Goal: Task Accomplishment & Management: Manage account settings

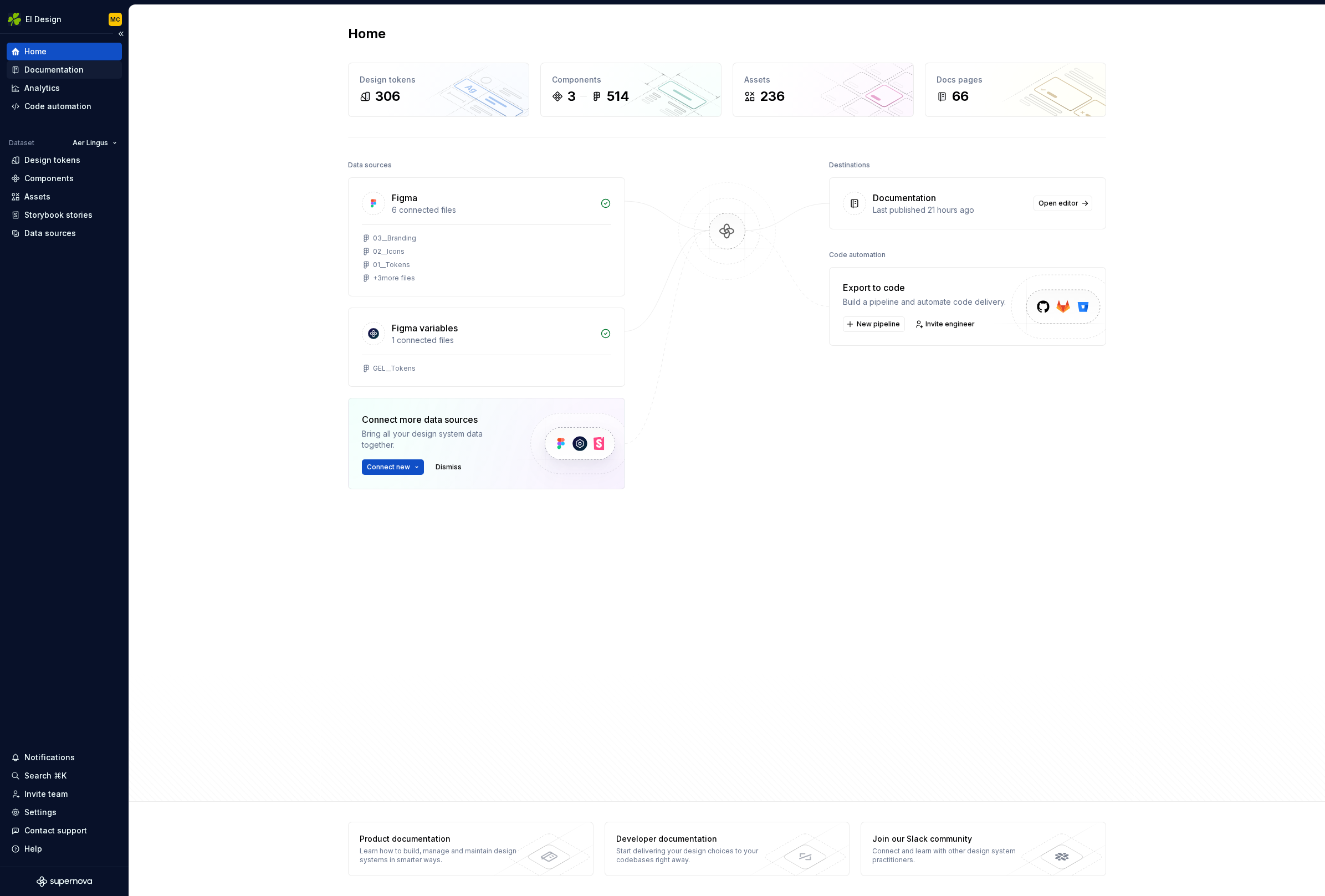
click at [54, 72] on div "Documentation" at bounding box center [53, 69] width 59 height 11
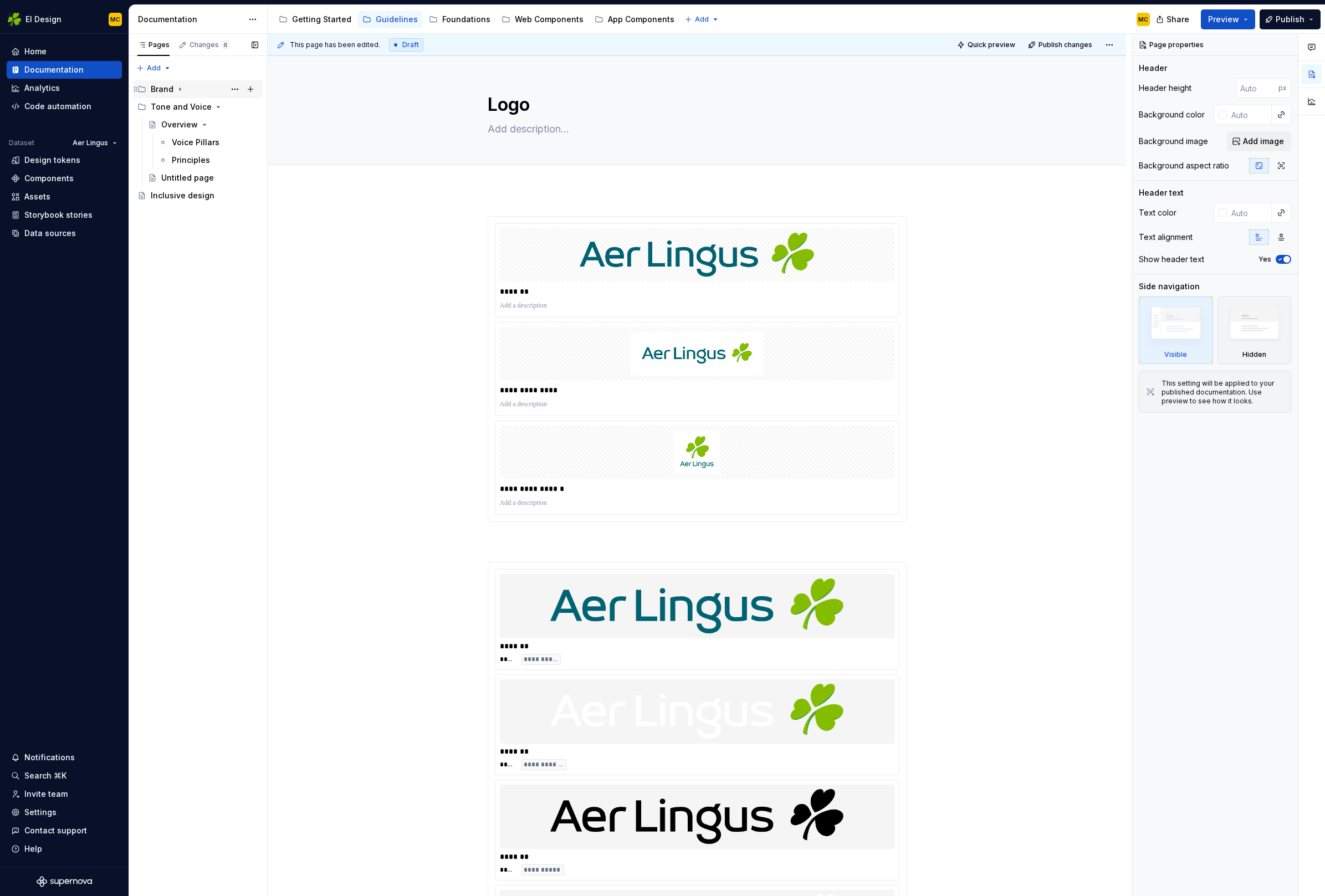
click at [182, 87] on icon "Page tree" at bounding box center [179, 88] width 8 height 8
click at [189, 124] on div "Logo MC" at bounding box center [209, 125] width 97 height 16
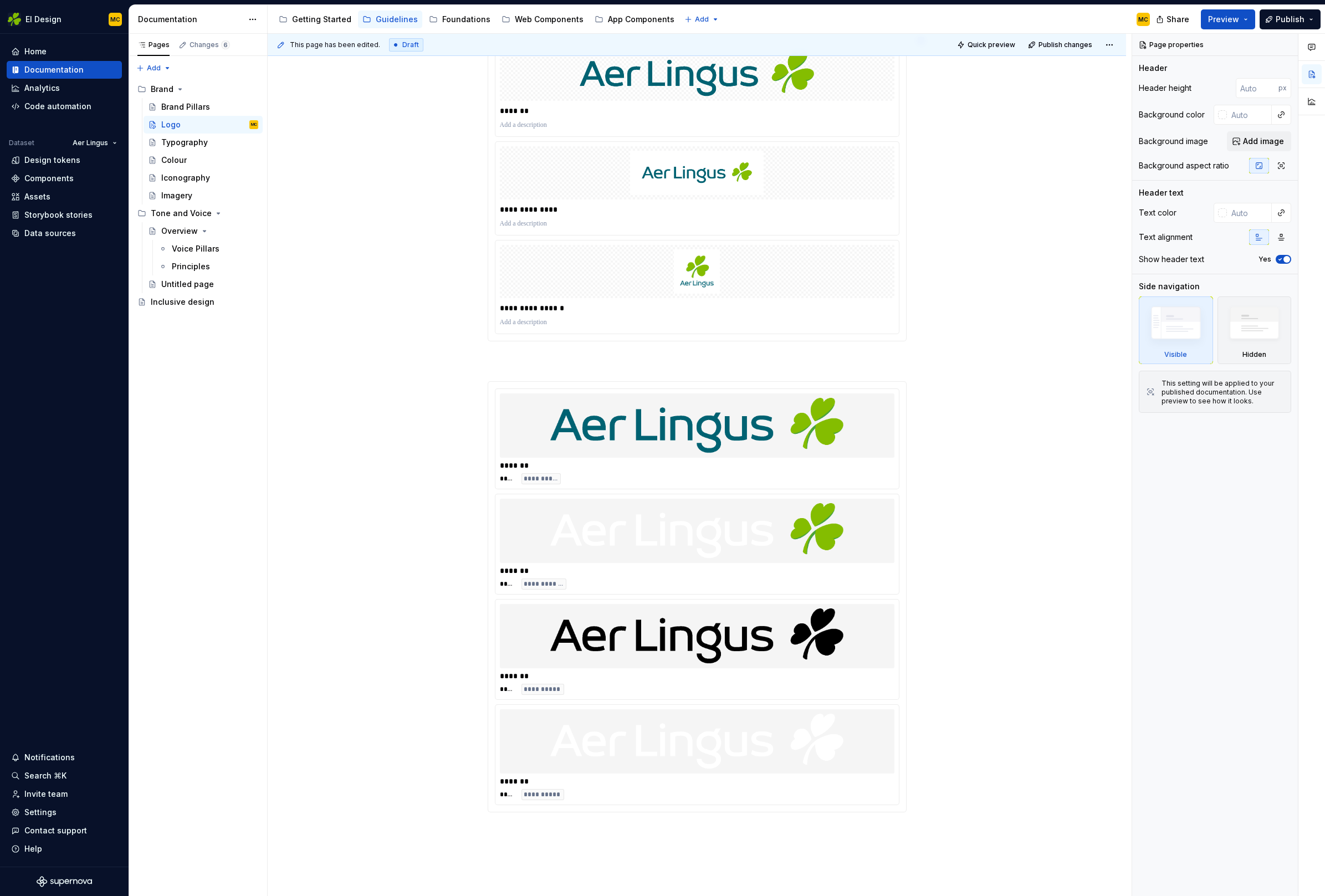
scroll to position [378, 0]
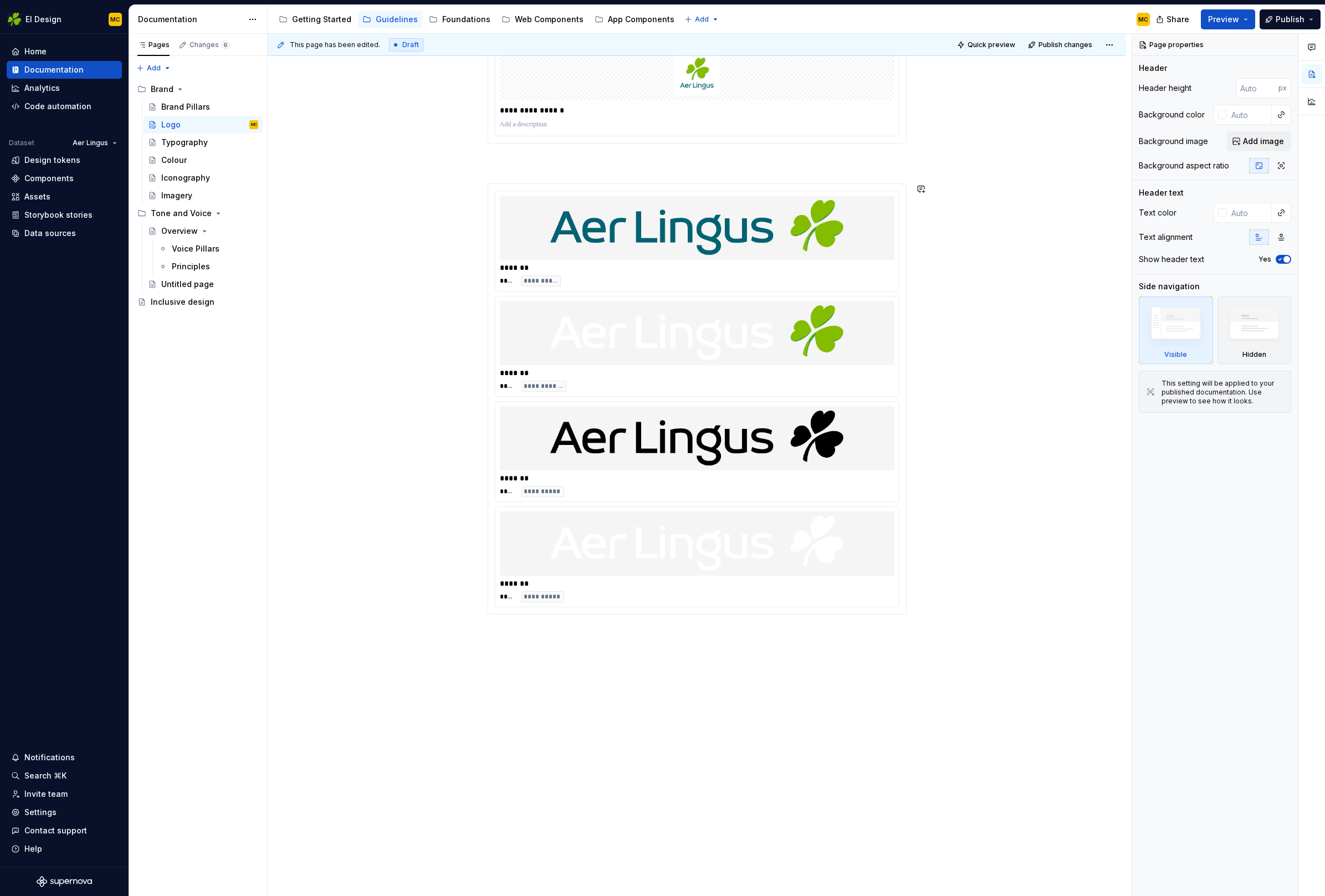
click at [551, 647] on div "**********" at bounding box center [696, 354] width 859 height 1086
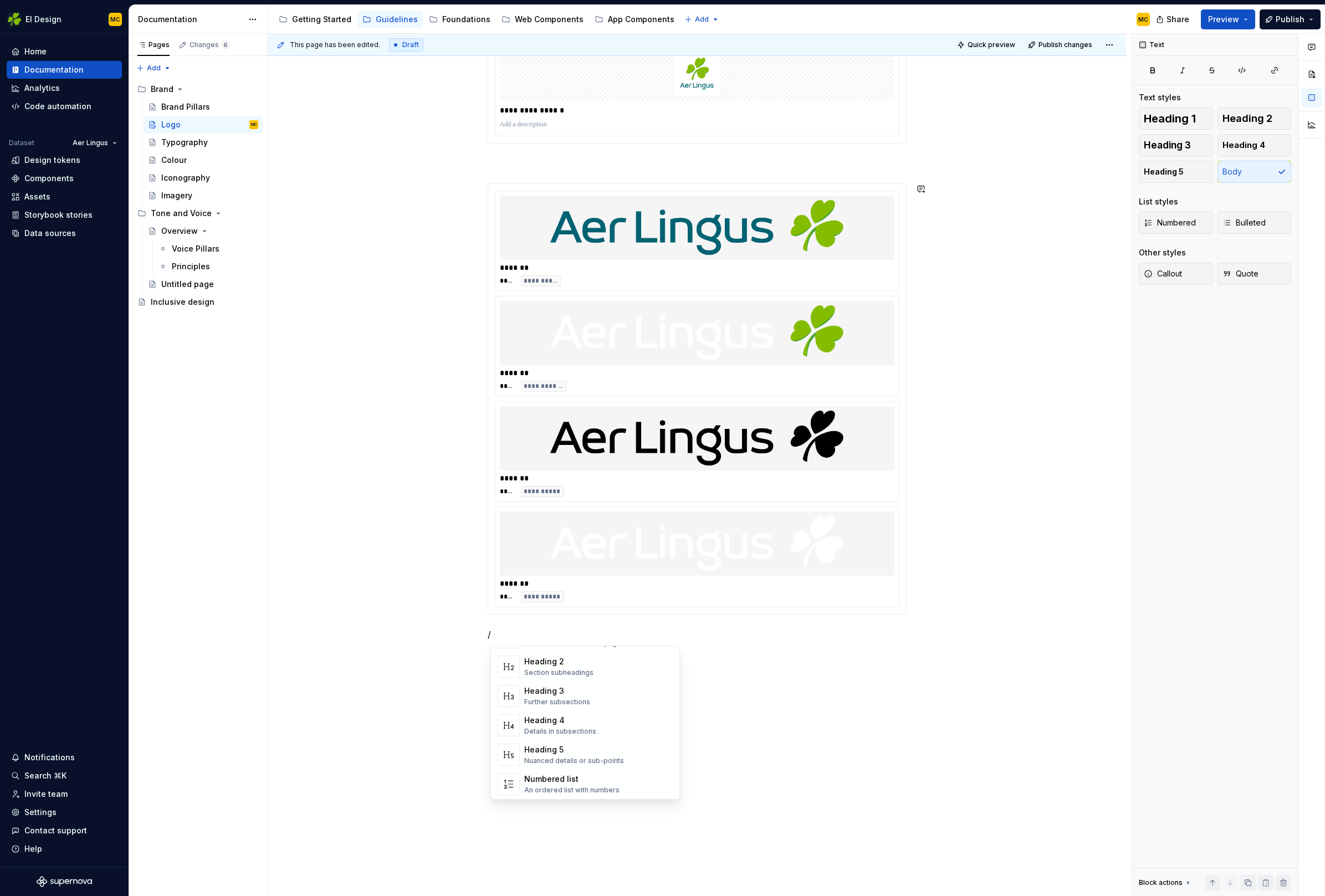
scroll to position [8, 0]
click at [888, 185] on div "**********" at bounding box center [696, 399] width 418 height 430
type textarea "*"
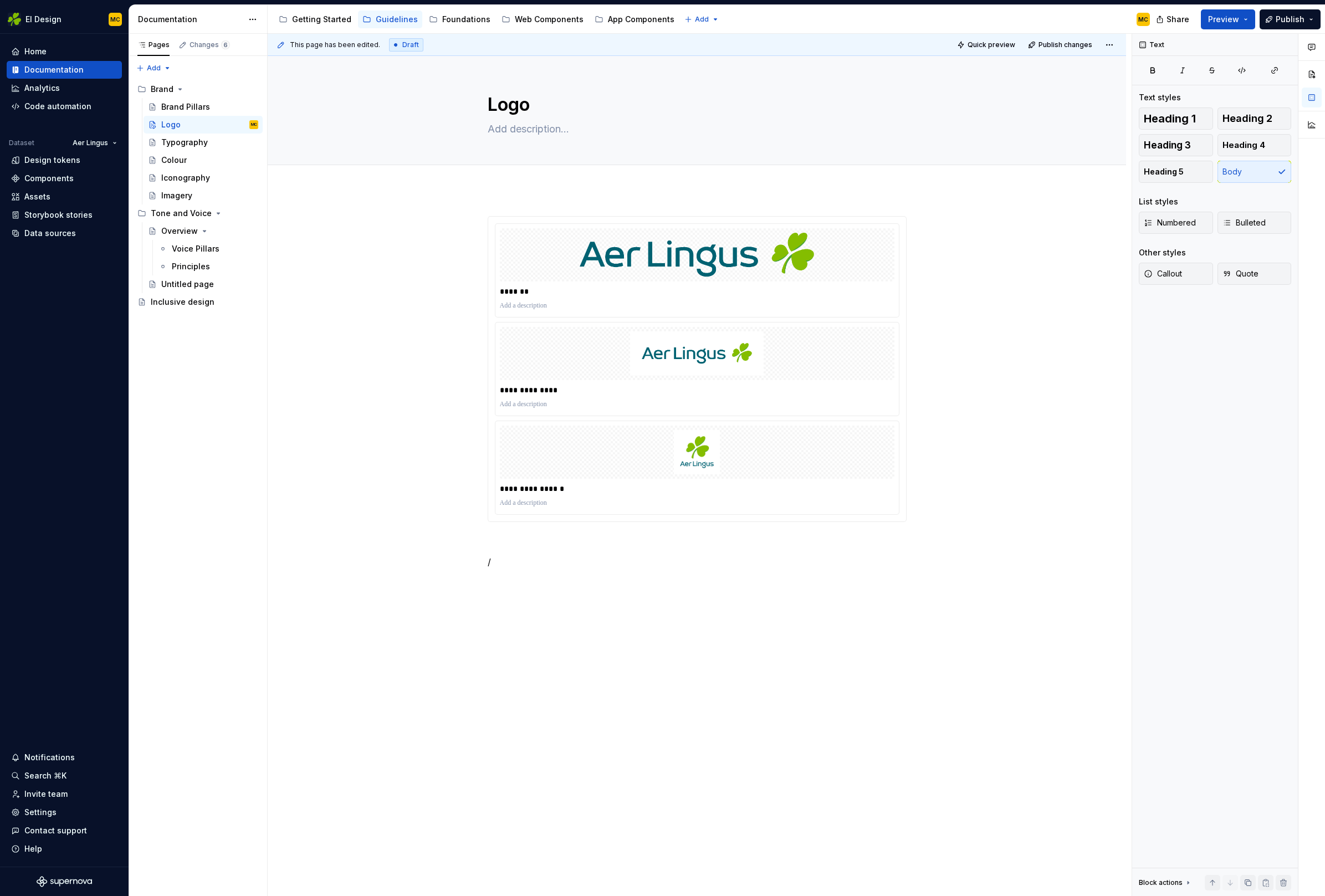
scroll to position [0, 0]
click at [632, 622] on div "**********" at bounding box center [696, 520] width 859 height 661
click at [627, 602] on div "**********" at bounding box center [696, 520] width 859 height 661
click at [523, 201] on div "**********" at bounding box center [696, 520] width 859 height 661
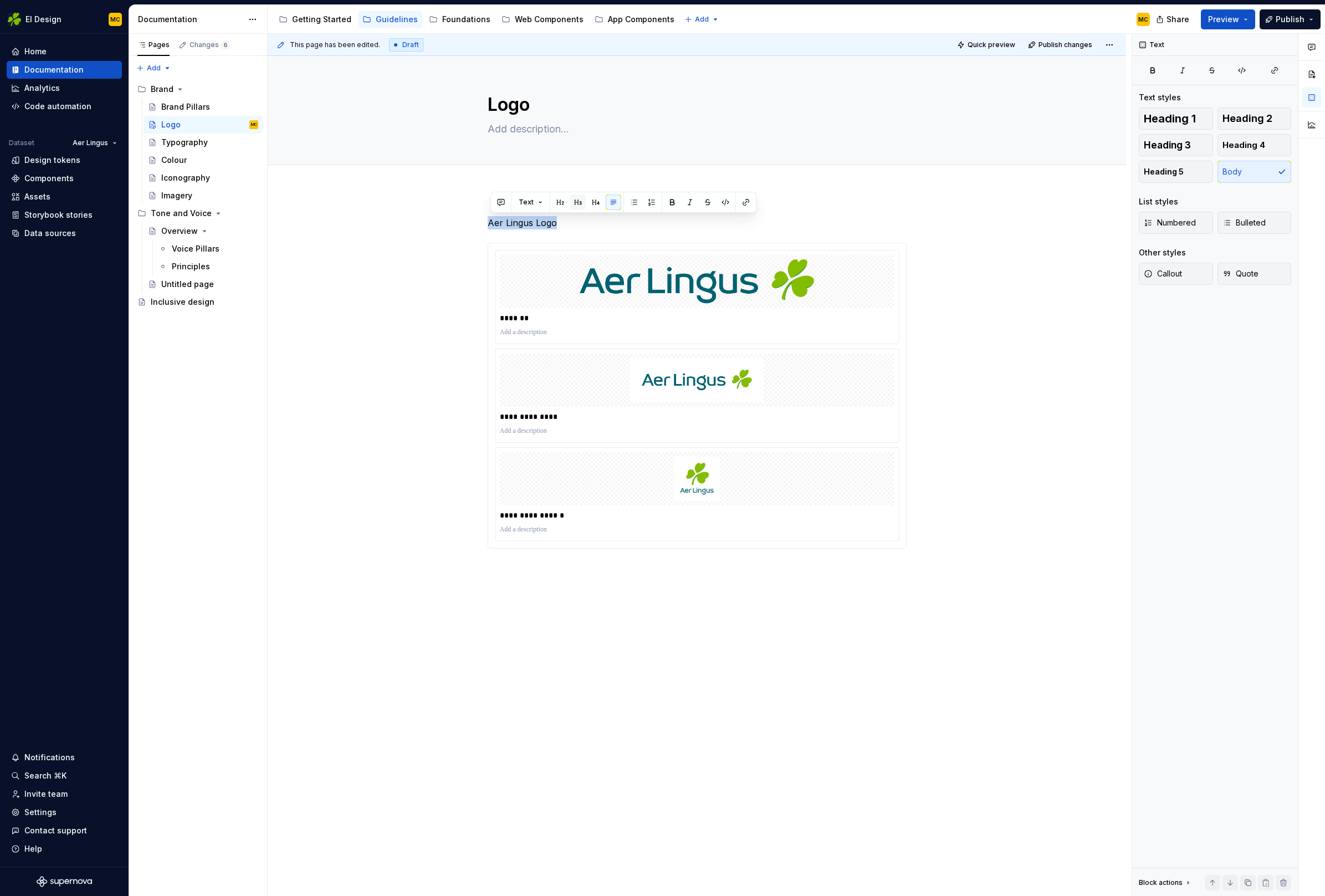
click at [574, 200] on button "button" at bounding box center [578, 202] width 16 height 16
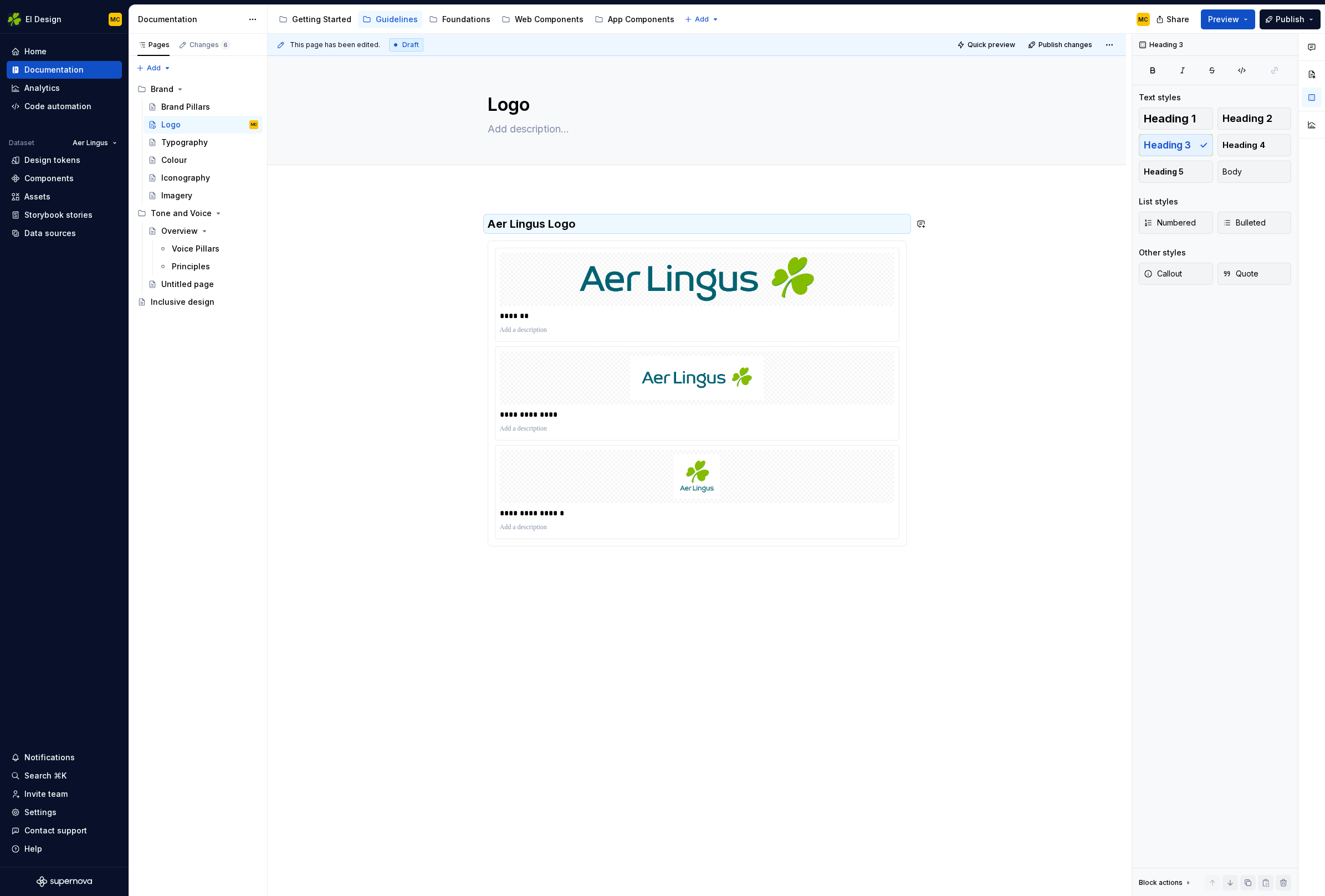
click at [595, 195] on div "**********" at bounding box center [696, 532] width 859 height 685
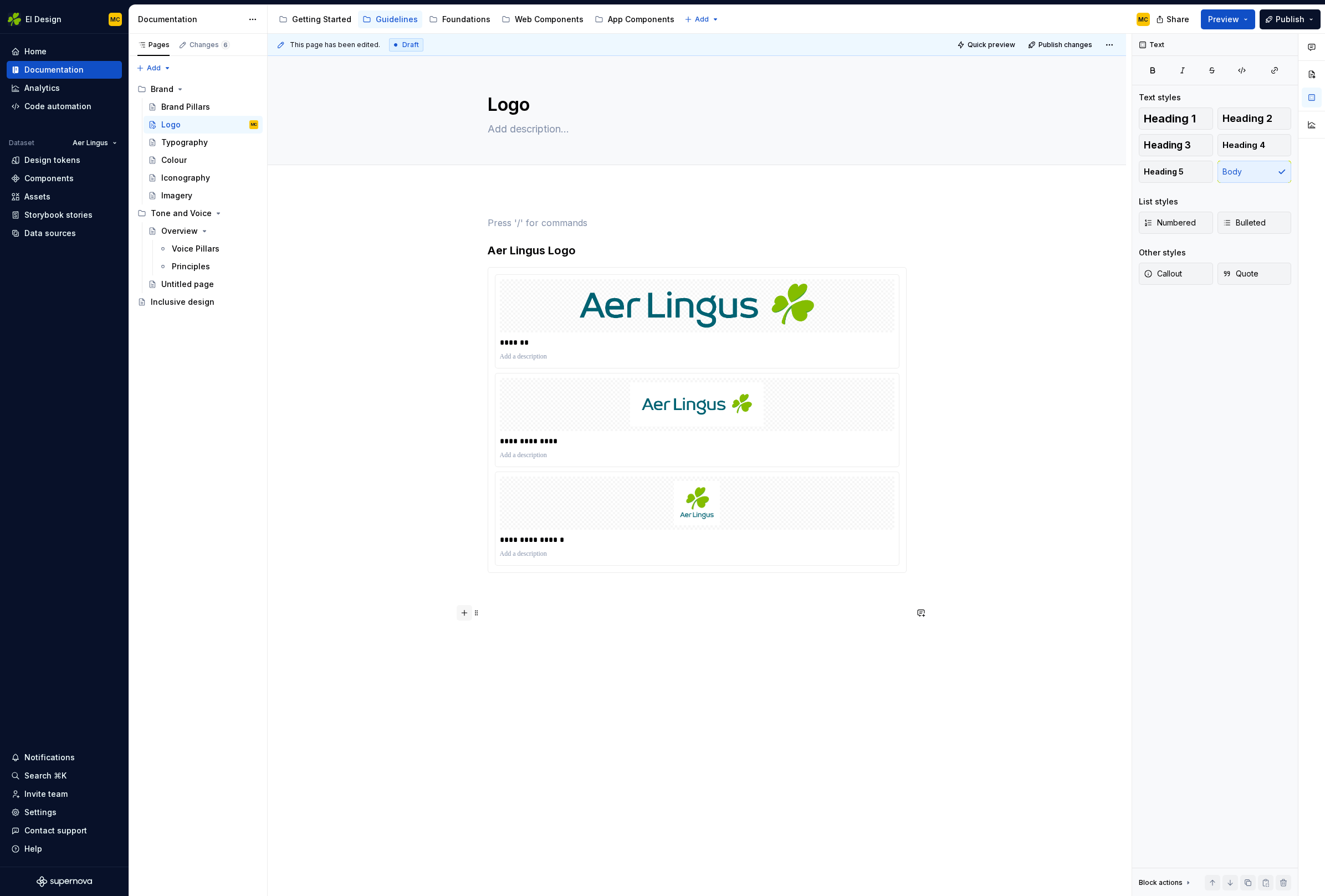
click at [467, 615] on button "button" at bounding box center [465, 613] width 16 height 16
click at [577, 615] on button "button" at bounding box center [578, 612] width 16 height 16
click at [639, 663] on div "**********" at bounding box center [696, 559] width 859 height 740
click at [577, 678] on div "**********" at bounding box center [696, 559] width 859 height 740
click at [600, 252] on h3 "Aer Lingus Logo" at bounding box center [697, 251] width 419 height 16
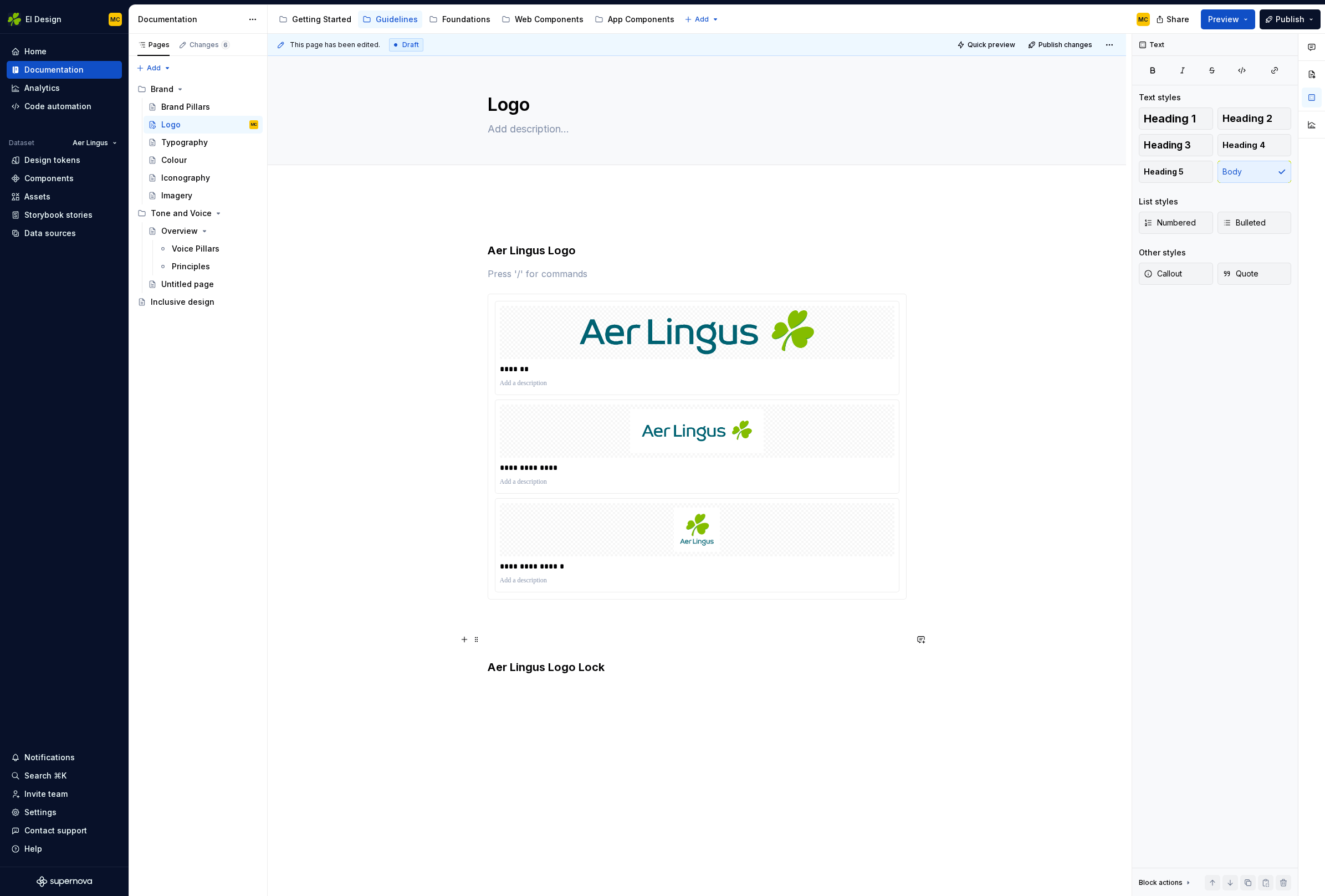
click at [550, 641] on p at bounding box center [697, 639] width 419 height 13
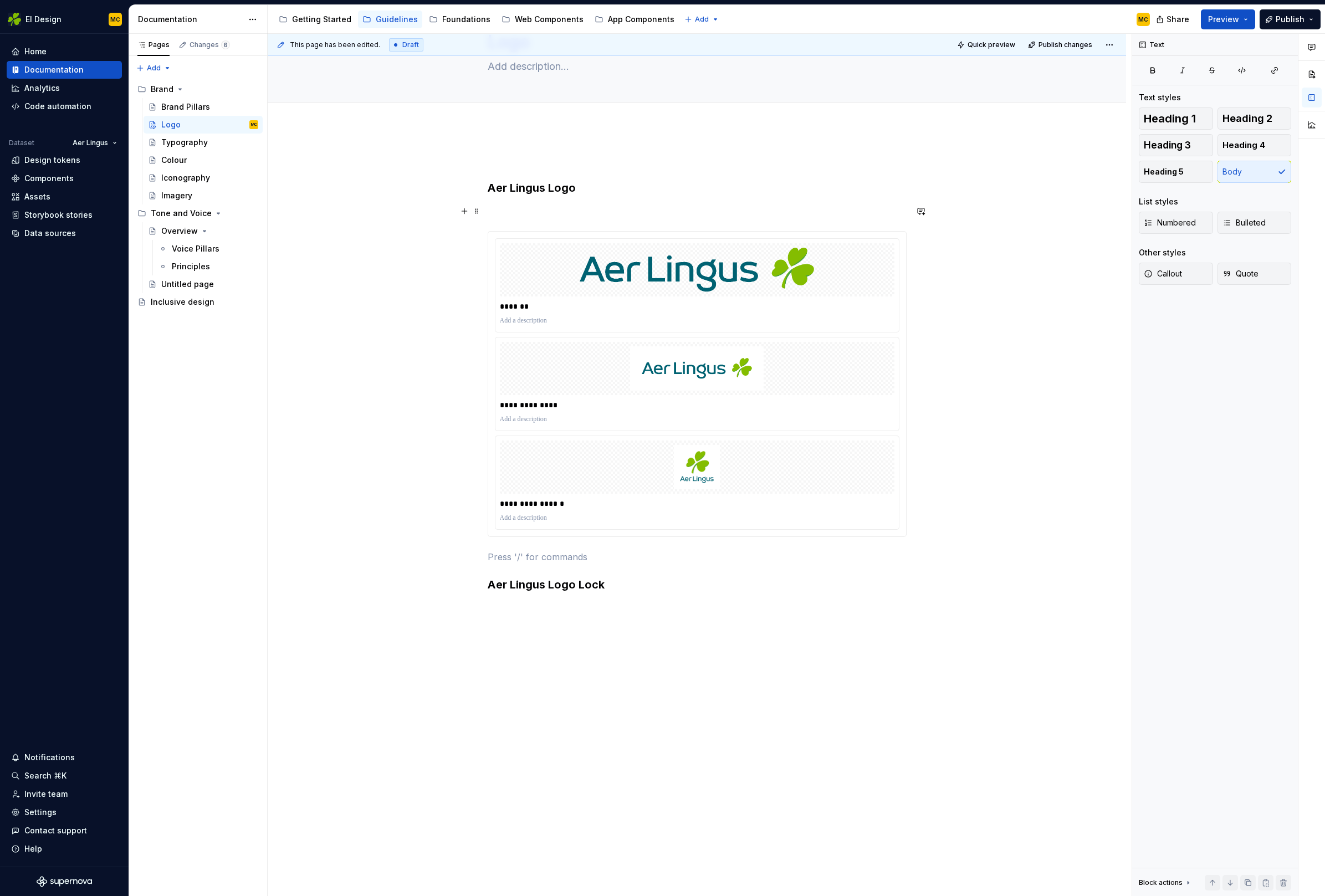
click at [508, 212] on p at bounding box center [697, 211] width 419 height 13
copy p "Lorem ipsum…"
click at [472, 607] on button "button" at bounding box center [465, 607] width 16 height 16
click at [516, 607] on p at bounding box center [697, 608] width 419 height 13
click at [516, 641] on div "**********" at bounding box center [696, 511] width 859 height 769
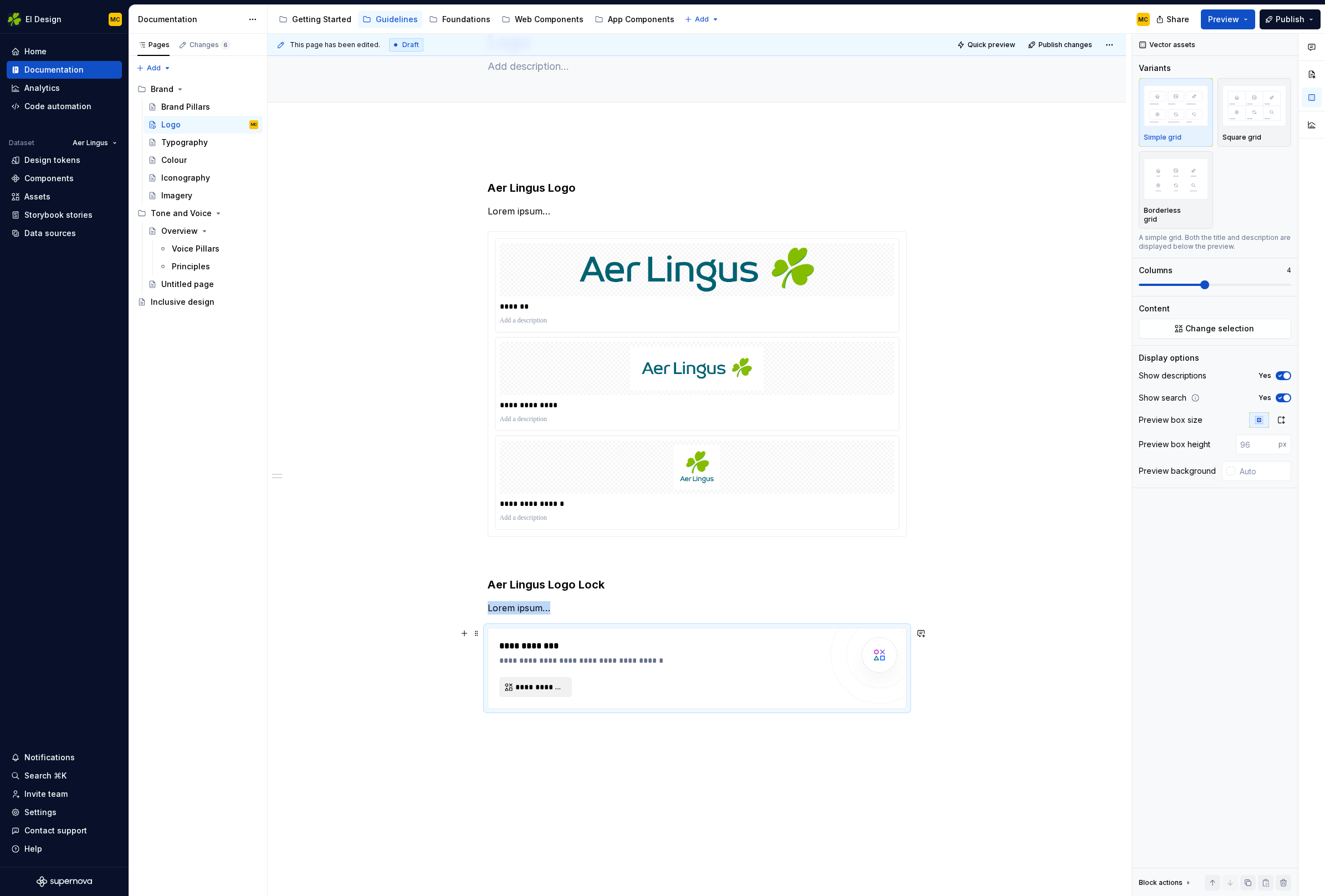
click at [536, 693] on button "**********" at bounding box center [535, 687] width 72 height 20
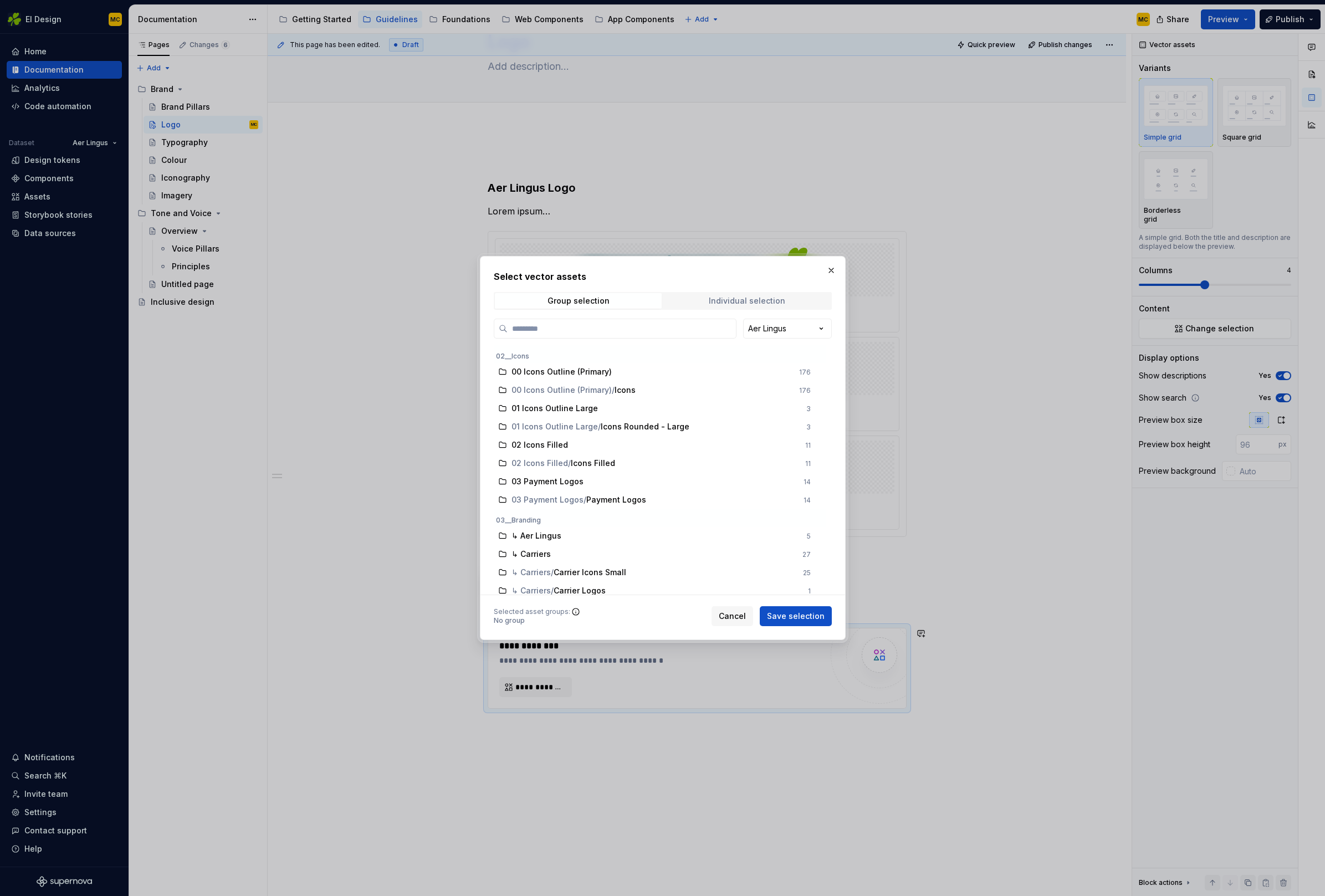
click at [725, 297] on div "Individual selection" at bounding box center [746, 300] width 76 height 8
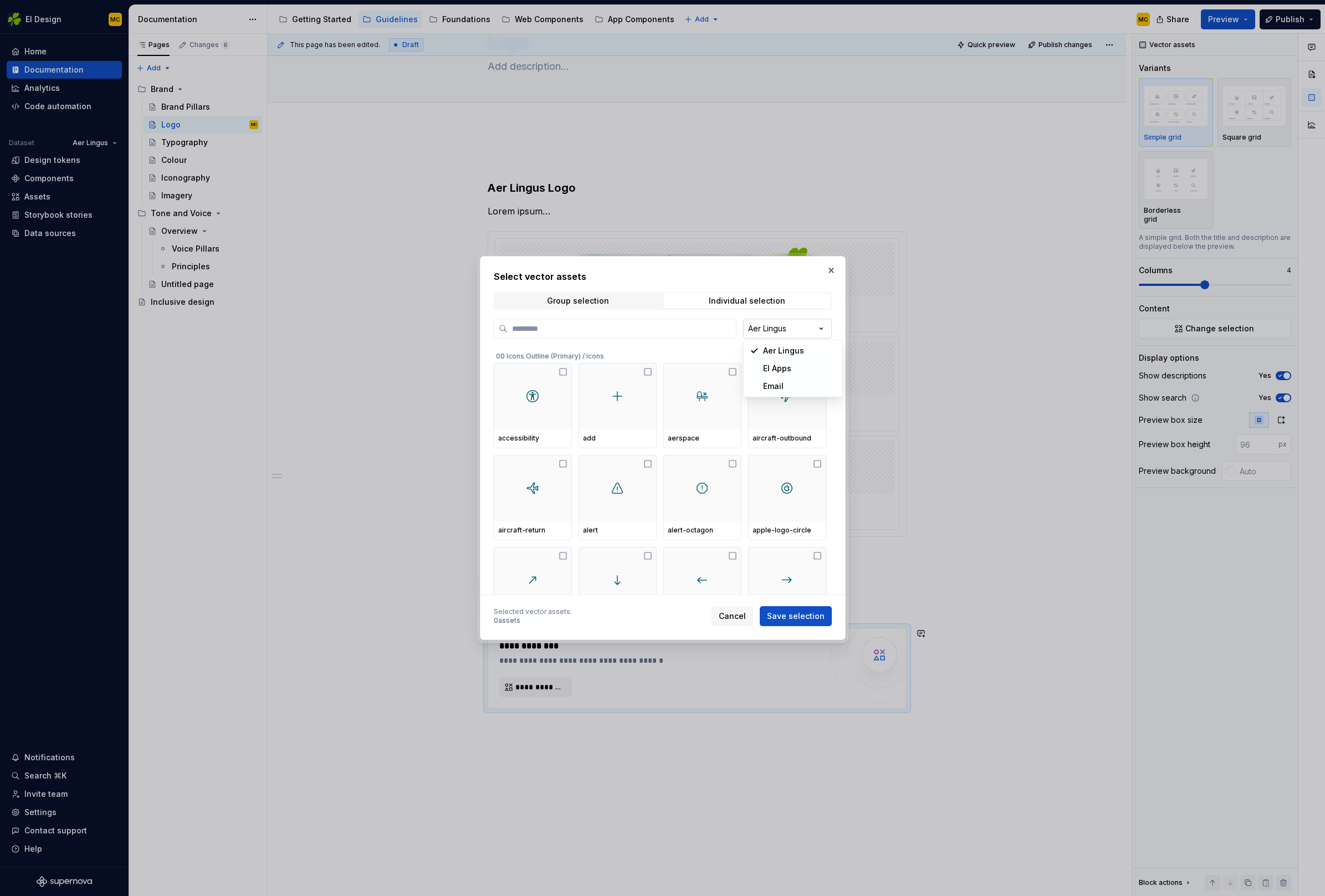
click at [772, 328] on div "Select vector assets Group selection Individual selection Aer Lingus 00 Icons O…" at bounding box center [662, 448] width 1325 height 896
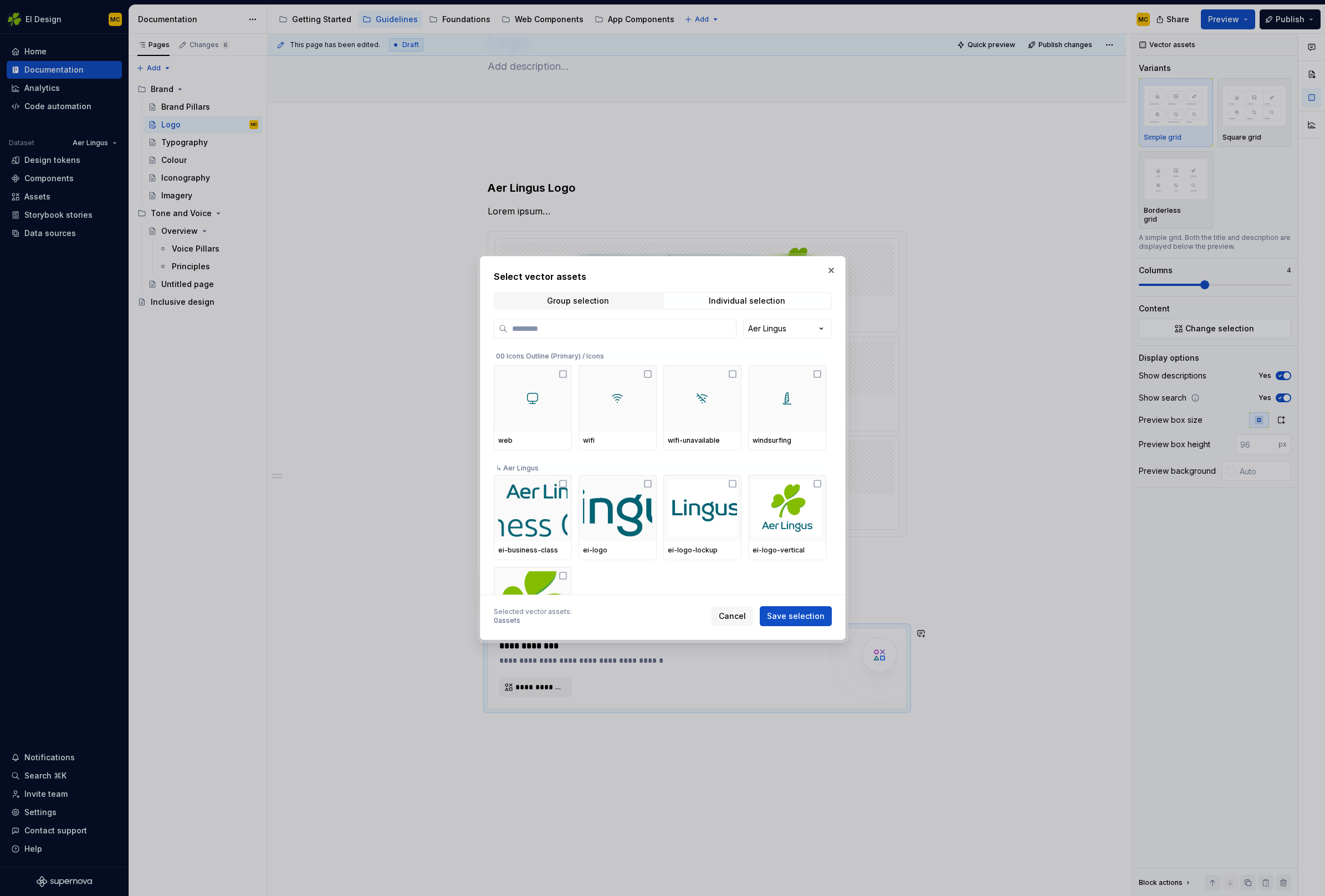
scroll to position [3756, 0]
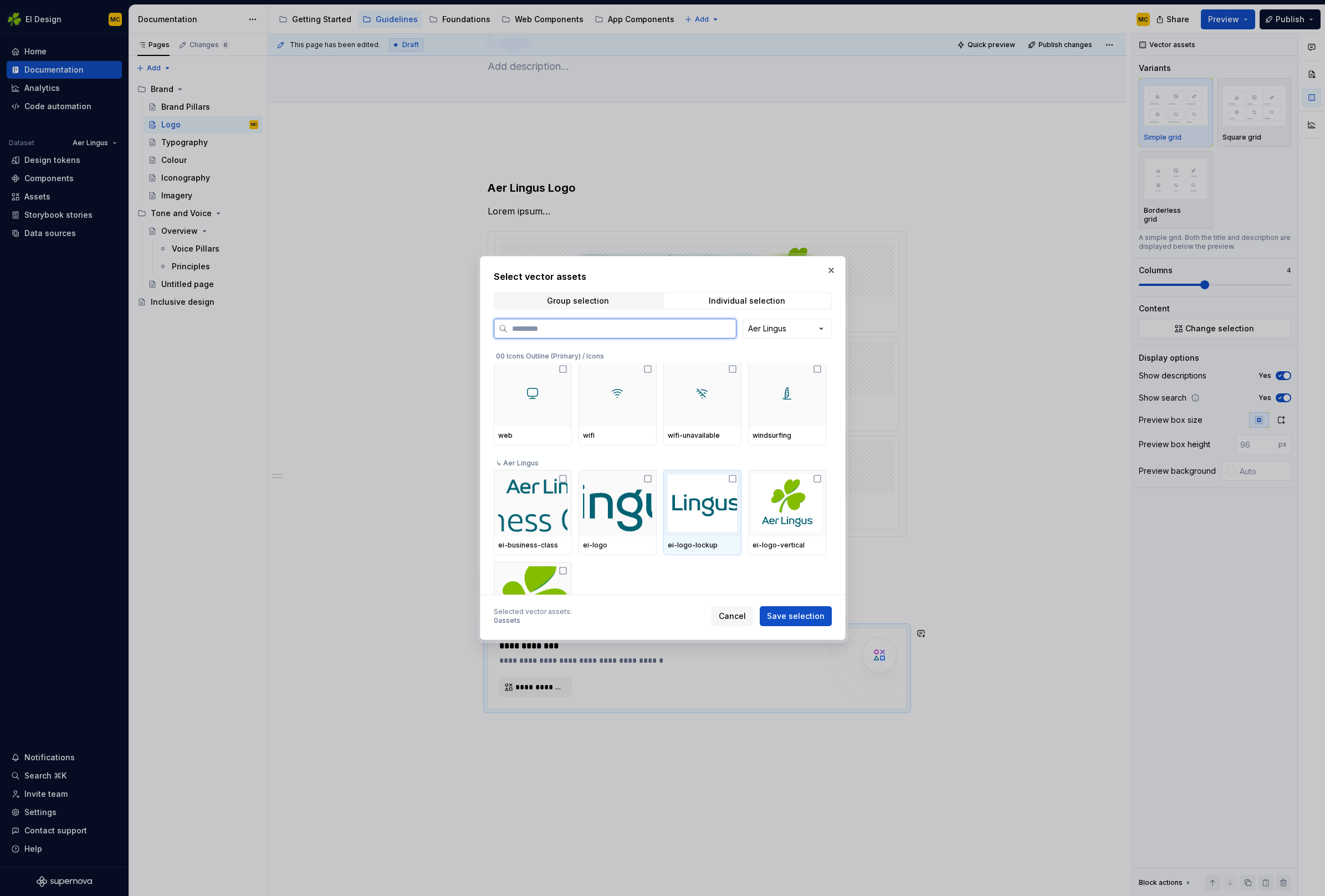
click at [737, 480] on icon at bounding box center [732, 478] width 8 height 8
click at [792, 621] on span "Save selection" at bounding box center [795, 616] width 57 height 11
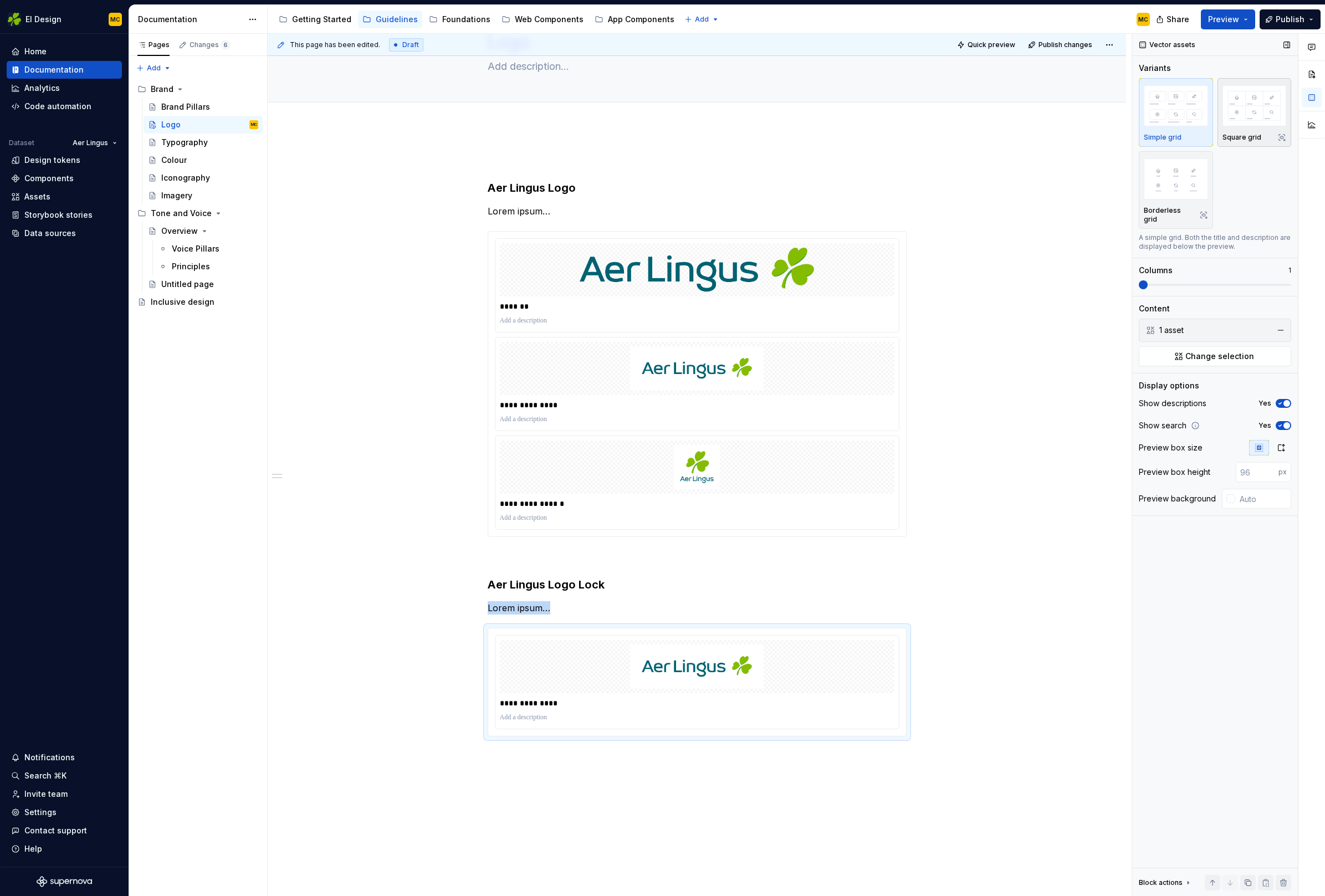
click at [1250, 104] on img "button" at bounding box center [1255, 105] width 64 height 40
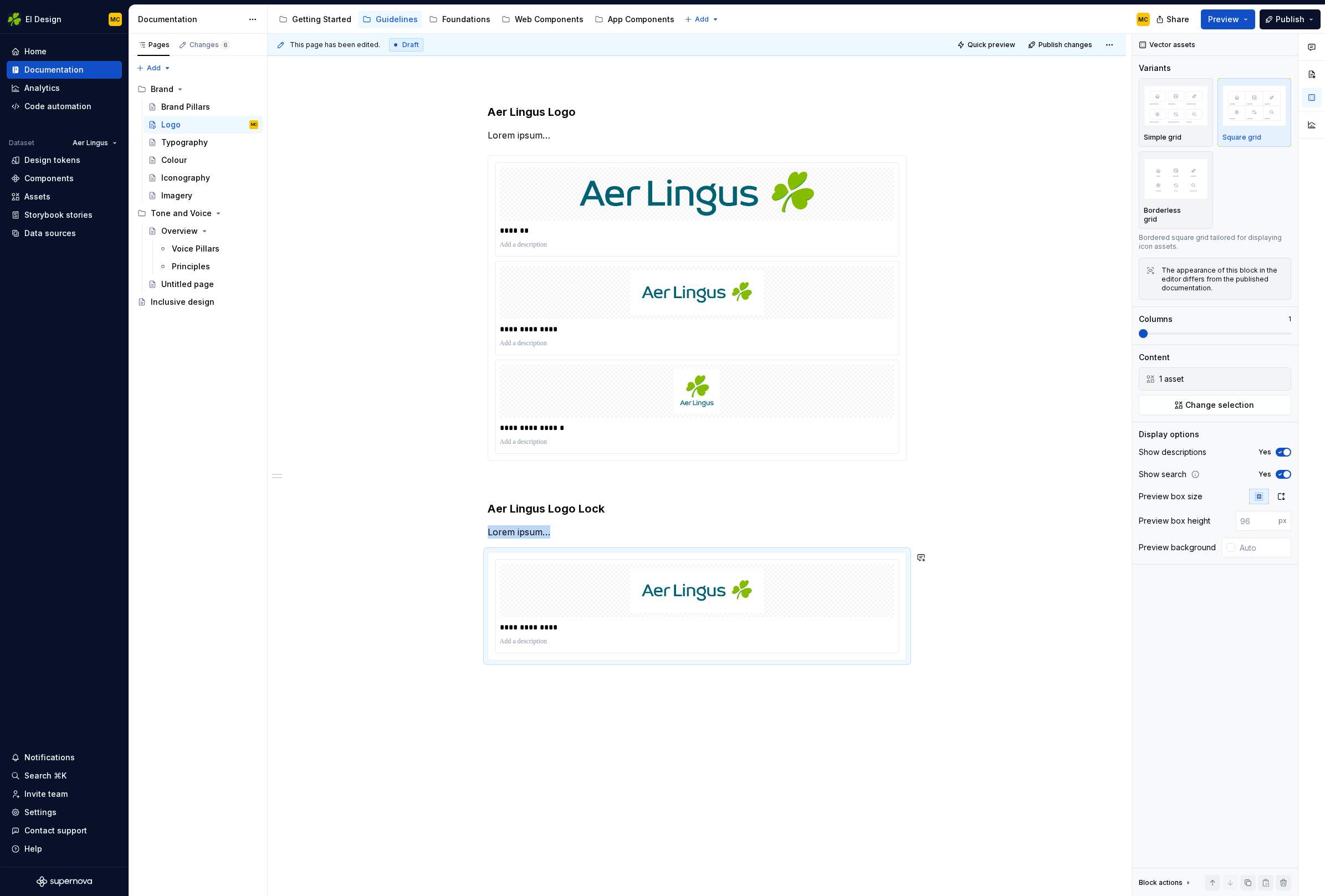
scroll to position [142, 0]
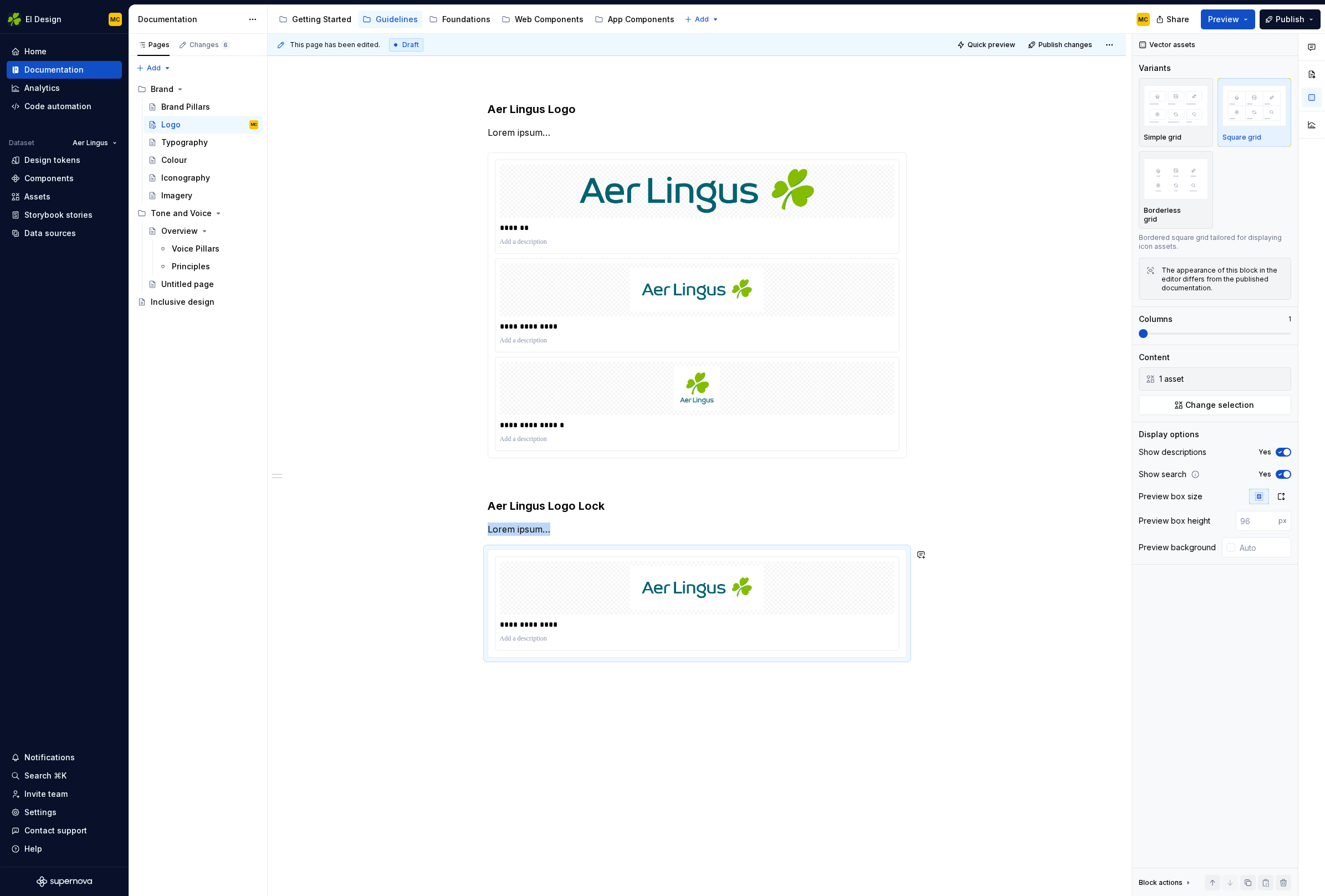
click at [586, 715] on div "**********" at bounding box center [696, 494] width 859 height 891
click at [561, 697] on div "**********" at bounding box center [696, 494] width 859 height 891
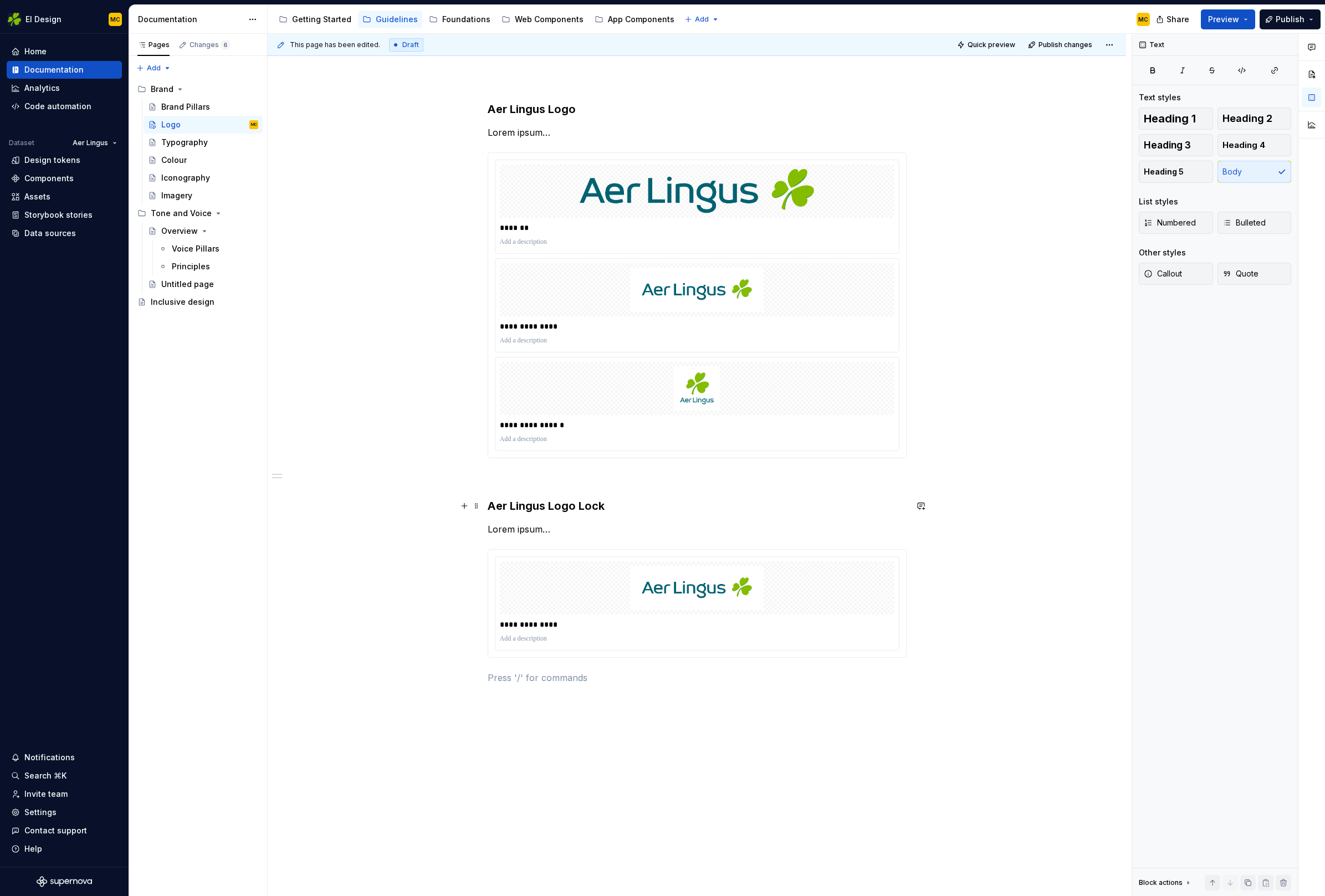
click at [631, 499] on h3 "Aer Lingus Logo Lock" at bounding box center [697, 506] width 419 height 16
copy h3 "Aer Lingus Logo Lock"
click at [571, 722] on div "**********" at bounding box center [696, 507] width 859 height 918
click at [580, 657] on button "button" at bounding box center [578, 657] width 16 height 16
click at [943, 635] on div "**********" at bounding box center [696, 508] width 859 height 920
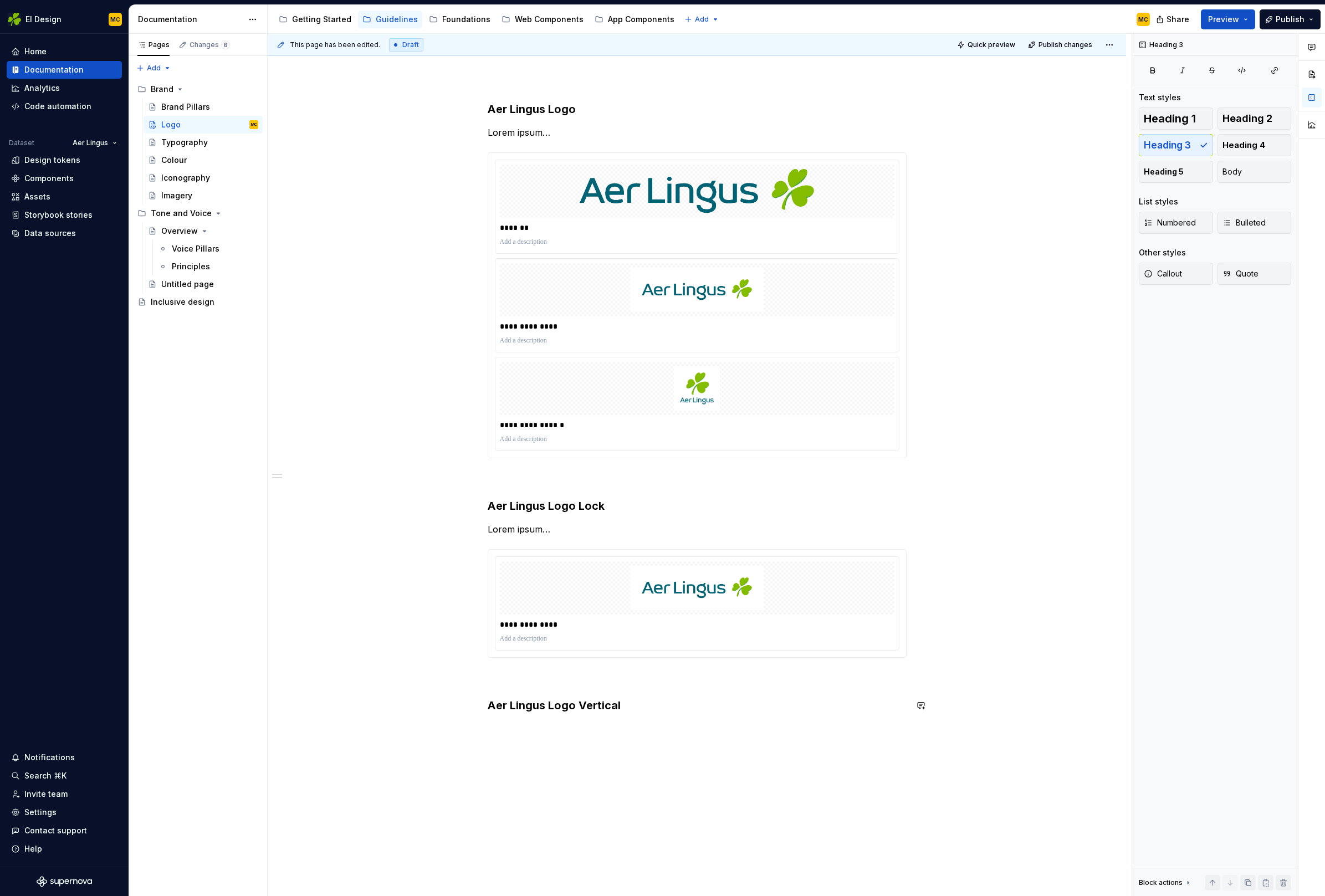
click at [579, 739] on div "**********" at bounding box center [696, 521] width 859 height 947
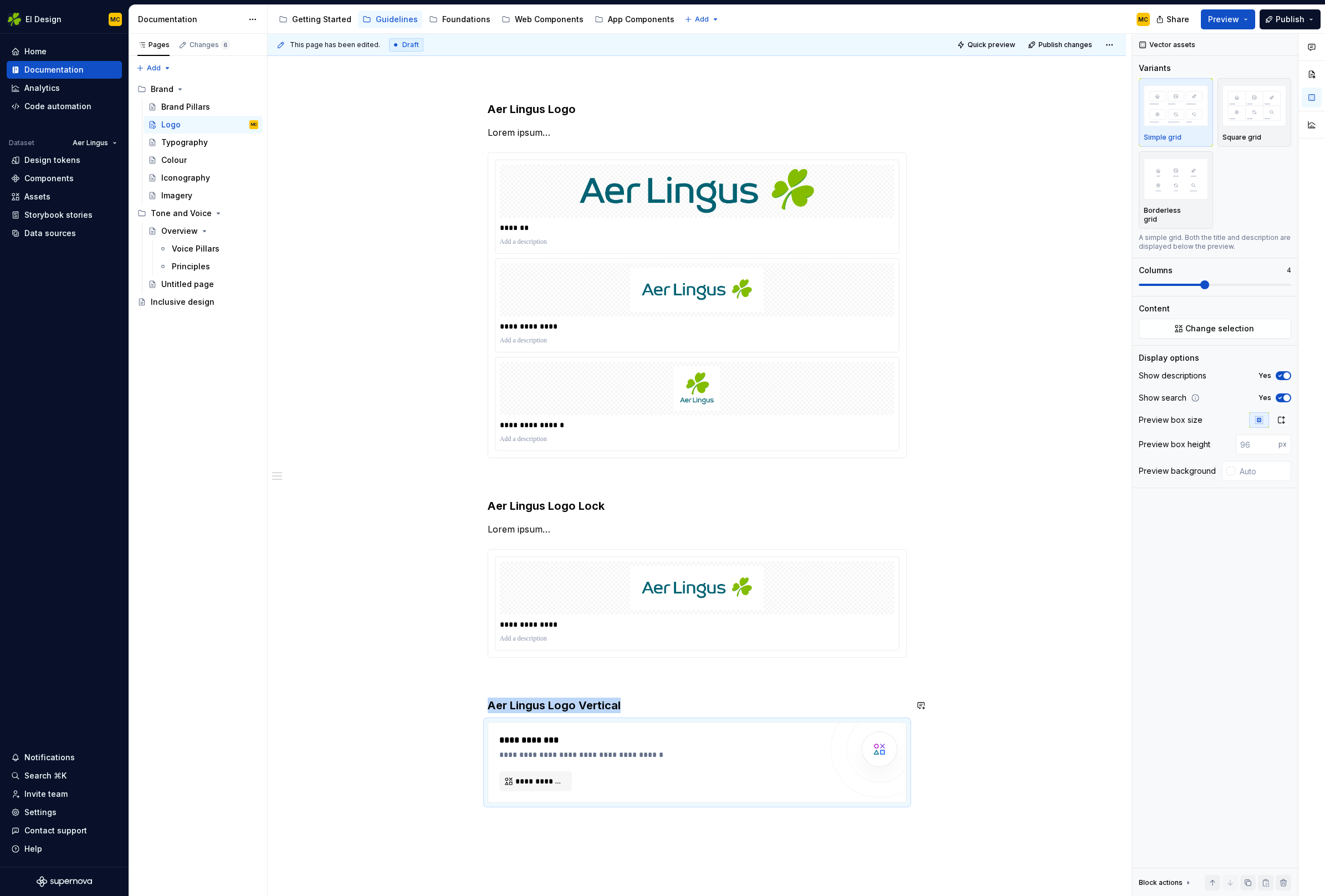
type textarea "*"
click at [540, 785] on span "**********" at bounding box center [540, 782] width 50 height 11
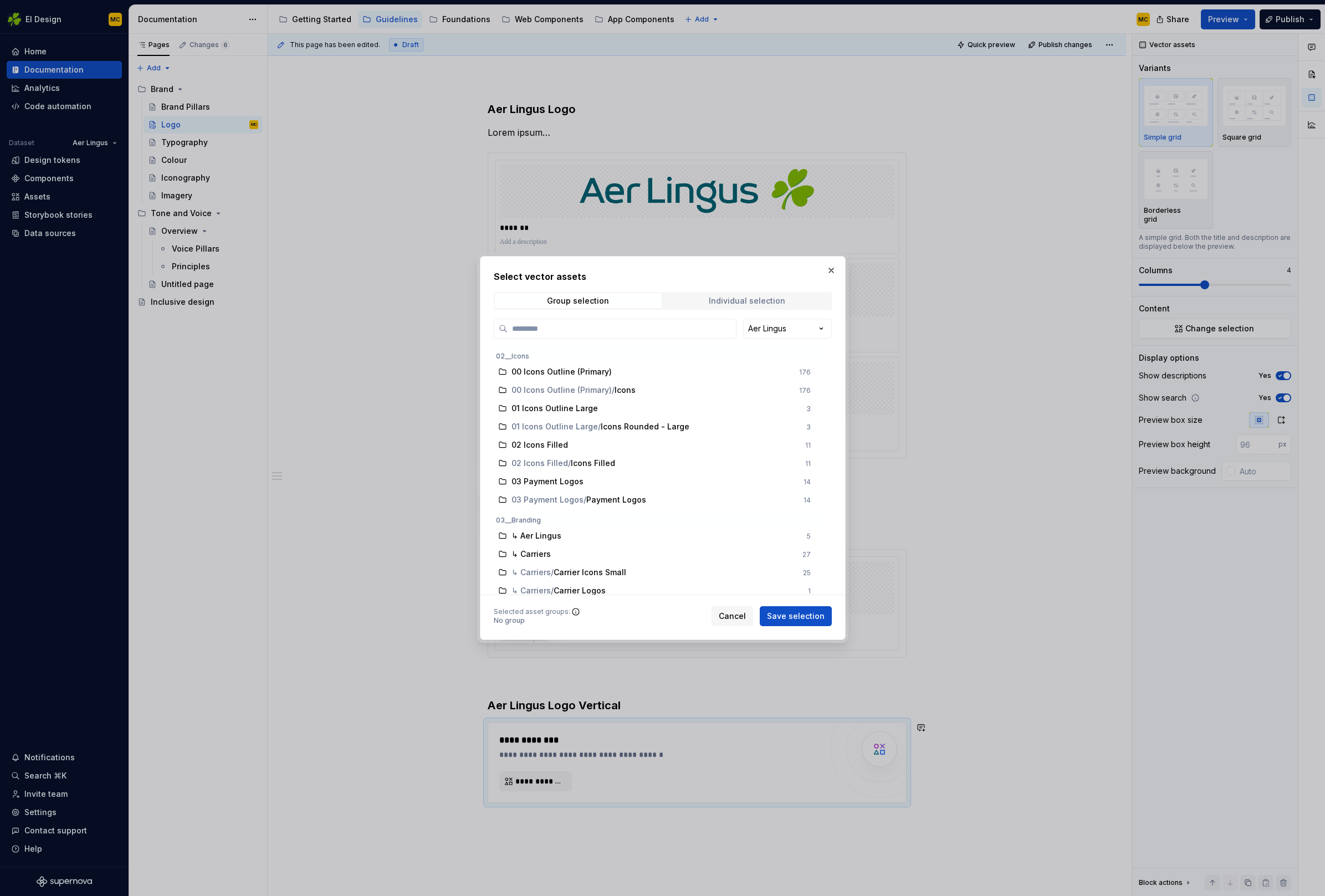
click at [771, 302] on div "Individual selection" at bounding box center [746, 300] width 76 height 8
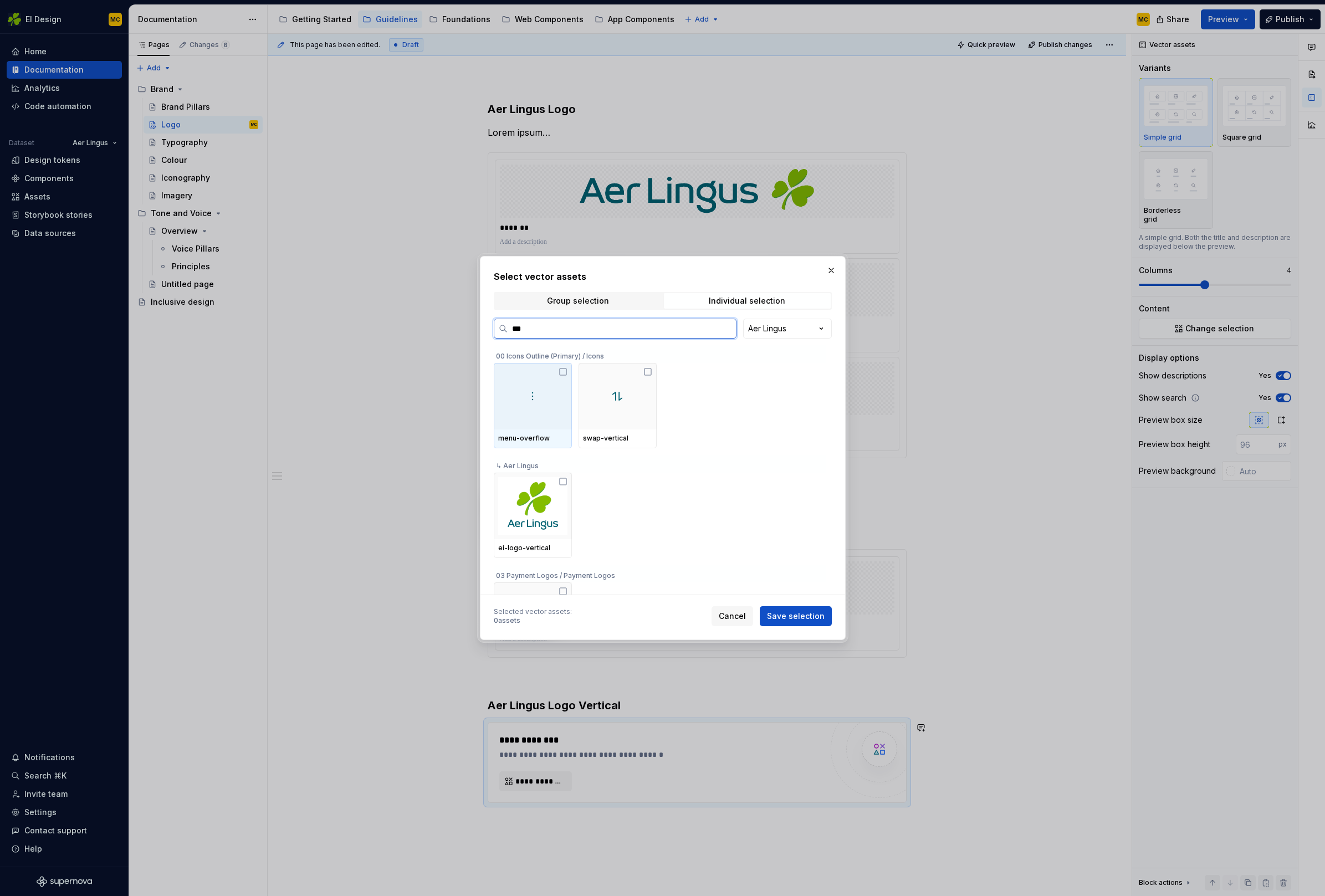
type input "****"
click at [570, 480] on div at bounding box center [532, 506] width 78 height 67
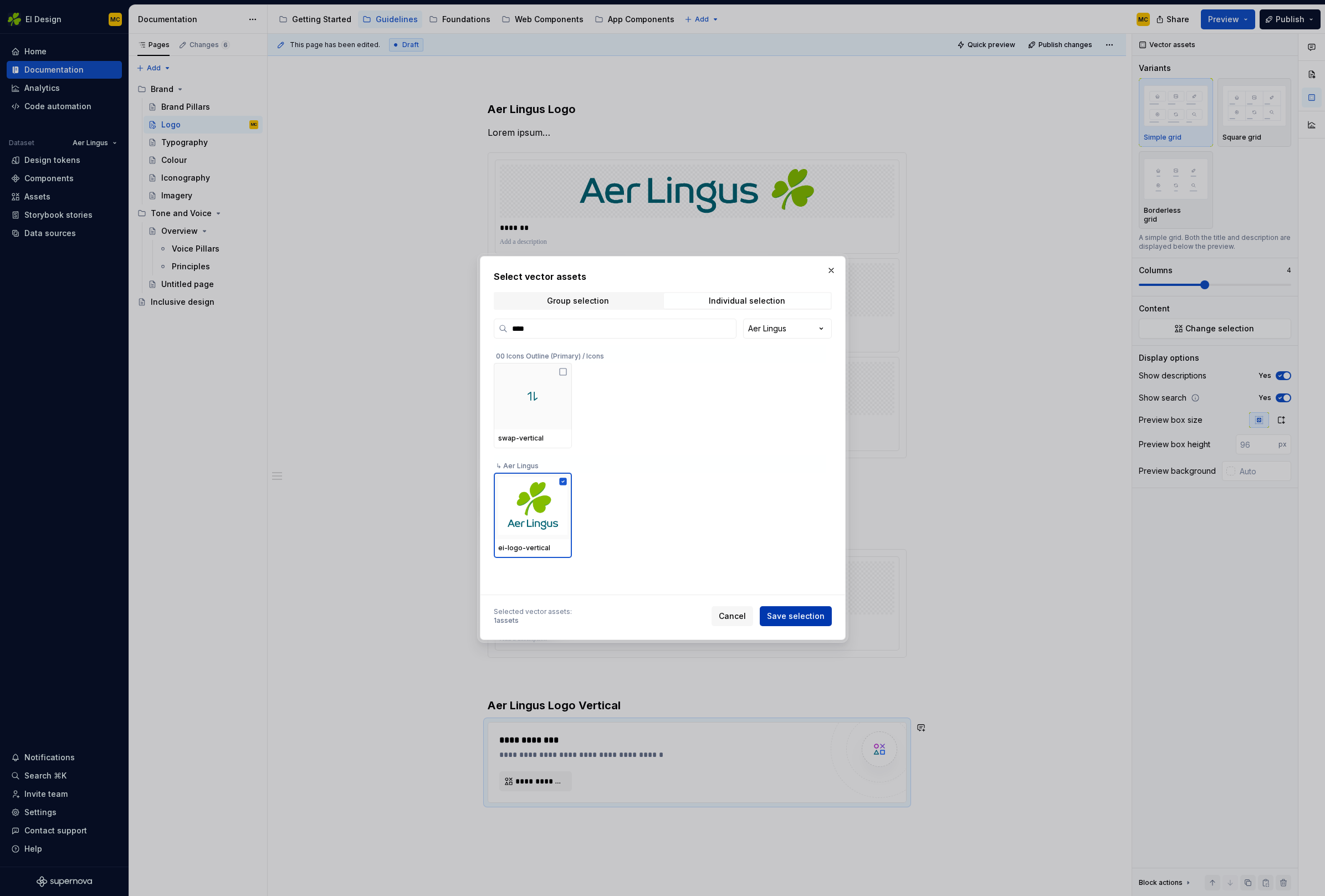
click at [794, 609] on button "Save selection" at bounding box center [796, 615] width 72 height 20
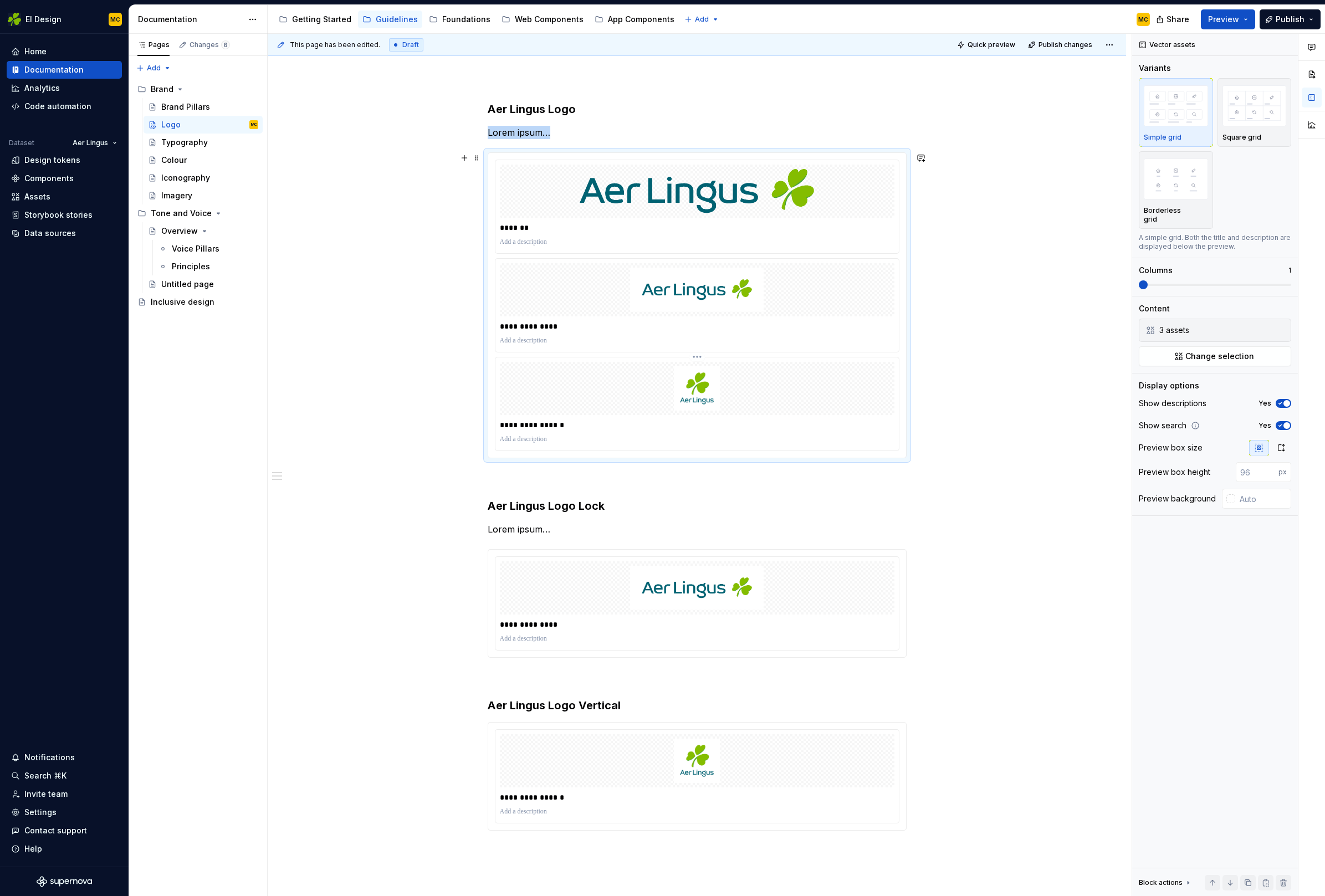
click at [834, 360] on div "**********" at bounding box center [697, 403] width 404 height 93
click at [703, 360] on div at bounding box center [697, 387] width 394 height 53
click at [701, 356] on html "EI Design MC Home Documentation Analytics Code automation Dataset Aer Lingus De…" at bounding box center [662, 448] width 1325 height 896
click at [733, 396] on div "Delete item" at bounding box center [753, 396] width 82 height 11
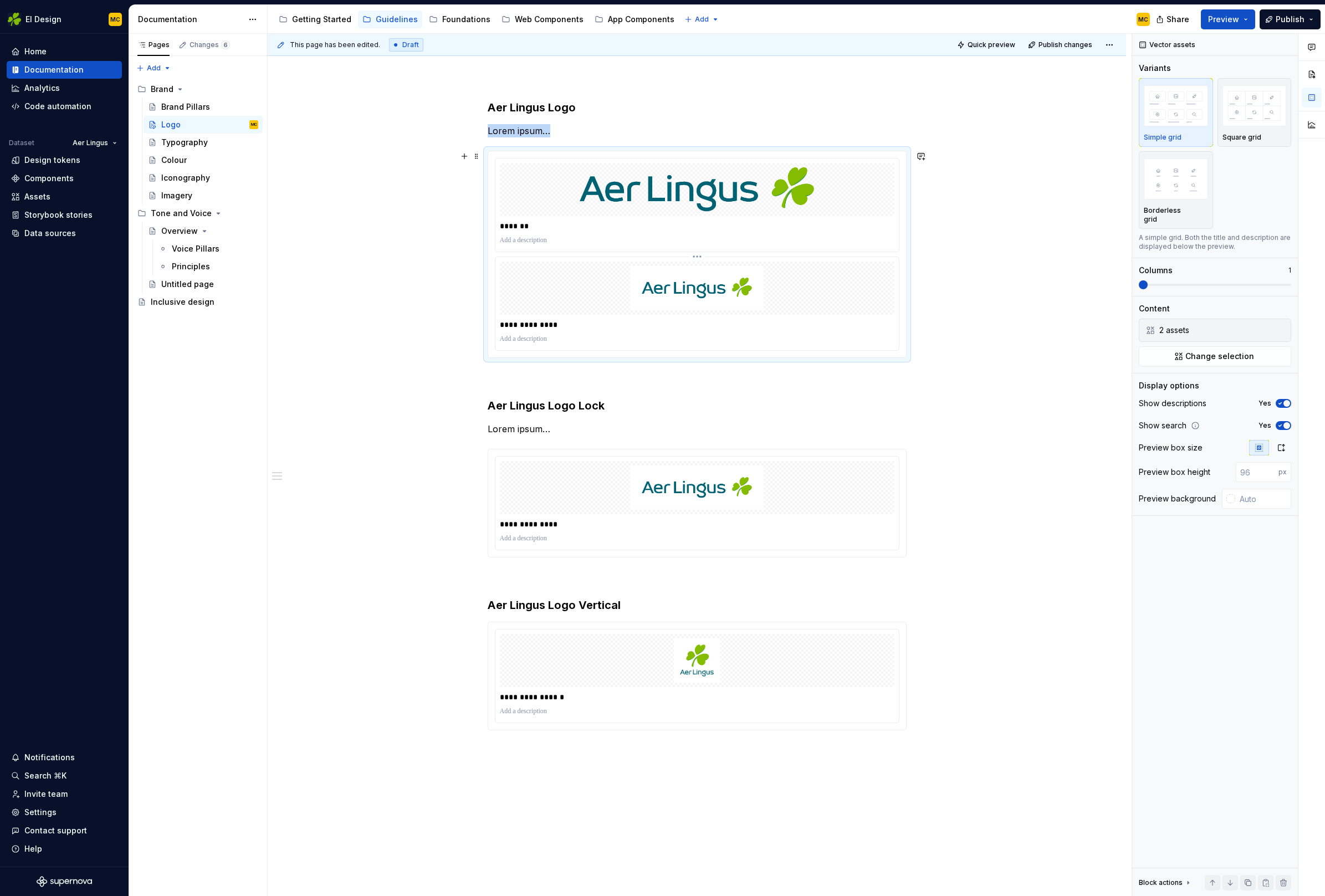
click at [701, 262] on div at bounding box center [697, 288] width 394 height 53
click at [703, 256] on html "EI Design MC Home Documentation Analytics Code automation Dataset Aer Lingus De…" at bounding box center [662, 448] width 1325 height 896
click at [729, 296] on div "Delete item" at bounding box center [753, 297] width 82 height 11
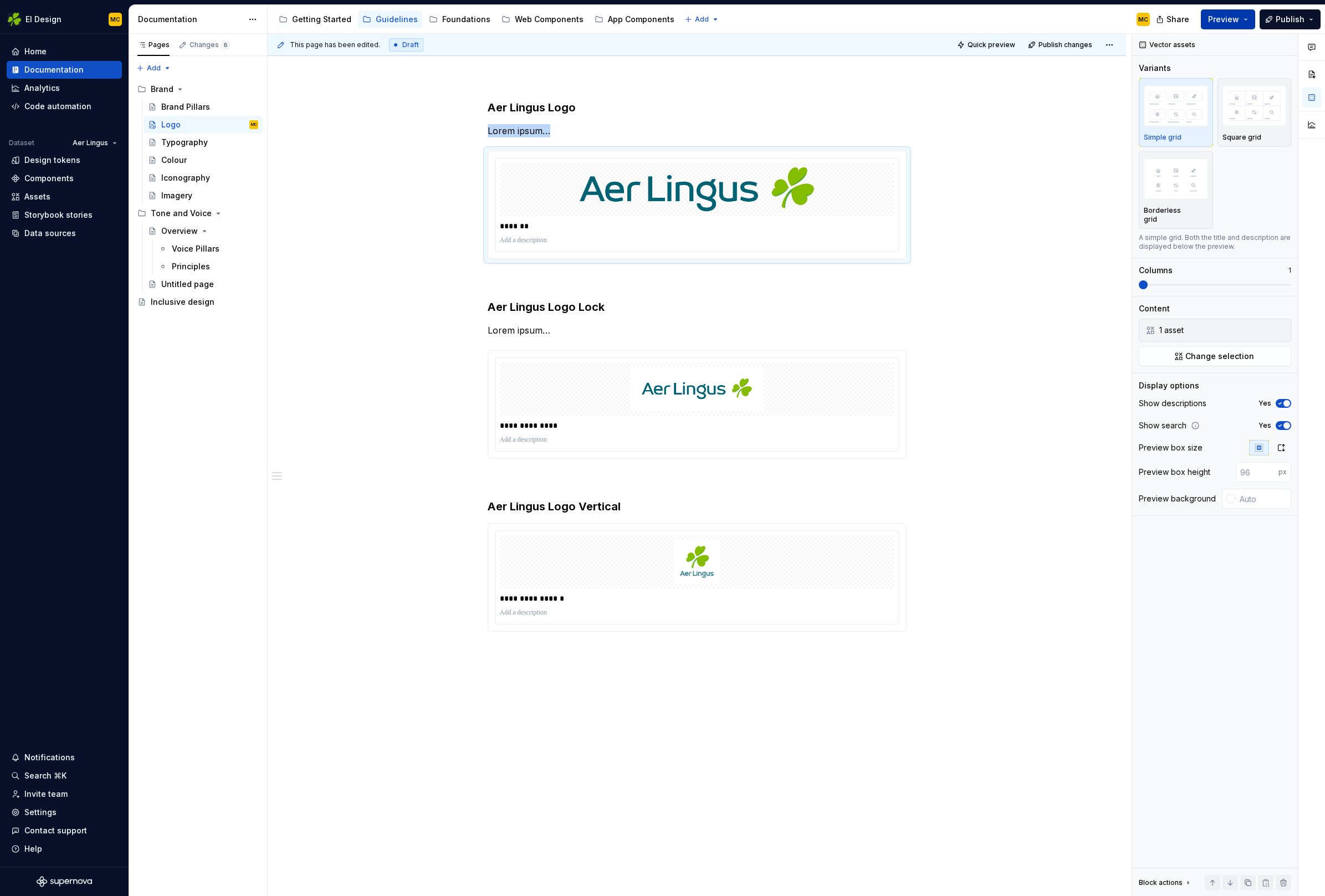
click at [1233, 20] on span "Preview" at bounding box center [1223, 20] width 31 height 11
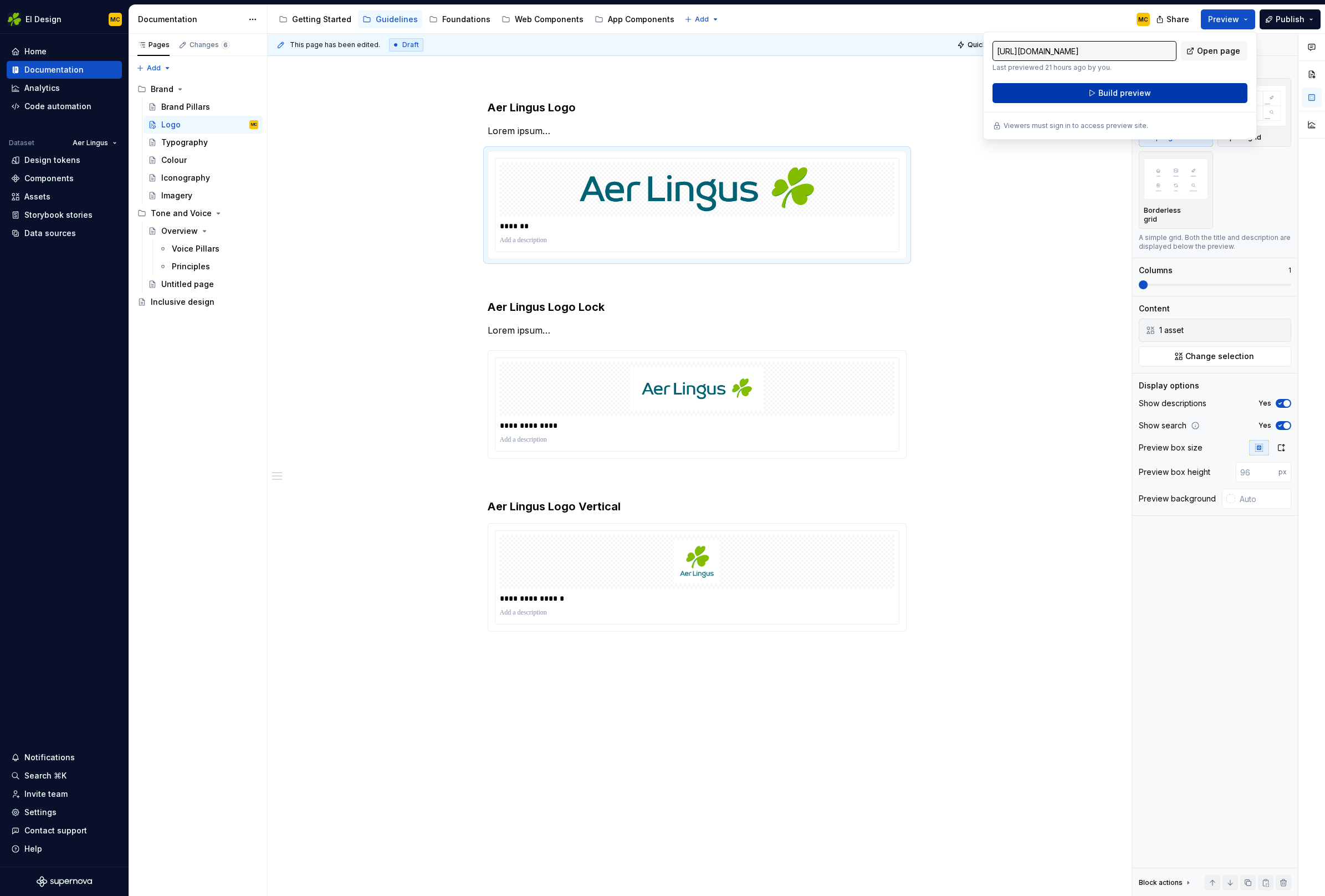
click at [1161, 91] on button "Build preview" at bounding box center [1120, 93] width 255 height 20
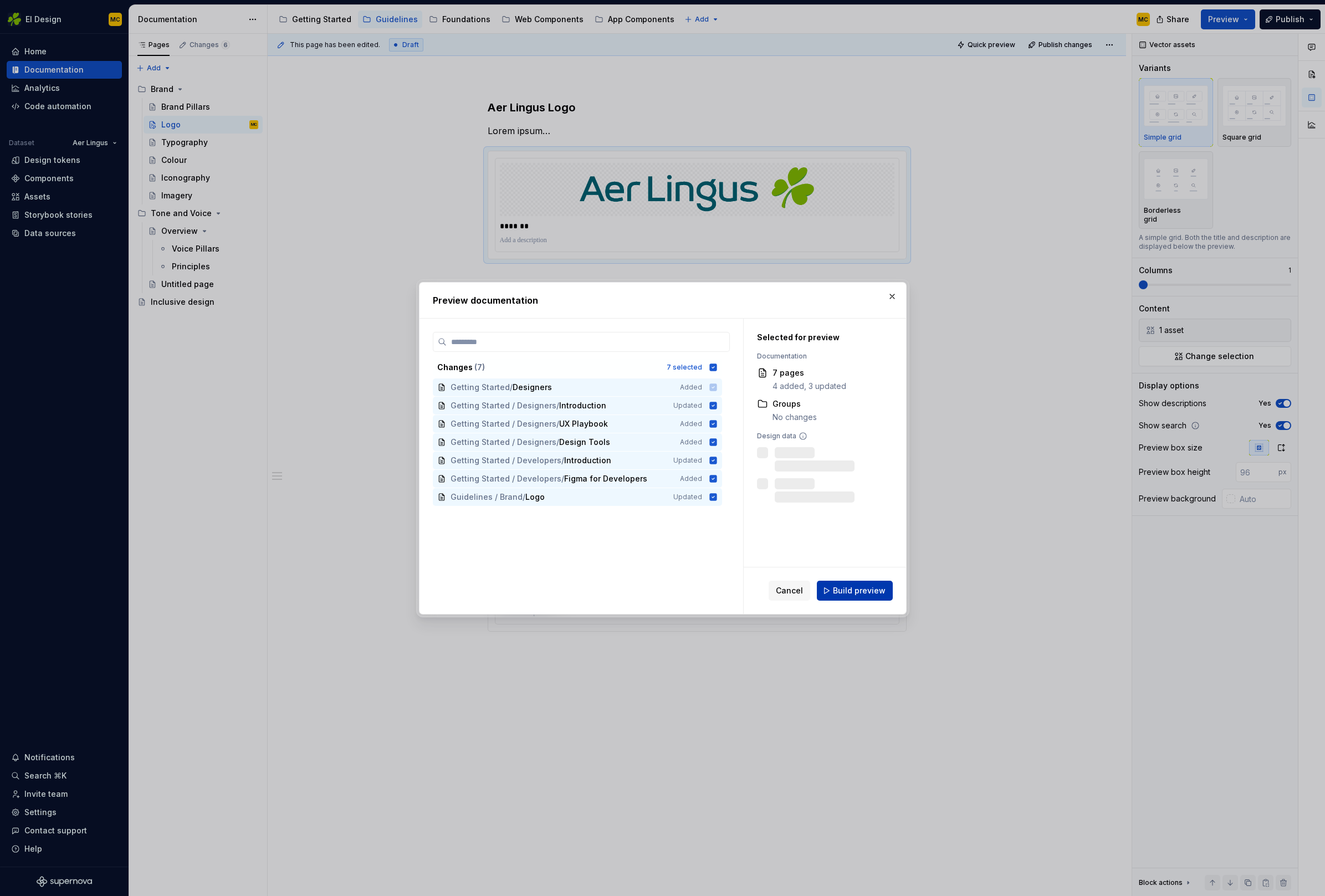
click at [866, 589] on span "Build preview" at bounding box center [859, 591] width 53 height 11
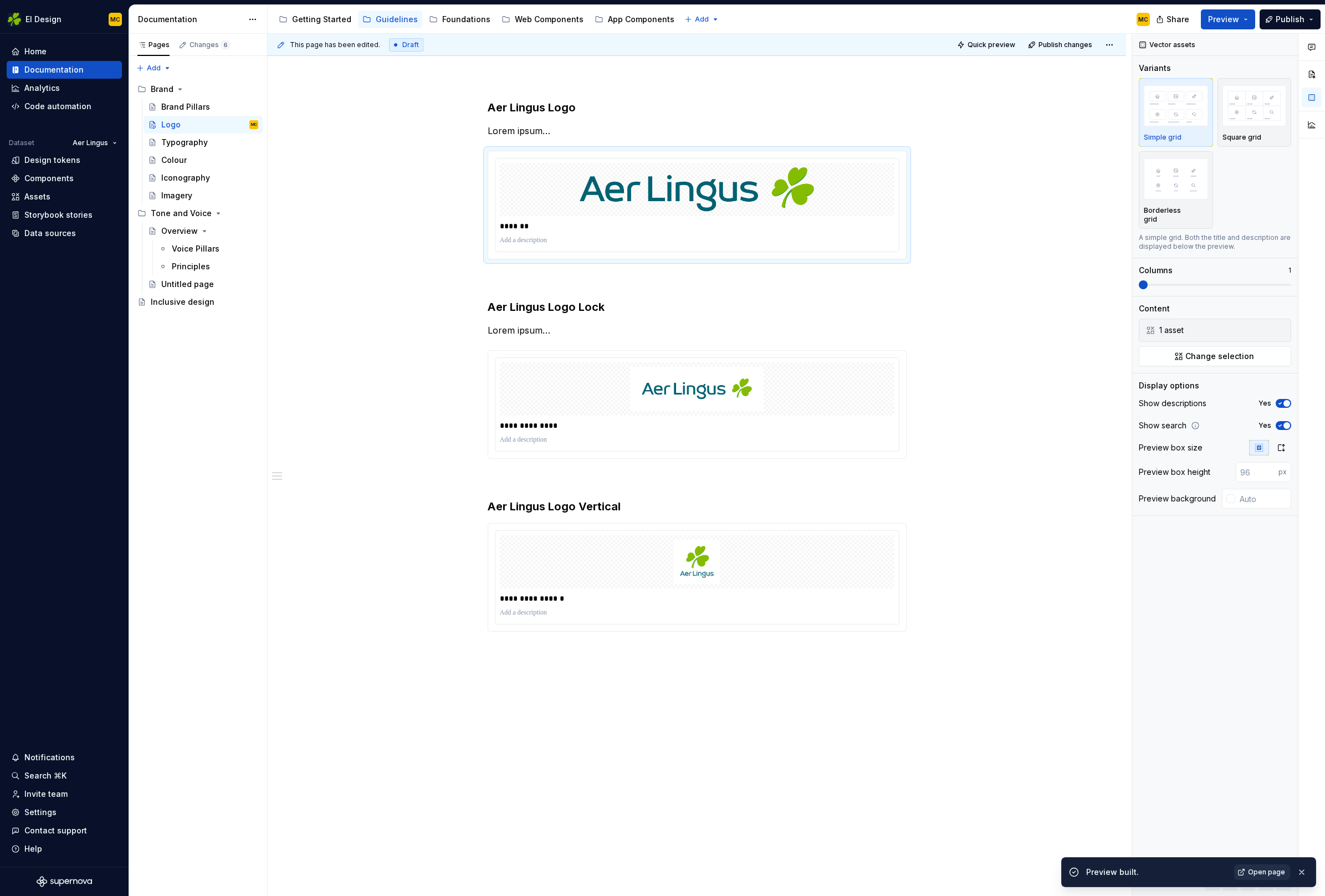
click at [1266, 868] on span "Open page" at bounding box center [1267, 872] width 38 height 8
click at [687, 243] on p at bounding box center [697, 240] width 394 height 8
click at [1287, 422] on span "button" at bounding box center [1287, 425] width 7 height 7
click at [864, 443] on p at bounding box center [697, 439] width 394 height 8
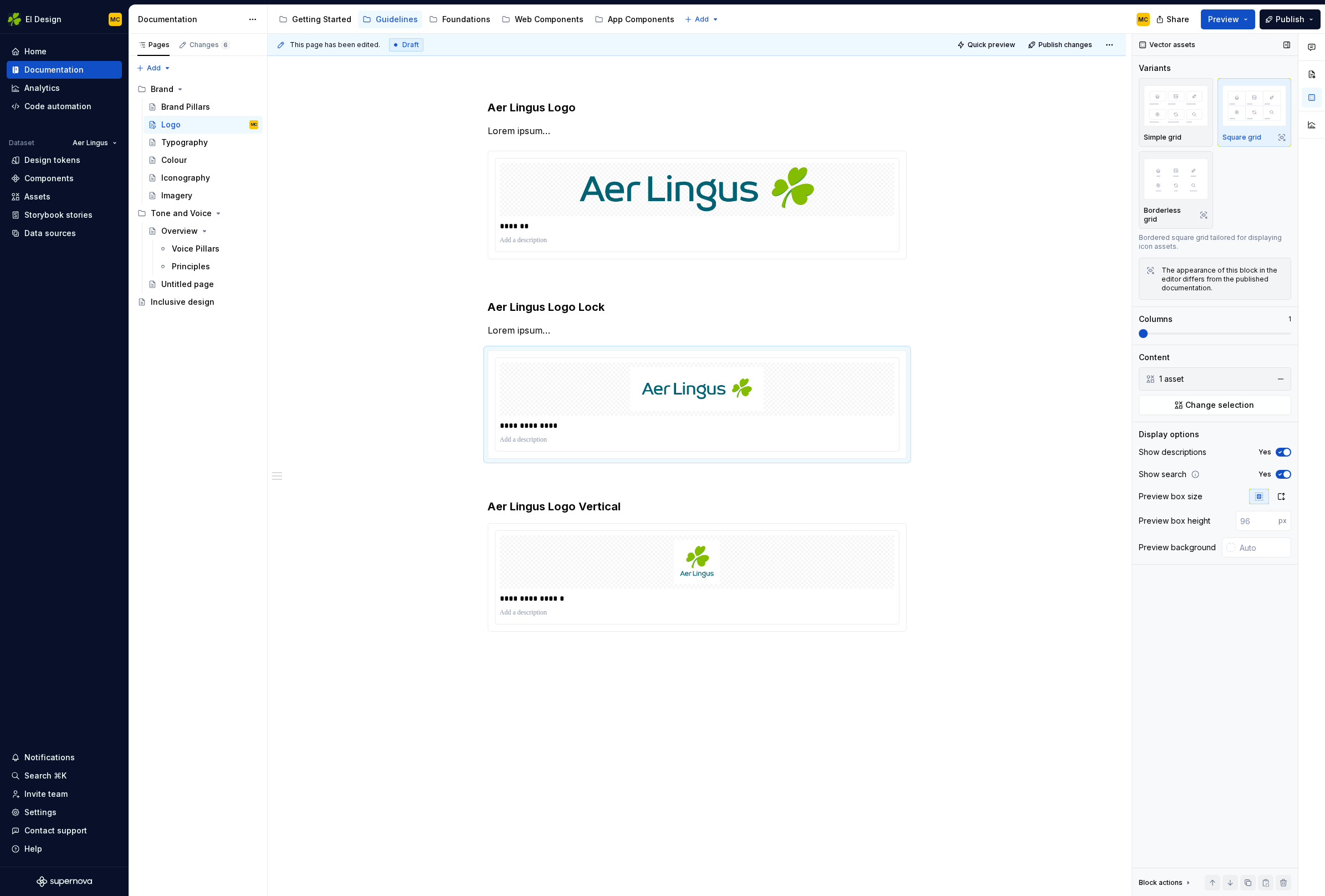
drag, startPoint x: 1285, startPoint y: 463, endPoint x: 1178, endPoint y: 494, distance: 111.4
click at [1285, 471] on span "button" at bounding box center [1287, 474] width 7 height 7
drag, startPoint x: 851, startPoint y: 619, endPoint x: 870, endPoint y: 618, distance: 19.0
click at [850, 619] on div "**********" at bounding box center [697, 577] width 404 height 93
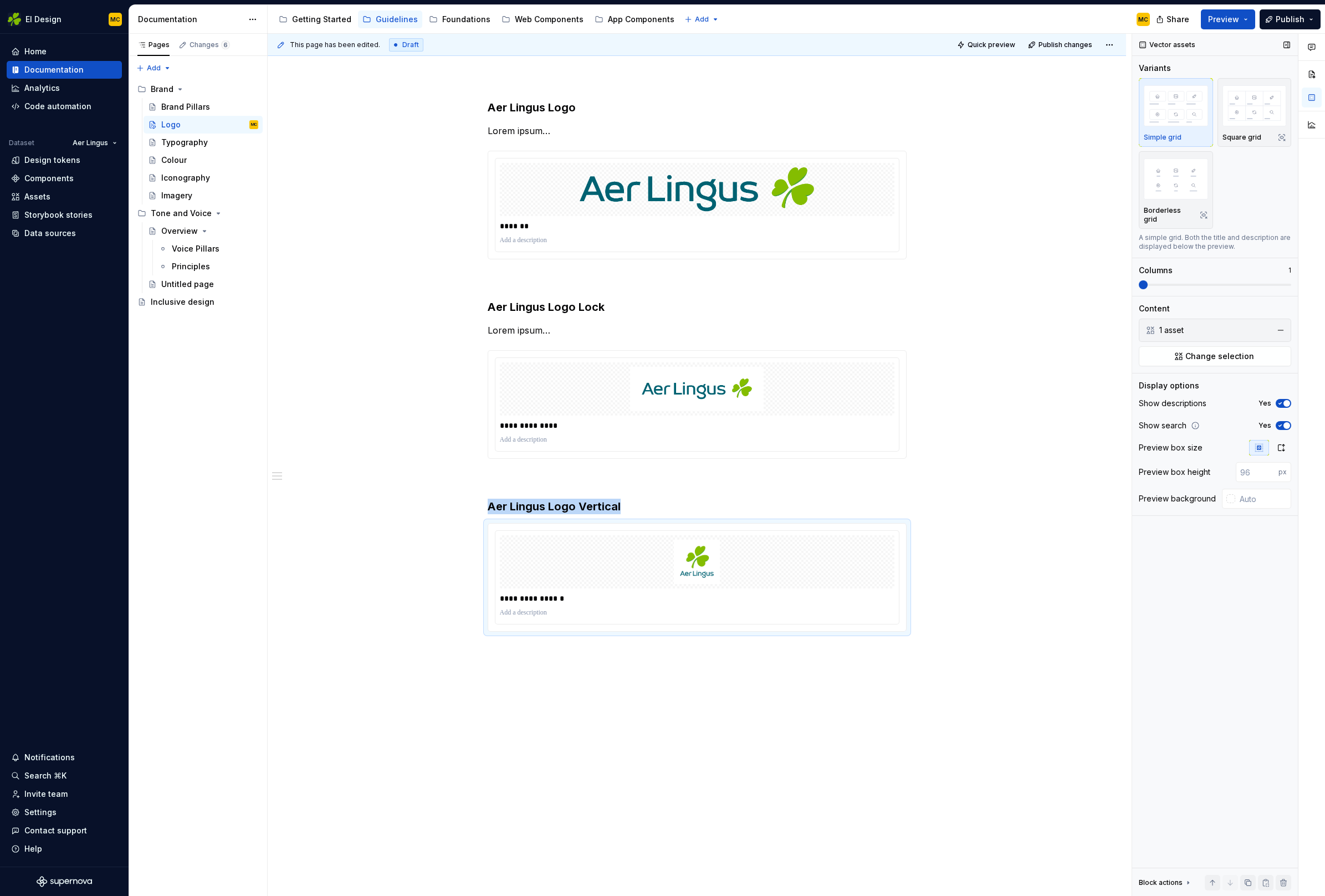
click at [1285, 422] on span "button" at bounding box center [1287, 425] width 7 height 7
click at [852, 221] on p "*******" at bounding box center [697, 226] width 394 height 11
click at [845, 420] on p "**********" at bounding box center [697, 426] width 394 height 11
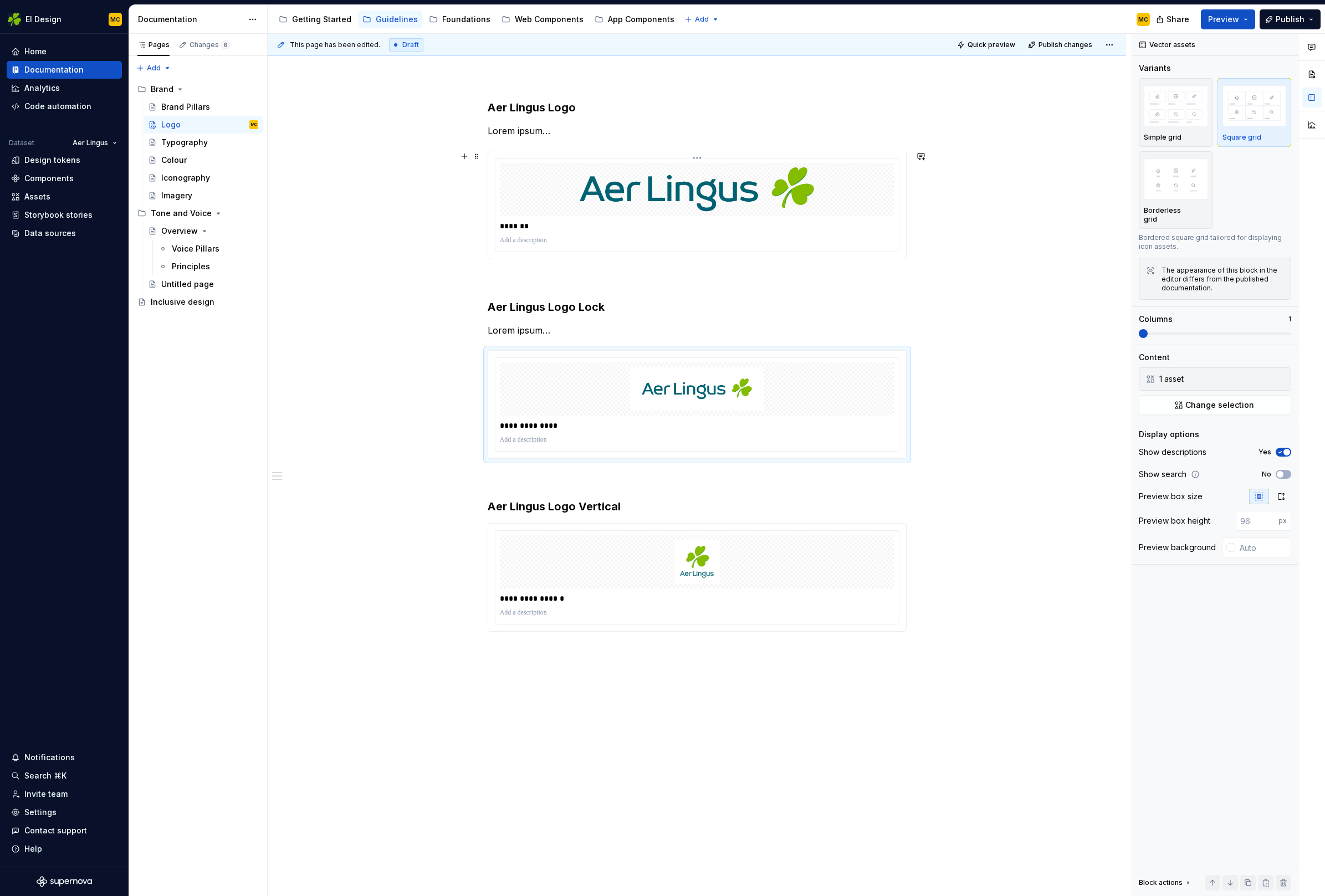
click at [691, 236] on p at bounding box center [697, 240] width 394 height 8
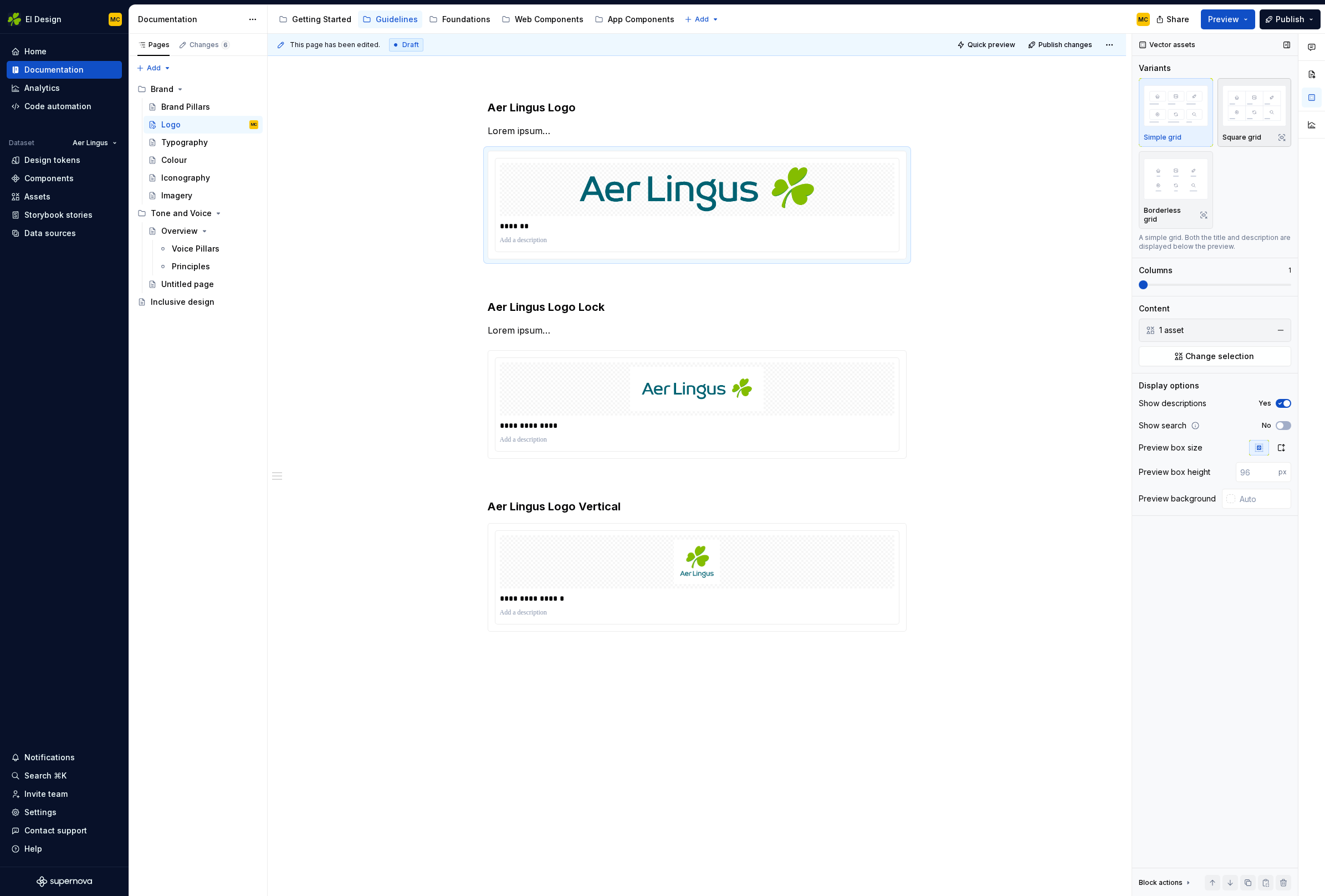
click at [1263, 134] on div "Square grid" at bounding box center [1255, 137] width 64 height 8
click at [838, 554] on div at bounding box center [697, 561] width 394 height 53
click at [1241, 137] on p "Square grid" at bounding box center [1241, 137] width 38 height 8
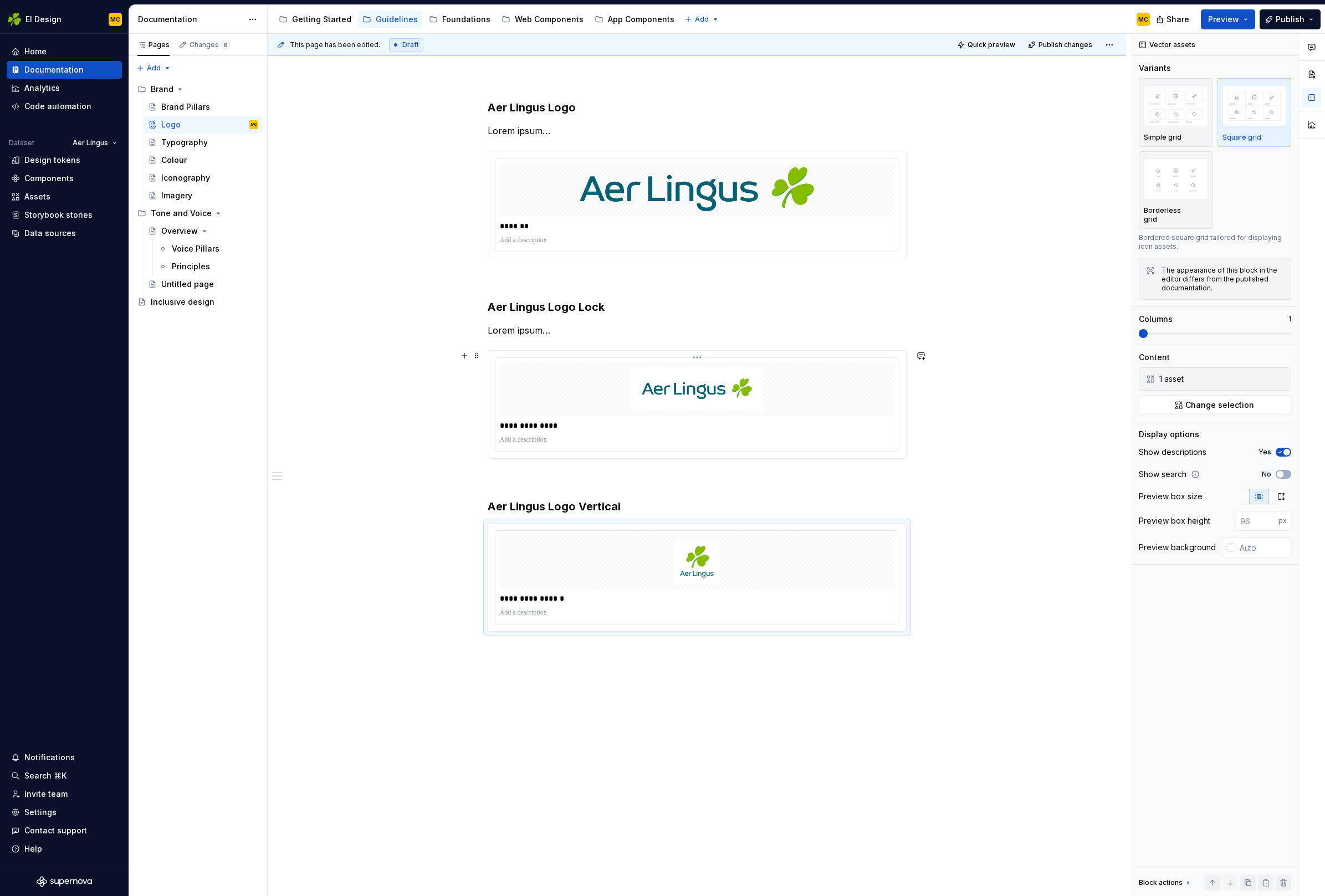
click at [874, 423] on p "**********" at bounding box center [697, 426] width 394 height 11
click at [845, 239] on p at bounding box center [697, 240] width 394 height 8
click at [1247, 20] on button "Preview" at bounding box center [1228, 19] width 54 height 20
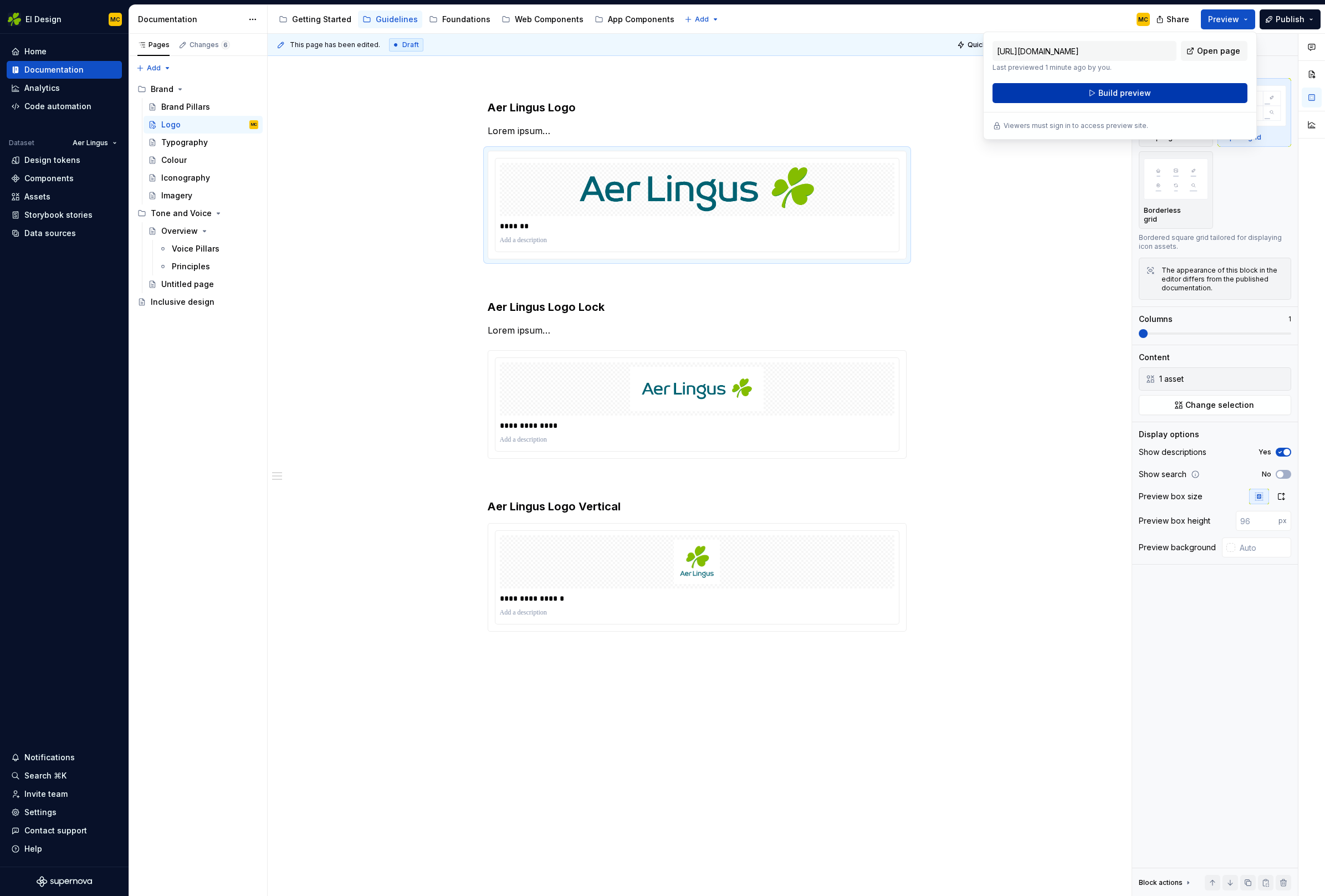
click at [1180, 89] on button "Build preview" at bounding box center [1120, 93] width 255 height 20
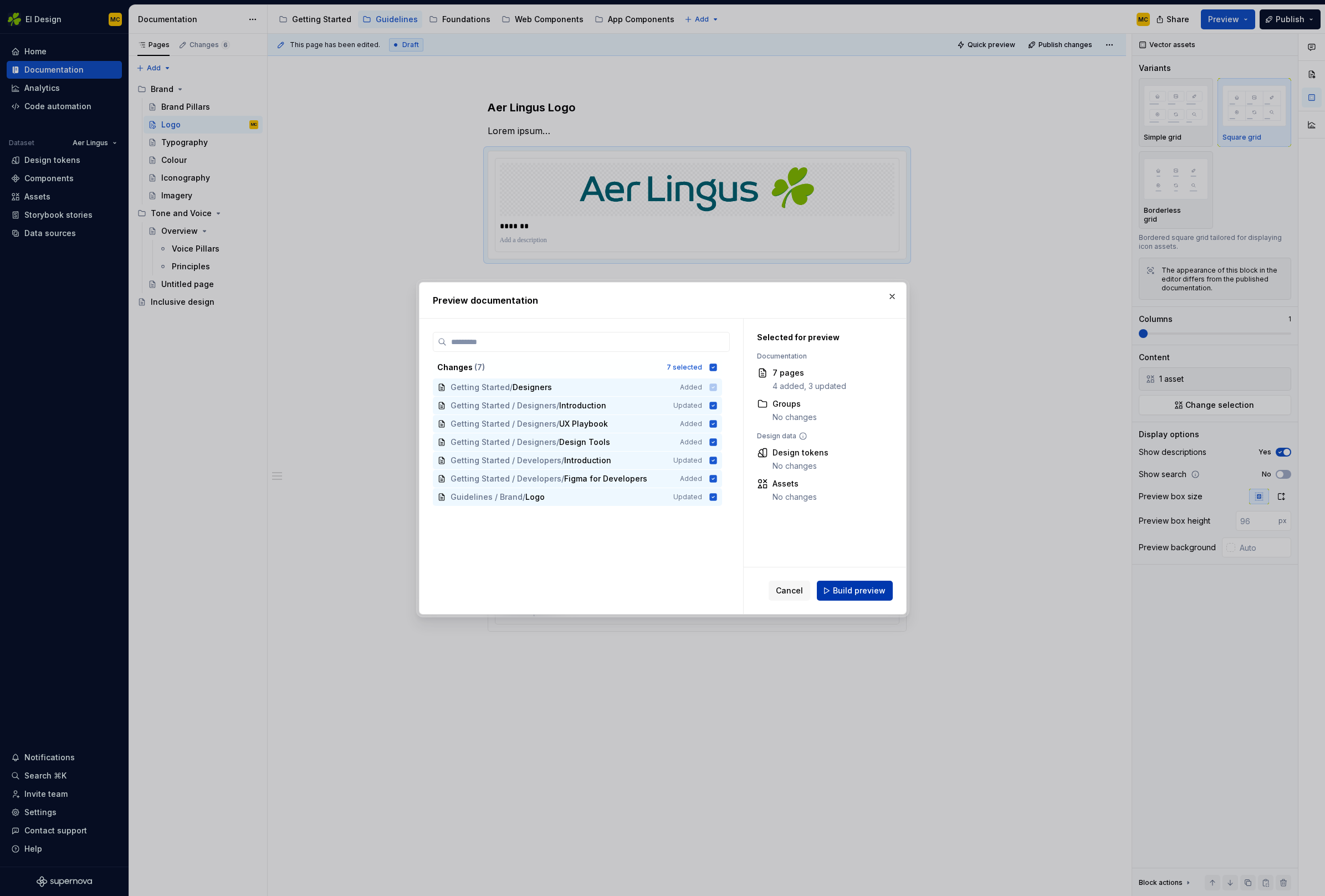
click at [857, 594] on span "Build preview" at bounding box center [859, 591] width 53 height 11
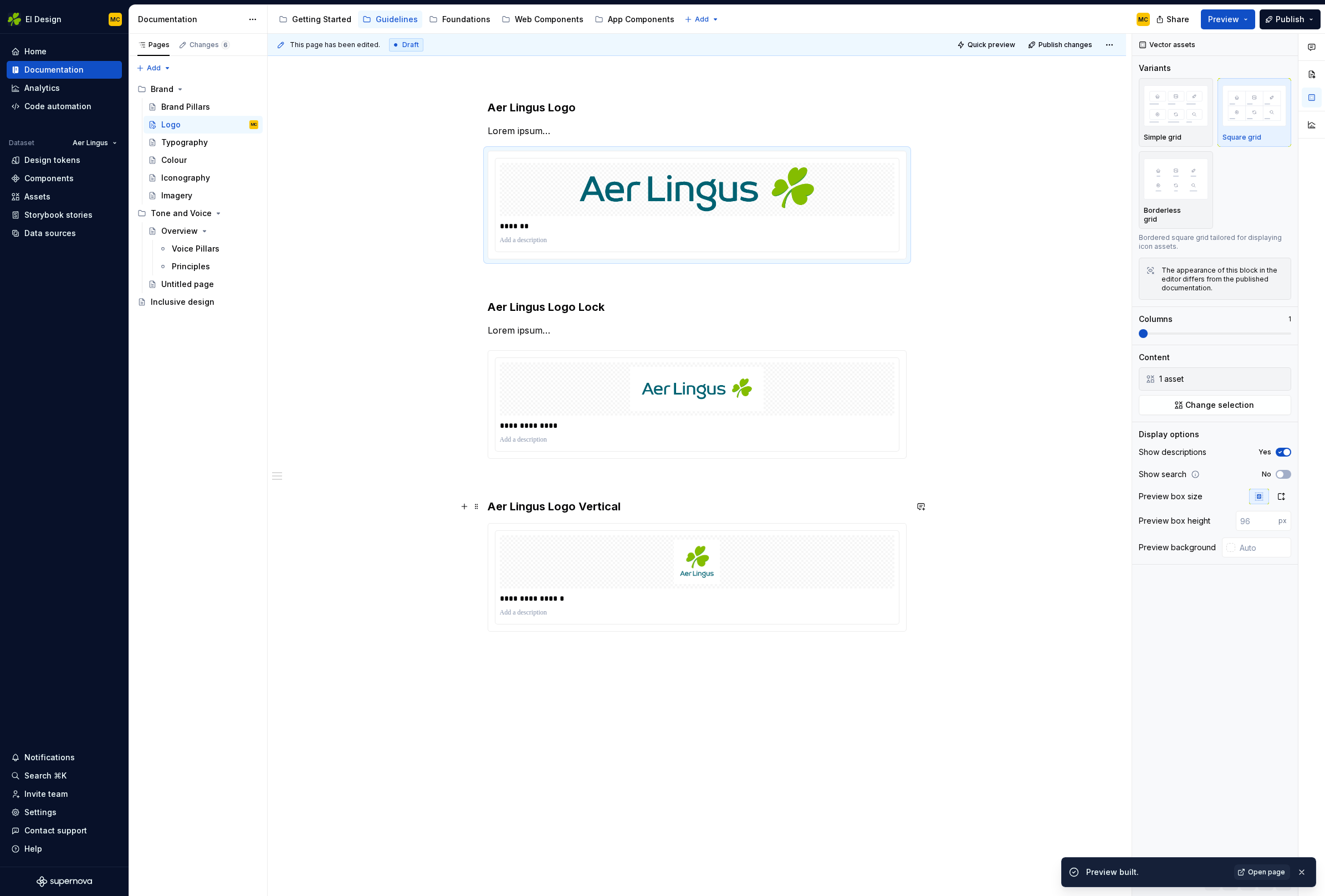
click at [641, 507] on h3 "Aer Lingus Logo Vertical" at bounding box center [697, 506] width 419 height 16
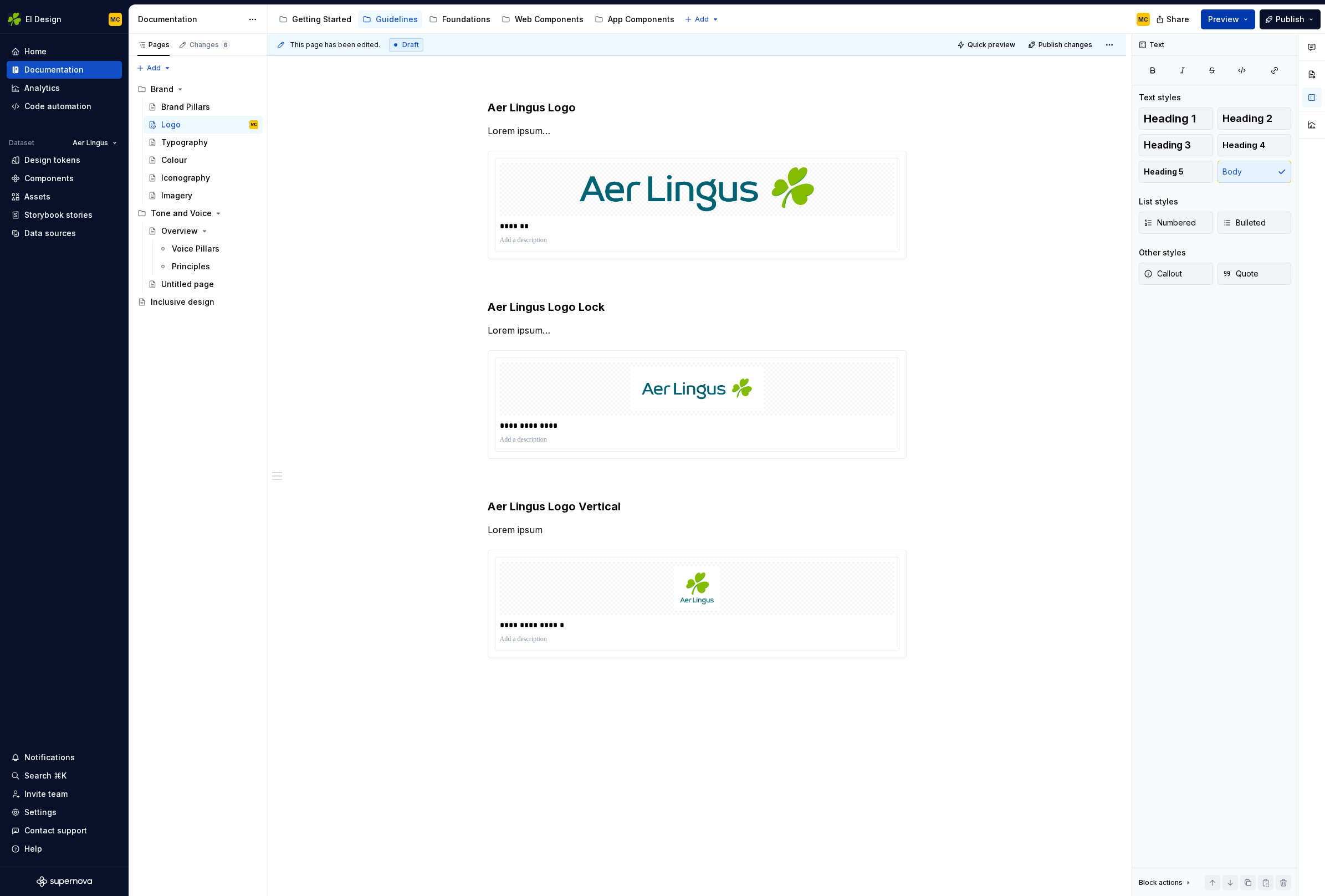
click at [1233, 17] on span "Preview" at bounding box center [1223, 20] width 31 height 11
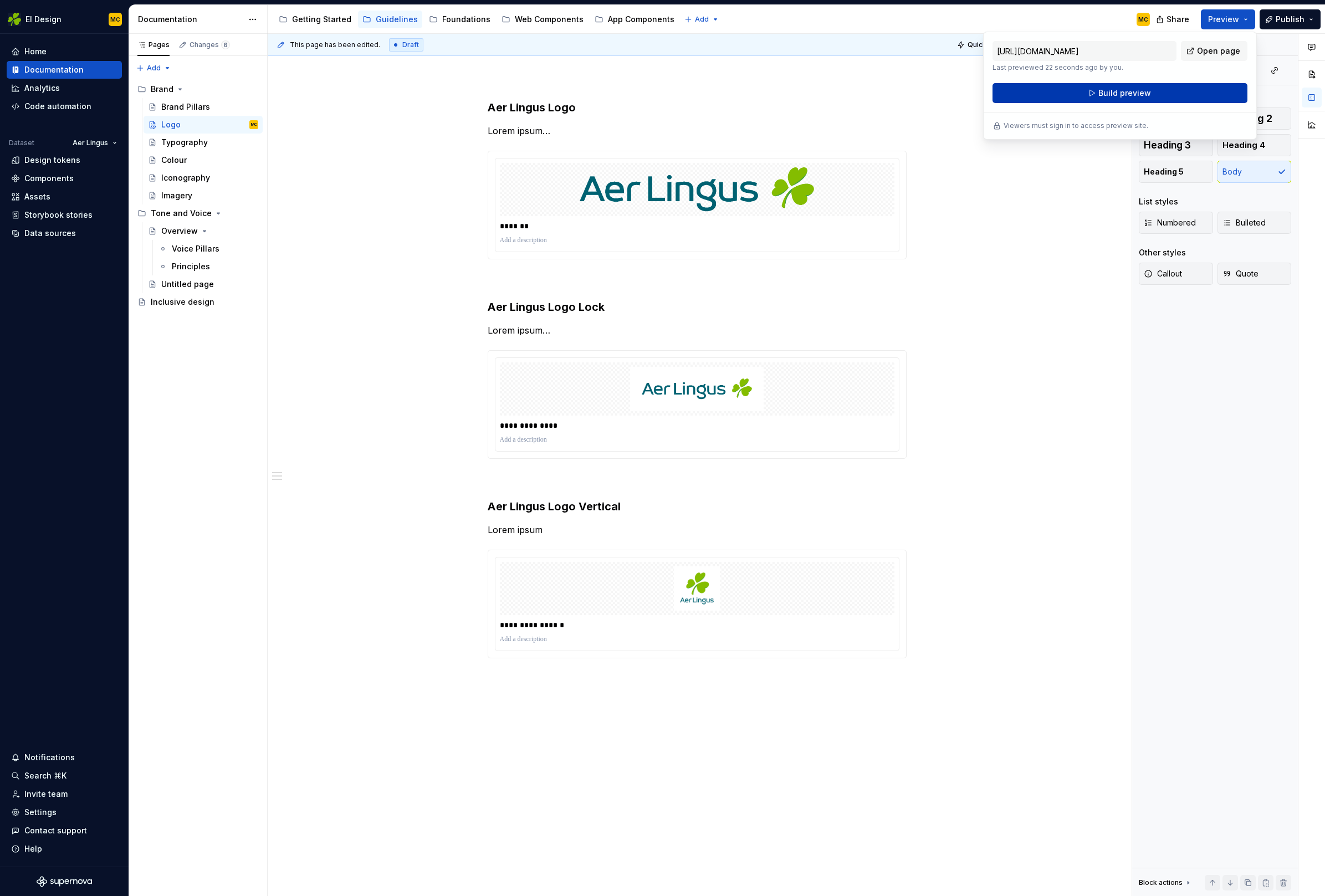
click at [1173, 93] on button "Build preview" at bounding box center [1120, 93] width 255 height 20
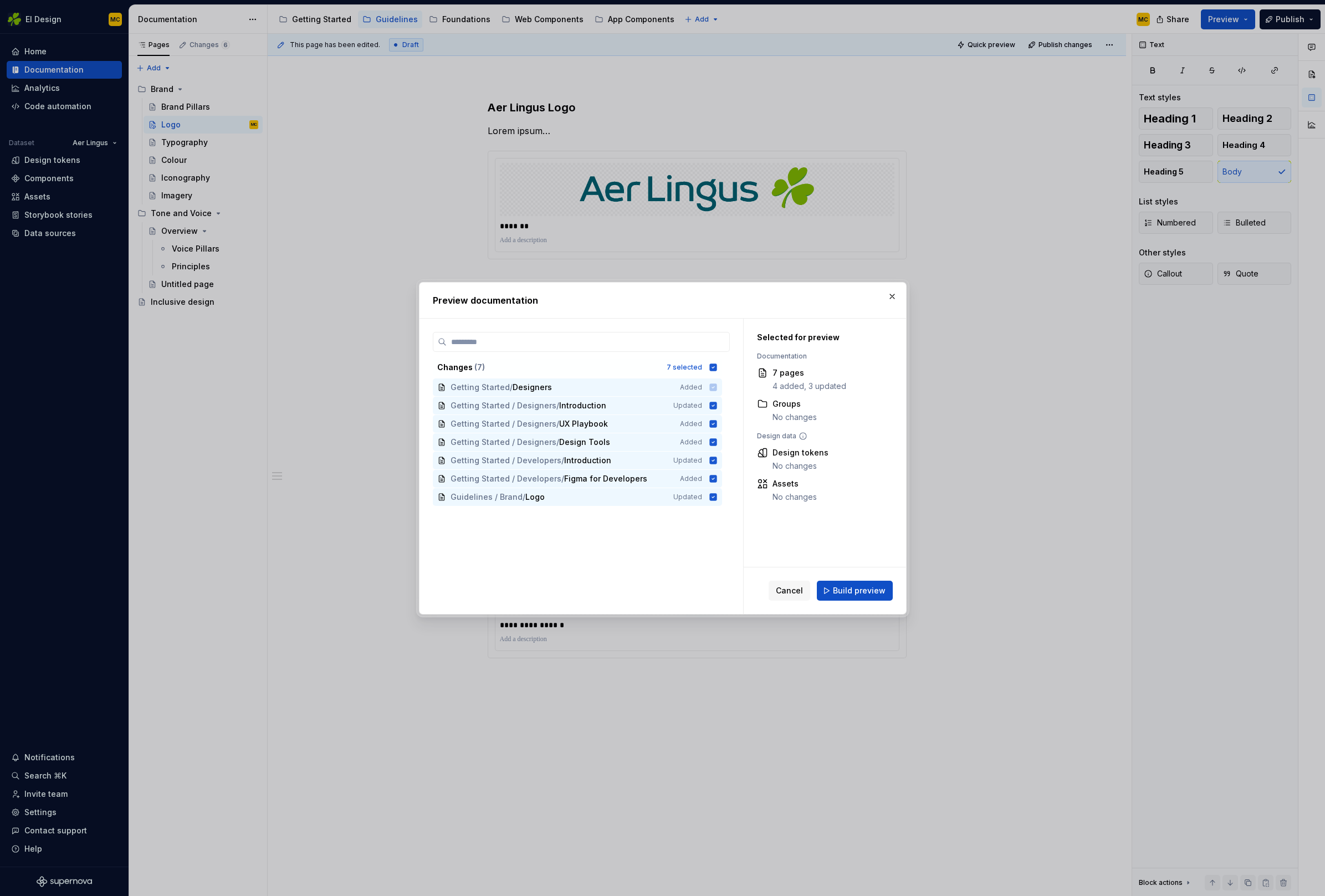
drag, startPoint x: 875, startPoint y: 596, endPoint x: 865, endPoint y: 590, distance: 11.7
click at [874, 596] on button "Build preview" at bounding box center [854, 590] width 76 height 20
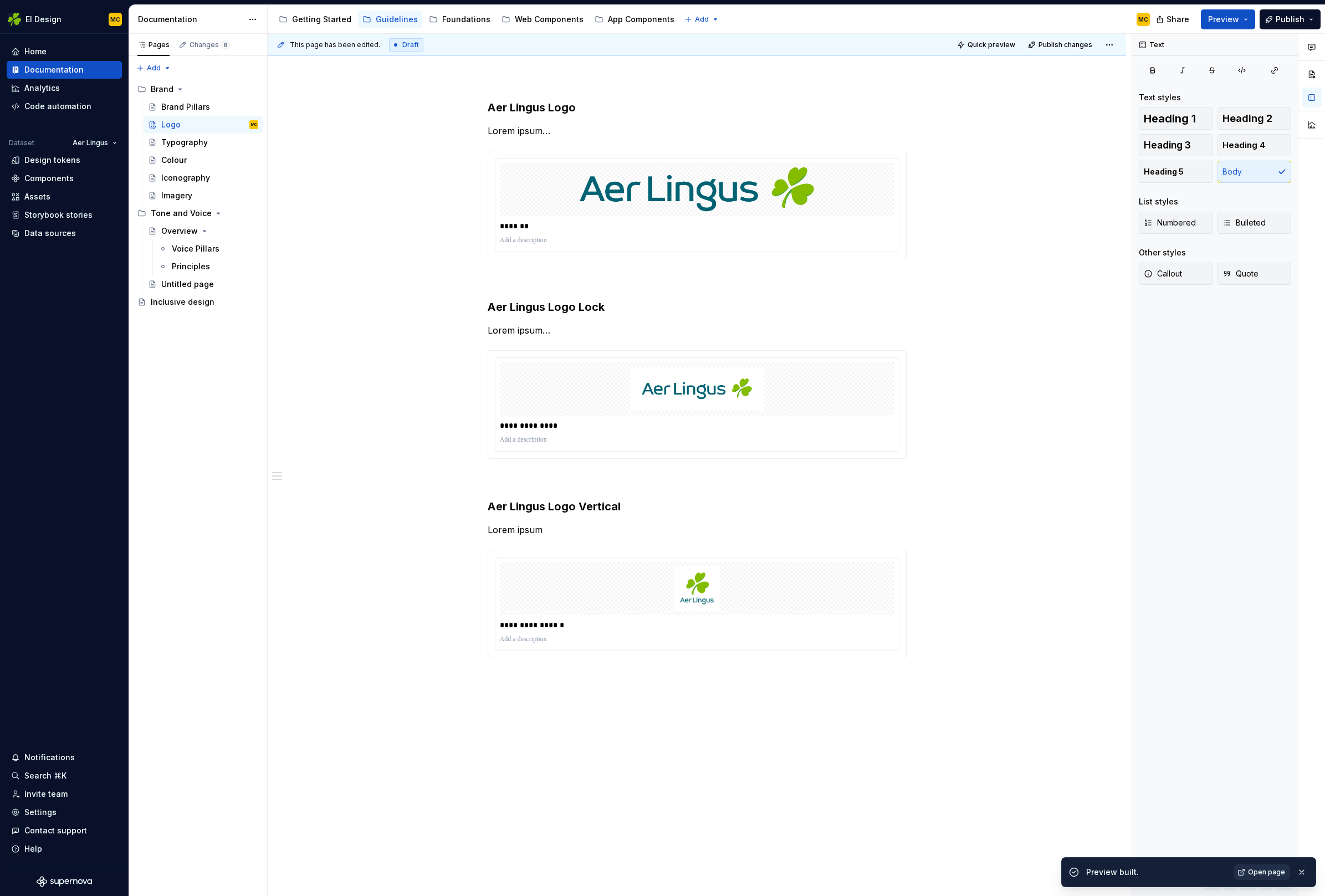
click at [1257, 873] on span "Open page" at bounding box center [1267, 872] width 38 height 8
click at [197, 105] on div "Brand Pillars" at bounding box center [186, 107] width 49 height 11
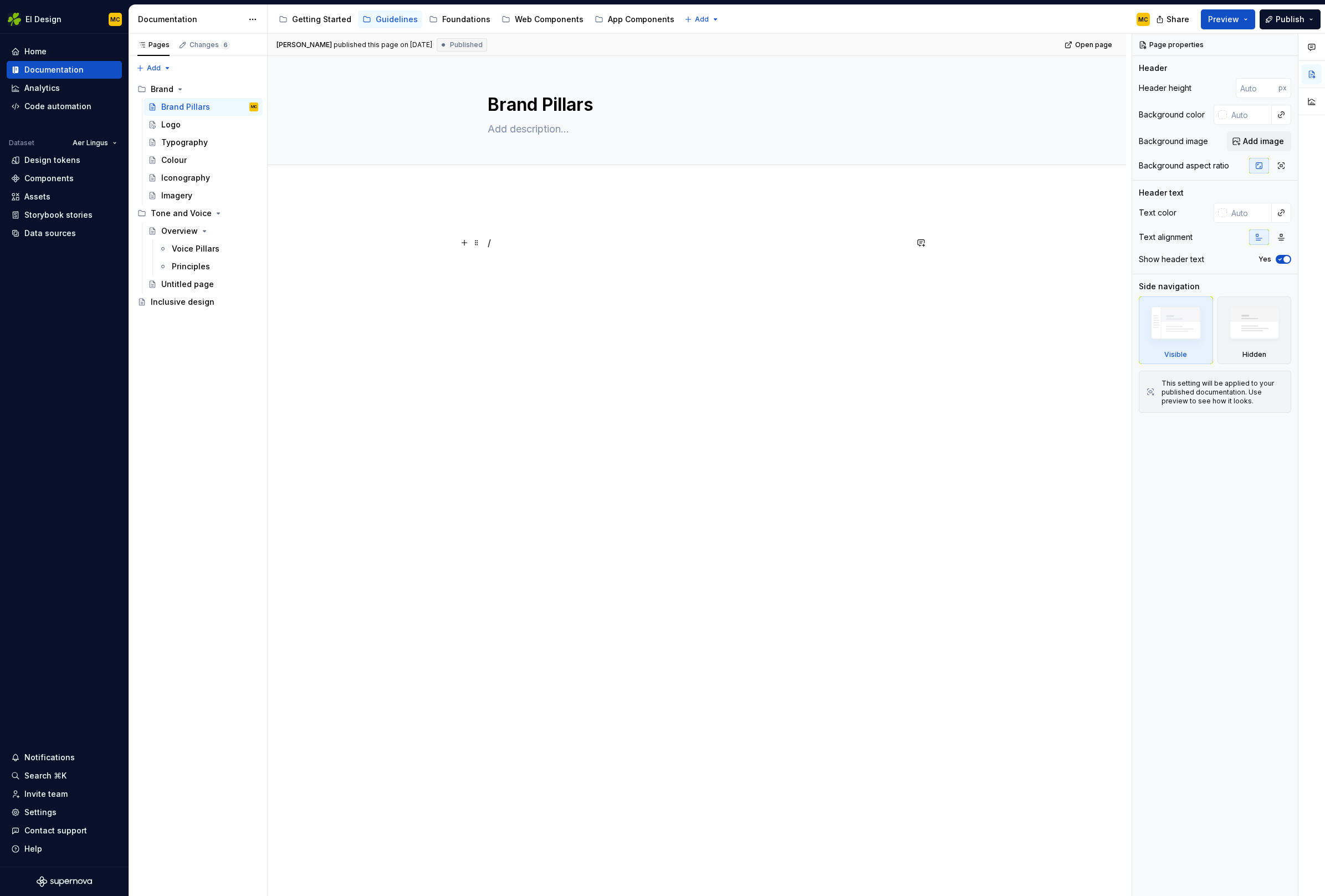
type textarea "*"
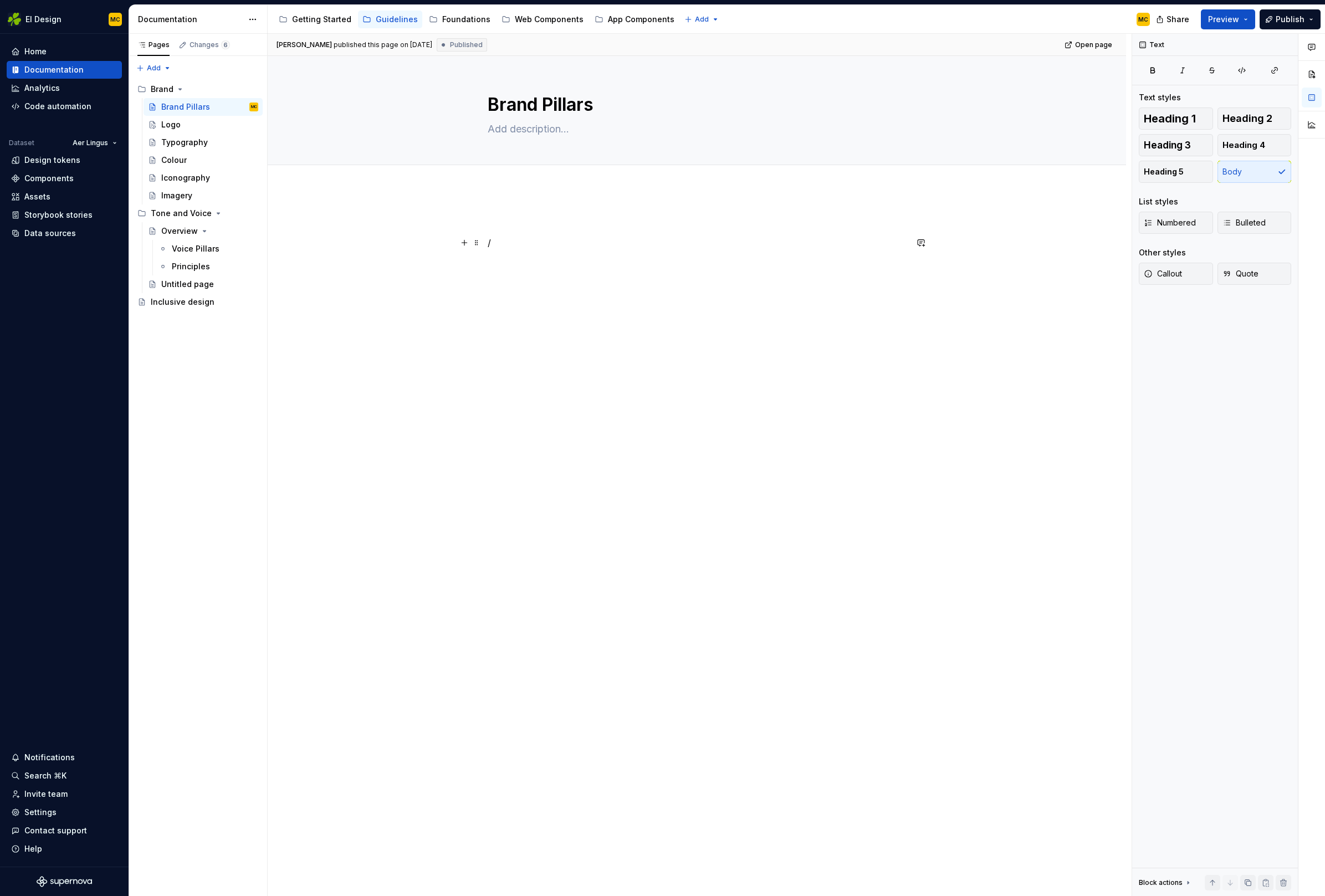
click at [540, 240] on p "/" at bounding box center [697, 243] width 419 height 13
click at [926, 240] on button "button" at bounding box center [921, 242] width 16 height 16
click at [1294, 18] on span "Publish" at bounding box center [1289, 20] width 29 height 11
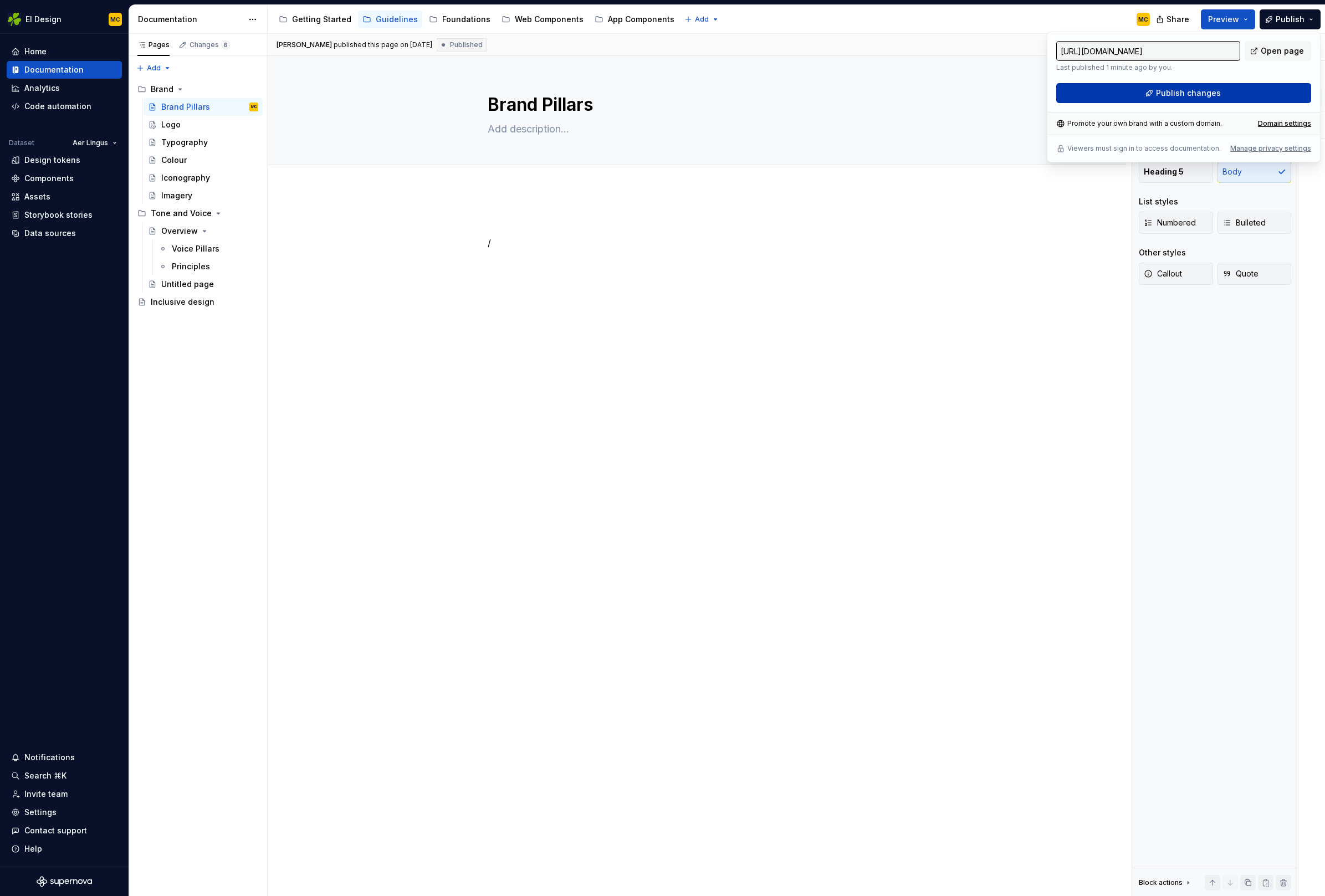
click at [1211, 91] on span "Publish changes" at bounding box center [1188, 93] width 65 height 11
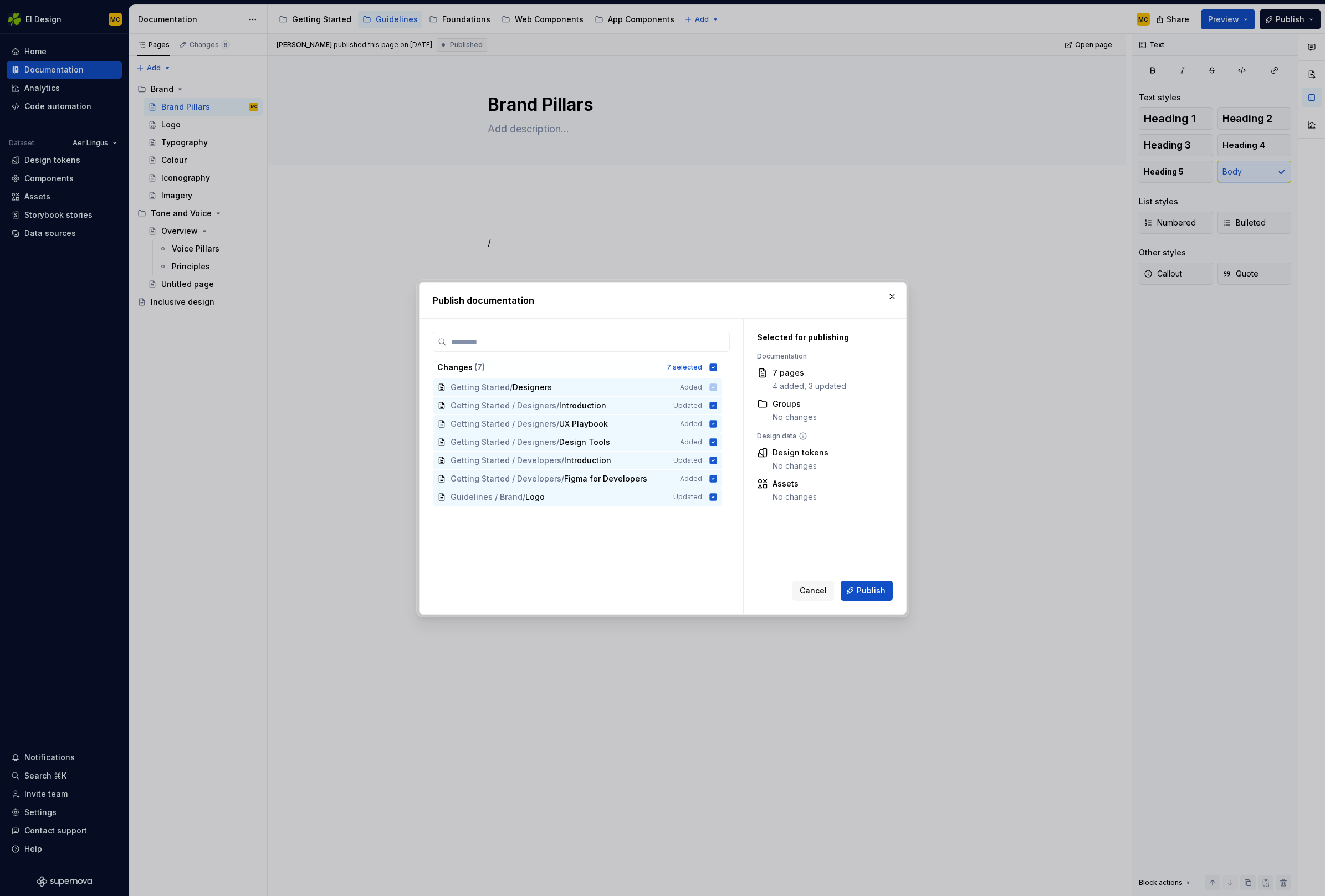
click at [868, 589] on span "Publish" at bounding box center [871, 591] width 29 height 11
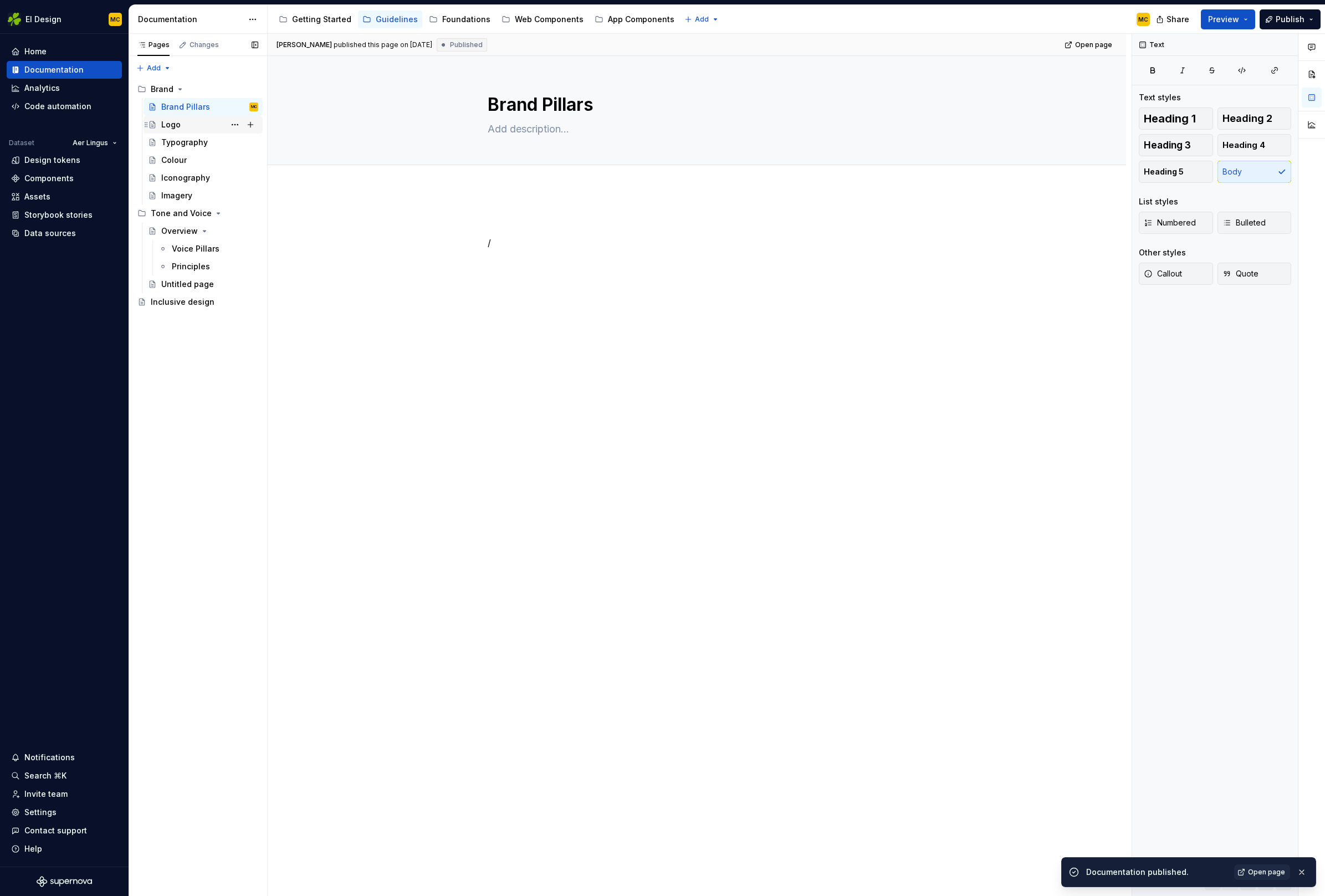
click at [192, 129] on div "Logo" at bounding box center [209, 125] width 97 height 16
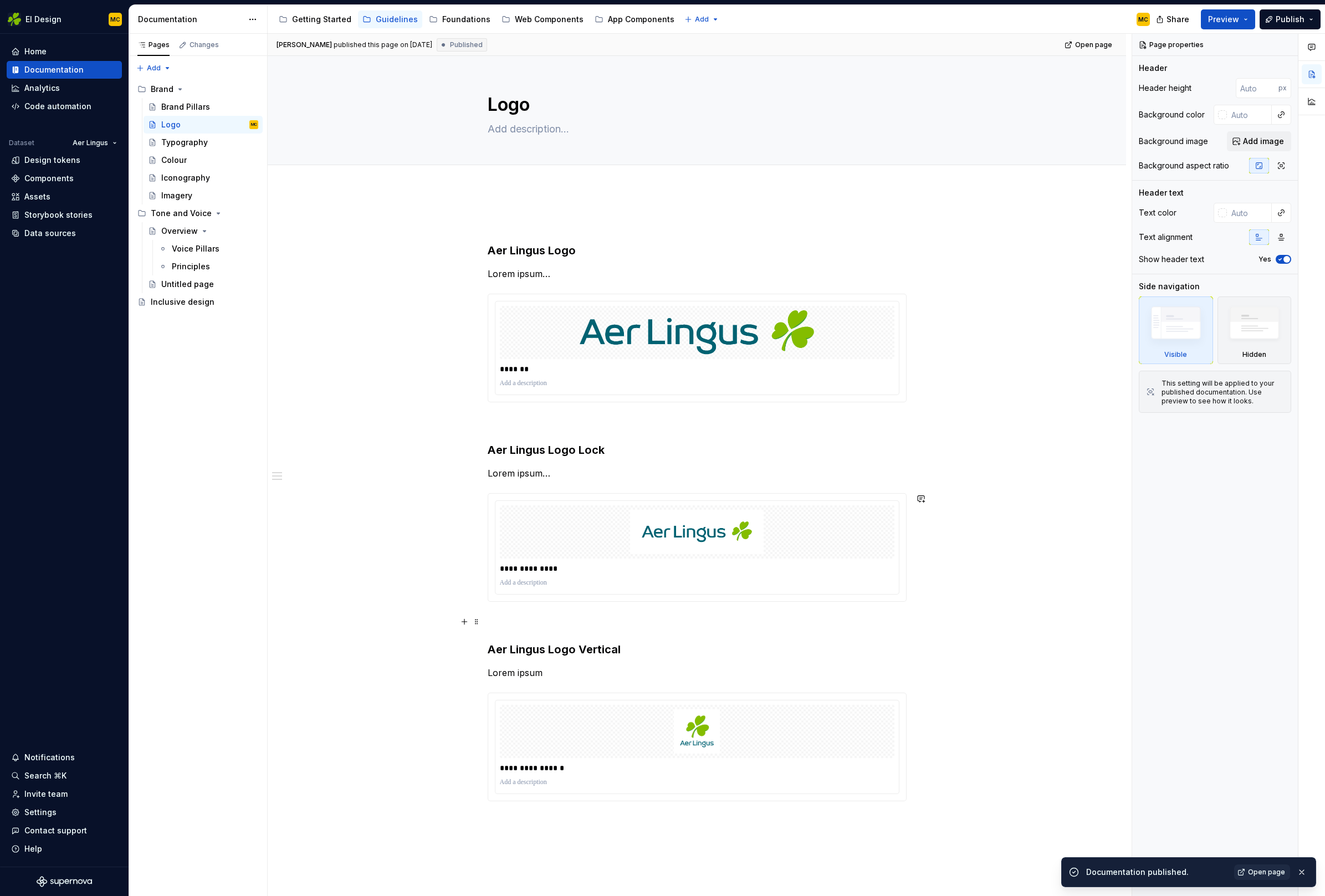
scroll to position [104, 0]
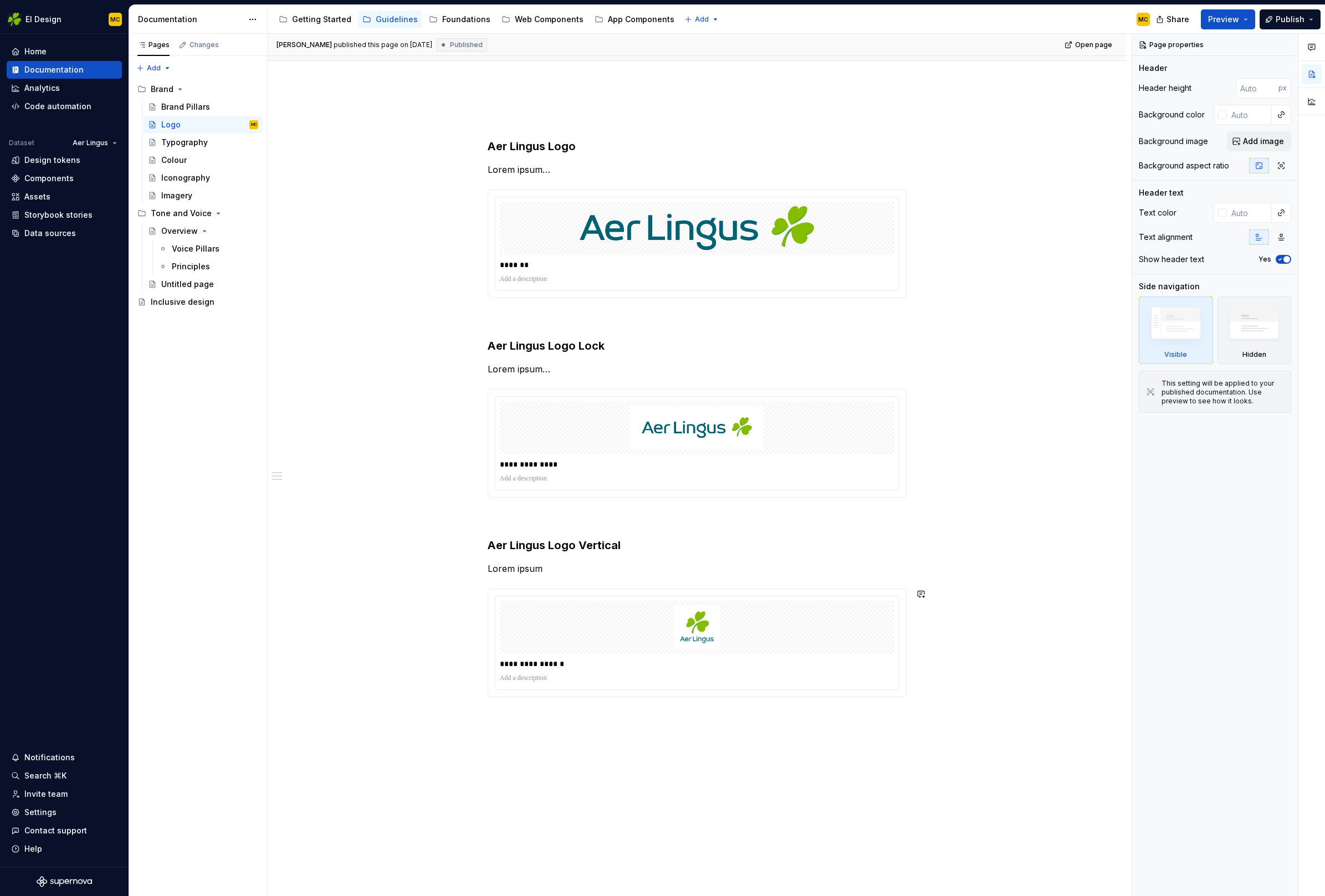
type textarea "*"
click at [553, 719] on div "**********" at bounding box center [696, 532] width 859 height 893
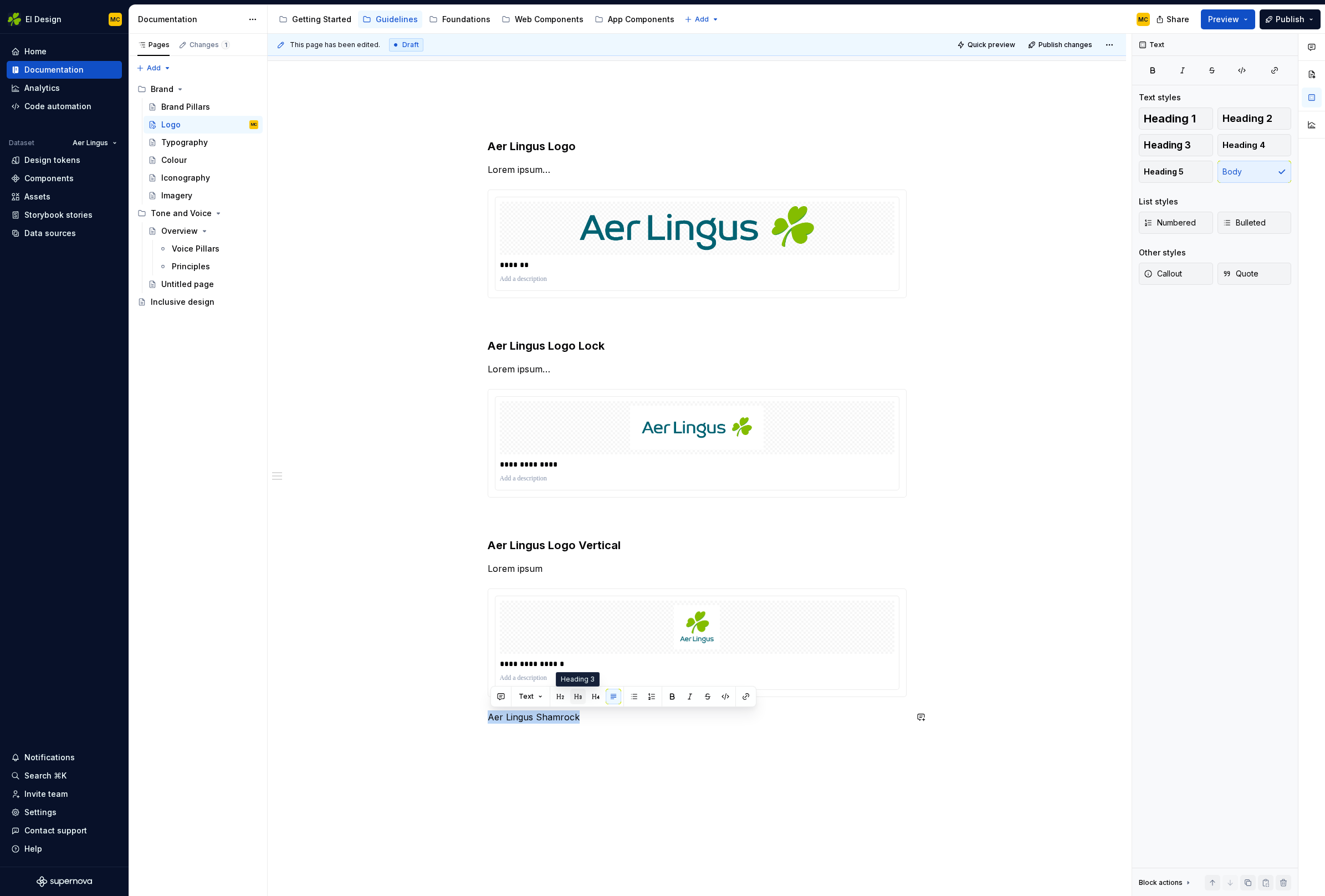
click at [574, 696] on button "button" at bounding box center [578, 696] width 16 height 16
click at [465, 720] on button "button" at bounding box center [465, 718] width 16 height 16
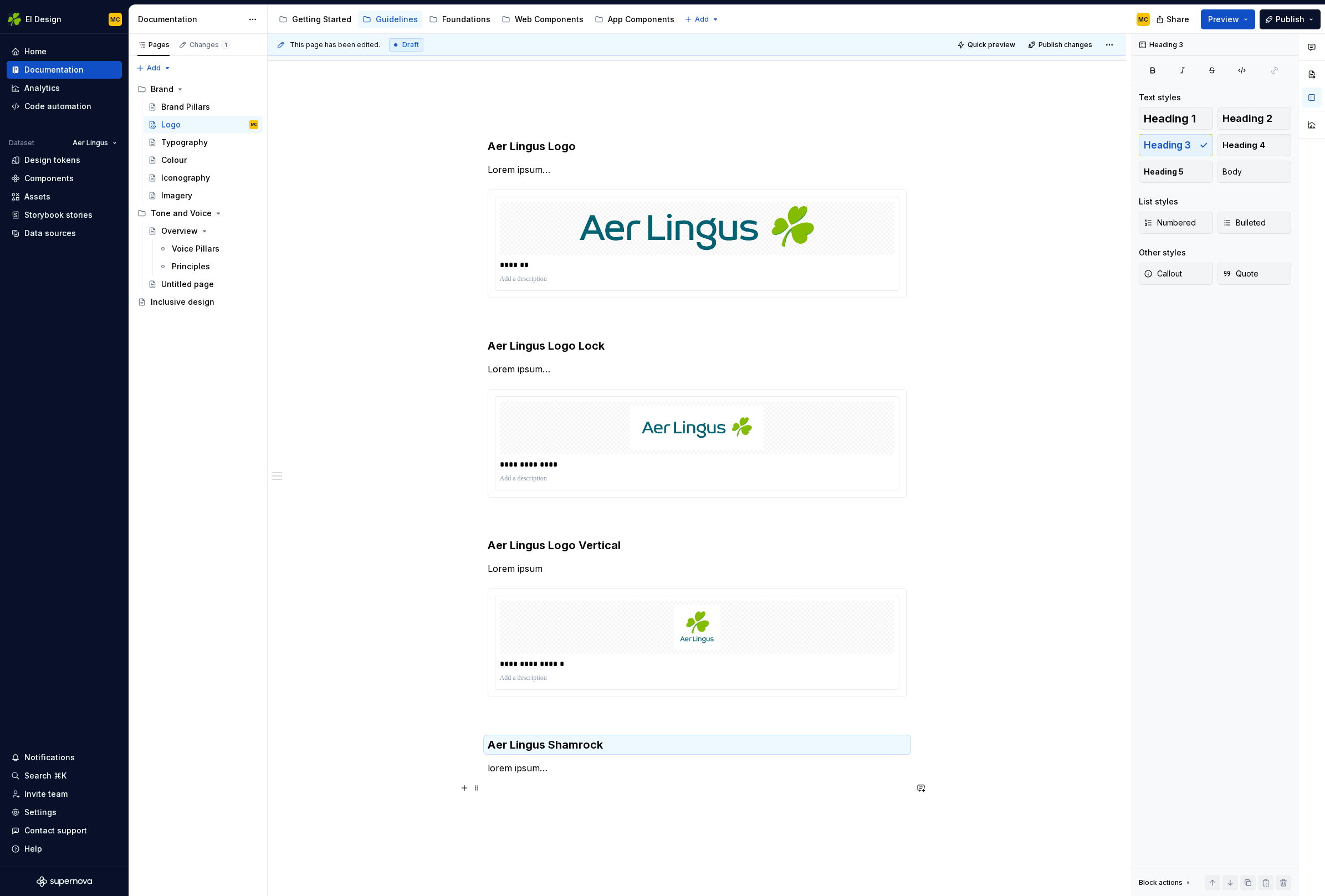
click at [540, 789] on p at bounding box center [697, 788] width 419 height 13
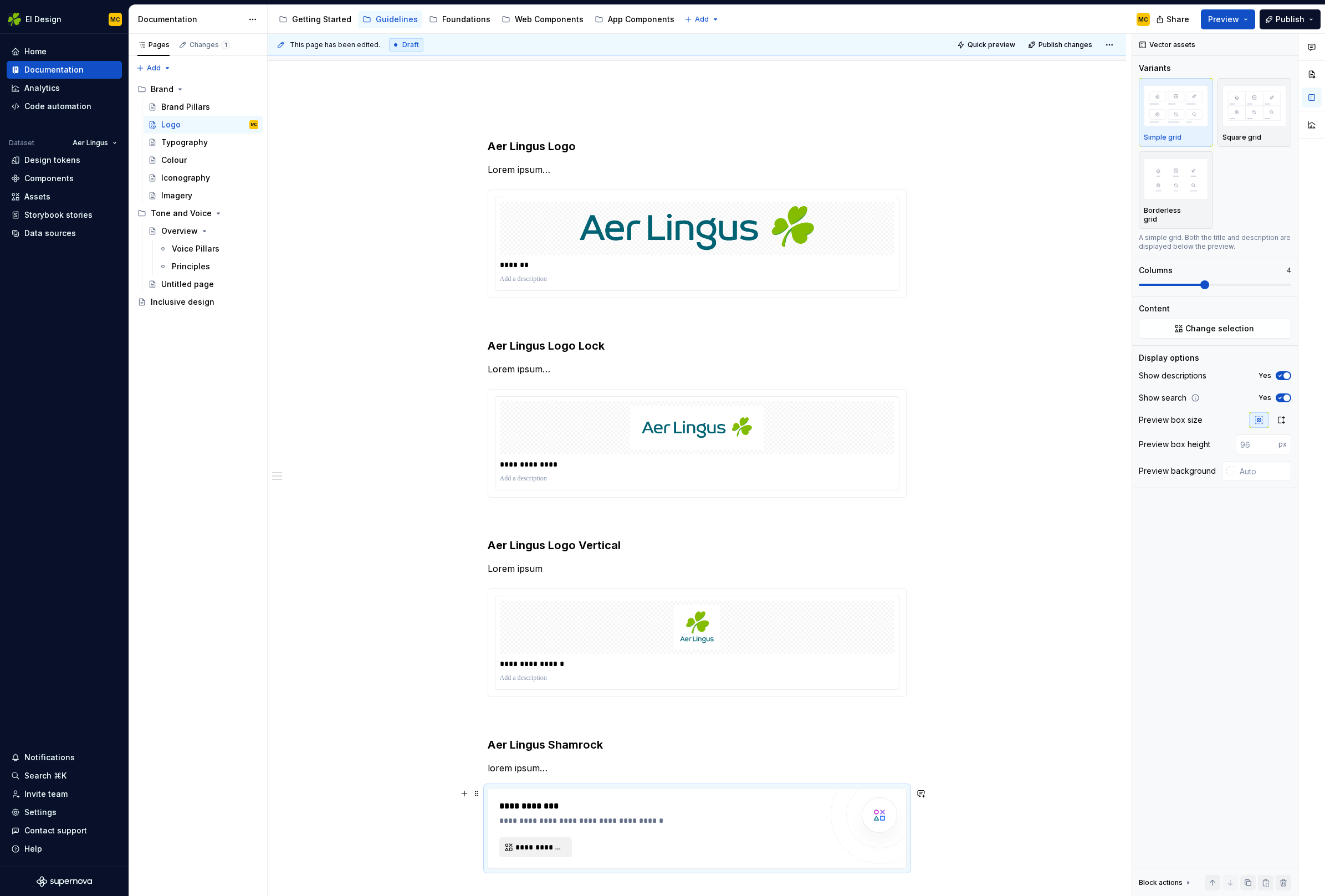
click at [562, 843] on span "**********" at bounding box center [540, 847] width 50 height 11
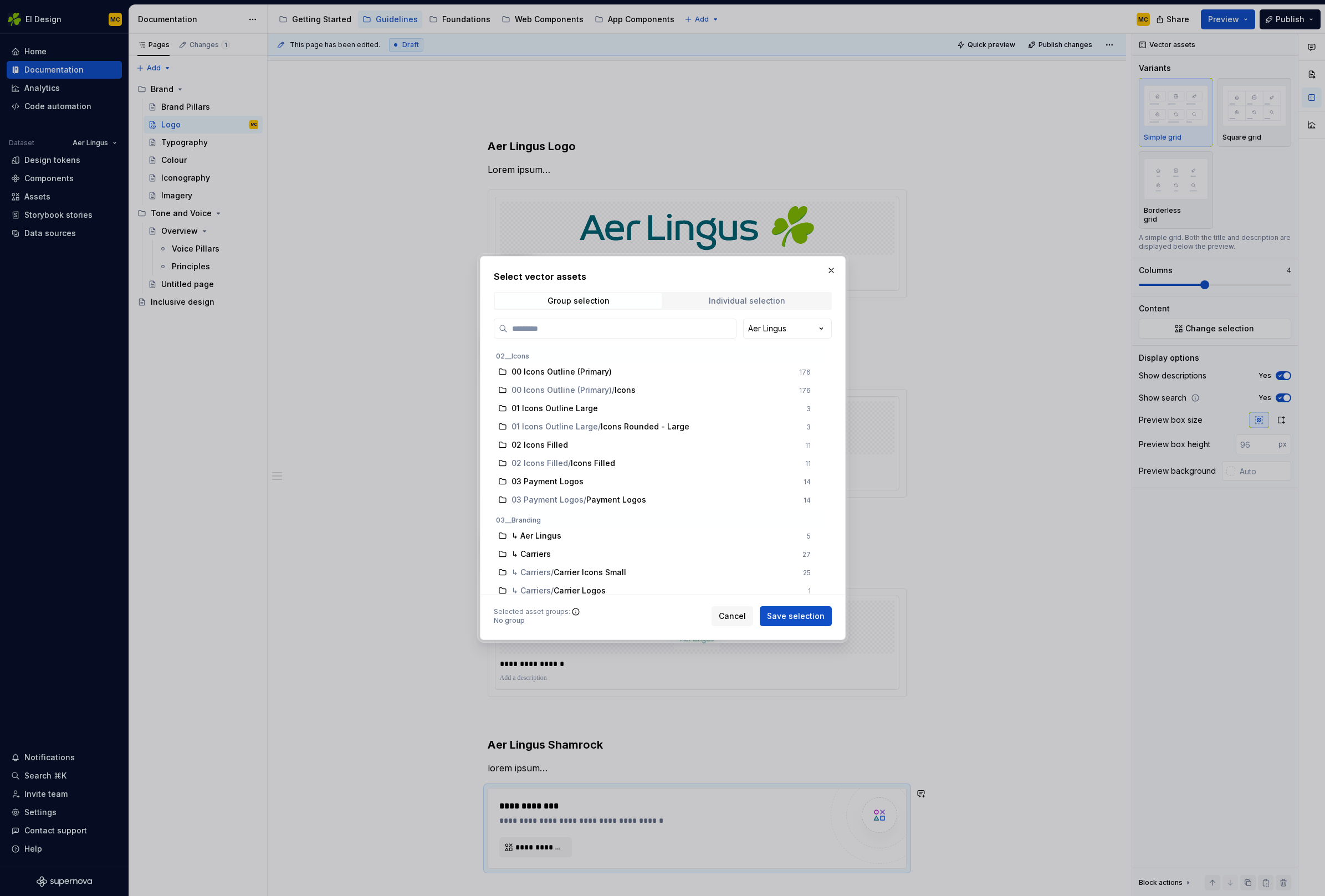
click at [754, 299] on div "Individual selection" at bounding box center [746, 300] width 76 height 8
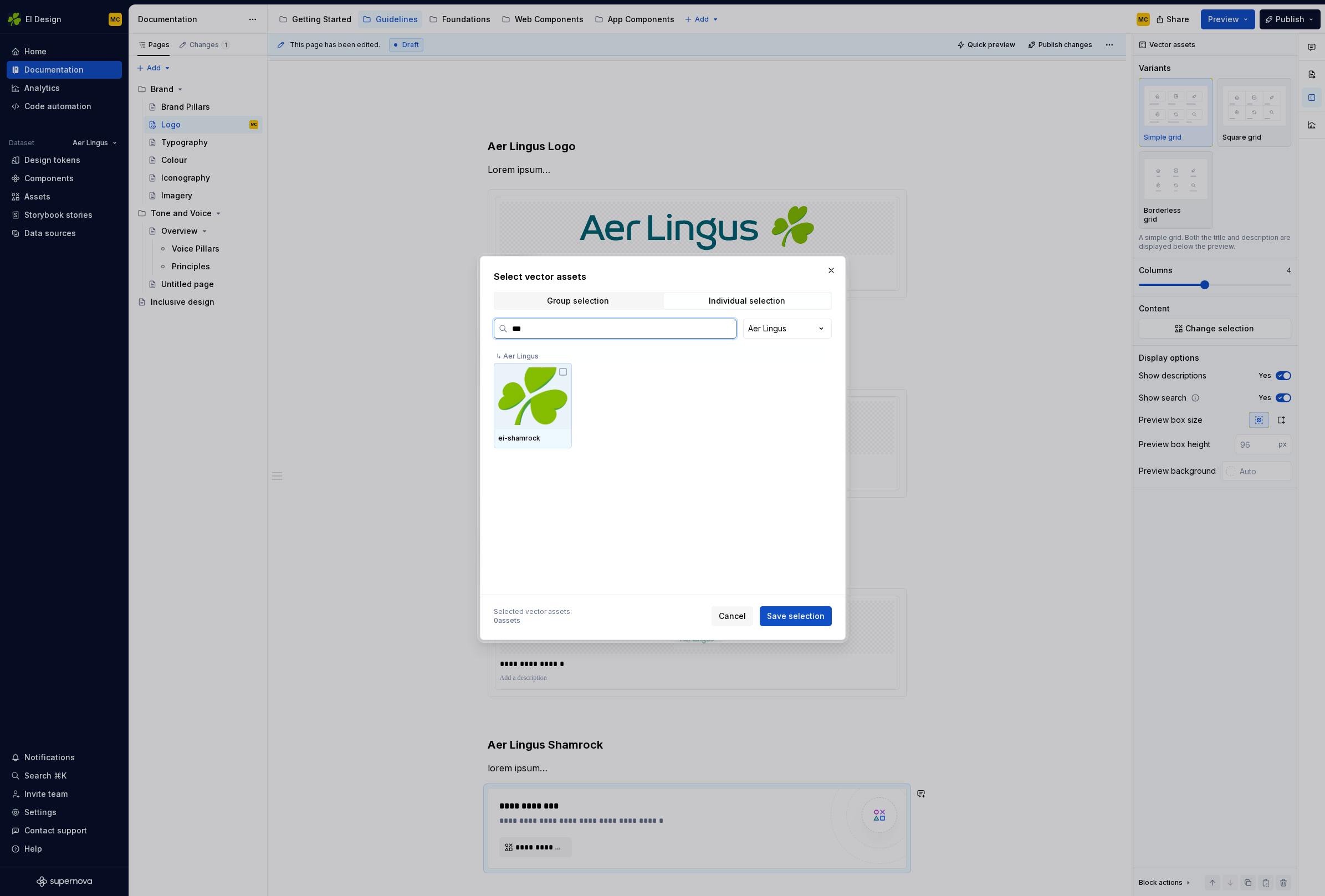
type input "****"
click at [565, 371] on icon at bounding box center [562, 371] width 8 height 8
click at [792, 614] on span "Save selection" at bounding box center [795, 616] width 57 height 11
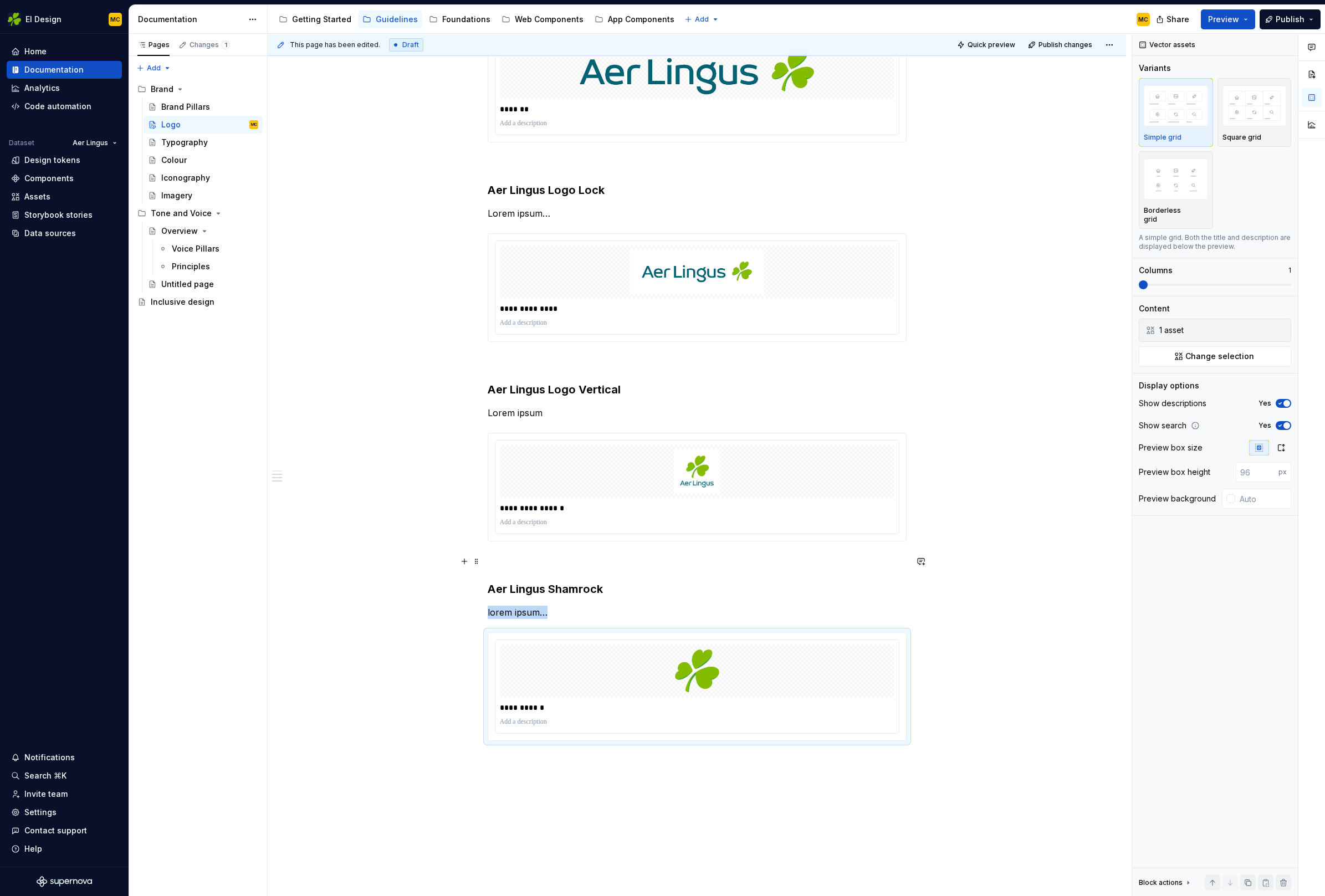
scroll to position [280, 0]
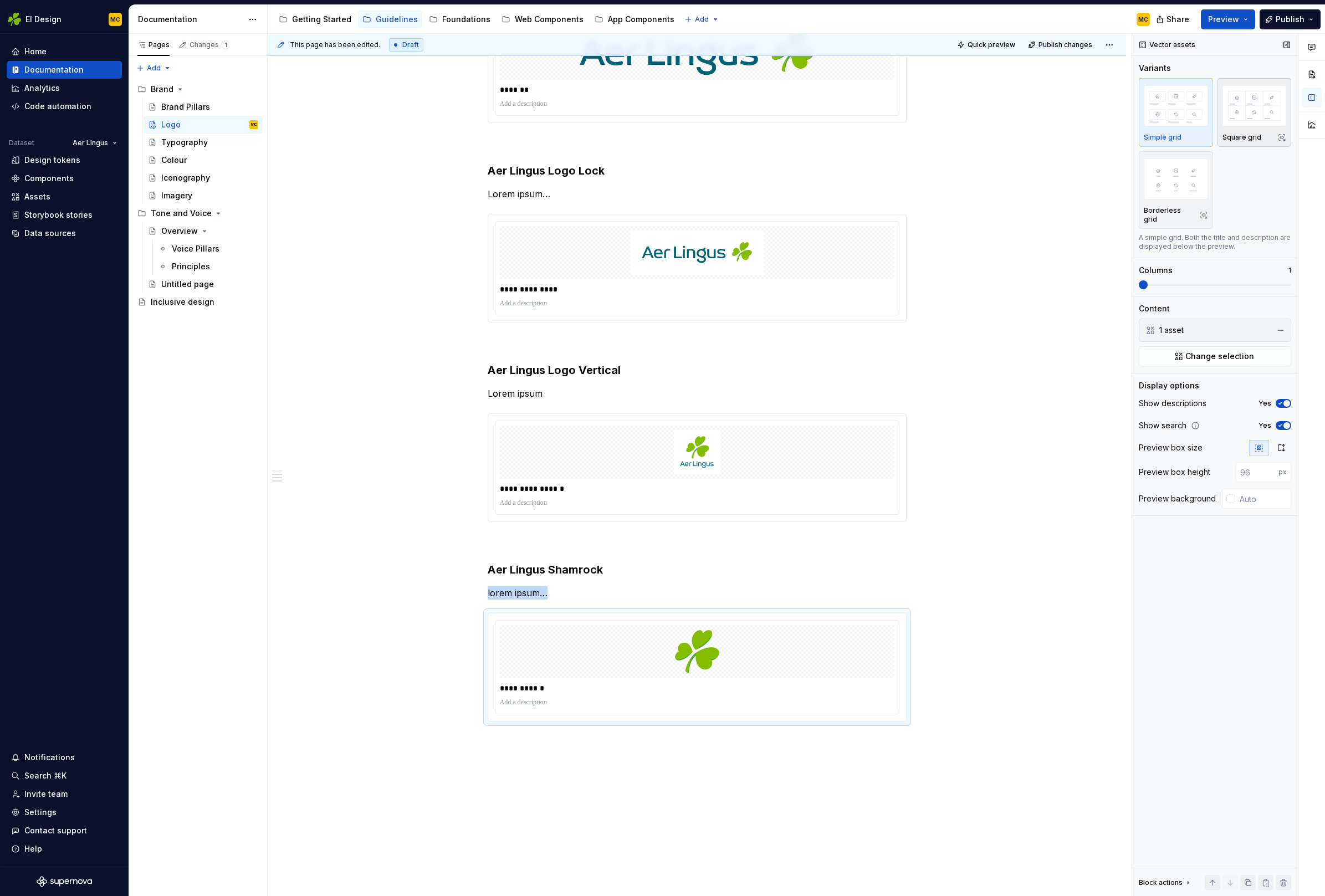
click at [1255, 129] on div "Square grid" at bounding box center [1255, 113] width 64 height 59
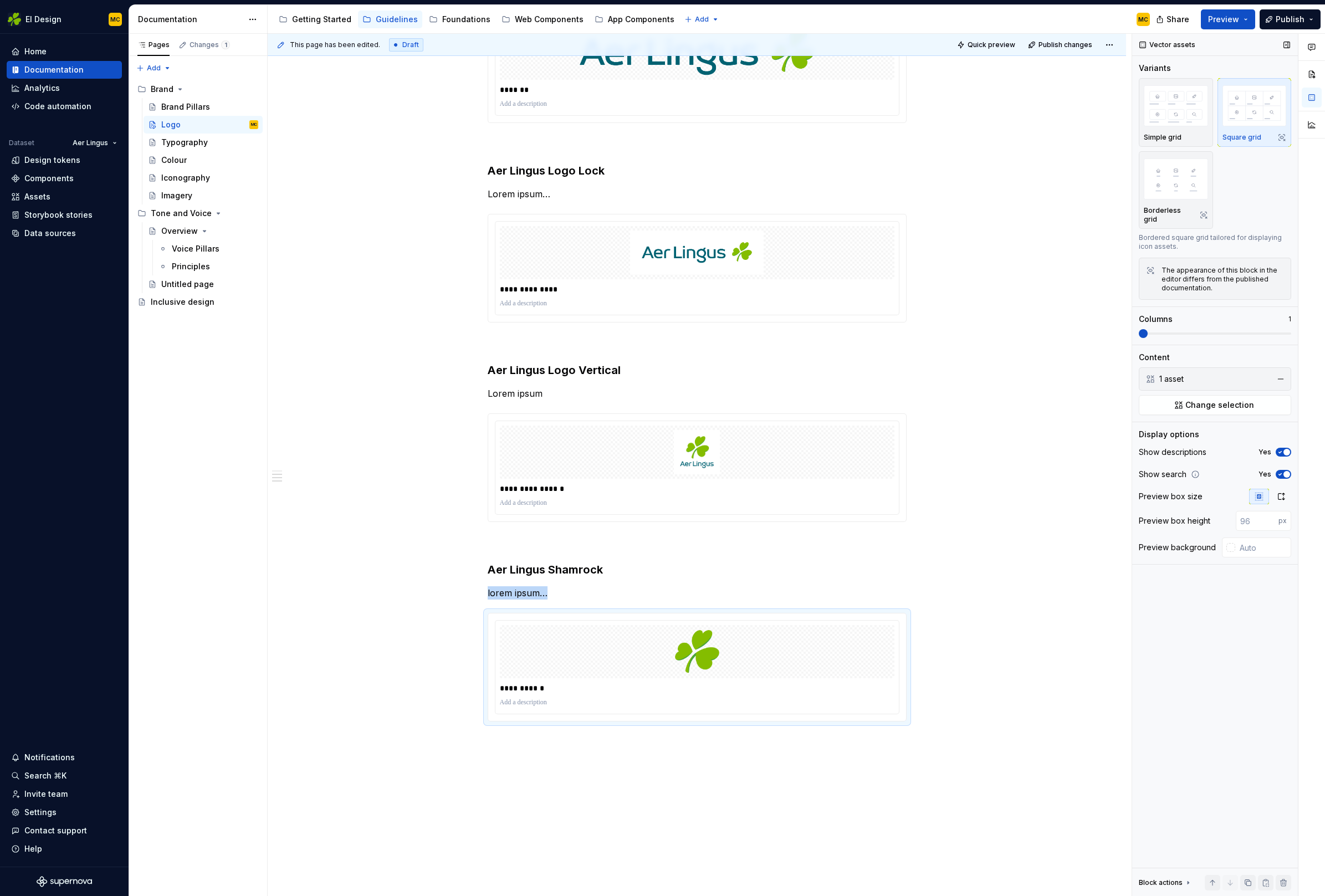
click at [1285, 471] on span "button" at bounding box center [1287, 474] width 7 height 7
click at [1283, 18] on span "Publish" at bounding box center [1289, 20] width 29 height 11
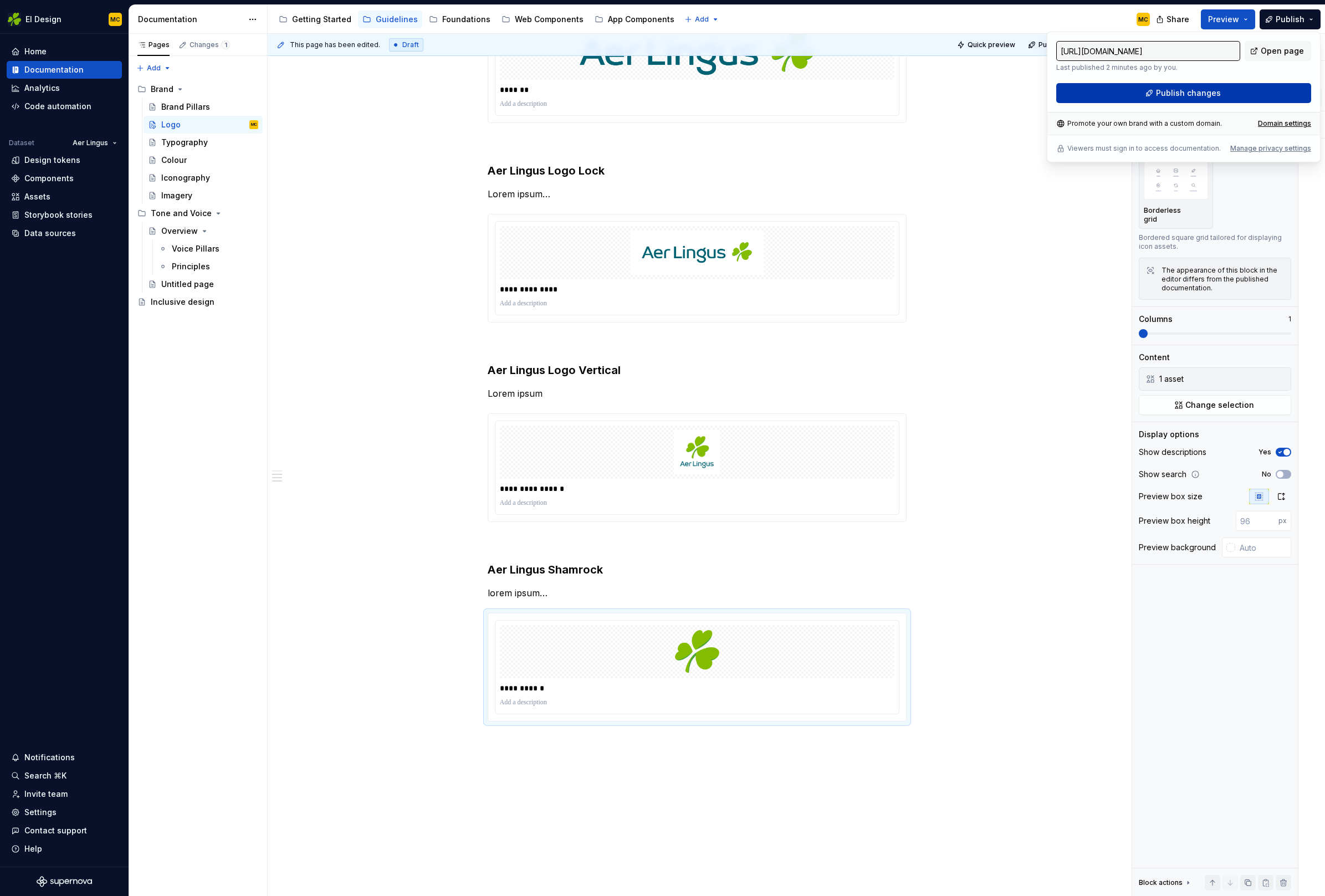
click at [1221, 95] on button "Publish changes" at bounding box center [1183, 93] width 255 height 20
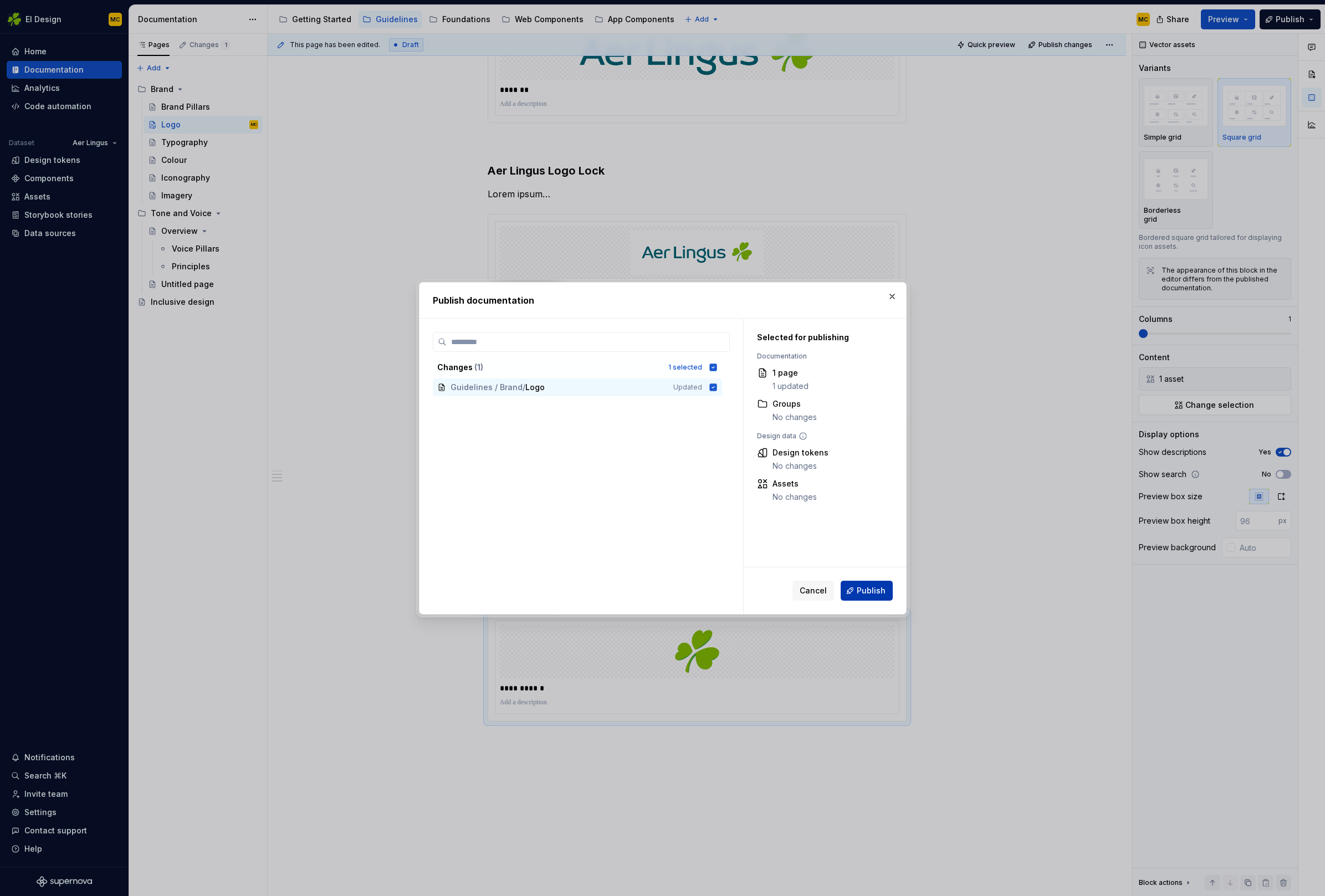
click at [877, 585] on span "Publish" at bounding box center [871, 591] width 29 height 11
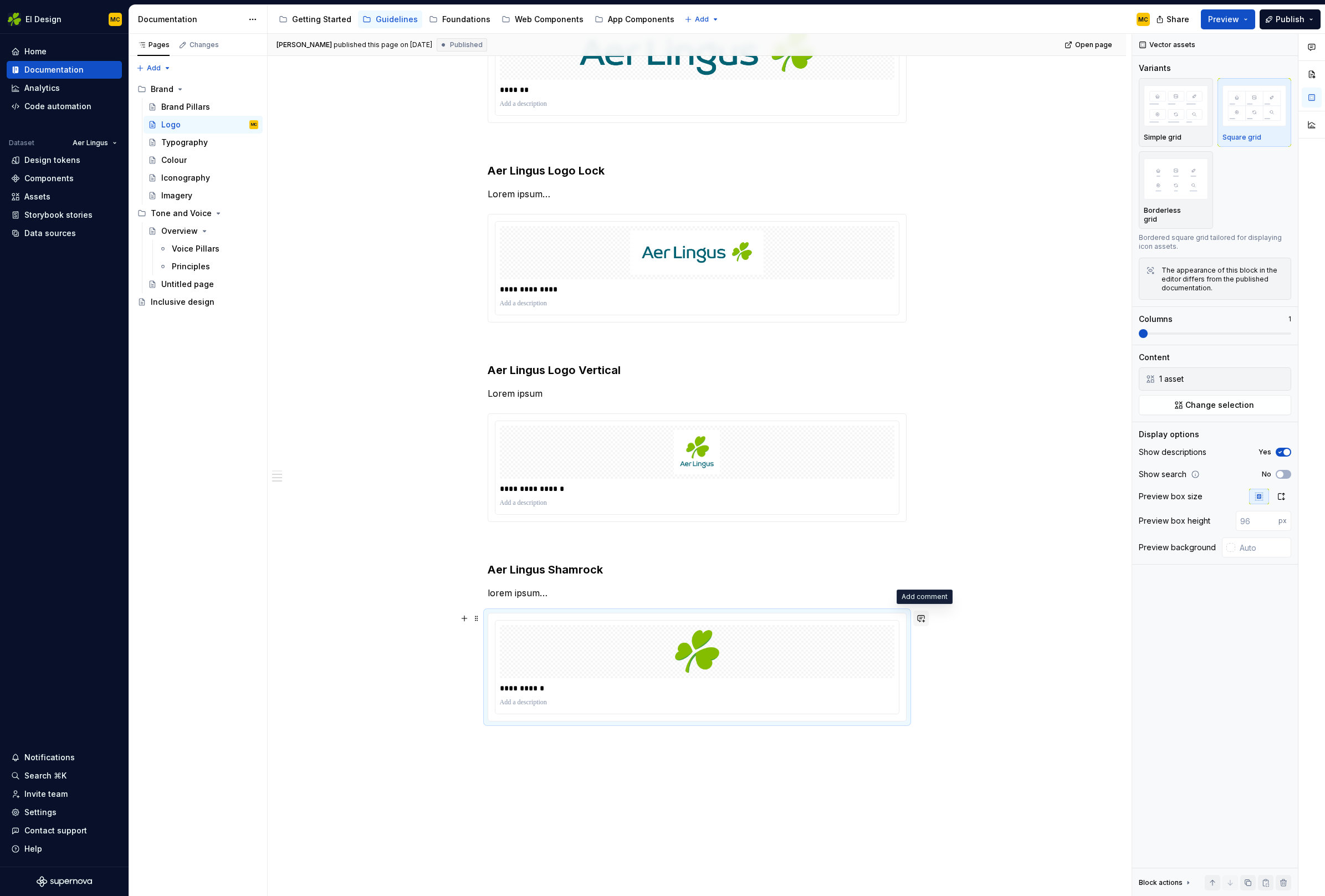
click at [928, 619] on button "button" at bounding box center [921, 618] width 16 height 16
click at [357, 551] on div "**********" at bounding box center [696, 456] width 859 height 1093
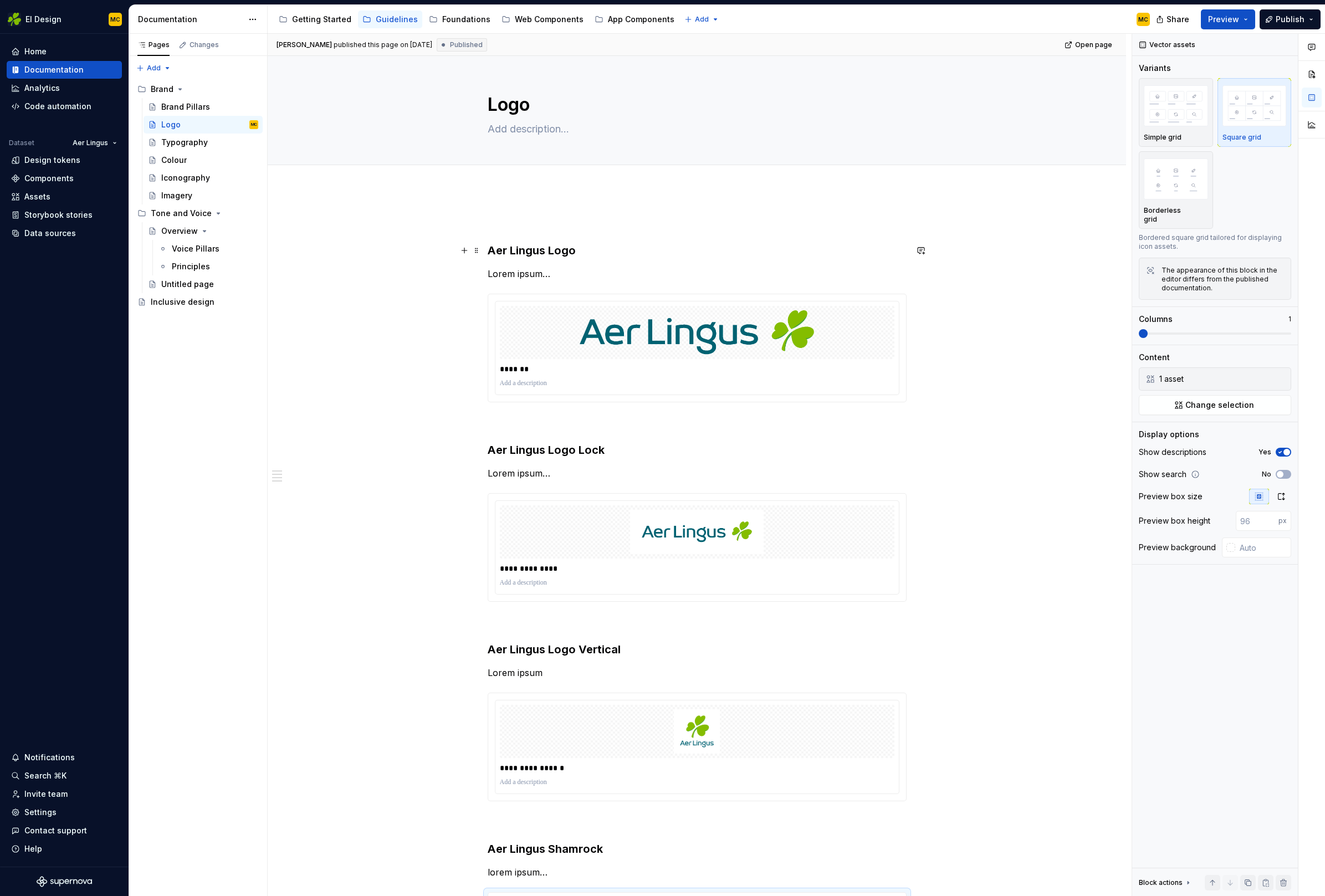
click at [574, 252] on h3 "Aer Lingus Logo" at bounding box center [697, 251] width 419 height 16
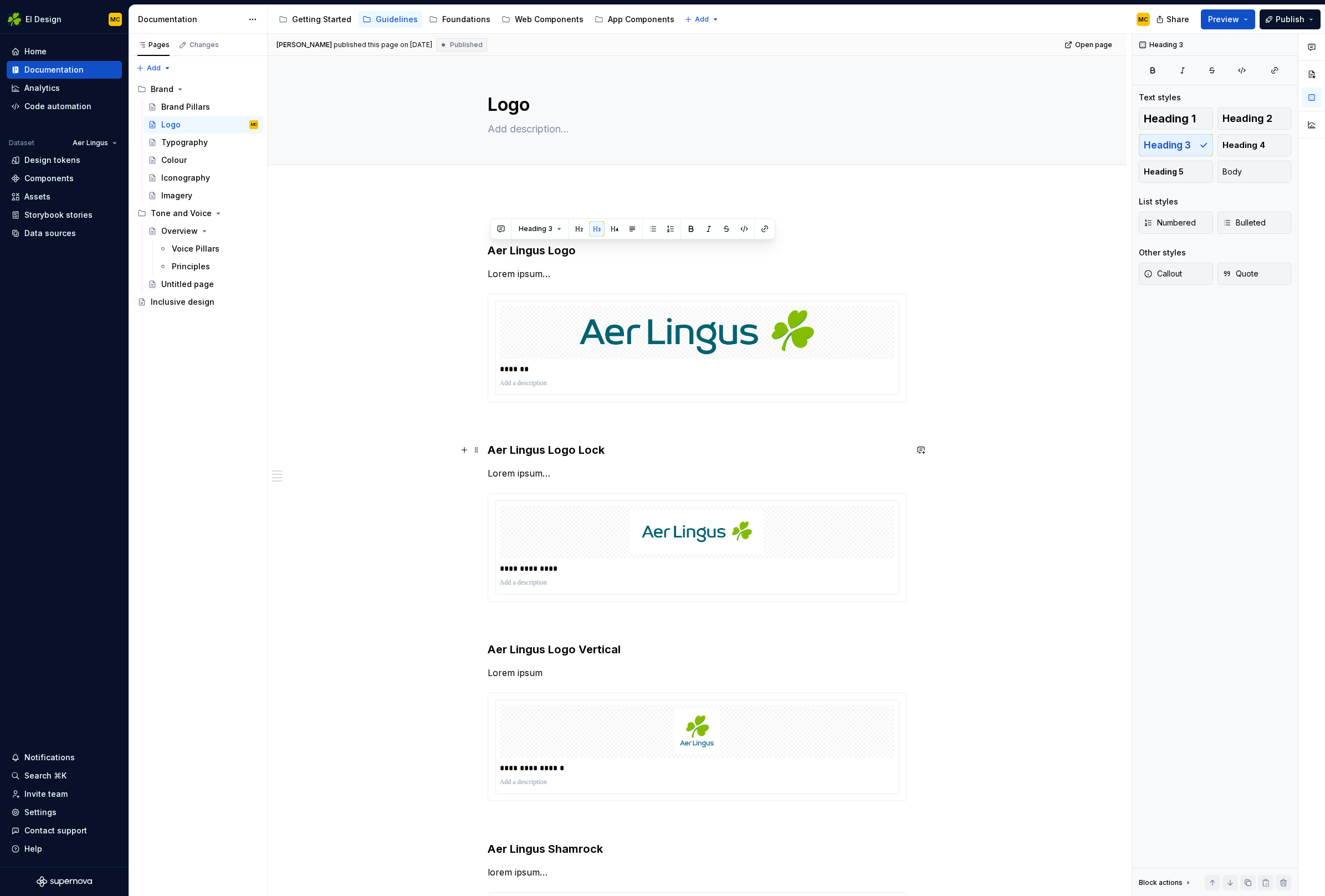
click at [597, 449] on h3 "Aer Lingus Logo Lock" at bounding box center [697, 449] width 419 height 16
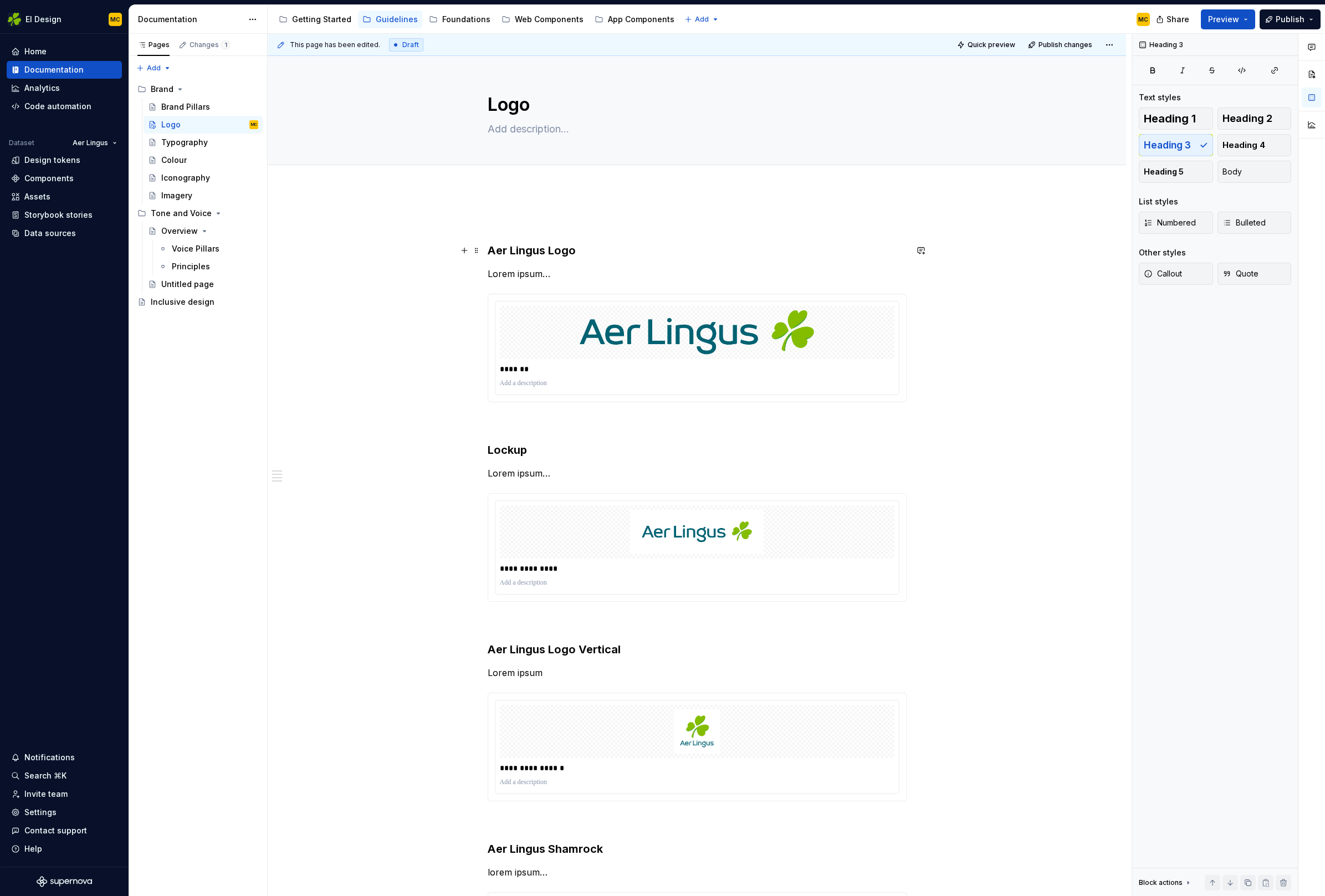
click at [570, 250] on h3 "Aer Lingus Logo" at bounding box center [697, 251] width 419 height 16
click at [549, 650] on h3 "Aer Lingus Logo Vertical" at bounding box center [697, 649] width 419 height 16
drag, startPoint x: 582, startPoint y: 649, endPoint x: 401, endPoint y: 661, distance: 181.4
click at [401, 661] on div "**********" at bounding box center [696, 736] width 859 height 1093
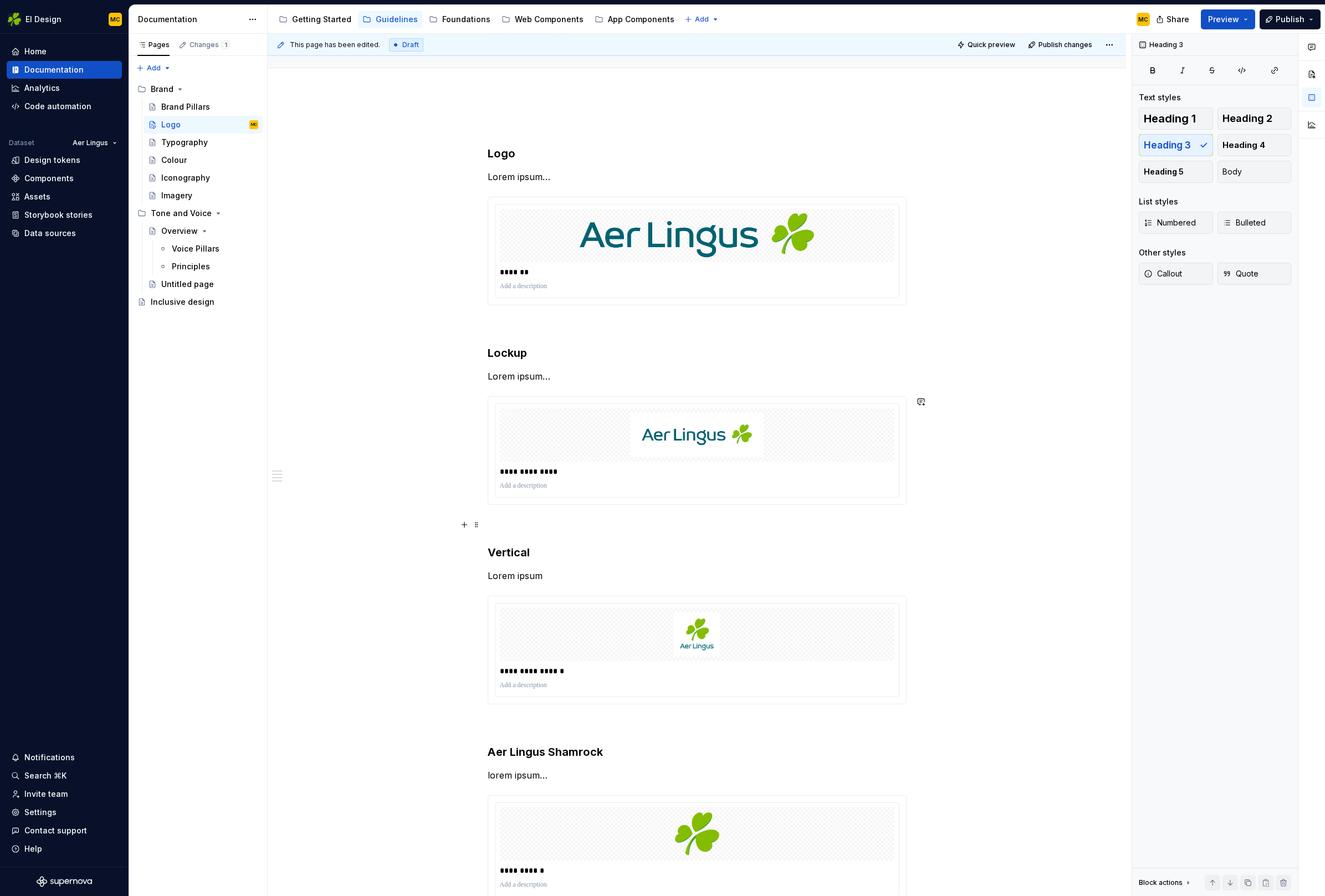
scroll to position [98, 0]
click at [552, 752] on h3 "Aer Lingus Shamrock" at bounding box center [697, 751] width 419 height 16
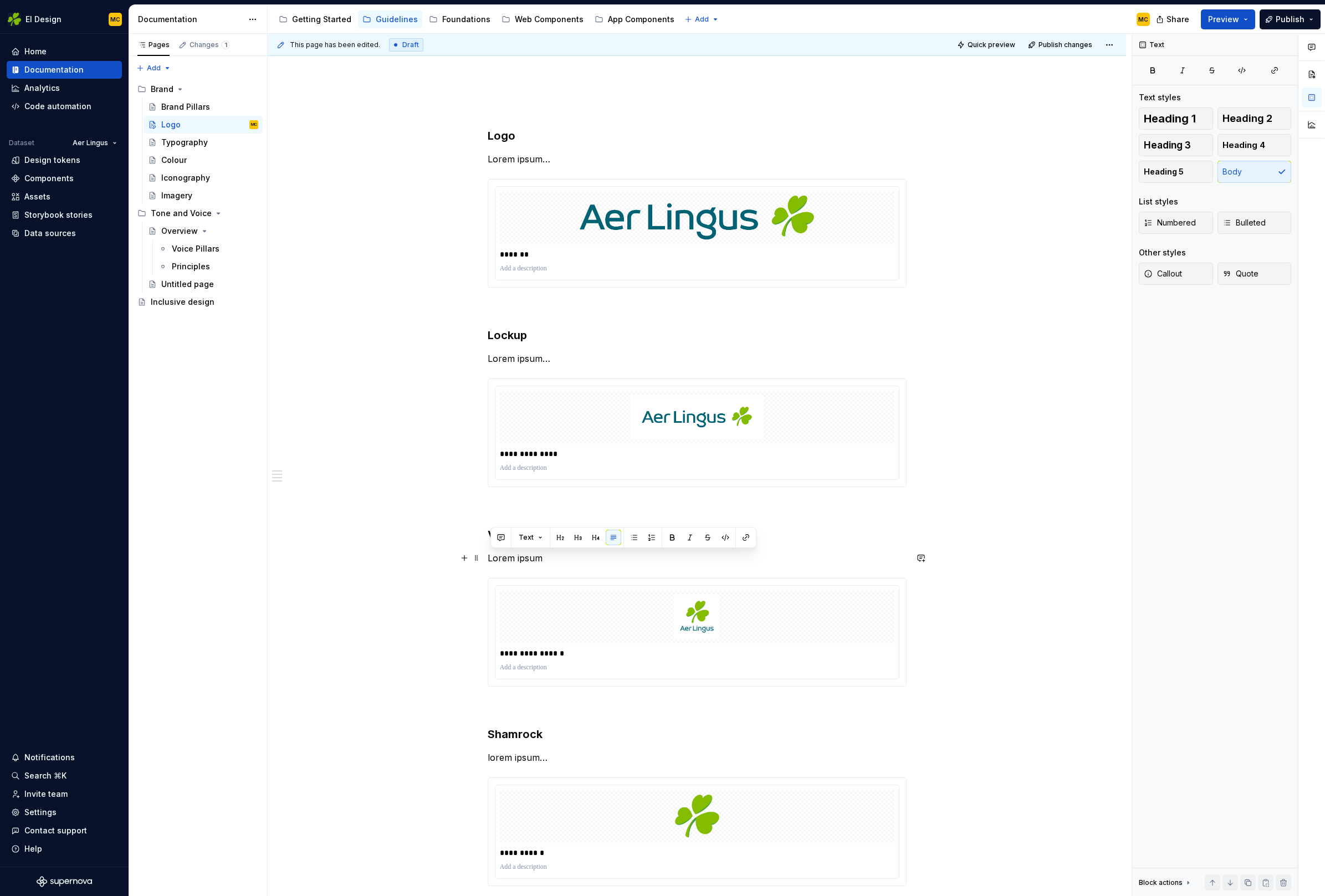
click at [517, 134] on h3 "Logo" at bounding box center [697, 135] width 419 height 16
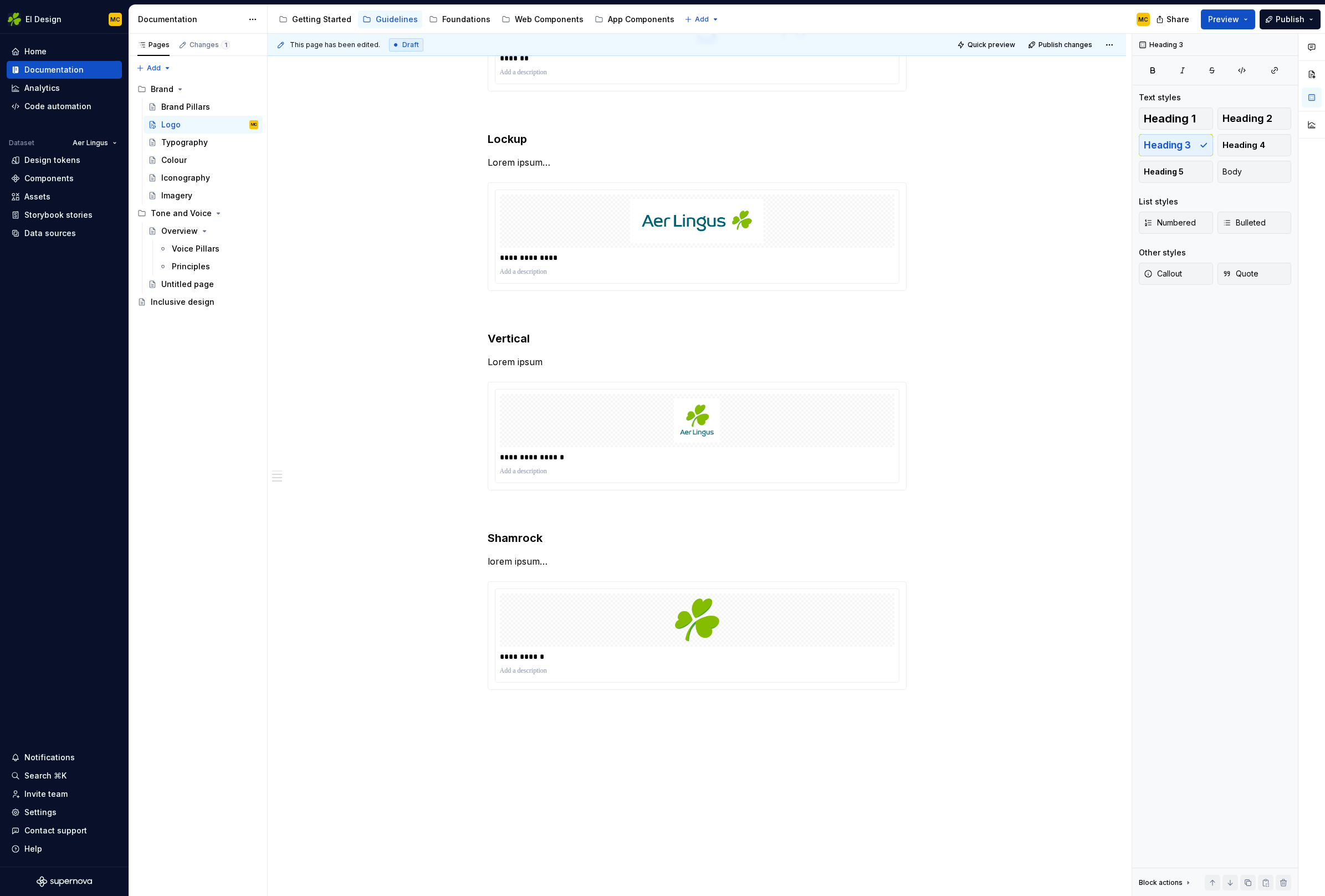
scroll to position [313, 0]
click at [540, 16] on div "Web Components" at bounding box center [549, 20] width 69 height 11
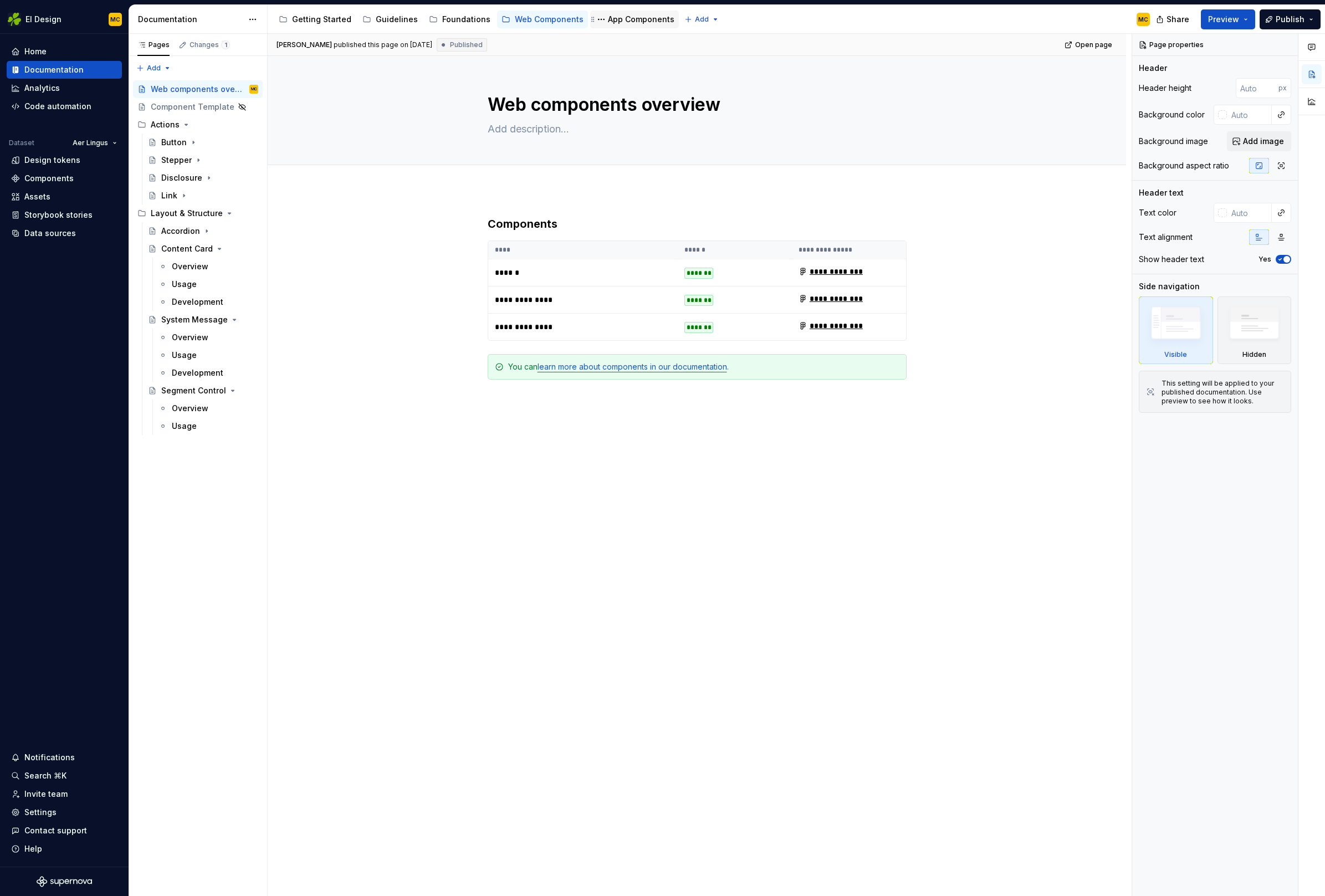
click at [616, 21] on div "App Components" at bounding box center [641, 20] width 67 height 11
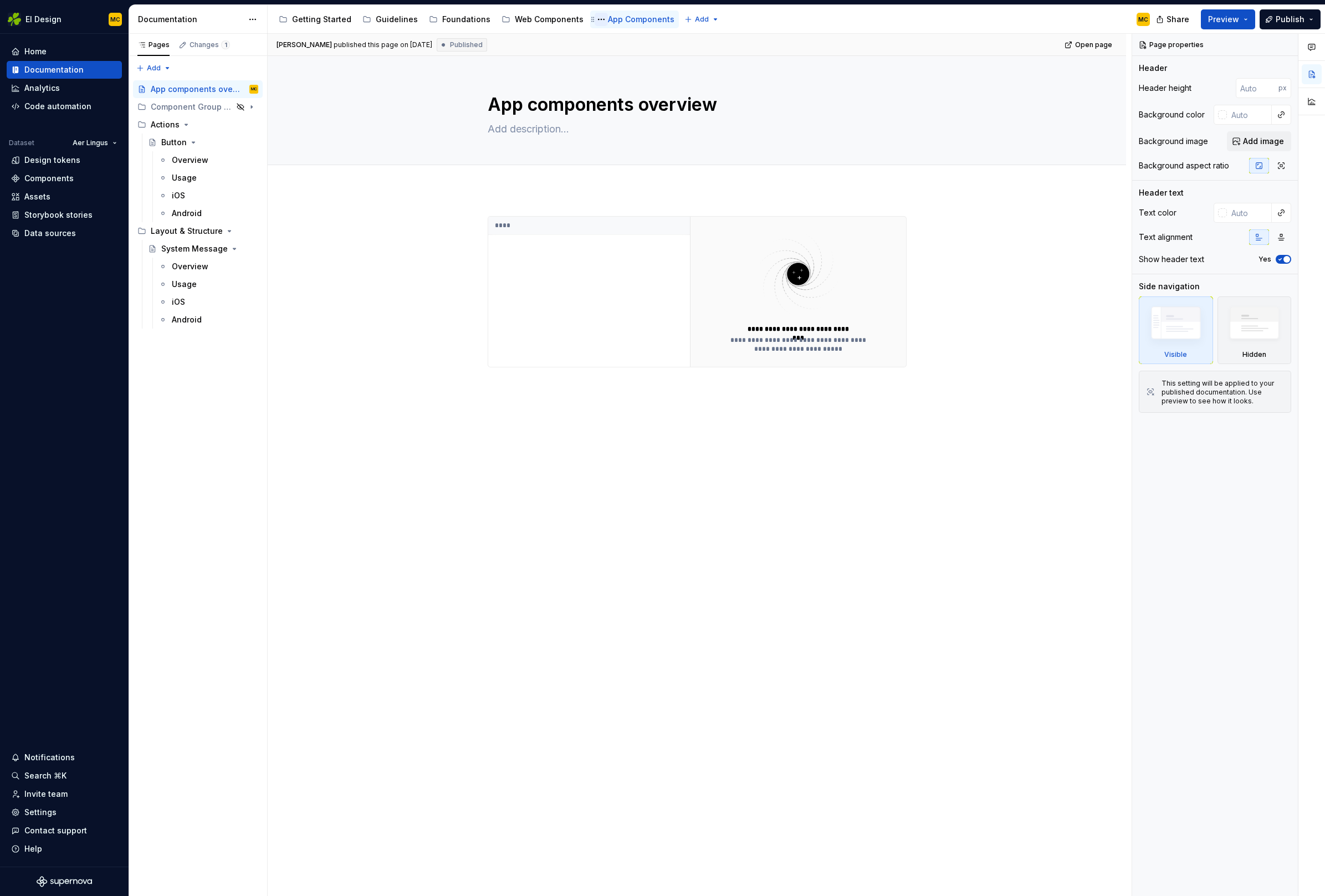
click at [595, 17] on button "Page tree" at bounding box center [602, 20] width 13 height 13
click at [628, 99] on div "Hide group" at bounding box center [659, 99] width 109 height 11
click at [1236, 14] on span "Preview" at bounding box center [1223, 20] width 31 height 11
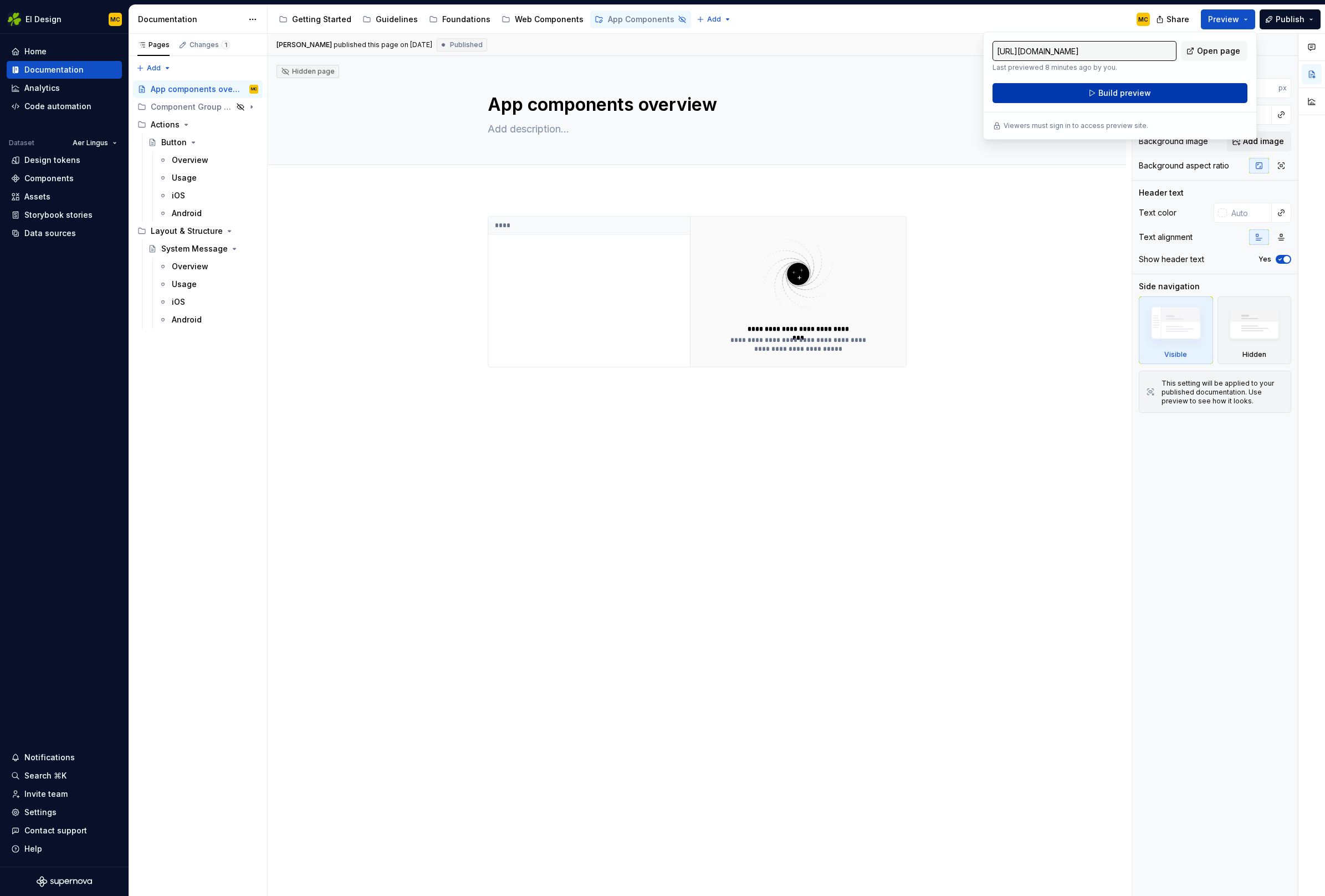
click at [1177, 85] on button "Build preview" at bounding box center [1120, 93] width 255 height 20
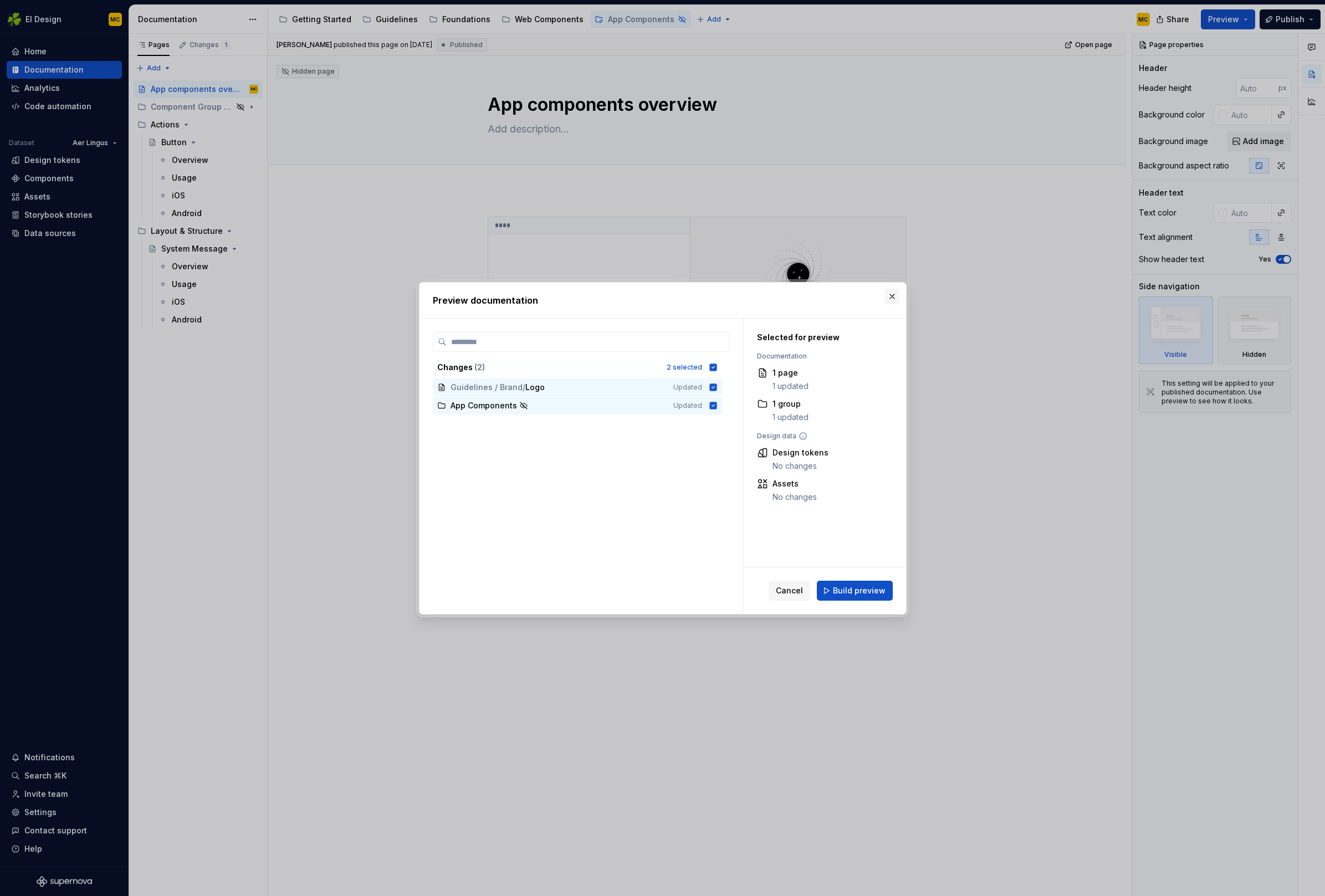
click at [891, 297] on button "button" at bounding box center [891, 296] width 16 height 16
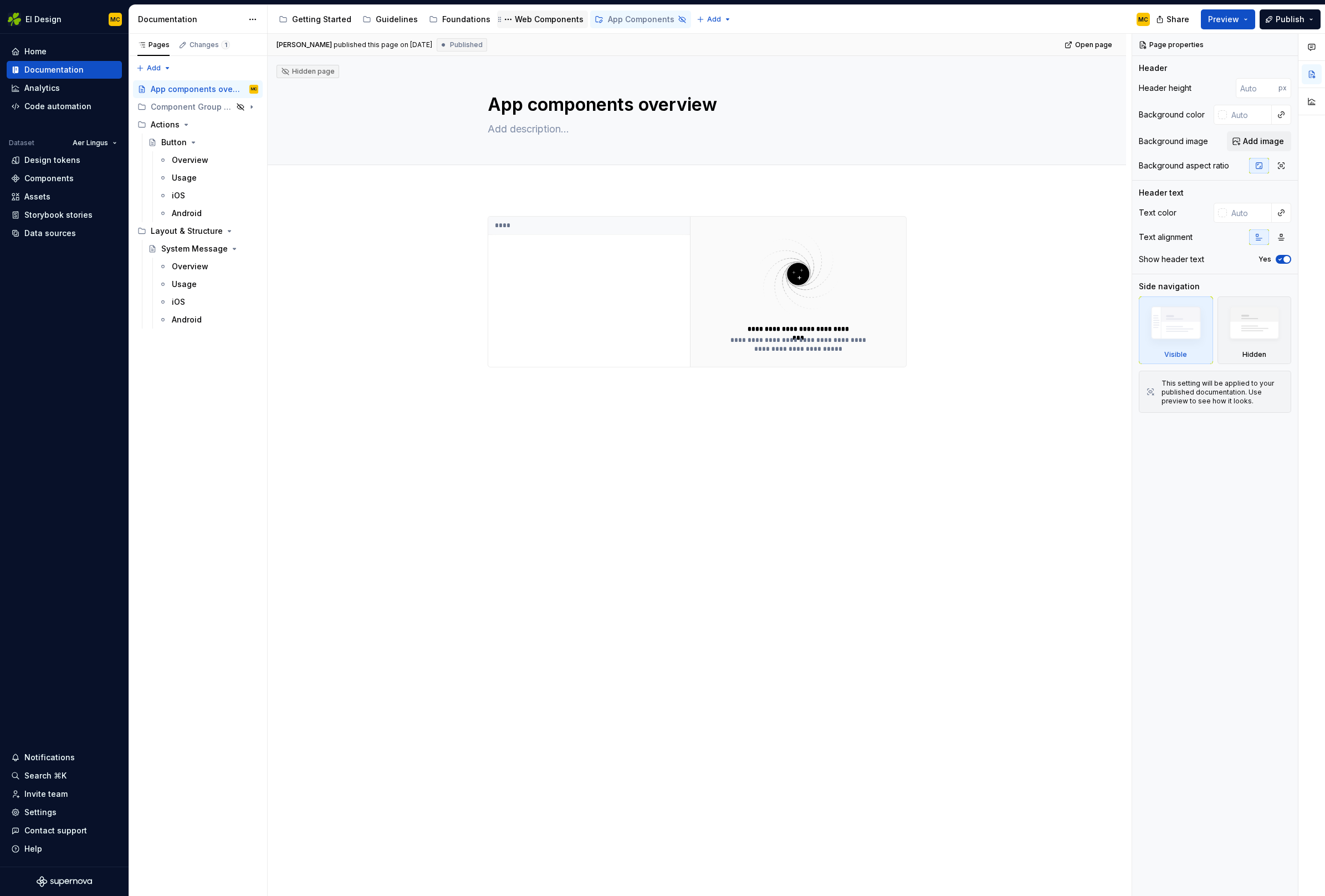
click at [541, 23] on div "Web Components" at bounding box center [549, 20] width 69 height 11
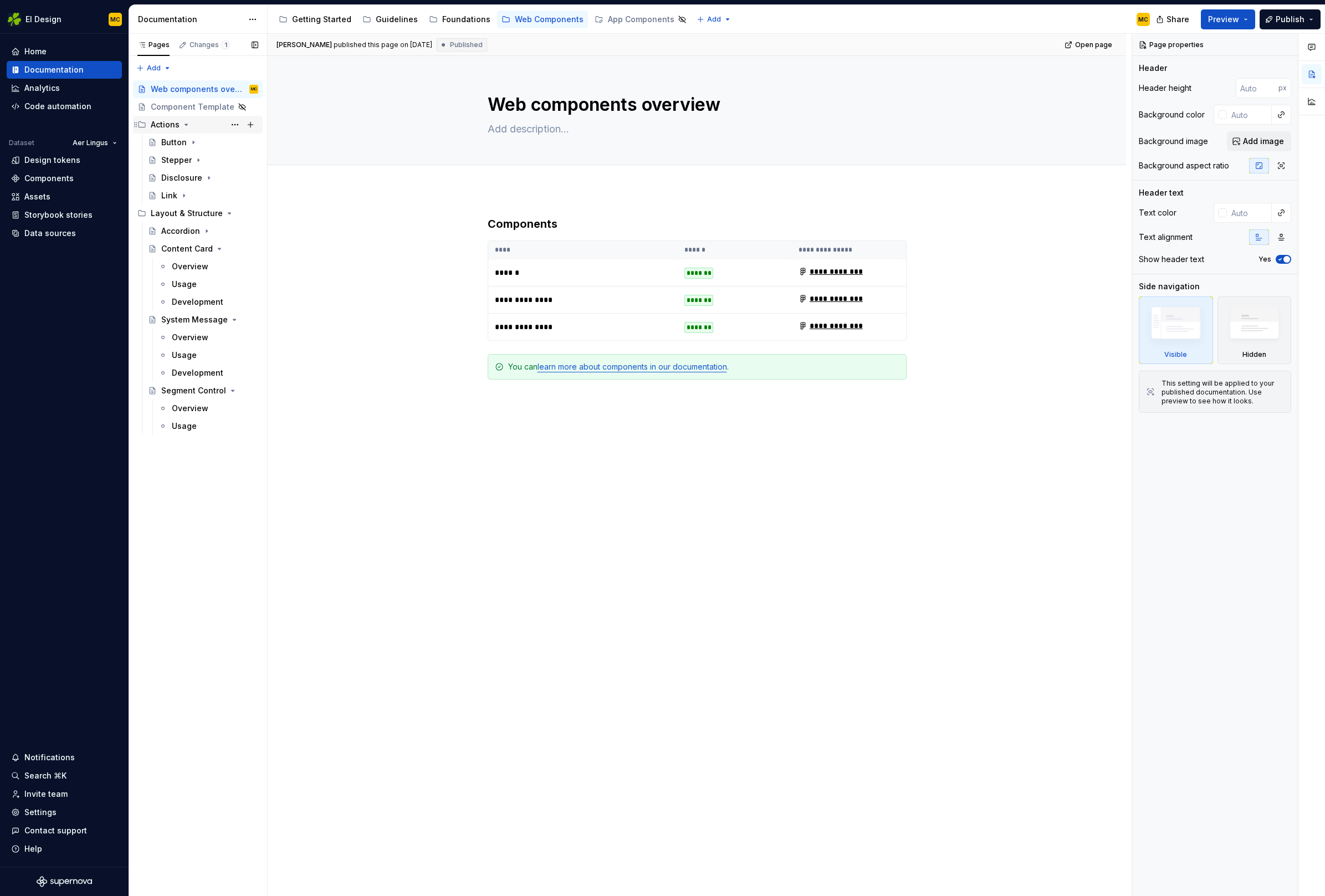
click at [183, 124] on icon "Page tree" at bounding box center [186, 124] width 8 height 8
click at [222, 141] on icon "Page tree" at bounding box center [220, 142] width 8 height 8
click at [450, 18] on div "Foundations" at bounding box center [465, 20] width 48 height 11
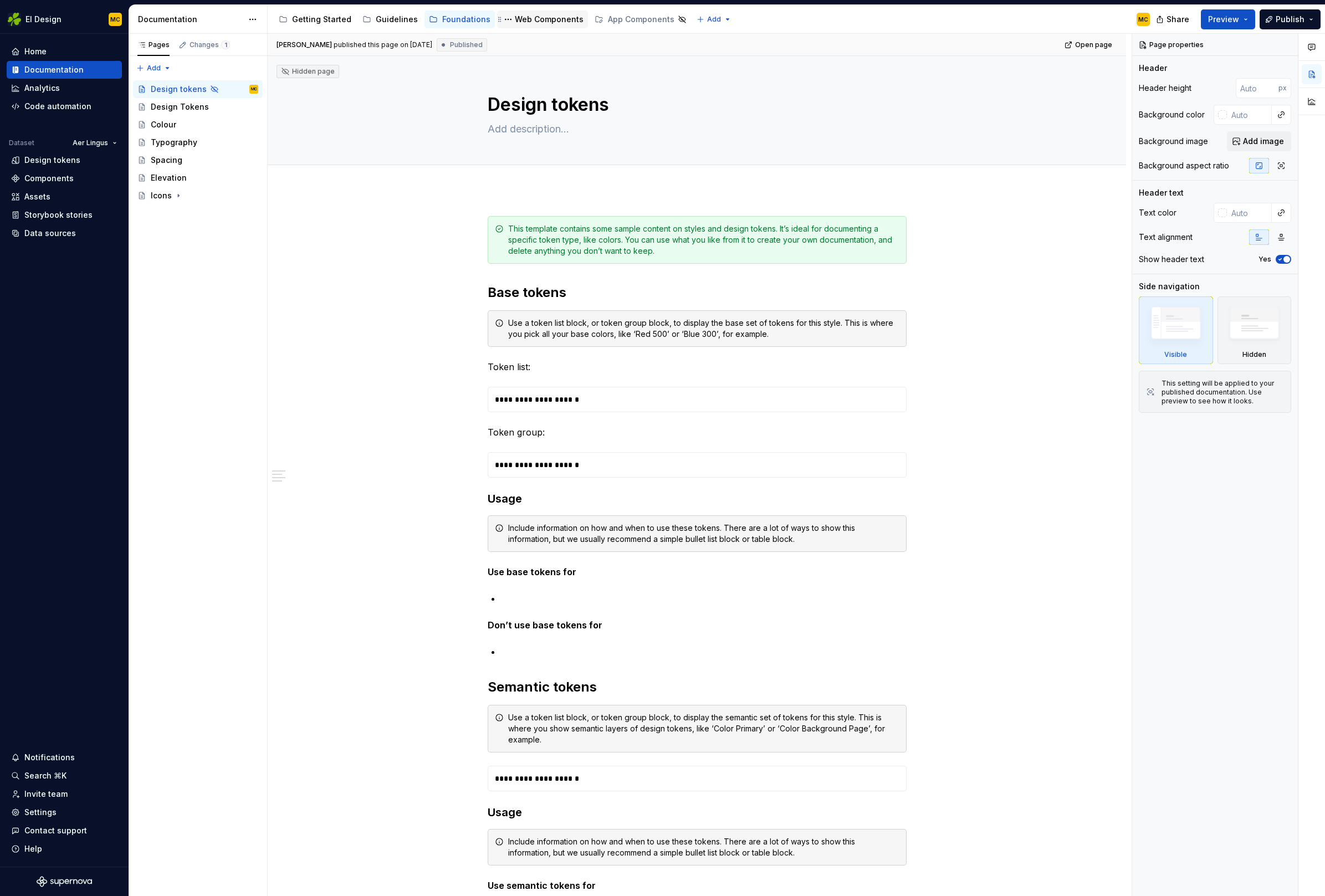
click at [550, 19] on div "Web Components" at bounding box center [549, 20] width 69 height 11
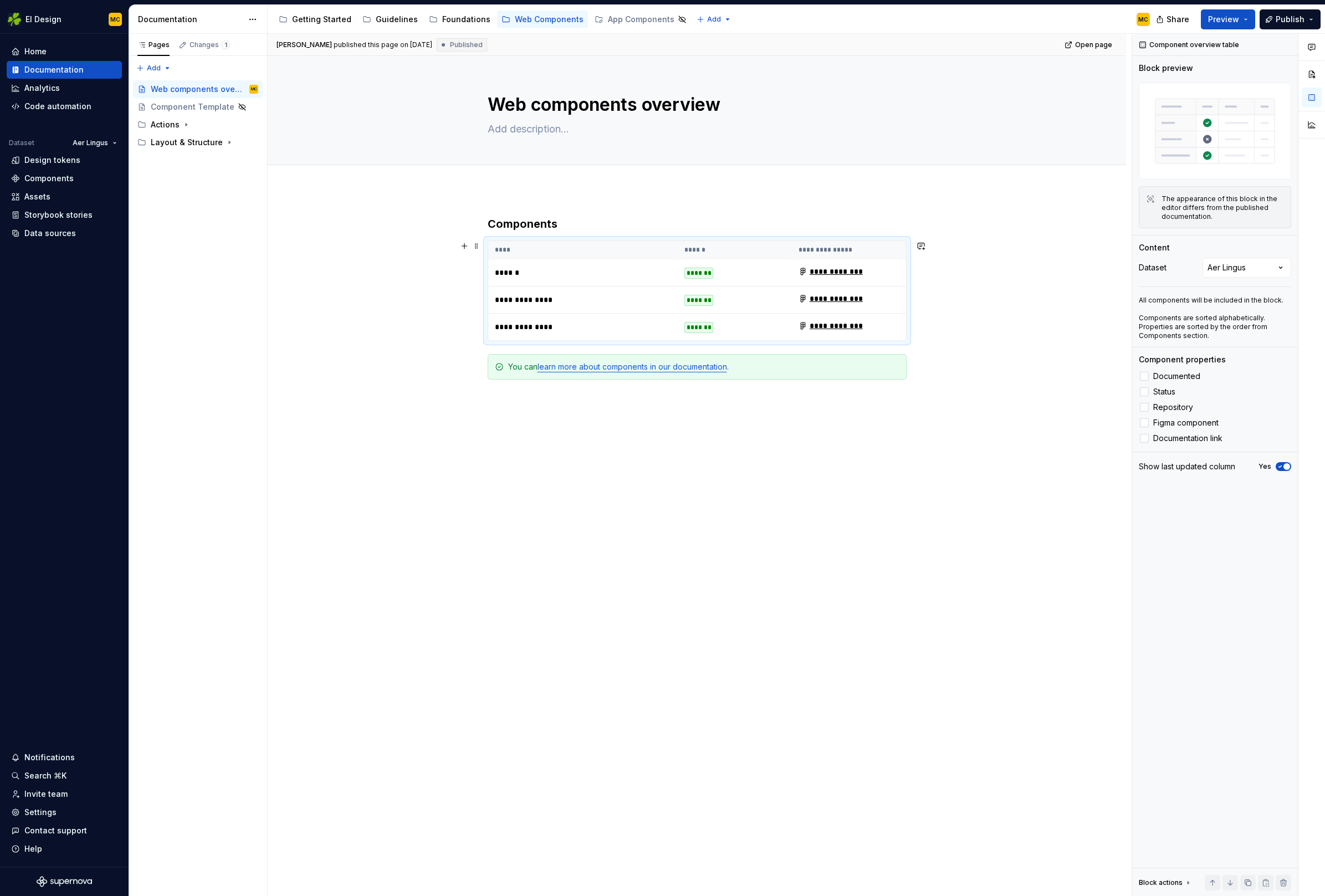
click at [662, 249] on th "****" at bounding box center [583, 250] width 190 height 18
click at [639, 103] on textarea "Web components overview" at bounding box center [694, 104] width 419 height 26
type textarea "*"
type textarea "Web components"
type textarea "*"
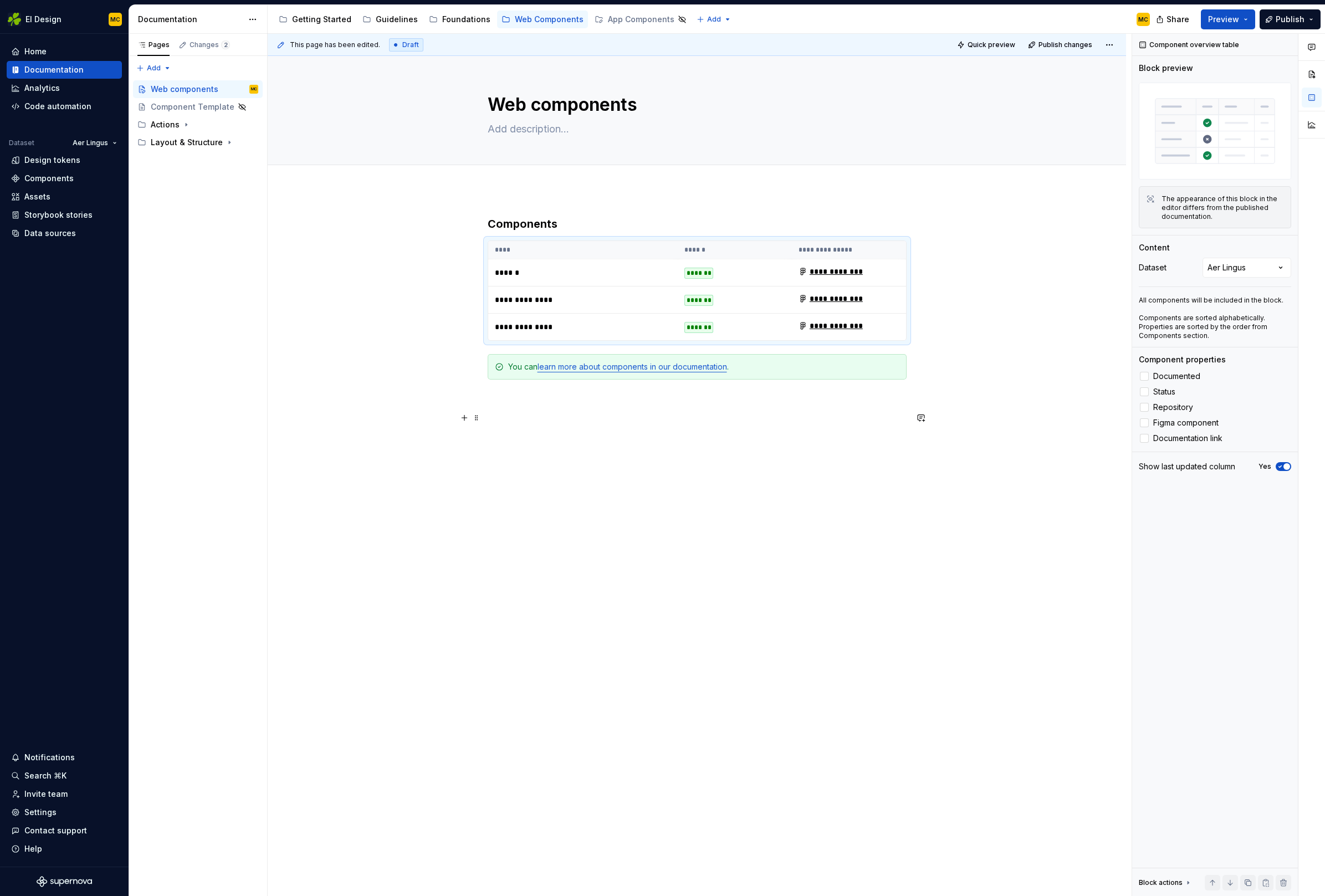
type textarea "Web components"
click at [830, 415] on p at bounding box center [697, 419] width 419 height 13
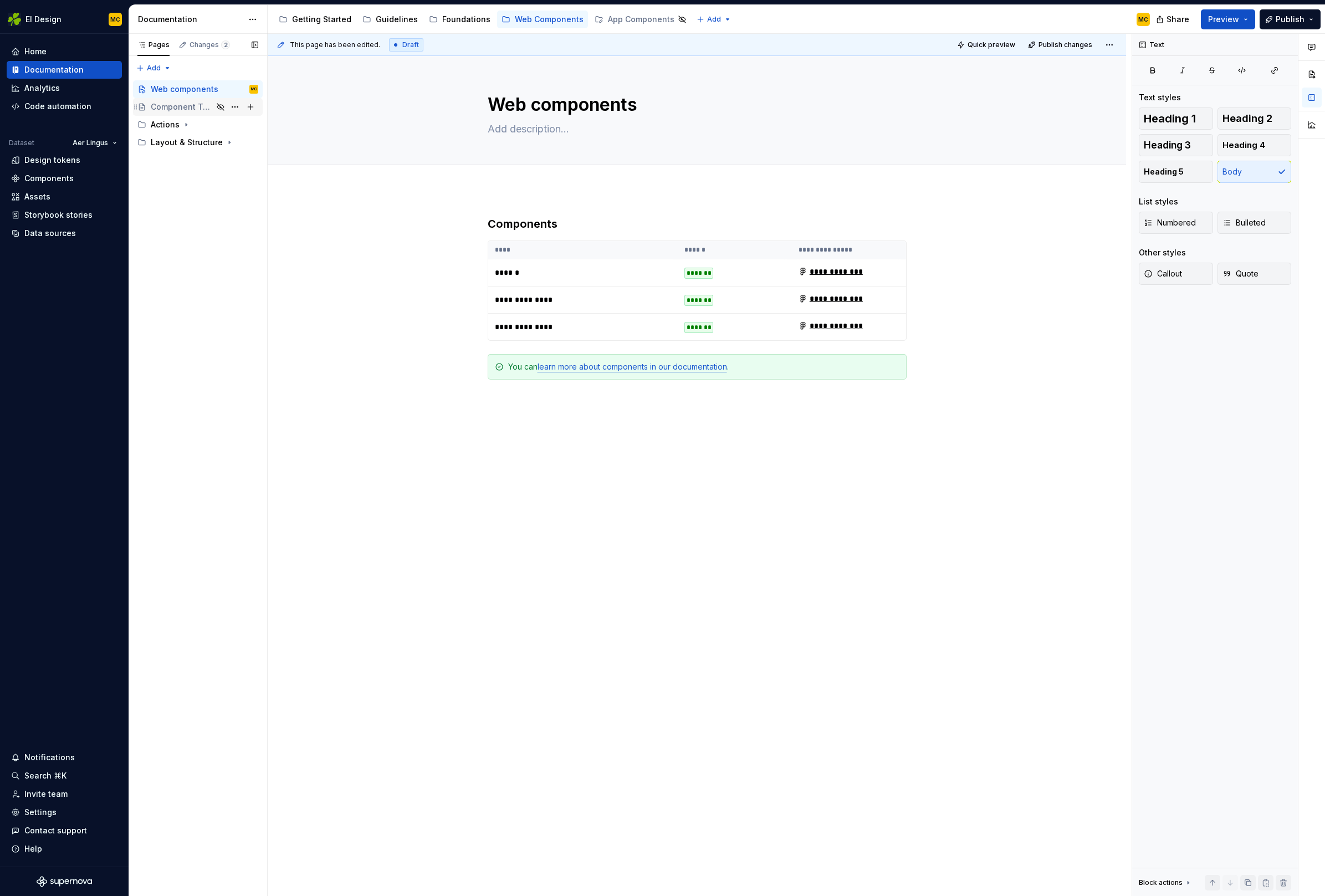
click at [194, 107] on div "Component Template" at bounding box center [182, 107] width 62 height 11
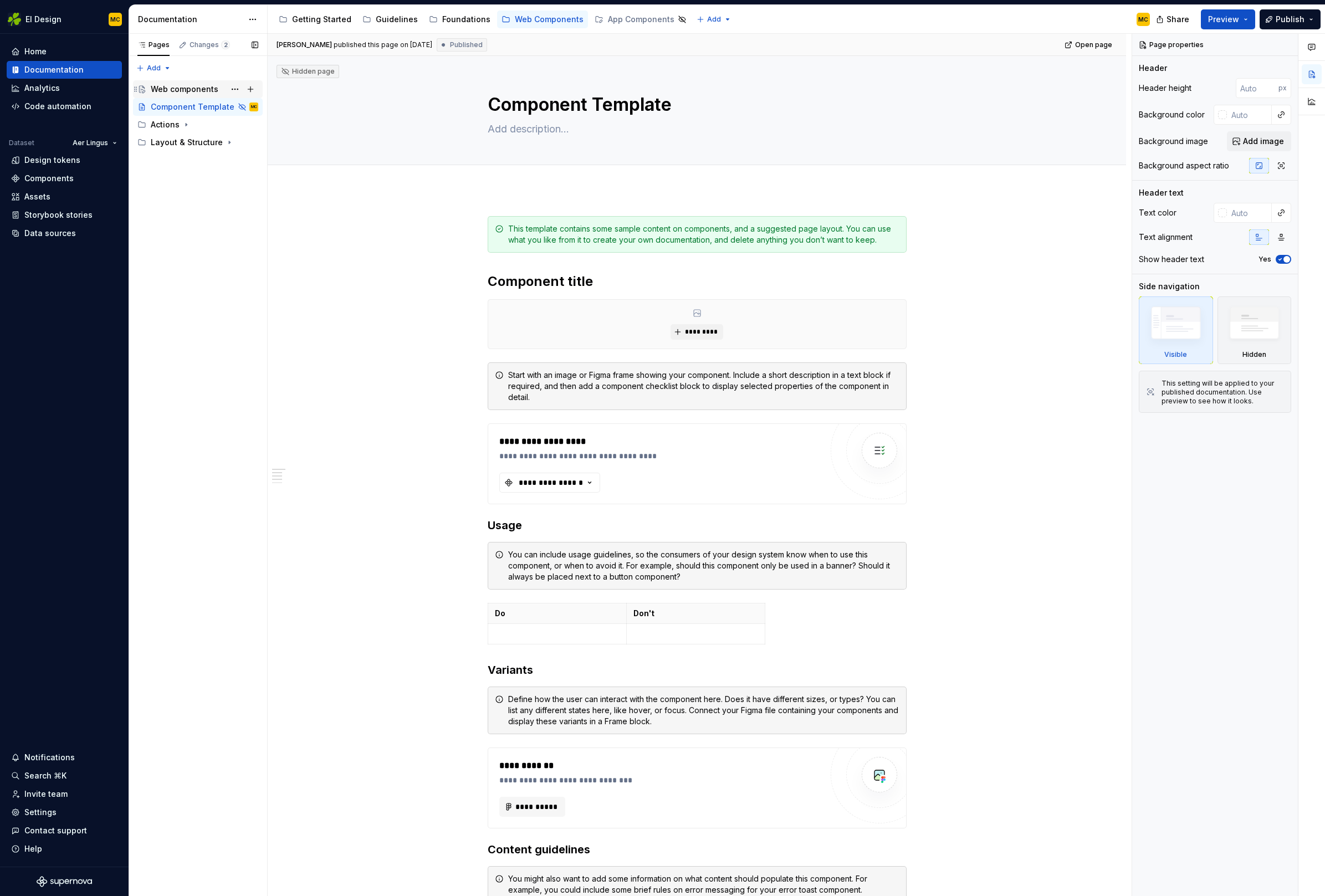
click at [197, 86] on div "Web components" at bounding box center [185, 89] width 68 height 11
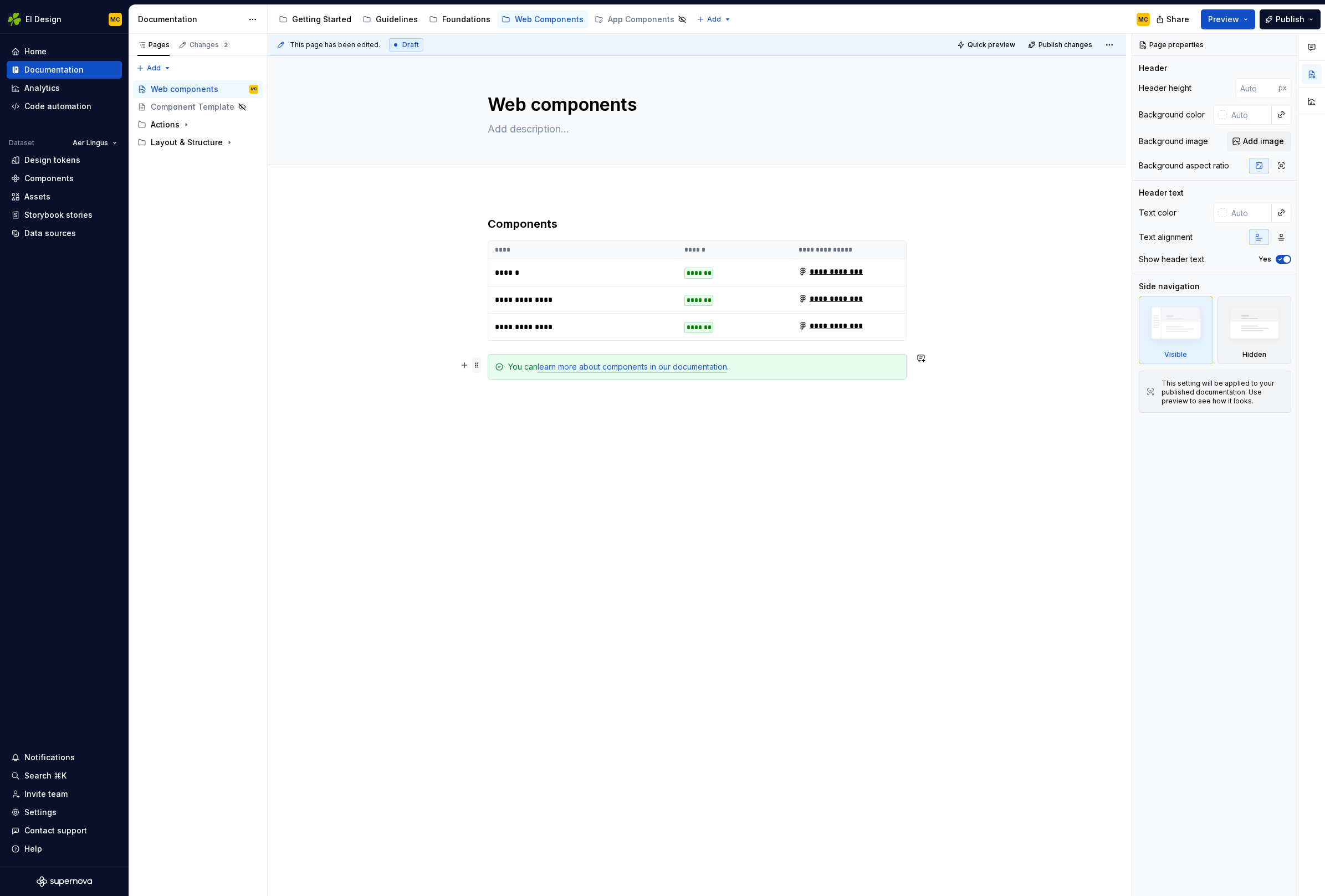
click at [477, 366] on span at bounding box center [476, 365] width 8 height 16
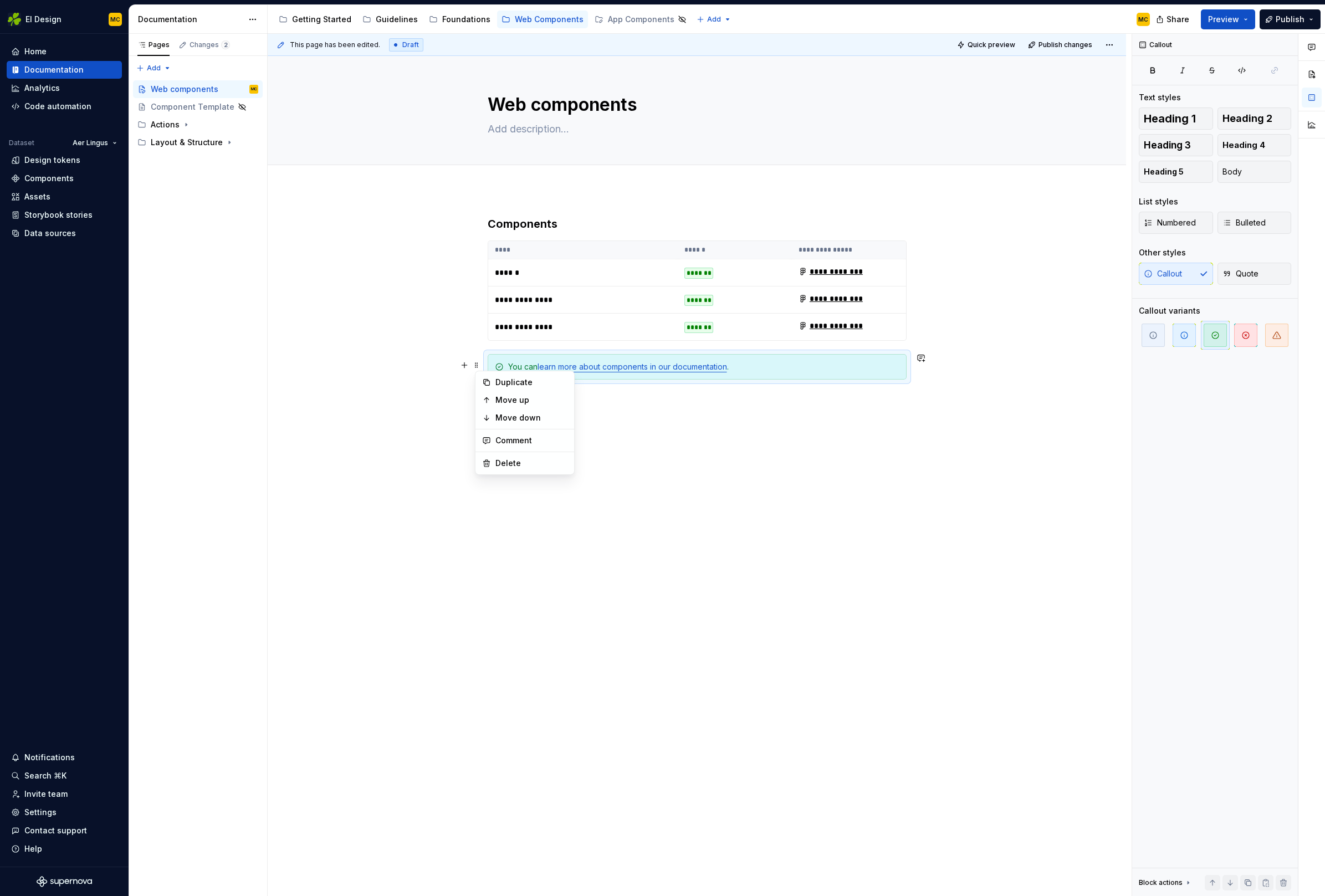
click at [712, 416] on p at bounding box center [697, 419] width 419 height 13
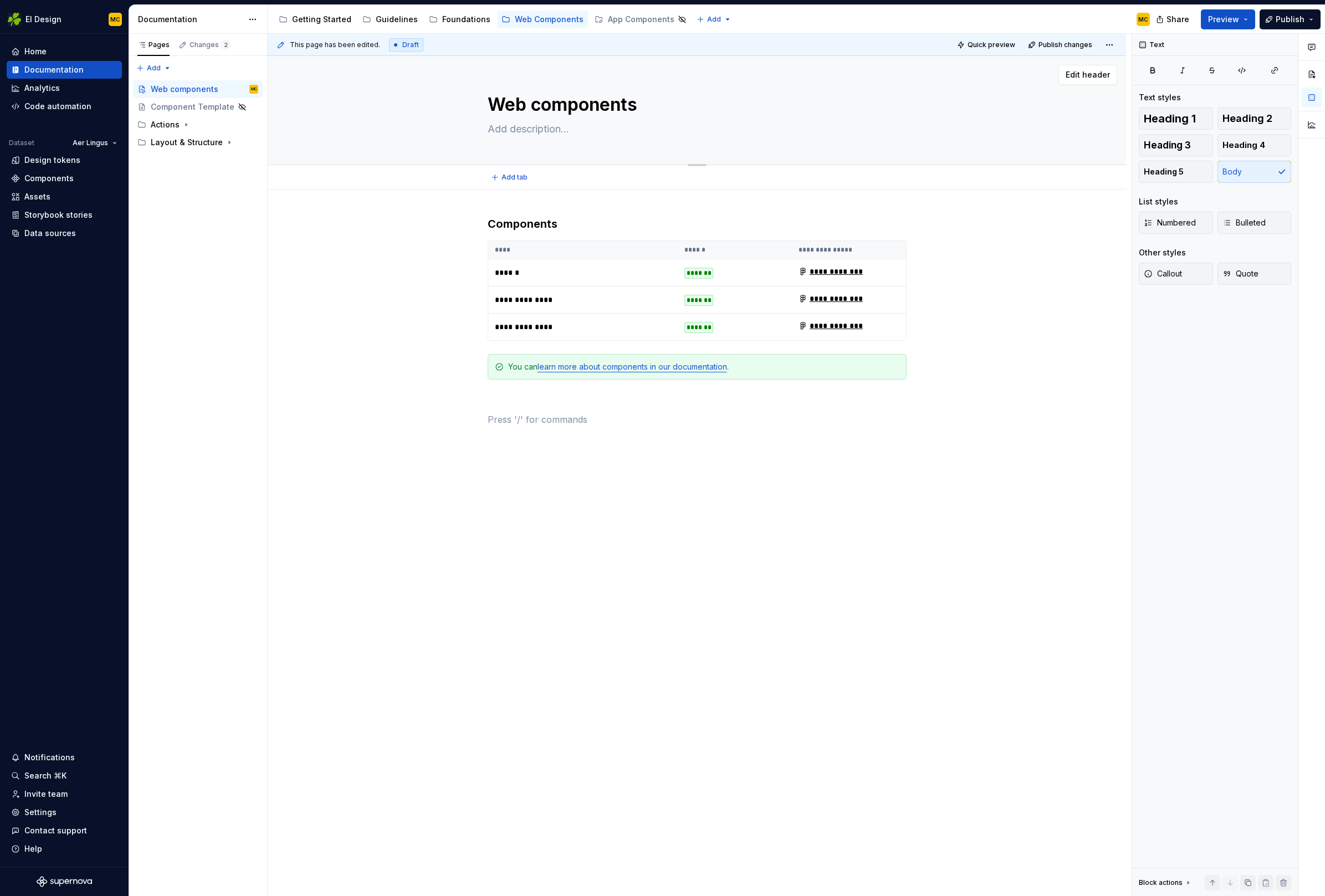
click at [591, 103] on textarea "Web components" at bounding box center [694, 104] width 419 height 26
type textarea "*"
type textarea "I"
type textarea "*"
type textarea "In"
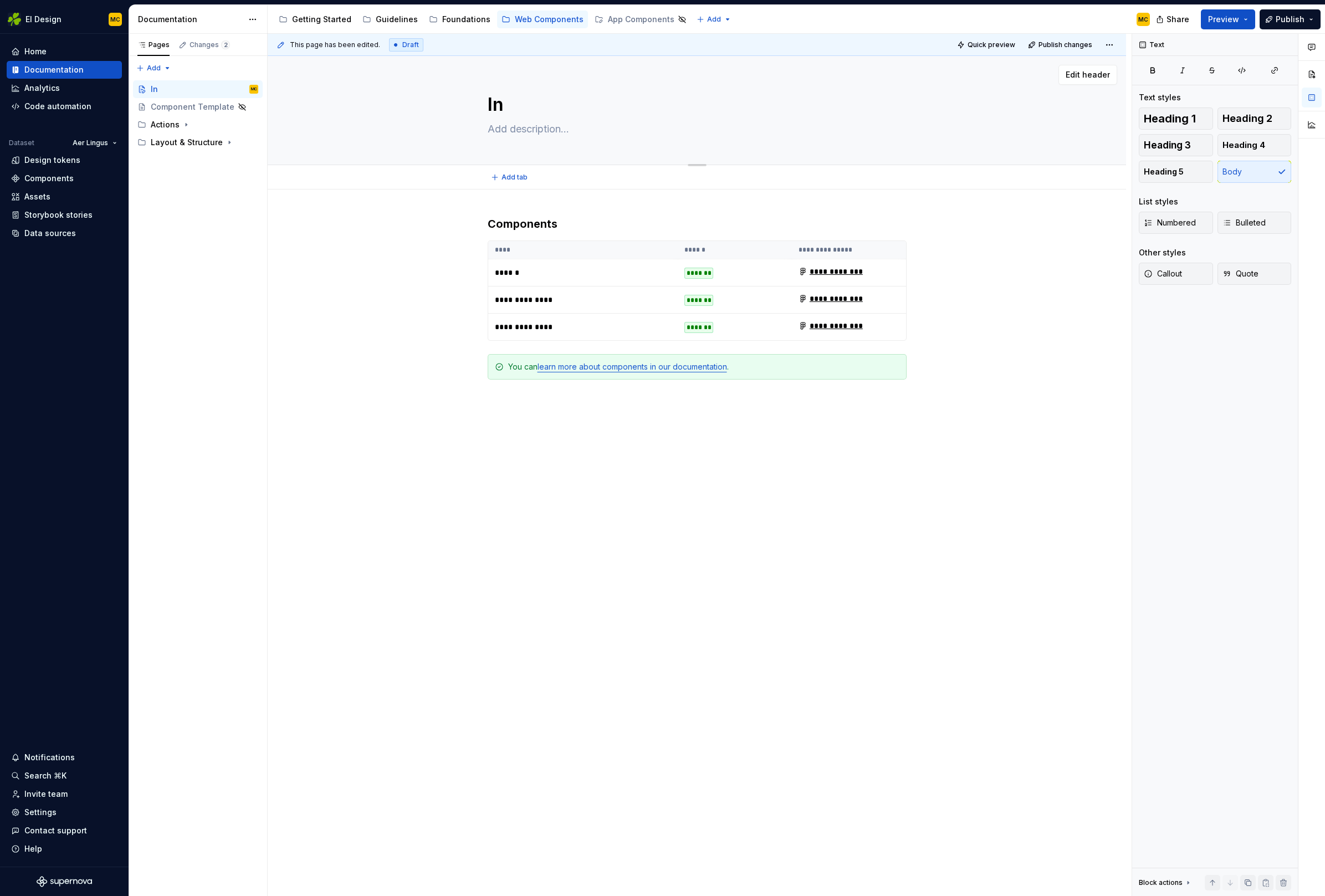
type textarea "*"
type textarea "Int"
type textarea "*"
type textarea "Intr"
type textarea "*"
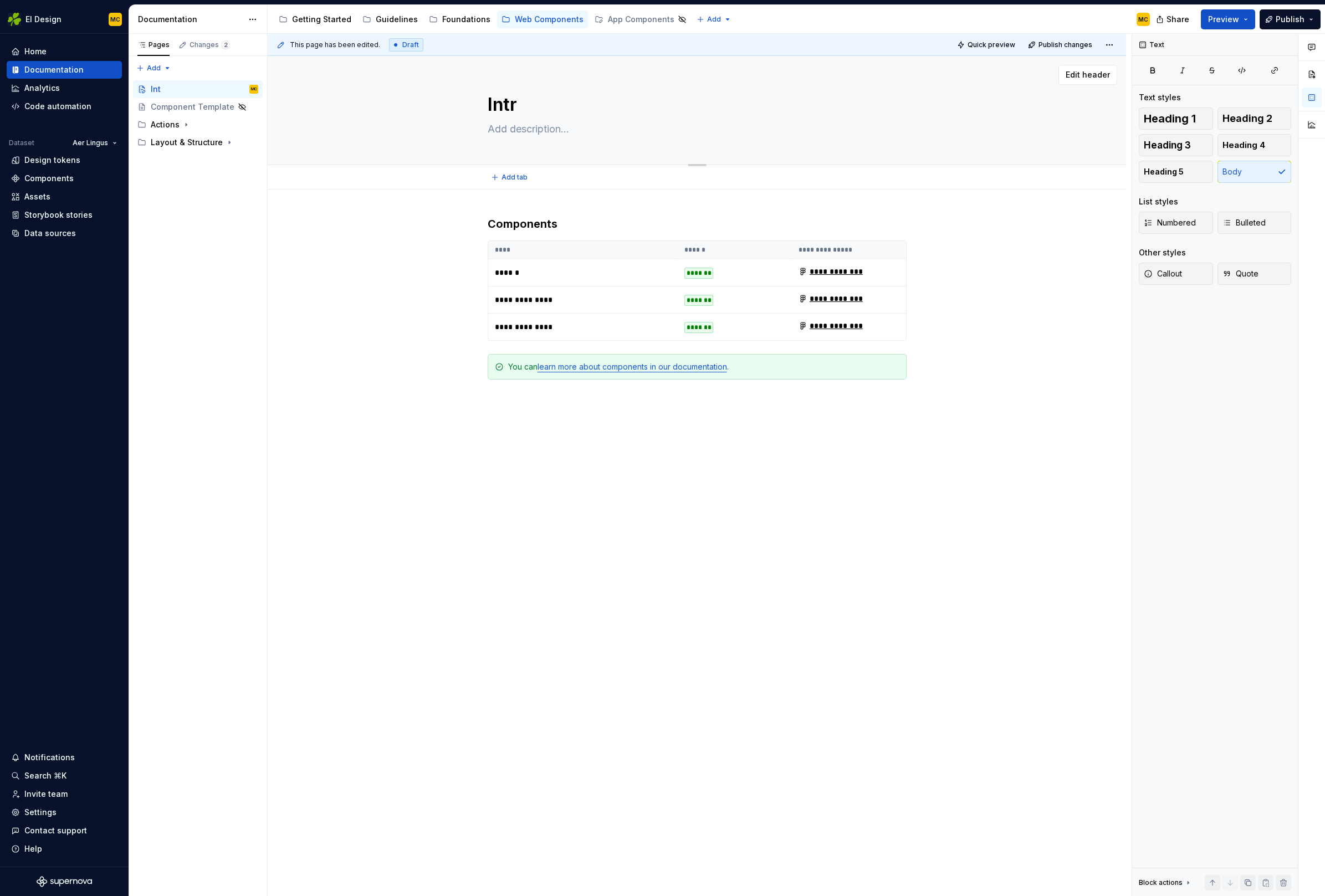
type textarea "Intro"
type textarea "*"
type textarea "Introd"
type textarea "*"
type textarea "Introdu"
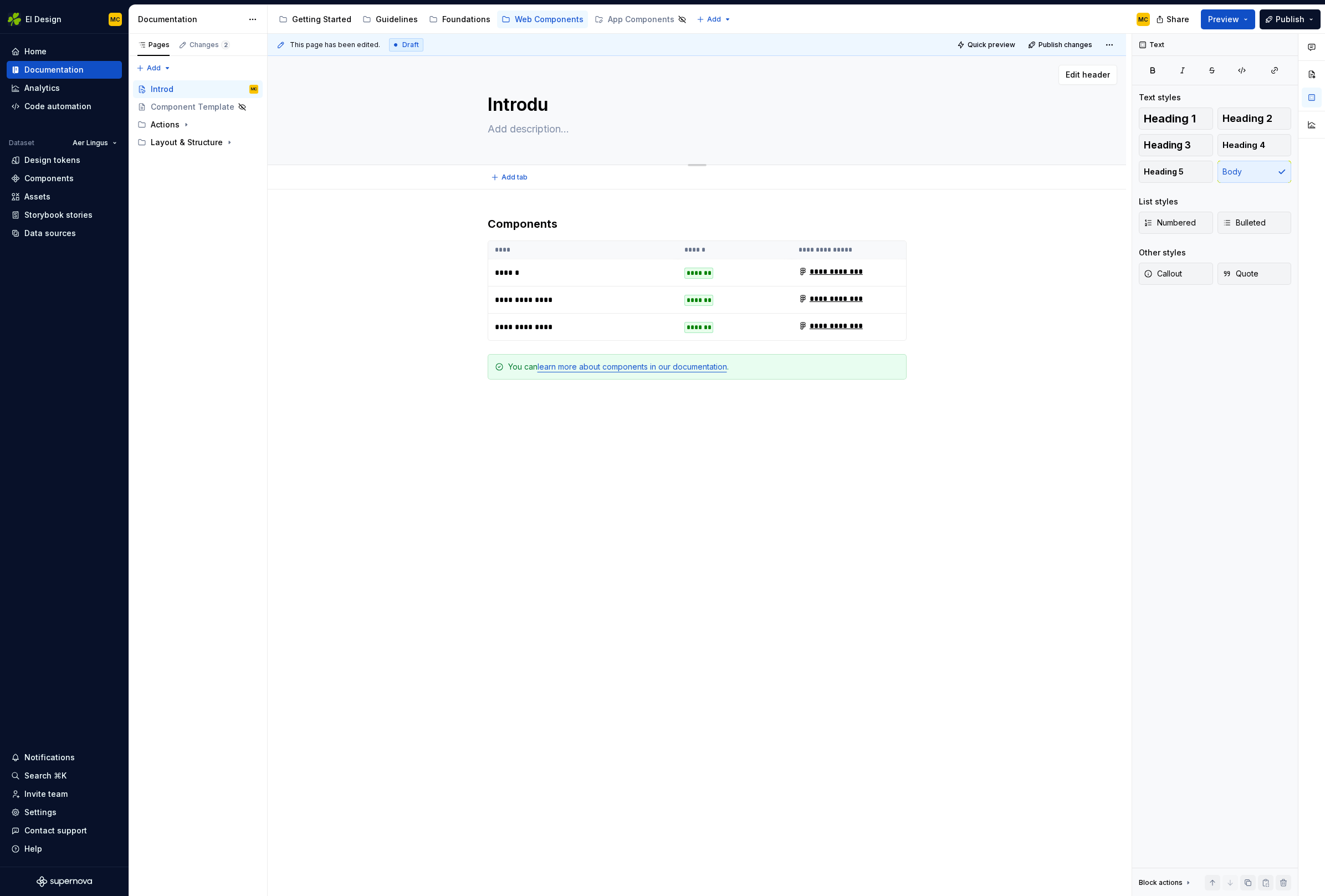
type textarea "*"
type textarea "Introduc"
type textarea "*"
type textarea "Introduct"
type textarea "*"
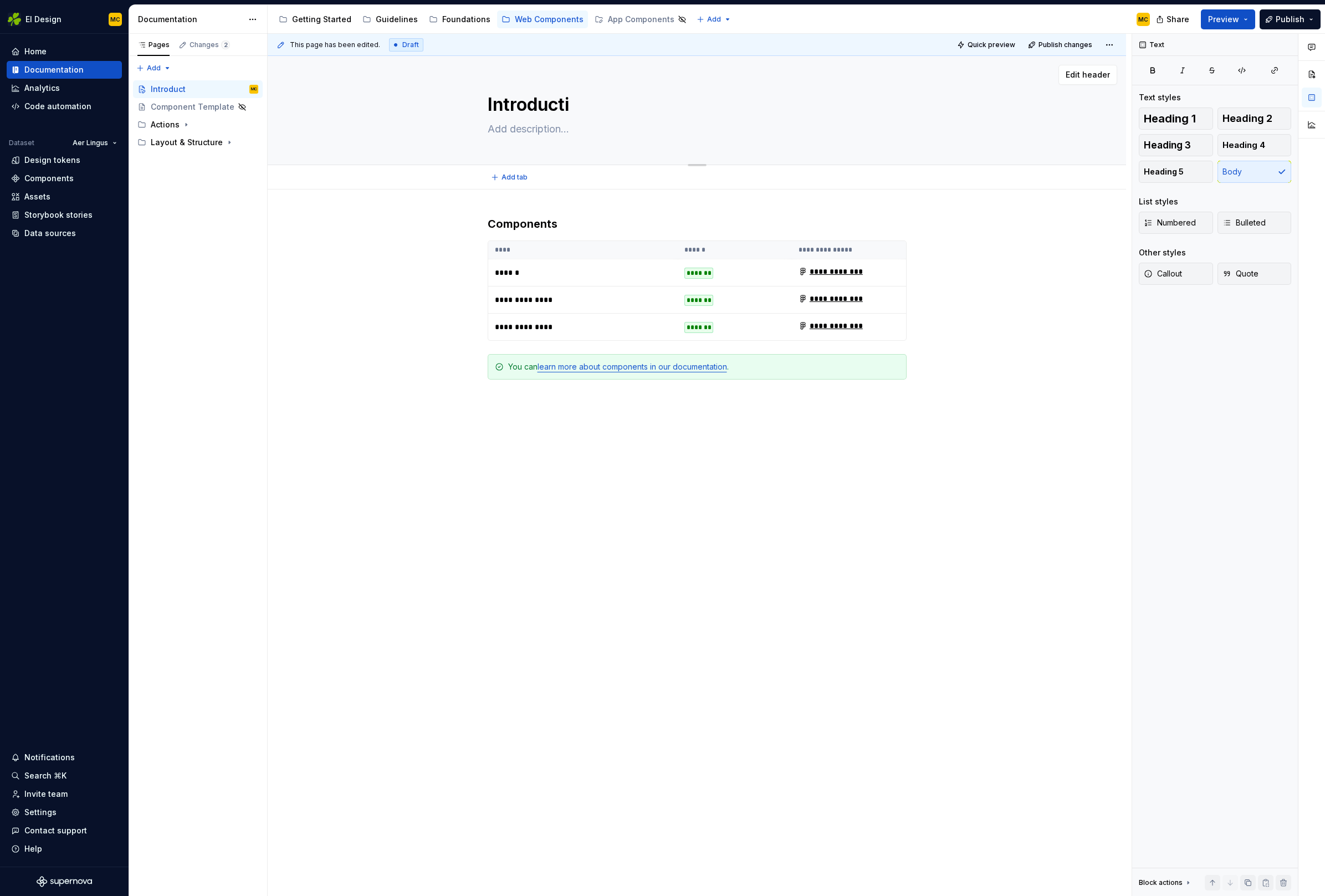
type textarea "Introductio"
type textarea "*"
type textarea "Introduction"
type textarea "*"
type textarea "Introduction"
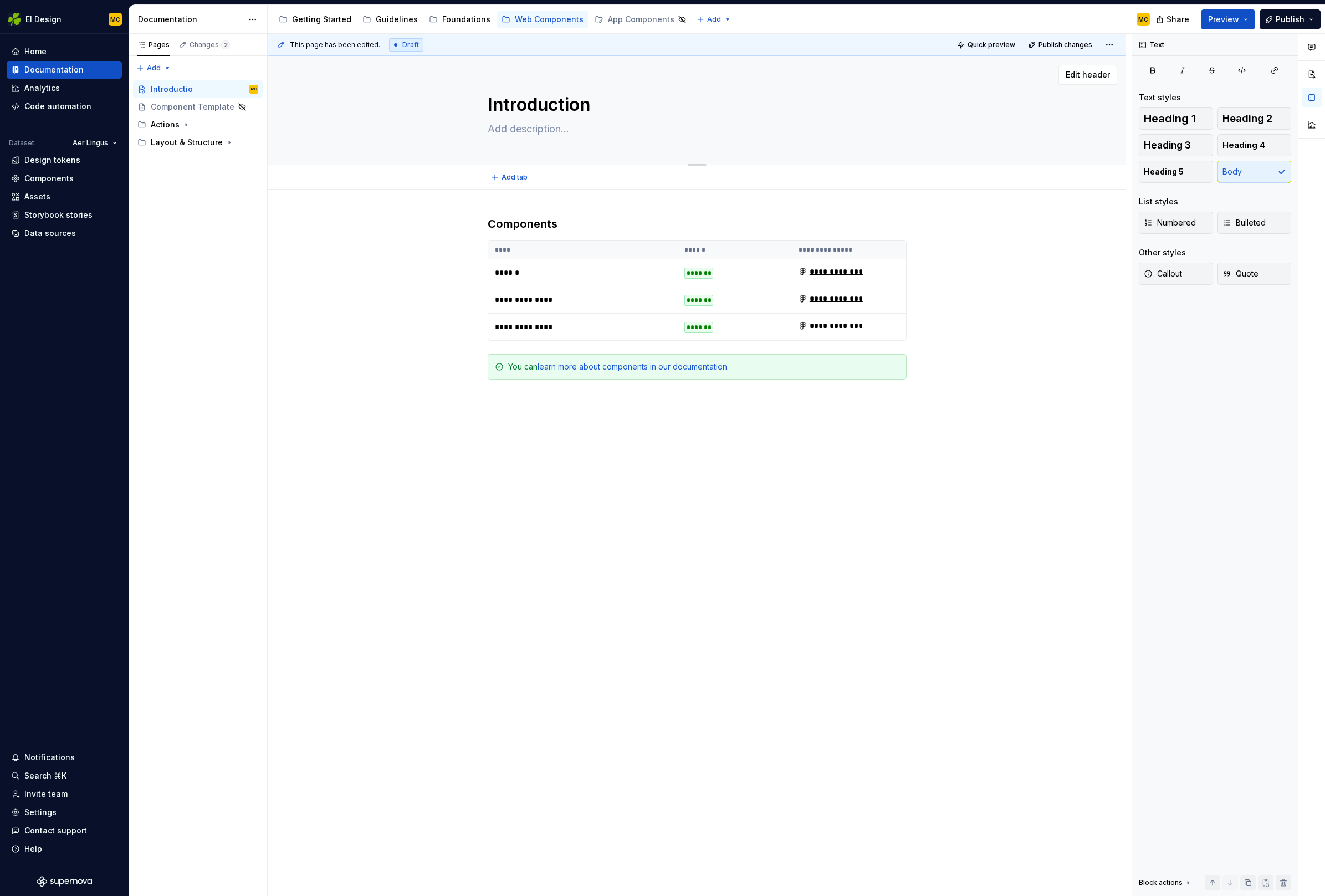
type textarea "*"
type textarea "Introduction t"
type textarea "*"
type textarea "Introduction to"
type textarea "*"
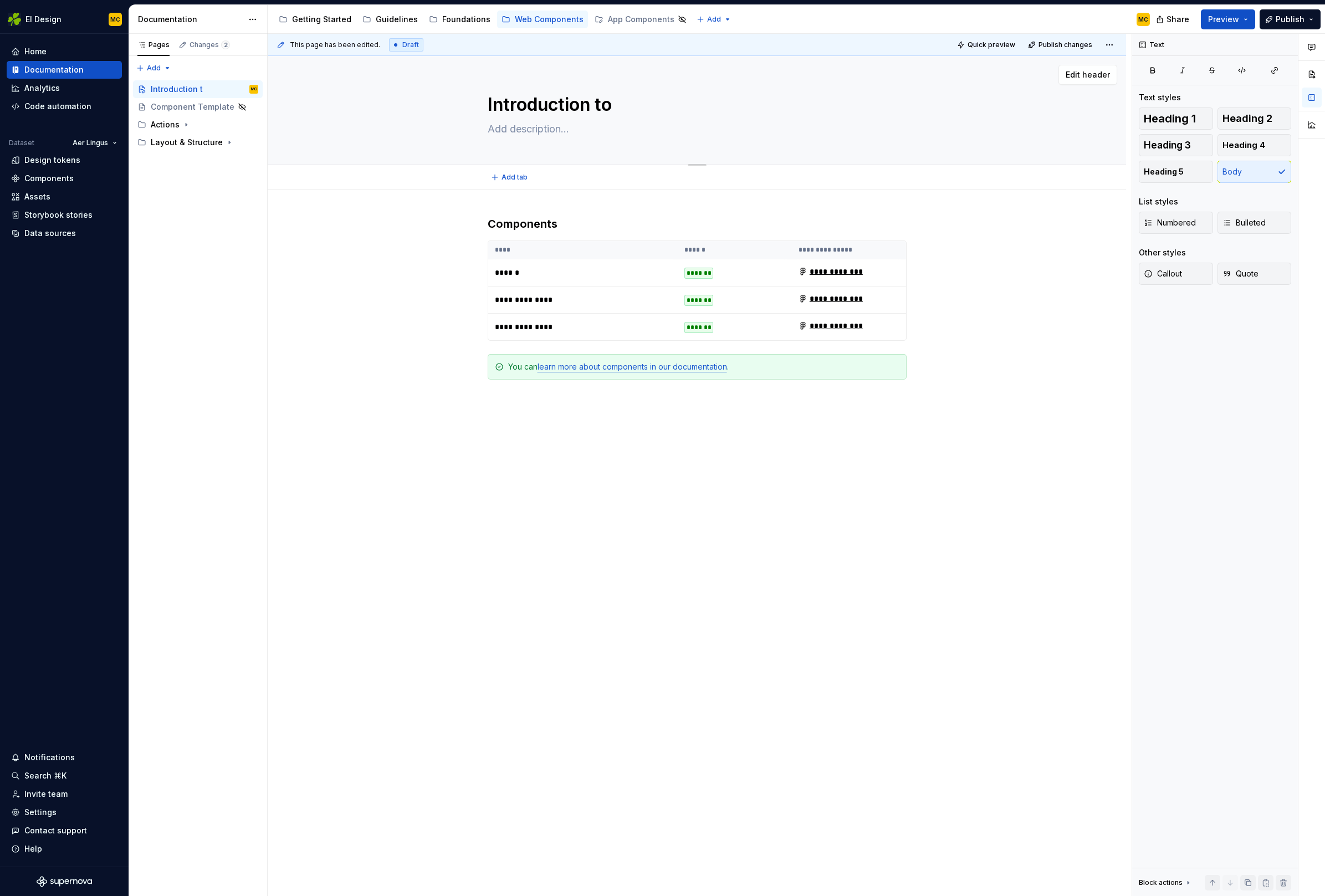
type textarea "Introduction to"
type textarea "*"
type textarea "Introduction to w"
type textarea "*"
type textarea "Introduction to we"
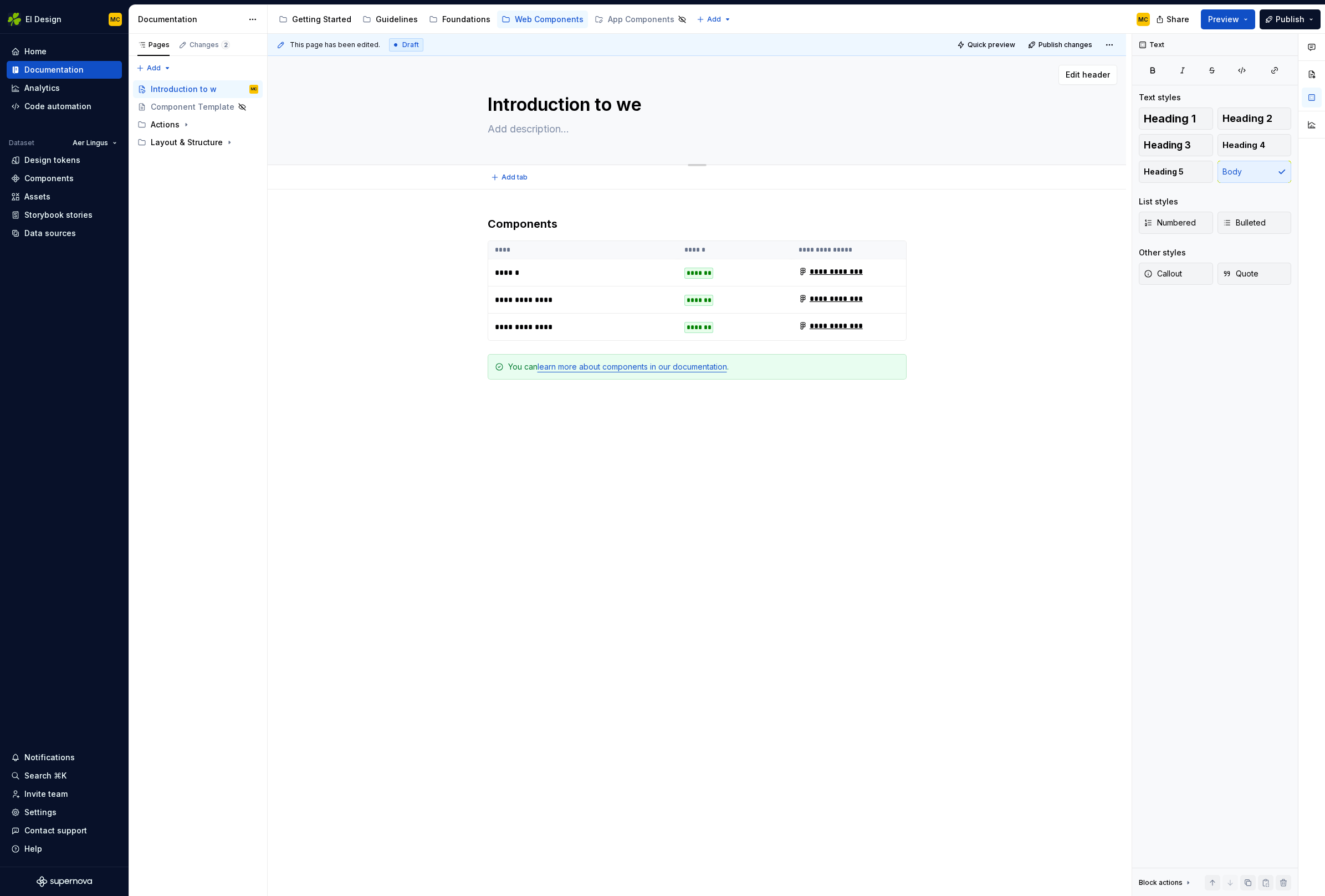
type textarea "*"
type textarea "Introduction to web"
type textarea "*"
type textarea "Introduction to web"
type textarea "*"
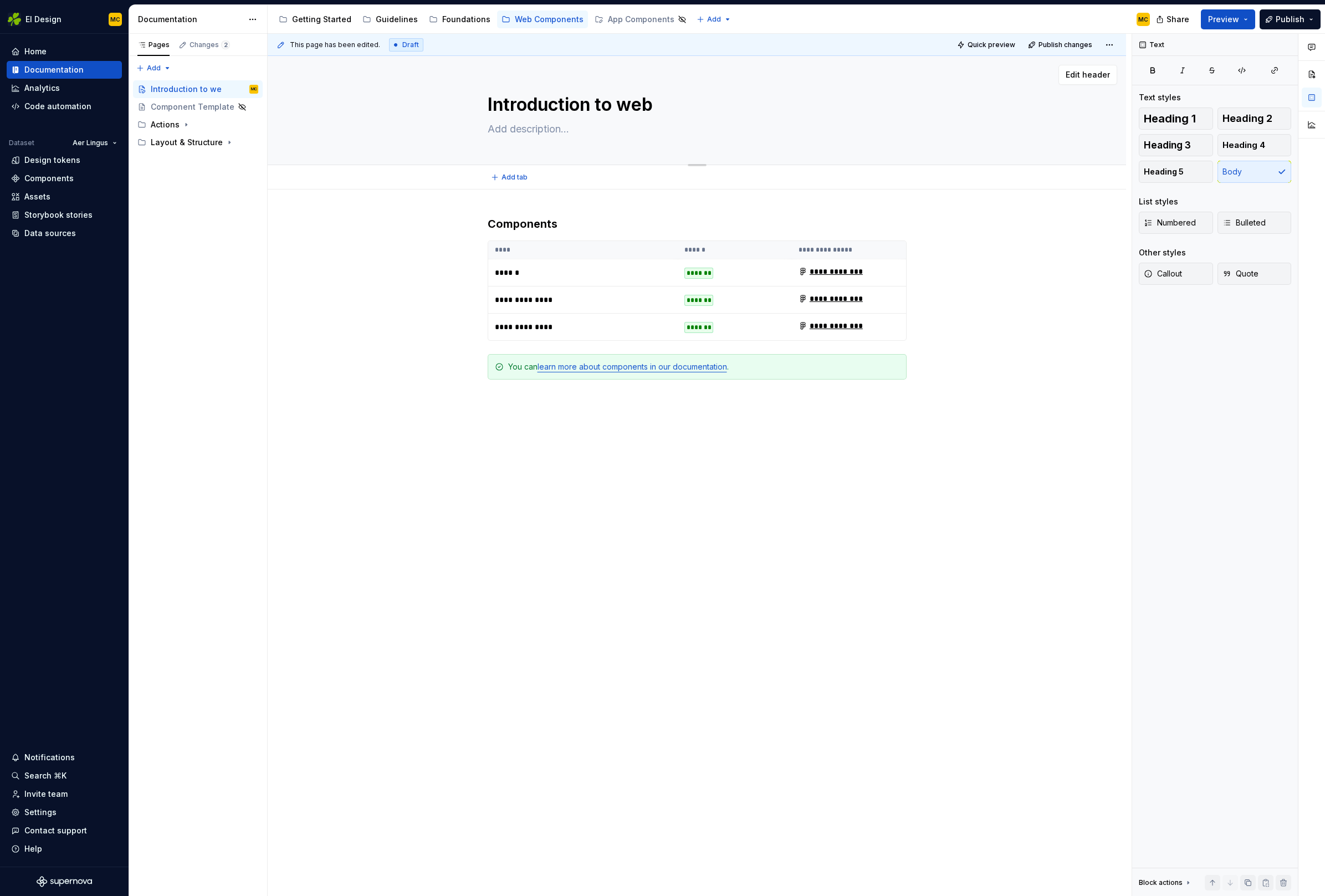
type textarea "Introduction to web c"
type textarea "*"
type textarea "Introduction to web co"
type textarea "*"
type textarea "Introduction to web com"
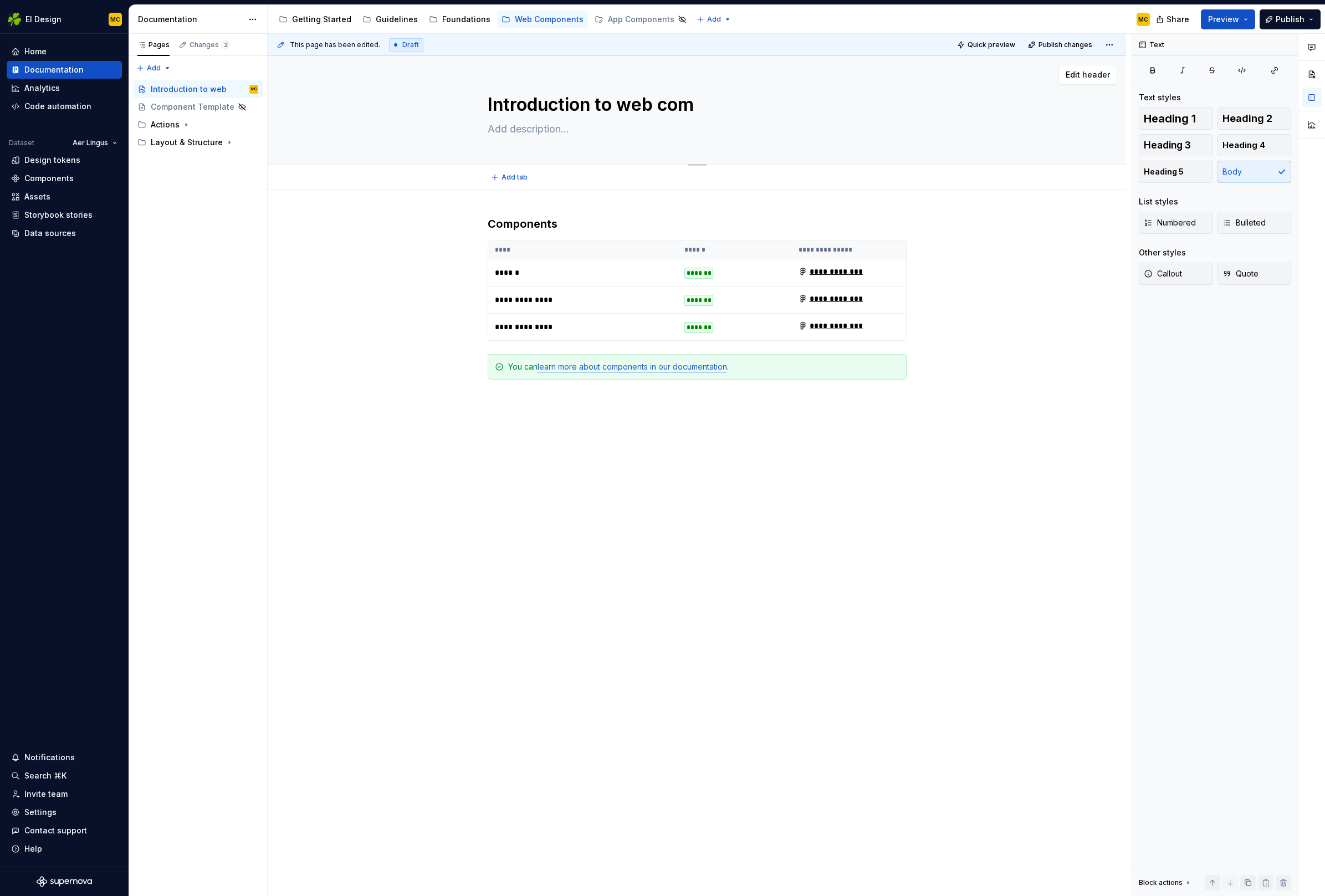
type textarea "*"
type textarea "Introduction to web comp"
type textarea "*"
type textarea "Introduction to web compo"
type textarea "*"
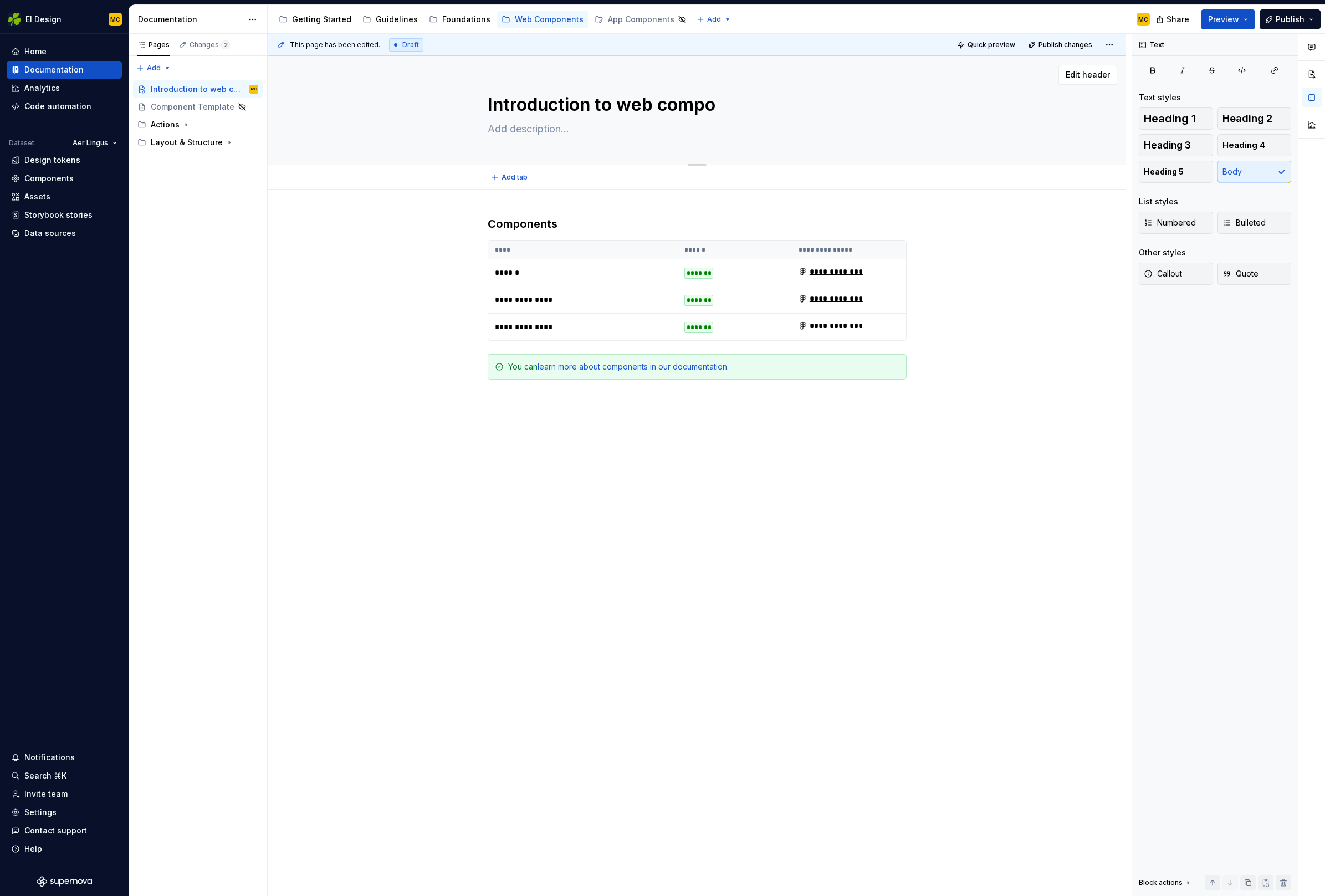
type textarea "Introduction to web compon"
type textarea "*"
type textarea "Introduction to web compone"
type textarea "*"
type textarea "Introduction to web componen"
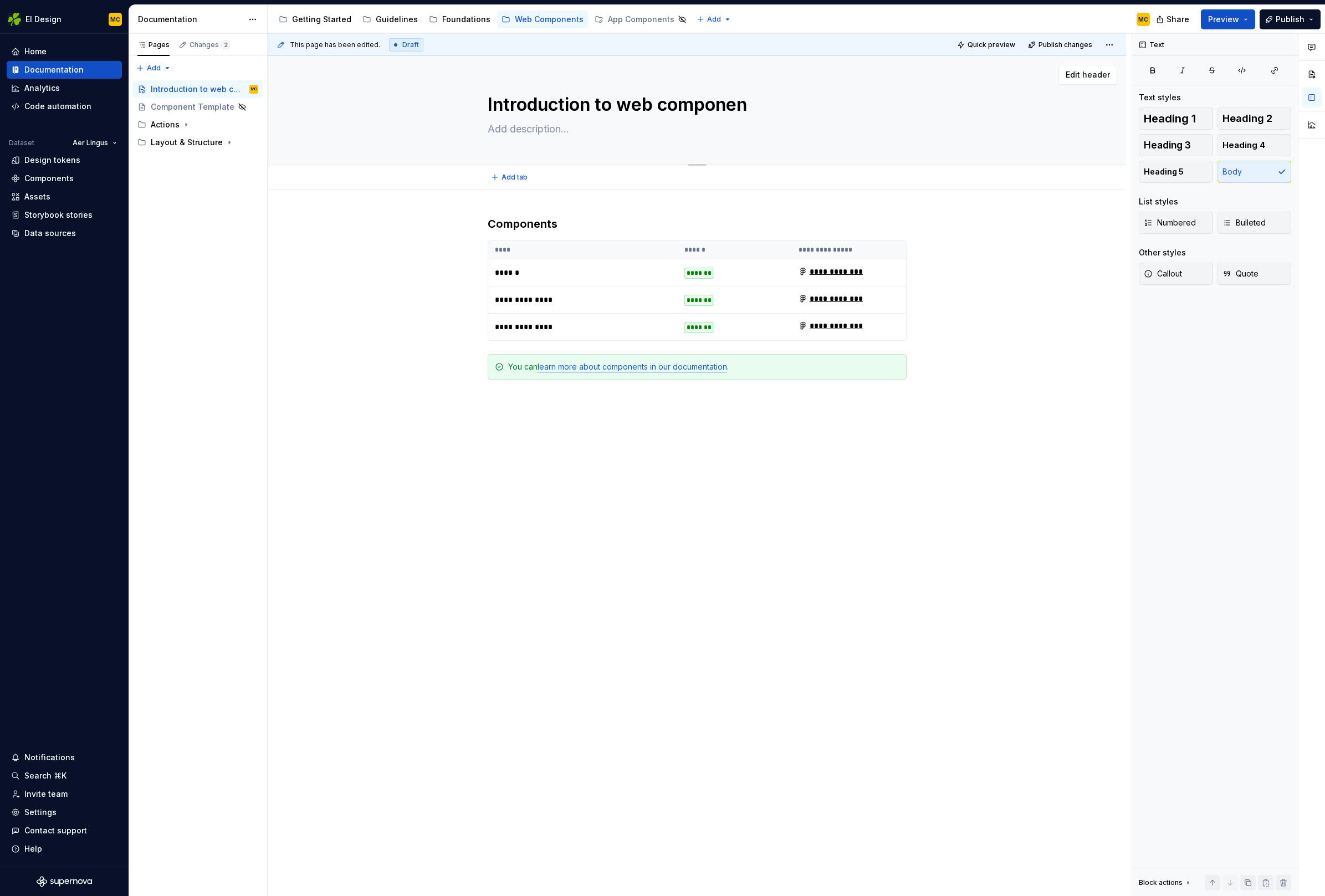
type textarea "*"
type textarea "Introduction to web component"
type textarea "*"
type textarea "Introduction to web components"
type textarea "*"
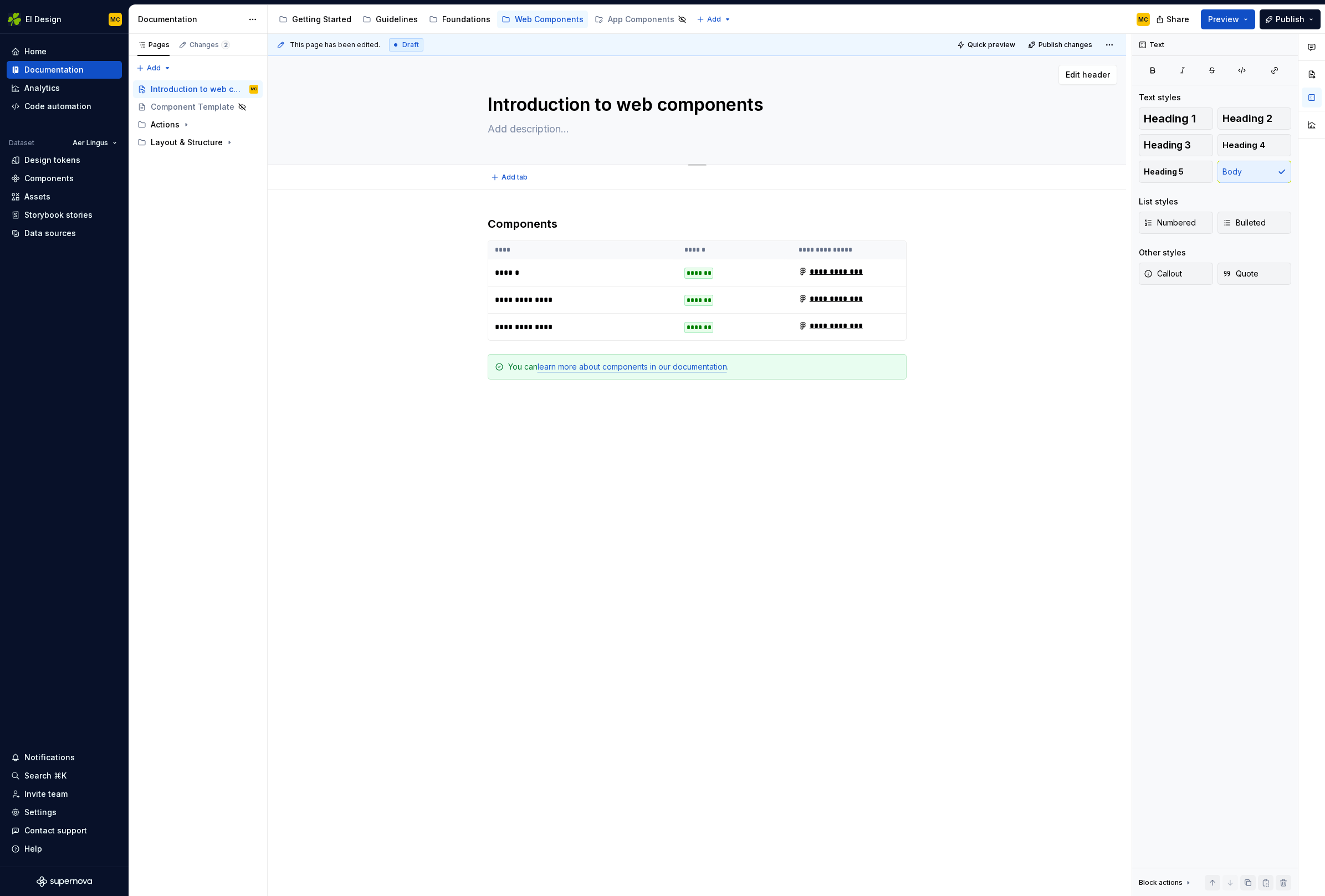
type textarea "I"
type textarea "*"
type textarea "In"
type textarea "*"
type textarea "Int"
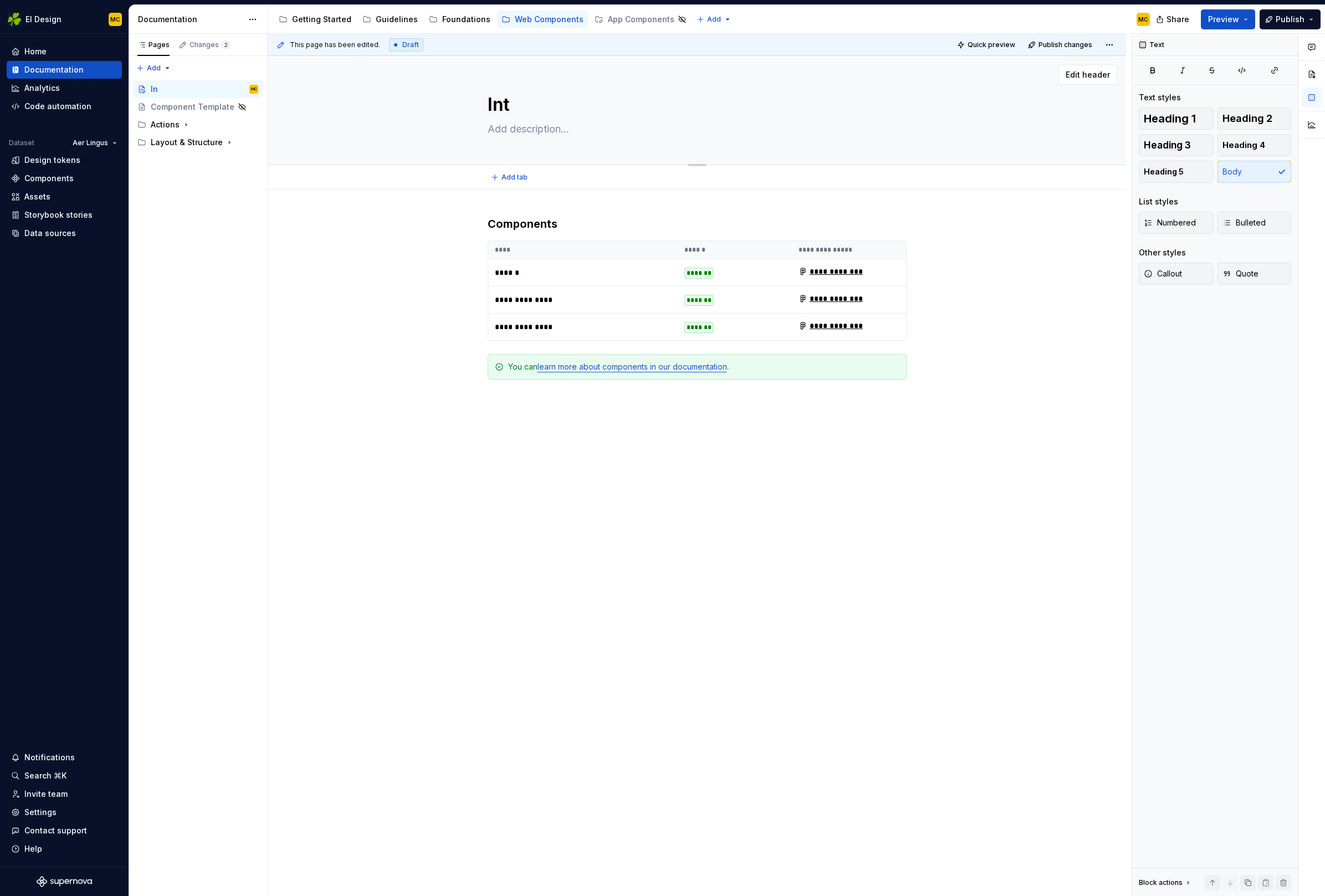
type textarea "*"
type textarea "Intr"
type textarea "*"
type textarea "Intro"
type textarea "*"
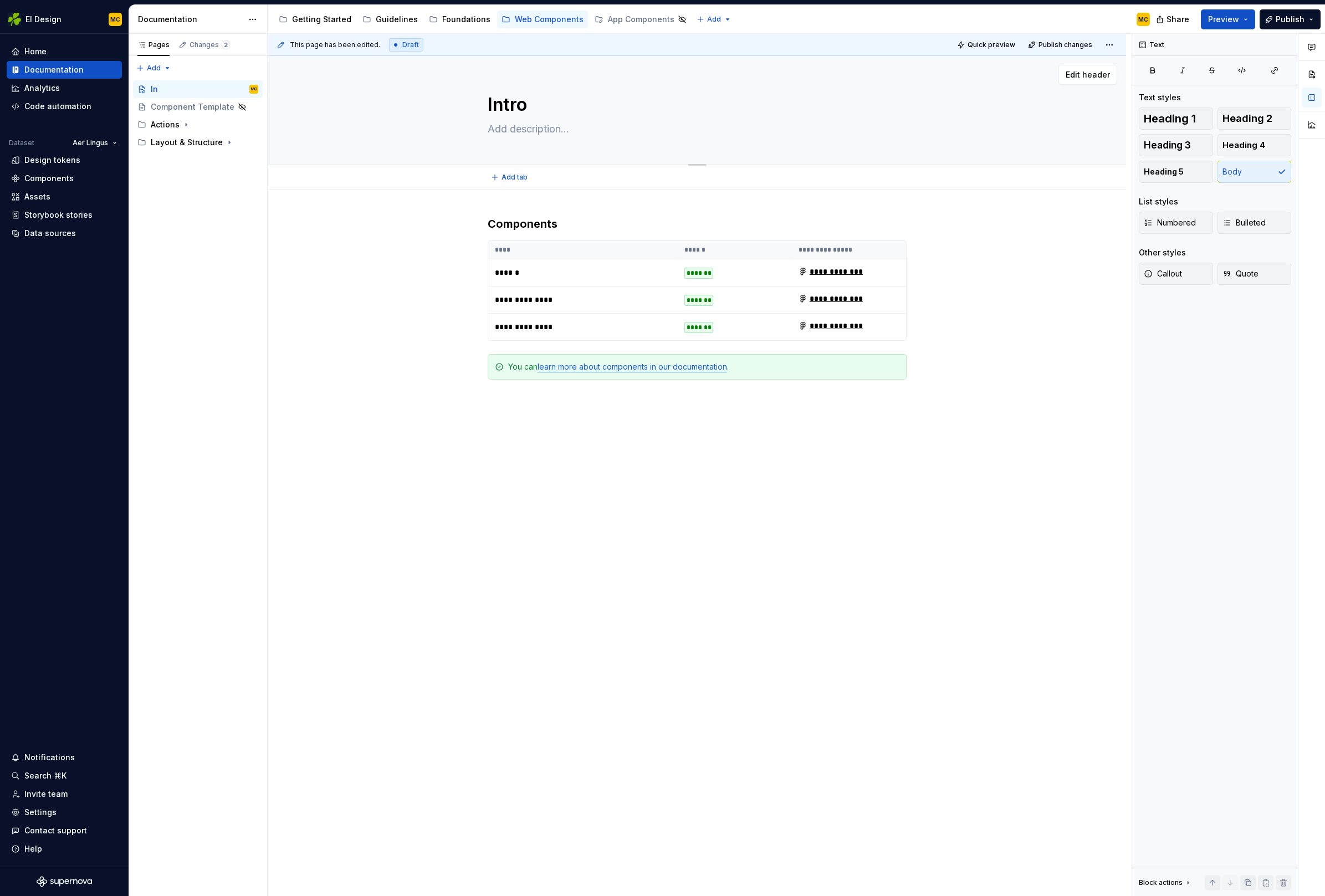
type textarea "Introd"
type textarea "*"
type textarea "Introdu"
type textarea "*"
type textarea "Introduc"
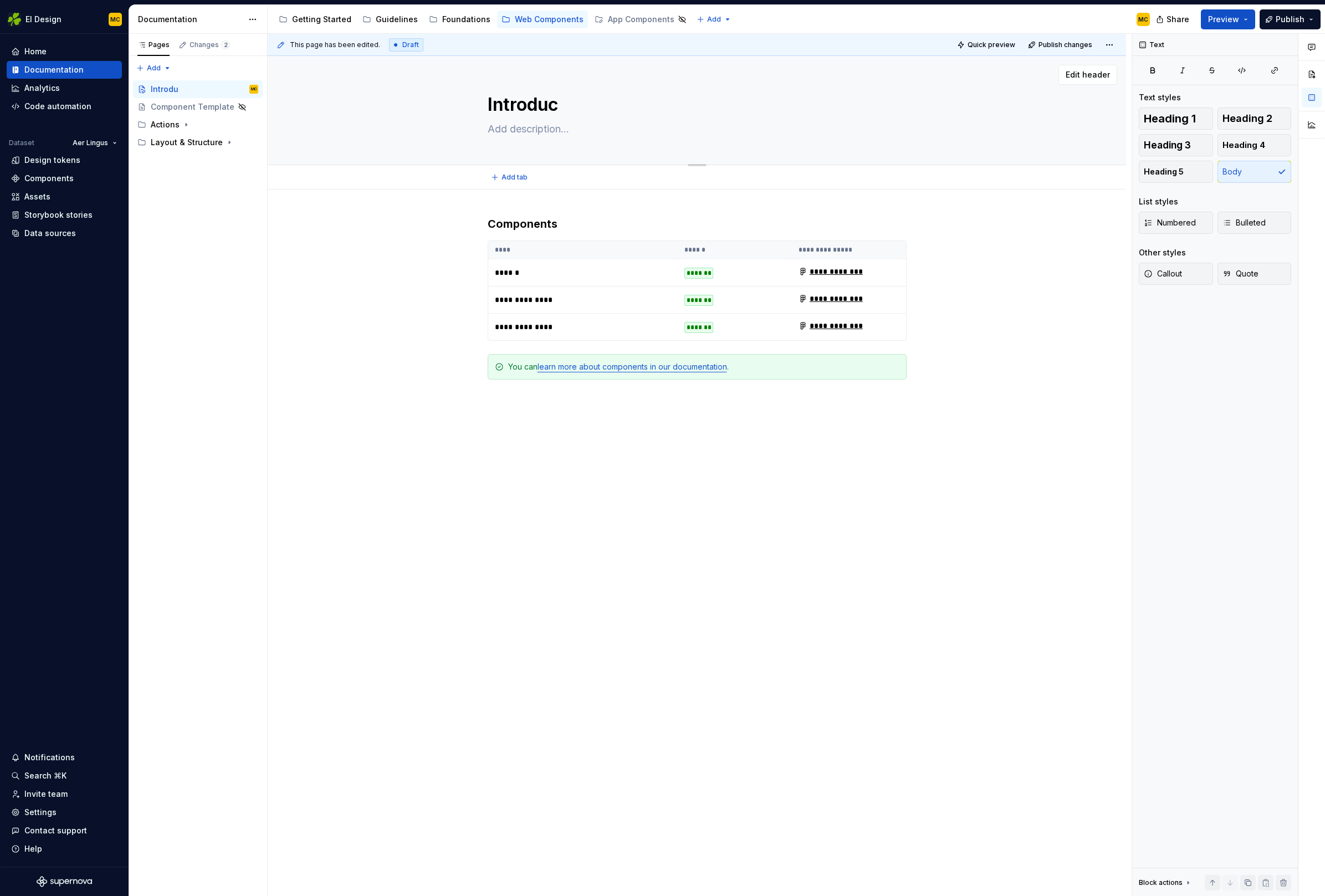
type textarea "*"
type textarea "Introduct"
type textarea "*"
type textarea "Introductu"
type textarea "*"
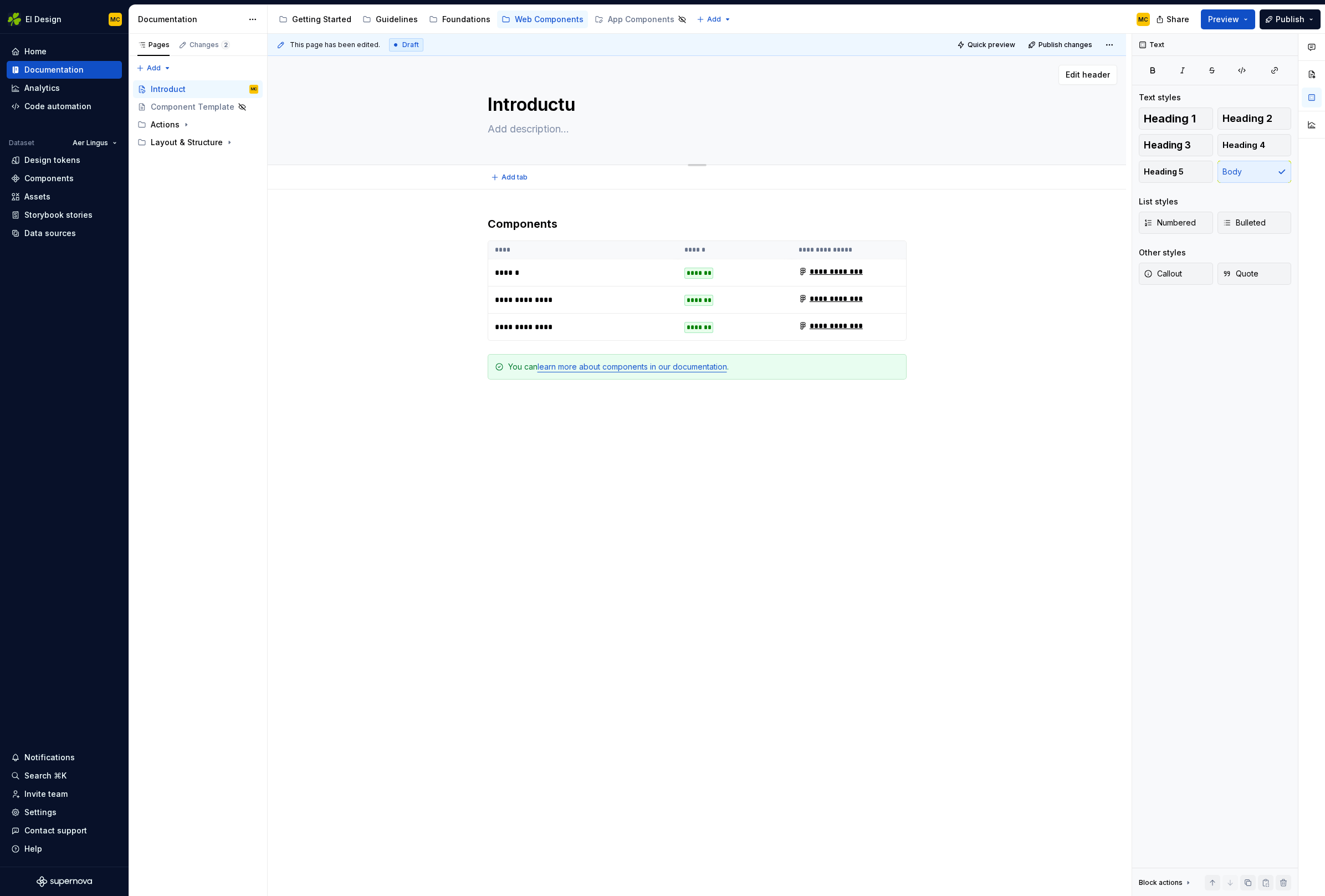
type textarea "Introductuo"
type textarea "*"
type textarea "Introductu"
type textarea "*"
type textarea "Introduct"
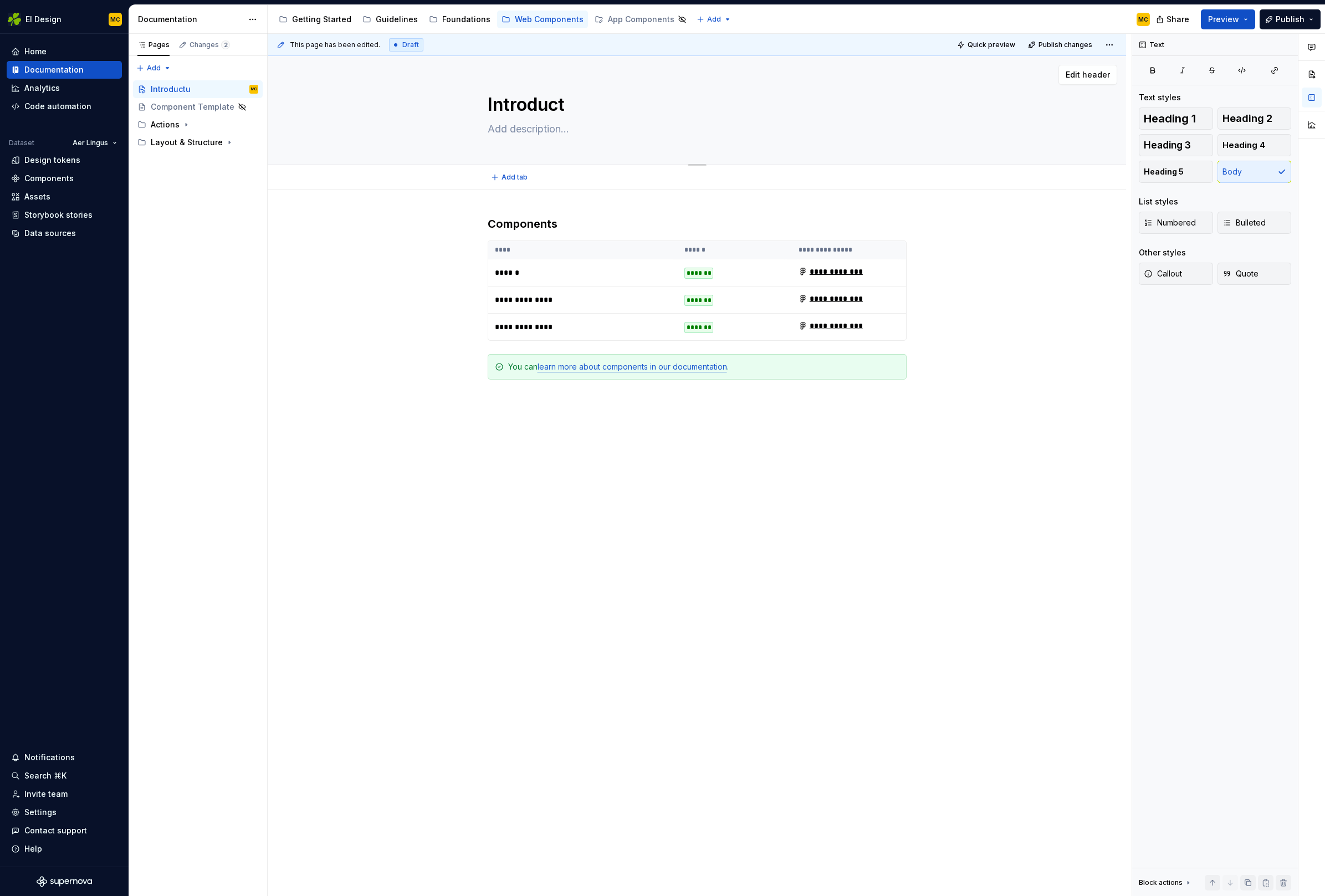
type textarea "*"
type textarea "Introducto"
type textarea "*"
type textarea "Introductop"
type textarea "*"
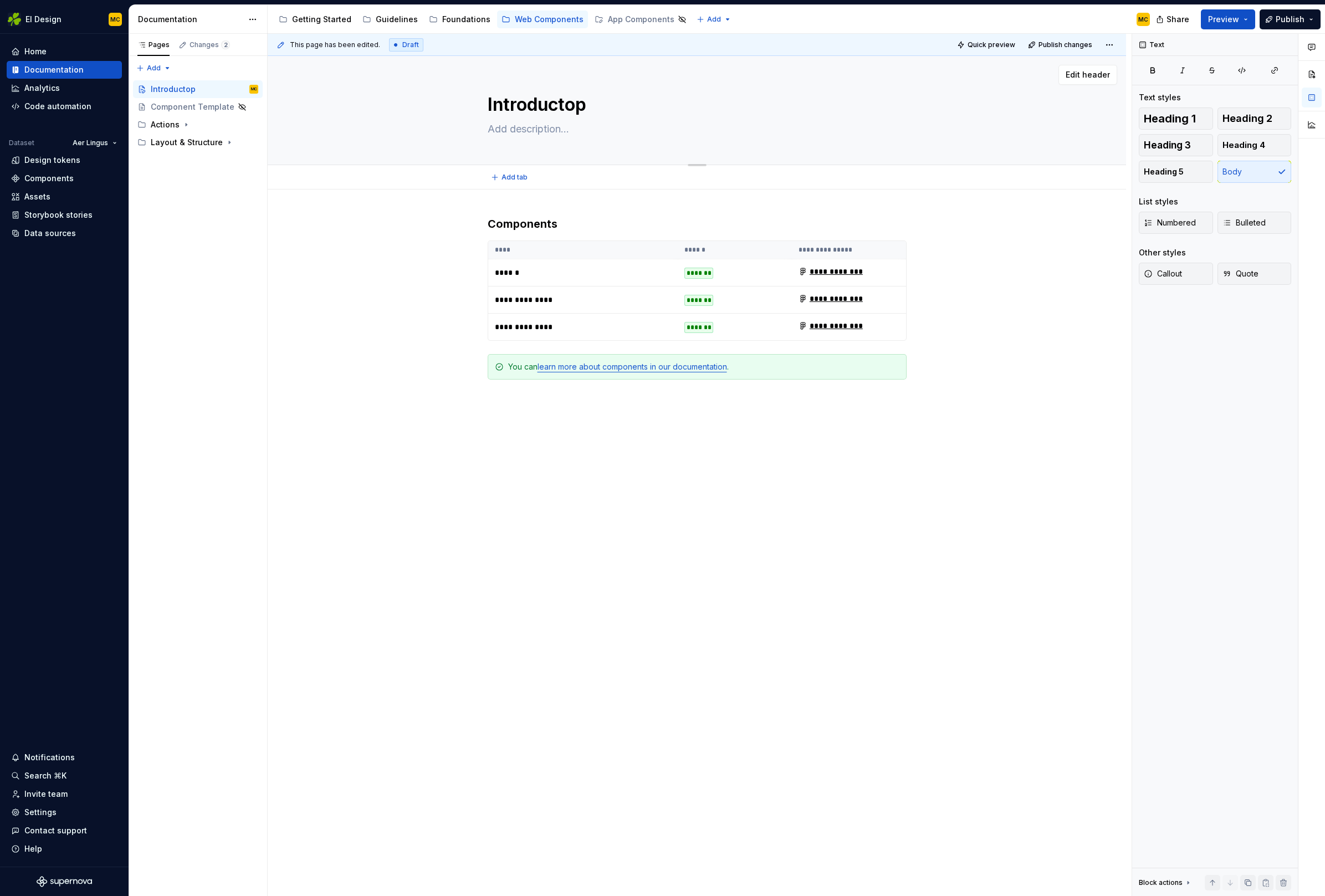
type textarea "Introducto"
type textarea "*"
type textarea "Introduct"
type textarea "*"
type textarea "Introducti"
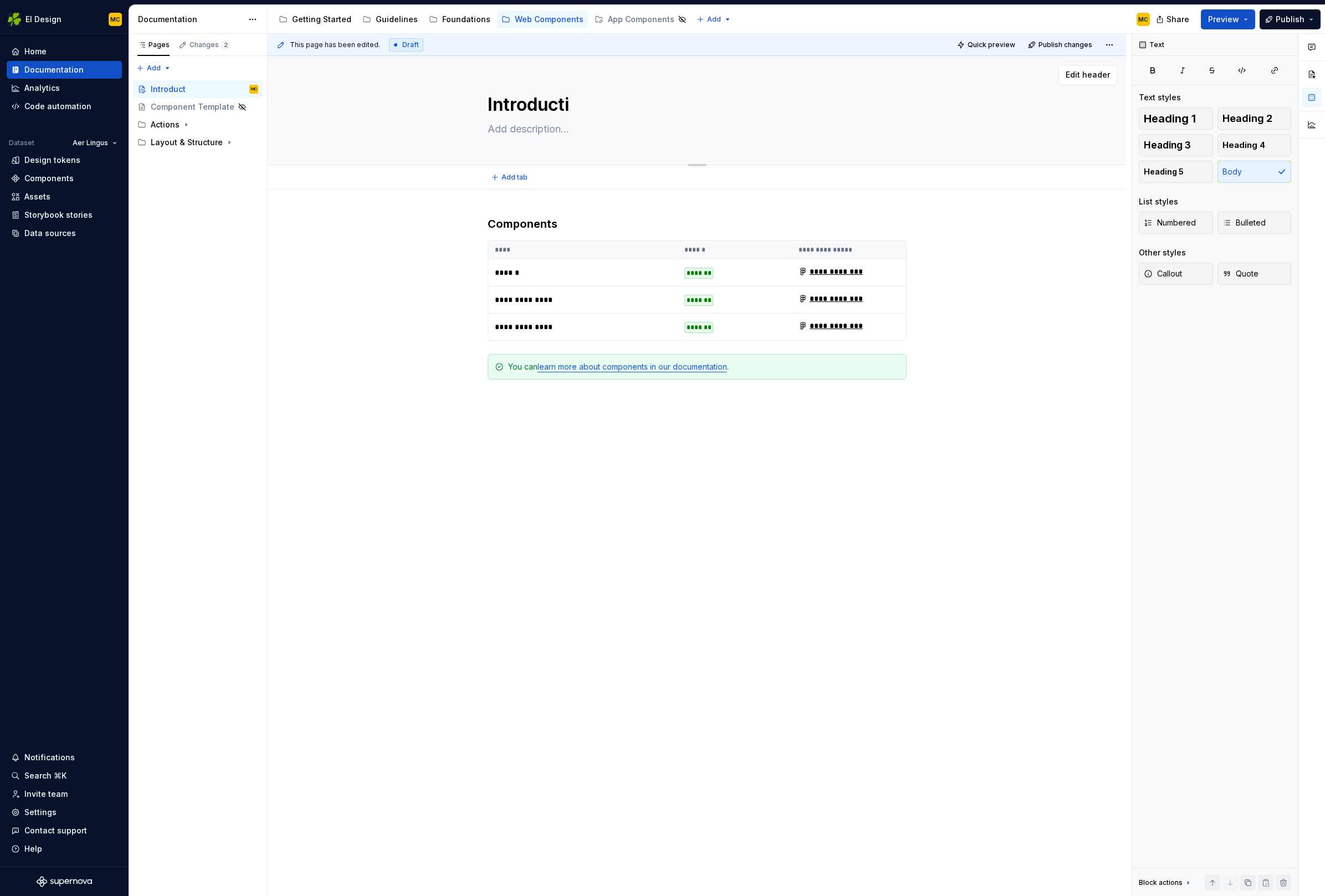
type textarea "*"
type textarea "Introductio"
type textarea "*"
type textarea "Introduction"
type textarea "*"
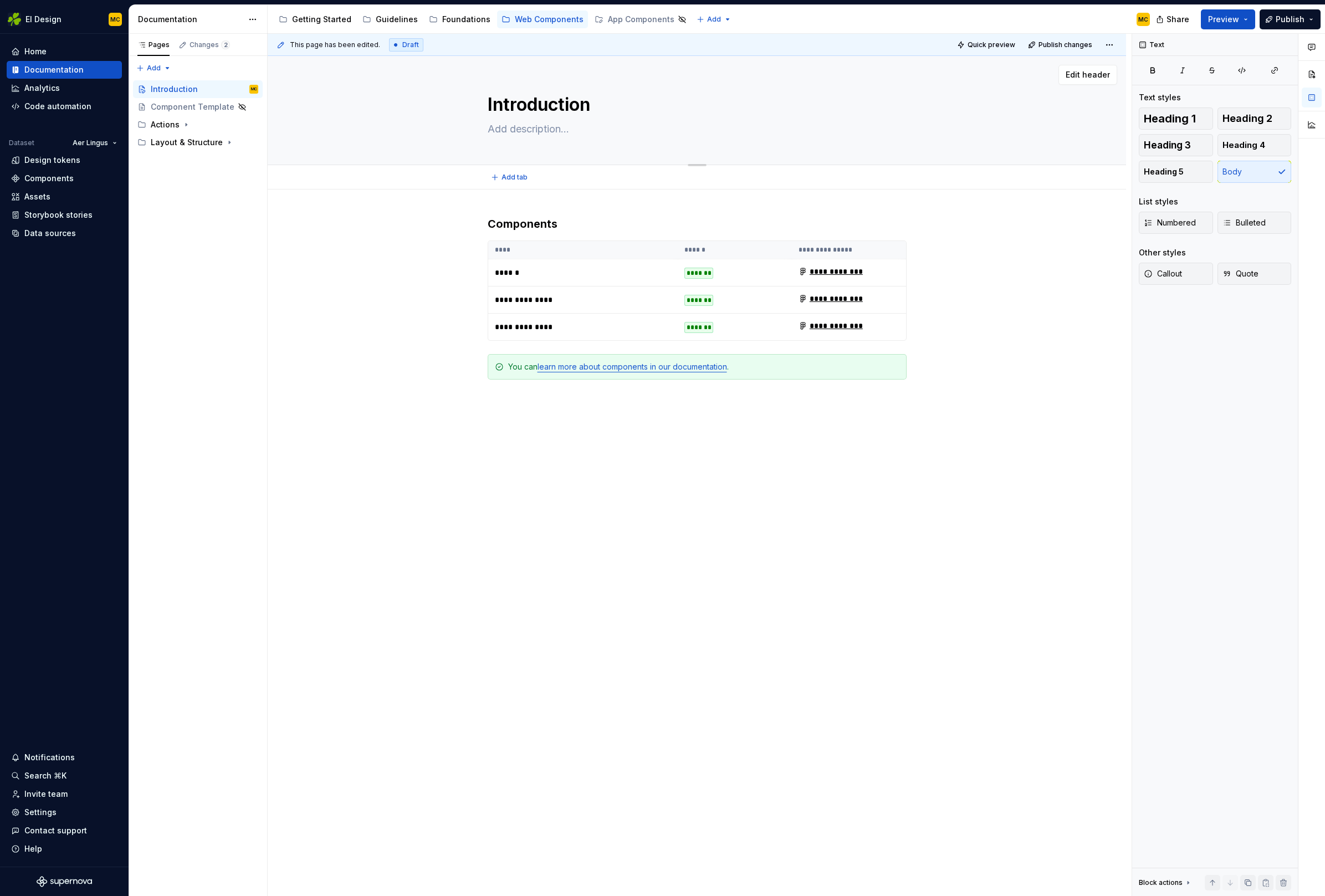
type textarea "W"
type textarea "*"
type textarea "We"
type textarea "*"
type textarea "Web"
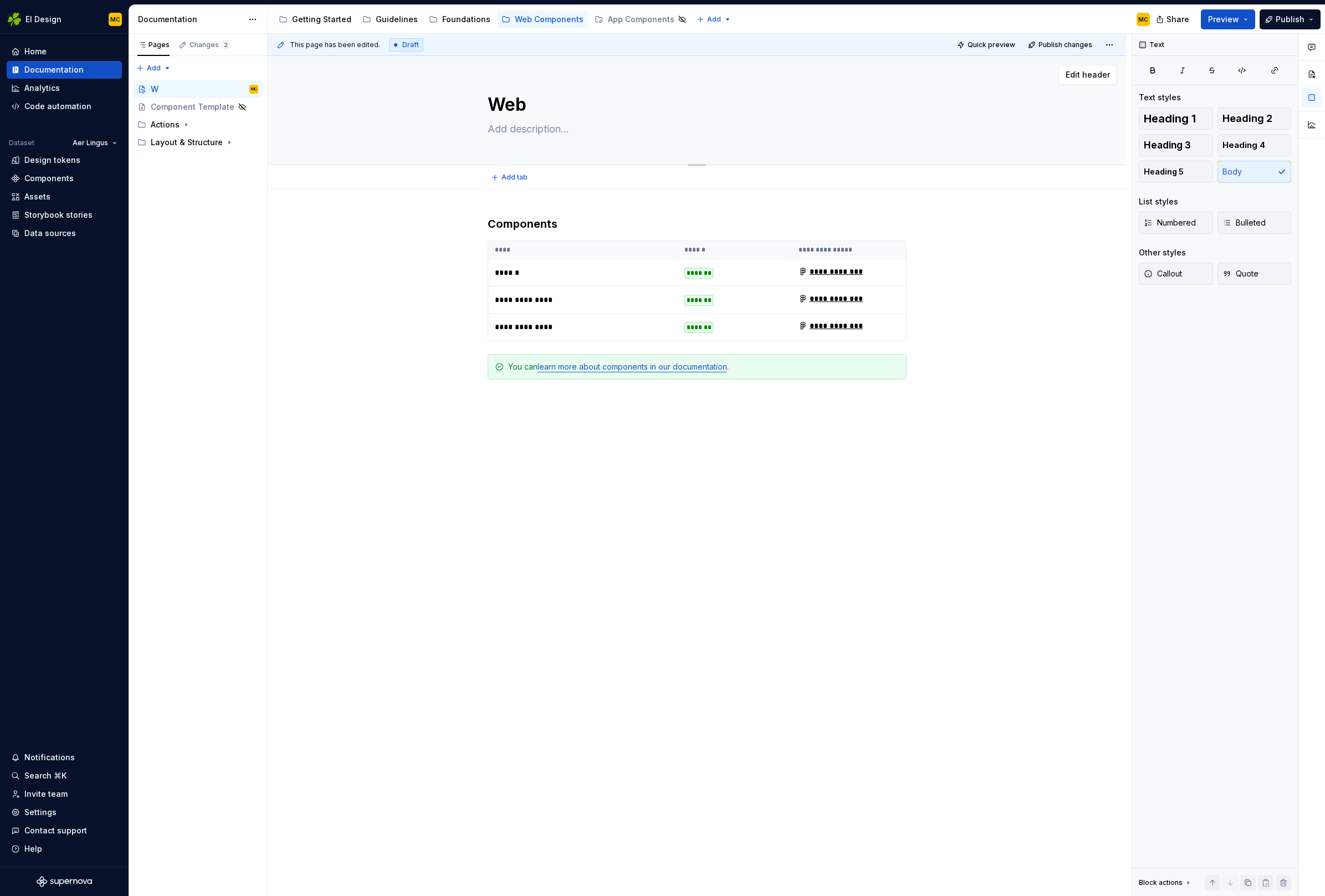
type textarea "*"
type textarea "Web"
type textarea "*"
type textarea "Web C"
type textarea "*"
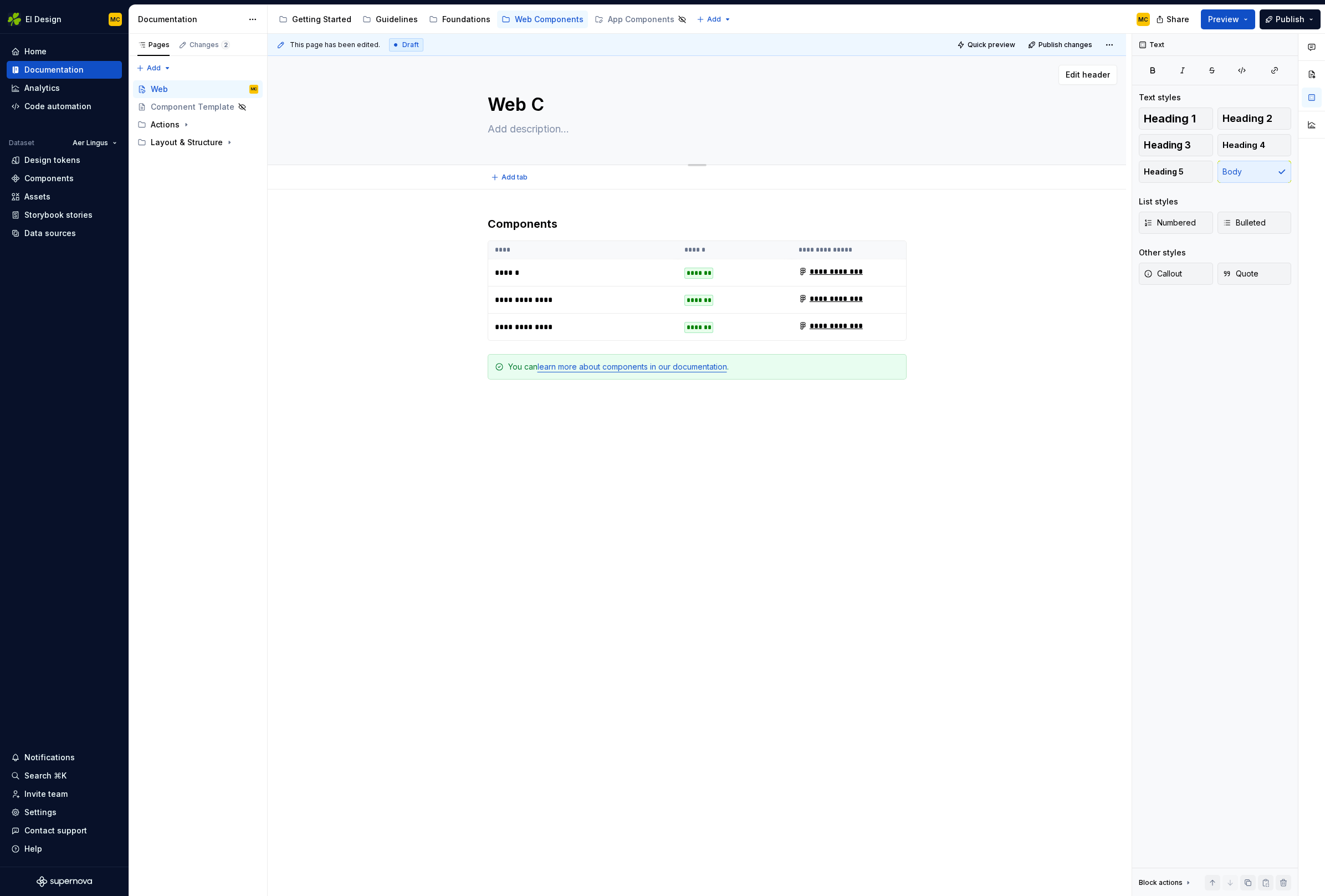
type textarea "Web Co"
type textarea "*"
type textarea "Web Com"
type textarea "*"
type textarea "Web Comp"
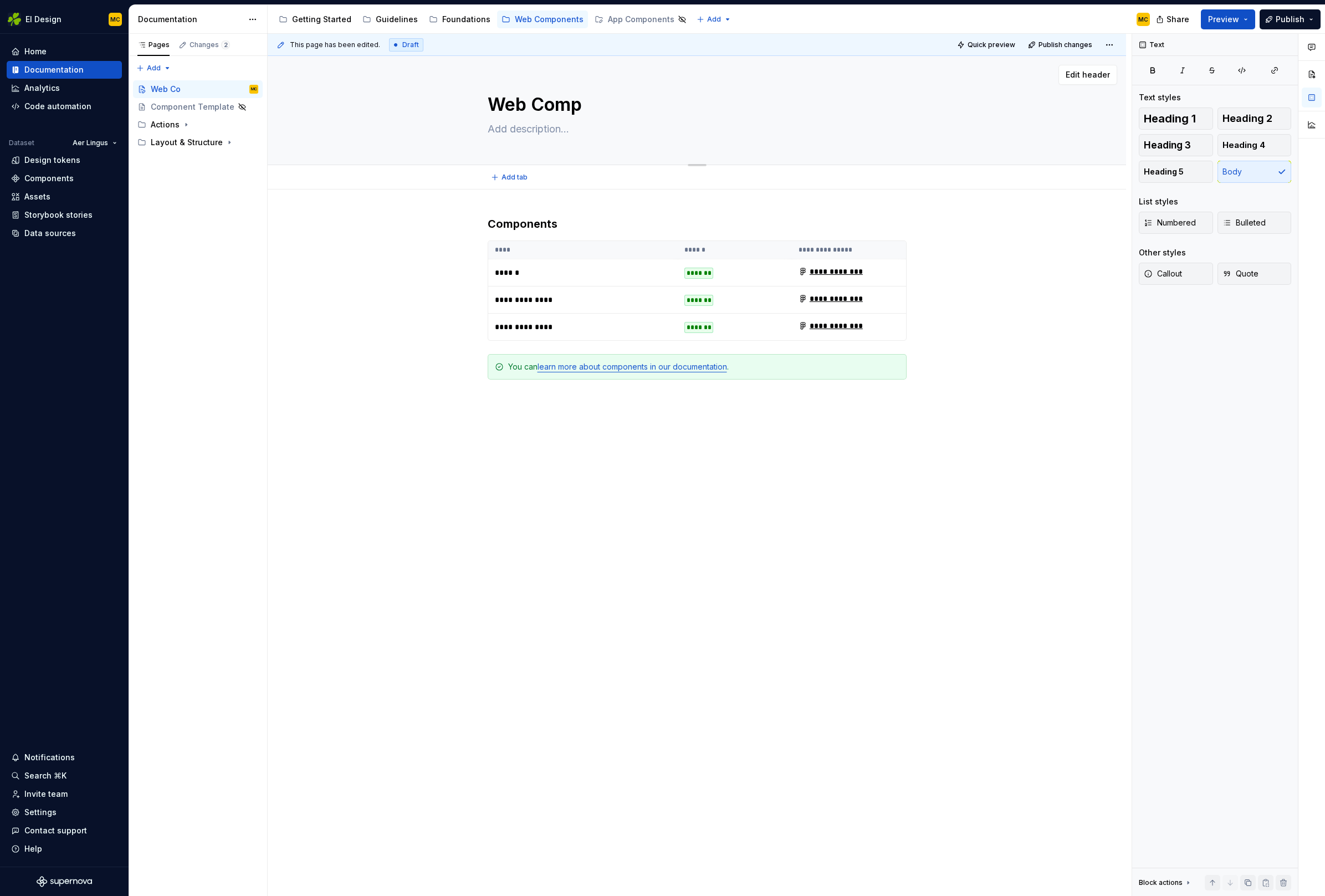
type textarea "*"
type textarea "Web Compo"
type textarea "*"
type textarea "Web Compone"
type textarea "*"
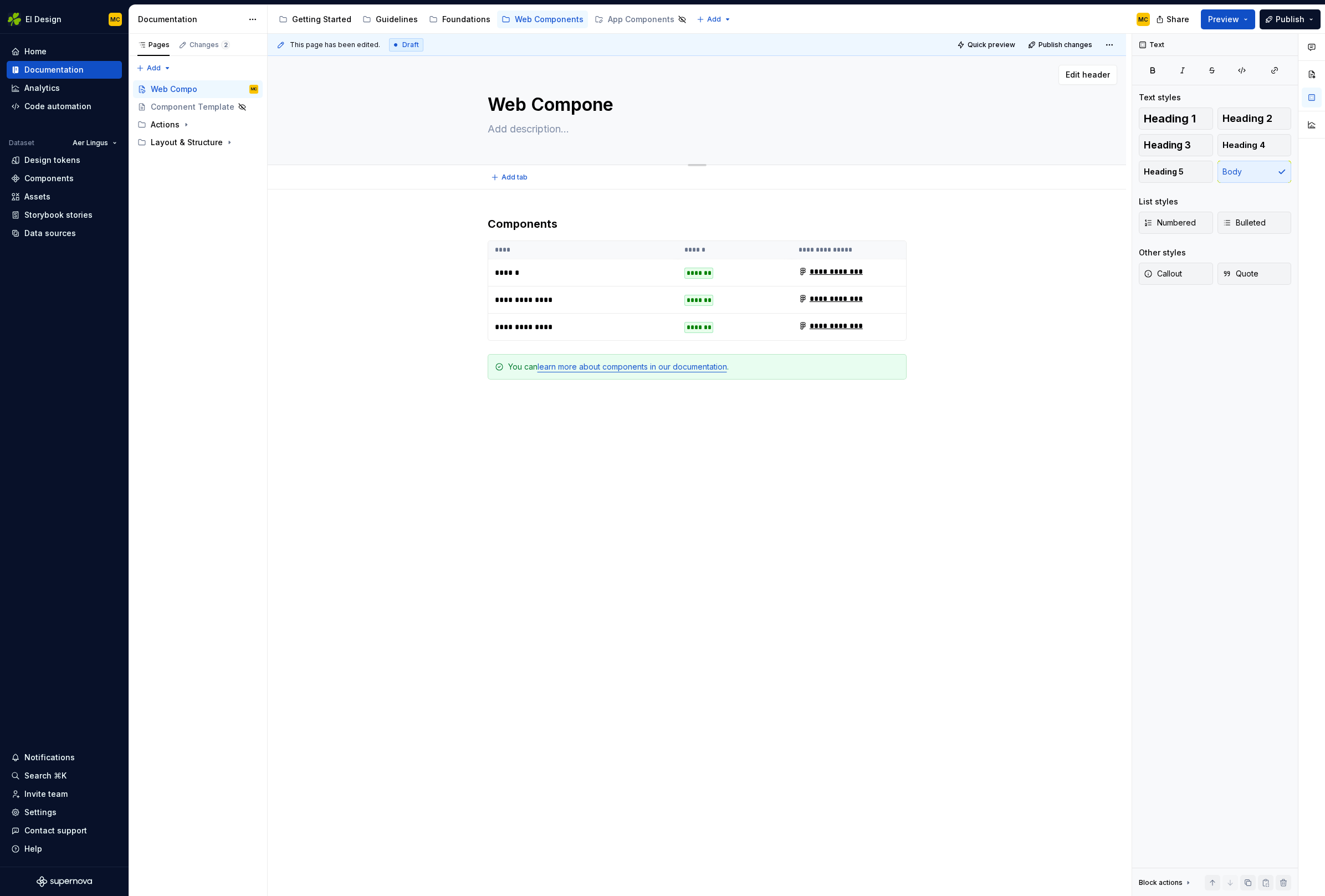
type textarea "Web Componen"
type textarea "*"
type textarea "Web Component"
type textarea "*"
type textarea "Web Components"
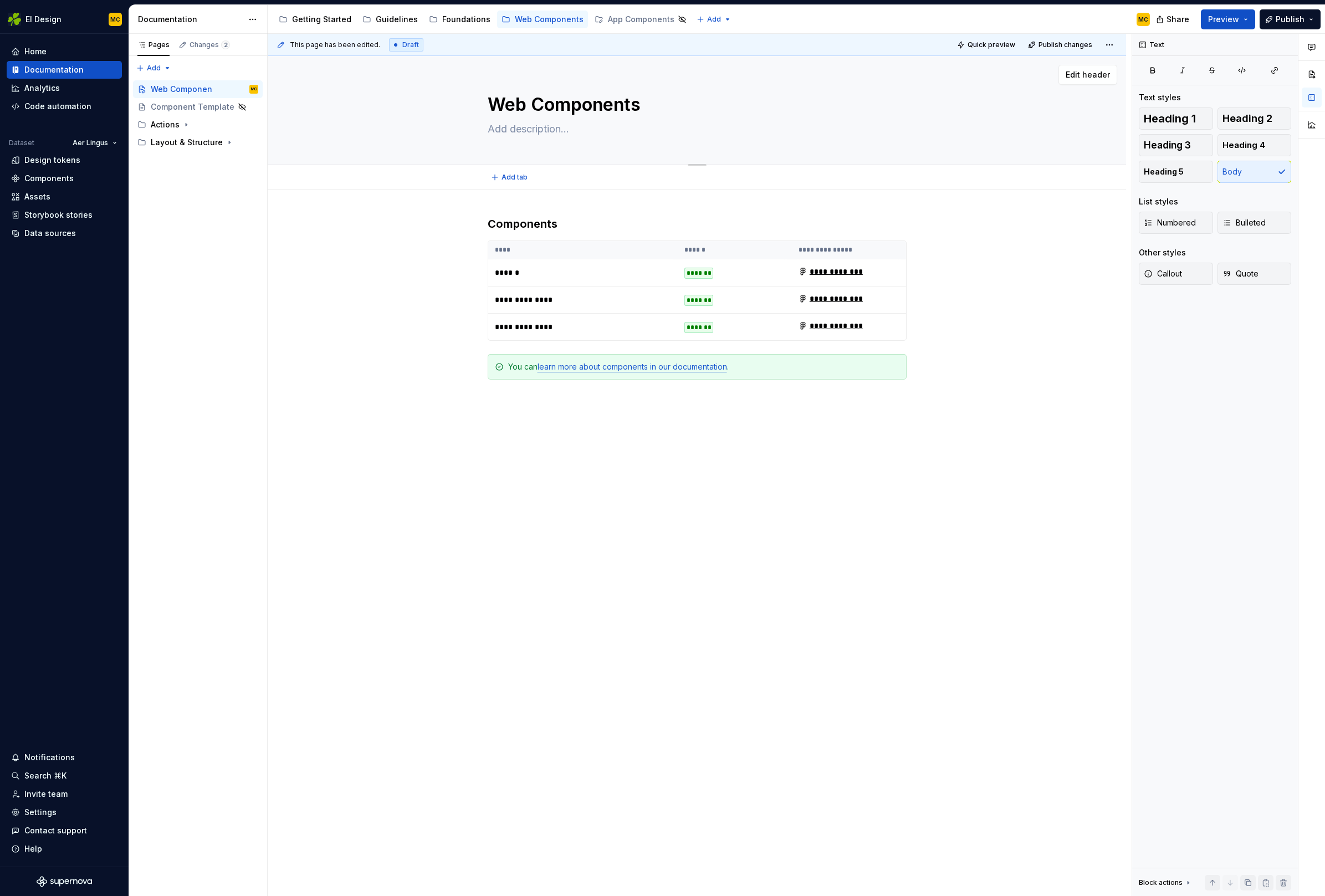
type textarea "*"
type textarea "Web Components"
click at [167, 67] on div "Pages Changes 2 Add Accessibility guide for tree Page tree. Navigate the tree w…" at bounding box center [198, 464] width 139 height 862
click at [167, 84] on div "New page" at bounding box center [190, 90] width 72 height 11
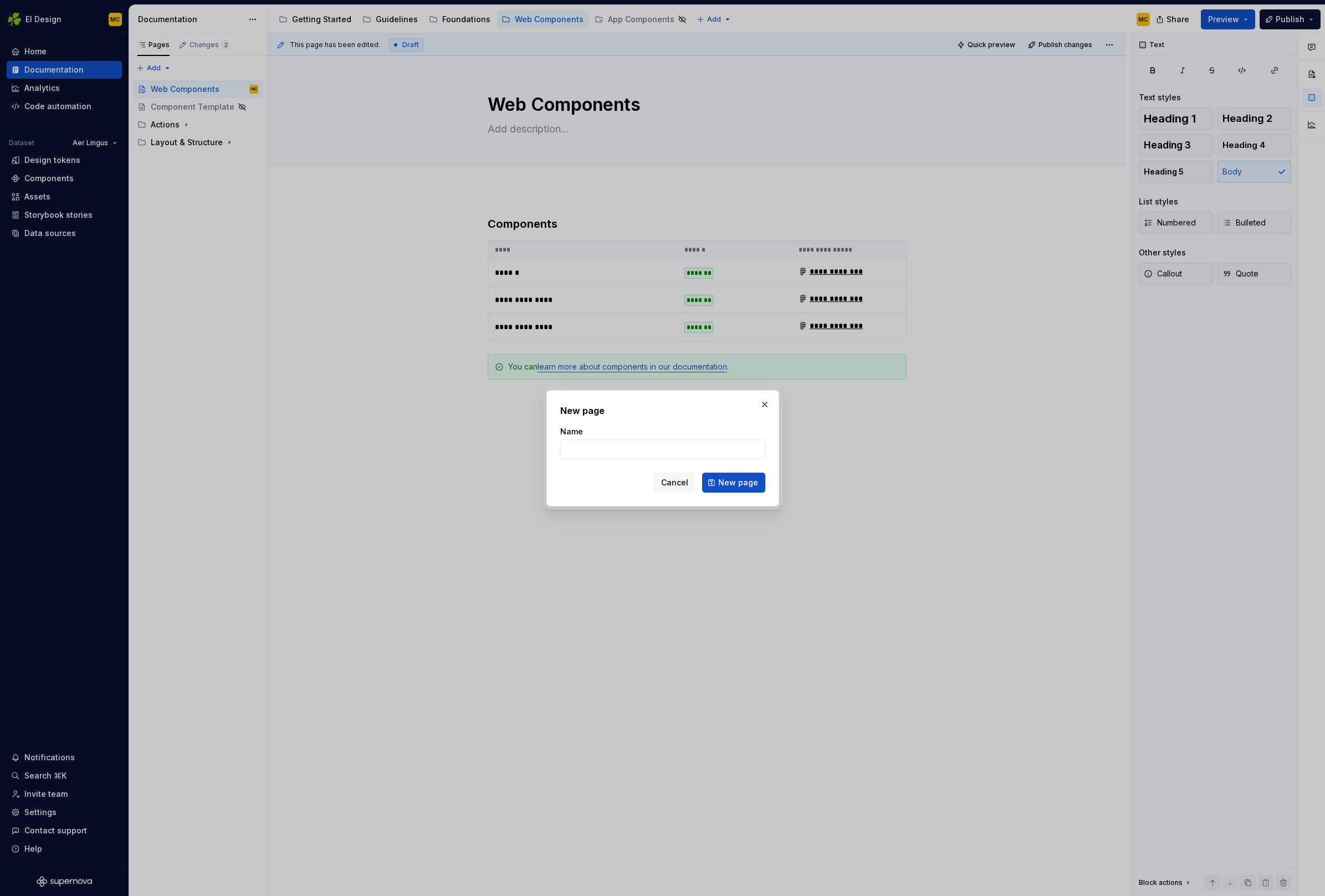
type textarea "*"
type input "Web Components"
click button "New page" at bounding box center [733, 482] width 63 height 20
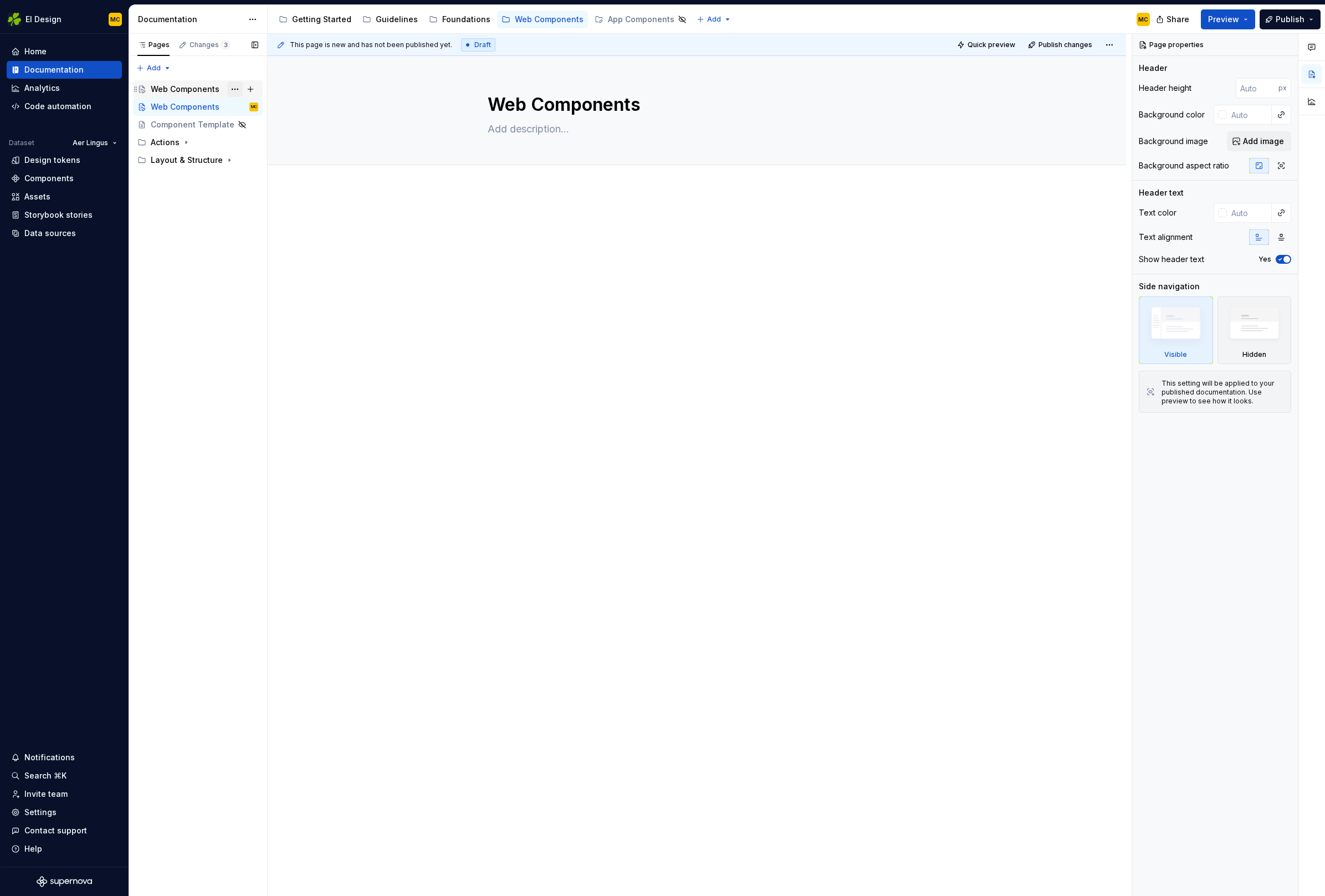
click at [238, 88] on button "Page tree" at bounding box center [235, 89] width 16 height 16
click at [261, 164] on div "Hide page" at bounding box center [302, 167] width 109 height 11
click at [532, 126] on textarea at bounding box center [694, 129] width 419 height 18
paste textarea "We’re currently building out this section to showcase our library of live, code…"
type textarea "*"
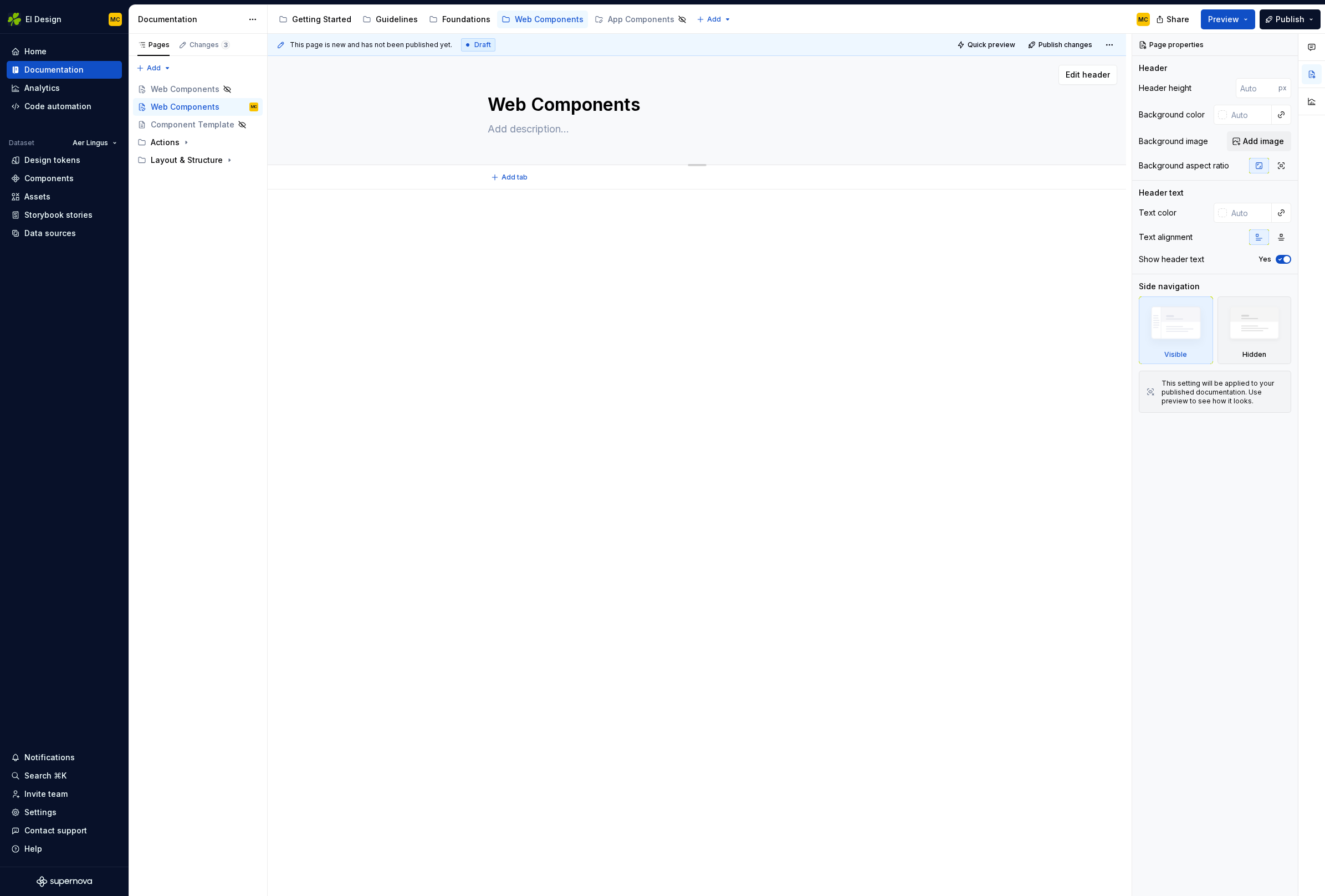
type textarea "We’re currently building out this section to showcase our library of live, code…"
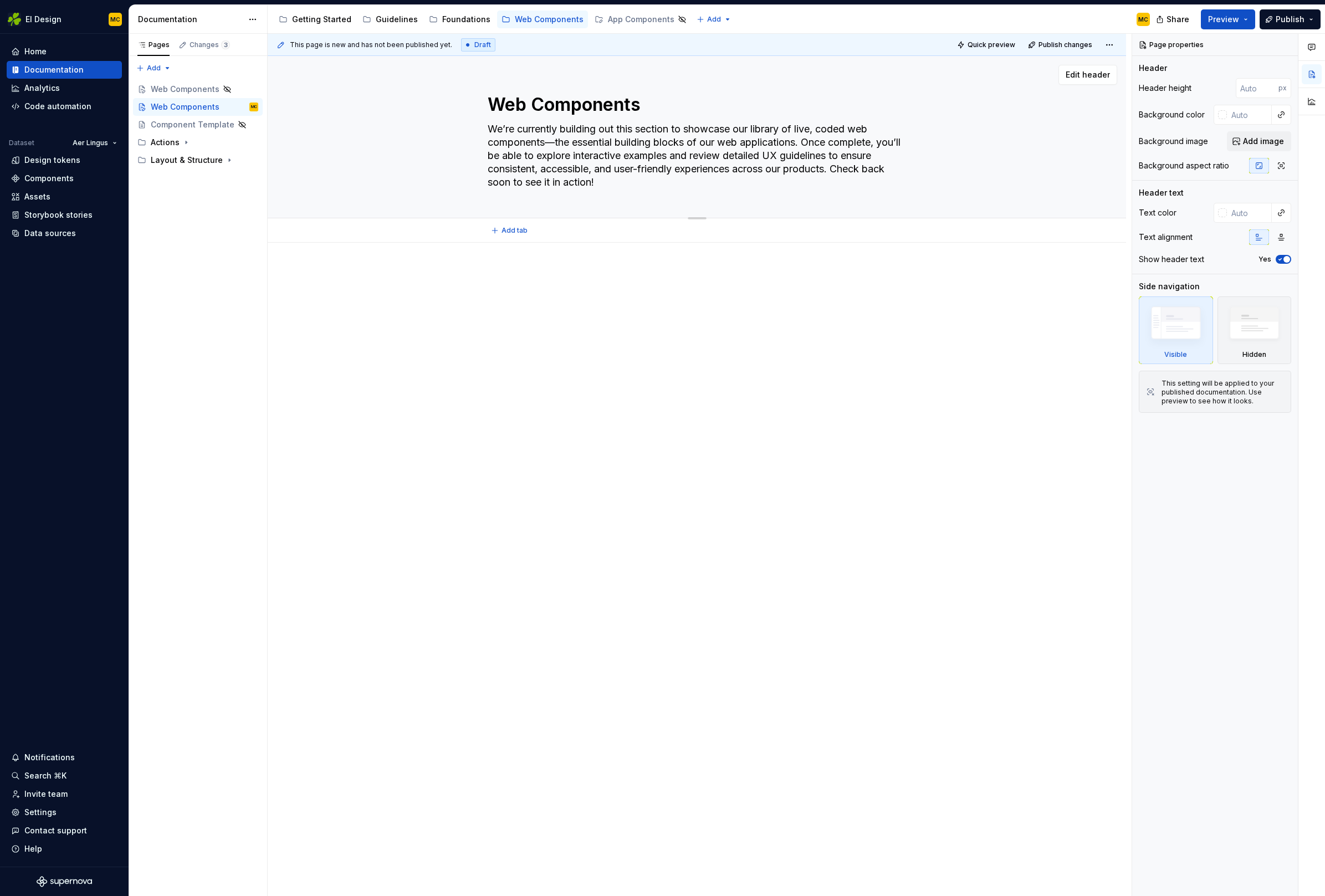
type textarea "*"
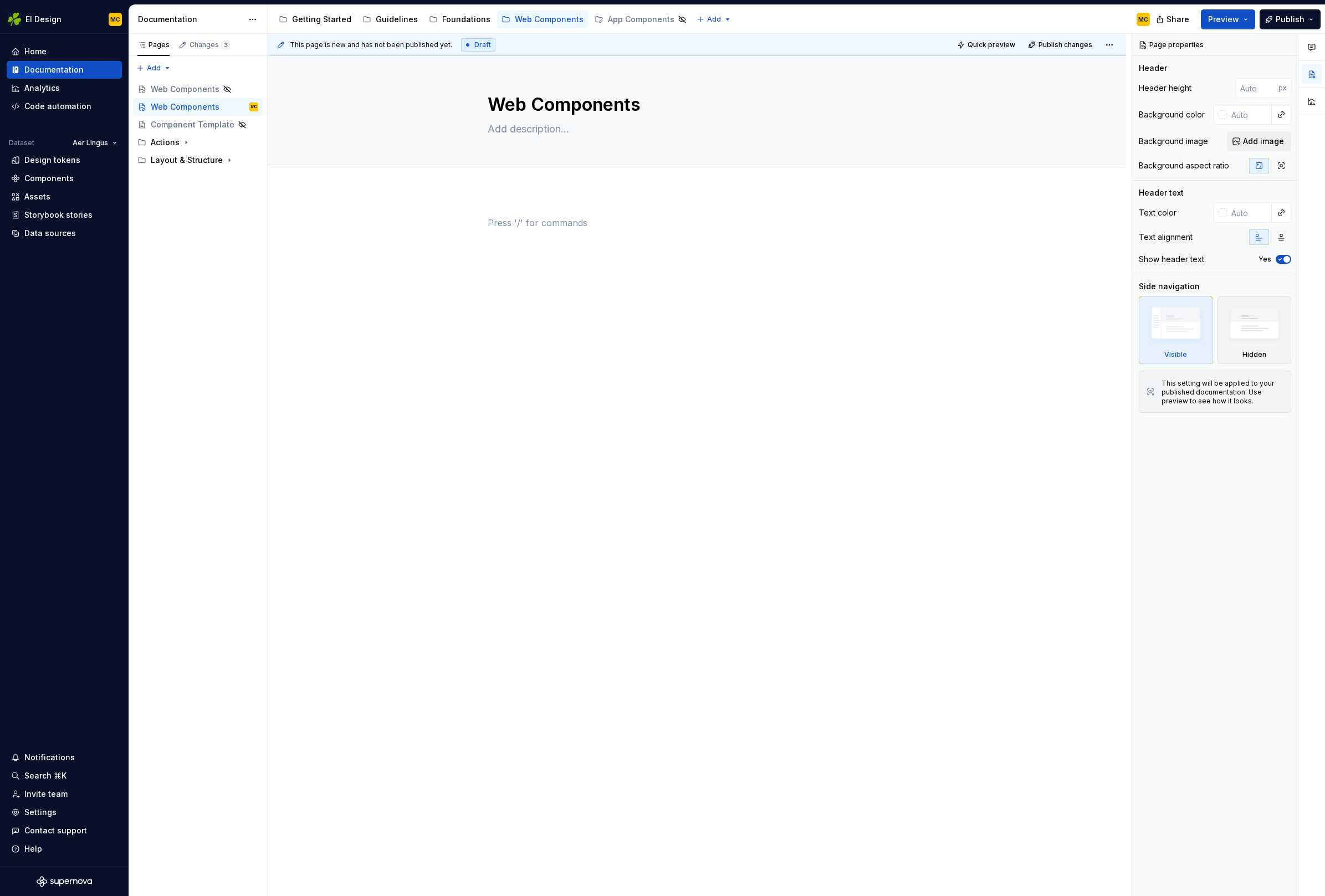
click at [503, 232] on div at bounding box center [697, 236] width 419 height 42
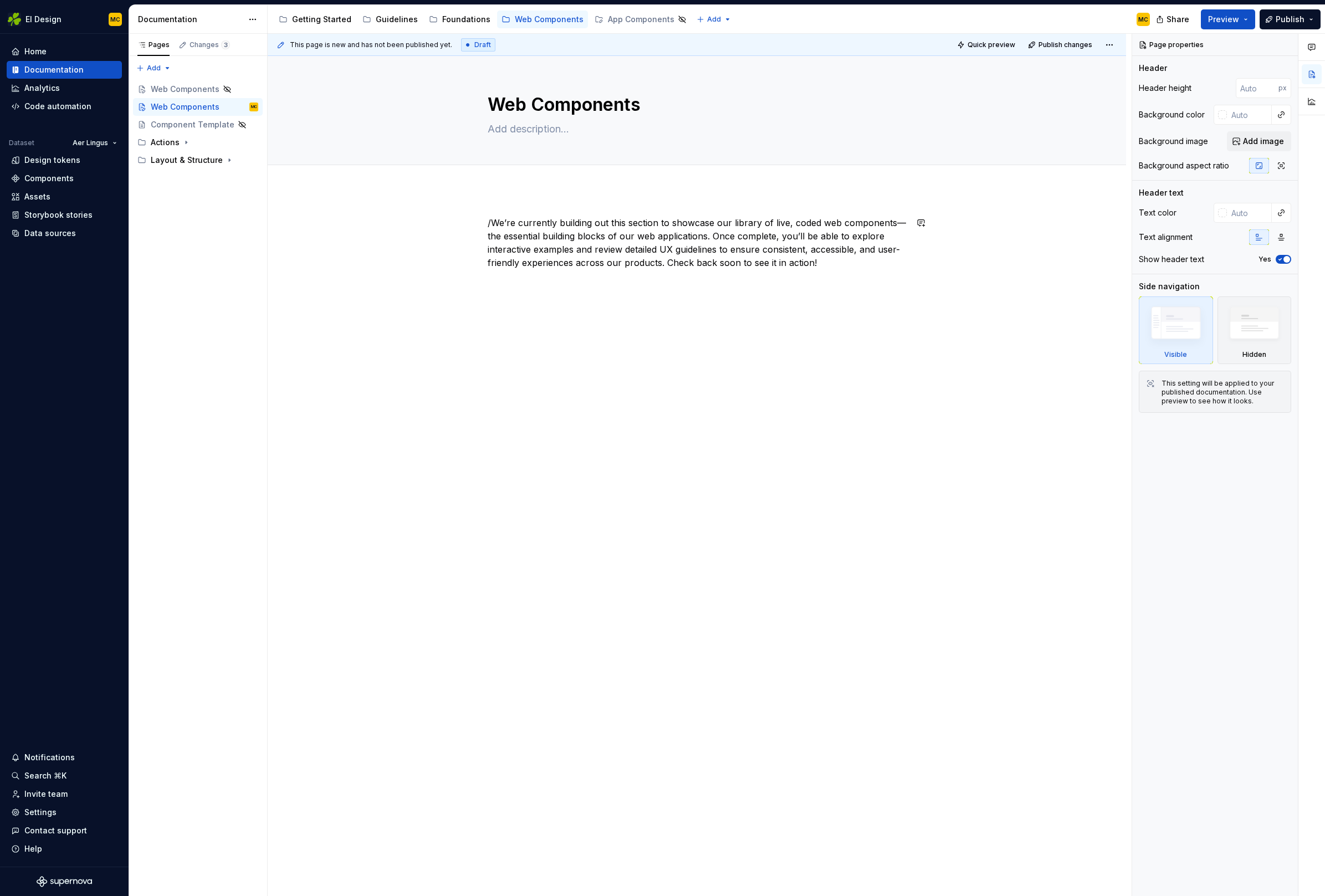
click at [829, 288] on div "/We’re currently building out this section to showcase our library of live, cod…" at bounding box center [696, 371] width 859 height 362
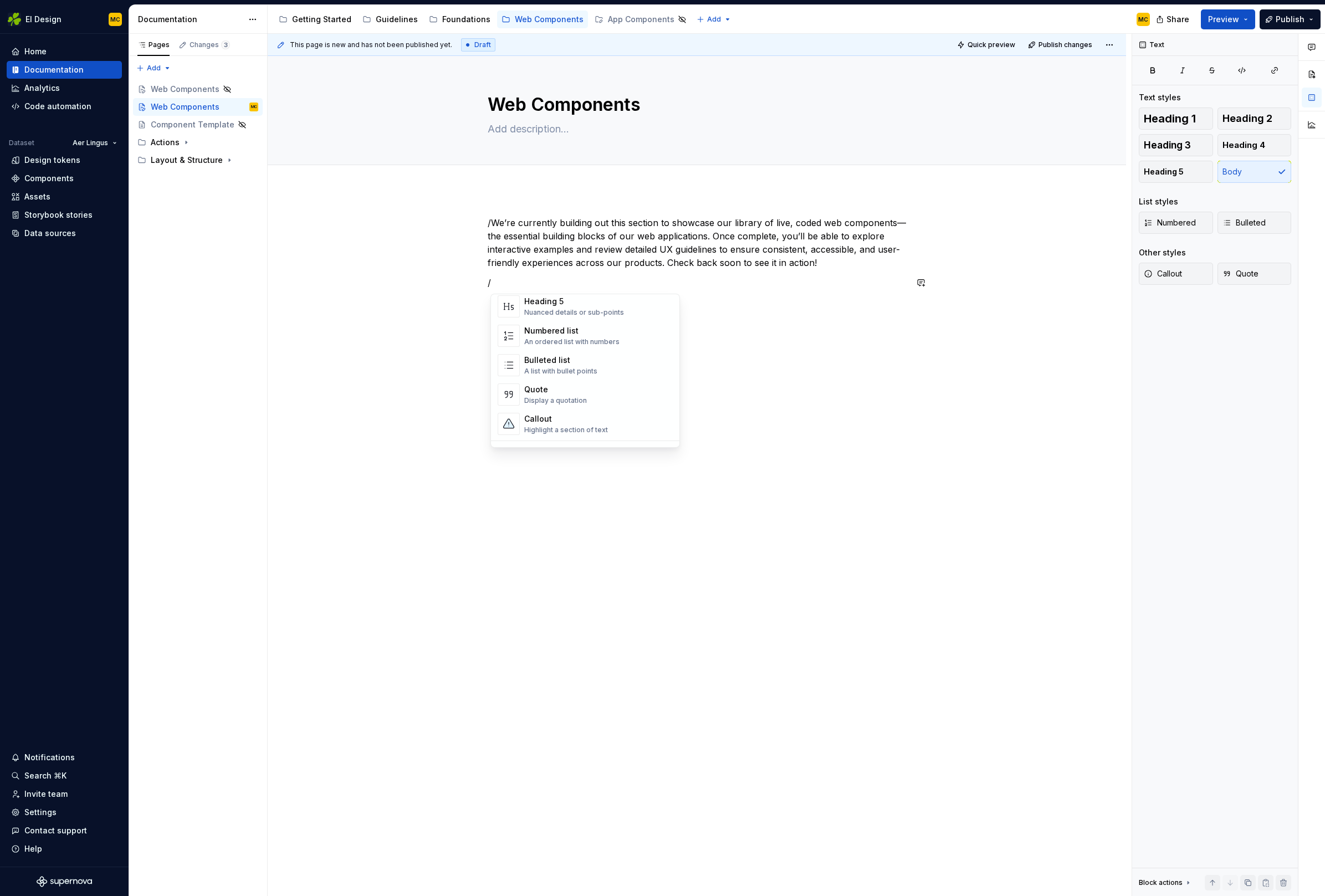
scroll to position [216, 0]
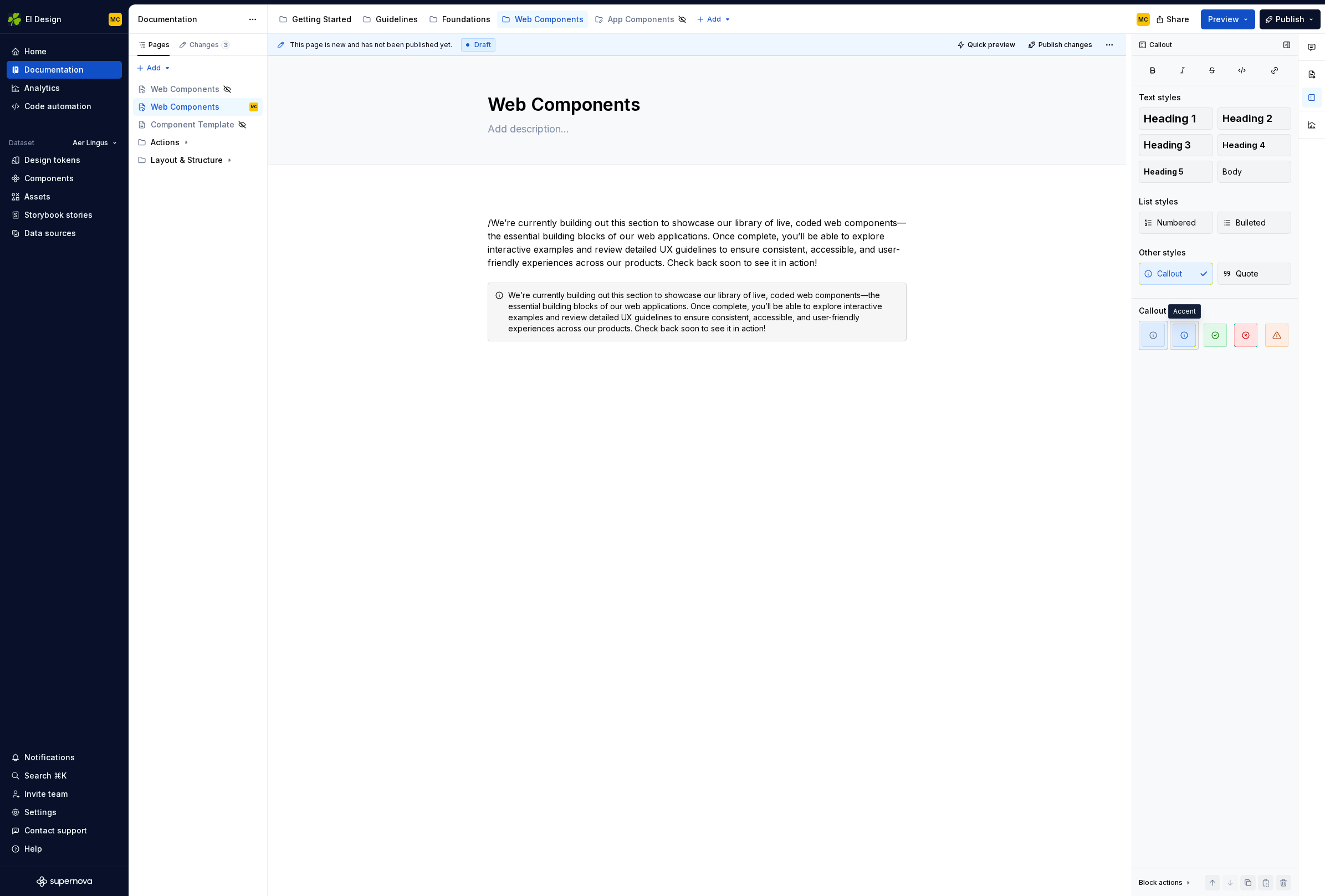
click at [1175, 338] on span "button" at bounding box center [1183, 335] width 23 height 23
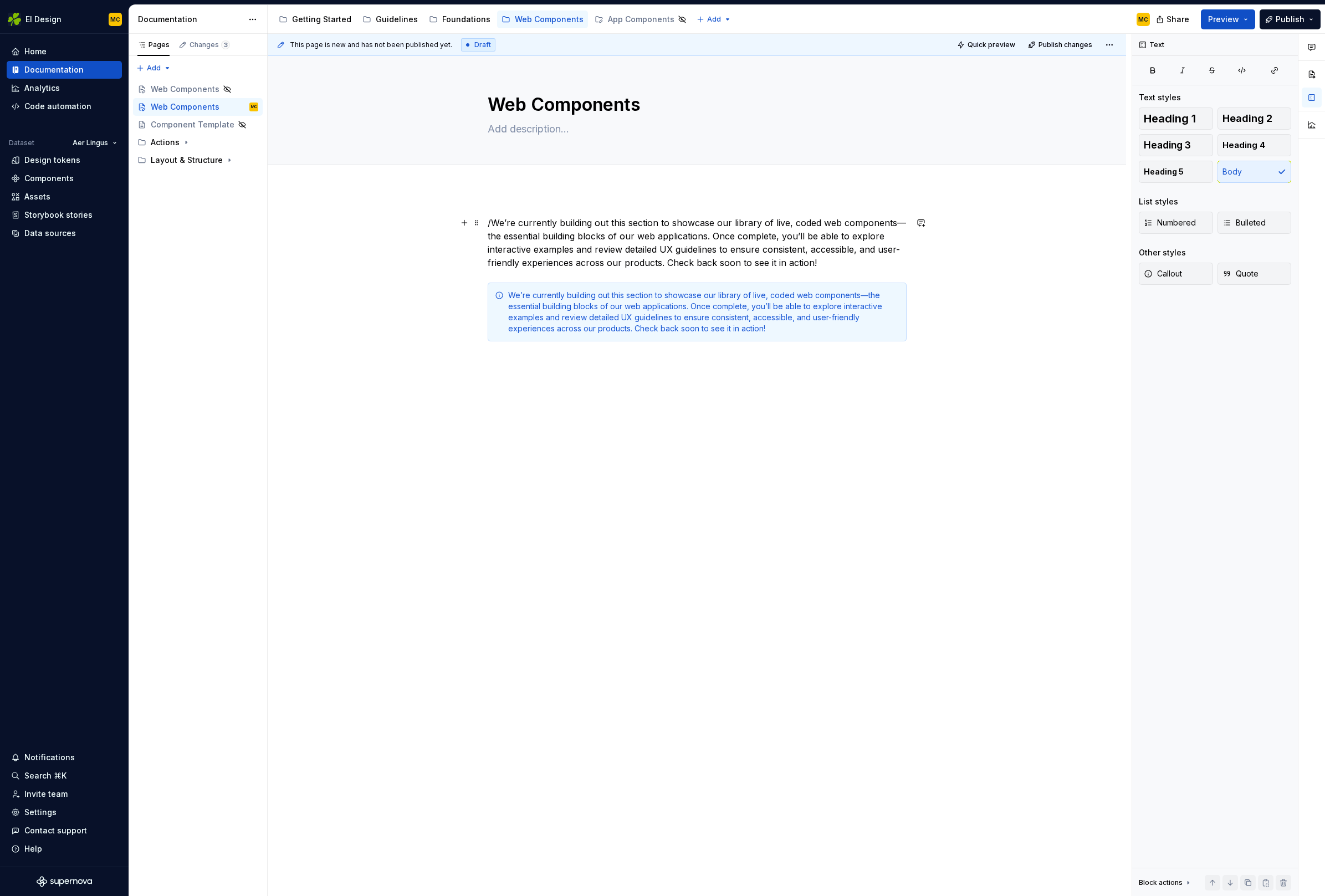
click at [835, 262] on p "/We’re currently building out this section to showcase our library of live, cod…" at bounding box center [697, 242] width 419 height 53
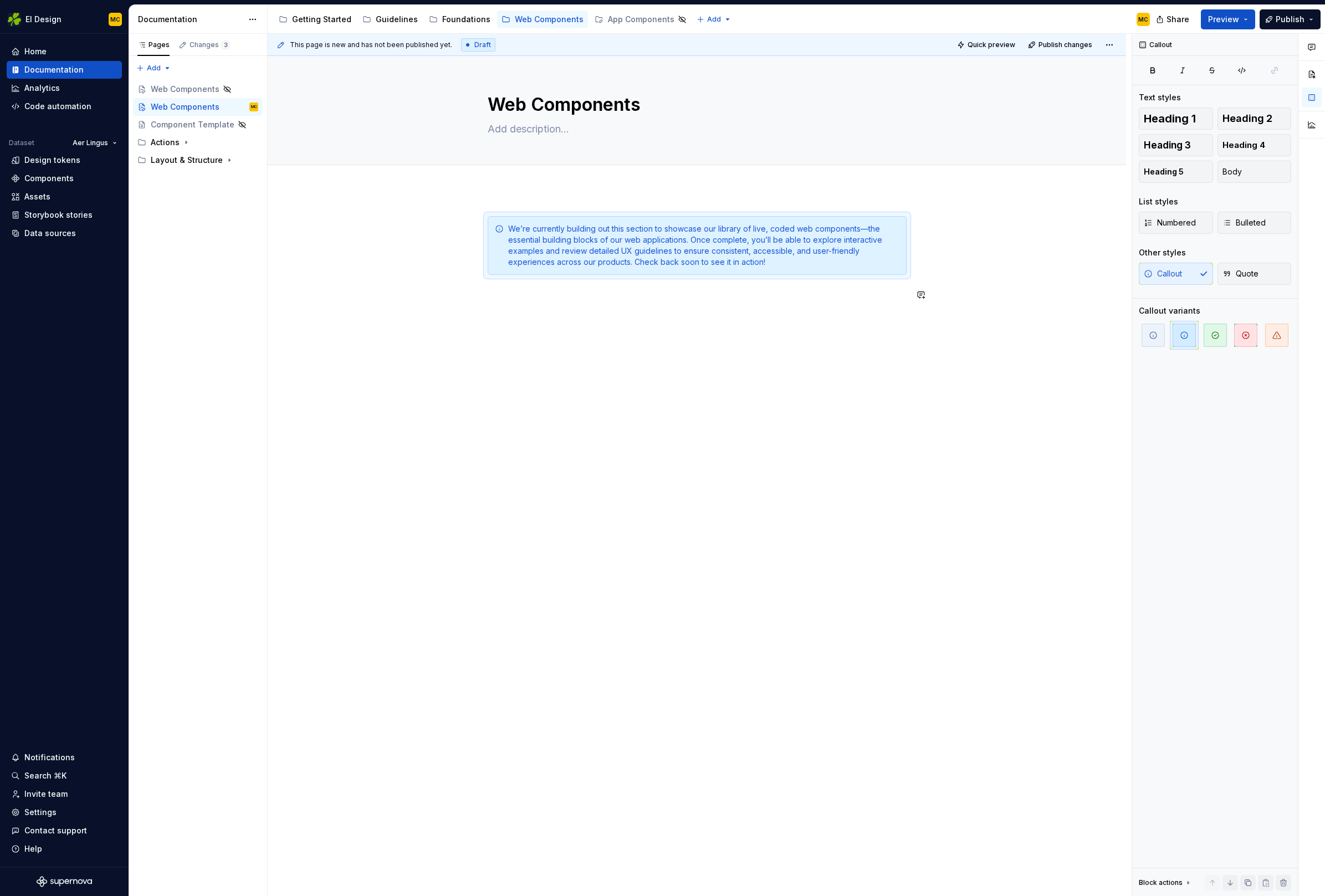
click at [530, 335] on div "We’re currently building out this section to showcase our library of live, code…" at bounding box center [696, 387] width 859 height 394
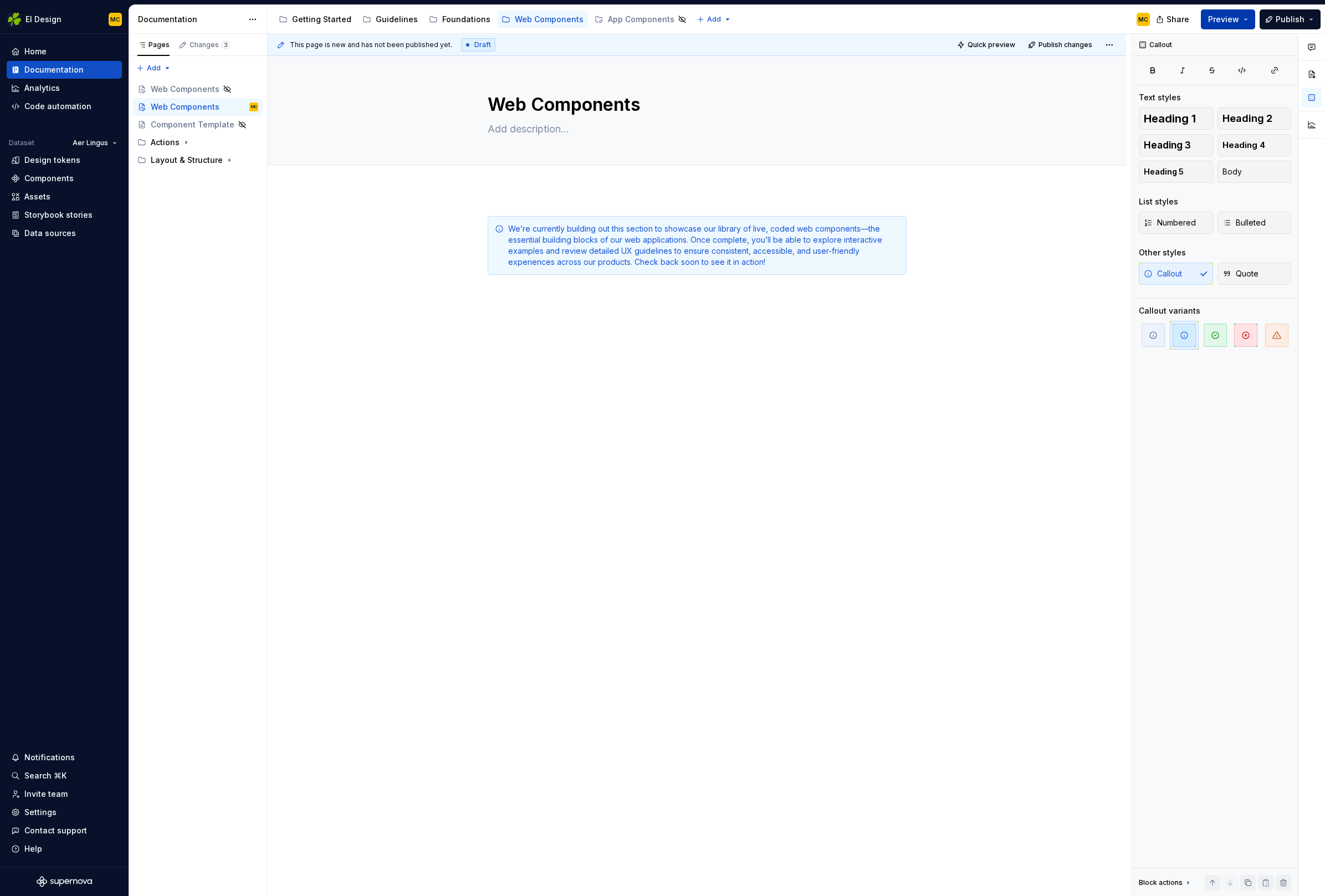
click at [1244, 16] on button "Preview" at bounding box center [1228, 19] width 54 height 20
click at [1178, 82] on button "Build preview" at bounding box center [1120, 82] width 255 height 20
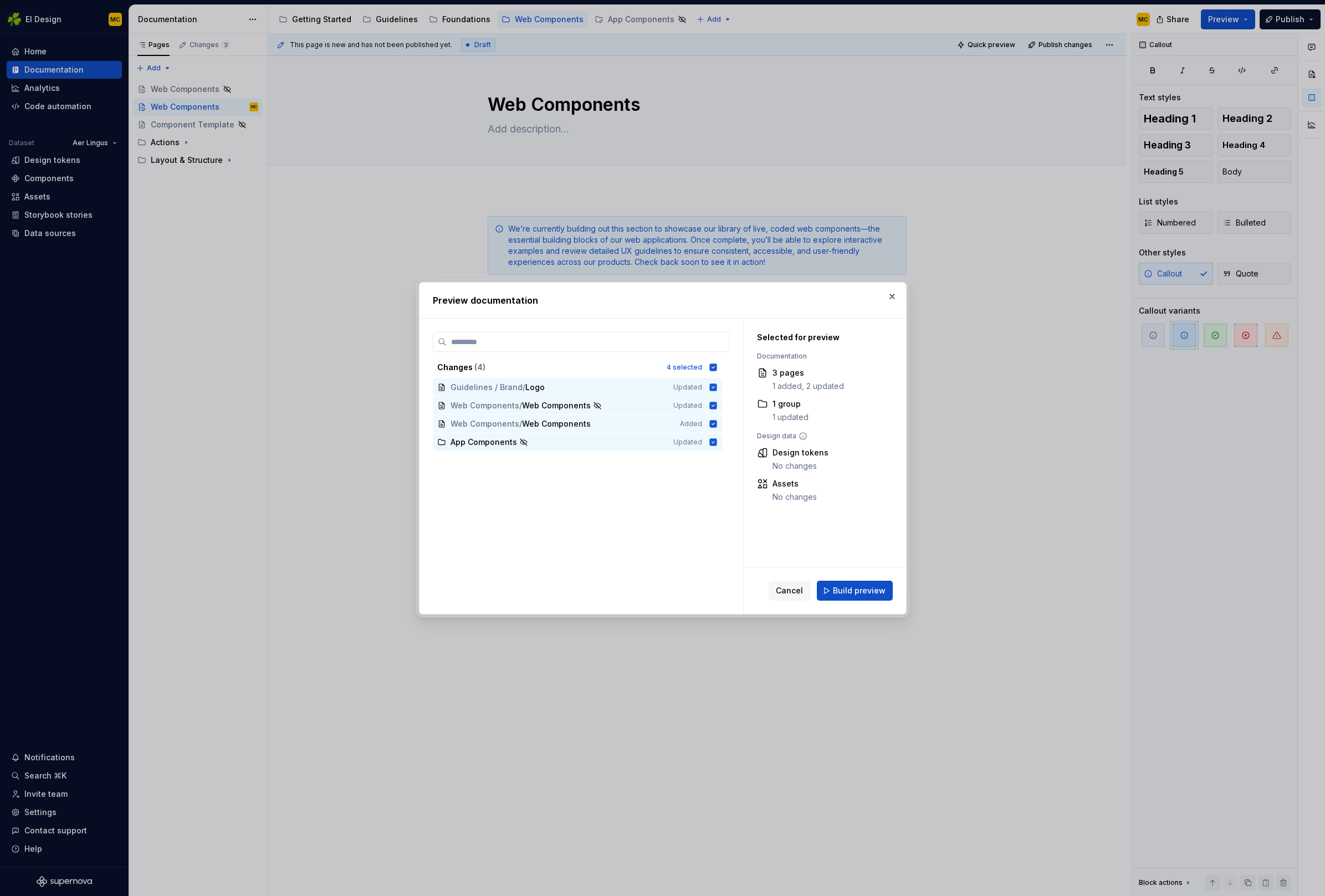
click at [864, 588] on span "Build preview" at bounding box center [859, 591] width 53 height 11
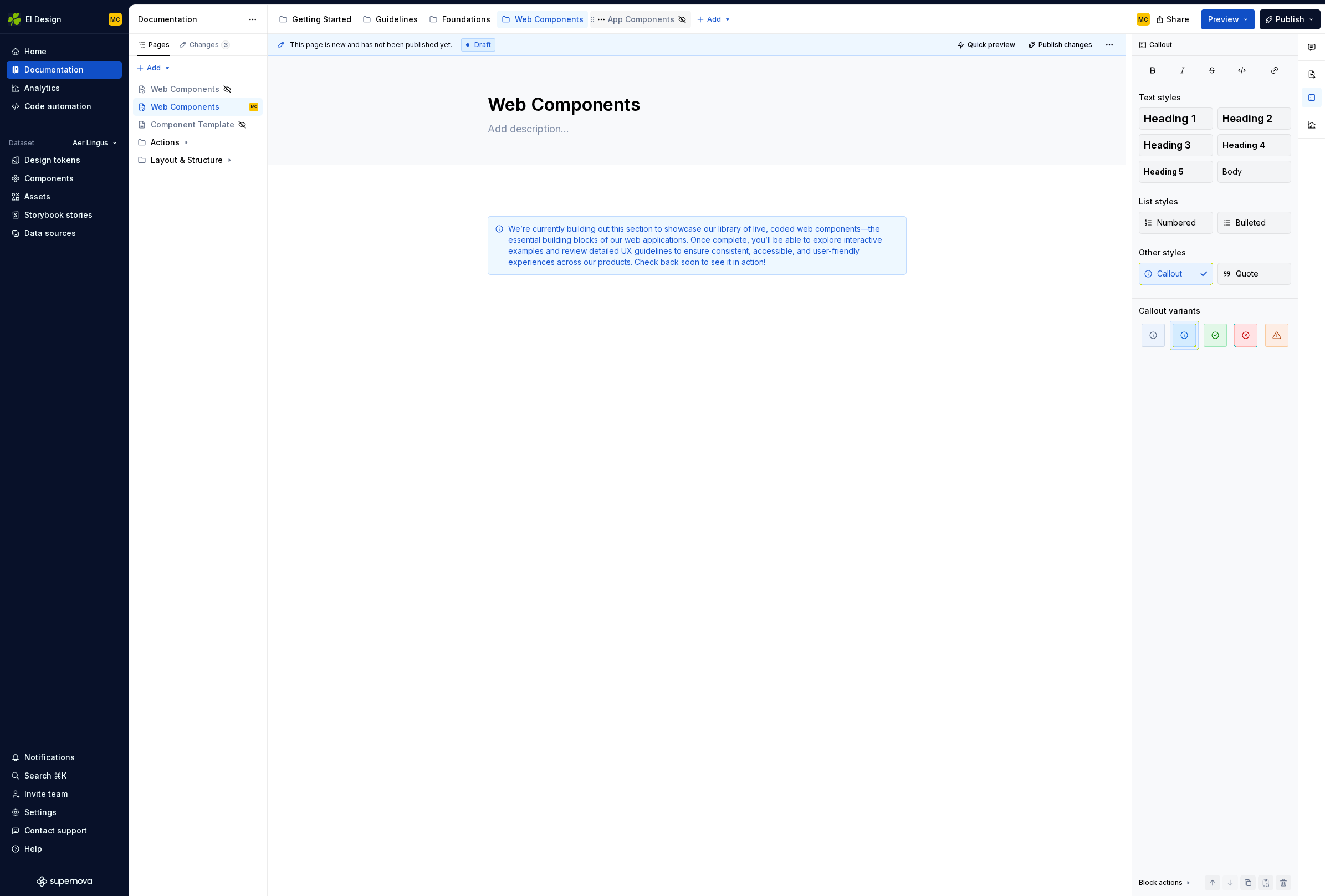
click at [608, 20] on div "App Components" at bounding box center [641, 20] width 67 height 11
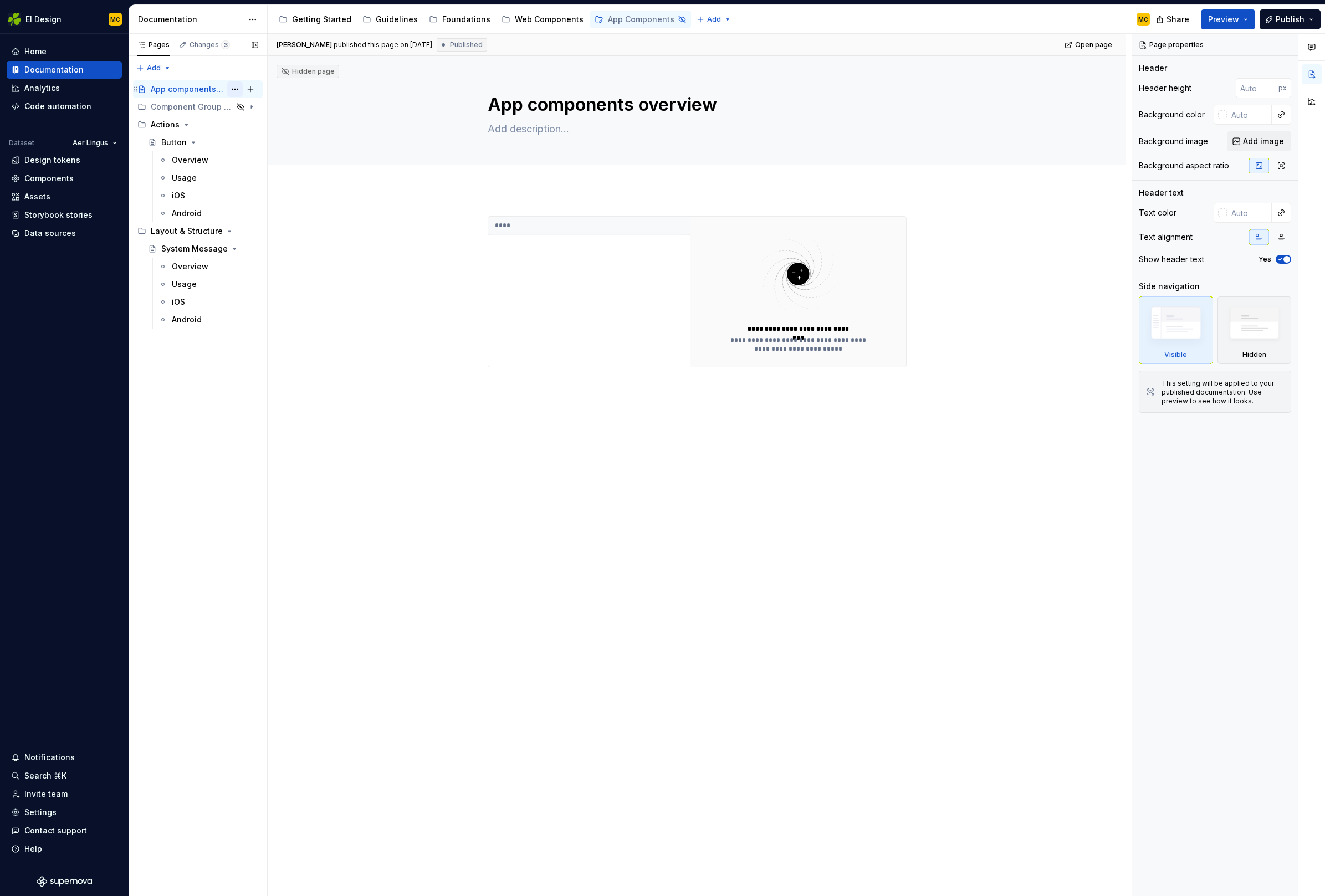
click at [236, 90] on button "Page tree" at bounding box center [235, 89] width 16 height 16
click at [396, 216] on html "EI Design MC Home Documentation Analytics Code automation Dataset Aer Lingus De…" at bounding box center [662, 448] width 1325 height 896
click at [595, 20] on button "Page tree" at bounding box center [602, 20] width 13 height 13
click at [626, 97] on div "Show group" at bounding box center [659, 99] width 109 height 11
click at [642, 106] on textarea "App components overview" at bounding box center [694, 104] width 419 height 26
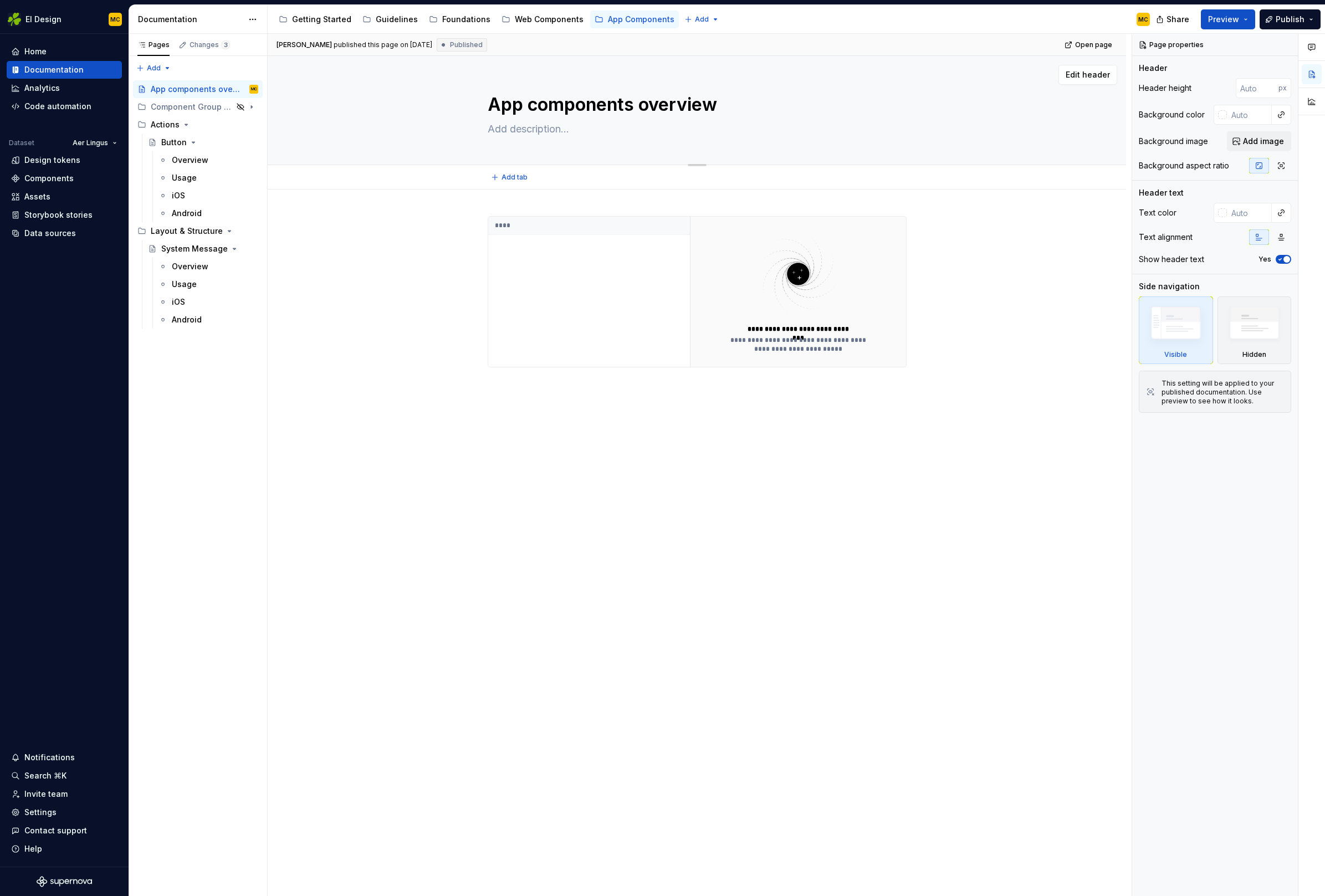
type textarea "*"
type textarea "App component overview"
type textarea "*"
type textarea "App components overview"
click at [532, 21] on div "Web Components" at bounding box center [549, 20] width 69 height 11
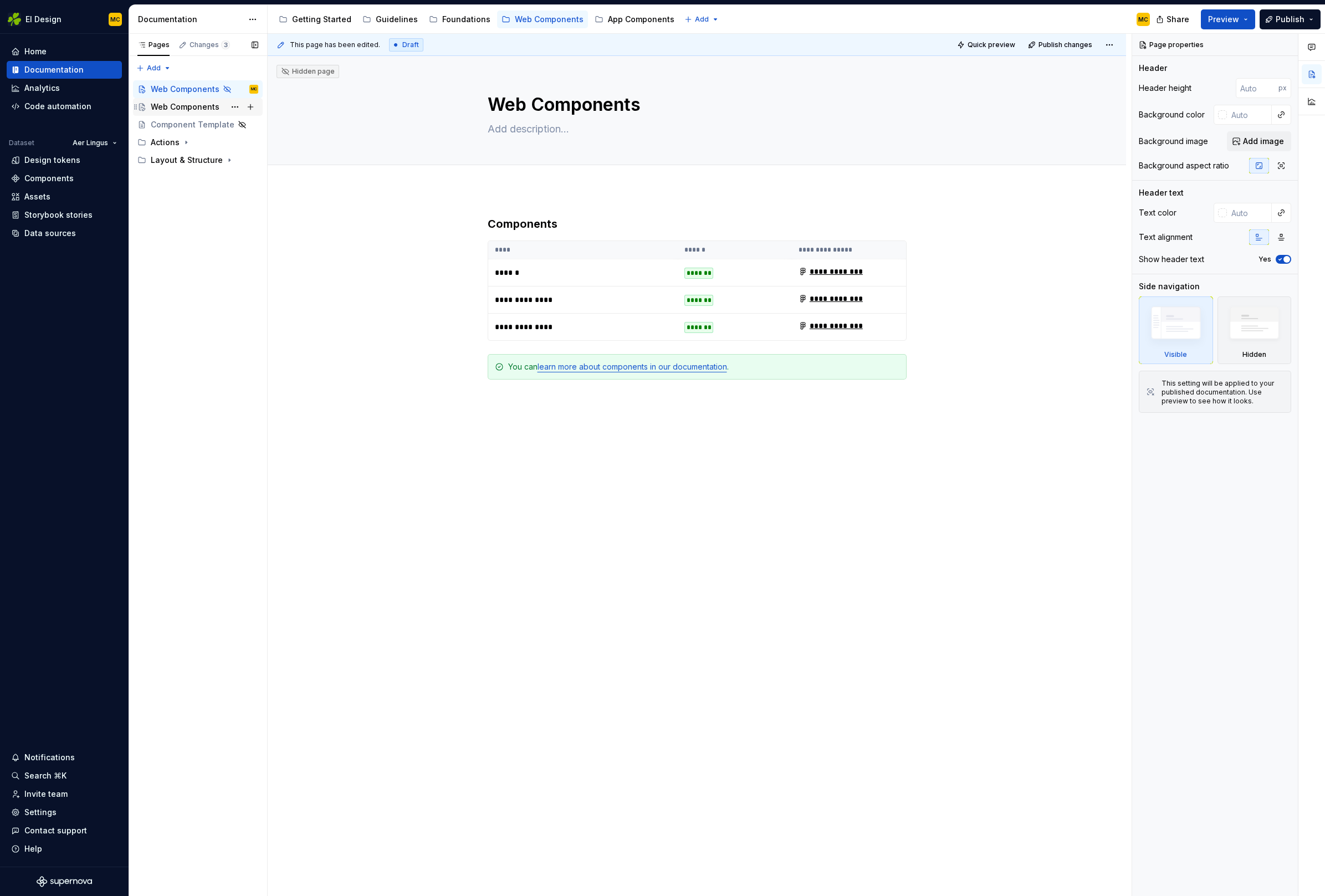
click at [214, 108] on div "Web Components" at bounding box center [185, 107] width 69 height 11
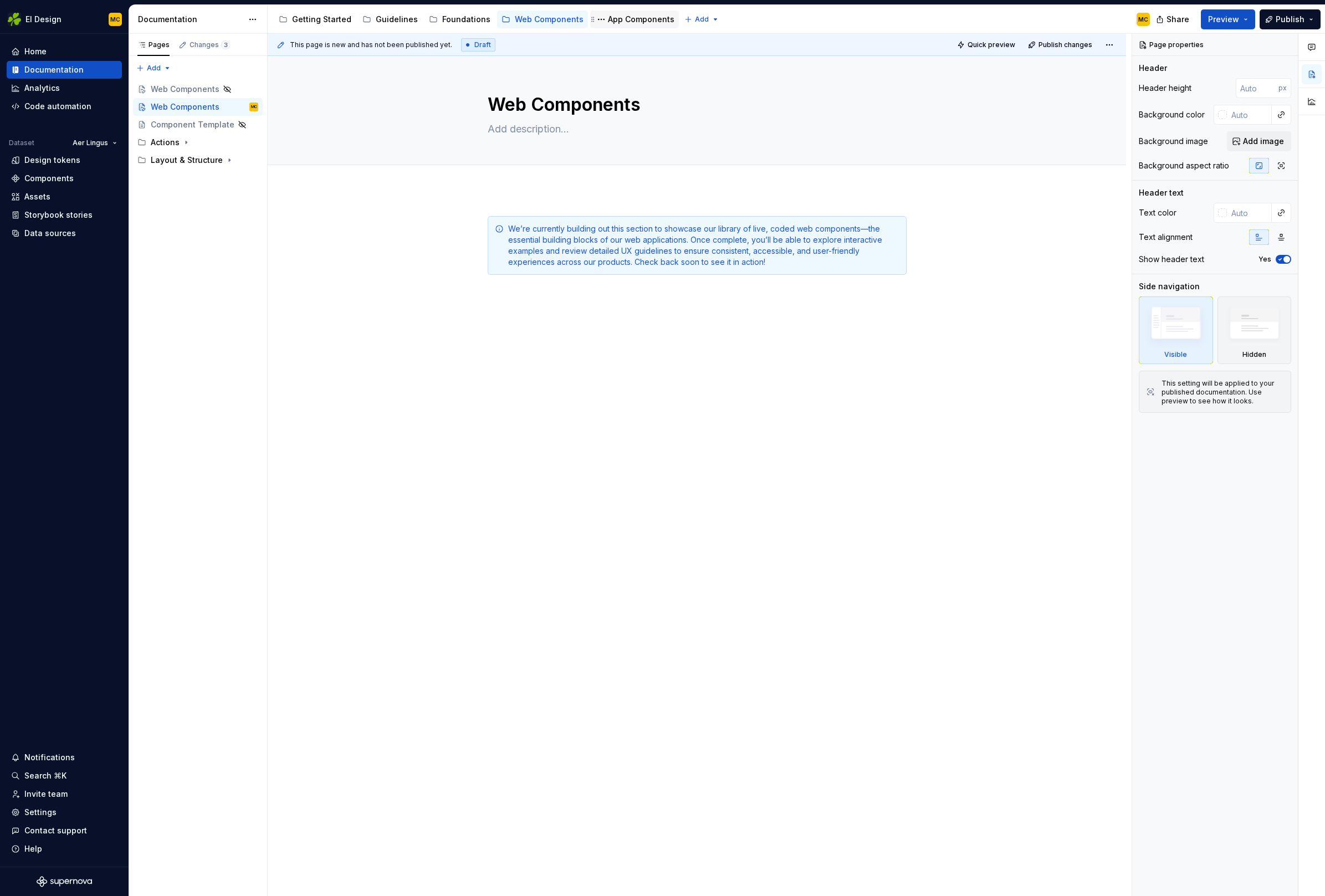
click at [608, 23] on div "App Components" at bounding box center [641, 20] width 67 height 11
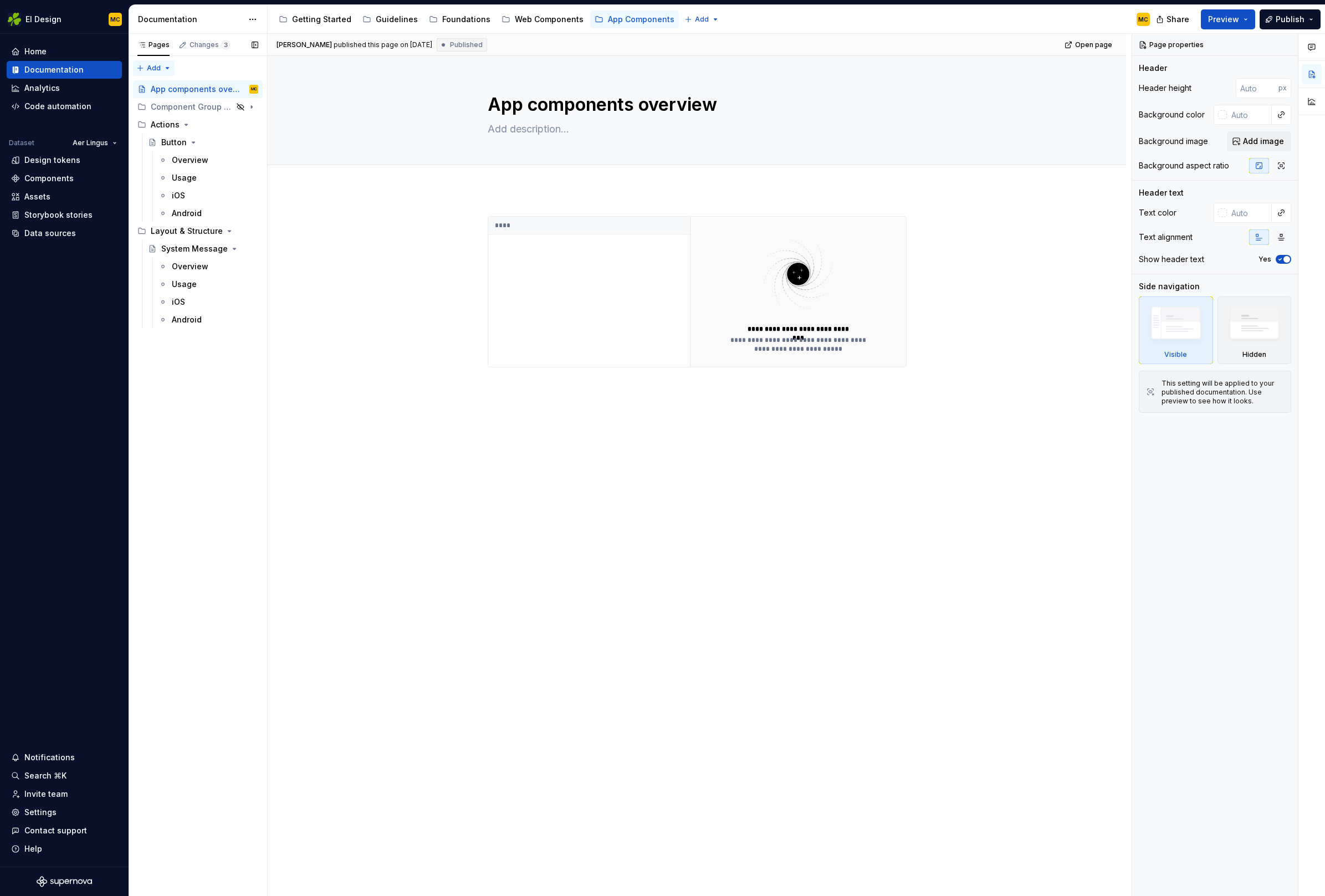
type textarea "*"
click at [147, 67] on div "Pages Changes 3 Add Accessibility guide for tree Page tree. Navigate the tree w…" at bounding box center [198, 464] width 139 height 862
click at [162, 87] on div "New page" at bounding box center [190, 90] width 72 height 11
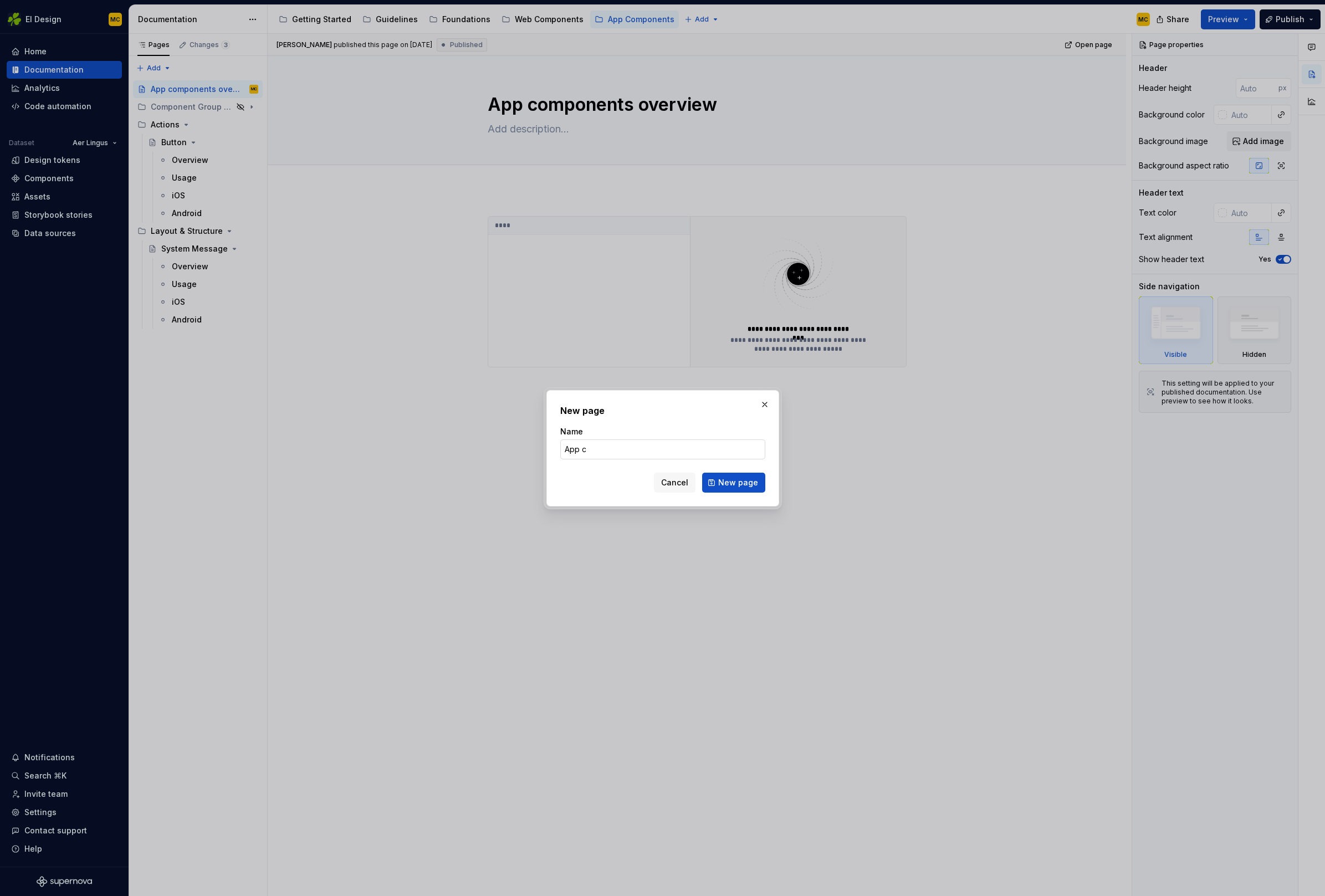
type input "App co"
type textarea "*"
click at [686, 448] on input "App co" at bounding box center [662, 448] width 205 height 20
type input "App components ovevriw"
type textarea "*"
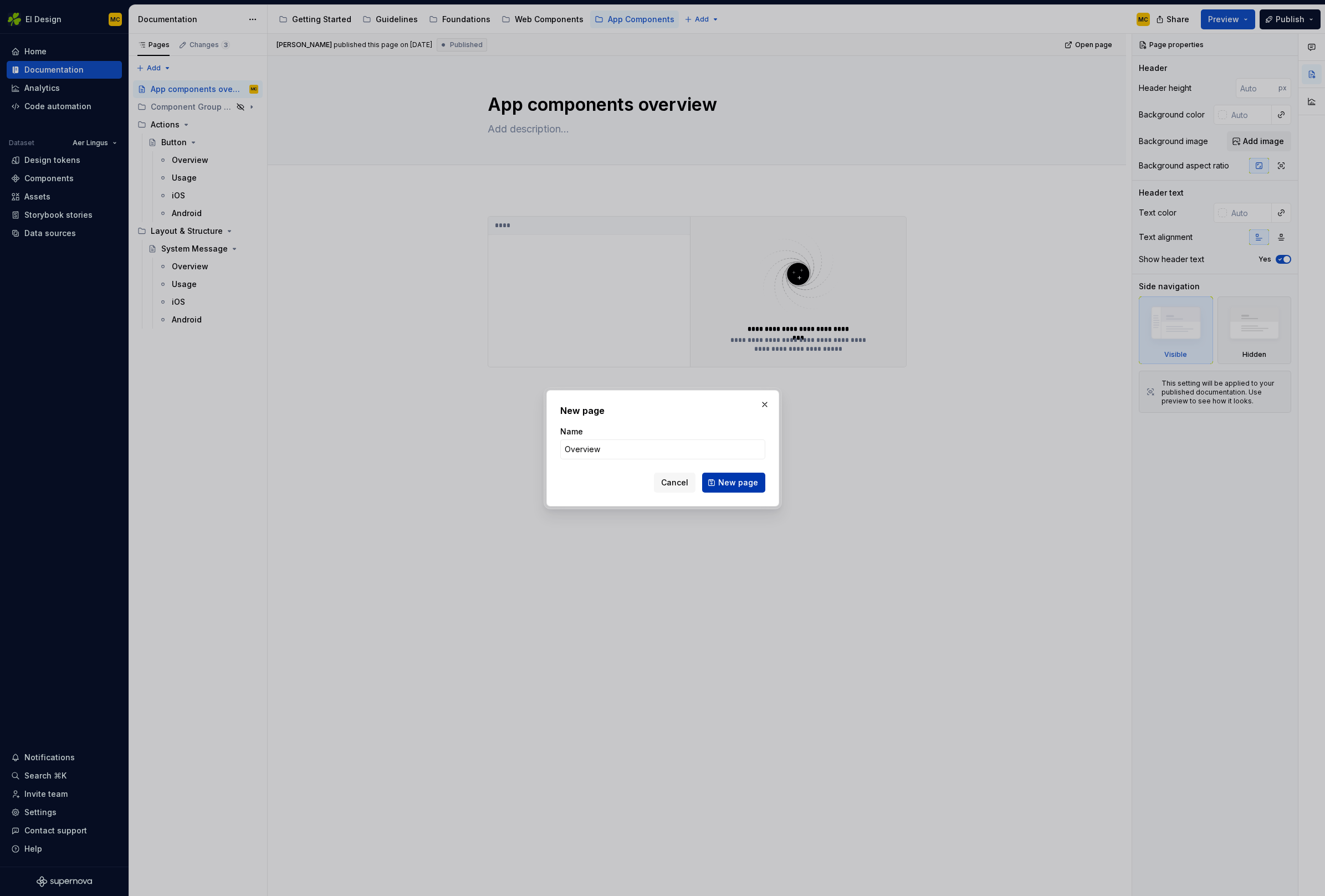
type input "Overview"
click at [722, 486] on span "New page" at bounding box center [738, 482] width 40 height 11
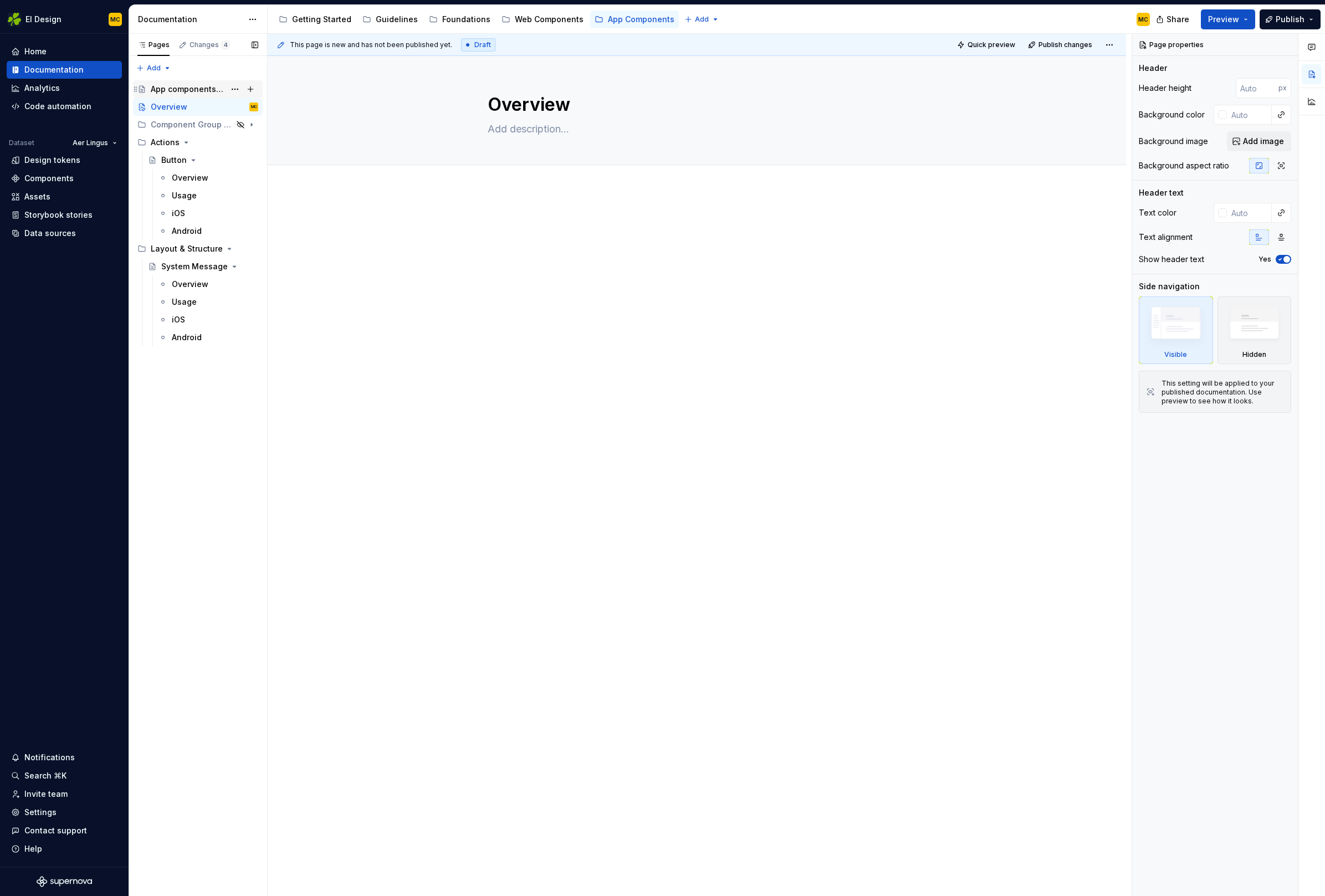
click at [185, 84] on div "App components overview" at bounding box center [188, 89] width 74 height 11
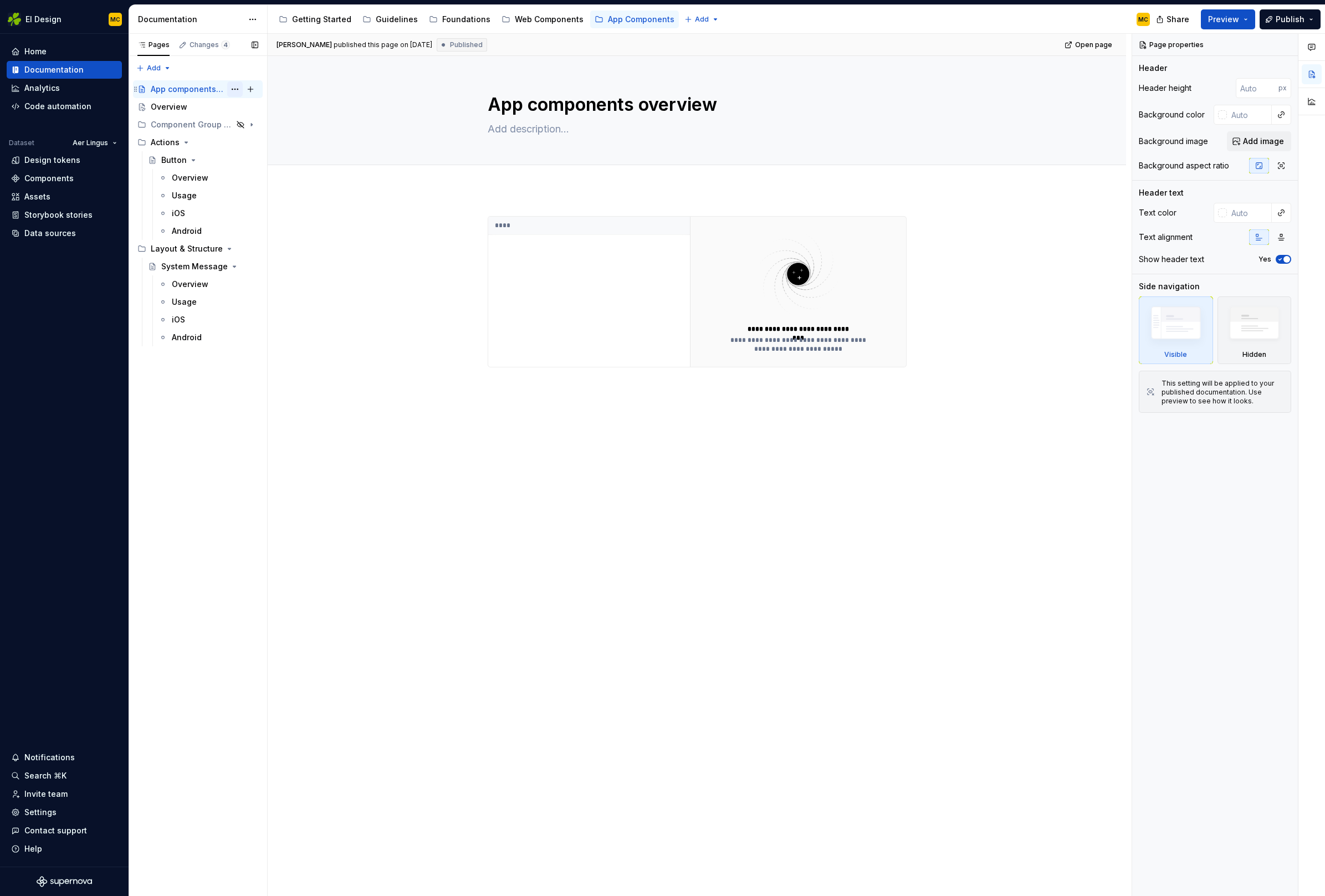
click at [230, 88] on button "Page tree" at bounding box center [235, 89] width 16 height 16
click at [267, 161] on div "Hide page" at bounding box center [302, 167] width 109 height 11
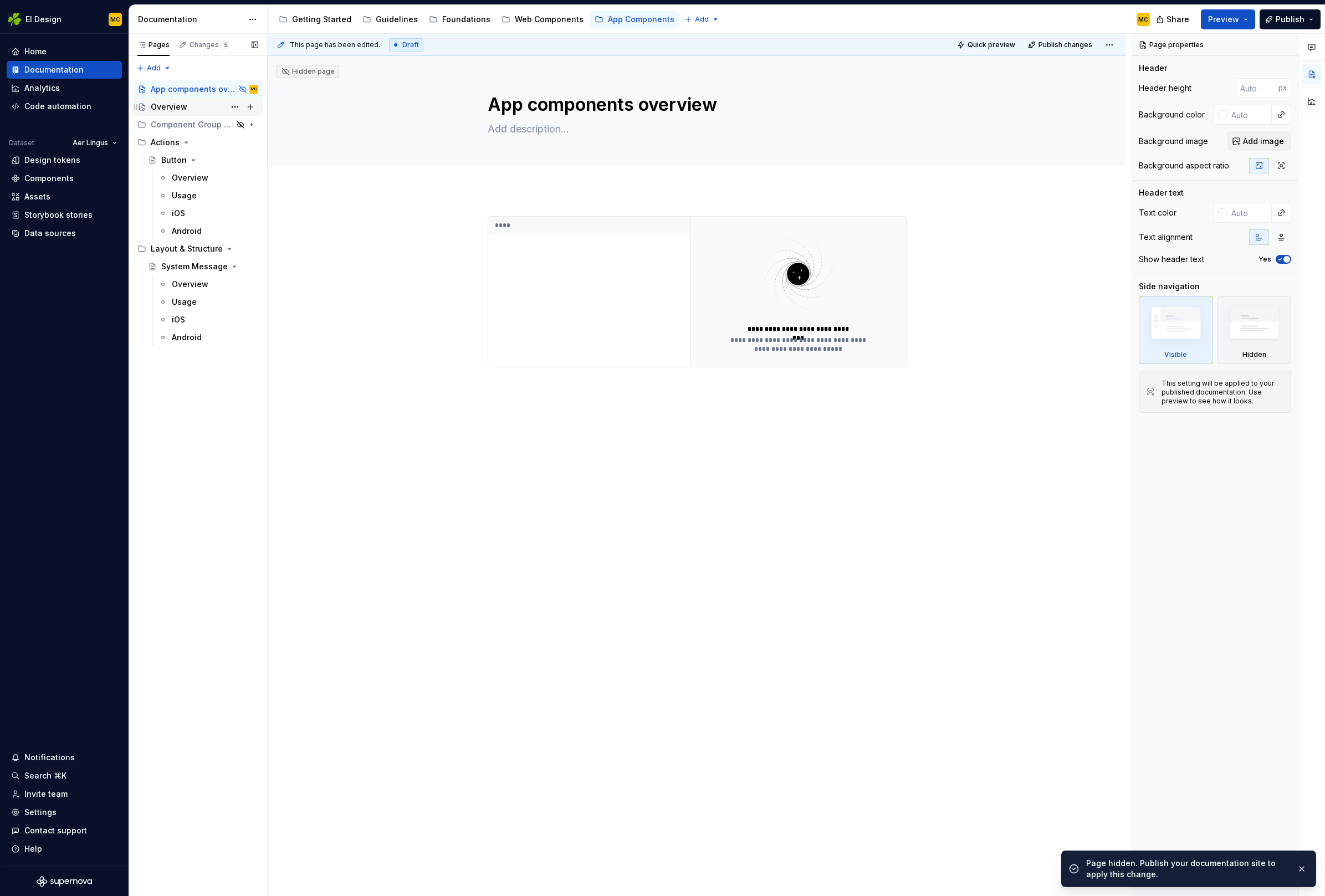
click at [190, 105] on div "Overview" at bounding box center [205, 107] width 108 height 16
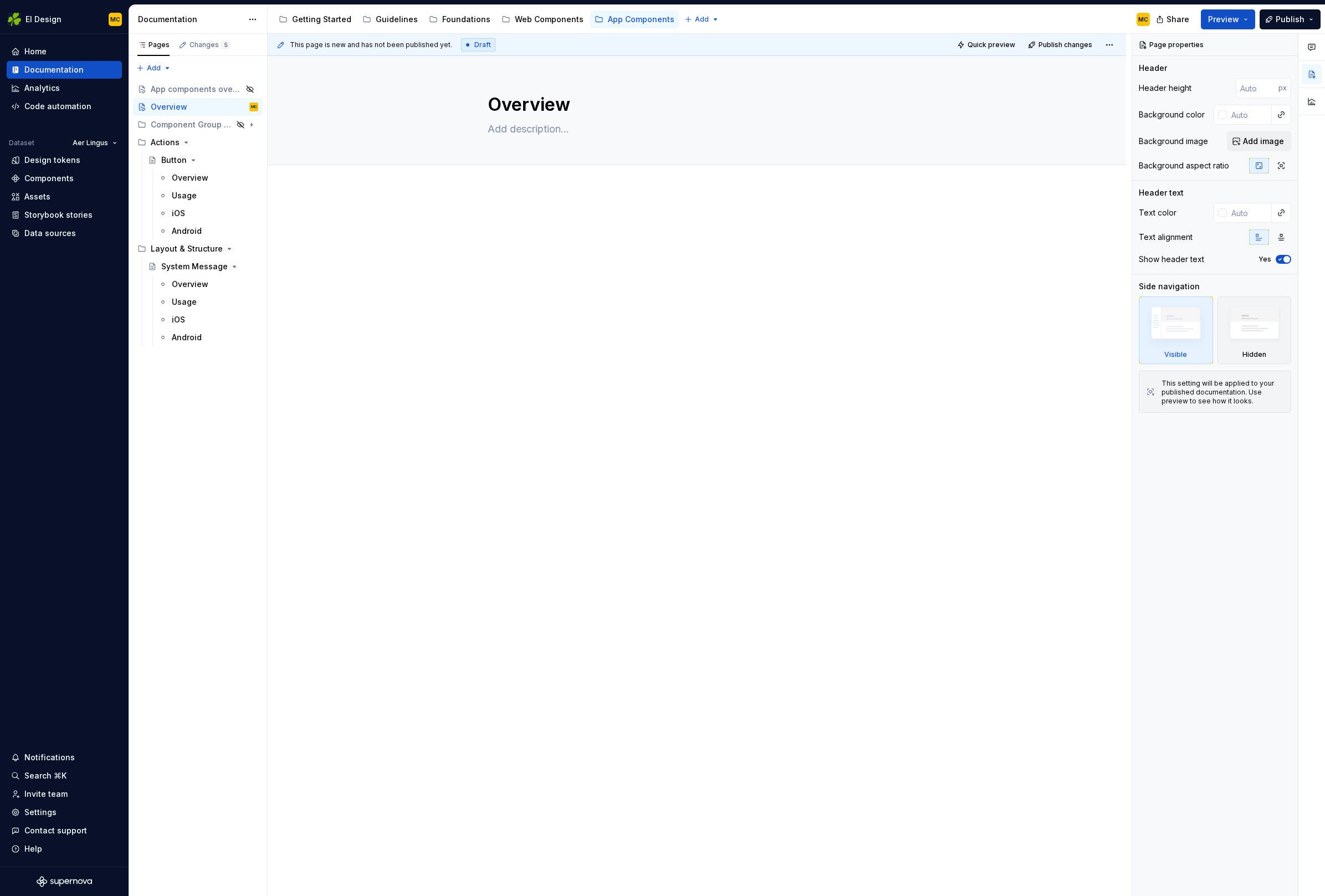
type textarea "*"
click at [525, 229] on div at bounding box center [697, 236] width 419 height 42
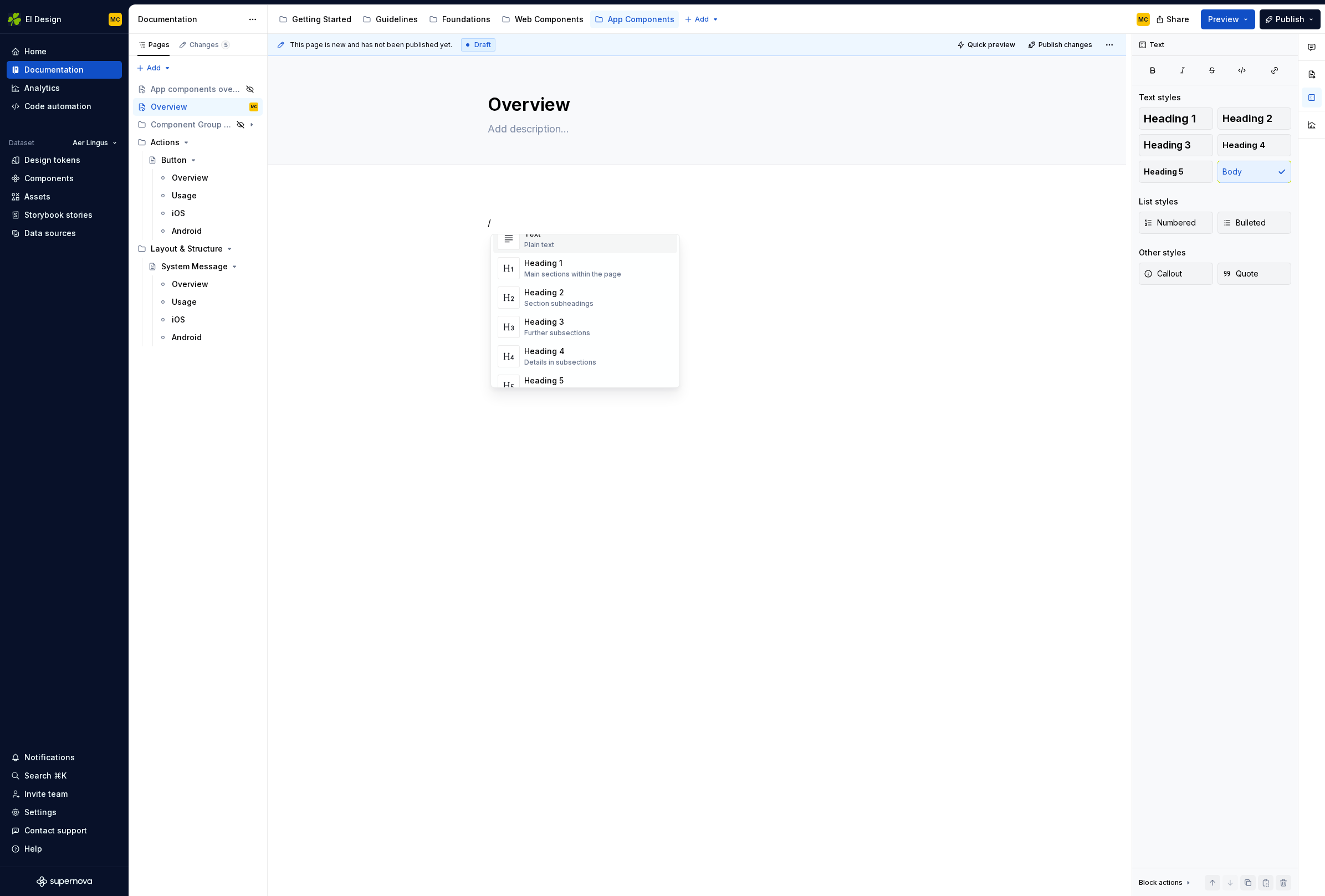
scroll to position [8, 0]
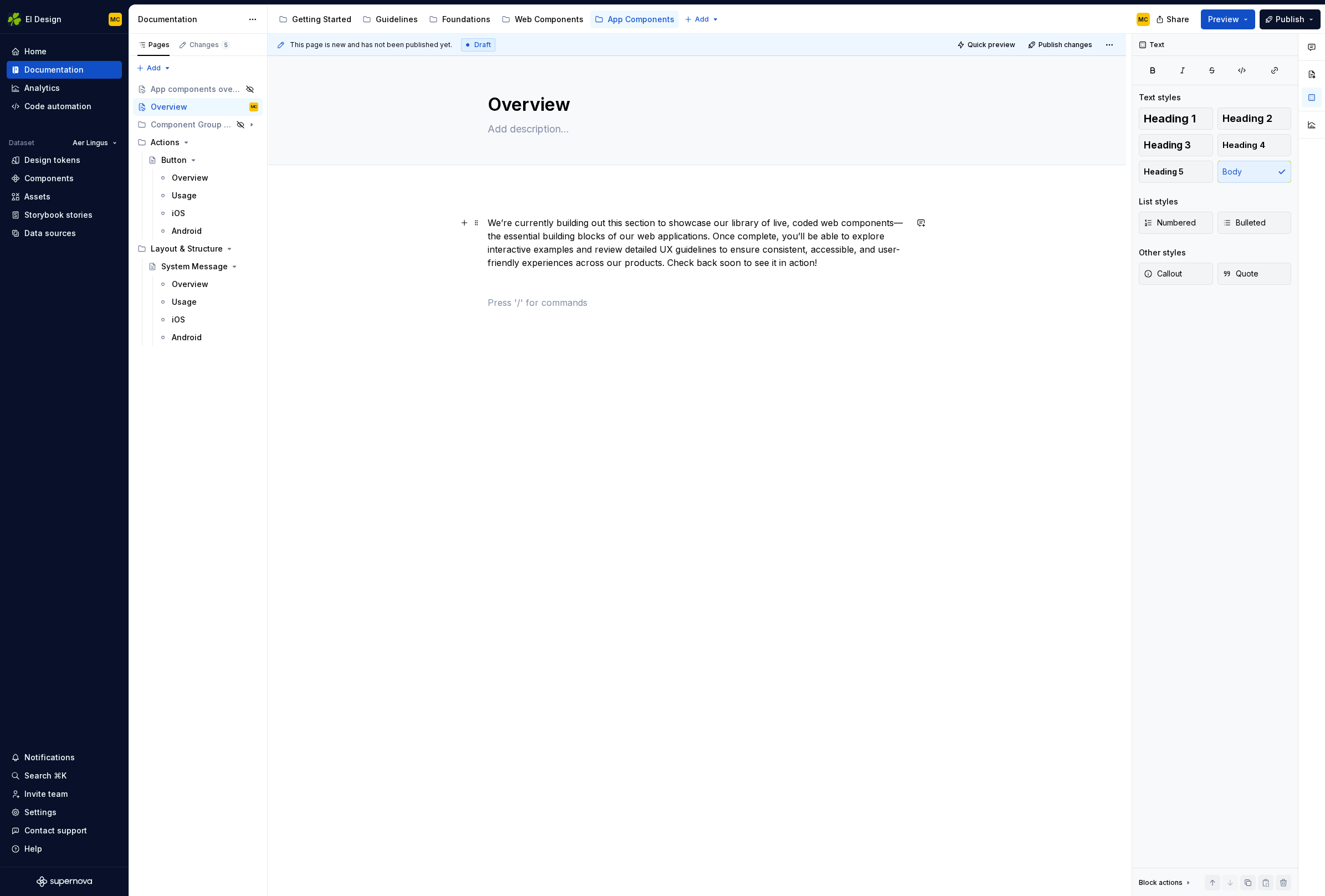
drag, startPoint x: 638, startPoint y: 235, endPoint x: 645, endPoint y: 255, distance: 21.2
click at [638, 236] on p "We’re currently building out this section to showcase our library of live, code…" at bounding box center [697, 242] width 419 height 53
click at [562, 331] on div "We’re currently building out this section to showcase our library of live, code…" at bounding box center [697, 276] width 419 height 120
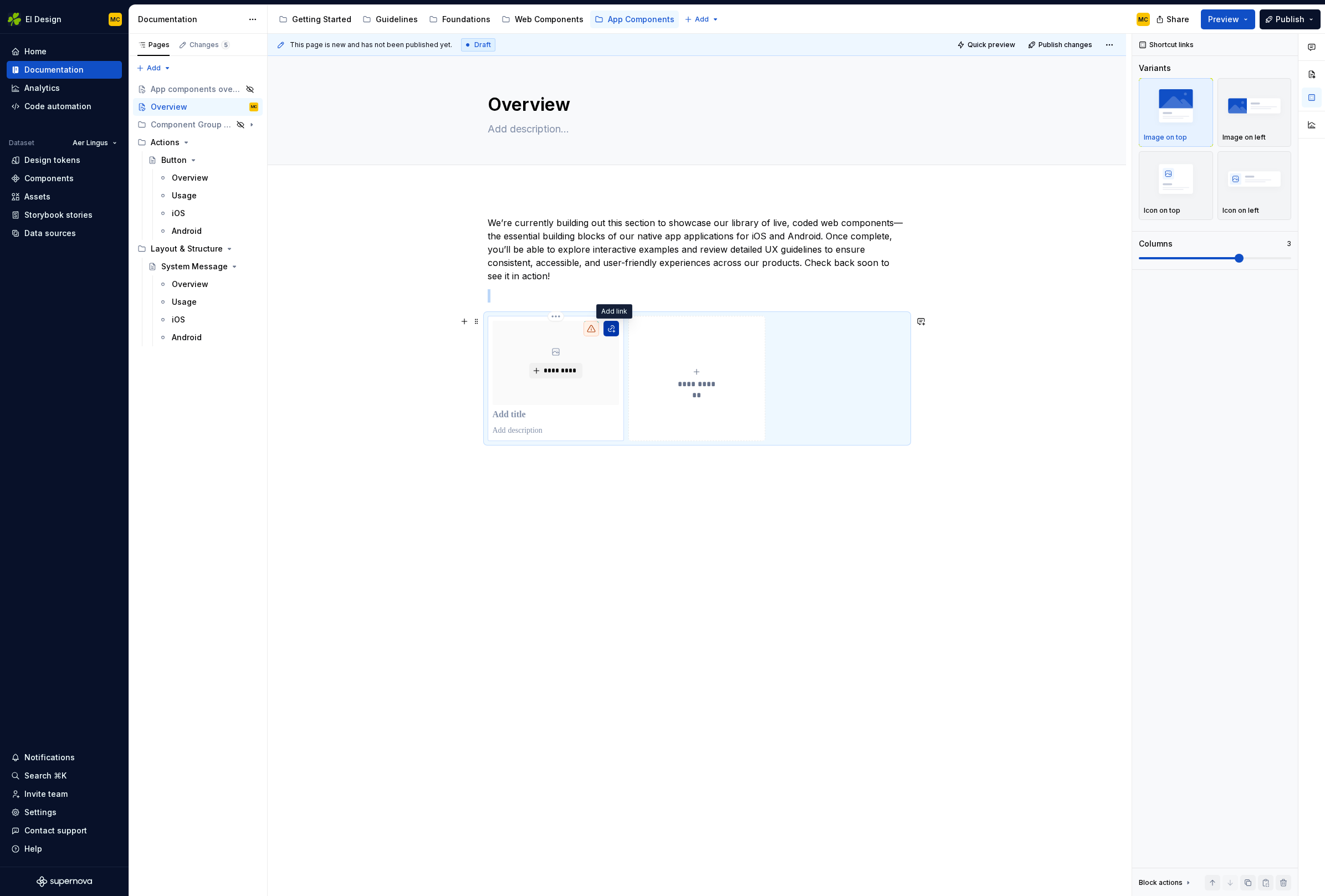
click at [613, 329] on button "button" at bounding box center [611, 328] width 16 height 16
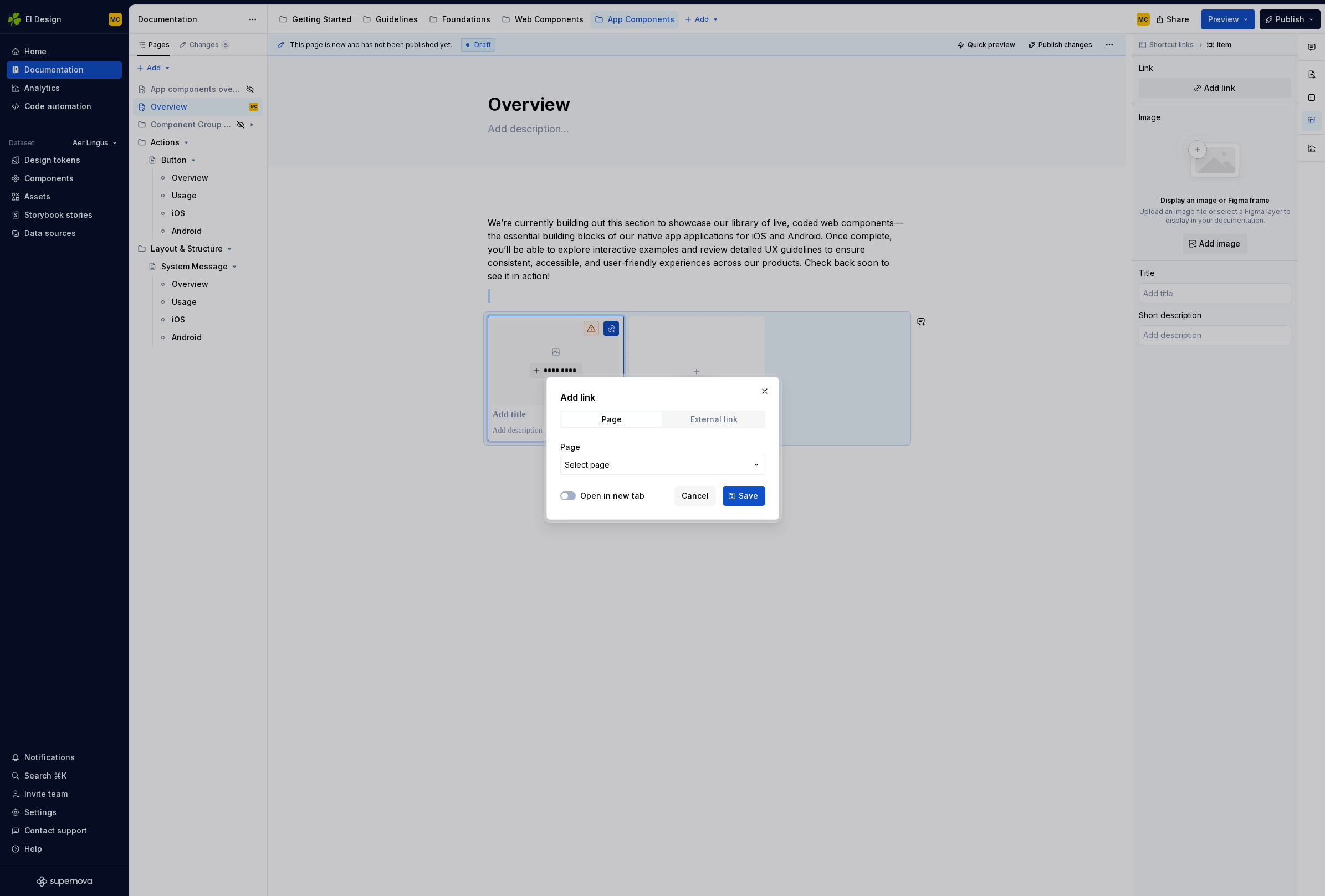
click at [703, 418] on div "External link" at bounding box center [714, 418] width 47 height 8
click at [634, 420] on span "Page" at bounding box center [611, 419] width 100 height 16
click at [726, 461] on span "Select page" at bounding box center [656, 465] width 183 height 11
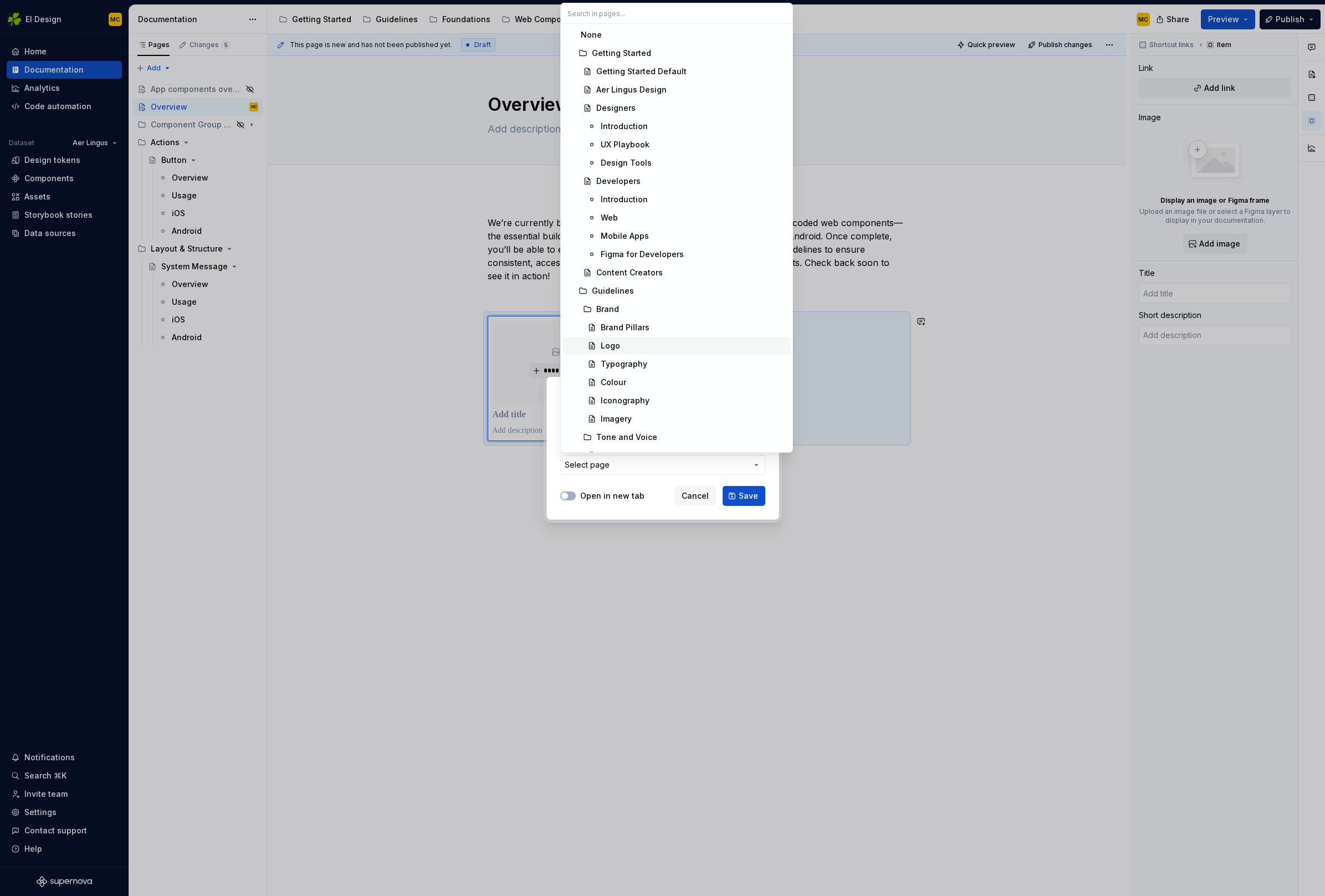
scroll to position [10, 0]
click at [635, 222] on div "Mobile Apps" at bounding box center [624, 225] width 48 height 11
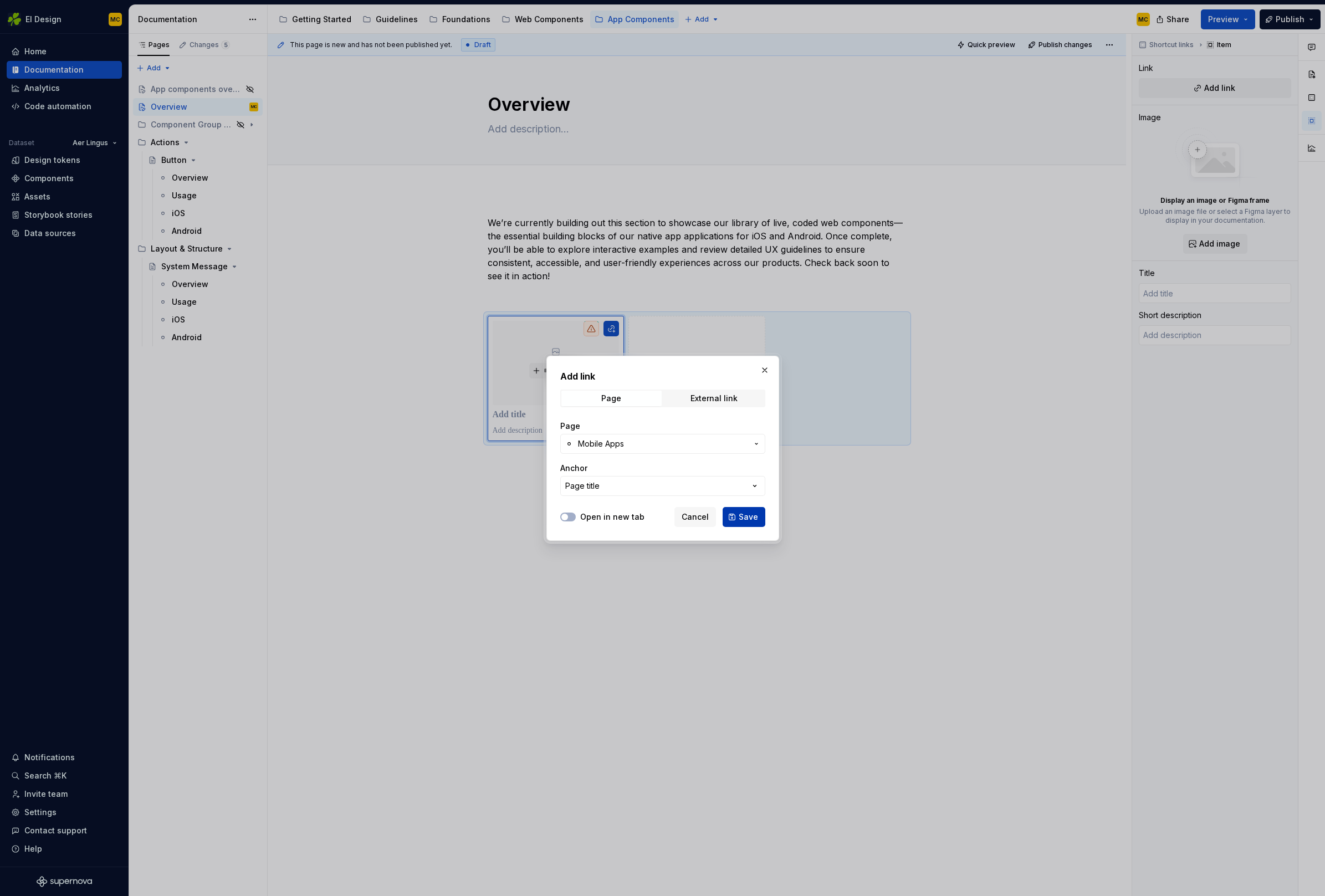
click at [748, 518] on span "Save" at bounding box center [748, 517] width 20 height 11
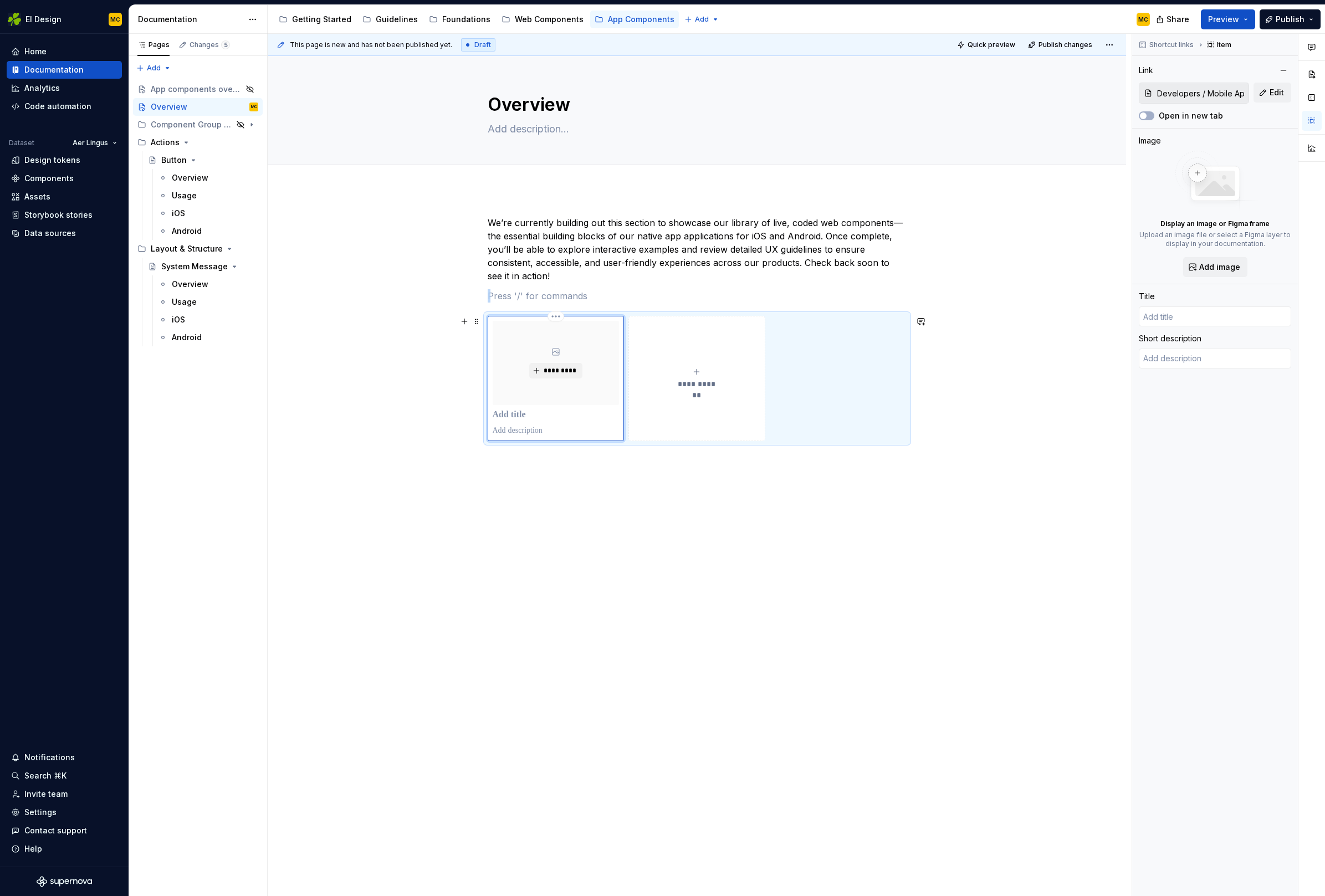
type textarea "*"
type input "Mobile Apps"
click at [547, 416] on p "**********" at bounding box center [556, 415] width 127 height 11
type textarea "*"
type input "G"
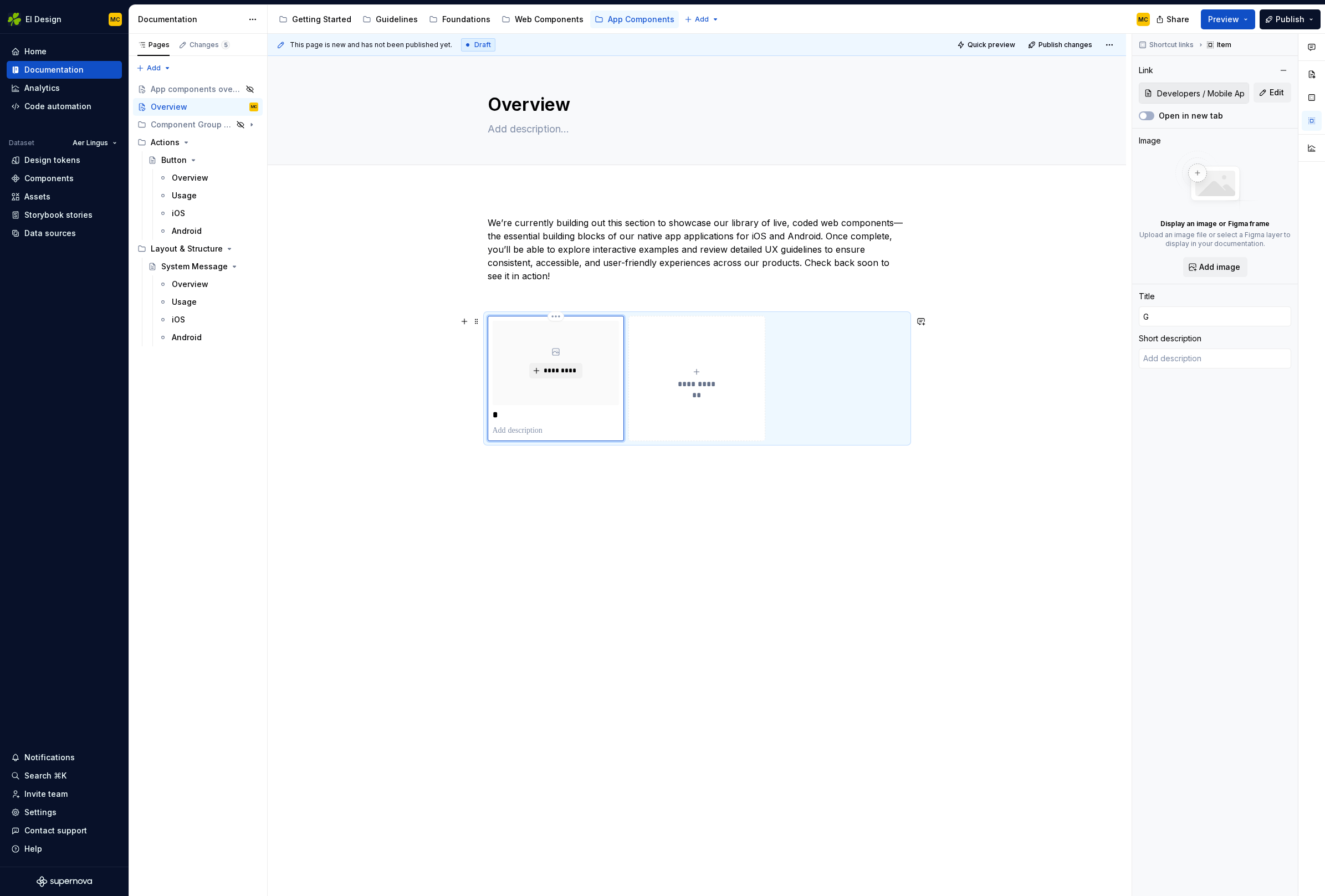
type textarea "*"
type input "Ge"
type textarea "*"
type input "Get"
type textarea "*"
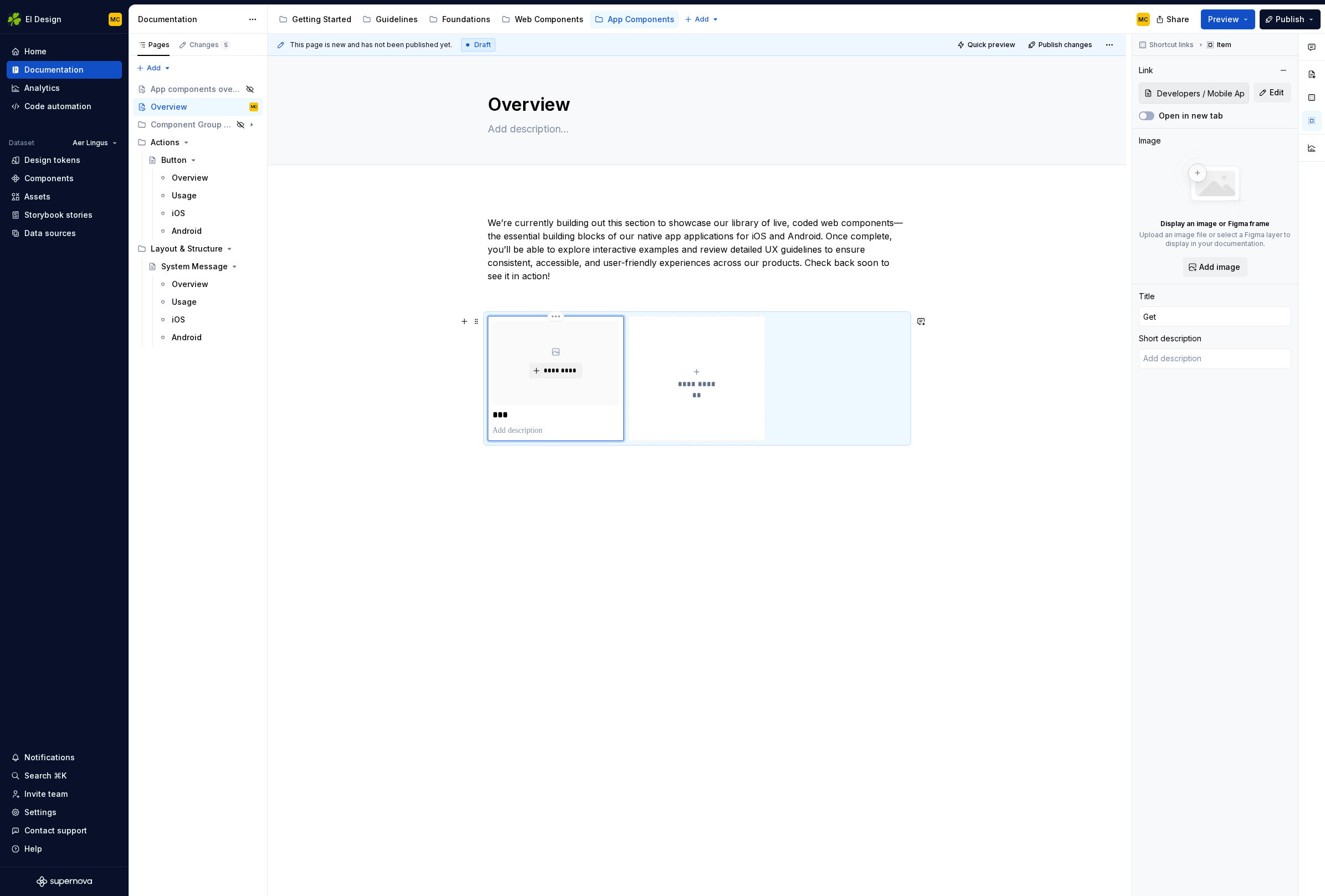
type input "Gett"
type textarea "*"
type input "Getti"
type textarea "*"
type input "Gettin"
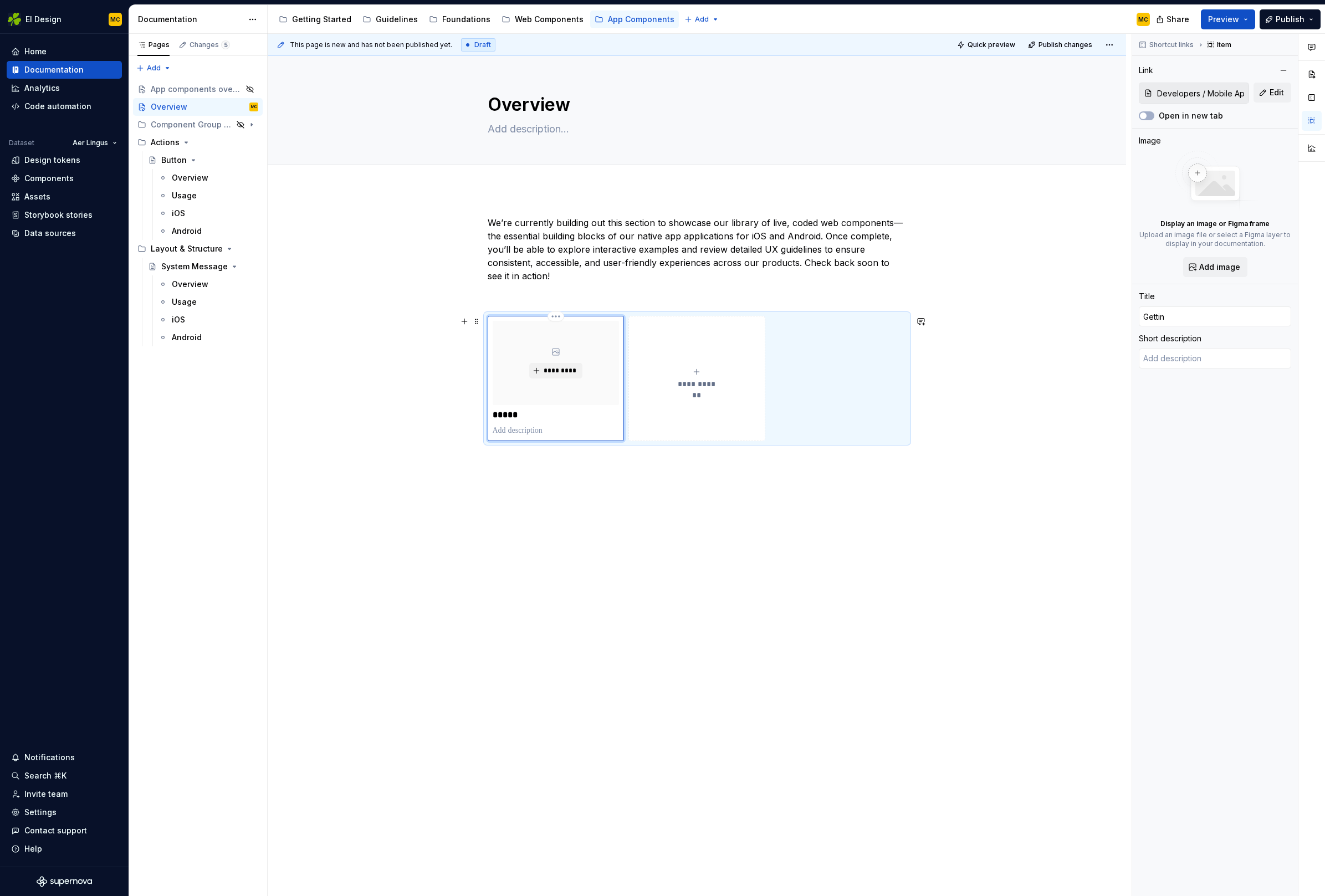
type textarea "*"
type input "Getting"
type textarea "*"
type input "Getting"
type textarea "*"
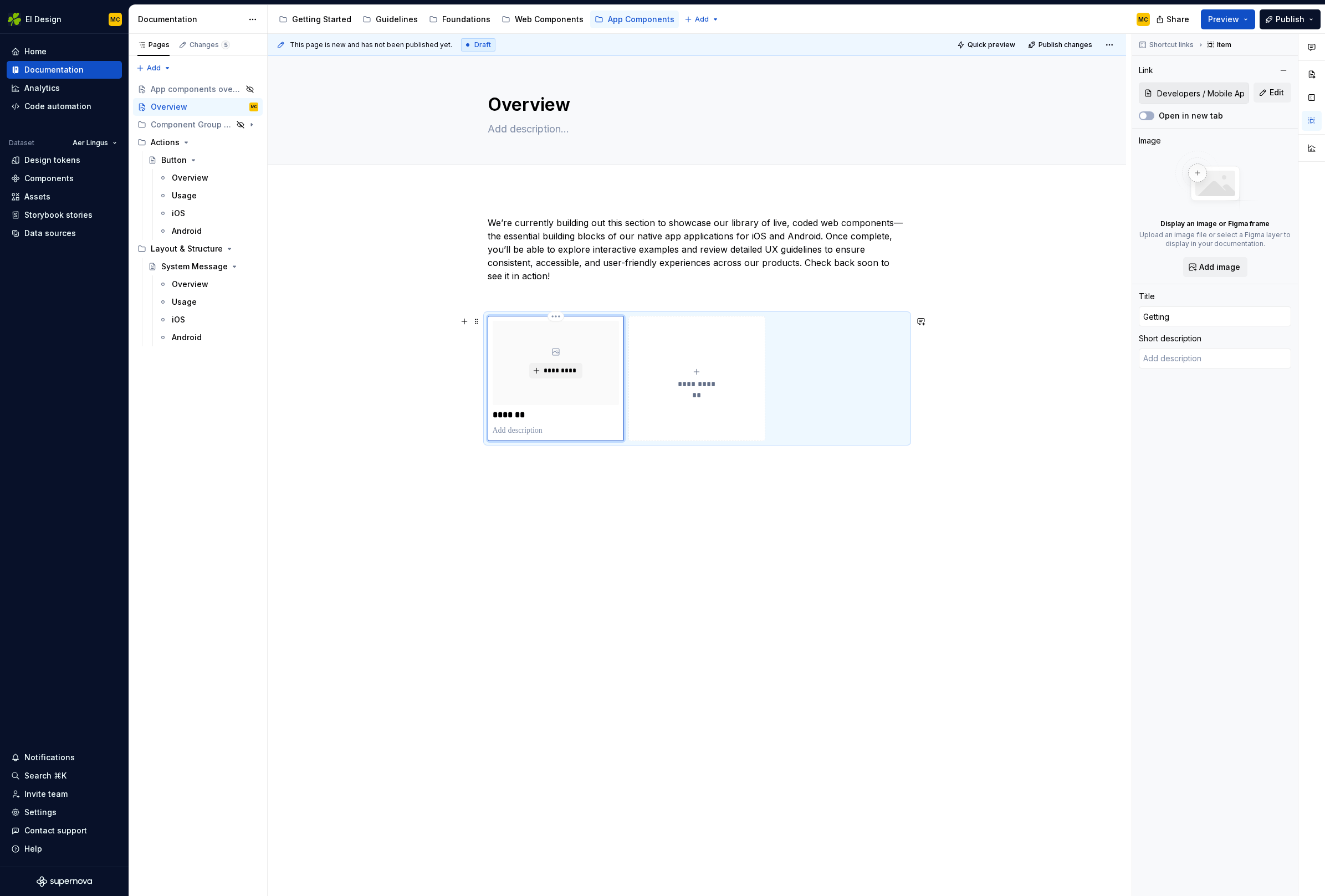
type input "Getting s"
type textarea "*"
type input "Getting st"
type textarea "*"
type input "Getting sta"
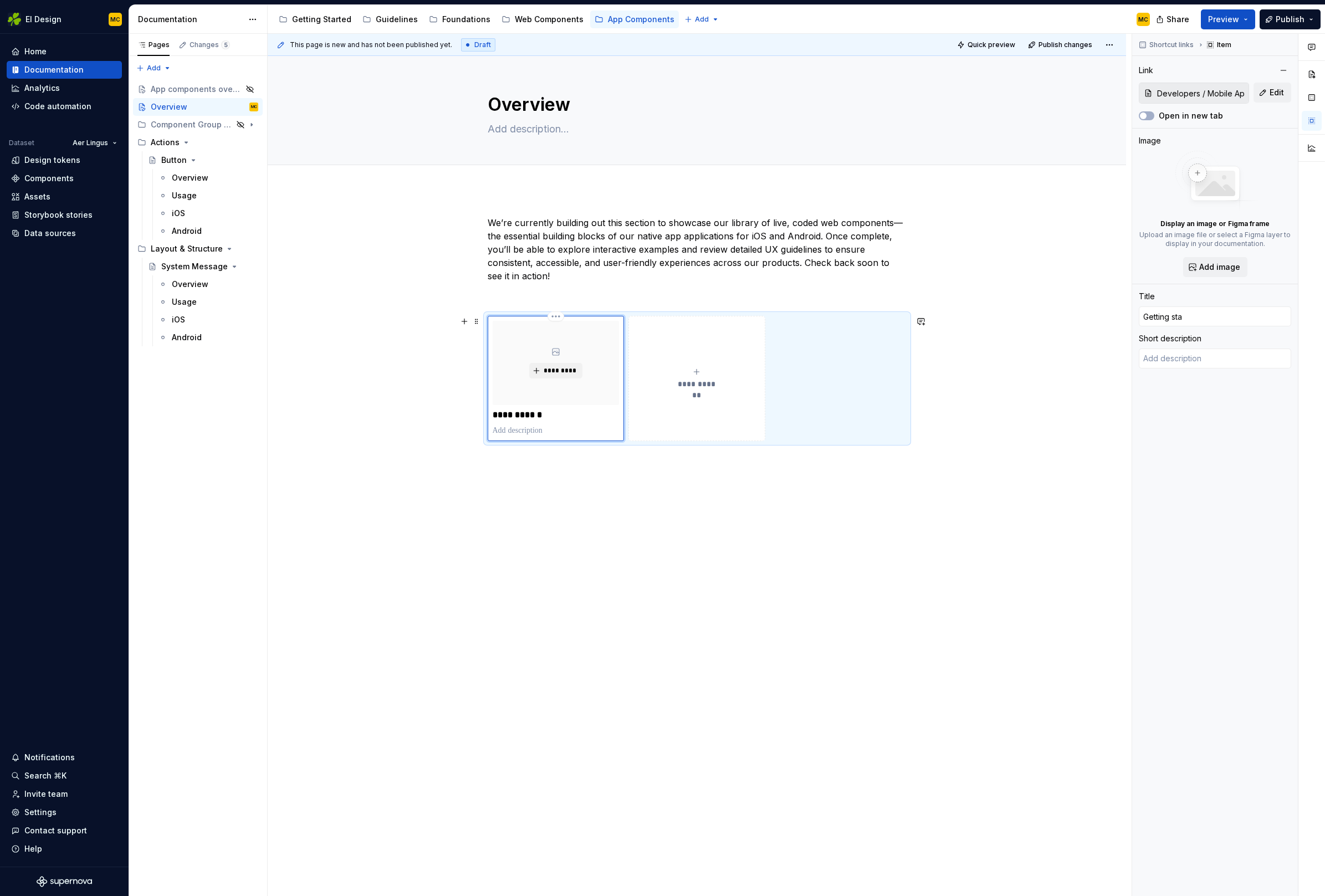
type textarea "*"
type input "Getting star"
type textarea "*"
type input "Getting start"
type textarea "*"
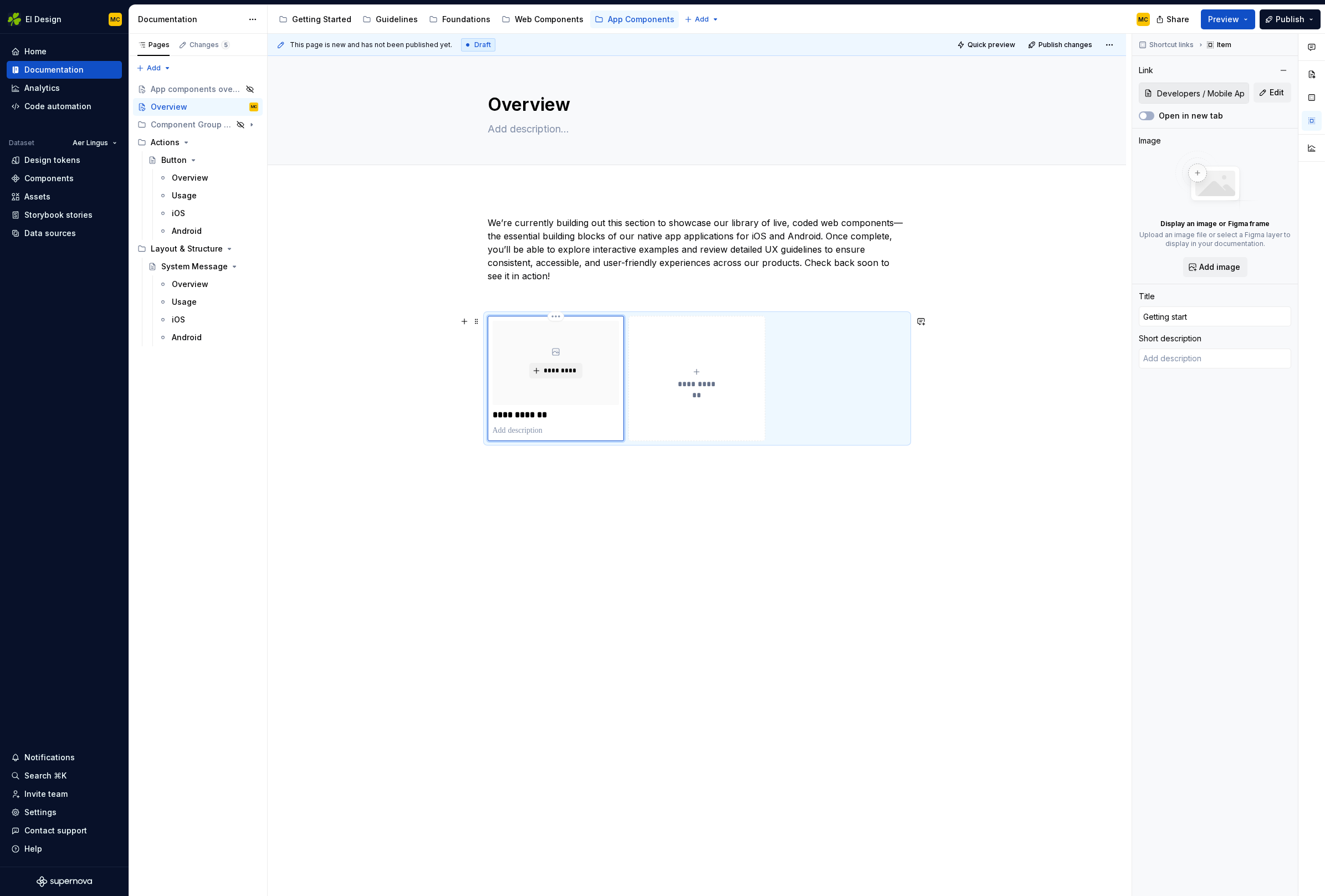
type input "Getting starte"
type textarea "*"
type input "Getting started"
type textarea "*"
type input "Getting started"
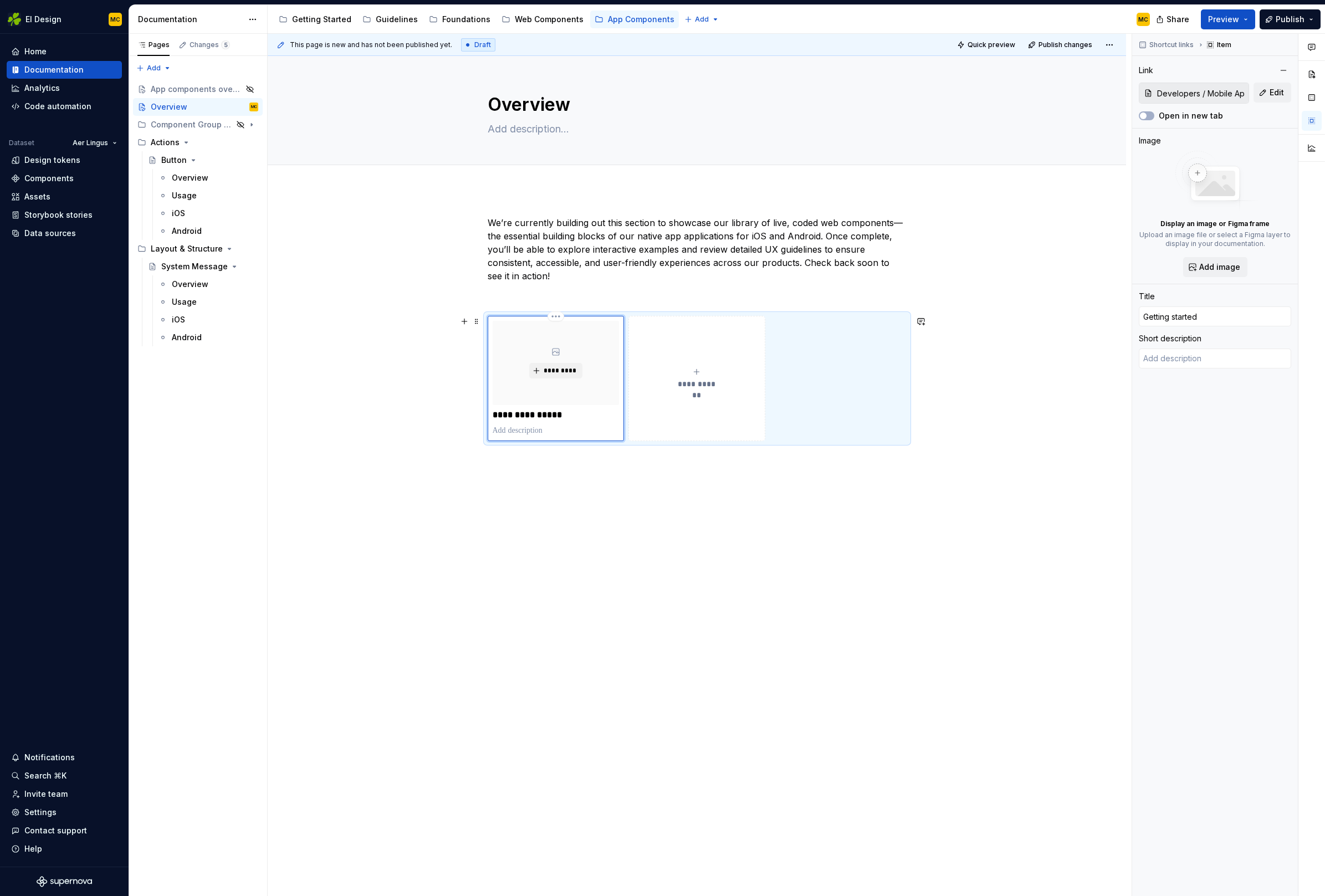
type textarea "*"
type input "Getting started w"
type textarea "*"
type input "Getting started wi"
type textarea "*"
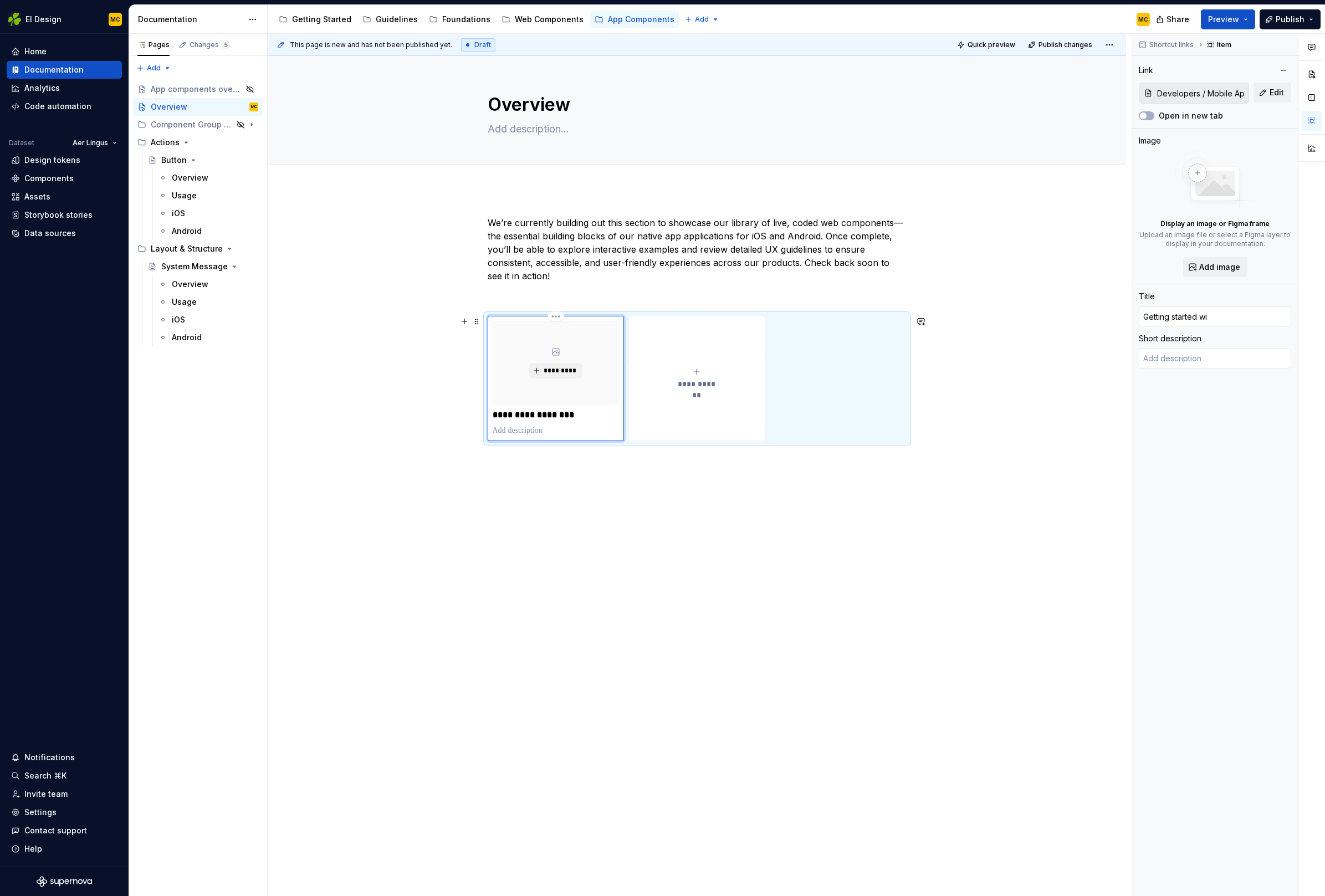
type input "Getting started wit"
type textarea "*"
type input "Getting started with"
click at [559, 427] on p at bounding box center [556, 431] width 127 height 11
click at [1233, 22] on span "Preview" at bounding box center [1223, 20] width 31 height 11
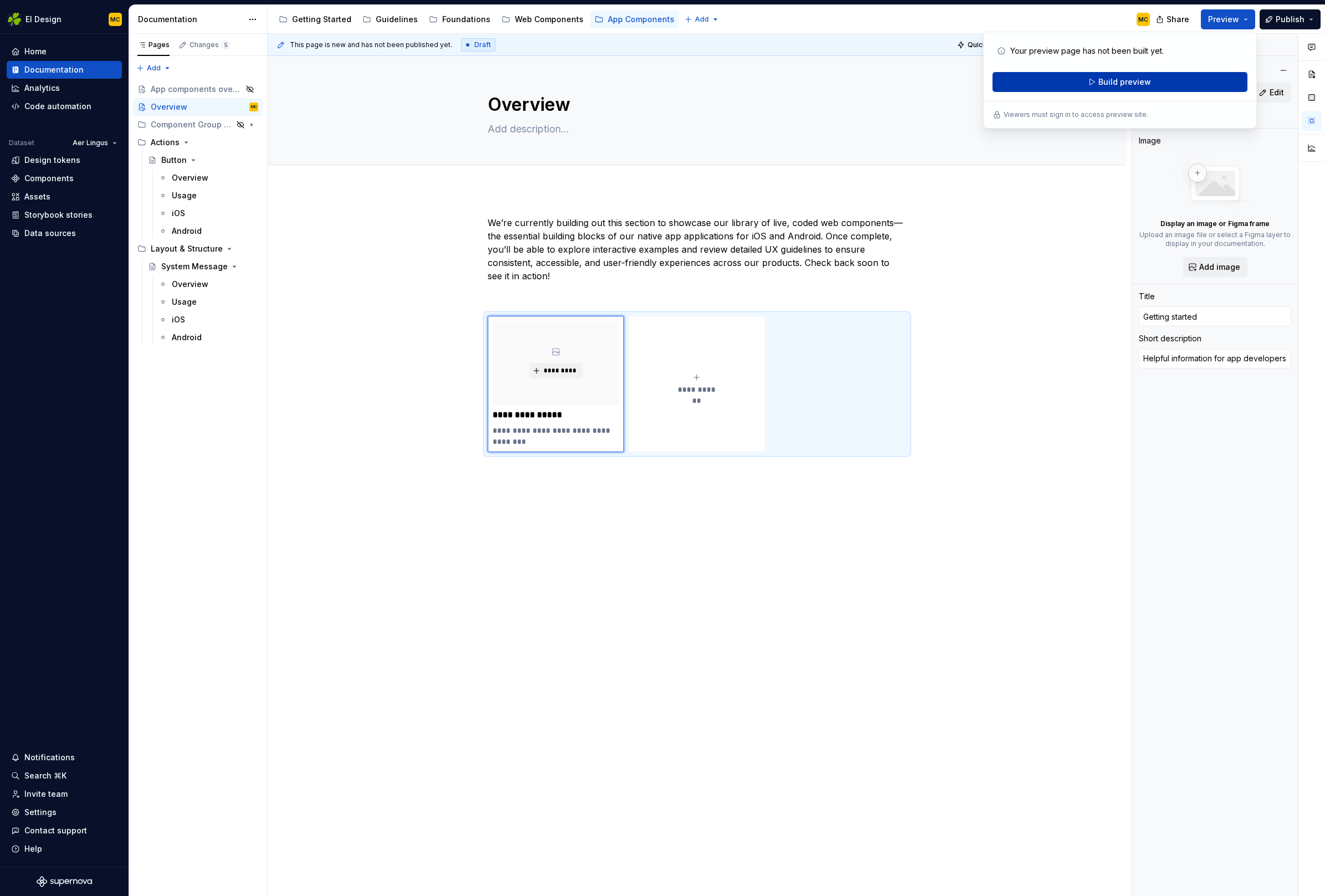
click at [1177, 77] on button "Build preview" at bounding box center [1120, 82] width 255 height 20
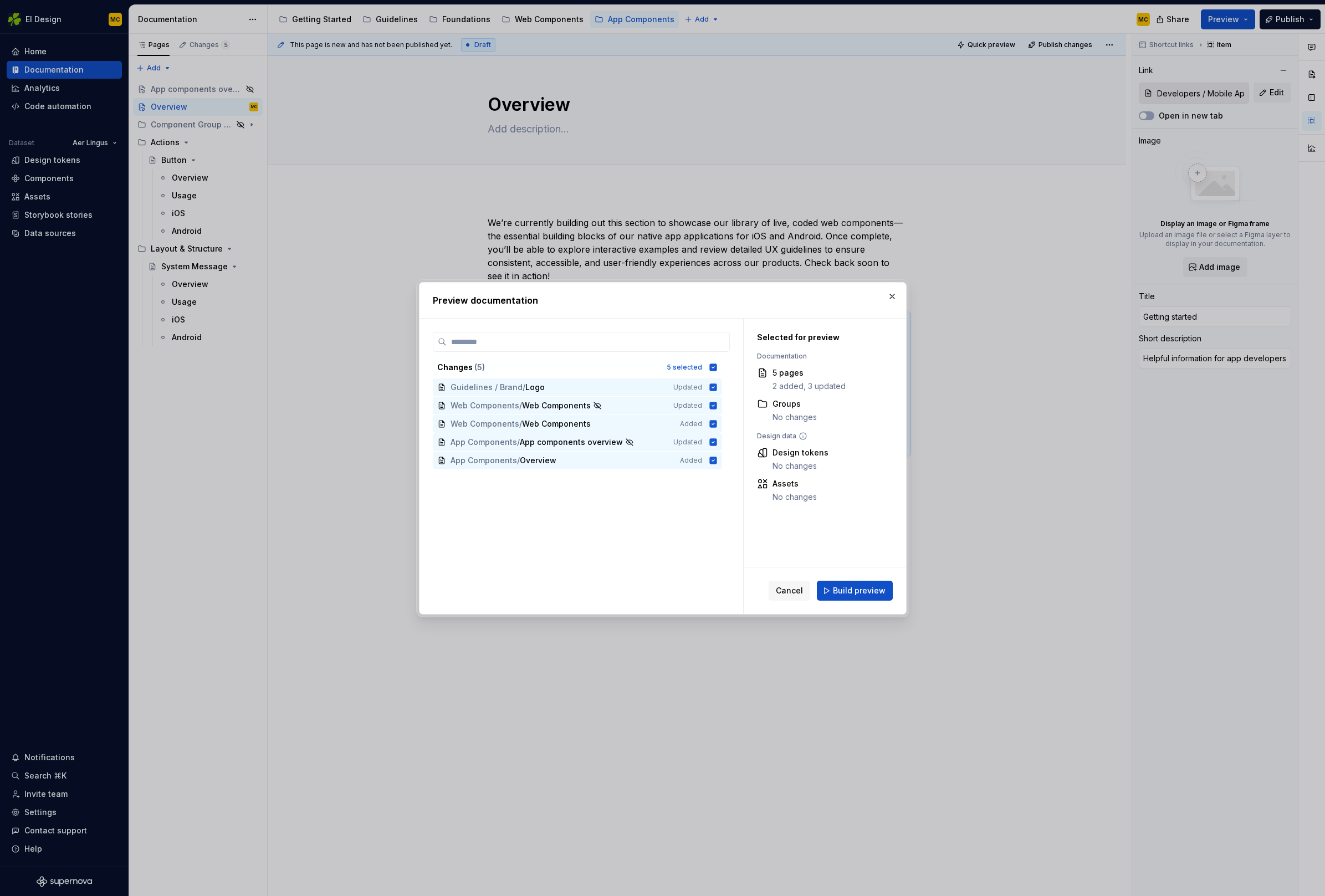
click at [860, 593] on span "Build preview" at bounding box center [859, 591] width 53 height 11
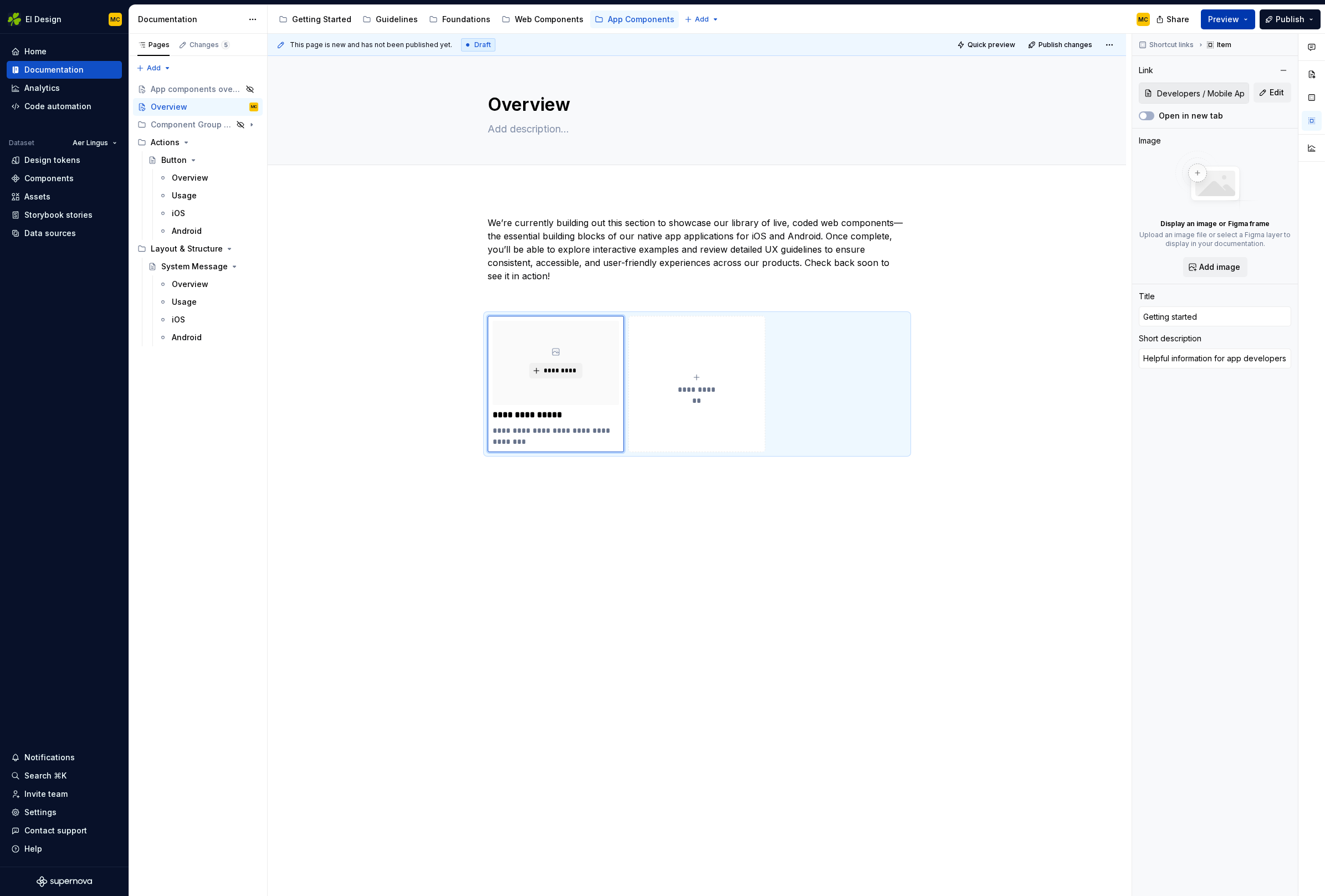
click at [1249, 21] on button "Preview" at bounding box center [1228, 19] width 54 height 20
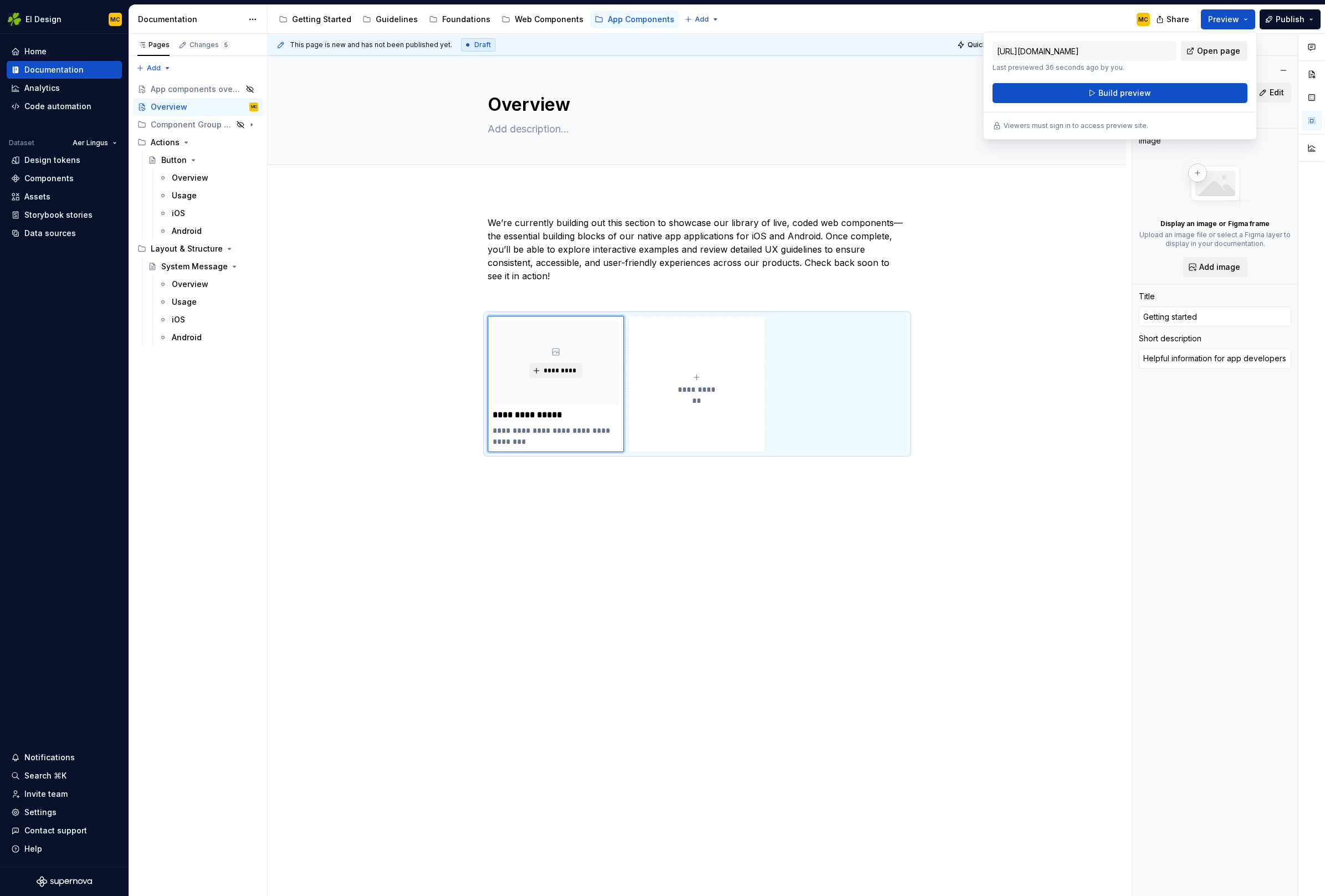
click at [1226, 53] on span "Open page" at bounding box center [1218, 51] width 43 height 11
click at [883, 351] on div "**********" at bounding box center [697, 384] width 419 height 136
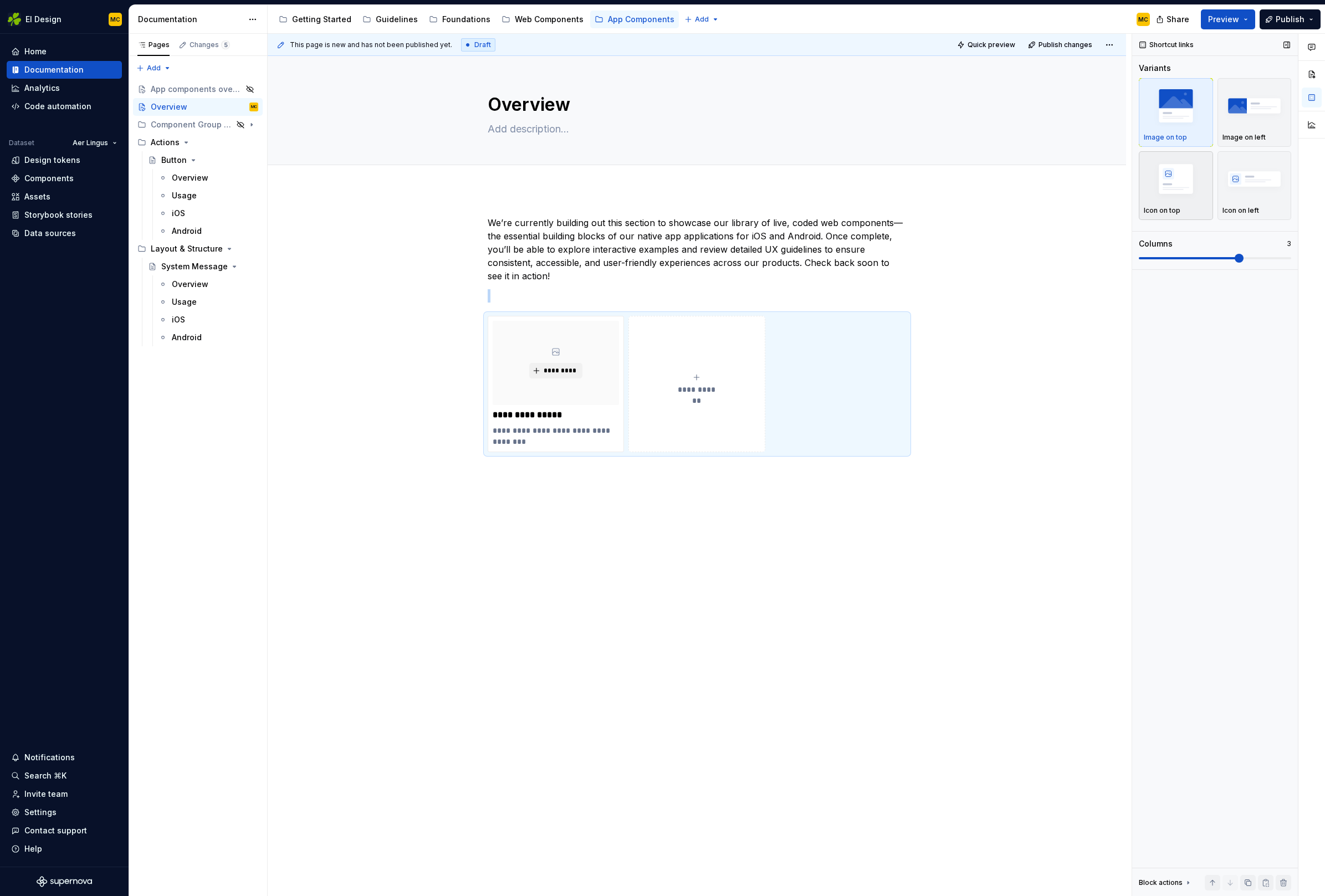
click at [1175, 204] on div "Icon on top" at bounding box center [1176, 186] width 64 height 59
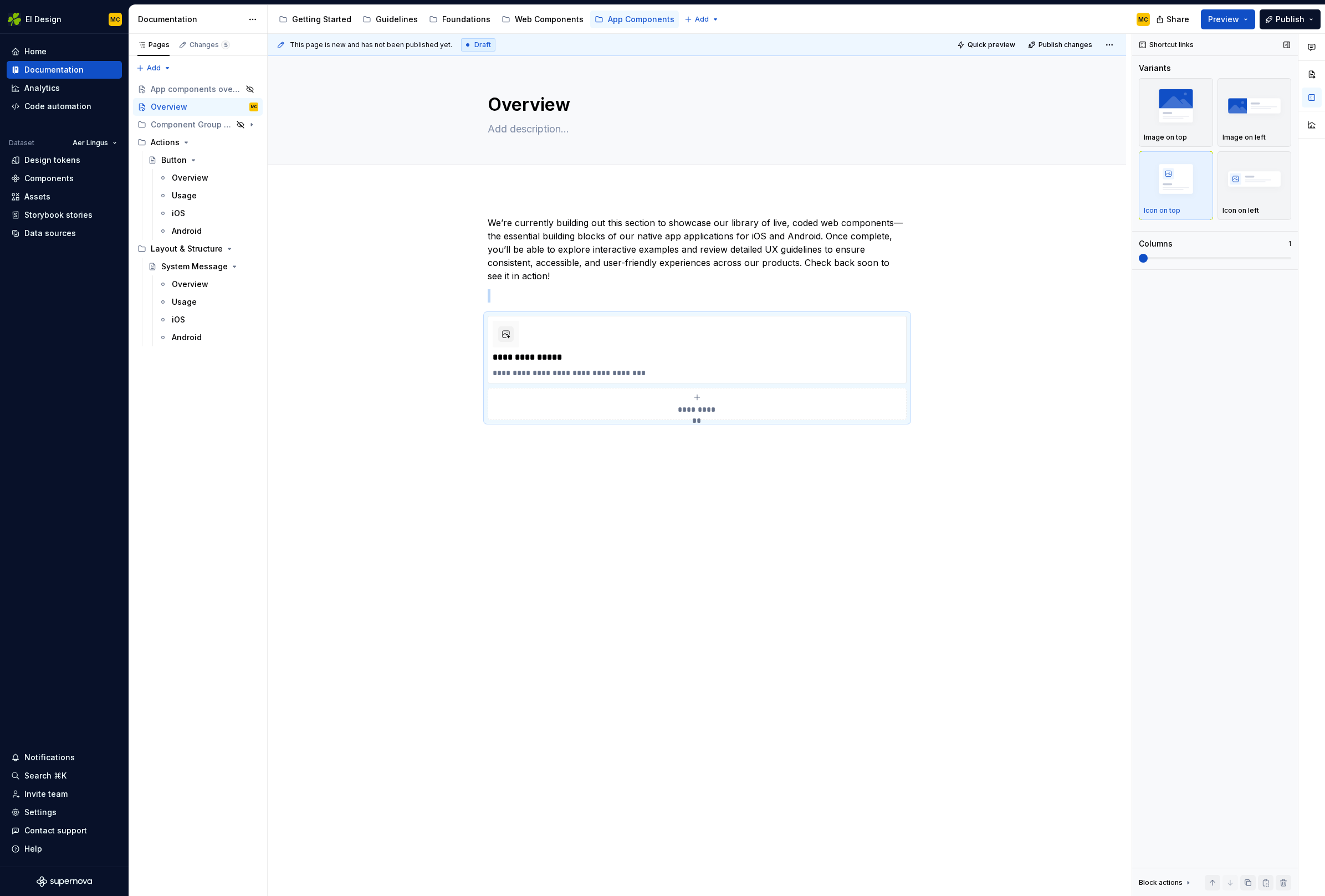
click at [1138, 263] on span at bounding box center [1142, 257] width 8 height 8
click at [1233, 187] on img "button" at bounding box center [1255, 178] width 64 height 40
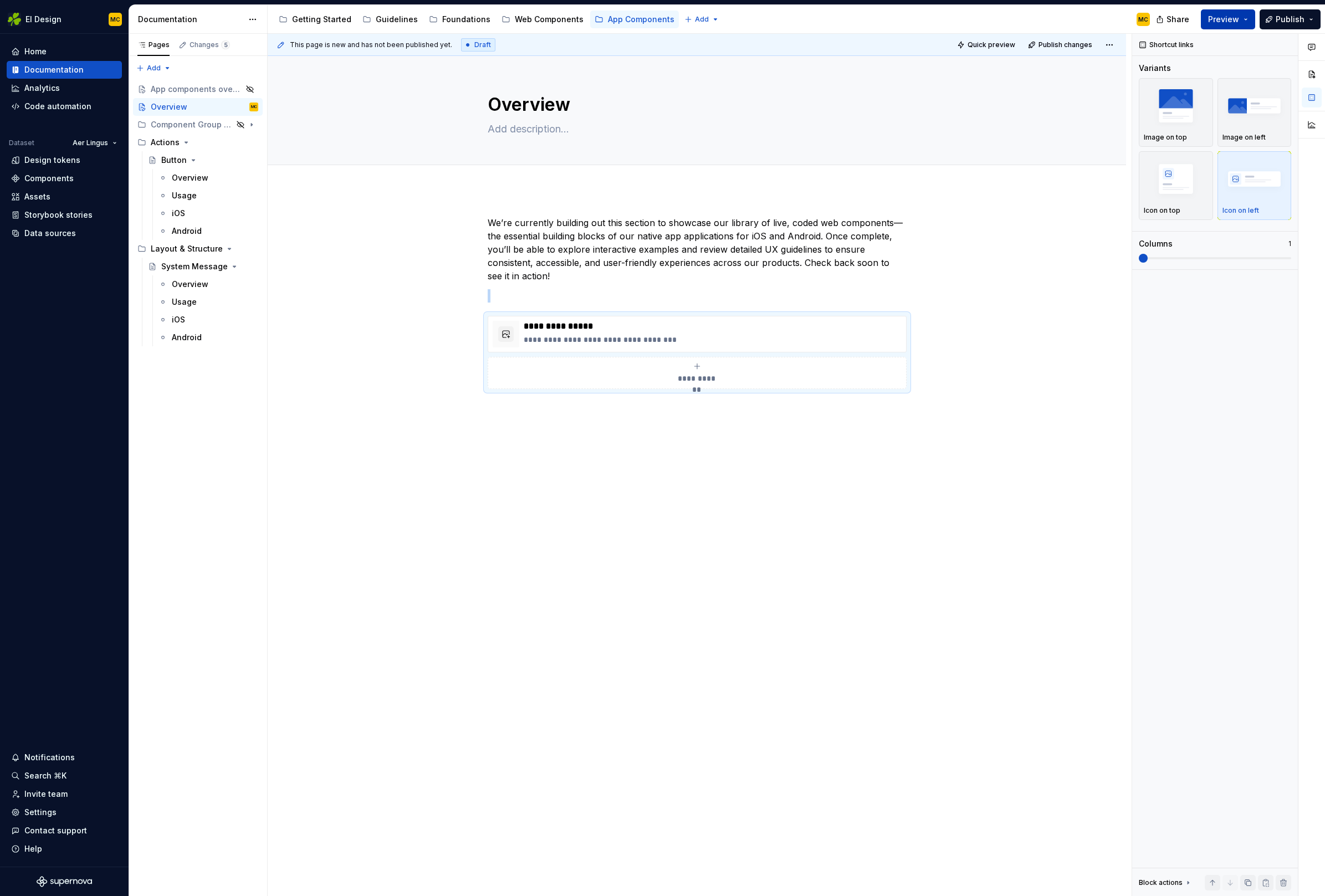
click at [1227, 19] on span "Preview" at bounding box center [1223, 20] width 31 height 11
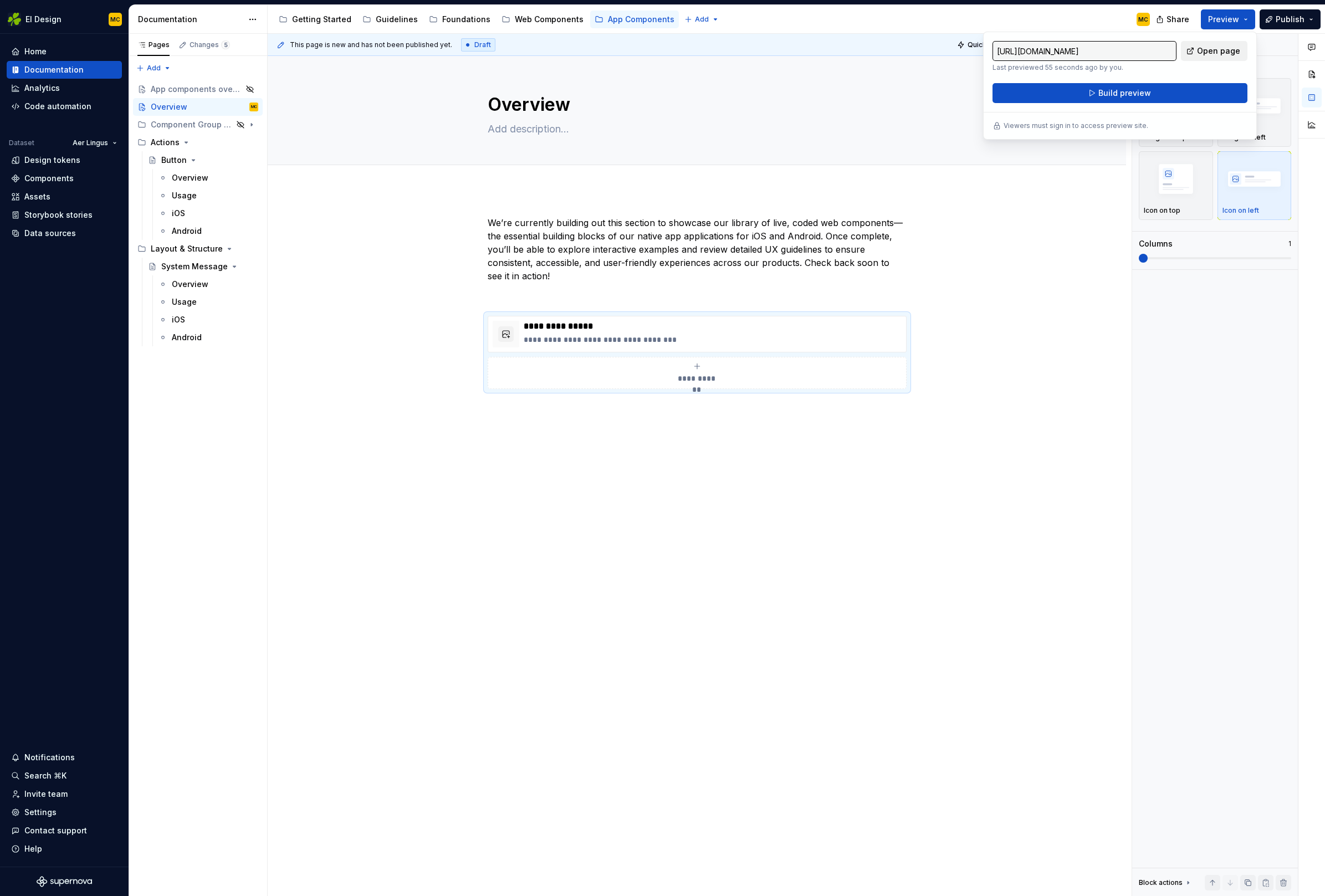
click at [1224, 51] on span "Open page" at bounding box center [1218, 51] width 43 height 11
click at [1152, 99] on button "Build preview" at bounding box center [1120, 93] width 255 height 20
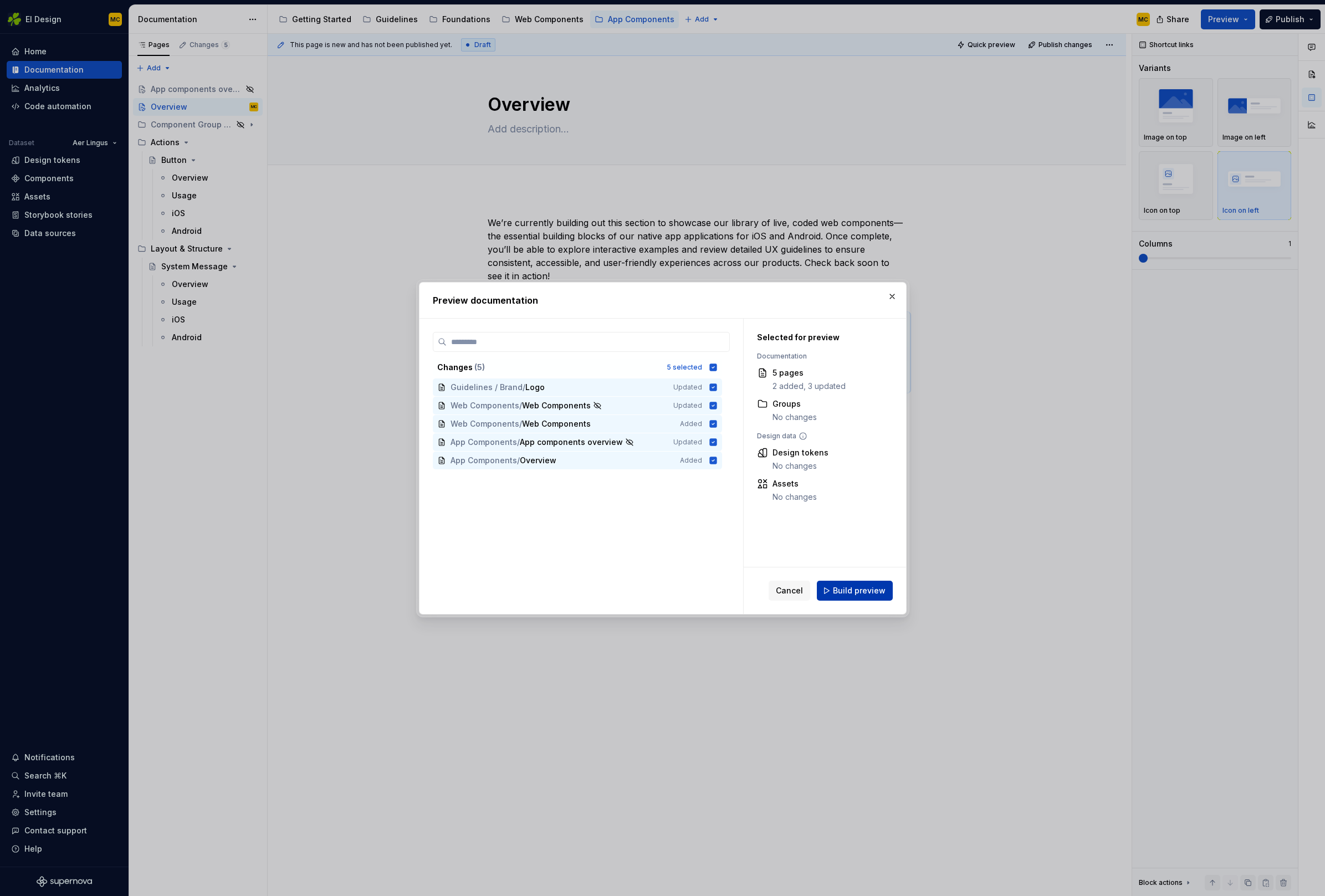
click at [858, 595] on span "Build preview" at bounding box center [859, 591] width 53 height 11
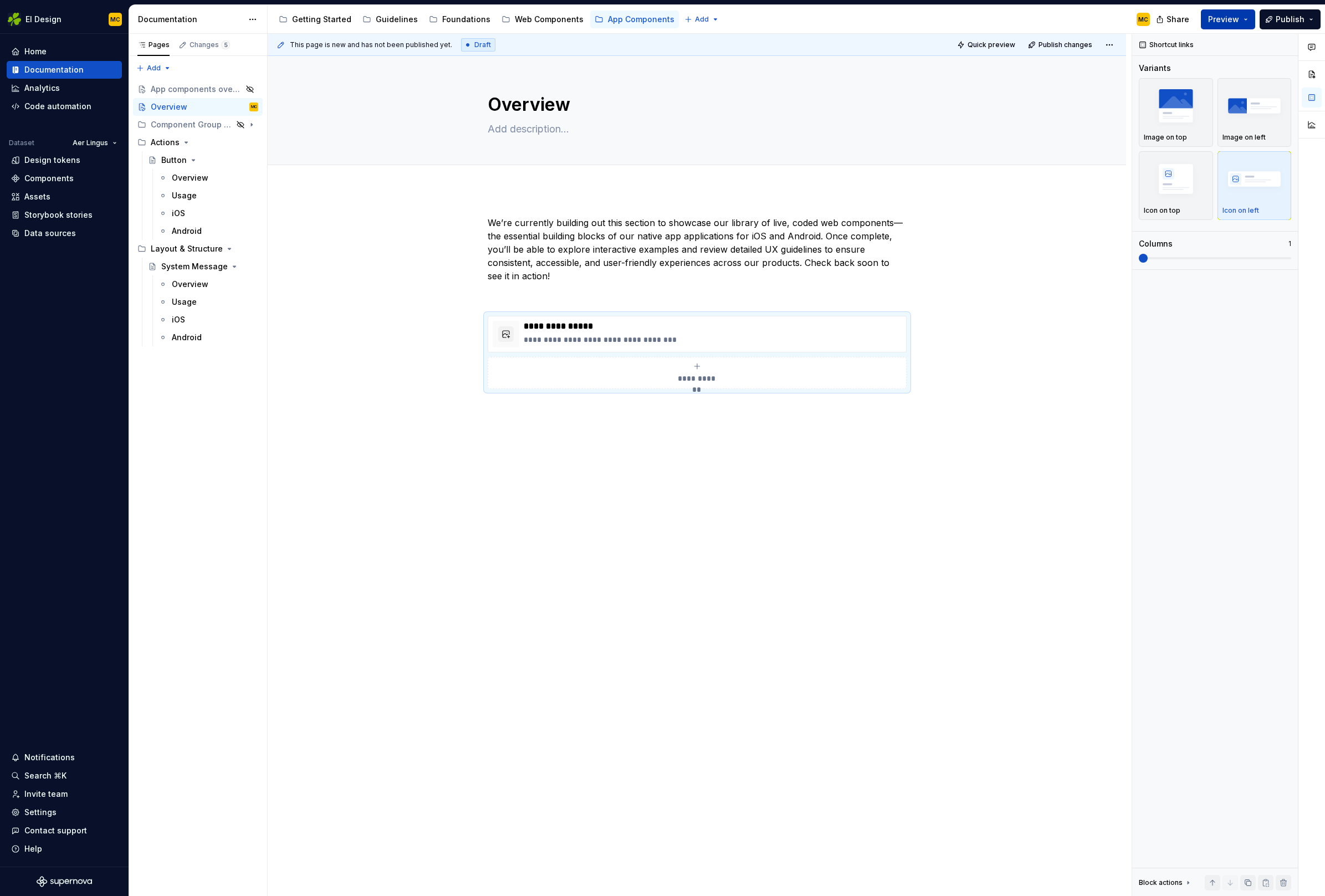
click at [1250, 16] on button "Preview" at bounding box center [1228, 19] width 54 height 20
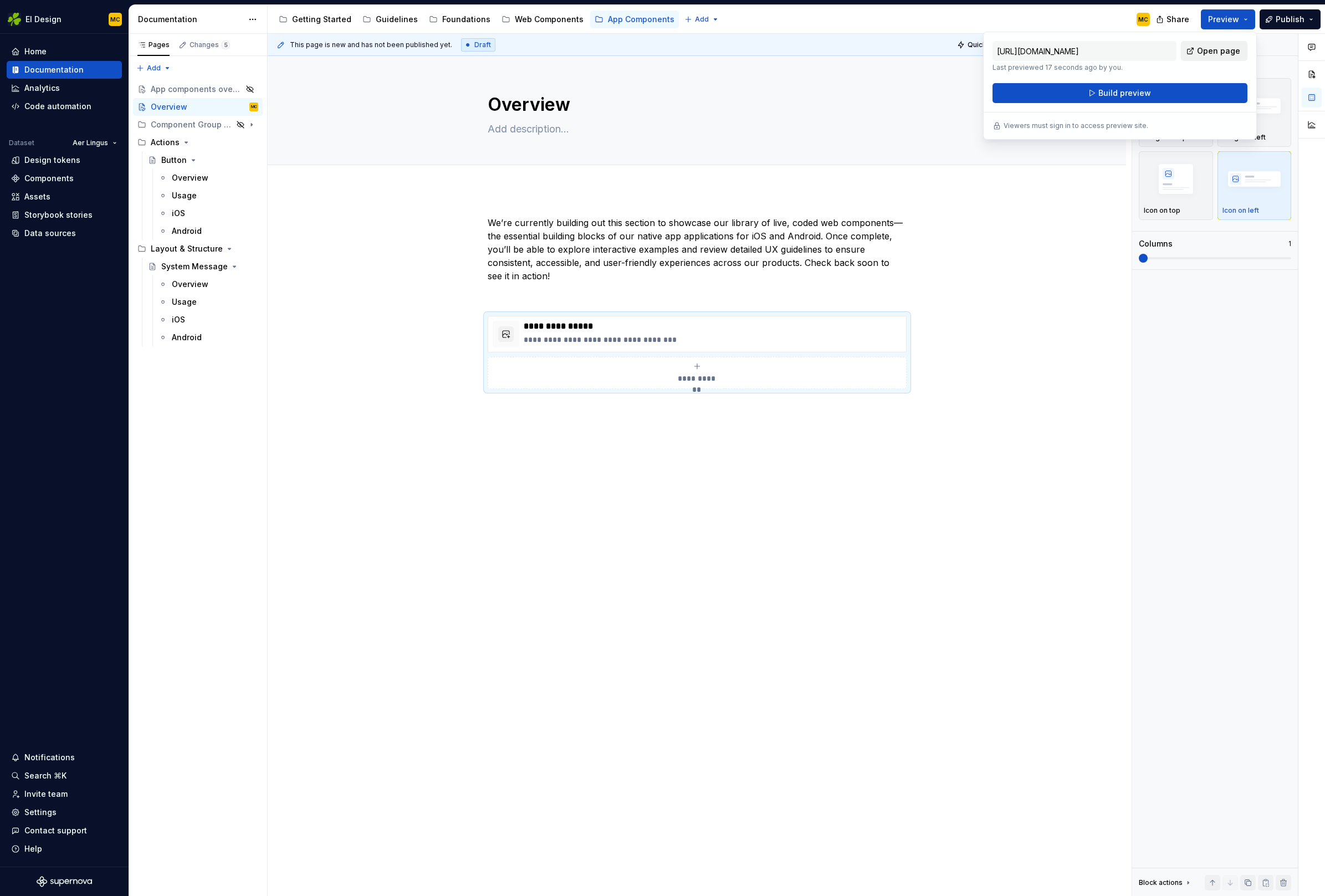
click at [1238, 48] on span "Open page" at bounding box center [1218, 51] width 43 height 11
click at [586, 112] on textarea "Overview" at bounding box center [694, 104] width 419 height 26
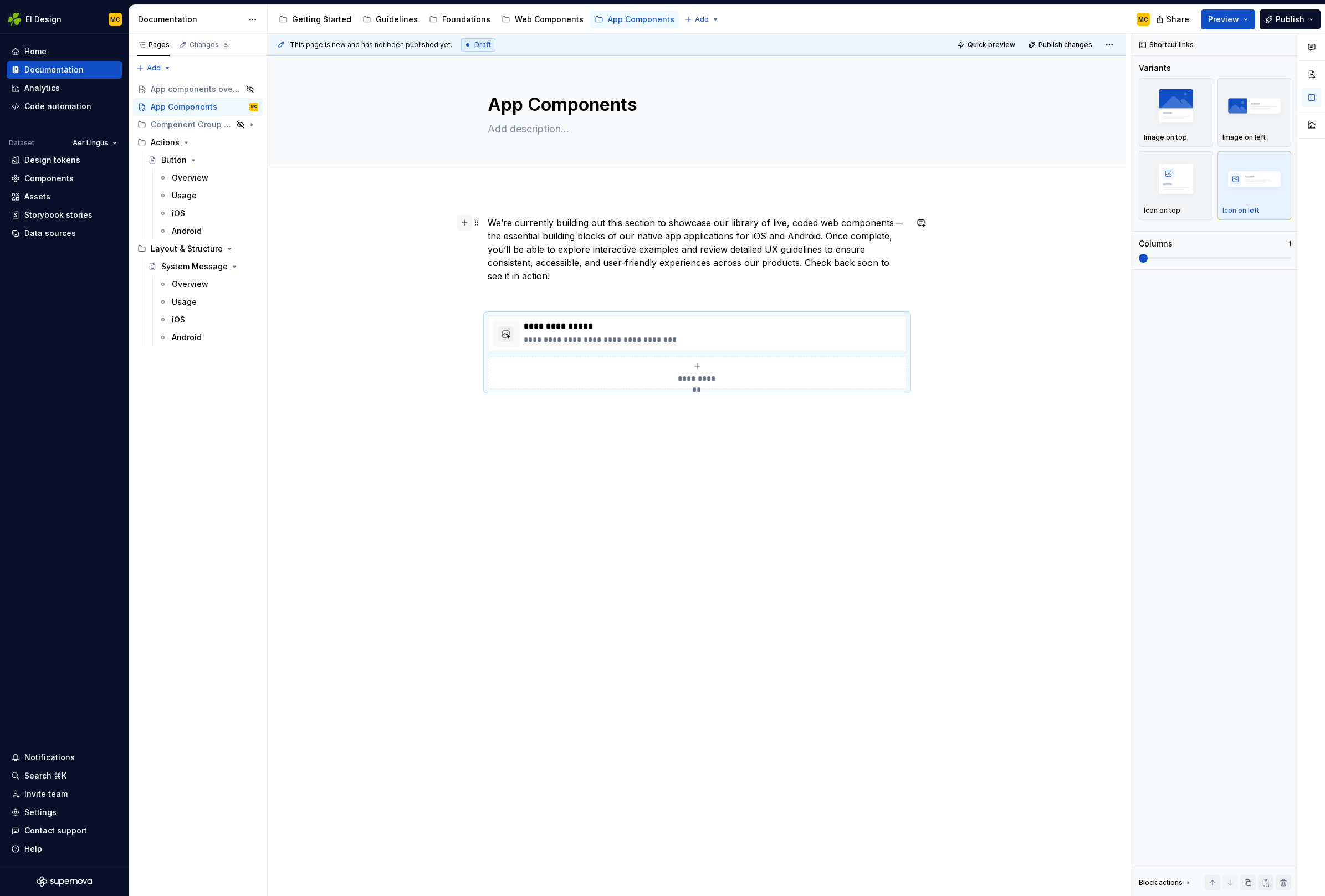
click at [465, 221] on button "button" at bounding box center [465, 222] width 16 height 16
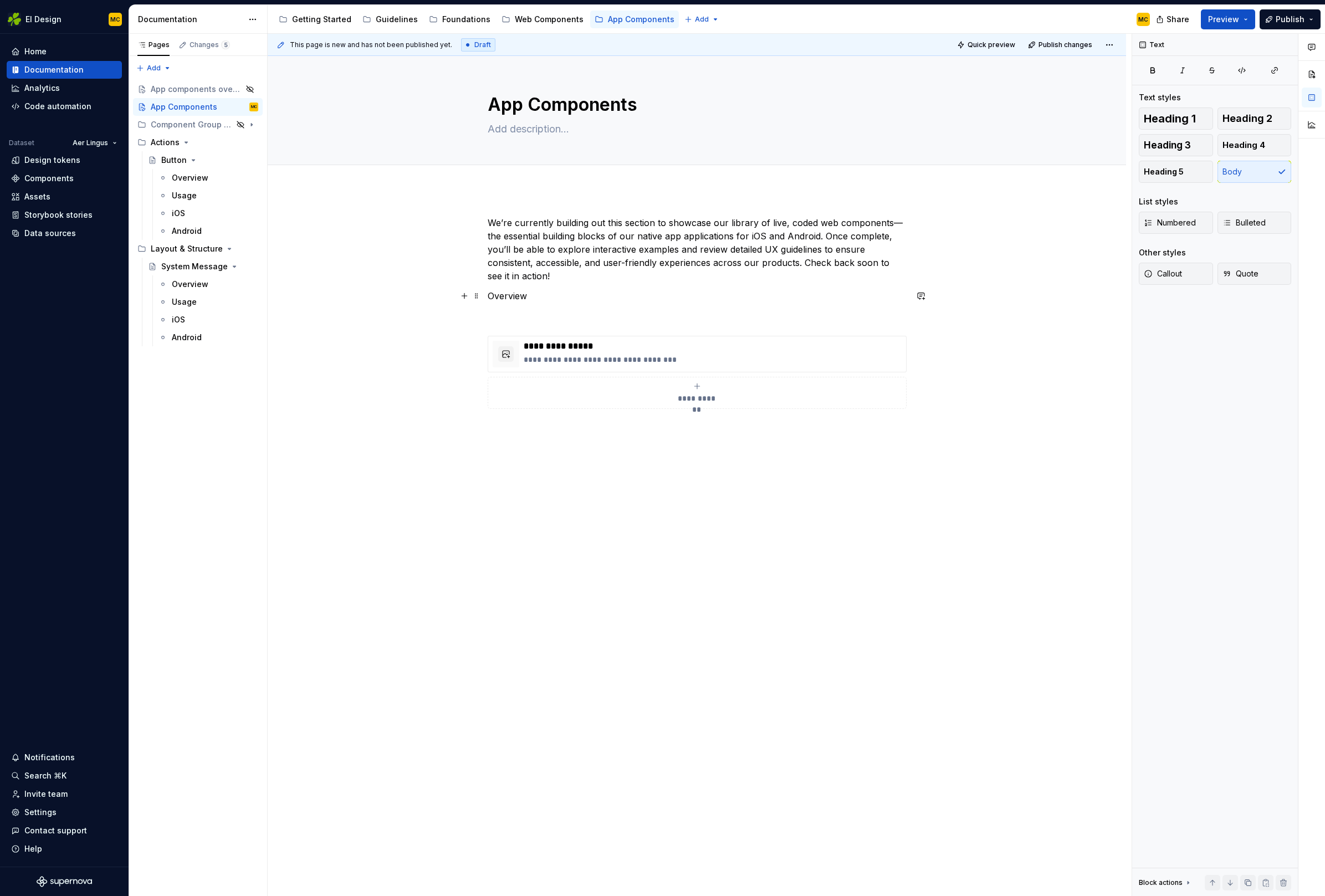
click at [532, 300] on p "Overview" at bounding box center [697, 296] width 419 height 13
click at [489, 295] on p "Overview" at bounding box center [697, 296] width 419 height 13
click at [561, 276] on button "button" at bounding box center [560, 275] width 16 height 16
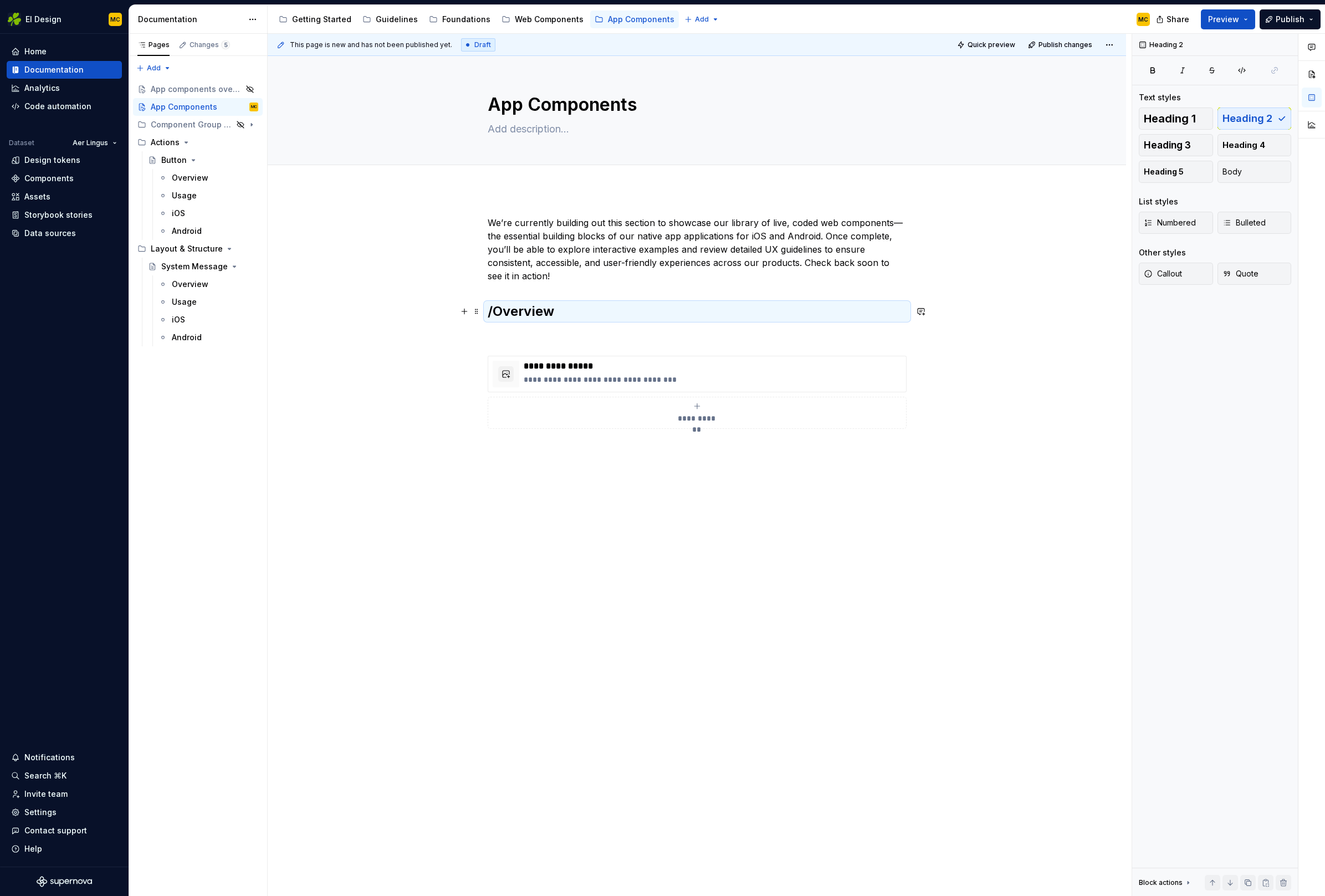
click at [497, 313] on h2 "/Overview" at bounding box center [697, 311] width 419 height 18
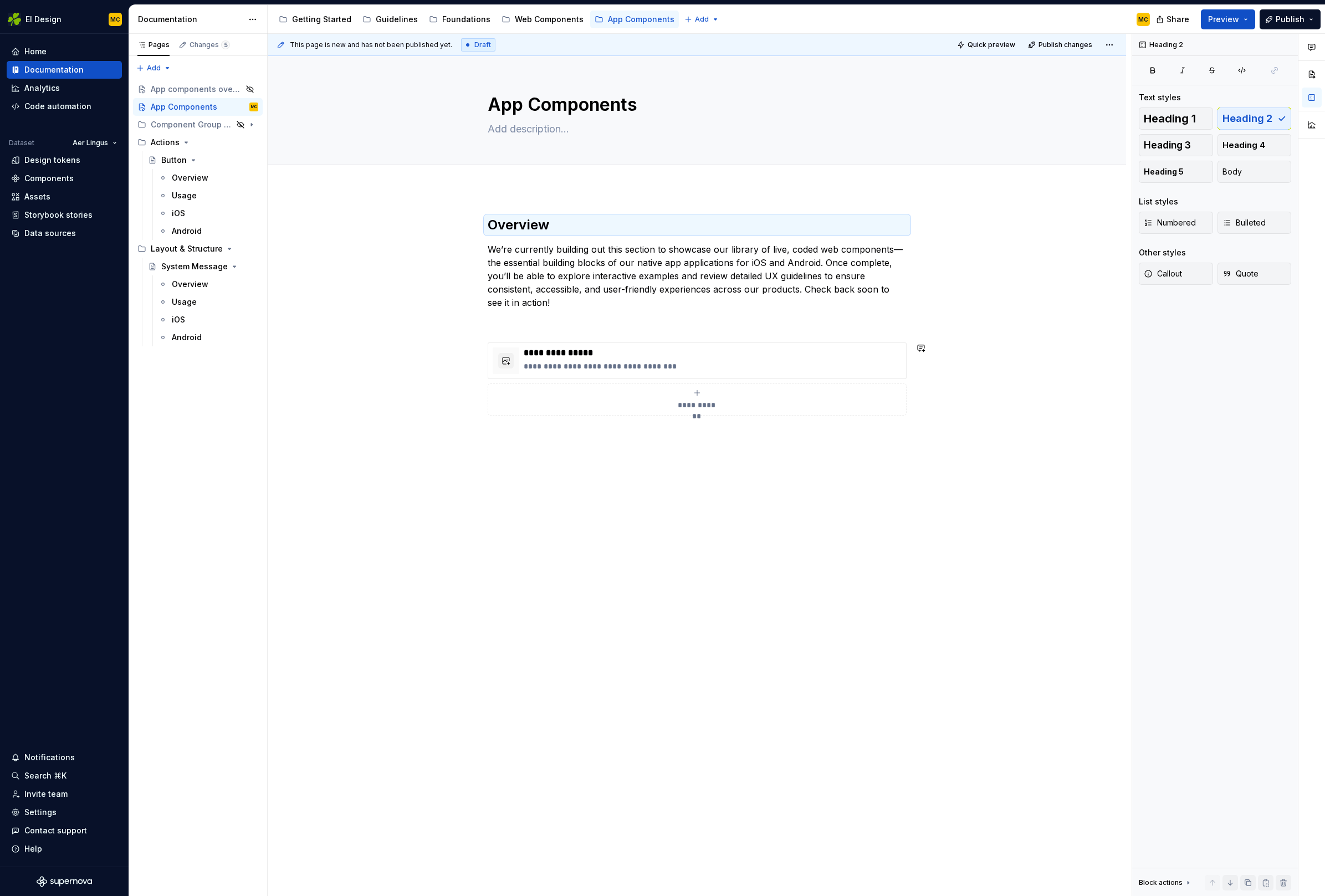
click at [813, 458] on div "**********" at bounding box center [696, 443] width 859 height 508
click at [592, 329] on div "**********" at bounding box center [697, 328] width 419 height 226
click at [728, 602] on div "**********" at bounding box center [696, 457] width 859 height 535
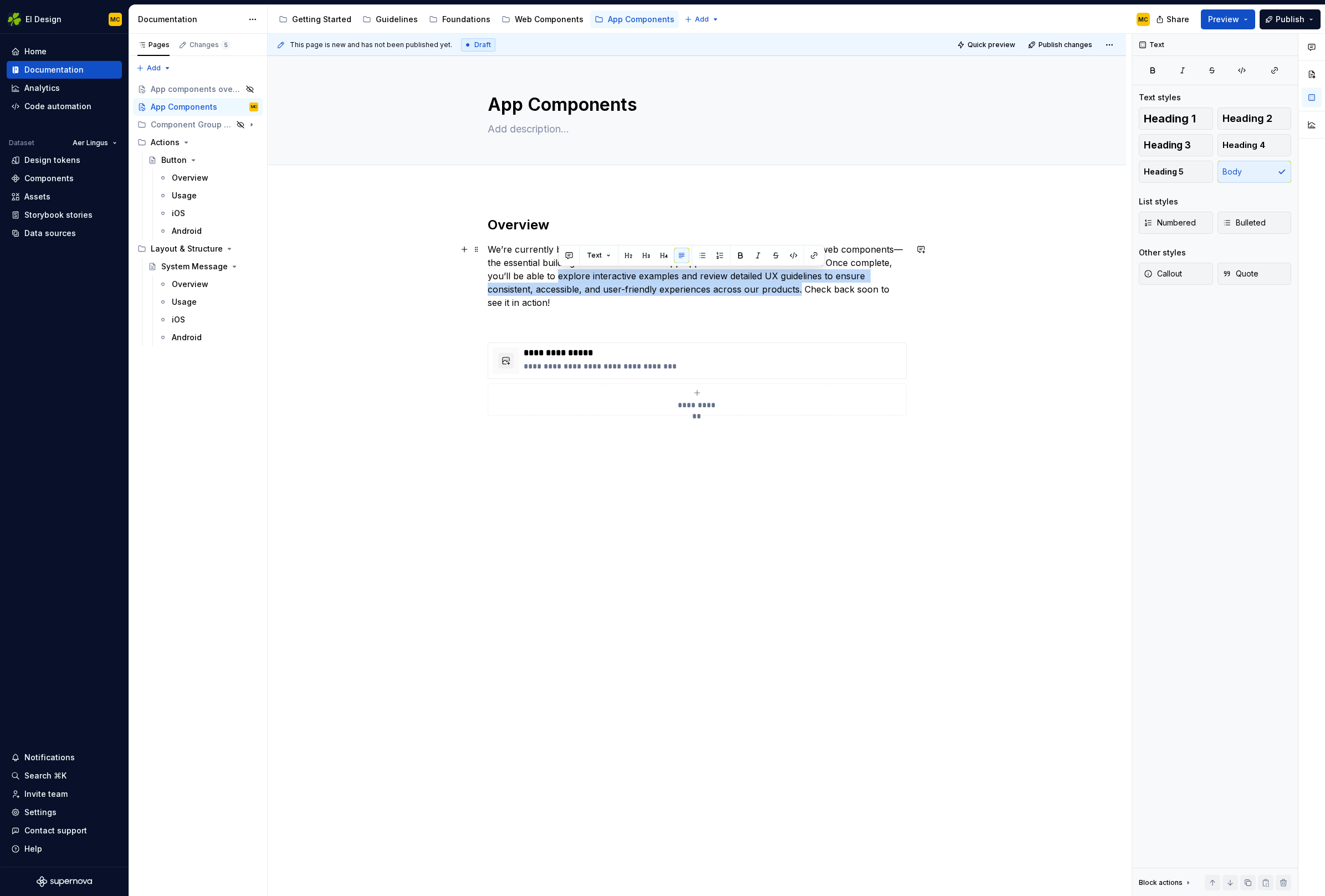
drag, startPoint x: 560, startPoint y: 279, endPoint x: 804, endPoint y: 286, distance: 244.1
click at [804, 286] on p "We’re currently building out this section to showcase our library of live, code…" at bounding box center [697, 276] width 419 height 67
copy p "explore interactive examples and review detailed UX guidelines to ensure consis…"
click at [524, 128] on textarea at bounding box center [694, 129] width 419 height 18
paste textarea "explore interactive examples and review detailed UX guidelines to ensure consis…"
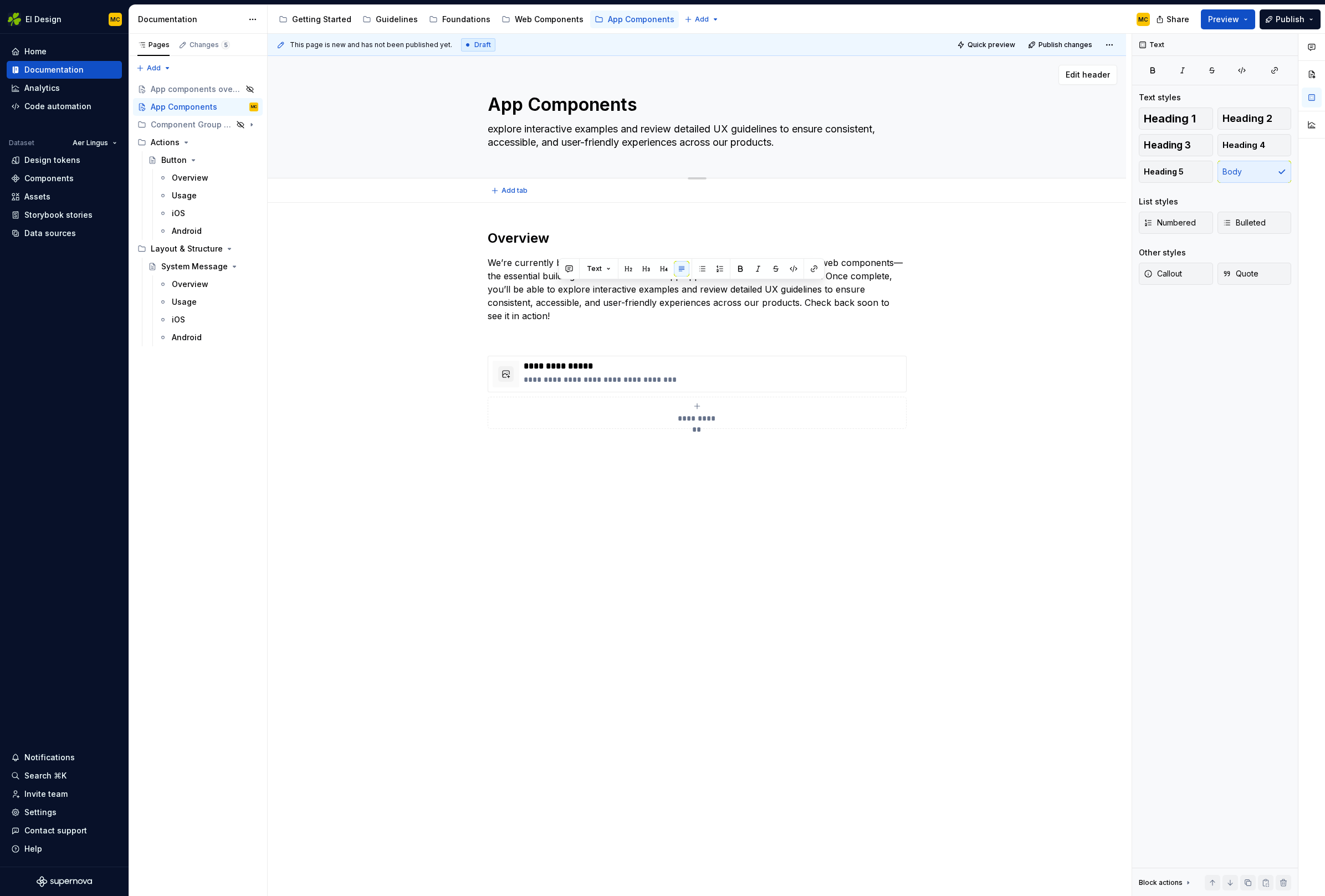
drag, startPoint x: 497, startPoint y: 129, endPoint x: 489, endPoint y: 131, distance: 8.2
click at [489, 131] on textarea "explore interactive examples and review detailed UX guidelines to ensure consis…" at bounding box center [694, 135] width 419 height 31
click at [585, 309] on p "We’re currently building out this section to showcase our library of live, code…" at bounding box center [697, 289] width 419 height 67
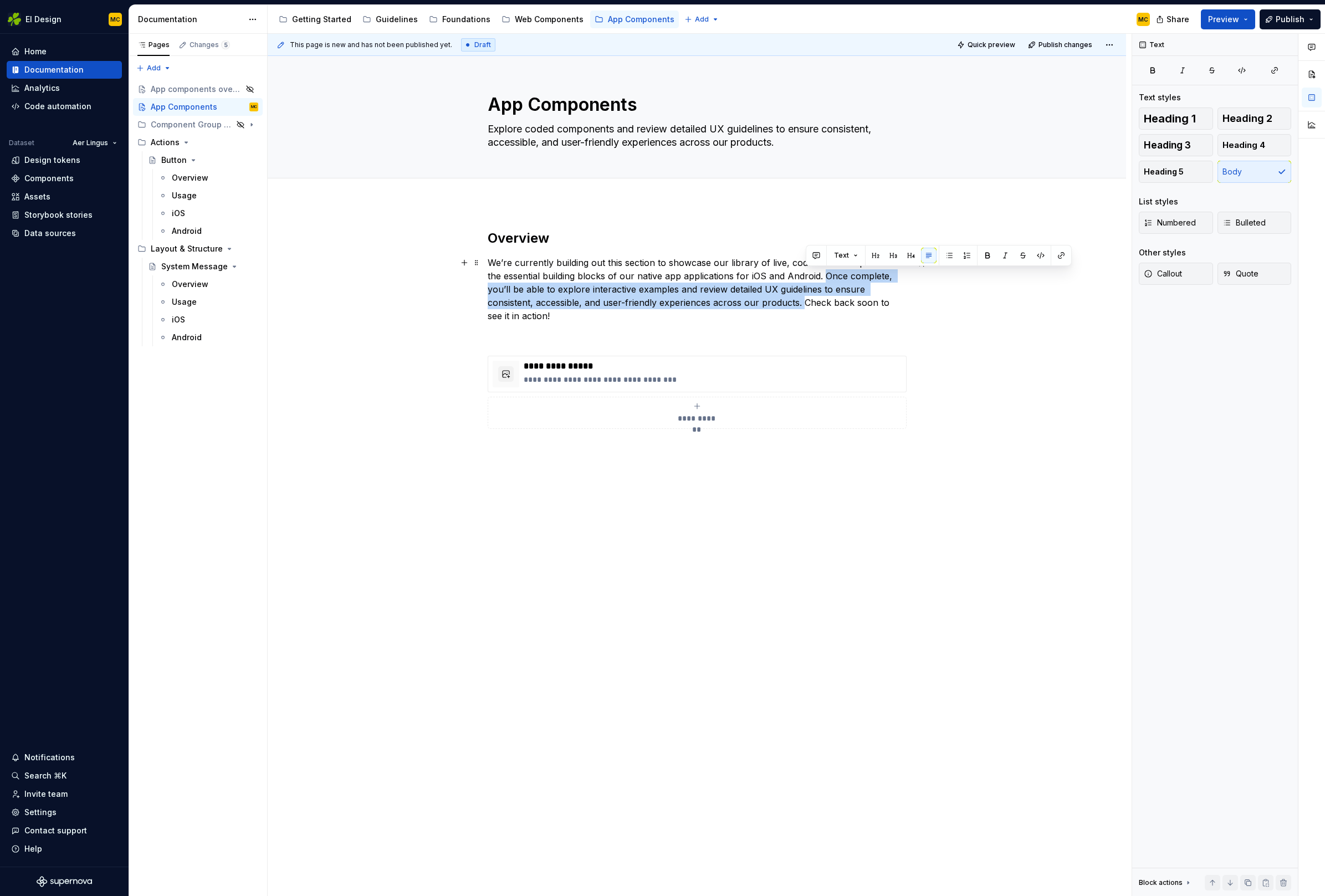
drag, startPoint x: 806, startPoint y: 304, endPoint x: 825, endPoint y: 272, distance: 37.2
click at [825, 272] on p "We’re currently building out this section to showcase our library of live, code…" at bounding box center [697, 289] width 419 height 67
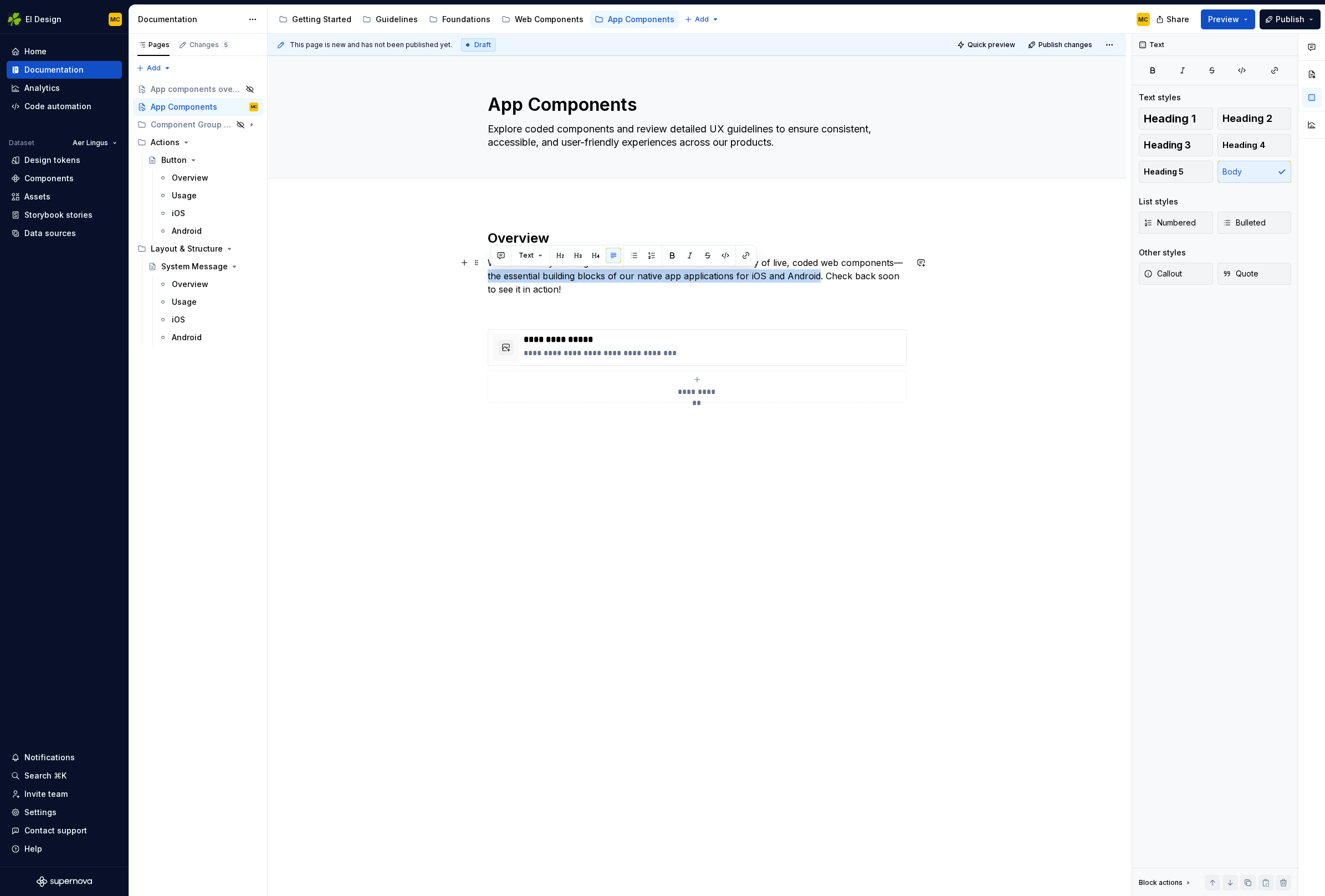
drag, startPoint x: 818, startPoint y: 275, endPoint x: 491, endPoint y: 273, distance: 327.0
click at [491, 273] on p "We’re currently building out this section to showcase our library of live, code…" at bounding box center [697, 276] width 419 height 40
copy p "the essential building blocks of our native app applications for iOS and Android"
click at [512, 125] on textarea "Explore coded components and review detailed UX guidelines to ensure consistent…" at bounding box center [694, 135] width 419 height 31
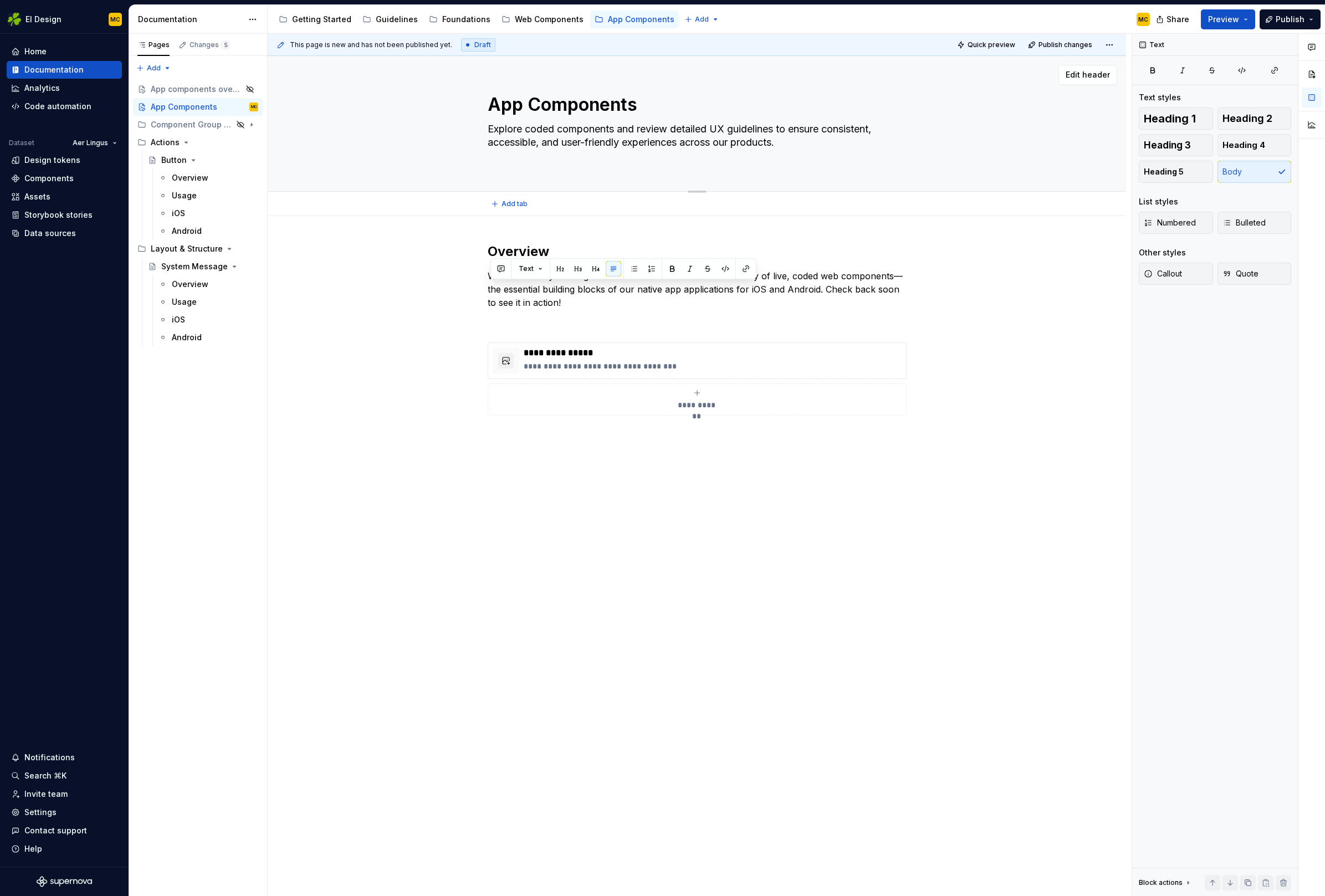
paste textarea "the essential building blocks of our native app applications for iOS and Android"
click at [844, 283] on p "We’re currently building out this section to showcase our library of live, code…" at bounding box center [697, 289] width 419 height 40
click at [512, 127] on textarea "The building blocks of our native iOS and Android applications. Explore coded c…" at bounding box center [694, 142] width 419 height 44
drag, startPoint x: 509, startPoint y: 125, endPoint x: 532, endPoint y: 142, distance: 28.6
click at [509, 125] on textarea "The building blocks of our native iOS and Android applications. Explore coded c…" at bounding box center [694, 142] width 419 height 44
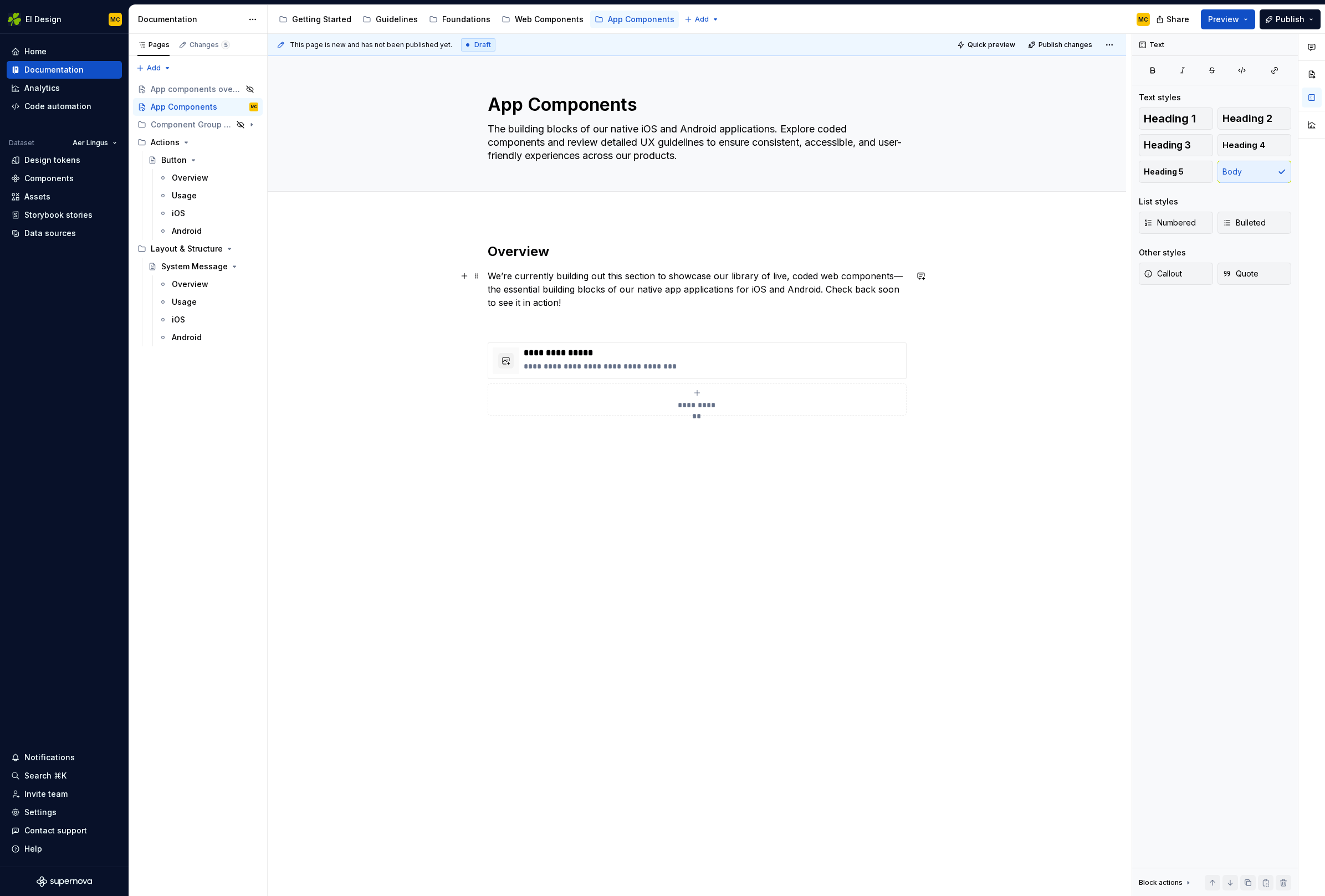
click at [595, 302] on p "We’re currently building out this section to showcase our library of live, code…" at bounding box center [697, 289] width 419 height 40
click at [665, 286] on p "We’re currently building out this section to showcase our library of live, code…" at bounding box center [697, 282] width 419 height 26
click at [487, 275] on div "**********" at bounding box center [696, 463] width 859 height 494
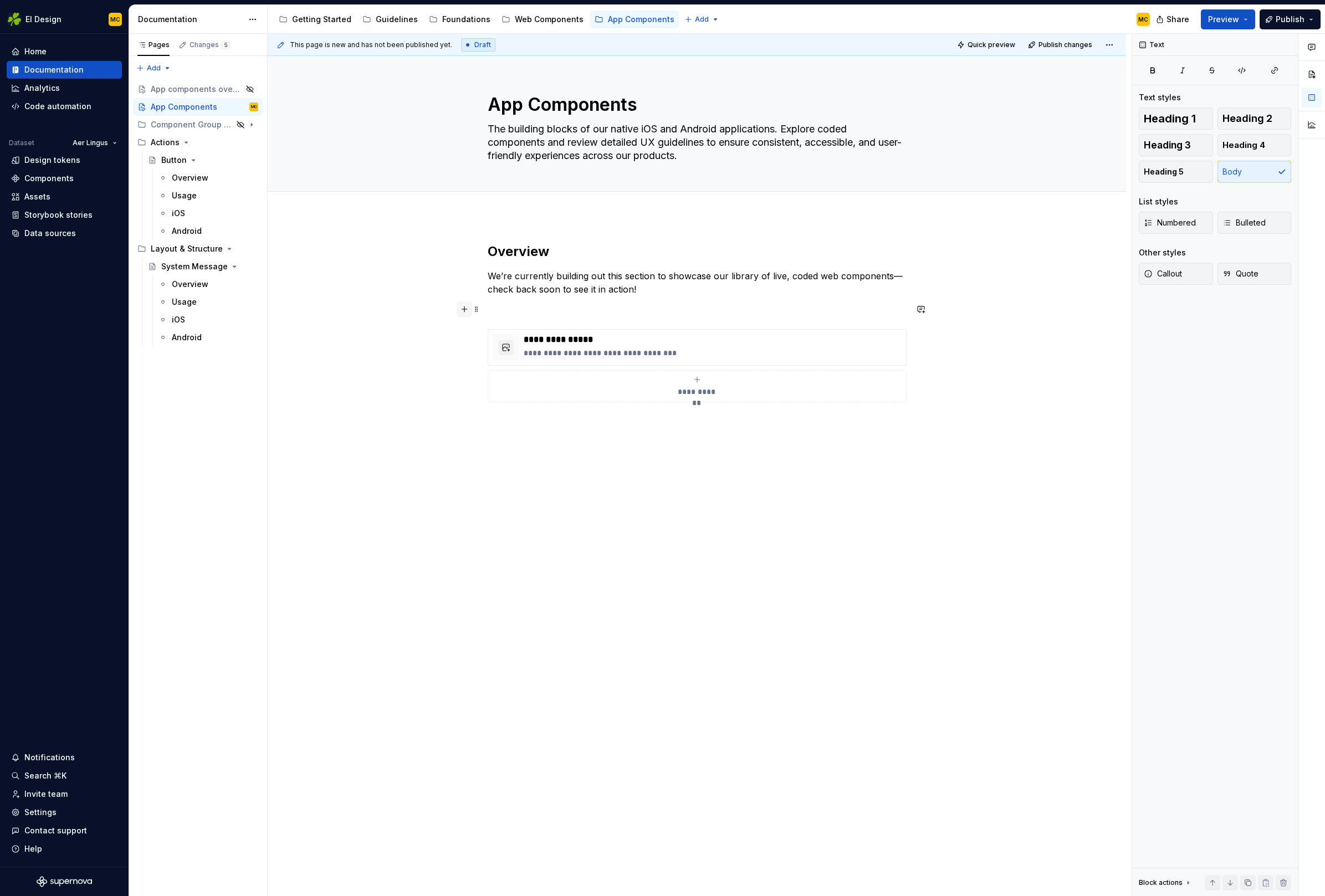
click at [469, 309] on button "button" at bounding box center [465, 309] width 16 height 16
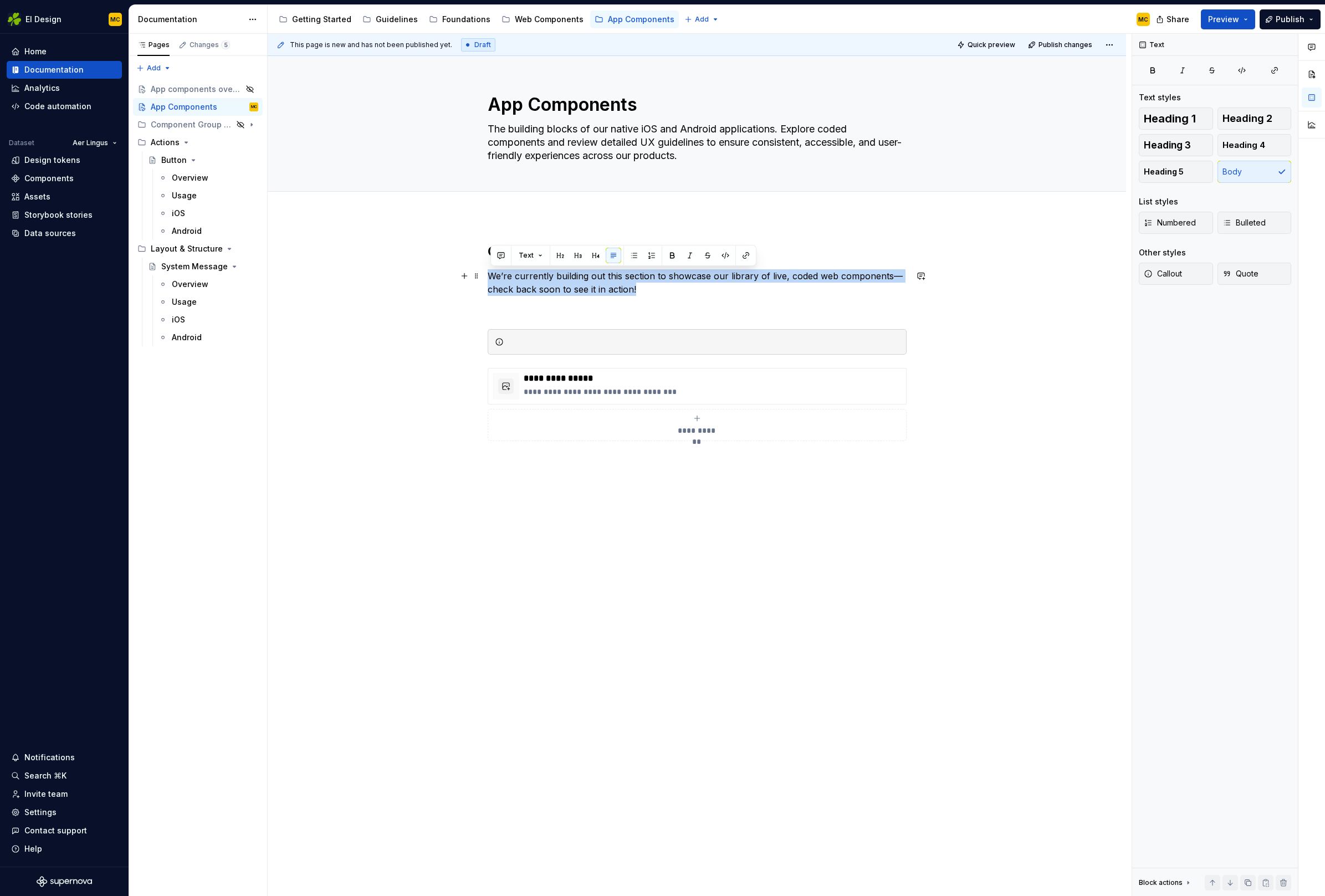
drag, startPoint x: 645, startPoint y: 291, endPoint x: 491, endPoint y: 275, distance: 154.8
click at [491, 275] on p "We’re currently building out this section to showcase our library of live, code…" at bounding box center [697, 282] width 419 height 26
copy p "We’re currently building out this section to showcase our library of live, code…"
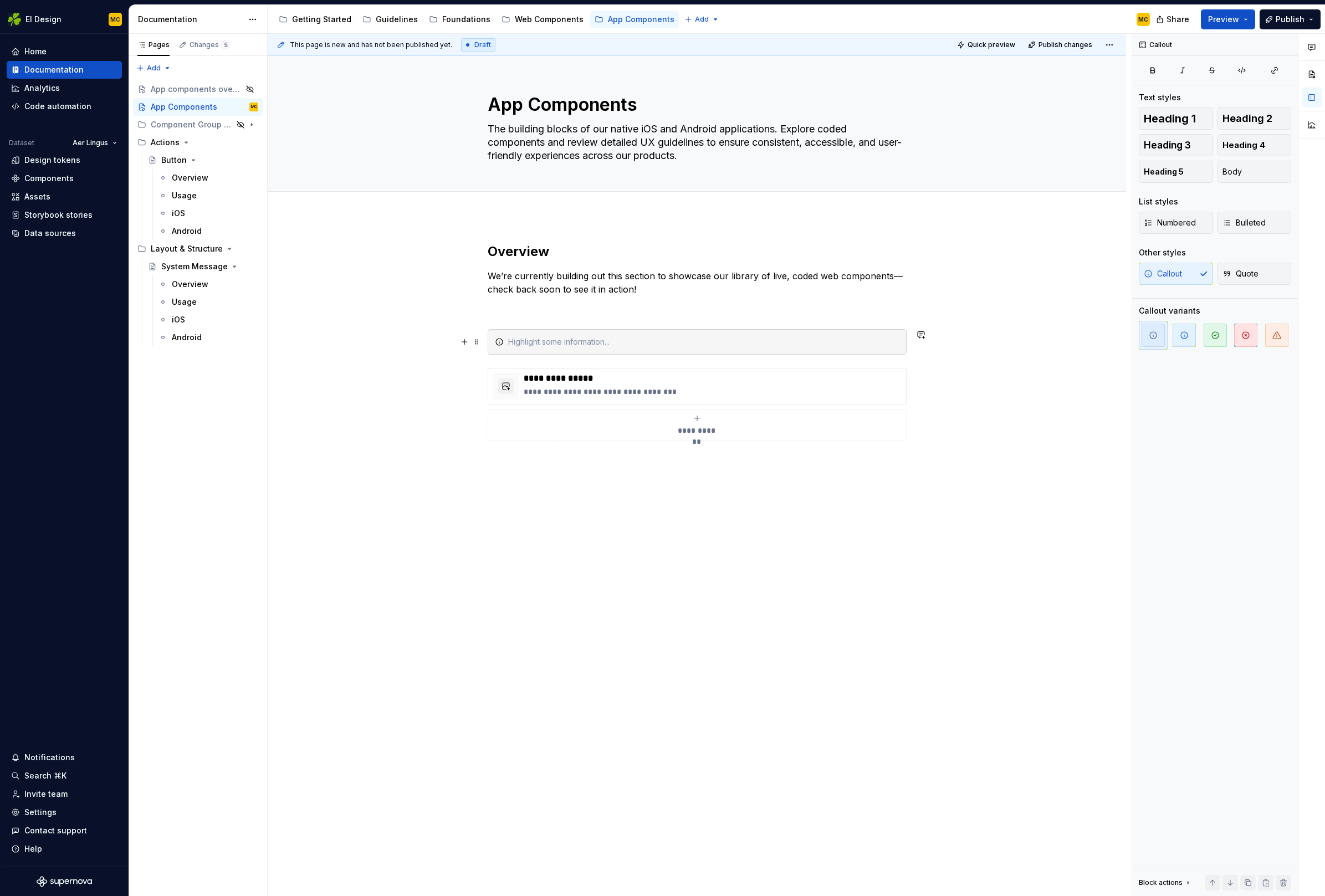
click at [566, 344] on div at bounding box center [703, 342] width 391 height 11
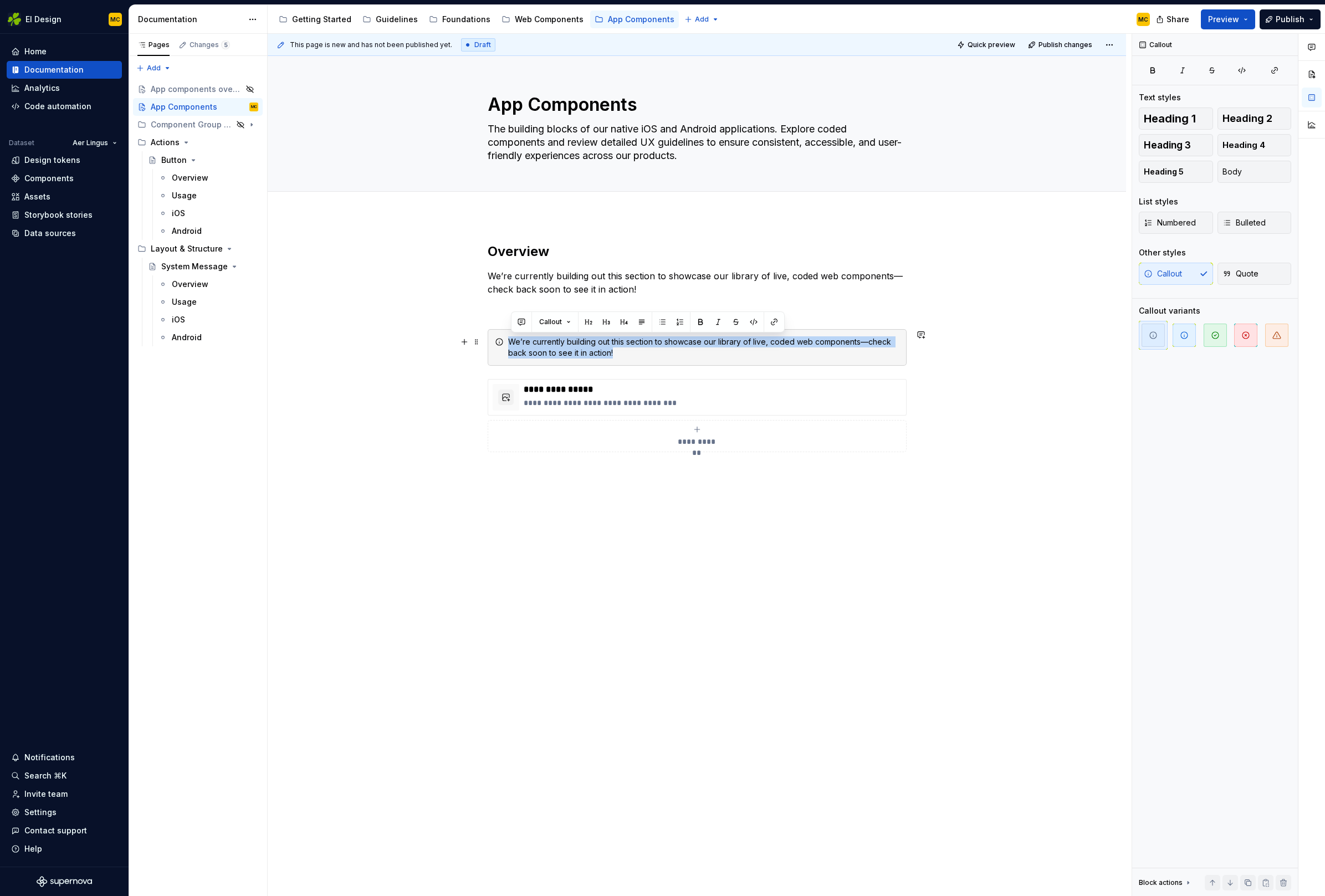
drag, startPoint x: 623, startPoint y: 357, endPoint x: 520, endPoint y: 335, distance: 105.3
click at [520, 335] on div "We’re currently building out this section to showcase our library of live, code…" at bounding box center [697, 347] width 419 height 37
click at [627, 324] on button "button" at bounding box center [624, 322] width 16 height 16
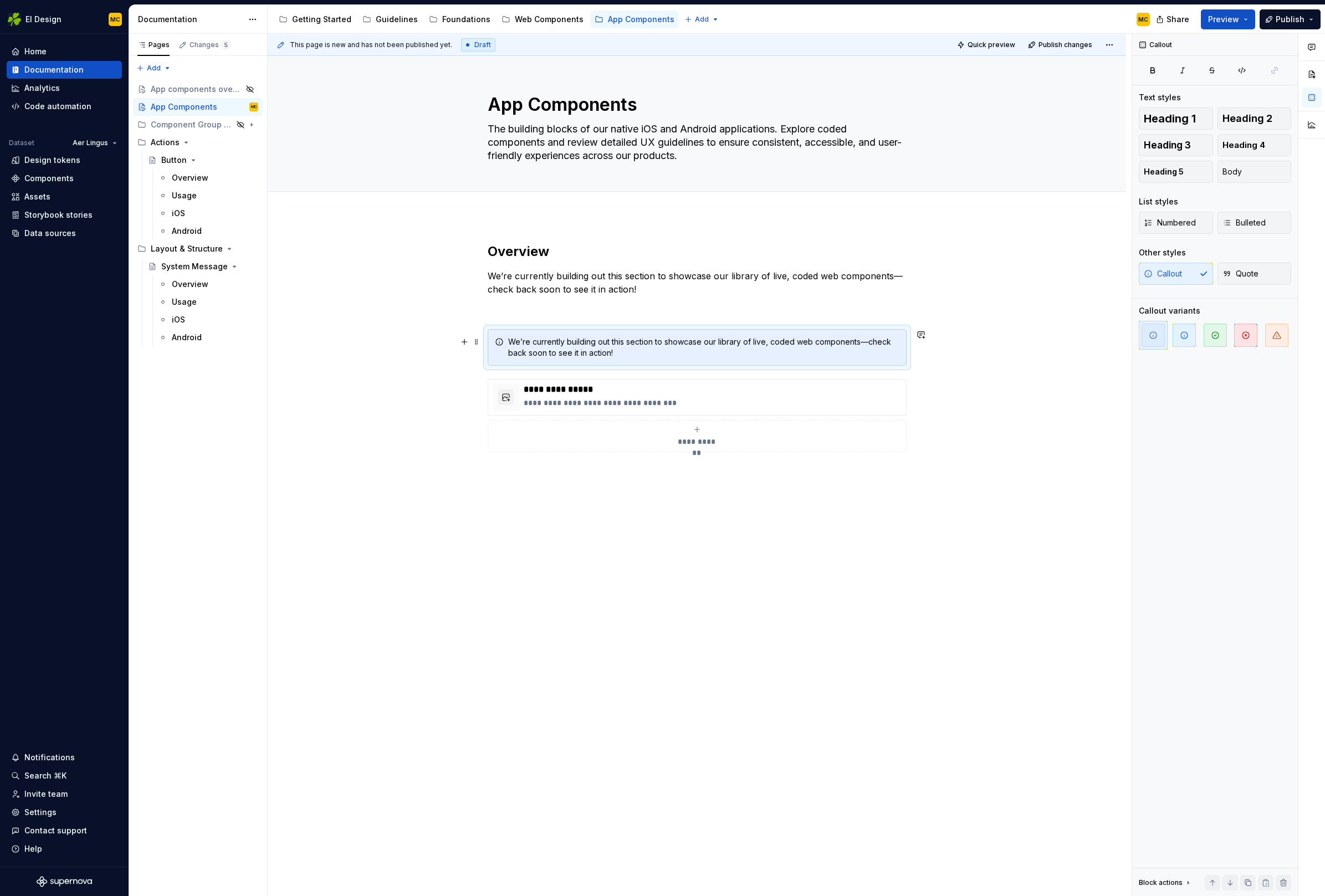
click at [651, 351] on div "We’re currently building out this section to showcase our library of live, code…" at bounding box center [703, 347] width 391 height 23
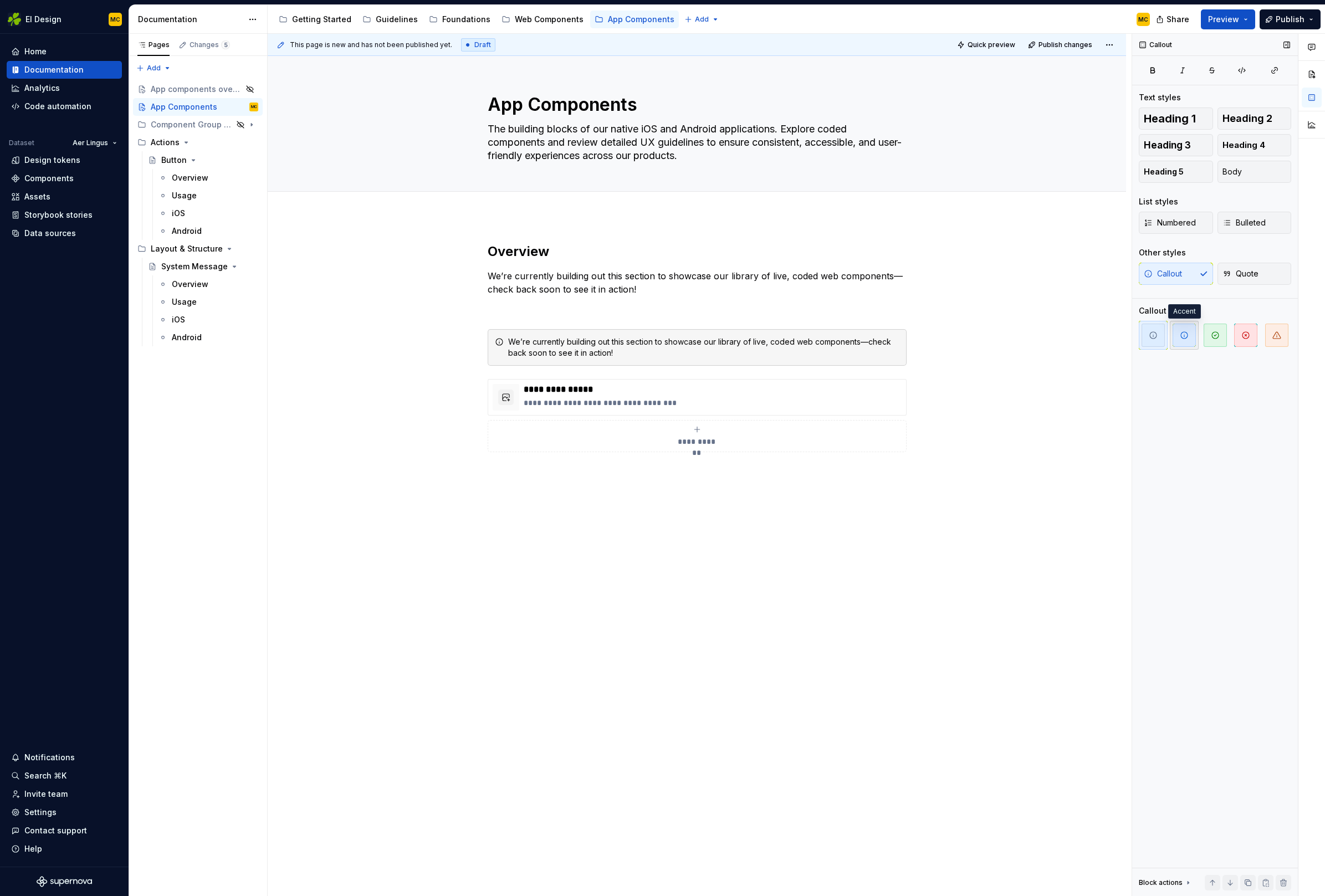
click at [1191, 339] on span "button" at bounding box center [1183, 335] width 23 height 23
drag, startPoint x: 592, startPoint y: 524, endPoint x: 593, endPoint y: 506, distance: 18.0
click at [591, 522] on div "**********" at bounding box center [699, 464] width 864 height 862
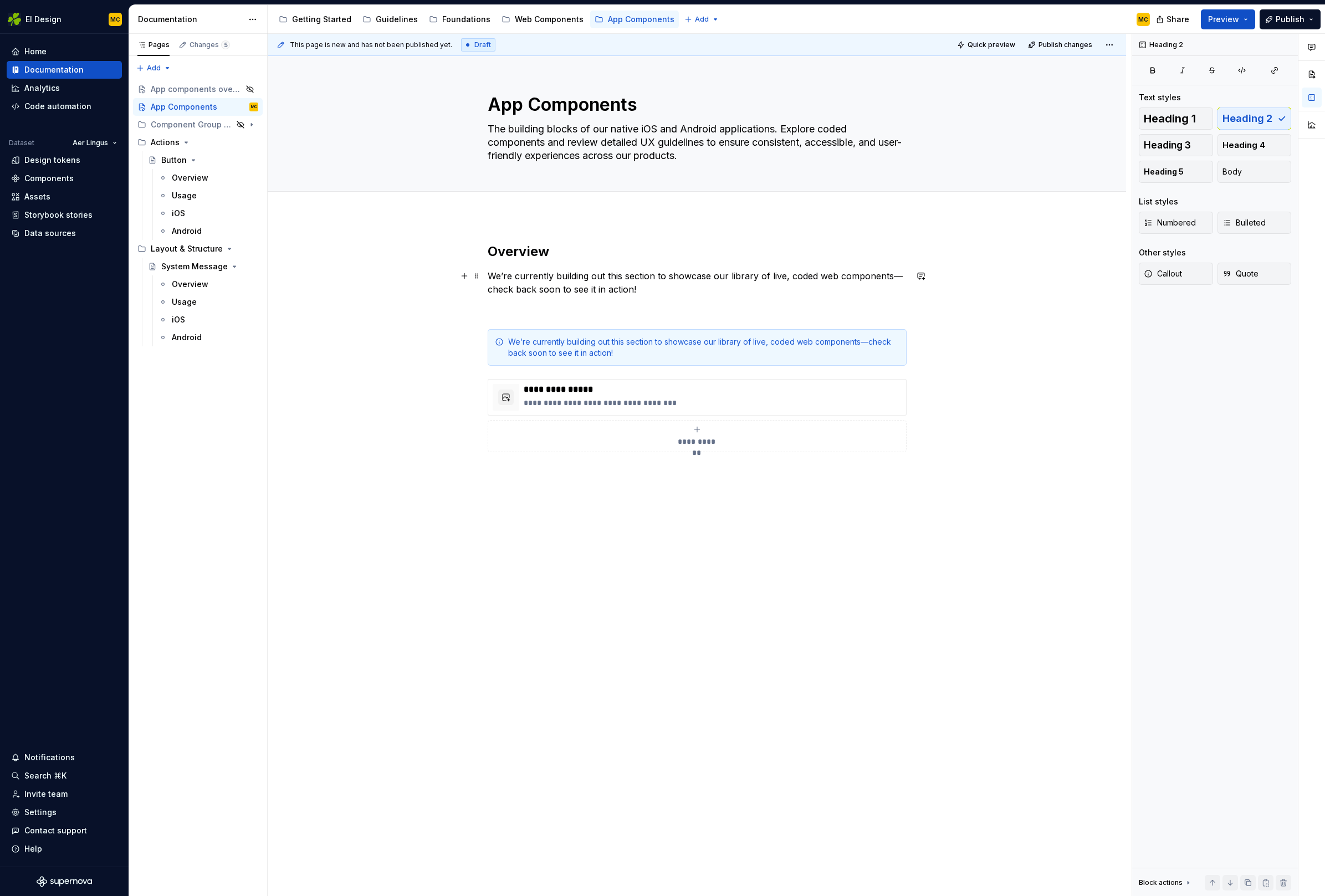
click at [646, 289] on p "We’re currently building out this section to showcase our library of live, code…" at bounding box center [697, 282] width 419 height 26
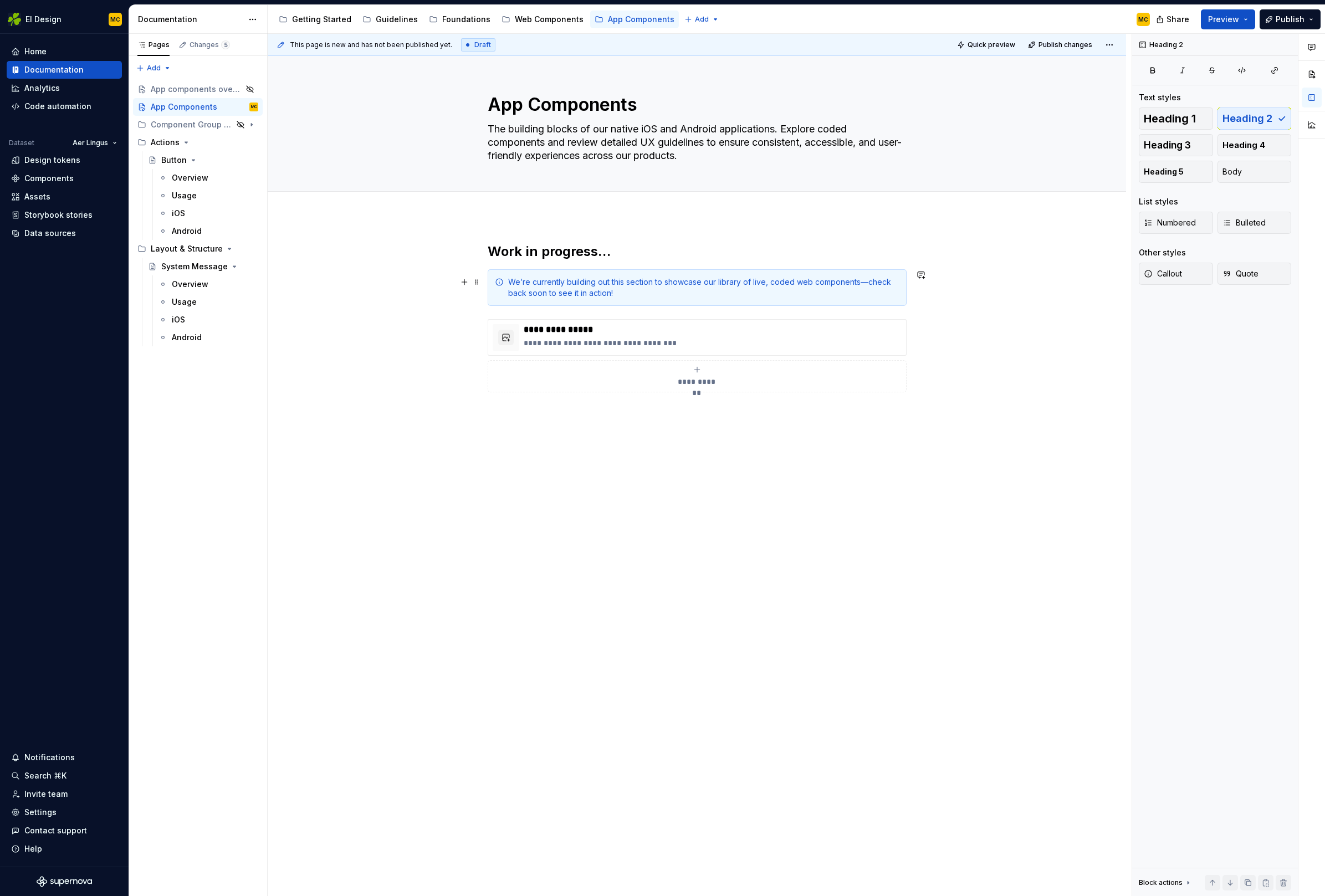
click at [668, 297] on div "We’re currently building out this section to showcase our library of live, code…" at bounding box center [703, 288] width 391 height 23
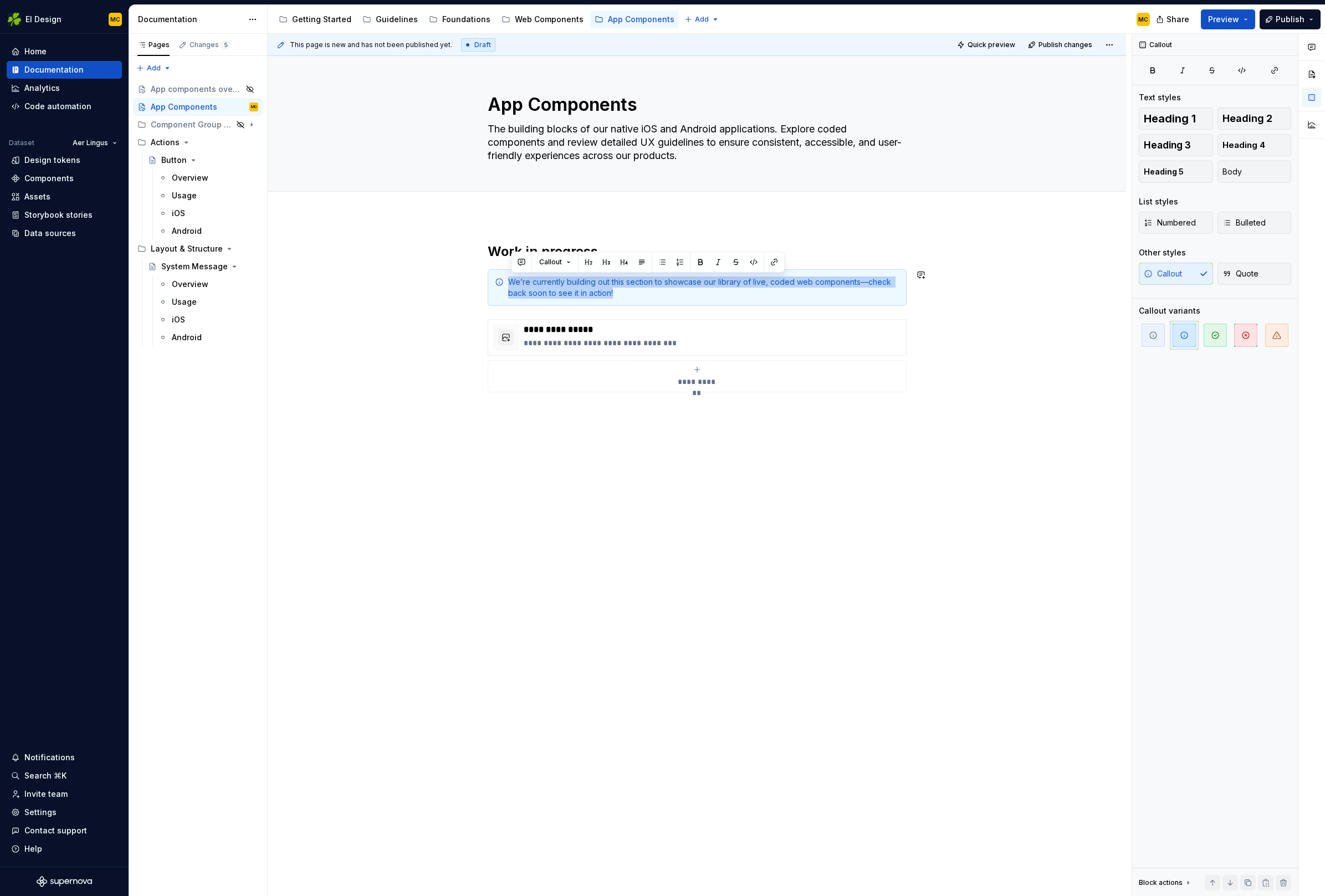
drag, startPoint x: 511, startPoint y: 270, endPoint x: 474, endPoint y: 266, distance: 37.2
click at [474, 266] on div "**********" at bounding box center [696, 458] width 859 height 485
click at [639, 262] on button "button" at bounding box center [642, 262] width 16 height 16
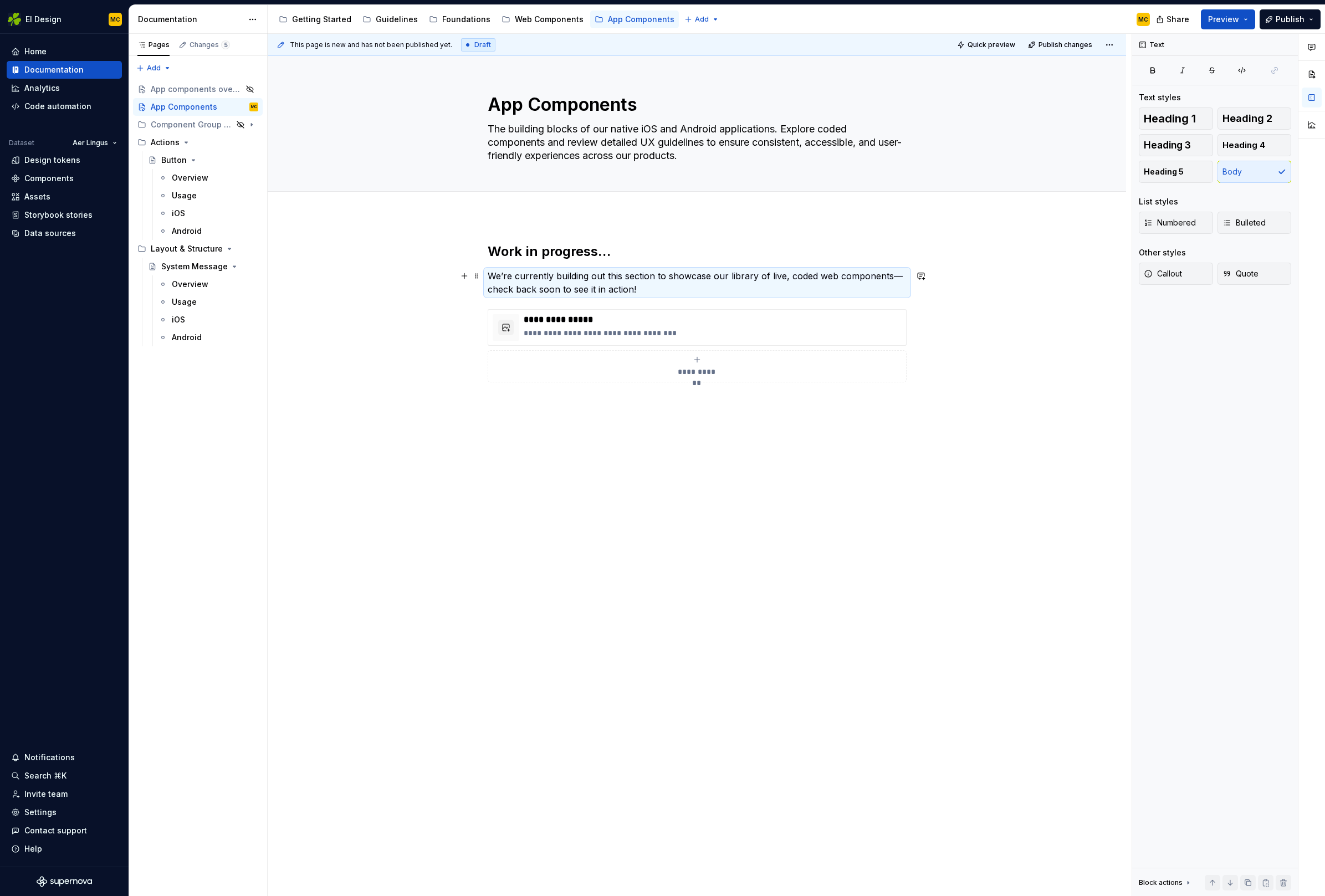
click at [648, 287] on p "We’re currently building out this section to showcase our library of live, code…" at bounding box center [697, 282] width 419 height 26
click at [648, 289] on p "We’re currently building out this section to showcase our library of live, code…" at bounding box center [697, 282] width 419 height 26
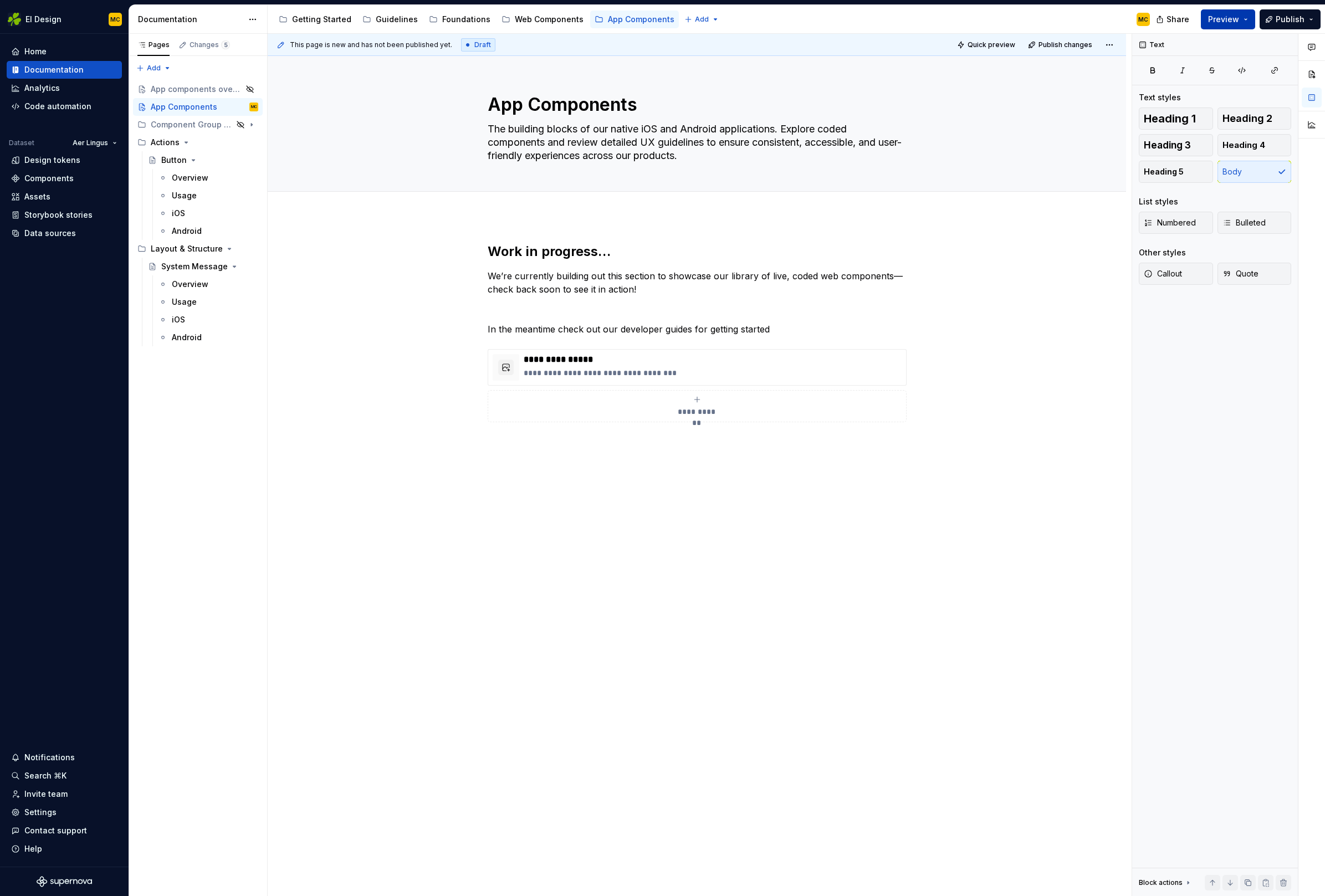
click at [1248, 21] on button "Preview" at bounding box center [1228, 19] width 54 height 20
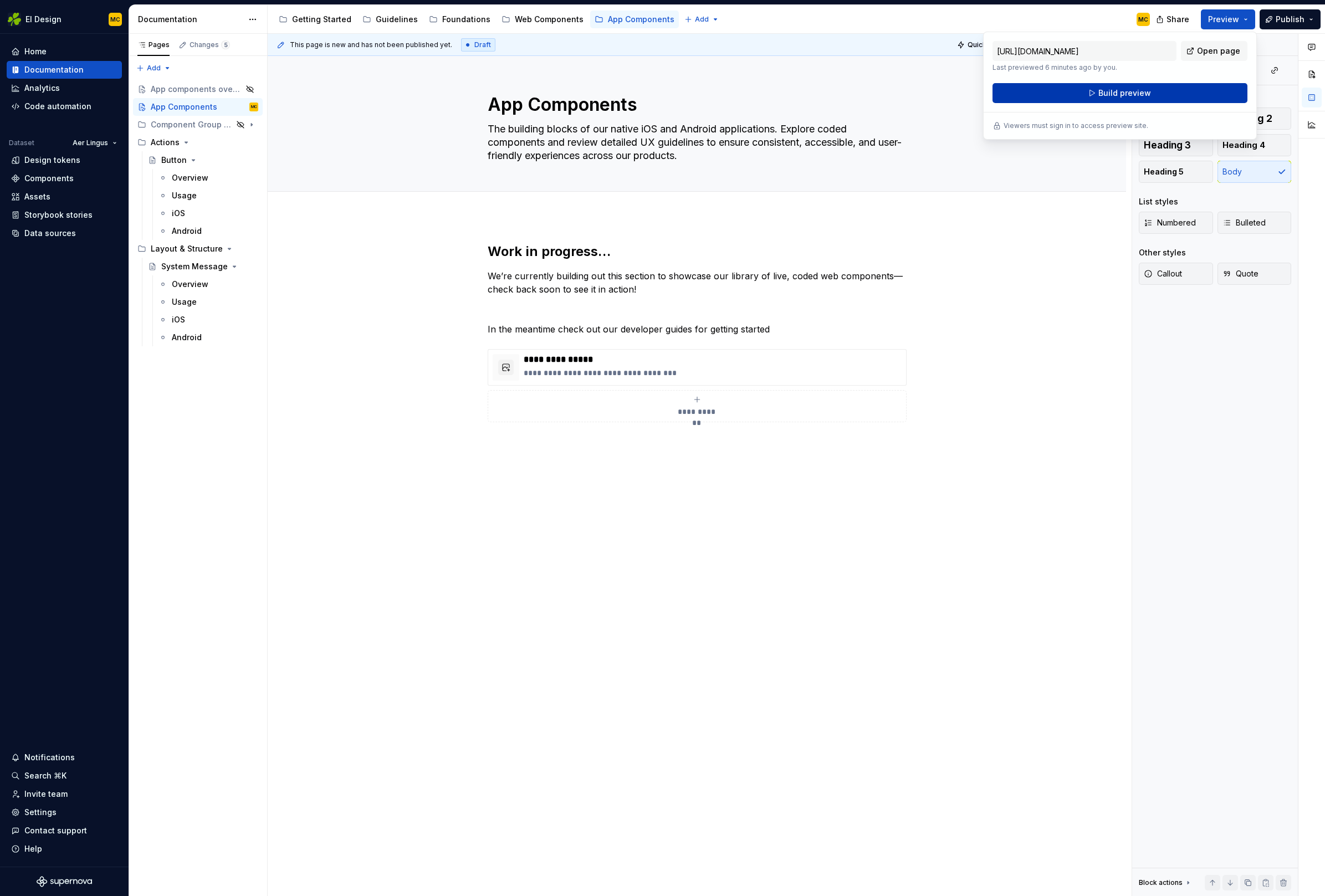
click at [1177, 94] on button "Build preview" at bounding box center [1120, 93] width 255 height 20
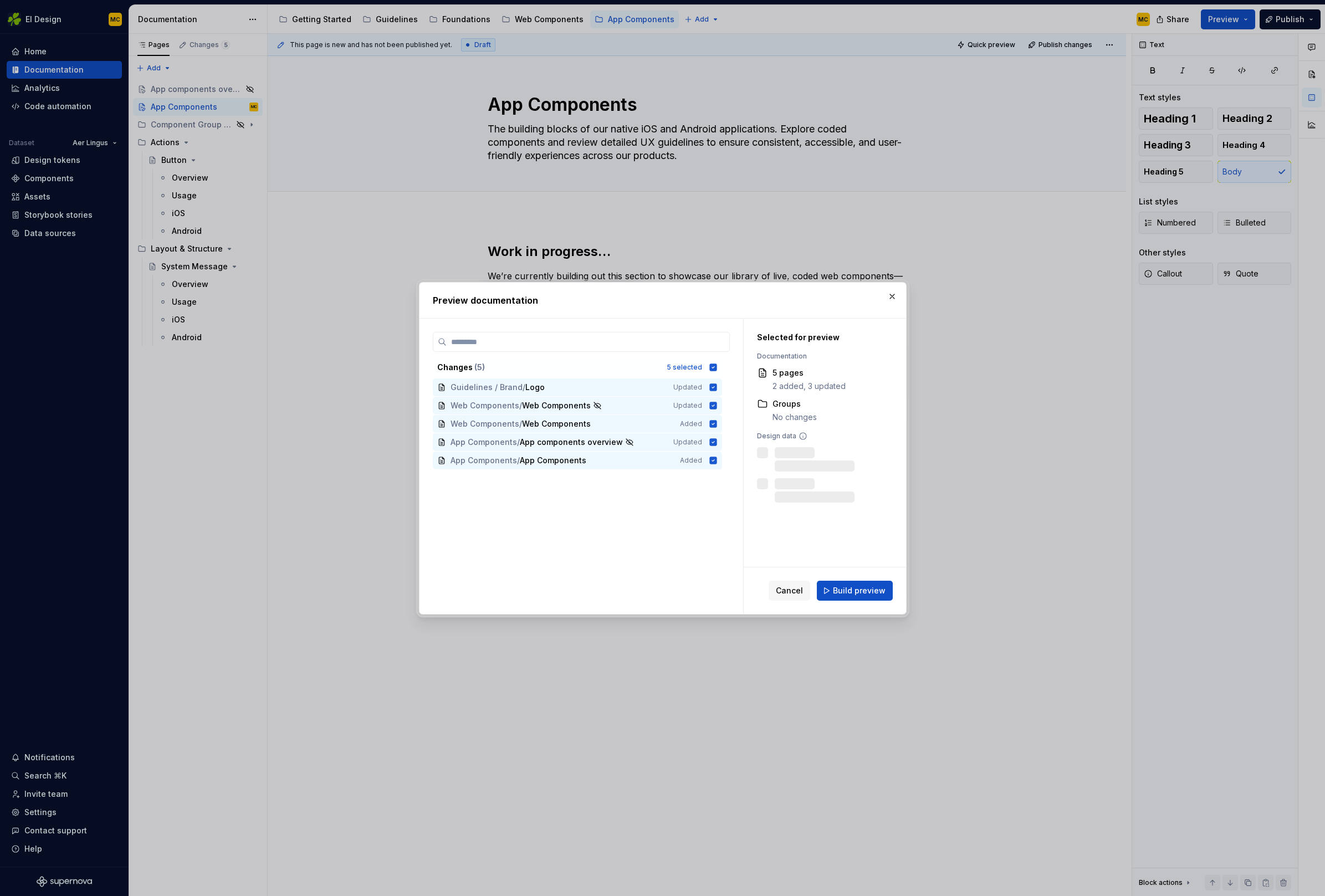
click at [854, 589] on span "Build preview" at bounding box center [859, 591] width 53 height 11
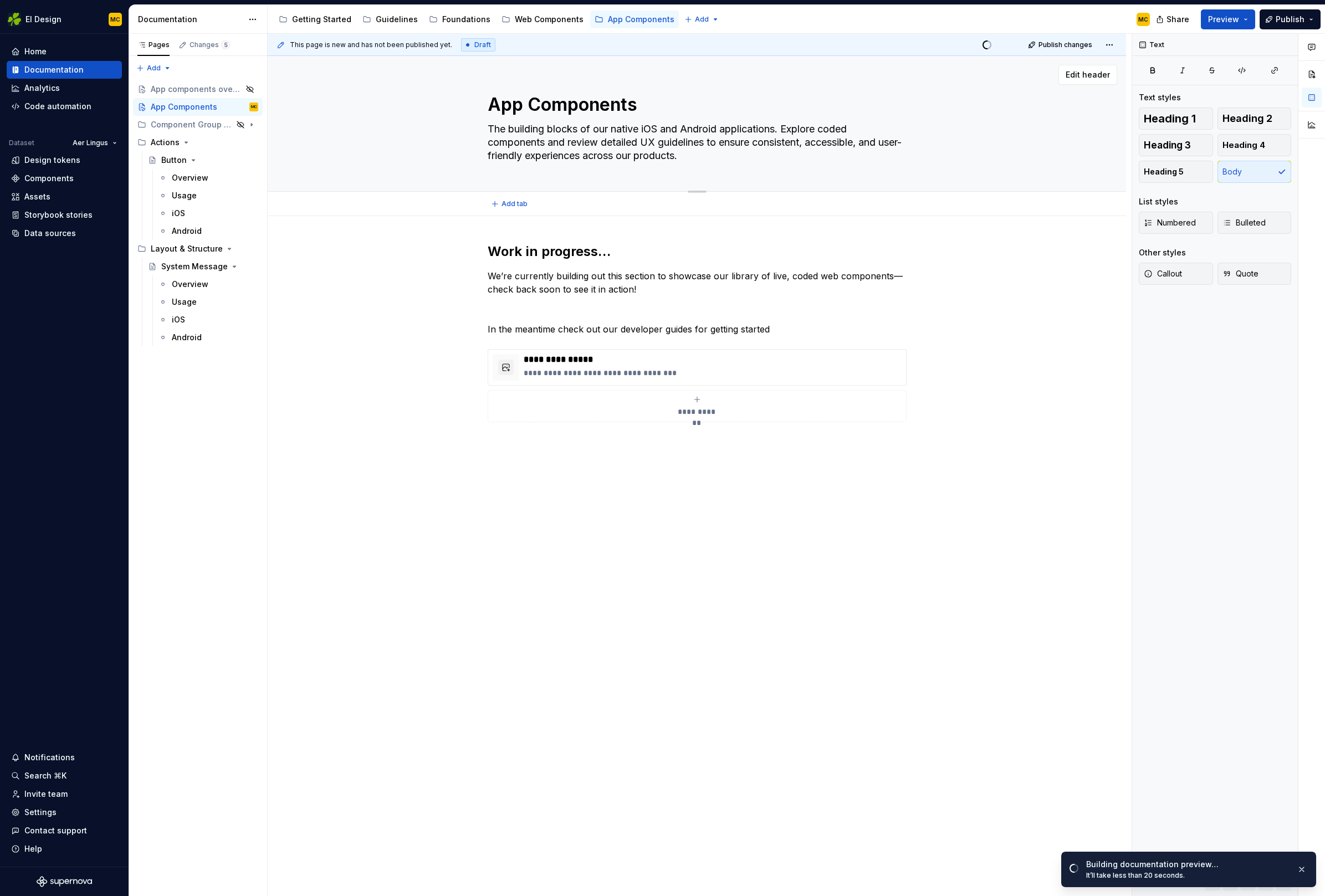
click at [606, 142] on textarea "The building blocks of our native iOS and Android applications. Explore coded c…" at bounding box center [694, 142] width 419 height 44
click at [601, 143] on textarea "The building blocks of our native iOS and Android applications. Explore coded c…" at bounding box center [694, 142] width 419 height 44
click at [608, 144] on textarea "The building blocks of our native iOS and Android applications. Explore coded c…" at bounding box center [694, 142] width 419 height 44
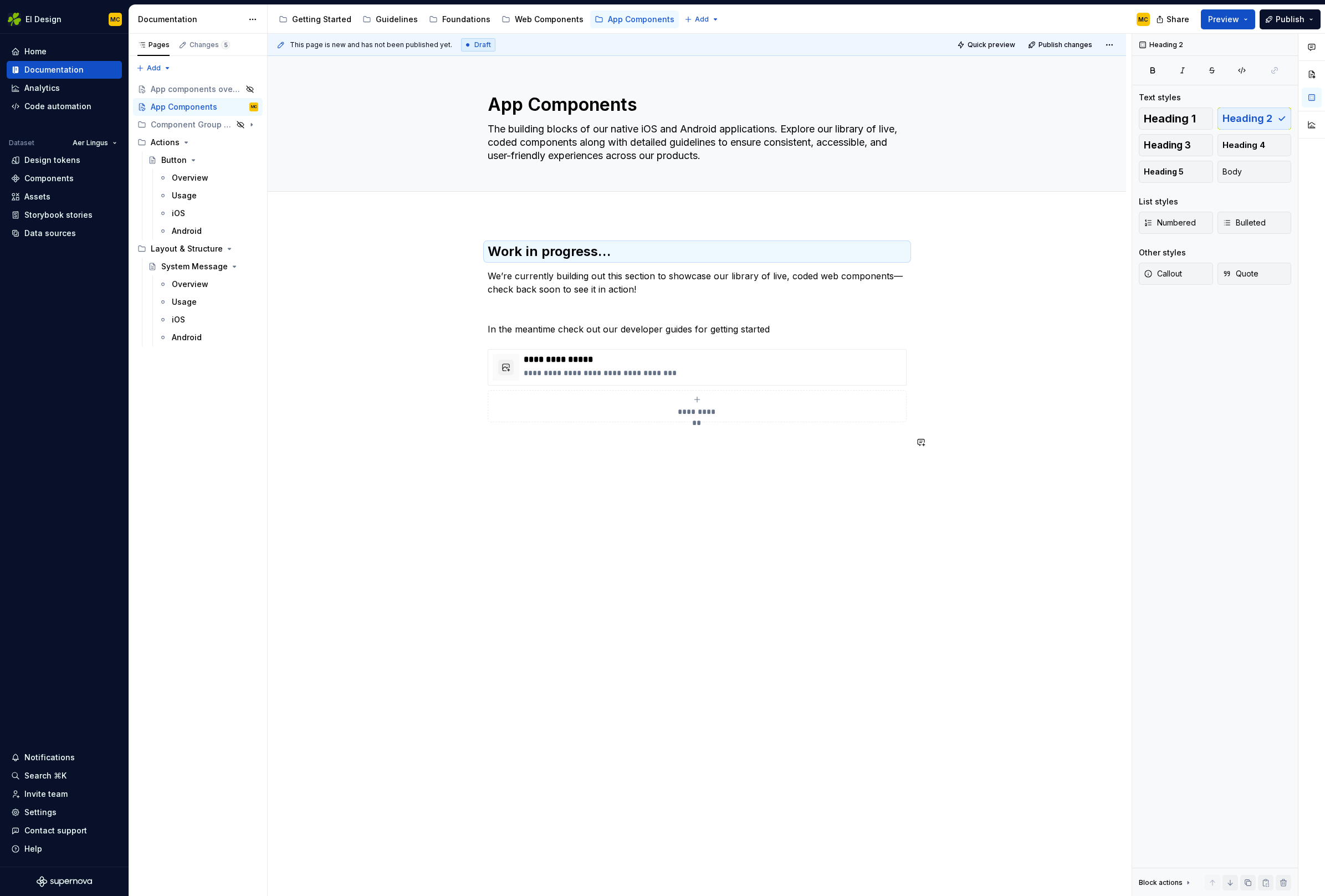
click at [586, 519] on div "**********" at bounding box center [696, 473] width 859 height 515
click at [615, 252] on h2 "Work in progress…" at bounding box center [697, 251] width 419 height 18
click at [709, 503] on div "**********" at bounding box center [696, 473] width 859 height 515
click at [1245, 15] on button "Preview" at bounding box center [1228, 19] width 54 height 20
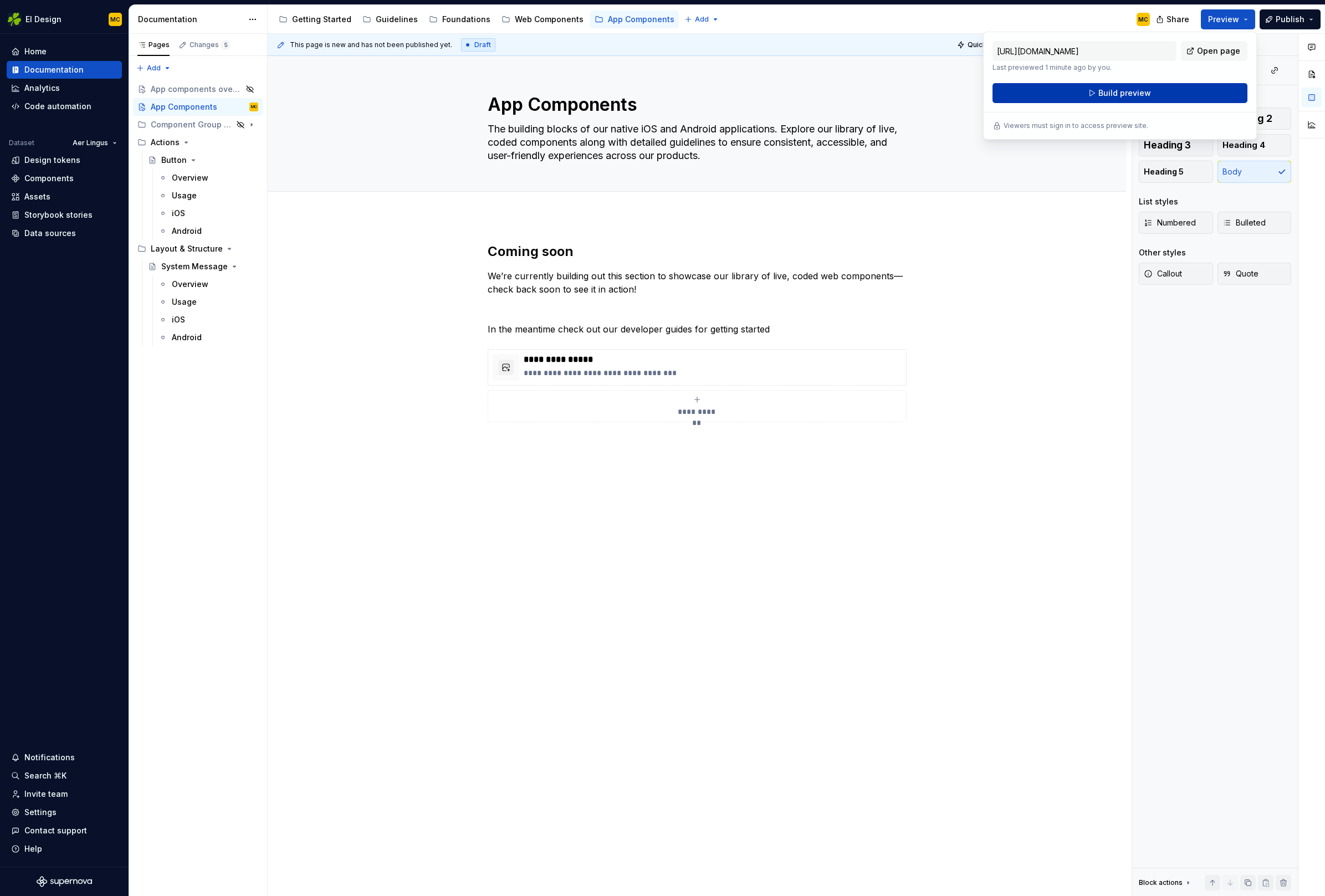
click at [1192, 93] on button "Build preview" at bounding box center [1120, 93] width 255 height 20
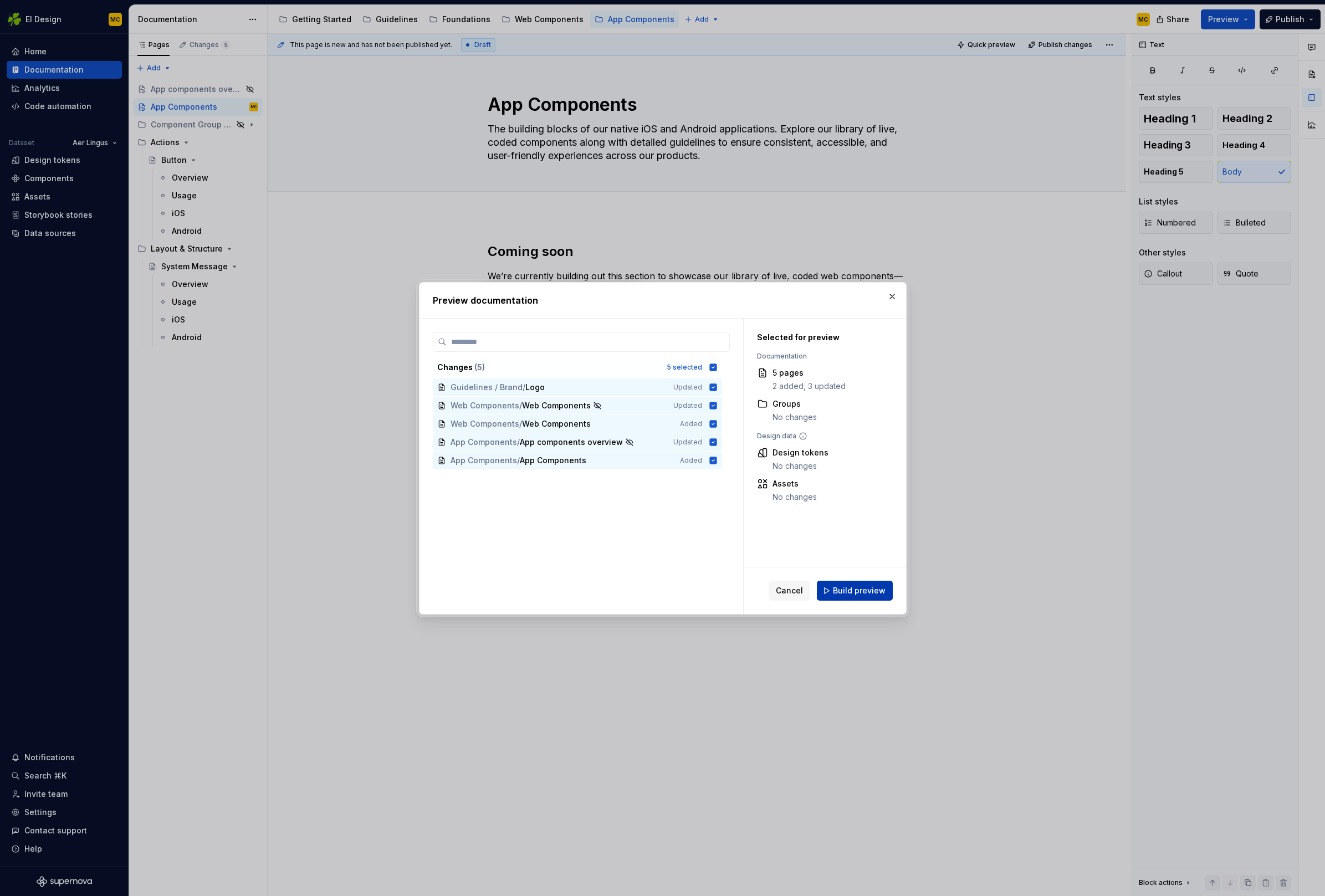
click at [862, 591] on span "Build preview" at bounding box center [859, 591] width 53 height 11
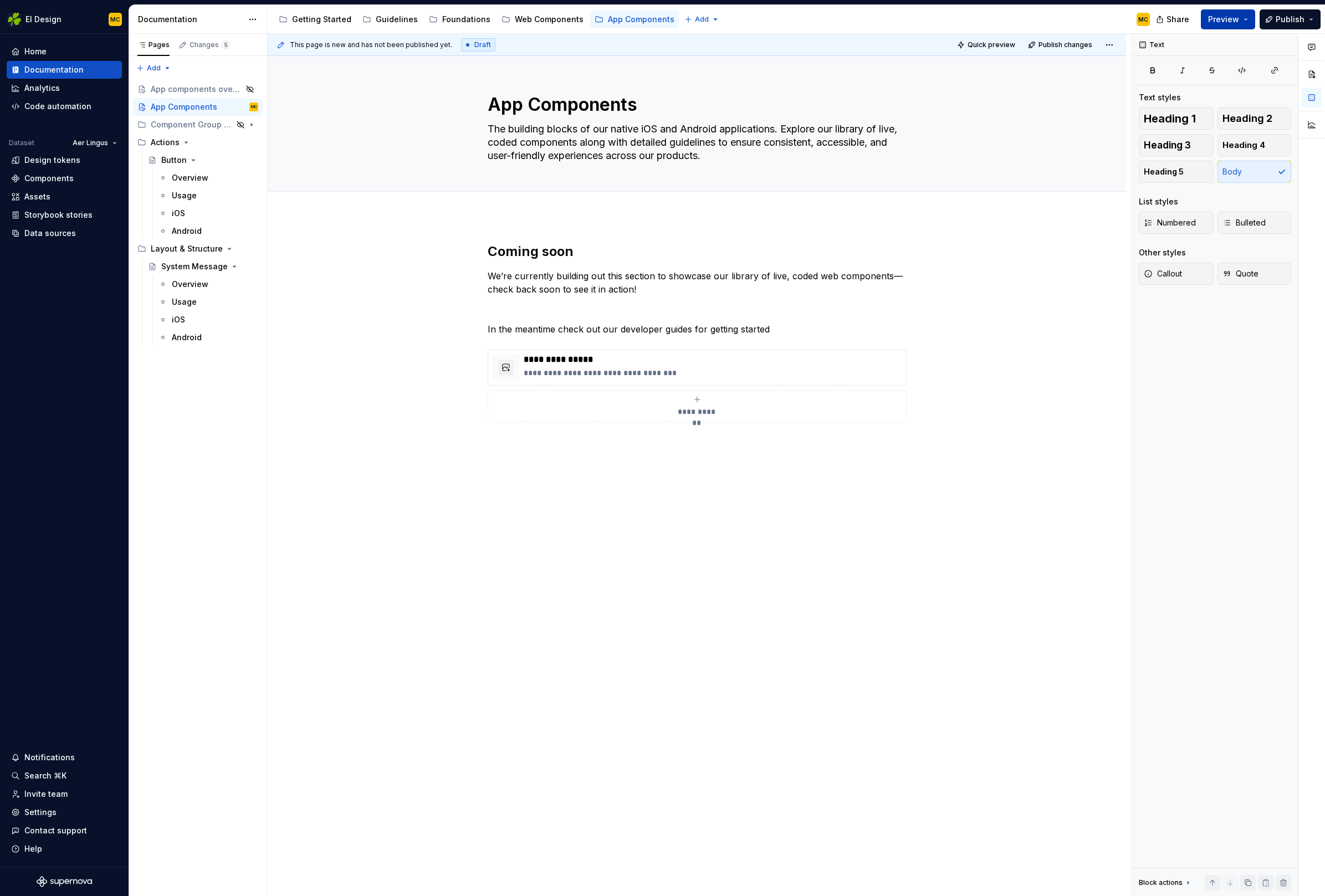
click at [1251, 26] on button "Preview" at bounding box center [1228, 19] width 54 height 20
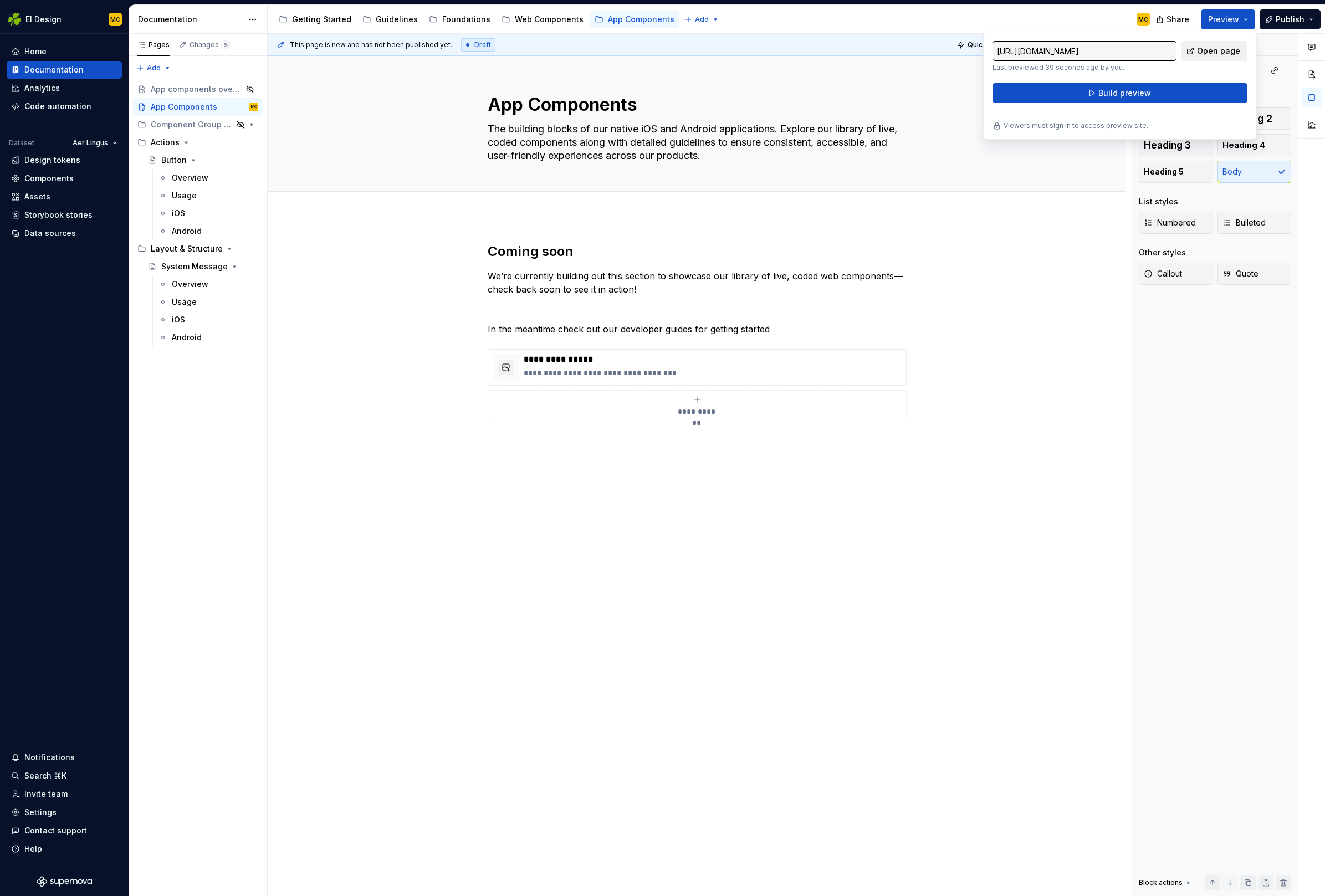
click at [1218, 52] on span "Open page" at bounding box center [1218, 51] width 43 height 11
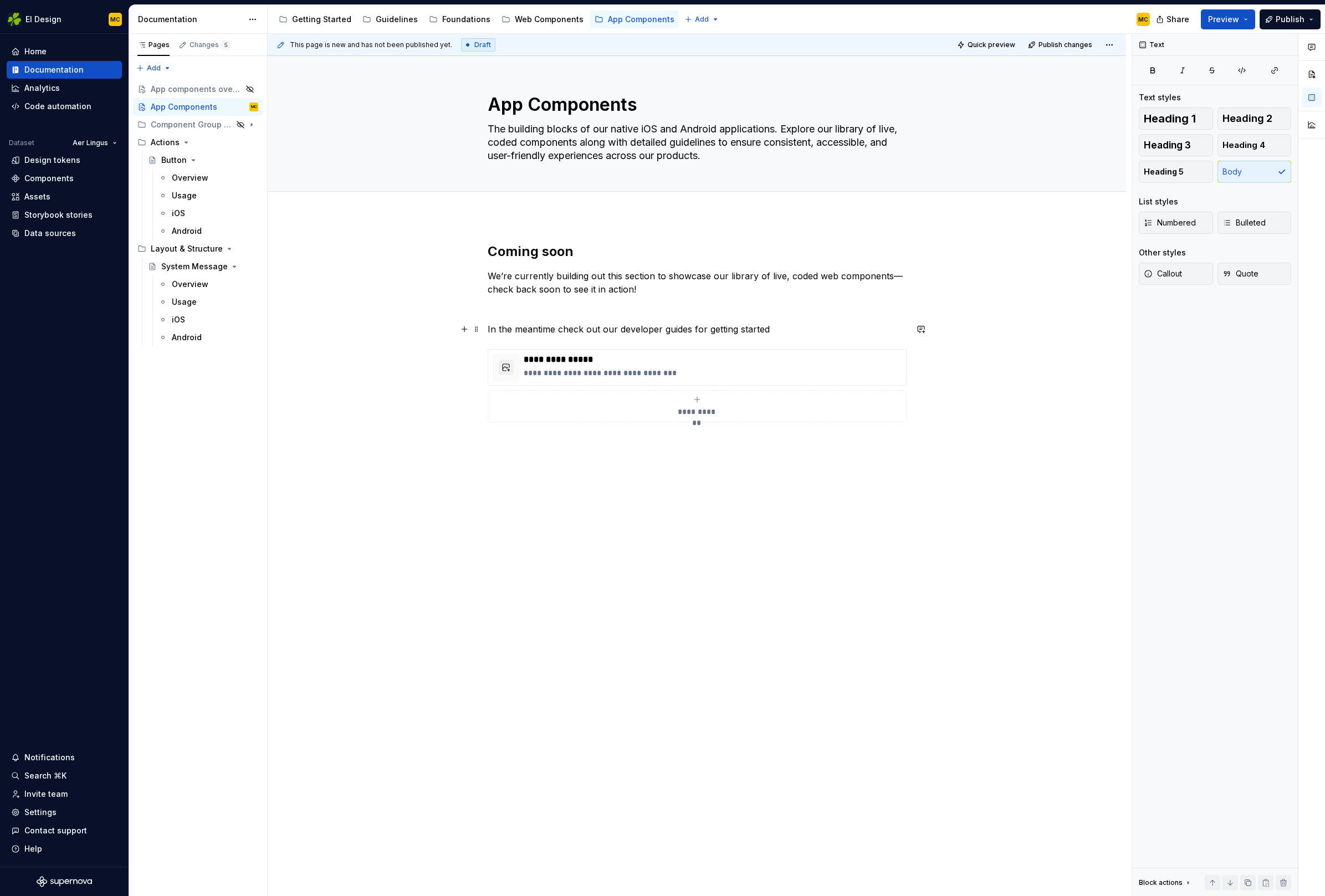
click at [774, 330] on p "In the meantime check out our developer guides for getting started" at bounding box center [697, 329] width 419 height 13
click at [794, 378] on div "**********" at bounding box center [712, 367] width 378 height 26
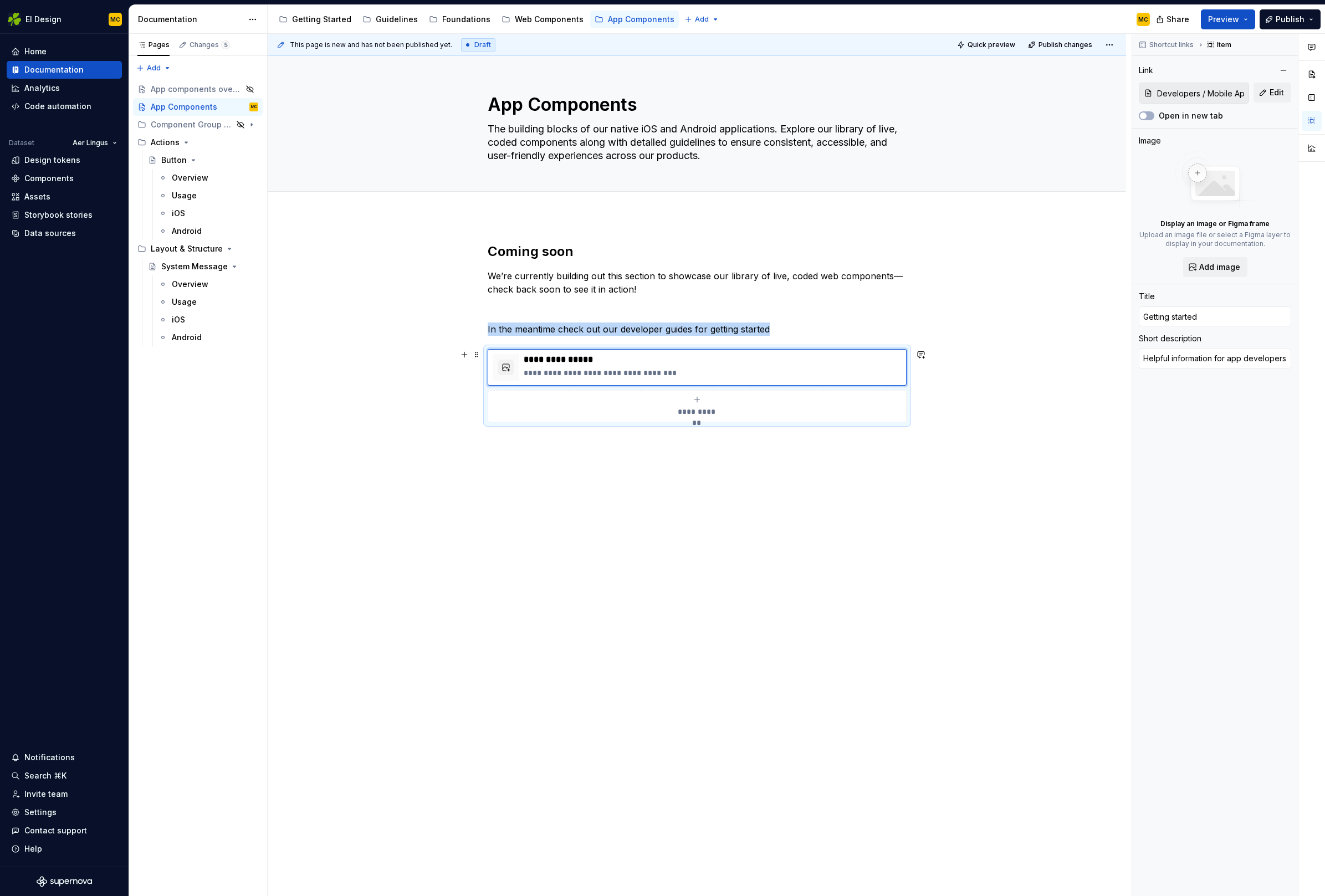
click at [707, 402] on div "**********" at bounding box center [697, 406] width 409 height 23
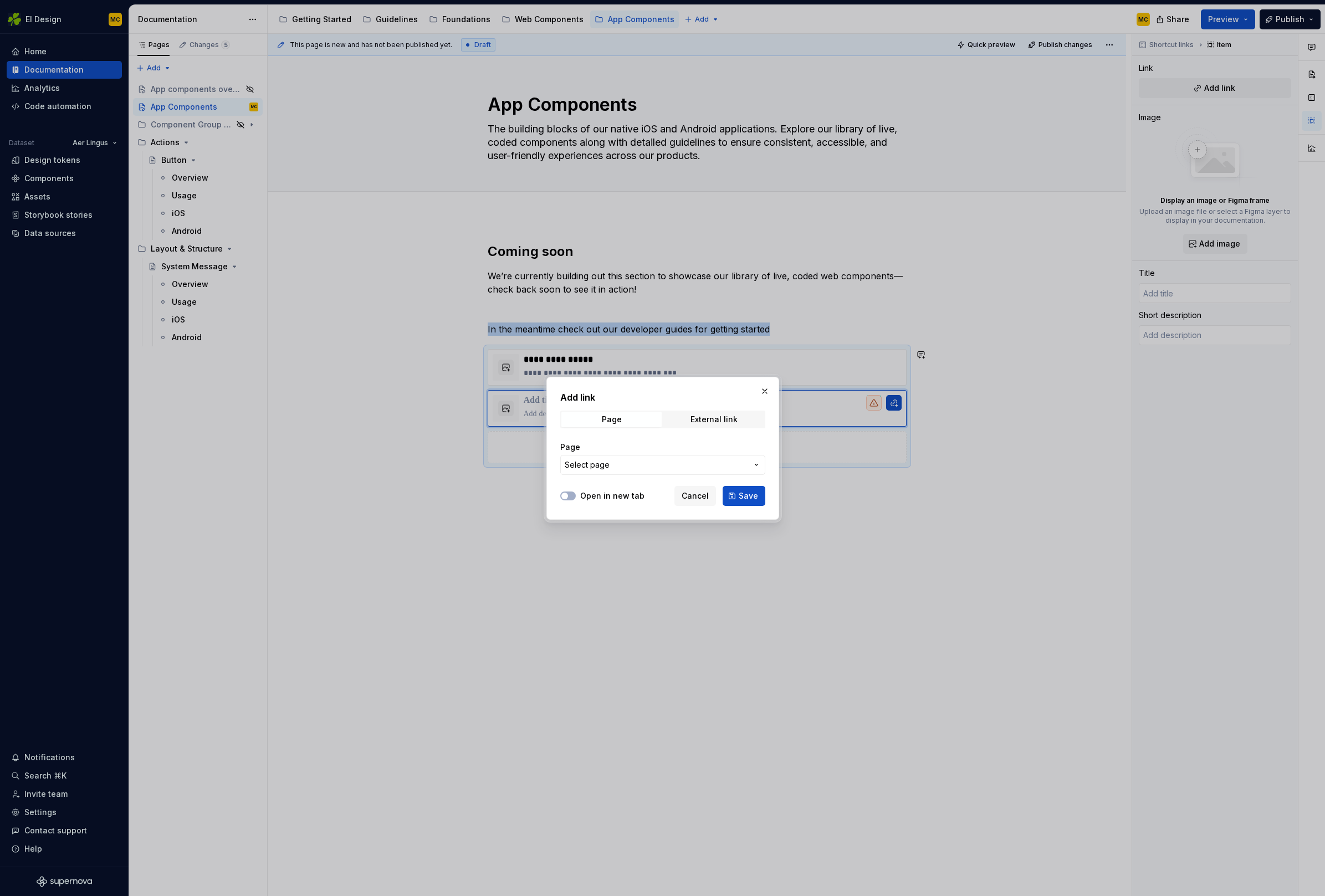
click at [650, 470] on button "Select page" at bounding box center [662, 464] width 205 height 20
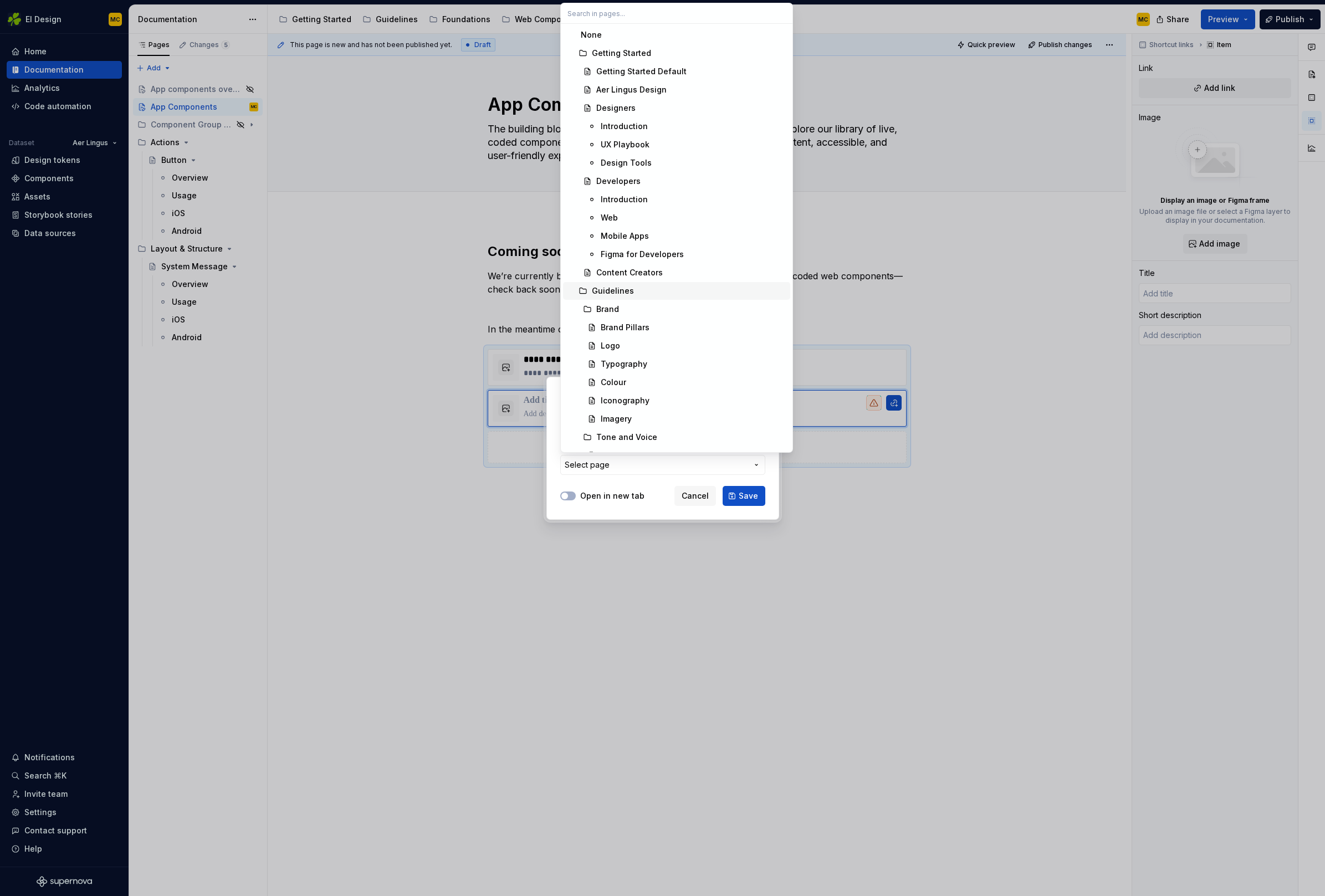
click at [630, 292] on div "Guidelines" at bounding box center [613, 291] width 42 height 11
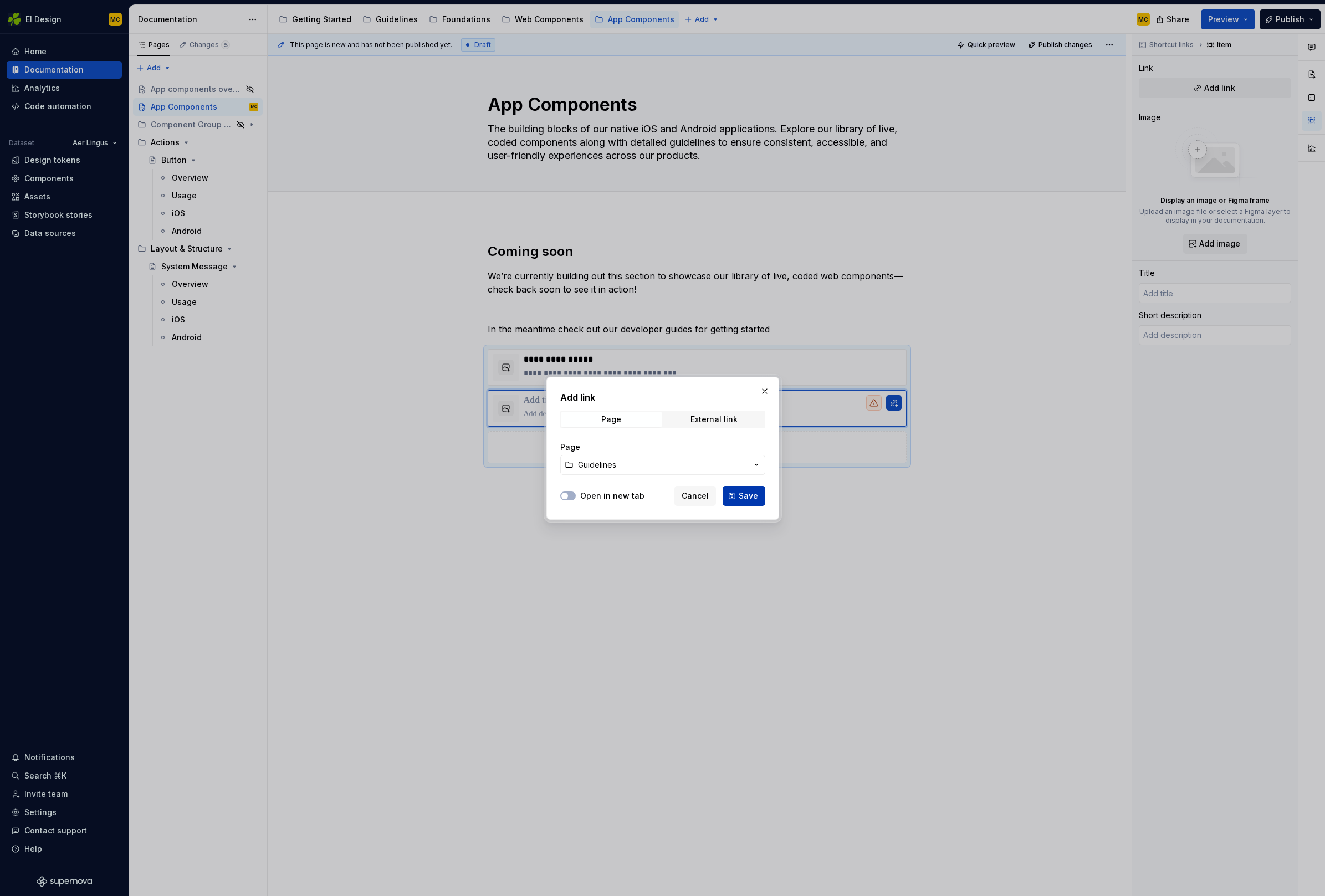
click at [749, 497] on span "Save" at bounding box center [748, 496] width 20 height 11
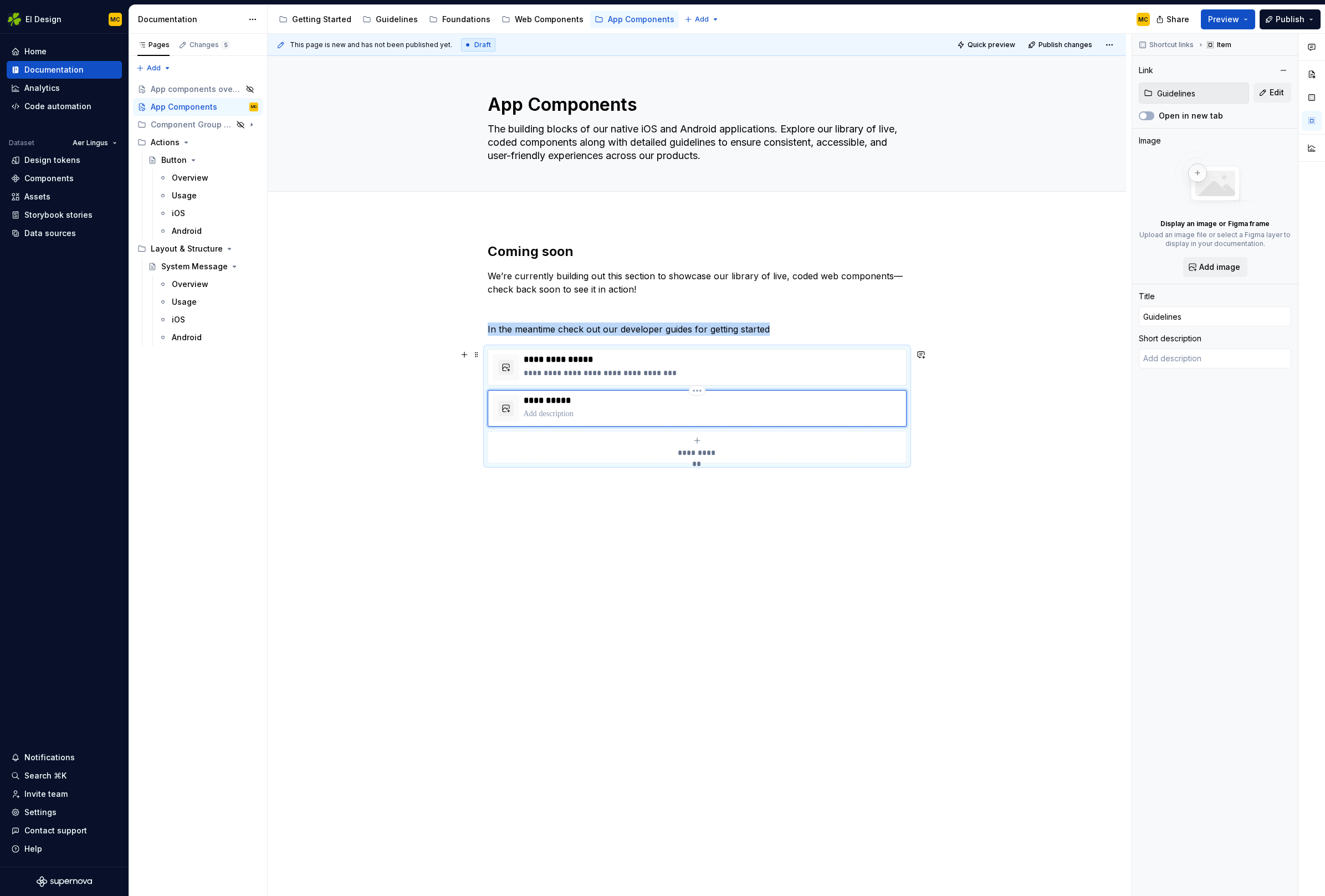
click at [575, 402] on p "**********" at bounding box center [712, 401] width 378 height 11
click at [583, 416] on p at bounding box center [712, 414] width 378 height 11
click at [602, 402] on p "**********" at bounding box center [712, 401] width 378 height 11
click at [589, 357] on p "**********" at bounding box center [712, 359] width 378 height 11
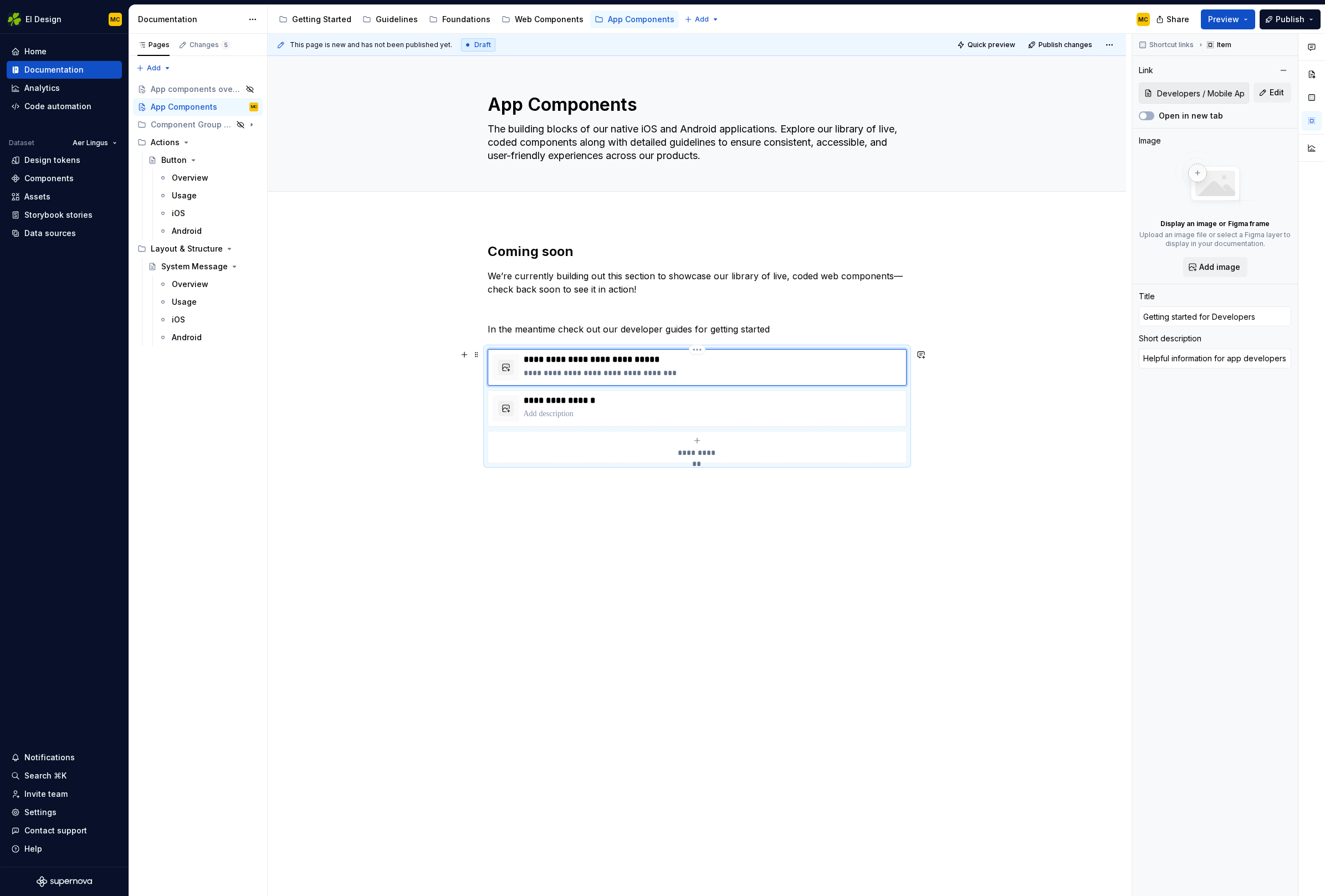
click at [641, 374] on p "**********" at bounding box center [712, 372] width 378 height 11
click at [670, 375] on p "**********" at bounding box center [712, 372] width 378 height 11
click at [736, 375] on p "**********" at bounding box center [712, 372] width 378 height 11
click at [862, 357] on p "**********" at bounding box center [712, 359] width 378 height 11
click at [696, 351] on html "EI Design MC Home Documentation Analytics Code automation Dataset Aer Lingus De…" at bounding box center [662, 448] width 1325 height 896
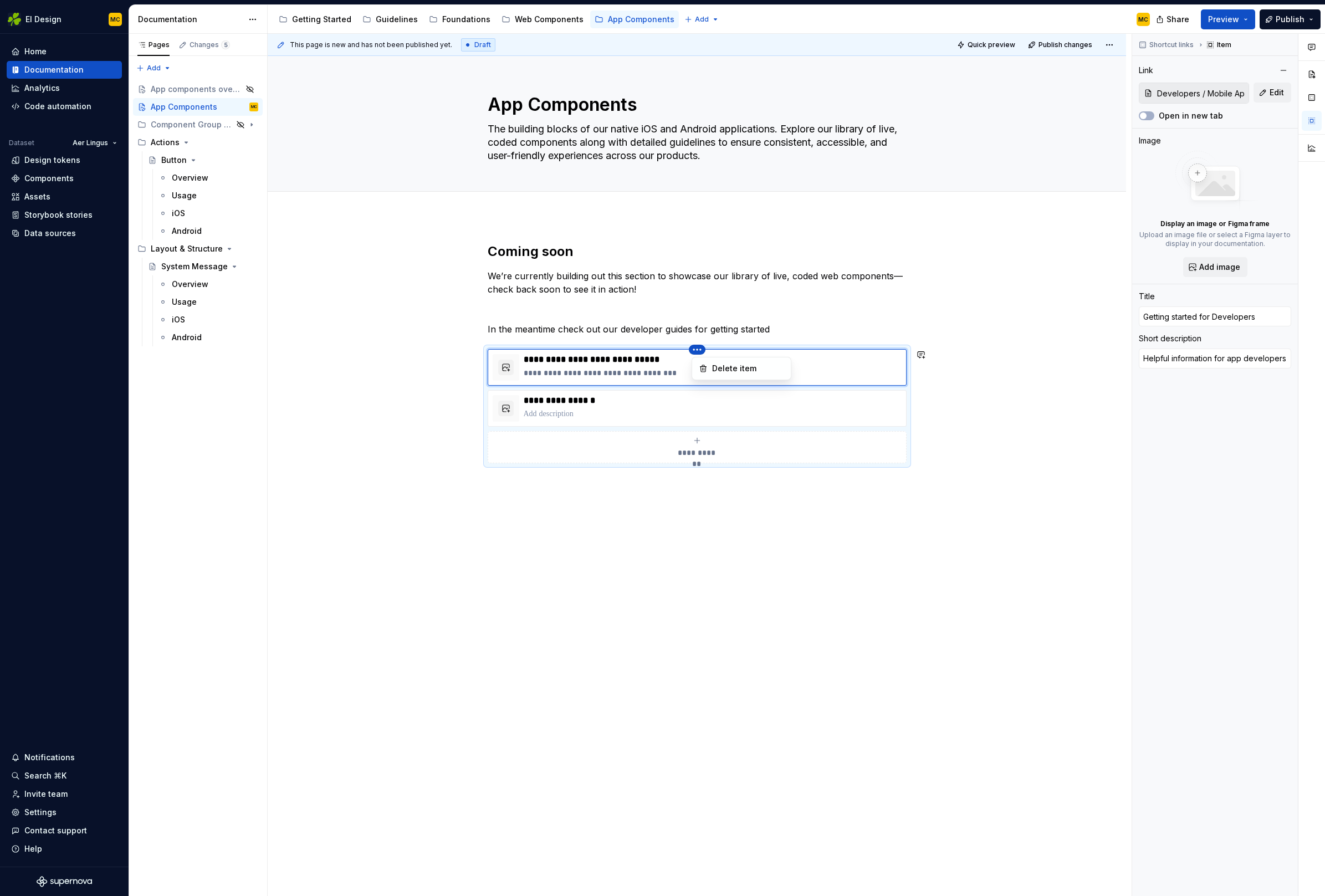
click at [647, 360] on html "EI Design MC Home Documentation Analytics Code automation Dataset Aer Lingus De…" at bounding box center [662, 448] width 1325 height 896
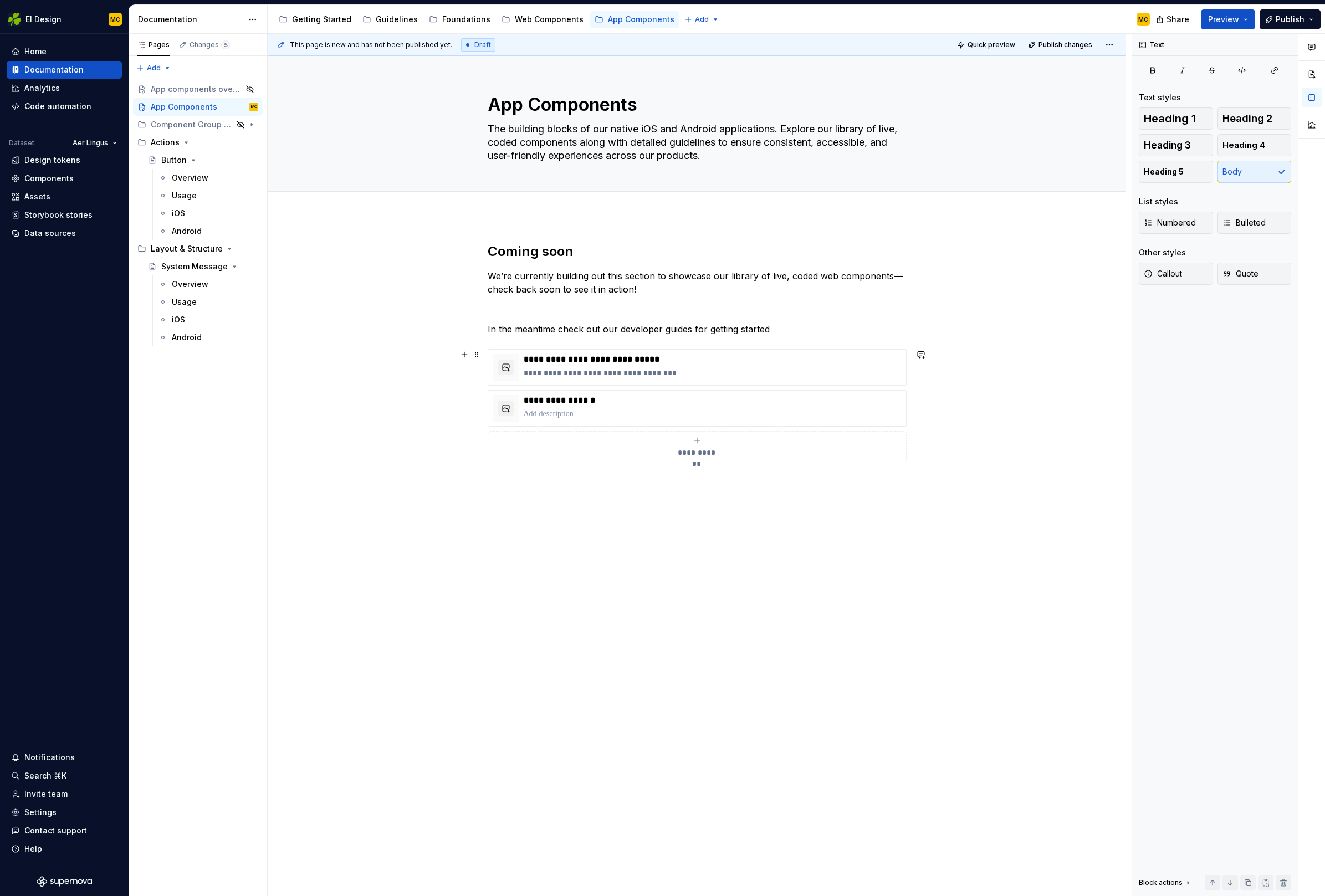
click at [653, 349] on div "**********" at bounding box center [697, 406] width 419 height 114
click at [696, 356] on p "**********" at bounding box center [712, 359] width 378 height 11
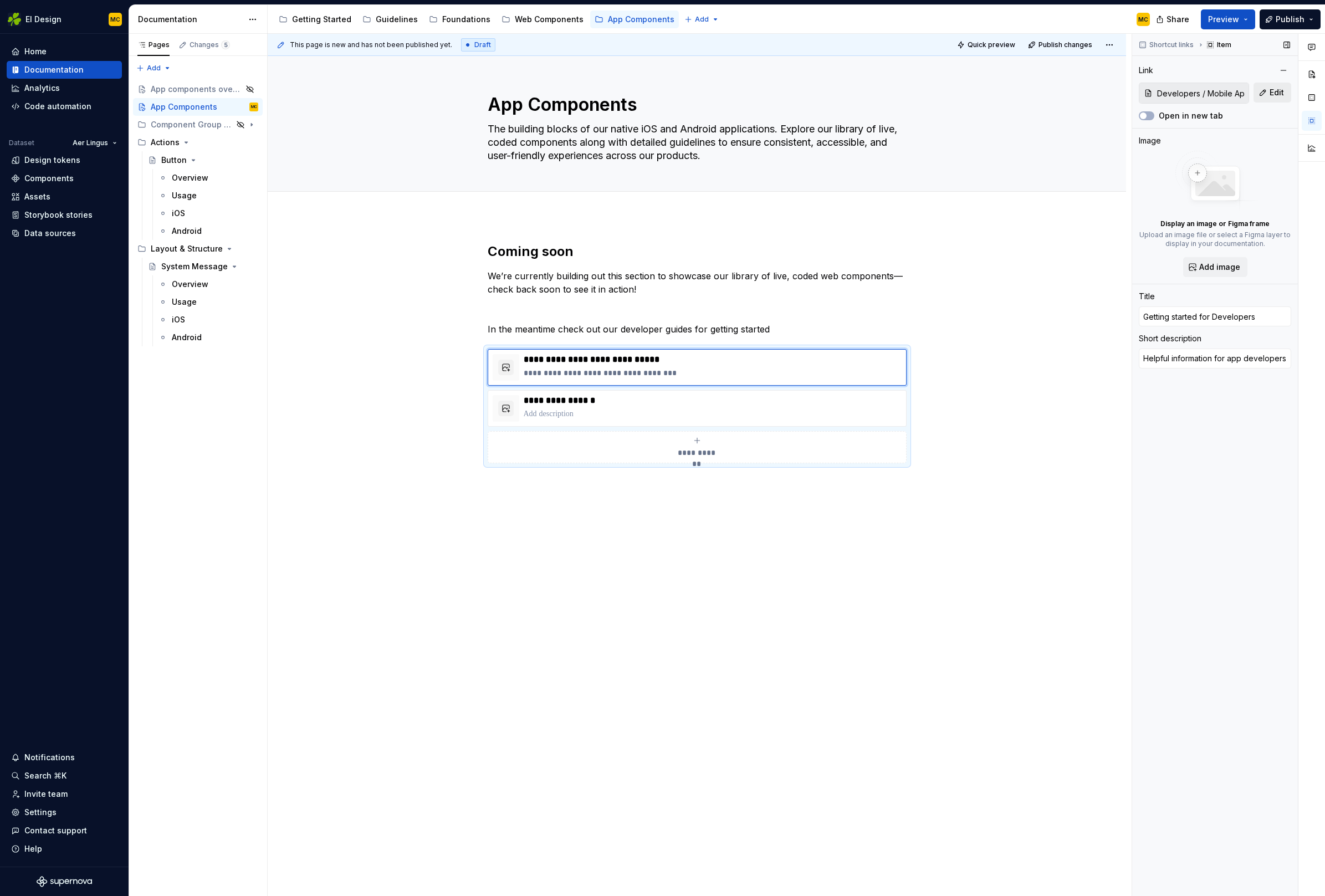
click at [1276, 93] on span "Edit" at bounding box center [1276, 93] width 14 height 11
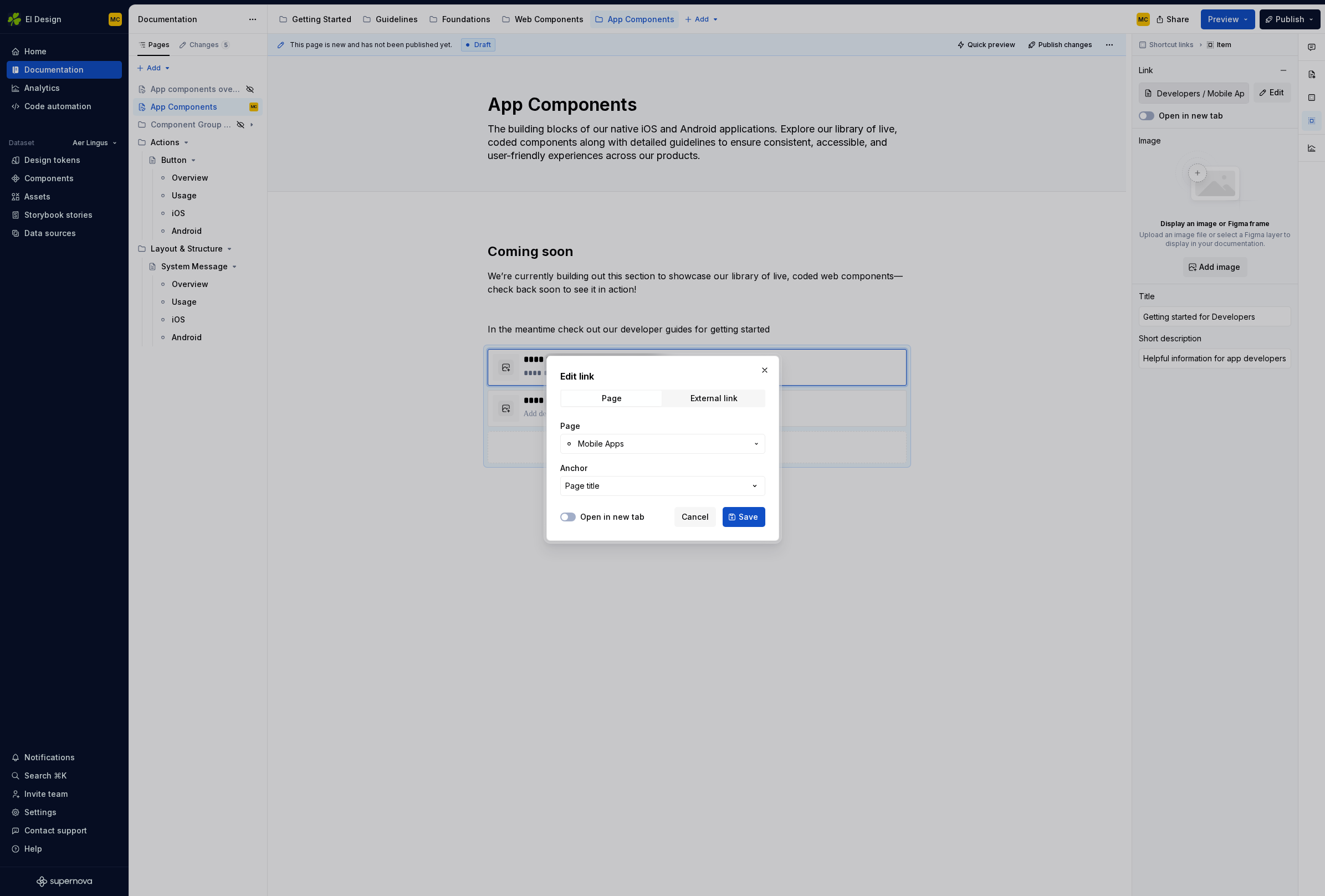
click at [664, 442] on span "Mobile Apps" at bounding box center [662, 444] width 170 height 11
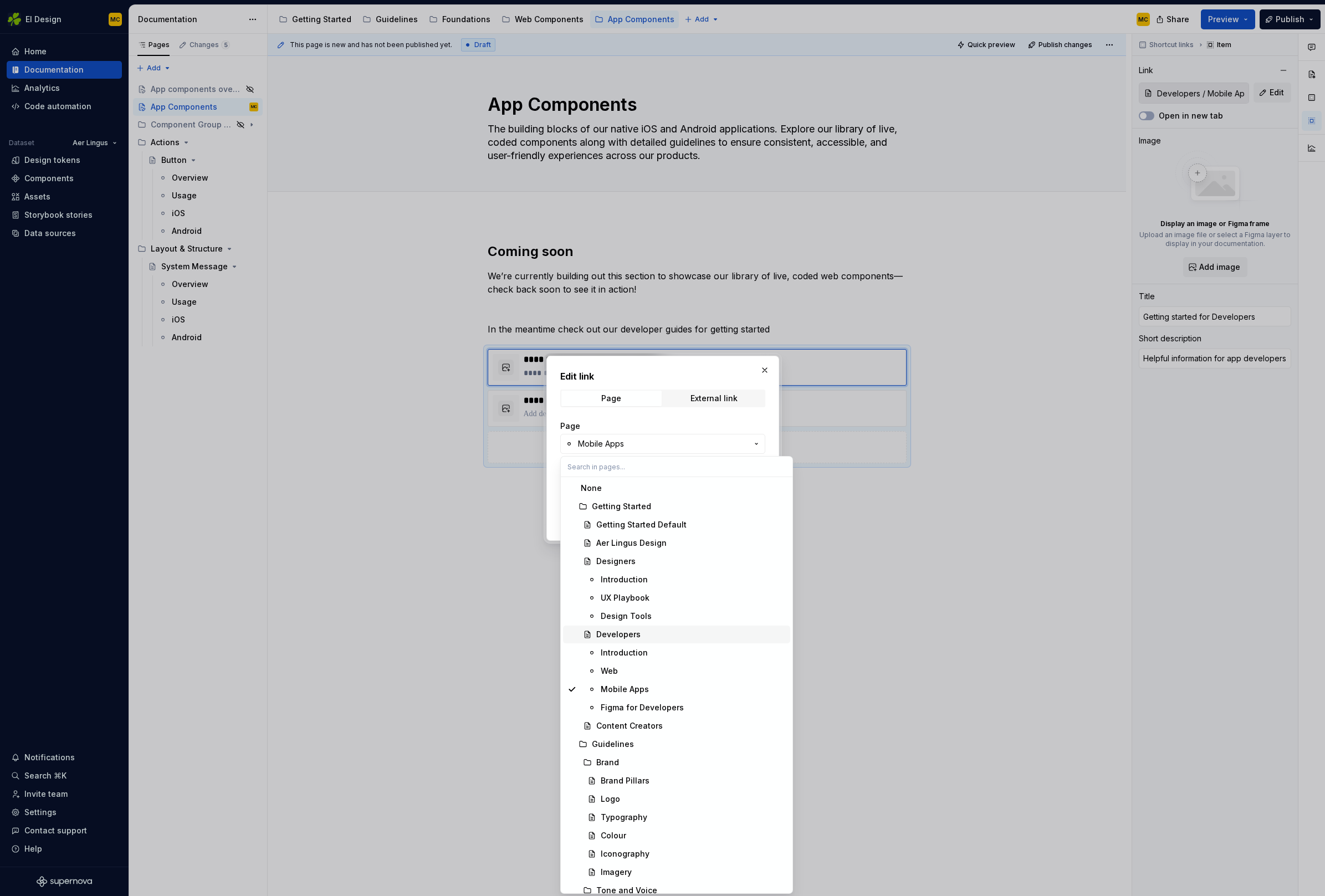
click at [638, 634] on div "Developers" at bounding box center [691, 634] width 190 height 11
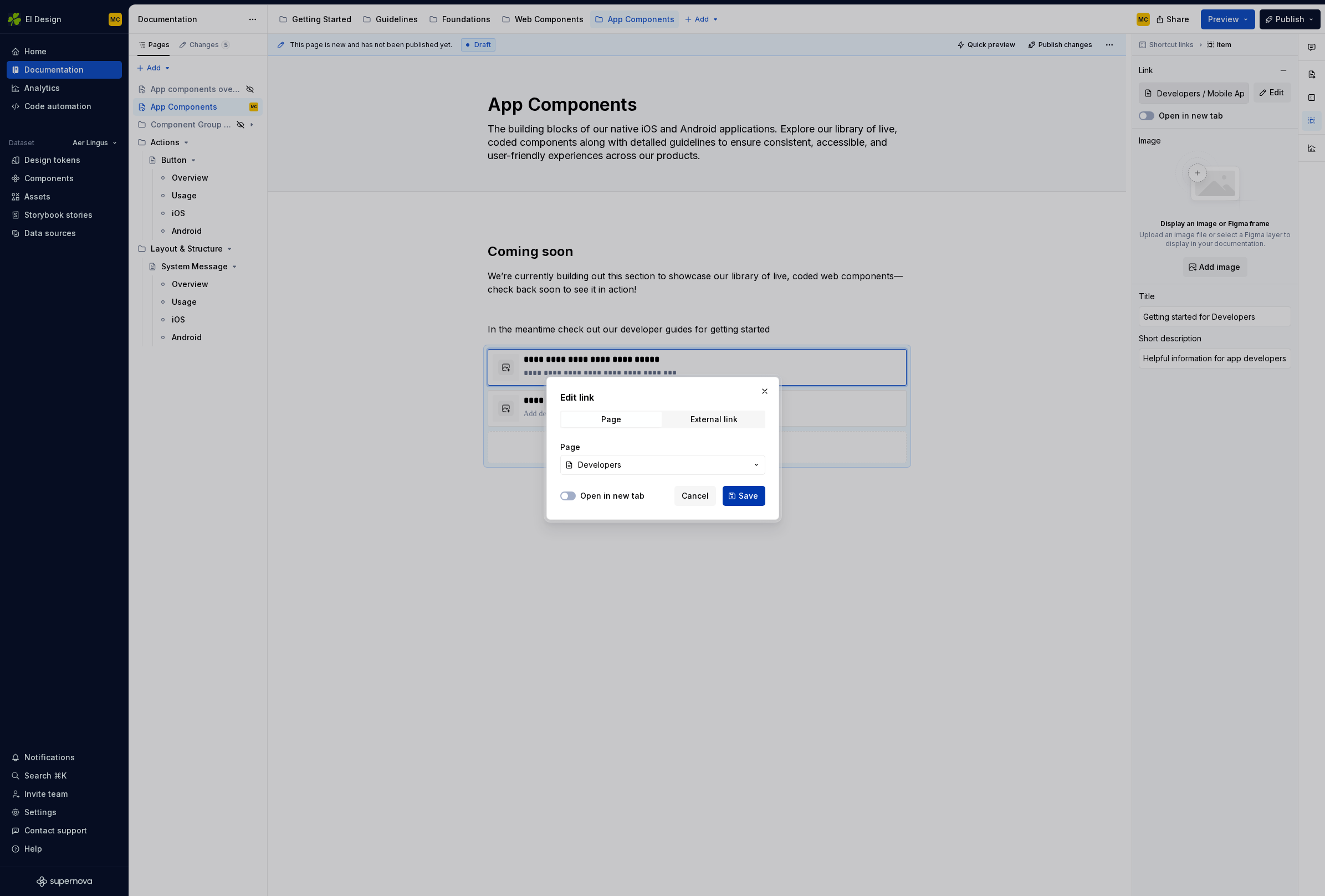
click at [752, 491] on span "Save" at bounding box center [748, 496] width 20 height 11
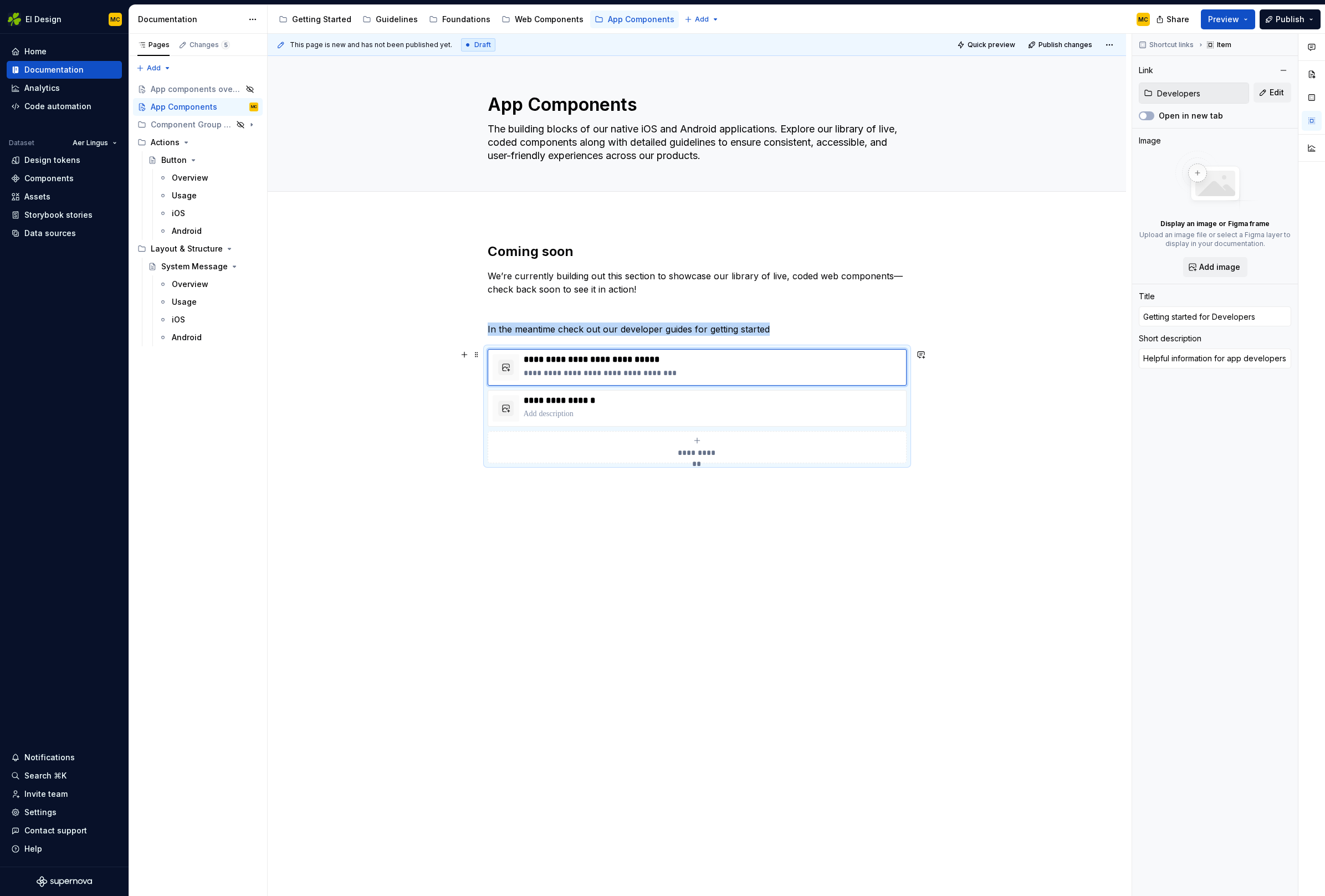
click at [852, 463] on div "**********" at bounding box center [697, 406] width 419 height 114
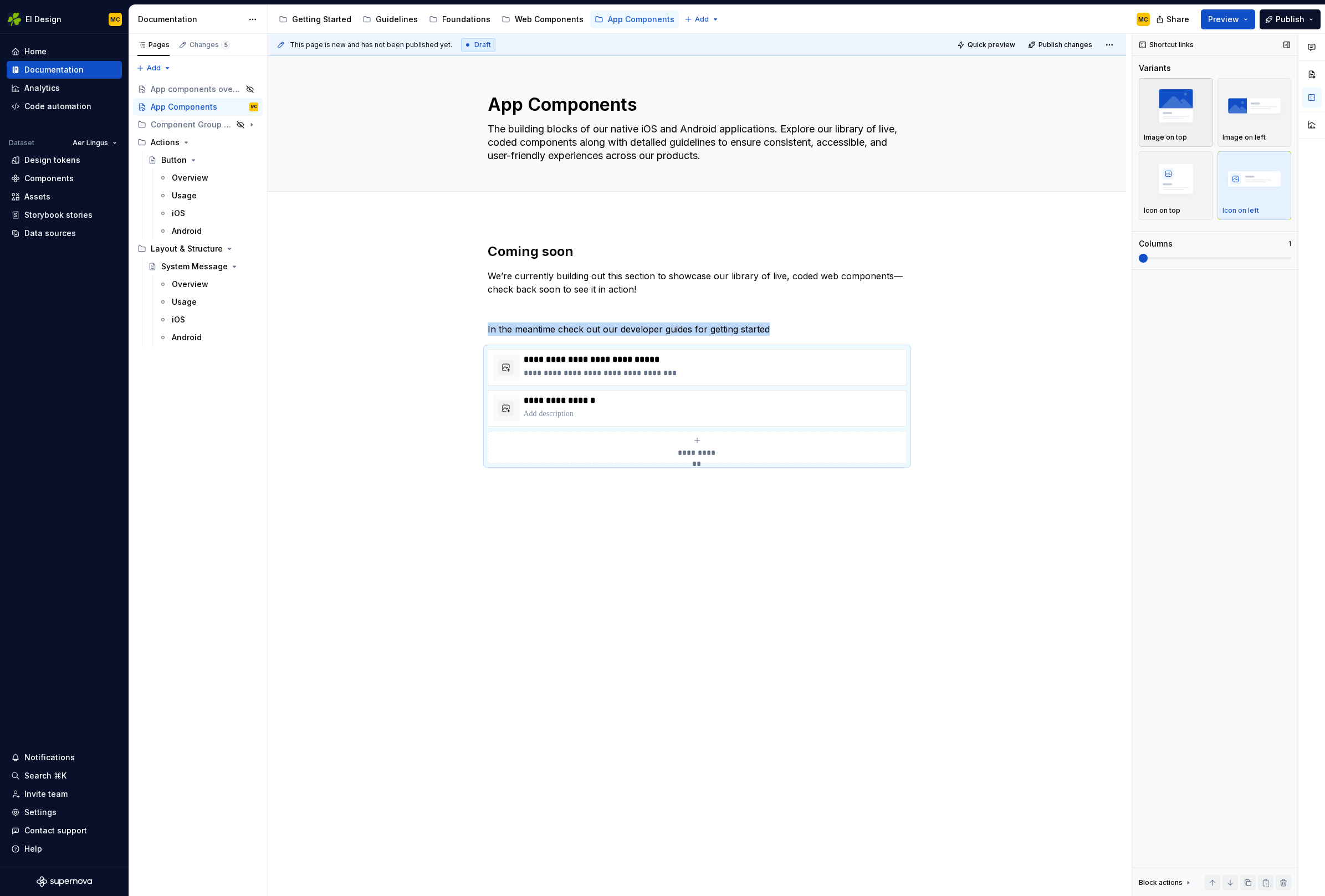
click at [1185, 99] on img "button" at bounding box center [1176, 105] width 64 height 40
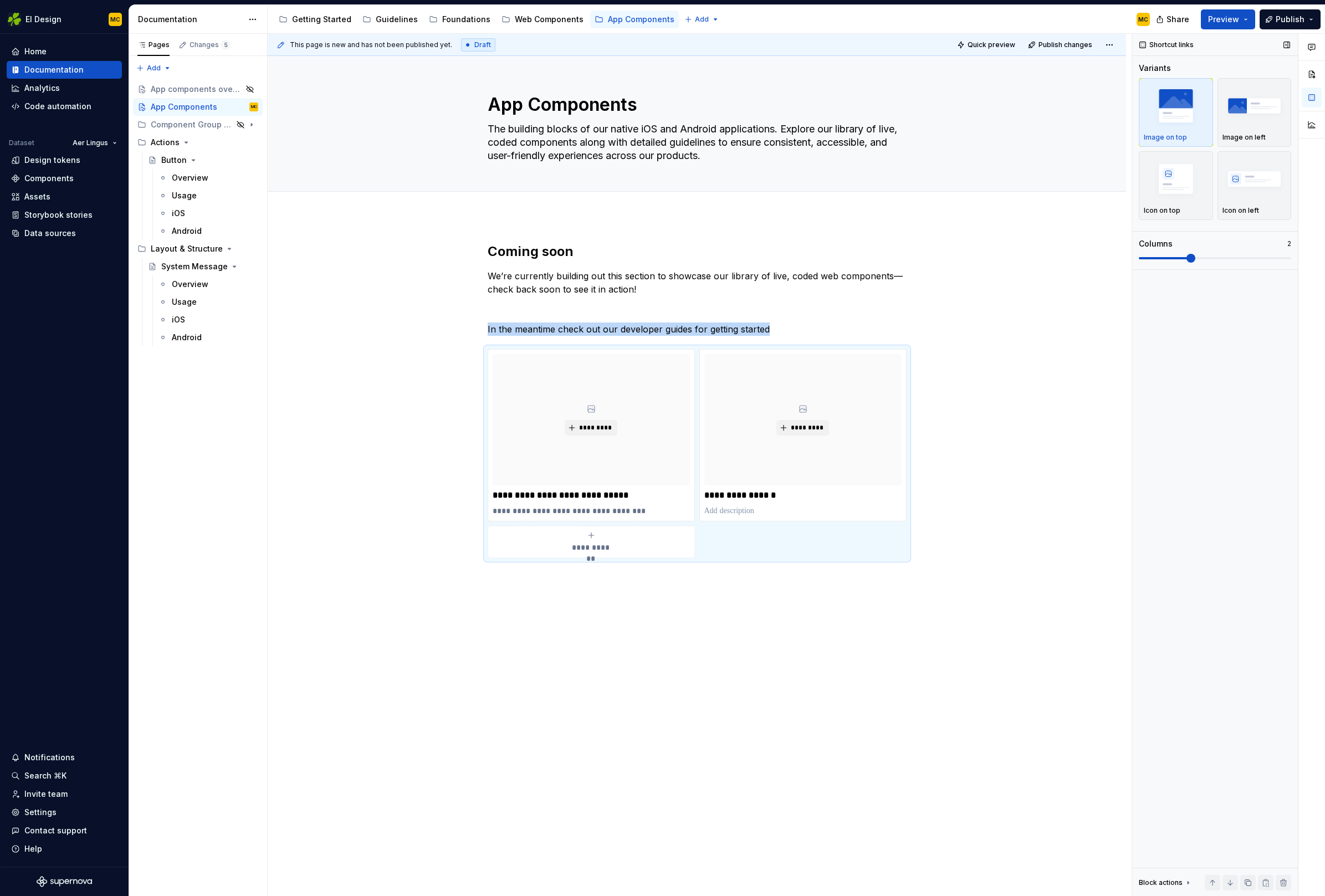
scroll to position [0, 0]
click at [1196, 256] on span at bounding box center [1190, 257] width 8 height 8
click at [627, 513] on p "**********" at bounding box center [591, 511] width 197 height 11
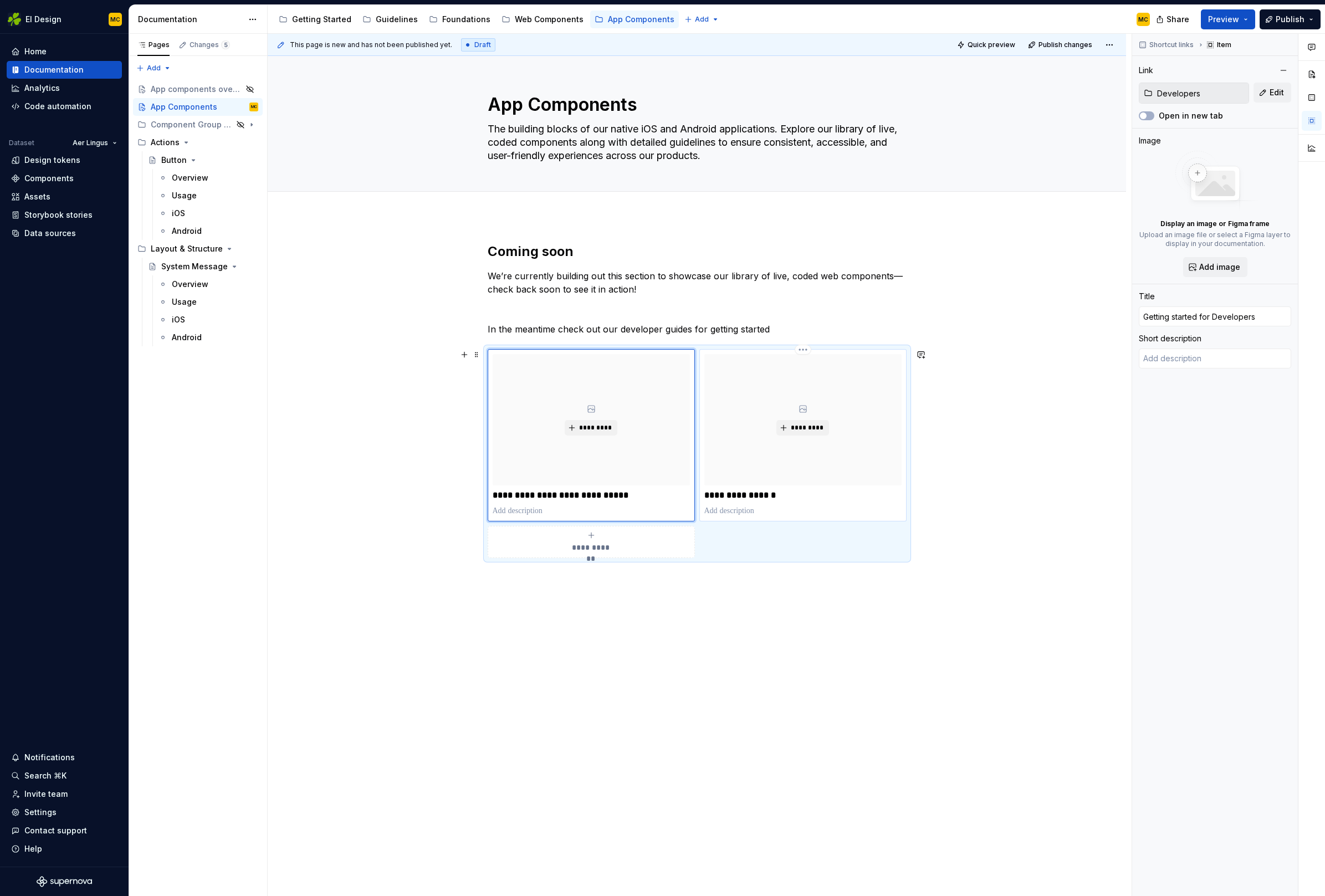
click at [791, 493] on p "**********" at bounding box center [803, 495] width 197 height 11
click at [841, 556] on div "**********" at bounding box center [697, 453] width 419 height 209
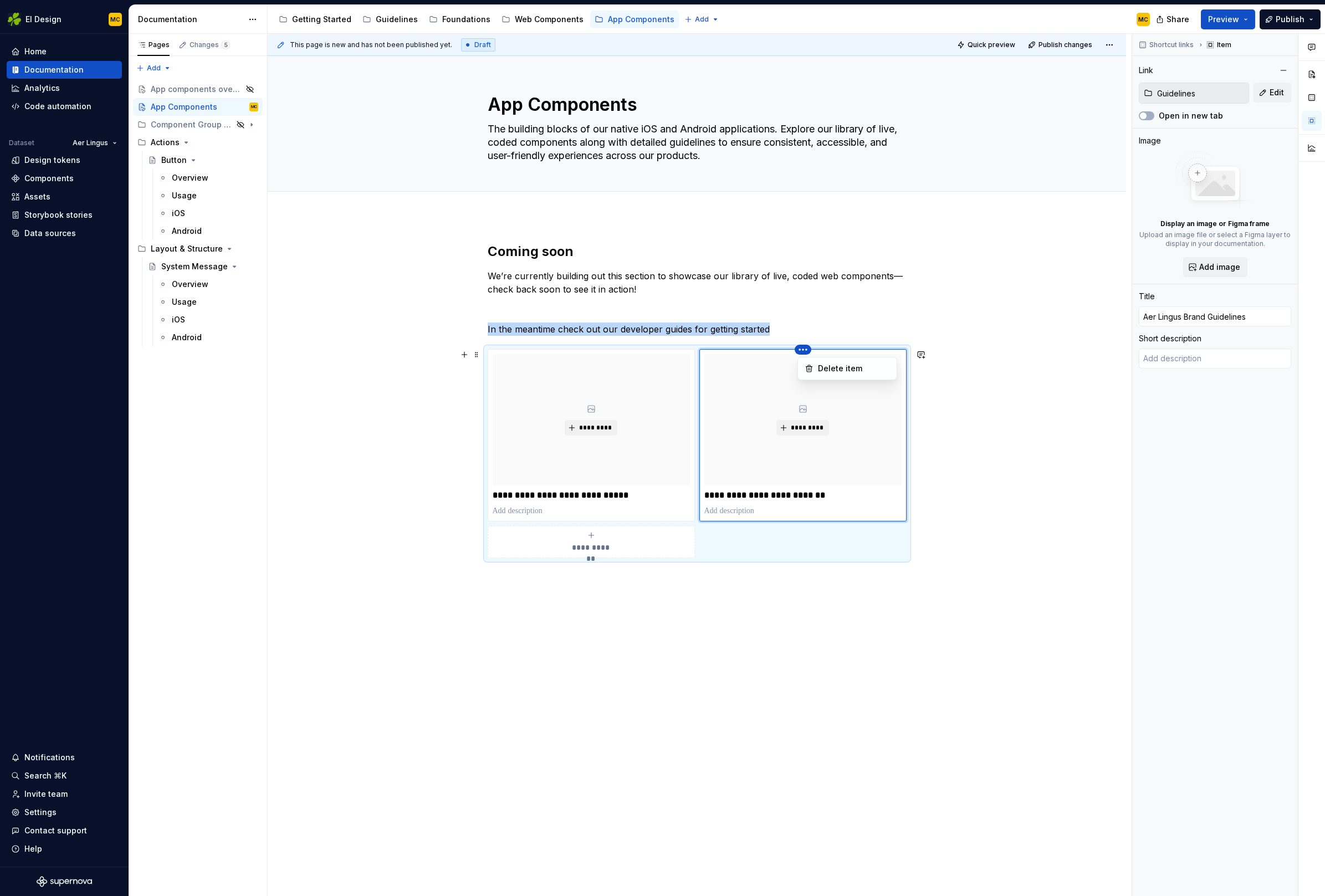
click at [656, 527] on html "EI Design MC Home Documentation Analytics Code automation Dataset Aer Lingus De…" at bounding box center [662, 448] width 1325 height 896
click at [774, 551] on html "EI Design MC Home Documentation Analytics Code automation Dataset Aer Lingus De…" at bounding box center [662, 448] width 1325 height 896
click at [821, 547] on div "**********" at bounding box center [697, 453] width 419 height 209
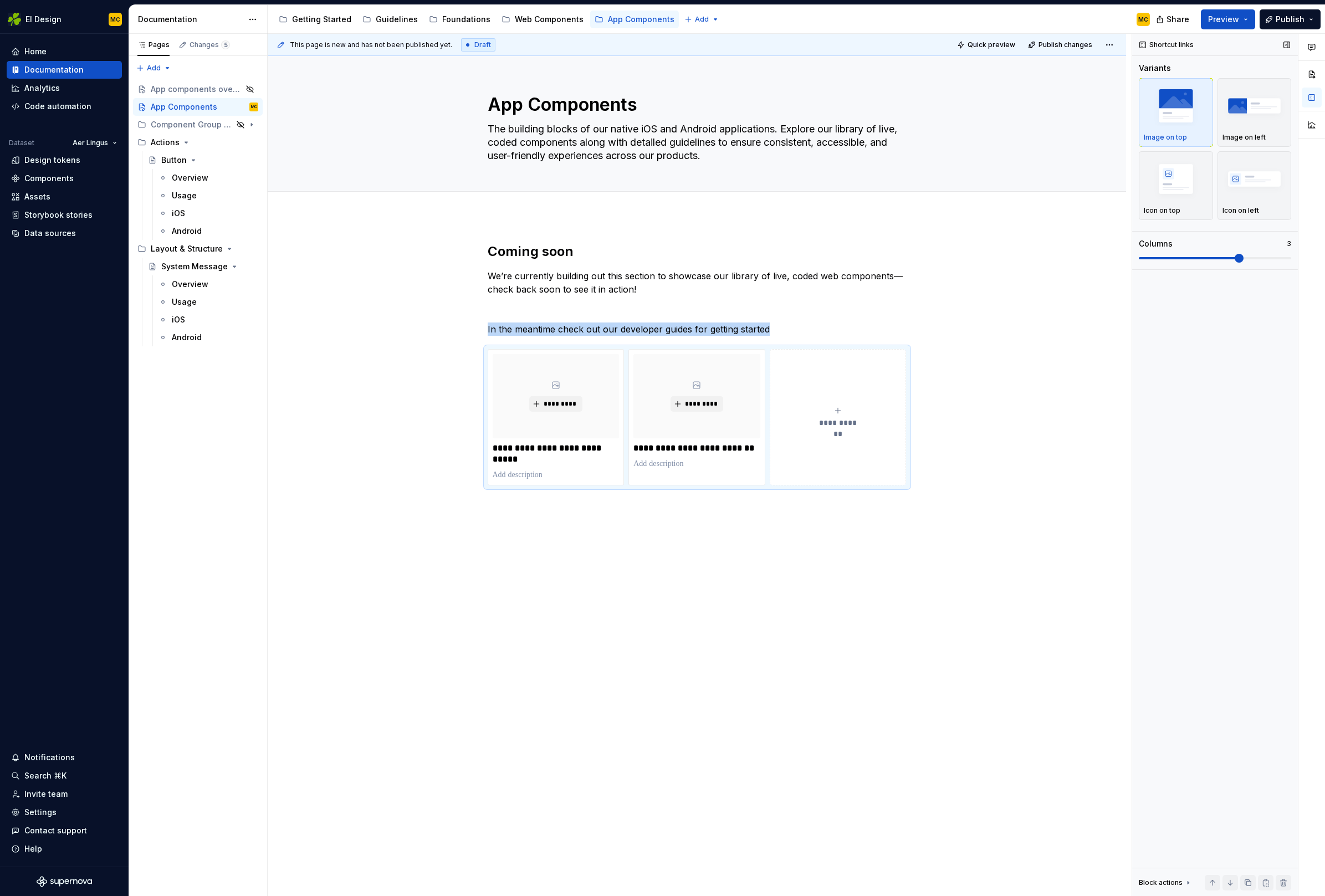
click at [1235, 258] on span at bounding box center [1239, 257] width 8 height 8
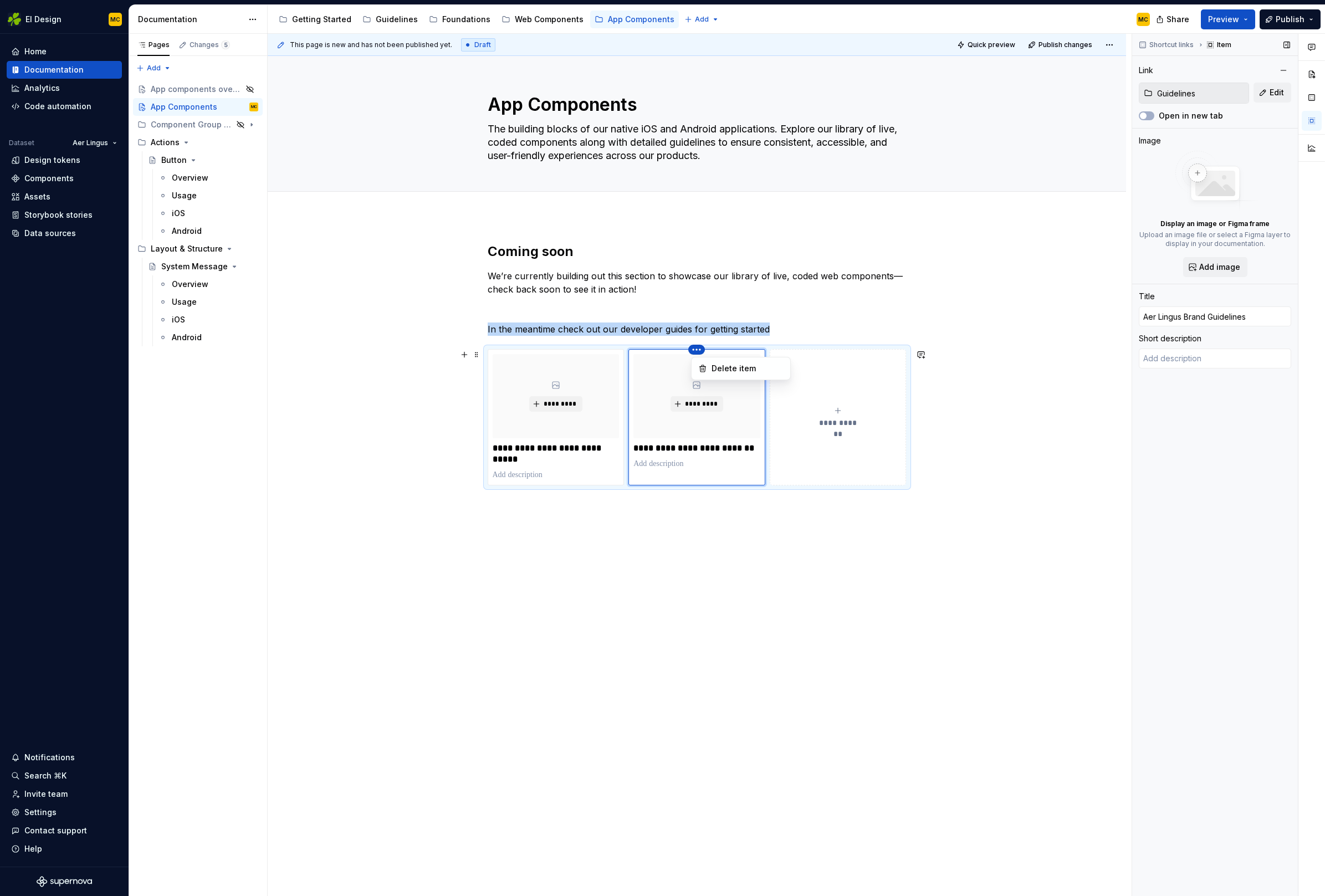
click at [541, 362] on html "EI Design MC Home Documentation Analytics Code automation Dataset Aer Lingus De…" at bounding box center [662, 448] width 1325 height 896
click at [554, 353] on html "EI Design MC Home Documentation Analytics Code automation Dataset Aer Lingus De…" at bounding box center [662, 448] width 1325 height 896
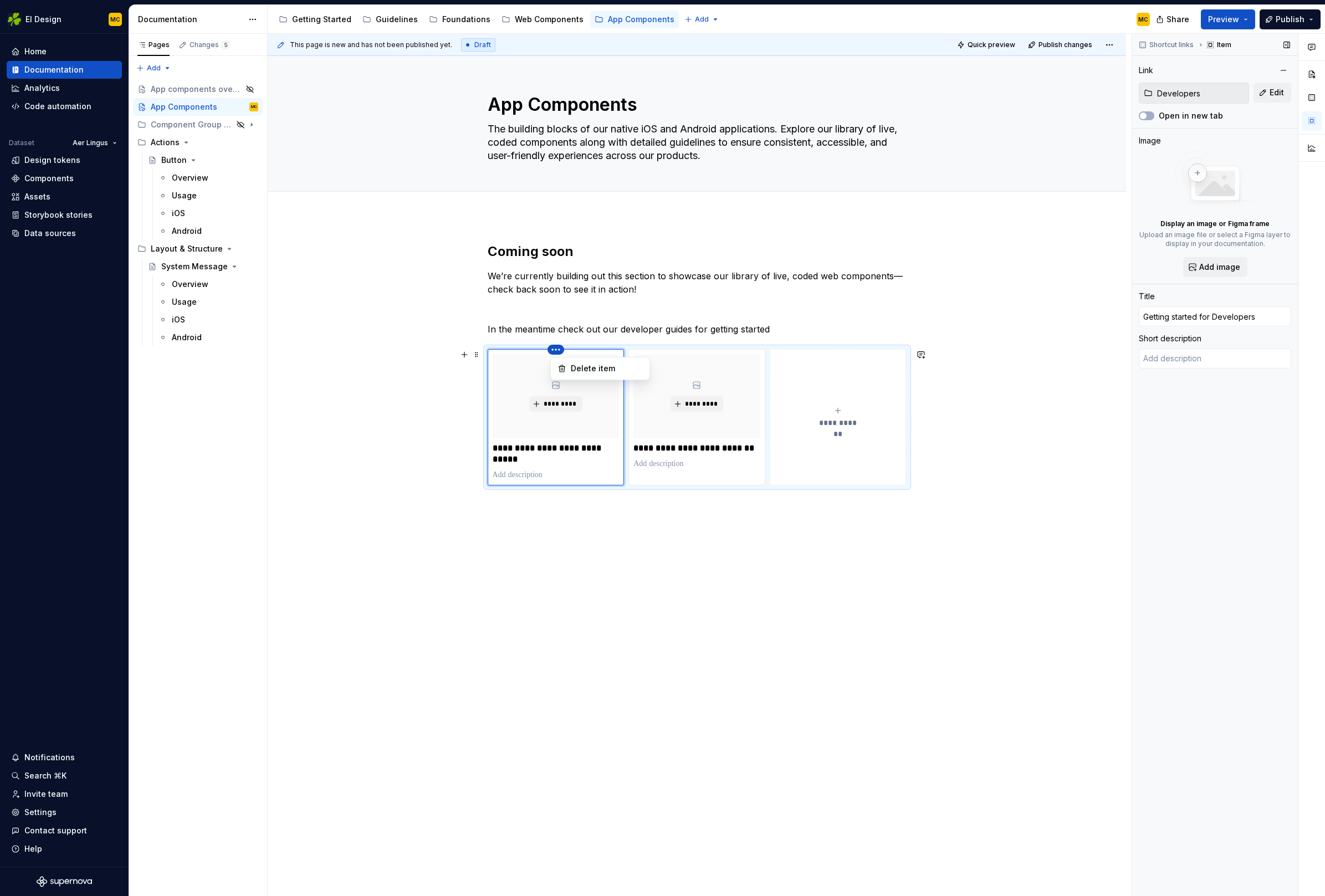
click at [724, 351] on html "EI Design MC Home Documentation Analytics Code automation Dataset Aer Lingus De…" at bounding box center [662, 448] width 1325 height 896
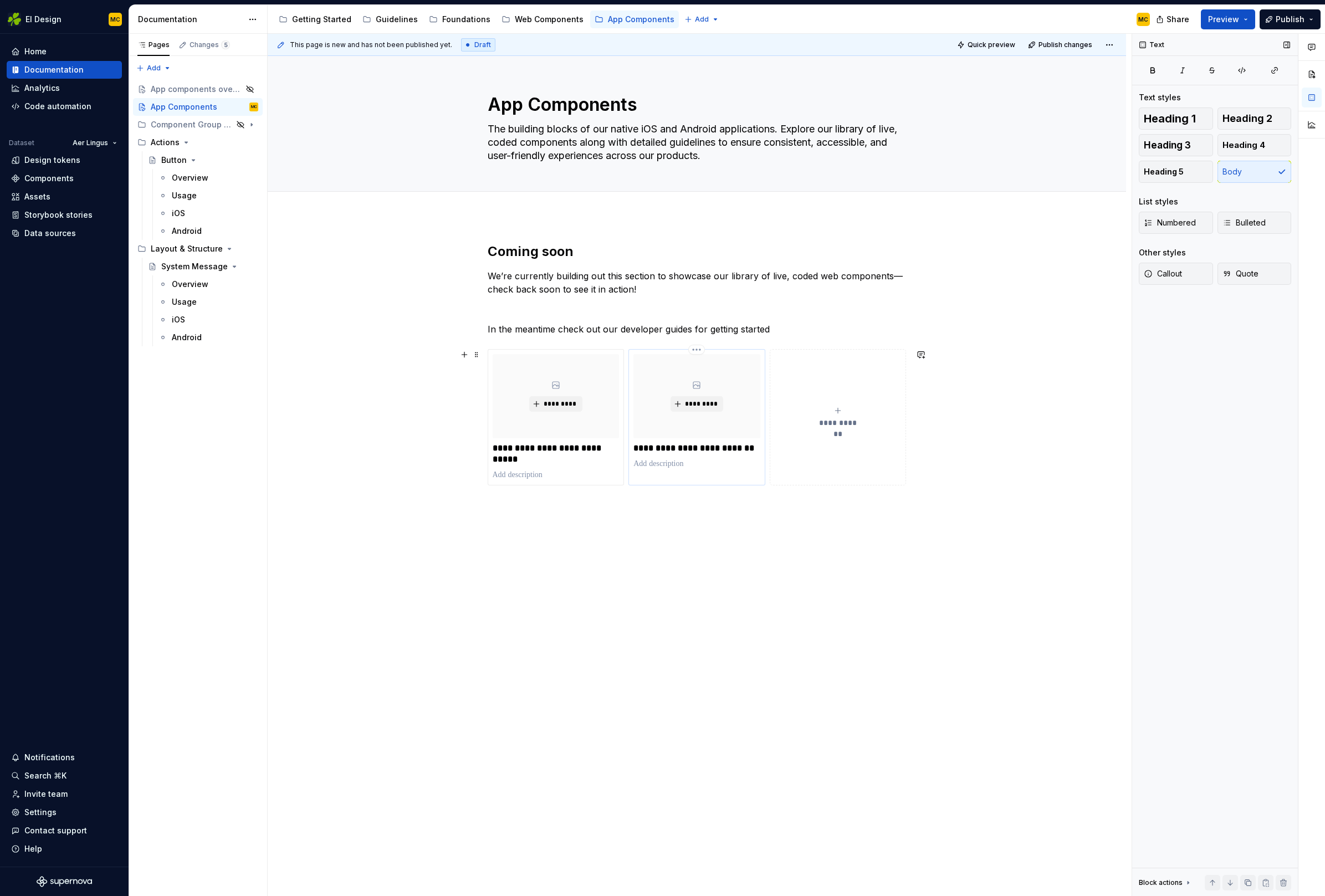
drag, startPoint x: 617, startPoint y: 430, endPoint x: 743, endPoint y: 427, distance: 126.0
click at [743, 427] on html "EI Design MC Home Documentation Analytics Code automation Dataset Aer Lingus De…" at bounding box center [662, 448] width 1325 height 896
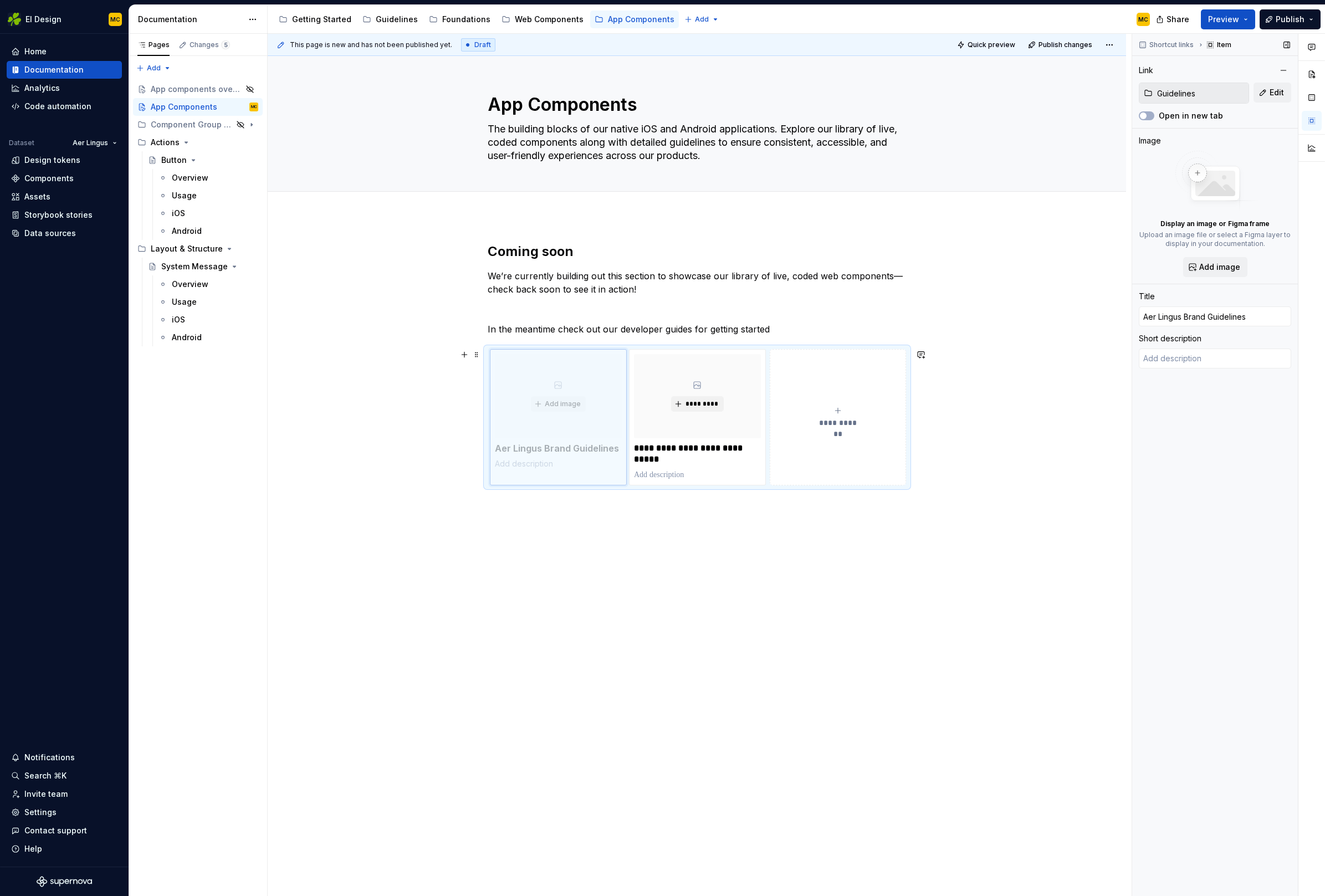
drag, startPoint x: 736, startPoint y: 433, endPoint x: 588, endPoint y: 433, distance: 148.0
click at [586, 433] on body "EI Design MC Home Documentation Analytics Code automation Dataset Aer Lingus De…" at bounding box center [662, 448] width 1325 height 896
click at [784, 333] on p "In the meantime check out our developer guides for getting started" at bounding box center [697, 329] width 419 height 13
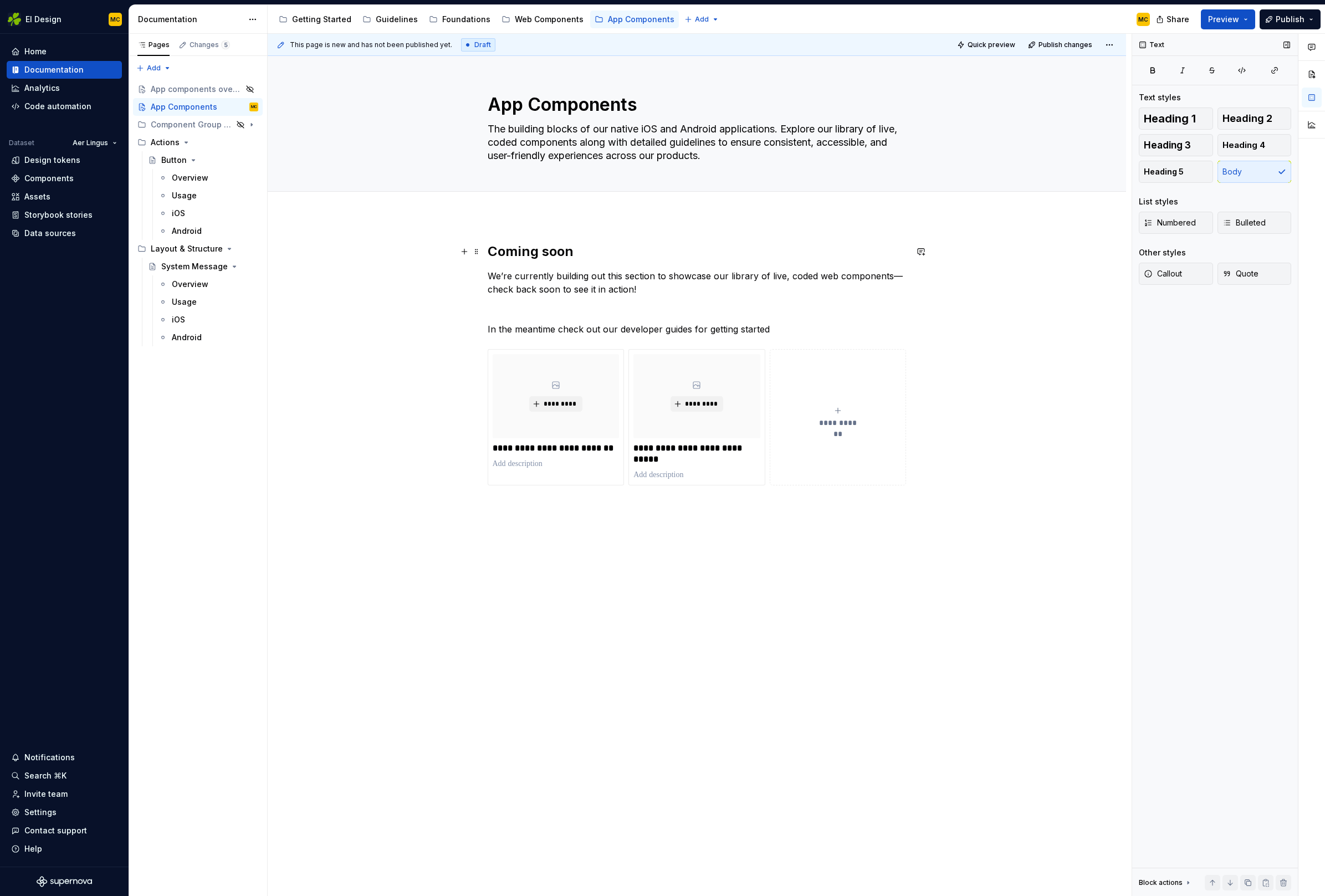
click at [701, 252] on h2 "Coming soon" at bounding box center [697, 251] width 419 height 18
click at [766, 333] on p "In the meantime check out our developer guides for getting started" at bounding box center [697, 329] width 419 height 13
click at [1250, 22] on button "Preview" at bounding box center [1228, 19] width 54 height 20
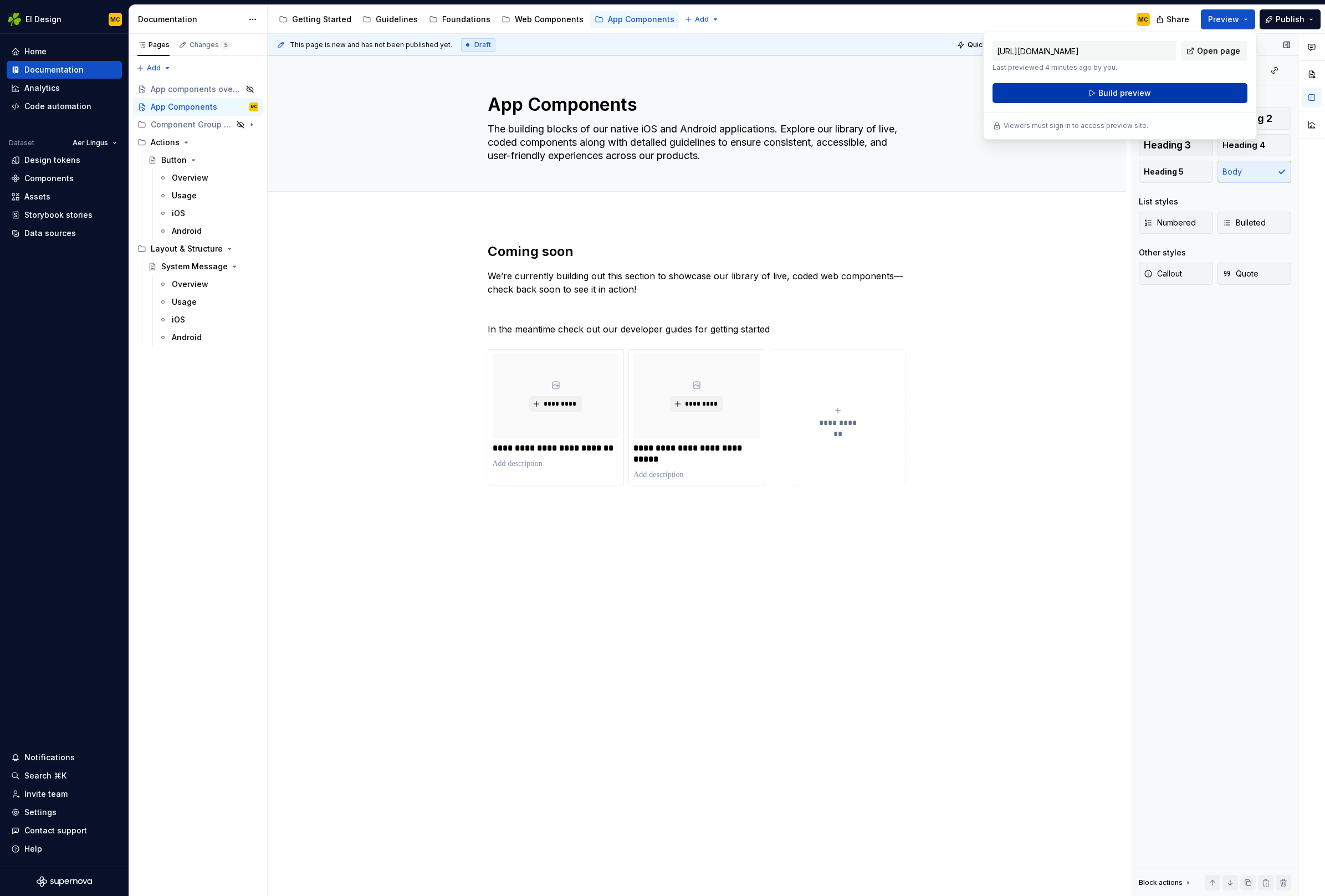
click at [1186, 97] on button "Build preview" at bounding box center [1120, 93] width 255 height 20
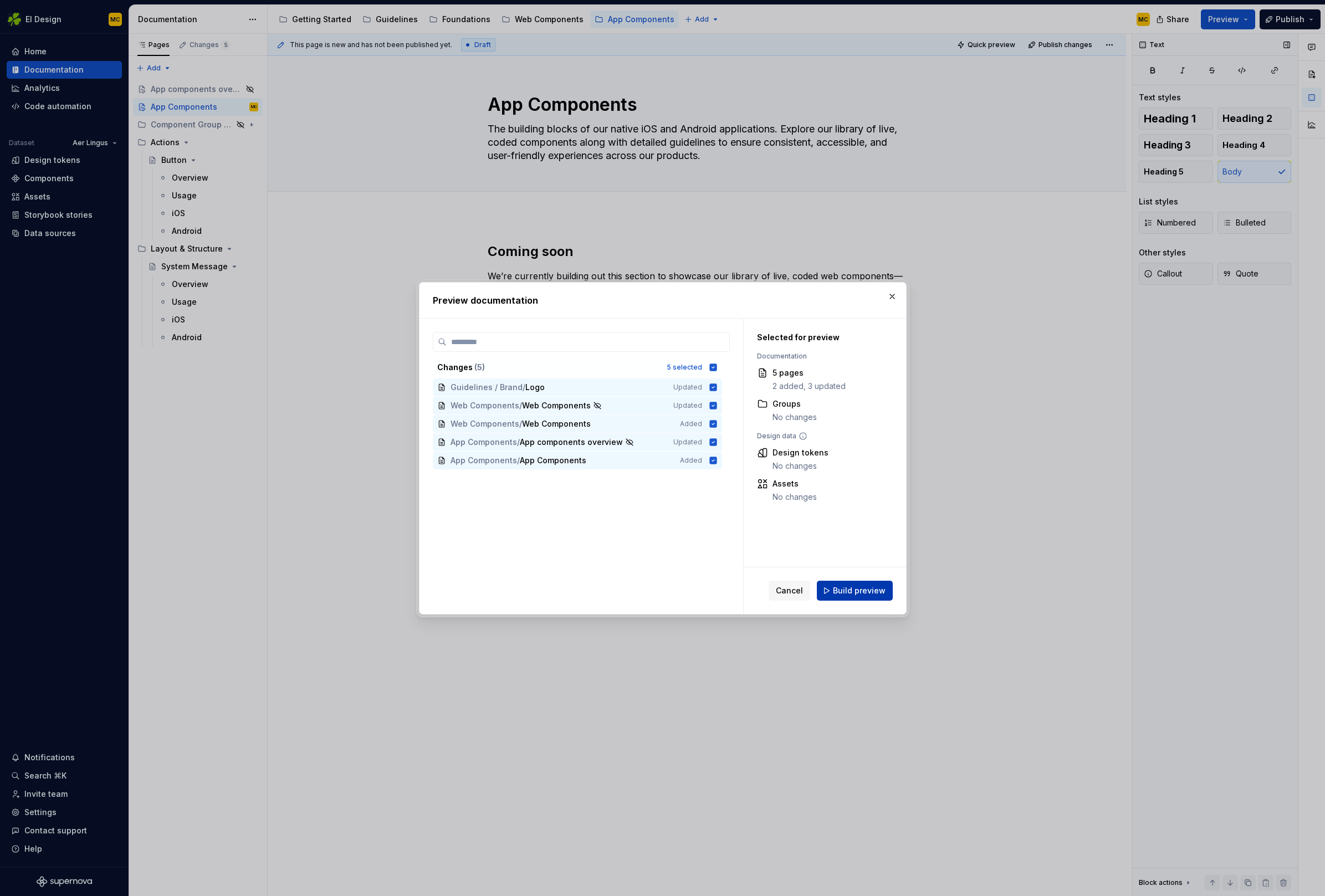
click at [862, 594] on span "Build preview" at bounding box center [859, 591] width 53 height 11
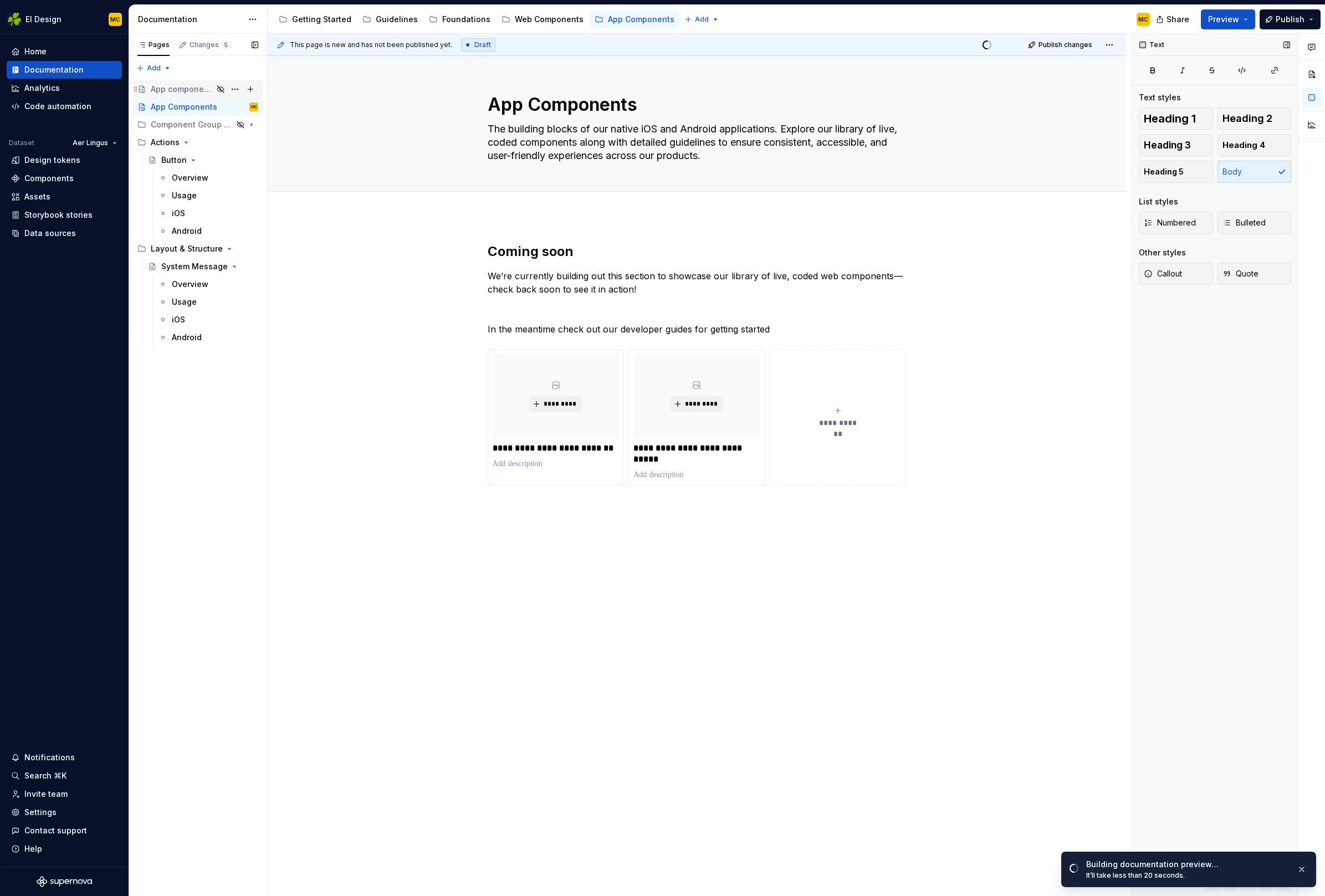
click at [195, 93] on div "App components overview" at bounding box center [182, 89] width 62 height 11
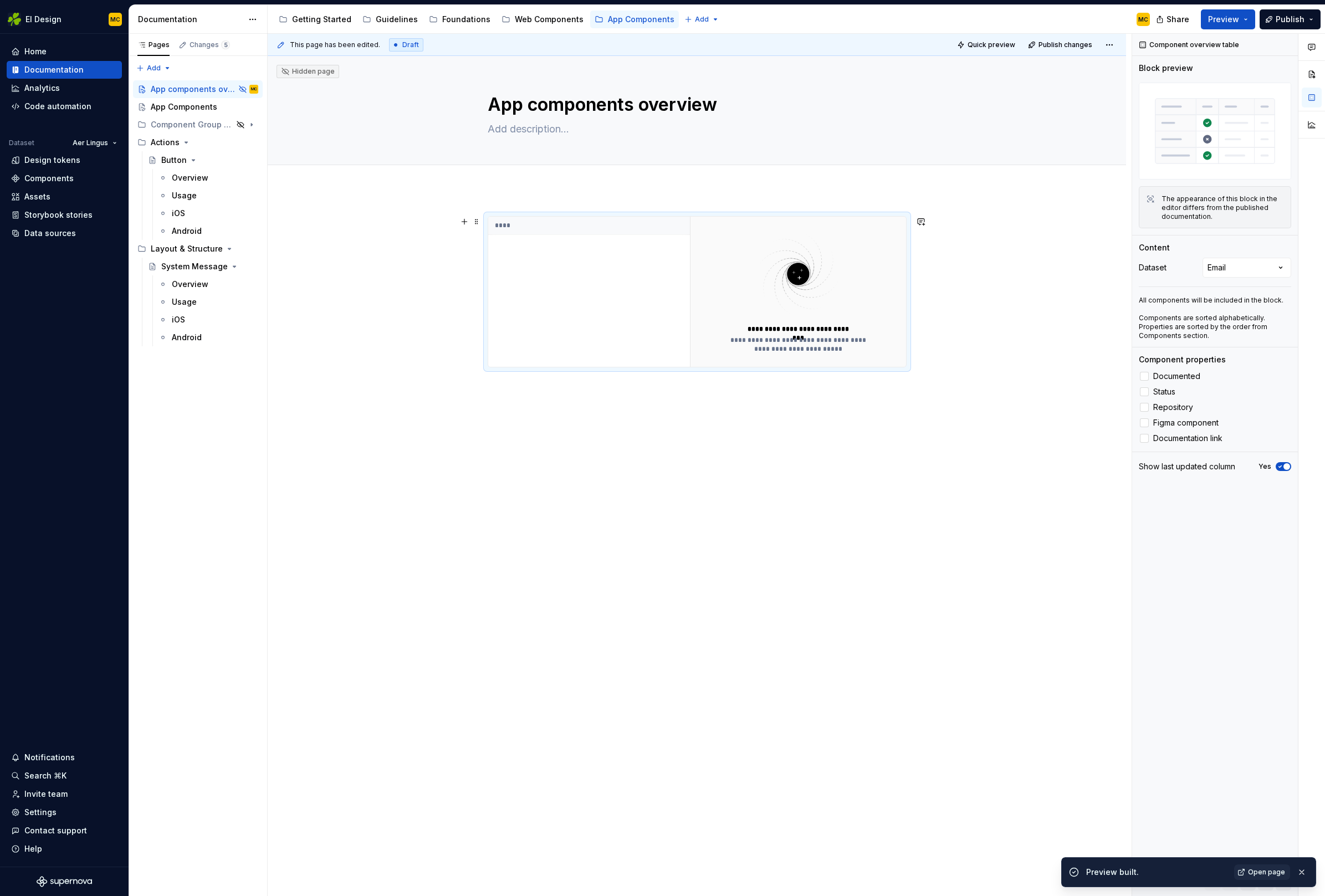
click at [707, 296] on div "**********" at bounding box center [798, 292] width 216 height 150
click at [187, 107] on div "App Components" at bounding box center [184, 107] width 67 height 11
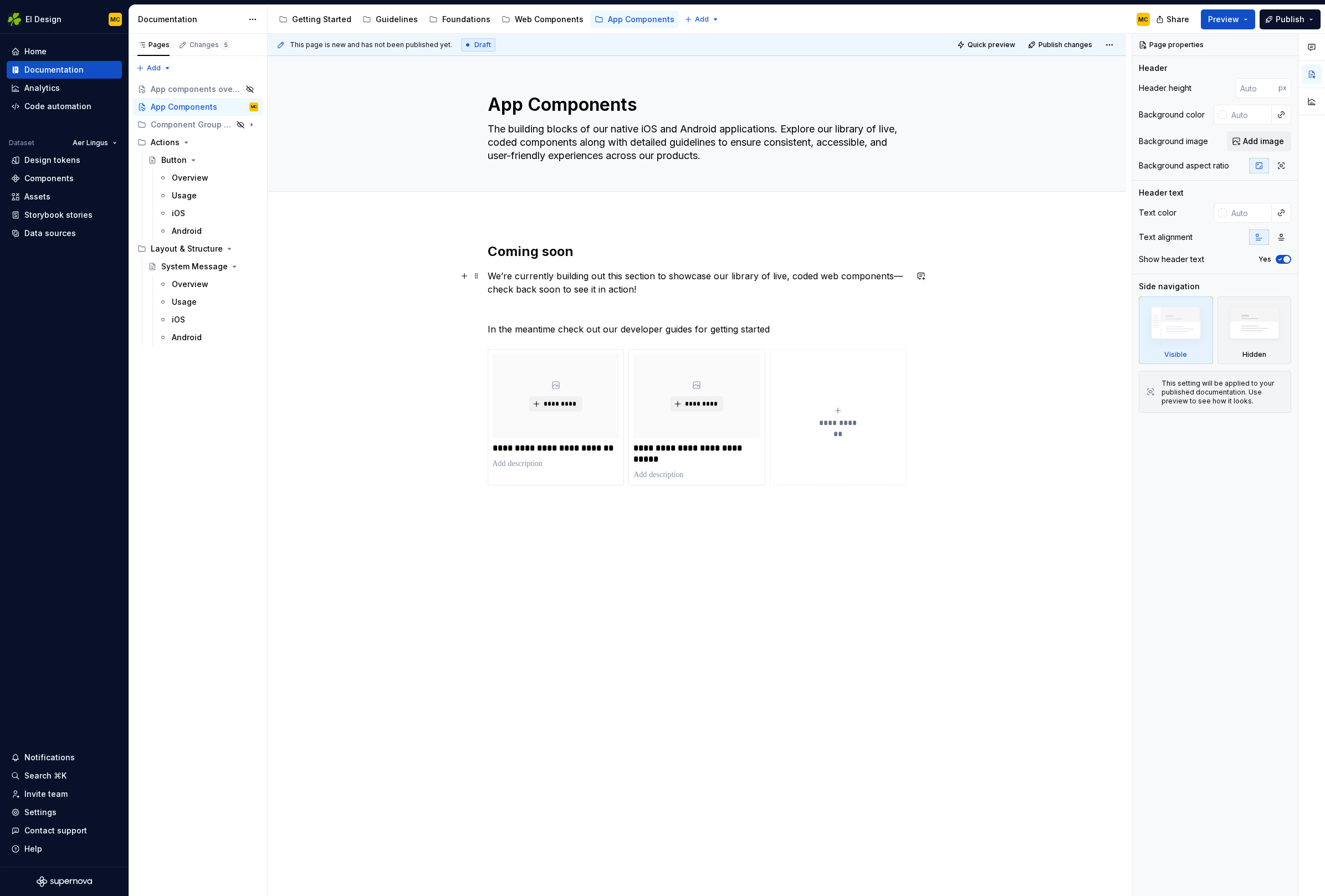
click at [651, 292] on p "We’re currently building out this section to showcase our library of live, code…" at bounding box center [697, 282] width 419 height 26
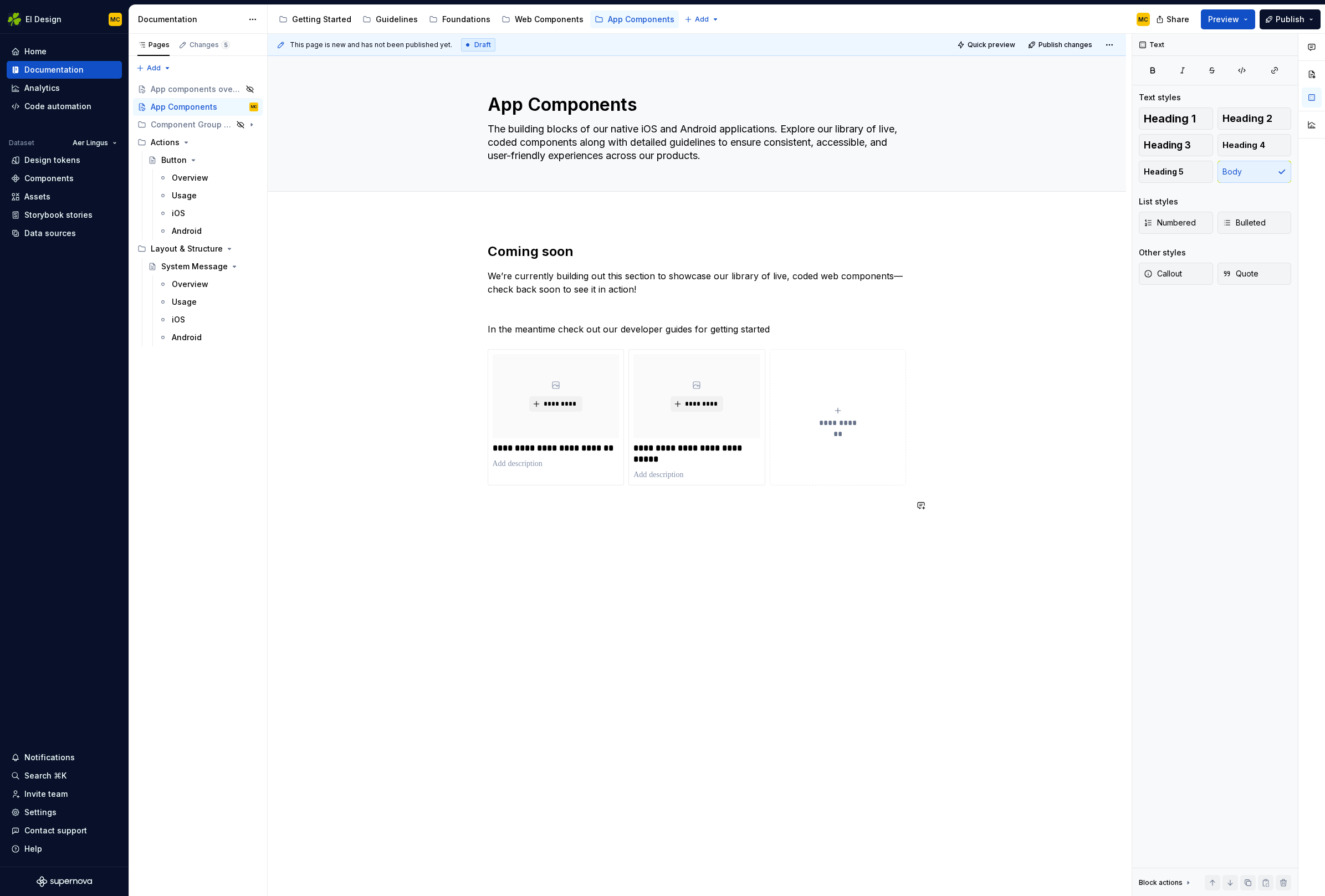
click at [561, 530] on div "**********" at bounding box center [696, 505] width 859 height 578
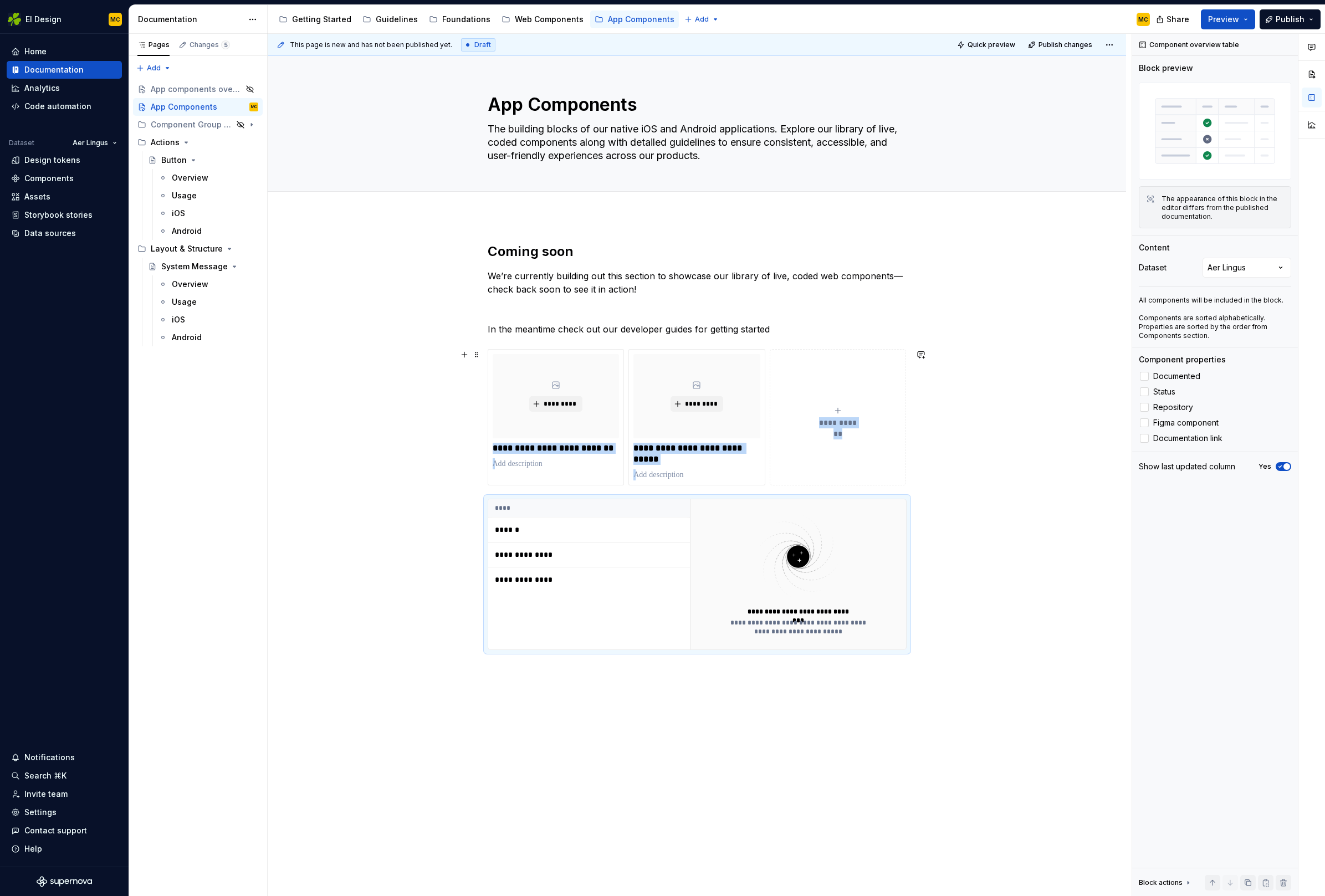
click at [948, 471] on div "**********" at bounding box center [696, 573] width 859 height 716
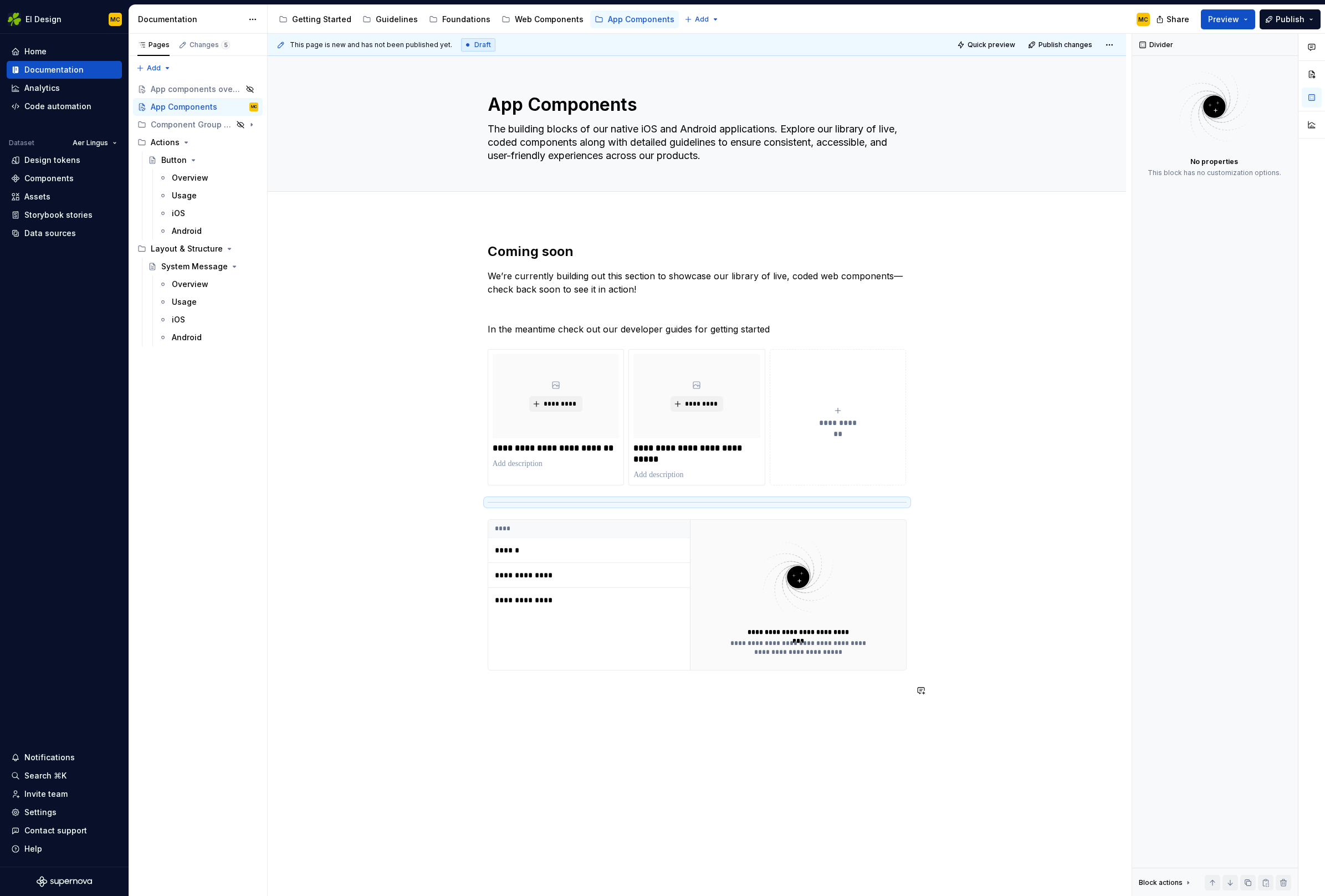
click at [592, 754] on div "**********" at bounding box center [696, 598] width 859 height 764
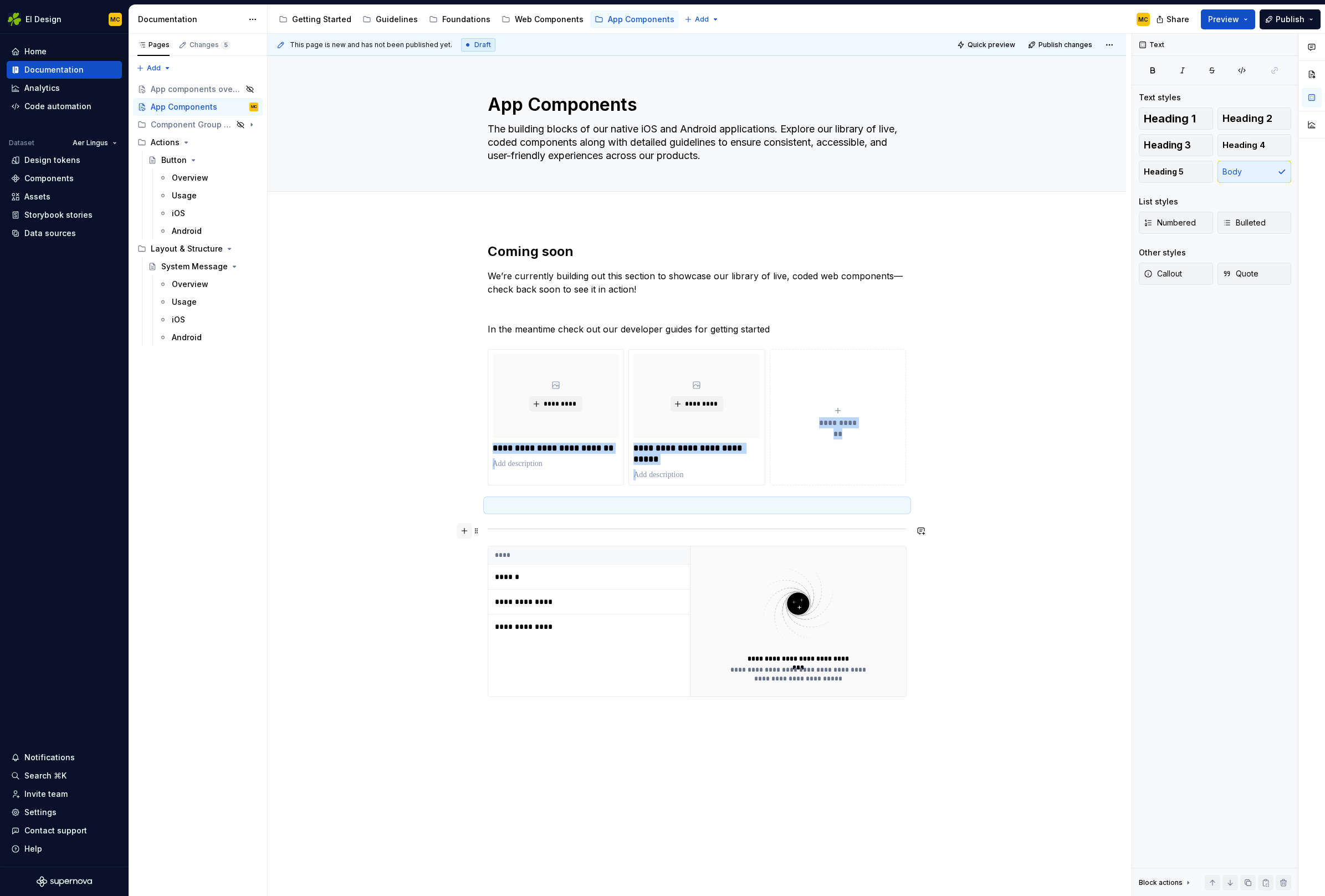
click at [470, 530] on button "button" at bounding box center [465, 530] width 16 height 16
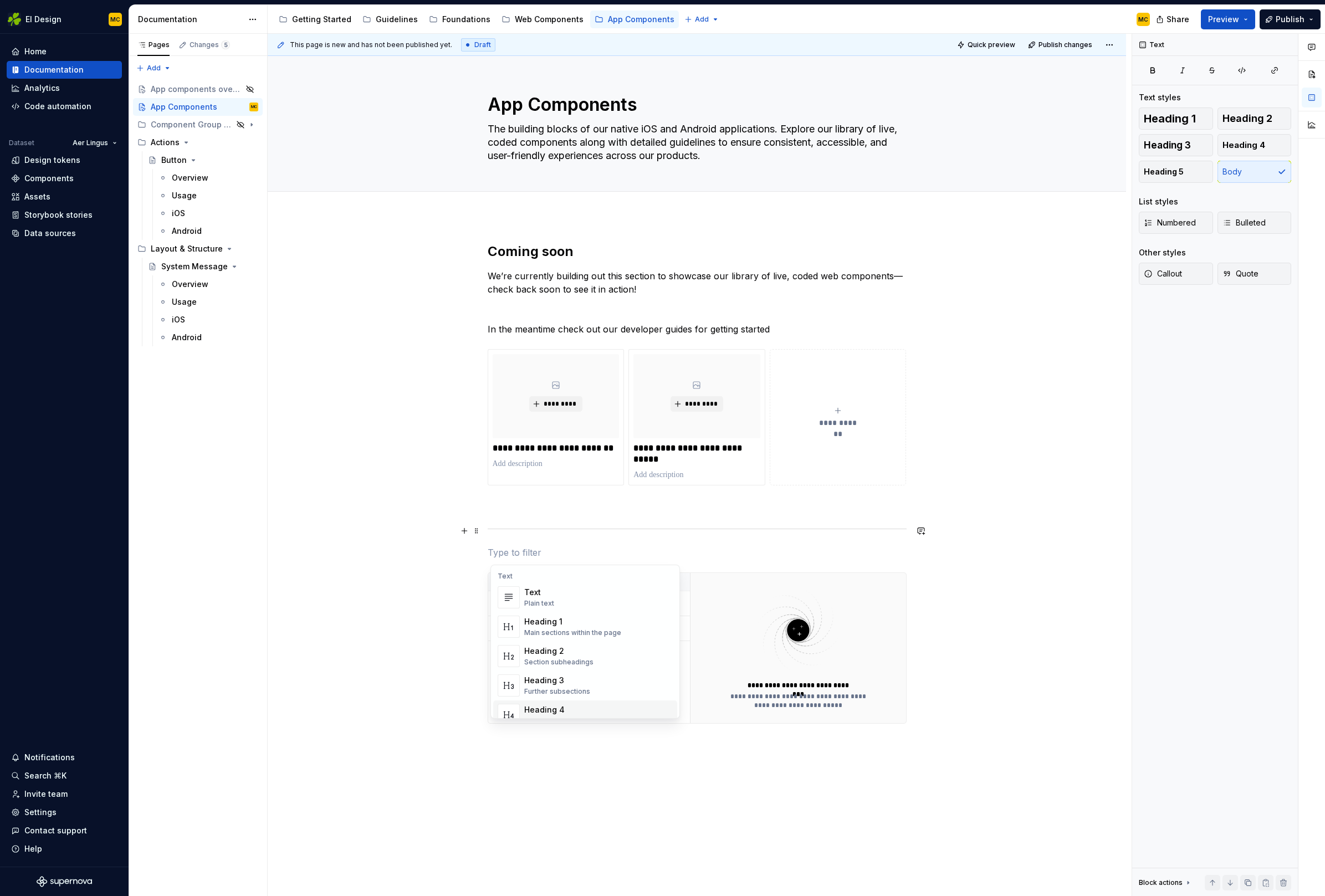
click at [653, 794] on div "**********" at bounding box center [696, 624] width 859 height 816
click at [784, 329] on p "In the meantime check out our developer guides for getting started" at bounding box center [697, 329] width 419 height 13
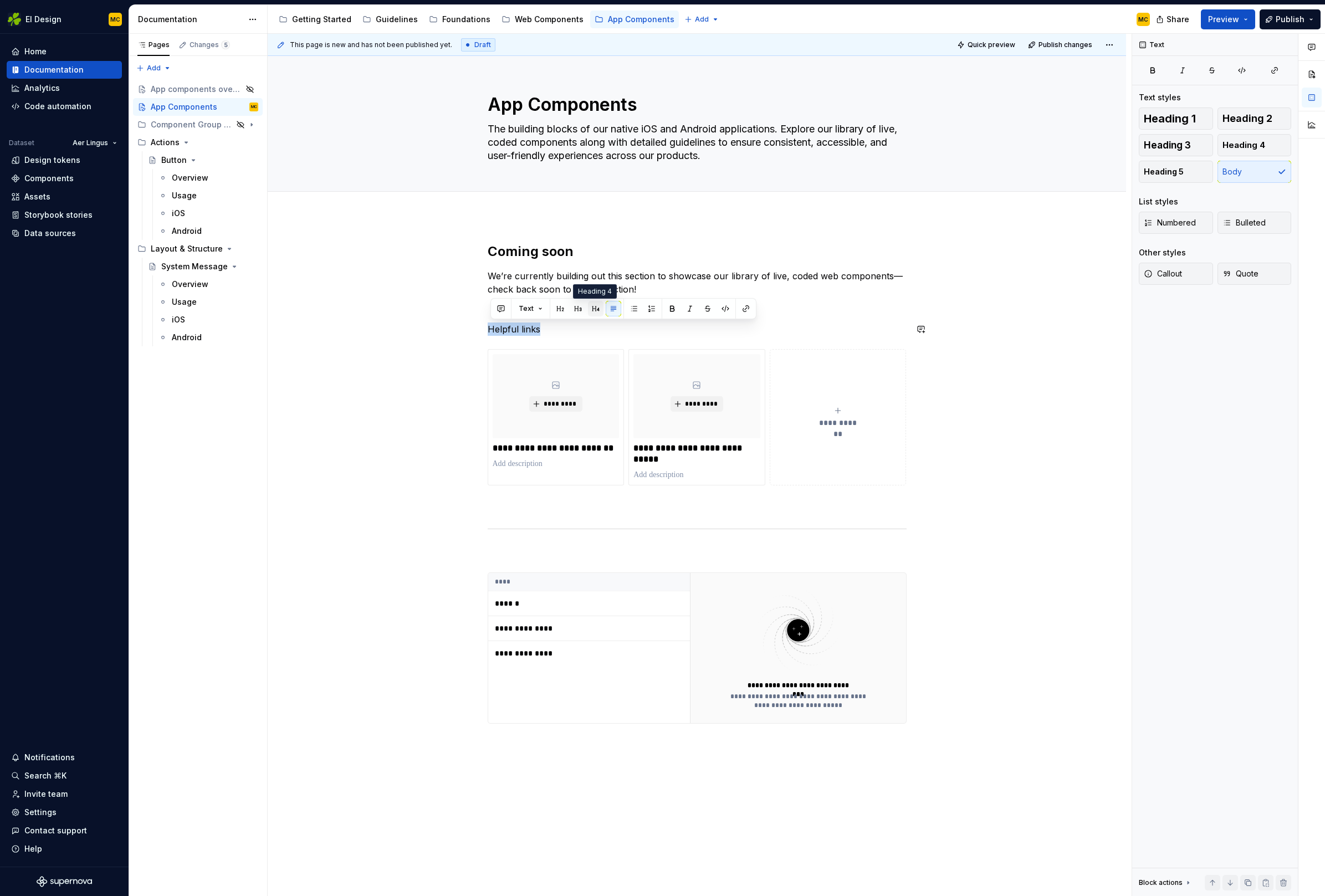
click at [592, 307] on button "button" at bounding box center [596, 309] width 16 height 16
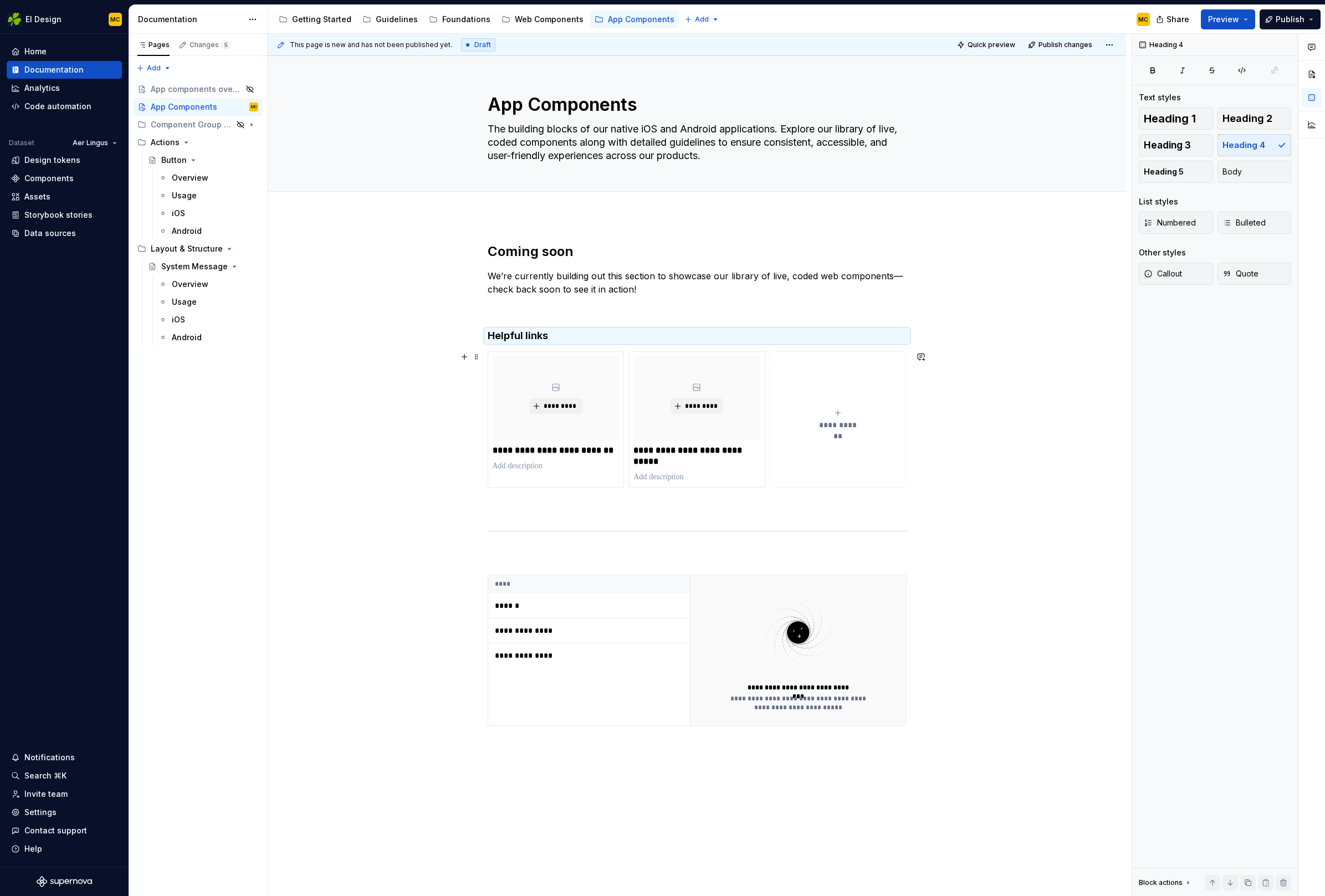
click at [462, 382] on div "**********" at bounding box center [696, 625] width 859 height 819
click at [710, 561] on p at bounding box center [697, 554] width 419 height 13
click at [580, 534] on button "button" at bounding box center [578, 534] width 16 height 16
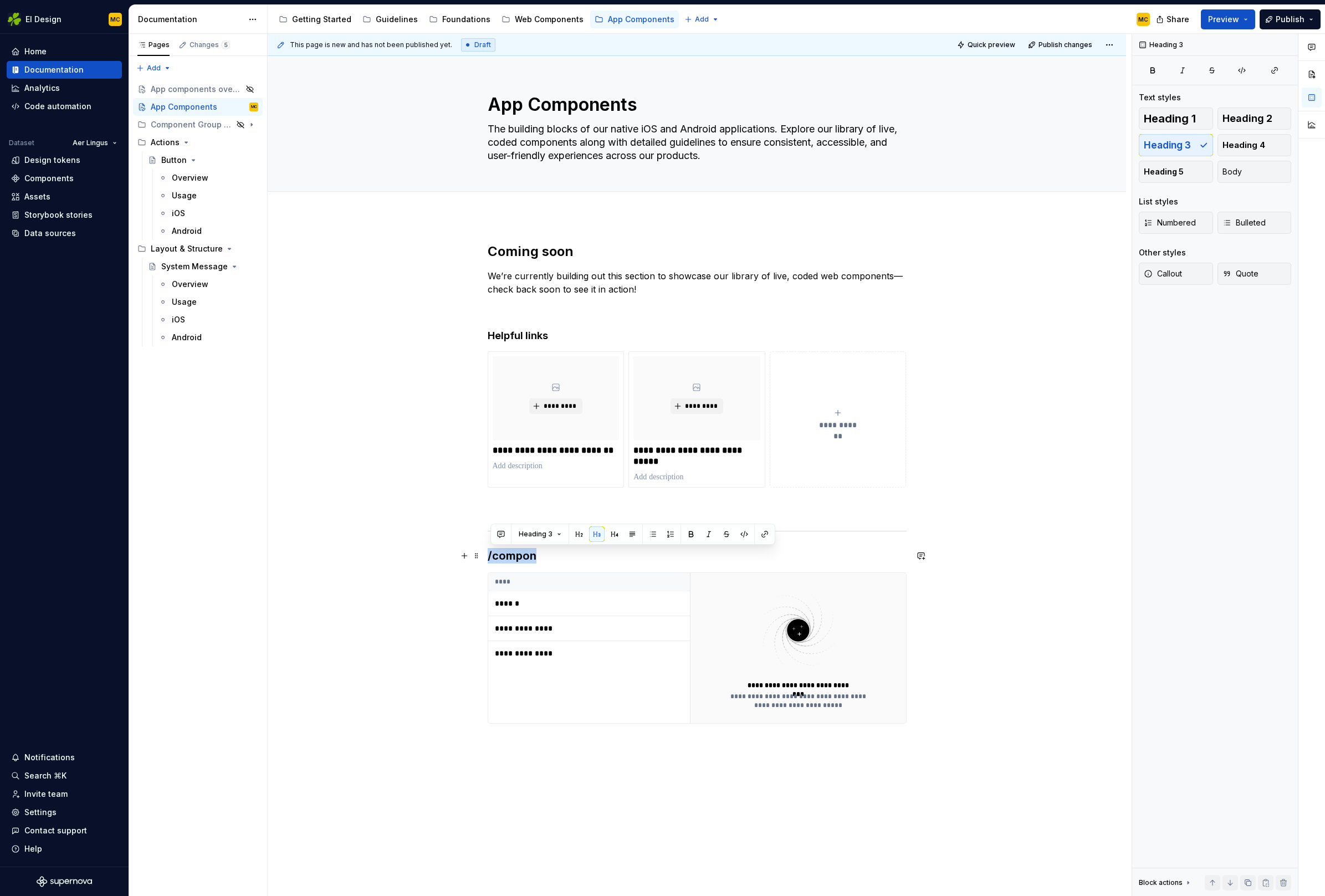
click at [551, 555] on h3 "/compon" at bounding box center [697, 555] width 419 height 16
click at [1245, 19] on button "Preview" at bounding box center [1228, 19] width 54 height 20
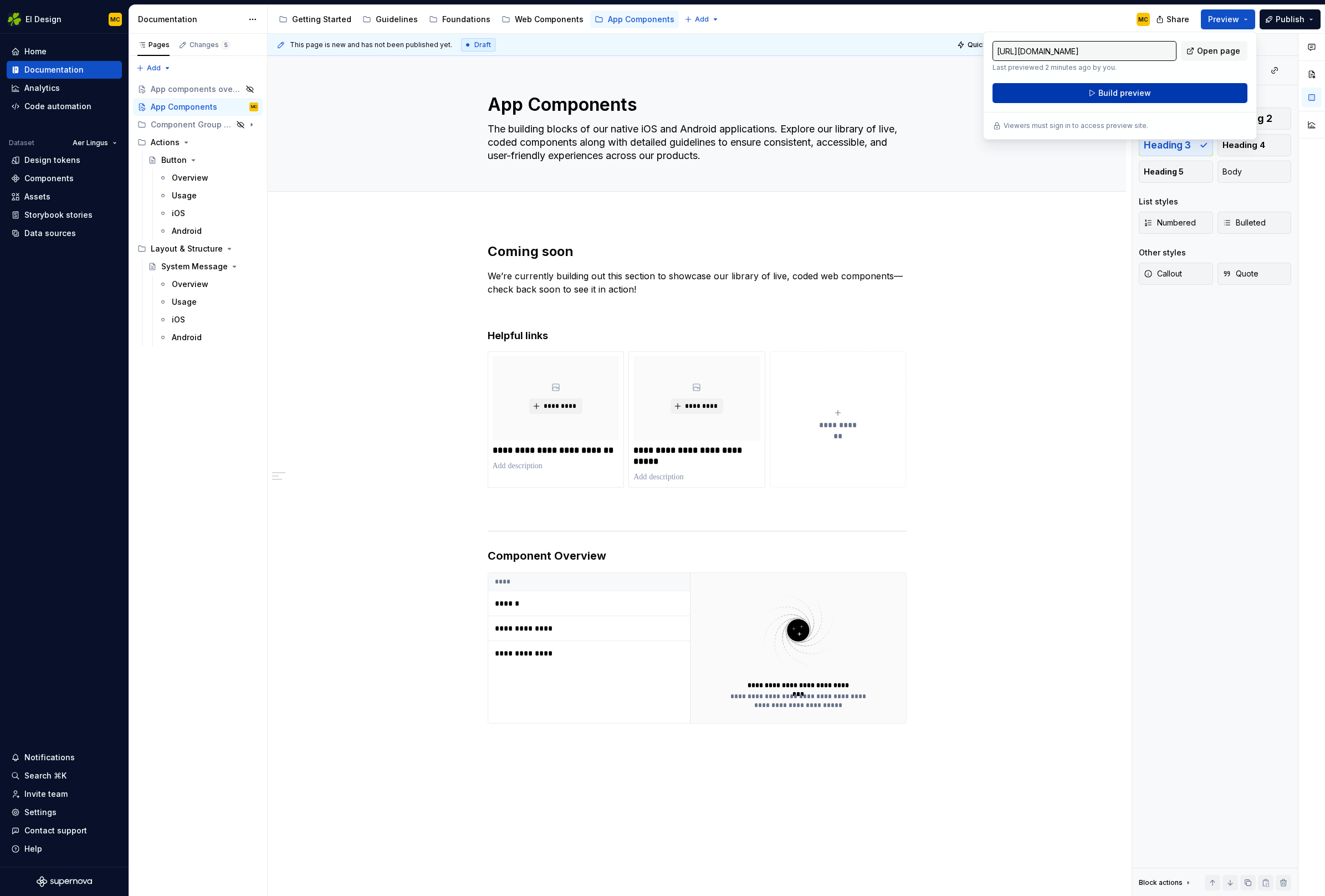
click at [1186, 91] on button "Build preview" at bounding box center [1120, 93] width 255 height 20
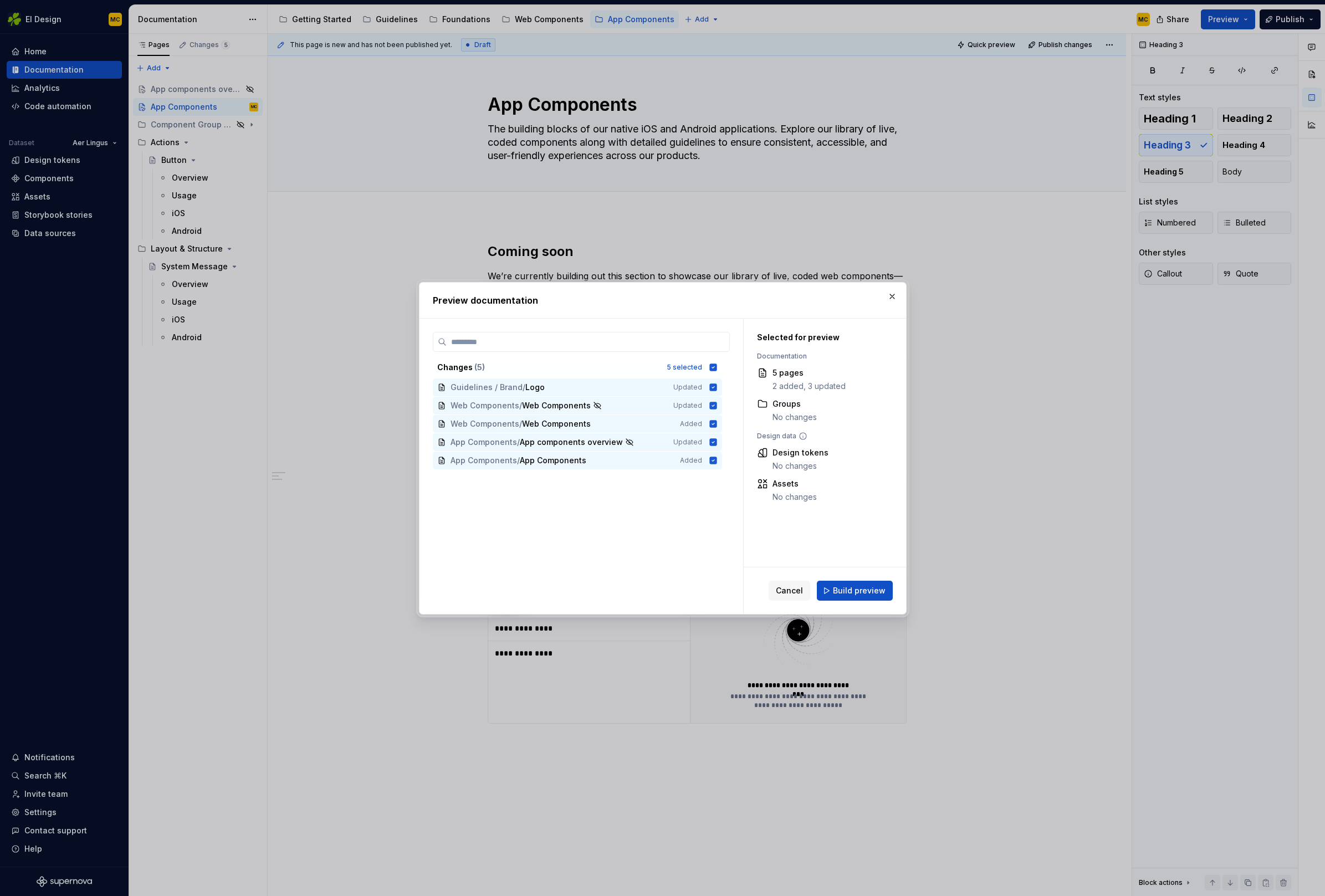
click at [874, 587] on span "Build preview" at bounding box center [859, 591] width 53 height 11
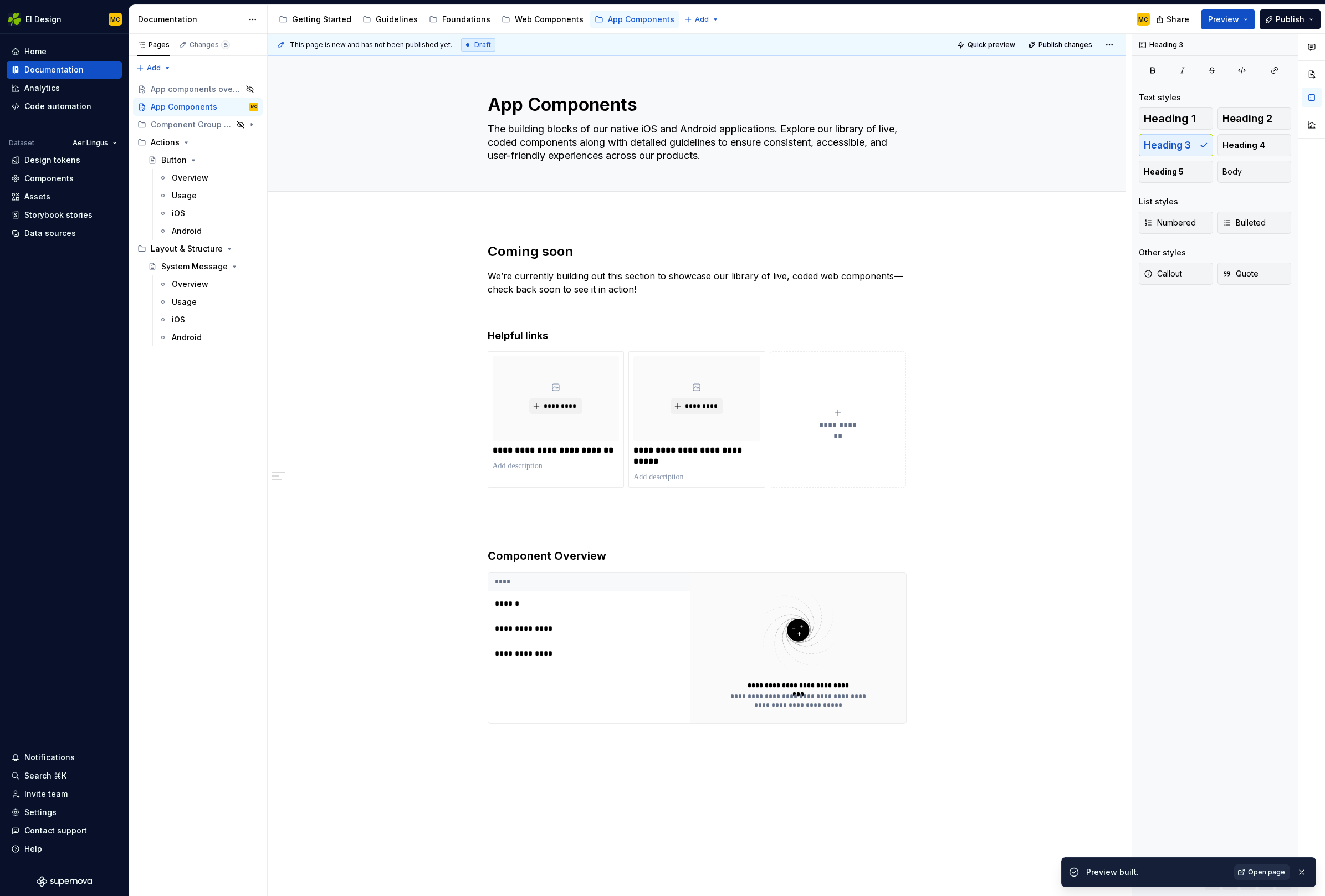
click at [1252, 871] on span "Open page" at bounding box center [1267, 872] width 38 height 8
click at [722, 583] on div "**********" at bounding box center [798, 648] width 216 height 150
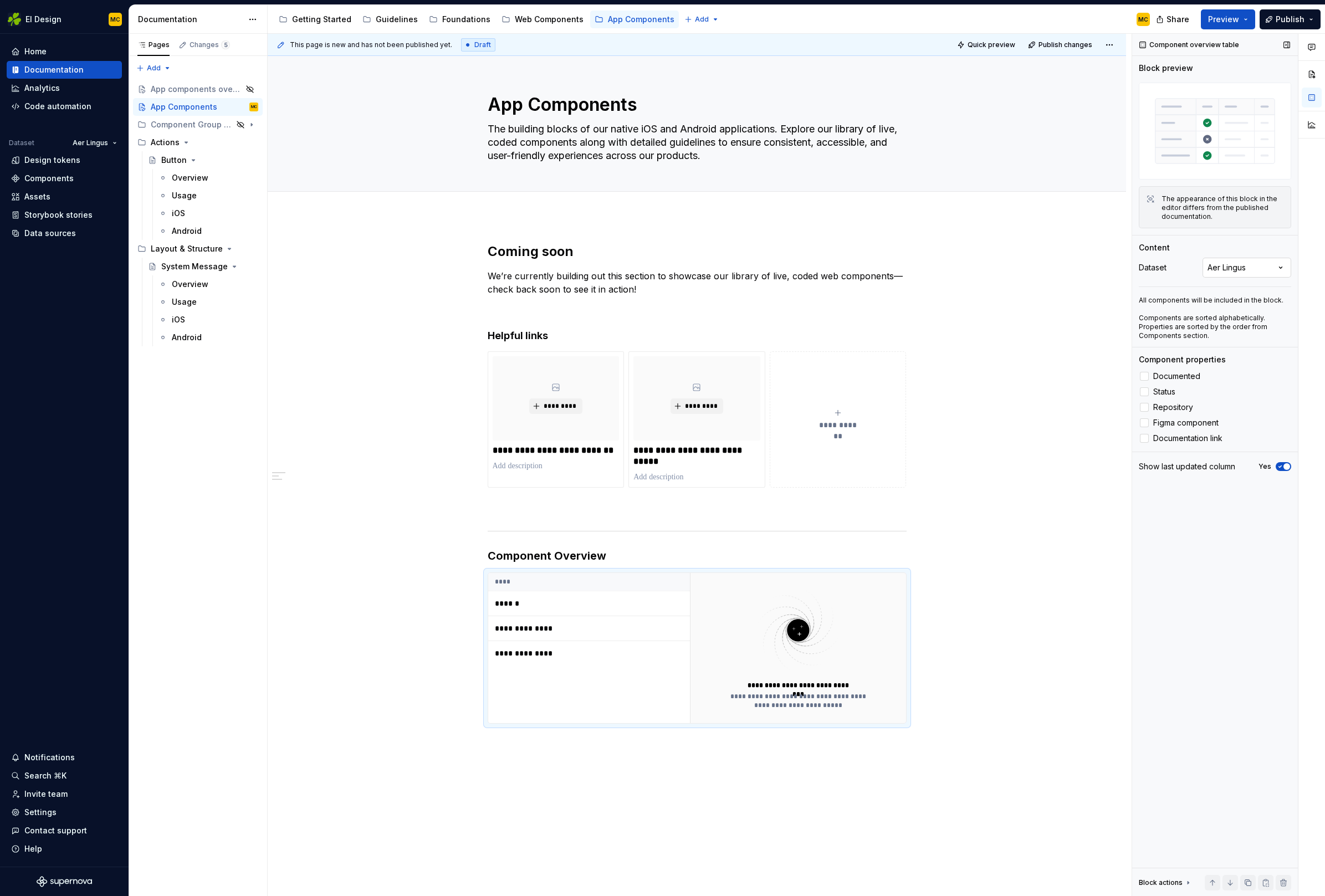
click at [1245, 266] on div "Comments Open comments No comments yet Select ‘Comment’ from the block context …" at bounding box center [1227, 464] width 192 height 862
click at [1248, 18] on button "Preview" at bounding box center [1228, 19] width 54 height 20
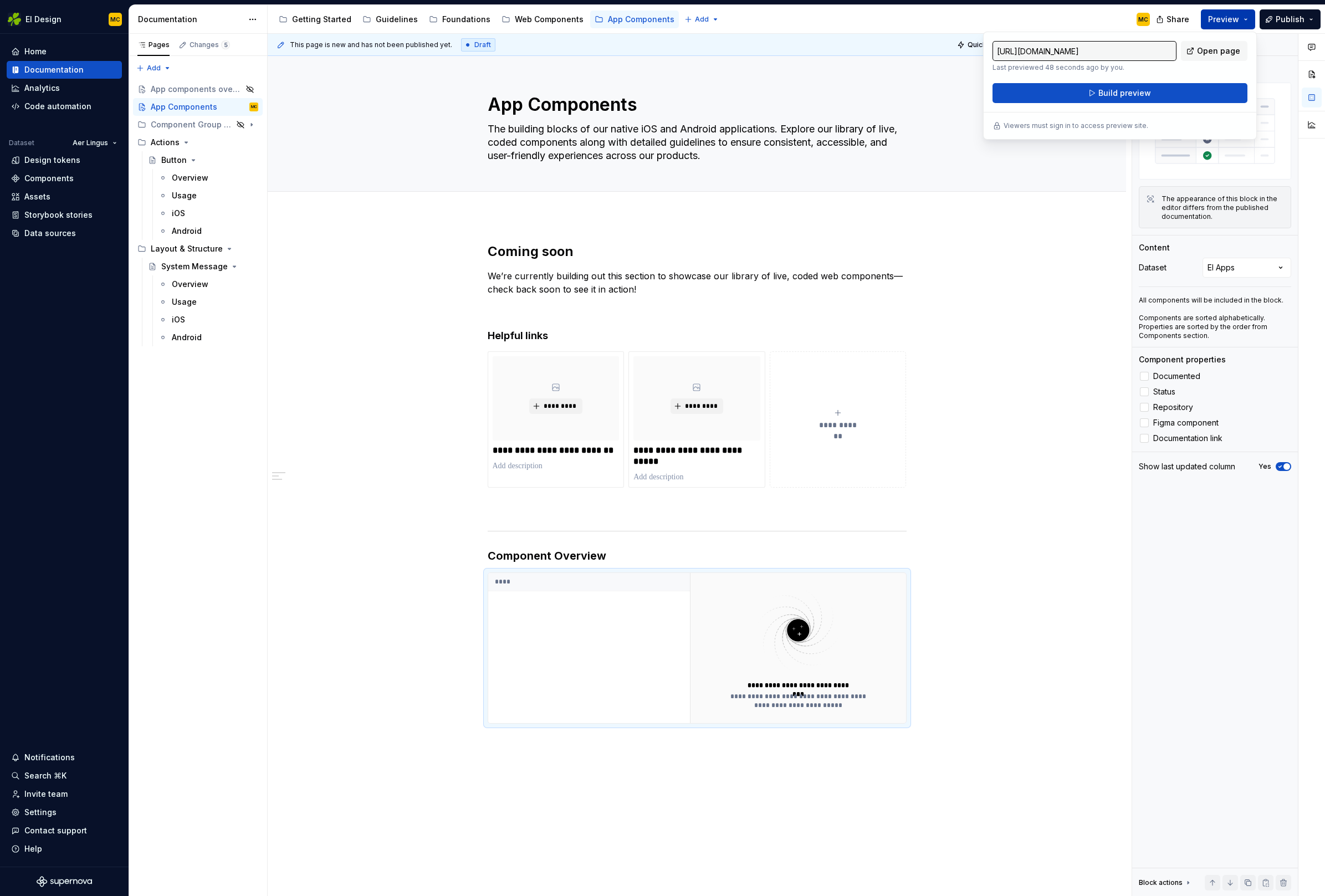
click at [1248, 18] on button "Preview" at bounding box center [1228, 19] width 54 height 20
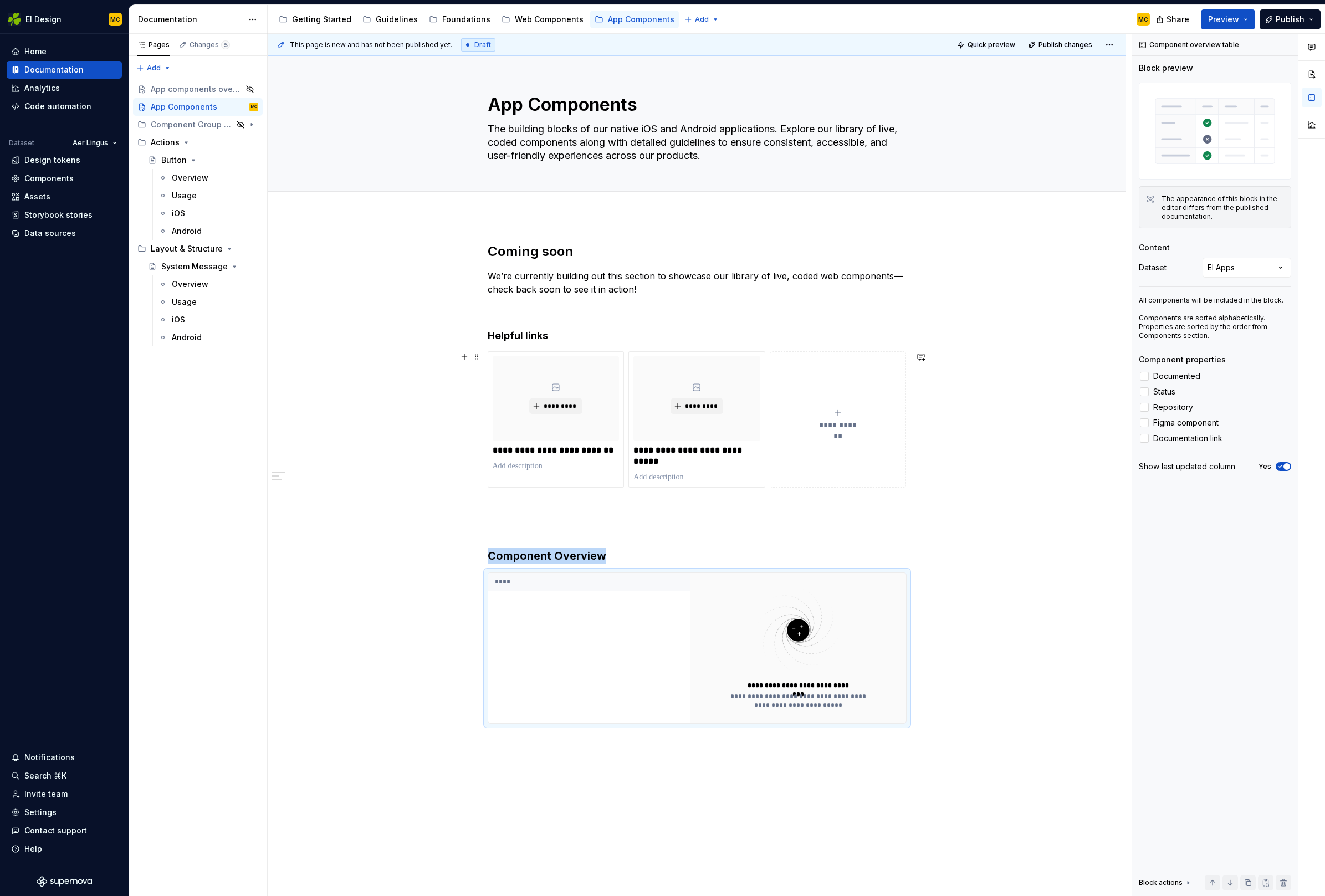
click at [848, 470] on button "**********" at bounding box center [838, 418] width 137 height 136
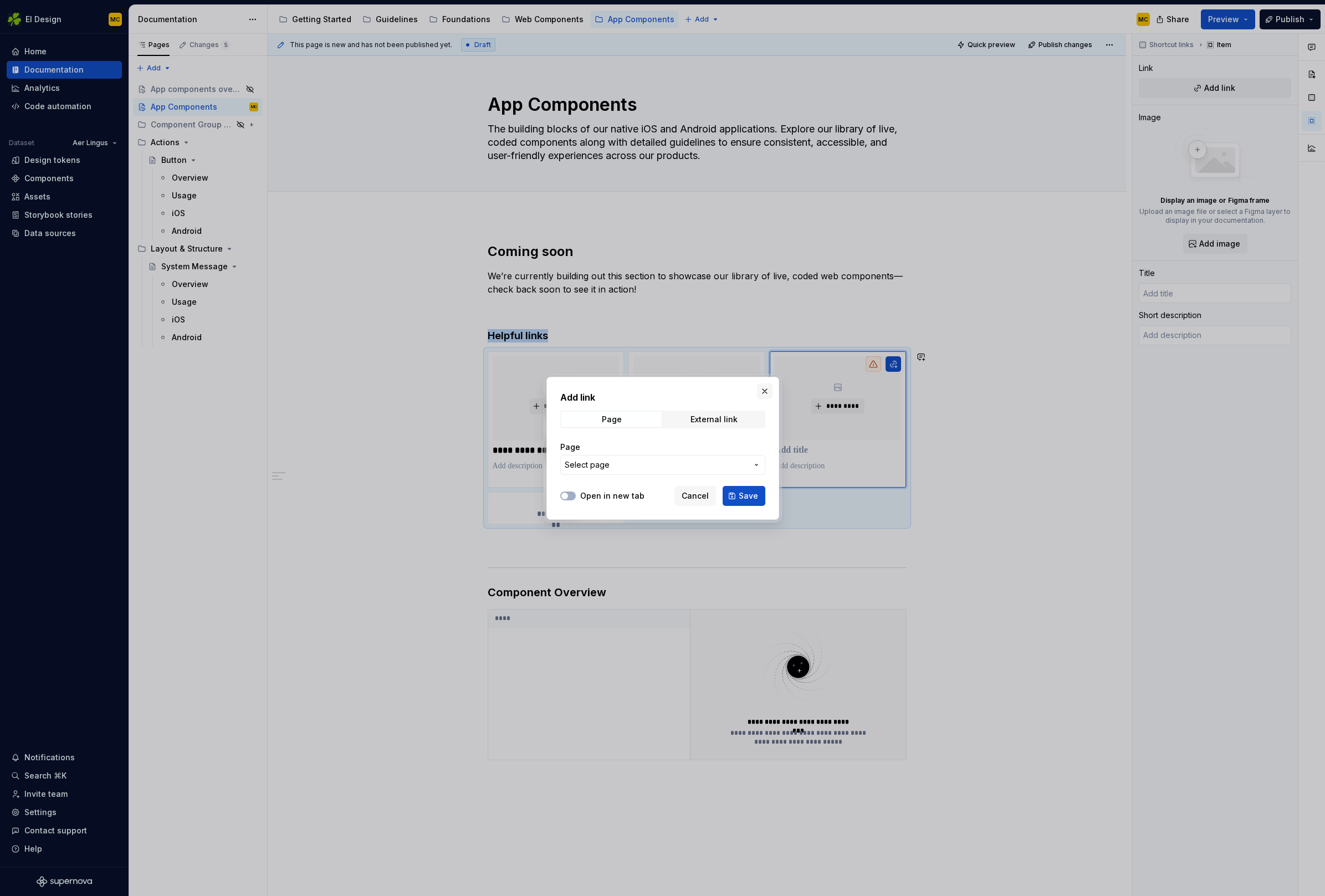
click at [761, 391] on button "button" at bounding box center [765, 391] width 16 height 16
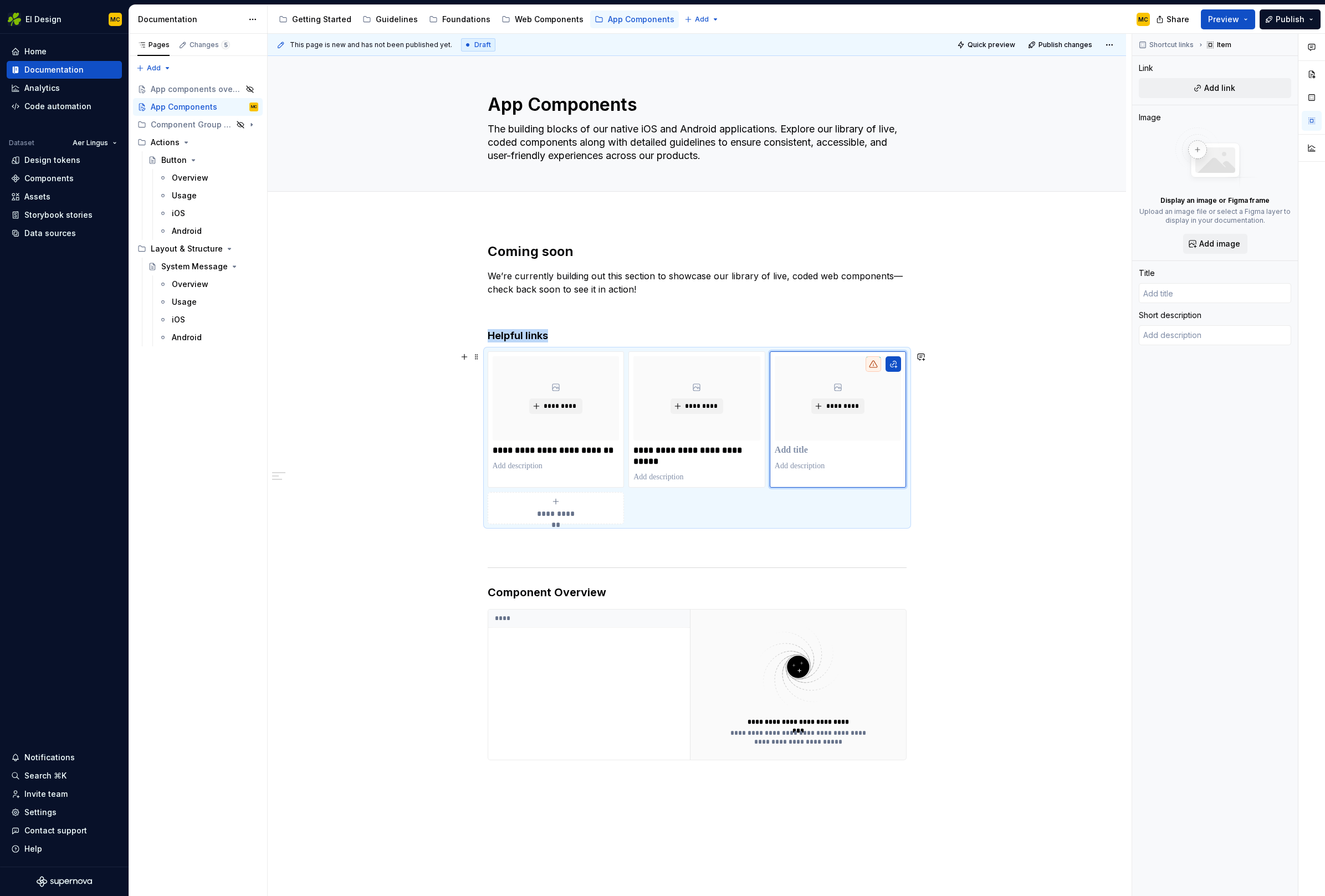
click at [802, 501] on div "**********" at bounding box center [697, 437] width 419 height 173
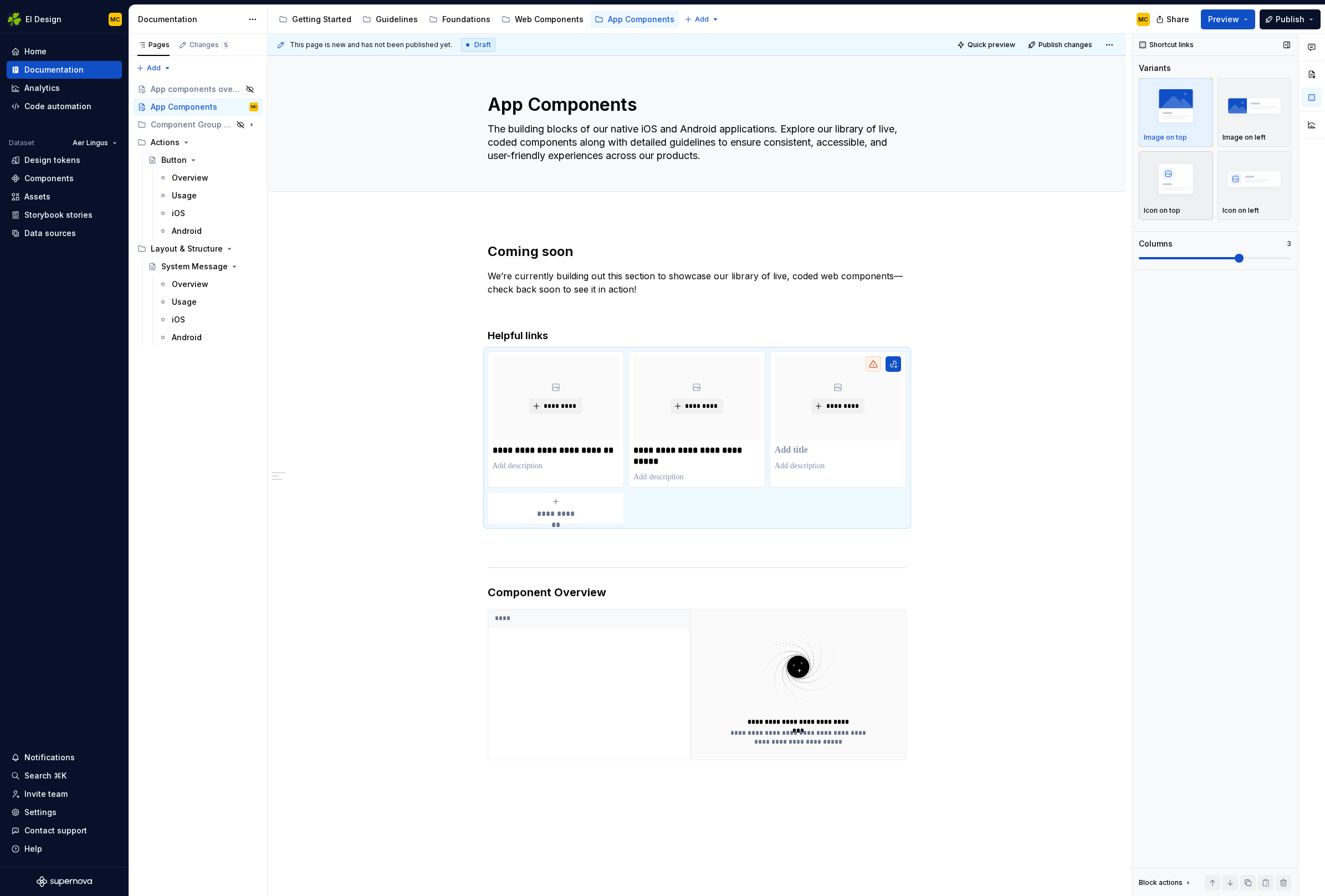
click at [1192, 180] on img "button" at bounding box center [1176, 178] width 64 height 40
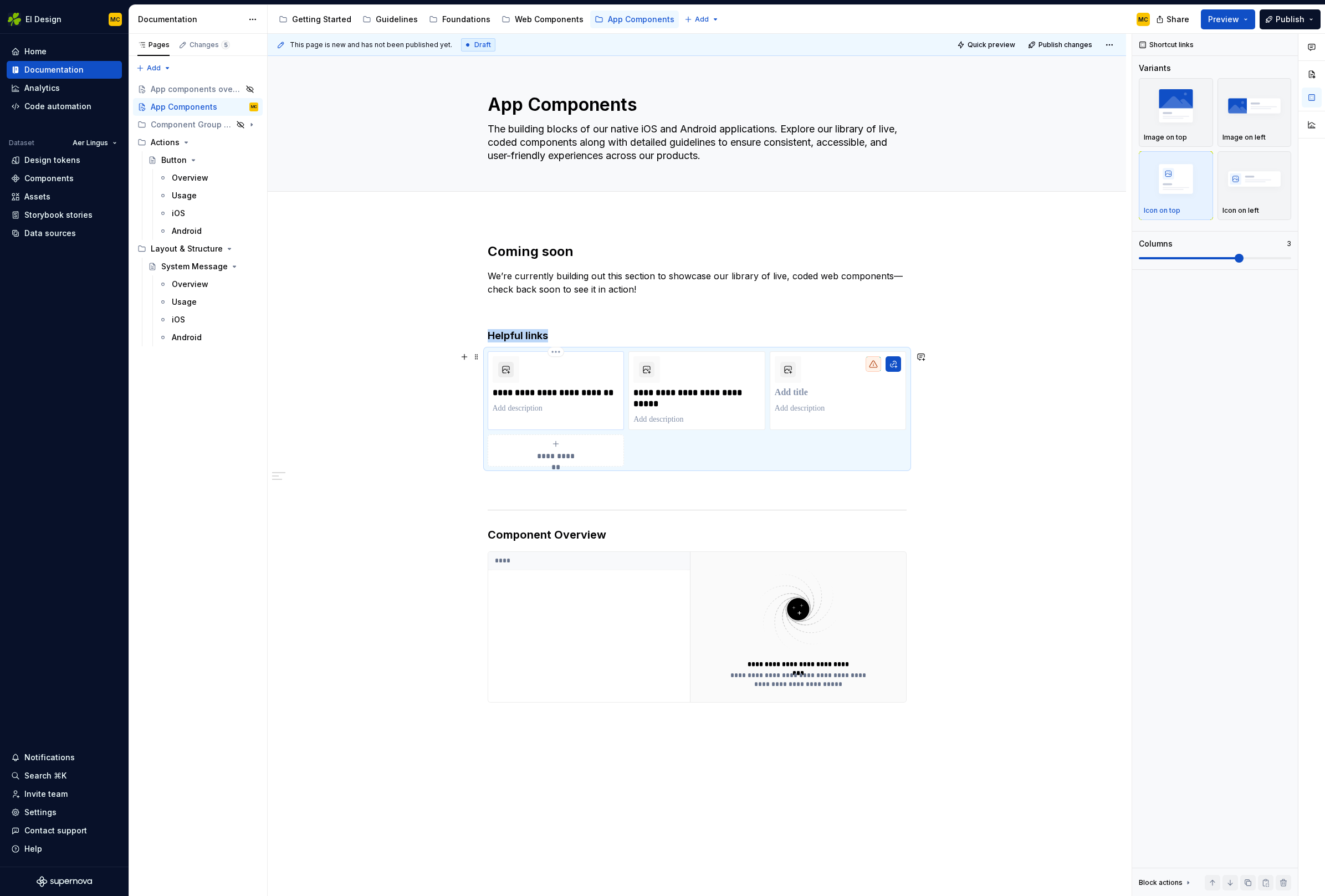
click at [513, 370] on button "button" at bounding box center [506, 370] width 16 height 16
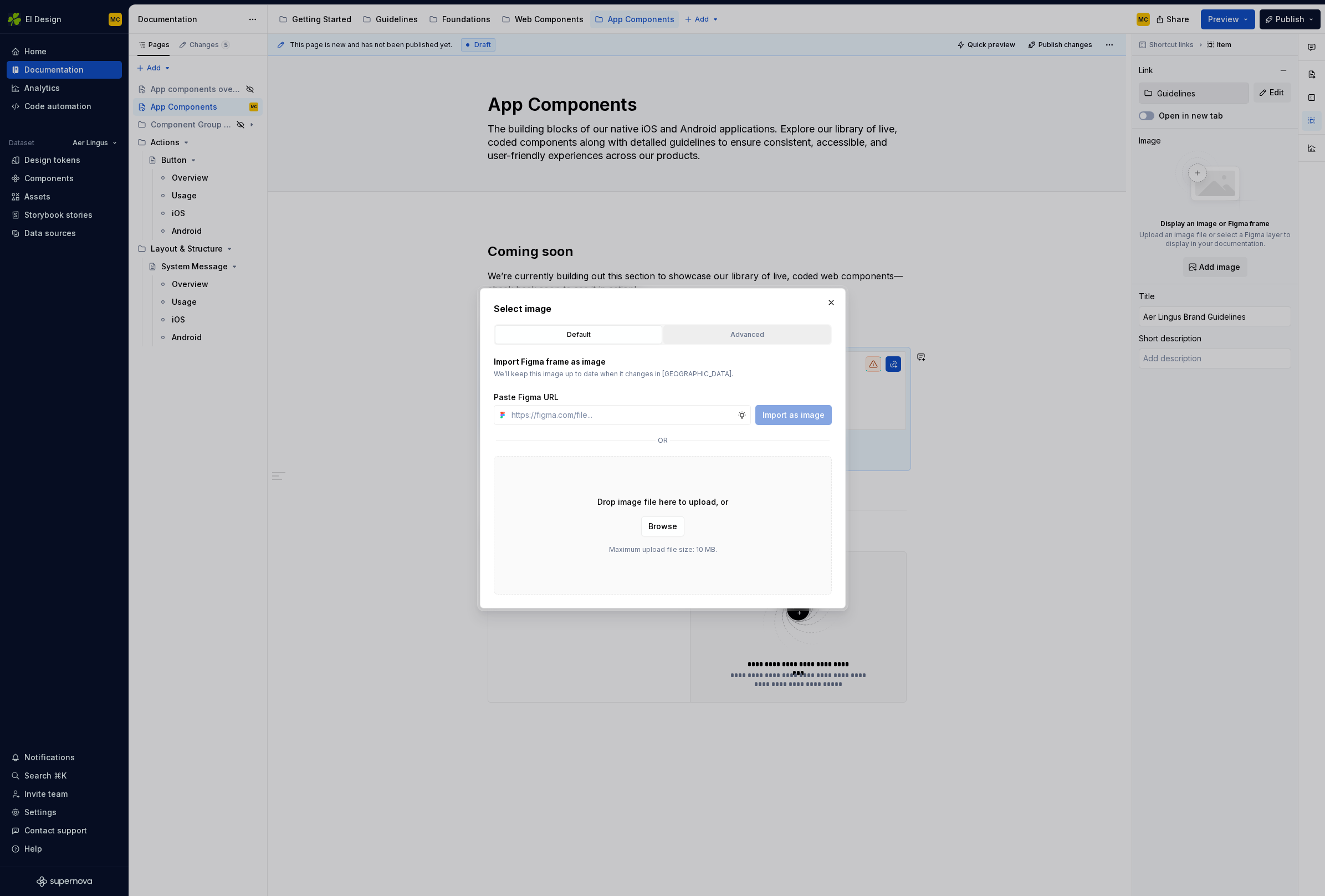
click at [708, 331] on div "Advanced" at bounding box center [747, 335] width 160 height 11
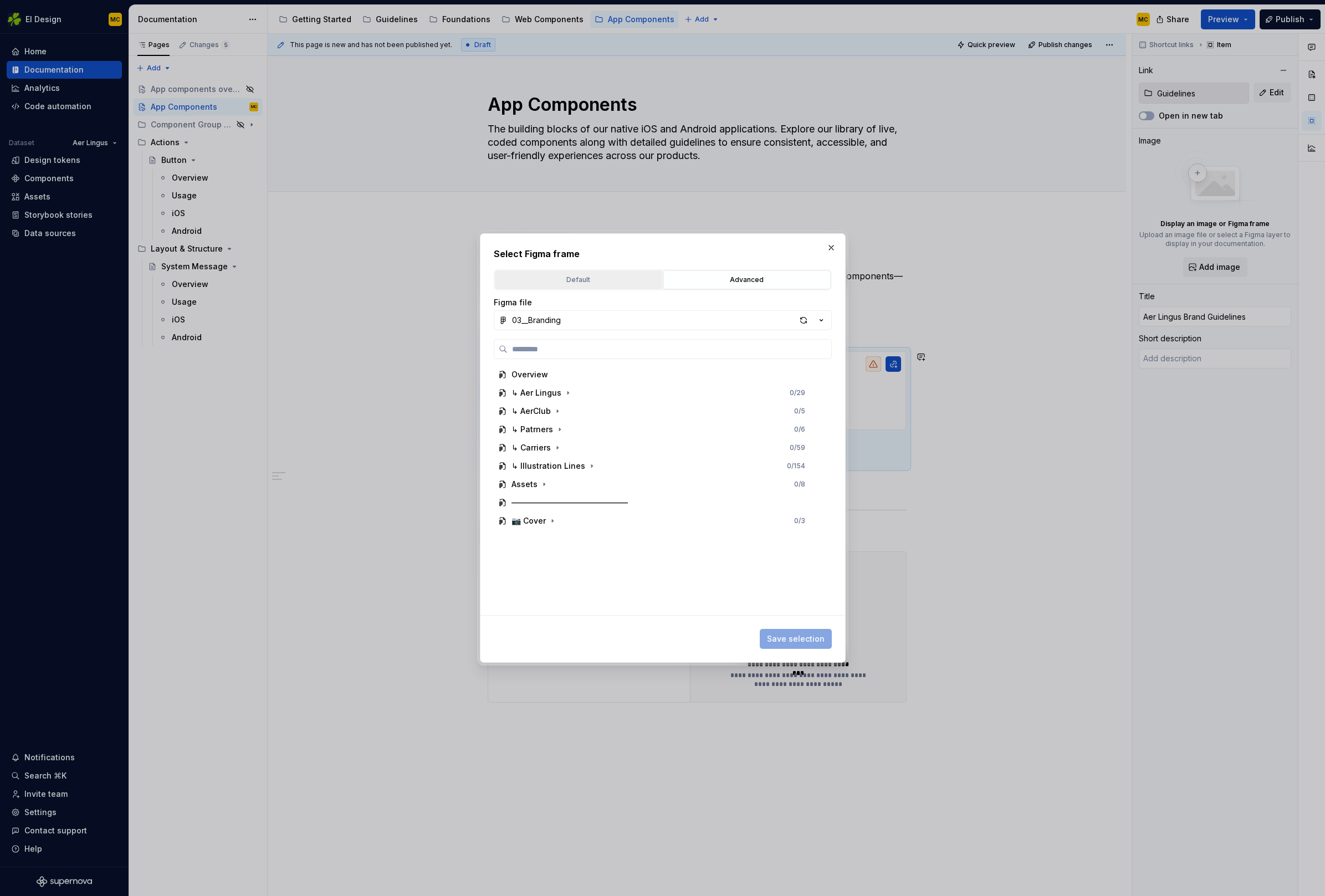
click at [535, 281] on div "Default" at bounding box center [578, 280] width 160 height 11
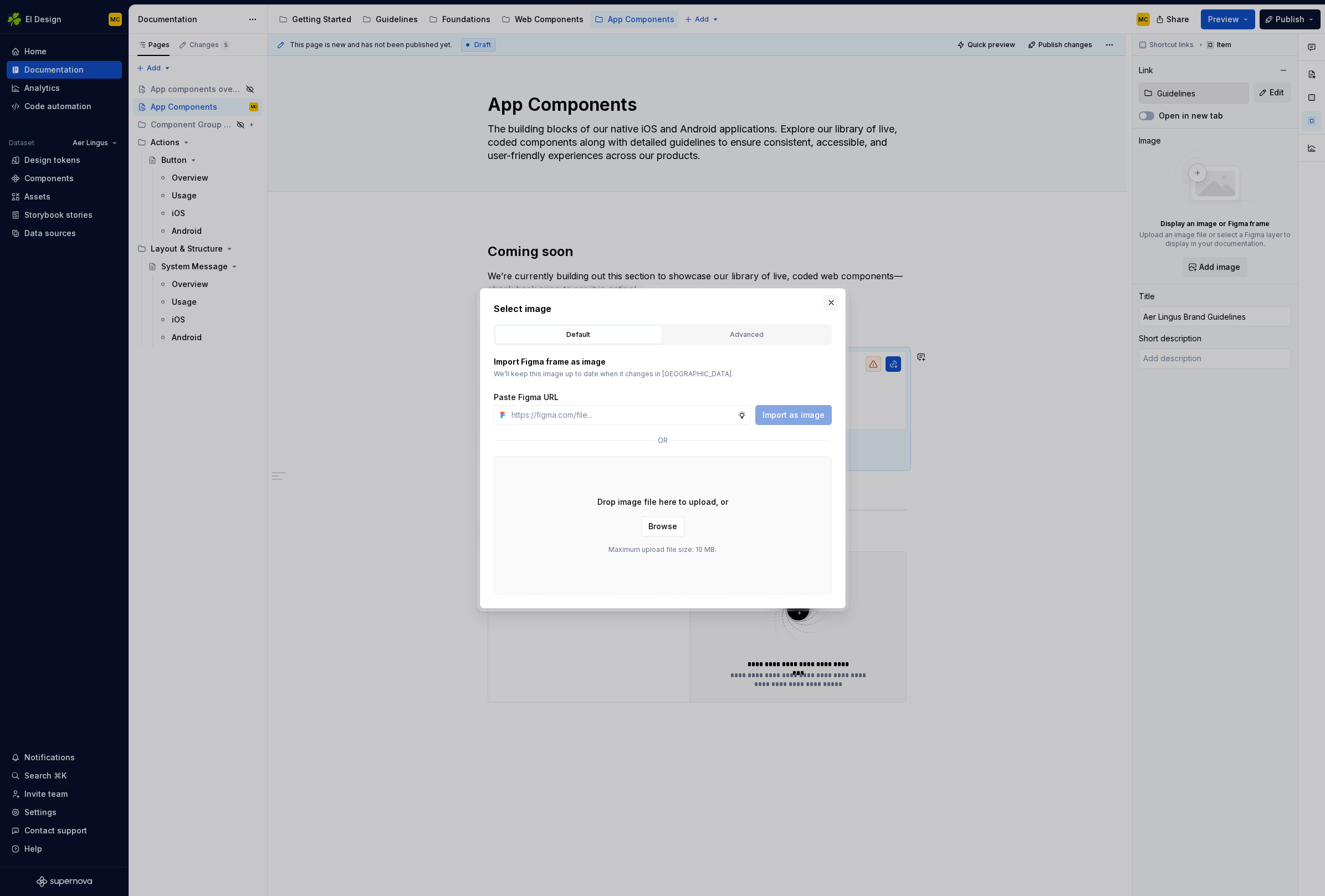
click at [829, 300] on button "button" at bounding box center [830, 302] width 16 height 16
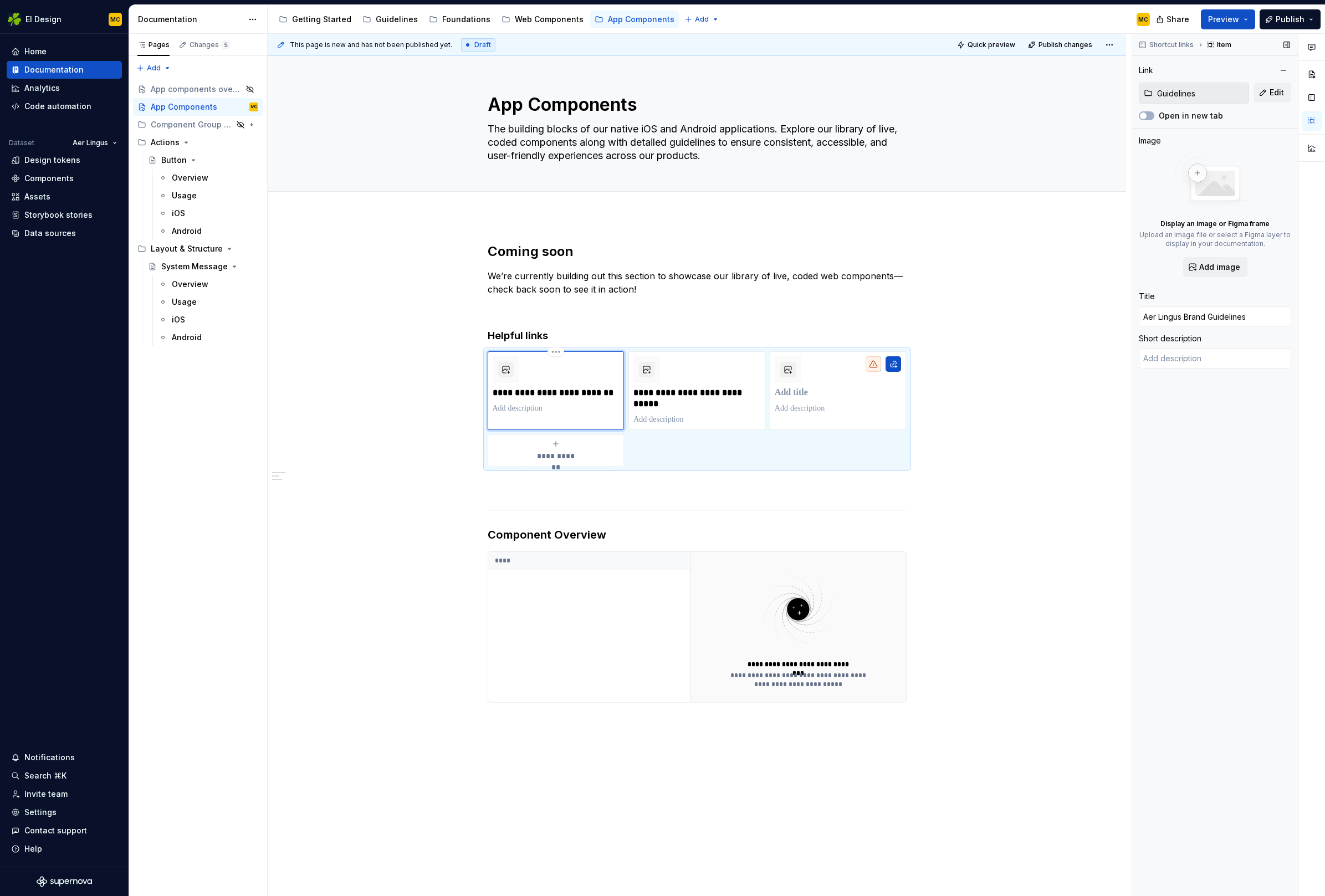
click at [1199, 175] on img at bounding box center [1215, 182] width 88 height 62
click at [1210, 268] on span "Add image" at bounding box center [1220, 267] width 41 height 11
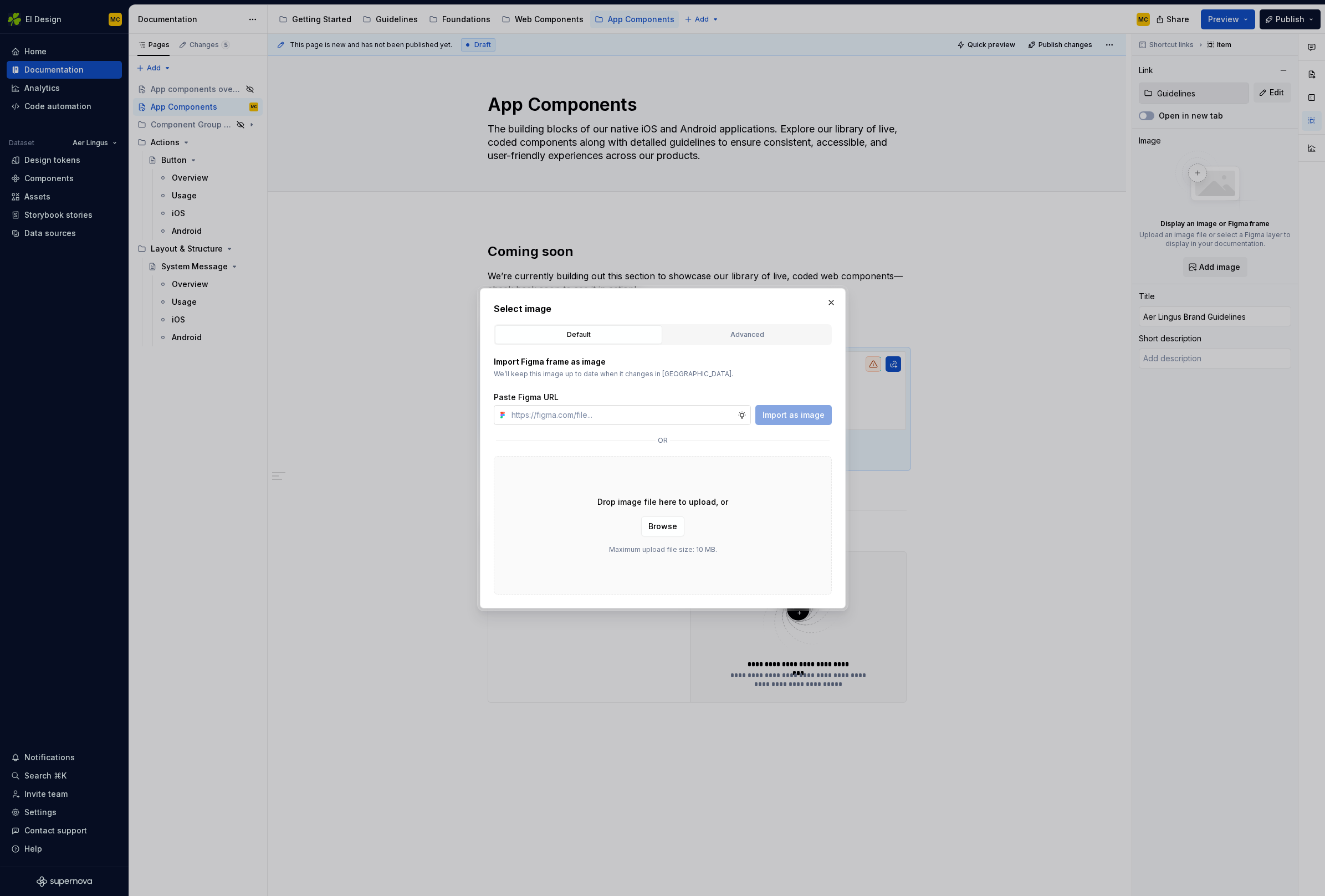
click at [678, 418] on input "text" at bounding box center [622, 415] width 231 height 20
click at [699, 387] on div "Import Figma frame as image We’ll keep this image up to date when it changes in…" at bounding box center [662, 390] width 338 height 68
click at [826, 304] on button "button" at bounding box center [830, 302] width 16 height 16
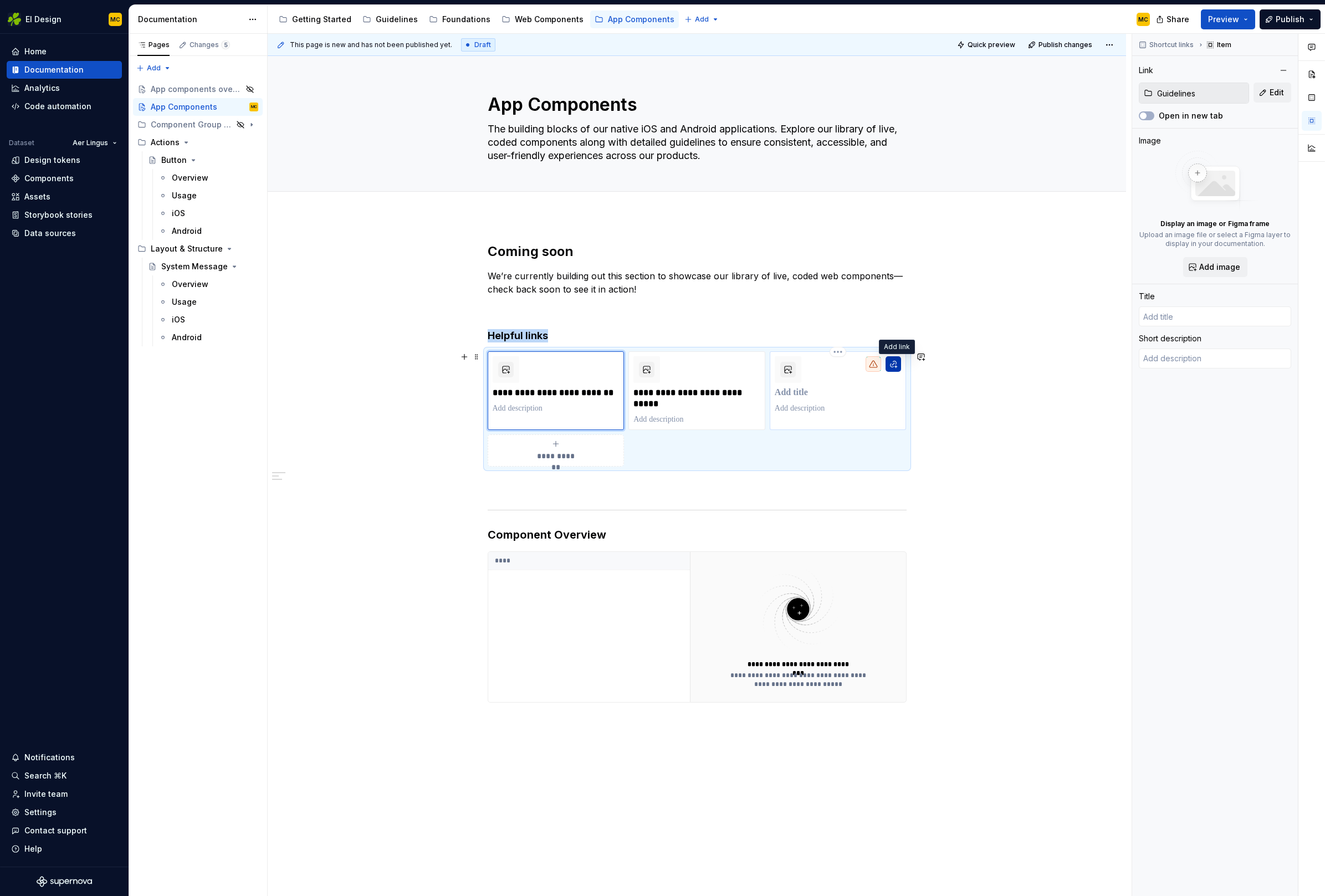
click at [898, 369] on button "button" at bounding box center [893, 364] width 16 height 16
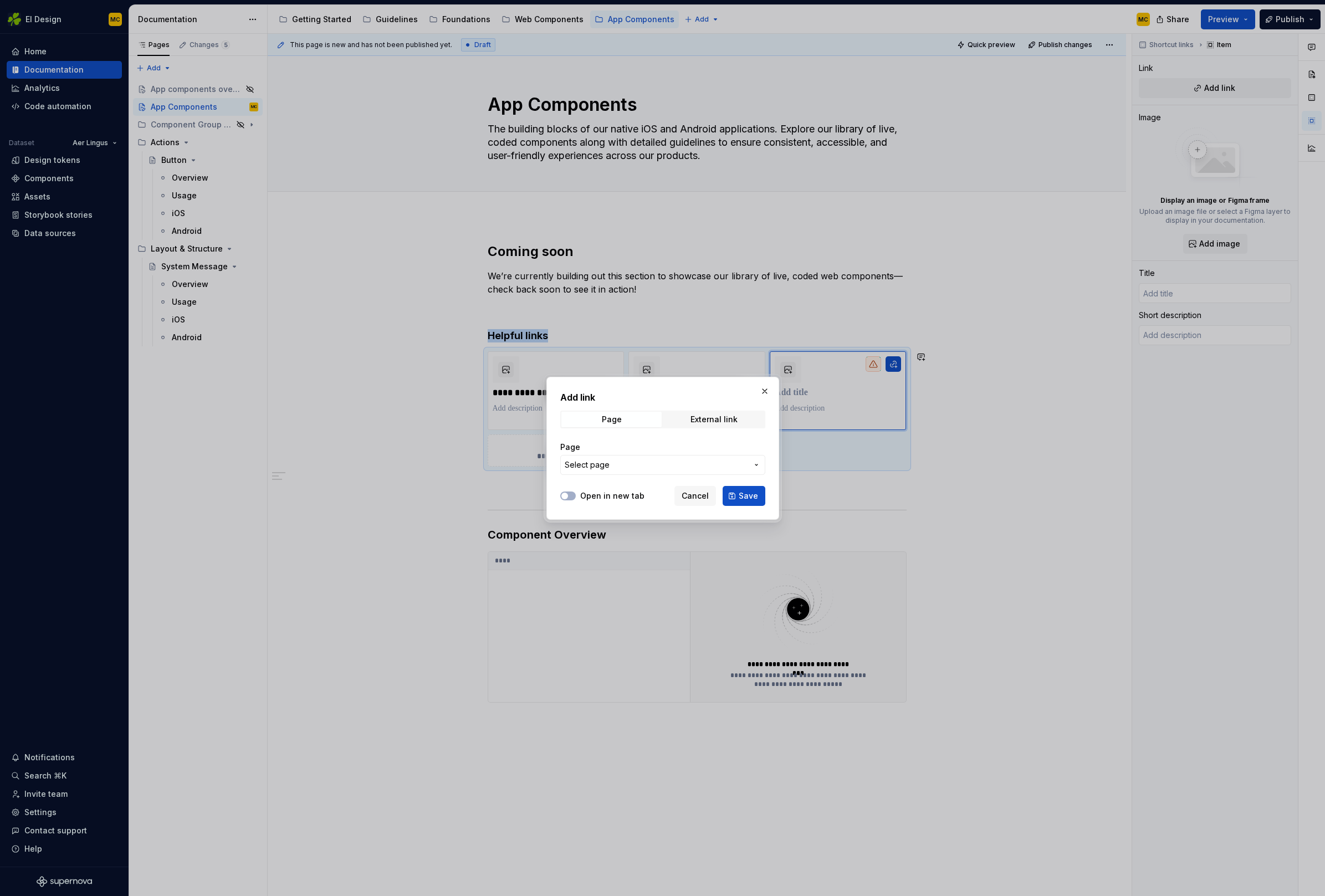
click at [637, 458] on button "Select page" at bounding box center [662, 464] width 205 height 20
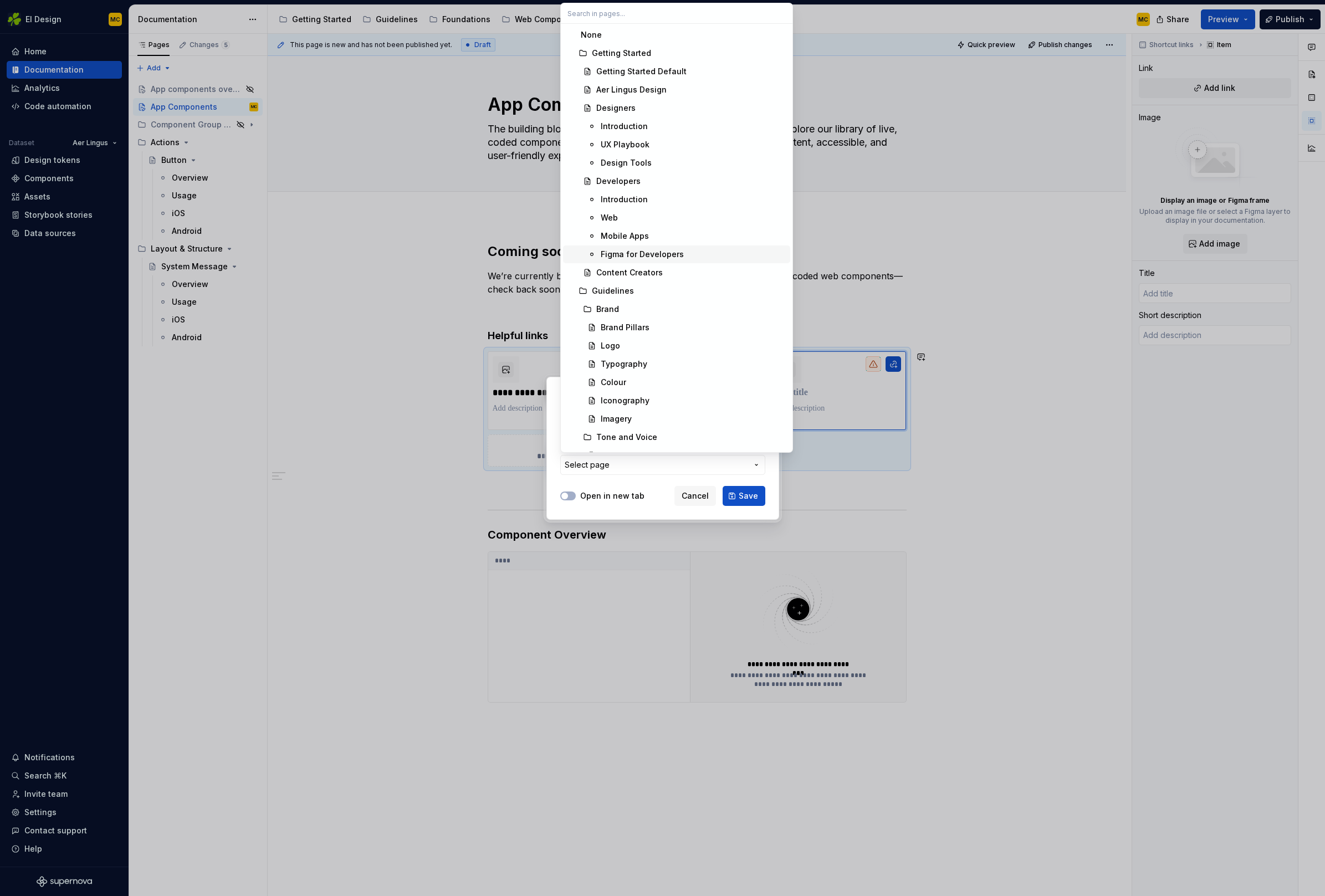
click at [673, 259] on div "Figma for Developers" at bounding box center [642, 254] width 84 height 11
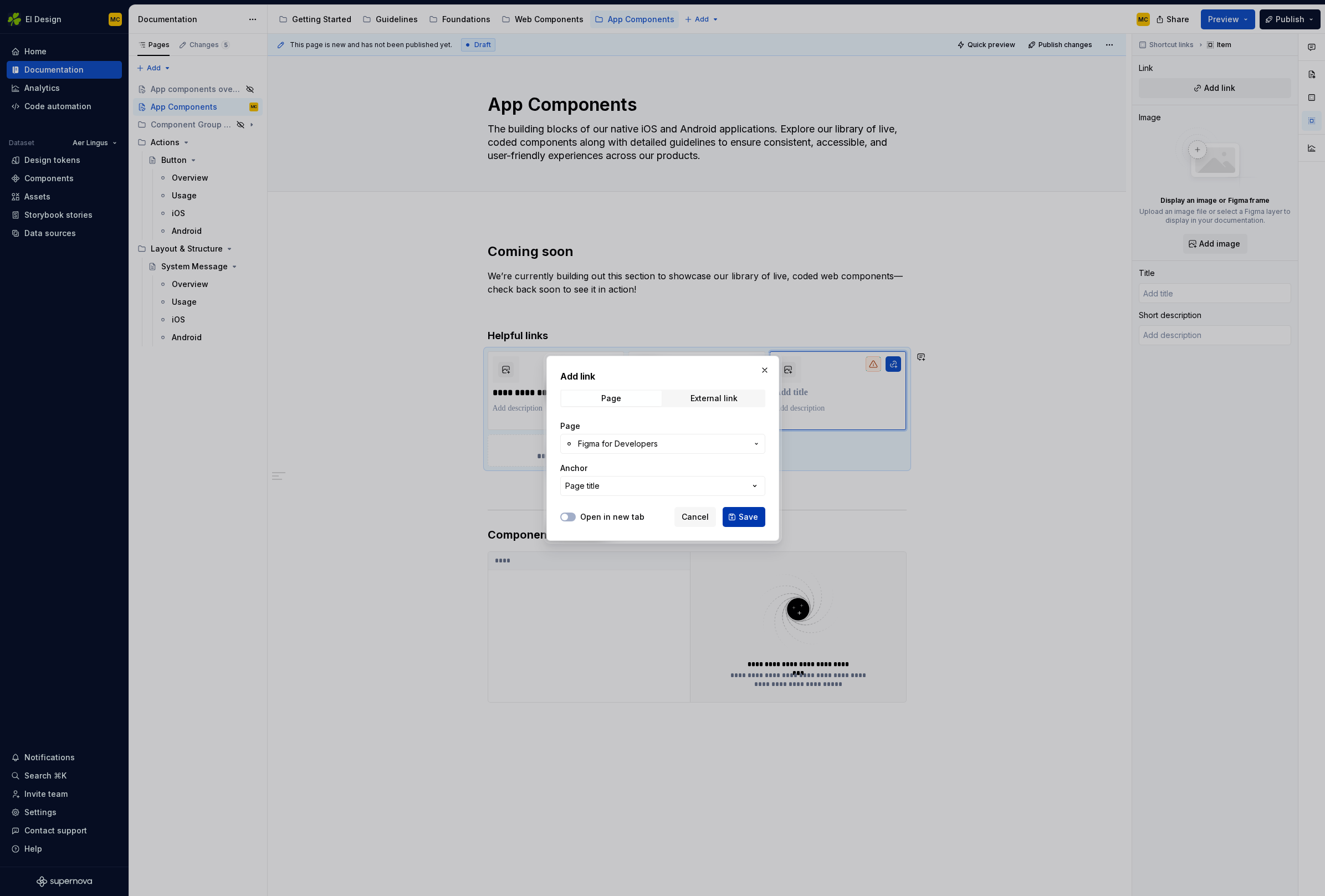
click at [760, 513] on button "Save" at bounding box center [743, 516] width 42 height 20
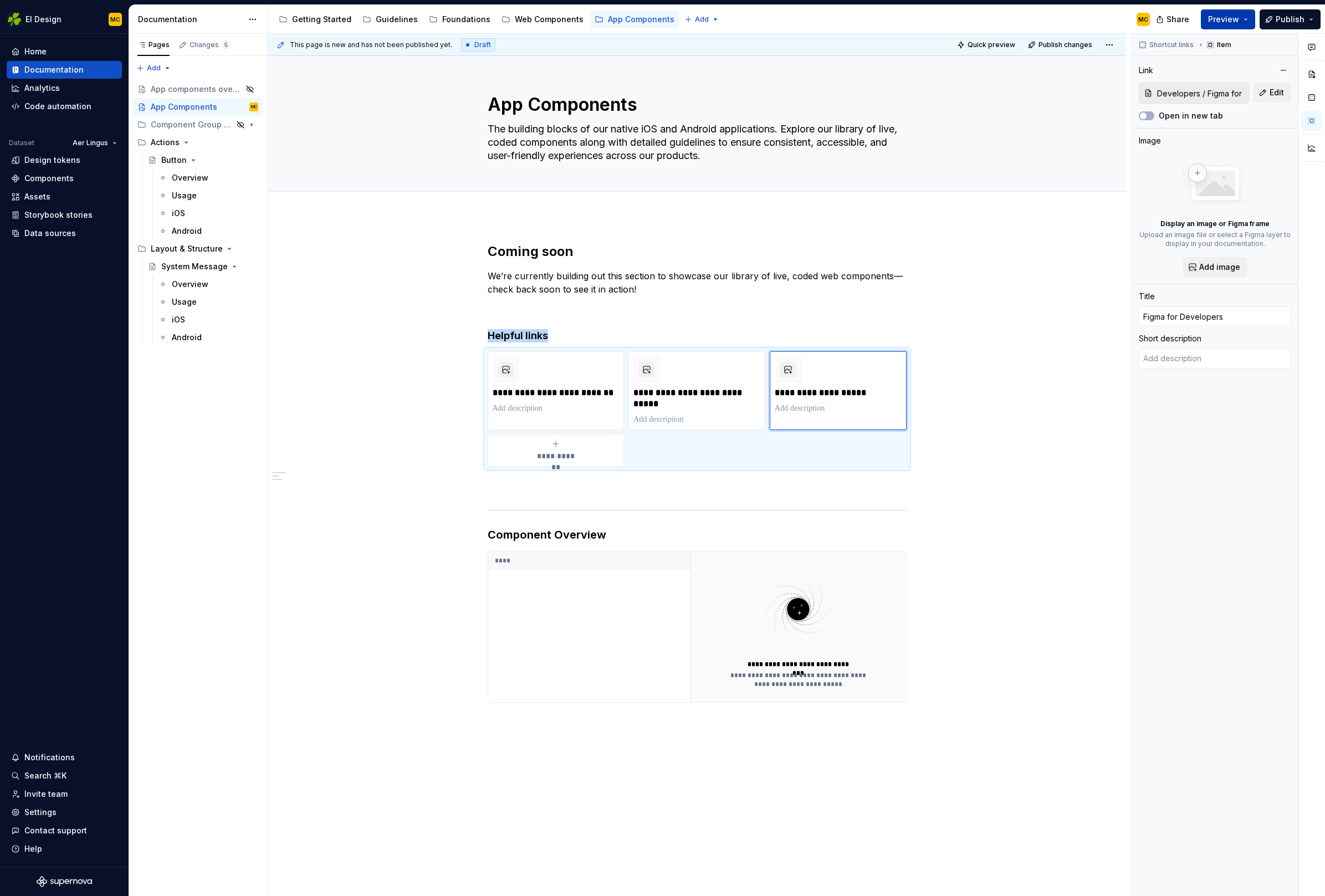
click at [1248, 23] on button "Preview" at bounding box center [1228, 19] width 54 height 20
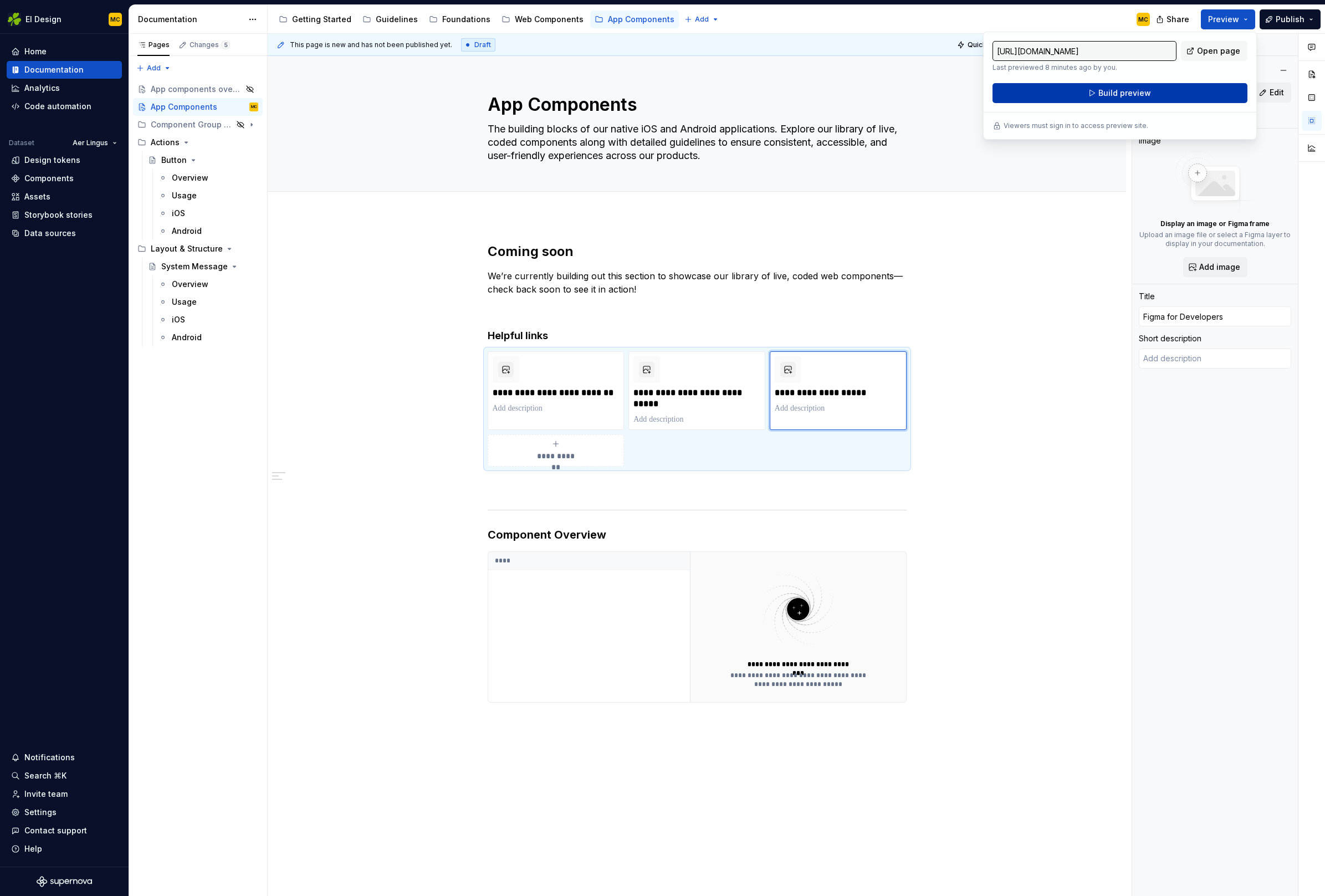
click at [1175, 89] on button "Build preview" at bounding box center [1120, 93] width 255 height 20
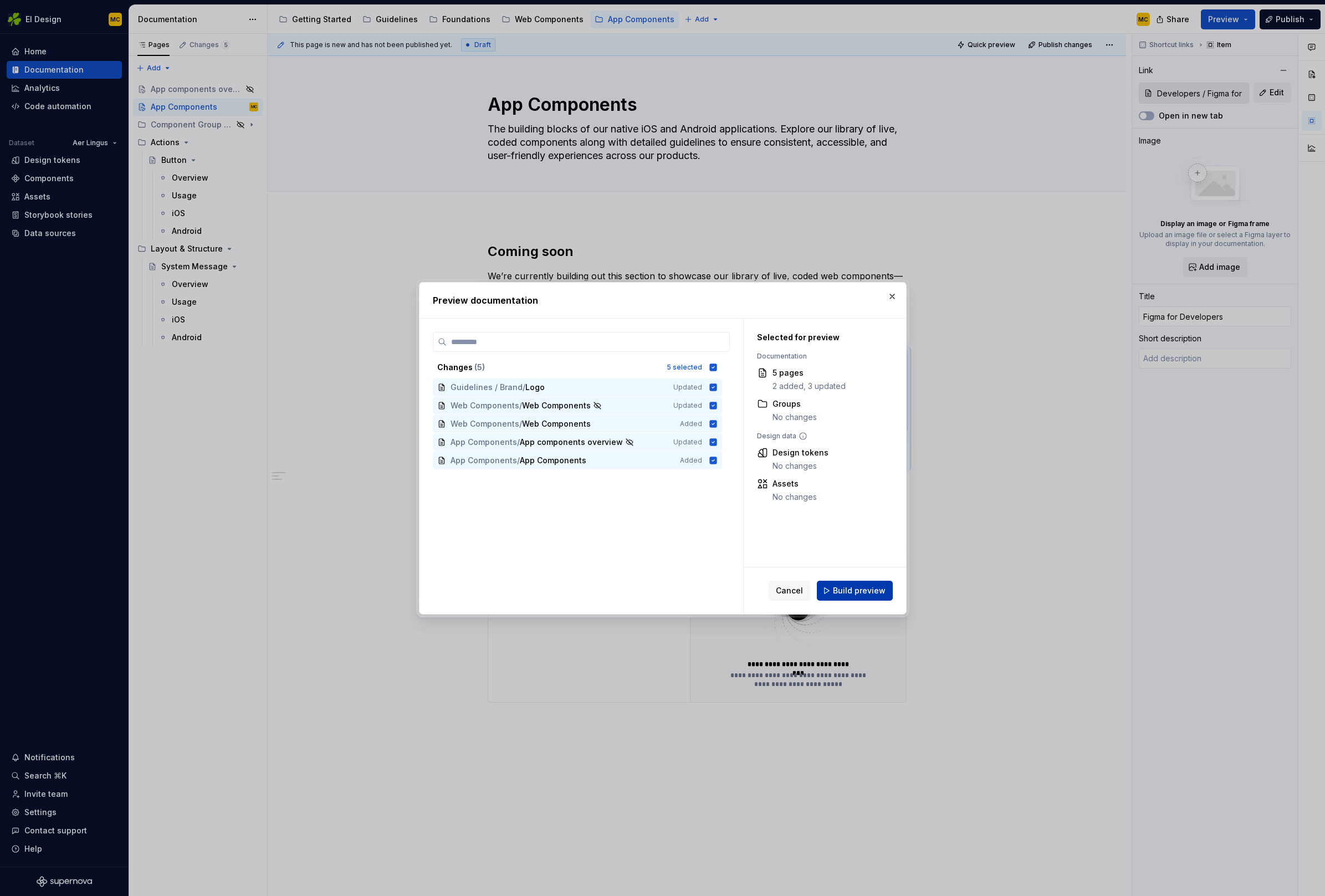
click at [850, 597] on button "Build preview" at bounding box center [854, 590] width 76 height 20
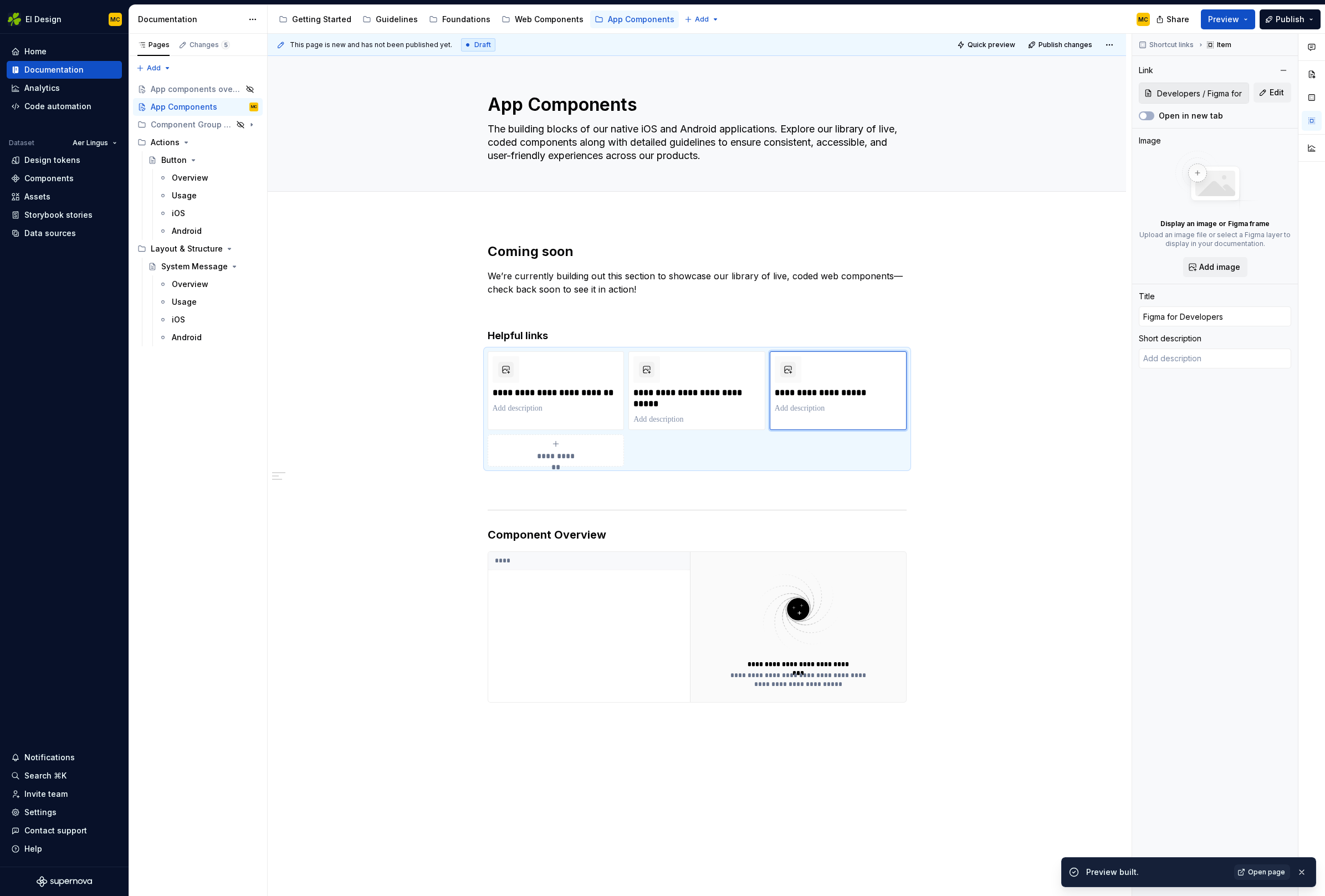
click at [1262, 871] on span "Open page" at bounding box center [1267, 872] width 38 height 8
click at [479, 553] on span at bounding box center [476, 556] width 8 height 16
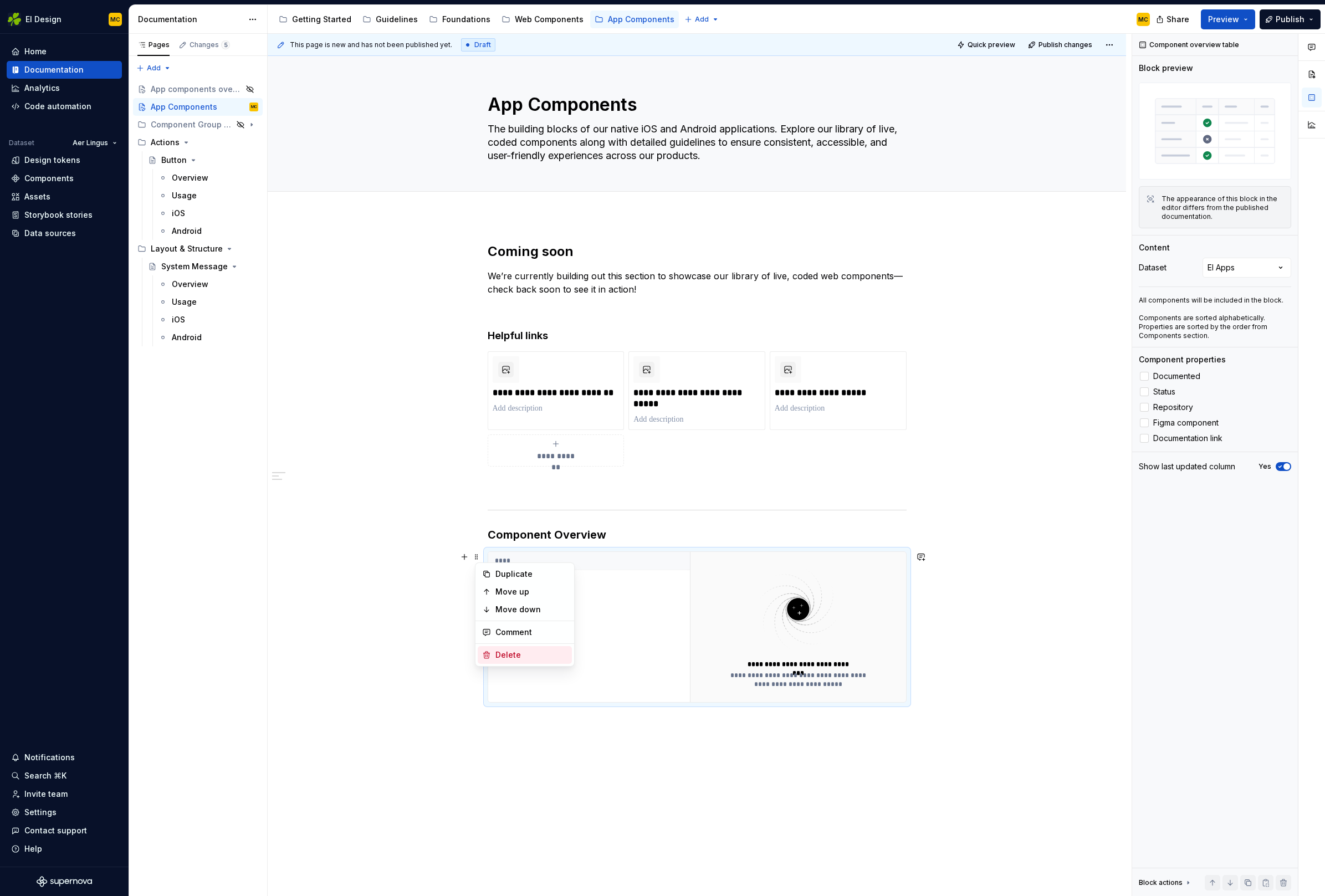
click at [523, 657] on div "Delete" at bounding box center [531, 655] width 72 height 11
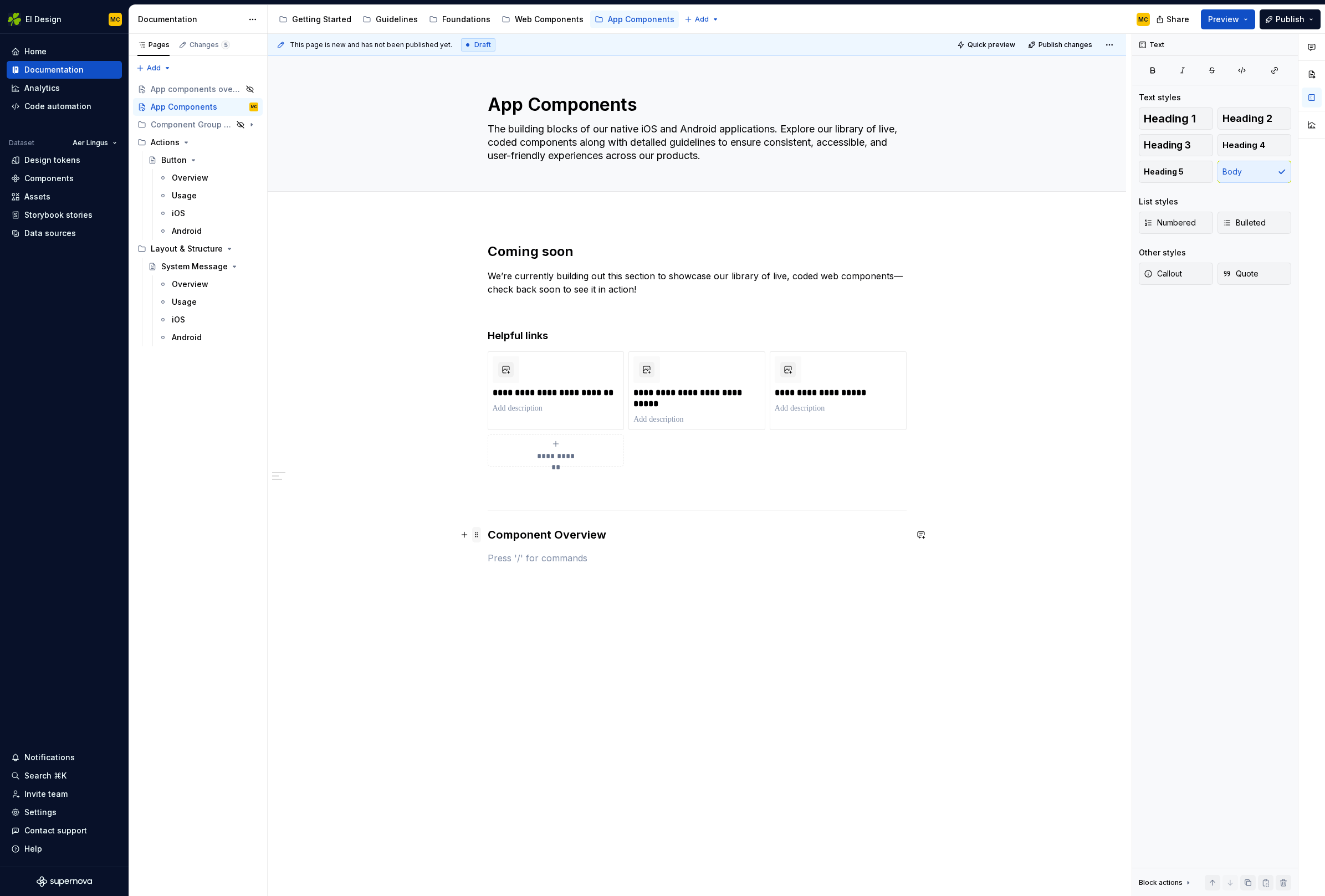
click at [480, 535] on span at bounding box center [476, 535] width 8 height 16
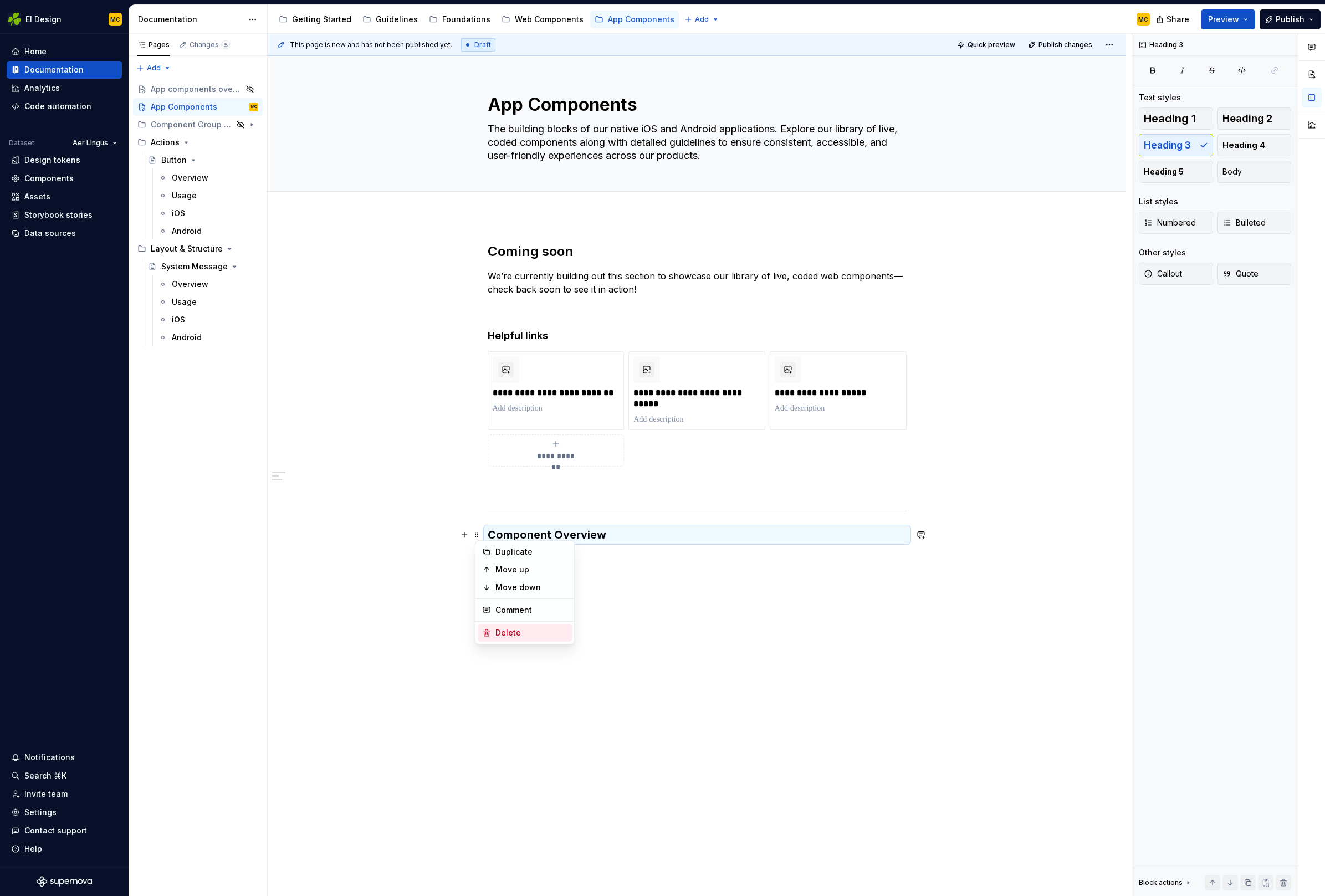
click at [510, 630] on div "Delete" at bounding box center [531, 632] width 72 height 11
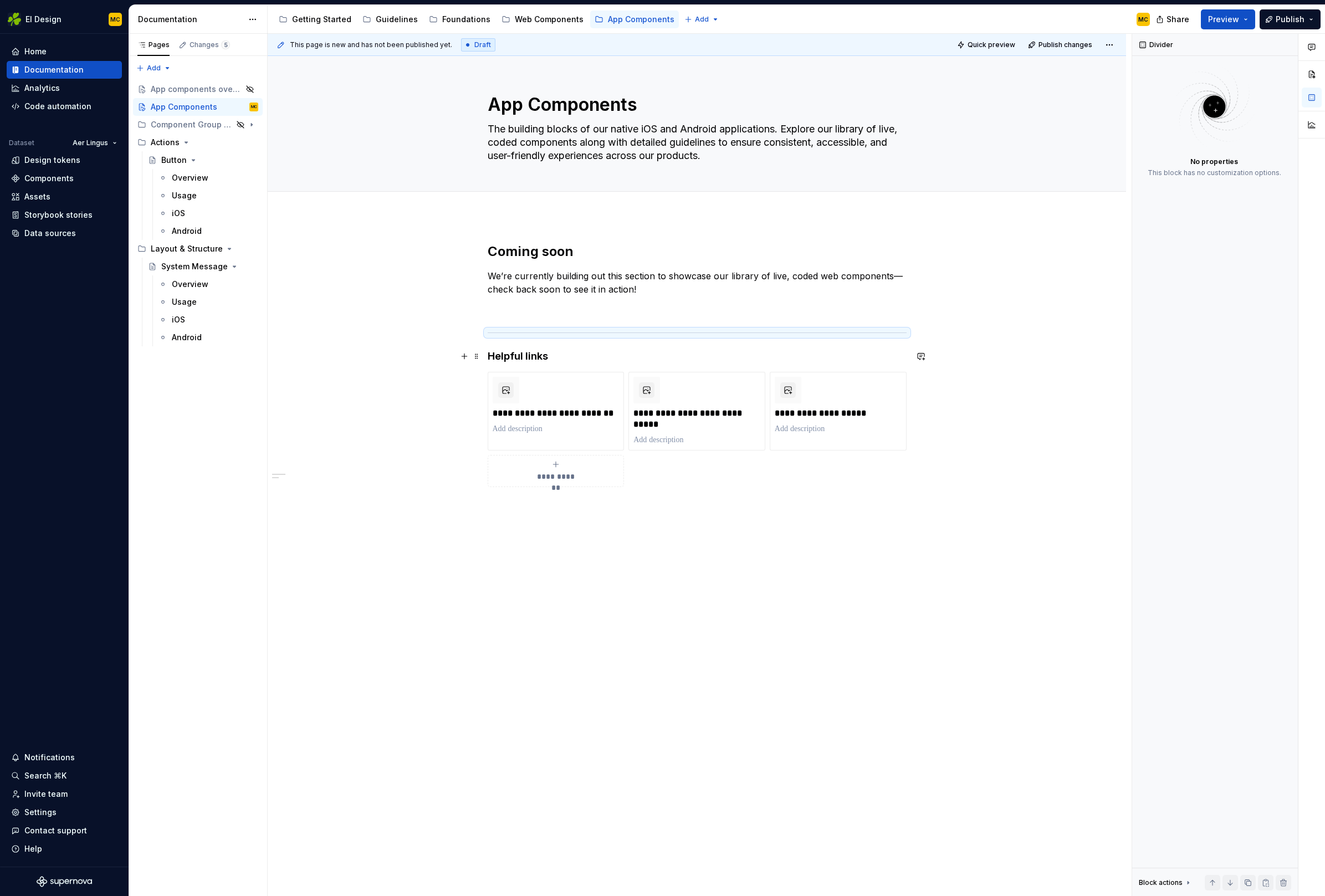
click at [573, 351] on h4 "Helpful links" at bounding box center [697, 357] width 419 height 13
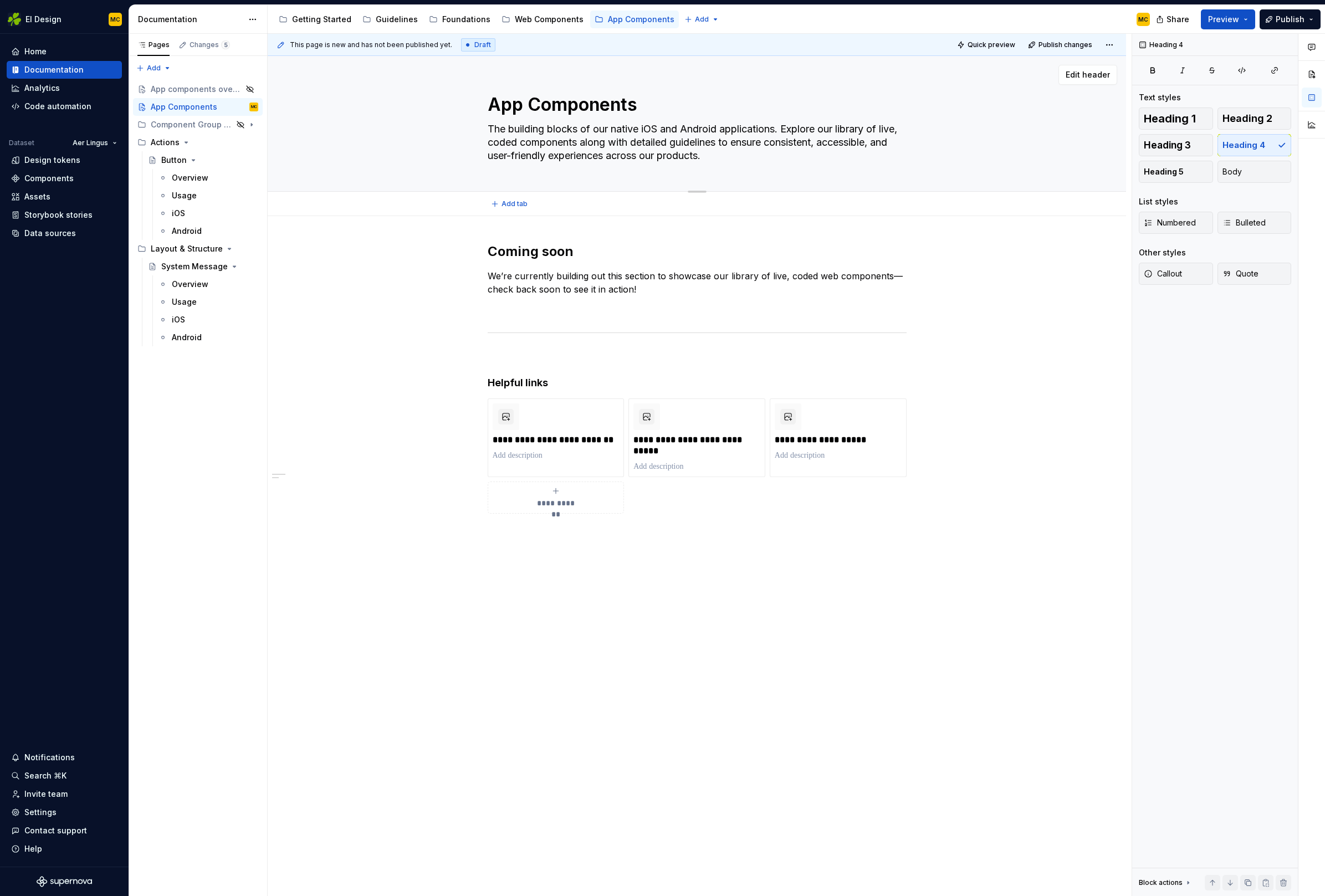
click at [727, 152] on textarea "The building blocks of our native iOS and Android applications. Explore our lib…" at bounding box center [694, 142] width 419 height 44
click at [194, 86] on div "App components overview" at bounding box center [182, 89] width 62 height 11
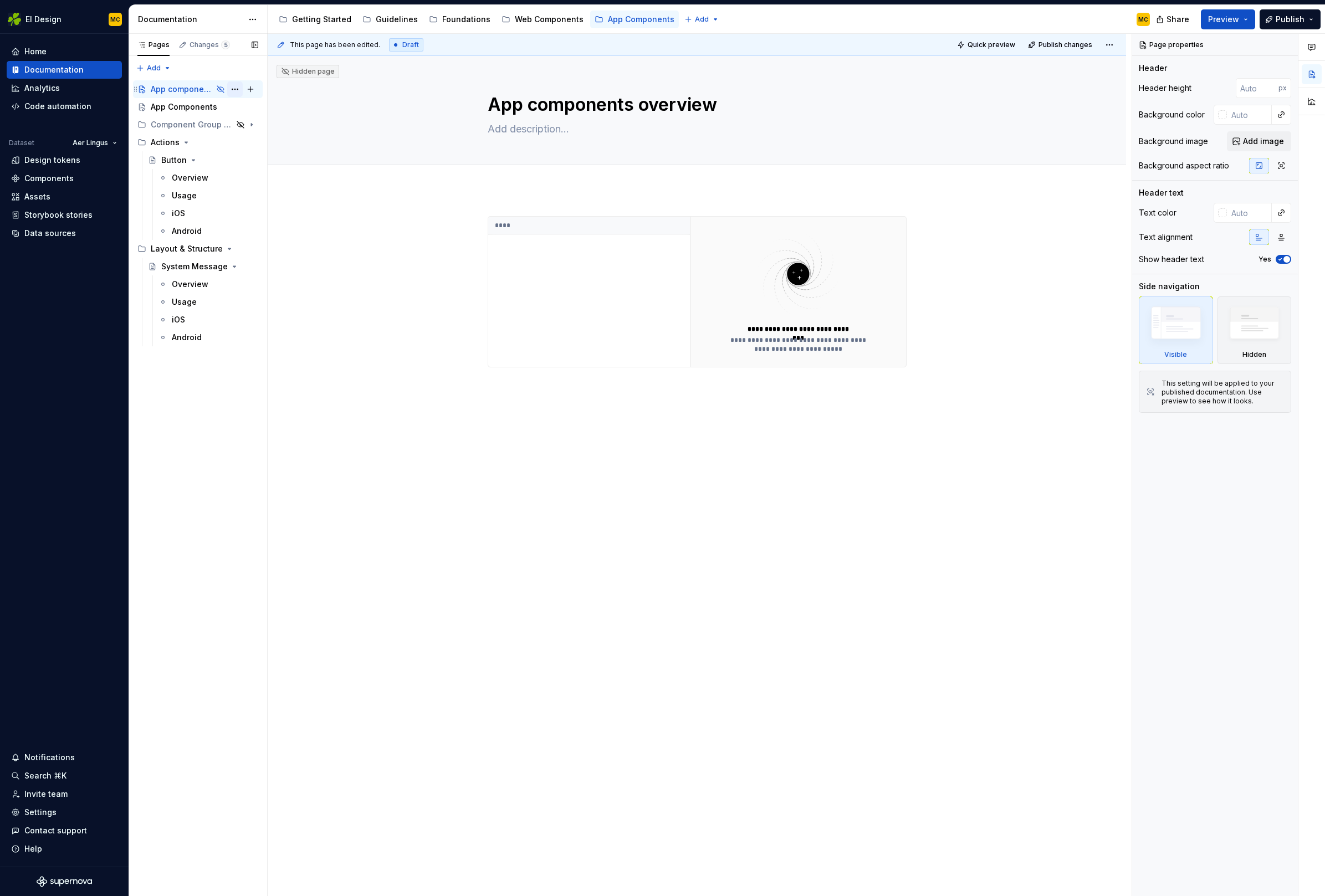
click at [235, 88] on button "Page tree" at bounding box center [235, 89] width 16 height 16
click at [275, 262] on div "Delete page" at bounding box center [302, 266] width 109 height 11
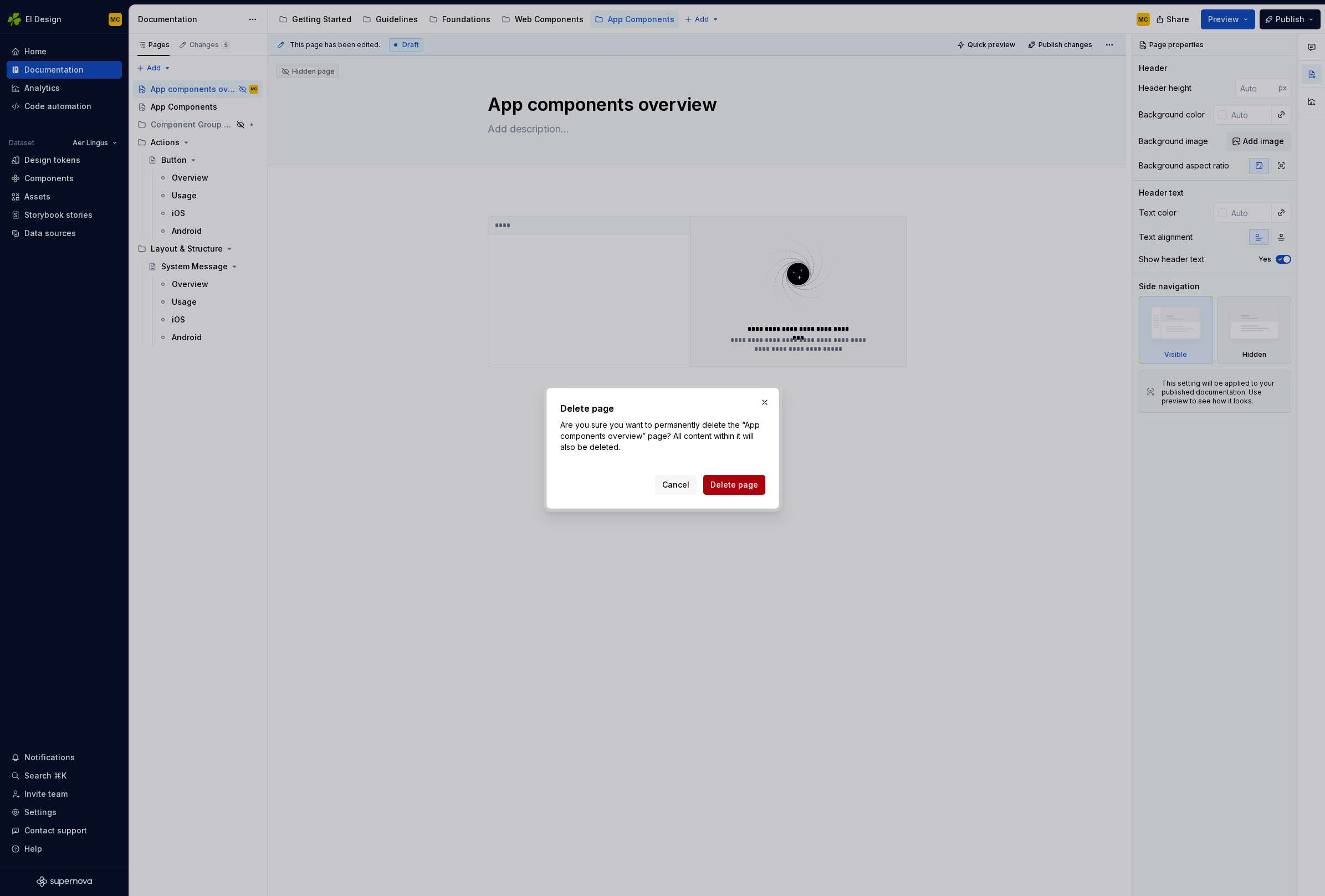
click at [736, 486] on span "Delete page" at bounding box center [734, 485] width 48 height 11
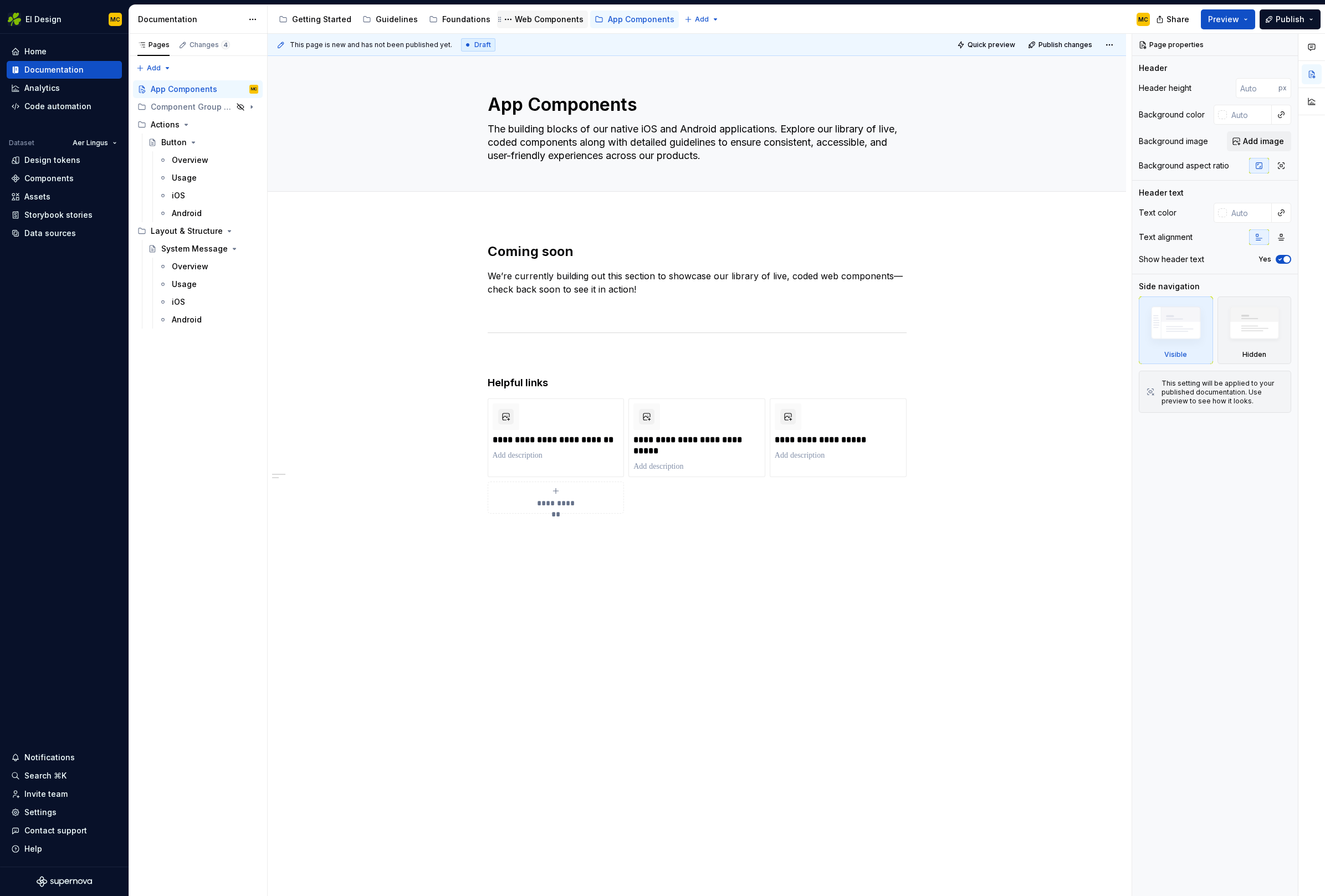
click at [537, 18] on div "Web Components" at bounding box center [549, 20] width 69 height 11
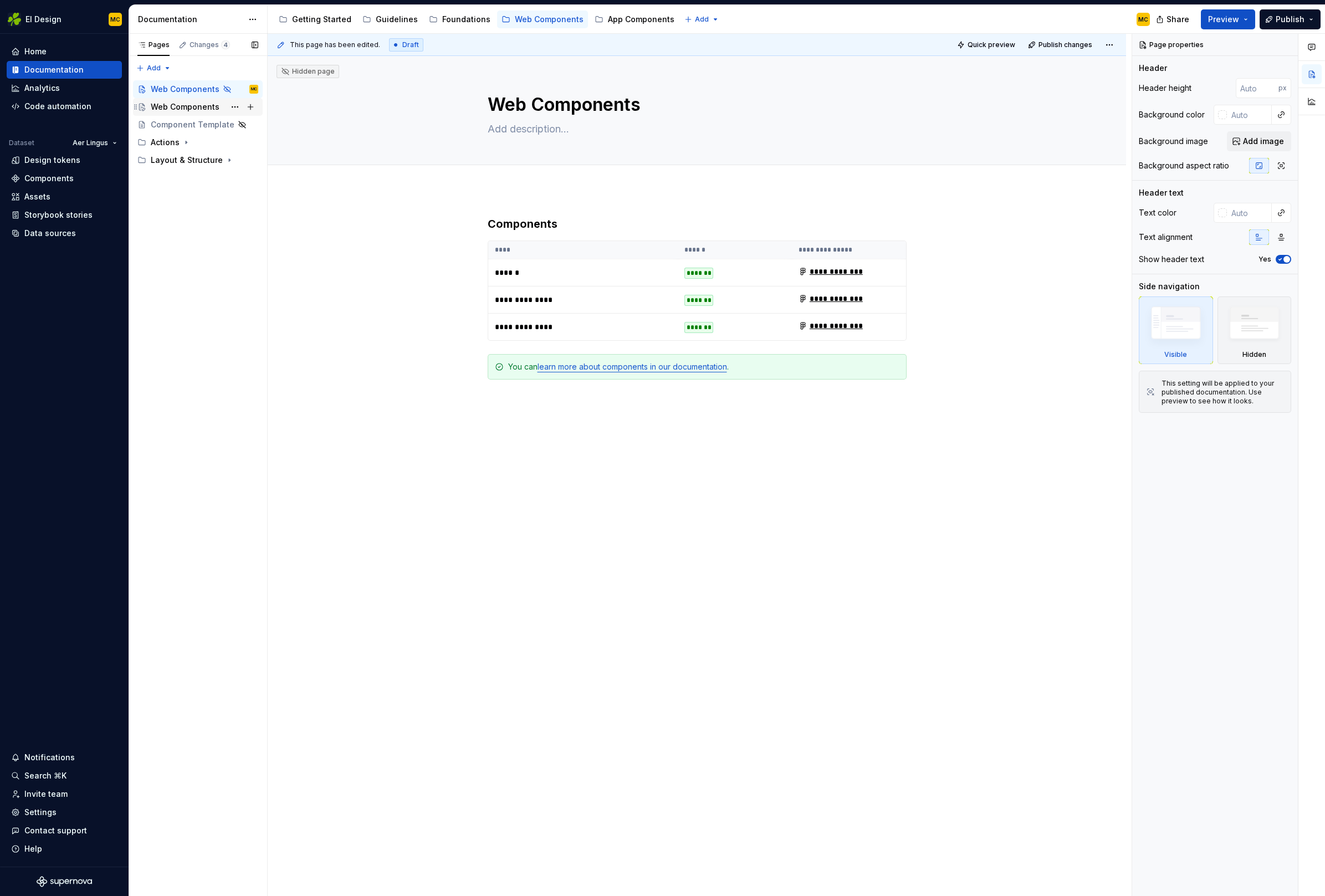
click at [213, 106] on div "Web Components" at bounding box center [185, 107] width 69 height 11
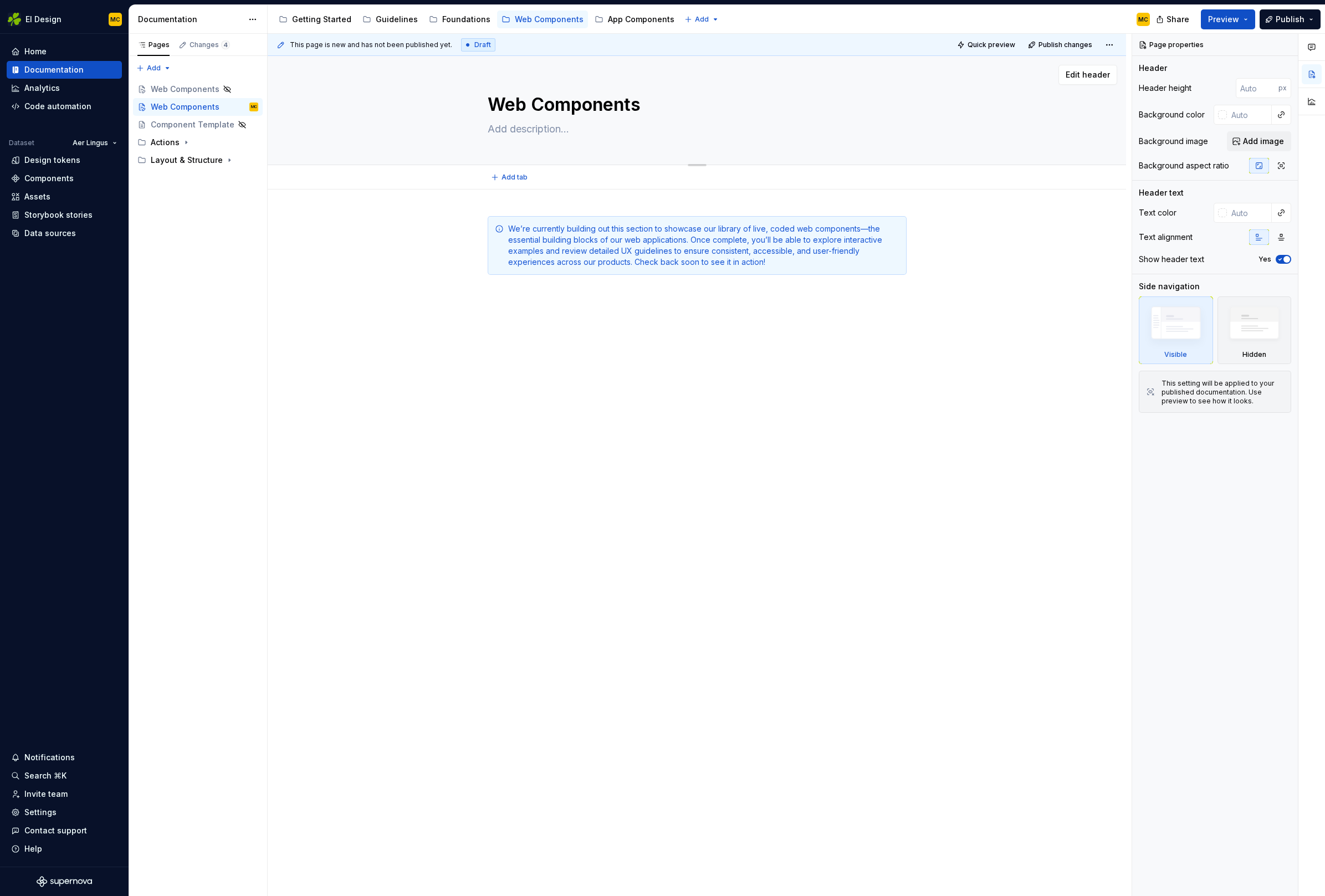
click at [564, 131] on textarea at bounding box center [694, 129] width 419 height 18
paste textarea "The building blocks of our native iOS and Android applications. Explore our lib…"
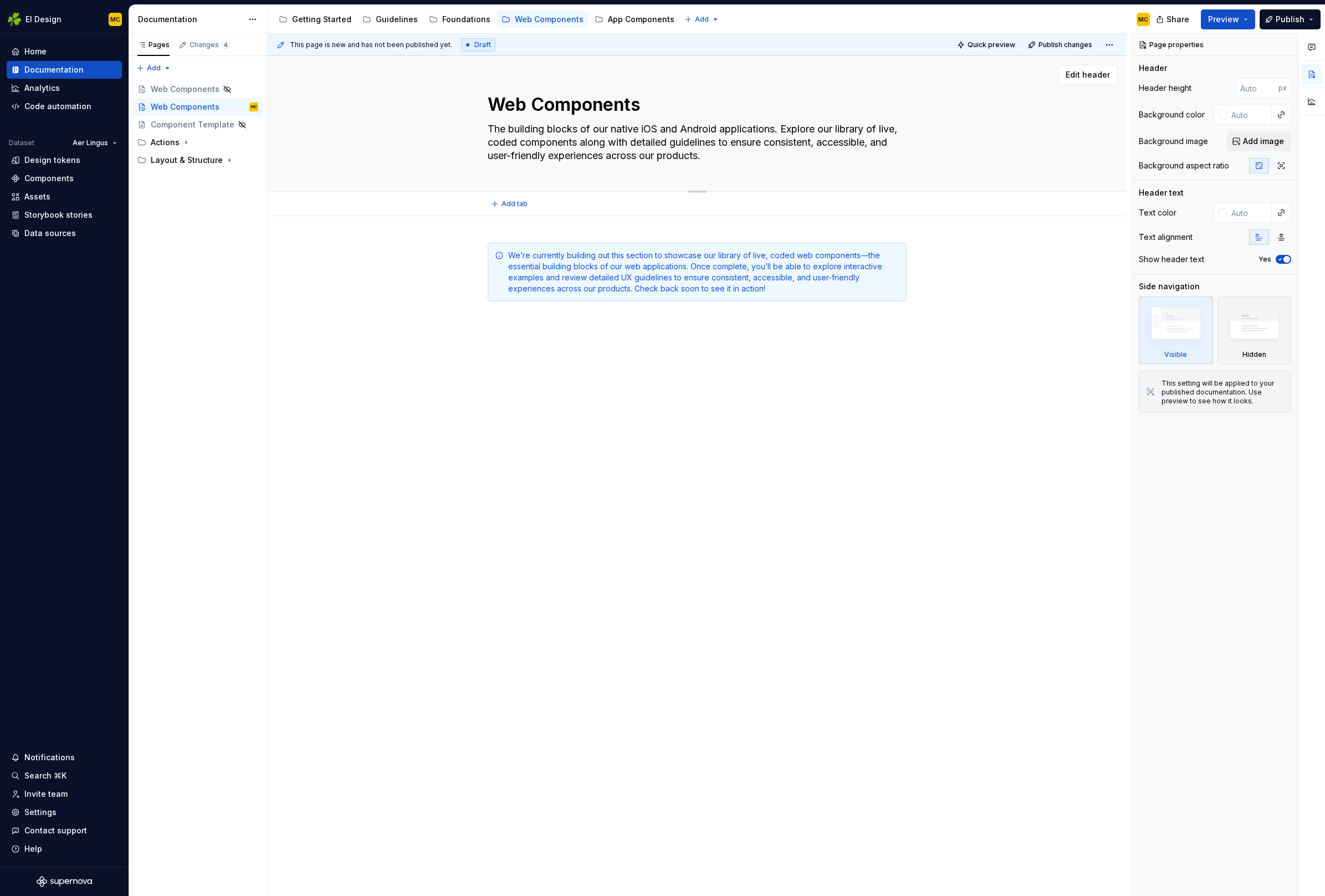
click at [619, 131] on textarea "The building blocks of our native iOS and Android applications. Explore our lib…" at bounding box center [694, 142] width 419 height 44
click at [881, 328] on div "We’re currently building out this section to showcase our library of live, code…" at bounding box center [696, 399] width 859 height 367
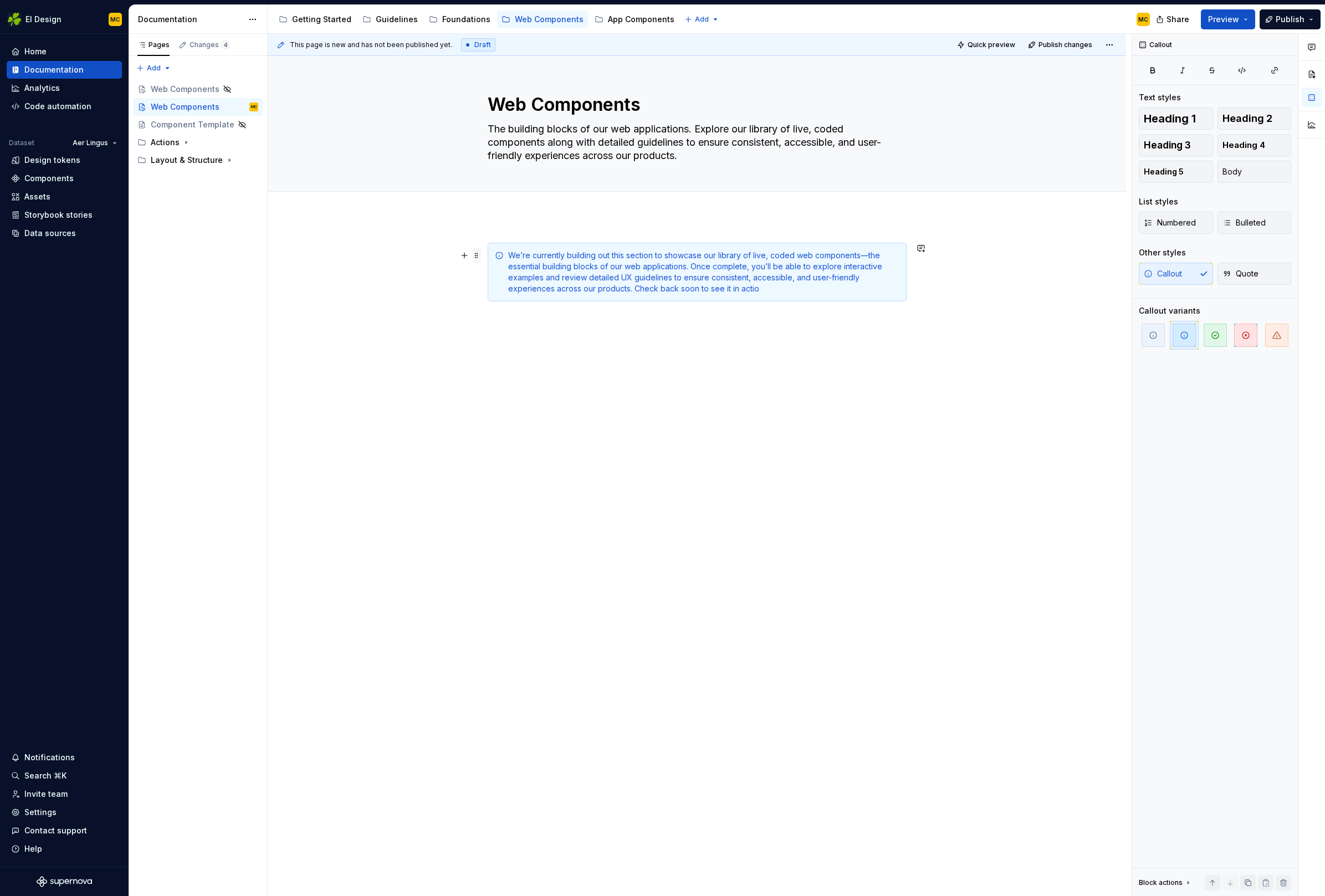
click at [478, 258] on span at bounding box center [476, 255] width 8 height 16
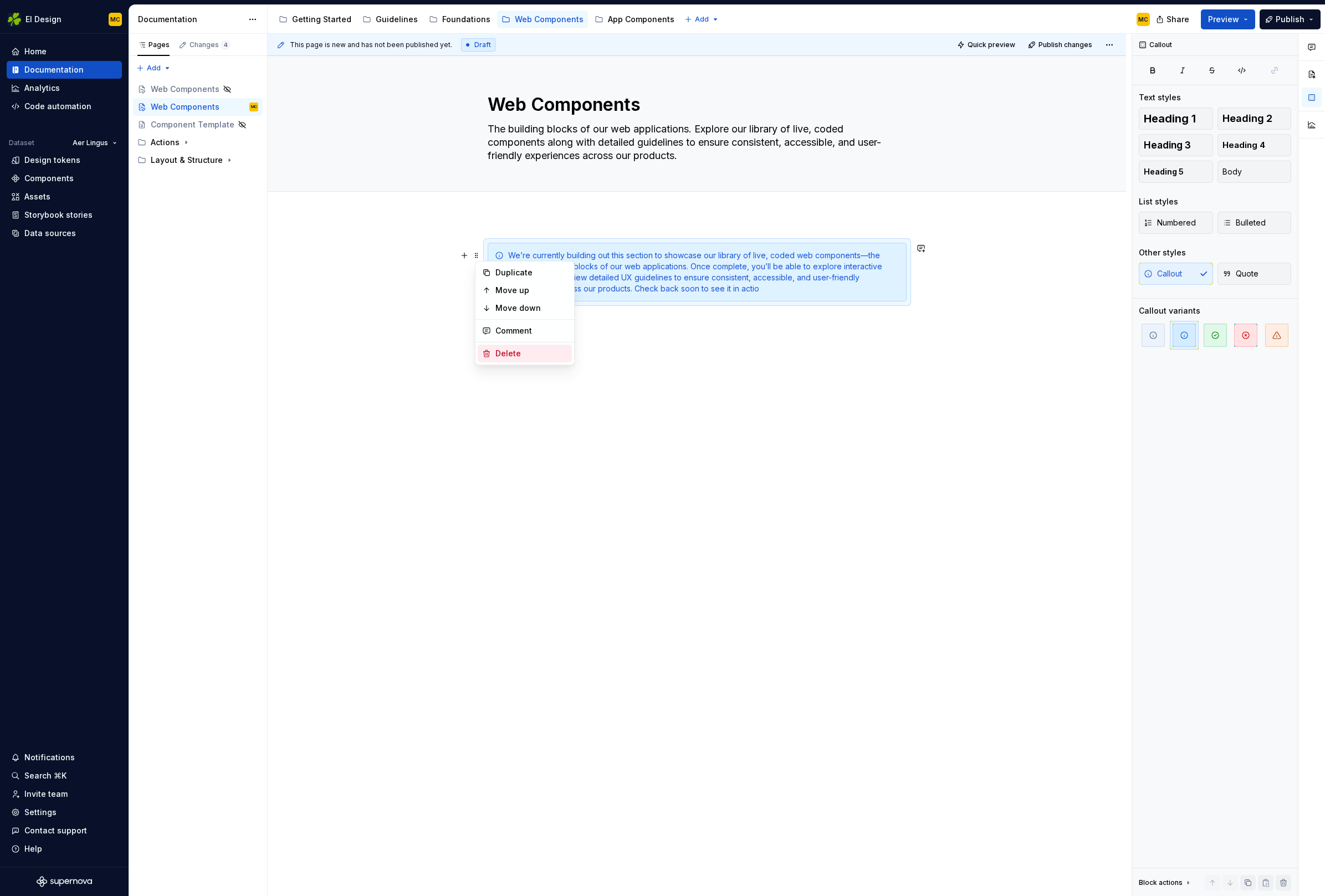
click at [513, 348] on div "Delete" at bounding box center [531, 354] width 72 height 11
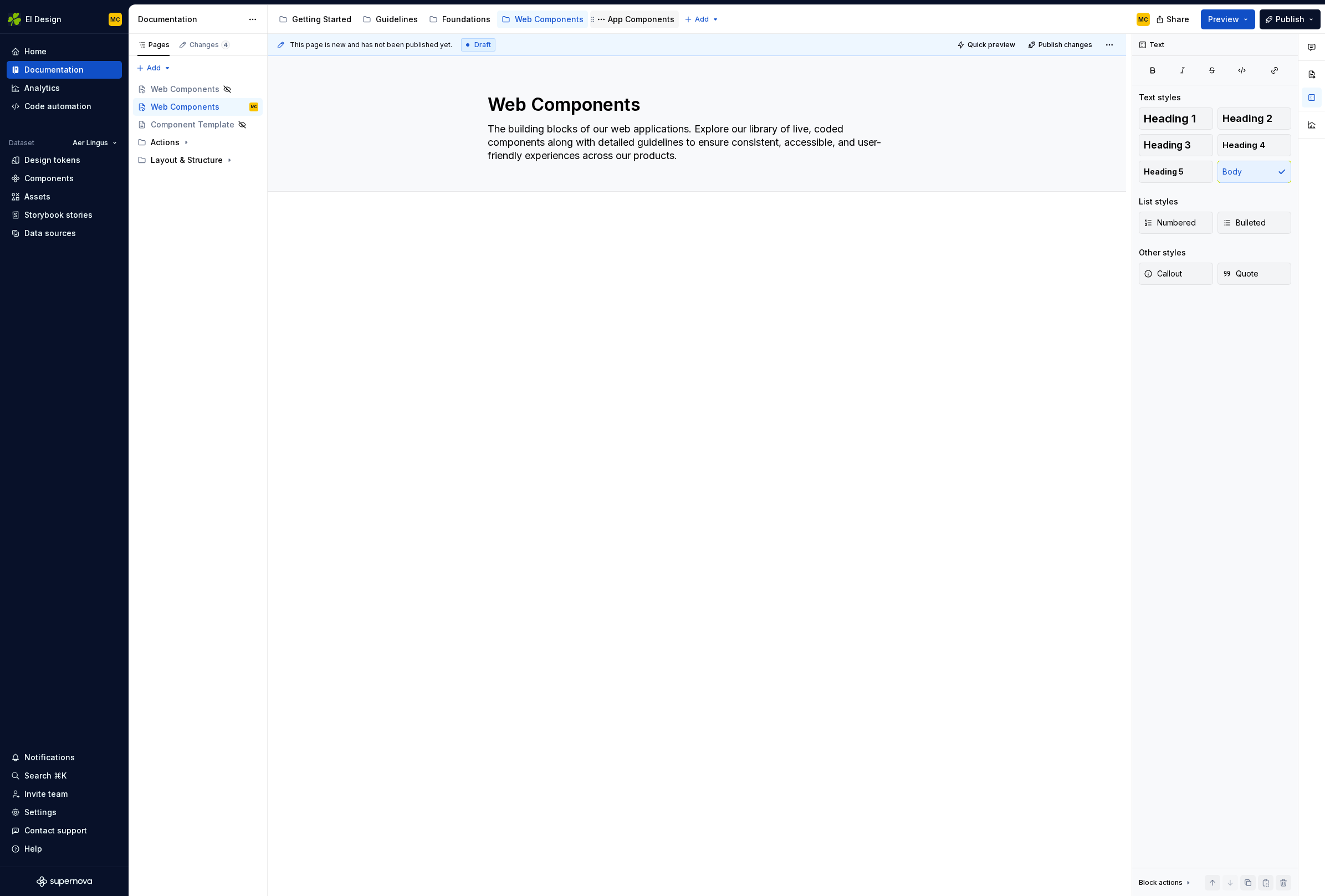
click at [608, 17] on div "App Components" at bounding box center [641, 20] width 67 height 11
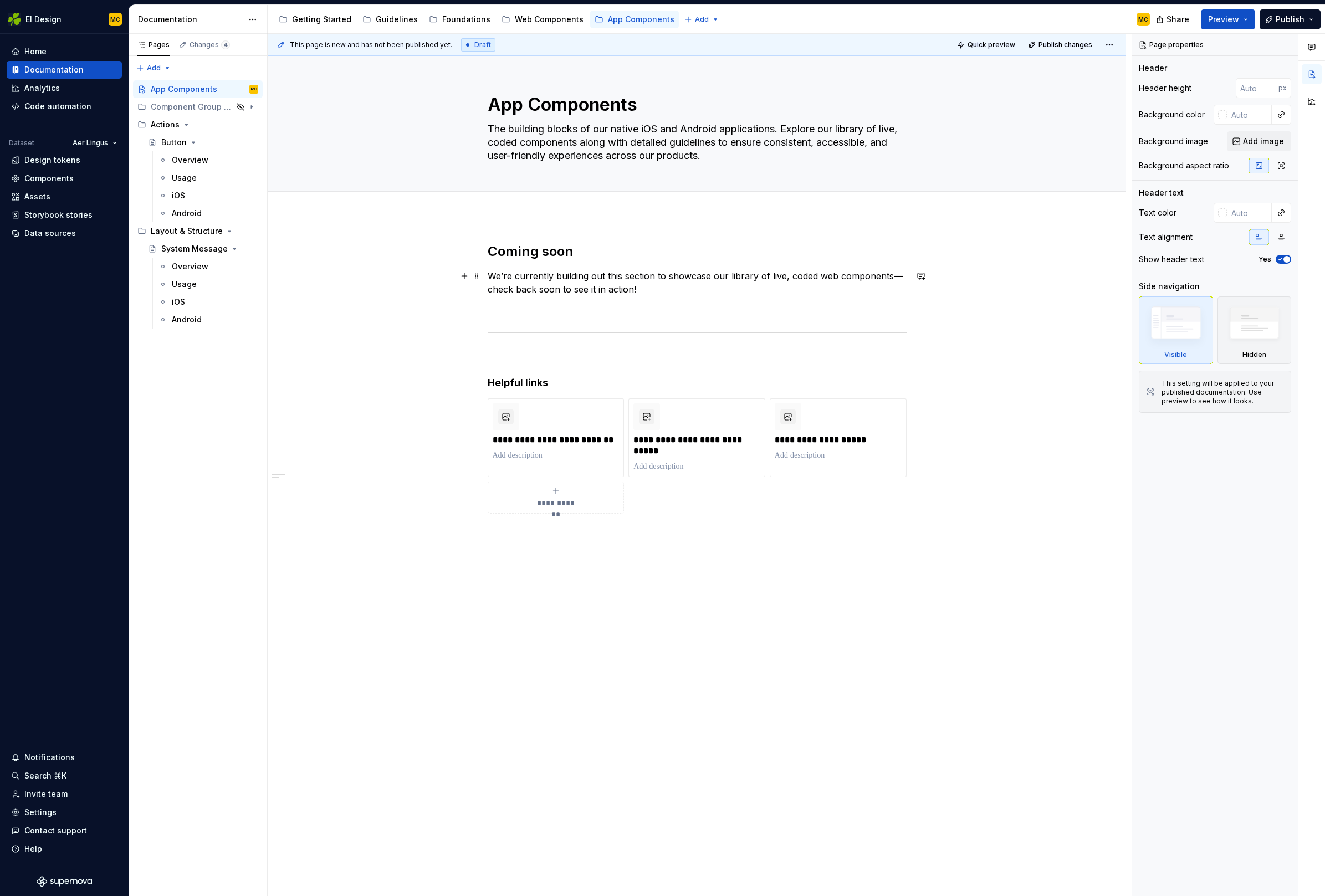
click at [650, 292] on p "We’re currently building out this section to showcase our library of live, code…" at bounding box center [697, 282] width 419 height 26
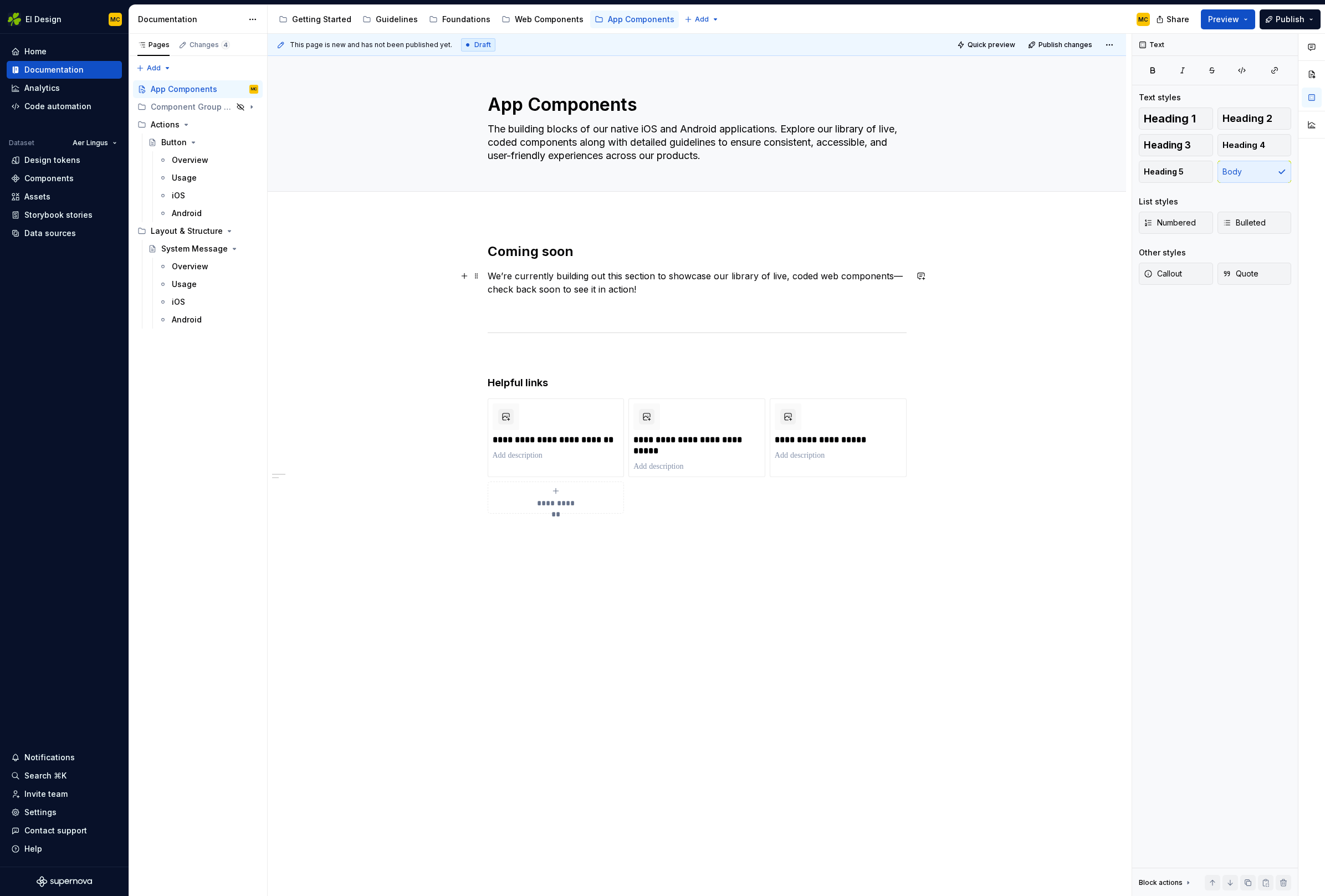
click at [649, 282] on p "We’re currently building out this section to showcase our library of live, code…" at bounding box center [697, 282] width 419 height 26
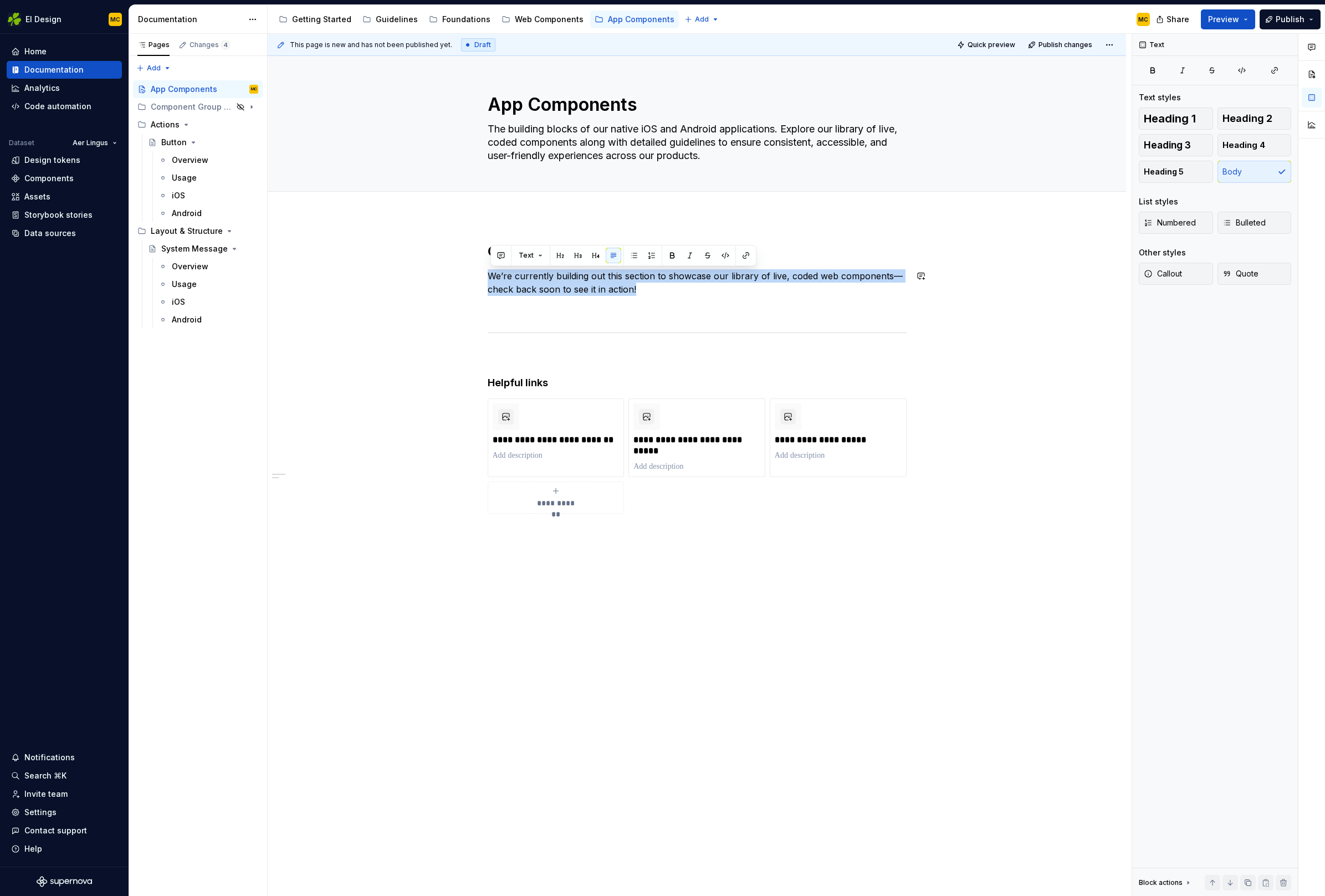
copy p "We’re currently building out this section to showcase our library of live, code…"
click at [537, 20] on div "Web Components" at bounding box center [549, 20] width 69 height 11
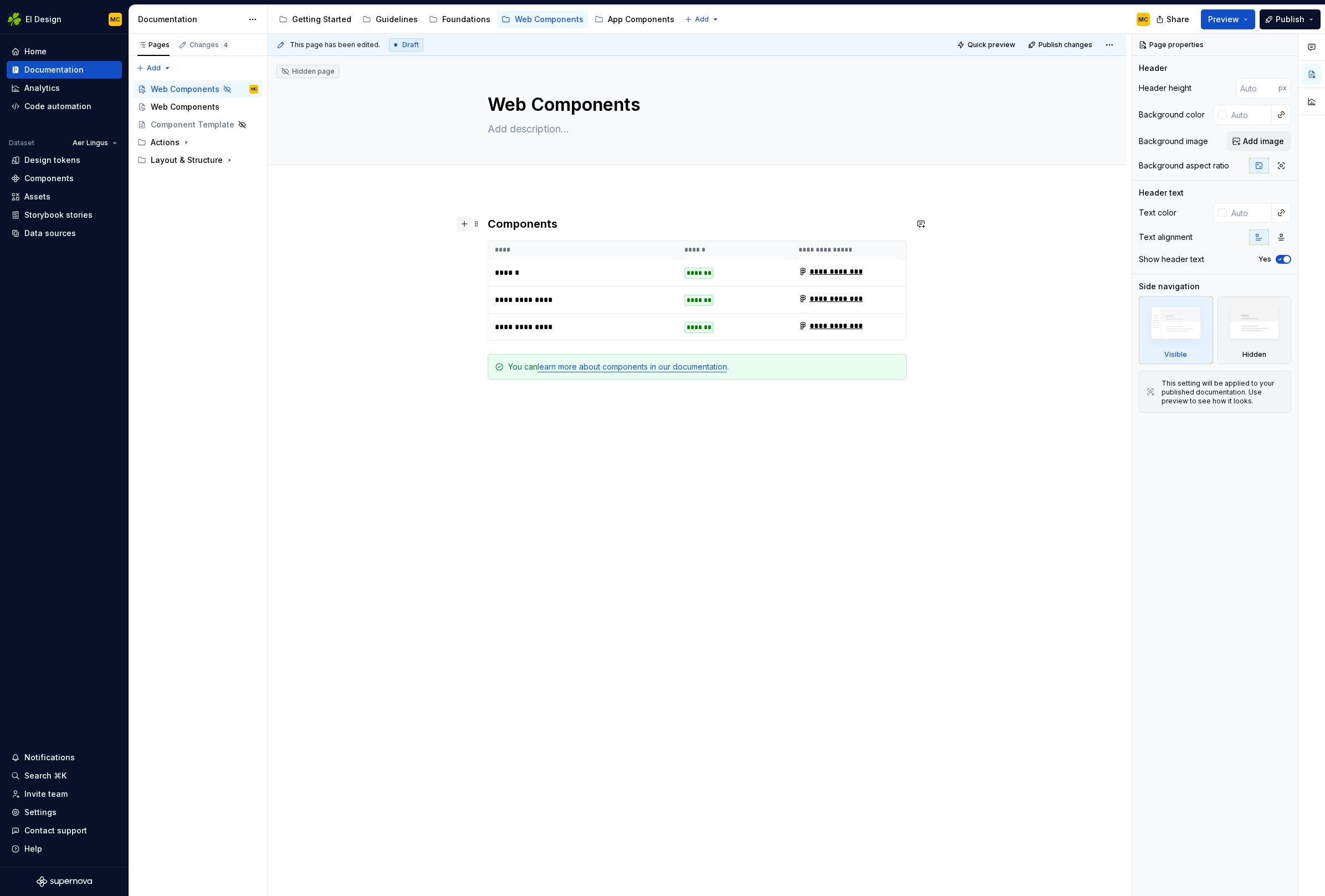
click at [467, 226] on button "button" at bounding box center [465, 223] width 16 height 16
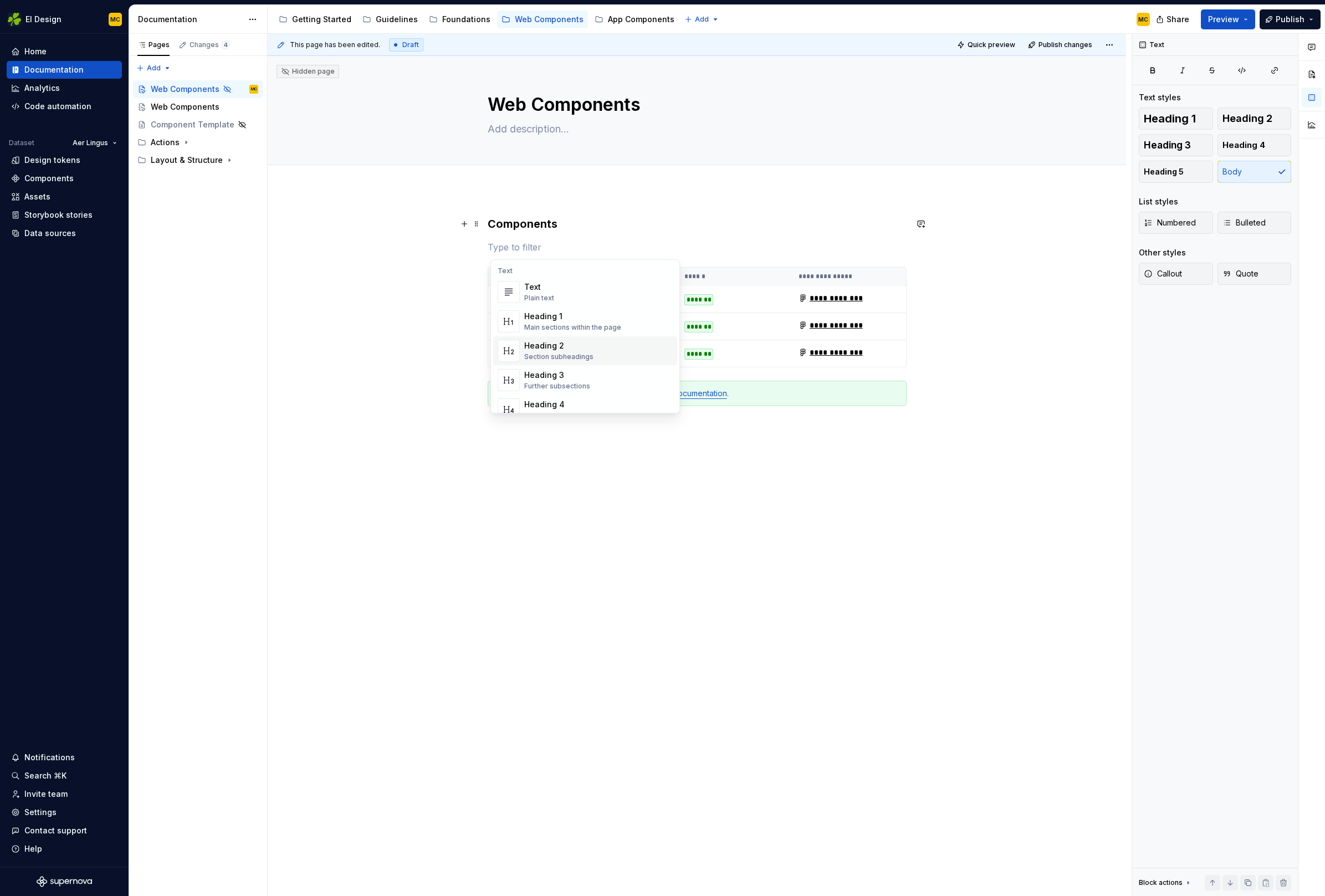
click at [549, 348] on div "Heading 2" at bounding box center [559, 346] width 69 height 11
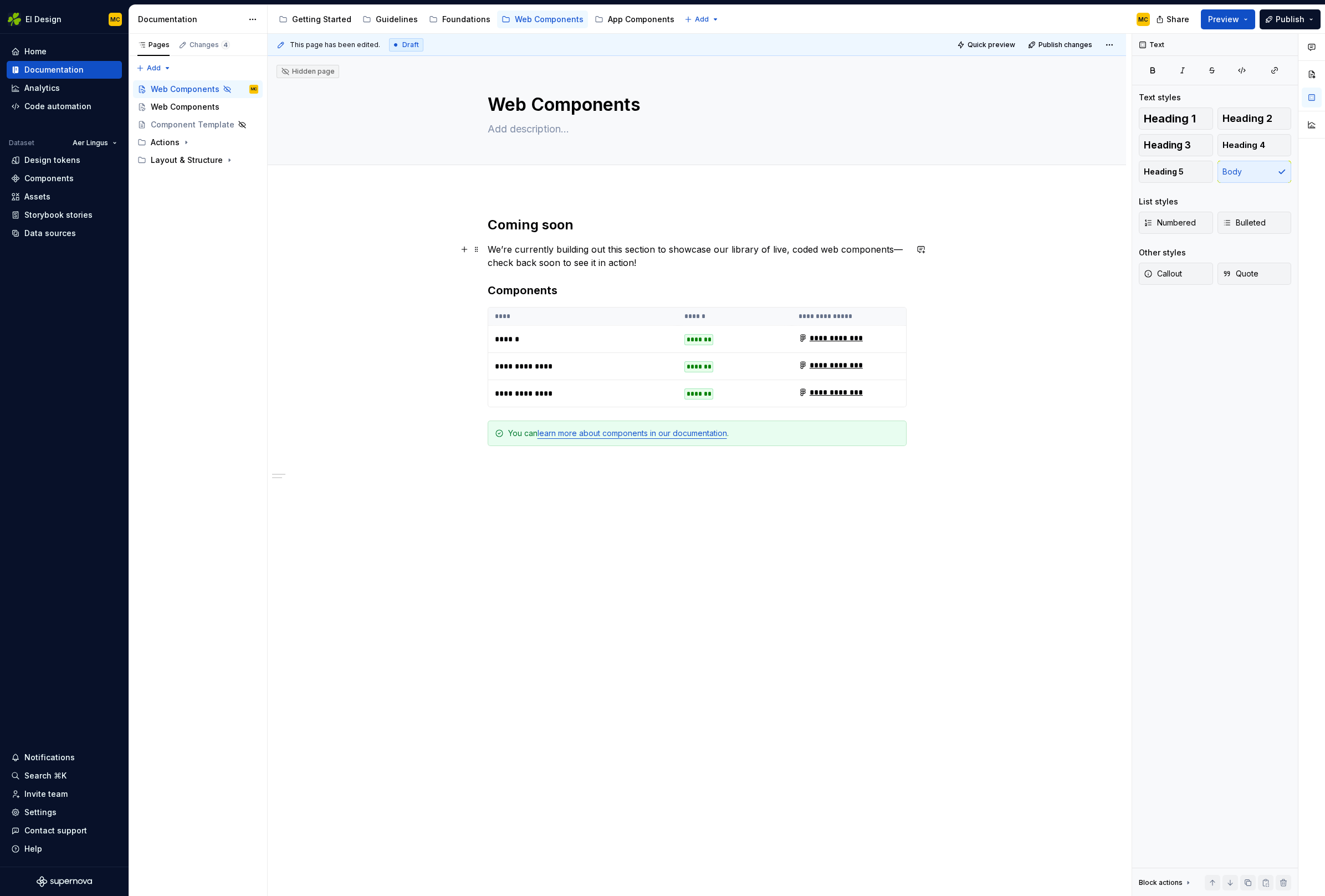
click at [647, 262] on p "We’re currently building out this section to showcase our library of live, code…" at bounding box center [697, 256] width 419 height 26
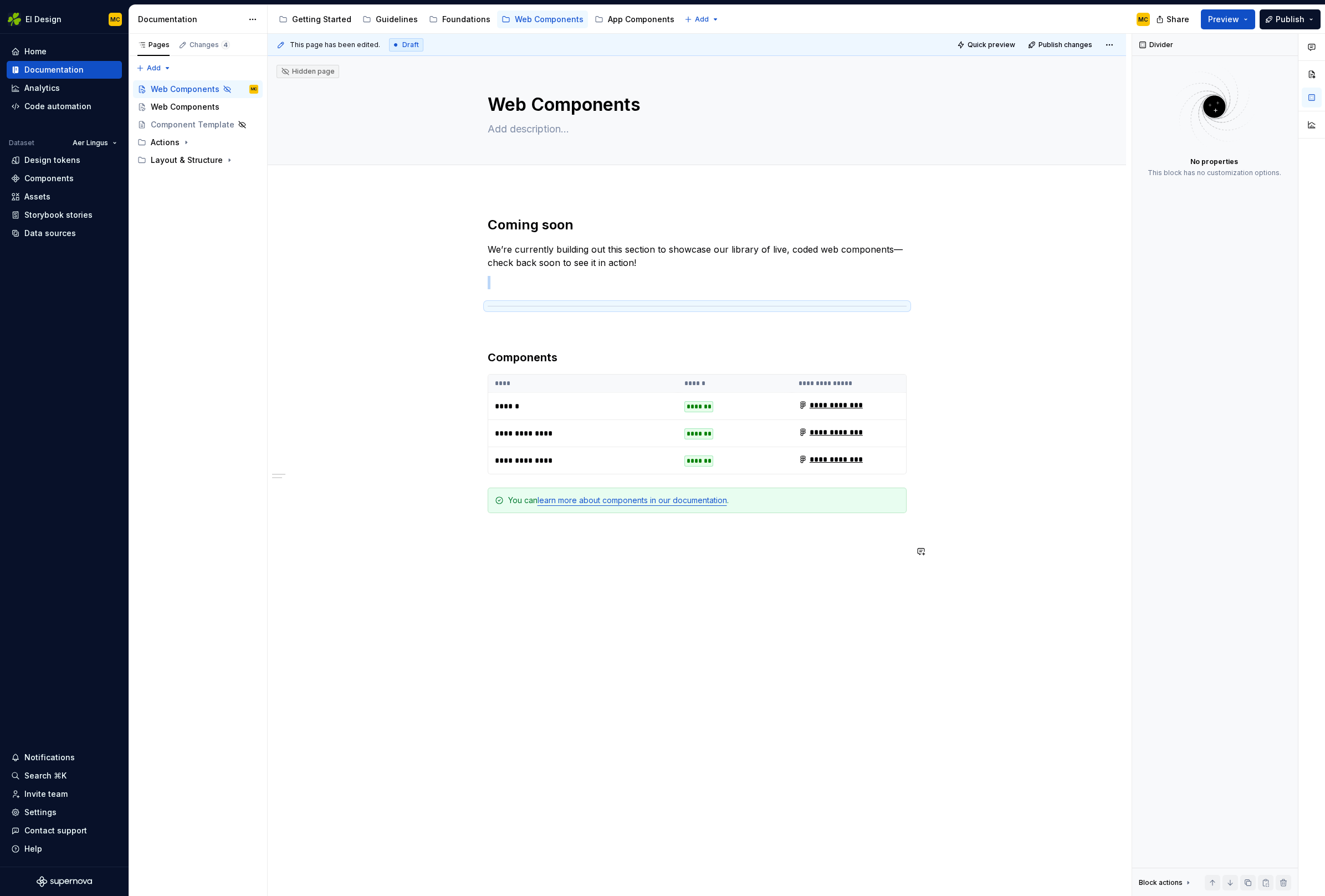
click at [584, 608] on div "**********" at bounding box center [696, 515] width 859 height 652
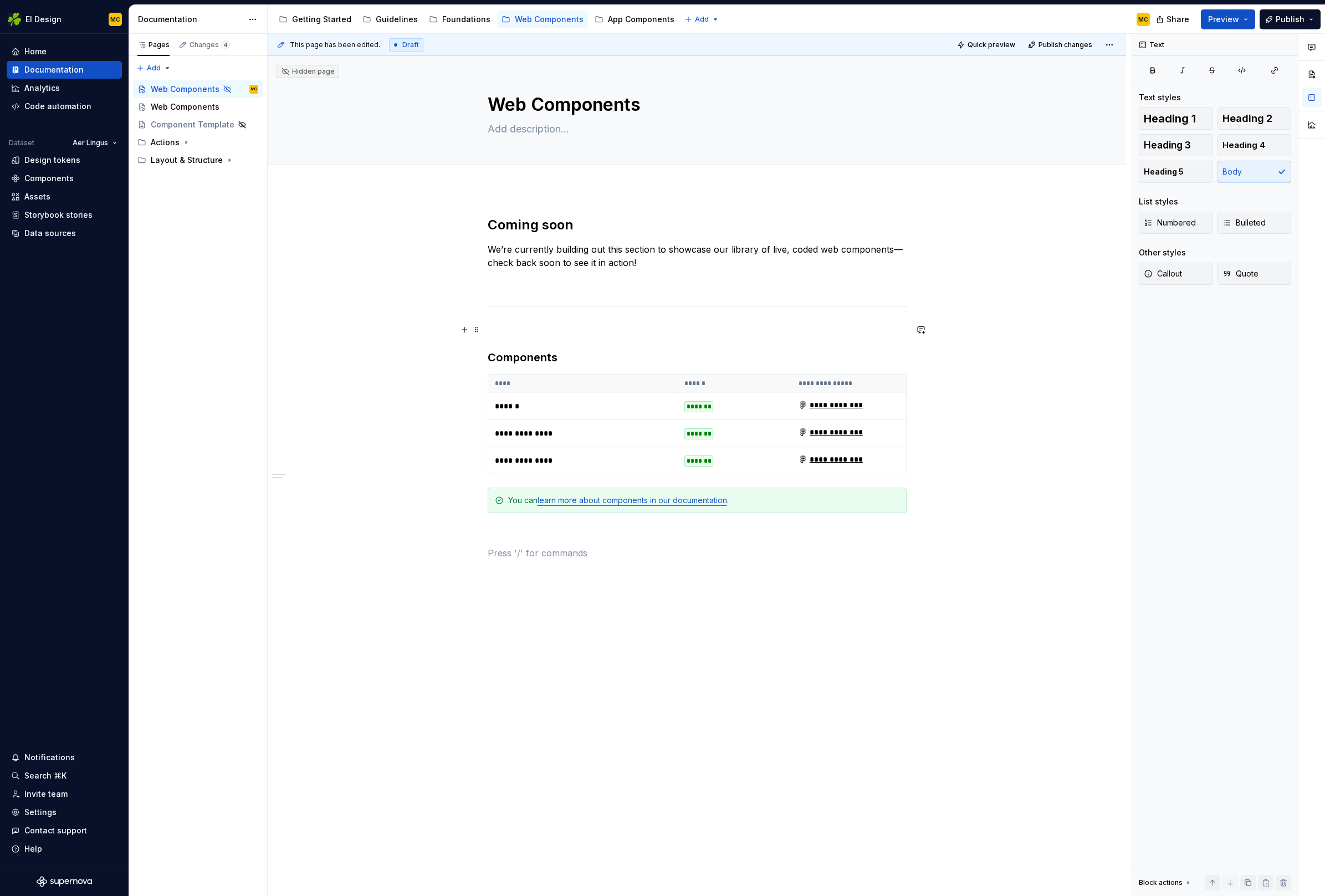
click at [511, 327] on p at bounding box center [697, 329] width 419 height 13
click at [592, 308] on button "button" at bounding box center [596, 309] width 16 height 16
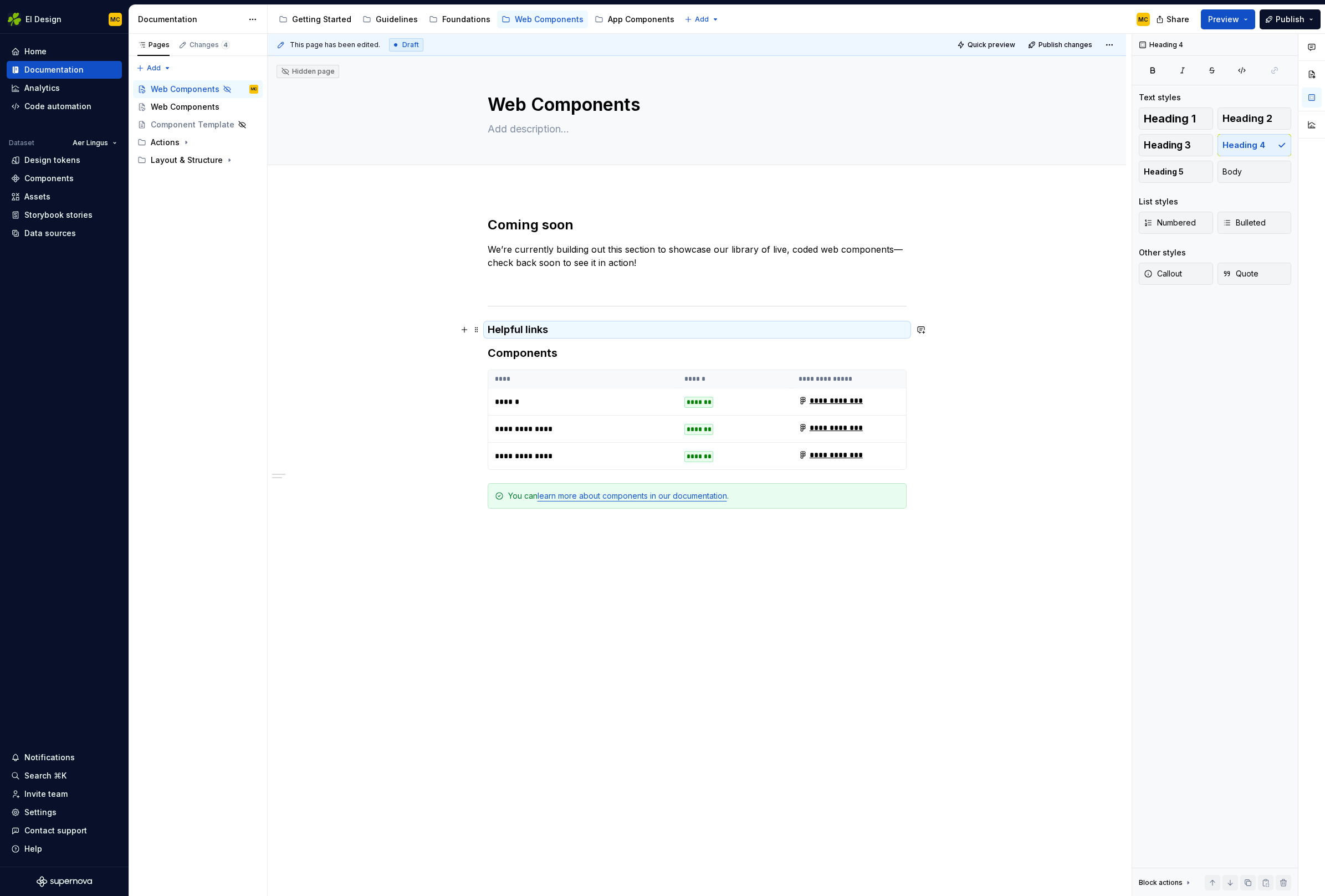
click at [571, 329] on h4 "Helpful links" at bounding box center [697, 329] width 419 height 13
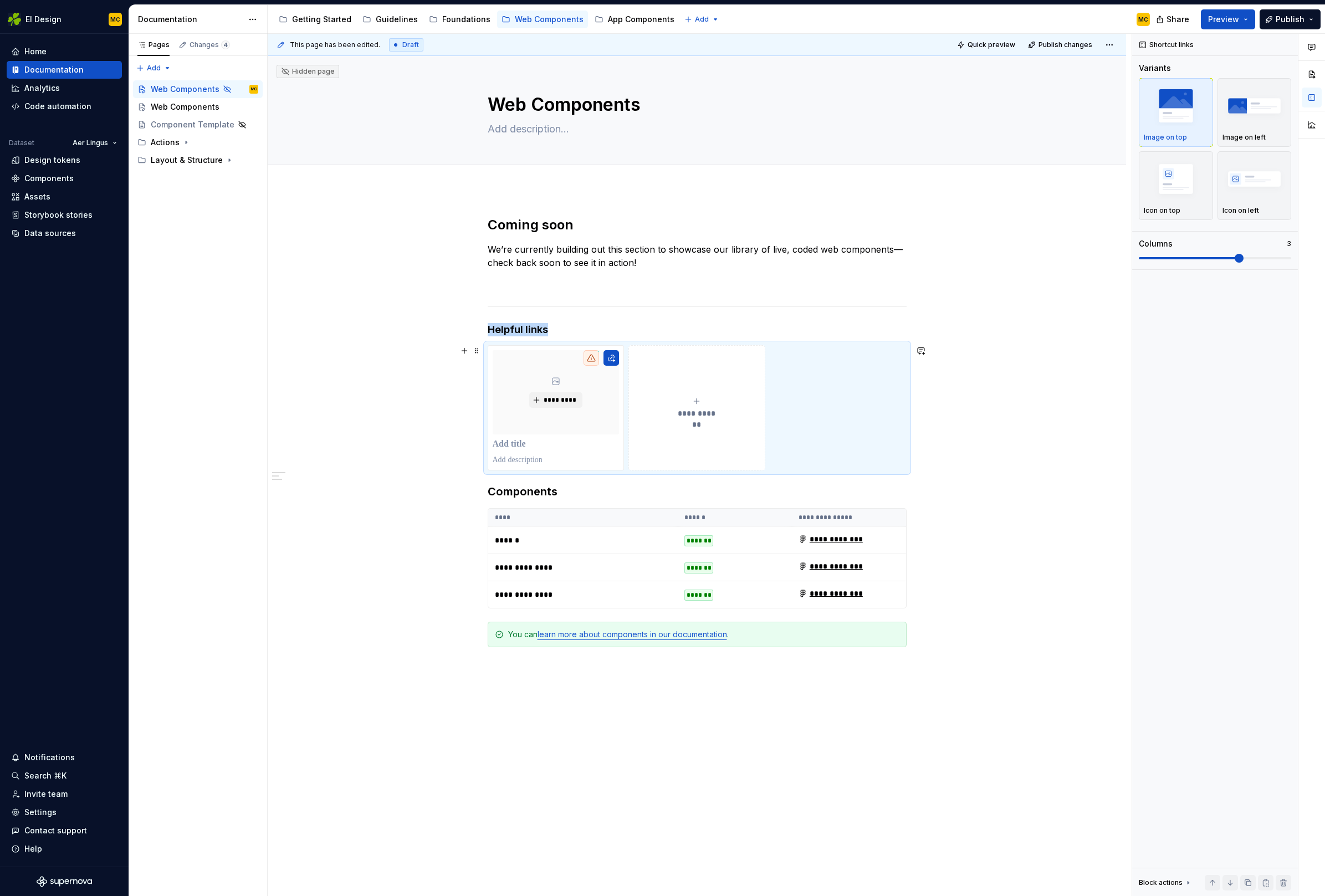
click at [941, 460] on div "**********" at bounding box center [696, 583] width 859 height 786
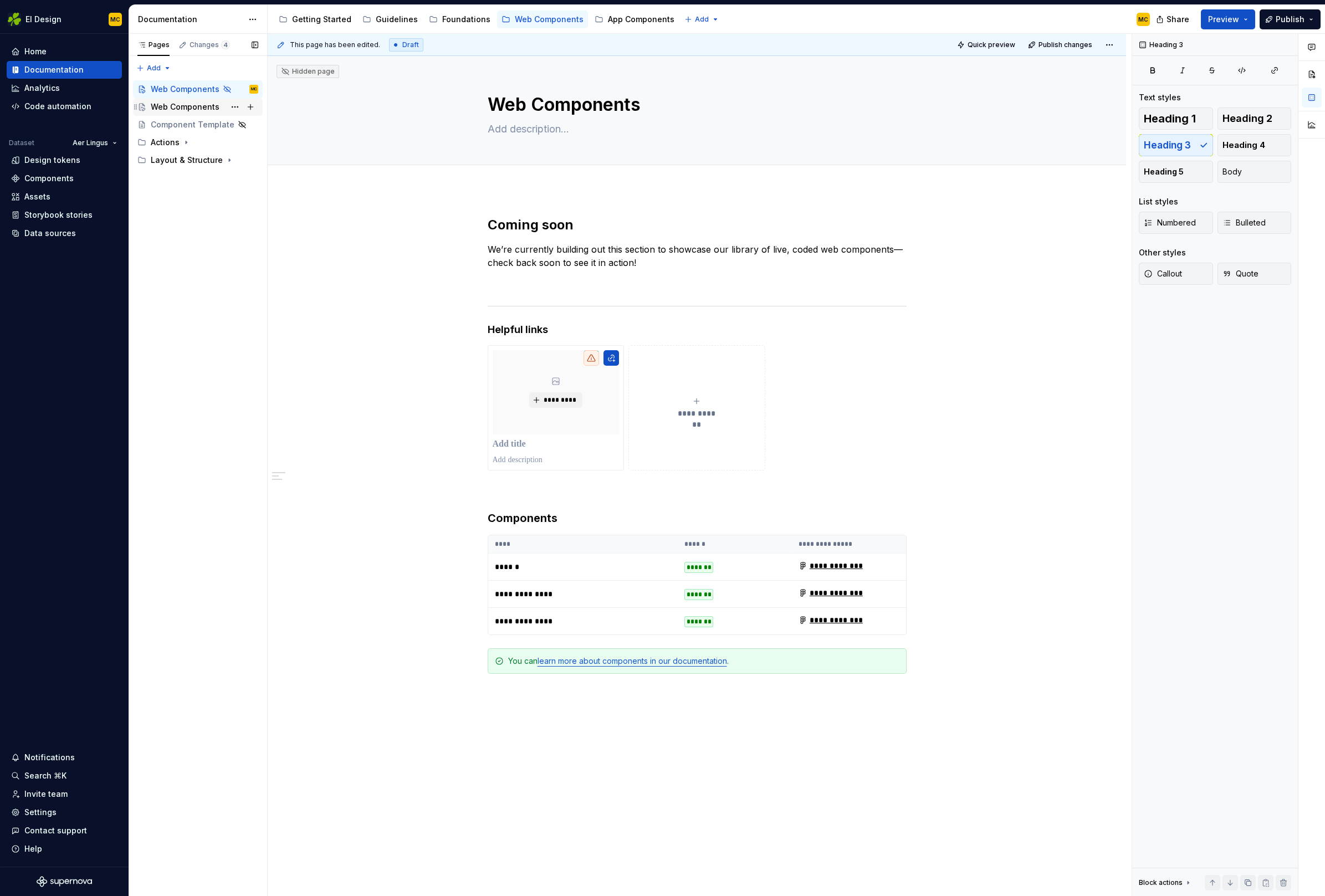
click at [201, 108] on div "Web Components" at bounding box center [185, 107] width 69 height 11
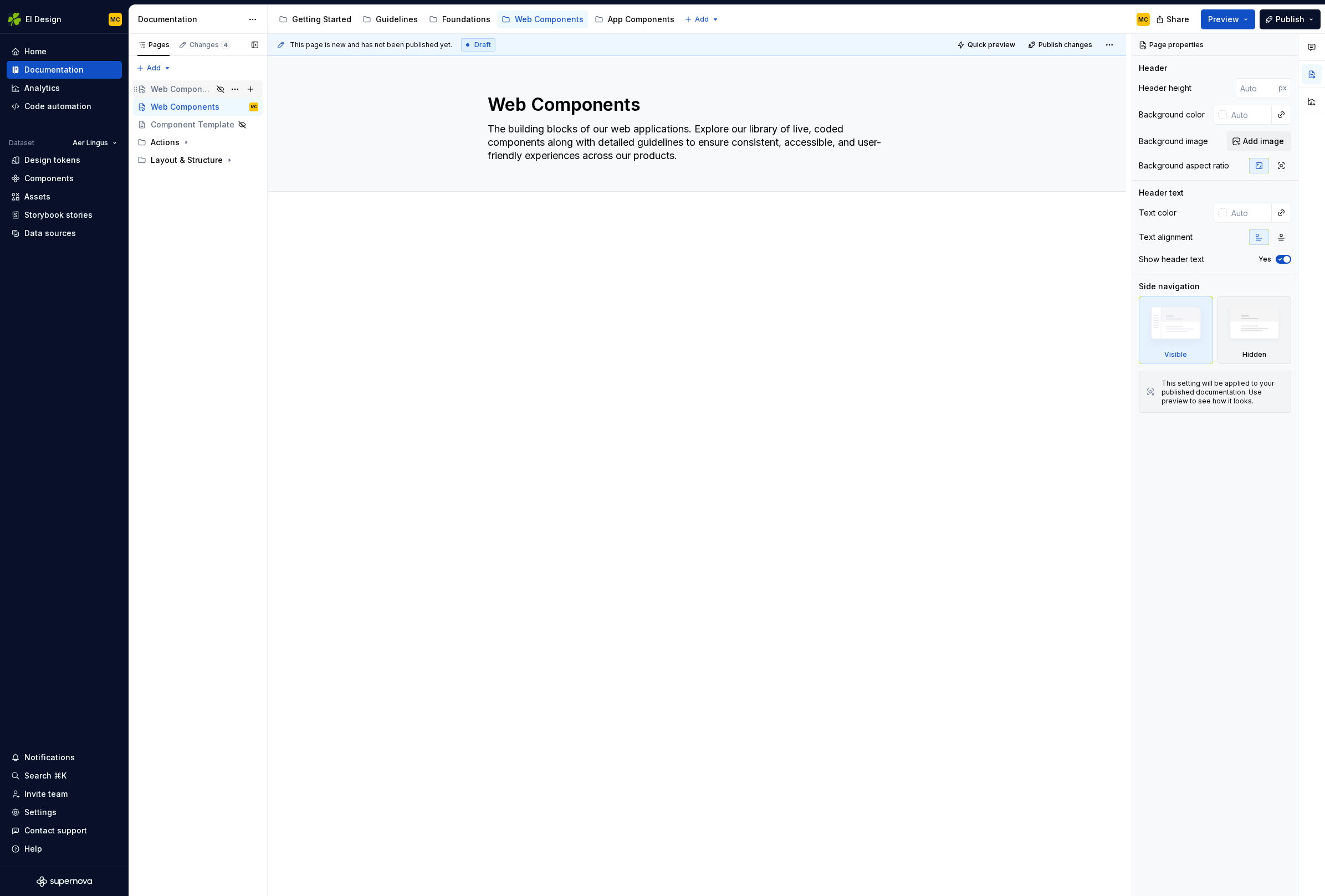
click at [190, 93] on div "Web Components" at bounding box center [182, 89] width 62 height 11
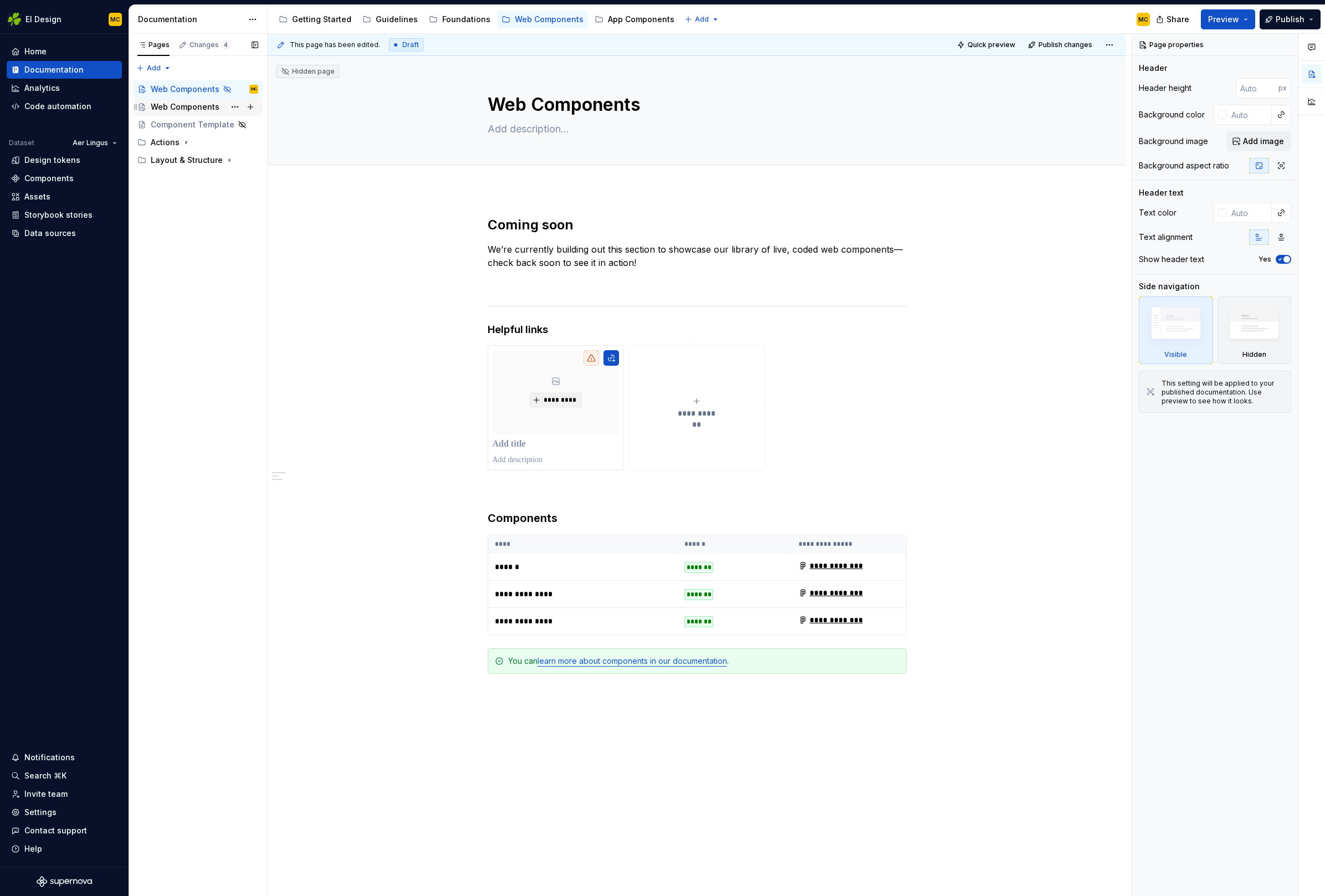
click at [189, 105] on div "Web Components" at bounding box center [185, 107] width 69 height 11
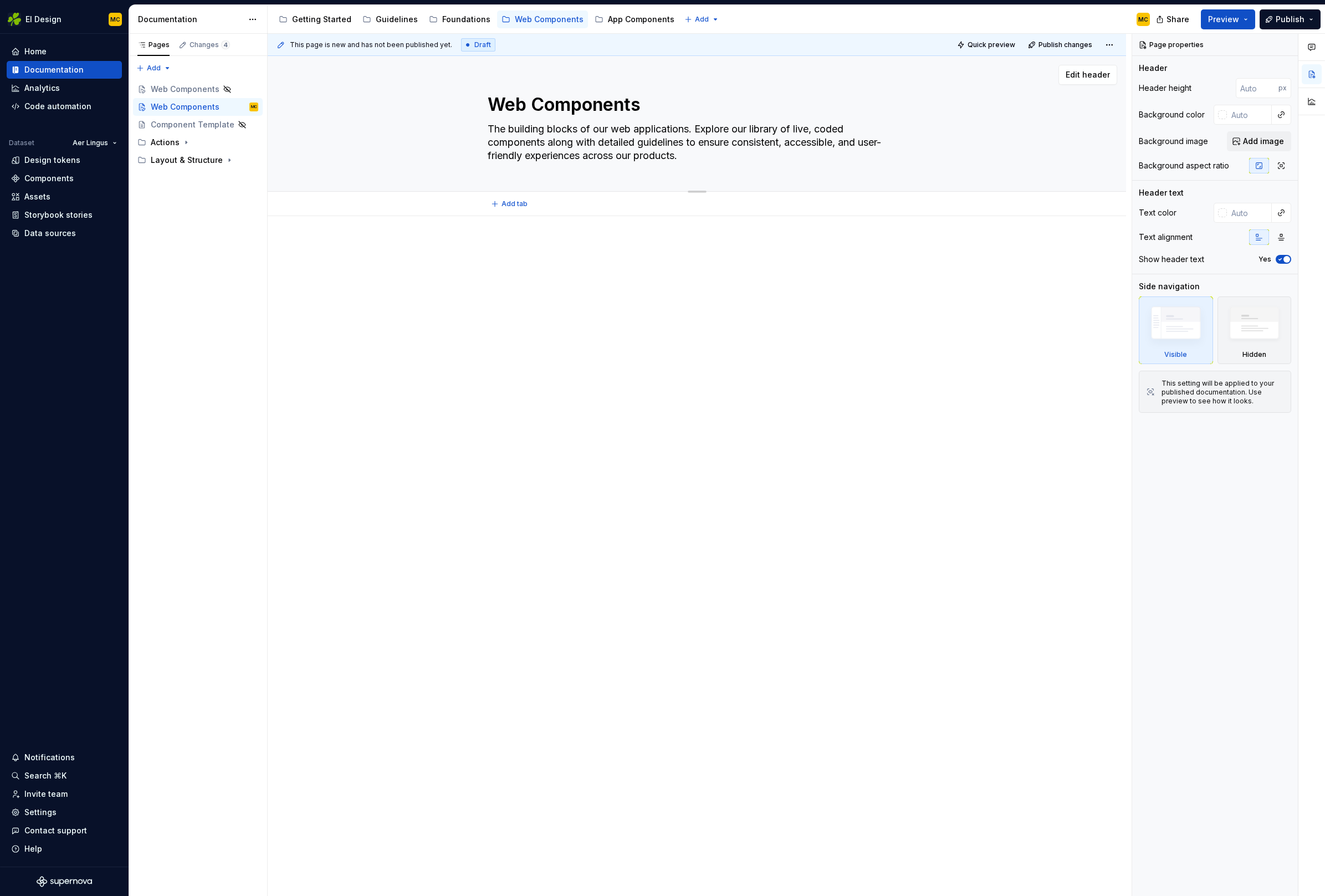
click at [654, 151] on textarea "The building blocks of our web applications. Explore our library of live, coded…" at bounding box center [694, 142] width 419 height 44
click at [200, 93] on div "Web Components" at bounding box center [182, 89] width 62 height 11
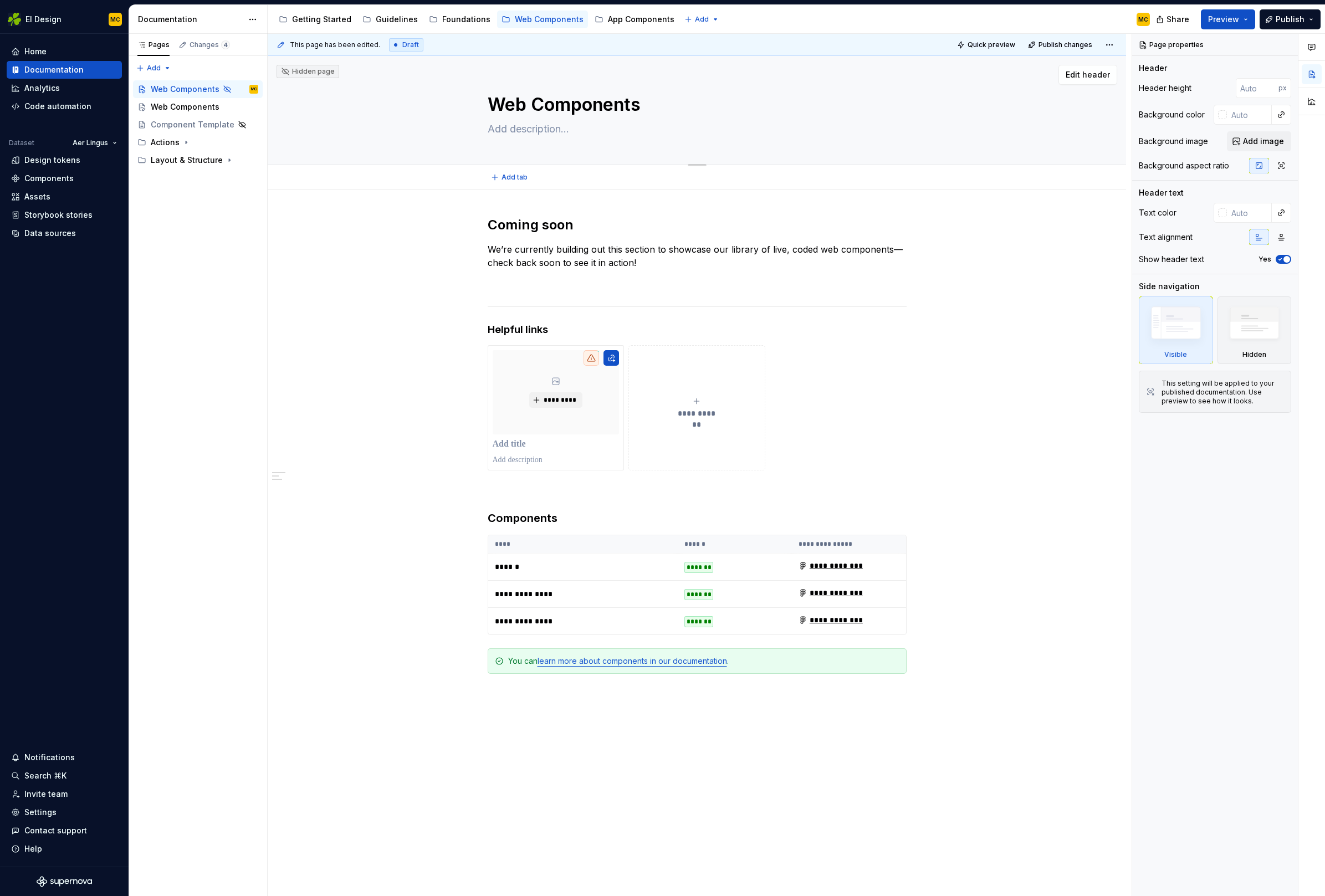
click at [554, 128] on textarea at bounding box center [694, 129] width 419 height 18
paste textarea "The building blocks of our web applications. Explore our library of live, coded…"
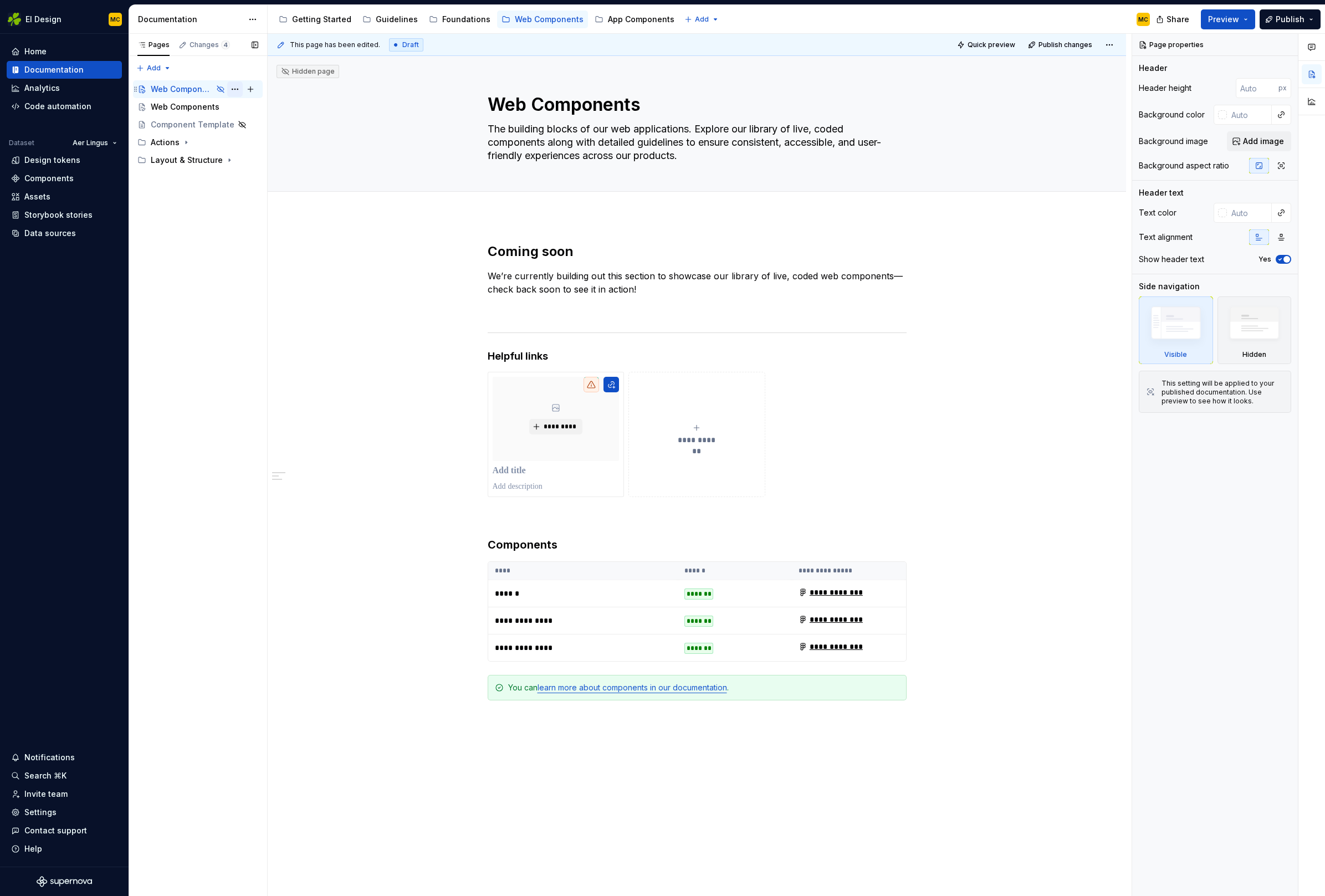
click at [232, 88] on button "Page tree" at bounding box center [235, 89] width 16 height 16
click at [271, 165] on div "Show page" at bounding box center [302, 167] width 109 height 11
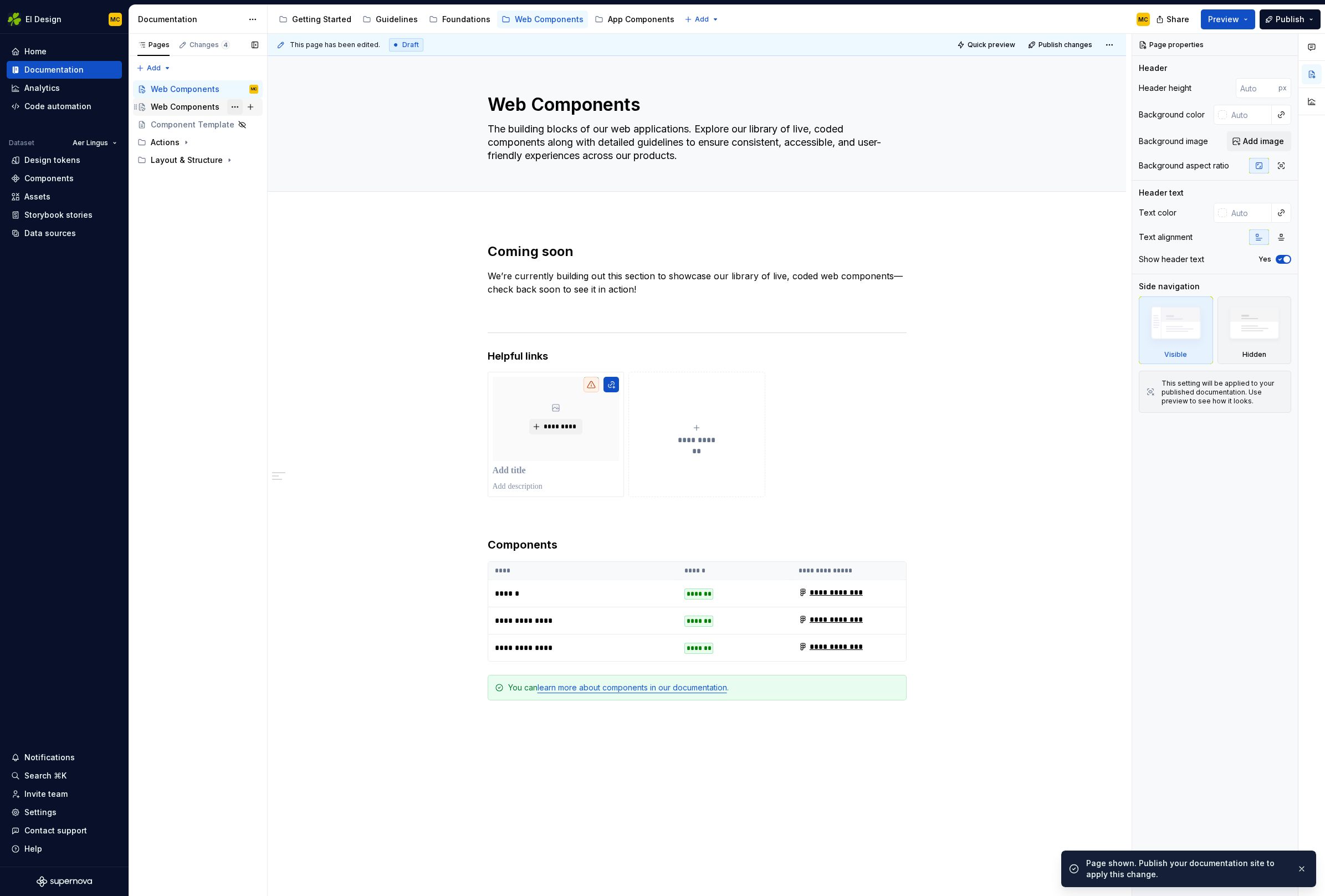
click at [236, 107] on button "Page tree" at bounding box center [235, 107] width 16 height 16
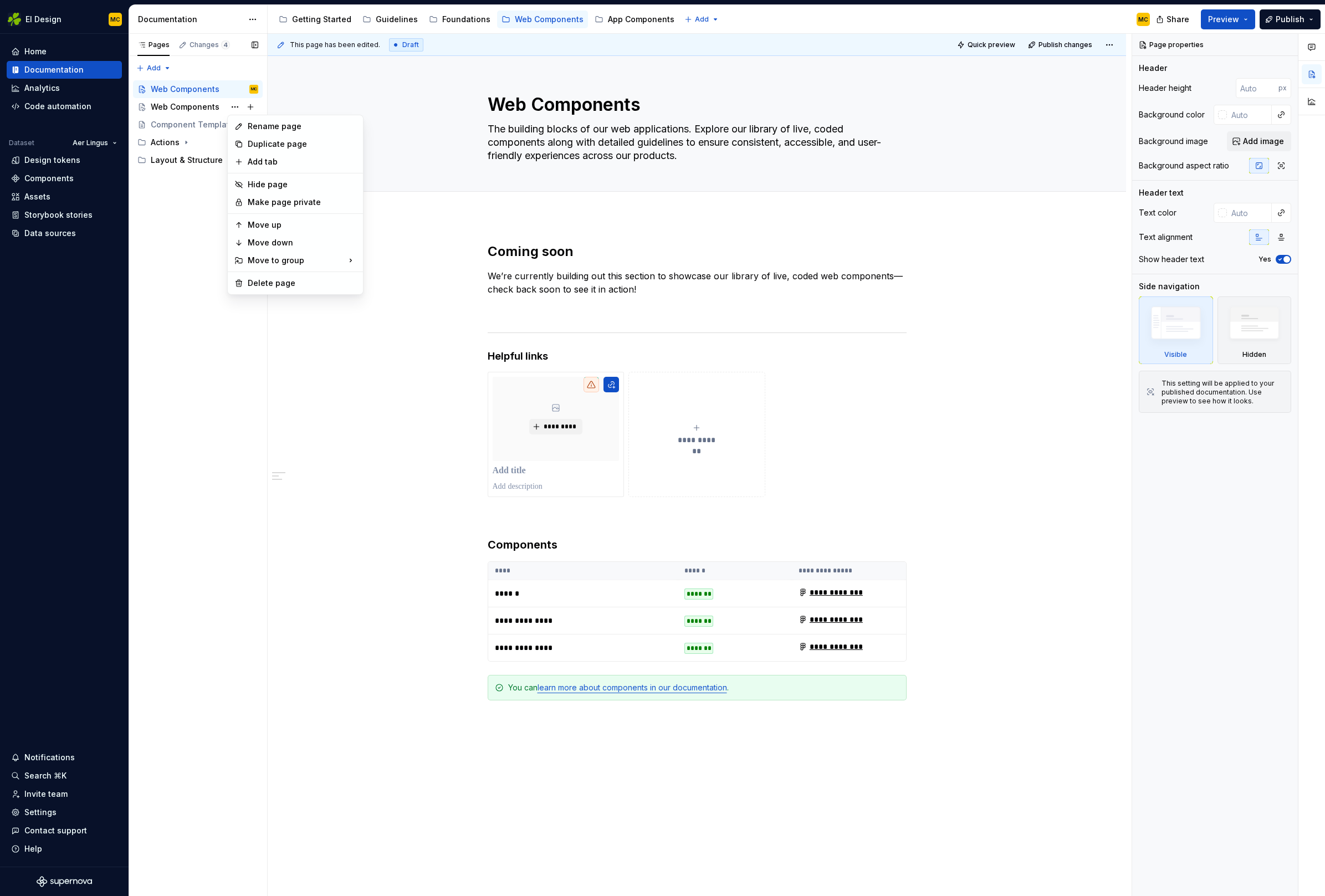
click at [196, 106] on div "Pages Changes 4 Add Accessibility guide for tree Page tree. Navigate the tree w…" at bounding box center [198, 464] width 139 height 862
click at [205, 105] on div "Web Components" at bounding box center [185, 107] width 69 height 11
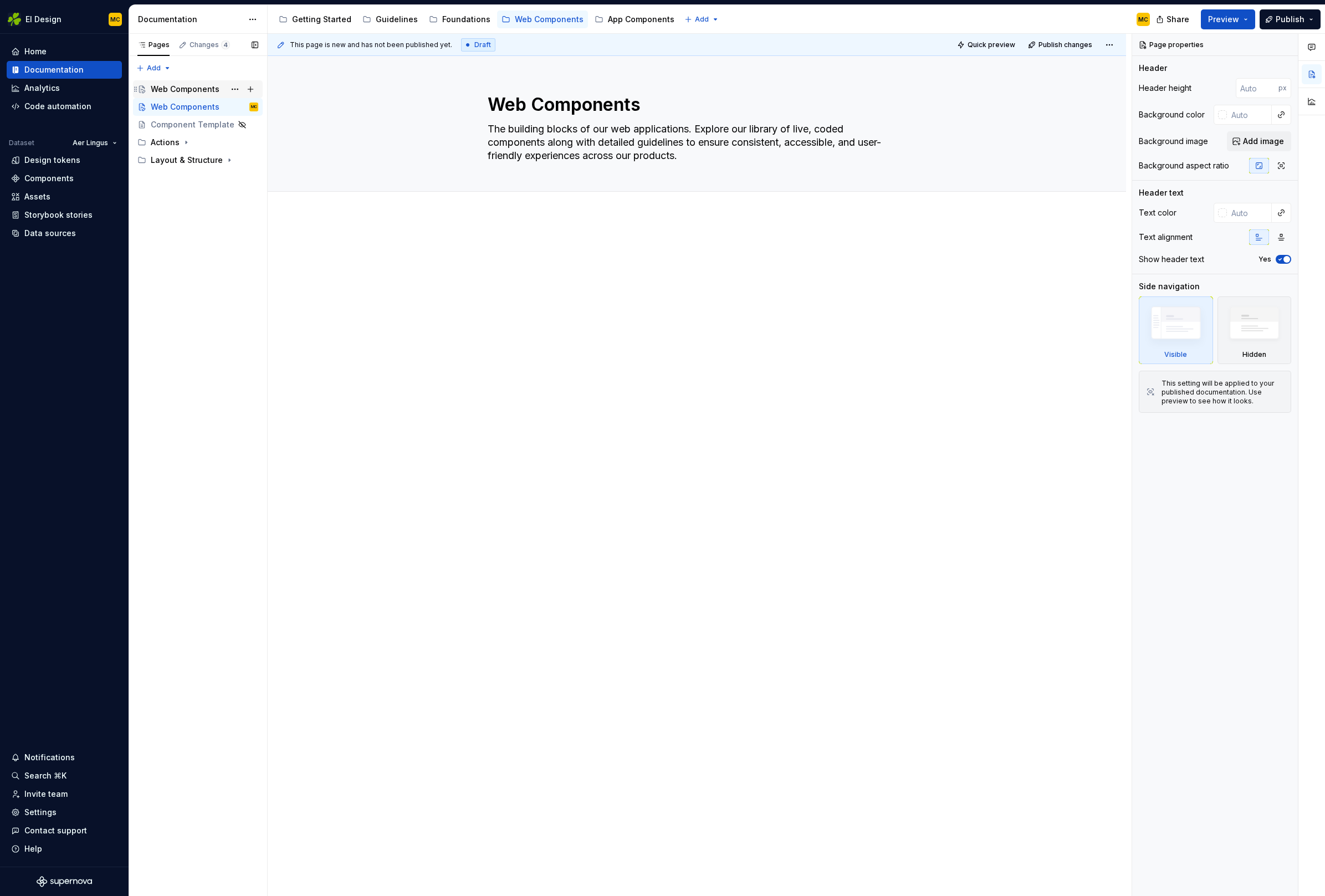
click at [196, 85] on div "Web Components" at bounding box center [185, 89] width 69 height 11
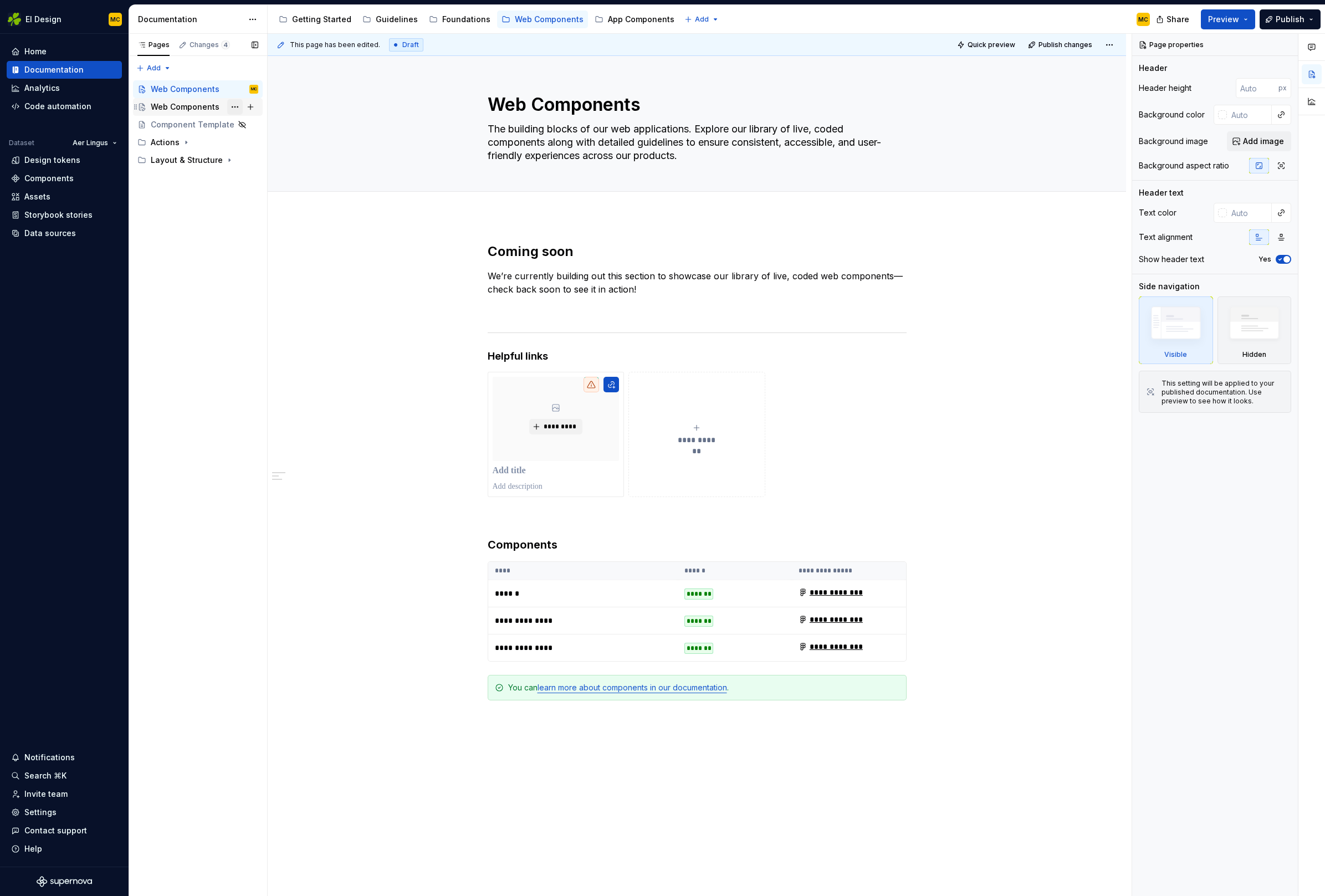
click at [236, 106] on button "Page tree" at bounding box center [235, 107] width 16 height 16
click at [282, 282] on div "Delete page" at bounding box center [302, 283] width 109 height 11
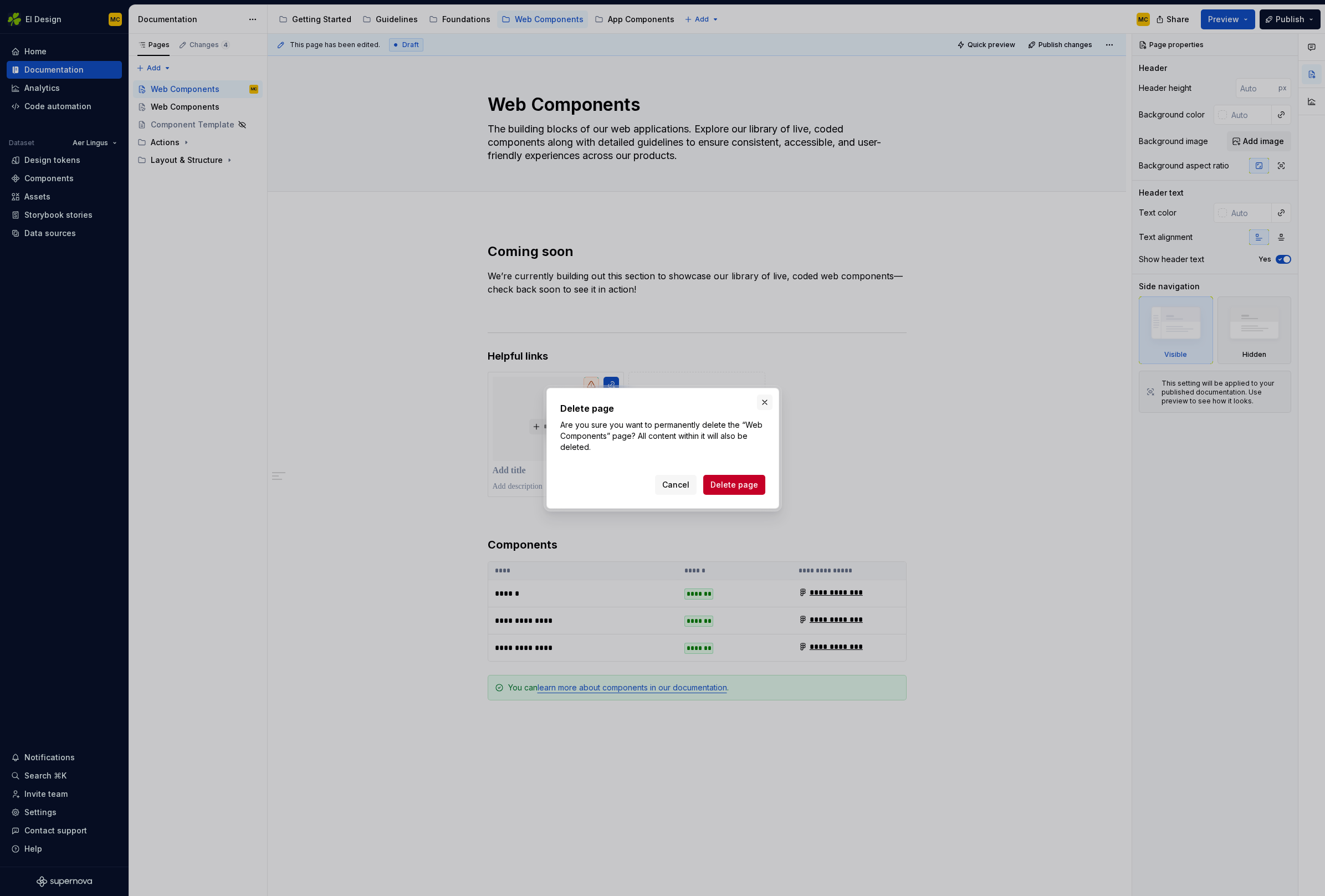
click at [769, 402] on button "button" at bounding box center [765, 402] width 16 height 16
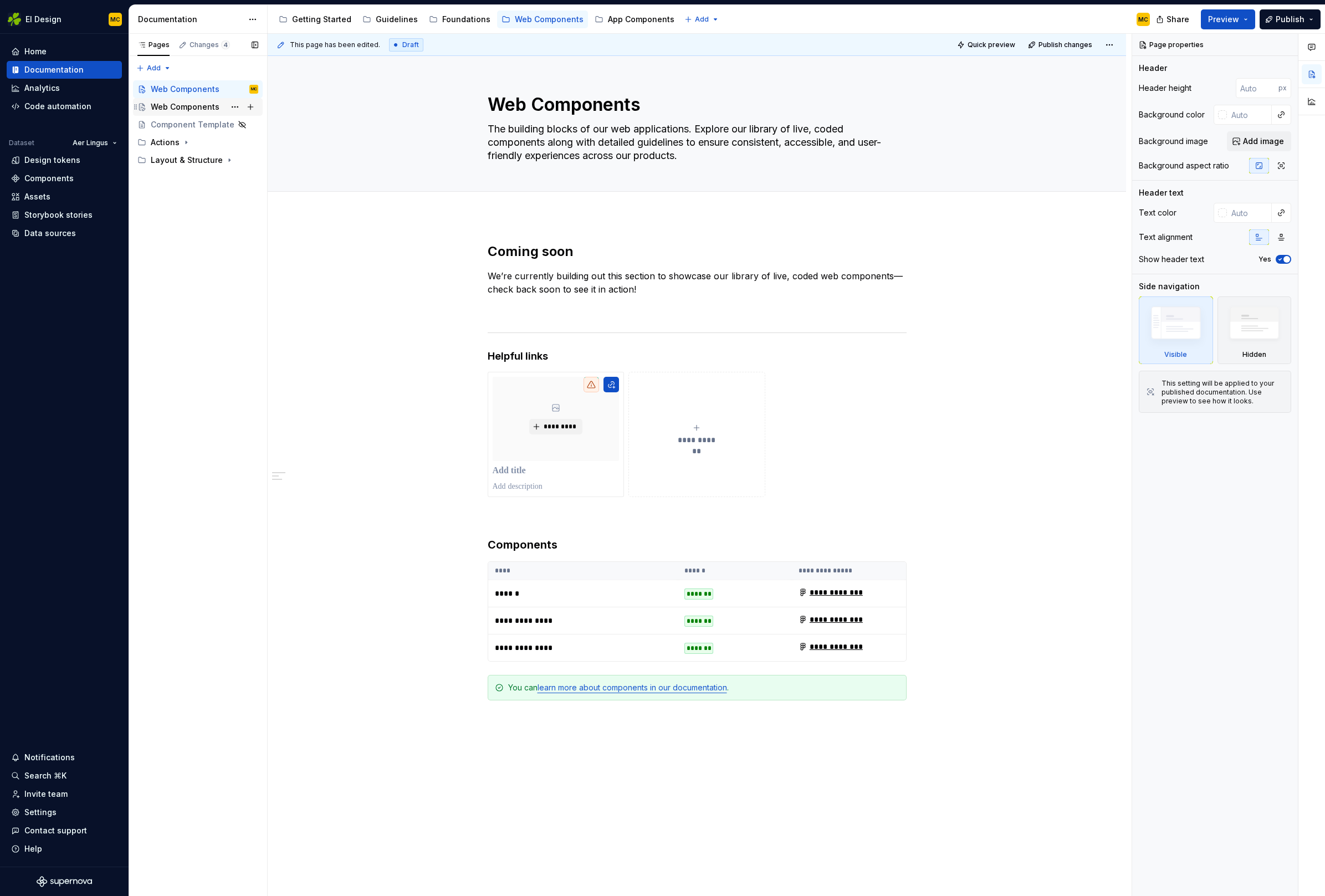
click at [204, 103] on div "Web Components" at bounding box center [185, 107] width 69 height 11
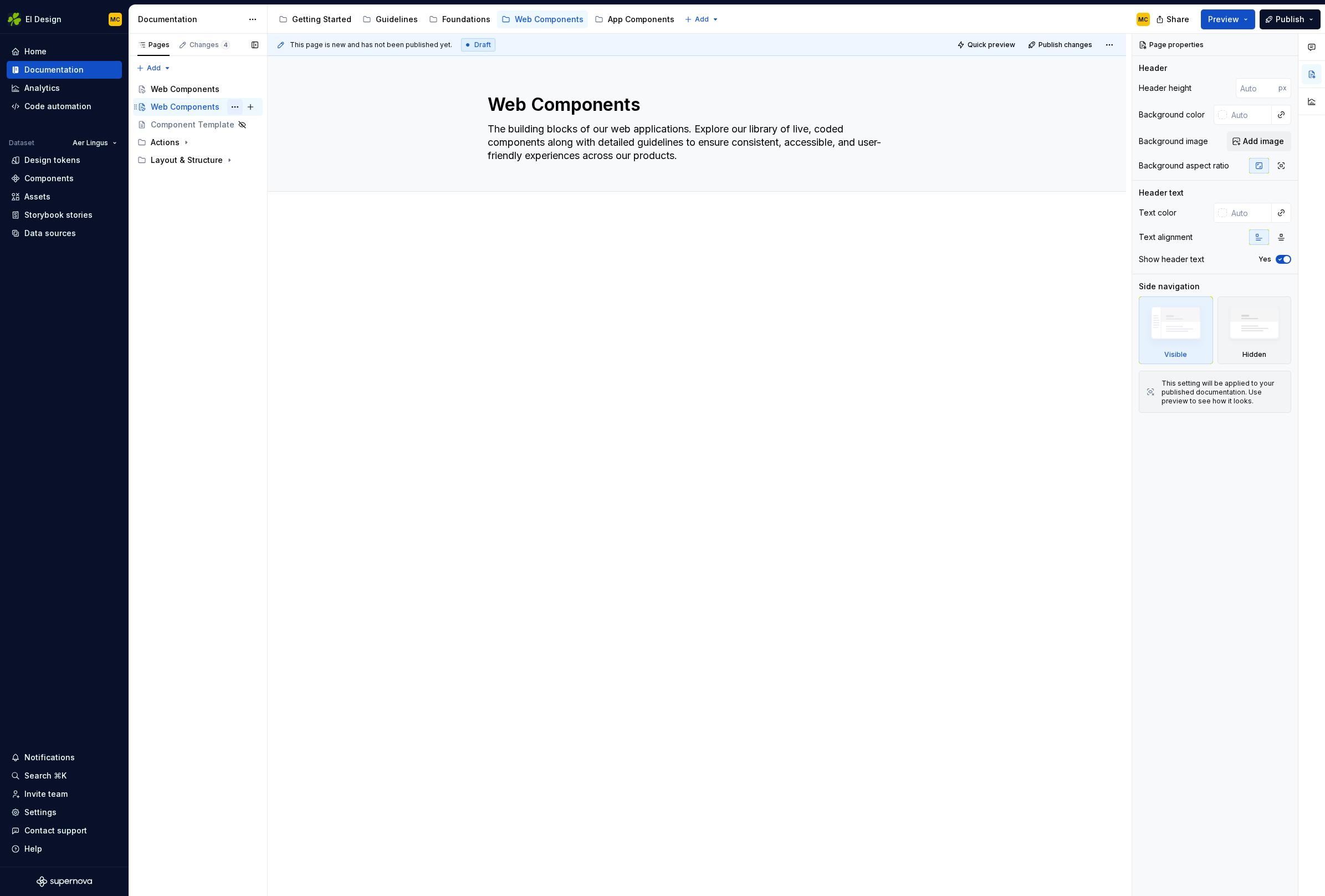
click at [232, 105] on button "Page tree" at bounding box center [235, 107] width 16 height 16
click at [267, 284] on div "Delete page" at bounding box center [302, 283] width 109 height 11
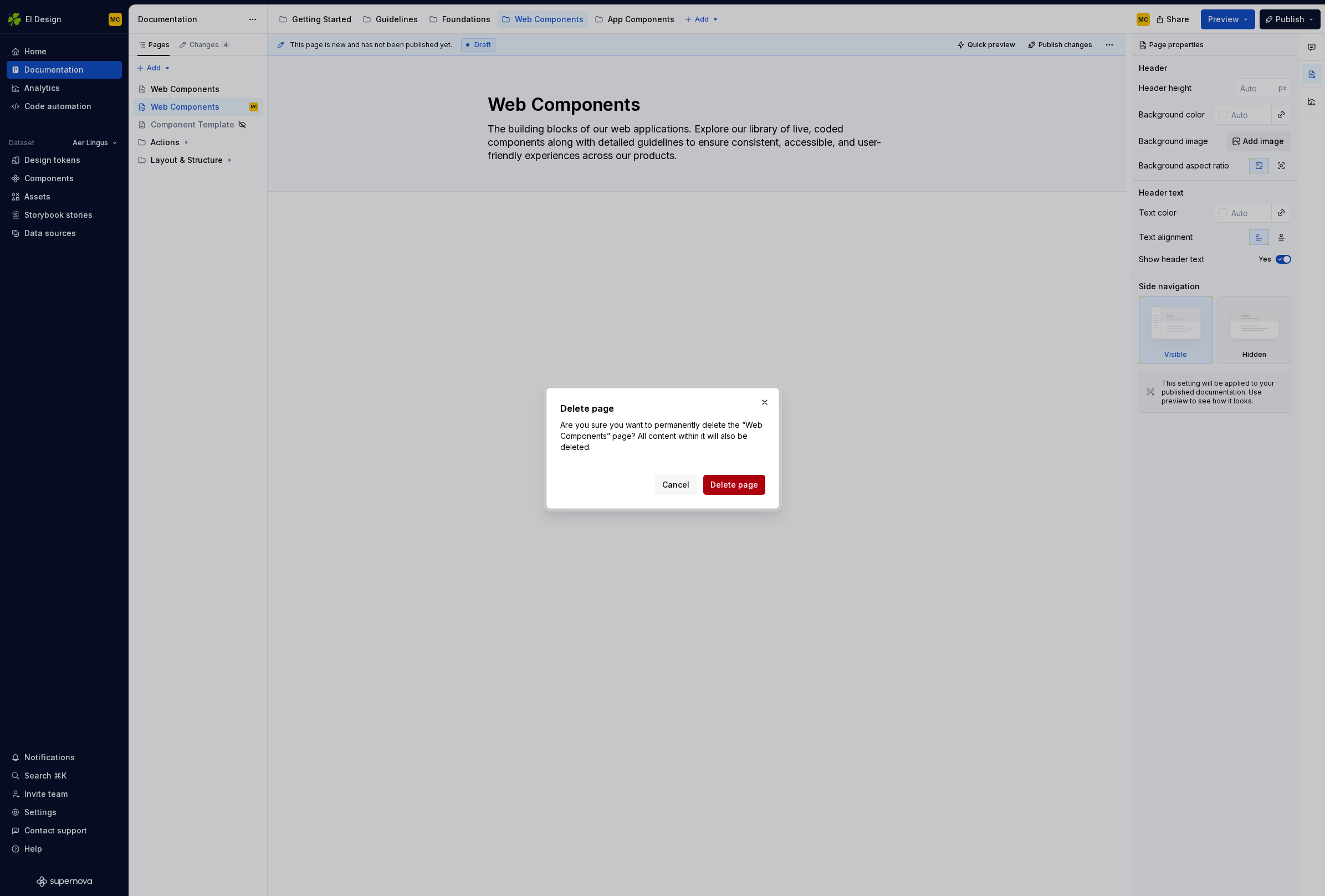
click at [739, 487] on span "Delete page" at bounding box center [734, 485] width 48 height 11
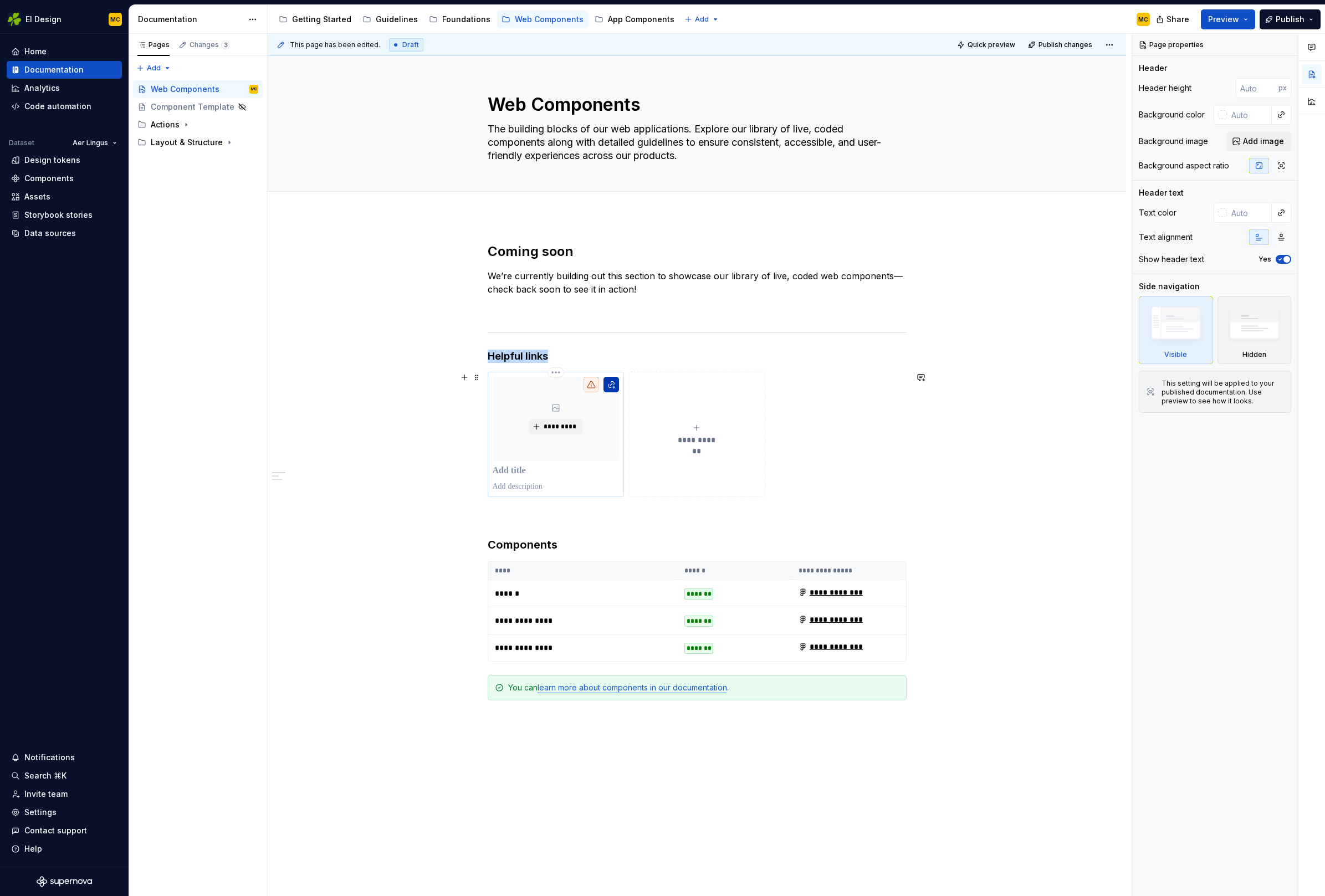
click at [617, 387] on button "button" at bounding box center [611, 385] width 16 height 16
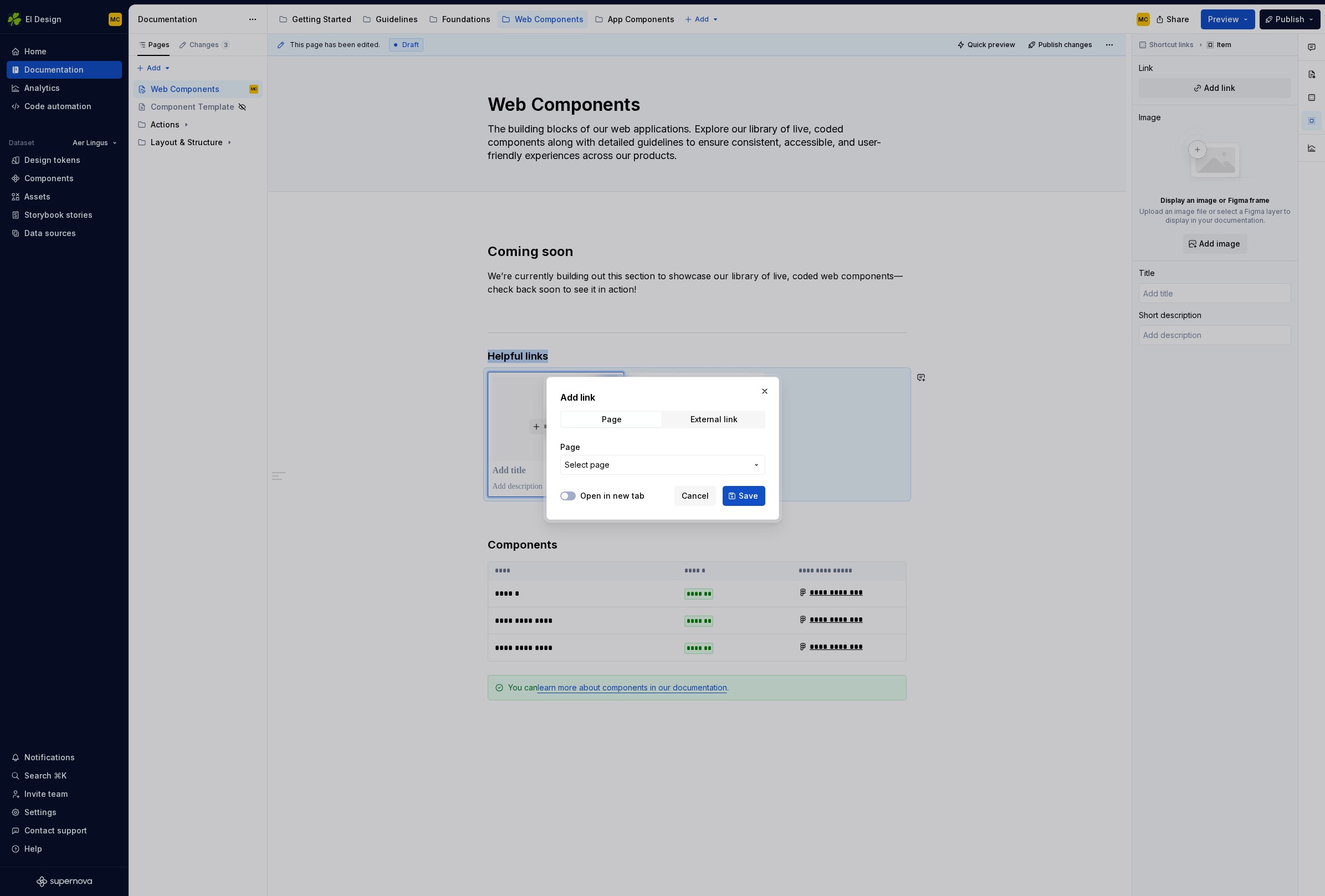
click at [632, 467] on span "Select page" at bounding box center [656, 465] width 183 height 11
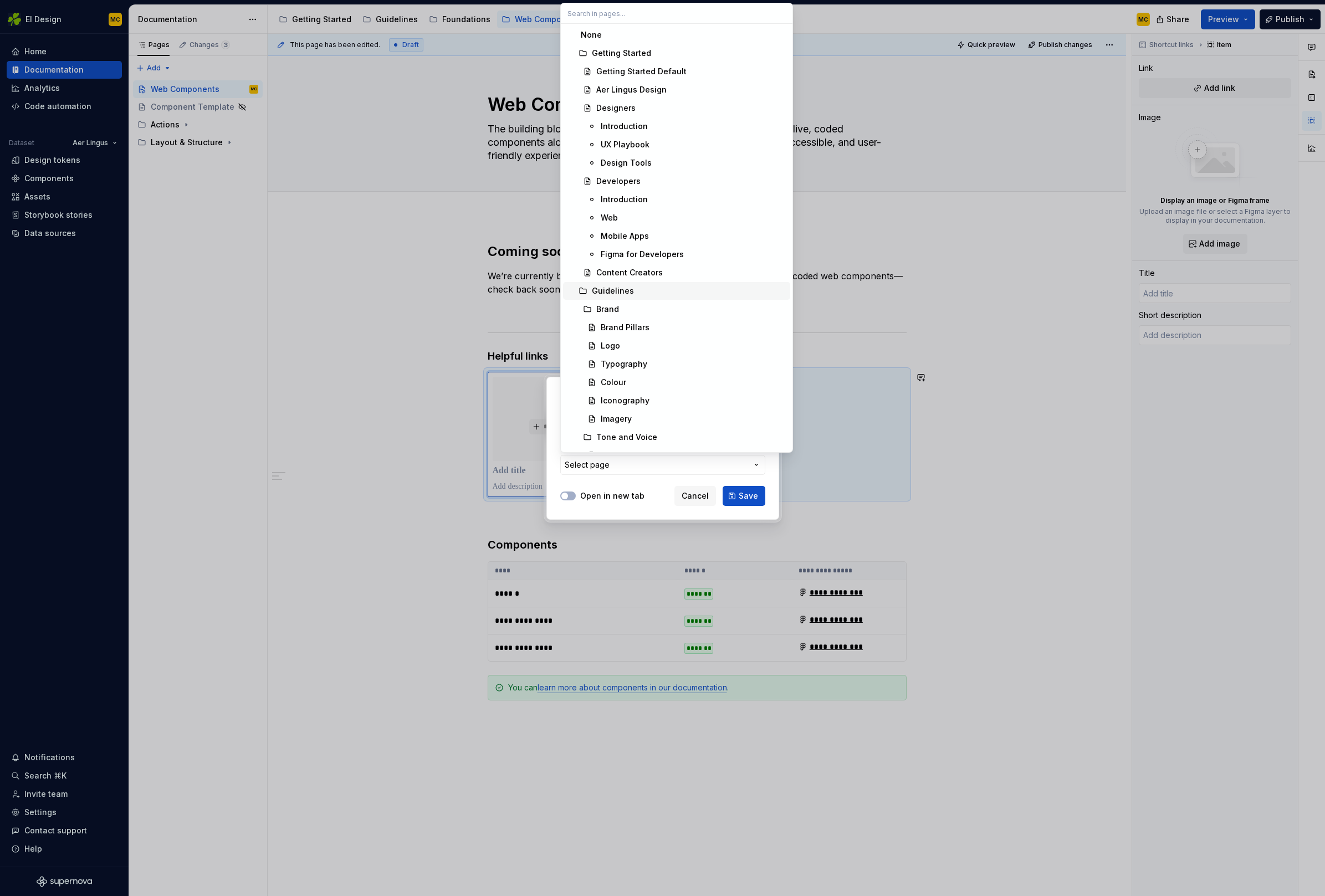
click at [654, 291] on div "Guidelines" at bounding box center [689, 291] width 194 height 11
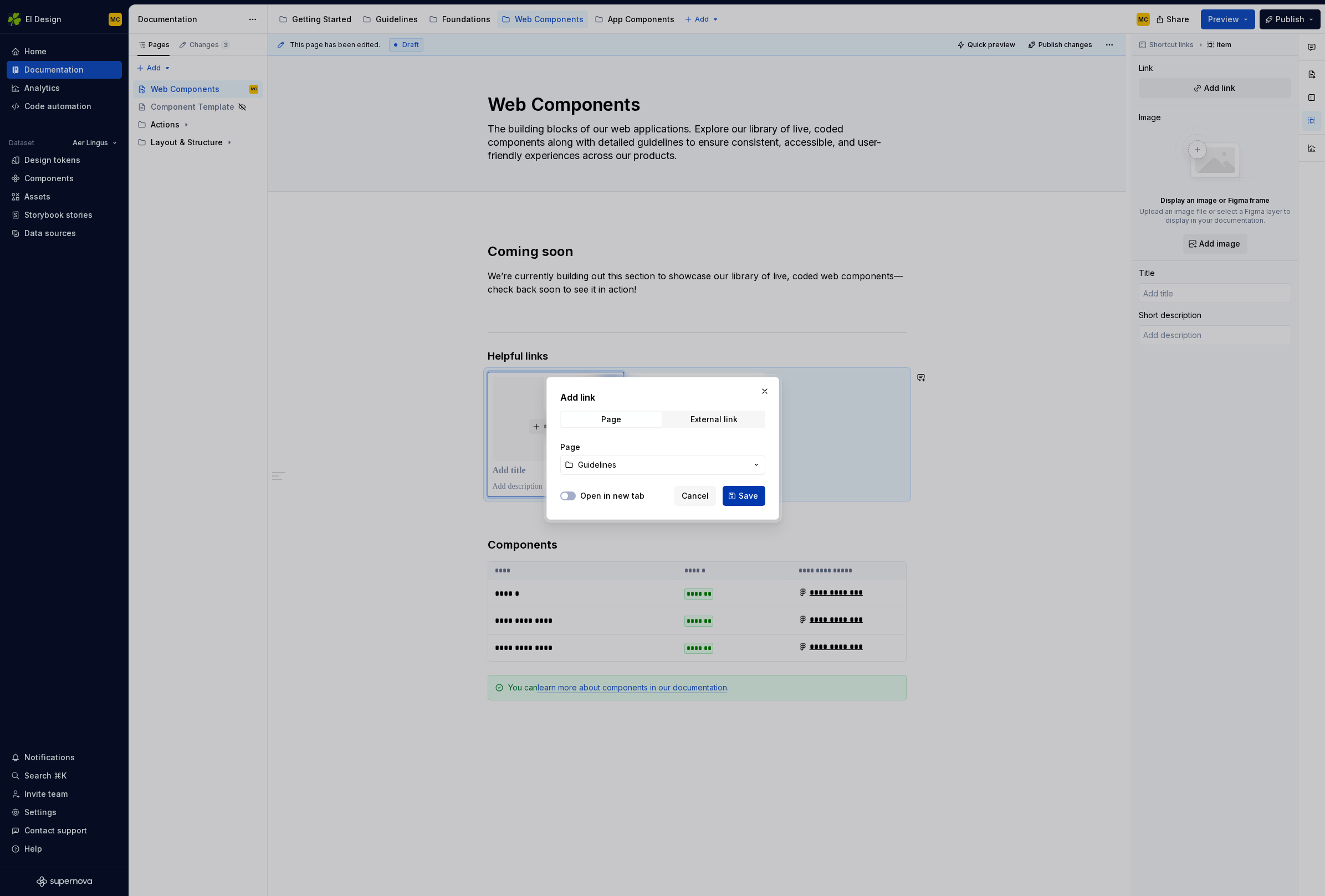
click at [744, 497] on span "Save" at bounding box center [748, 496] width 20 height 11
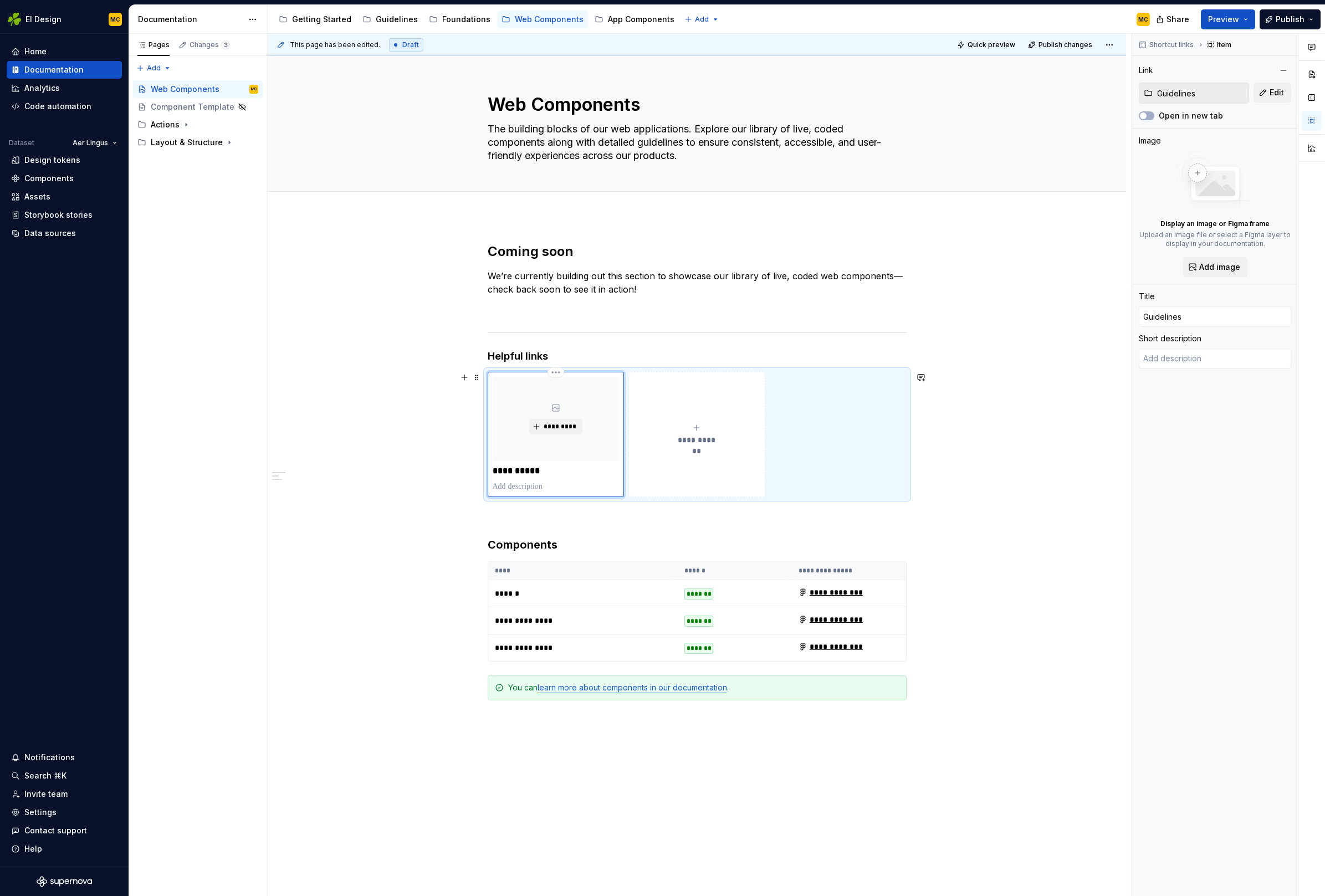
click at [525, 467] on p "**********" at bounding box center [556, 471] width 127 height 11
click at [697, 430] on icon "submit" at bounding box center [696, 427] width 8 height 8
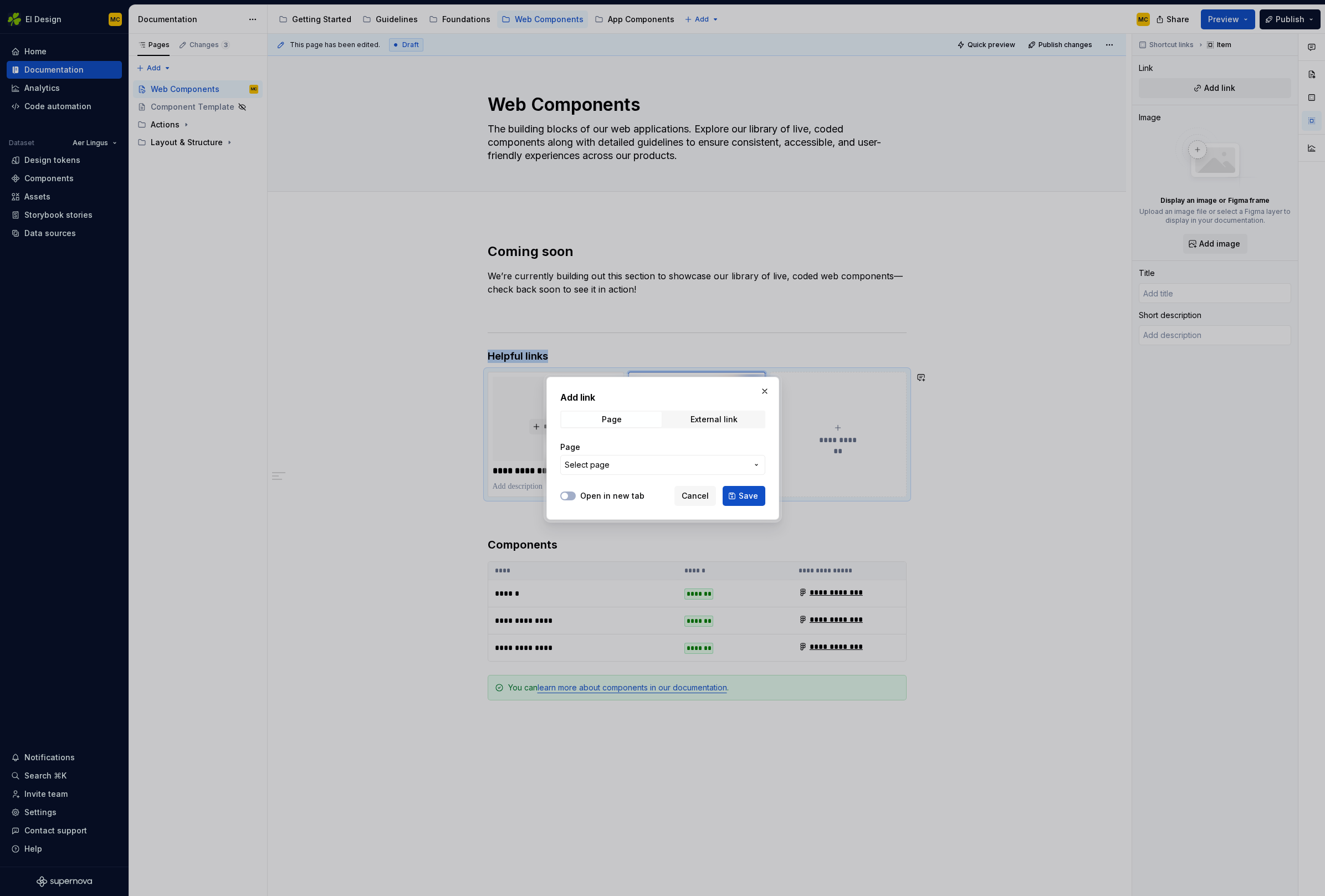
click at [680, 464] on span "Select page" at bounding box center [656, 465] width 183 height 11
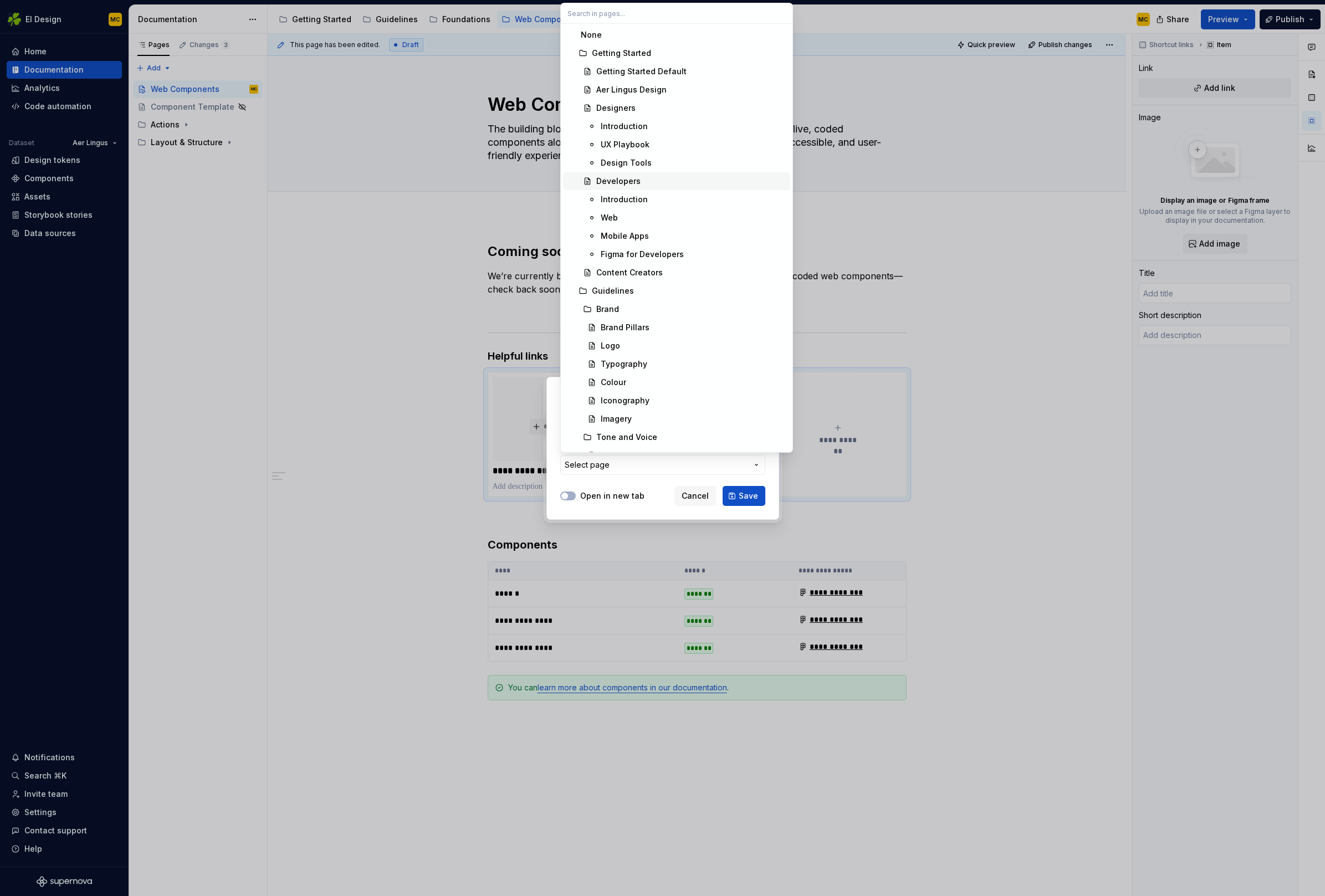
click at [658, 185] on div "Developers" at bounding box center [691, 181] width 190 height 11
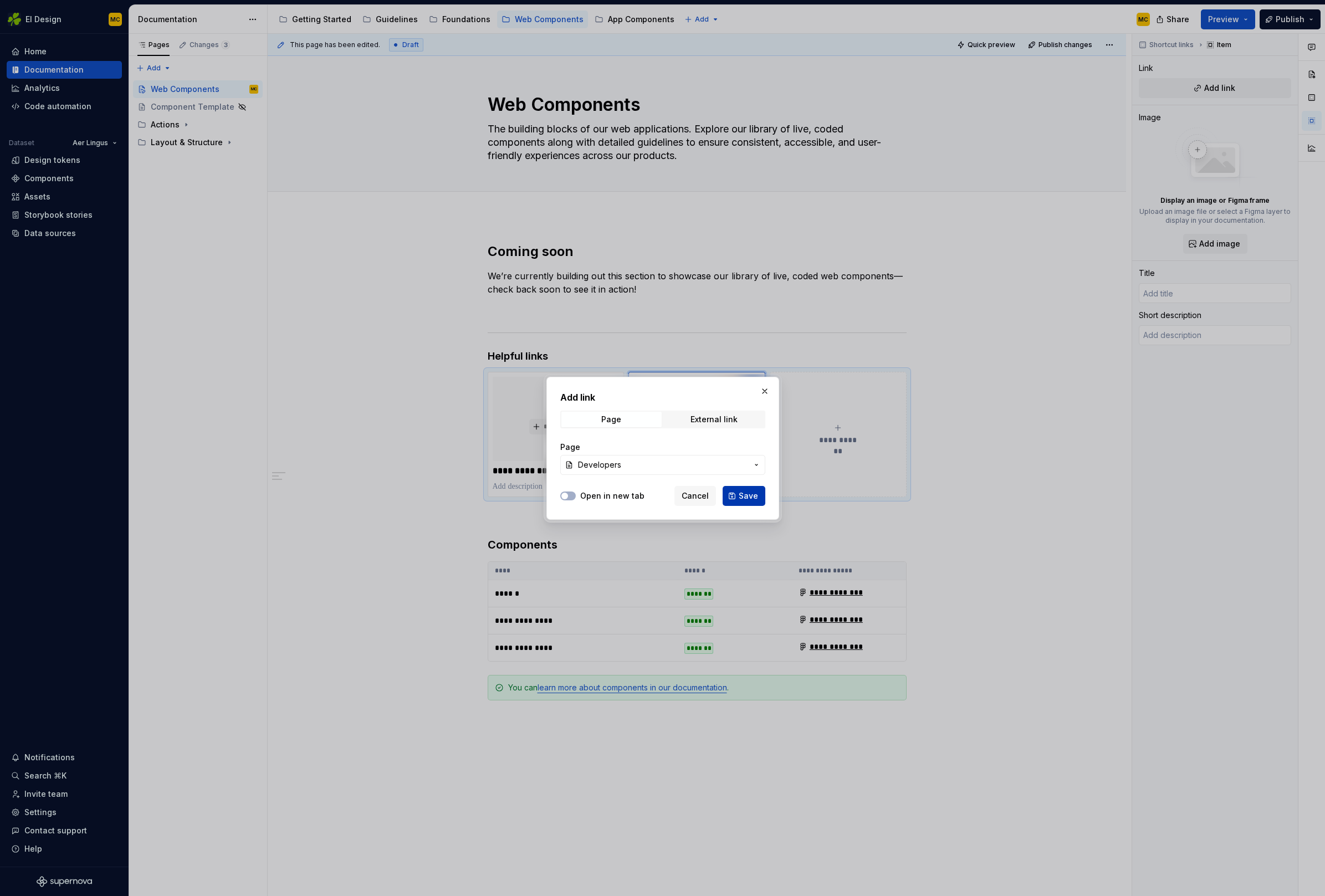
click at [750, 496] on span "Save" at bounding box center [748, 496] width 20 height 11
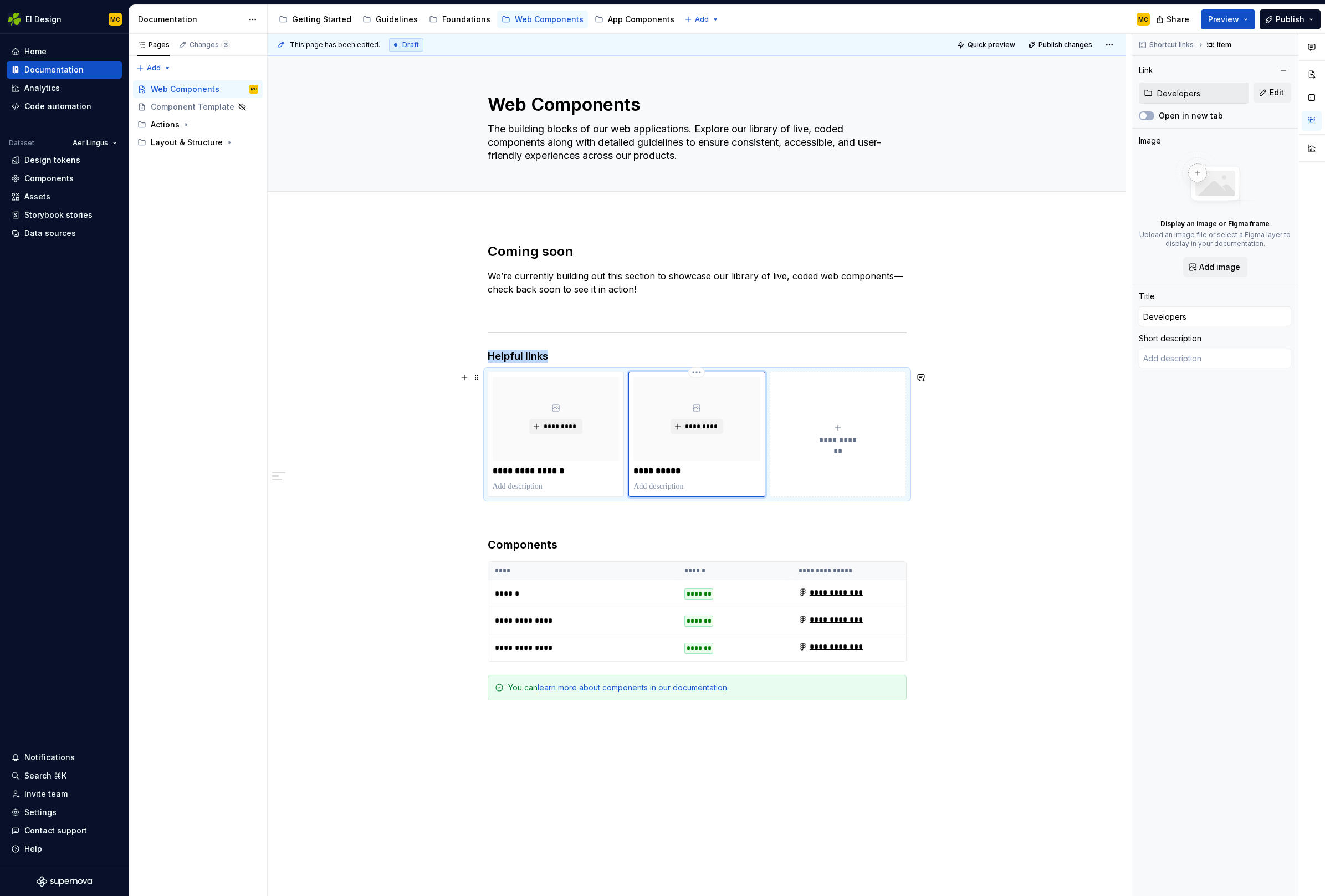
click at [684, 470] on p "**********" at bounding box center [696, 471] width 127 height 11
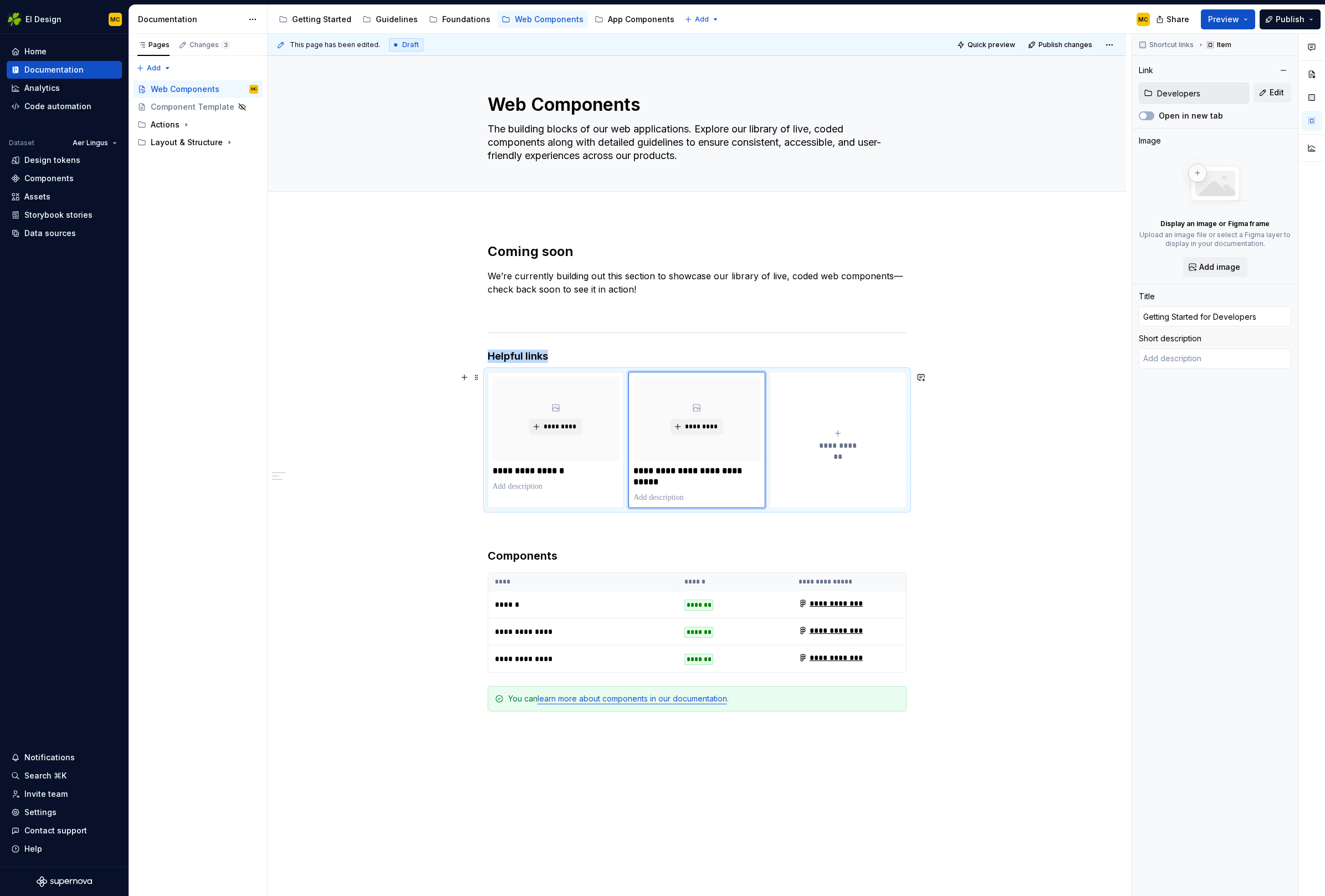
click at [844, 437] on div "**********" at bounding box center [837, 440] width 127 height 23
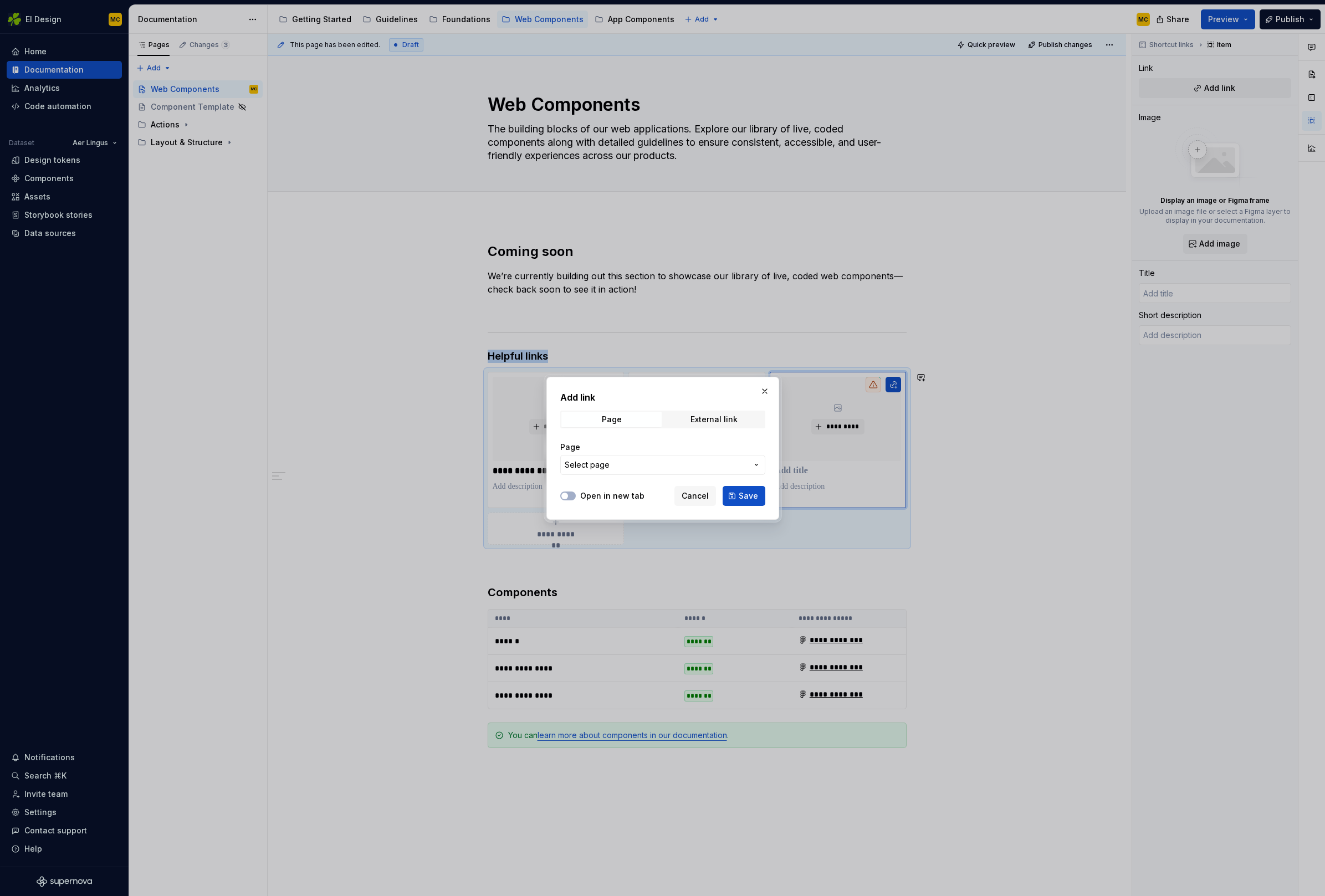
click at [645, 463] on span "Select page" at bounding box center [656, 465] width 183 height 11
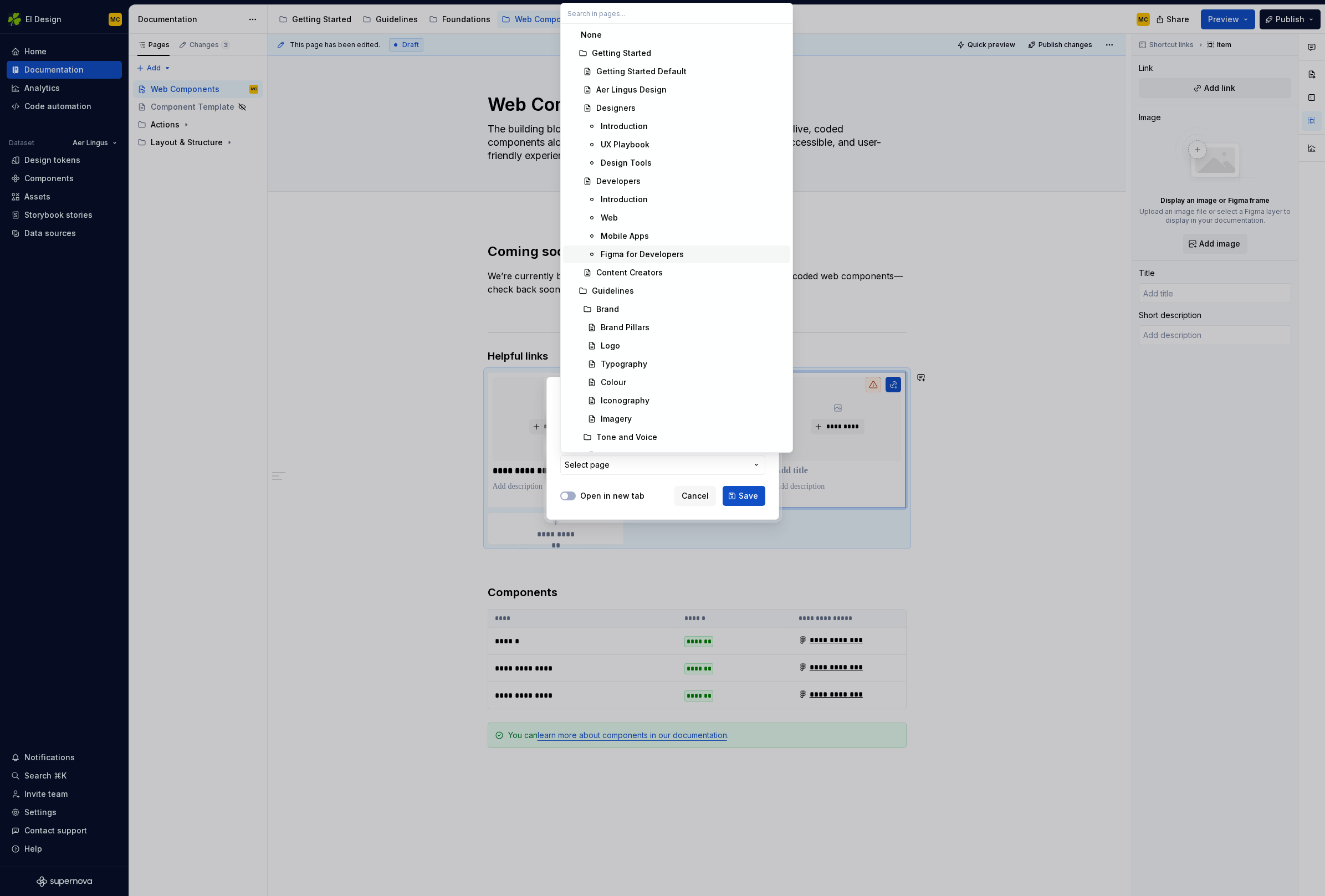
click at [654, 258] on div "Figma for Developers" at bounding box center [642, 254] width 84 height 11
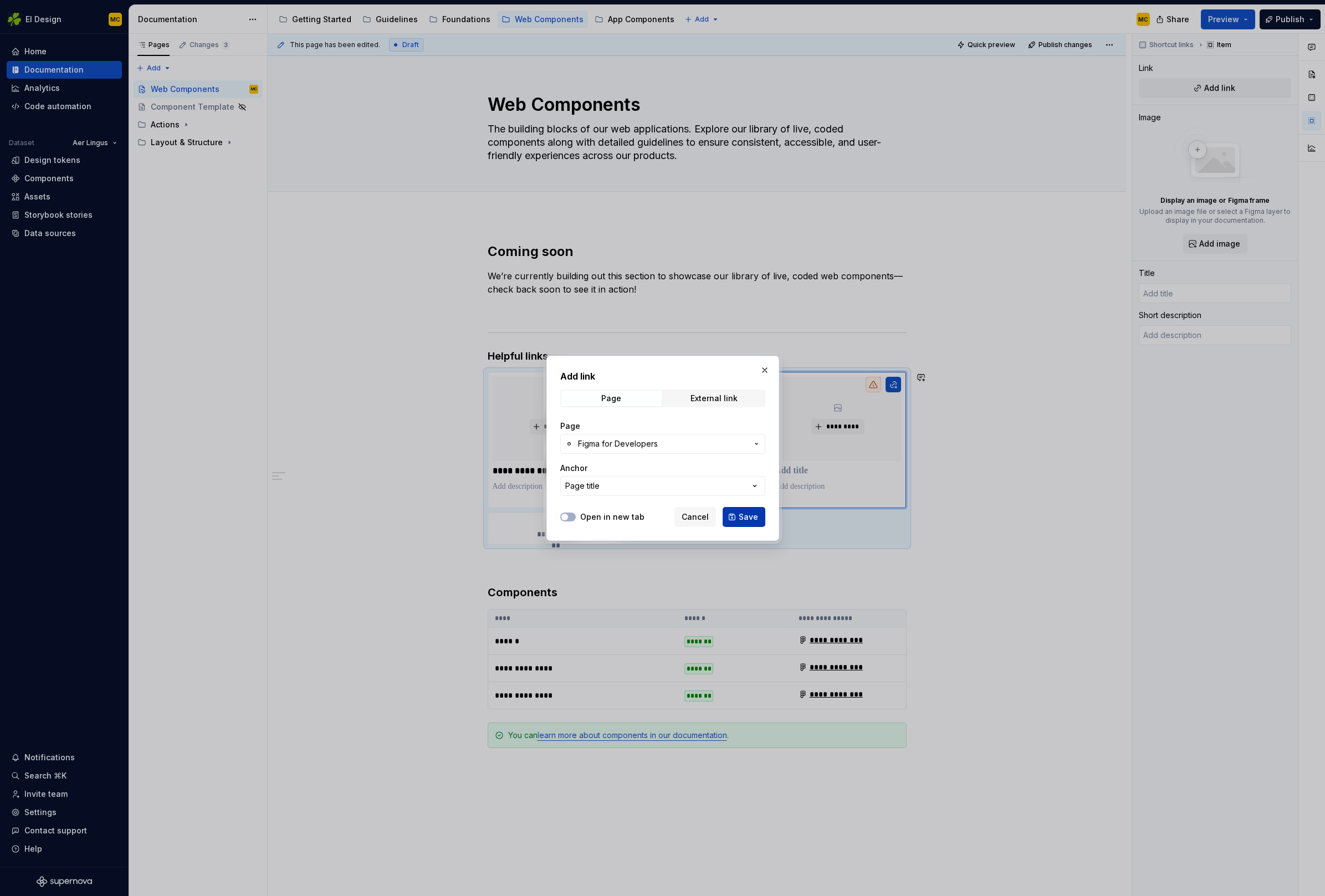
click at [744, 520] on span "Save" at bounding box center [748, 517] width 20 height 11
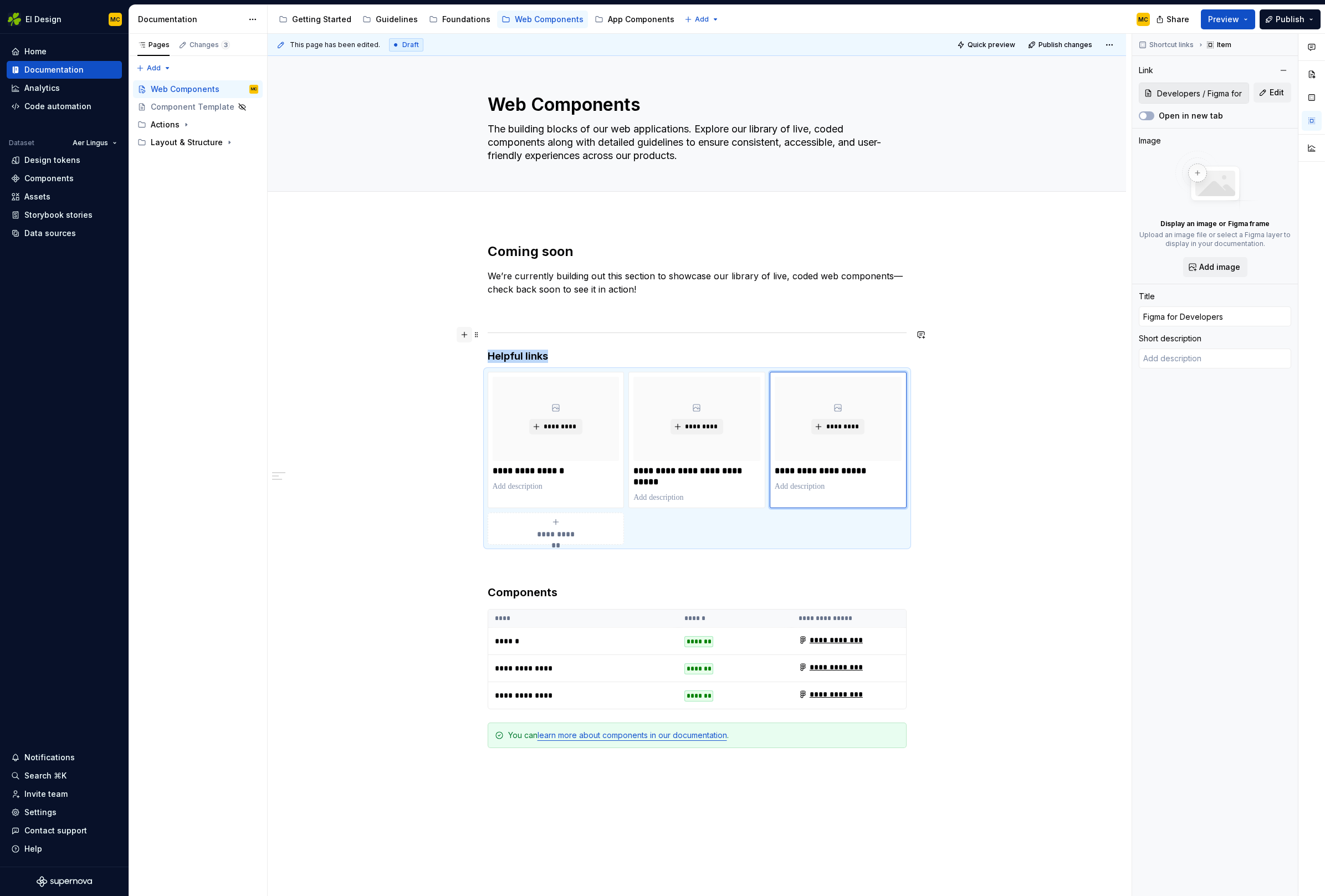
click at [465, 332] on button "button" at bounding box center [465, 334] width 16 height 16
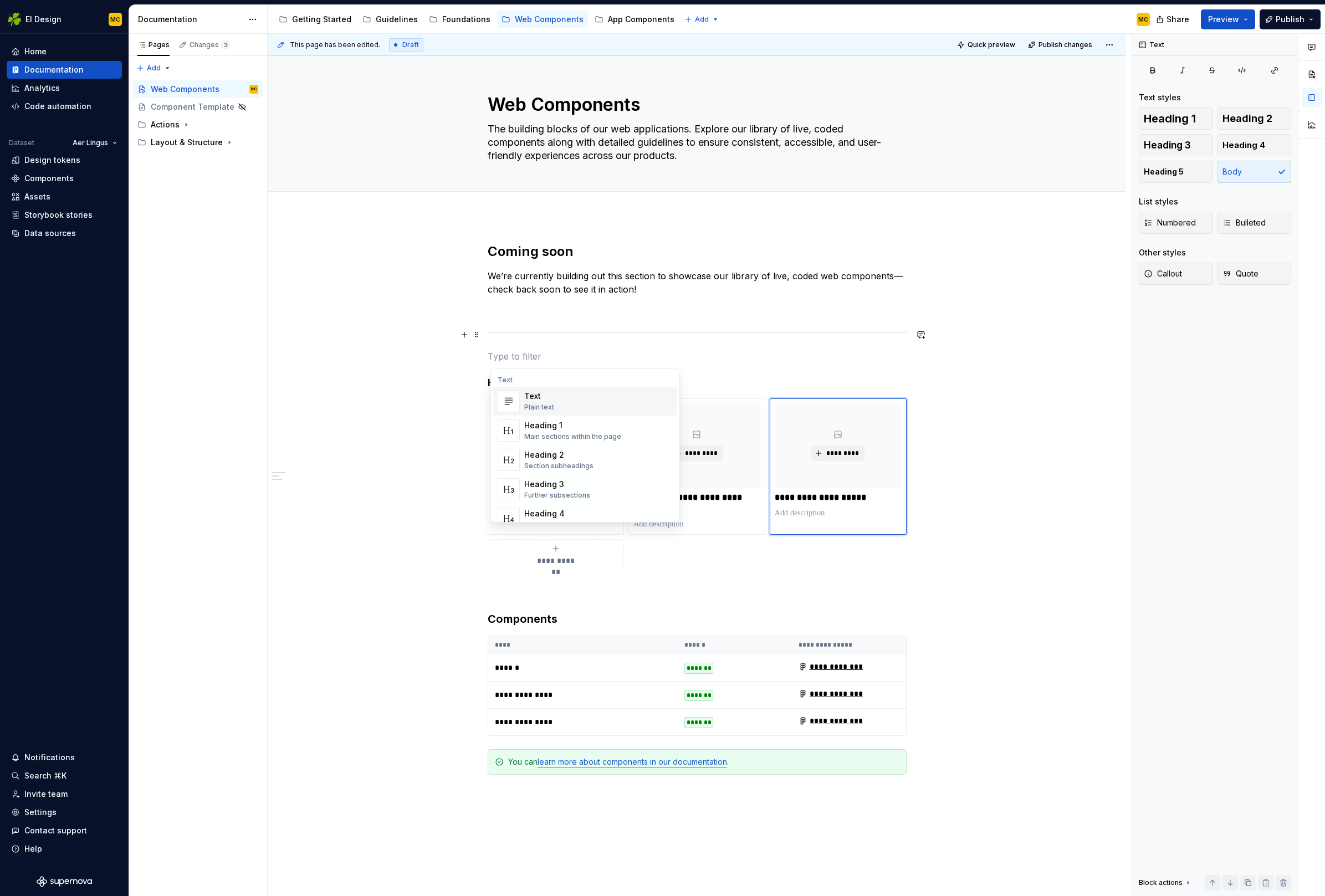
click at [1077, 357] on div "**********" at bounding box center [696, 660] width 859 height 888
click at [1275, 20] on button "Publish" at bounding box center [1289, 19] width 61 height 20
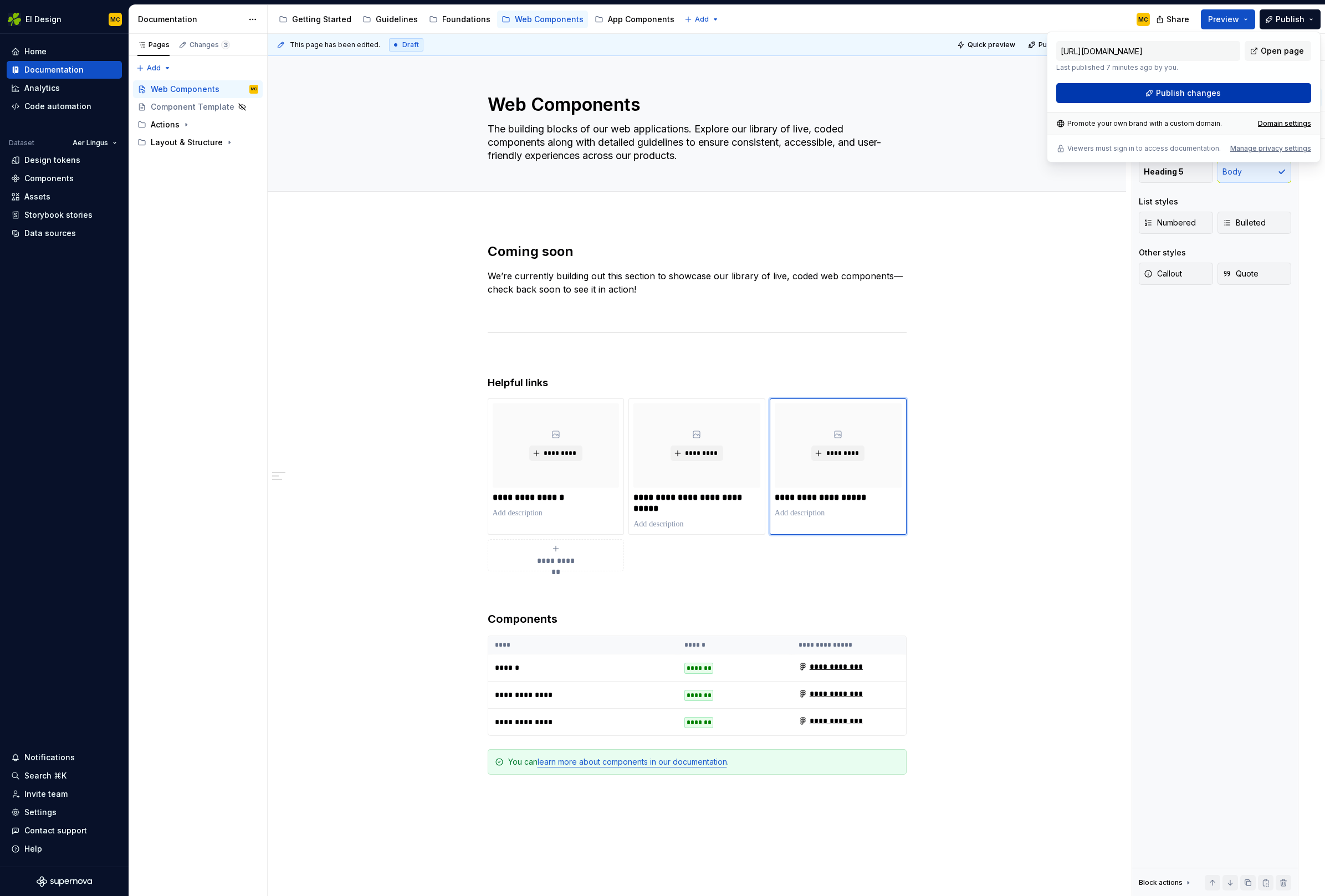
click at [1205, 95] on span "Publish changes" at bounding box center [1188, 93] width 65 height 11
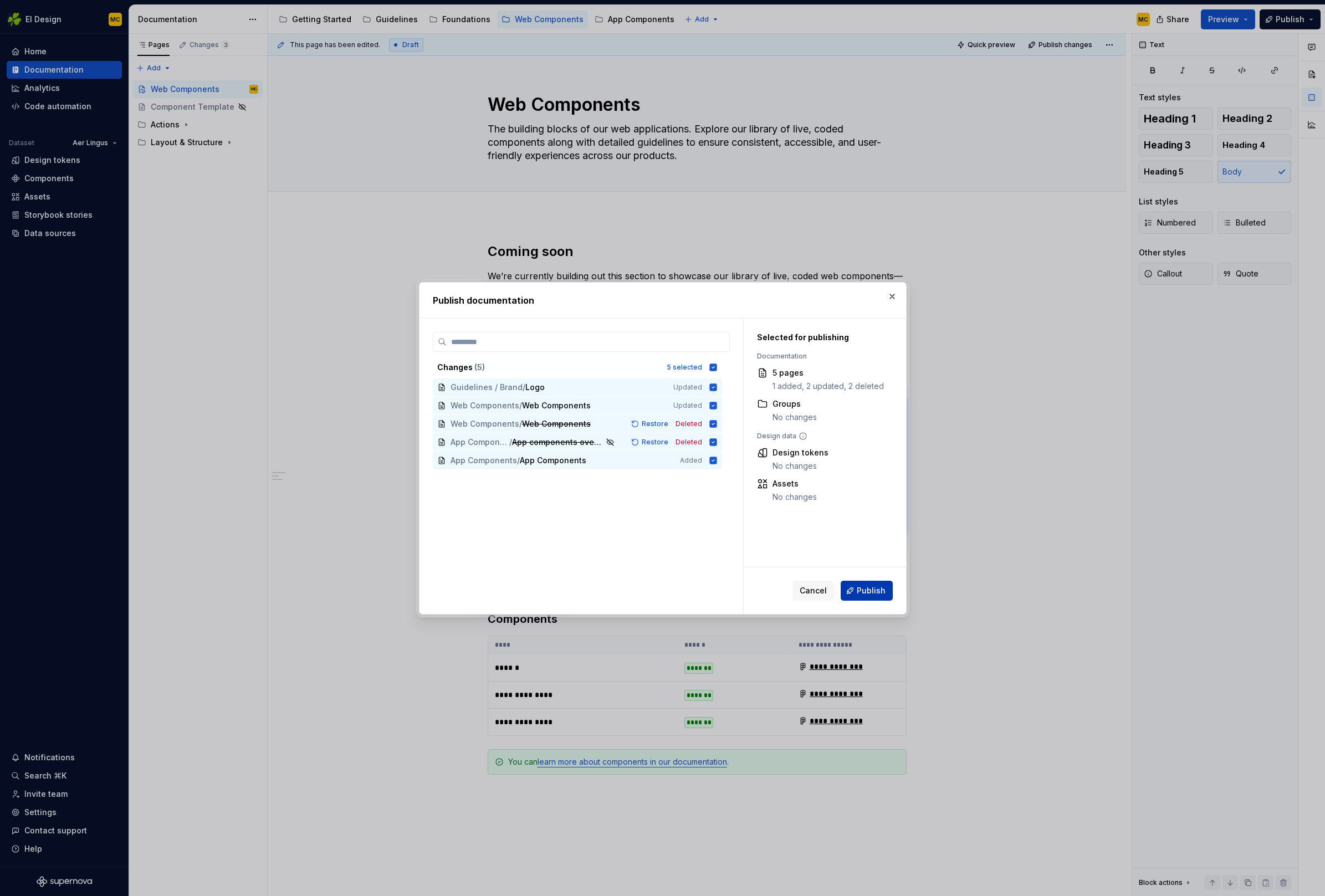
click at [876, 586] on span "Publish" at bounding box center [871, 591] width 29 height 11
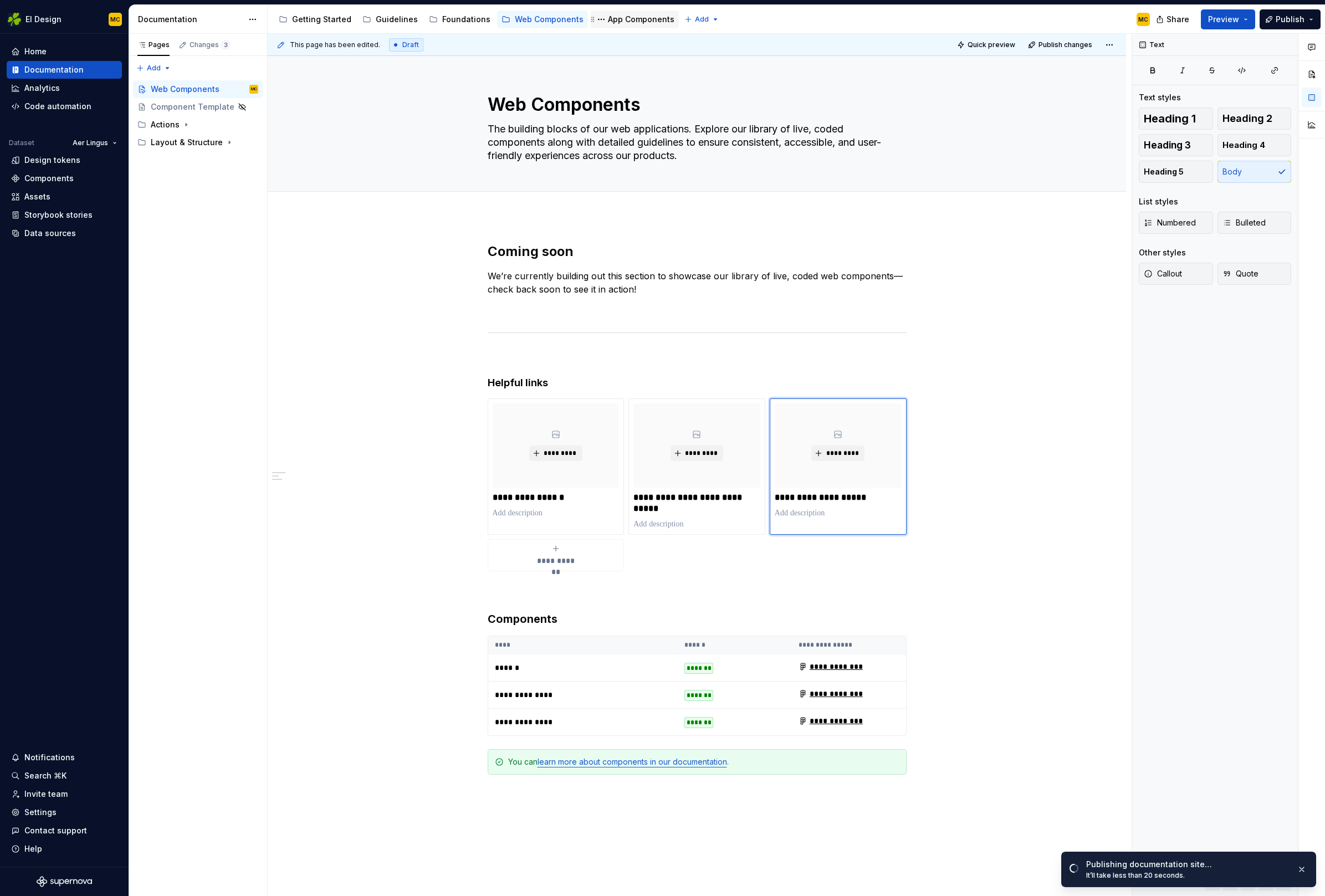
click at [612, 17] on div "App Components" at bounding box center [641, 20] width 67 height 11
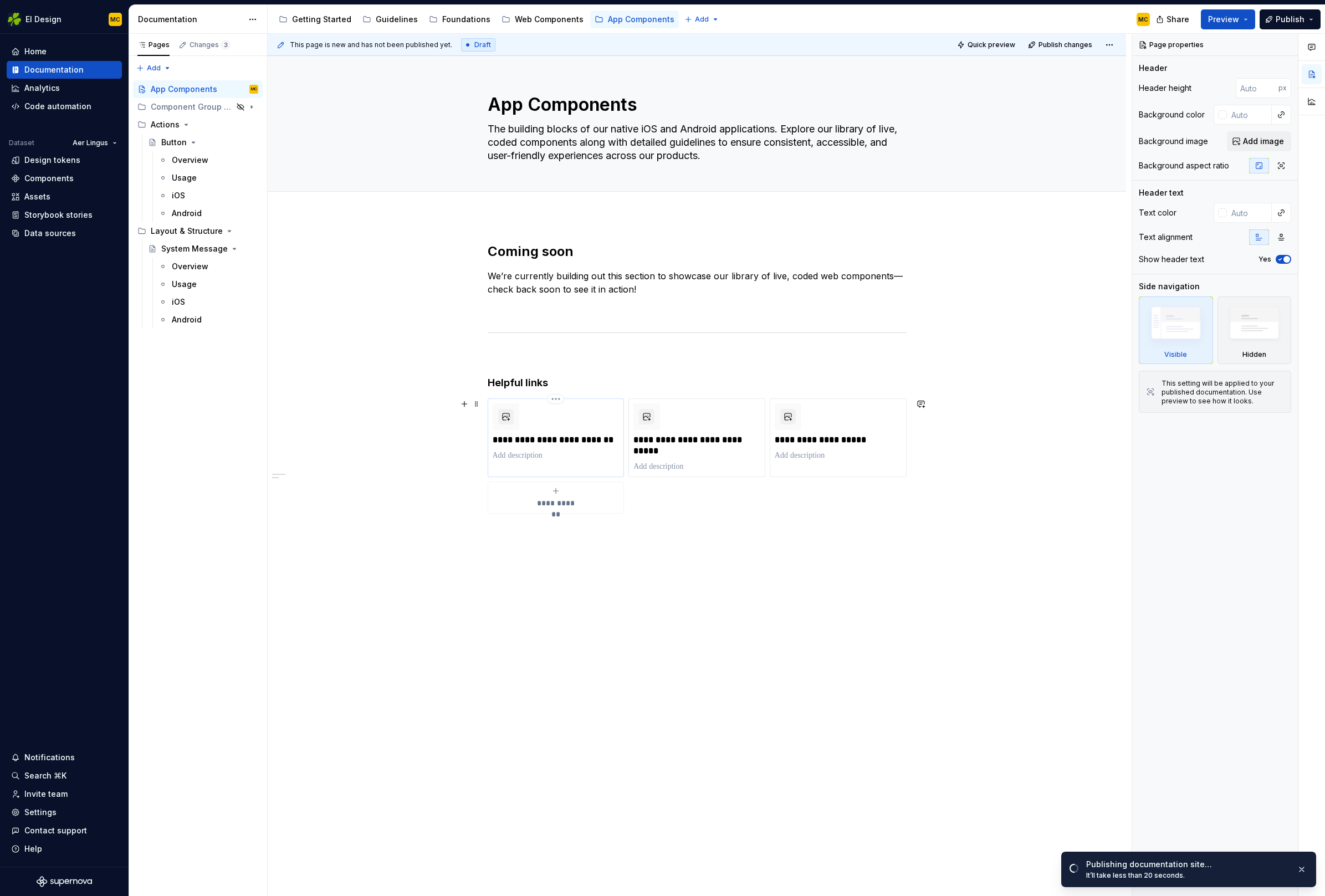
click at [547, 440] on p "**********" at bounding box center [556, 440] width 127 height 11
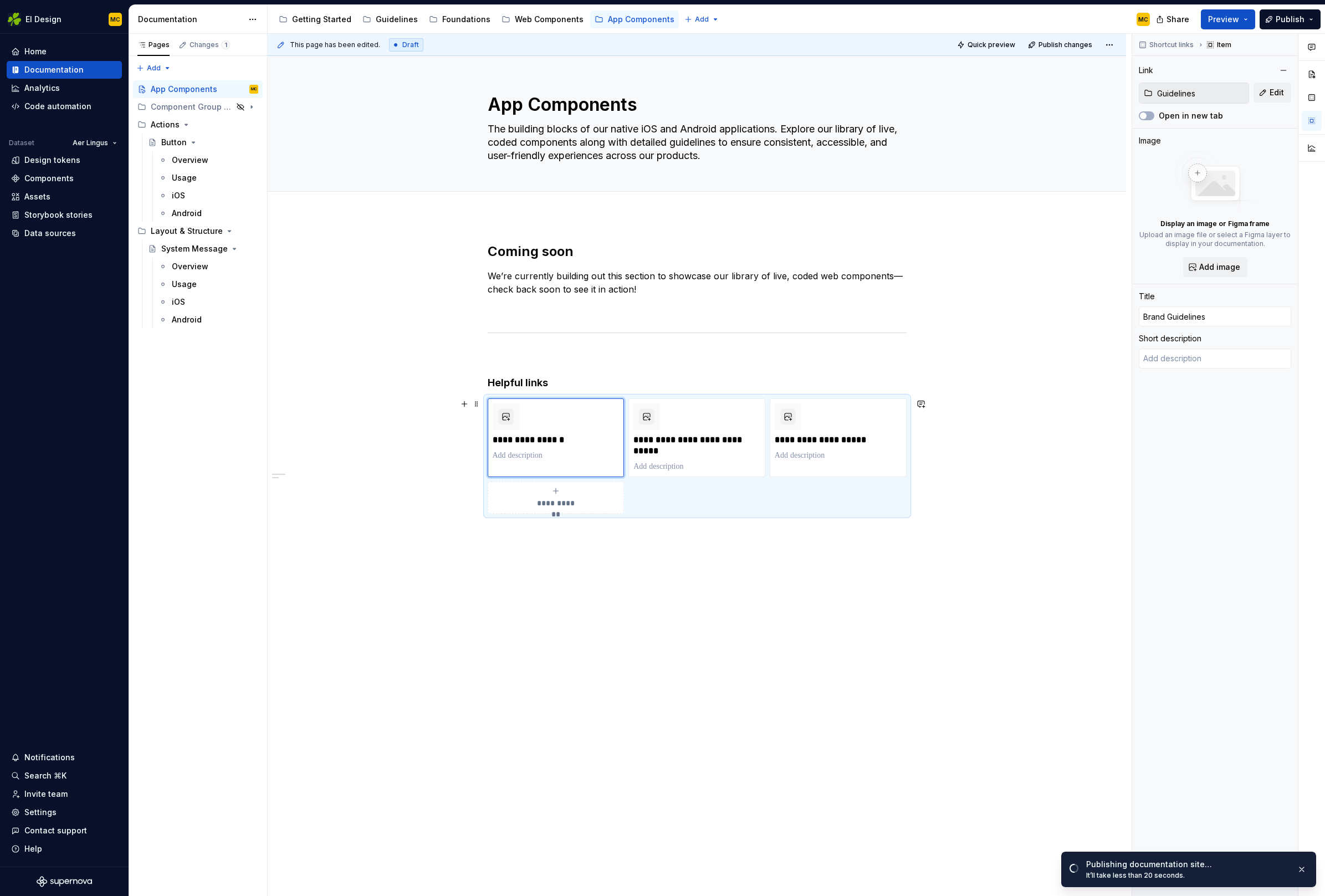
click at [960, 469] on div "**********" at bounding box center [696, 528] width 859 height 626
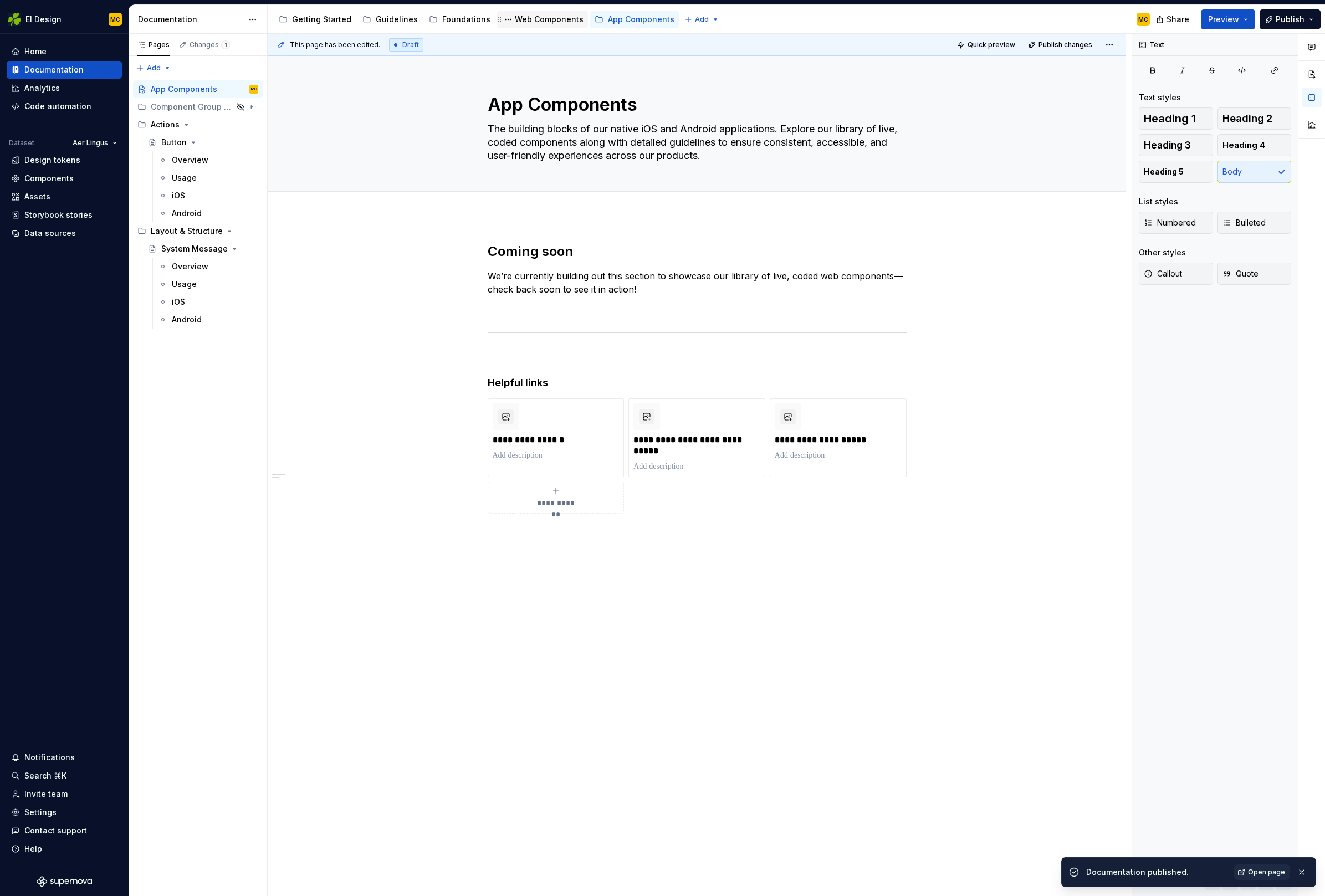
click at [525, 14] on div "Web Components" at bounding box center [549, 20] width 69 height 11
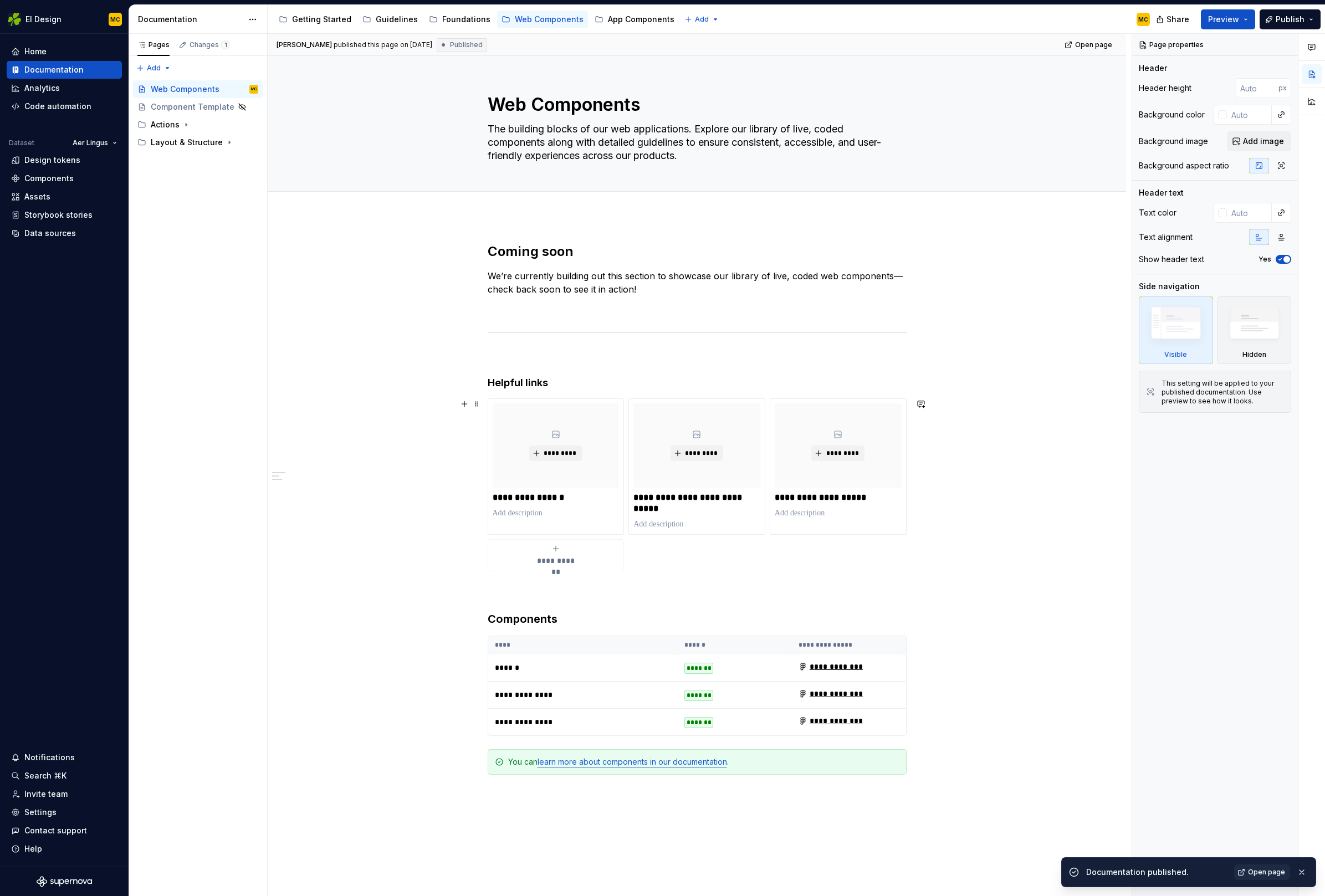
click at [860, 549] on div "**********" at bounding box center [697, 485] width 419 height 173
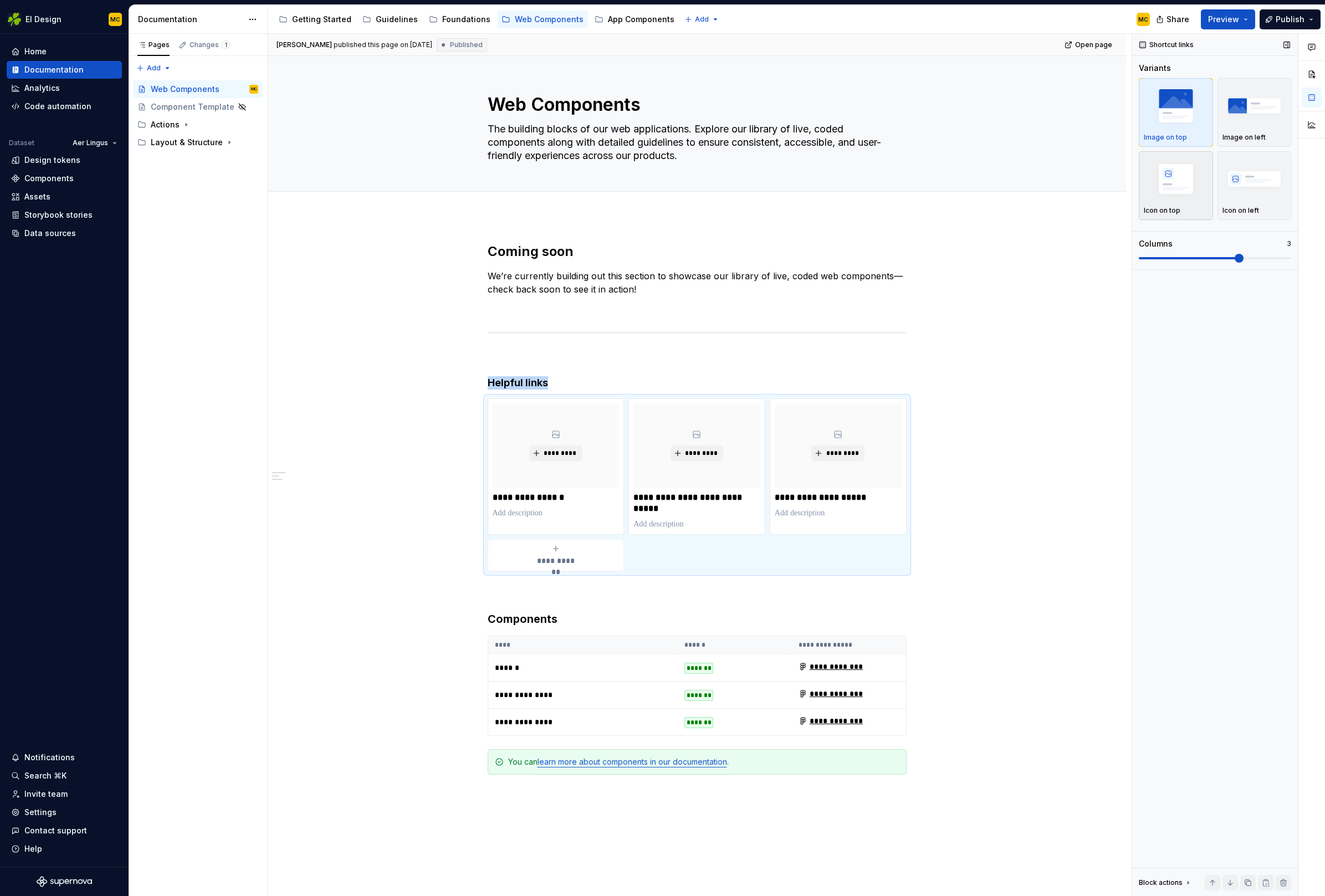
click at [1176, 184] on img "button" at bounding box center [1176, 178] width 64 height 40
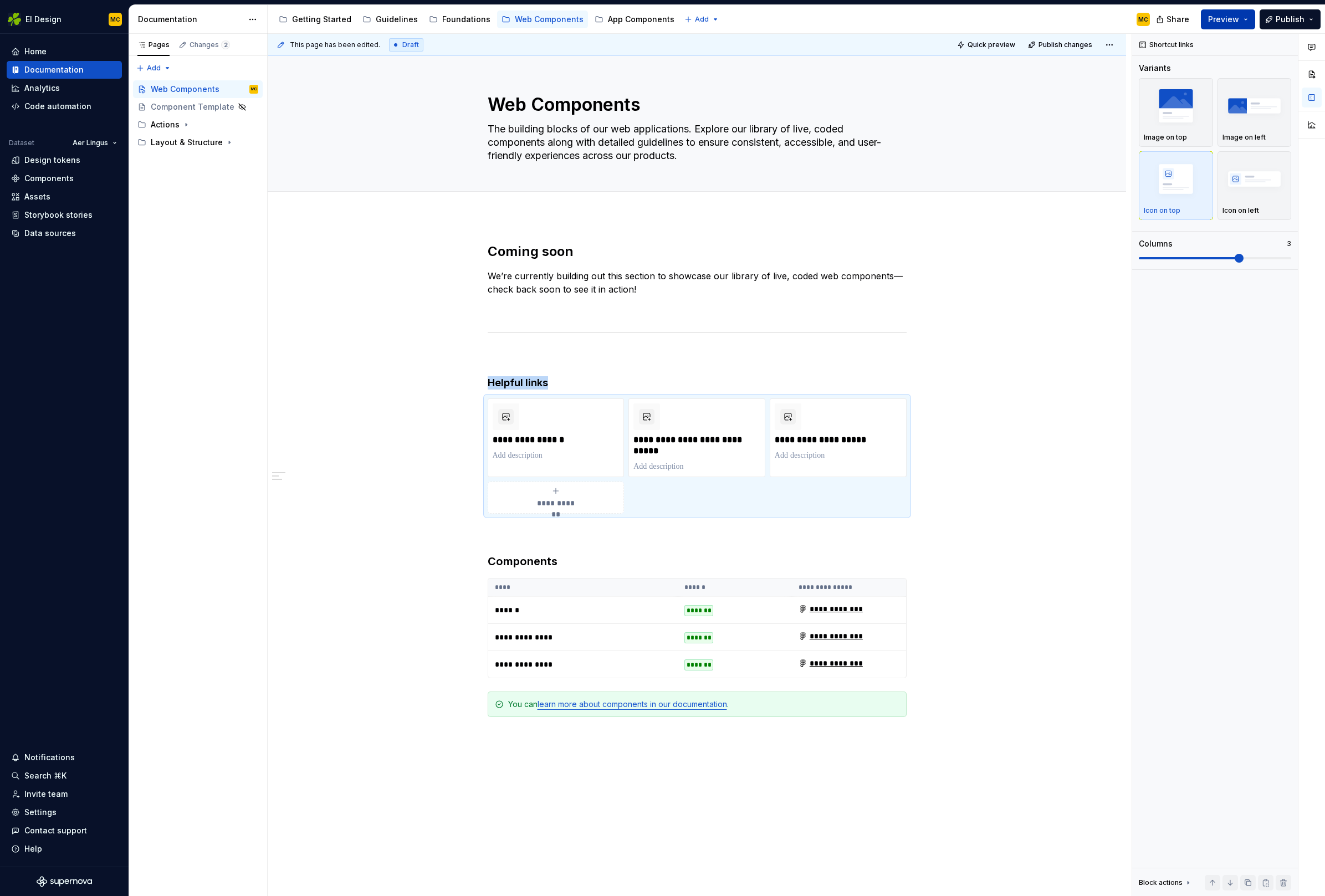
click at [1248, 23] on button "Preview" at bounding box center [1228, 19] width 54 height 20
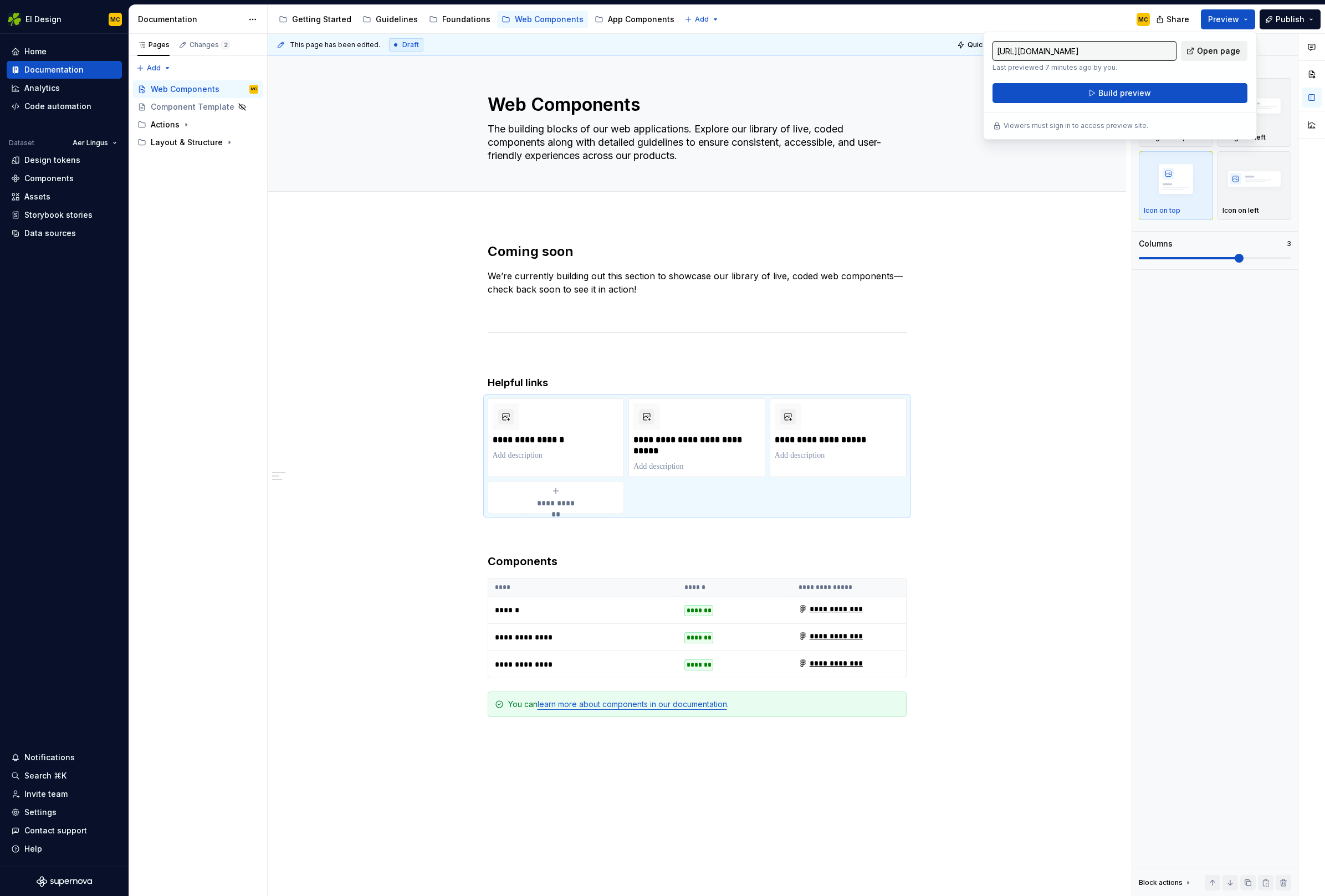
click at [1230, 48] on span "Open page" at bounding box center [1218, 51] width 43 height 11
click at [1019, 463] on div "**********" at bounding box center [696, 630] width 859 height 829
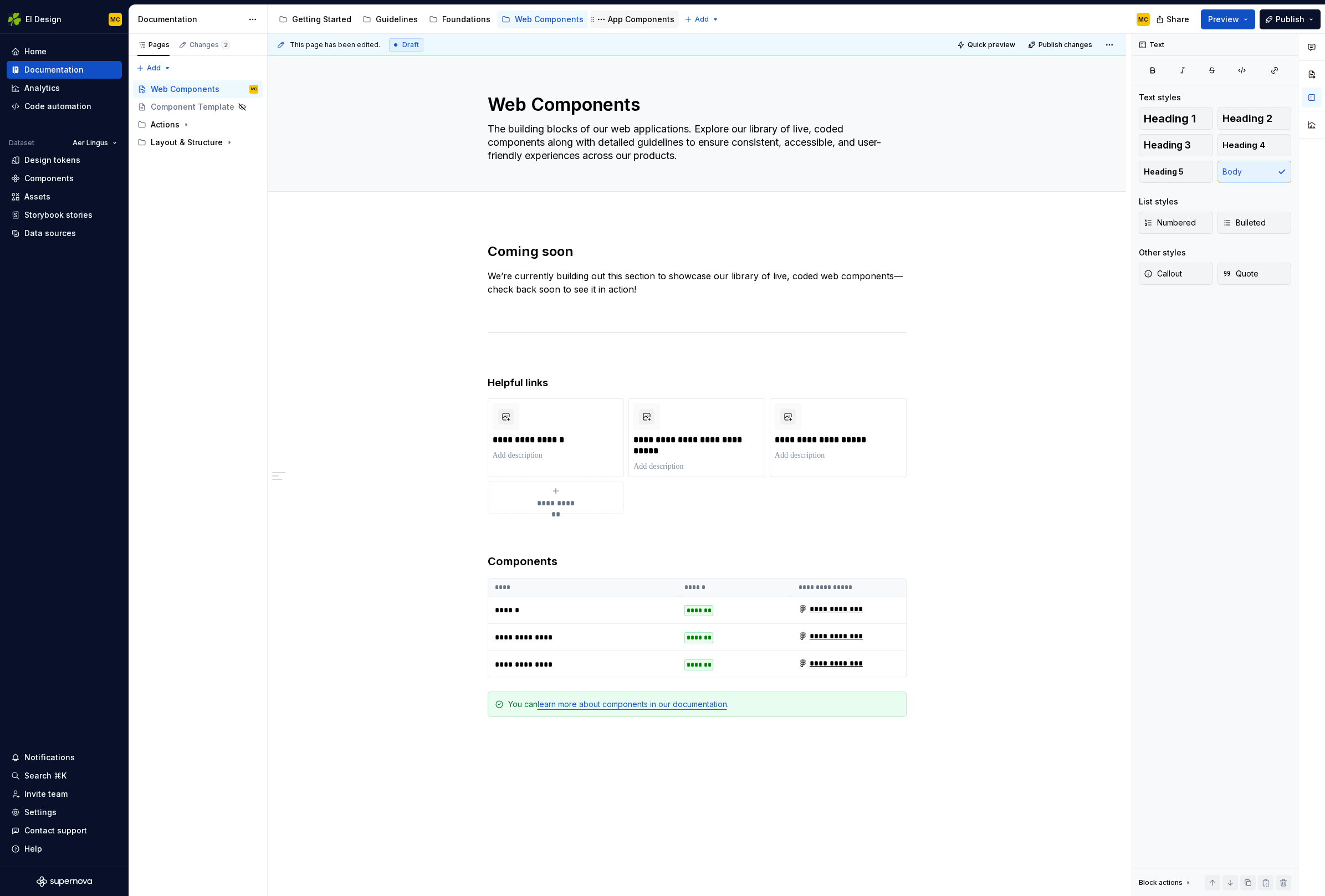
click at [608, 20] on div "App Components" at bounding box center [641, 20] width 67 height 11
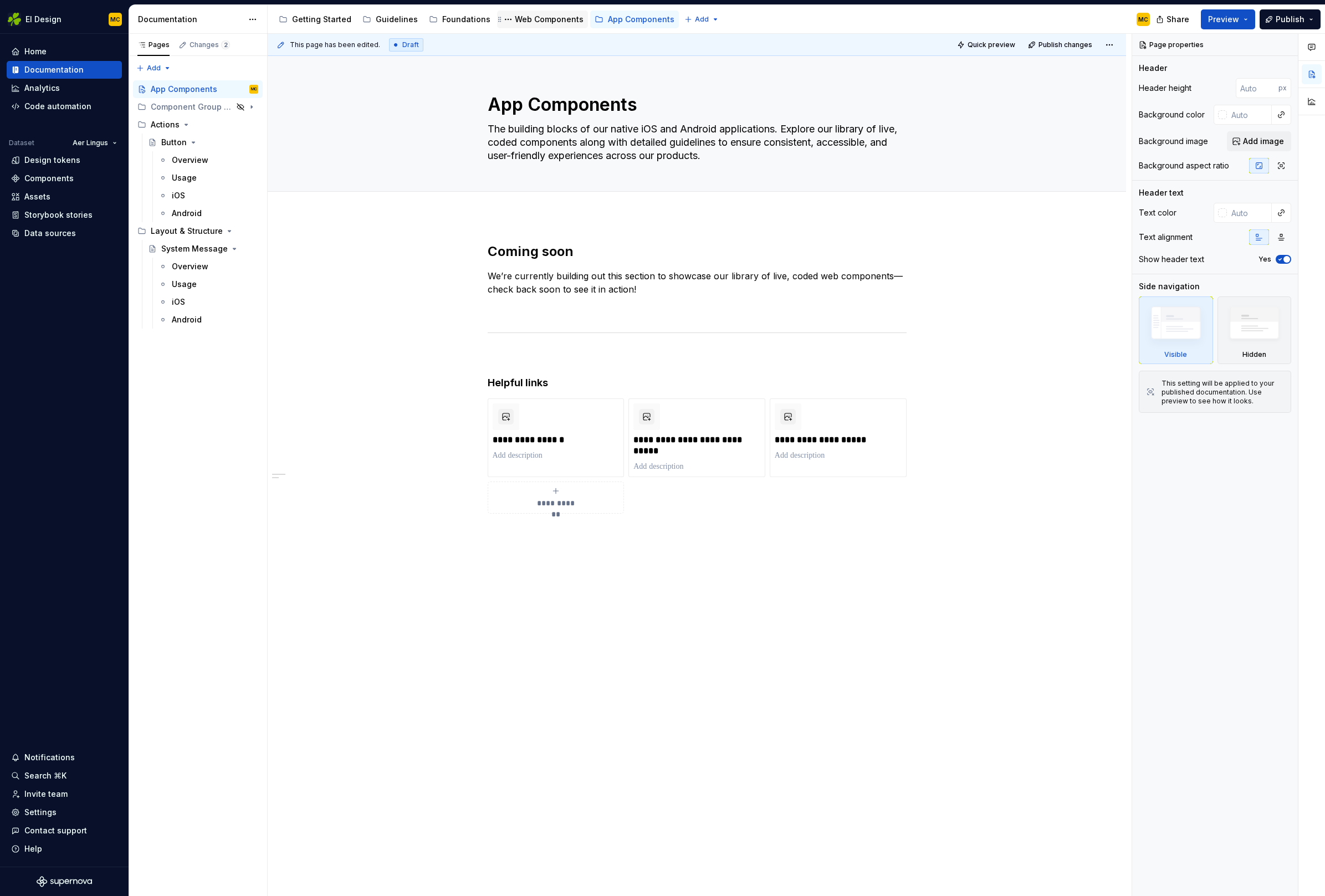
click at [537, 21] on div "Web Components" at bounding box center [549, 20] width 69 height 11
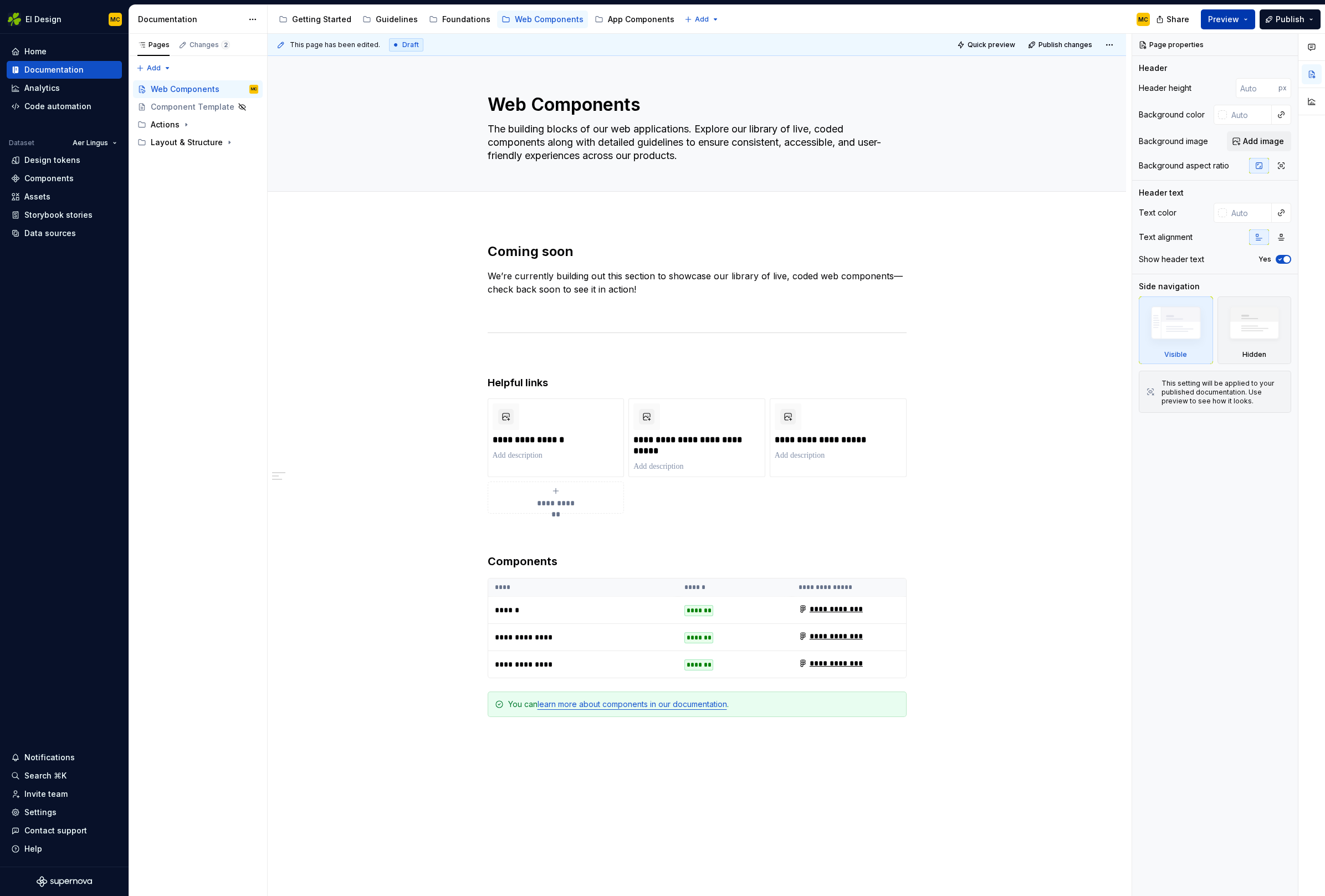
click at [1239, 23] on span "Preview" at bounding box center [1223, 20] width 31 height 11
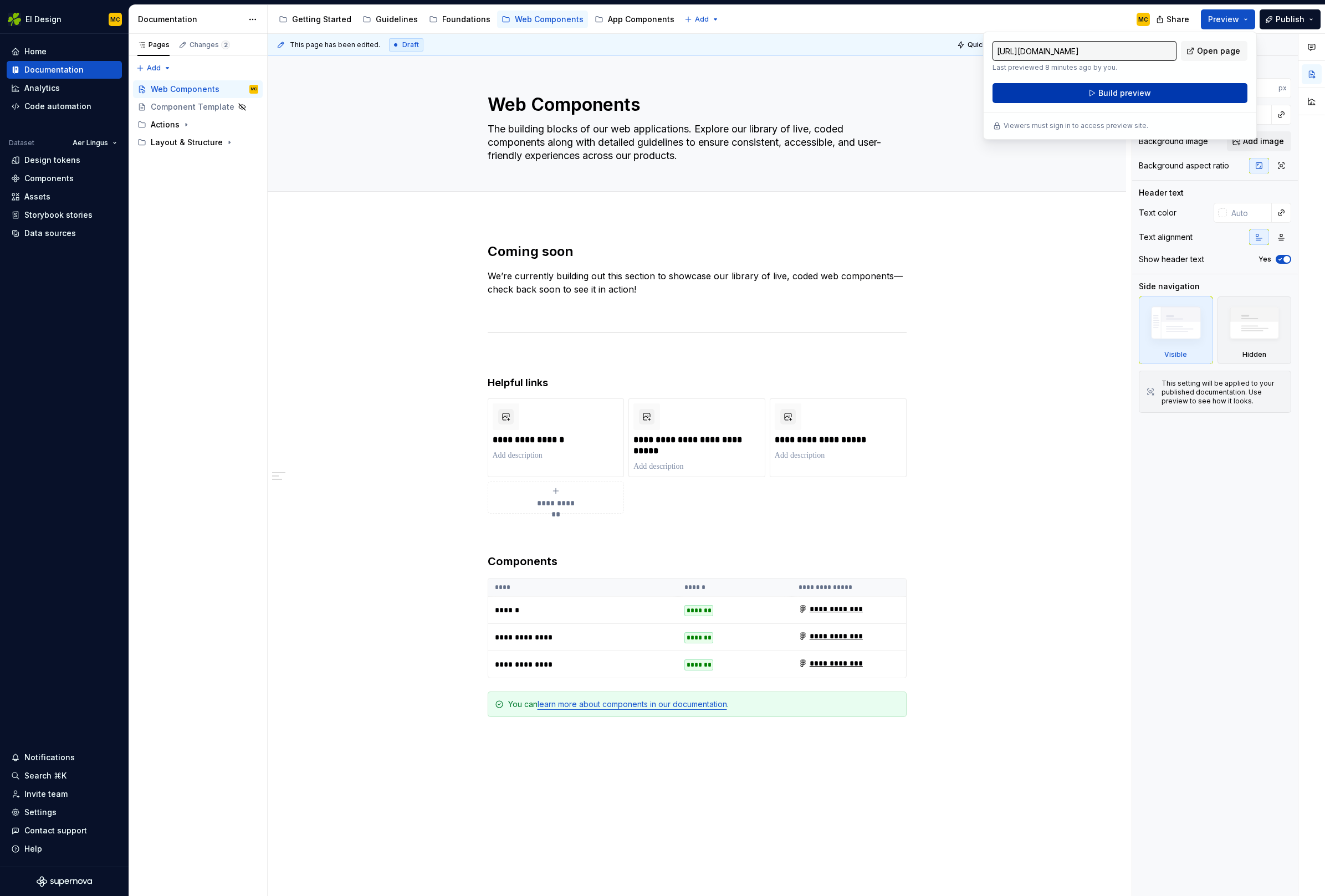
click at [1154, 94] on button "Build preview" at bounding box center [1120, 93] width 255 height 20
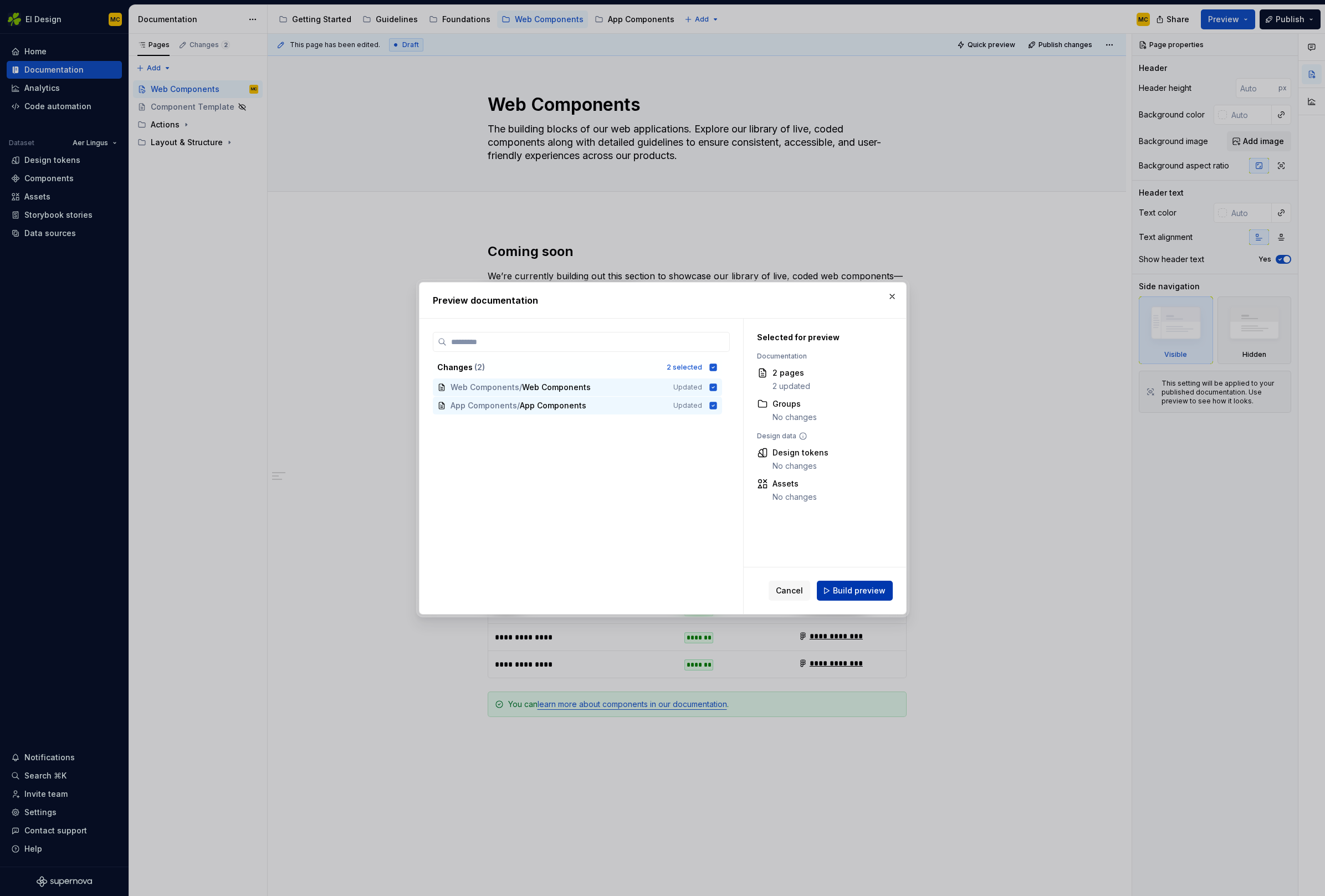
click at [856, 596] on button "Build preview" at bounding box center [854, 590] width 76 height 20
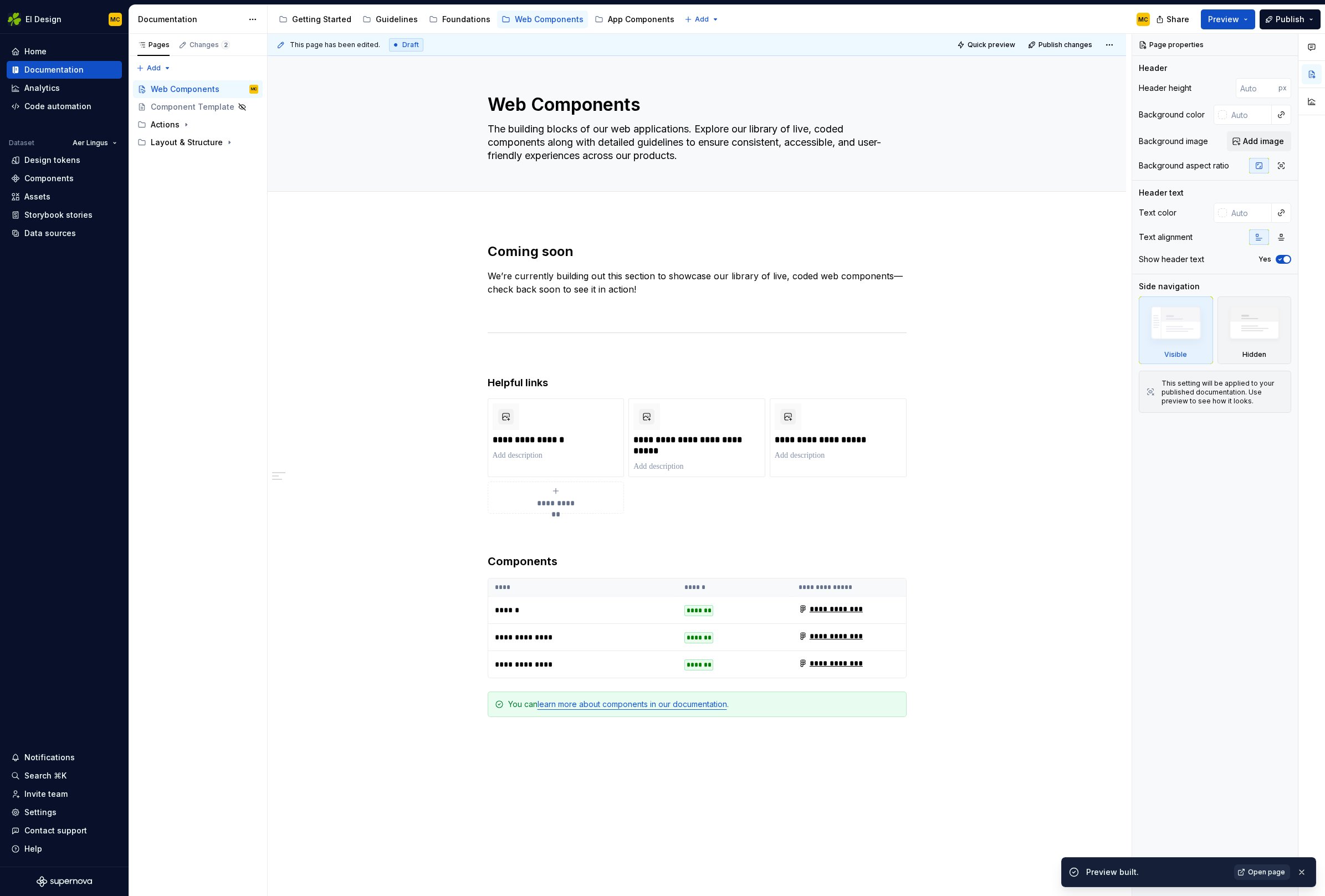
click at [1271, 872] on span "Open page" at bounding box center [1267, 872] width 38 height 8
drag, startPoint x: 694, startPoint y: 154, endPoint x: 701, endPoint y: 158, distance: 8.1
click at [701, 158] on textarea "The building blocks of our web applications. Explore our library of live, coded…" at bounding box center [694, 142] width 419 height 44
click at [710, 155] on textarea "The building blocks of our web applications. Explore our library of live, coded…" at bounding box center [694, 142] width 419 height 44
type textarea "*"
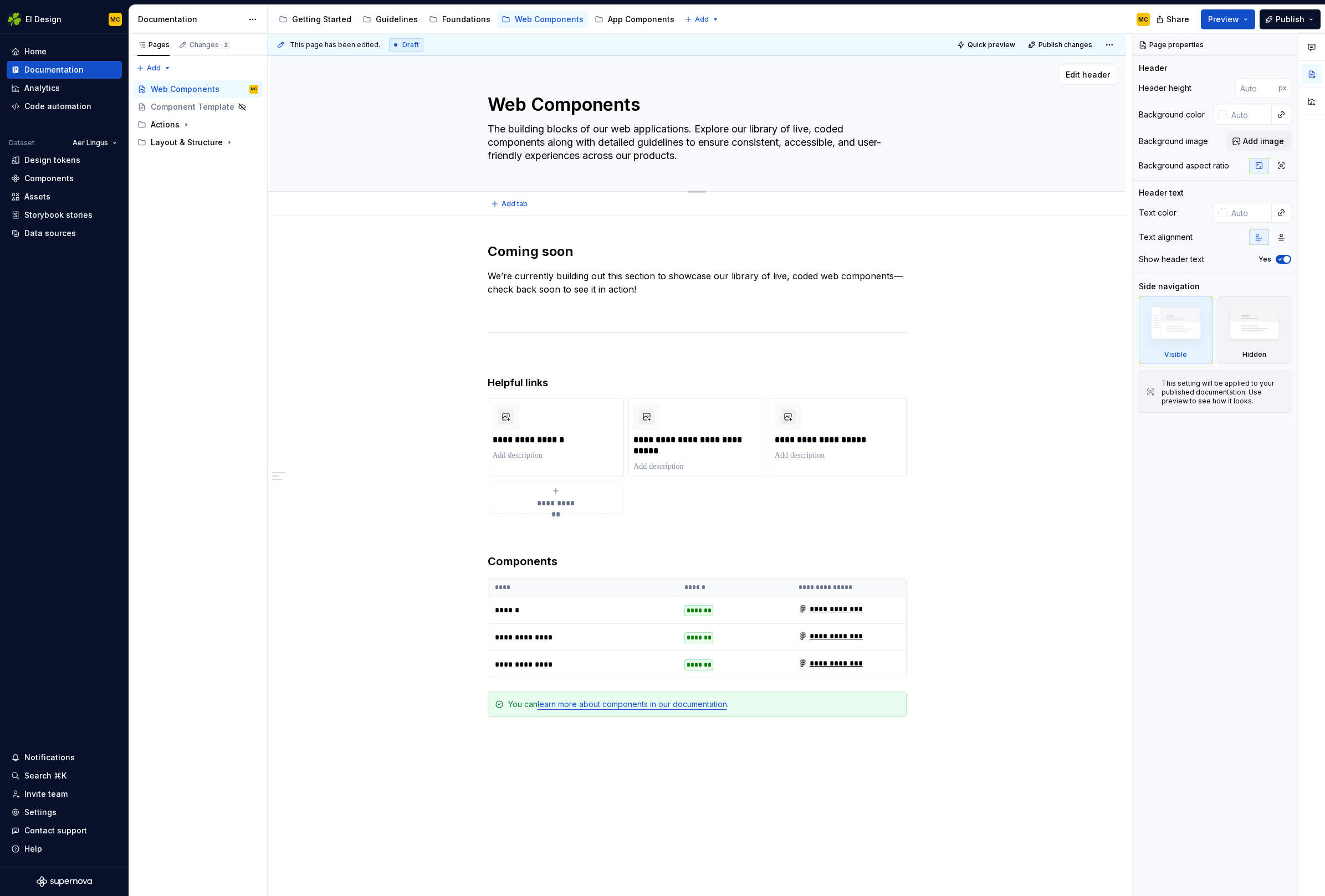
type textarea "The building blocks of our web applications. Explore our library of live, coded…"
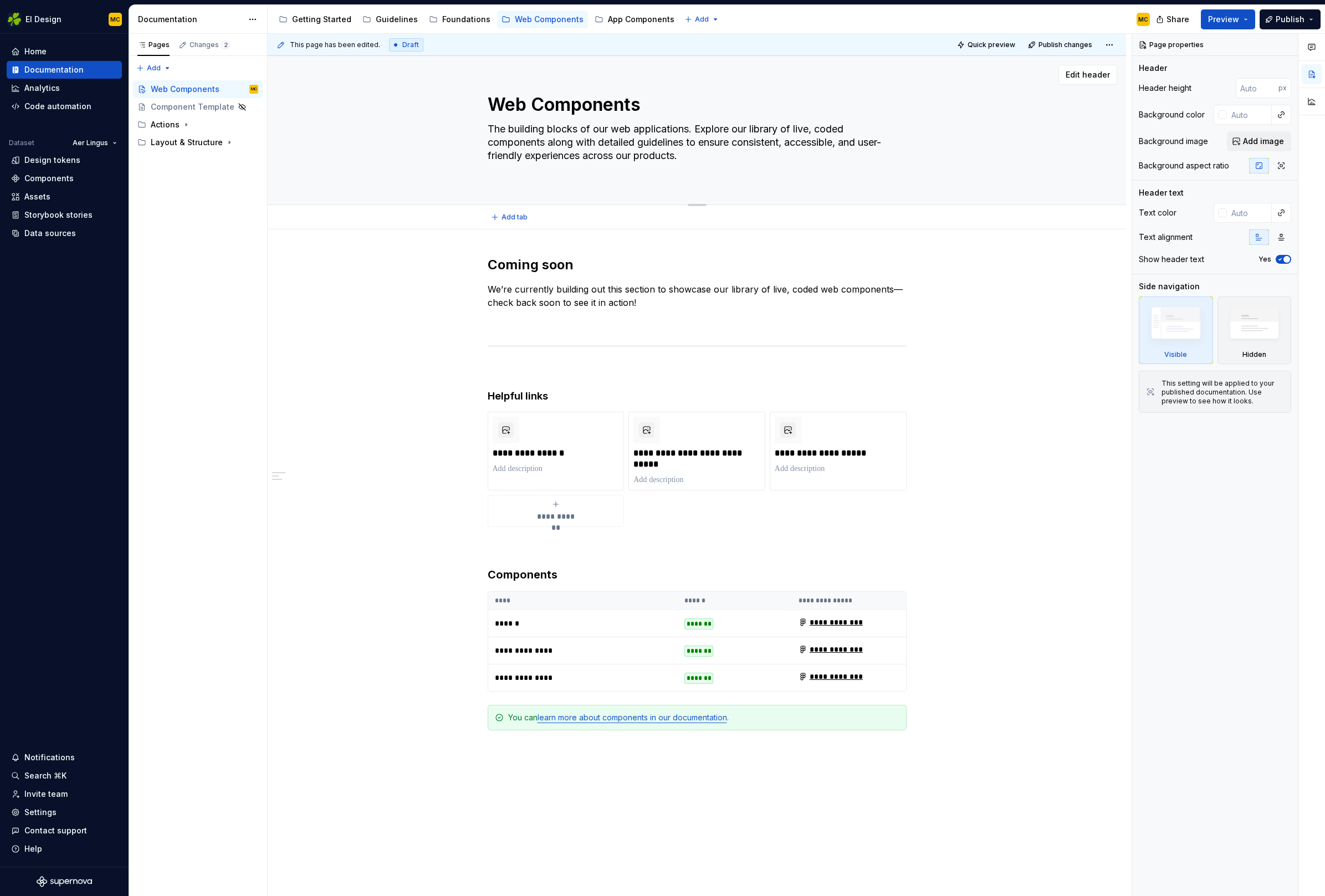
paste textarea "The building blocks of our web applications. Explore our library of live, coded…"
type textarea "*"
type textarea "The building blocks of our web applications. Explore our library of live, coded…"
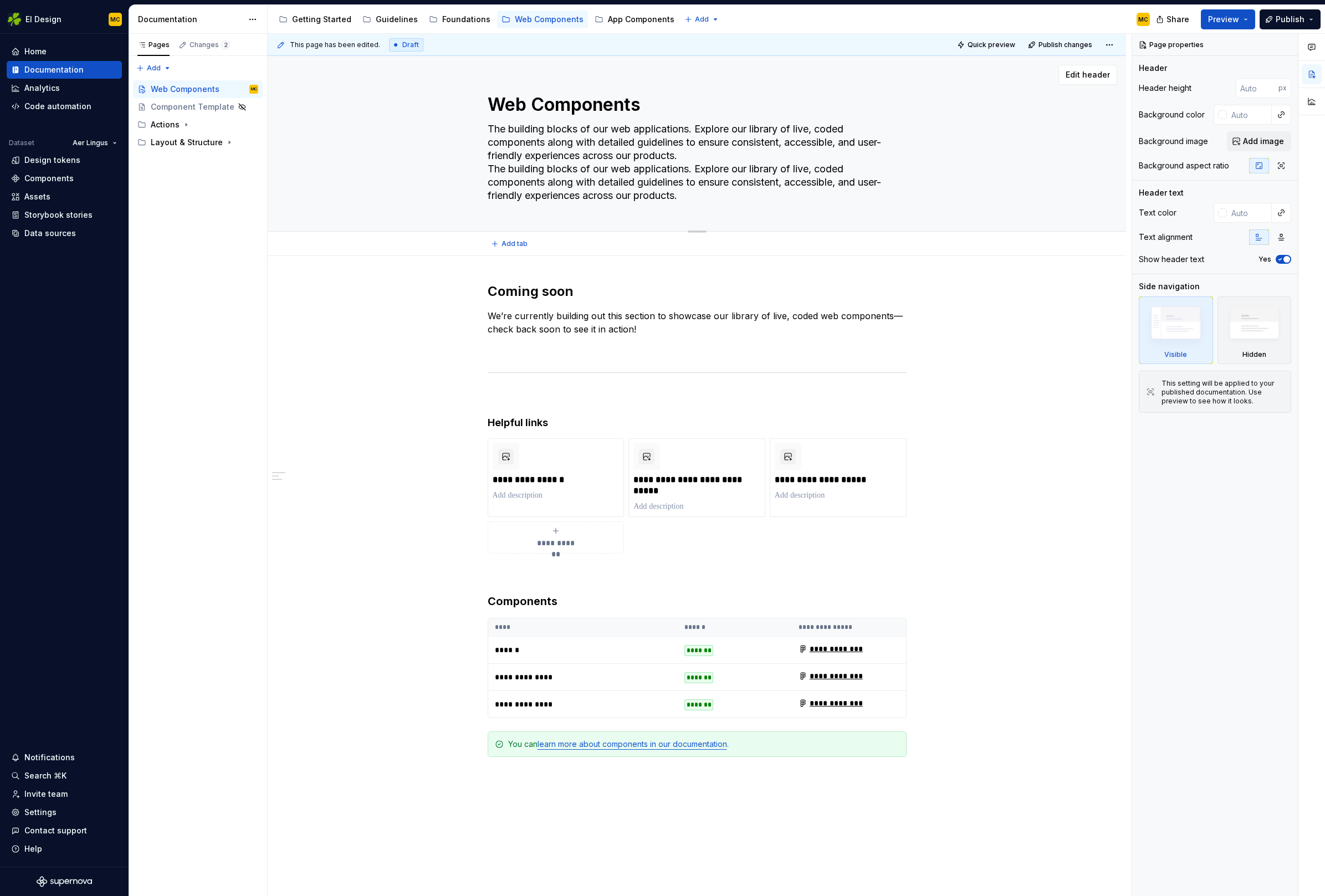
type textarea "*"
type textarea "The building blocks of our web applications. Explore our library of live, coded…"
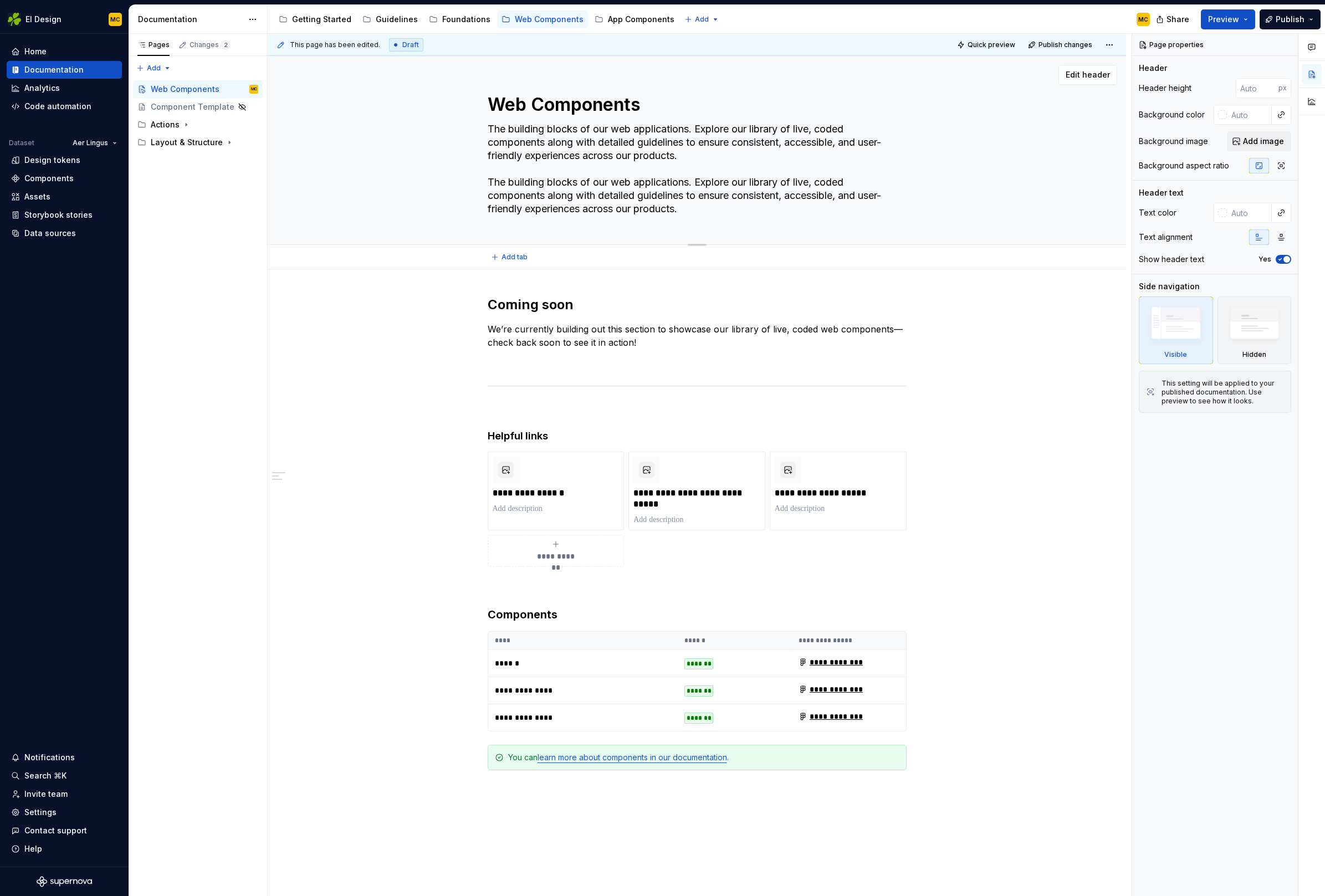
type textarea "*"
type textarea "The building blocks of our web applications. Explore our library of live, coded…"
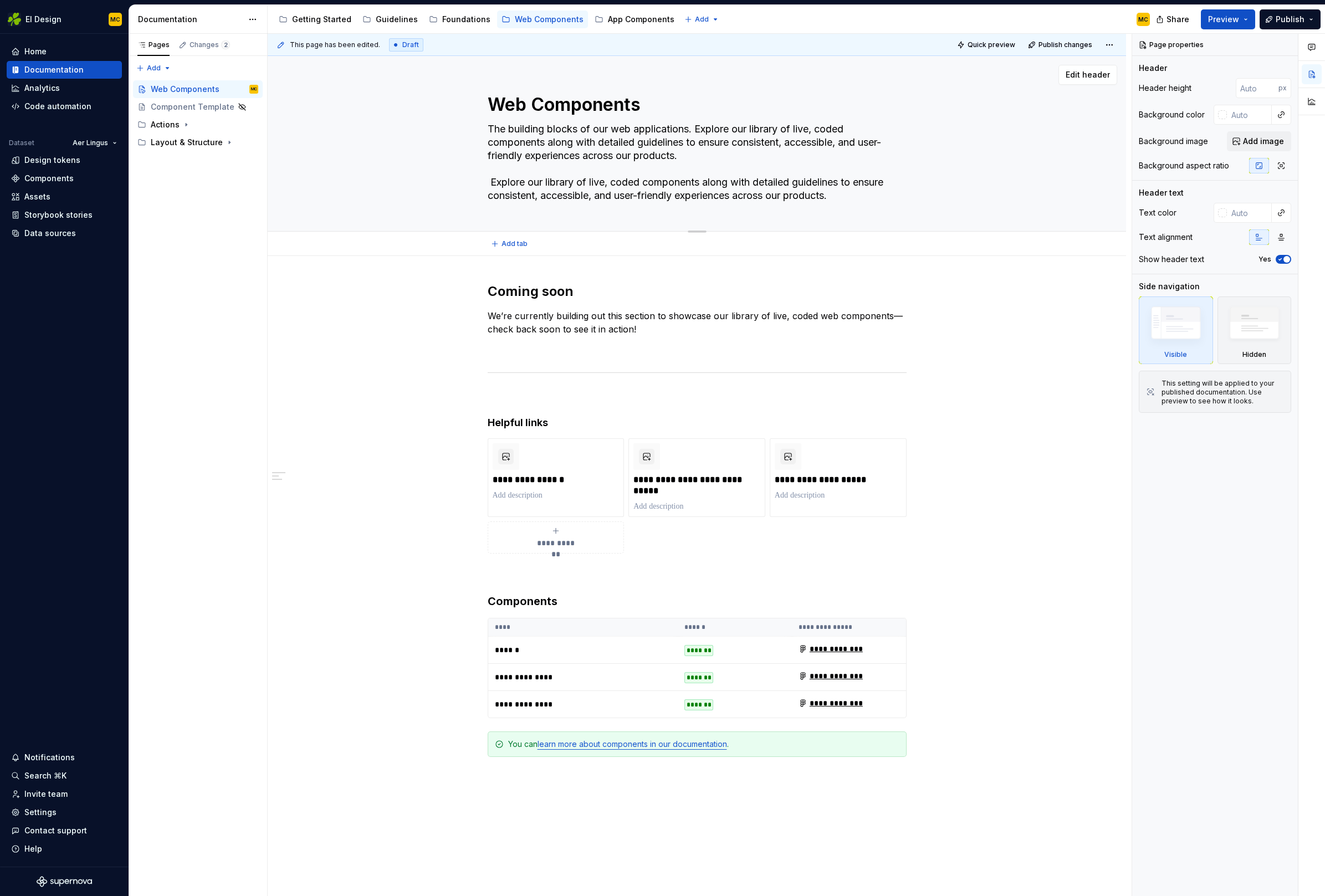
type textarea "*"
type textarea "The building blocks of our web applications. Explore our library of live, coded…"
type textarea "*"
type textarea "The building blocks of our web applications. Explore our library of live, coded…"
type textarea "*"
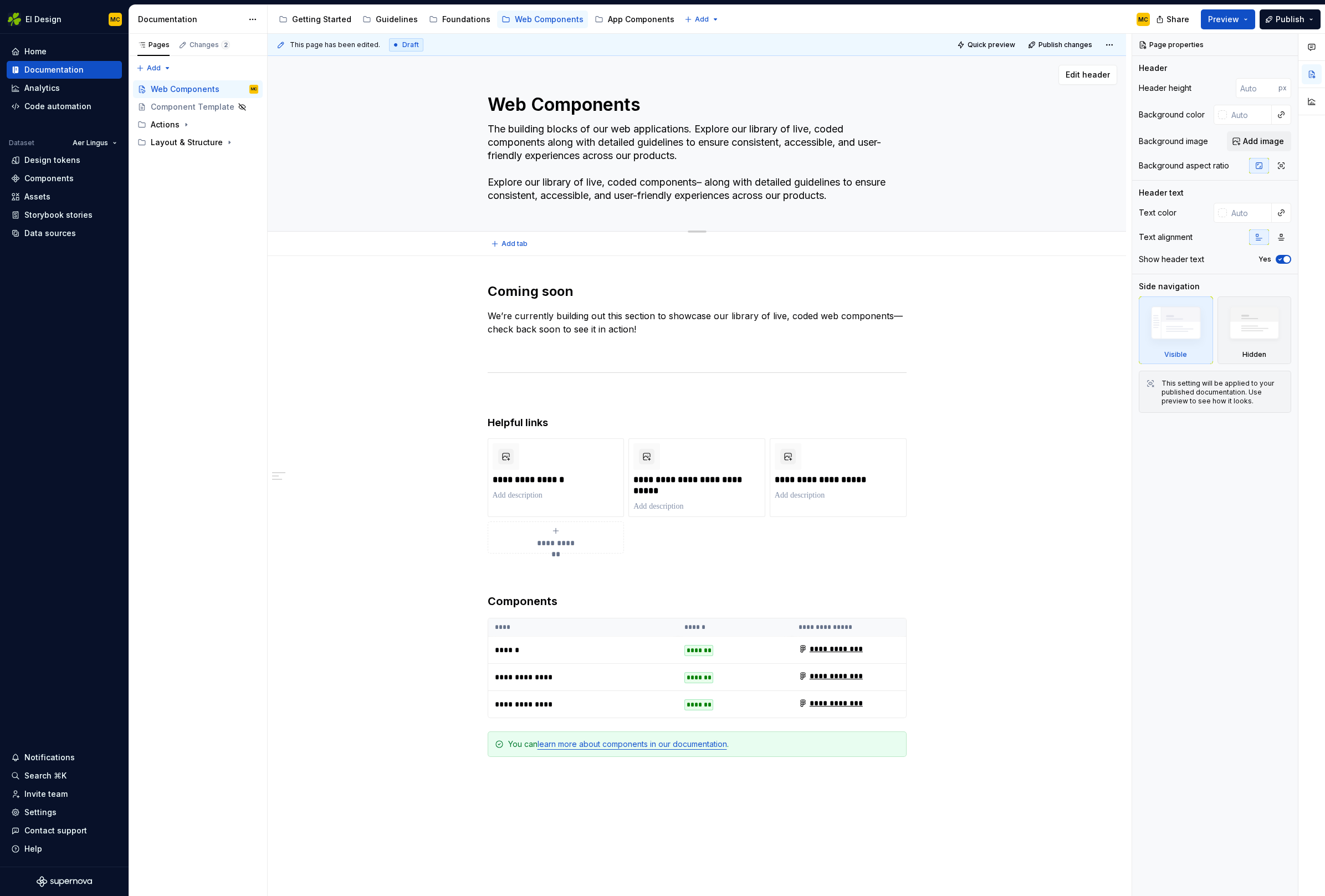
type textarea "The building blocks of our web applications. Explore our library of live, coded…"
type textarea "*"
type textarea "The building blocks of our web applications. Explore our library of live, coded…"
paste textarea "The building blocks of our web applications."
type textarea "*"
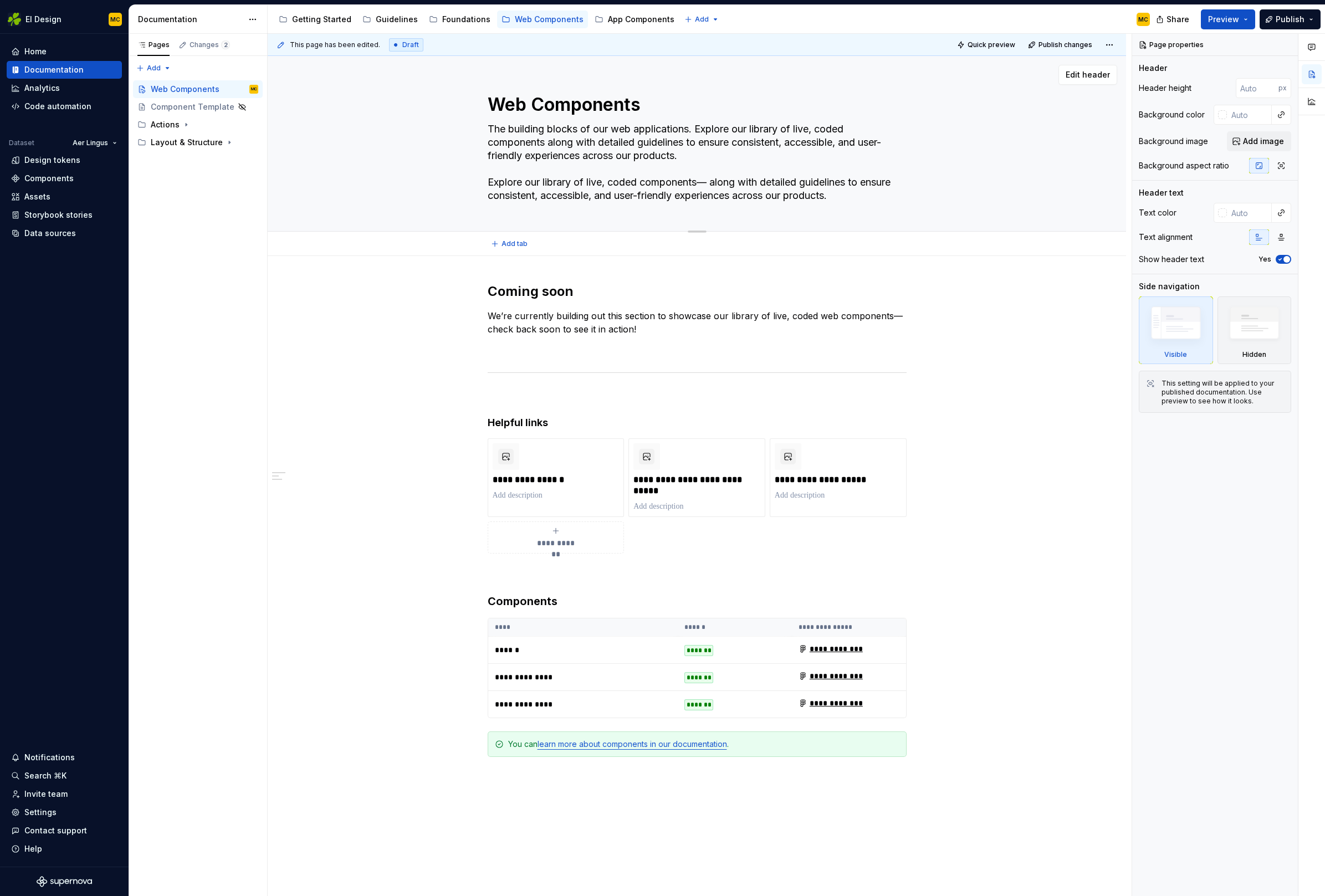
type textarea "The building blocks of our web applications. Explore our library of live, coded…"
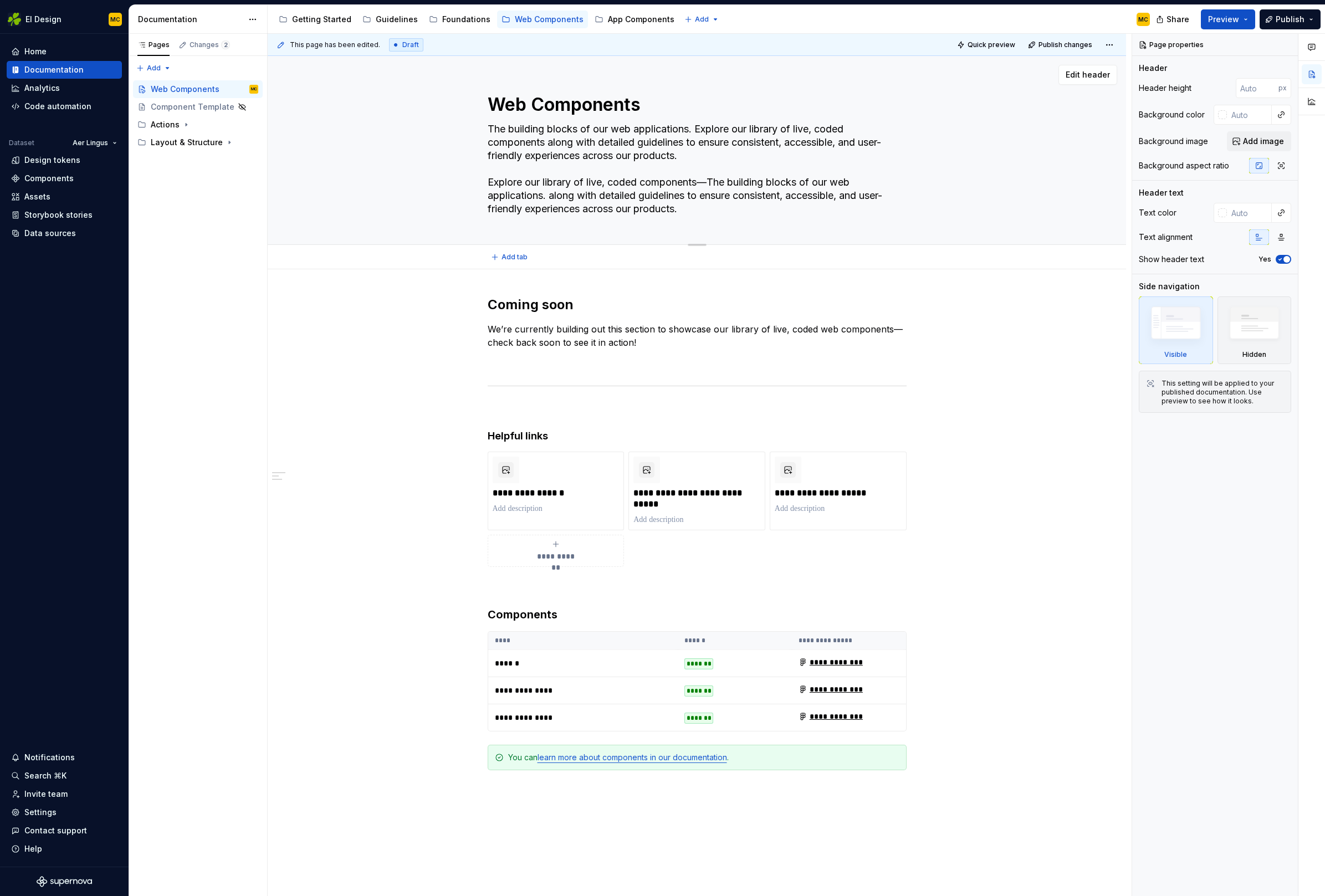
type textarea "*"
type textarea "The building blocks of our web applications. Explore our library of live, coded…"
type textarea "*"
type textarea "The building blocks of our web applications. Explore our library of live, coded…"
type textarea "*"
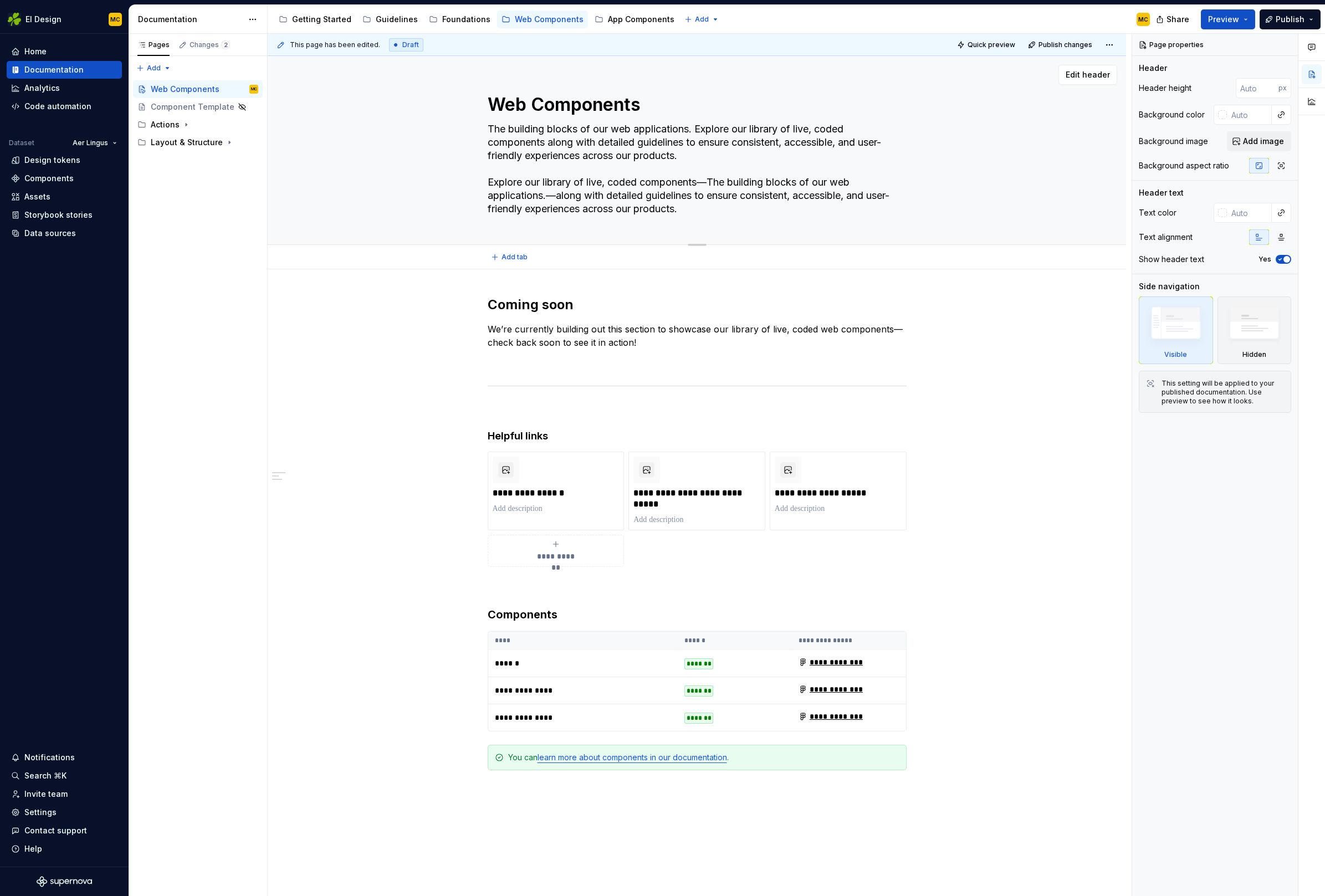
type textarea "The building blocks of our web applications. Explore our library of live, coded…"
type textarea "*"
type textarea "The building blocks of our web applications. Explore our library of live, coded…"
type textarea "*"
type textarea "The building blocks of our web applications. Explore our library of live, coded…"
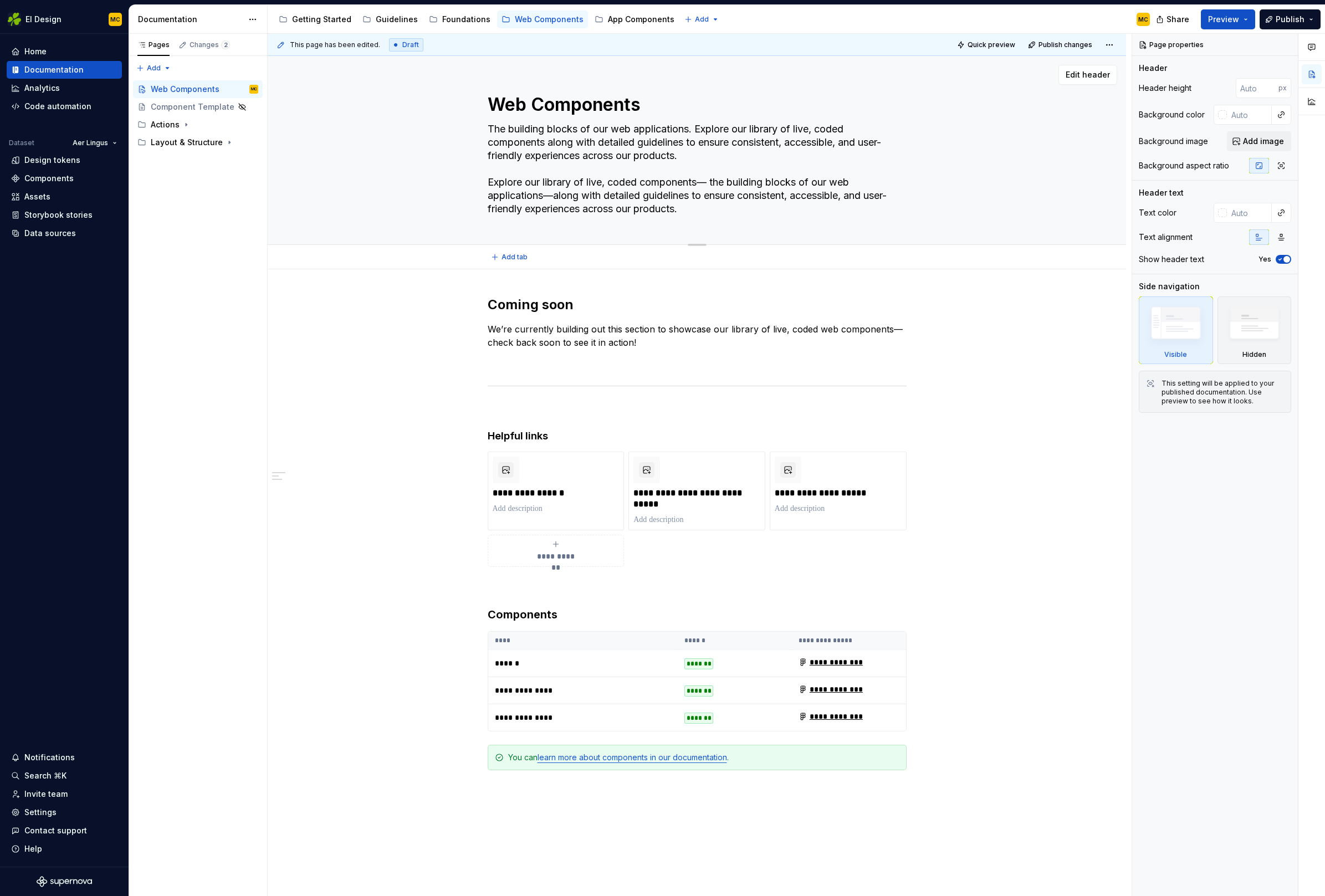
type textarea "*"
type textarea "The building blocks of our web applications. Explore our library of live, coded…"
type textarea "*"
type textarea "The building blocks of our web applications. Explore our library of live, coded…"
type textarea "*"
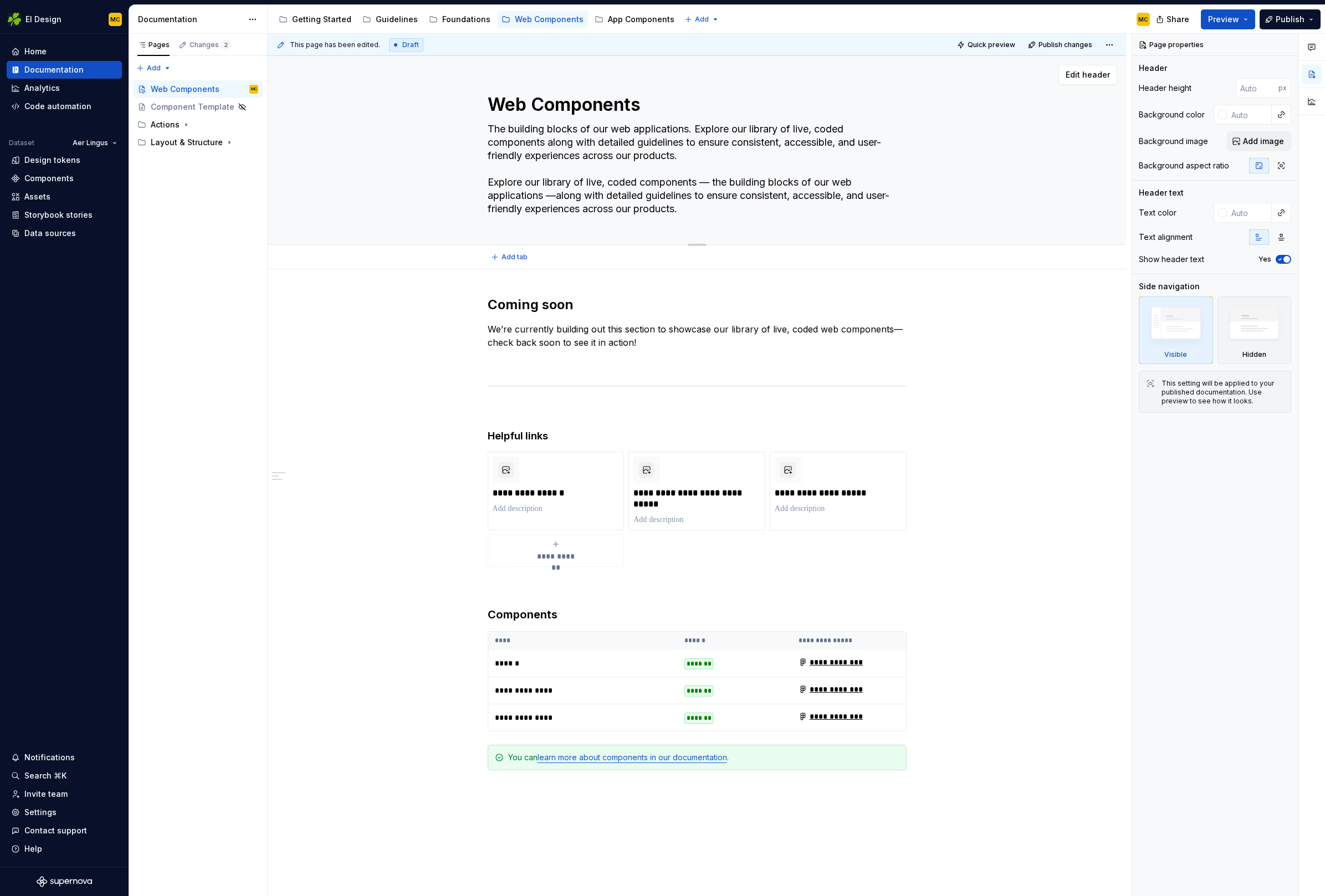
type textarea "The building blocks of our web applications. Explore our library of live, coded…"
type textarea "*"
type textarea "The building blocks of our web applications. Explore our library of live, coded…"
paste textarea "Browse our library of live, coded components—the core building blocks of our we…"
type textarea "*"
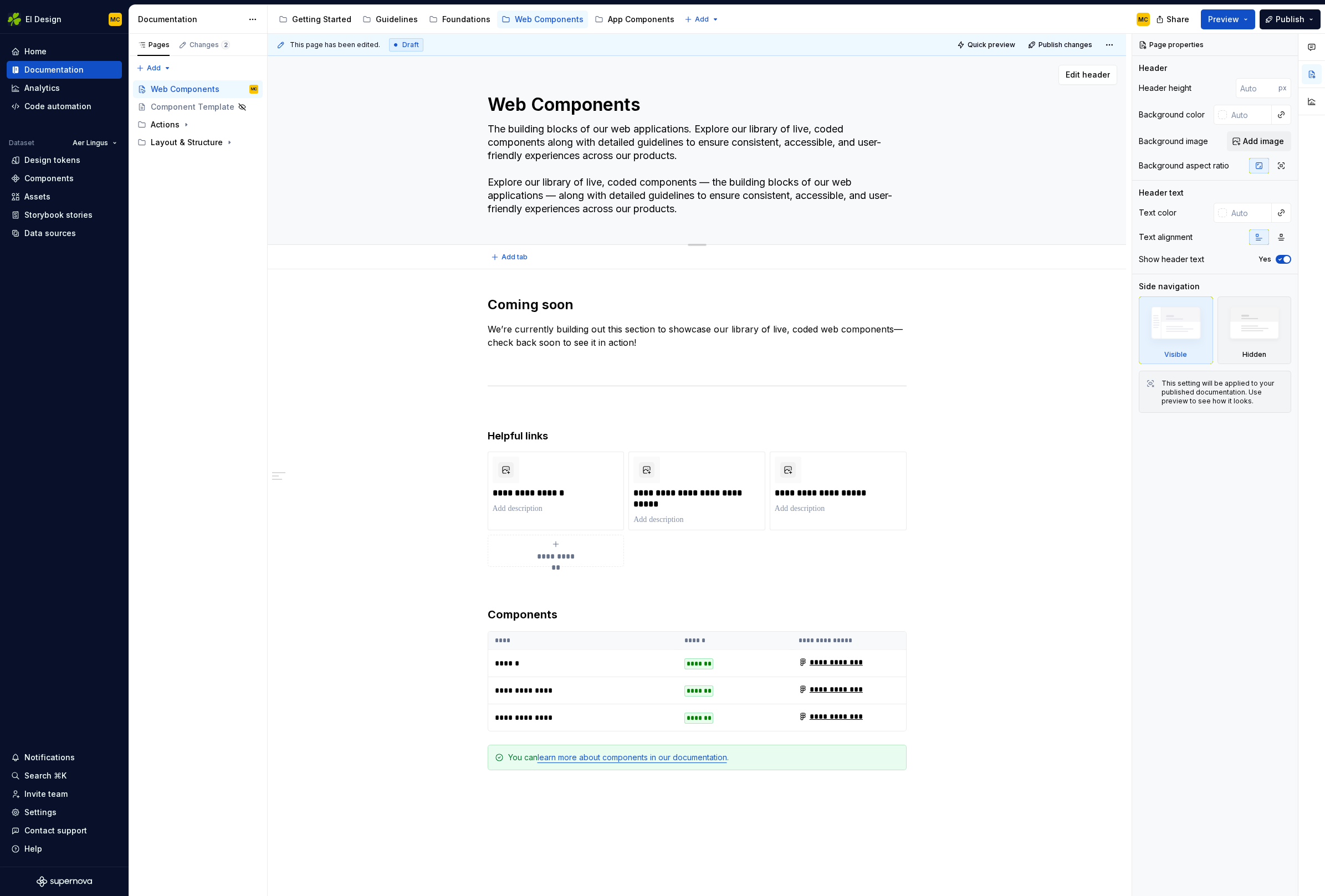
type textarea "Browse our library of live, coded components—the core building blocks of our we…"
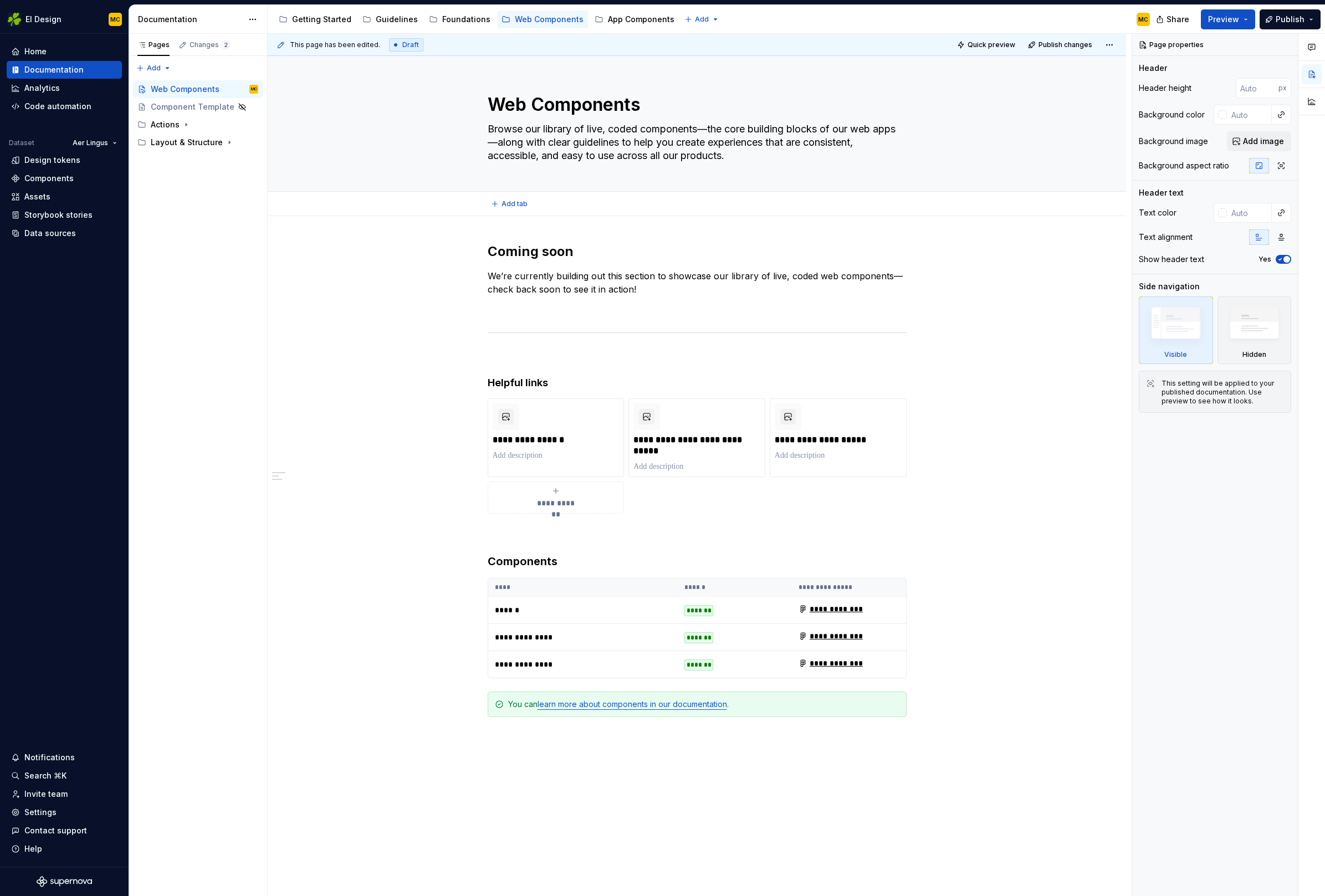
type textarea "*"
type textarea "Browse our library of live, coded components—the core building blocks of our we…"
click at [628, 21] on div "App Components" at bounding box center [641, 20] width 67 height 11
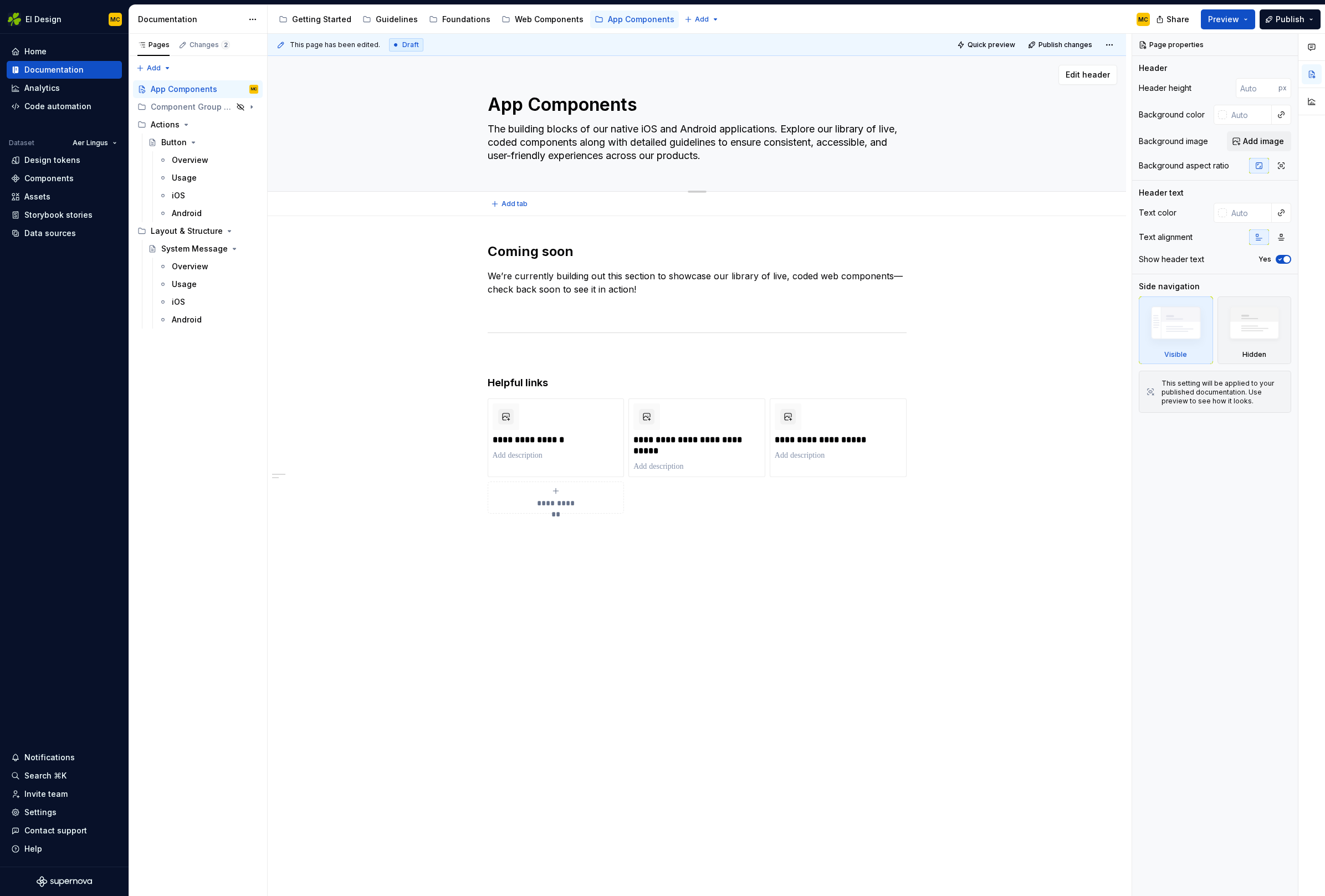
click at [754, 157] on textarea "The building blocks of our native iOS and Android applications. Explore our lib…" at bounding box center [694, 142] width 419 height 44
type textarea "*"
type textarea "The building blocks of our native iOS and Android applications. Explore our lib…"
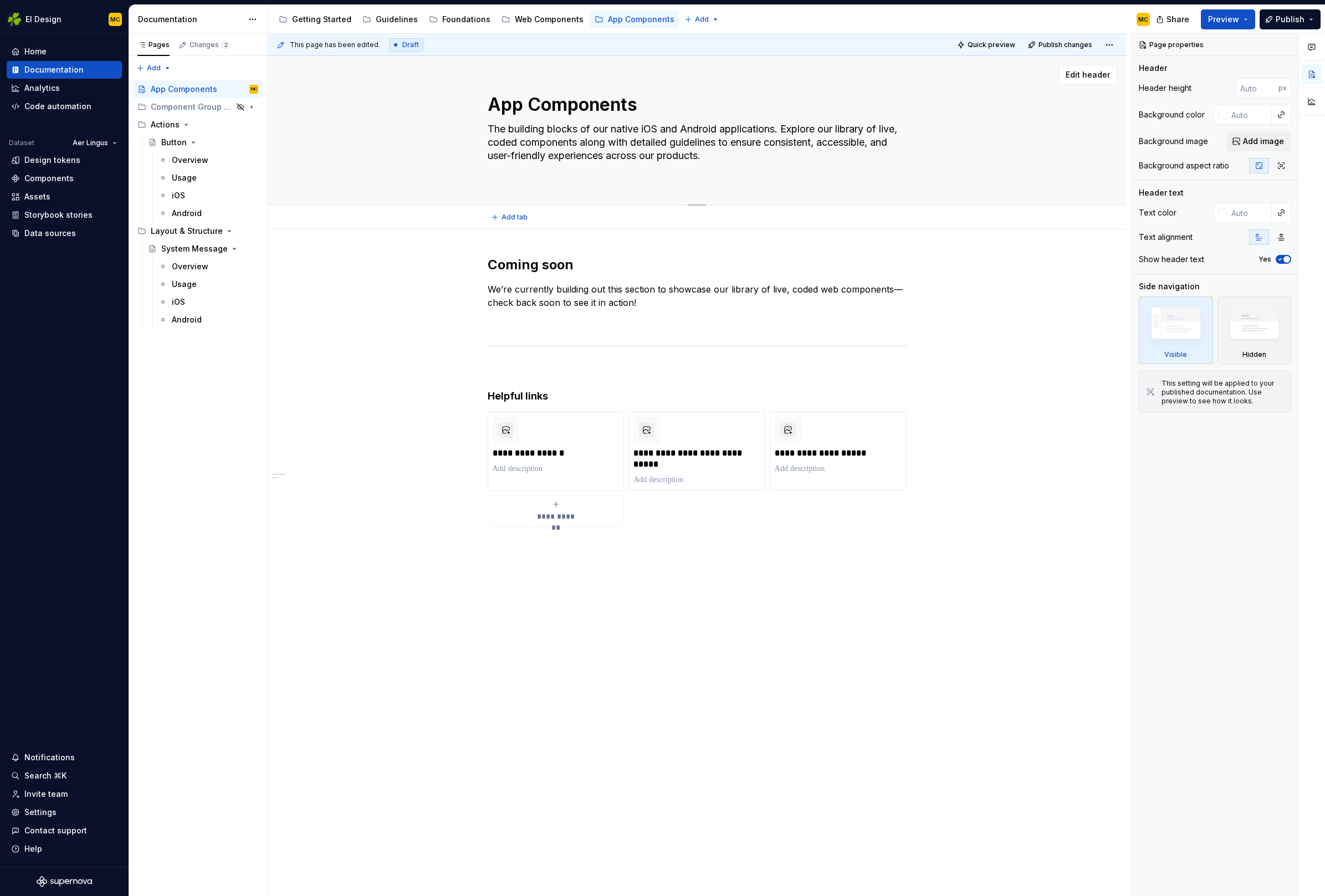
type textarea "*"
type textarea "The building blocks of our native iOS and Android applications. Explore our lib…"
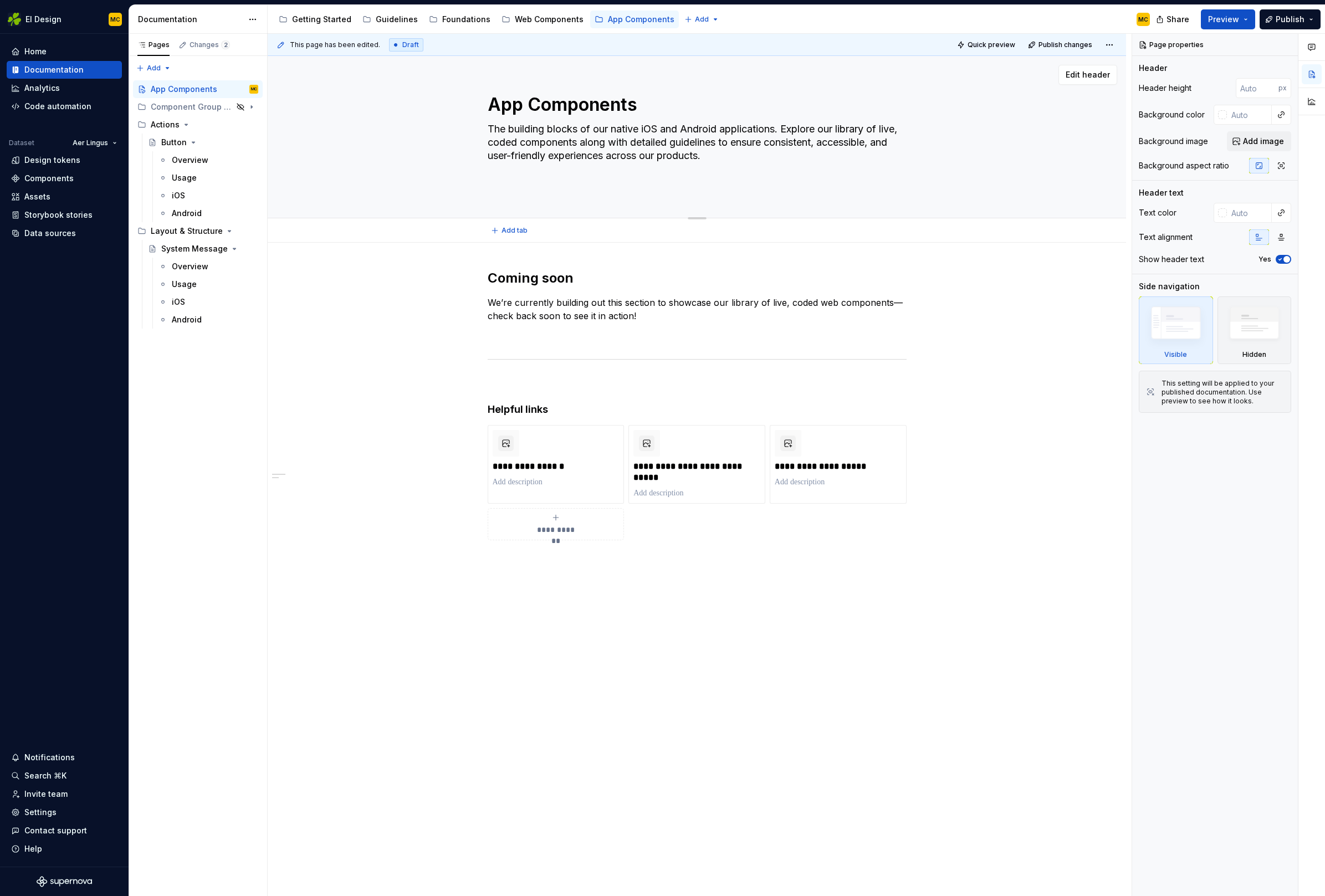
paste textarea "Browse our library of live, coded components—the core building blocks of our we…"
type textarea "*"
type textarea "The building blocks of our native iOS and Android applications. Explore our lib…"
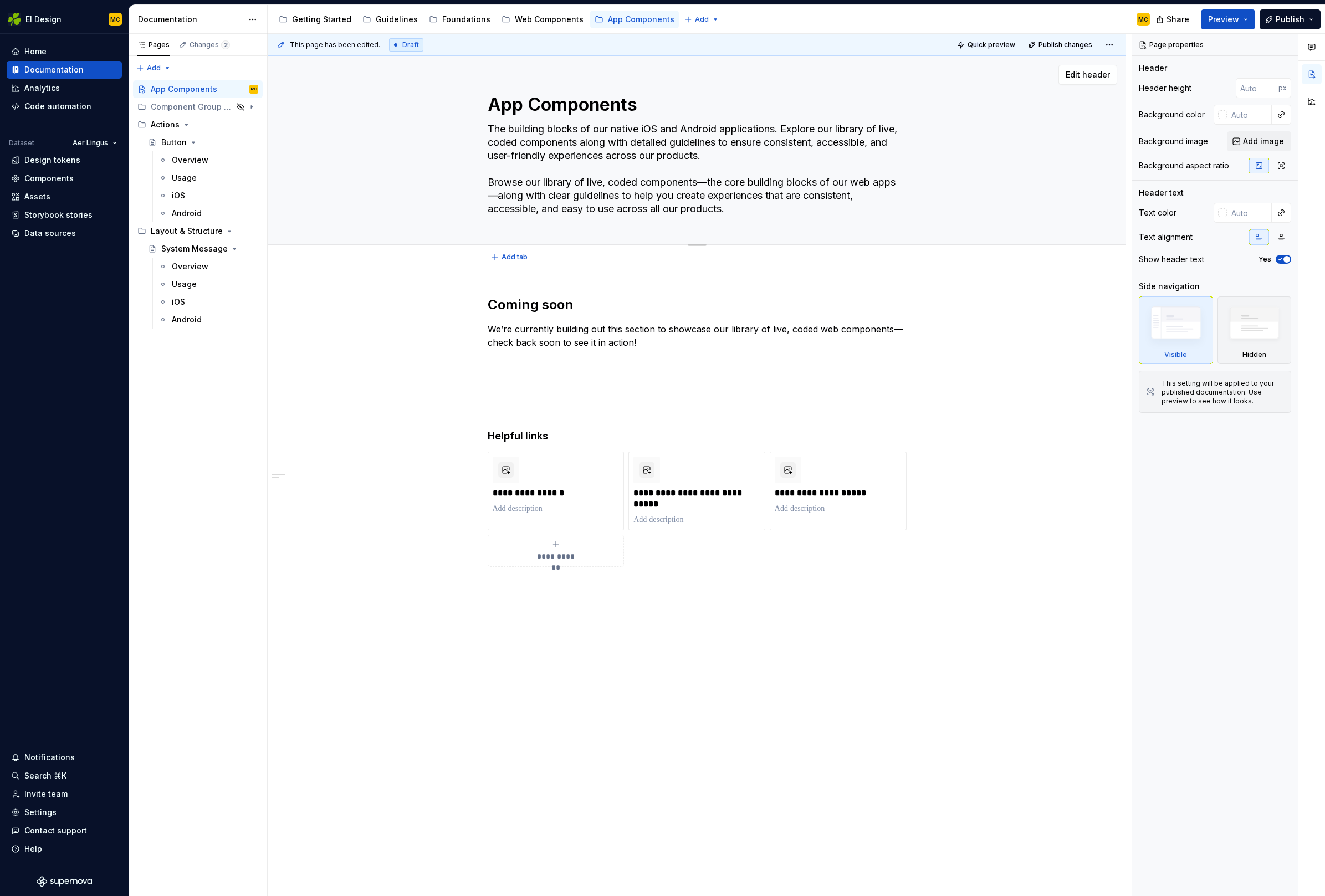
type textarea "*"
type textarea "The building blocks of our native iOS and Android applications. Explore our lib…"
type textarea "*"
type textarea "The building blocks of our native iOS and Android applications. Explore our lib…"
type textarea "*"
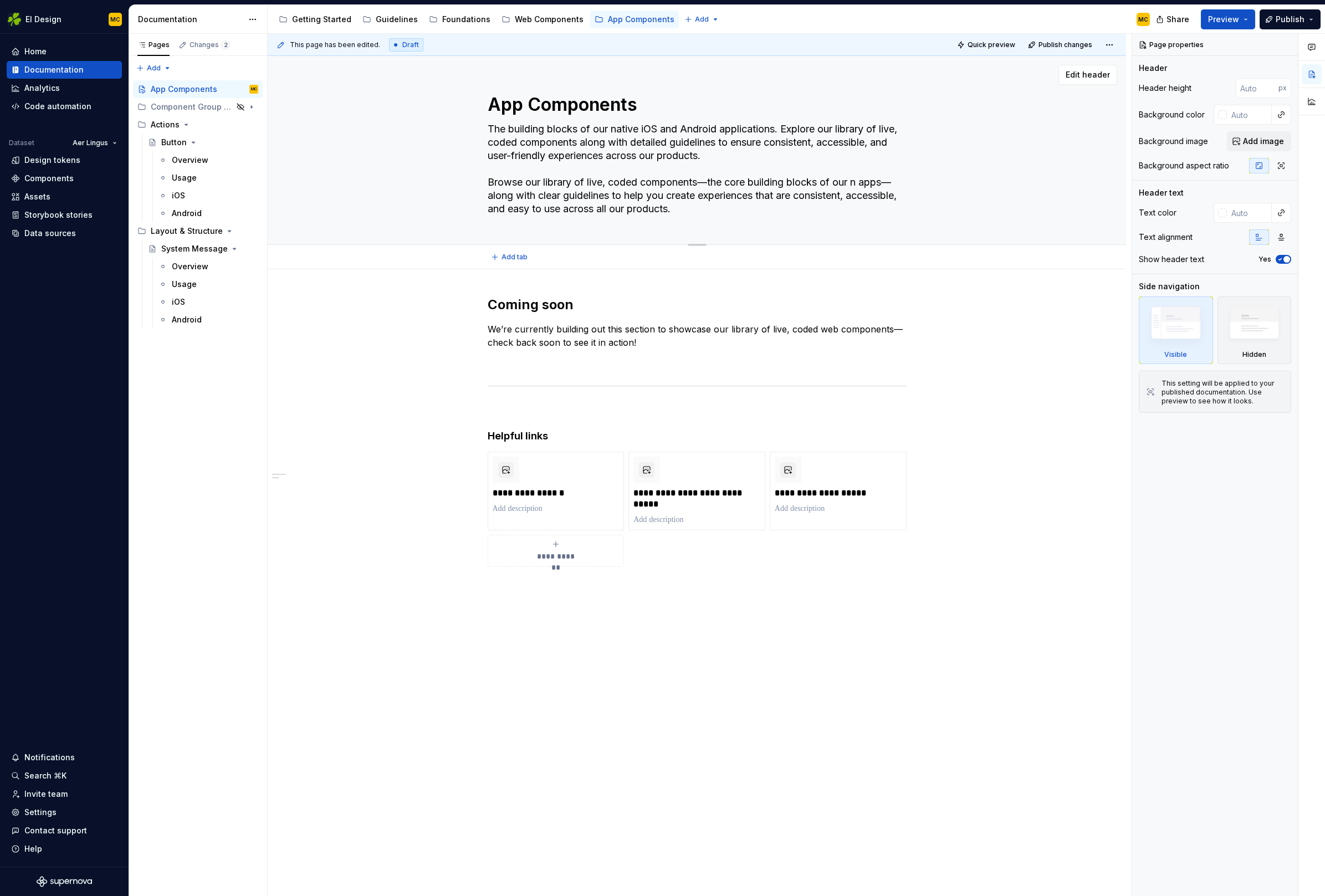
type textarea "The building blocks of our native iOS and Android applications. Explore our lib…"
type textarea "*"
type textarea "The building blocks of our native iOS and Android applications. Explore our lib…"
type textarea "*"
type textarea "The building blocks of our native iOS and Android applications. Explore our lib…"
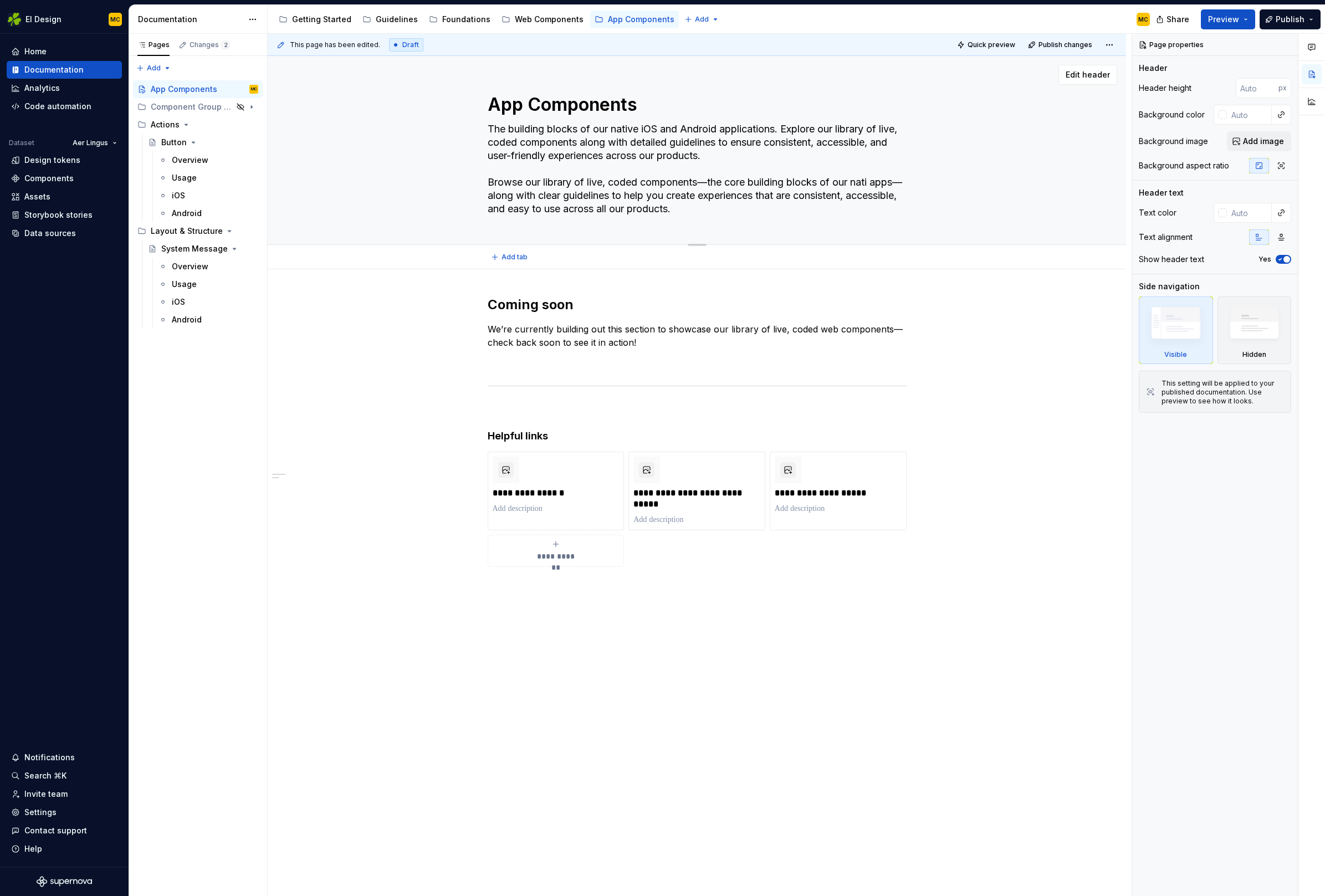
type textarea "*"
type textarea "The building blocks of our native iOS and Android applications. Explore our lib…"
type textarea "*"
type textarea "The building blocks of our native iOS and Android applications. Explore our lib…"
type textarea "*"
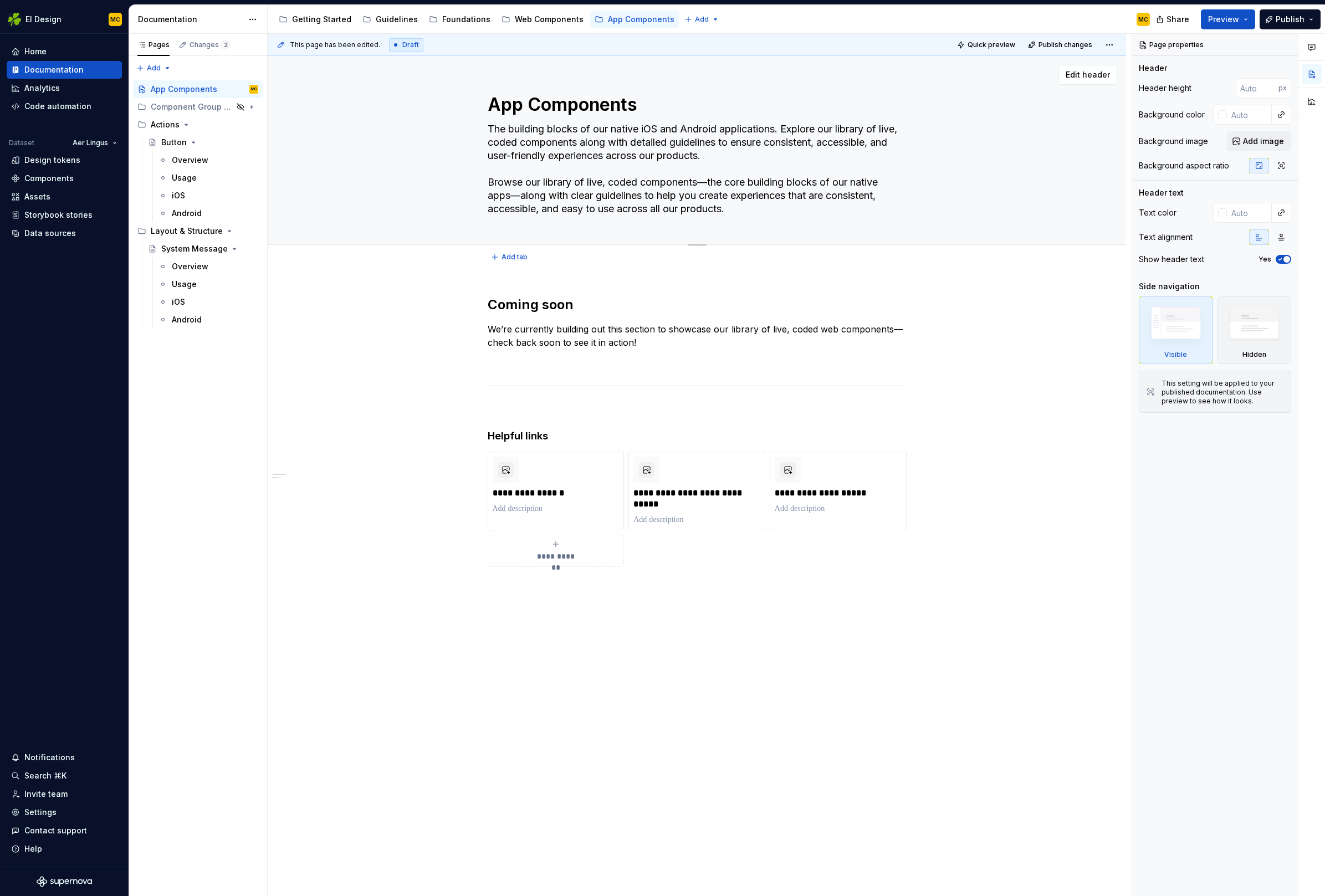
type textarea "The building blocks of our native iOS and Android applications. Explore our lib…"
type textarea "*"
type textarea "The building blocks of our native iOS and Android applications. Explore our lib…"
type textarea "*"
type textarea "The building blocks of our native iOS and Android applications. Explore our lib…"
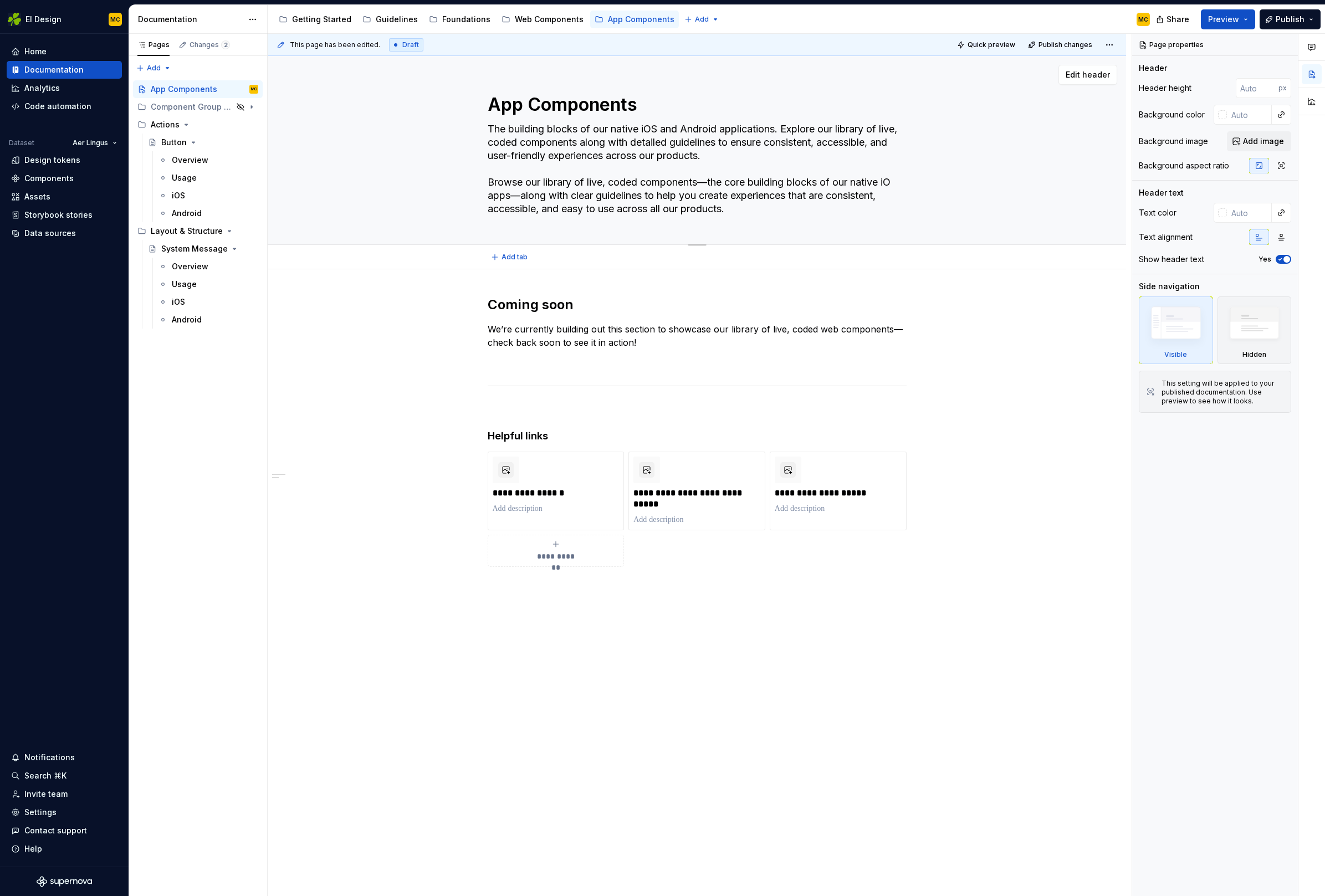
type textarea "*"
type textarea "The building blocks of our native iOS and Android applications. Explore our lib…"
type textarea "*"
type textarea "The building blocks of our native iOS and Android applications. Explore our lib…"
type textarea "*"
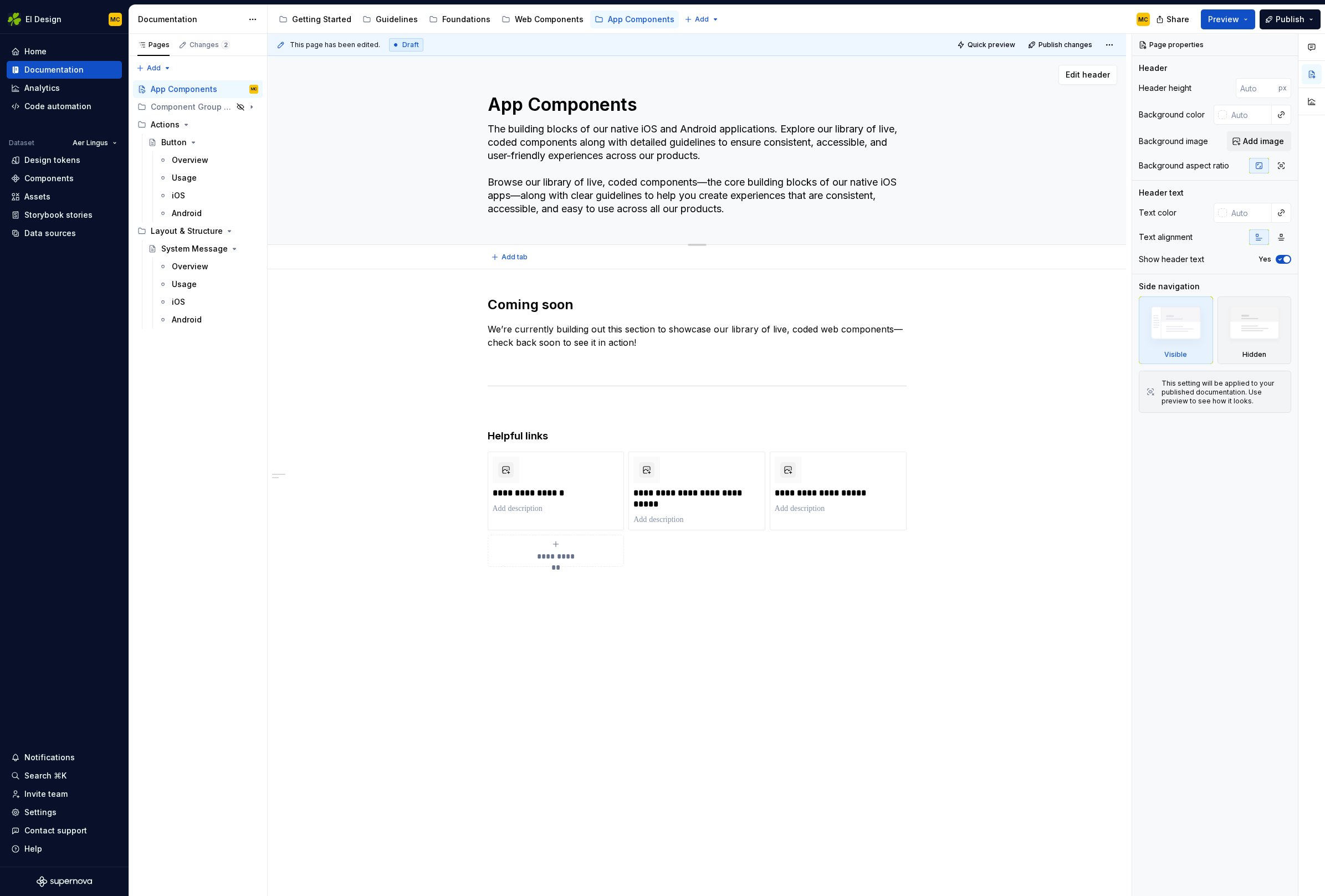
type textarea "The building blocks of our native iOS and Android applications. Explore our lib…"
type textarea "*"
type textarea "The building blocks of our native iOS and Android applications. Explore our lib…"
type textarea "*"
type textarea "The building blocks of our native iOS and Android applications. Explore our lib…"
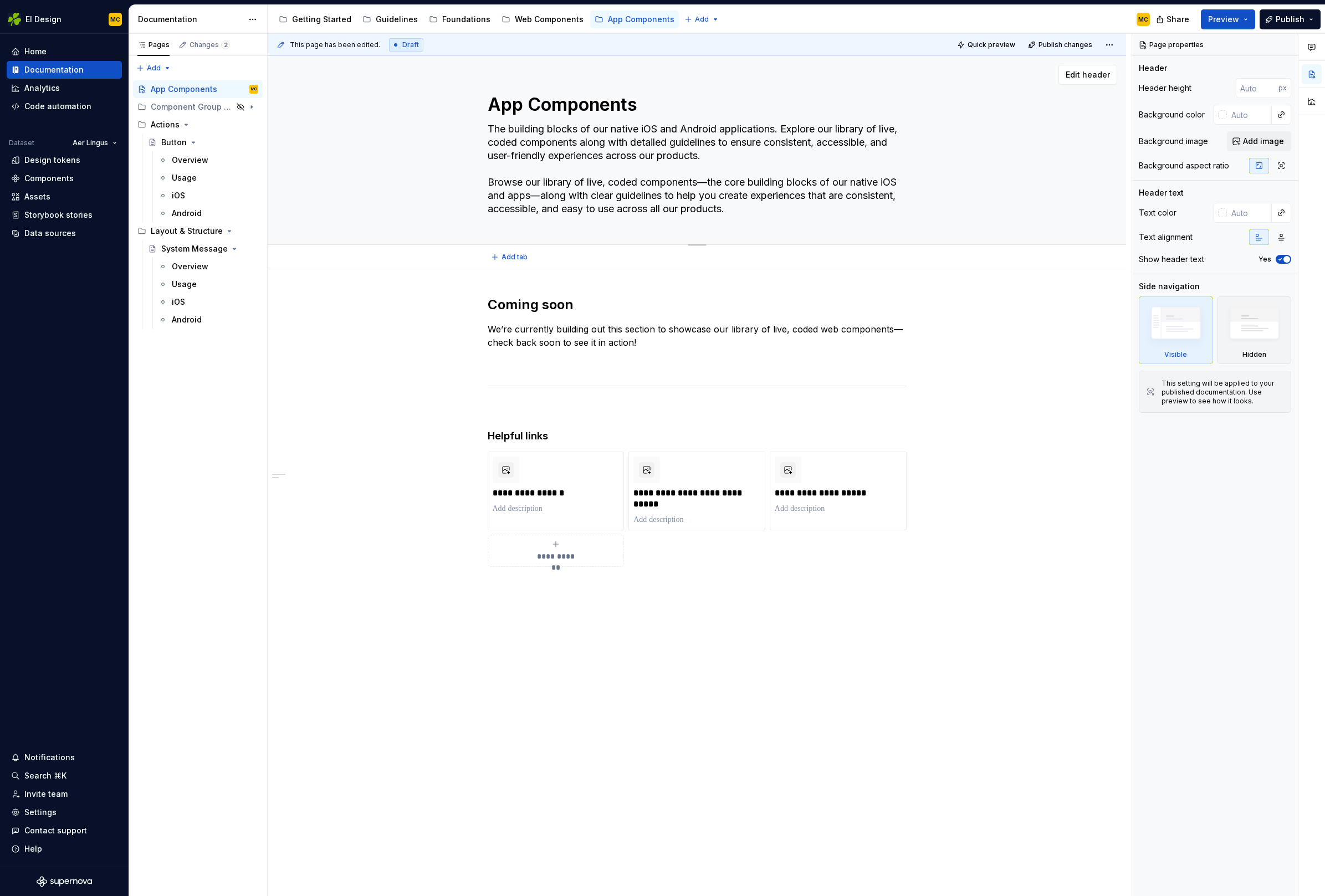
type textarea "*"
type textarea "The building blocks of our native iOS and Android applications. Explore our lib…"
type textarea "*"
type textarea "The building blocks of our native iOS and Android applications. Explore our lib…"
type textarea "*"
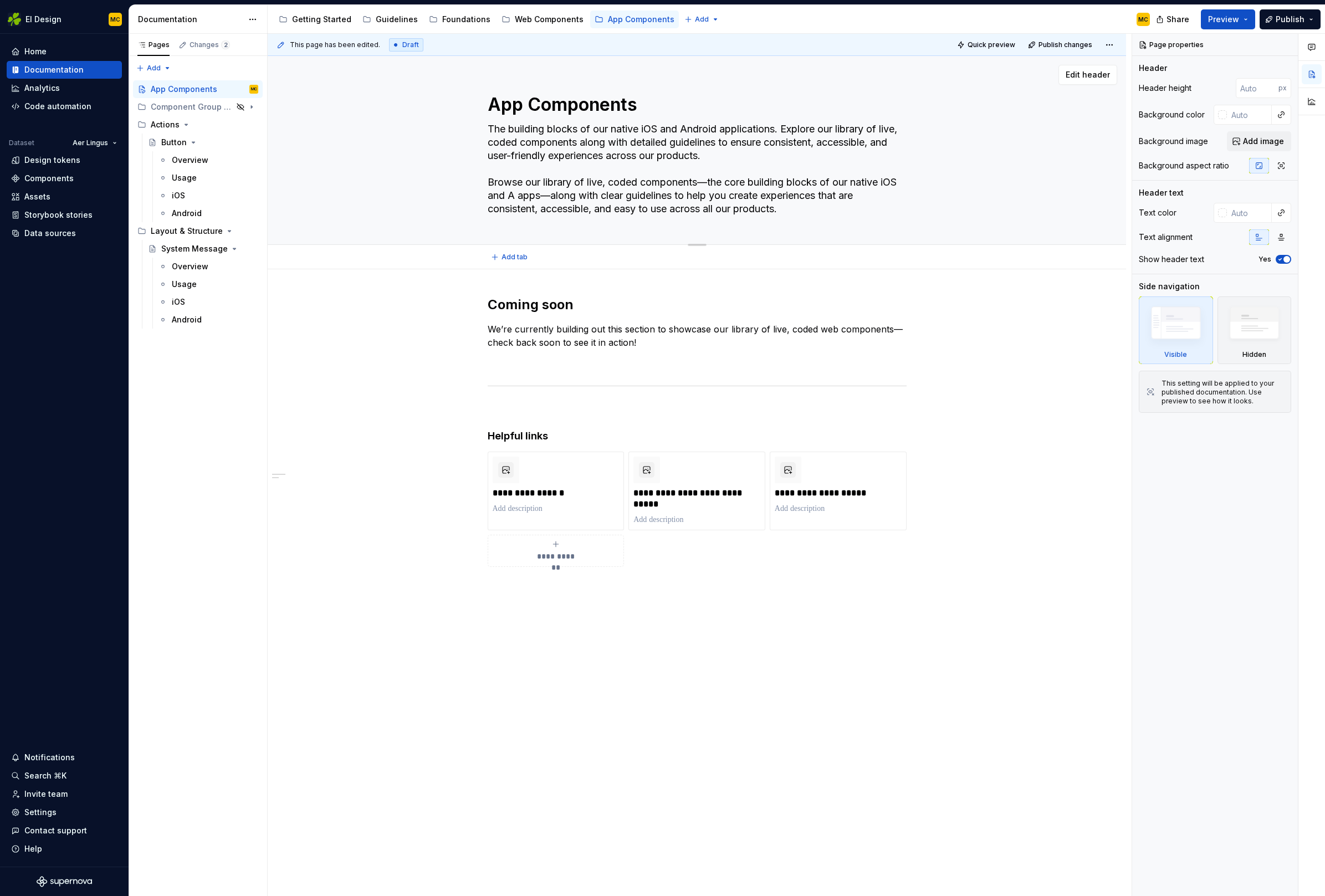
type textarea "The building blocks of our native iOS and Android applications. Explore our lib…"
type textarea "*"
type textarea "The building blocks of our native iOS and Android applications. Explore our lib…"
type textarea "*"
type textarea "The building blocks of our native iOS and Android applications. Explore our lib…"
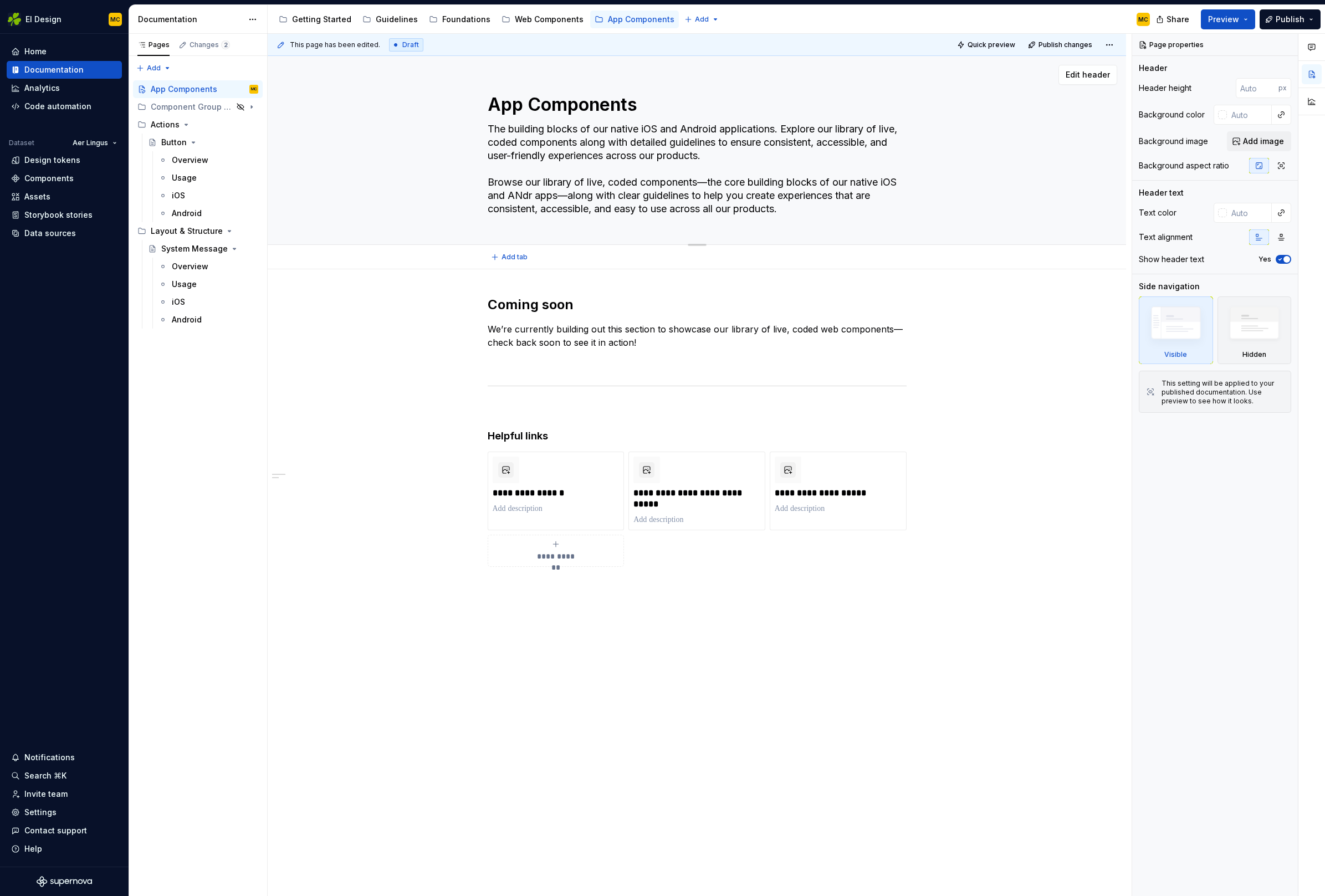
type textarea "*"
type textarea "The building blocks of our native iOS and Android applications. Explore our lib…"
type textarea "*"
type textarea "The building blocks of our native iOS and Android applications. Explore our lib…"
type textarea "*"
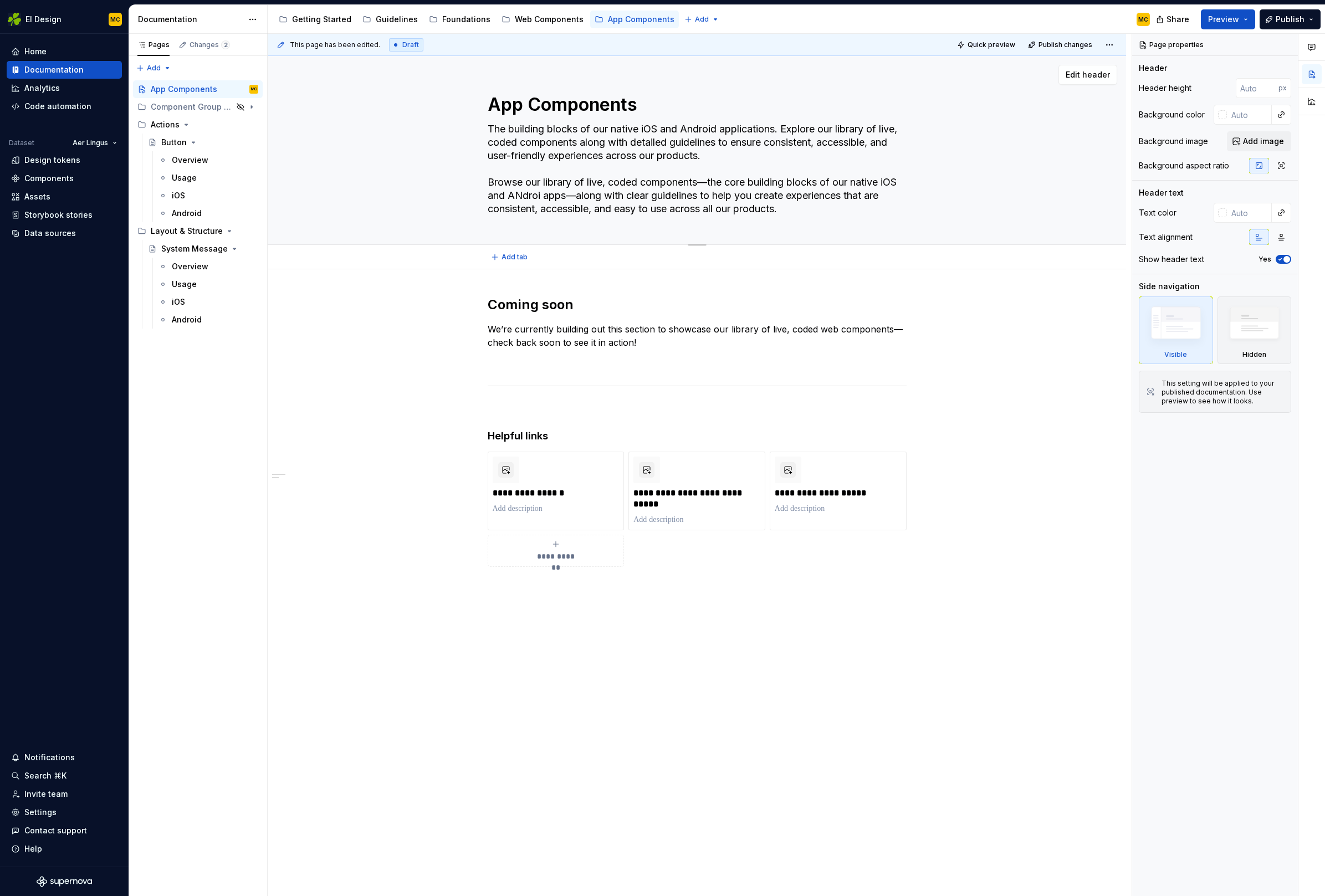
type textarea "The building blocks of our native iOS and Android applications. Explore our lib…"
type textarea "*"
type textarea "The building blocks of our native iOS and Android applications. Explore our lib…"
type textarea "*"
type textarea "The building blocks of our native iOS and Android applications. Explore our lib…"
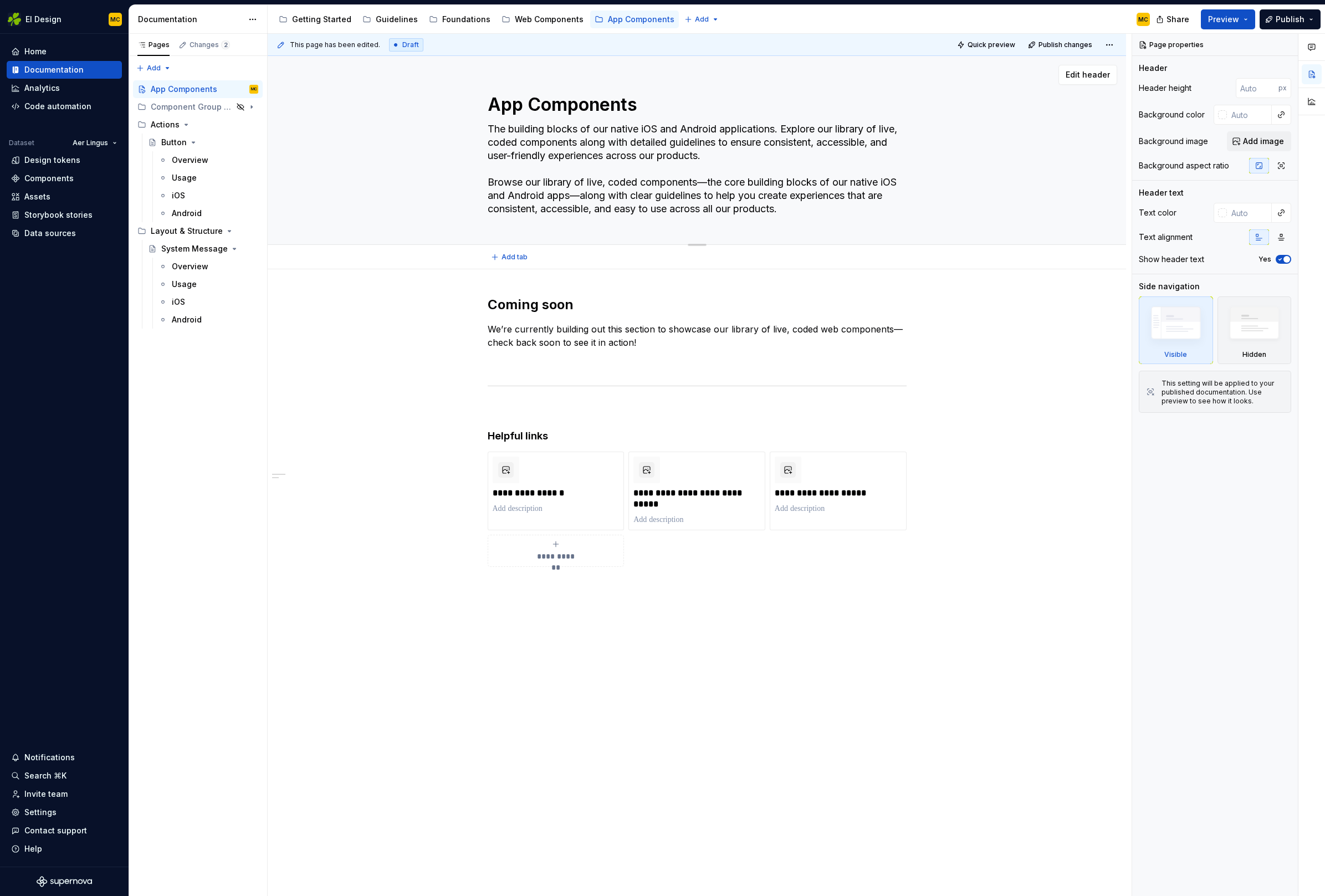
click at [590, 198] on textarea "The building blocks of our native iOS and Android applications. Explore our lib…" at bounding box center [694, 169] width 419 height 98
type textarea "*"
type textarea "The building blocks of our native iOS and Android applications. Explore our lib…"
type textarea "*"
type textarea "The building blocks of our native iOS and Android applications. Explore our lib…"
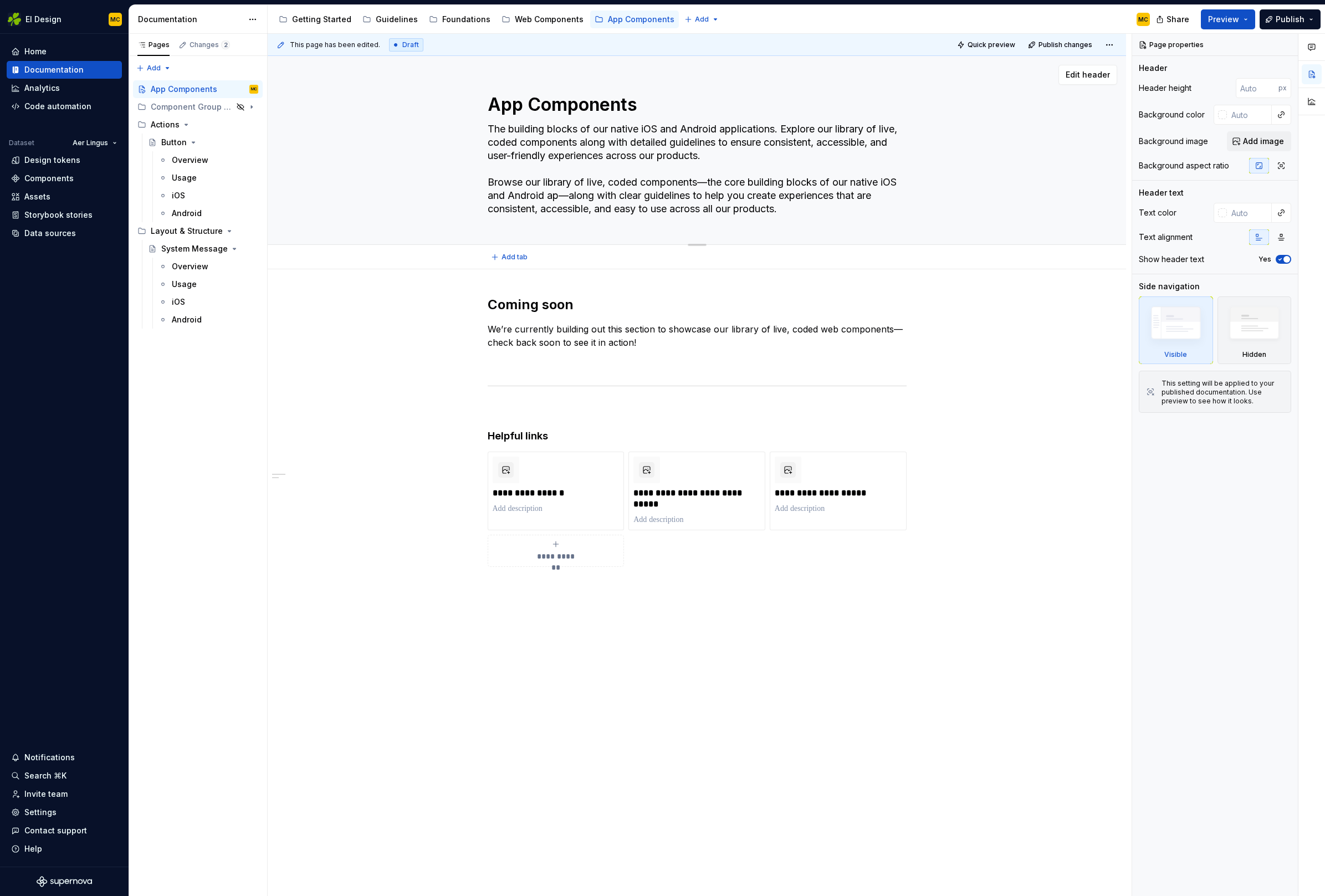
type textarea "*"
type textarea "The building blocks of our native iOS and Android applications. Explore our lib…"
type textarea "*"
type textarea "The building blocks of our native iOS and Android applications. Explore our lib…"
type textarea "*"
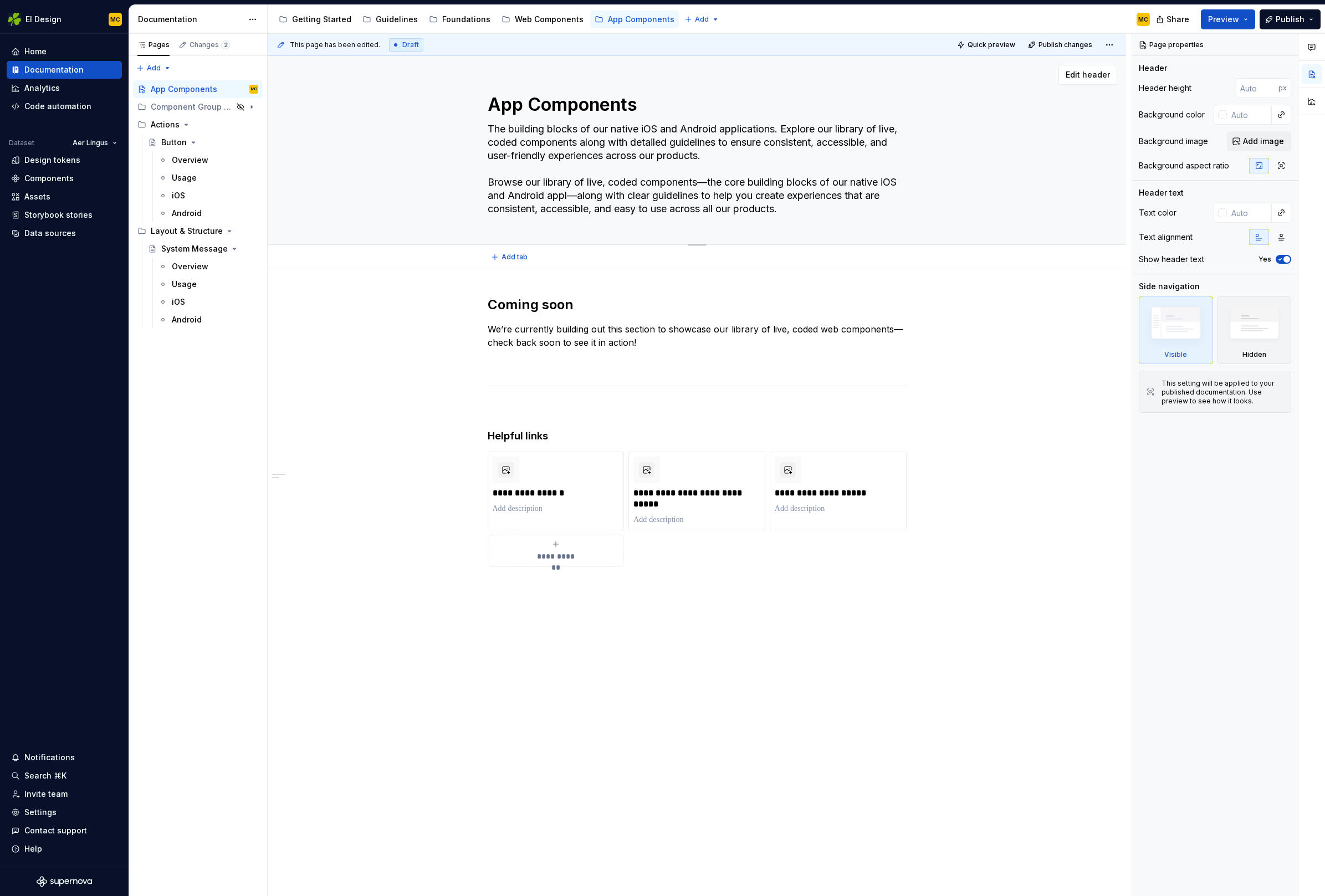
type textarea "The building blocks of our native iOS and Android applications. Explore our lib…"
type textarea "*"
type textarea "The building blocks of our native iOS and Android applications. Explore our lib…"
type textarea "*"
type textarea "The building blocks of our native iOS and Android applications. Explore our lib…"
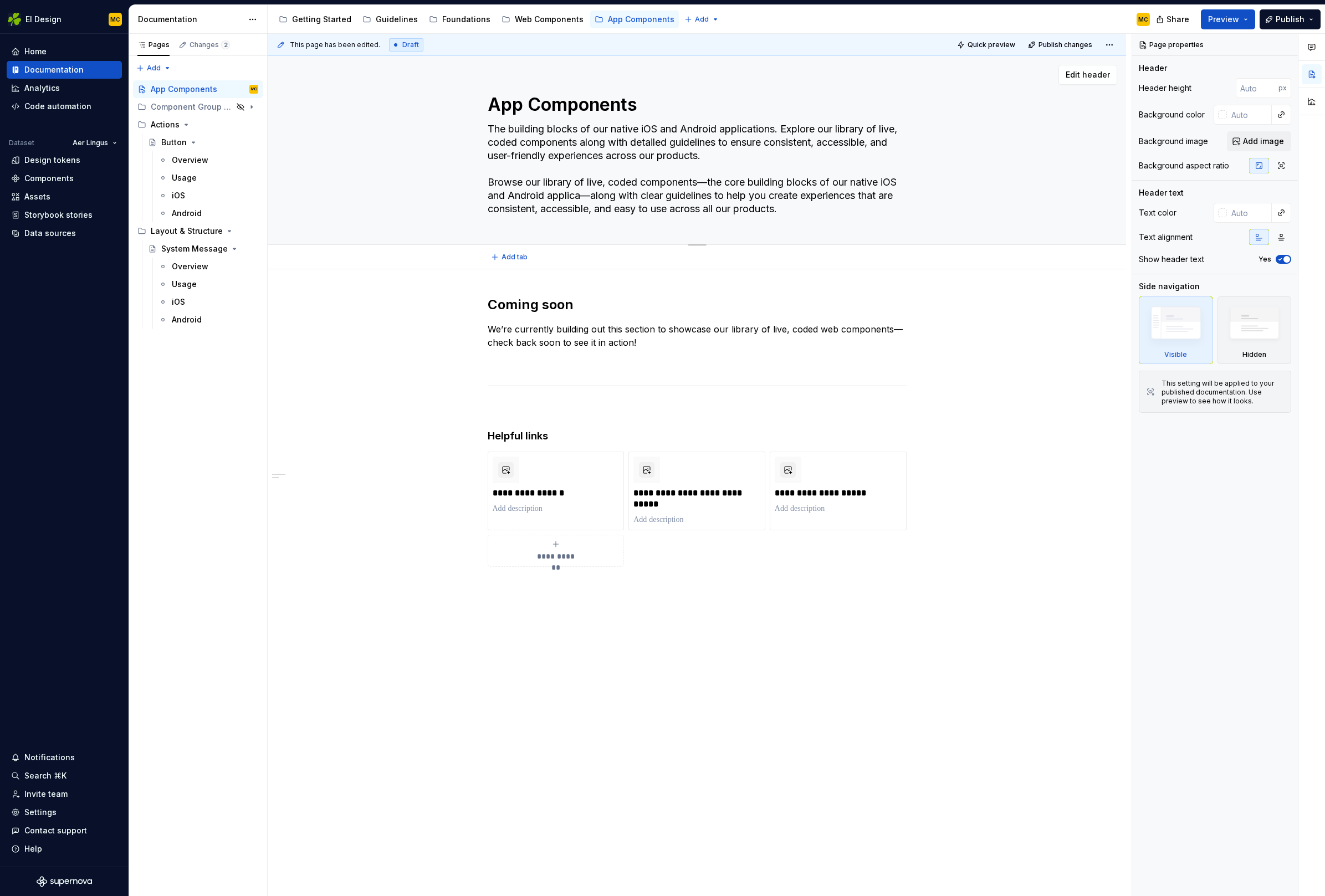
type textarea "*"
type textarea "The building blocks of our native iOS and Android applications. Explore our lib…"
type textarea "*"
type textarea "The building blocks of our native iOS and Android applications. Explore our lib…"
type textarea "*"
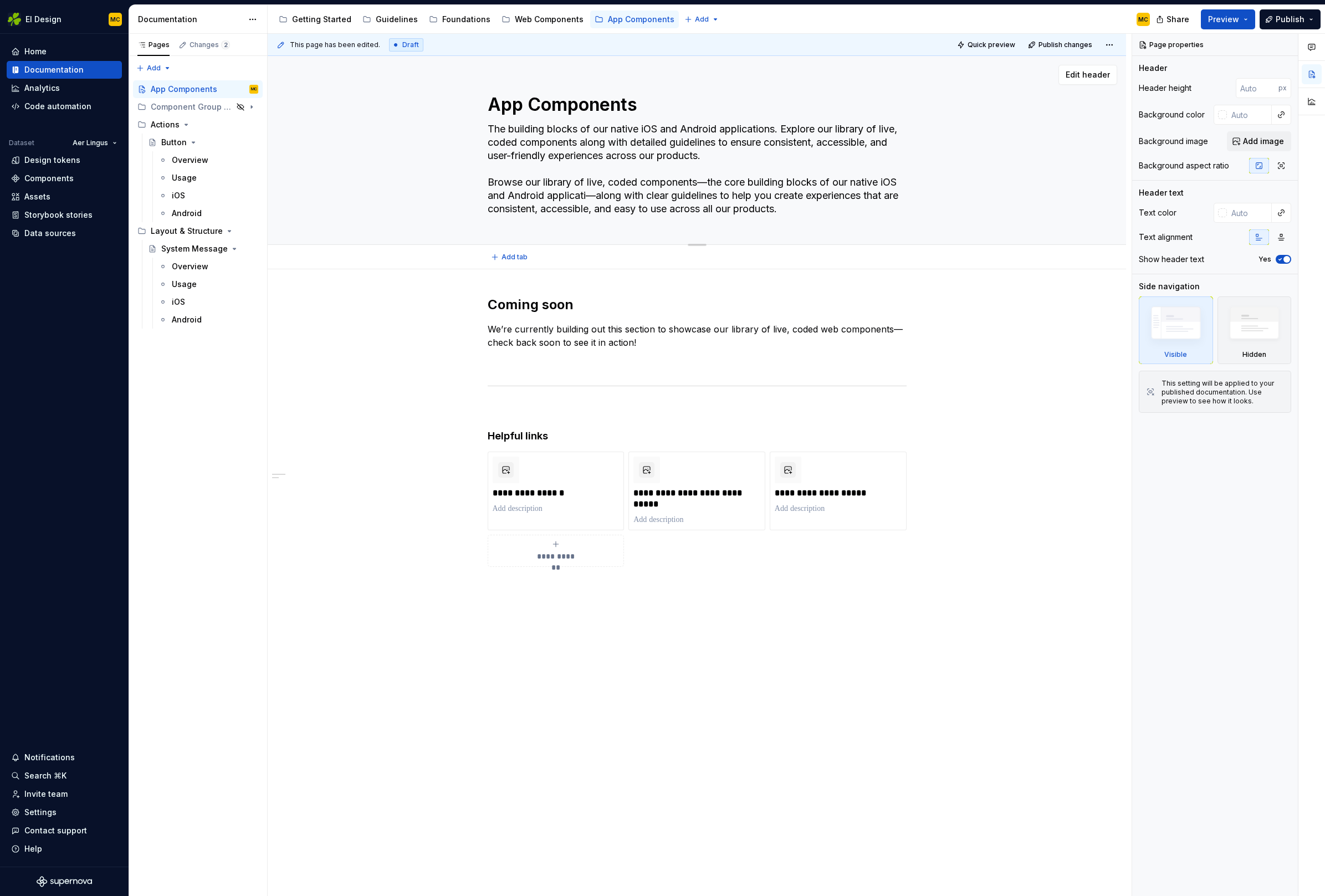
type textarea "The building blocks of our native iOS and Android applications. Explore our lib…"
type textarea "*"
type textarea "The building blocks of our native iOS and Android applications. Explore our lib…"
type textarea "*"
type textarea "The building blocks of our native iOS and Android applications. Explore our lib…"
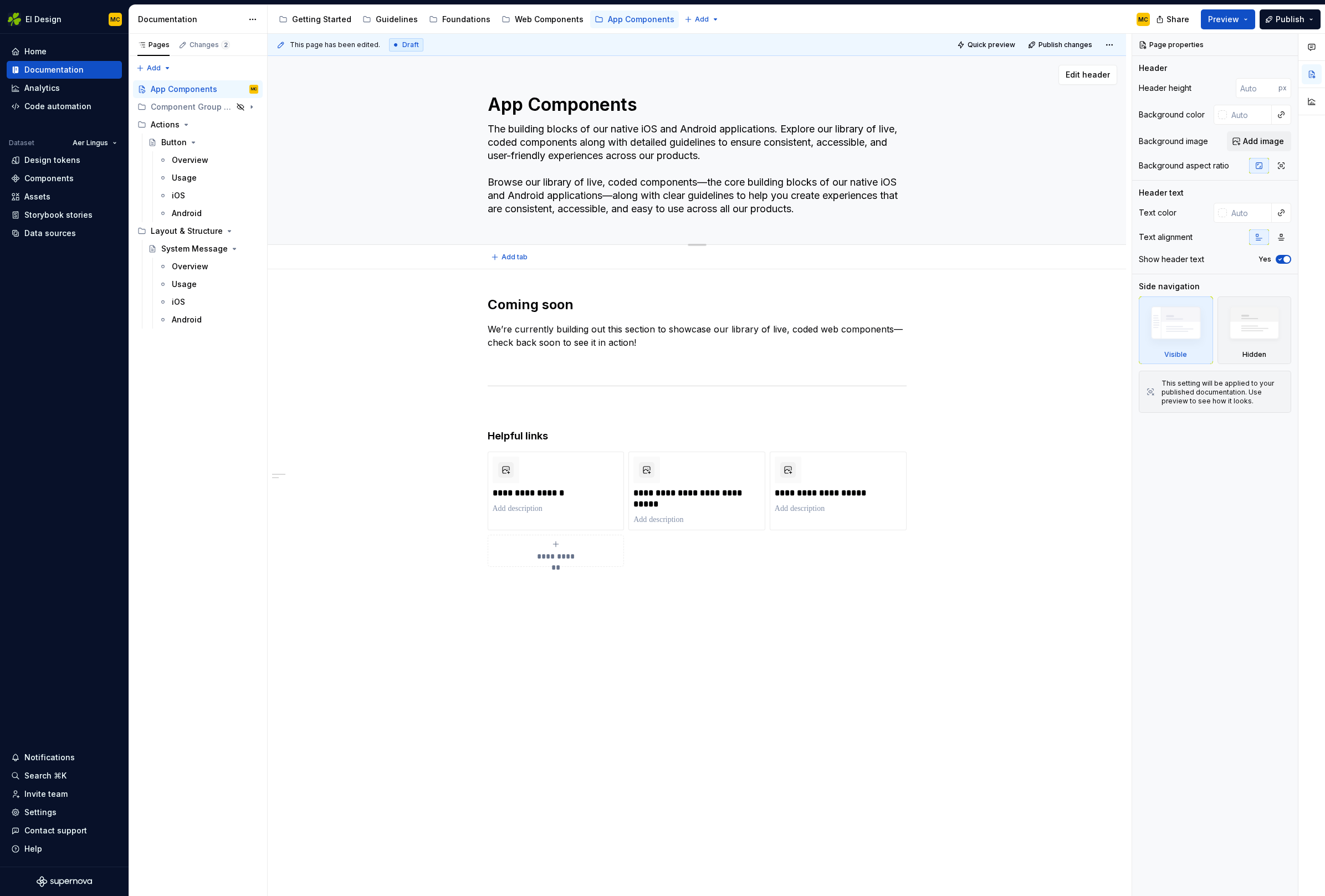
click at [704, 182] on textarea "The building blocks of our native iOS and Android applications. Explore our lib…" at bounding box center [694, 169] width 419 height 98
type textarea "*"
type textarea "Browse our library of live, coded components—the core building blocks of our na…"
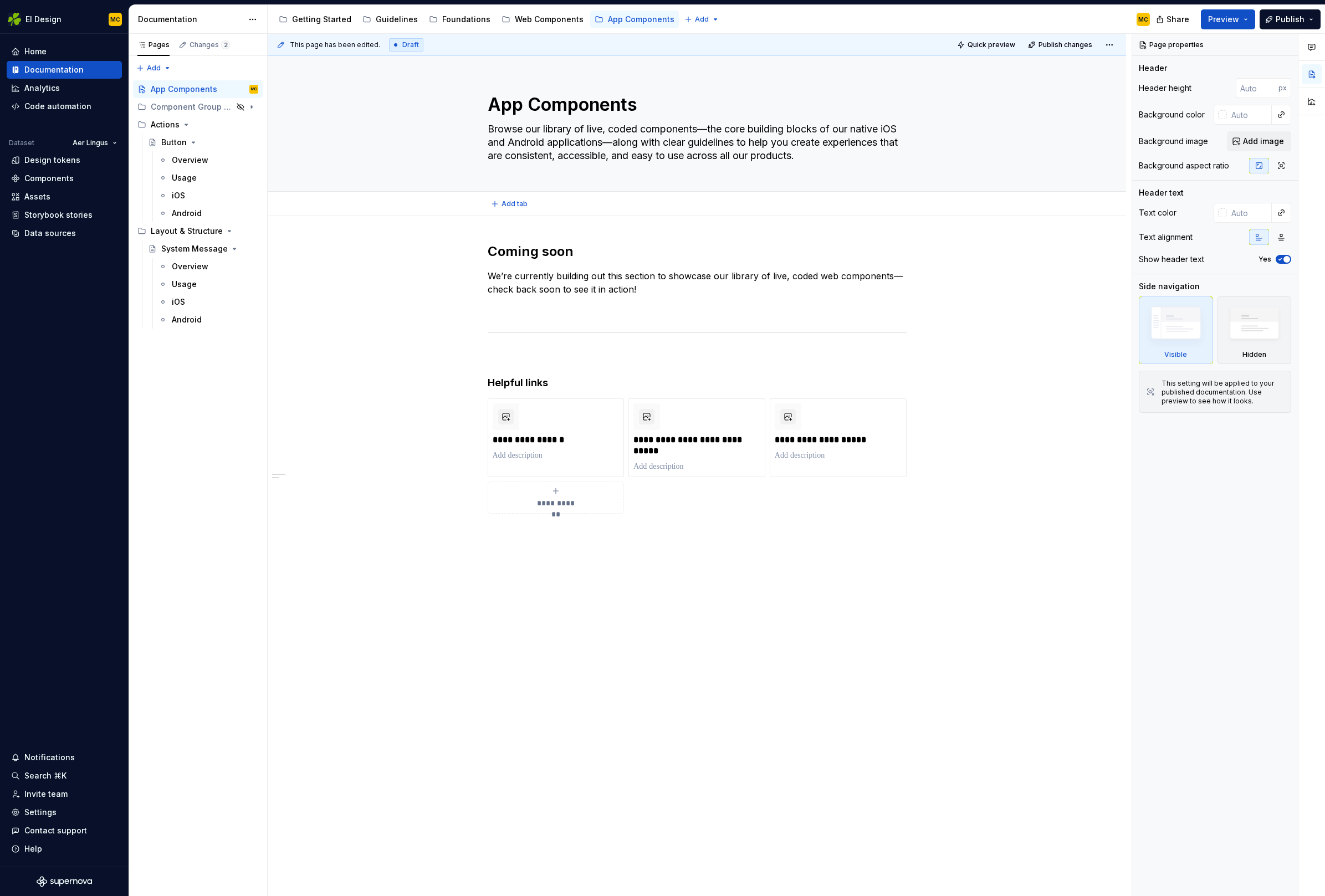
type textarea "*"
type textarea "Browse our library of live, coded components—the core building blocks of our na…"
click at [544, 20] on div "Web Components" at bounding box center [549, 20] width 69 height 11
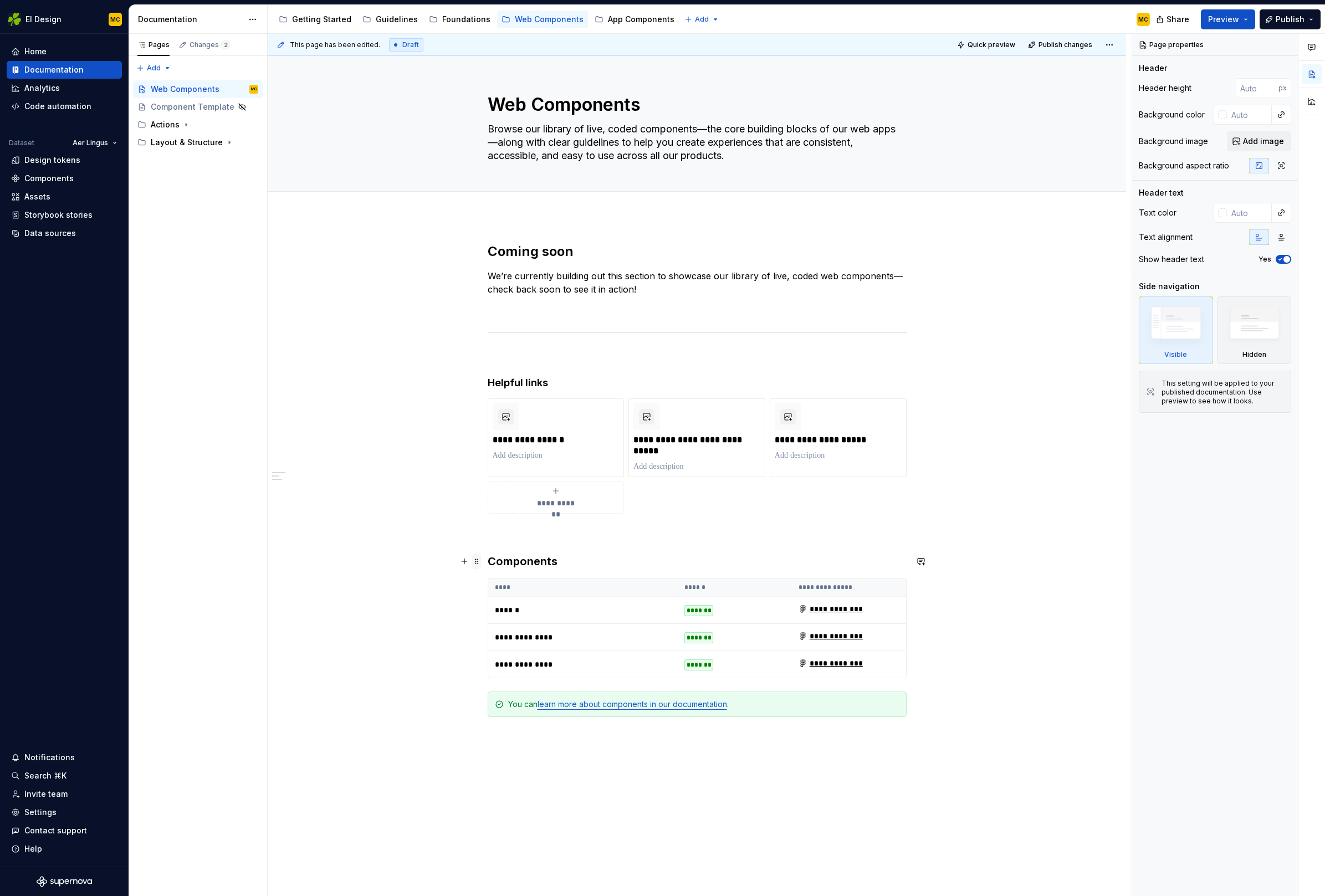
click at [480, 567] on span at bounding box center [476, 561] width 8 height 16
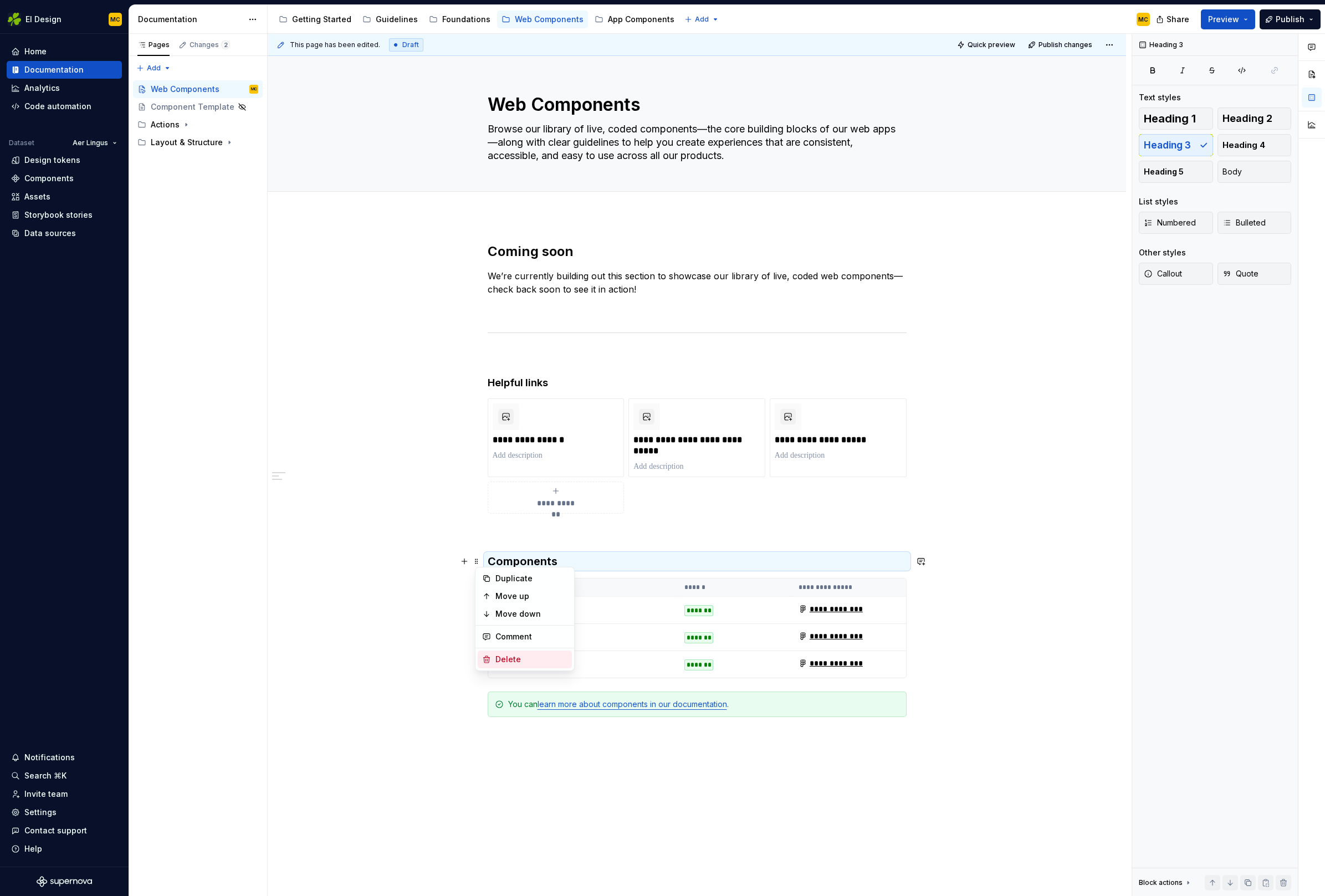
click at [497, 661] on div "Delete" at bounding box center [531, 660] width 72 height 11
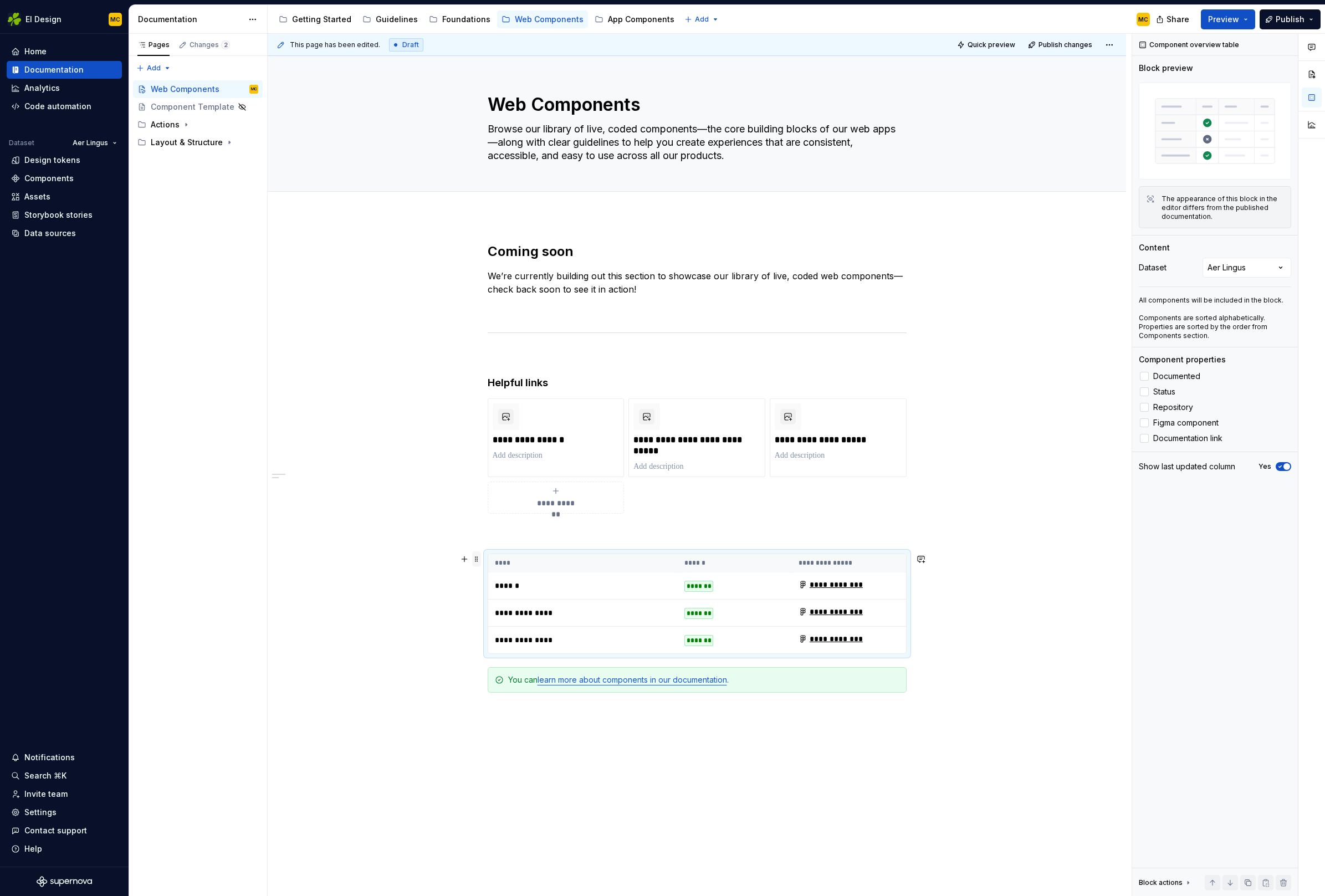
click at [481, 559] on span at bounding box center [476, 559] width 8 height 16
click at [499, 655] on div "Delete" at bounding box center [531, 657] width 72 height 11
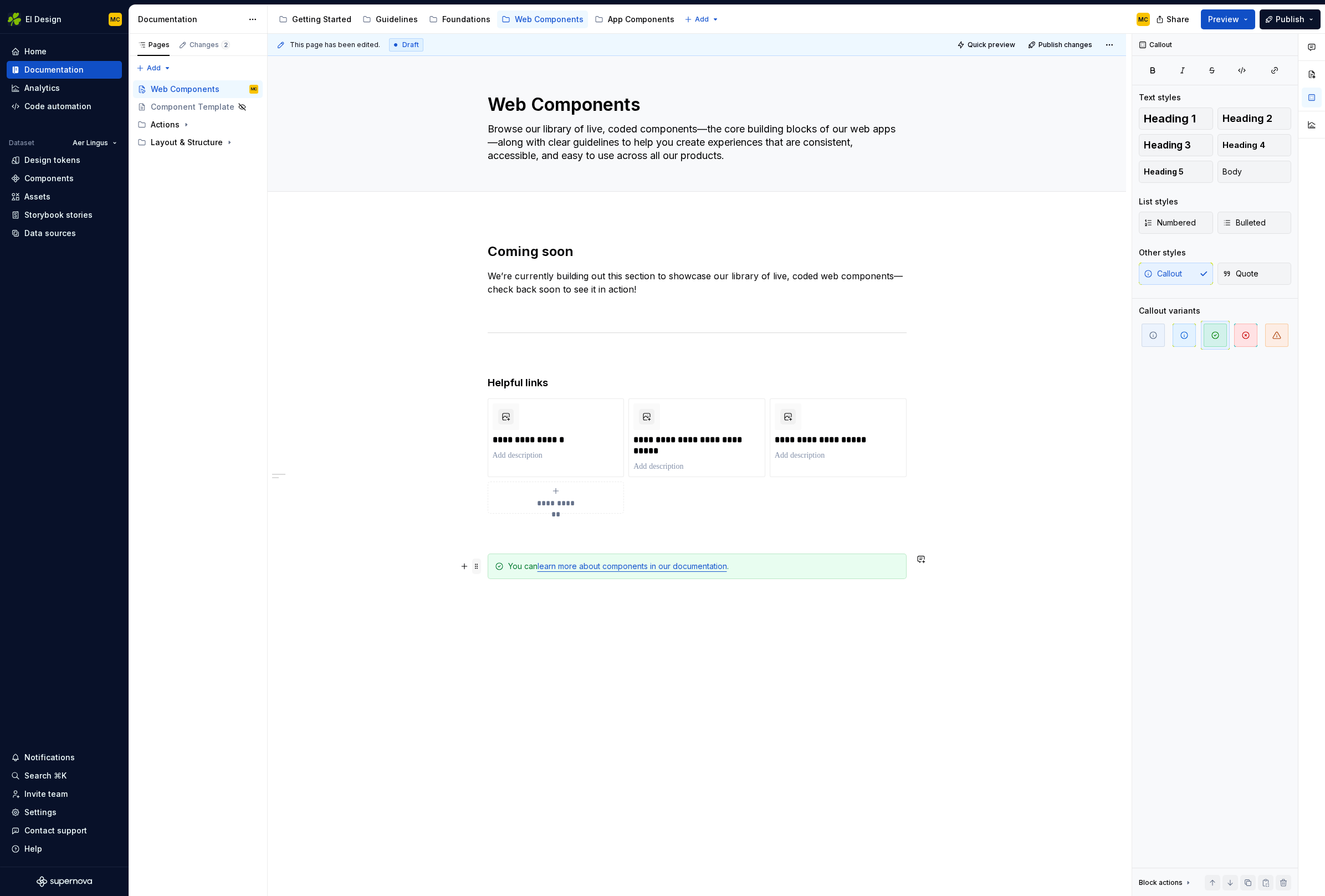
click at [478, 569] on span at bounding box center [476, 566] width 8 height 16
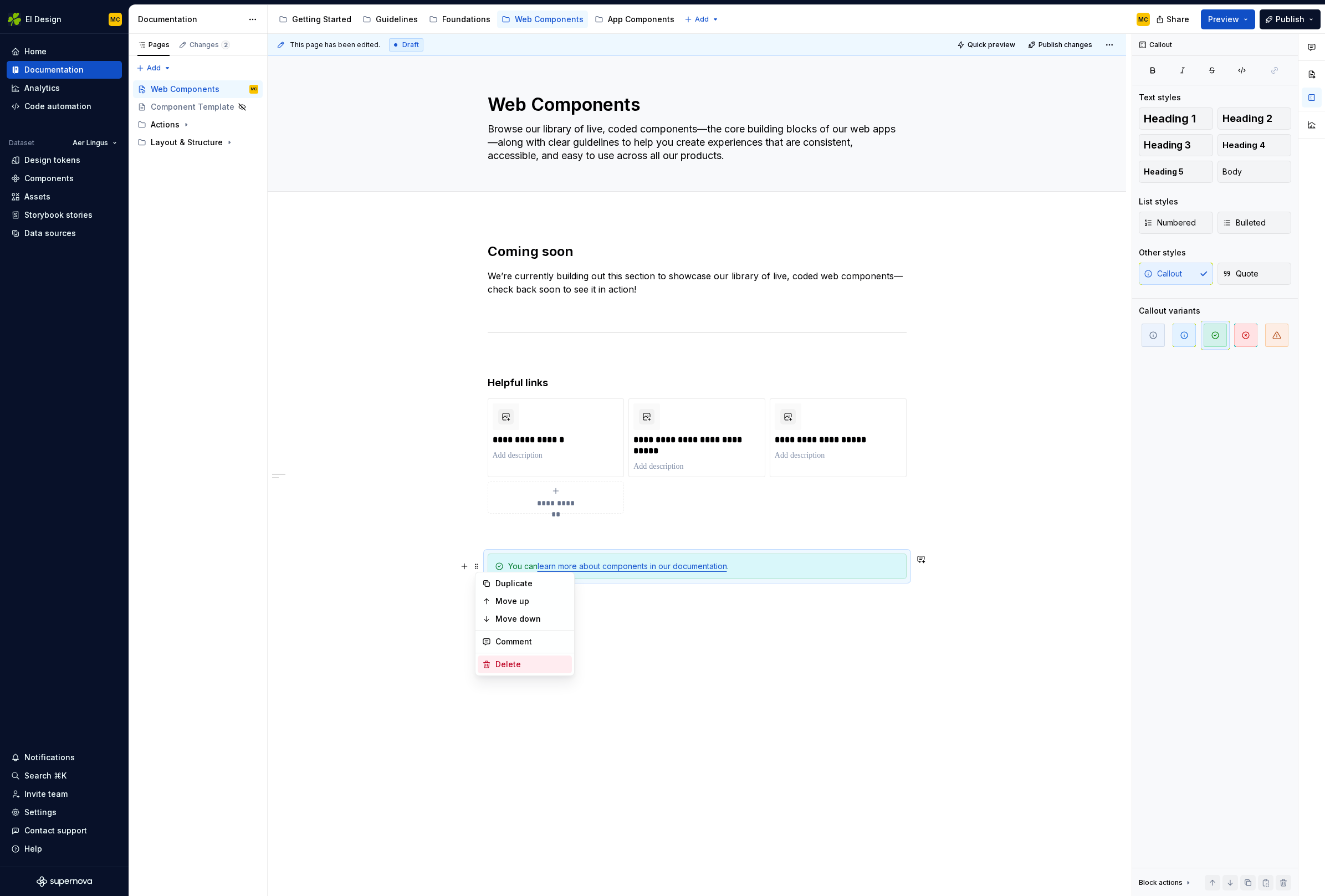
click at [501, 662] on div "Delete" at bounding box center [531, 664] width 72 height 11
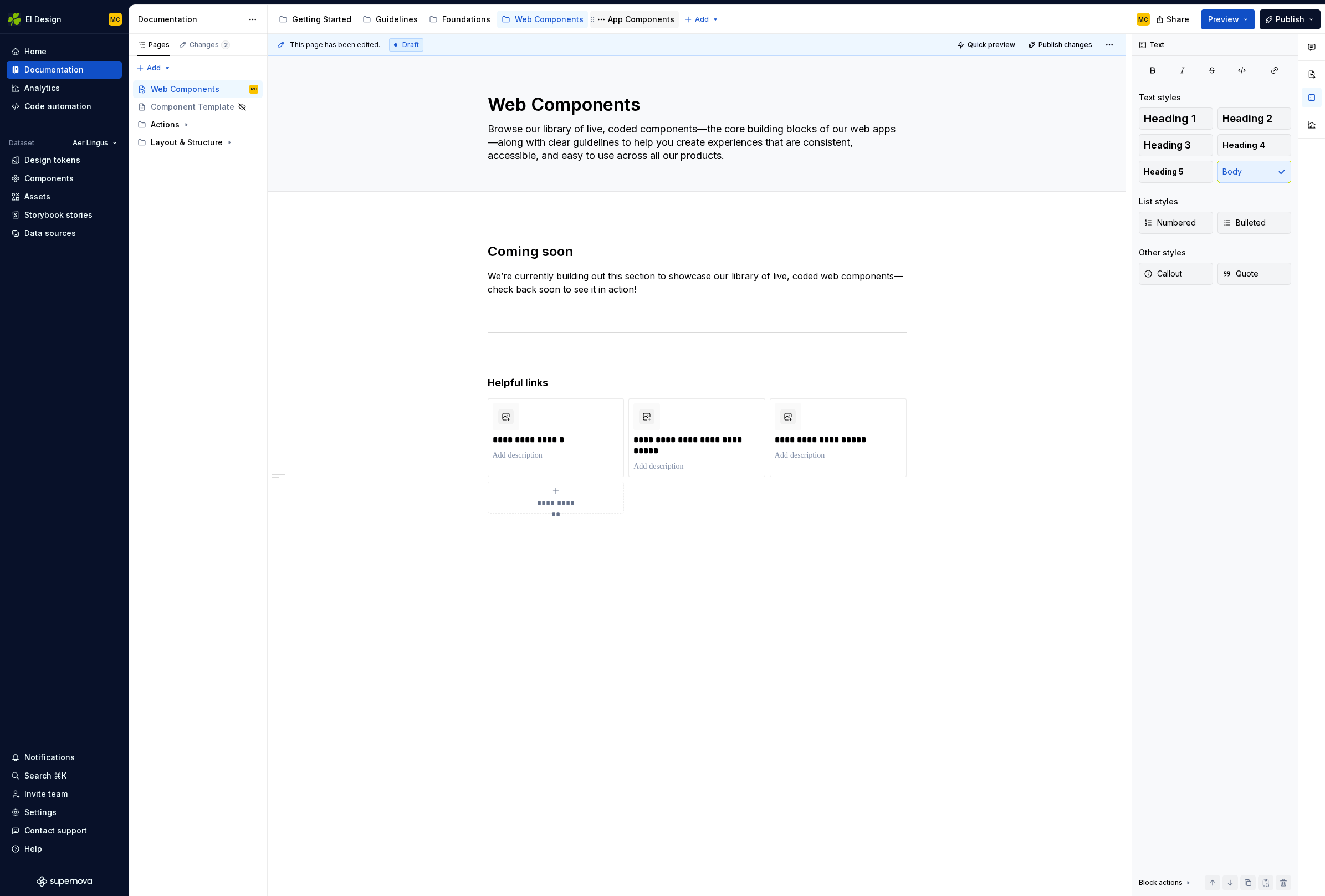
click at [628, 20] on div "App Components" at bounding box center [641, 20] width 67 height 11
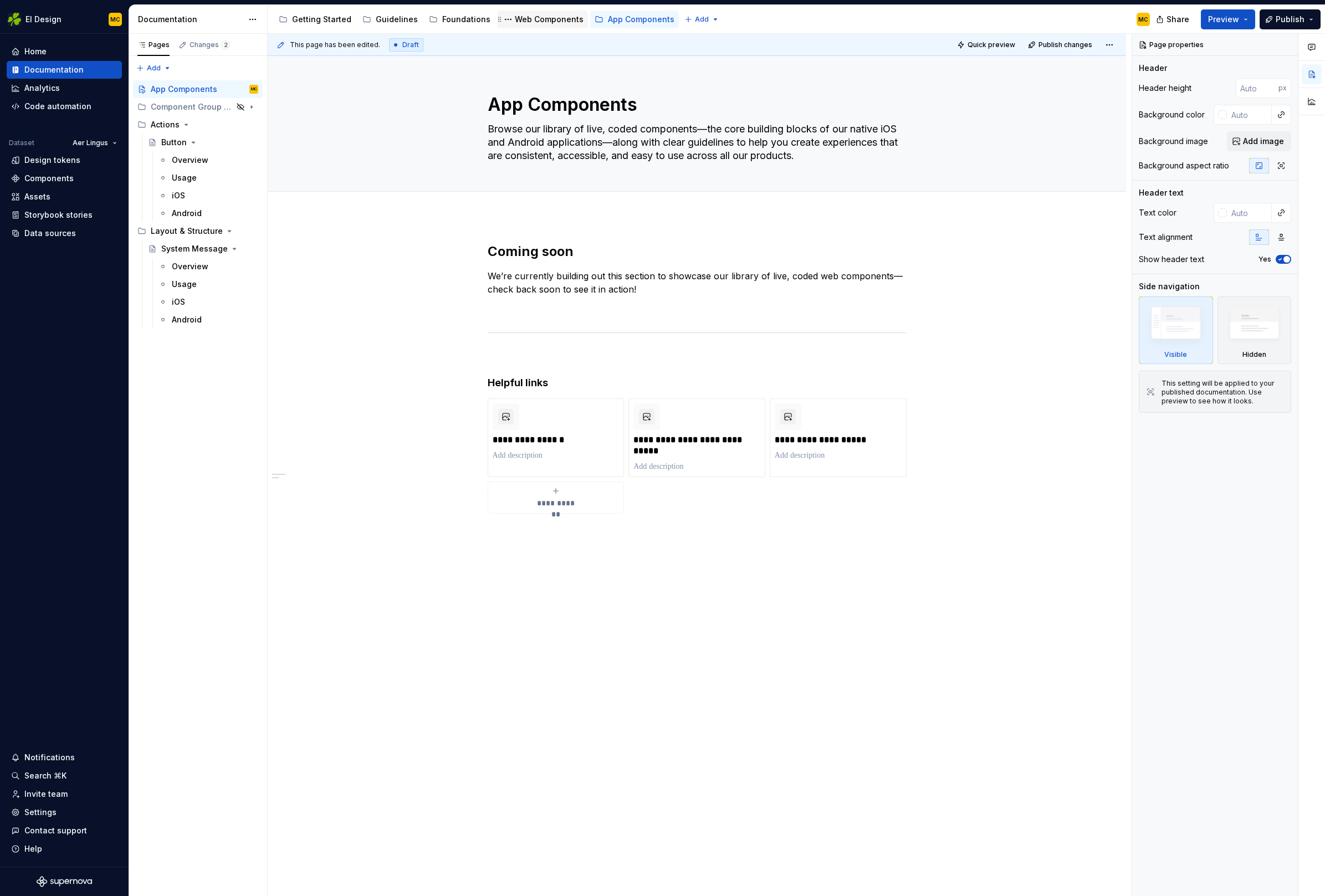
click at [546, 19] on div "Web Components" at bounding box center [549, 20] width 69 height 11
click at [614, 21] on div "App Components" at bounding box center [641, 20] width 67 height 11
click at [547, 23] on div "Web Components" at bounding box center [549, 20] width 69 height 11
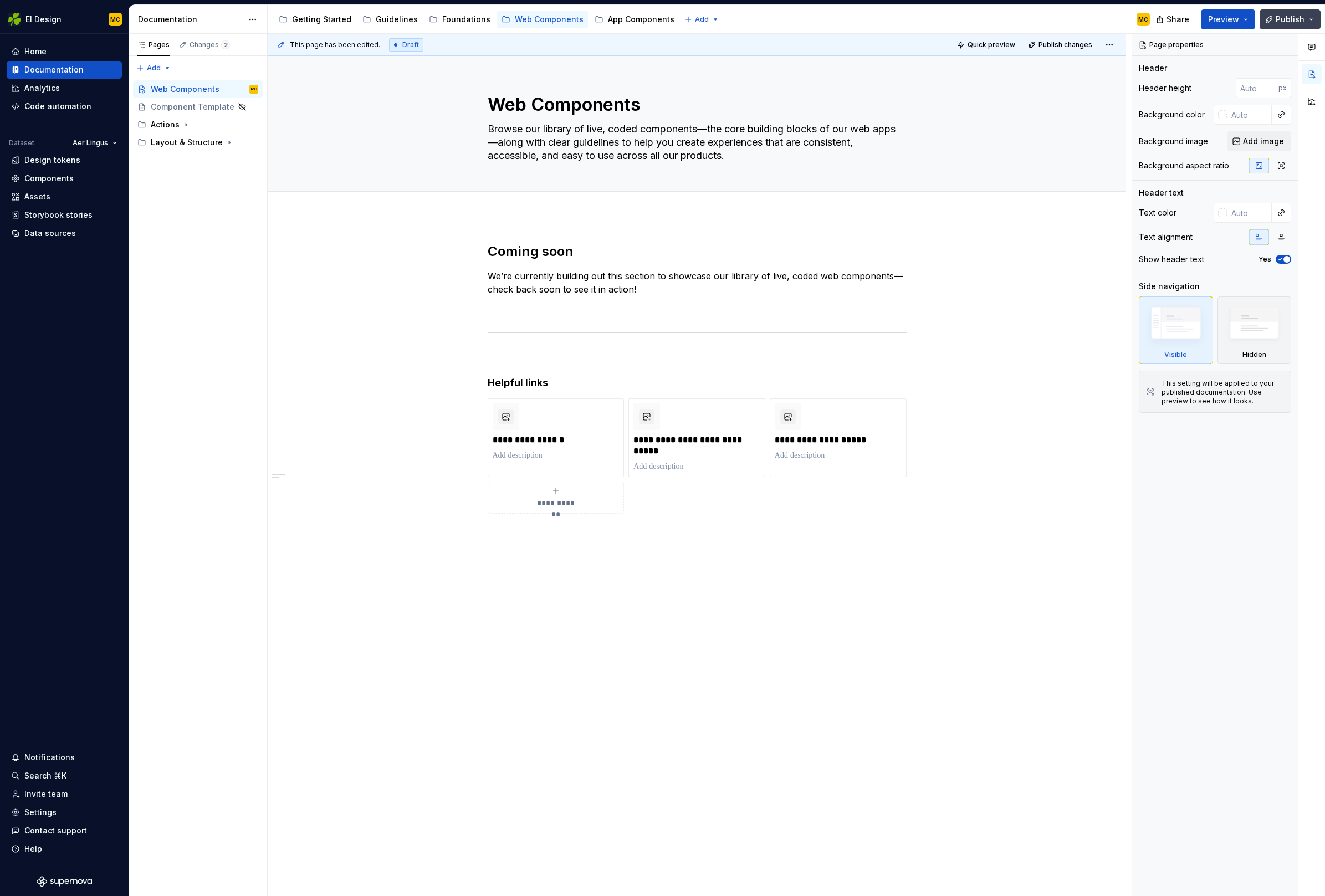
click at [1273, 22] on button "Publish" at bounding box center [1289, 19] width 61 height 20
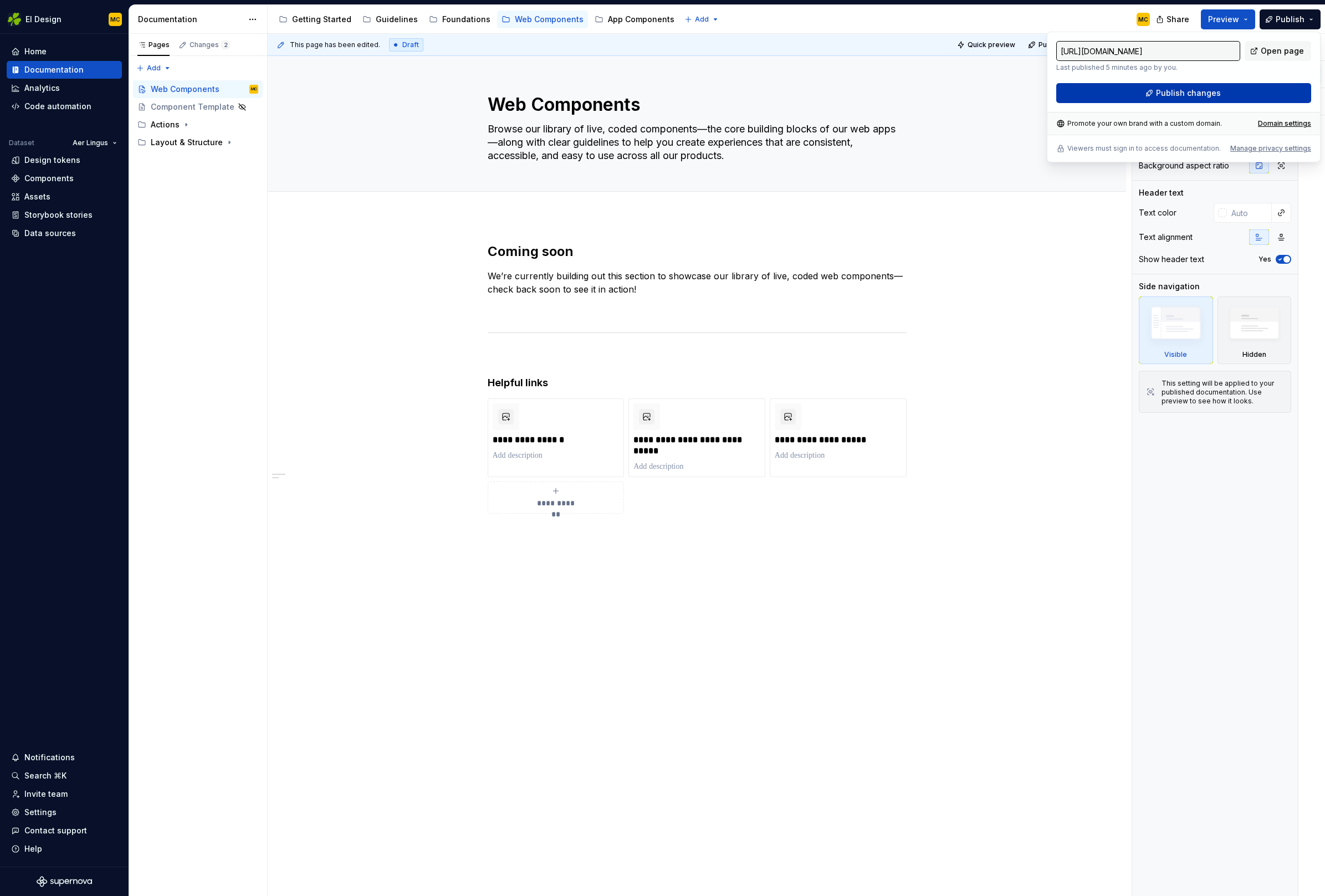
click at [1201, 92] on span "Publish changes" at bounding box center [1188, 93] width 65 height 11
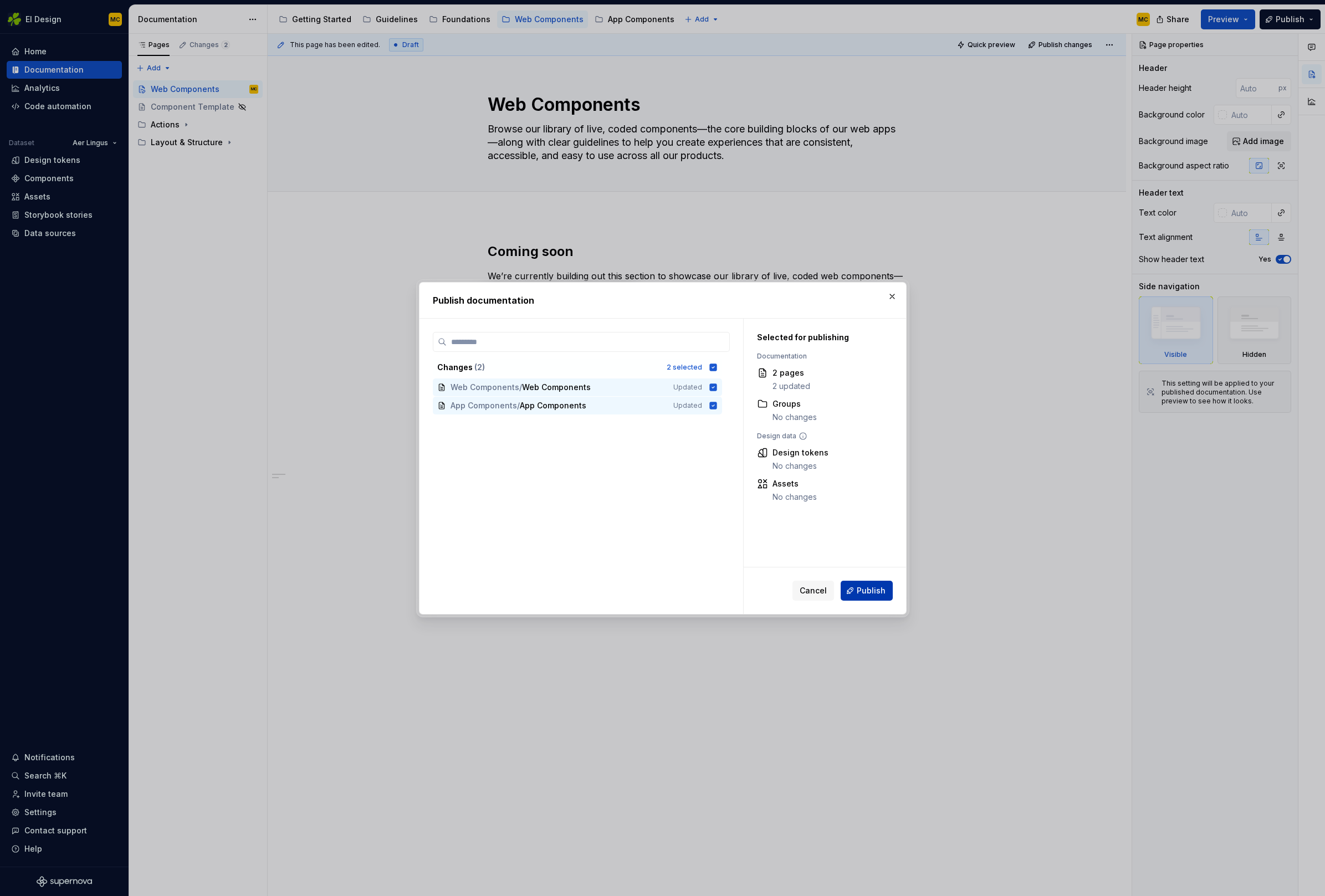
click at [876, 585] on span "Publish" at bounding box center [871, 591] width 29 height 11
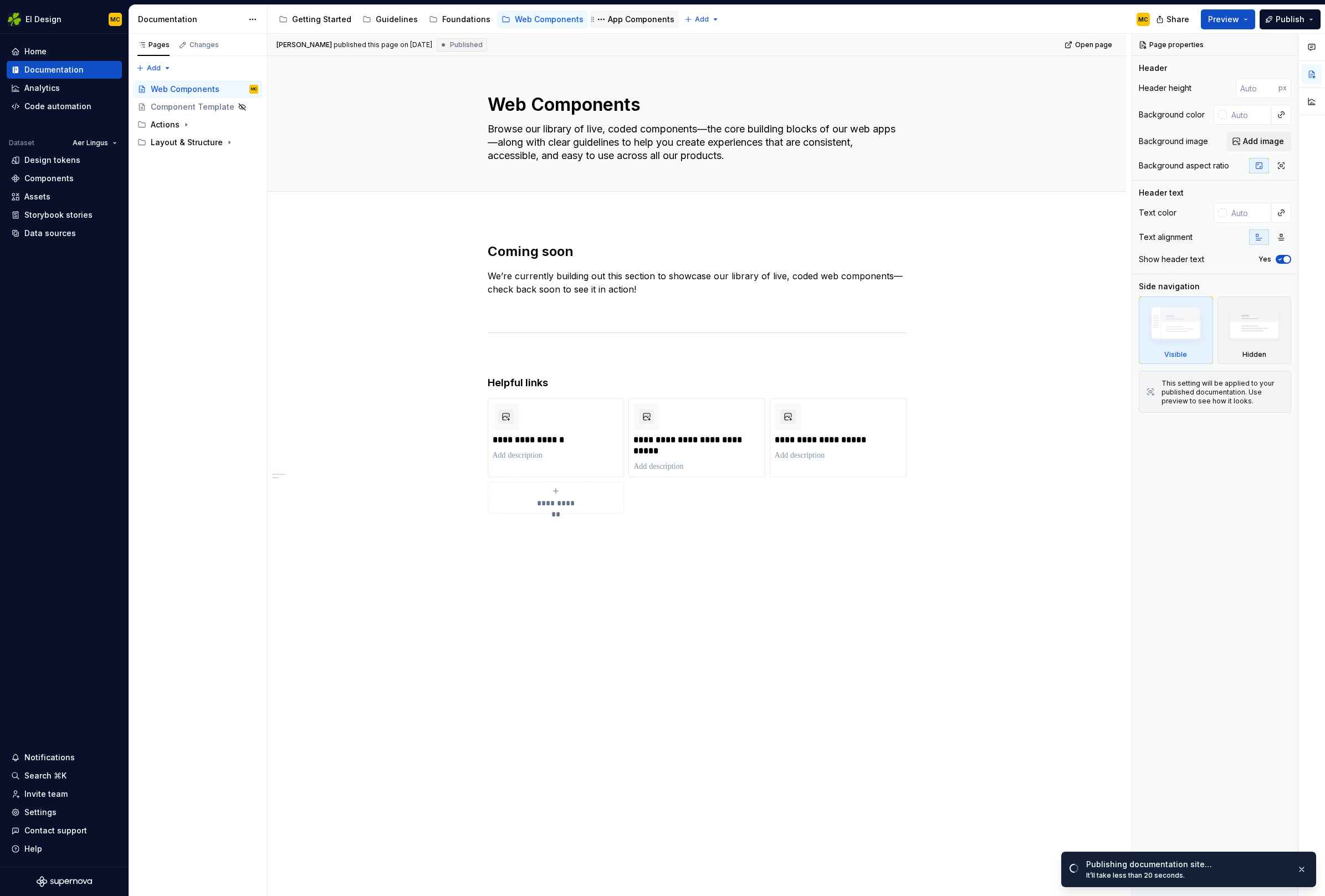
type textarea "*"
click at [238, 122] on button "Page tree" at bounding box center [235, 125] width 16 height 16
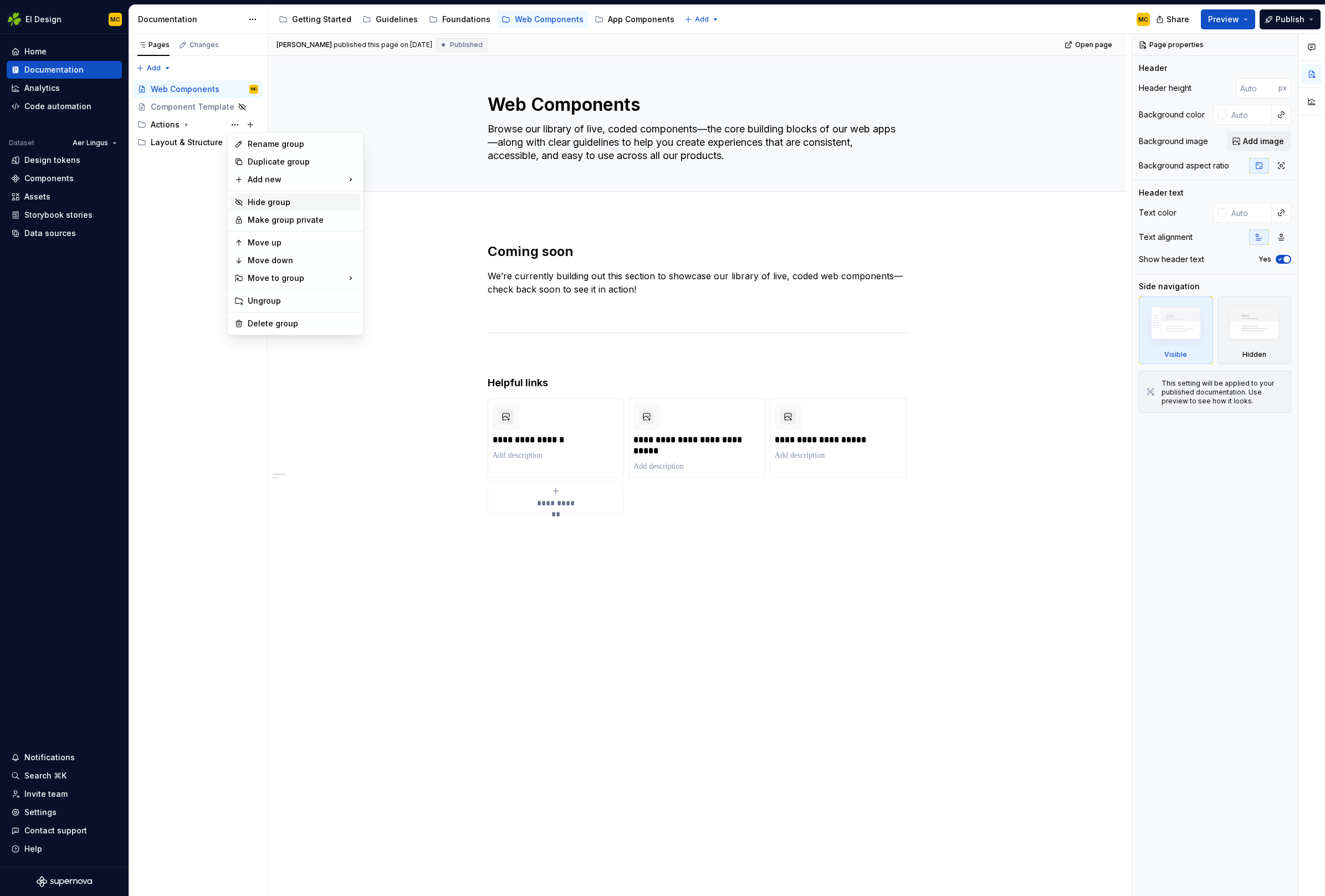
click at [266, 199] on div "Hide group" at bounding box center [302, 203] width 109 height 11
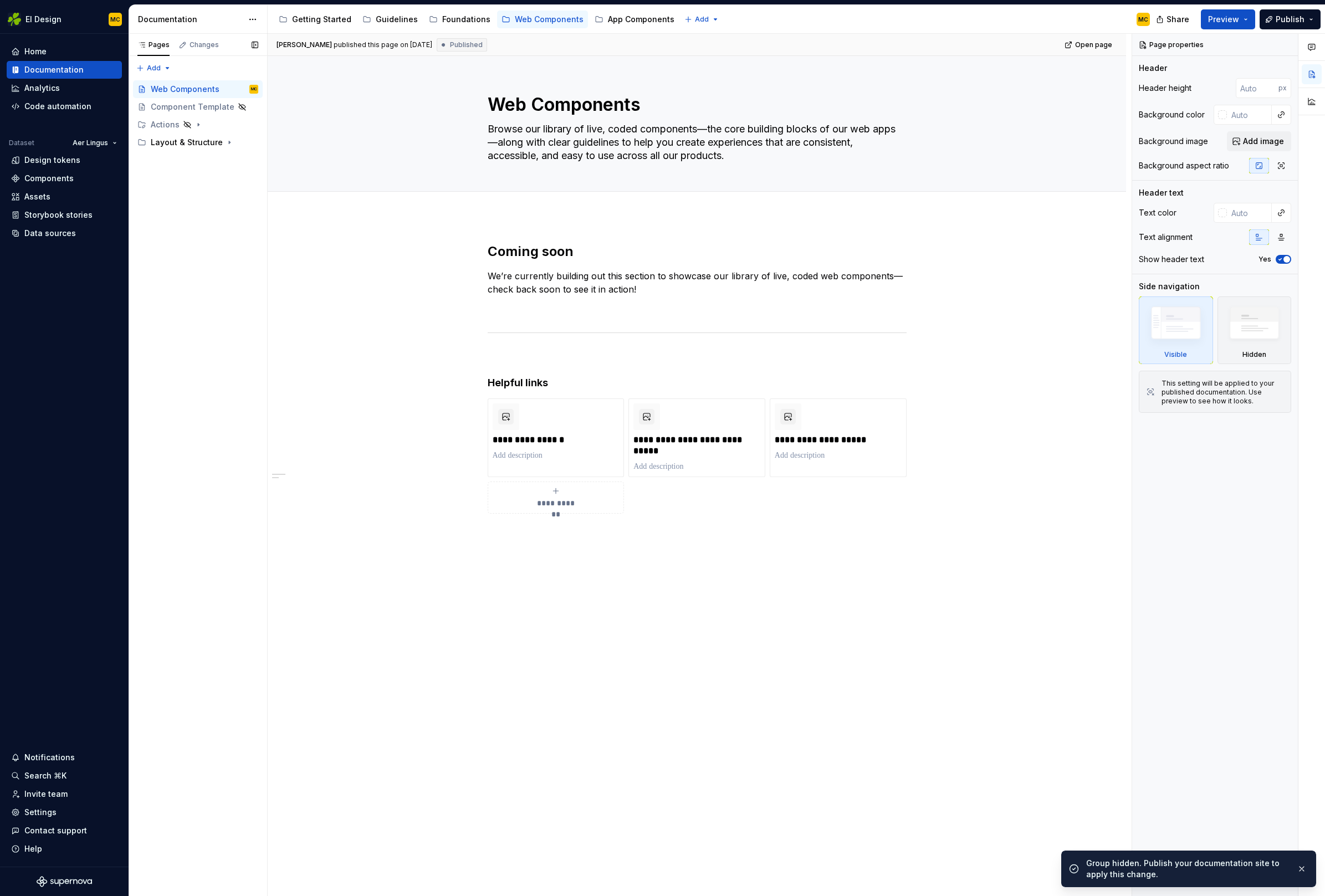
click at [0, 0] on button "Page tree" at bounding box center [0, 0] width 0 height 0
click at [262, 216] on div "Hide group" at bounding box center [302, 220] width 109 height 11
click at [623, 21] on div "App Components" at bounding box center [641, 20] width 67 height 11
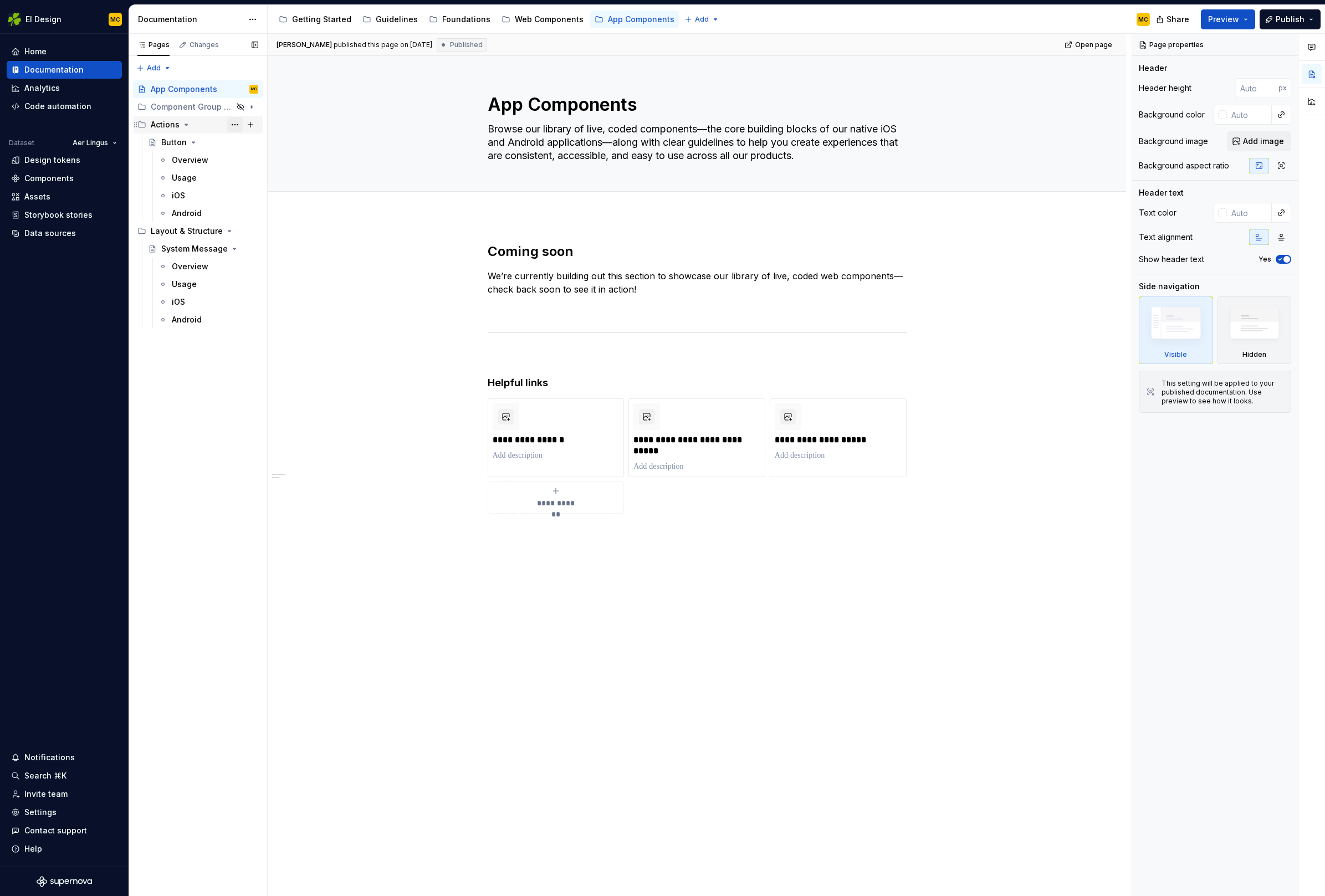
click at [236, 124] on button "Page tree" at bounding box center [235, 125] width 16 height 16
click at [278, 201] on div "Hide group" at bounding box center [302, 203] width 109 height 11
click at [235, 231] on button "Page tree" at bounding box center [235, 231] width 16 height 16
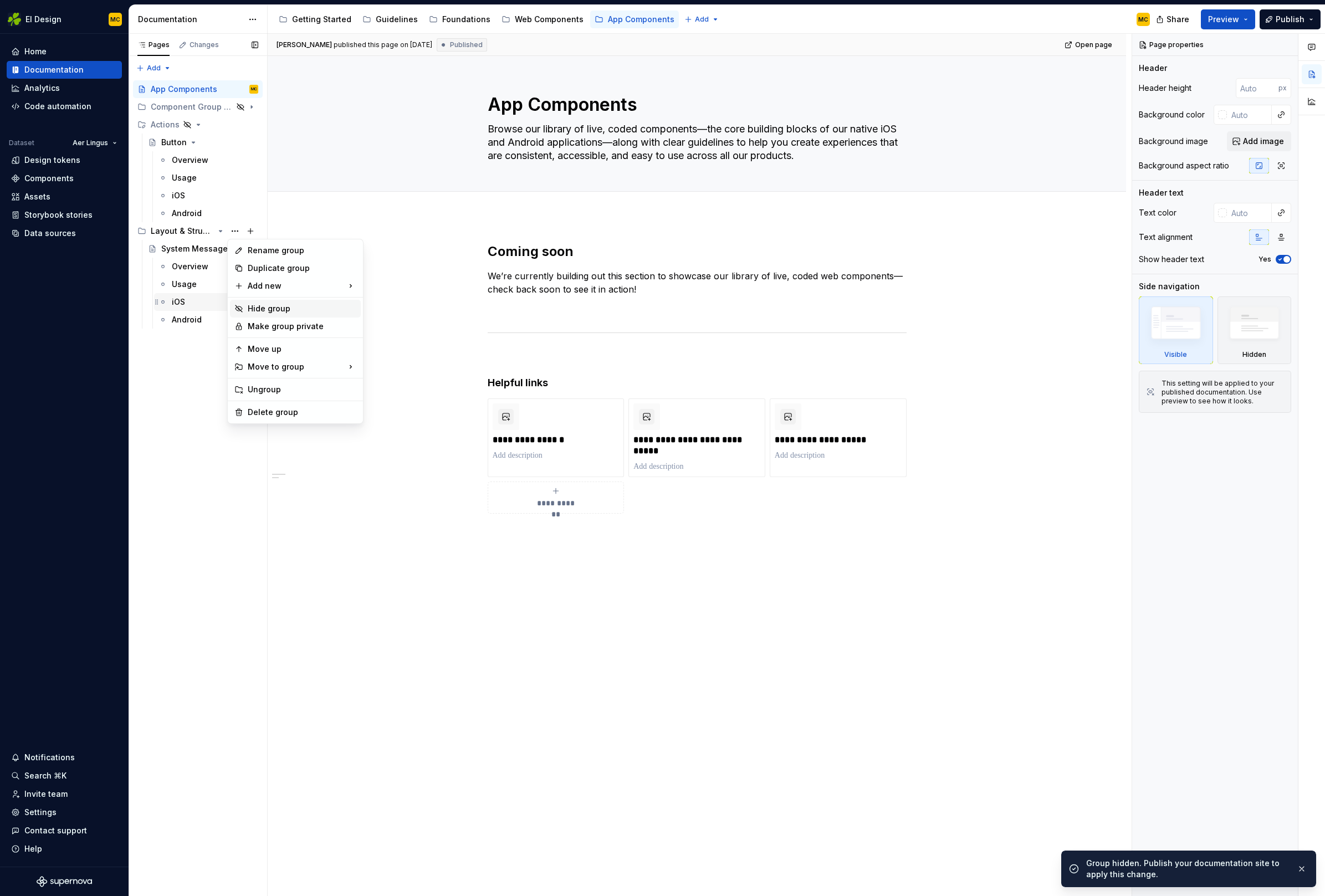
click at [259, 305] on div "Hide group" at bounding box center [302, 309] width 109 height 11
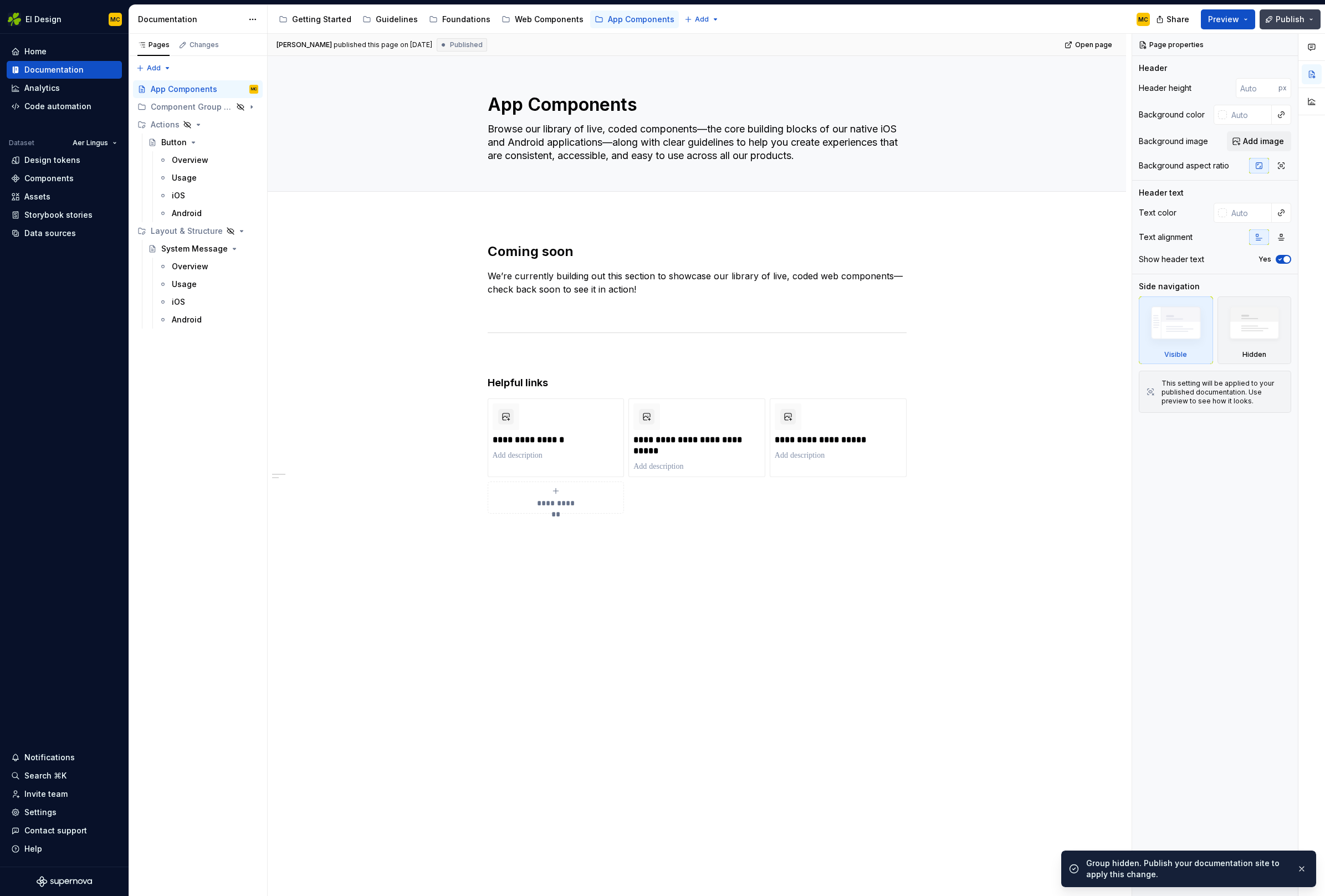
click at [1277, 14] on span "Publish" at bounding box center [1289, 20] width 29 height 11
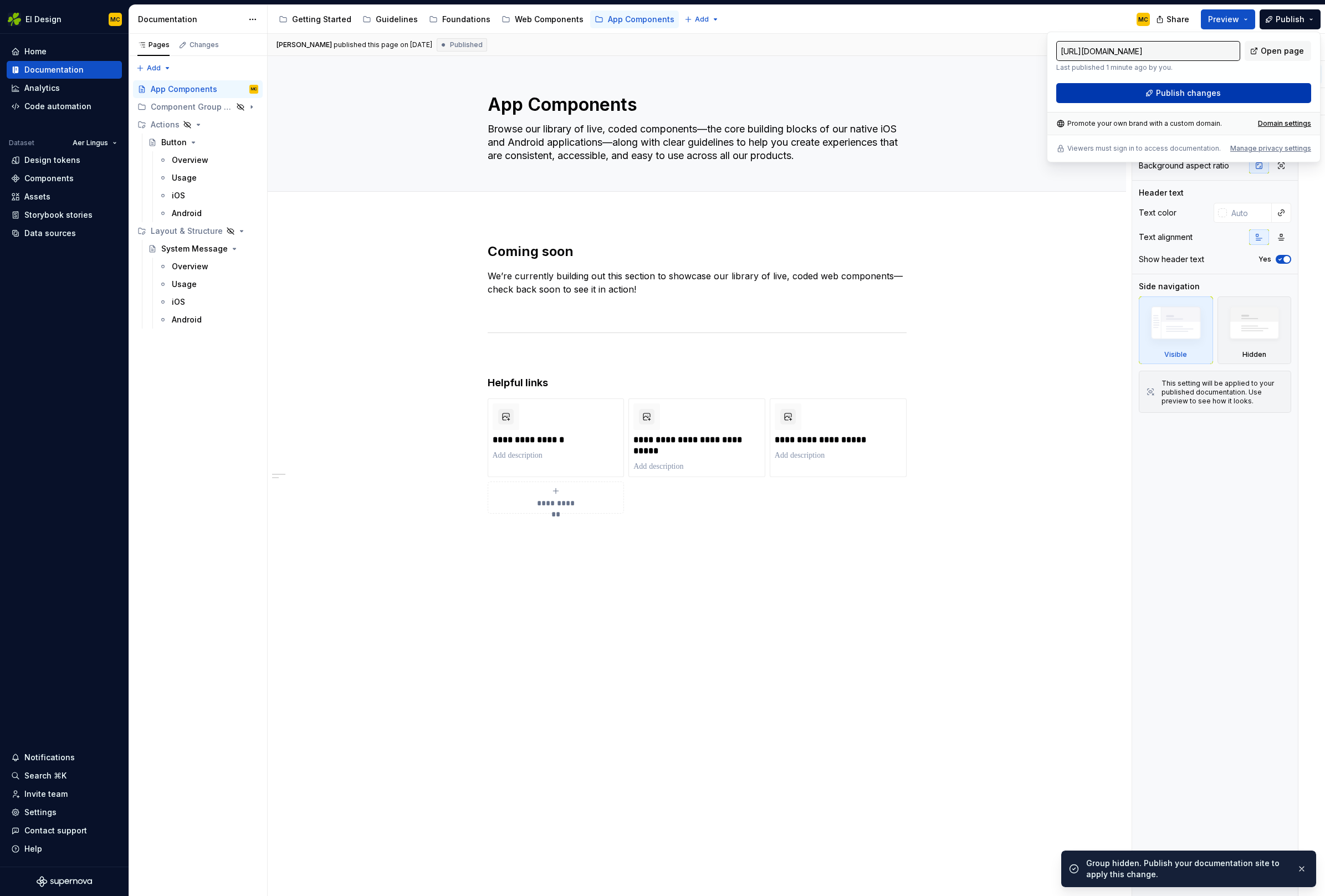
click at [1230, 92] on button "Publish changes" at bounding box center [1183, 93] width 255 height 20
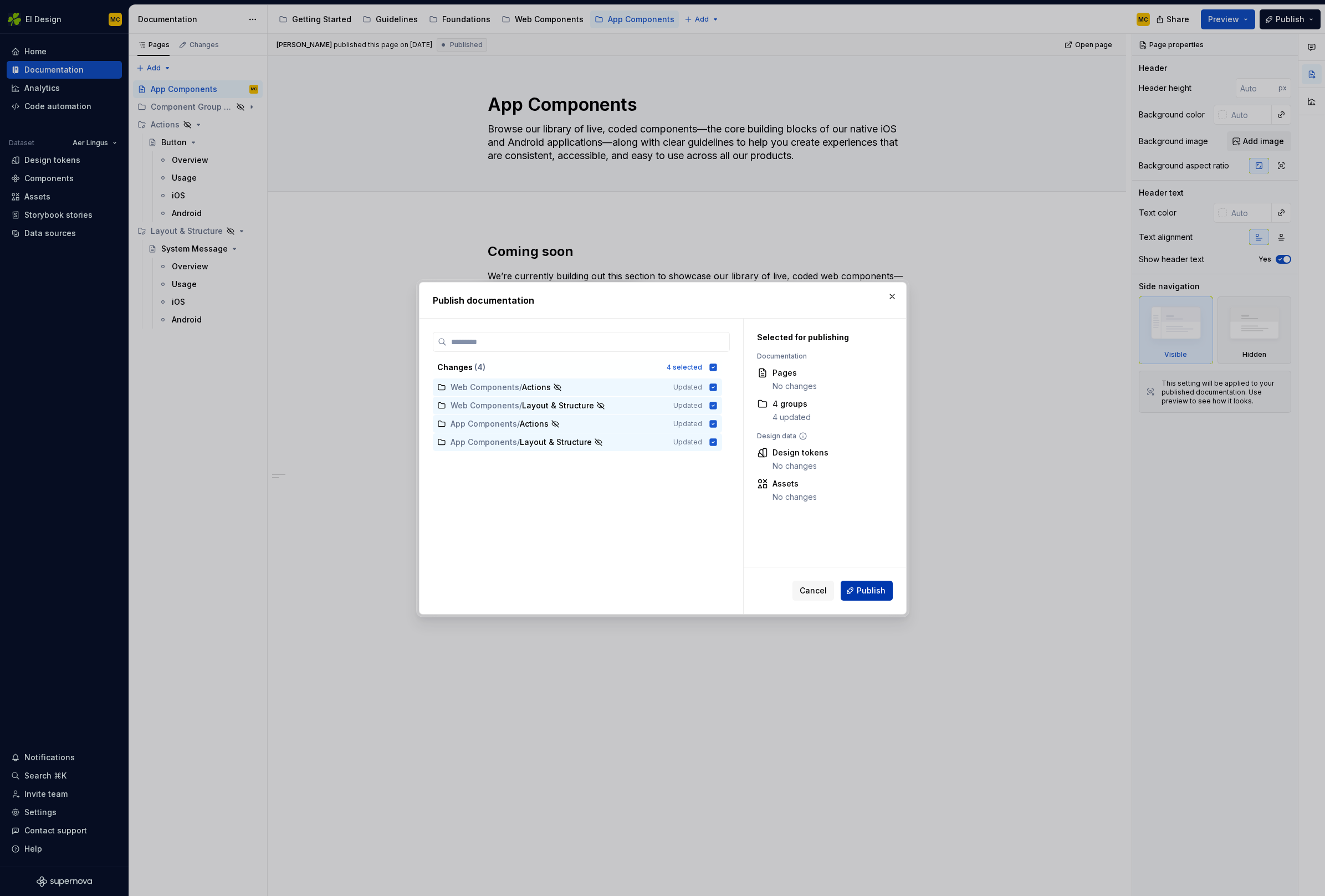
click at [876, 590] on span "Publish" at bounding box center [871, 591] width 29 height 11
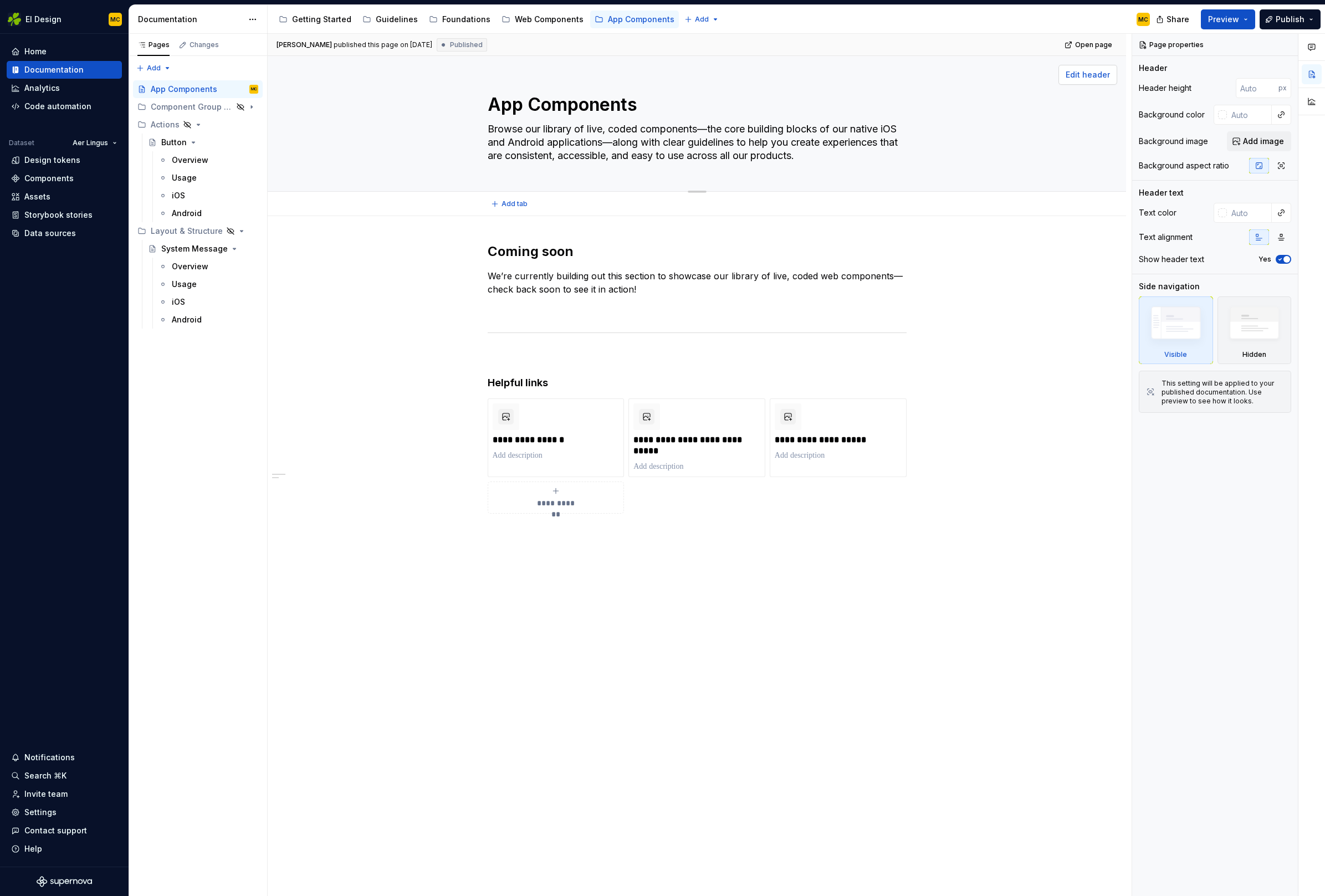
click at [1088, 78] on span "Edit header" at bounding box center [1088, 75] width 44 height 11
click at [1086, 79] on span "Edit header" at bounding box center [1088, 75] width 44 height 11
click at [1089, 74] on span "Edit header" at bounding box center [1088, 75] width 44 height 11
click at [1282, 116] on button "button" at bounding box center [1281, 114] width 16 height 16
click at [1250, 116] on div "Comments Open comments No comments yet Select ‘Comment’ from the block context …" at bounding box center [1227, 464] width 192 height 862
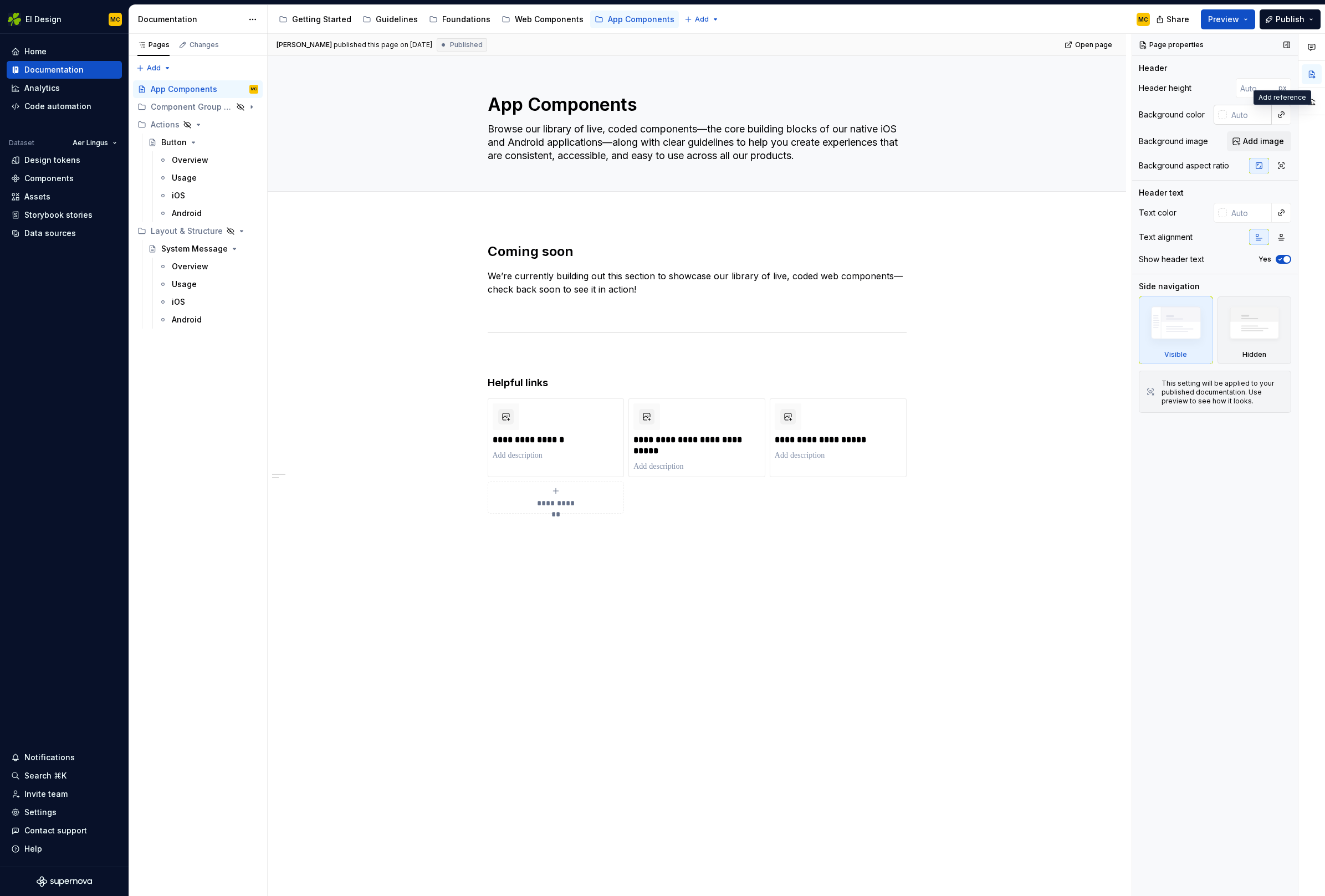
click at [1221, 115] on div at bounding box center [1222, 114] width 8 height 8
type textarea "*"
type input "**"
type input "#000066"
type input "***"
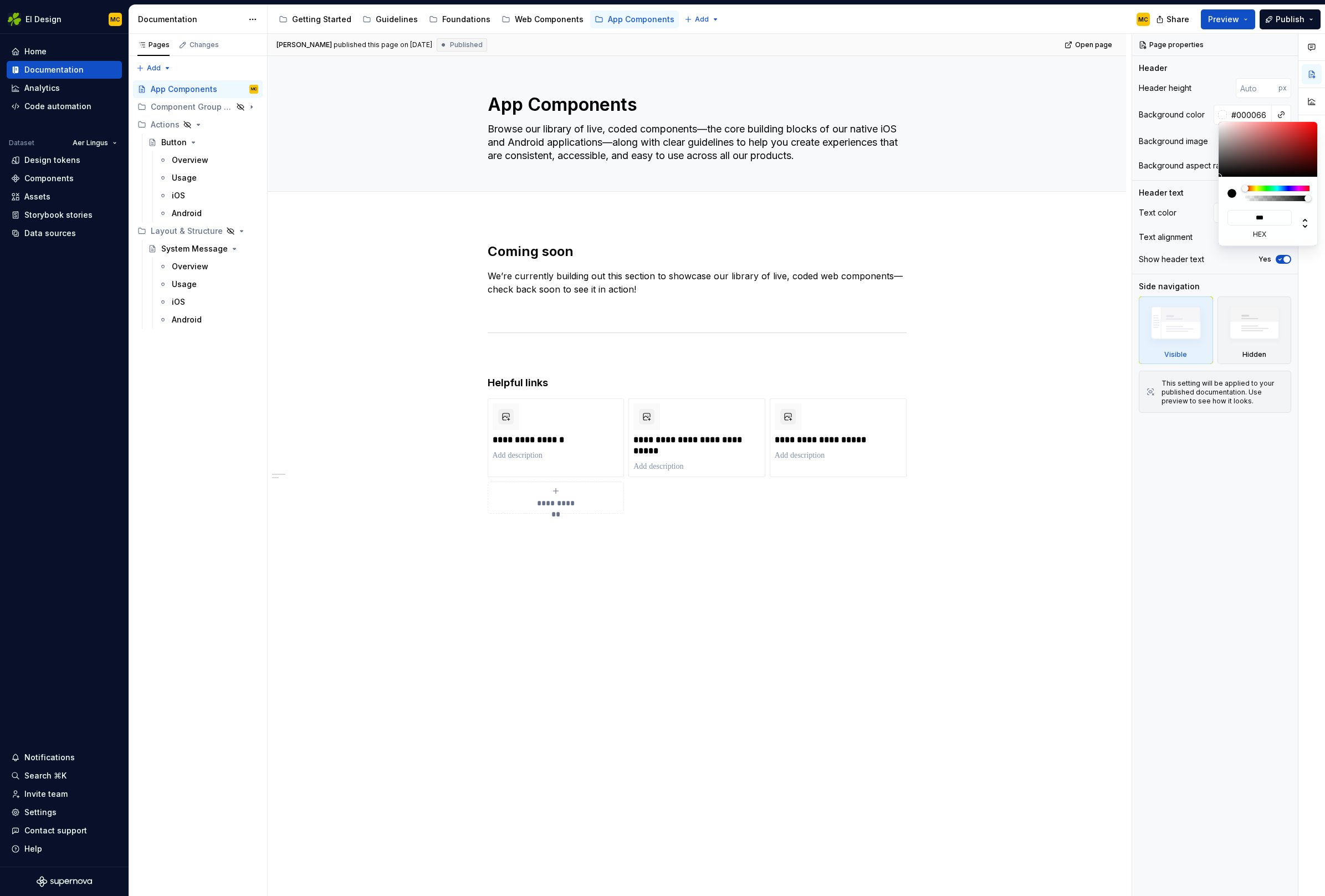
type textarea "*"
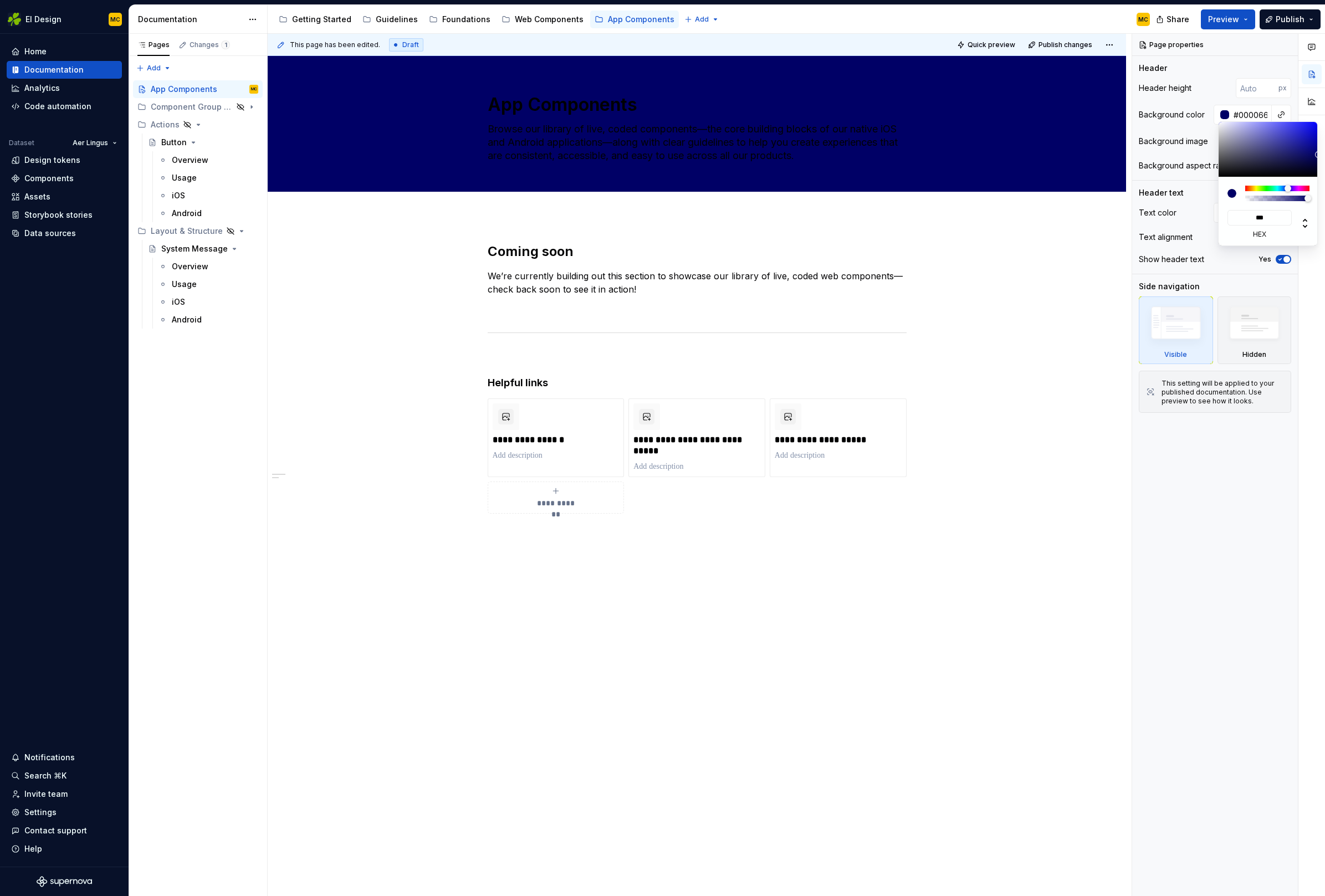
type input "****"
type textarea "*"
type input "*****"
type textarea "*"
type input "#006272"
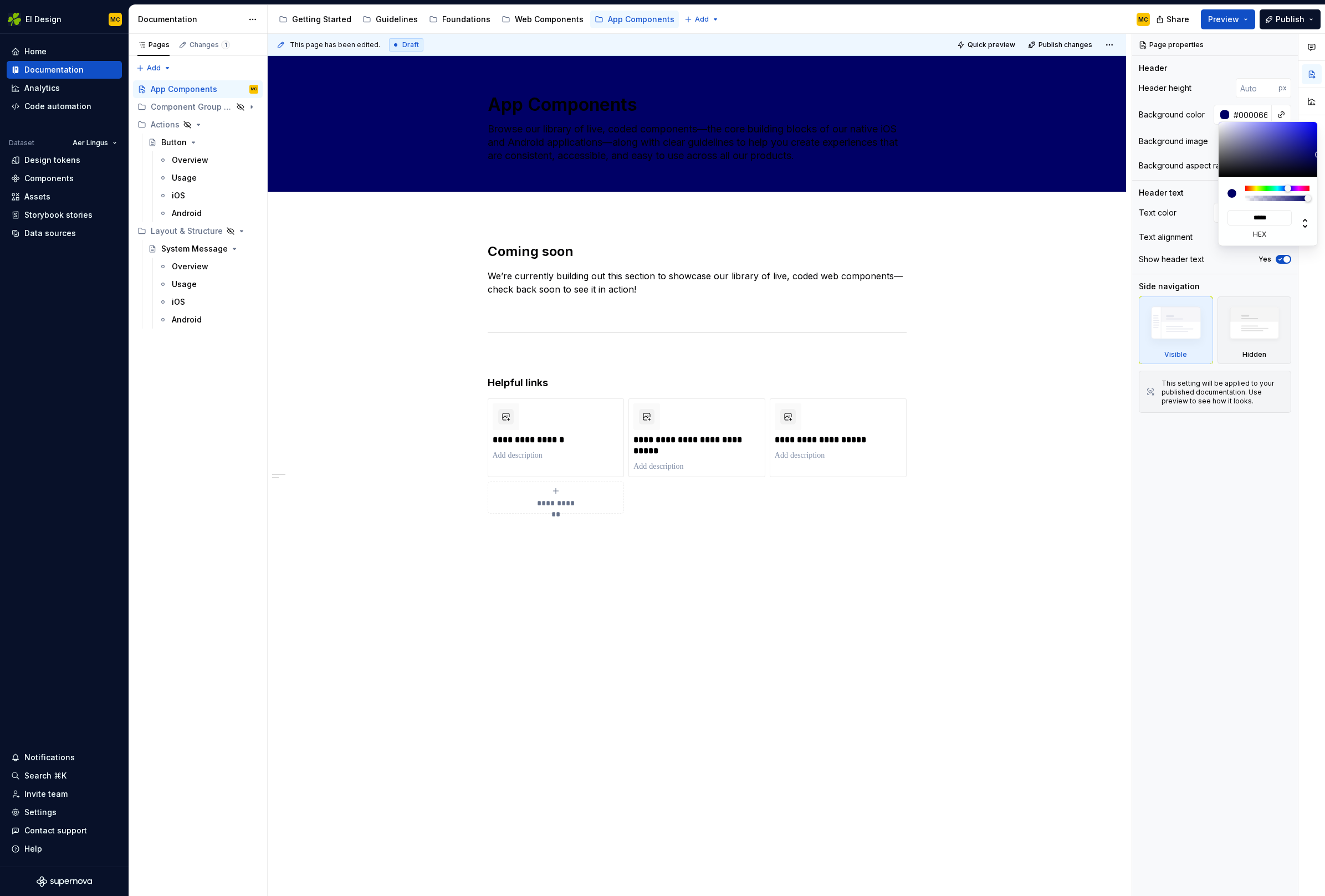
type input "******"
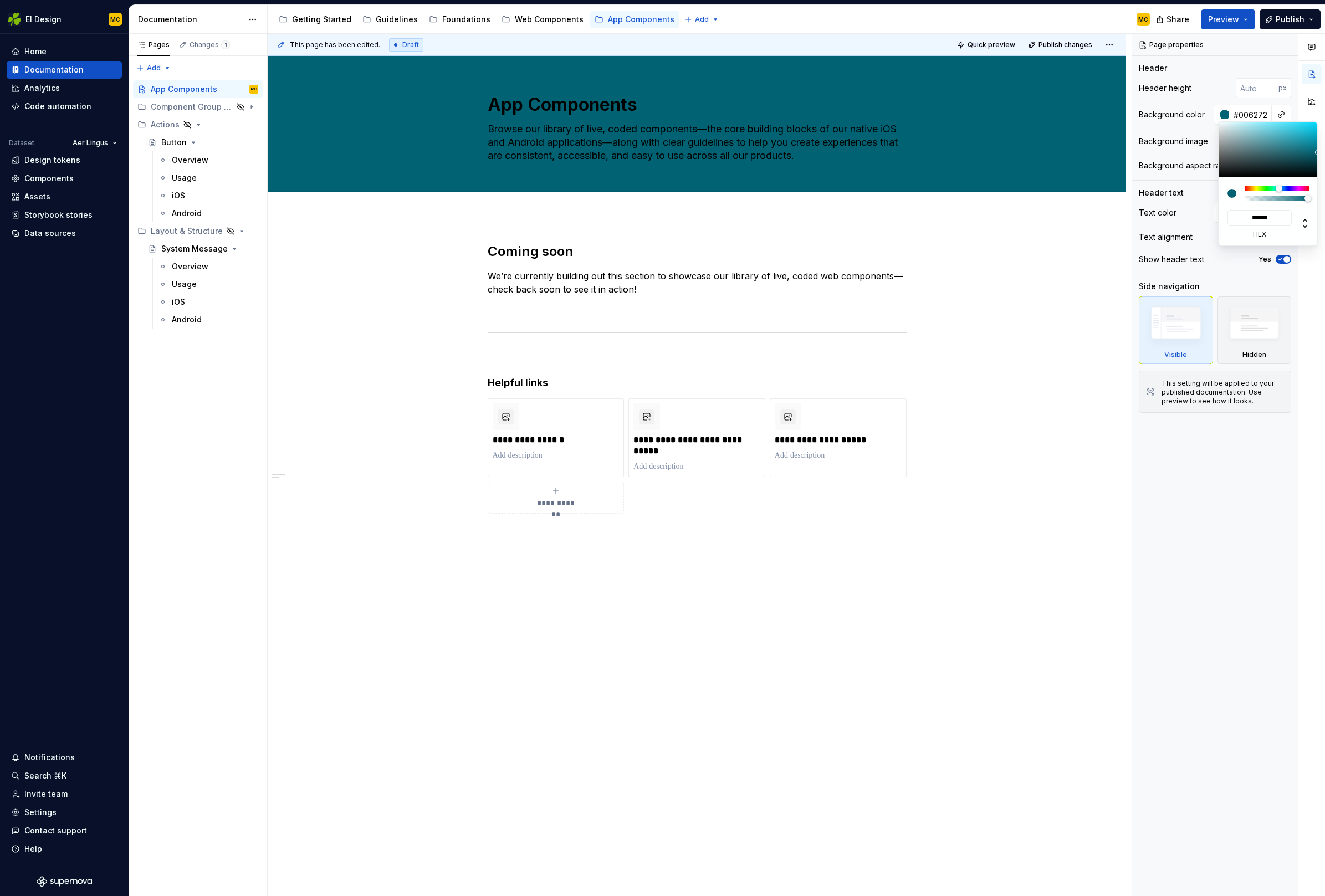
type textarea "*"
click at [1209, 93] on div "Comments Open comments No comments yet Select ‘Comment’ from the block context …" at bounding box center [1227, 464] width 192 height 862
click at [1245, 213] on input "text" at bounding box center [1249, 212] width 45 height 20
type input "ffffff"
type textarea "*"
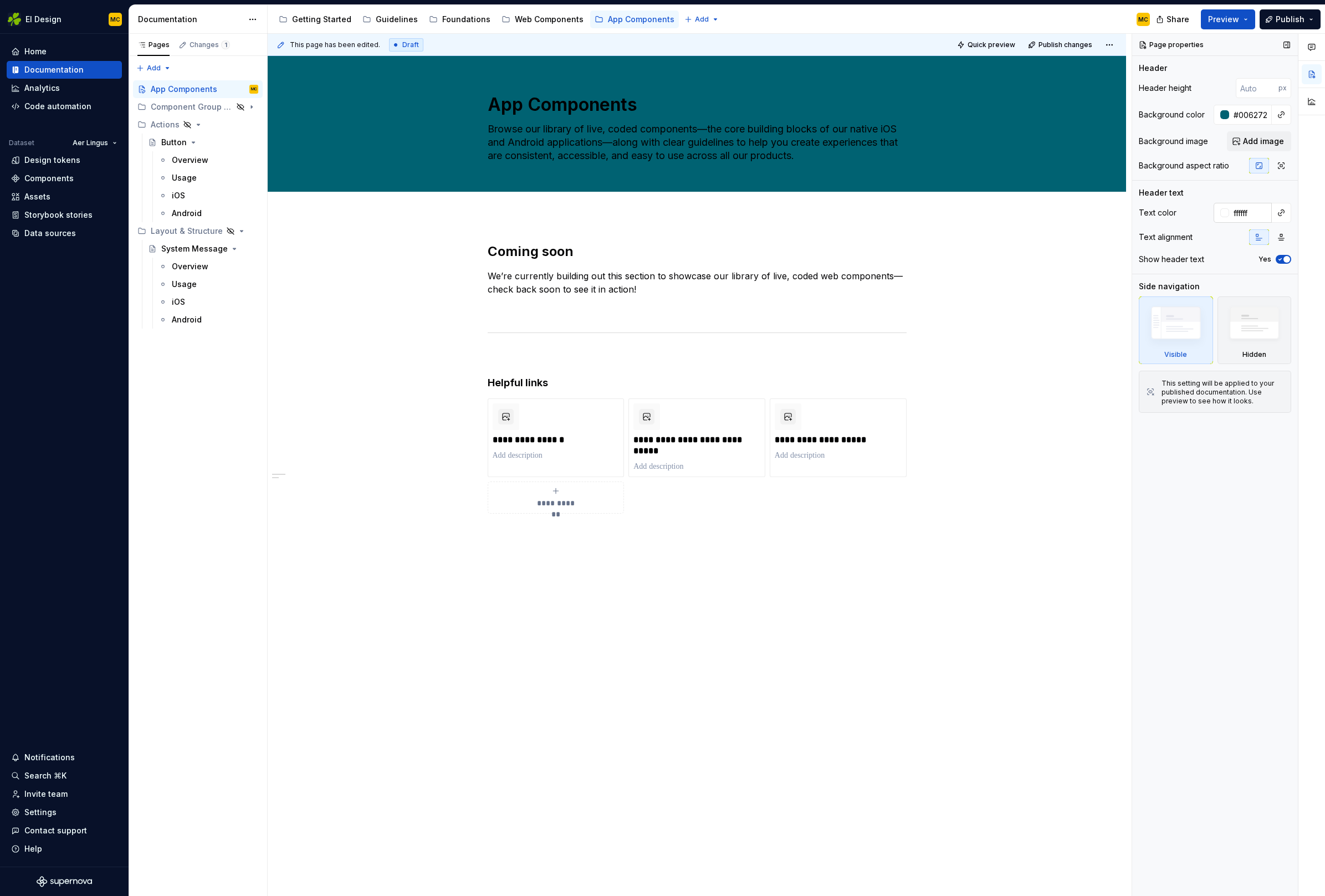
type input "#FFFFFF"
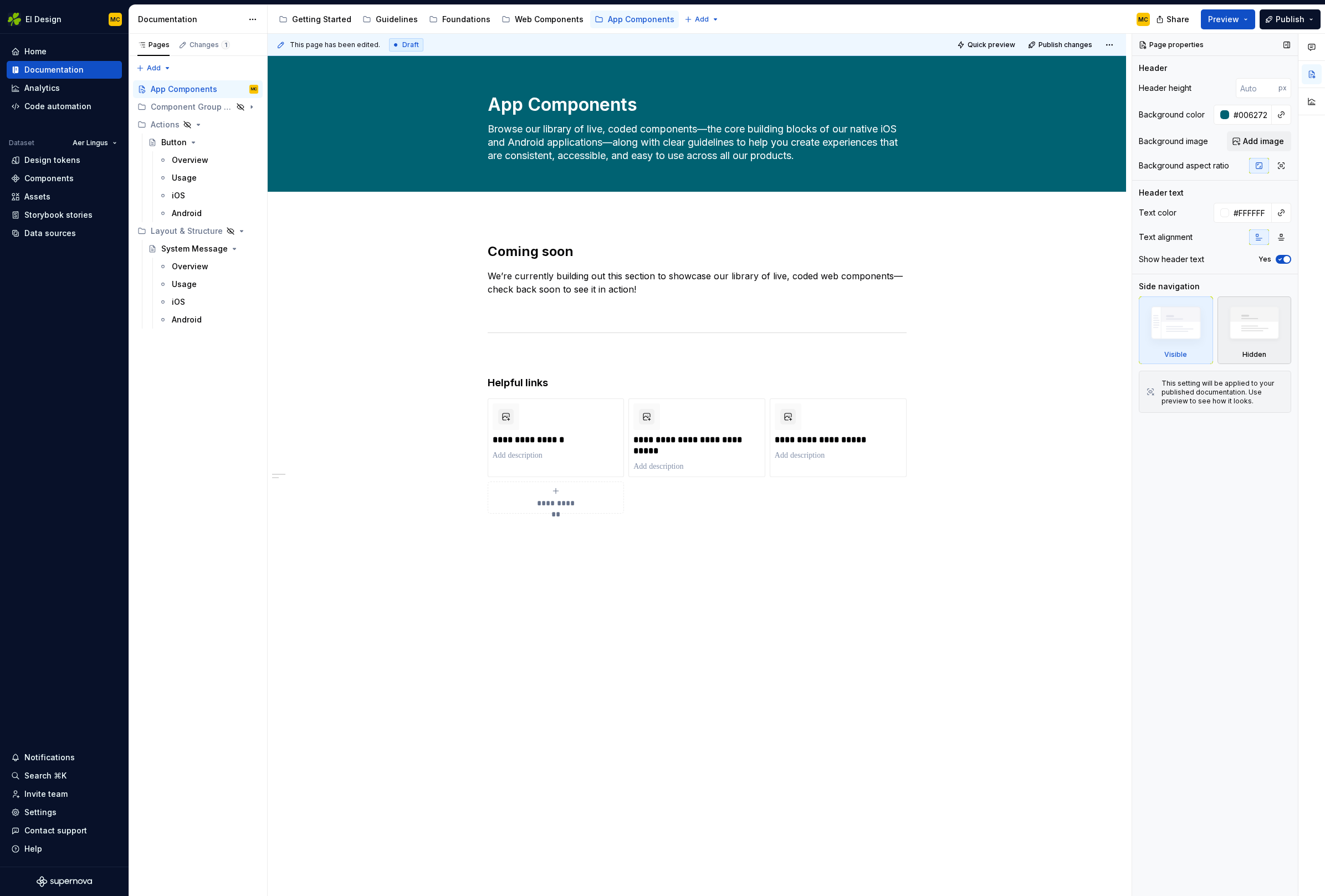
click at [1251, 330] on img at bounding box center [1255, 326] width 64 height 49
click at [528, 23] on div "Web Components" at bounding box center [549, 20] width 69 height 11
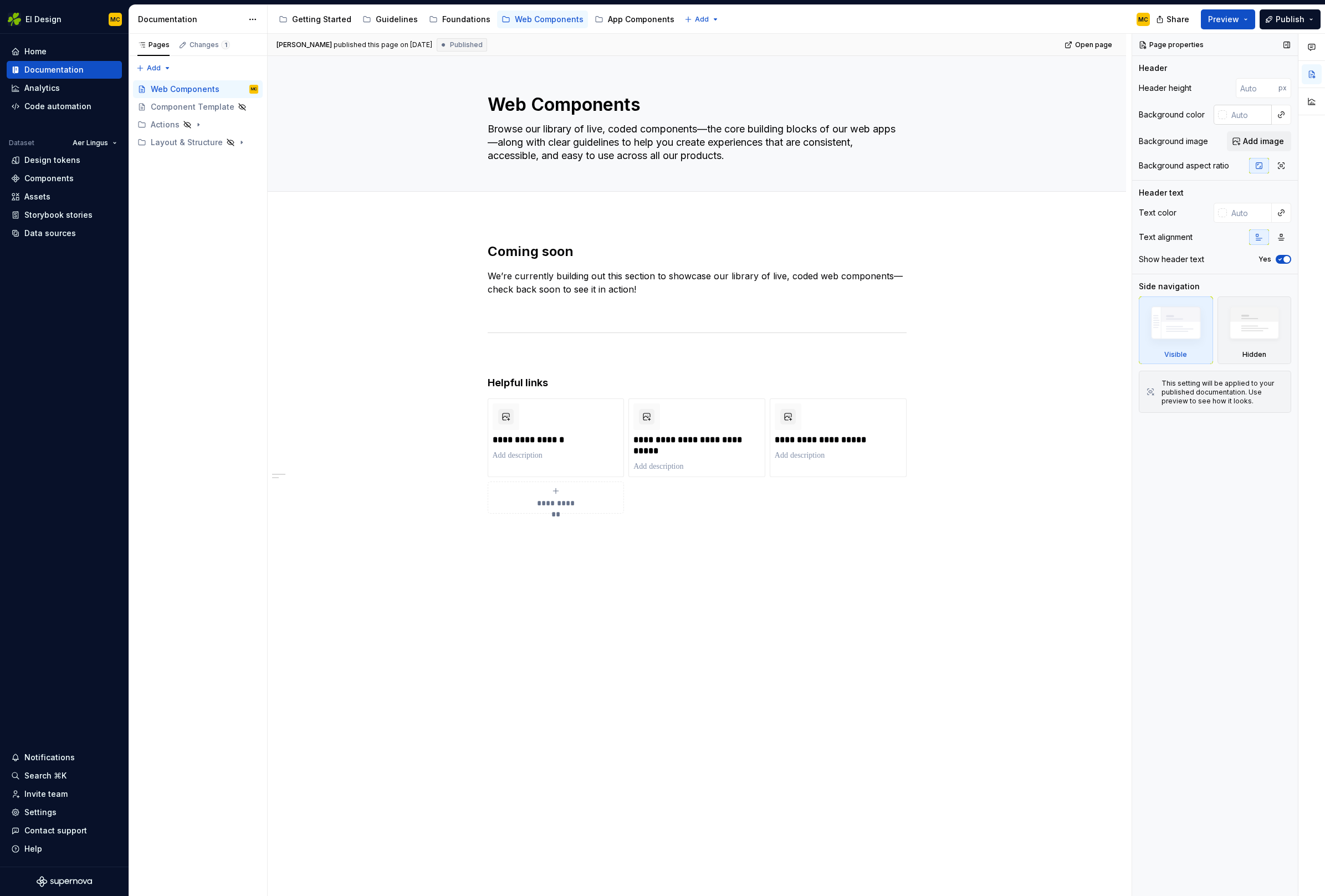
type textarea "*"
click at [1248, 120] on input "text" at bounding box center [1249, 114] width 45 height 20
type input "006272"
type textarea "*"
type input "#006272"
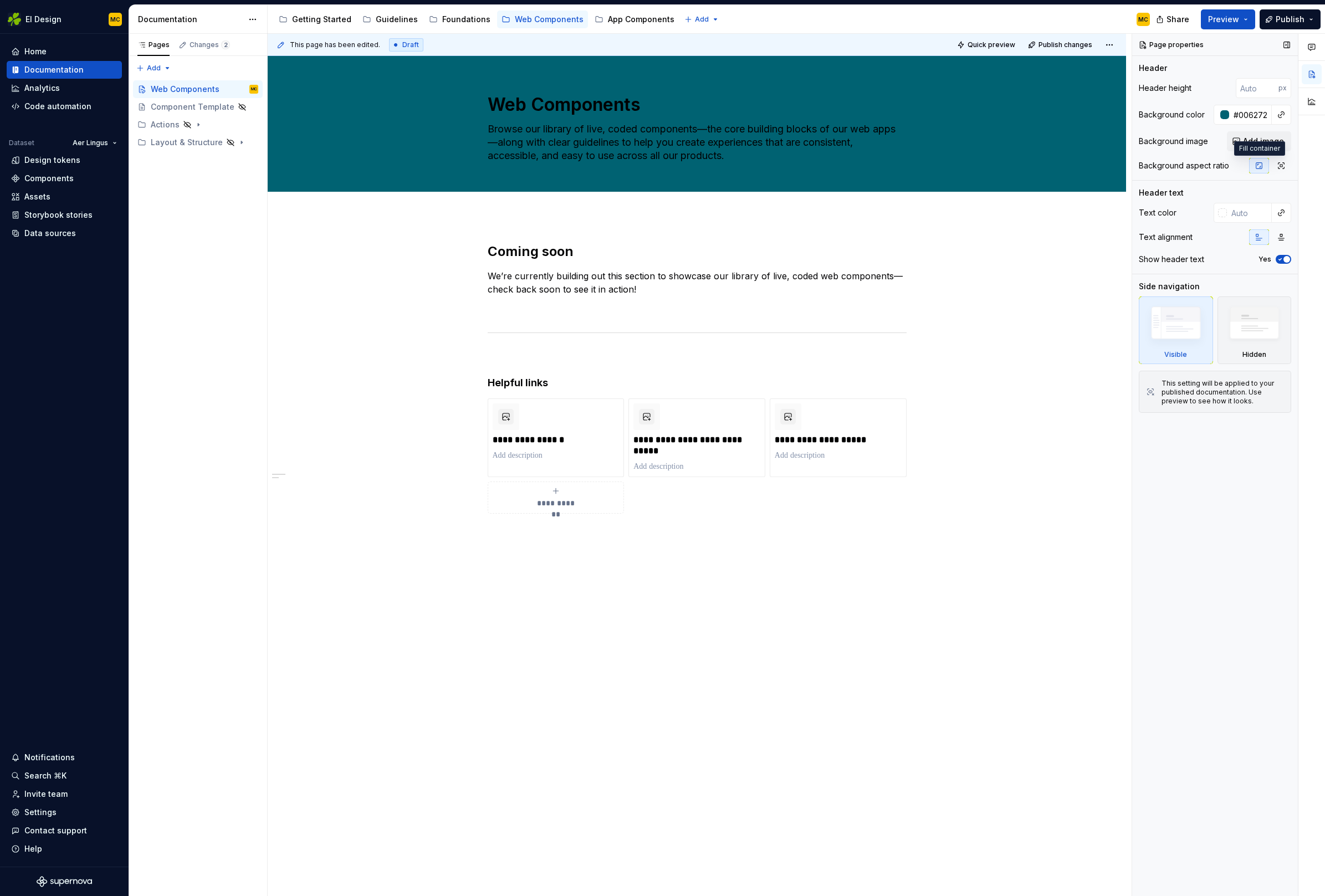
type textarea "*"
click at [1249, 216] on input "text" at bounding box center [1249, 212] width 45 height 20
type input "ffffff"
type textarea "*"
type input "#FFFFFF"
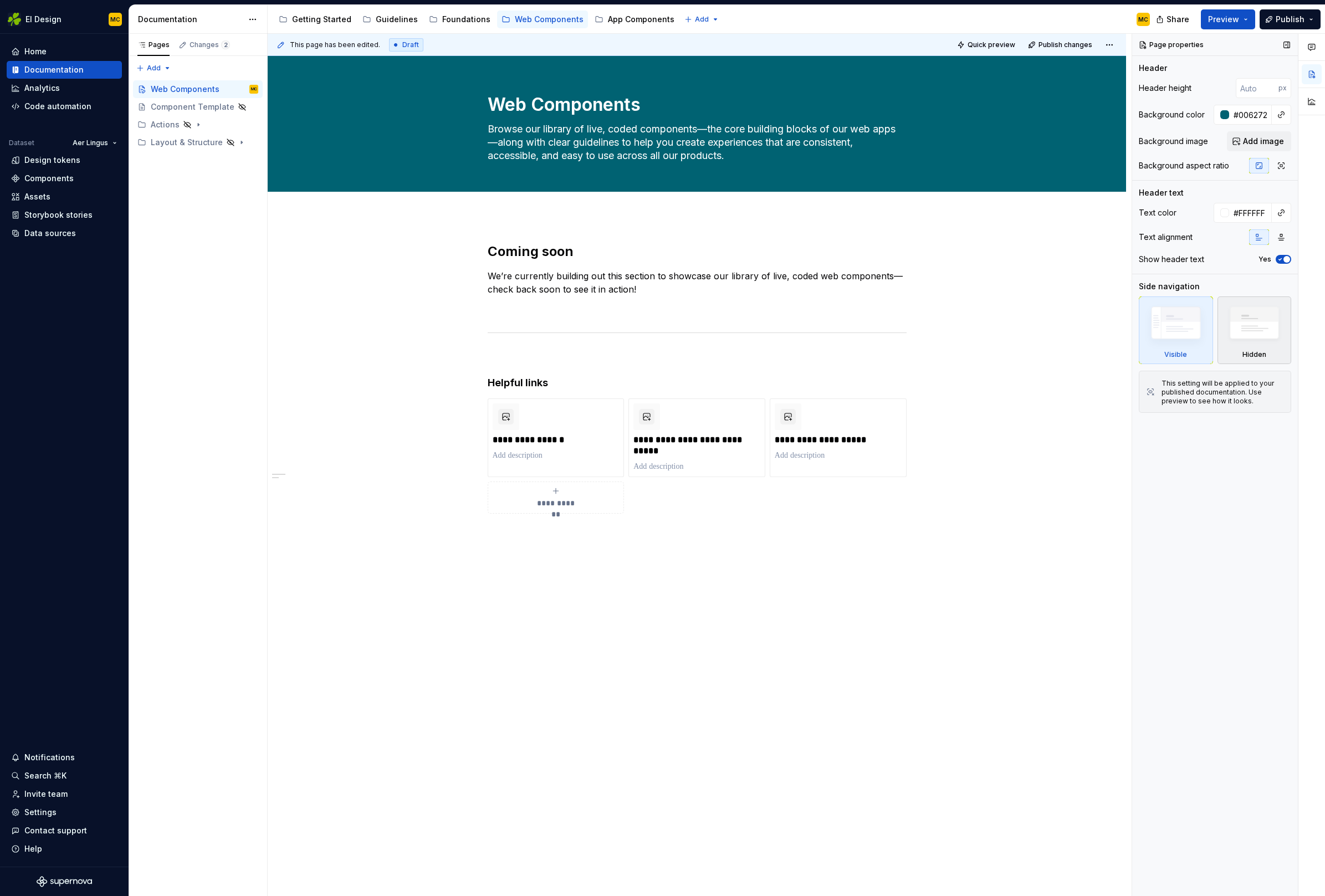
click at [1274, 329] on img at bounding box center [1255, 326] width 64 height 49
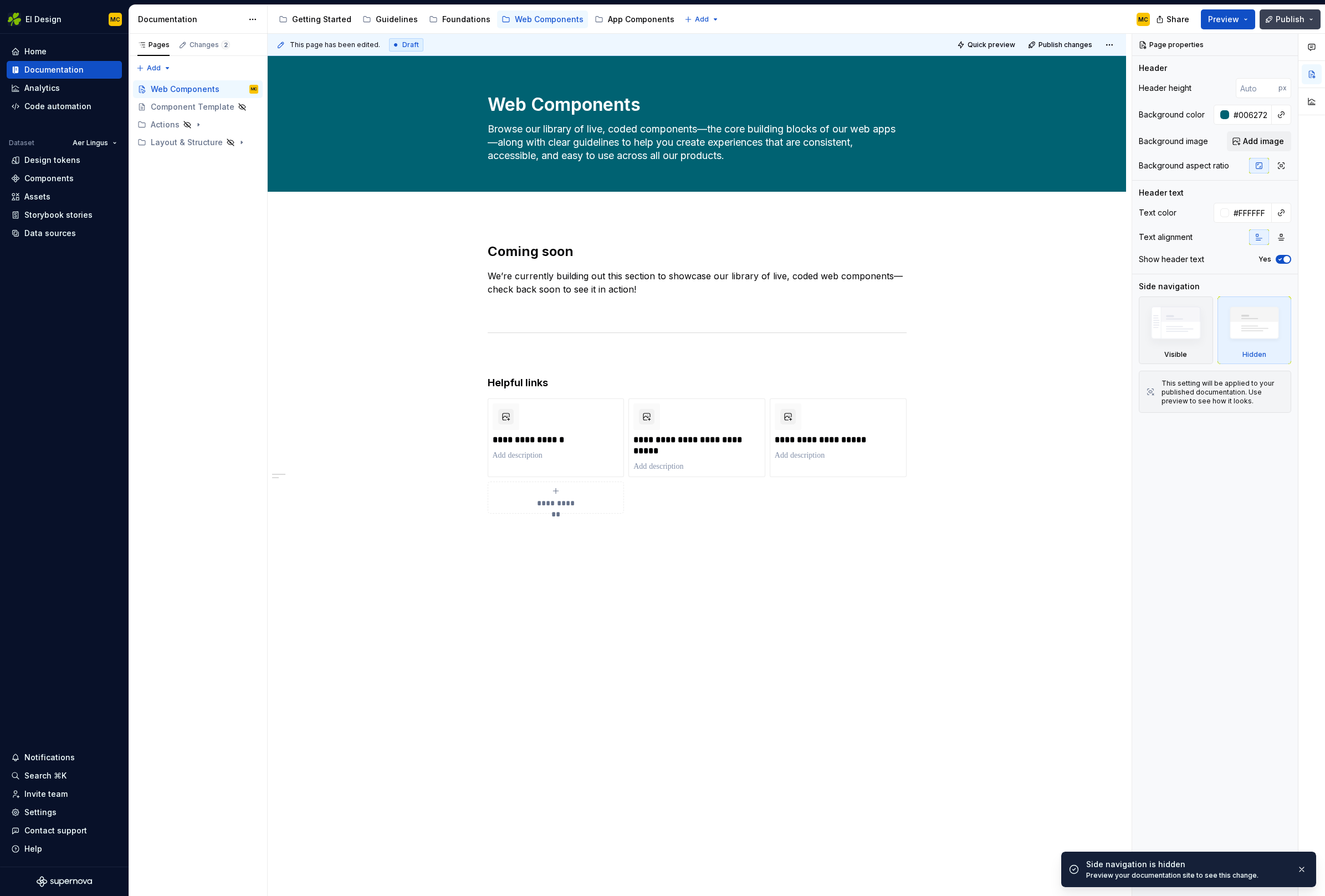
click at [1287, 14] on span "Publish" at bounding box center [1289, 20] width 29 height 11
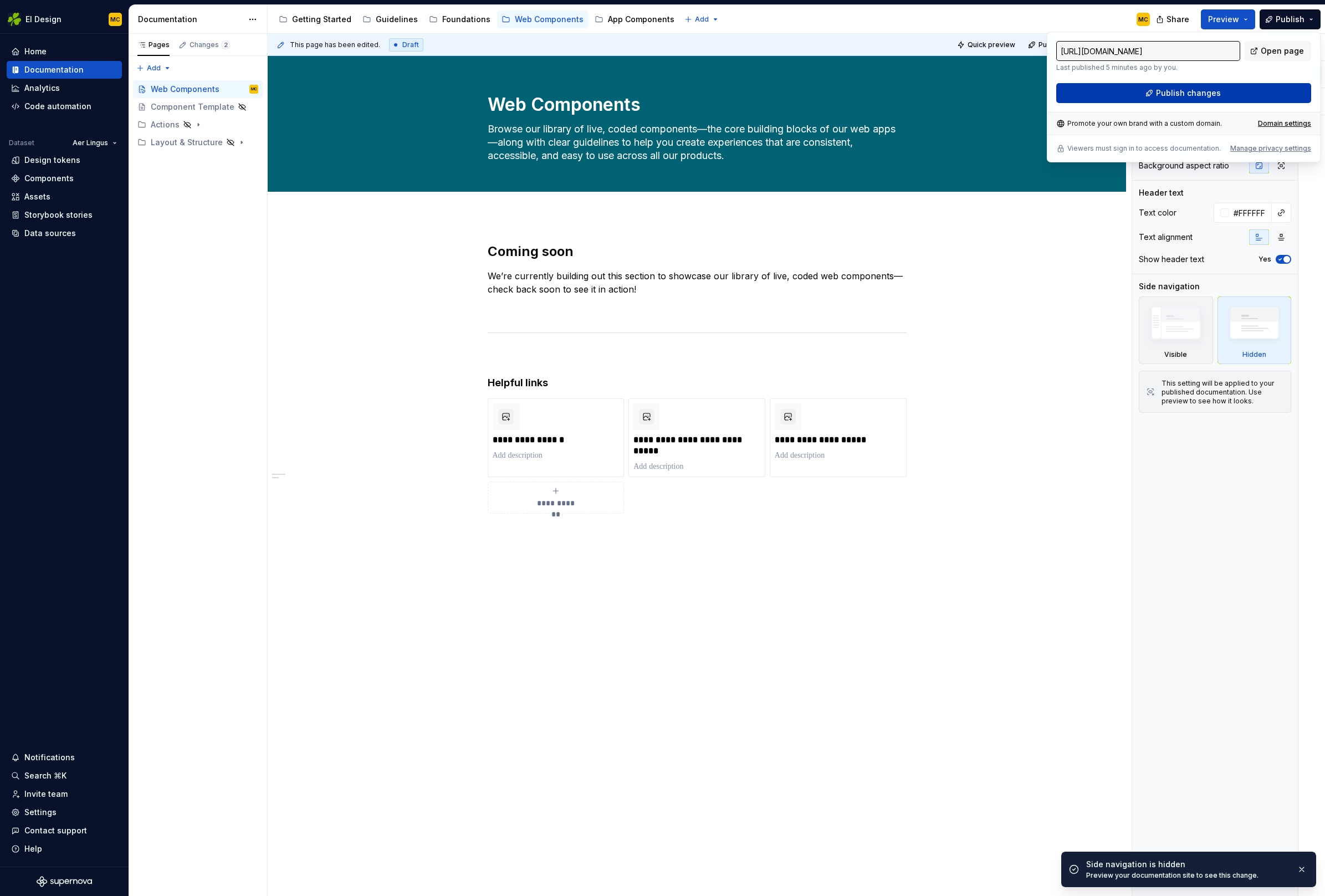
click at [1205, 97] on span "Publish changes" at bounding box center [1188, 93] width 65 height 11
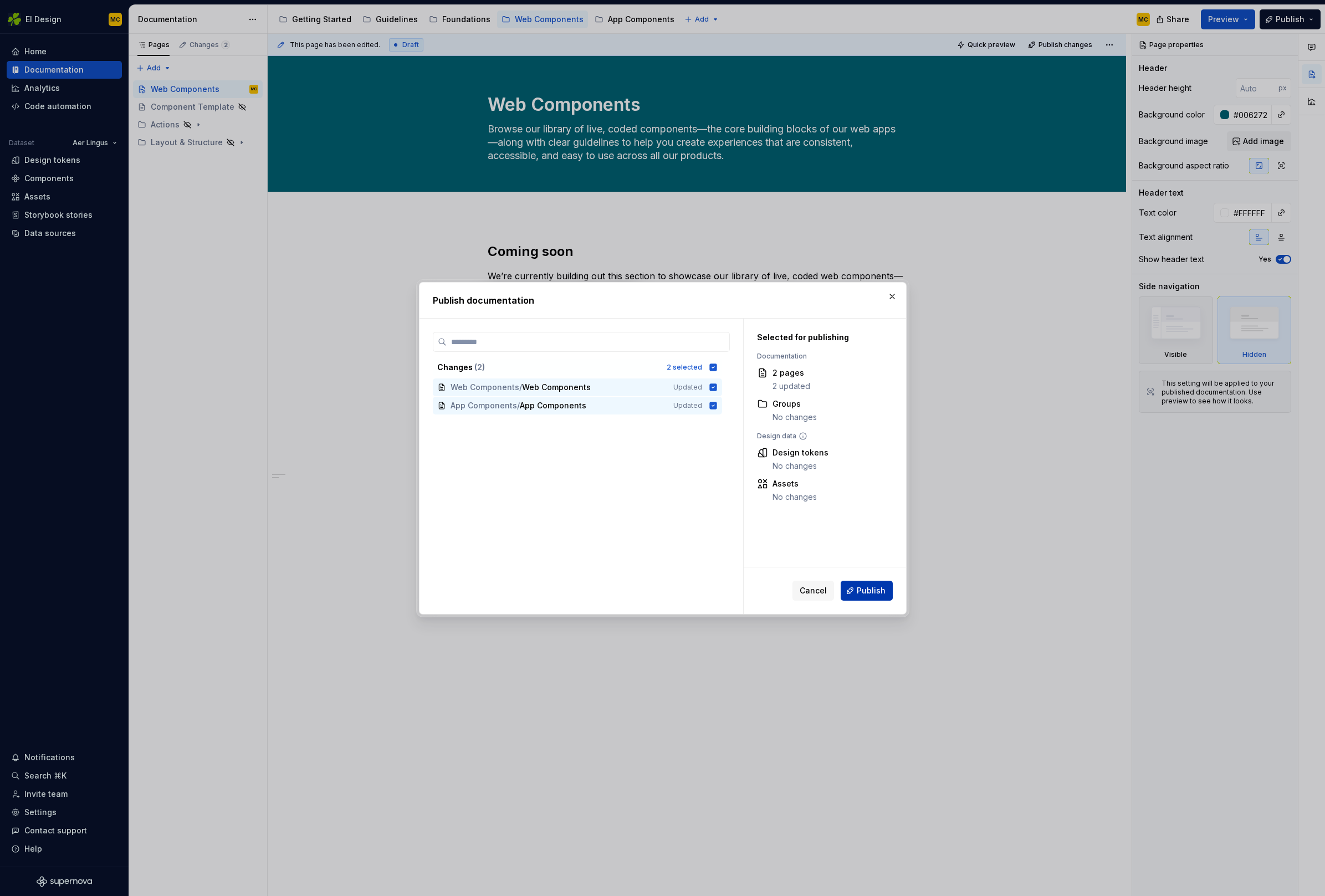
click at [864, 592] on span "Publish" at bounding box center [871, 591] width 29 height 11
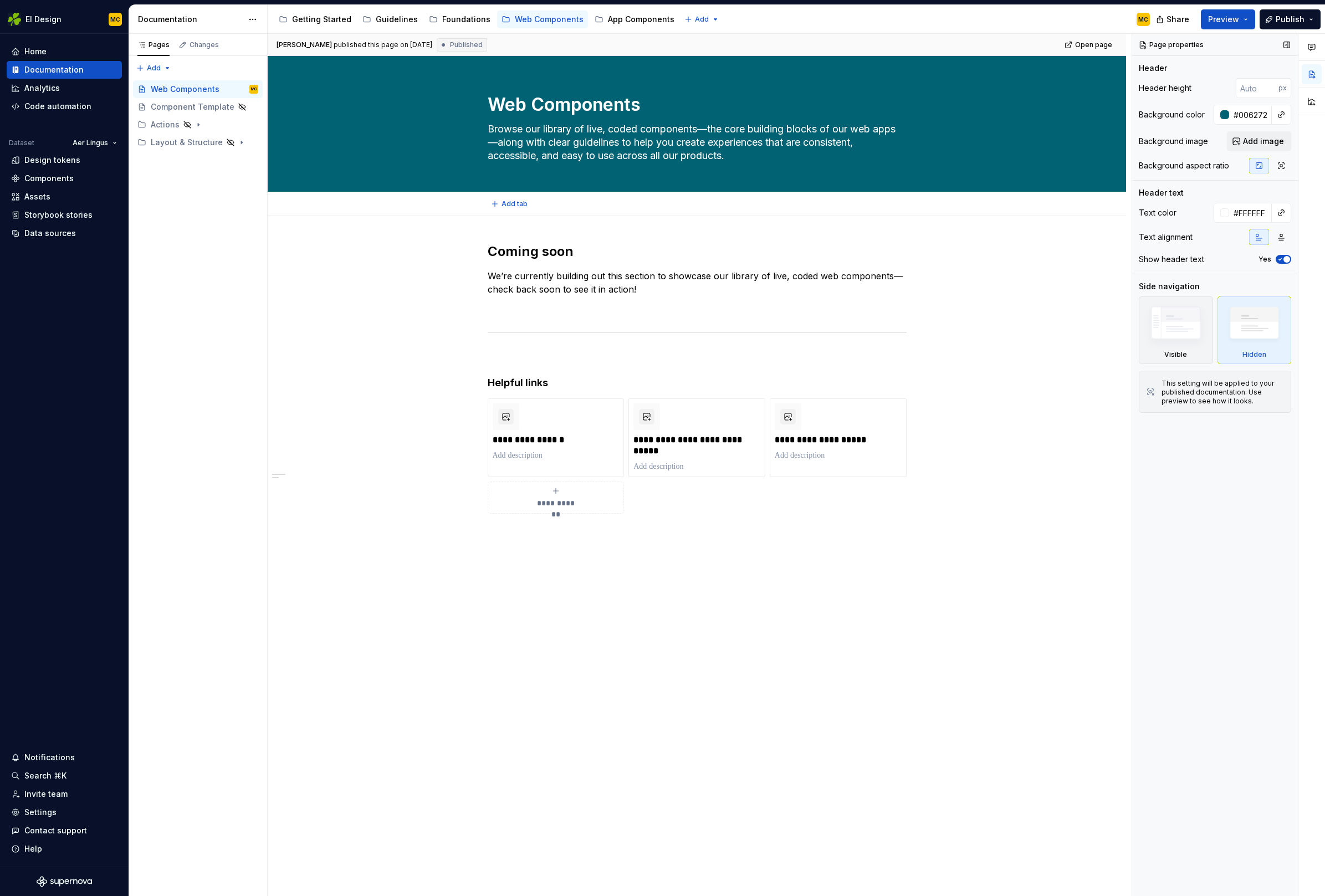
type textarea "*"
click at [1255, 112] on input "#006272" at bounding box center [1250, 114] width 42 height 20
paste input "083D4B"
type input "083D4B"
type textarea "*"
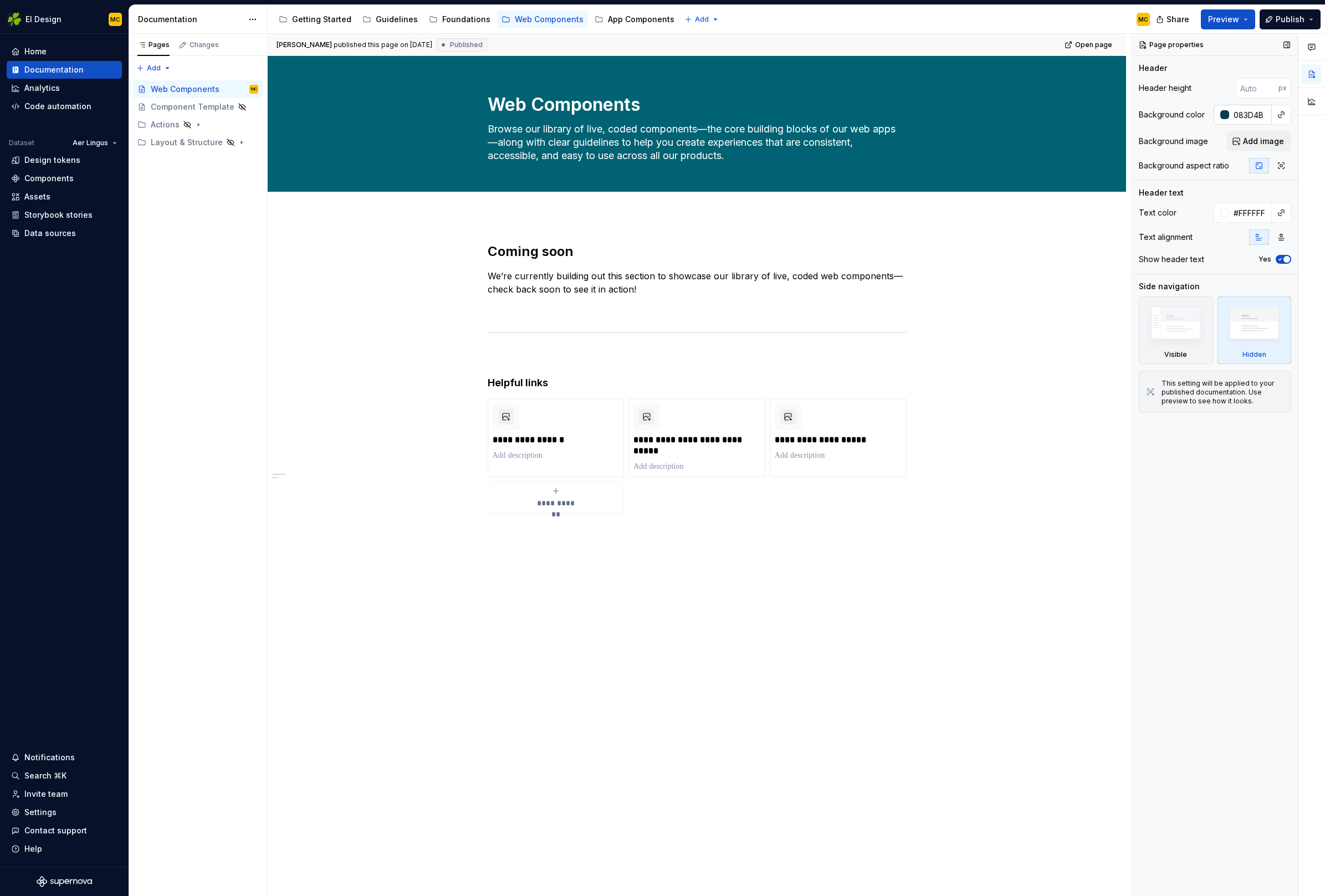
type input "#083D4B"
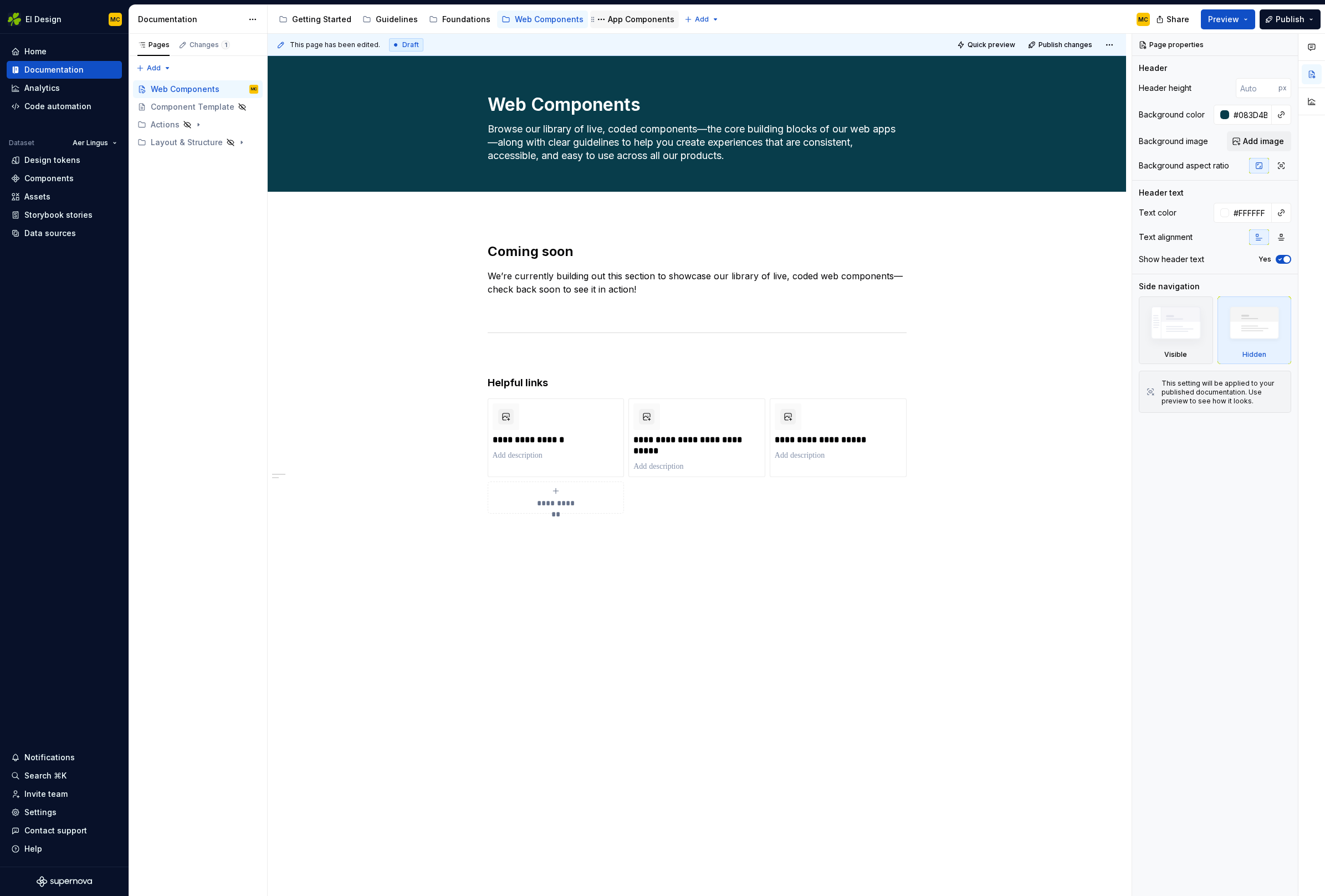
click at [628, 21] on div "App Components" at bounding box center [641, 20] width 67 height 11
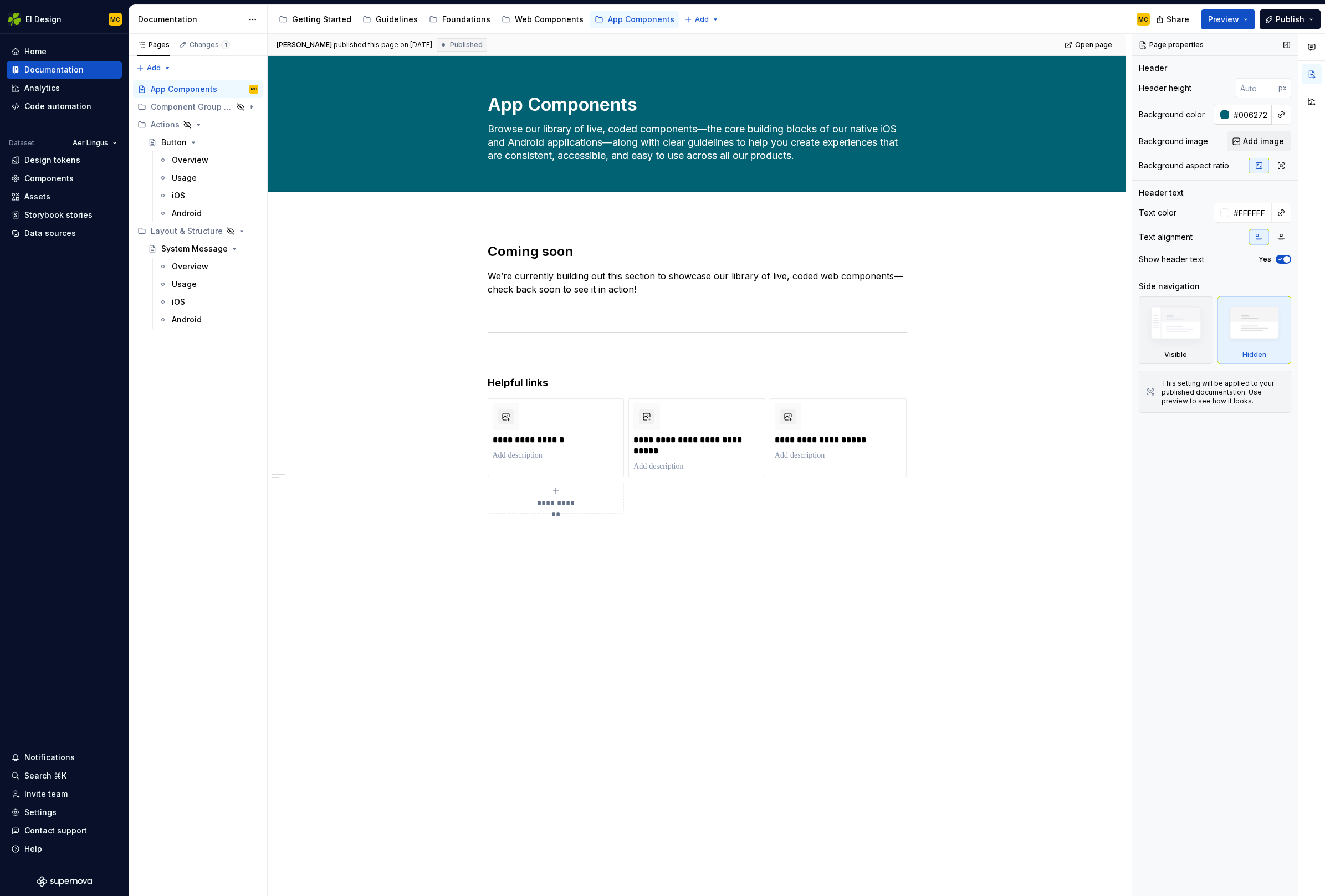
type textarea "*"
click at [1245, 115] on input "#006272" at bounding box center [1250, 114] width 42 height 20
paste input "083D4B"
type input "083D4B"
type textarea "*"
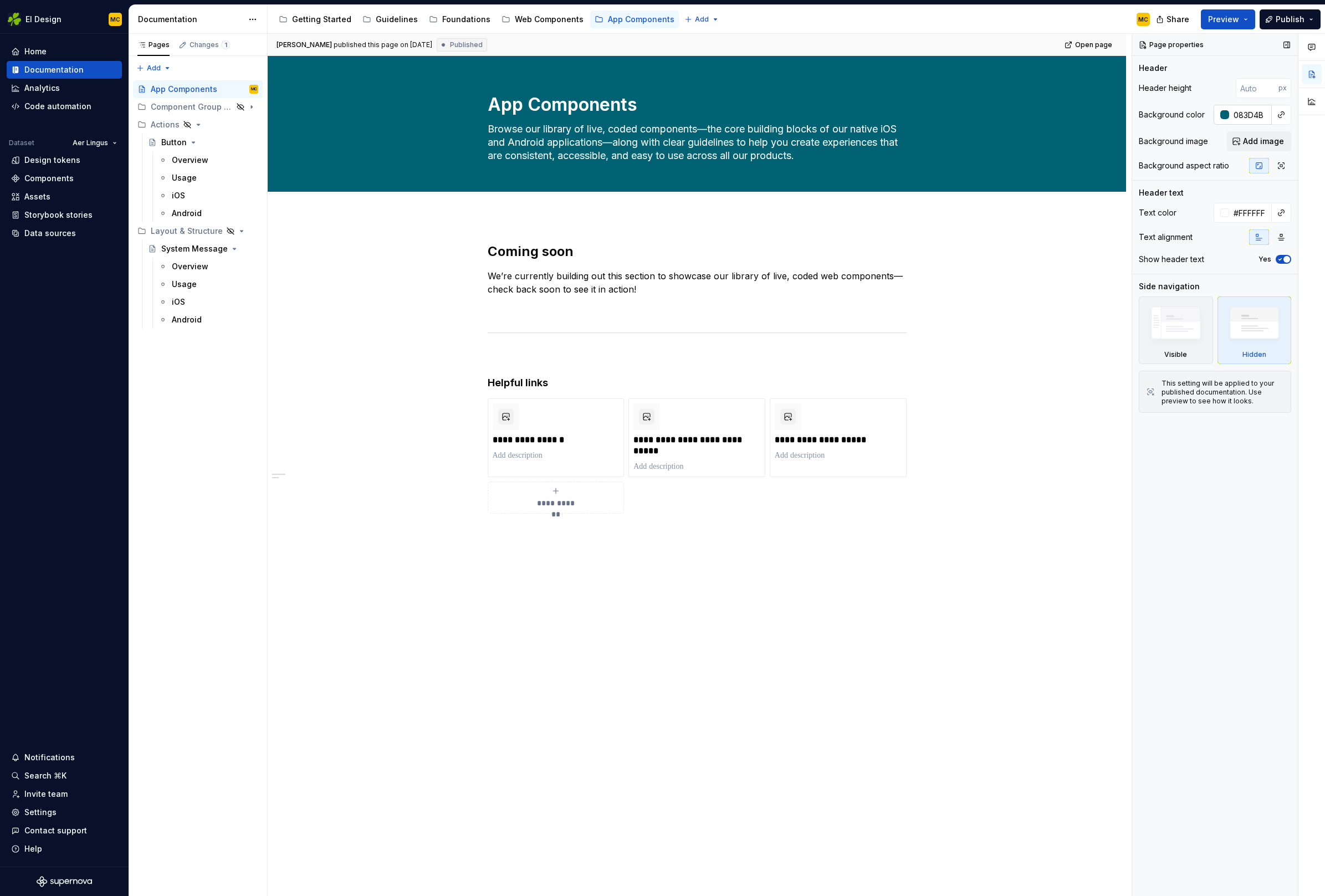
type input "#083D4B"
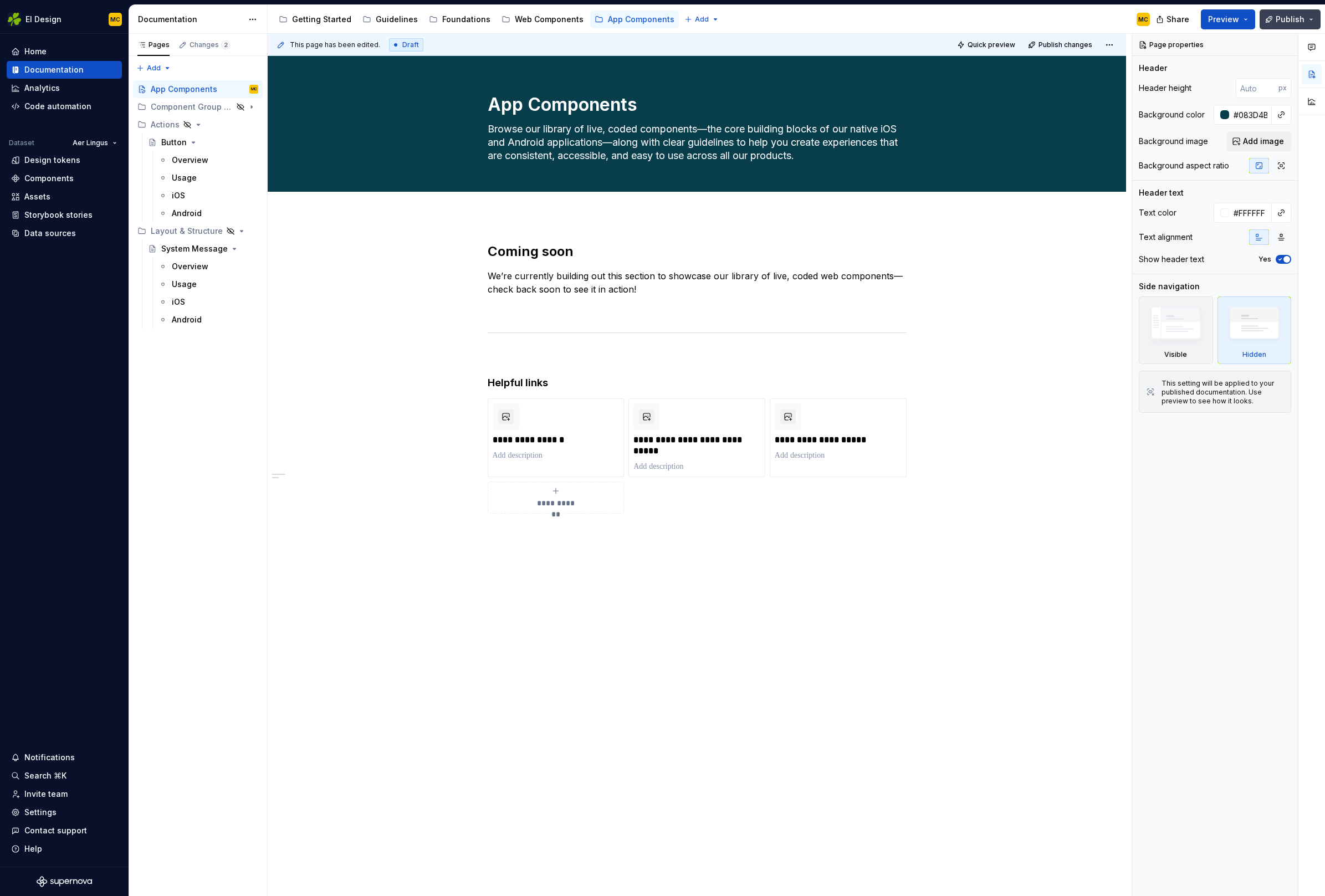
click at [1295, 18] on span "Publish" at bounding box center [1289, 20] width 29 height 11
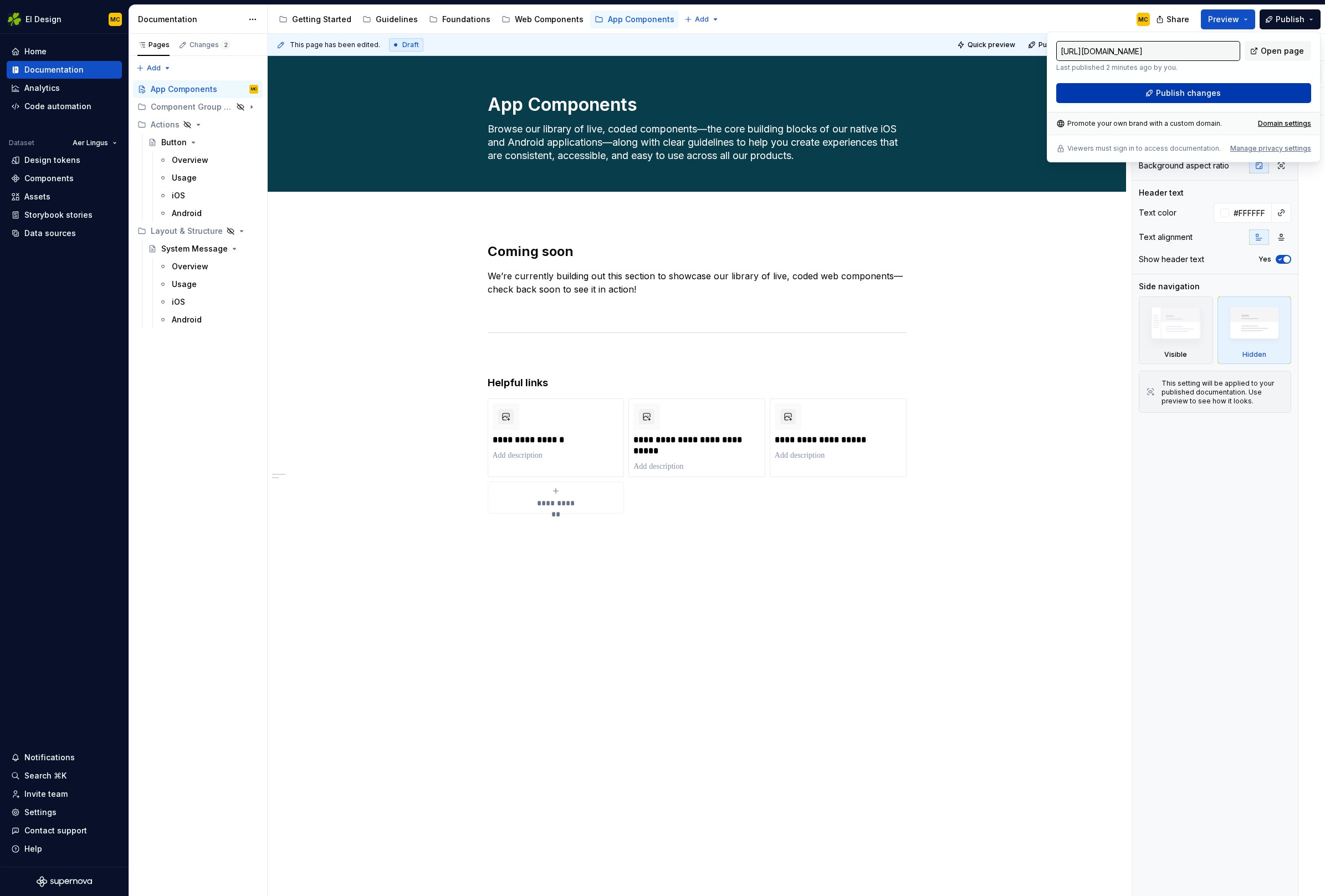
click at [1177, 87] on span "Publish changes" at bounding box center [1188, 93] width 65 height 11
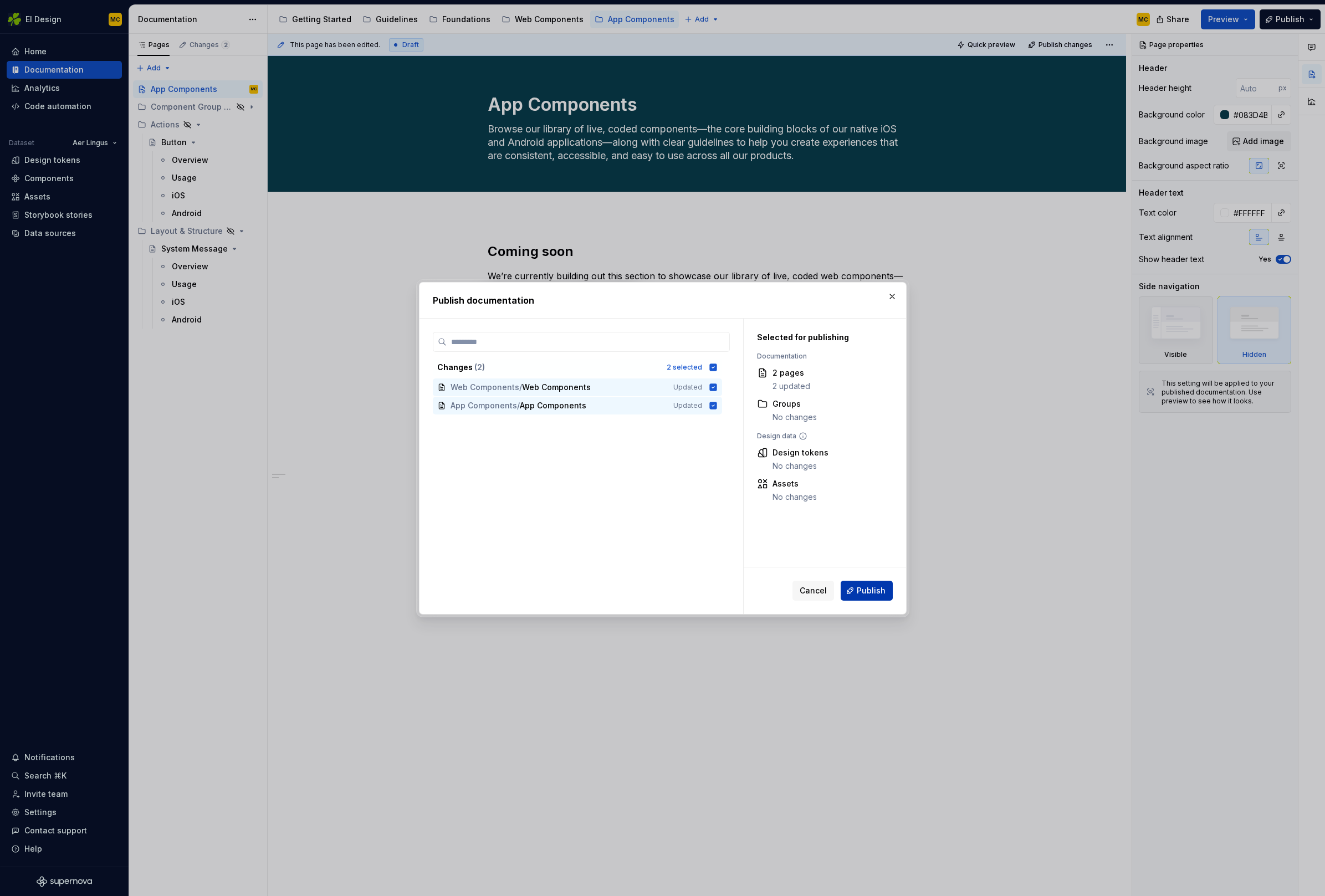
click at [870, 589] on span "Publish" at bounding box center [871, 591] width 29 height 11
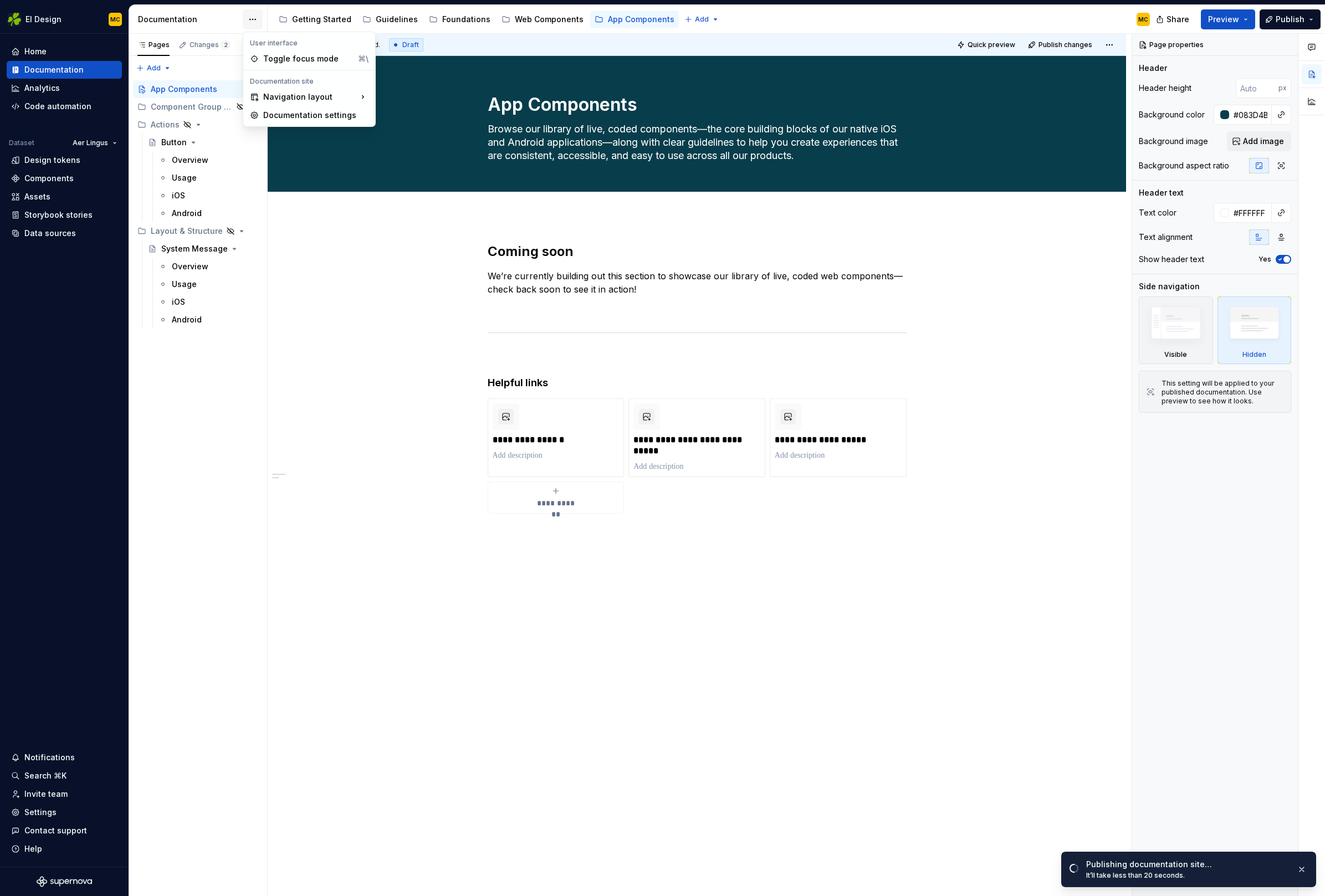
click at [251, 21] on html "EI Design MC Home Documentation Analytics Code automation Dataset Aer Lingus De…" at bounding box center [662, 448] width 1325 height 896
click at [348, 322] on html "EI Design MC Home Documentation Analytics Code automation Dataset Aer Lingus De…" at bounding box center [662, 448] width 1325 height 896
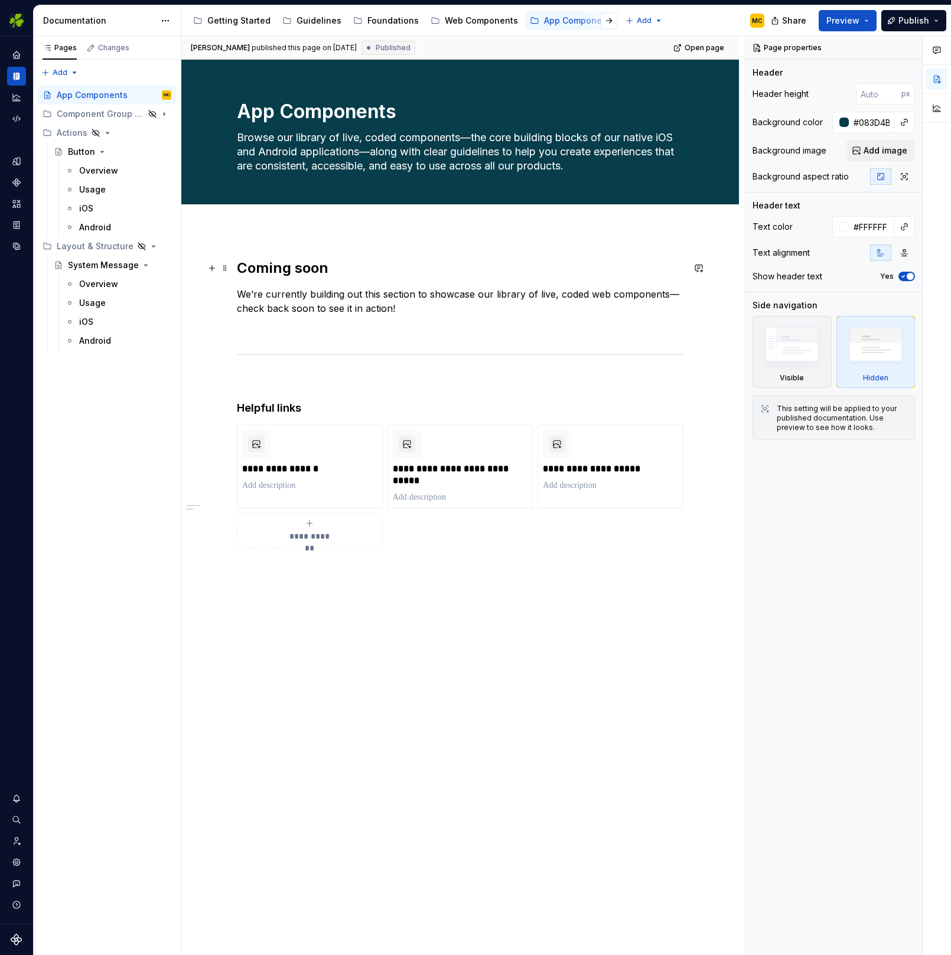
click at [350, 270] on h2 "Coming soon" at bounding box center [460, 268] width 446 height 19
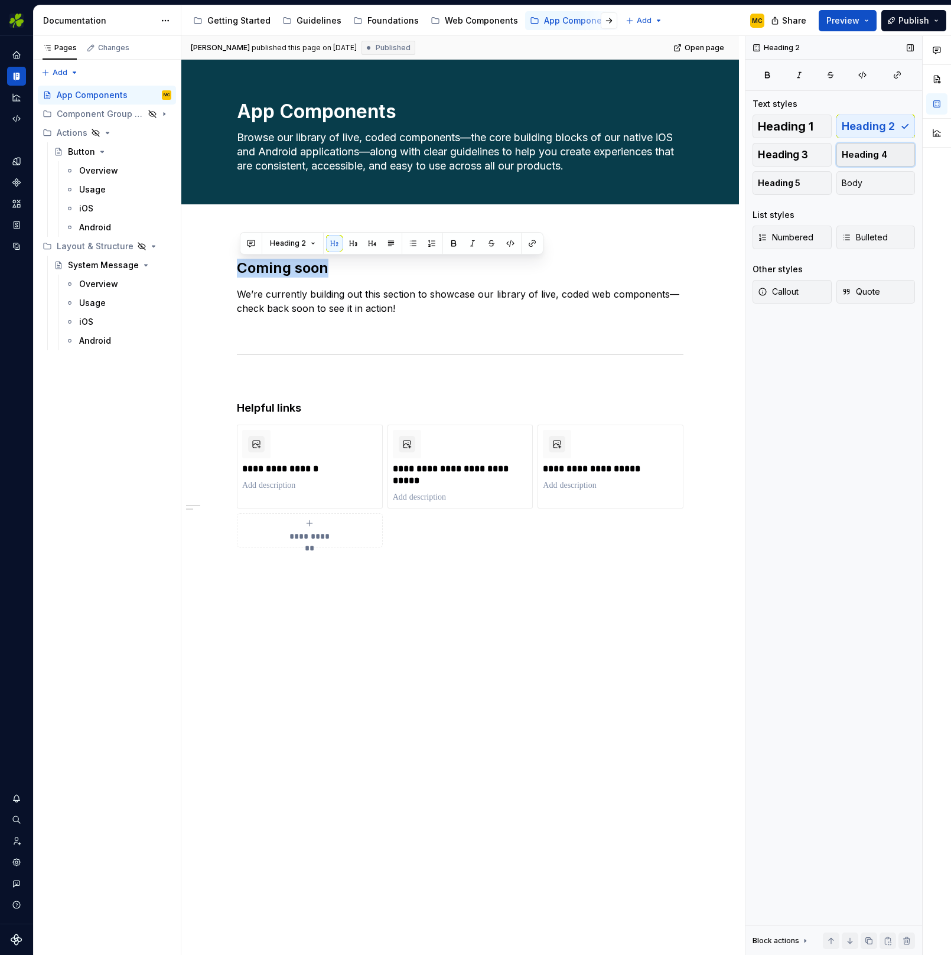
click at [880, 151] on span "Heading 4" at bounding box center [863, 155] width 45 height 12
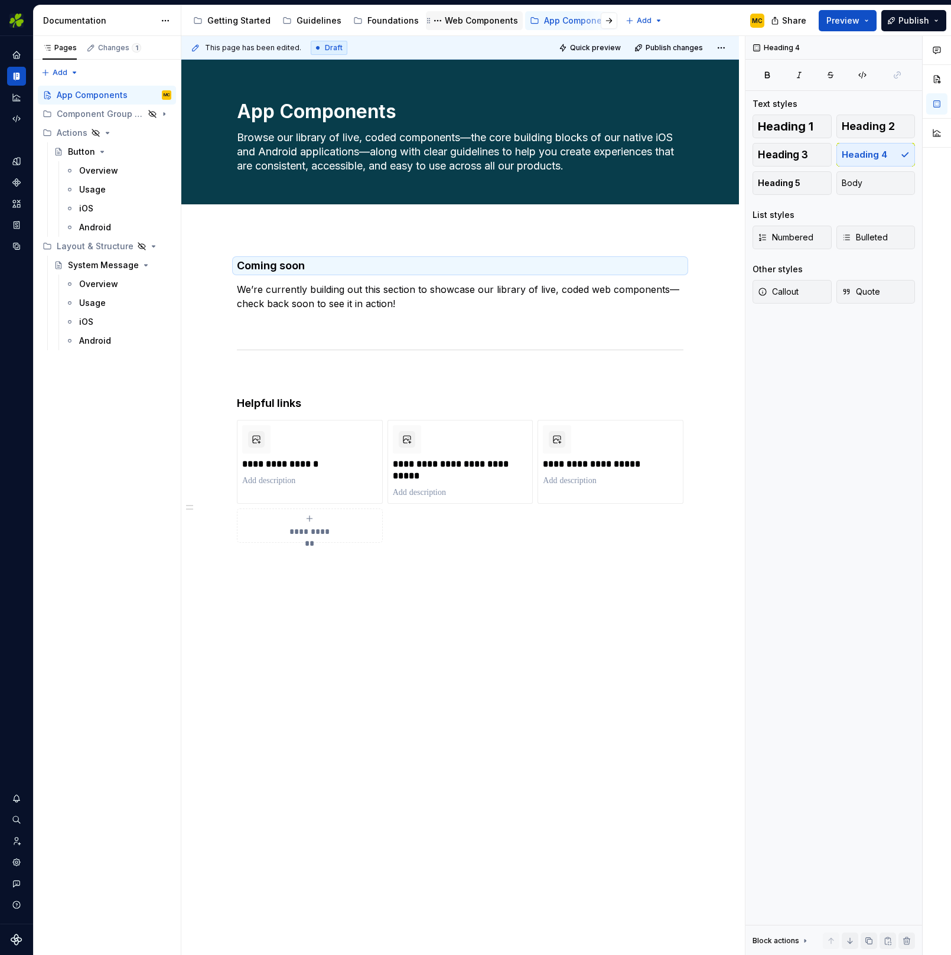
click at [445, 19] on div "Web Components" at bounding box center [481, 21] width 73 height 12
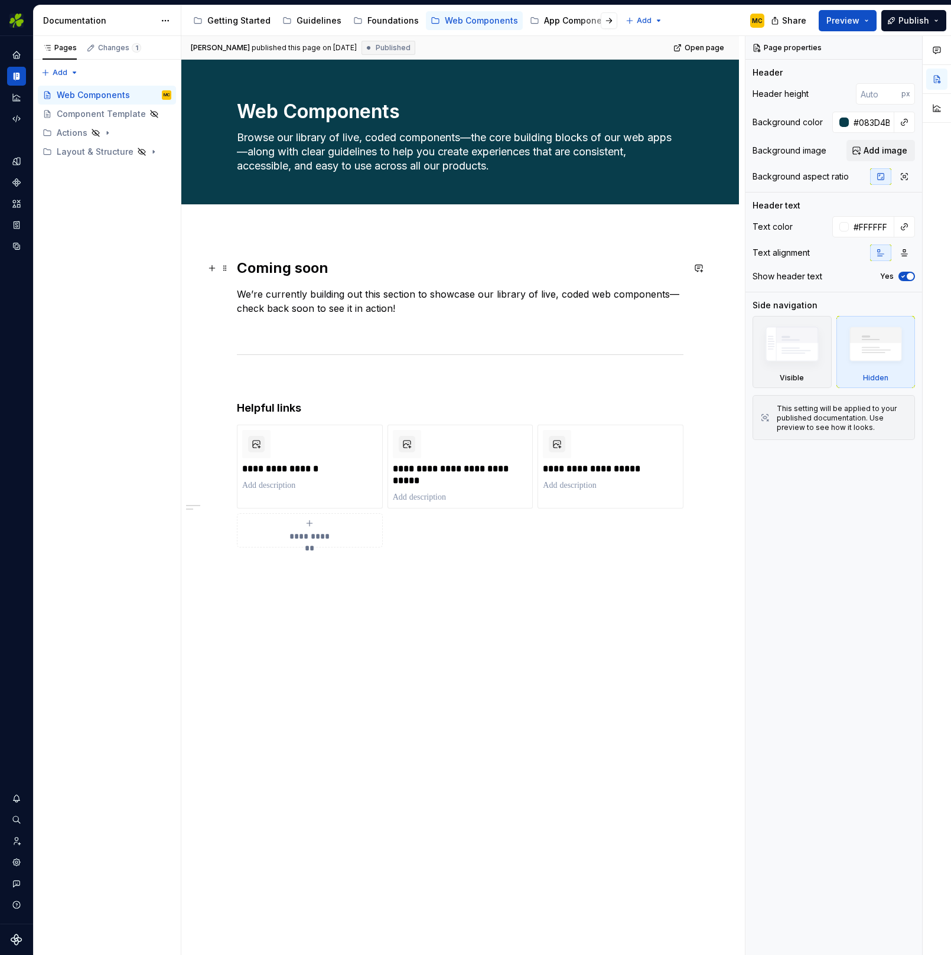
click at [355, 262] on h2 "Coming soon" at bounding box center [460, 268] width 446 height 19
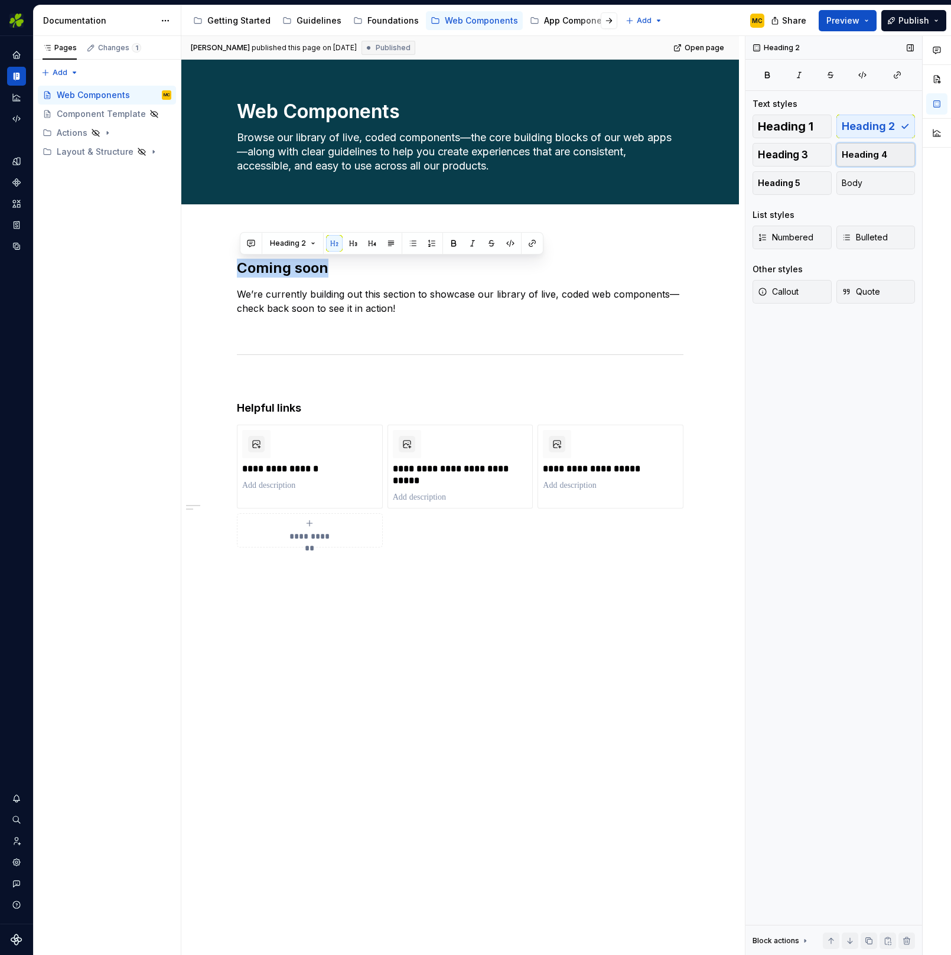
click at [863, 156] on span "Heading 4" at bounding box center [863, 155] width 45 height 12
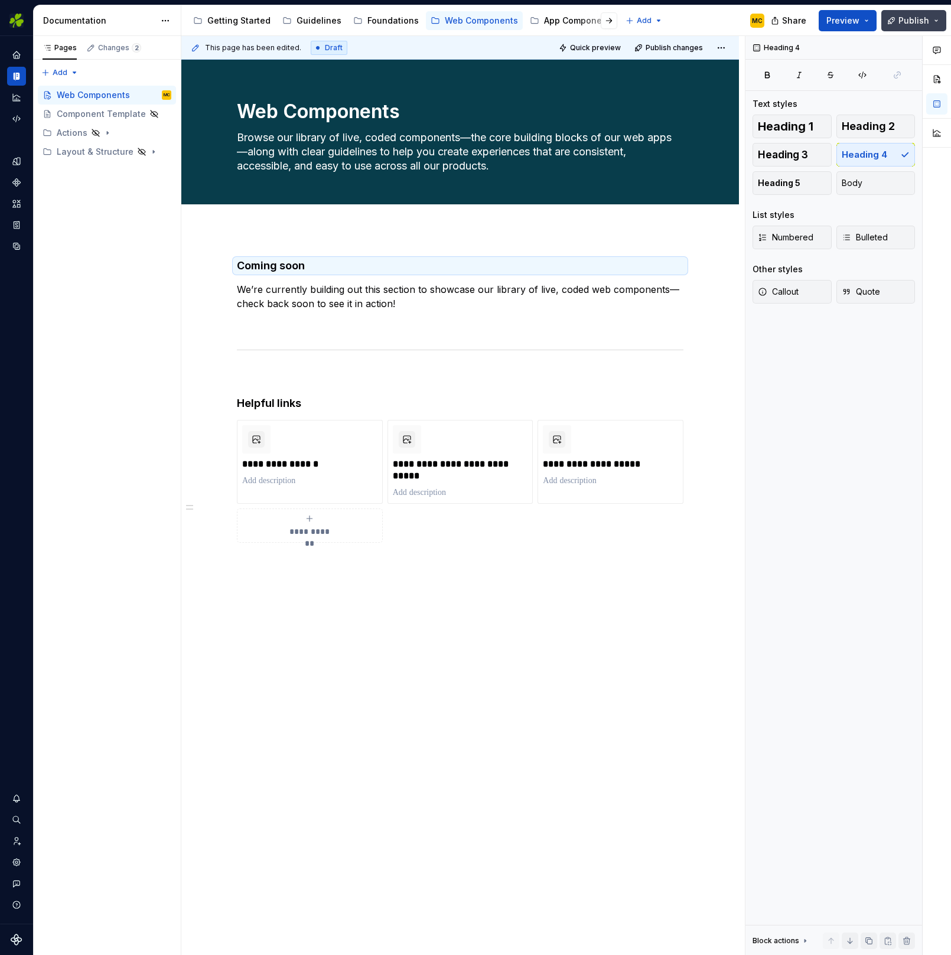
click at [920, 18] on span "Publish" at bounding box center [913, 21] width 31 height 12
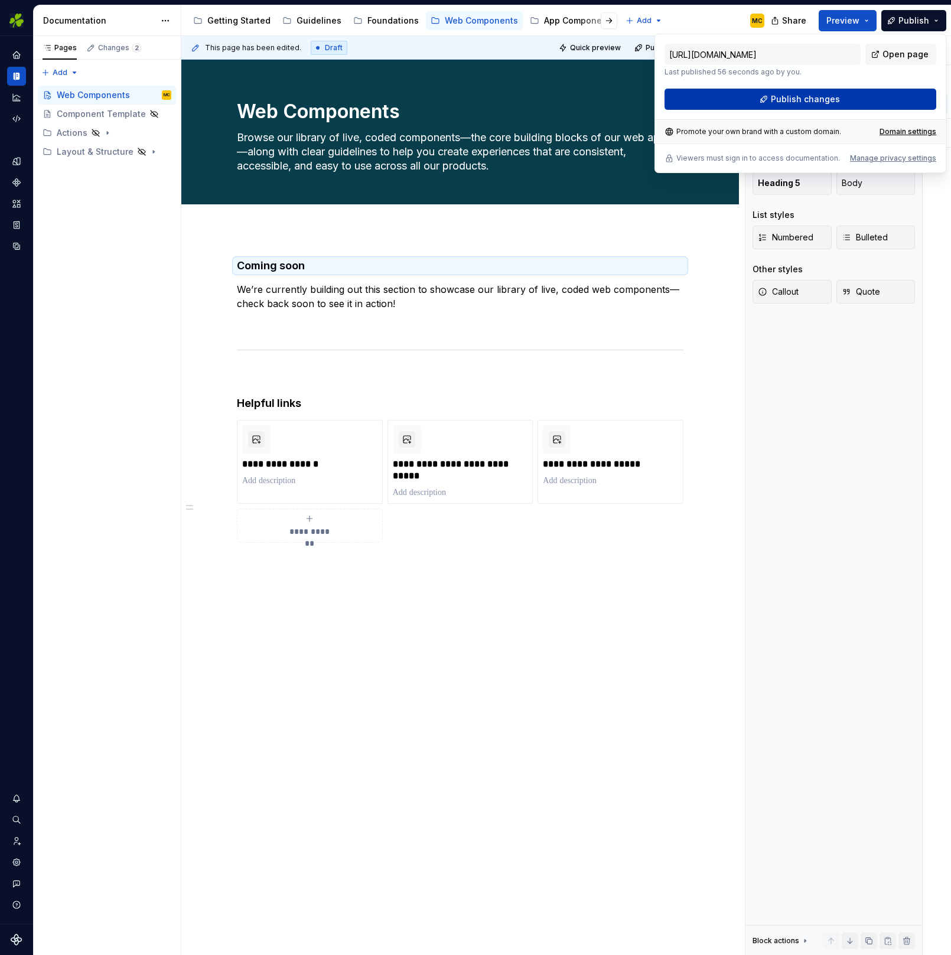
click at [834, 97] on span "Publish changes" at bounding box center [805, 99] width 69 height 12
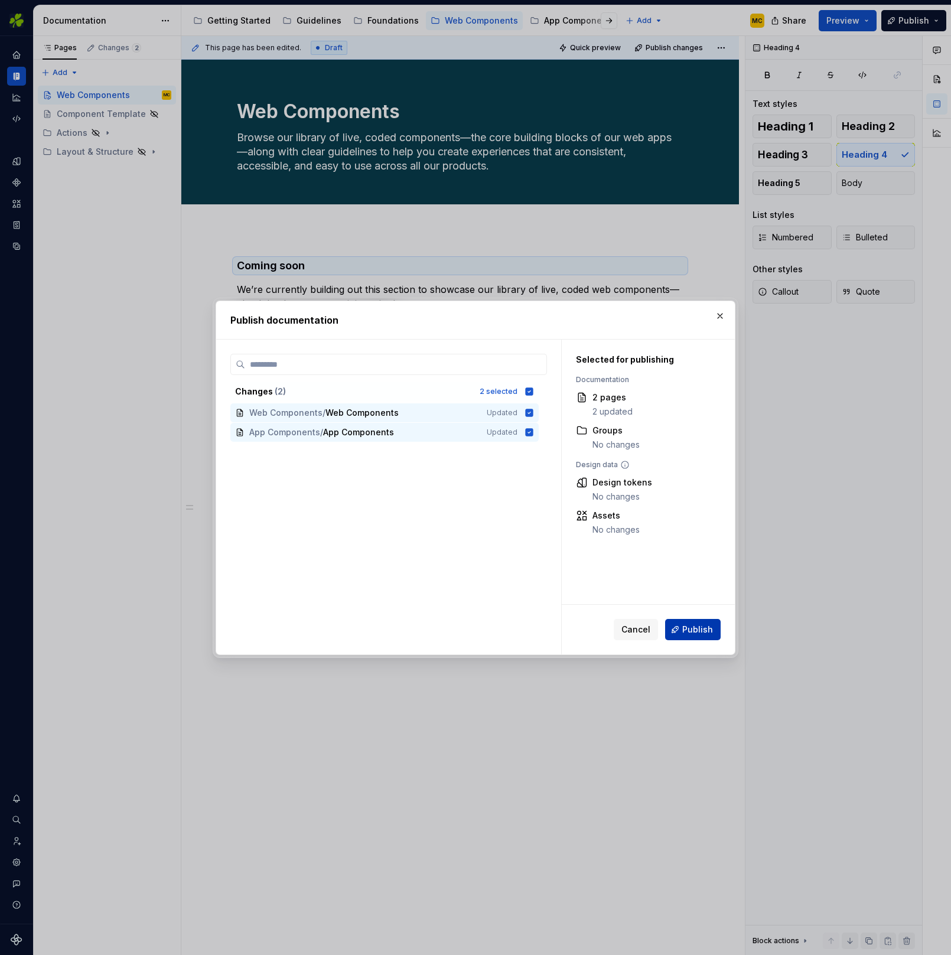
click at [692, 634] on span "Publish" at bounding box center [697, 630] width 31 height 12
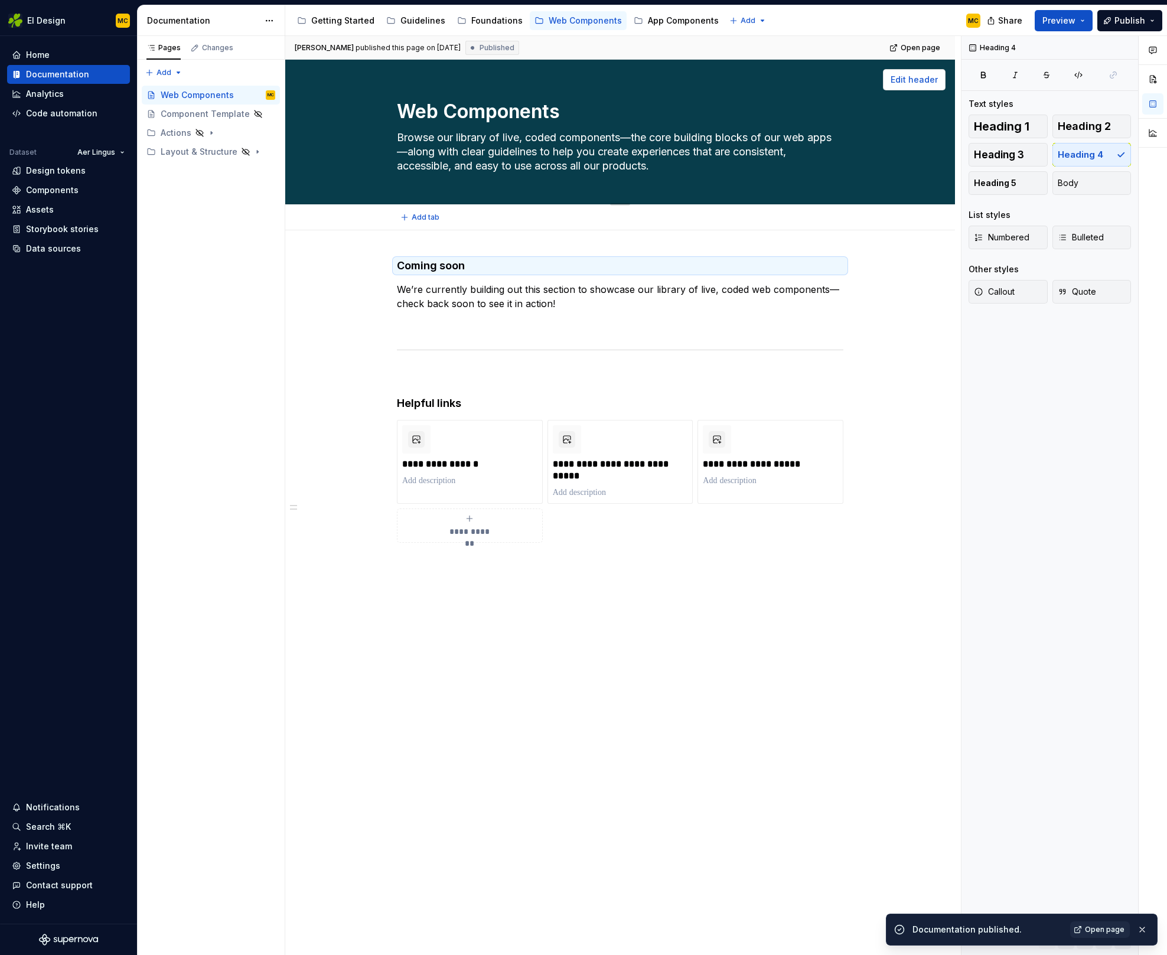
click at [938, 75] on span "Edit header" at bounding box center [913, 80] width 47 height 12
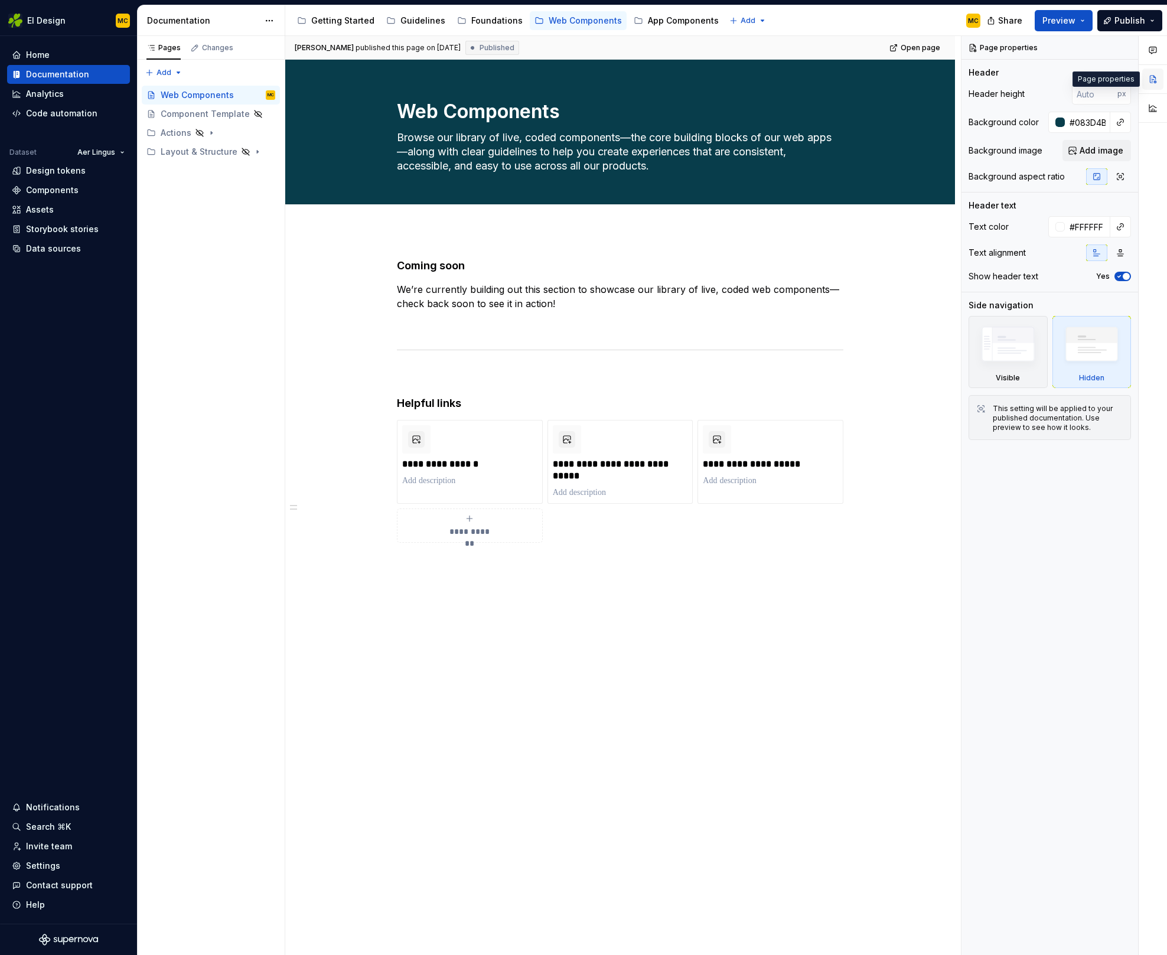
click at [1150, 79] on button "button" at bounding box center [1152, 78] width 21 height 21
click at [1114, 252] on button "button" at bounding box center [1120, 252] width 21 height 17
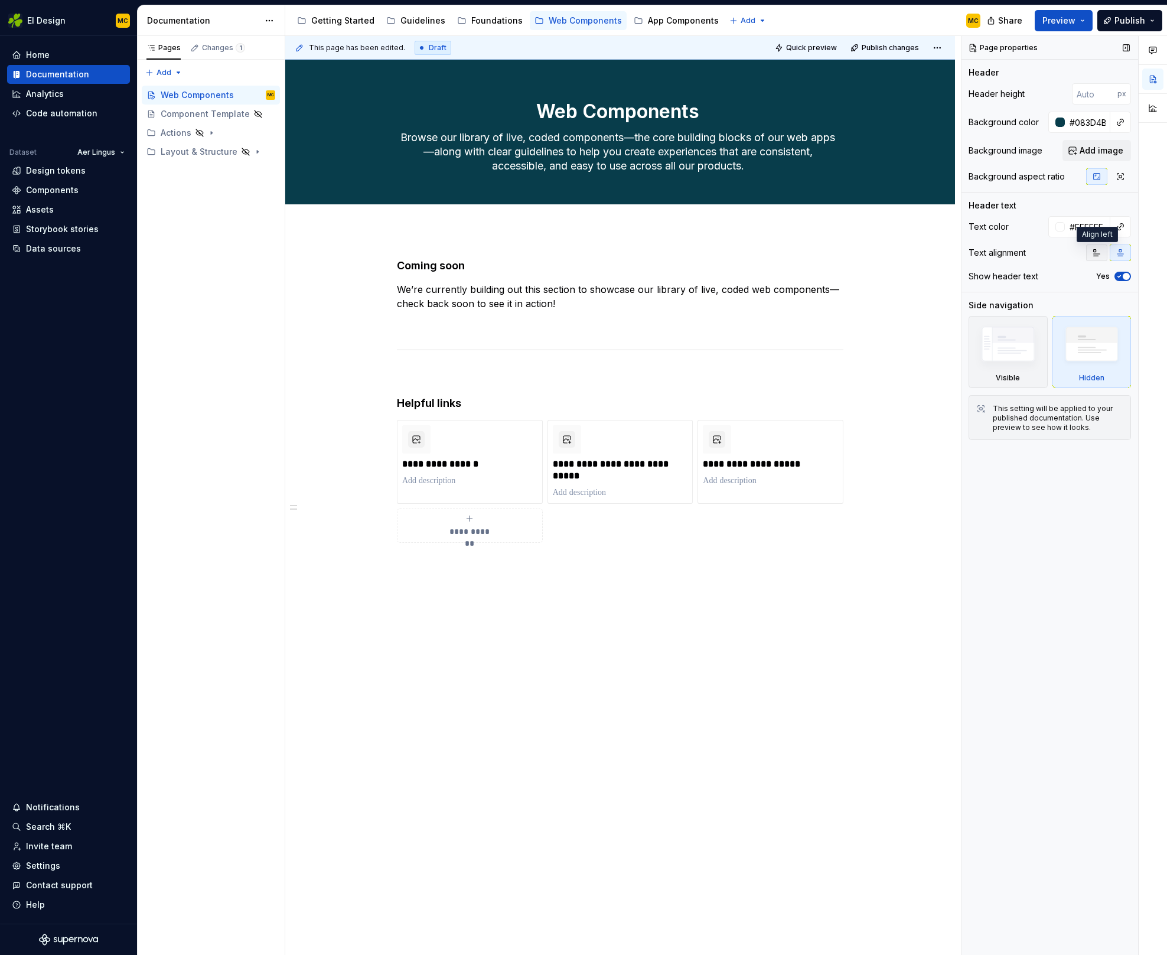
click at [1101, 253] on icon "button" at bounding box center [1096, 252] width 9 height 9
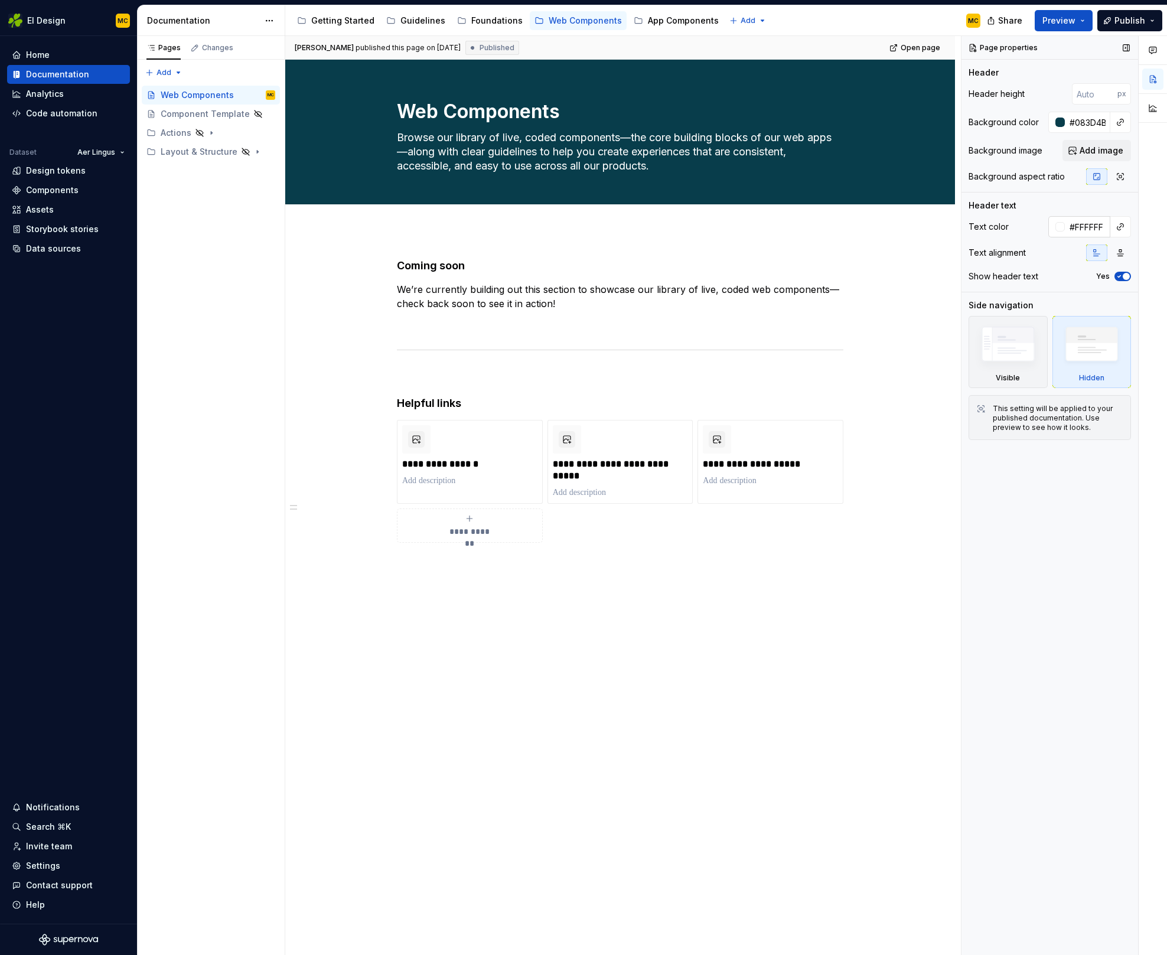
type textarea "*"
click at [1086, 123] on input "#083D4B" at bounding box center [1087, 122] width 45 height 21
type input "006272"
type textarea "*"
type input "#006272"
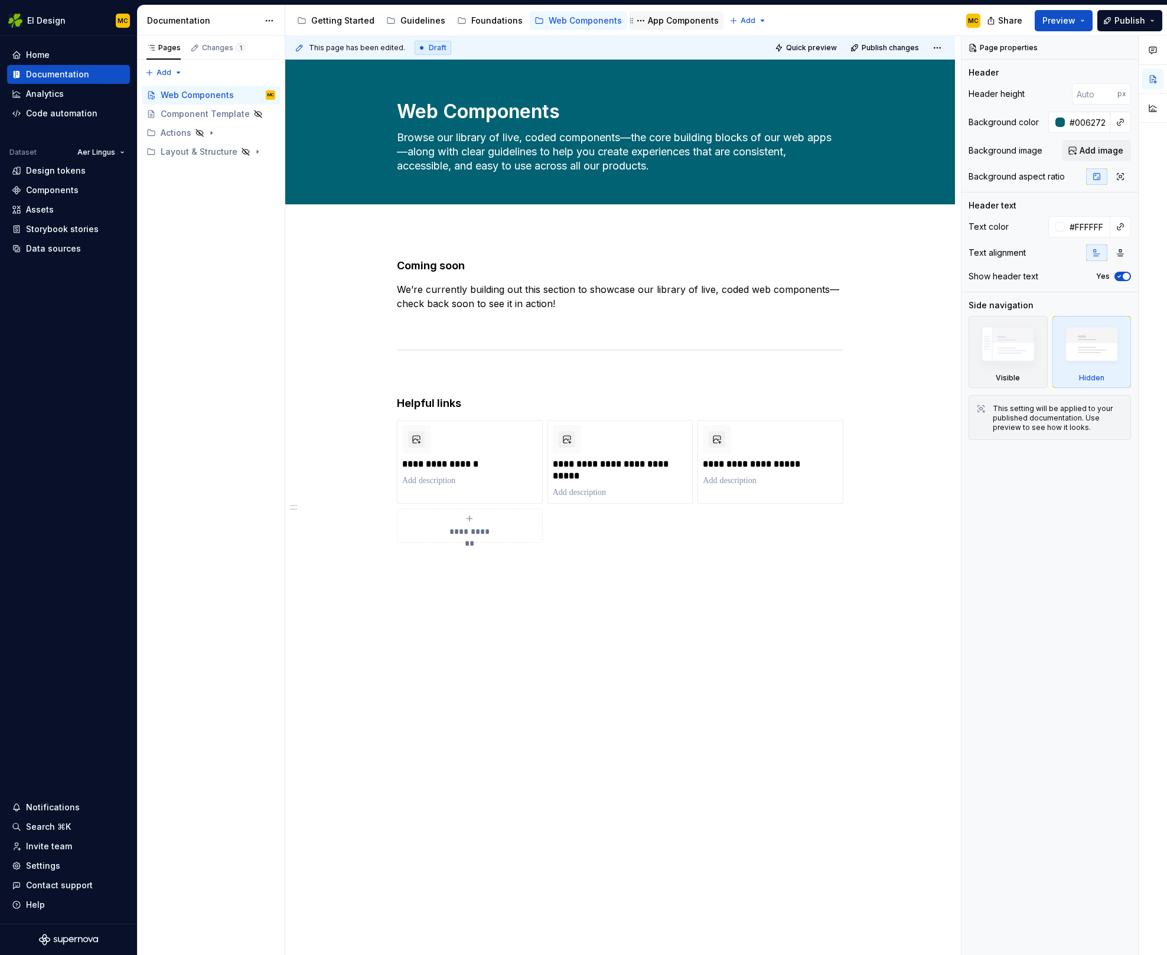
click at [678, 21] on div "App Components" at bounding box center [683, 21] width 71 height 12
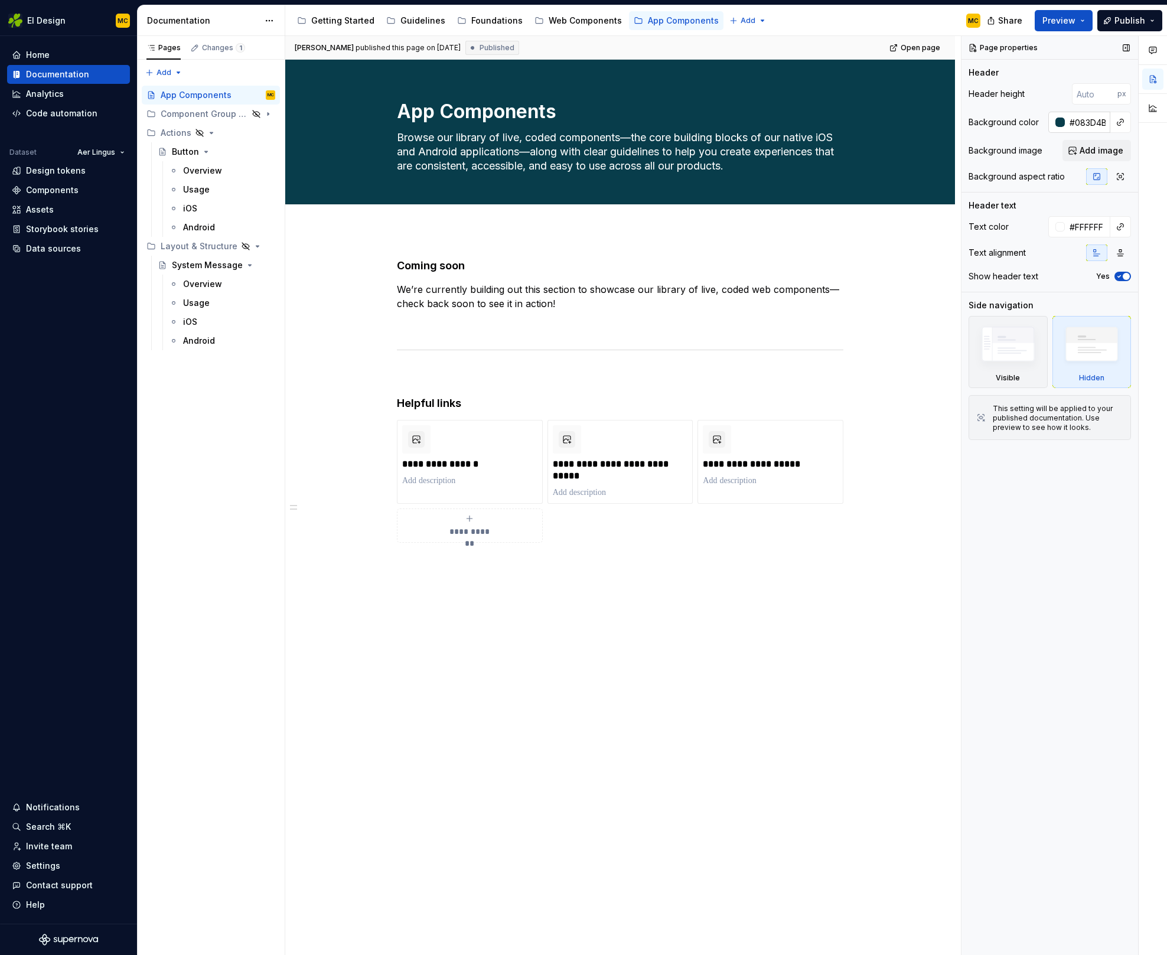
type textarea "*"
click at [1089, 128] on input "#083D4B" at bounding box center [1087, 122] width 45 height 21
type input "006272"
type textarea "*"
type input "#006272"
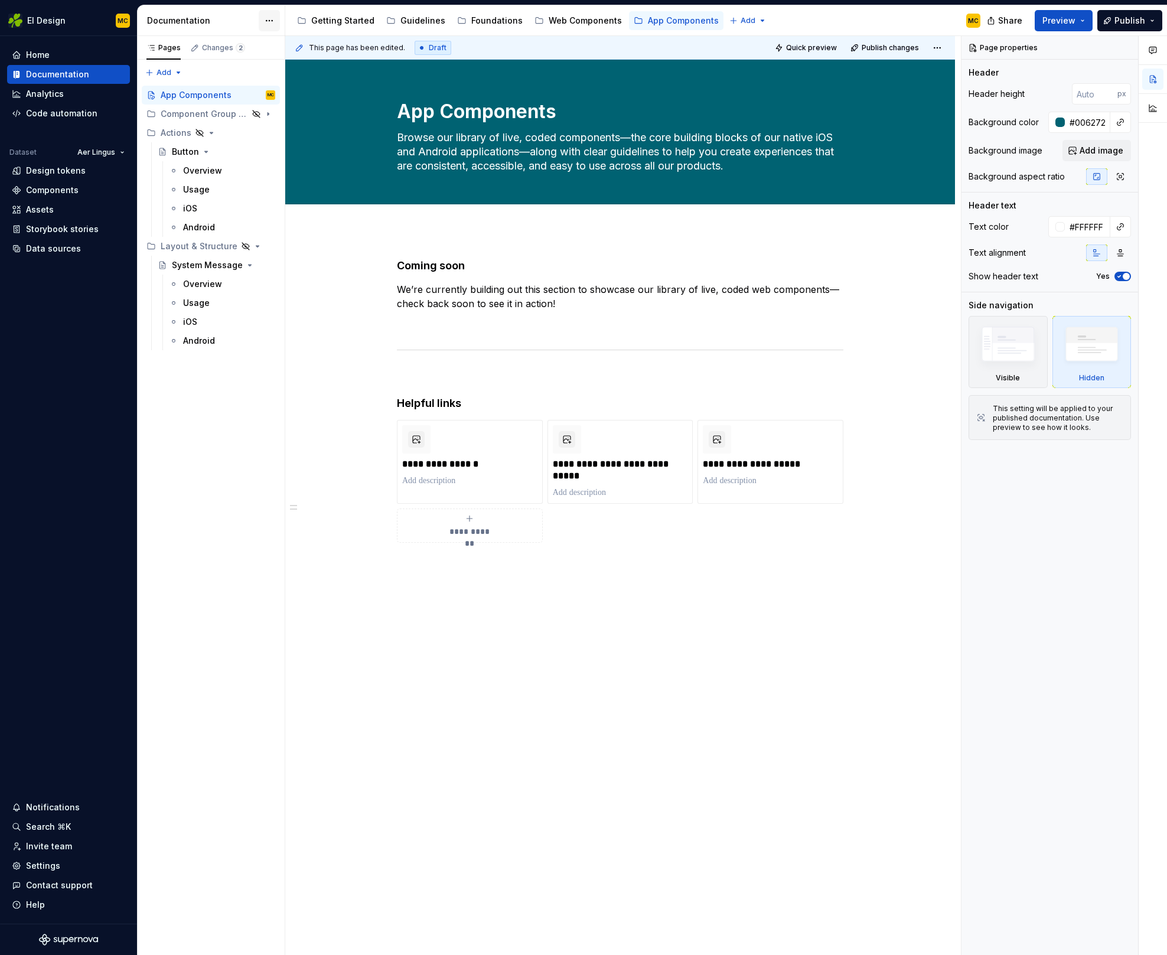
click at [275, 17] on html "EI Design MC Home Documentation Analytics Code automation Dataset Aer Lingus De…" at bounding box center [583, 477] width 1167 height 955
click at [302, 117] on div "Documentation settings" at bounding box center [336, 123] width 112 height 12
type textarea "*"
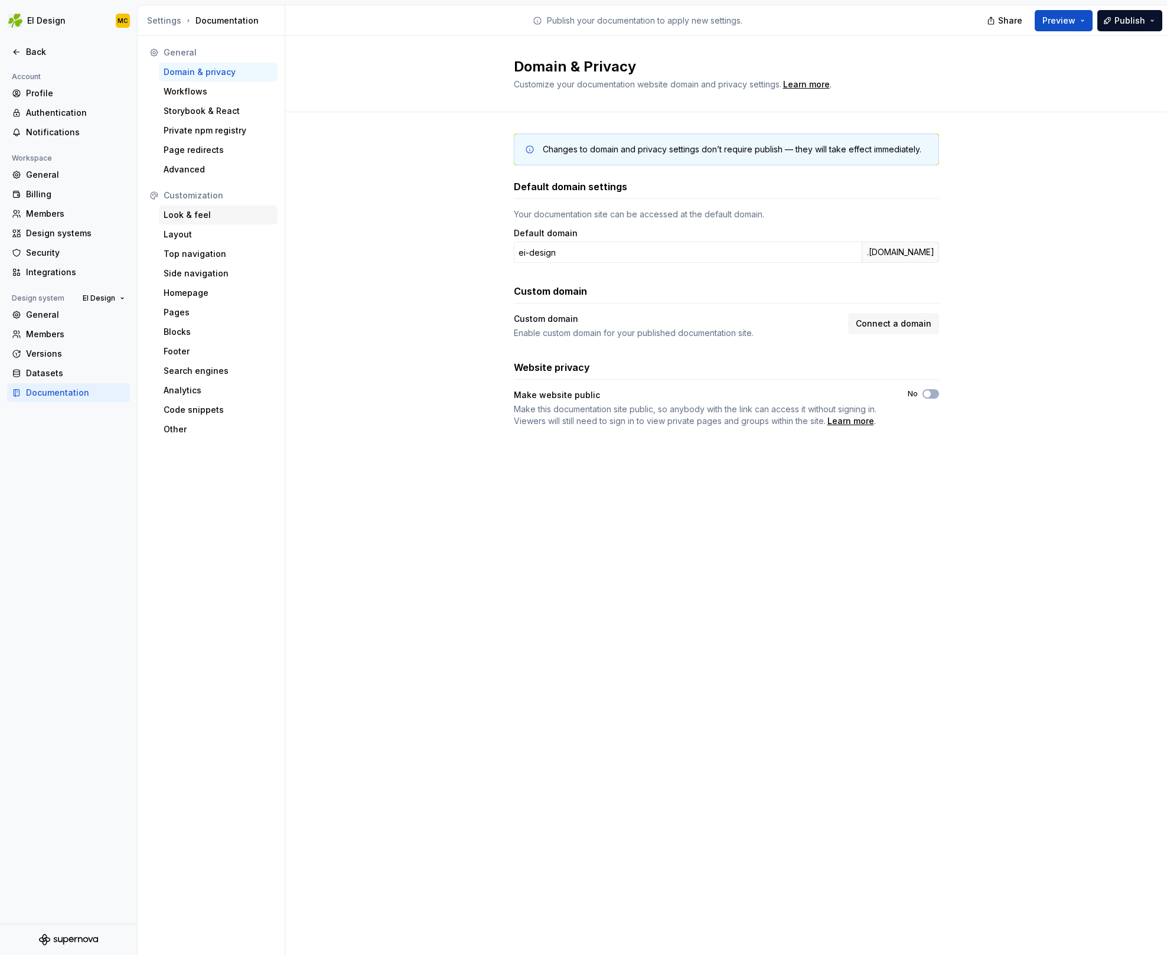
click at [198, 217] on div "Look & feel" at bounding box center [218, 215] width 109 height 12
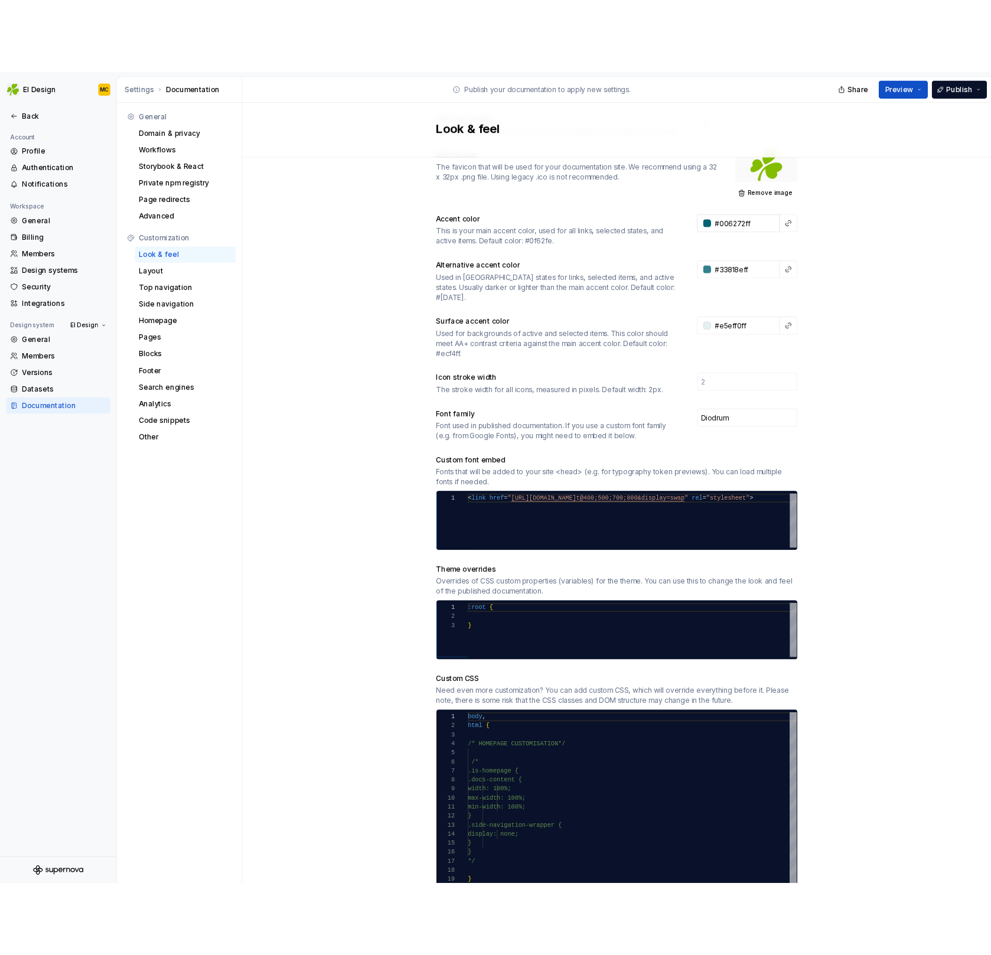
scroll to position [180, 0]
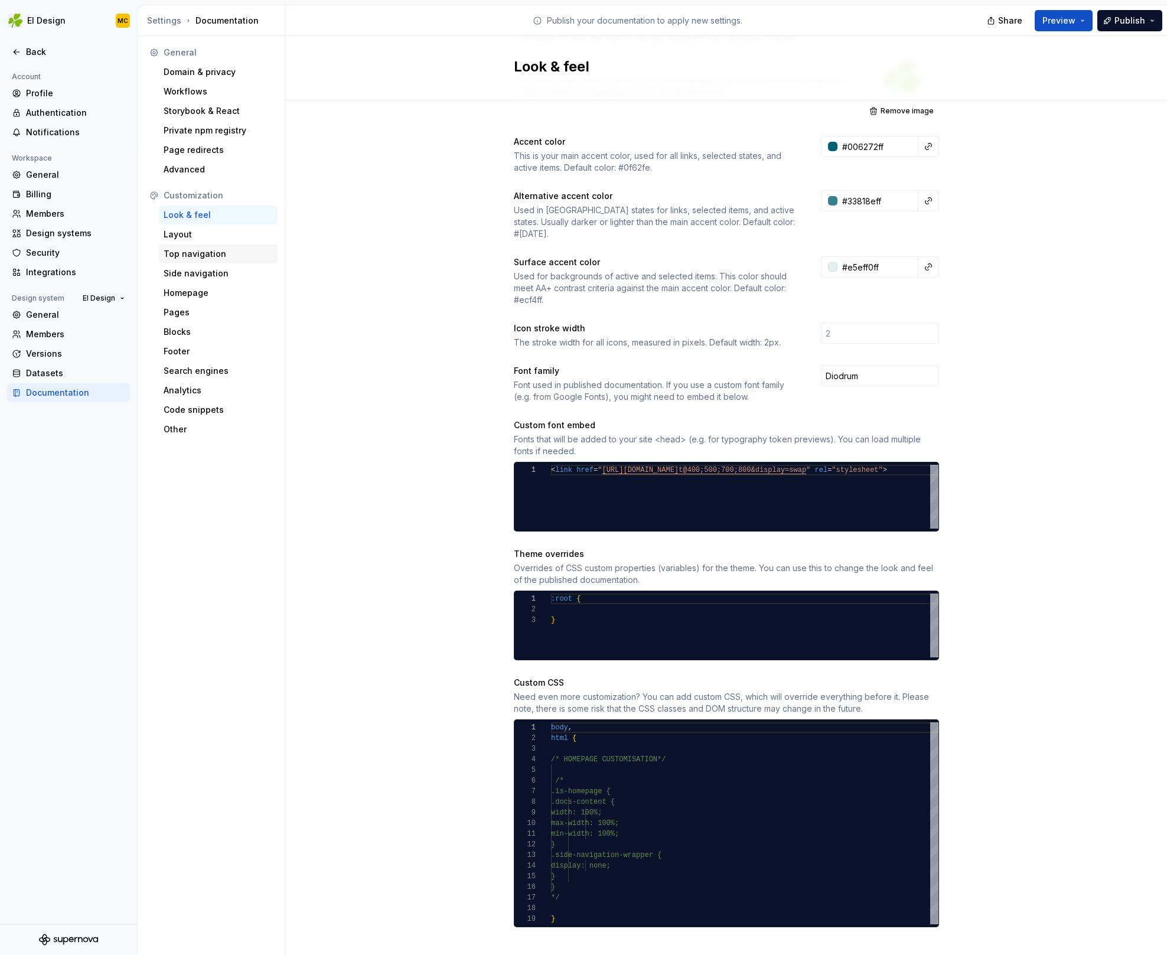
click at [216, 251] on div "Top navigation" at bounding box center [218, 254] width 109 height 12
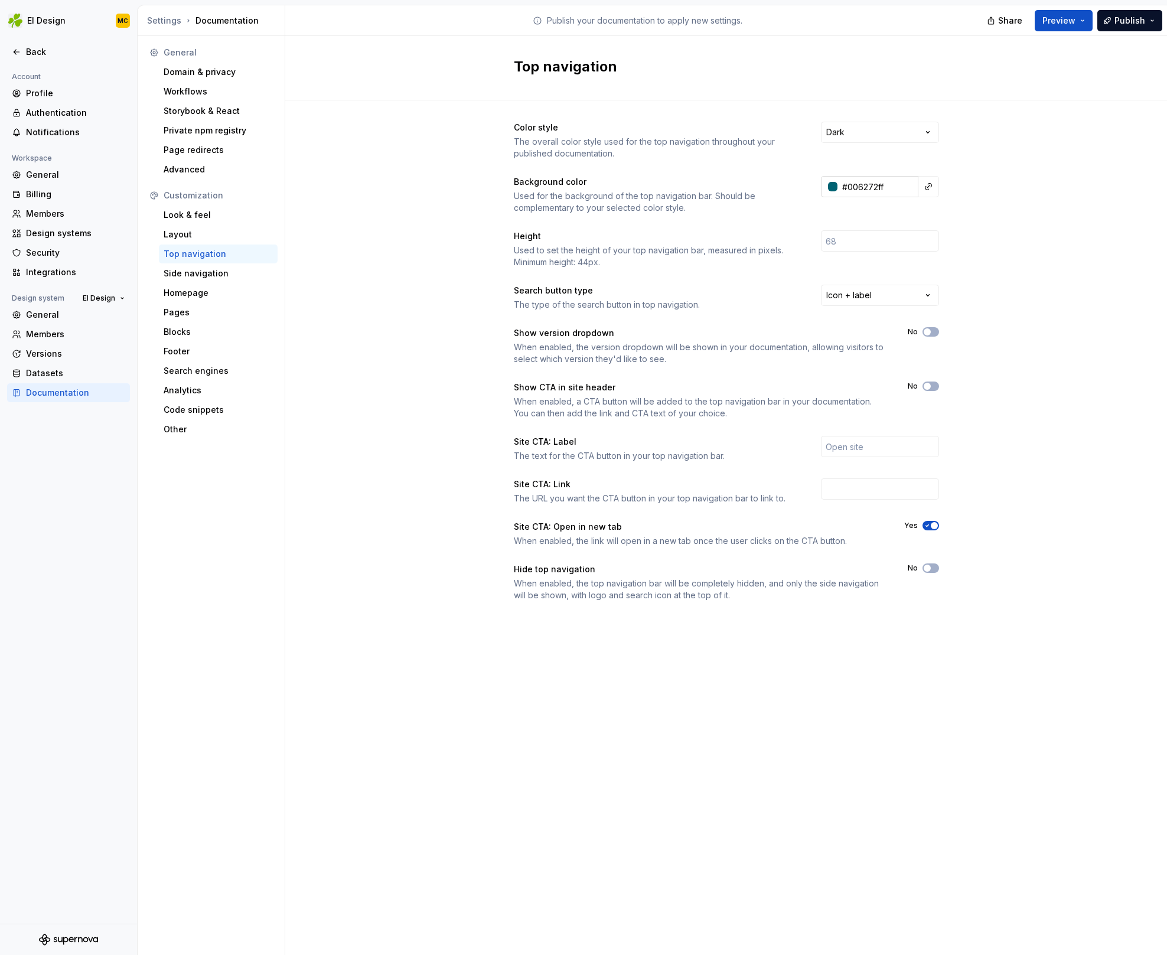
click at [890, 189] on input "#006272ff" at bounding box center [877, 186] width 81 height 21
paste input "83D4B"
type input "#083d4bff"
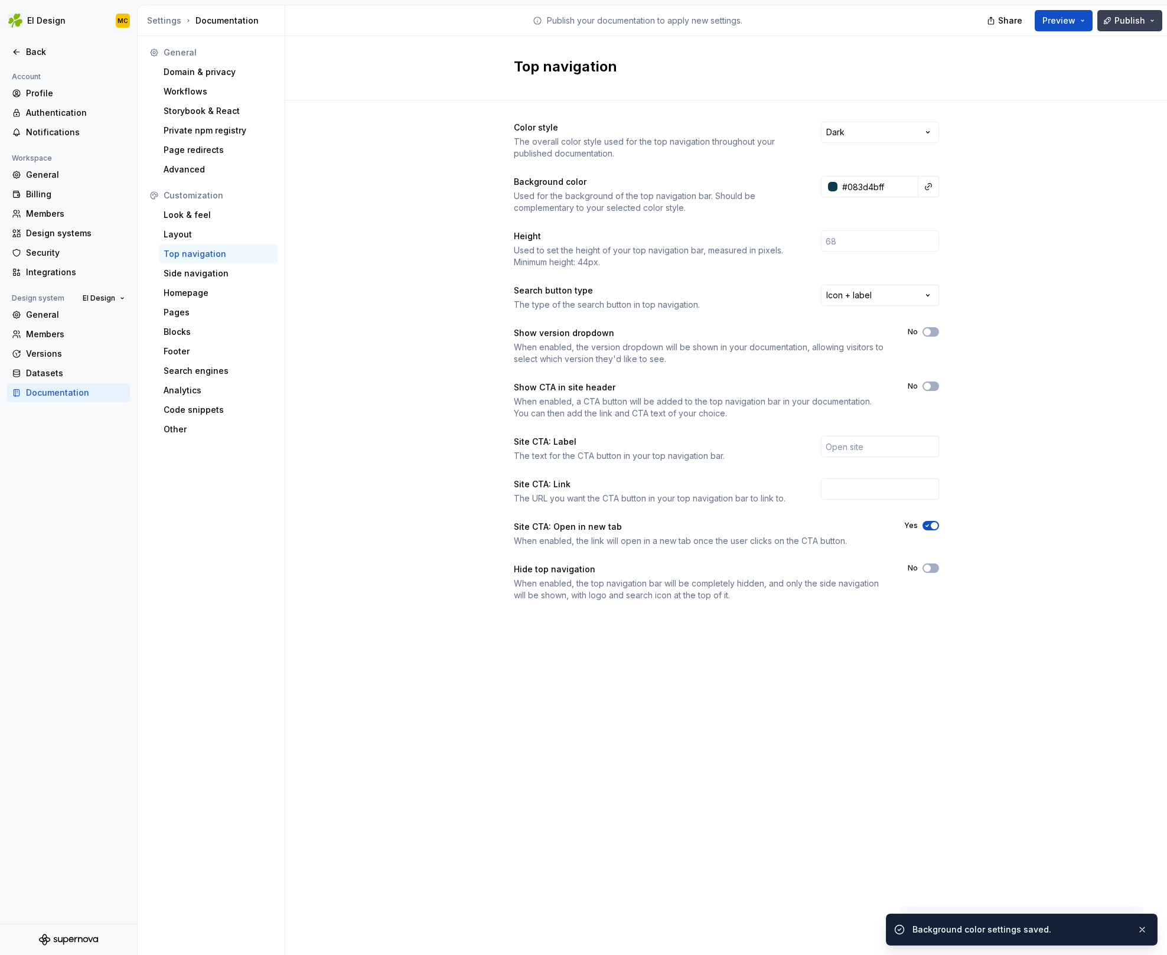
click at [1122, 19] on span "Publish" at bounding box center [1129, 21] width 31 height 12
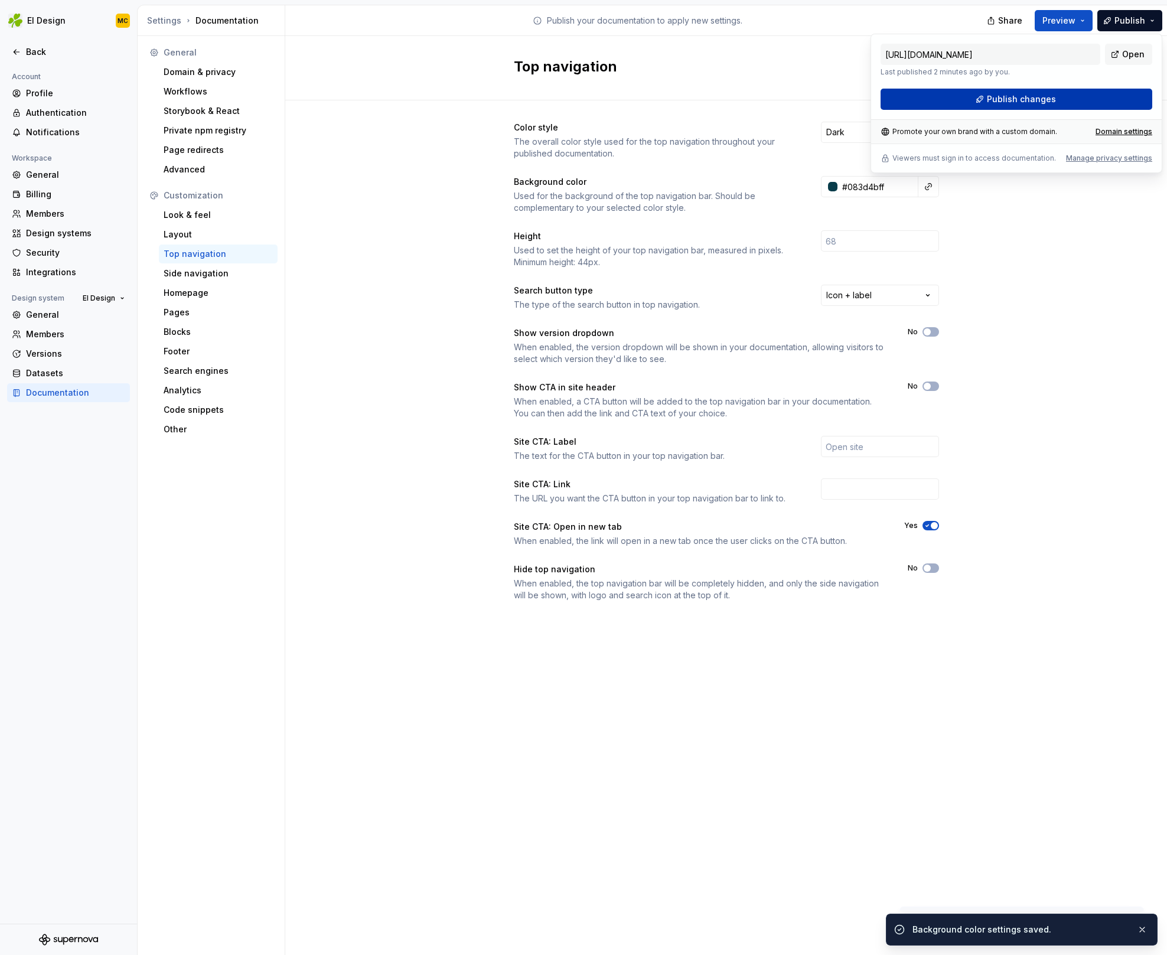
click at [1072, 97] on button "Publish changes" at bounding box center [1016, 99] width 272 height 21
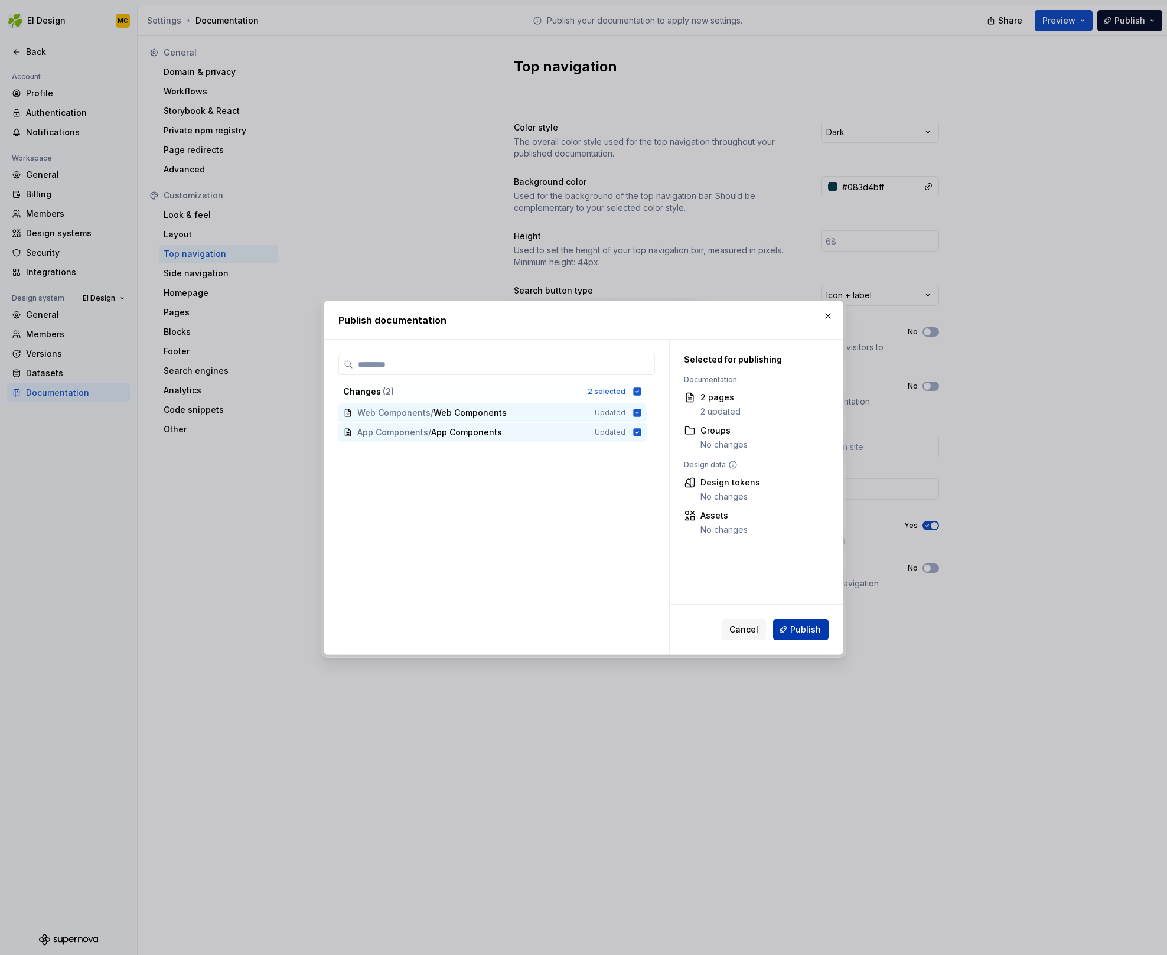
click at [811, 628] on span "Publish" at bounding box center [805, 630] width 31 height 12
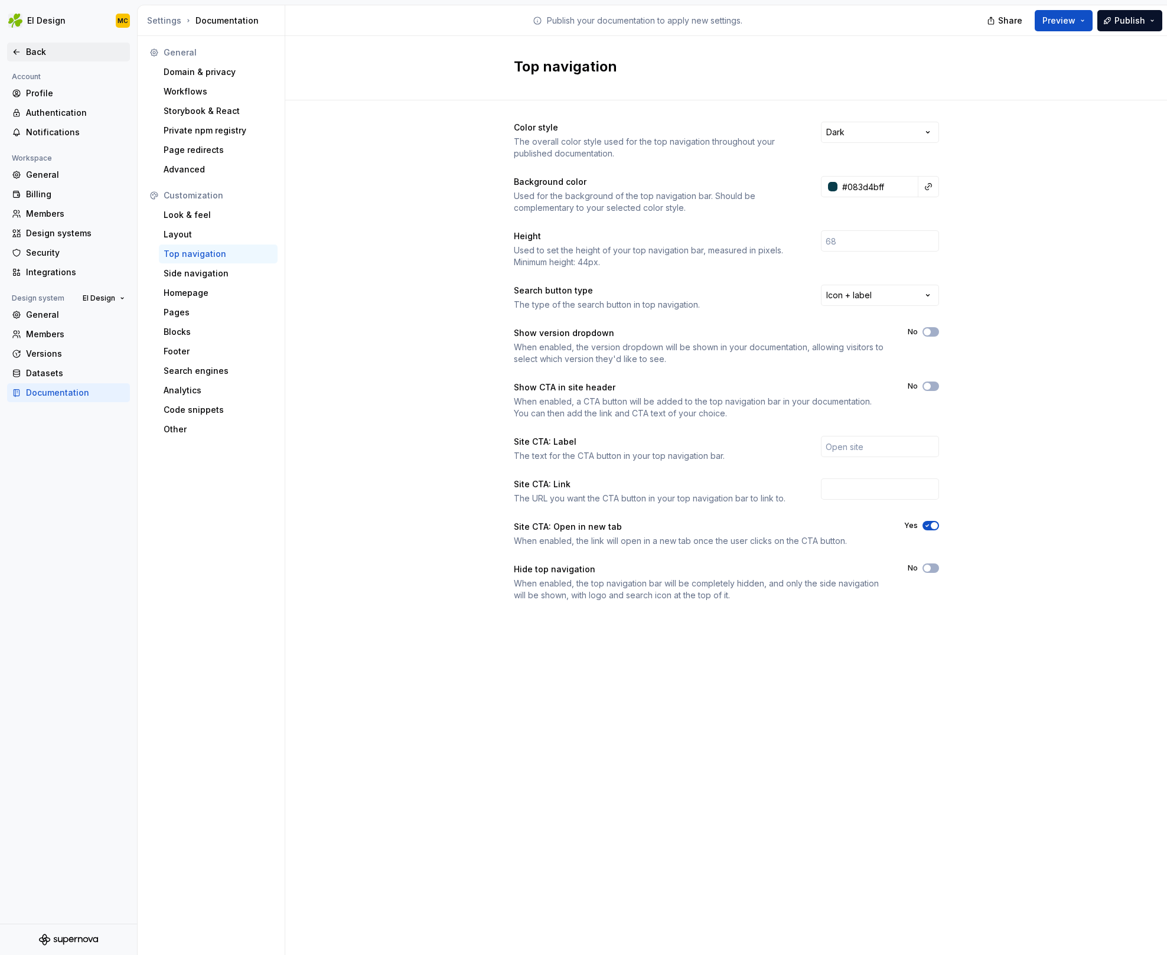
click at [40, 53] on div "Back" at bounding box center [75, 52] width 99 height 12
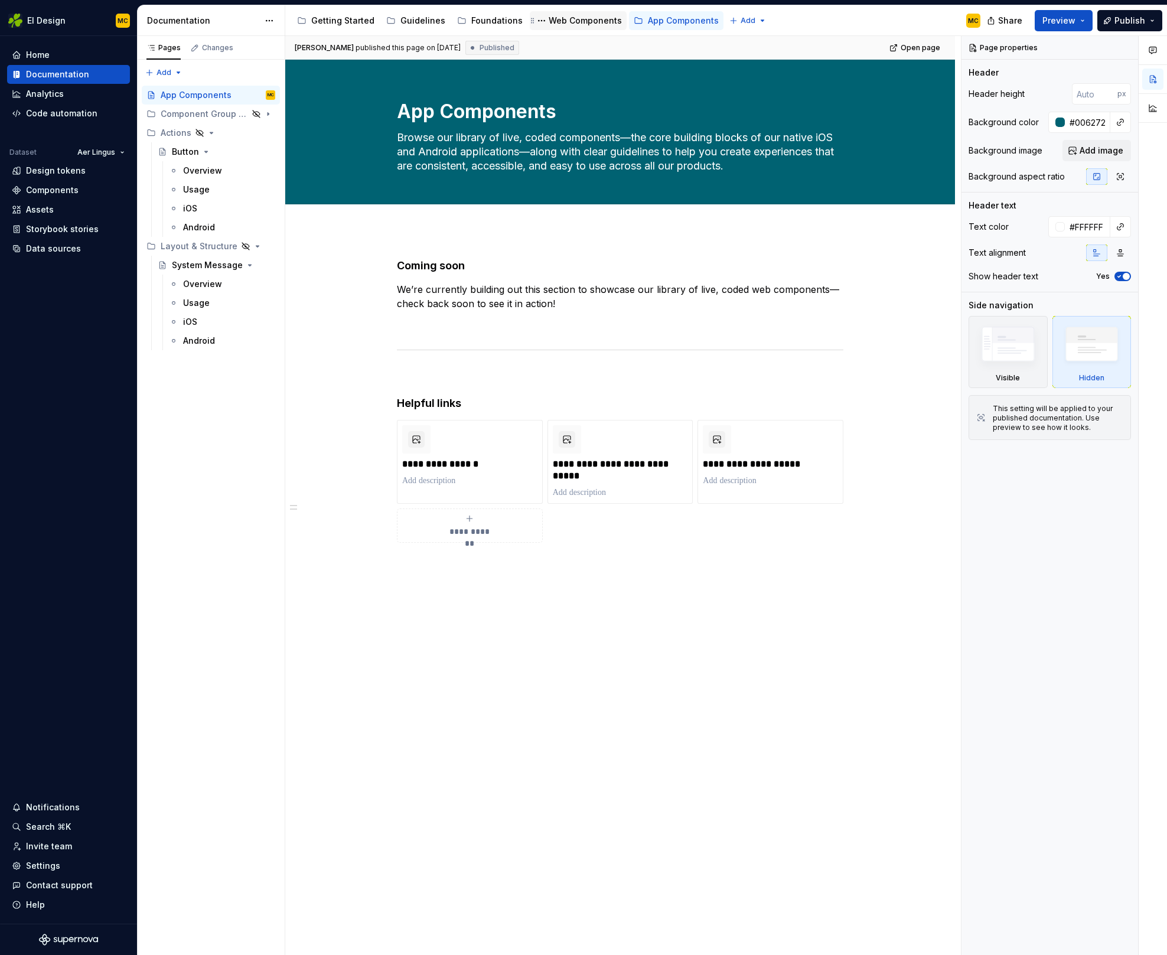
click at [587, 25] on div "Web Components" at bounding box center [585, 21] width 73 height 12
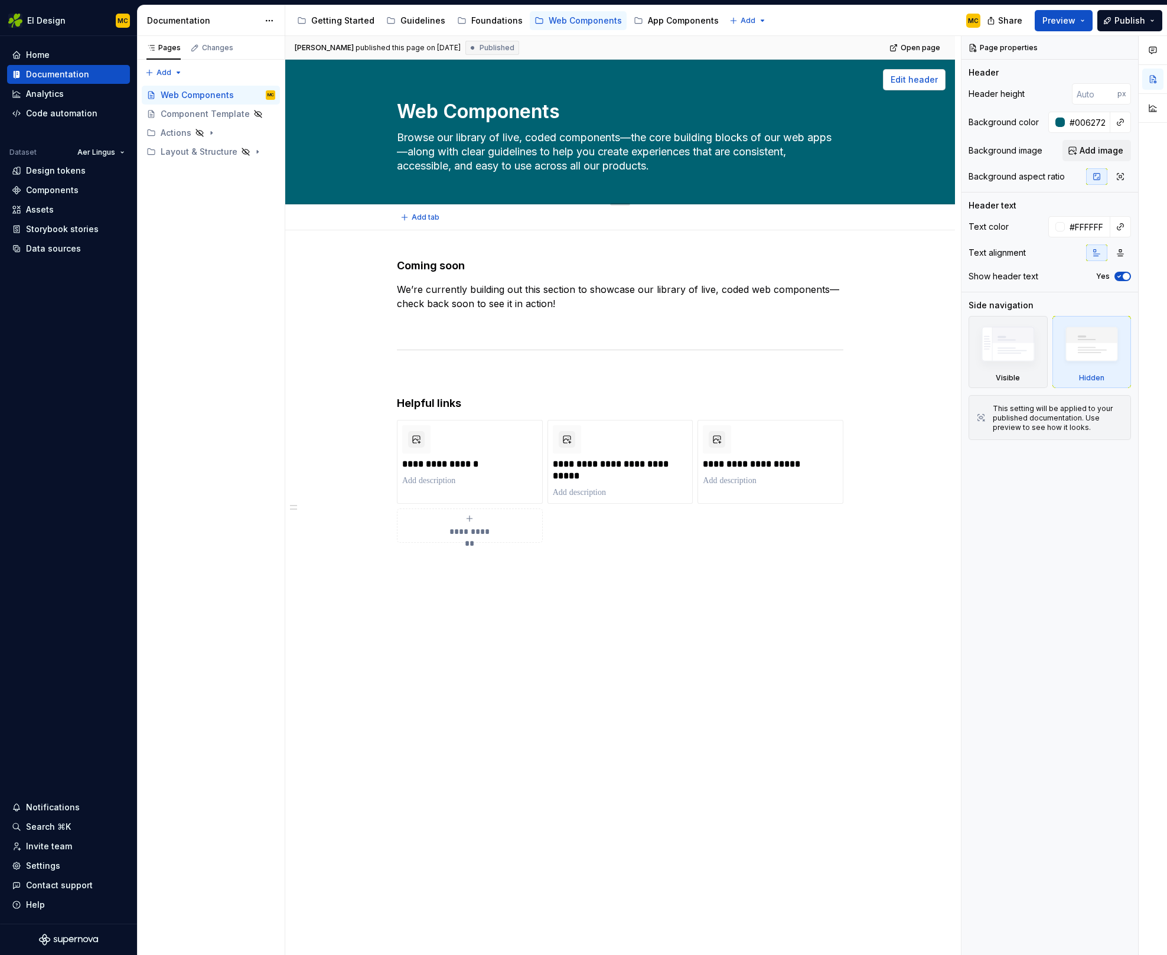
click at [928, 83] on span "Edit header" at bounding box center [913, 80] width 47 height 12
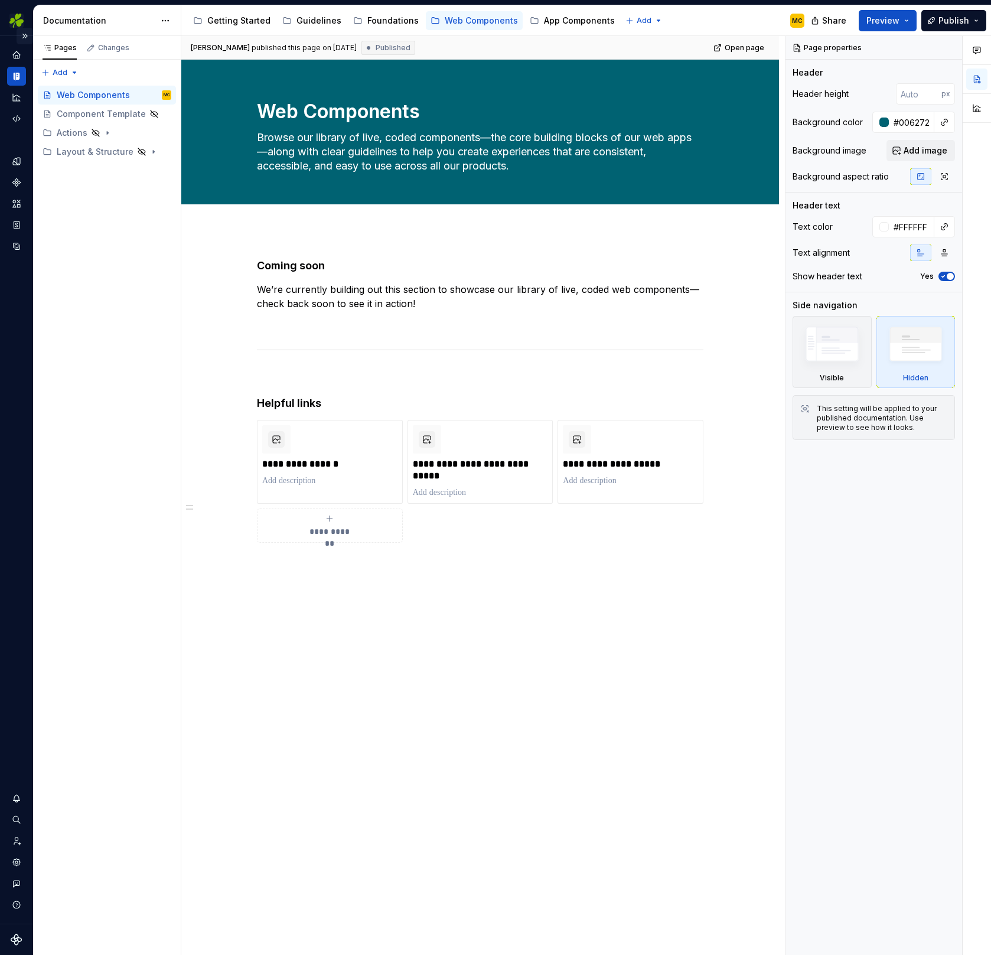
click at [27, 37] on button "Expand sidebar" at bounding box center [25, 36] width 17 height 17
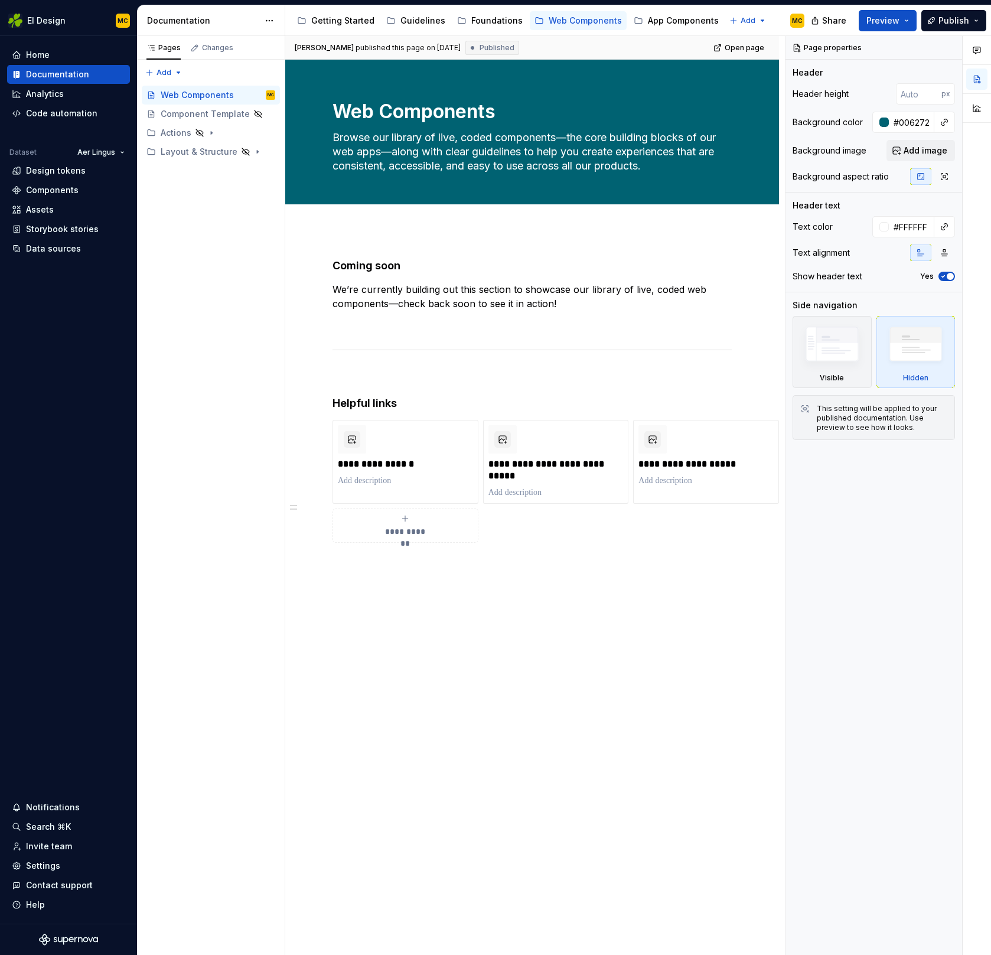
type textarea "*"
click at [916, 94] on input "number" at bounding box center [918, 93] width 45 height 21
type input "320"
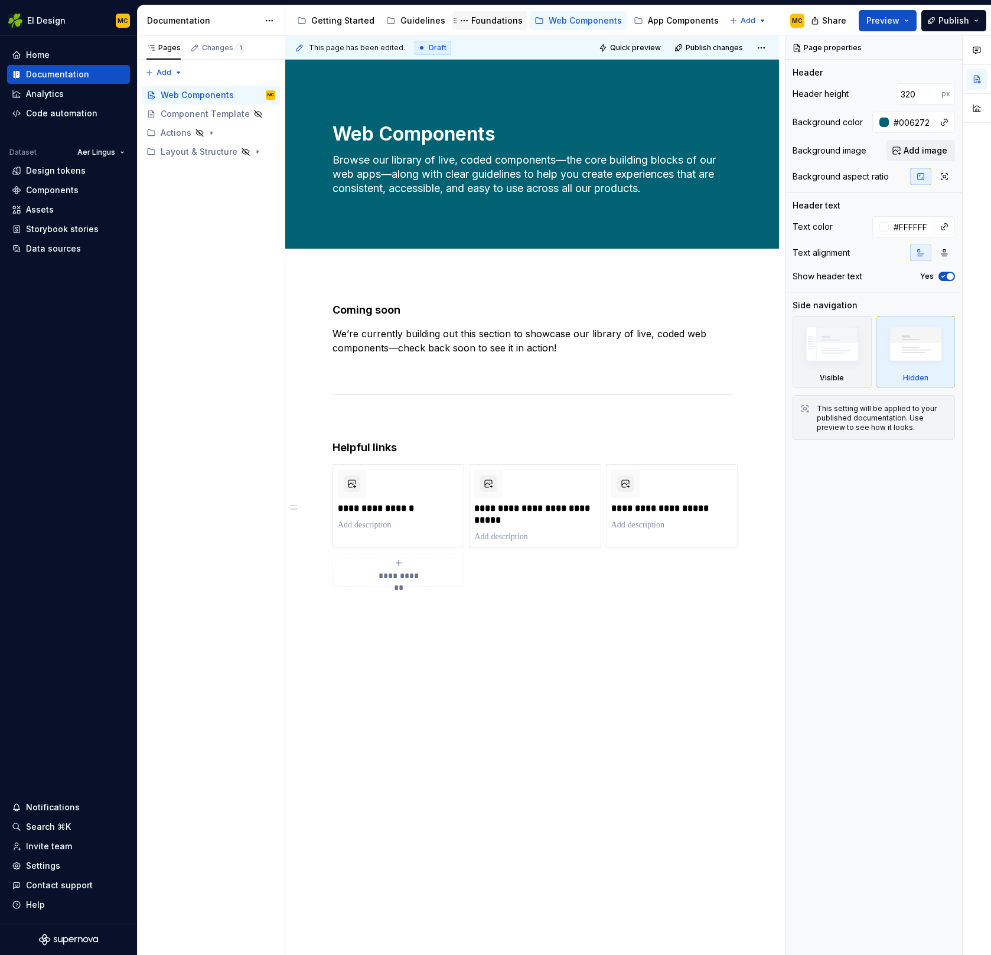
click at [474, 22] on div "Foundations" at bounding box center [496, 21] width 51 height 12
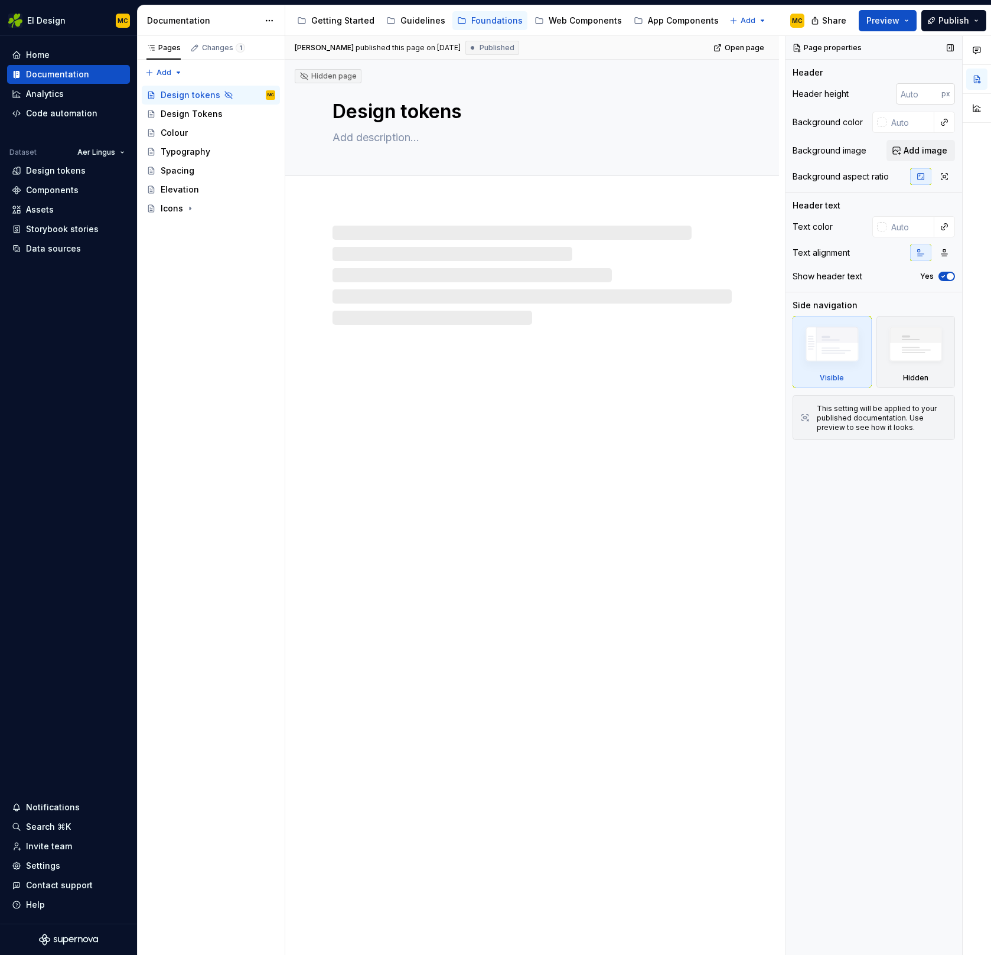
click at [918, 92] on input "number" at bounding box center [918, 93] width 45 height 21
type textarea "*"
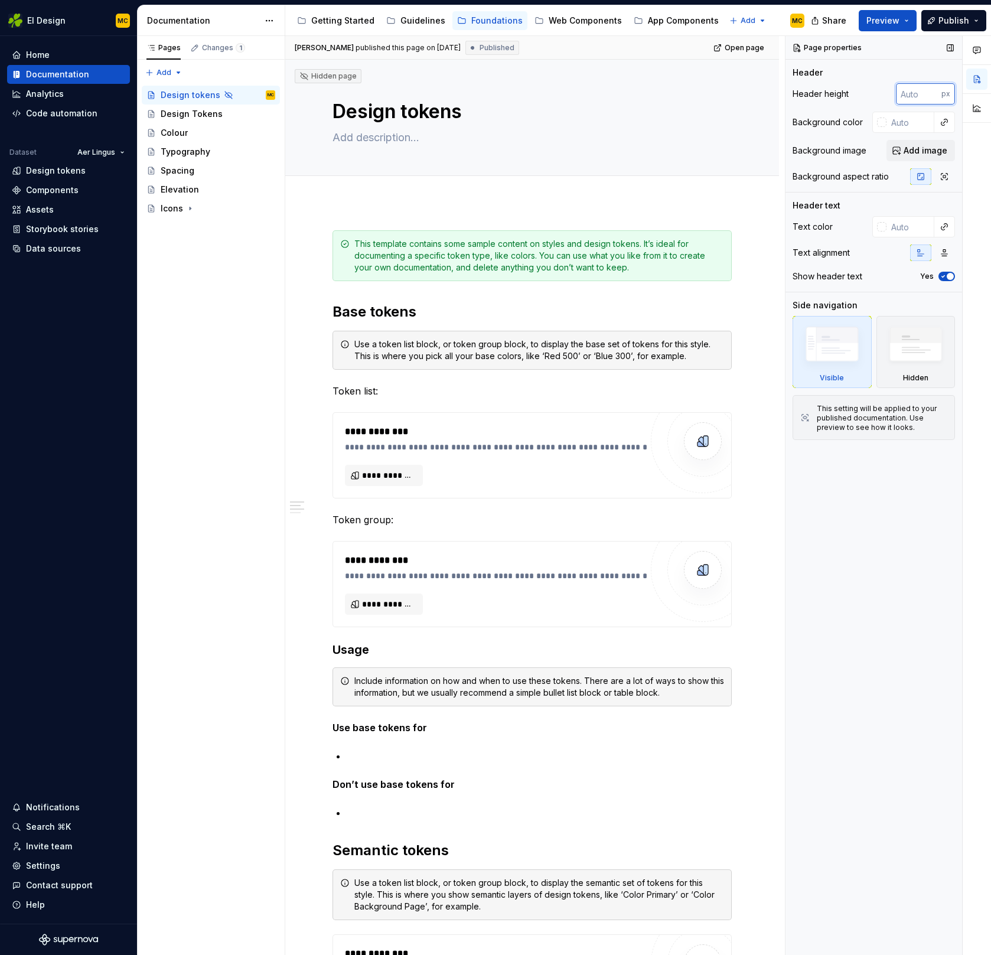
type input "3"
click at [590, 26] on div "Web Components" at bounding box center [585, 21] width 73 height 12
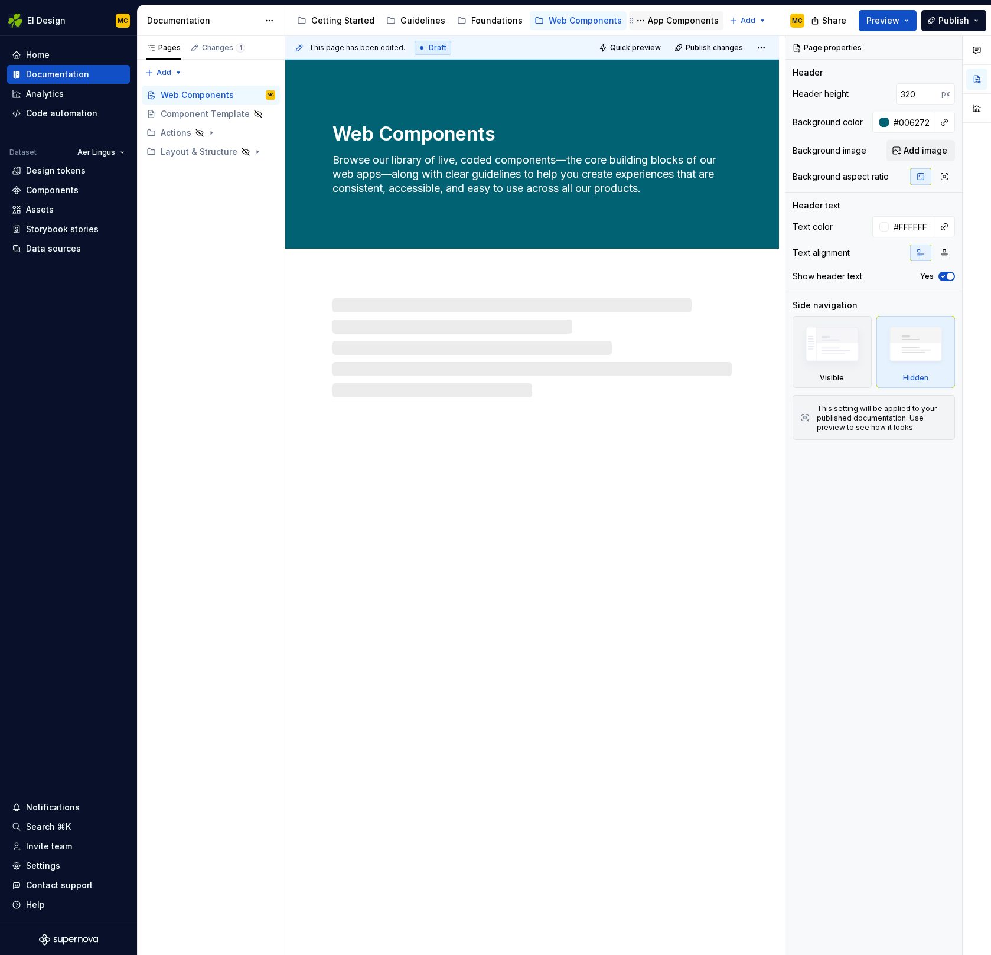
click at [661, 23] on div "App Components" at bounding box center [683, 21] width 71 height 12
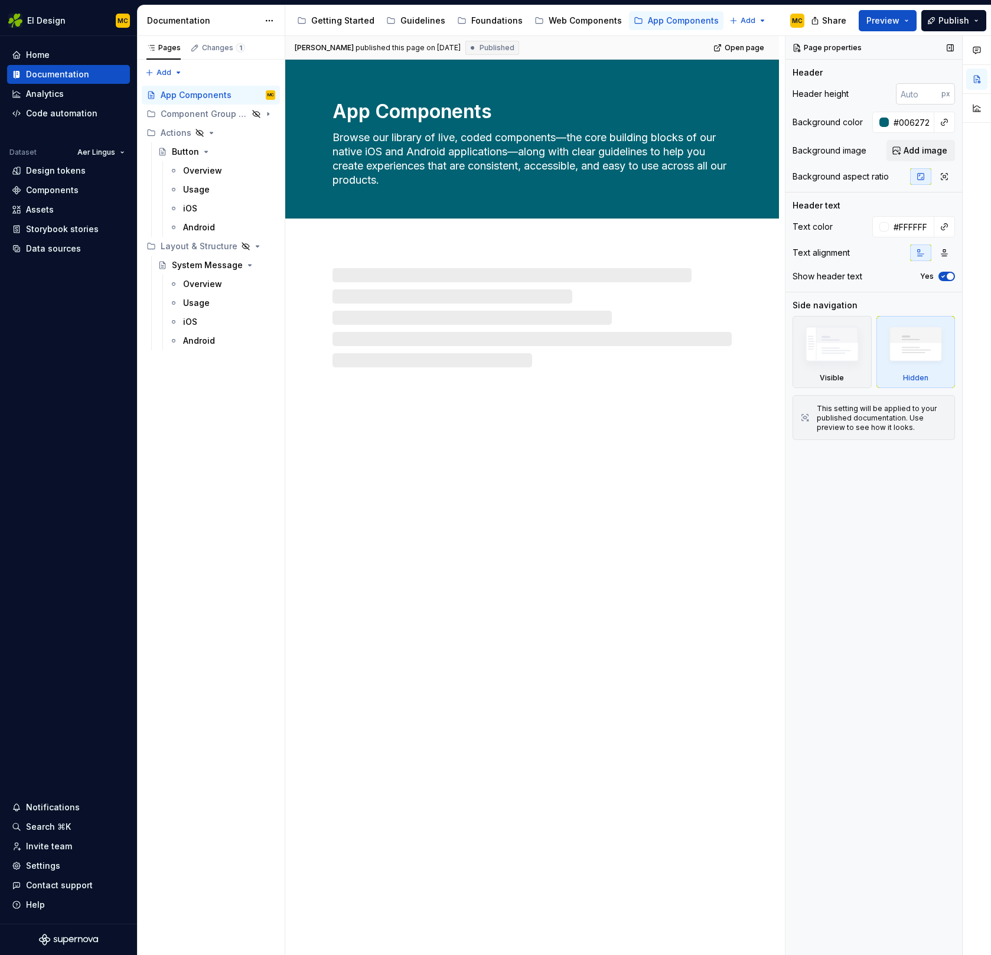
type textarea "*"
click at [915, 89] on input "number" at bounding box center [918, 93] width 45 height 21
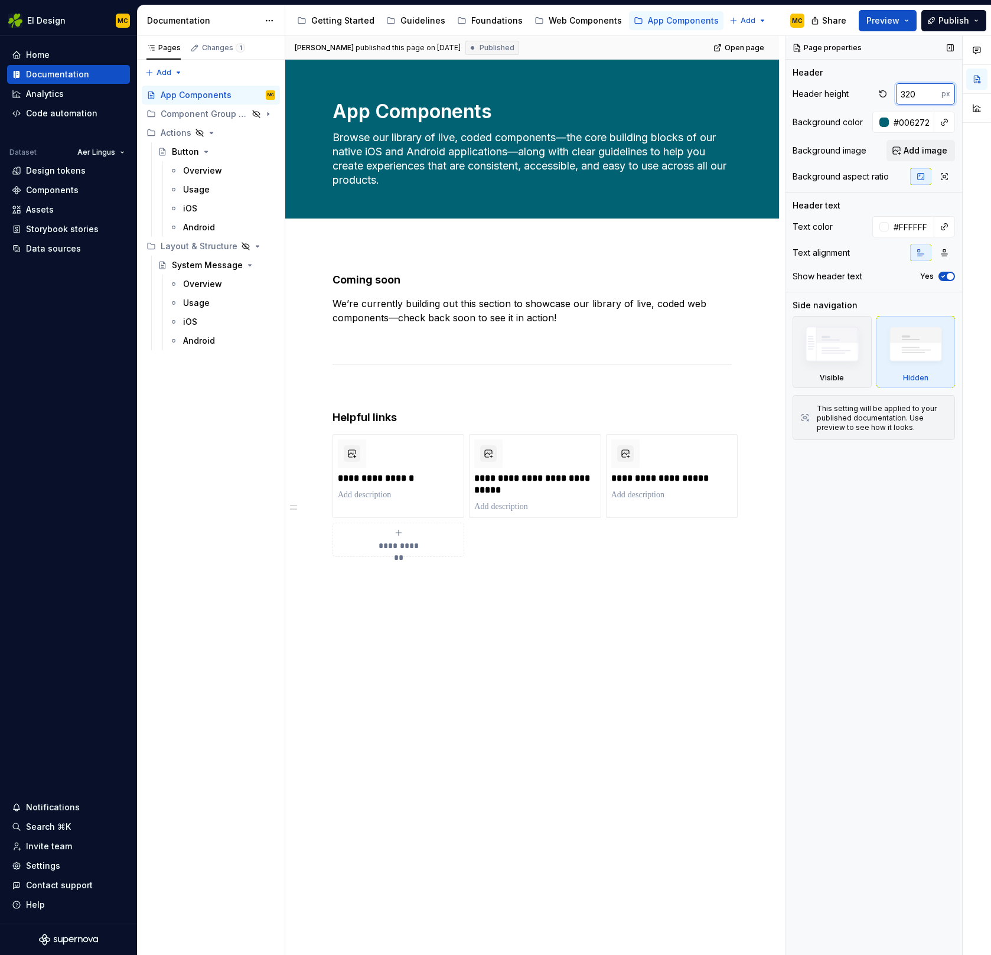
type input "320"
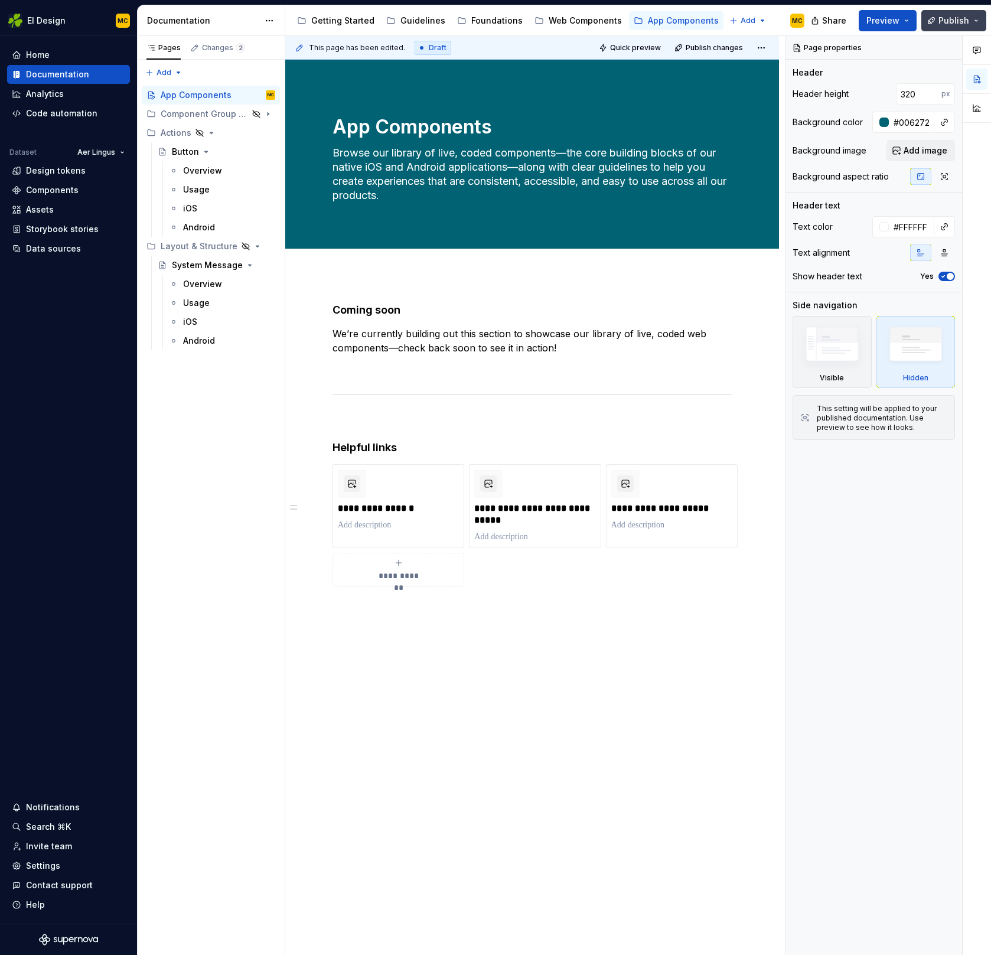
click at [942, 22] on span "Publish" at bounding box center [953, 21] width 31 height 12
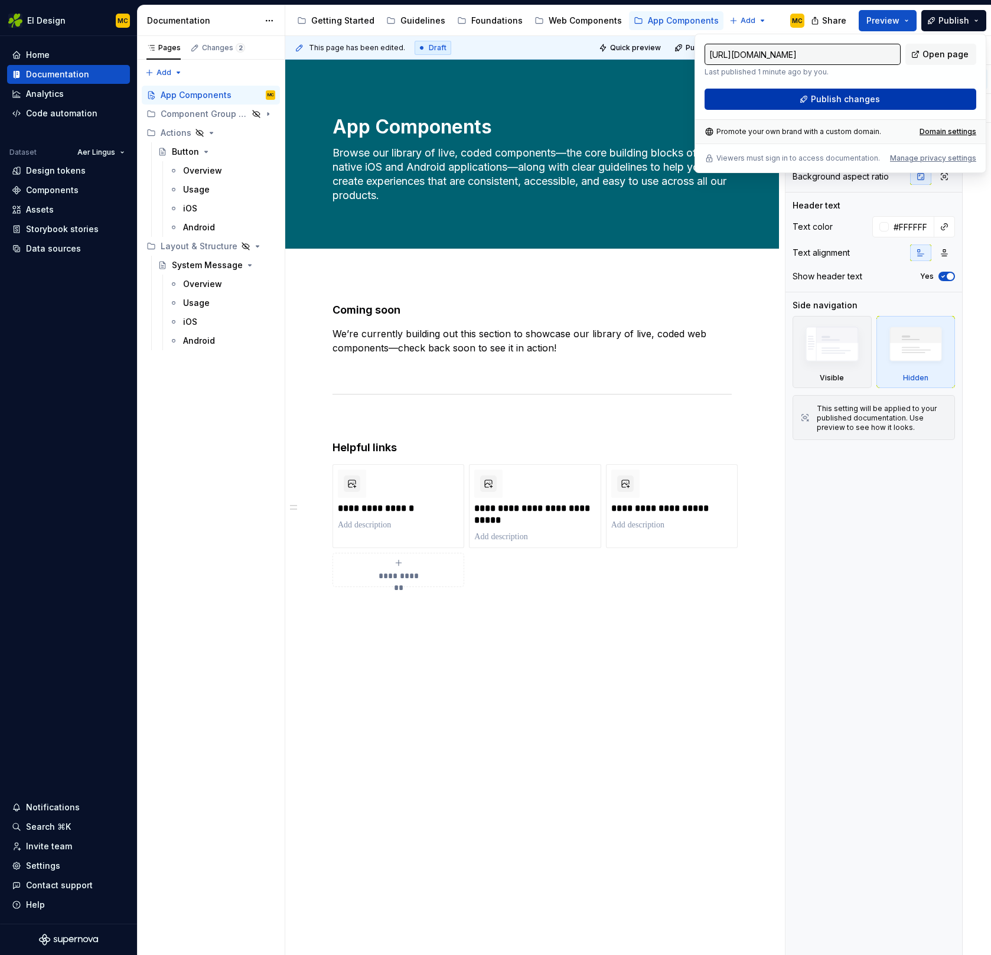
click at [860, 103] on span "Publish changes" at bounding box center [845, 99] width 69 height 12
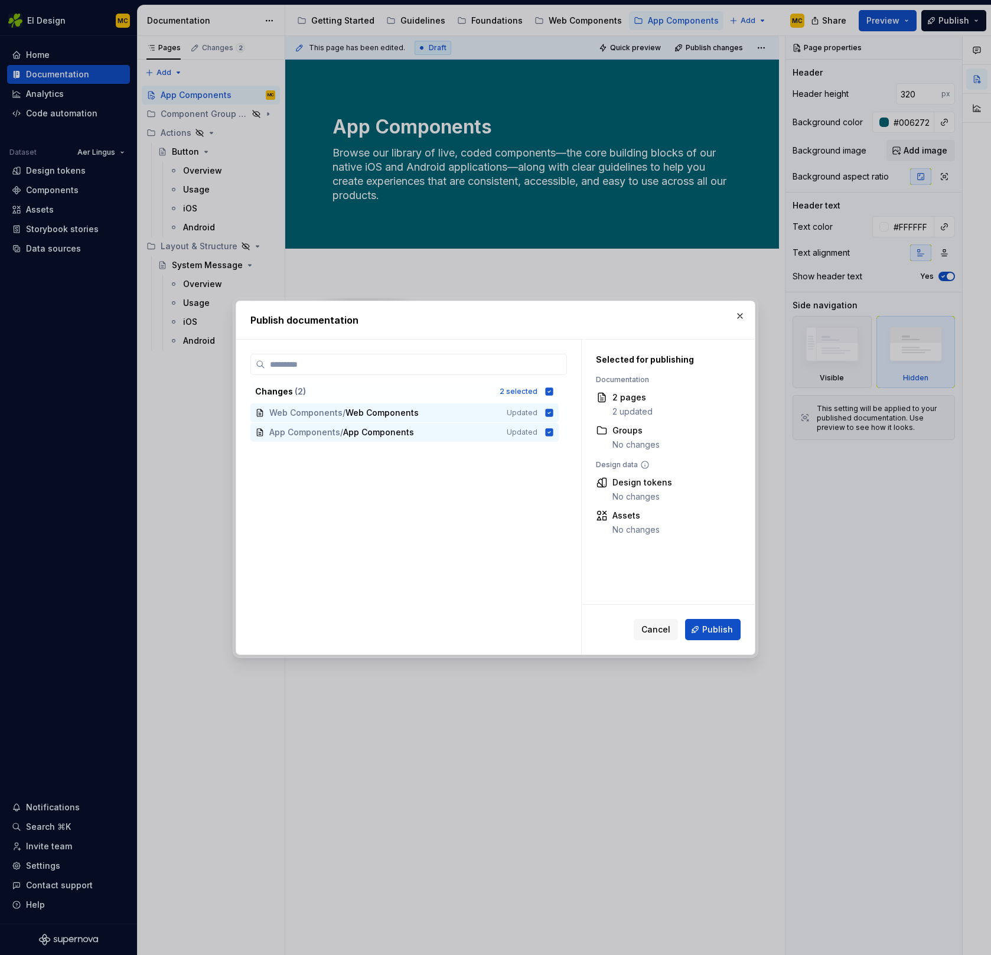
click at [714, 631] on span "Publish" at bounding box center [717, 630] width 31 height 12
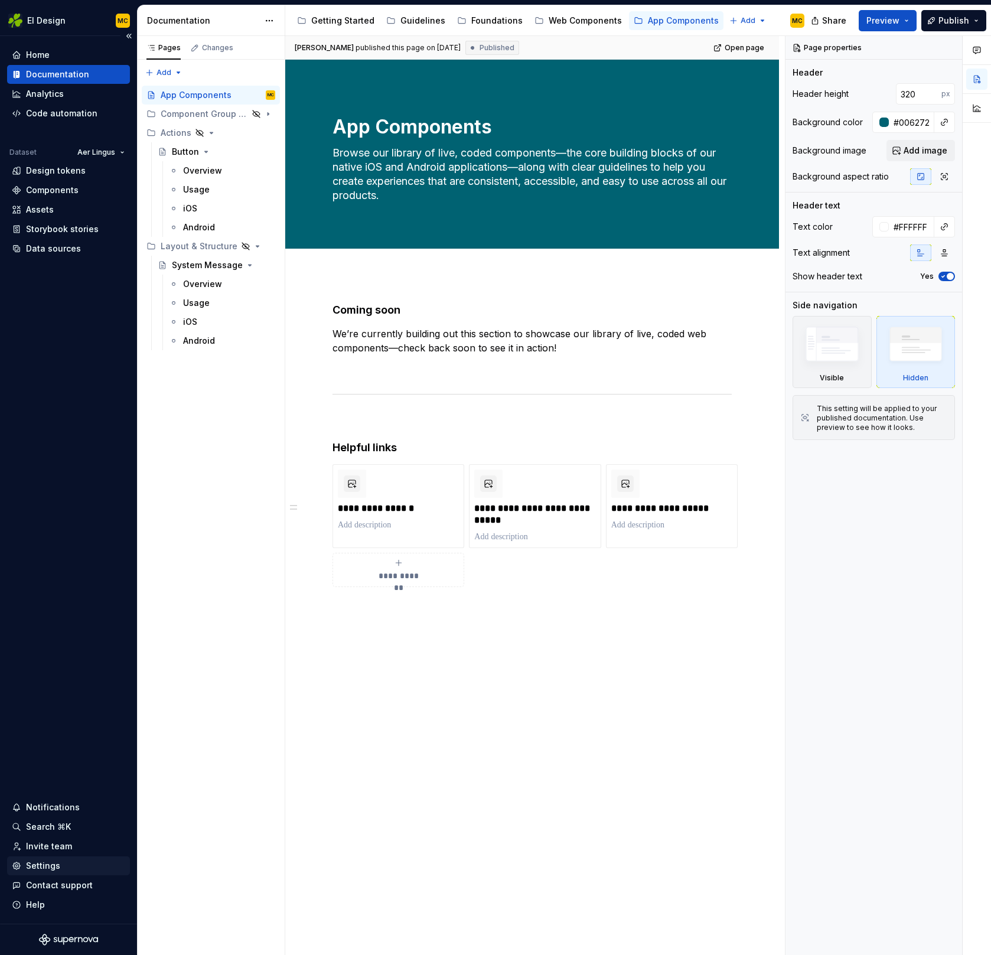
click at [43, 866] on div "Settings" at bounding box center [43, 866] width 34 height 12
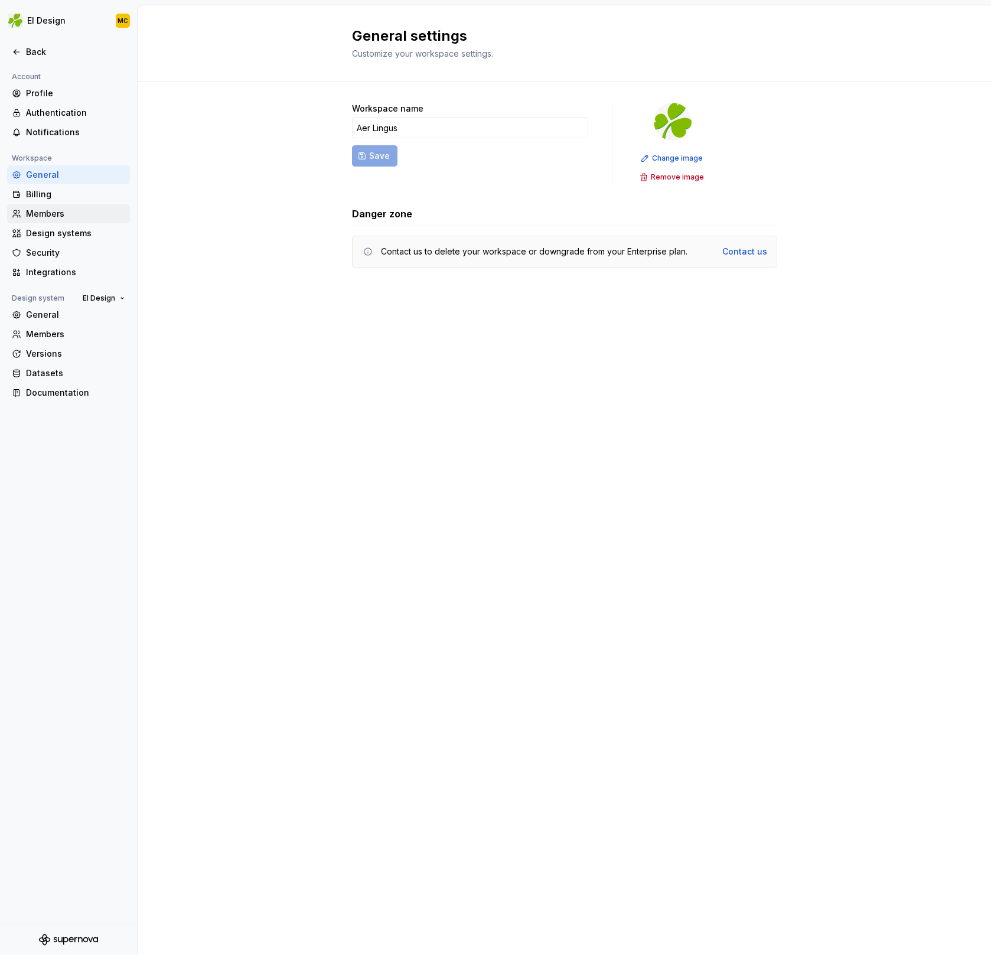
click at [58, 211] on div "Members" at bounding box center [75, 214] width 99 height 12
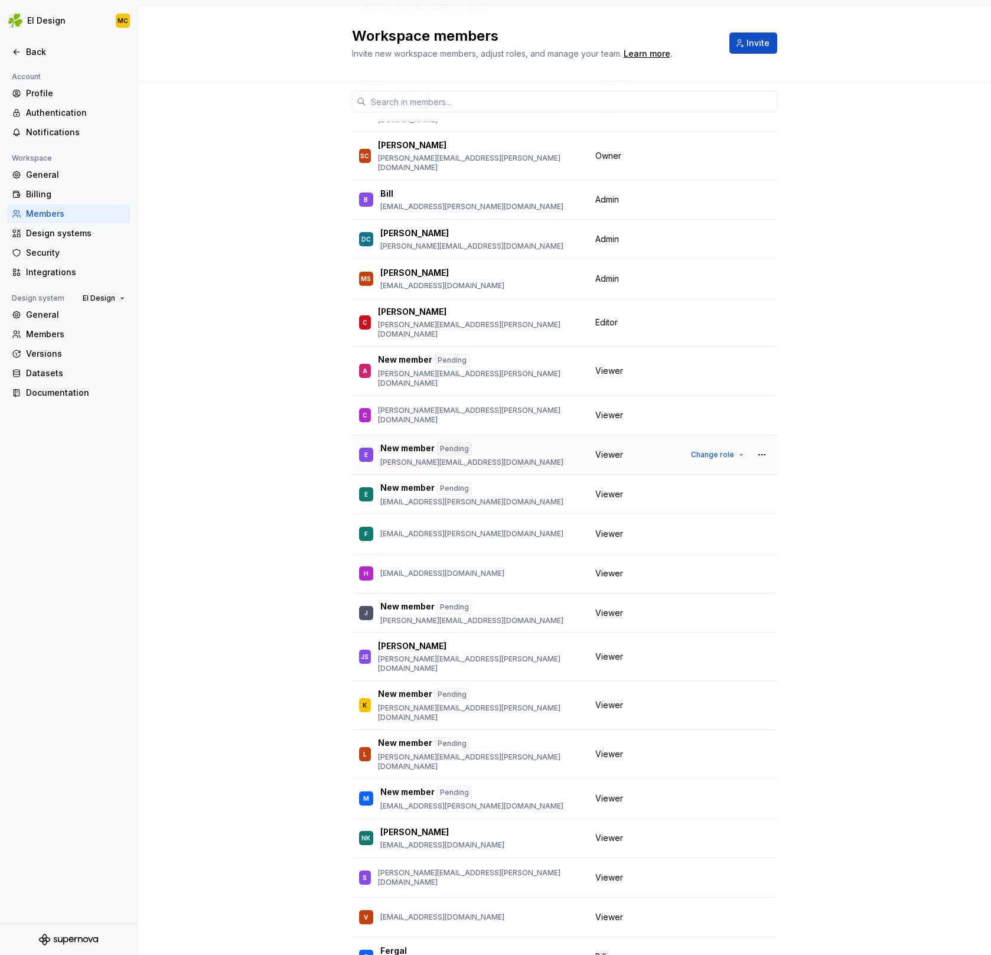
scroll to position [99, 0]
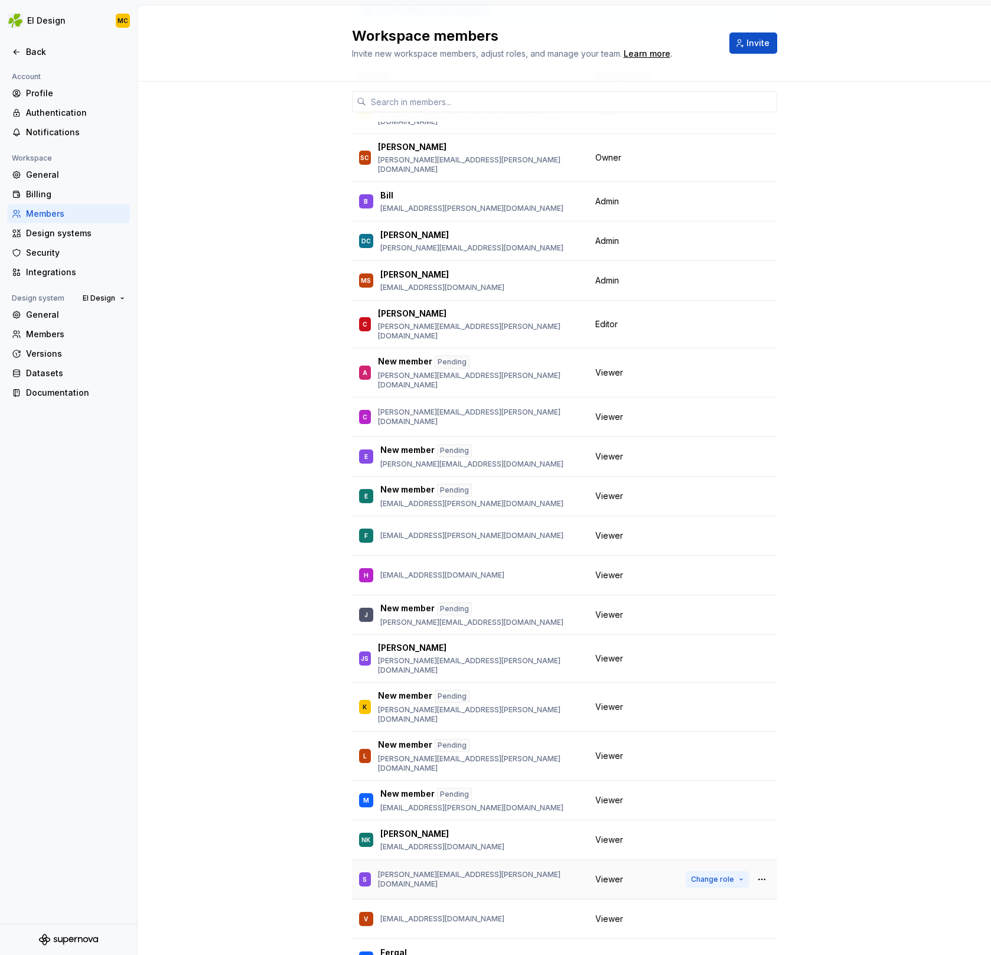
click at [719, 875] on span "Change role" at bounding box center [712, 879] width 43 height 9
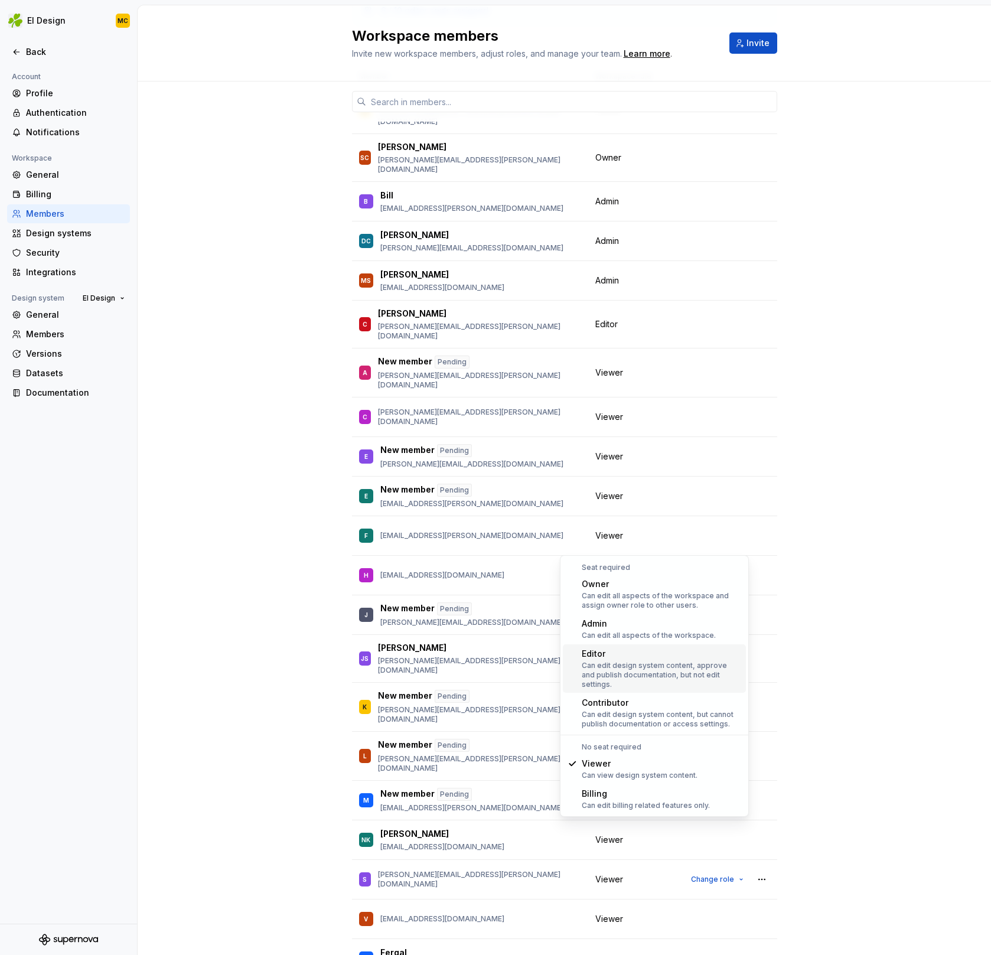
click at [632, 658] on div "Editor" at bounding box center [661, 654] width 159 height 12
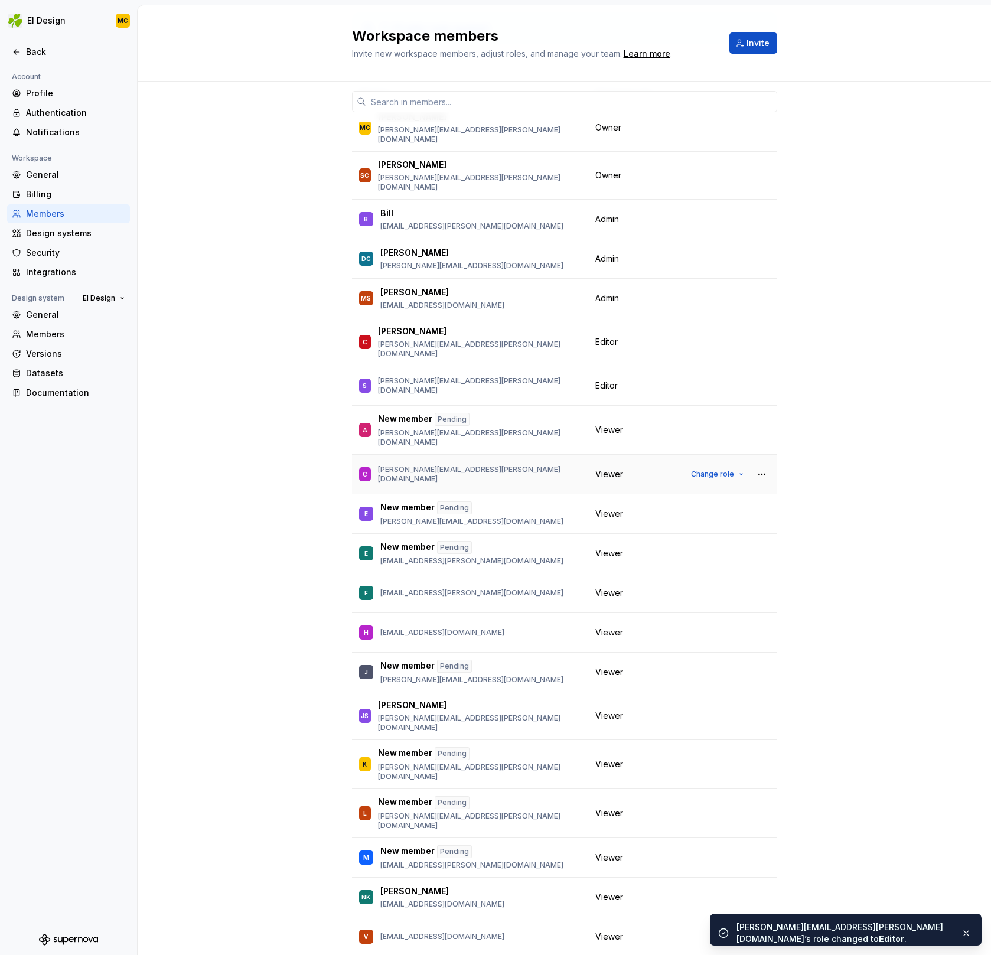
scroll to position [105, 0]
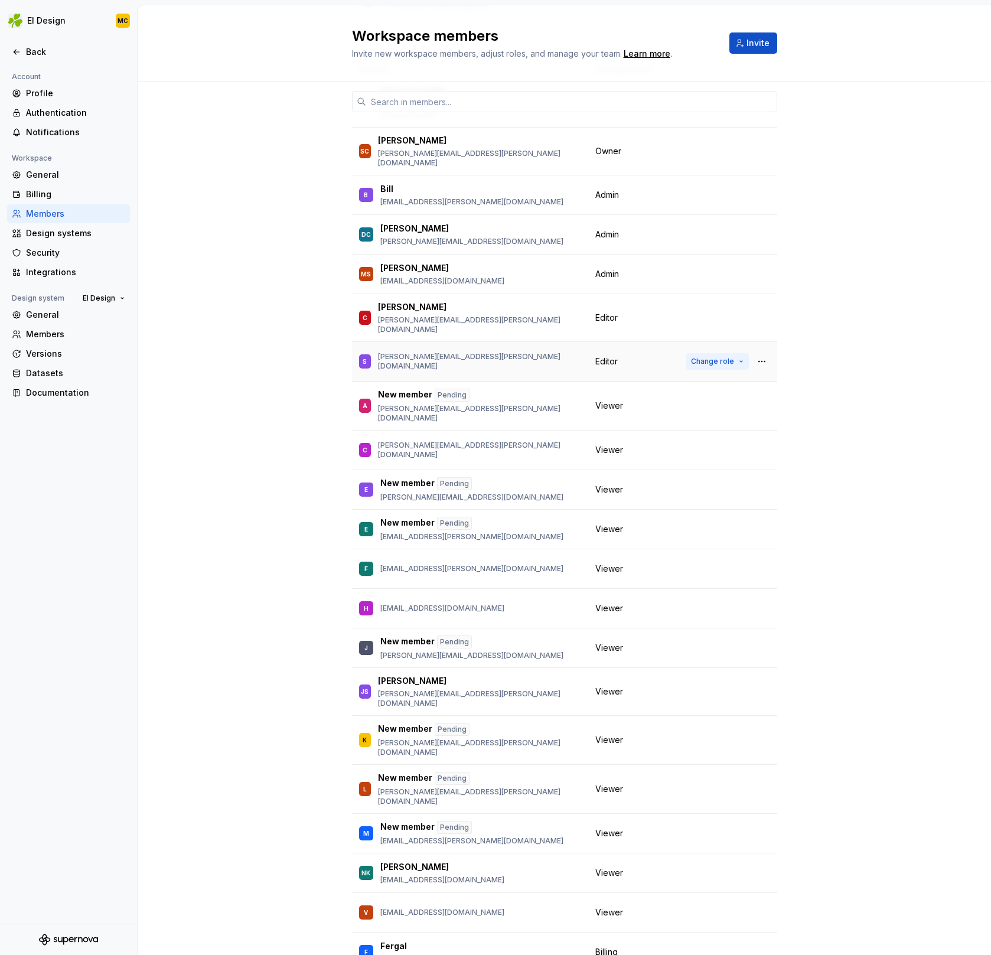
click at [724, 357] on span "Change role" at bounding box center [712, 361] width 43 height 9
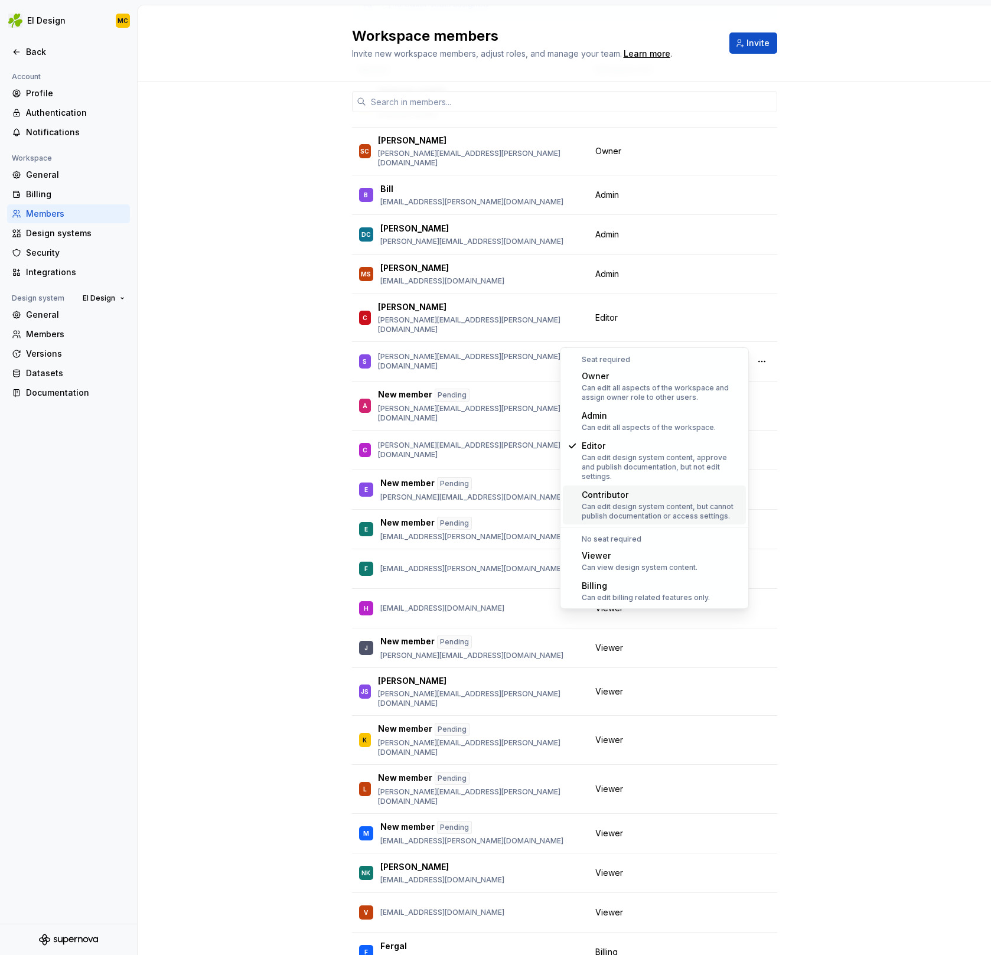
click at [722, 502] on div "Can edit design system content, but cannot publish documentation or access sett…" at bounding box center [661, 511] width 159 height 19
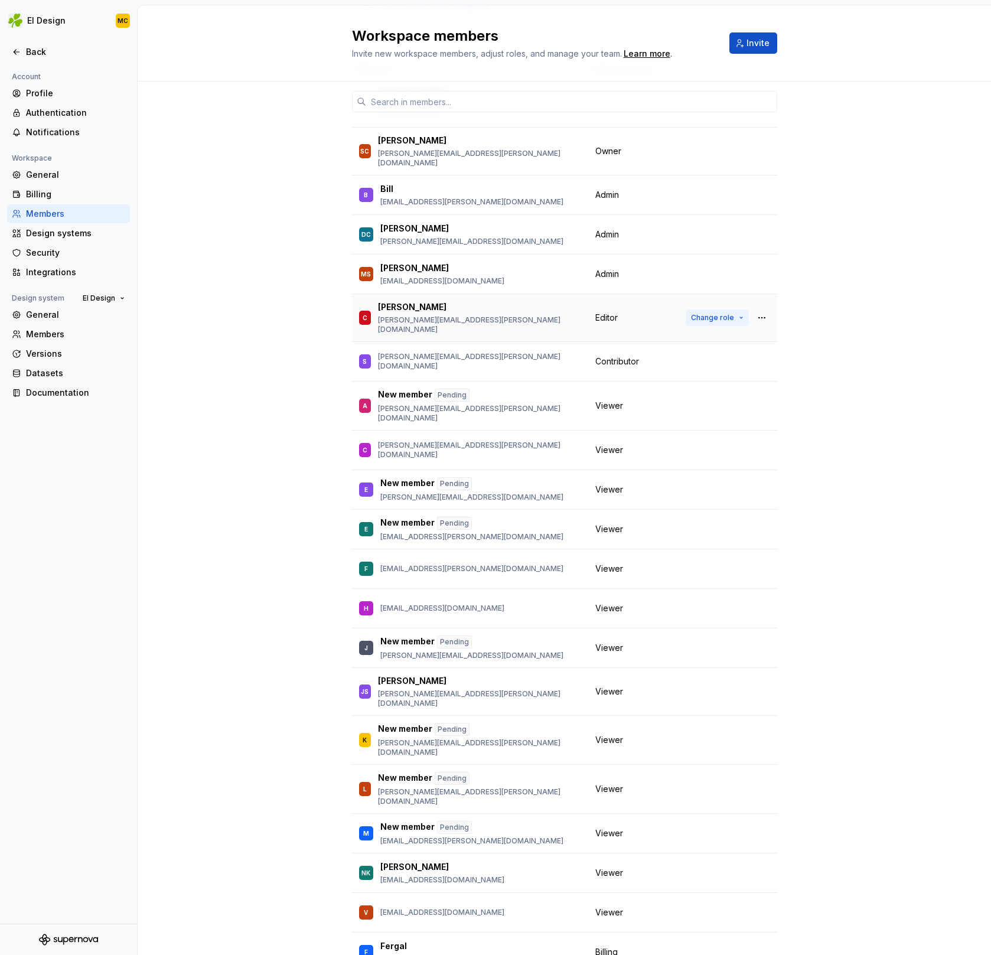
click at [720, 313] on span "Change role" at bounding box center [712, 317] width 43 height 9
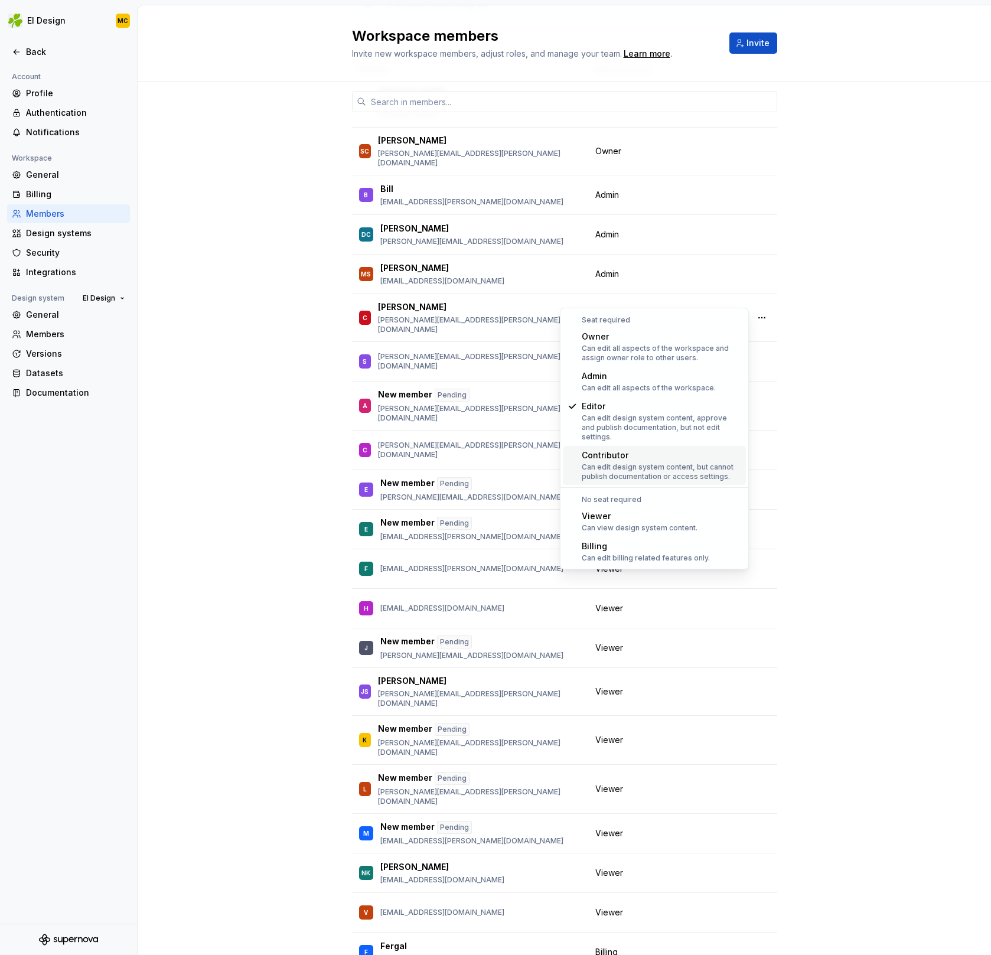
click at [670, 462] on div "Can edit design system content, but cannot publish documentation or access sett…" at bounding box center [661, 471] width 159 height 19
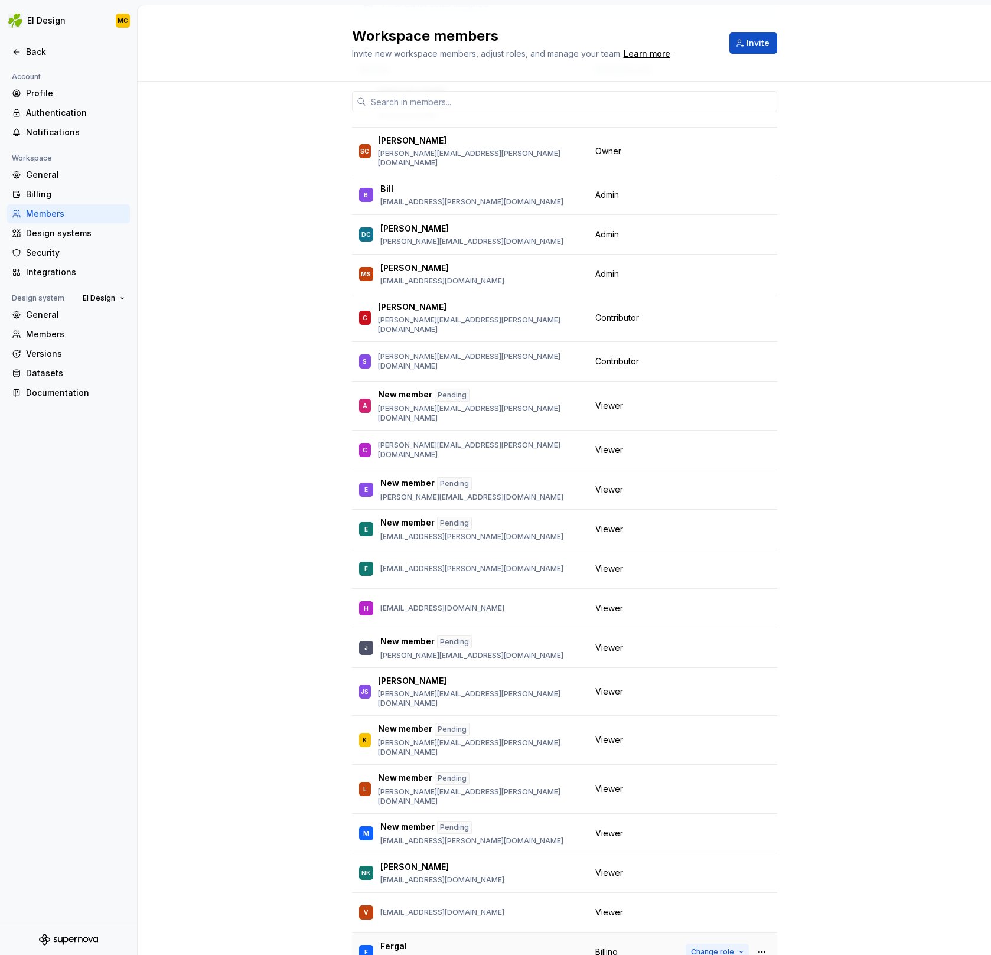
click at [737, 944] on button "Change role" at bounding box center [717, 952] width 63 height 17
click at [873, 826] on div "7 / 10 editor seats assigned Member Workspace role MC Mark Crawford mark.crawfo…" at bounding box center [564, 496] width 853 height 1040
click at [42, 47] on div "Back" at bounding box center [75, 52] width 99 height 12
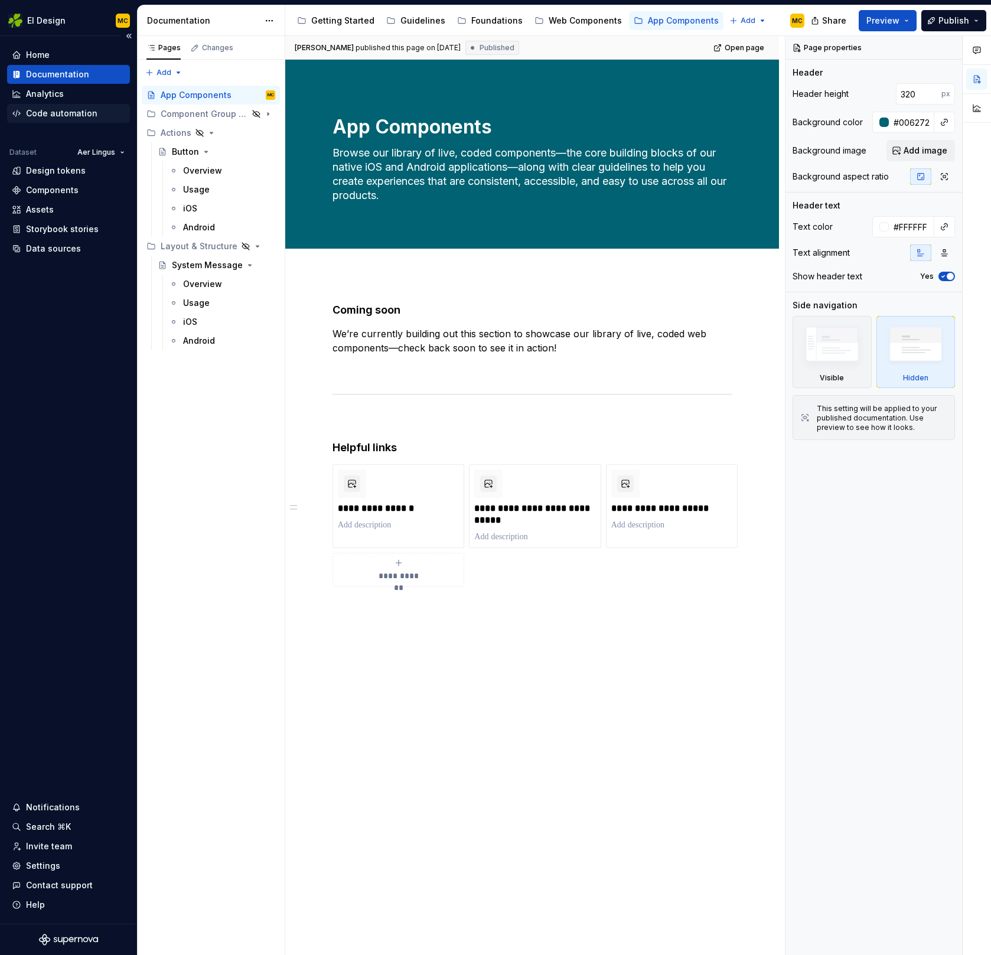
click at [70, 113] on div "Code automation" at bounding box center [61, 113] width 71 height 12
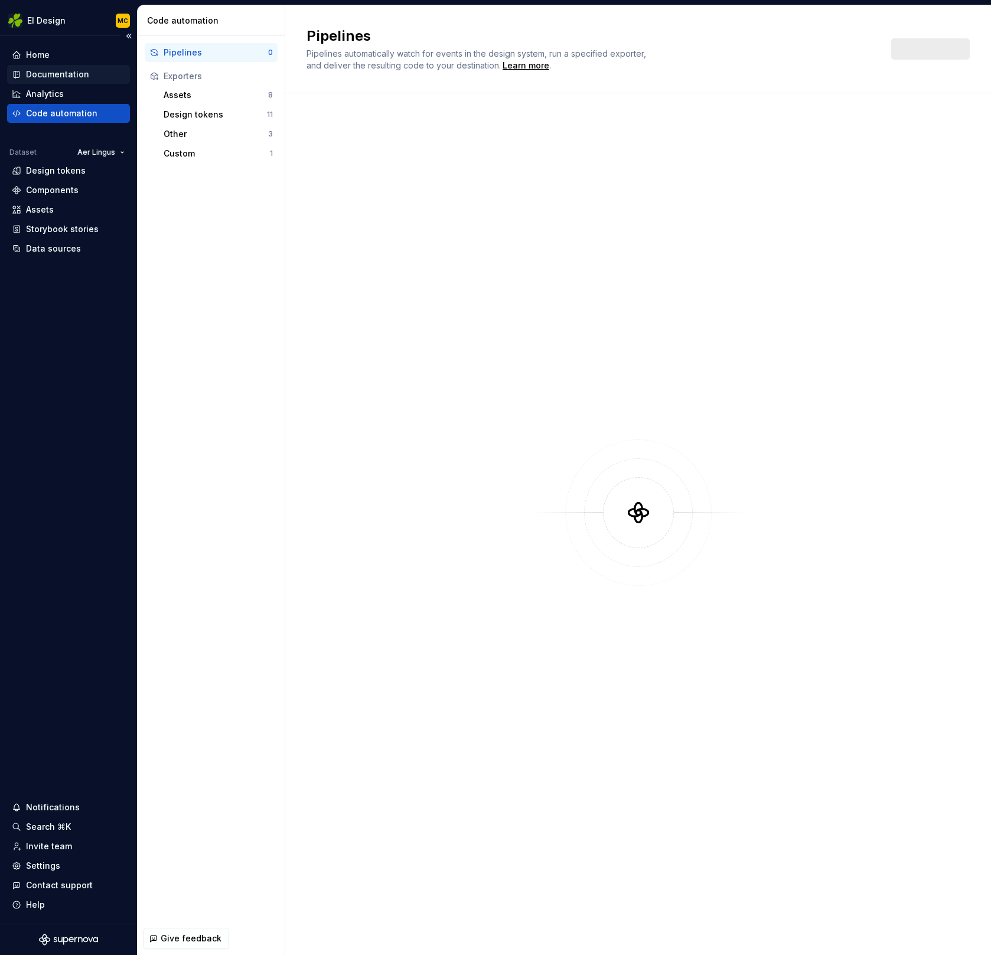
click at [63, 74] on div "Documentation" at bounding box center [57, 74] width 63 height 12
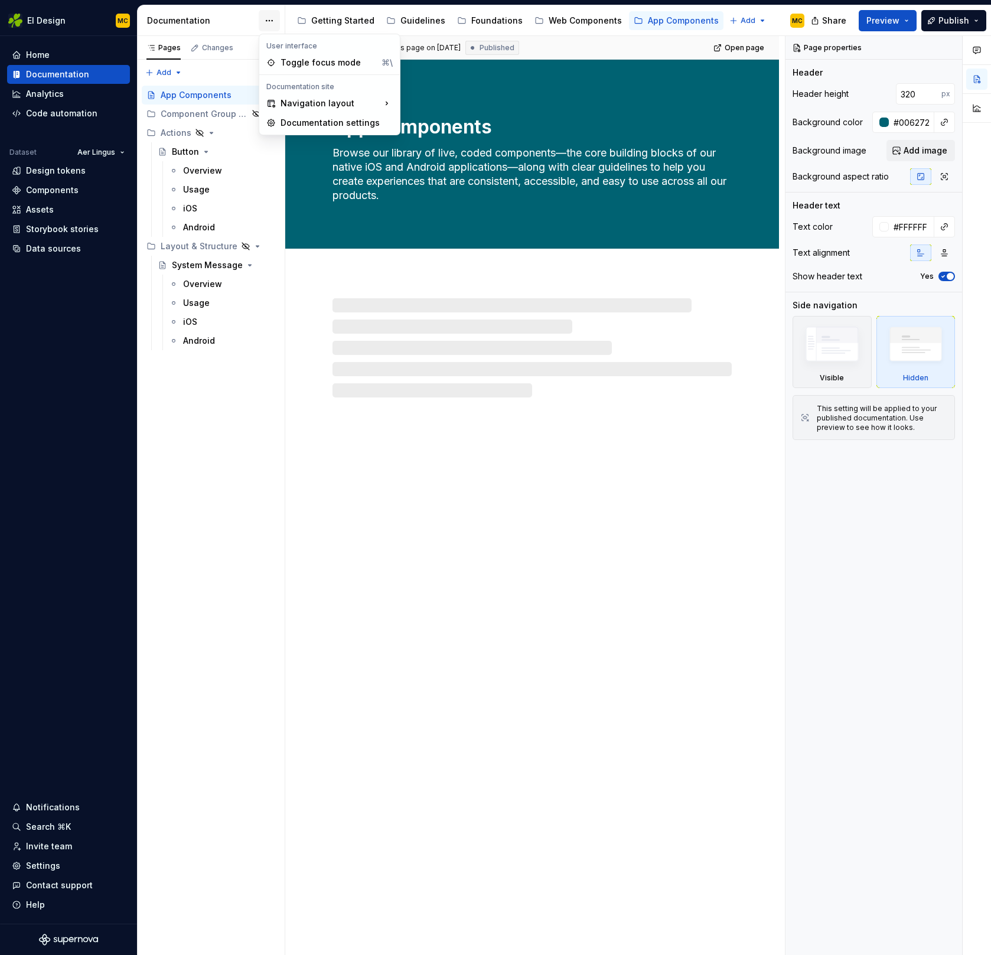
click at [263, 19] on html "EI Design MC Home Documentation Analytics Code automation Dataset Aer Lingus De…" at bounding box center [495, 477] width 991 height 955
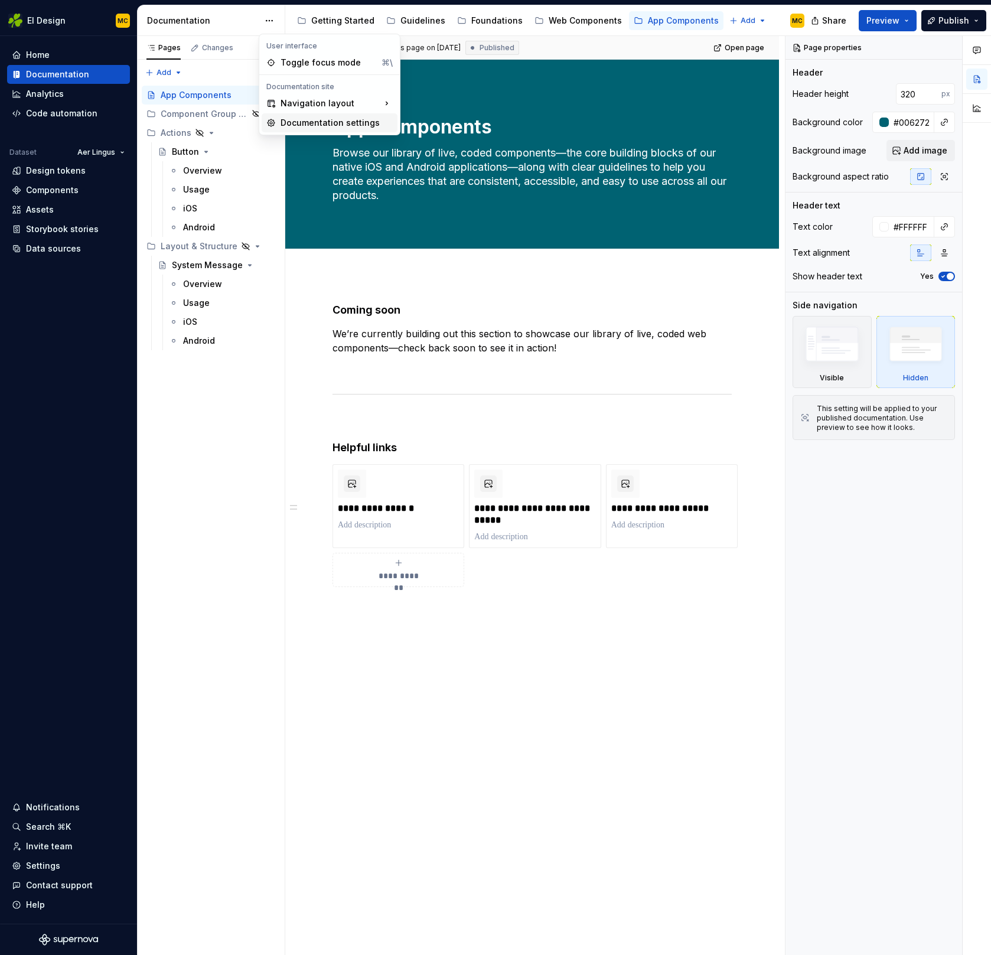
click at [305, 119] on div "Documentation settings" at bounding box center [336, 123] width 112 height 12
type textarea "*"
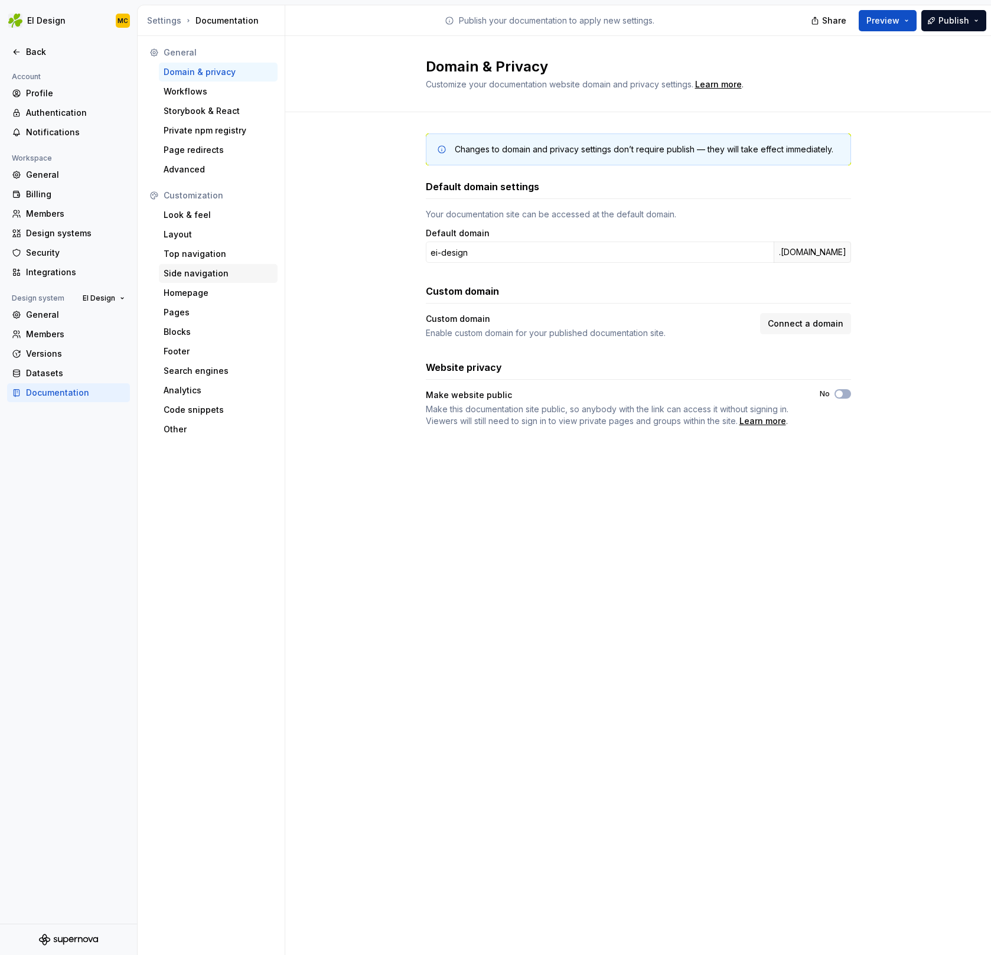
click at [209, 266] on div "Side navigation" at bounding box center [218, 273] width 119 height 19
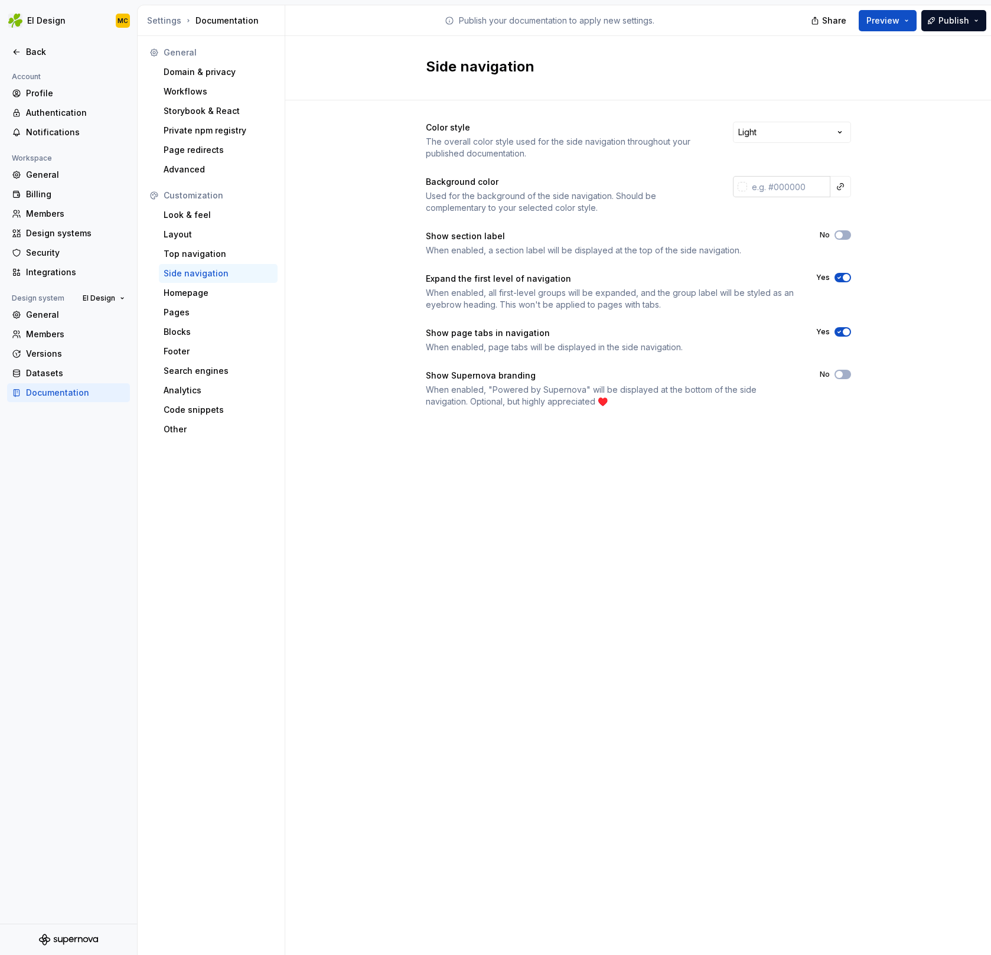
click at [786, 186] on input "text" at bounding box center [788, 186] width 83 height 21
click at [846, 125] on html "EI Design MC Back Account Profile Authentication Notifications Workspace Genera…" at bounding box center [495, 477] width 991 height 955
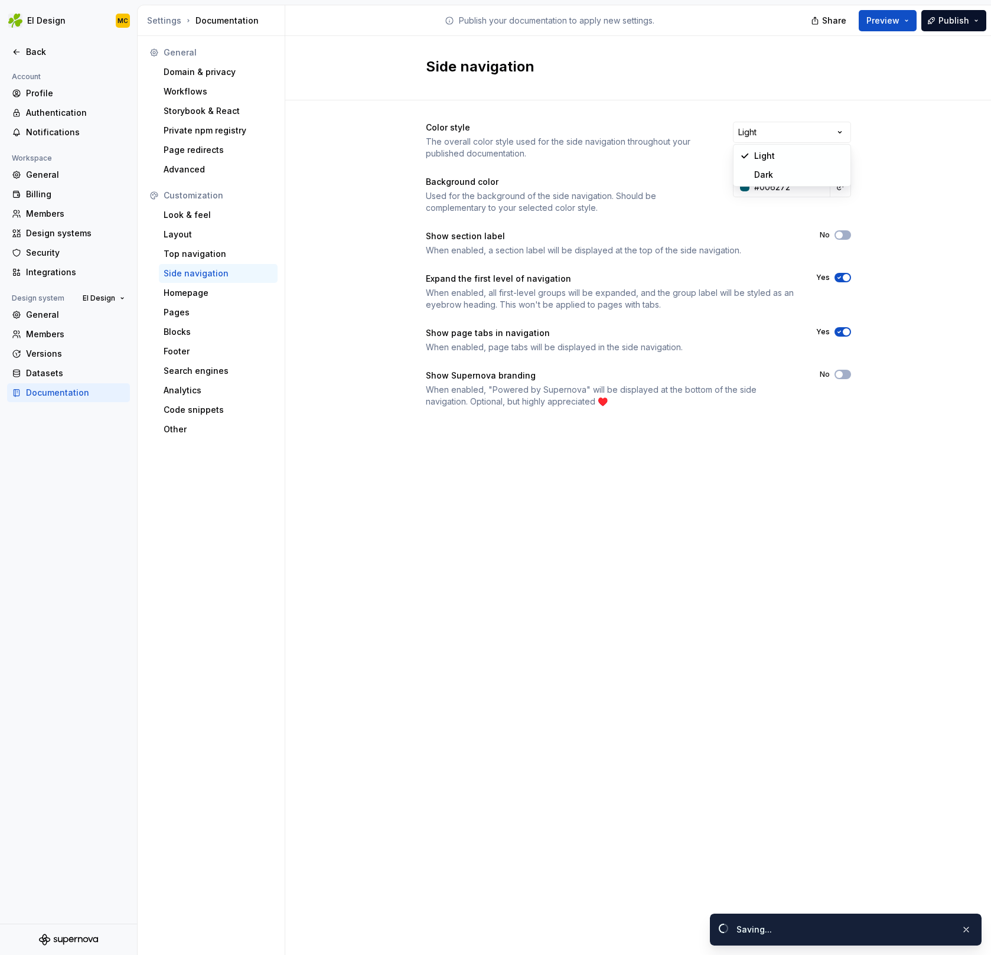
type input "#006272ff"
click at [896, 22] on span "Preview" at bounding box center [882, 21] width 33 height 12
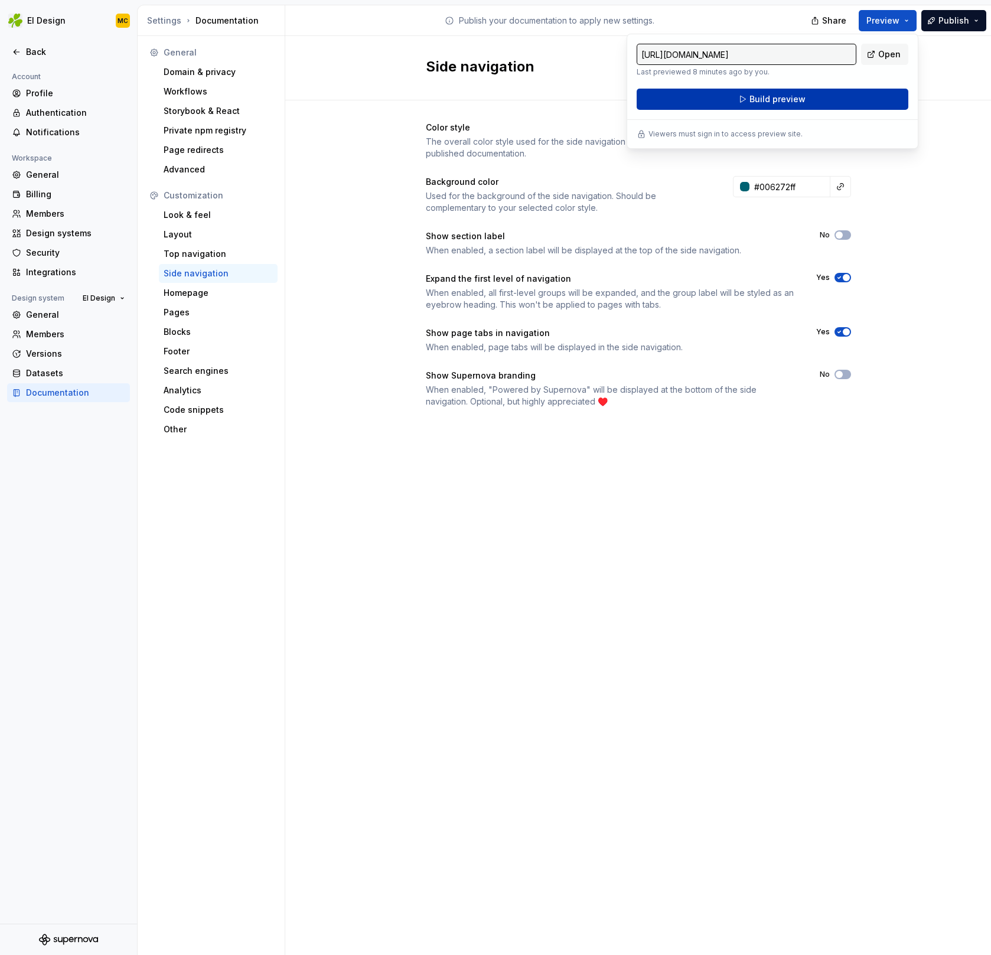
click at [848, 99] on button "Build preview" at bounding box center [773, 99] width 272 height 21
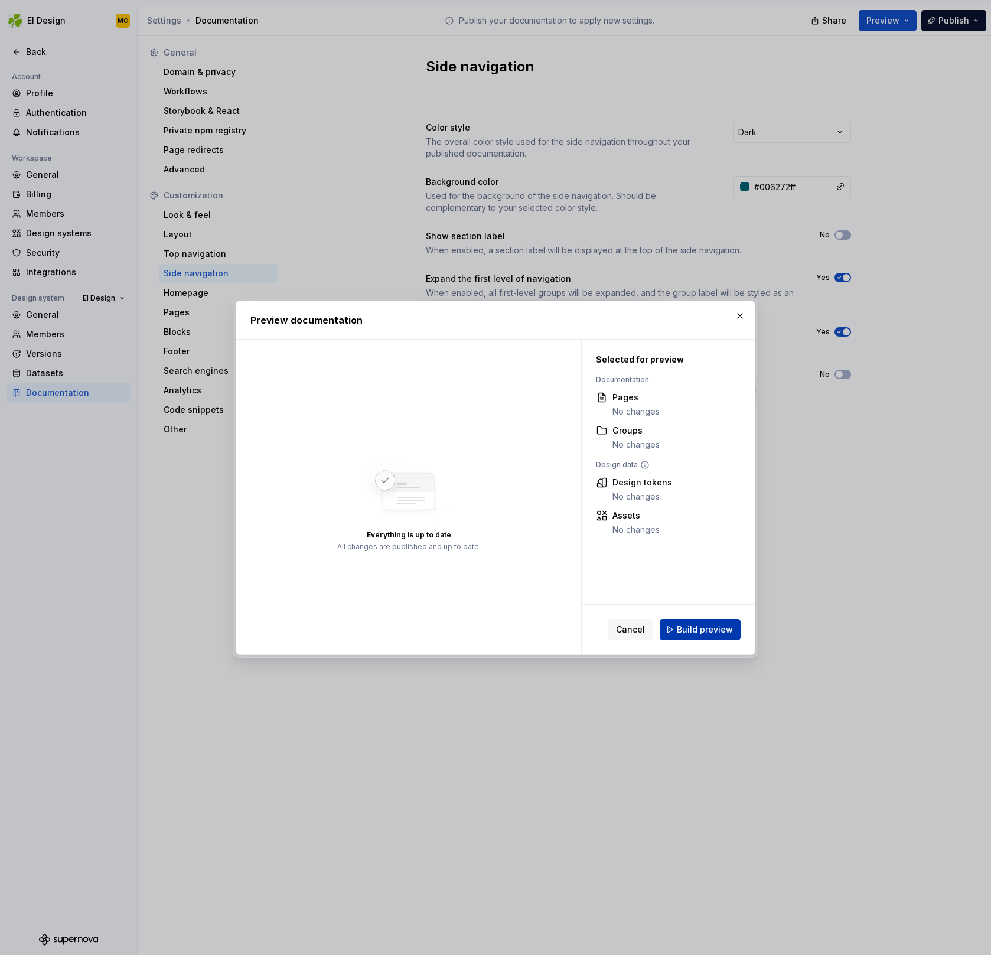
click at [703, 638] on button "Build preview" at bounding box center [700, 629] width 81 height 21
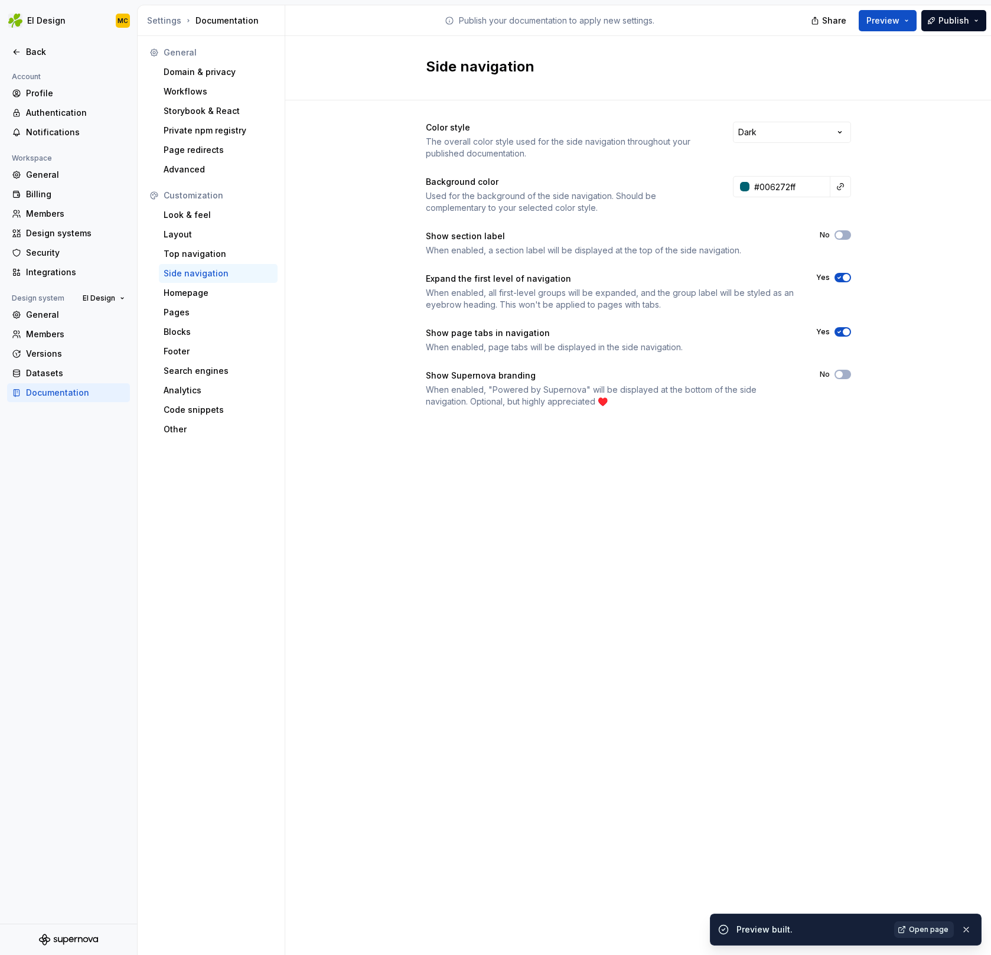
click at [931, 935] on link "Open page" at bounding box center [924, 929] width 60 height 17
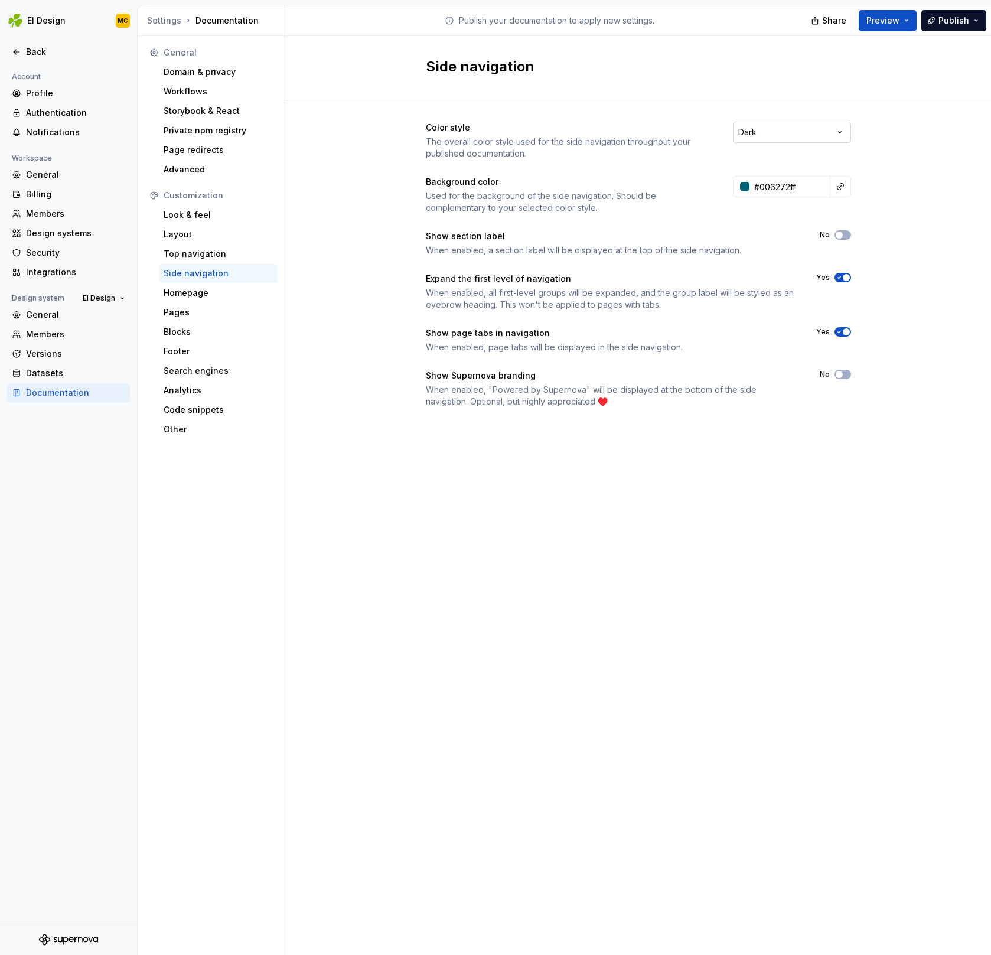
click at [781, 129] on html "EI Design MC Back Account Profile Authentication Notifications Workspace Genera…" at bounding box center [495, 477] width 991 height 955
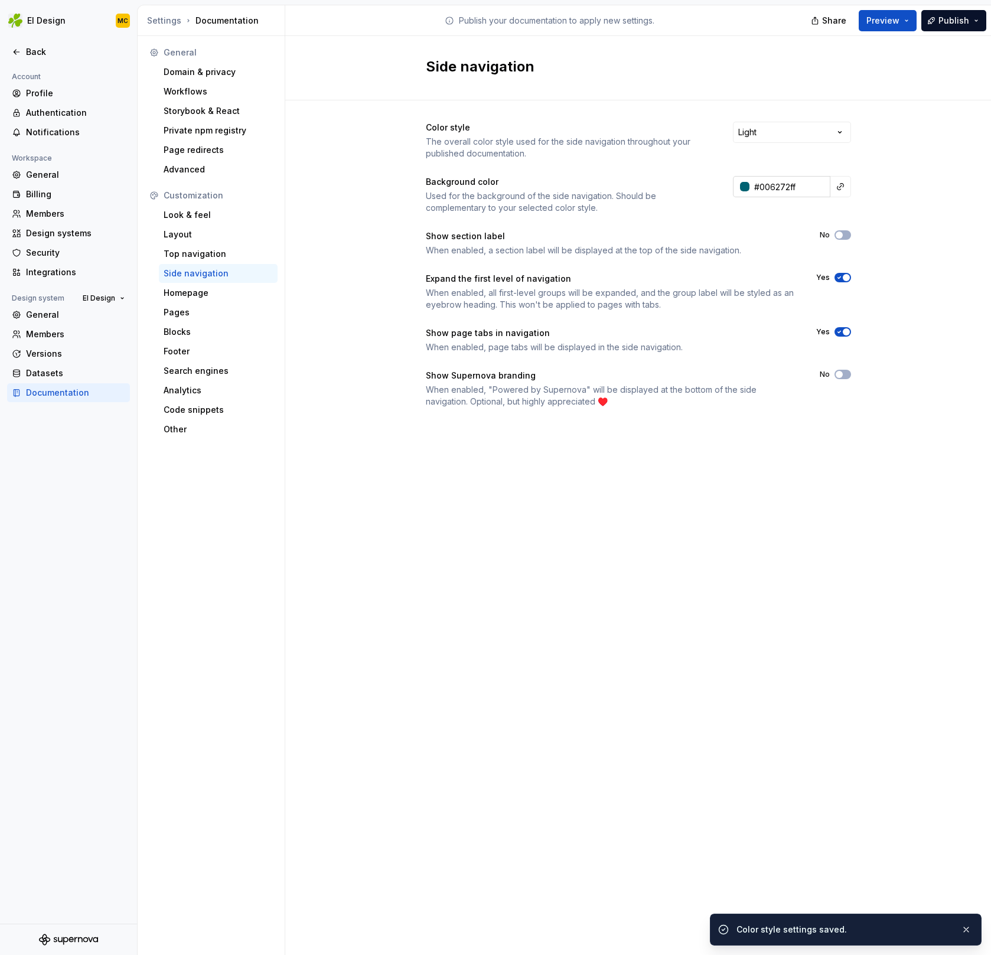
click at [802, 187] on input "#006272ff" at bounding box center [789, 186] width 81 height 21
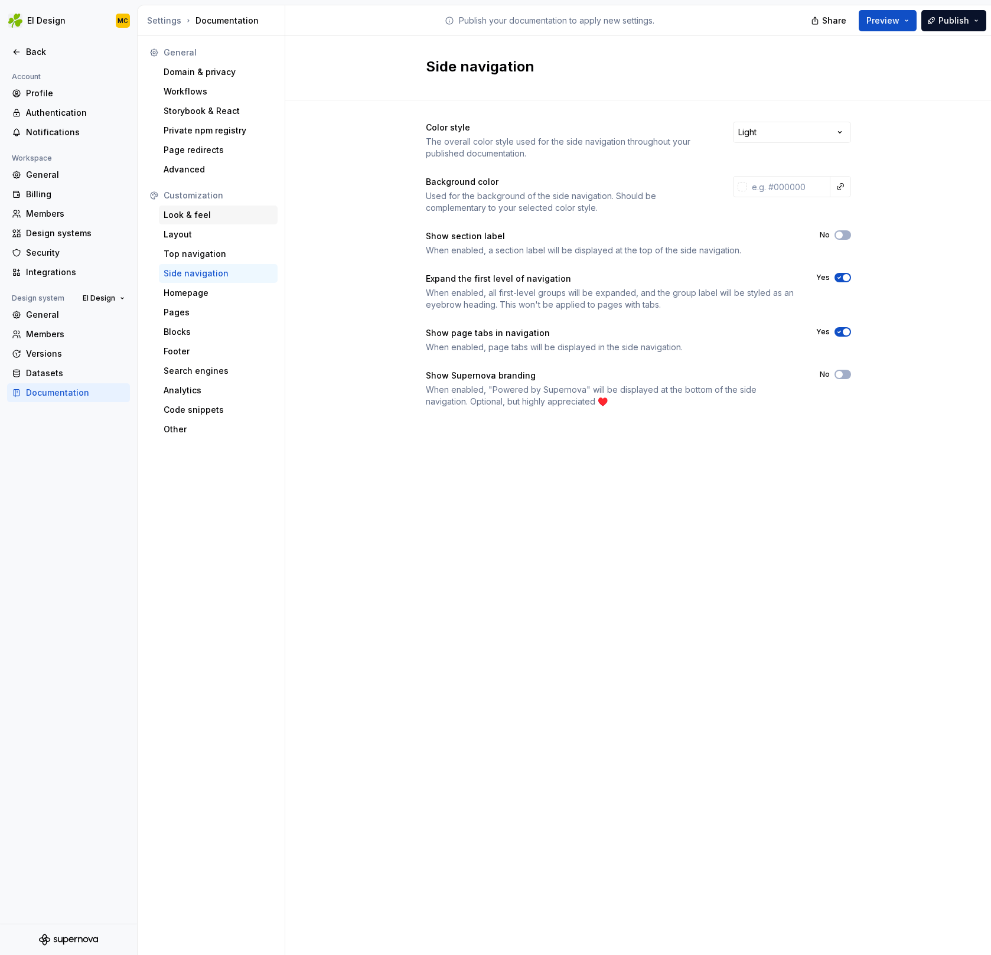
click at [208, 218] on div "Look & feel" at bounding box center [218, 215] width 109 height 12
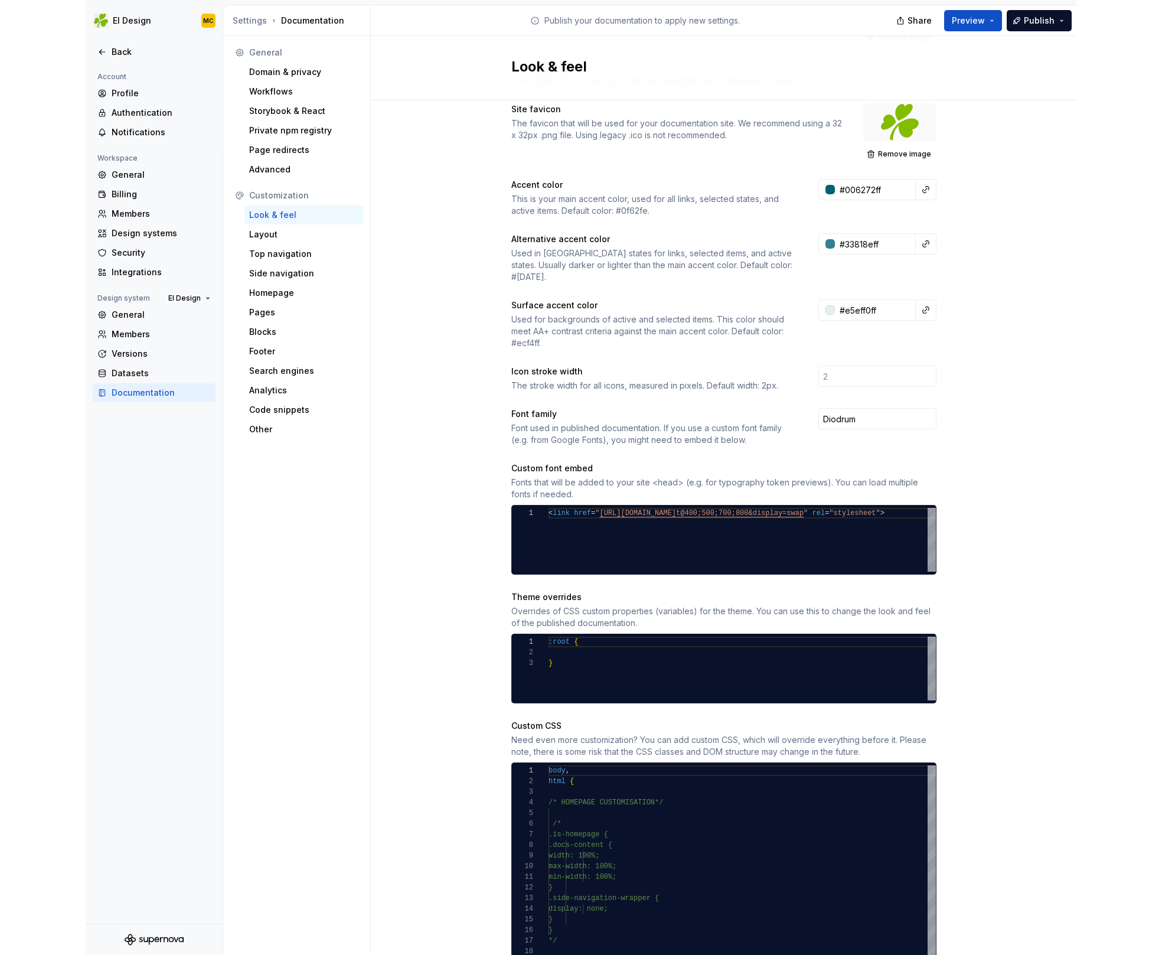
scroll to position [180, 0]
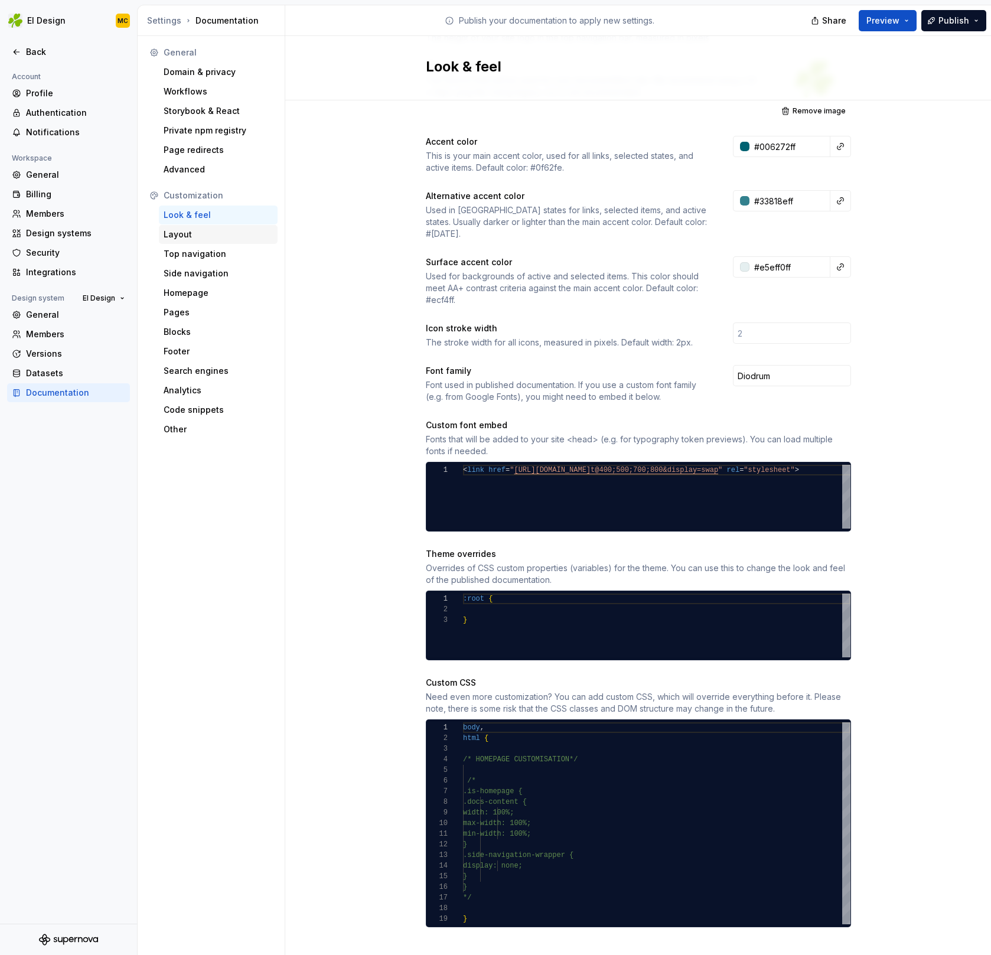
click at [216, 229] on div "Layout" at bounding box center [218, 235] width 109 height 12
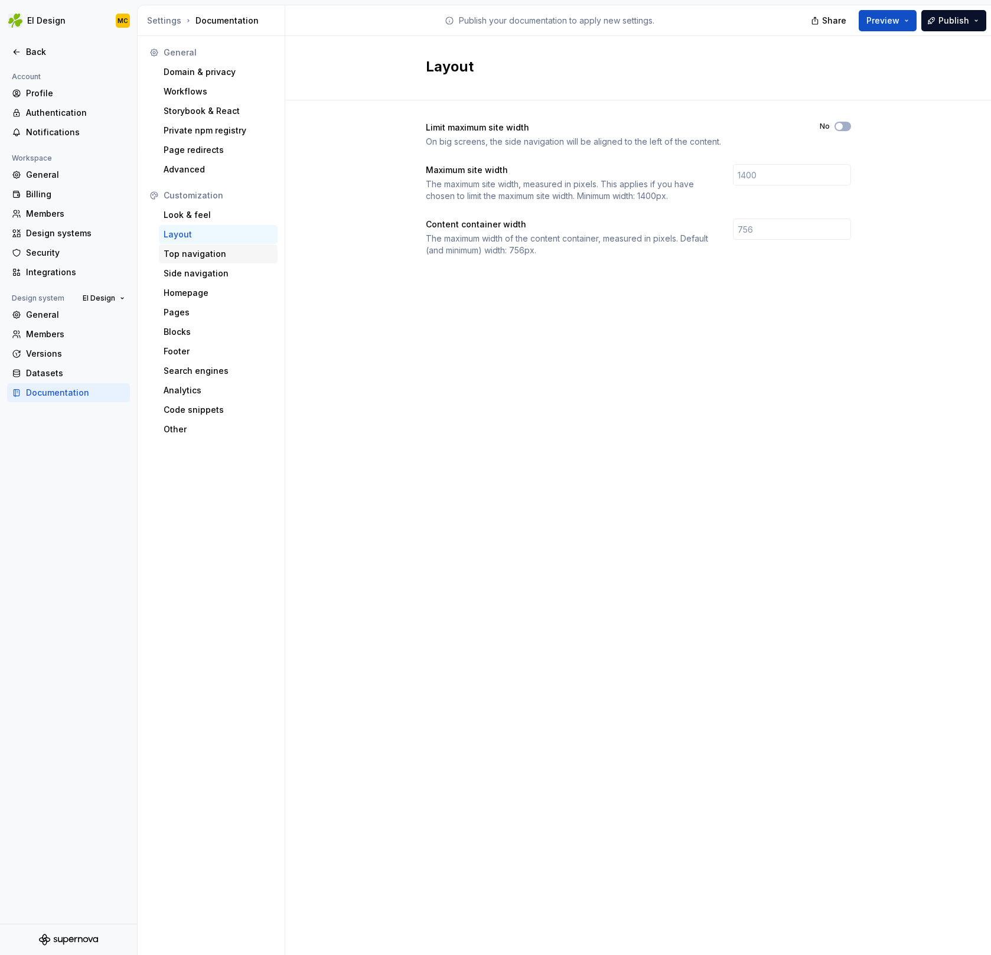
click at [211, 249] on div "Top navigation" at bounding box center [218, 254] width 109 height 12
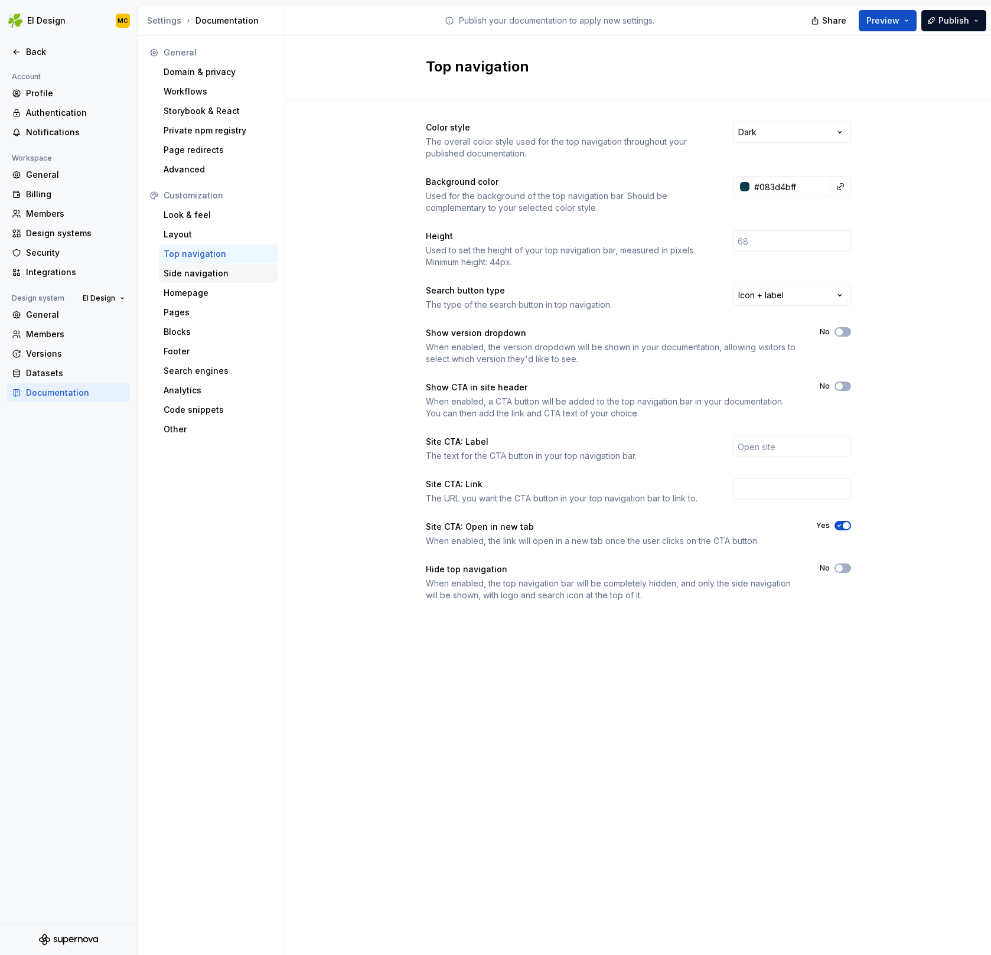
click at [209, 277] on div "Side navigation" at bounding box center [218, 273] width 109 height 12
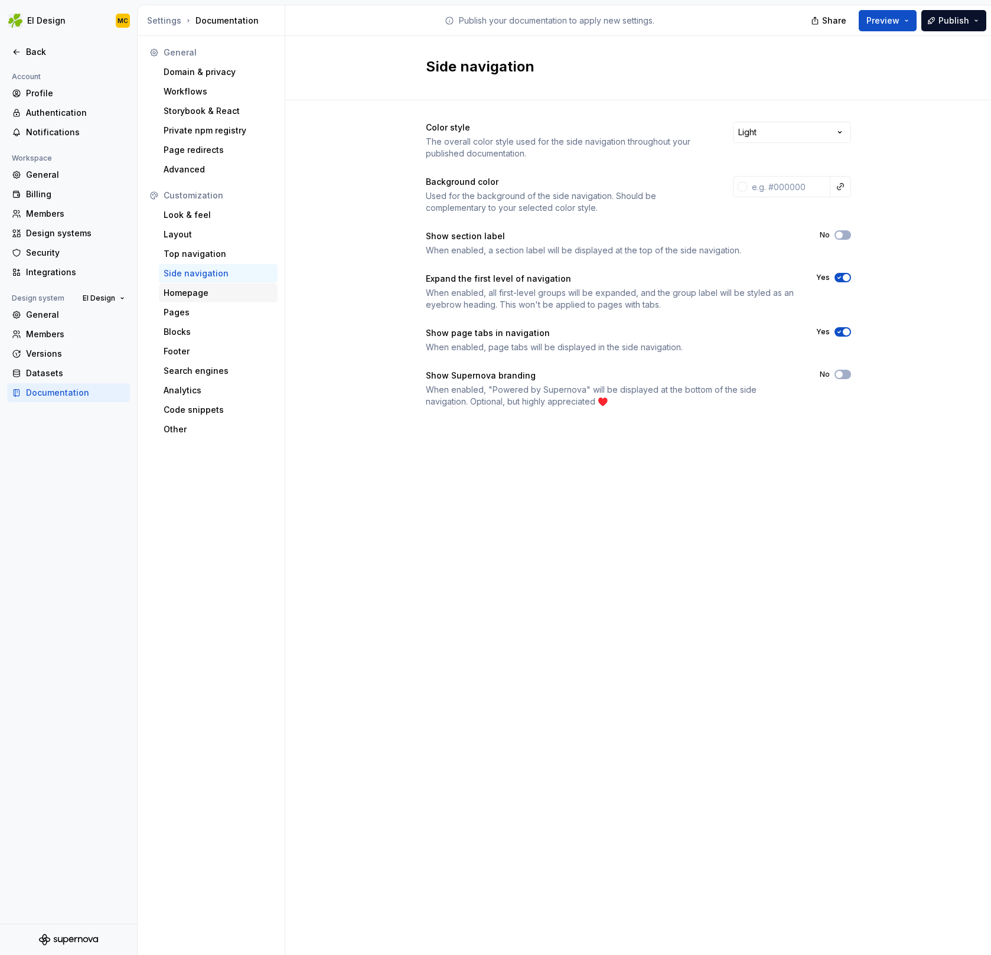
click at [205, 288] on div "Homepage" at bounding box center [218, 293] width 109 height 12
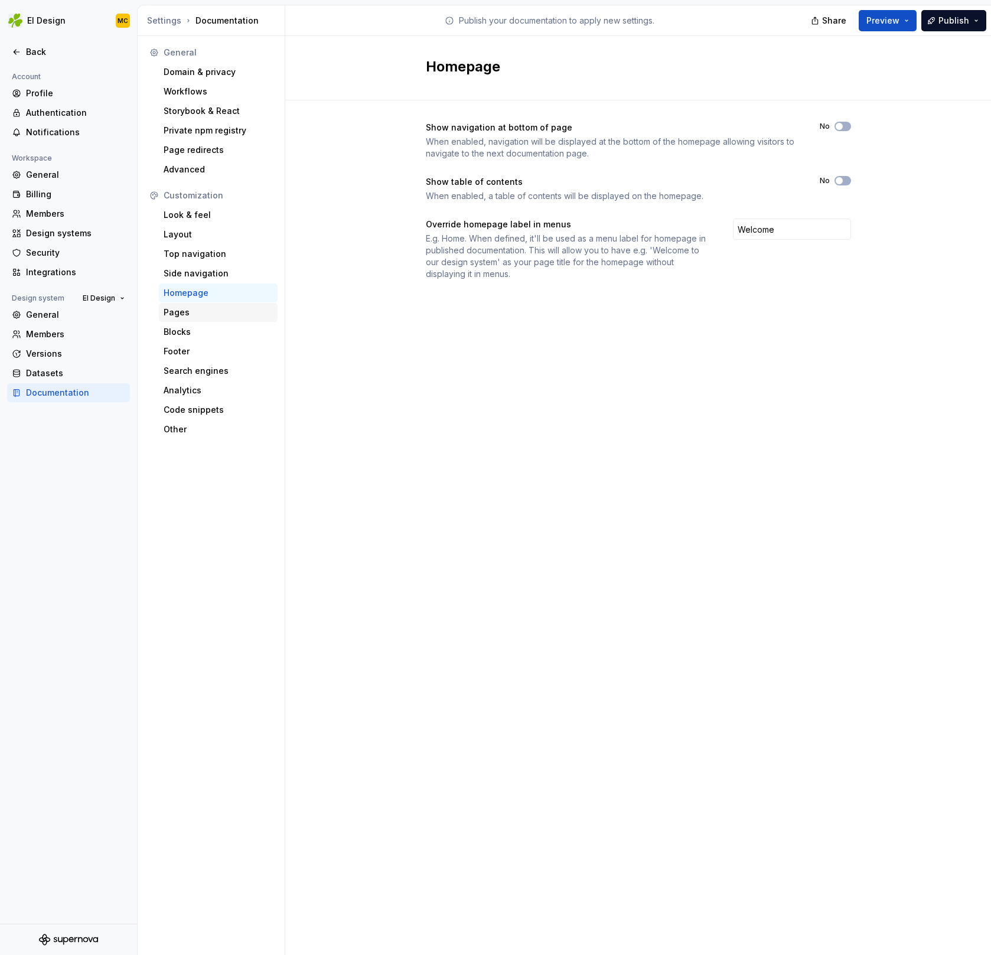
click at [195, 316] on div "Pages" at bounding box center [218, 312] width 109 height 12
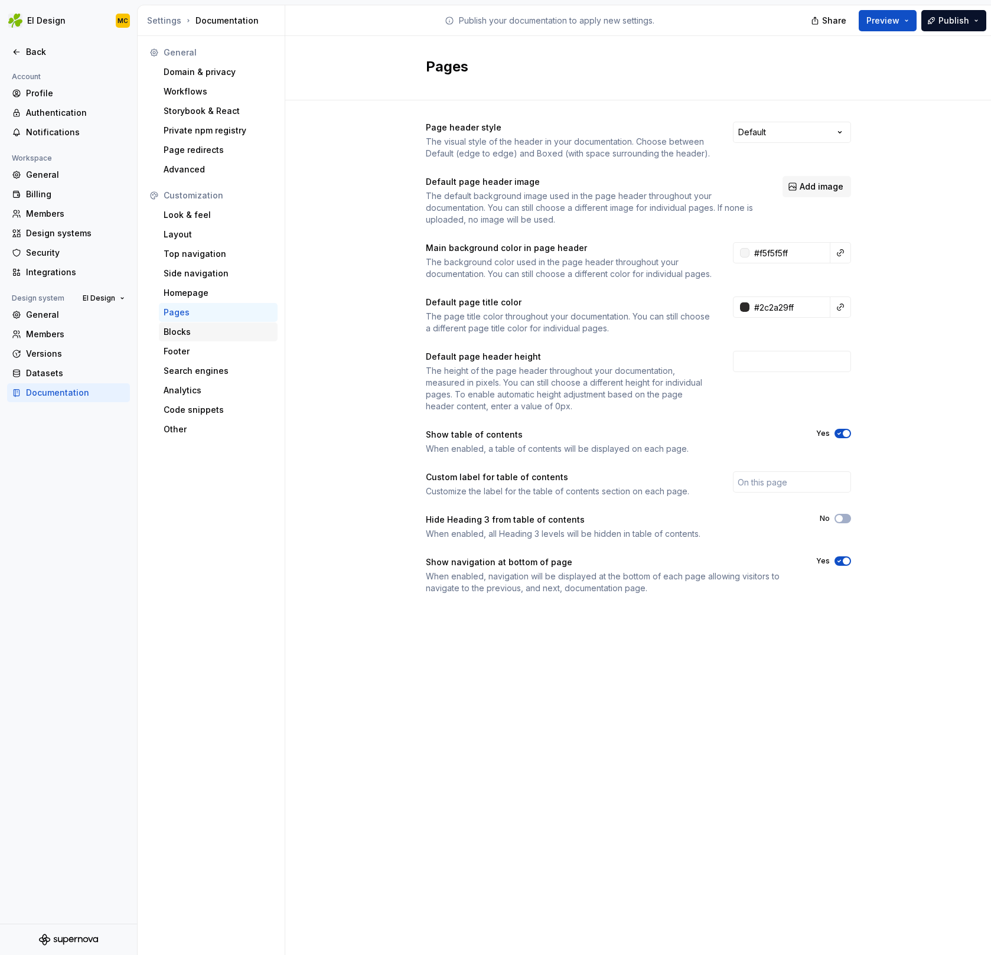
click at [223, 329] on div "Blocks" at bounding box center [218, 332] width 109 height 12
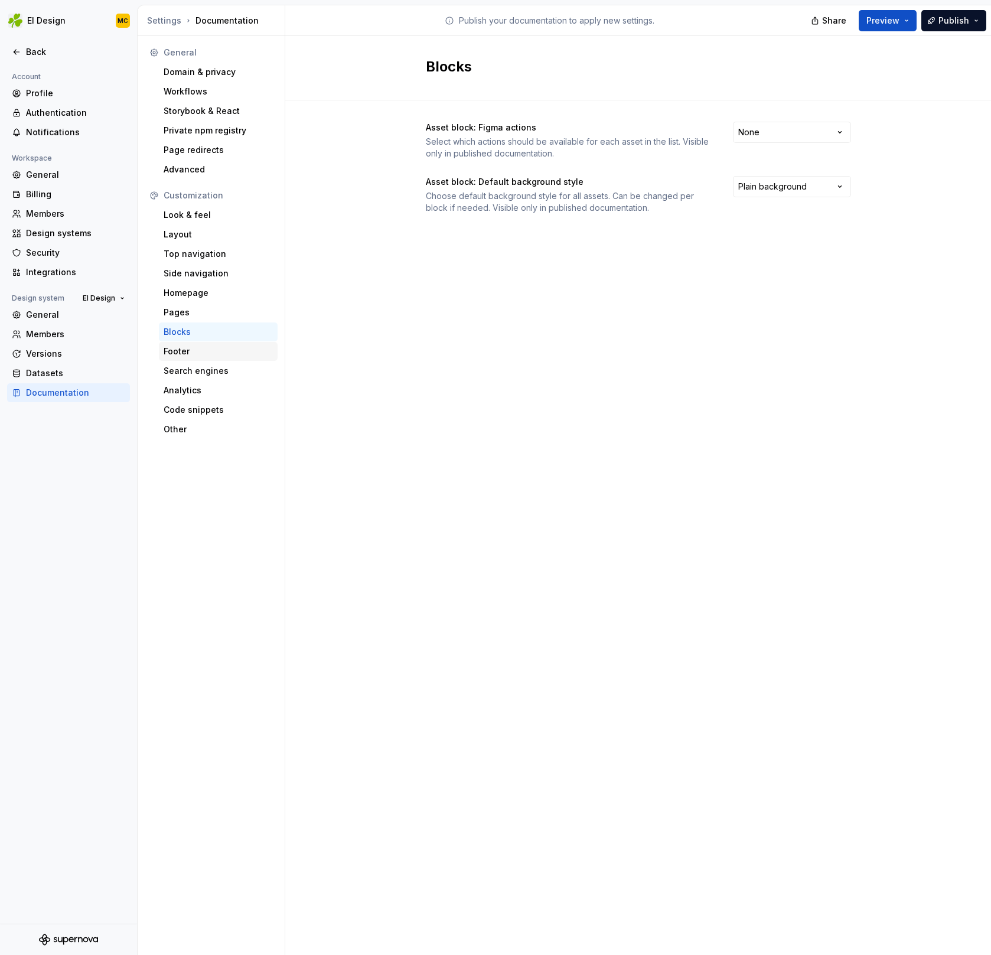
click at [221, 344] on div "Footer" at bounding box center [218, 351] width 119 height 19
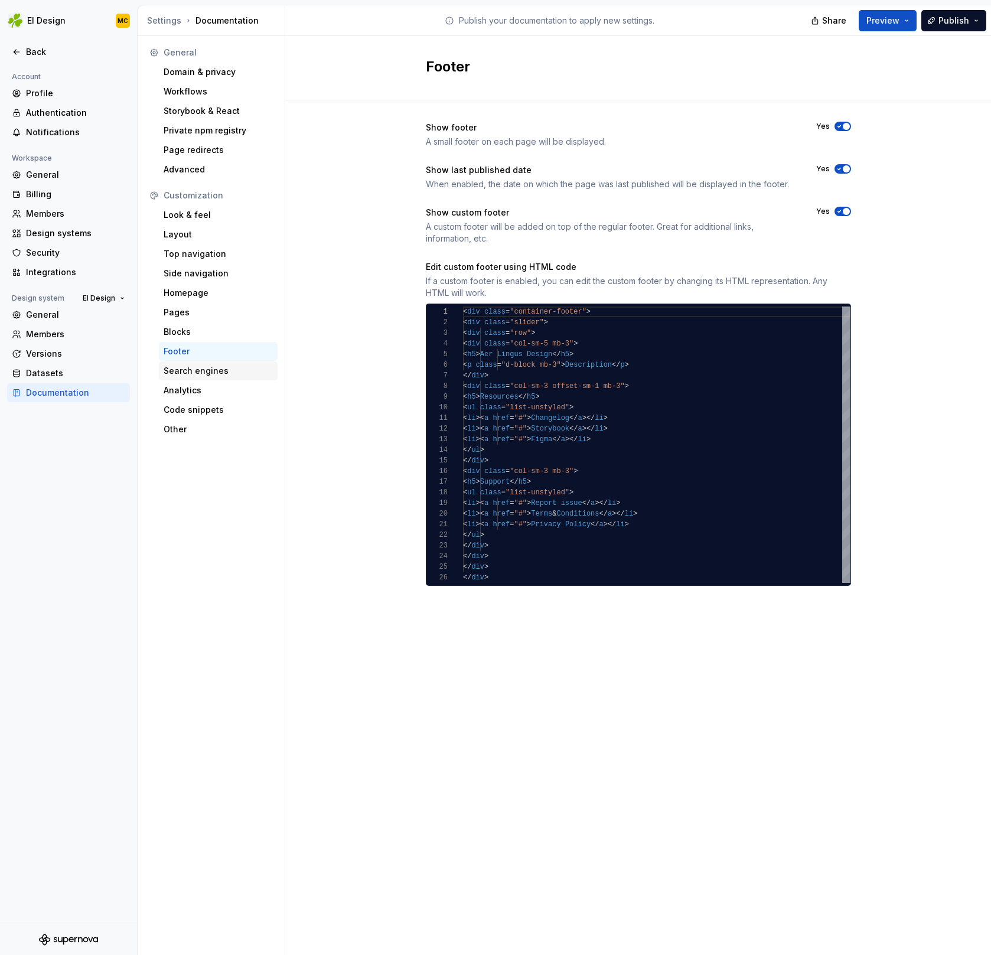
click at [221, 367] on div "Search engines" at bounding box center [218, 371] width 109 height 12
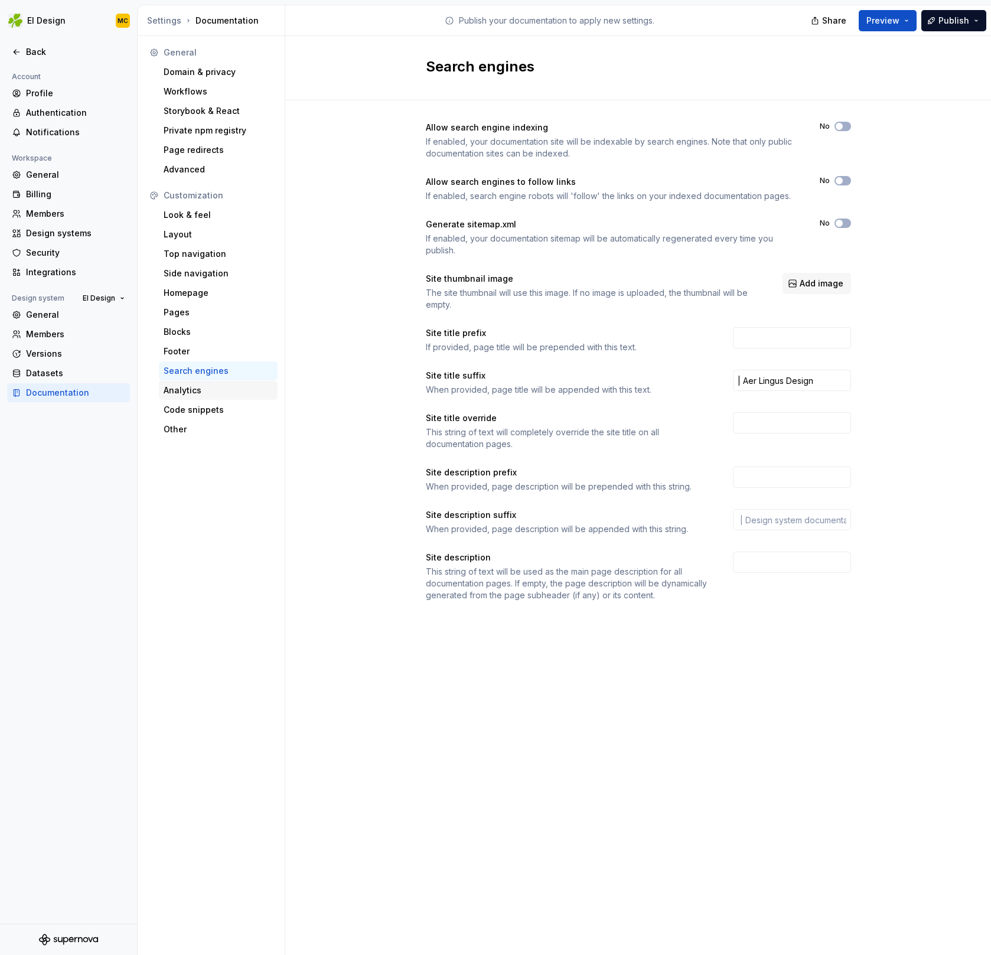
click at [215, 393] on div "Analytics" at bounding box center [218, 390] width 109 height 12
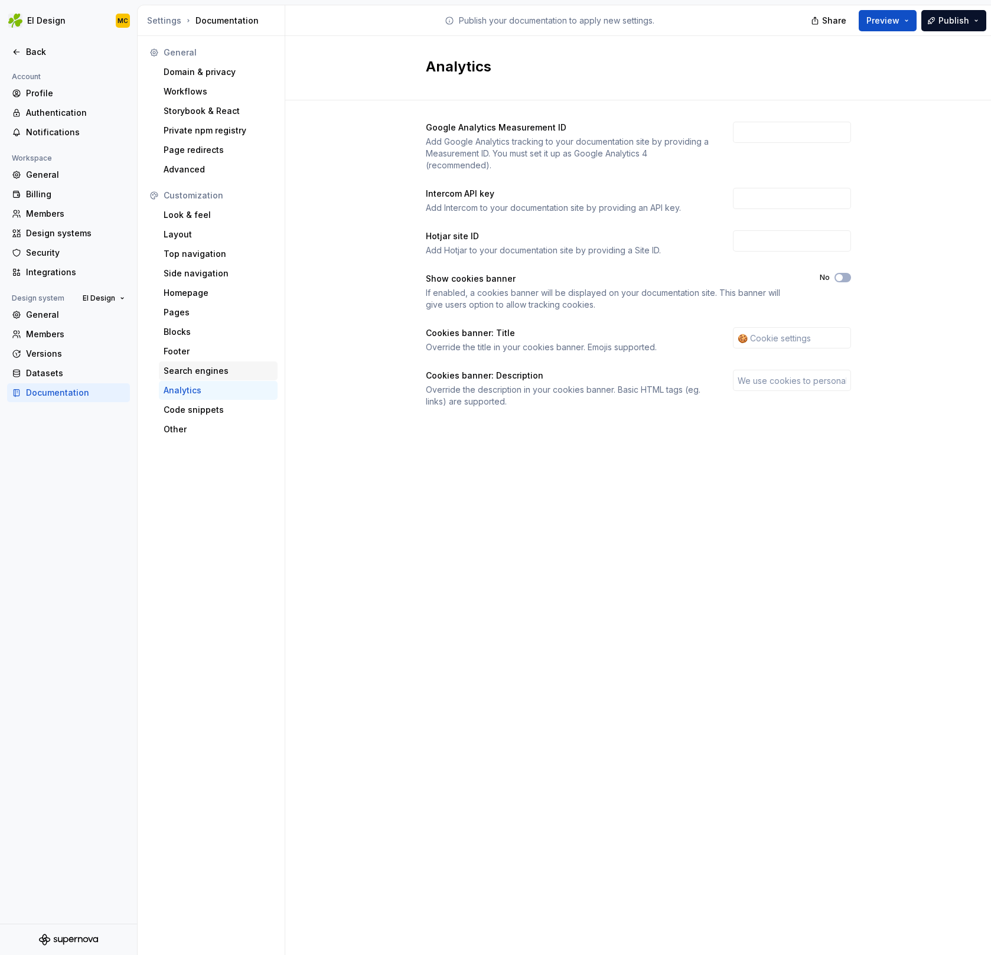
click at [223, 376] on div "Search engines" at bounding box center [218, 371] width 109 height 12
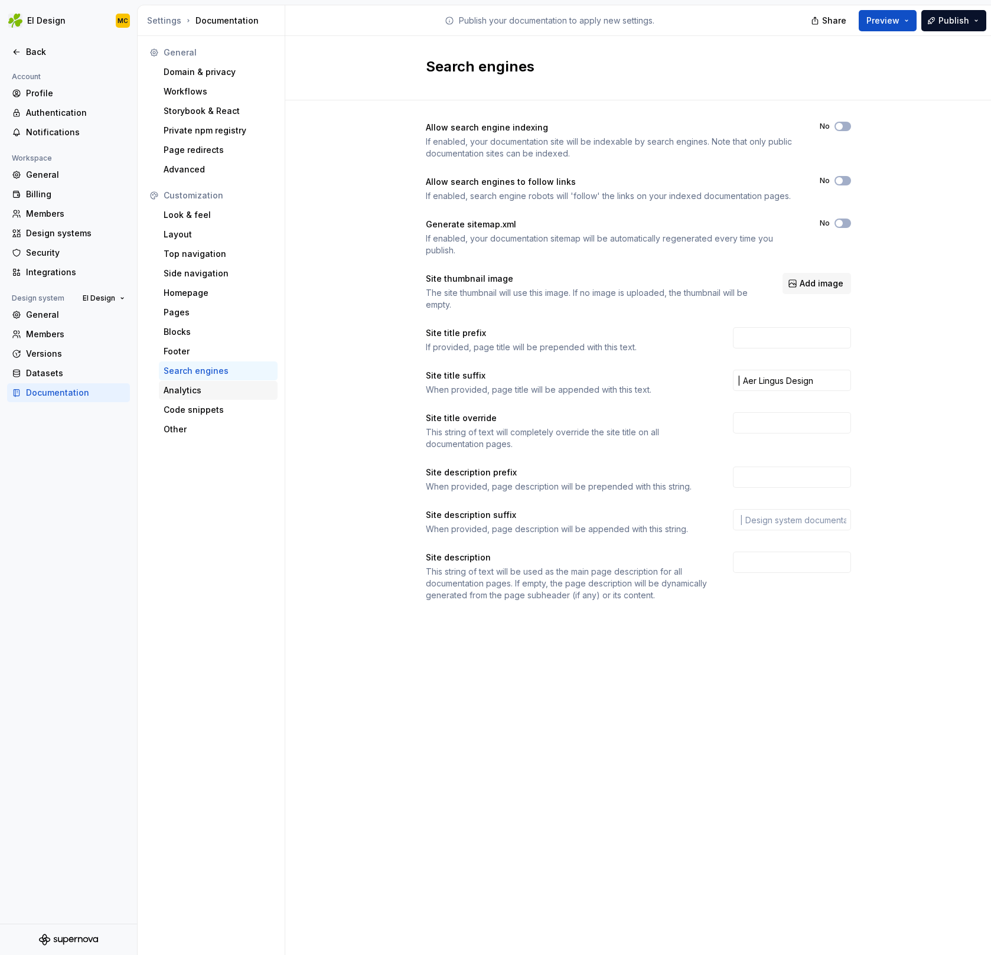
click at [217, 393] on div "Analytics" at bounding box center [218, 390] width 109 height 12
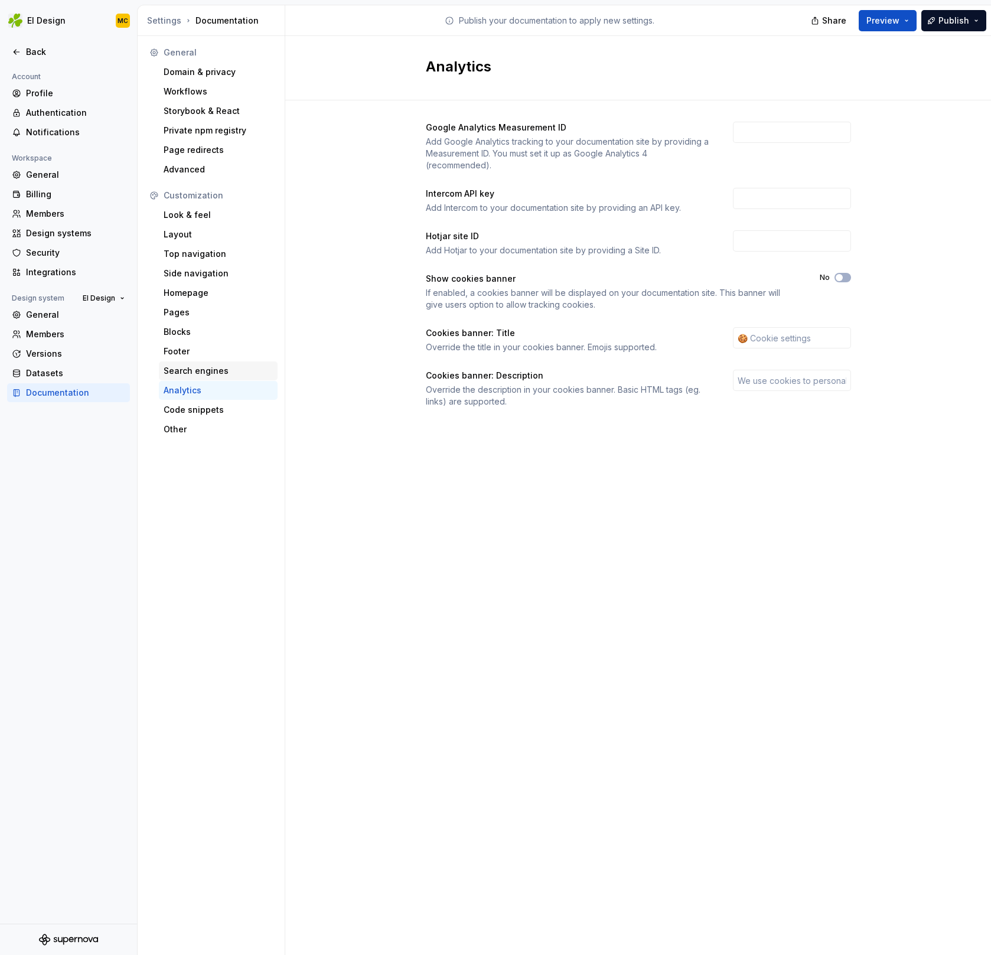
click at [220, 374] on div "Search engines" at bounding box center [218, 371] width 109 height 12
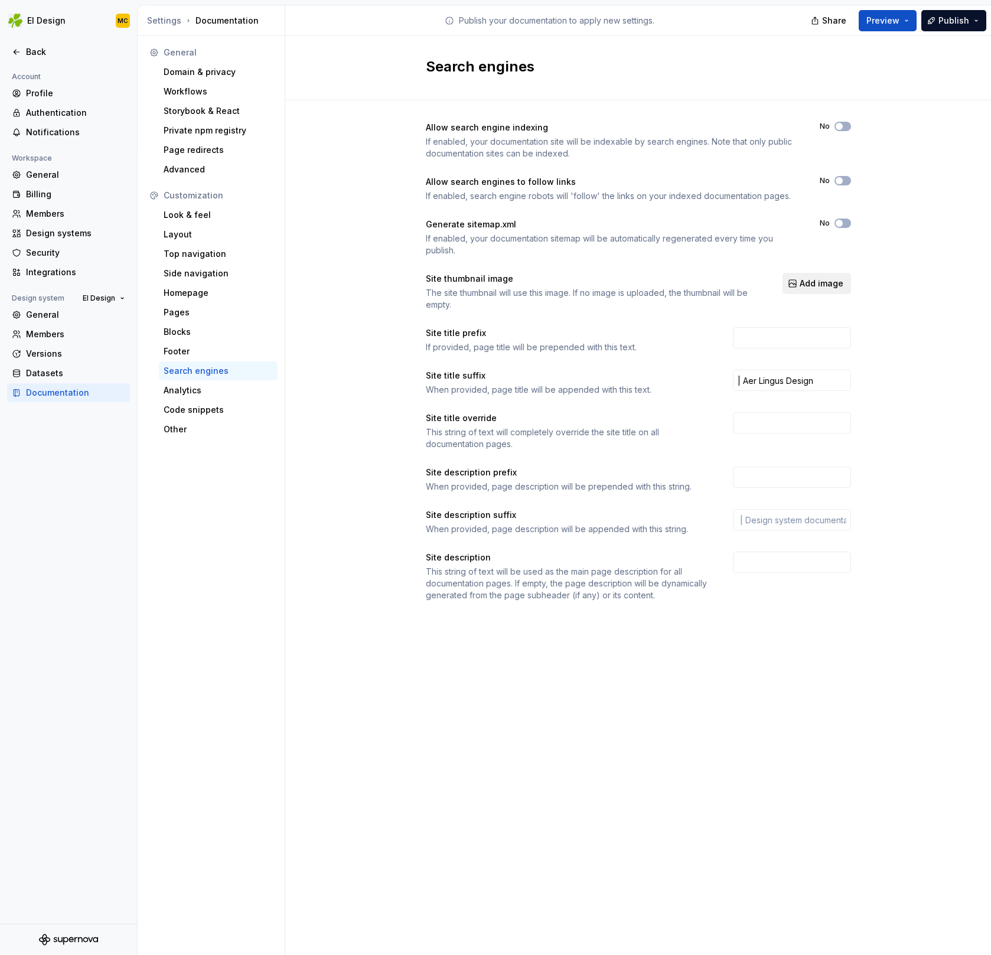
click at [816, 288] on span "Add image" at bounding box center [822, 284] width 44 height 12
click at [837, 279] on span "Add image" at bounding box center [822, 284] width 44 height 12
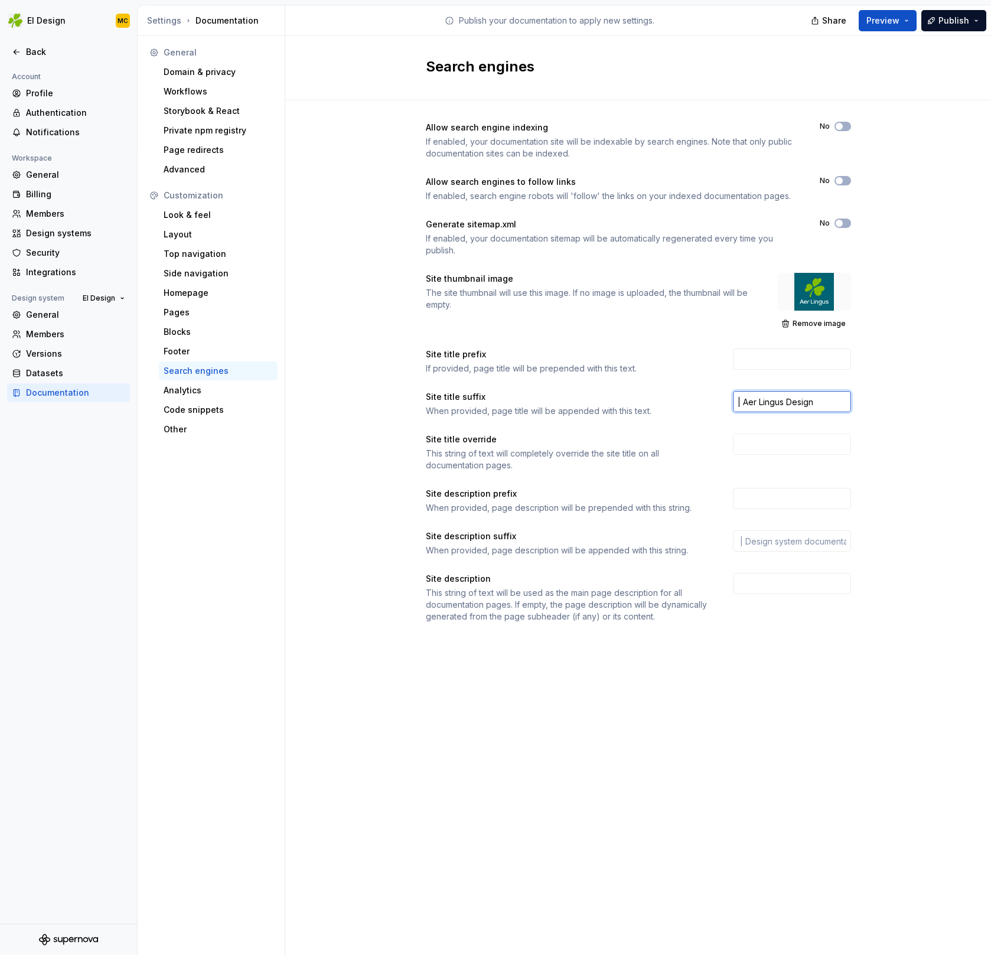
click at [837, 401] on input "| Aer Lingus Design" at bounding box center [792, 401] width 118 height 21
type input "| Aer Lingus Design"
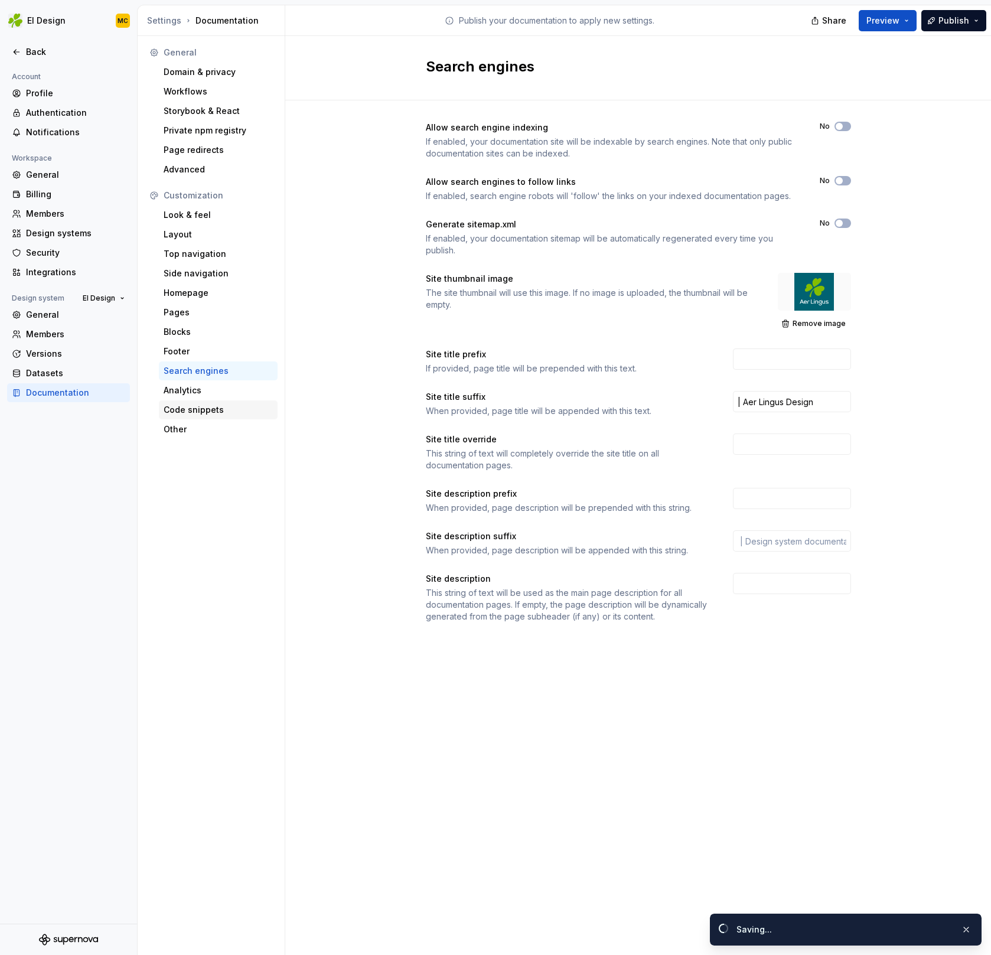
click at [220, 404] on div "Code snippets" at bounding box center [218, 410] width 109 height 12
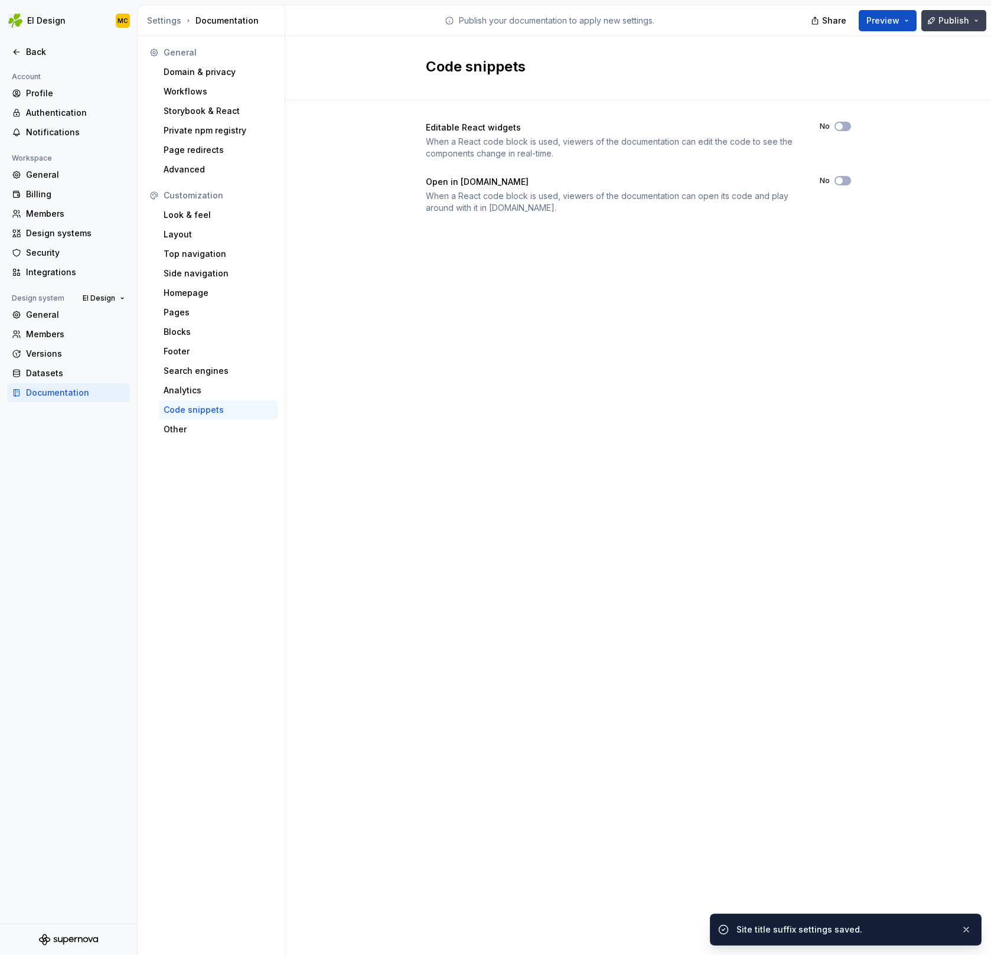
click at [941, 21] on span "Publish" at bounding box center [953, 21] width 31 height 12
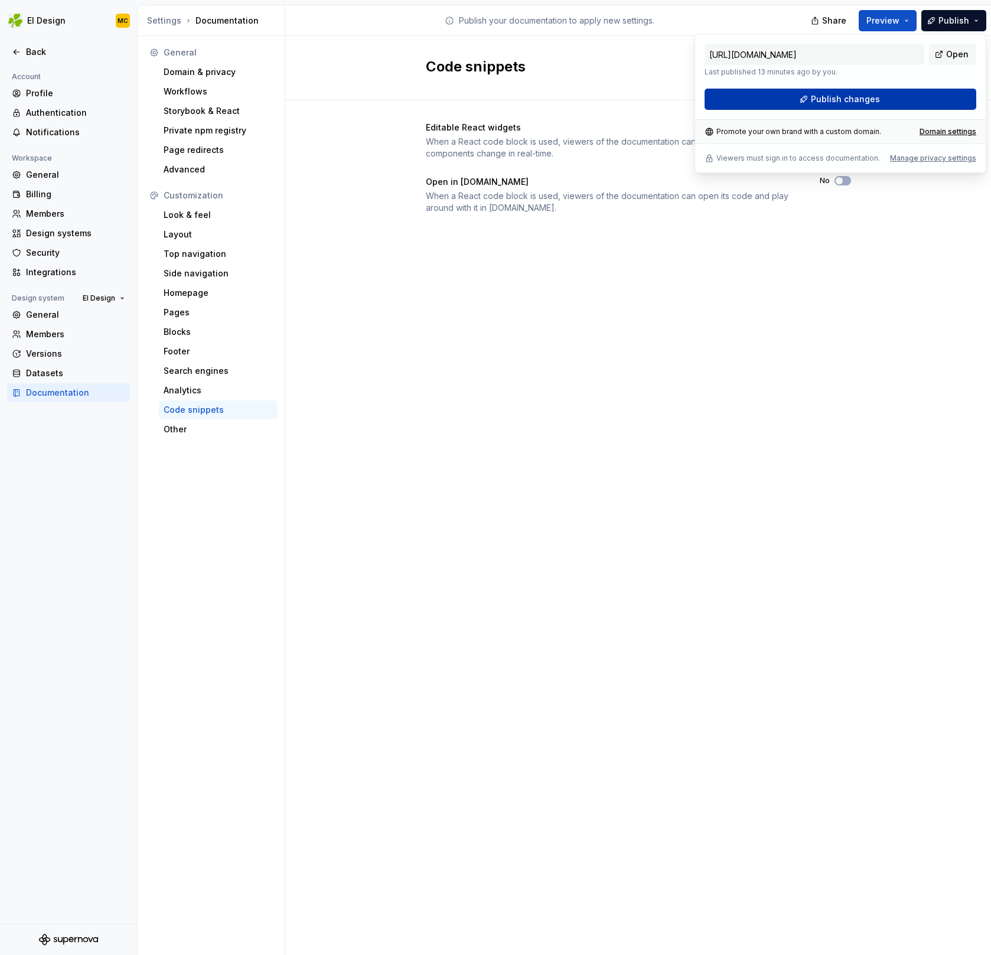
click at [893, 102] on button "Publish changes" at bounding box center [840, 99] width 272 height 21
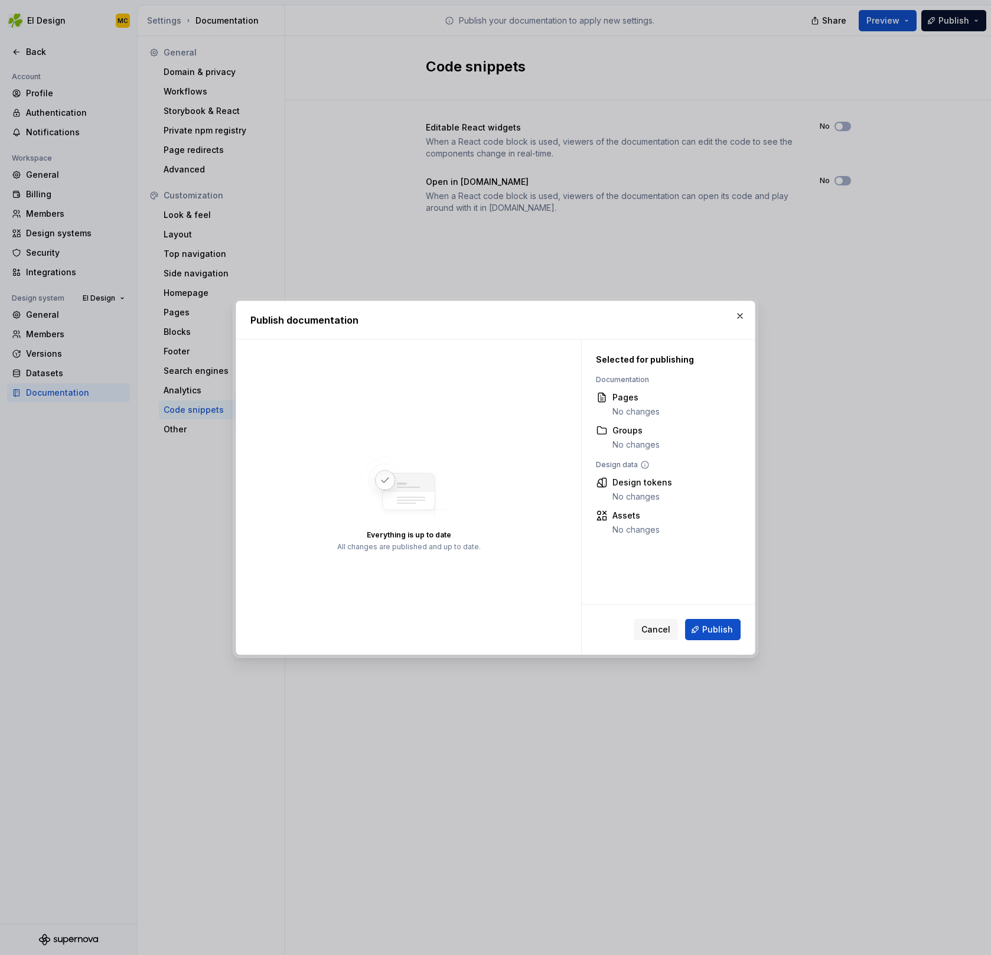
click at [668, 625] on span "Cancel" at bounding box center [655, 630] width 29 height 12
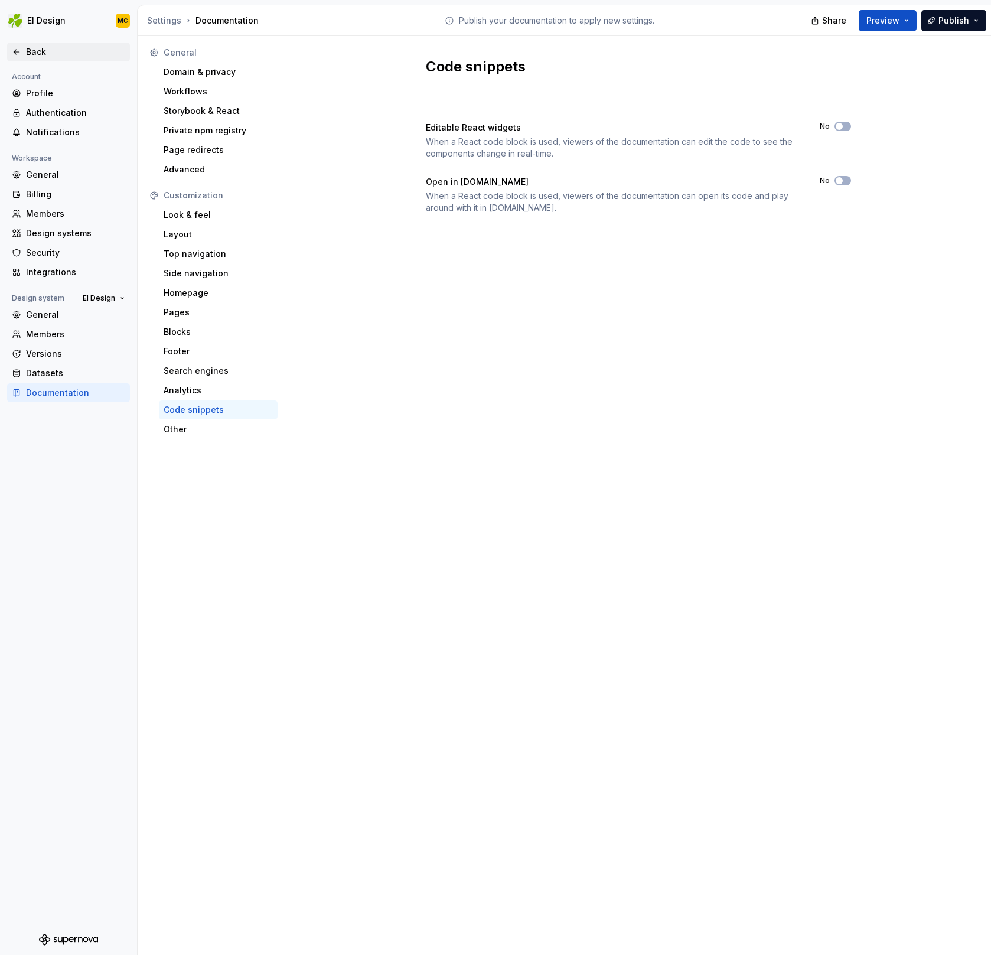
click at [15, 48] on icon at bounding box center [16, 51] width 9 height 9
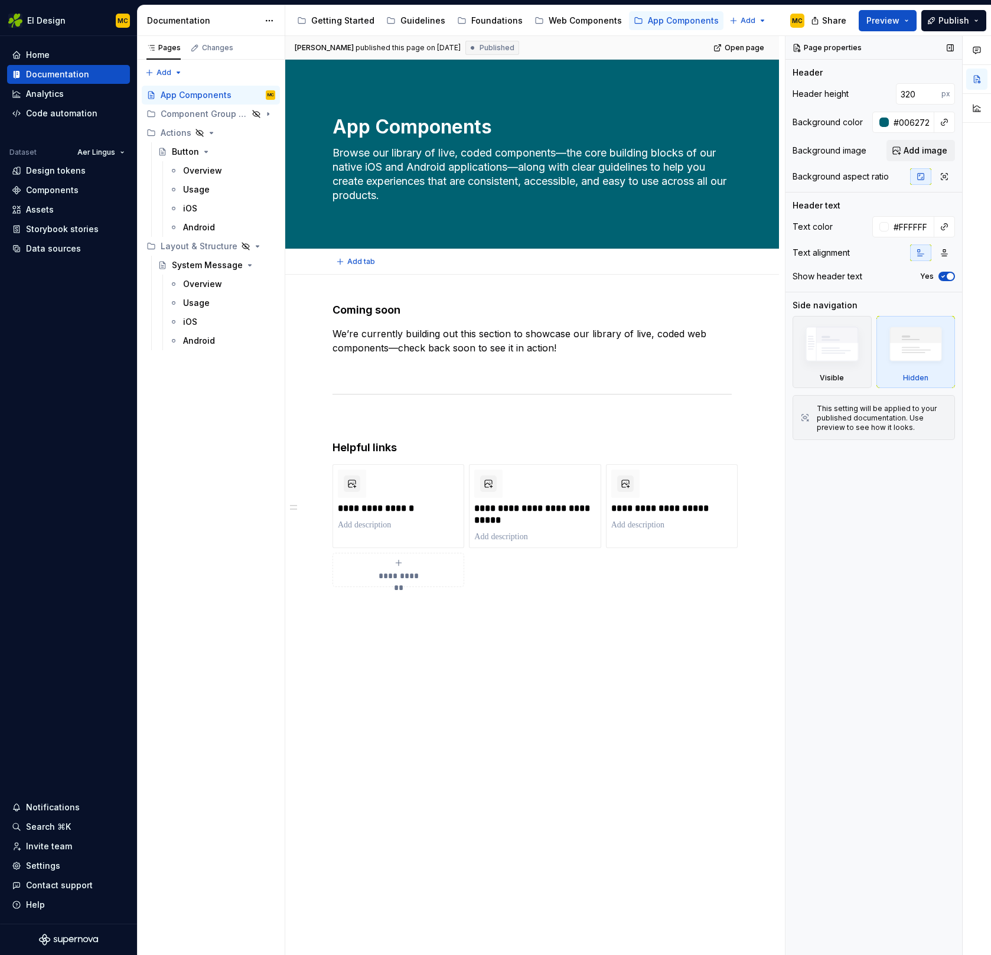
type textarea "*"
click at [916, 90] on input "320" at bounding box center [918, 93] width 45 height 21
click at [579, 18] on div "Web Components" at bounding box center [585, 21] width 73 height 12
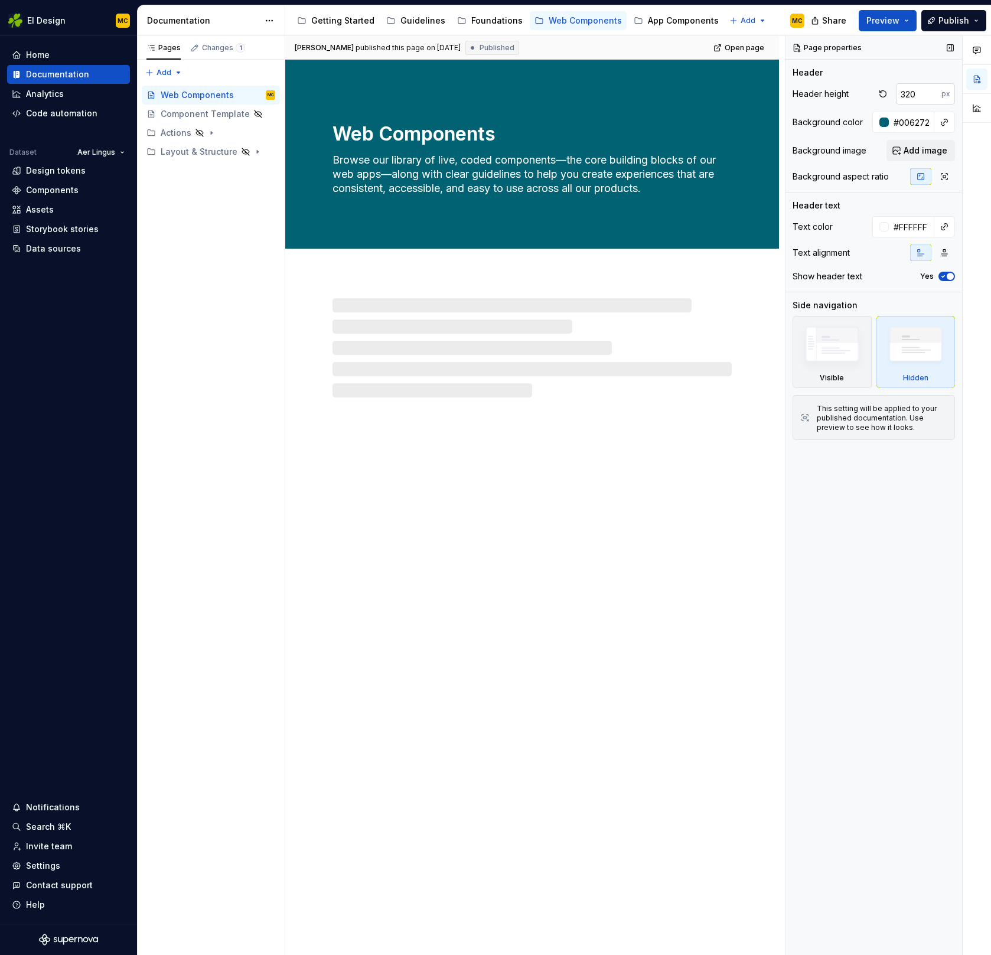
click at [918, 94] on input "320" at bounding box center [918, 93] width 45 height 21
type textarea "*"
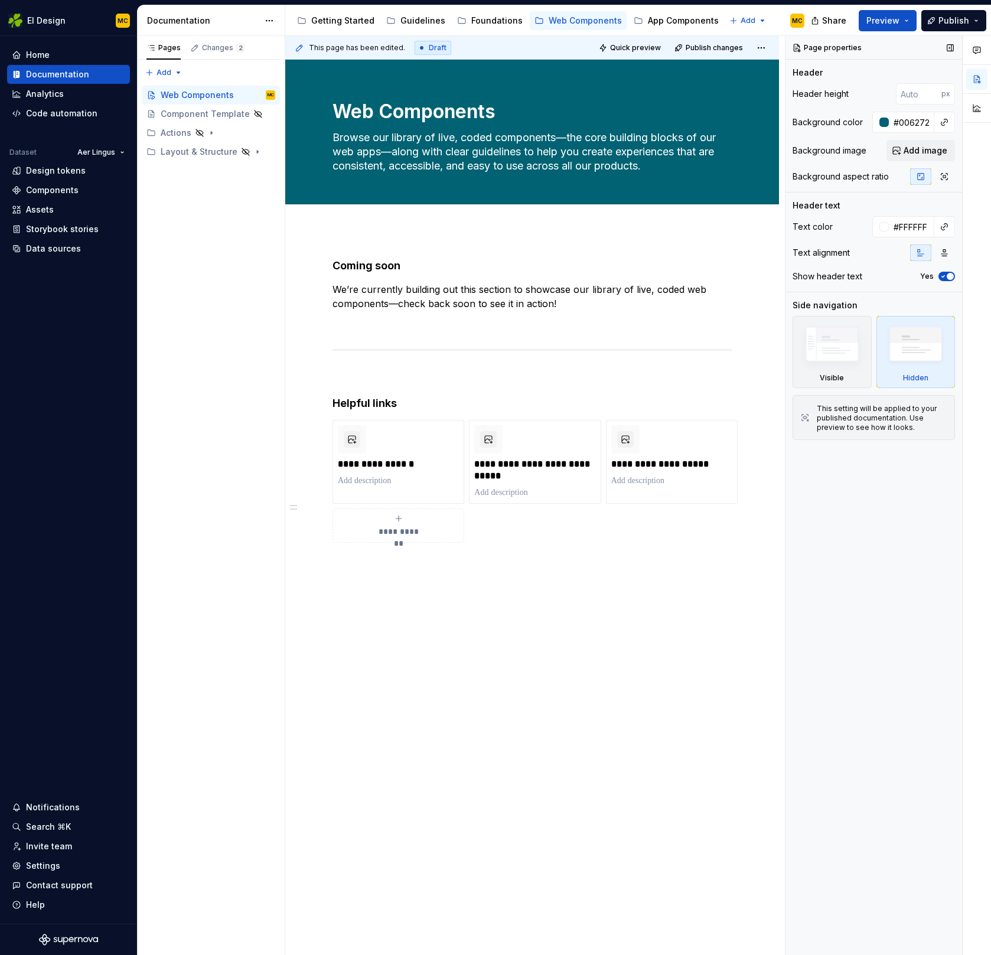
click at [832, 633] on div "Page properties Header Header height px Background color #006272 Background ima…" at bounding box center [873, 495] width 177 height 919
click at [951, 21] on span "Publish" at bounding box center [953, 21] width 31 height 12
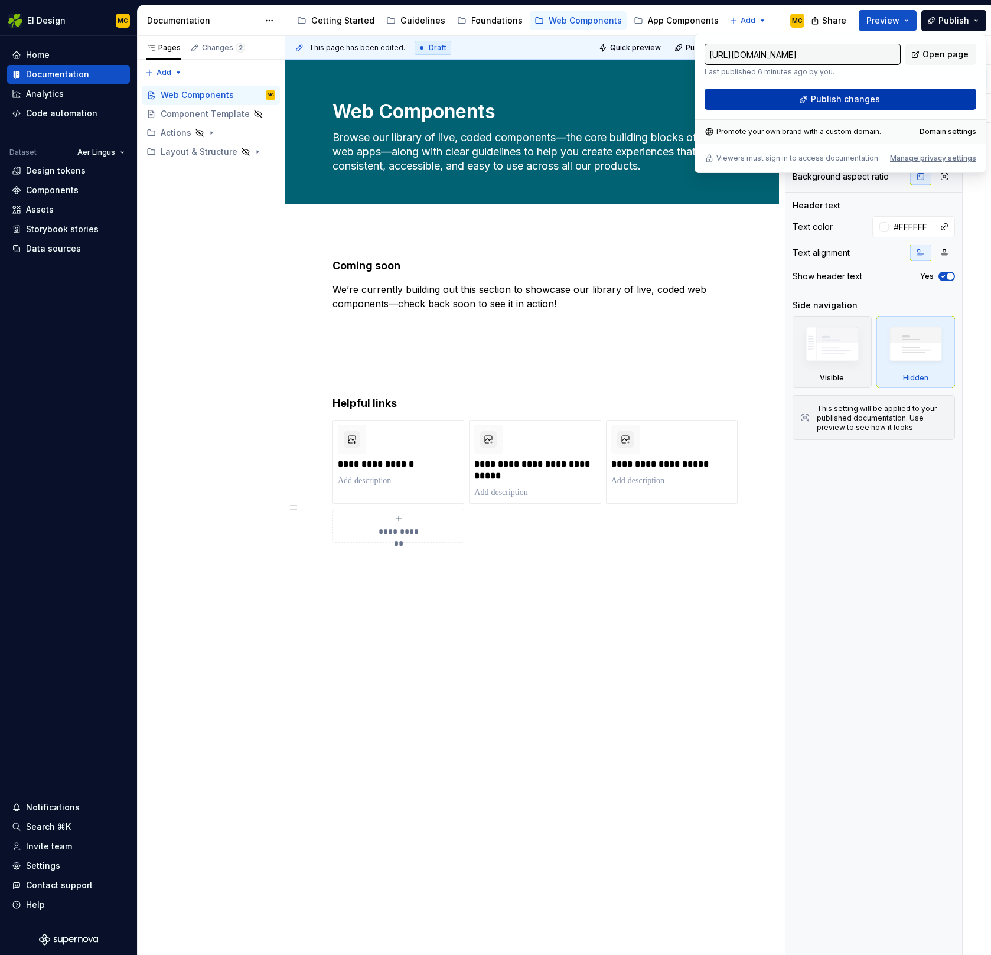
click at [880, 100] on button "Publish changes" at bounding box center [840, 99] width 272 height 21
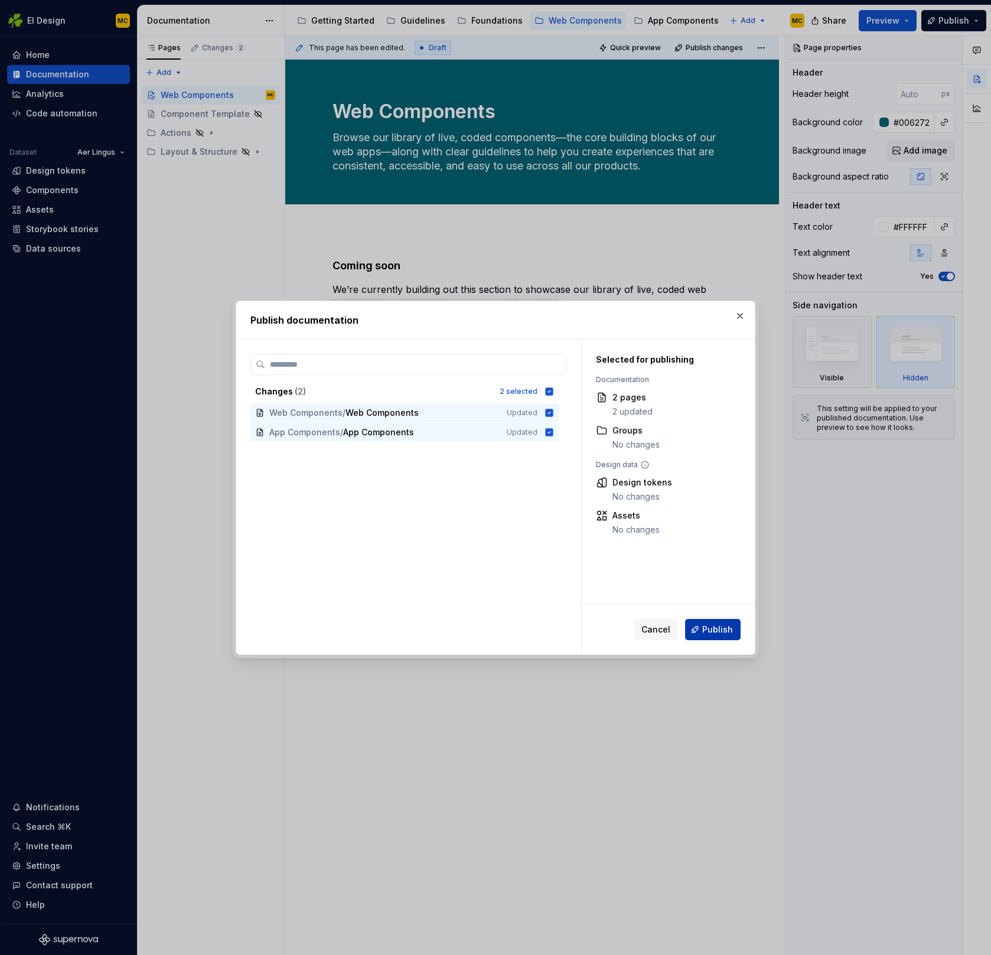
click at [709, 629] on span "Publish" at bounding box center [717, 630] width 31 height 12
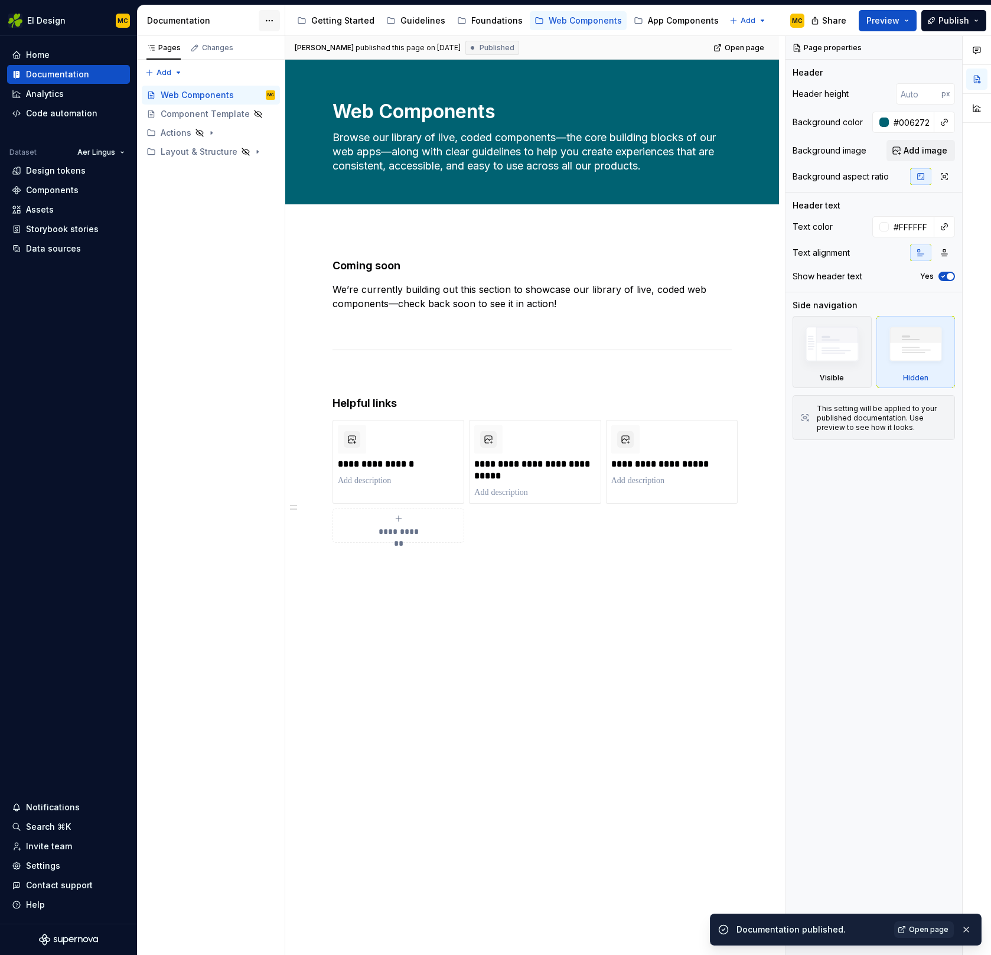
click at [265, 19] on html "EI Design MC Home Documentation Analytics Code automation Dataset Aer Lingus De…" at bounding box center [495, 477] width 991 height 955
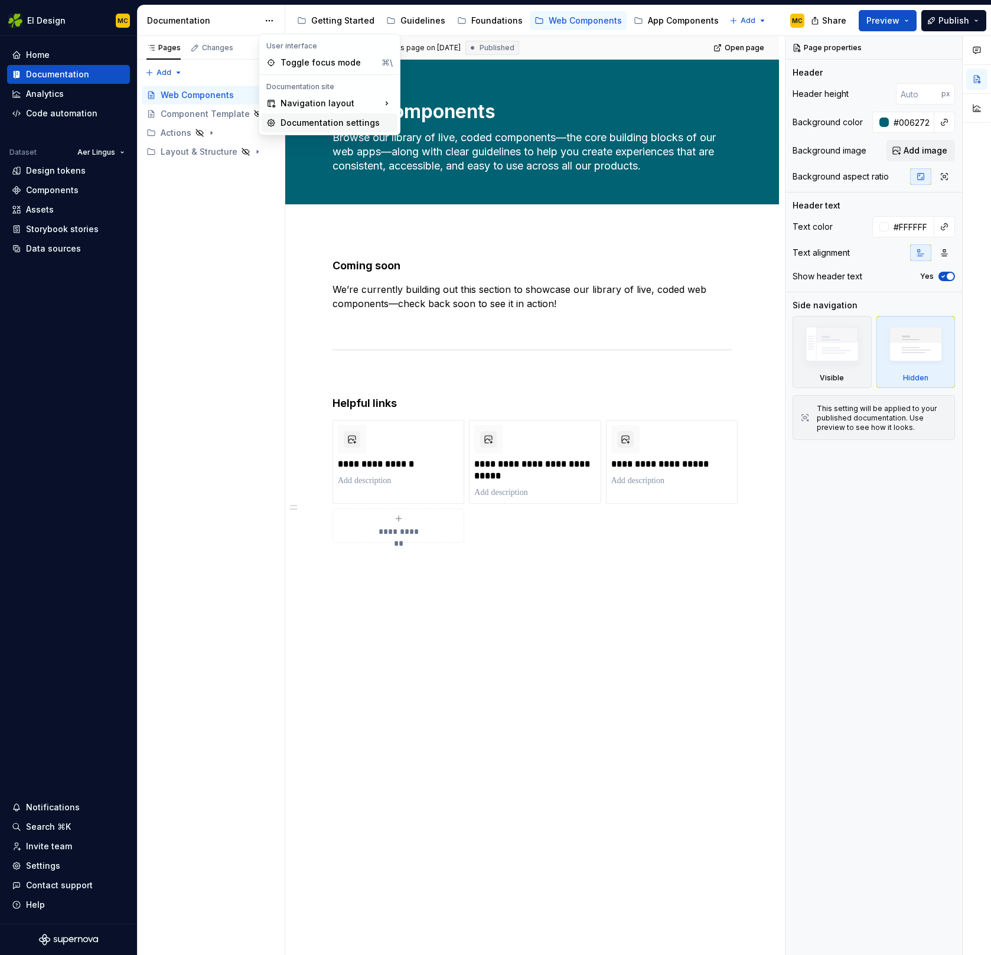
click at [321, 128] on div "Documentation settings" at bounding box center [336, 123] width 112 height 12
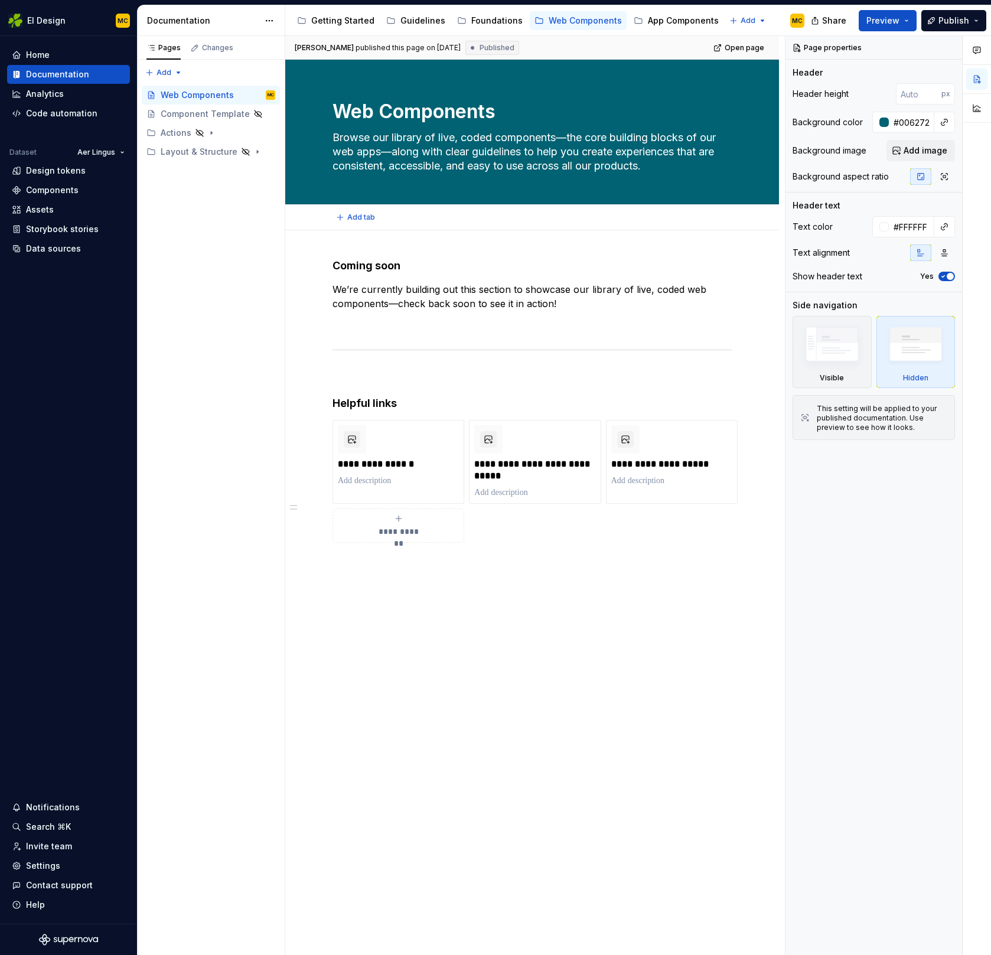
type textarea "*"
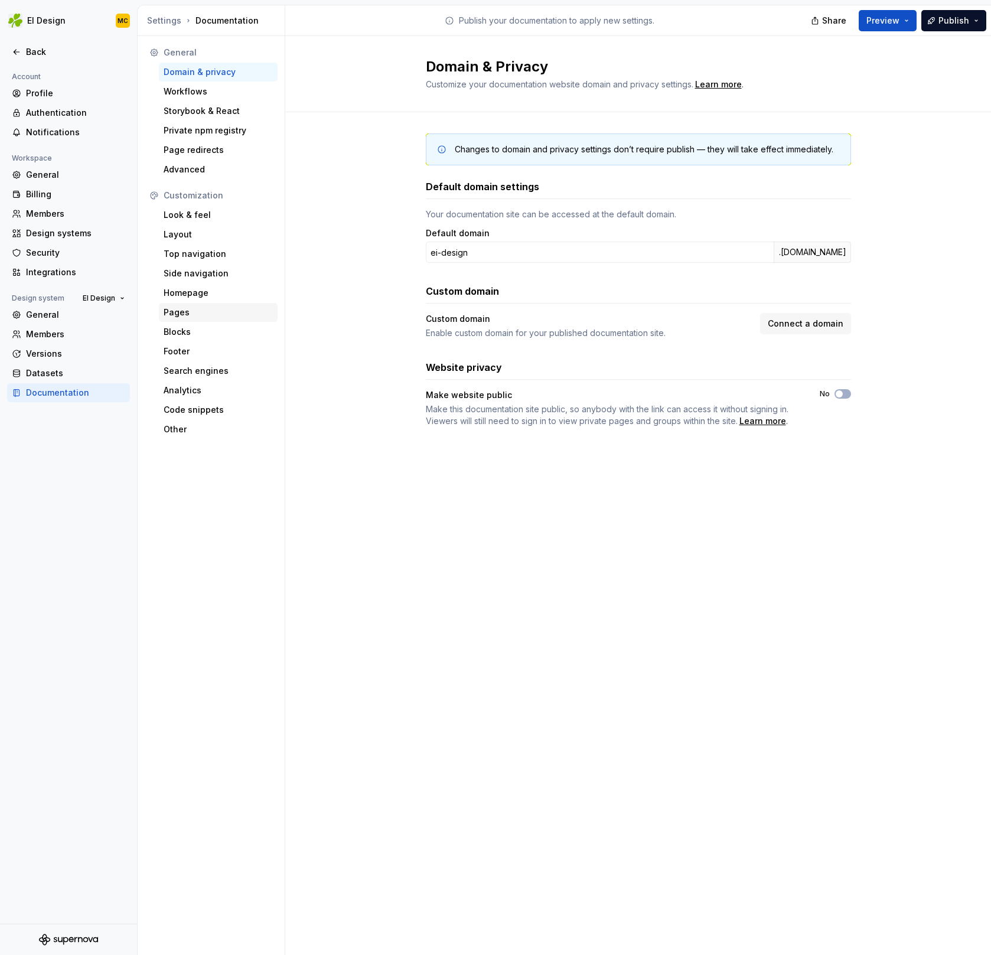
click at [192, 314] on div "Pages" at bounding box center [218, 312] width 109 height 12
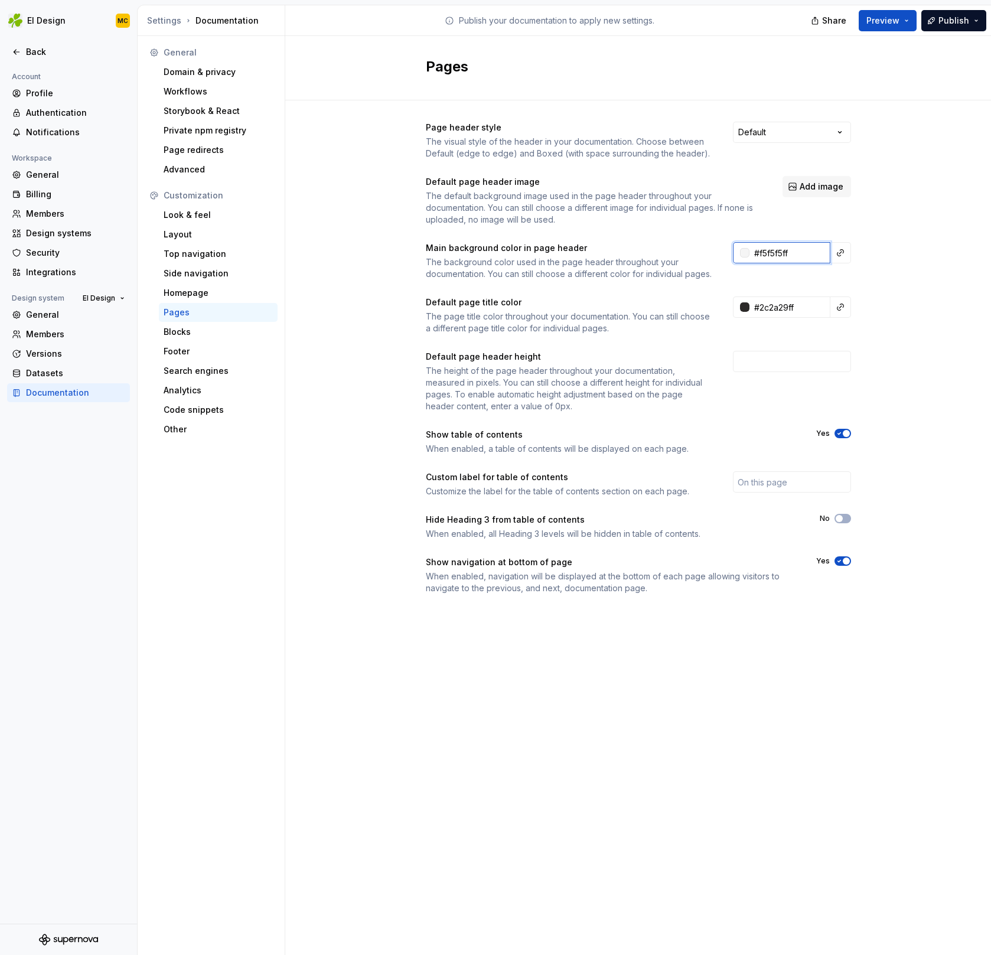
click at [790, 255] on input "#f5f5f5ff" at bounding box center [789, 252] width 81 height 21
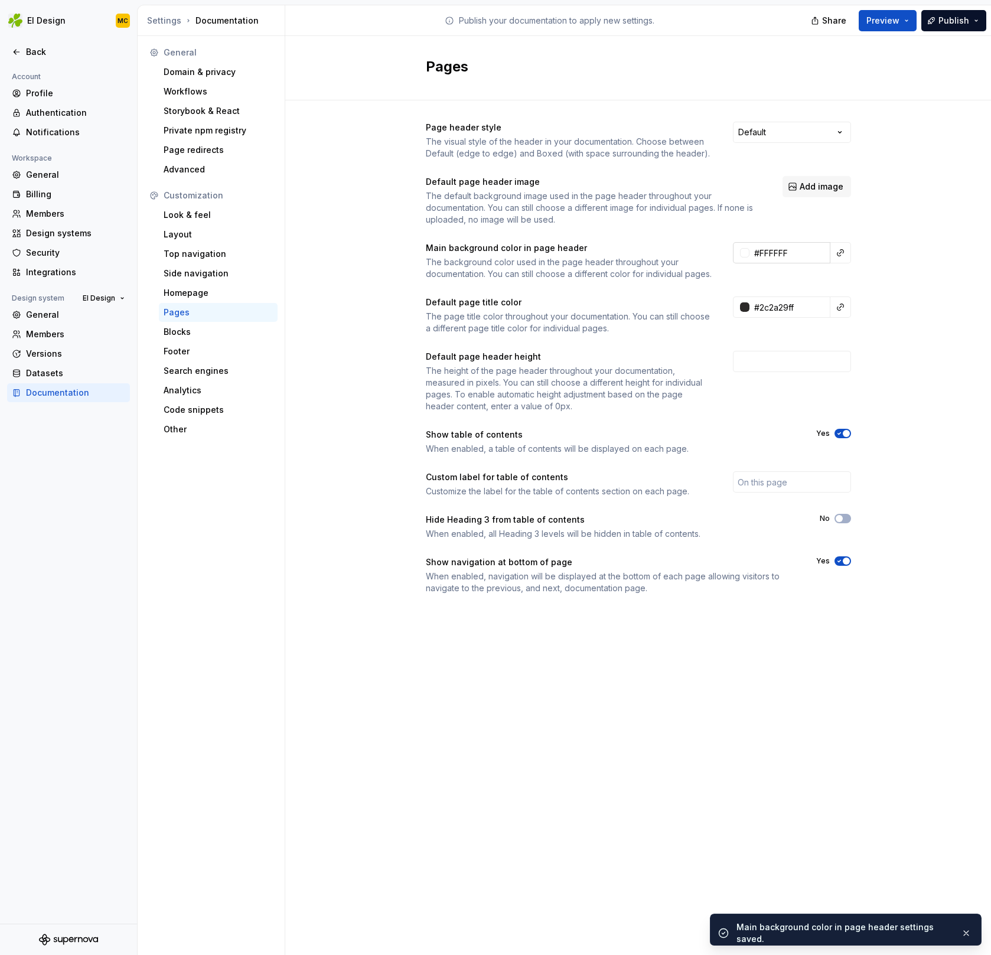
type input "#ffffffff"
click at [802, 318] on input "#2c2a29ff" at bounding box center [789, 306] width 81 height 21
click at [955, 25] on span "Publish" at bounding box center [953, 21] width 31 height 12
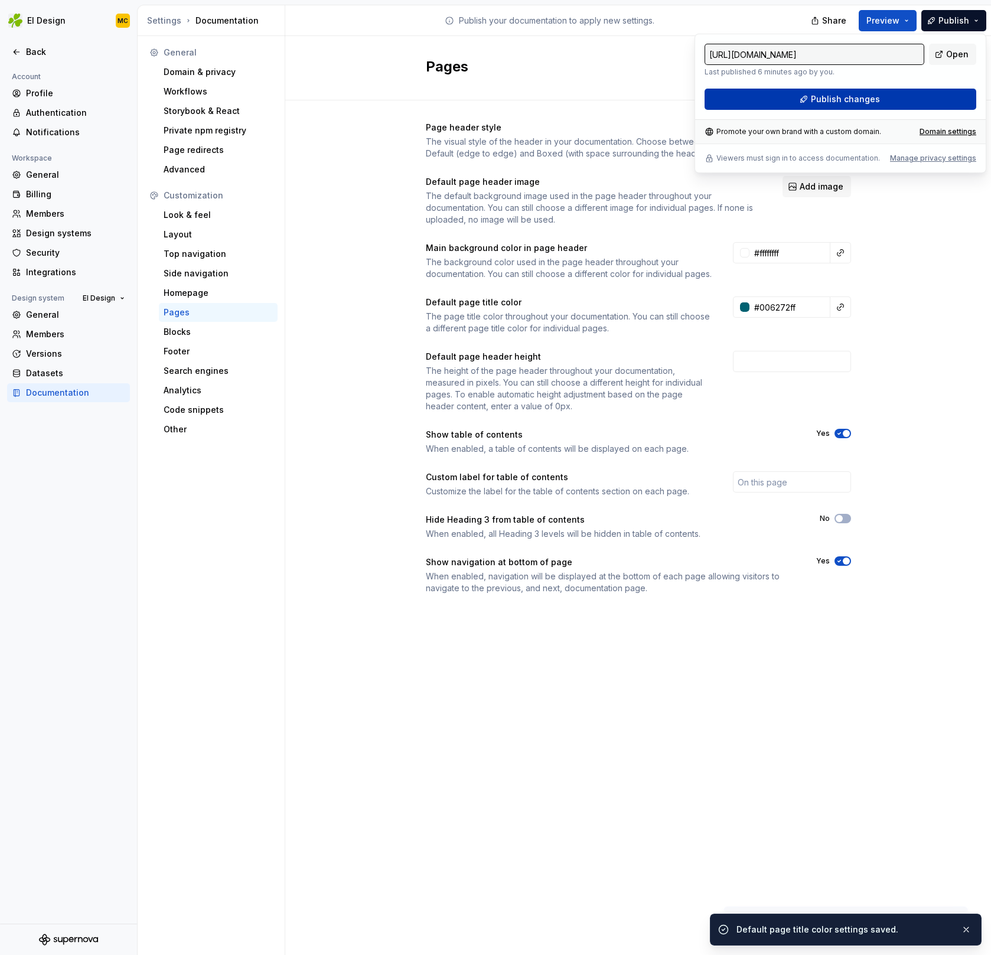
click at [905, 94] on button "Publish changes" at bounding box center [840, 99] width 272 height 21
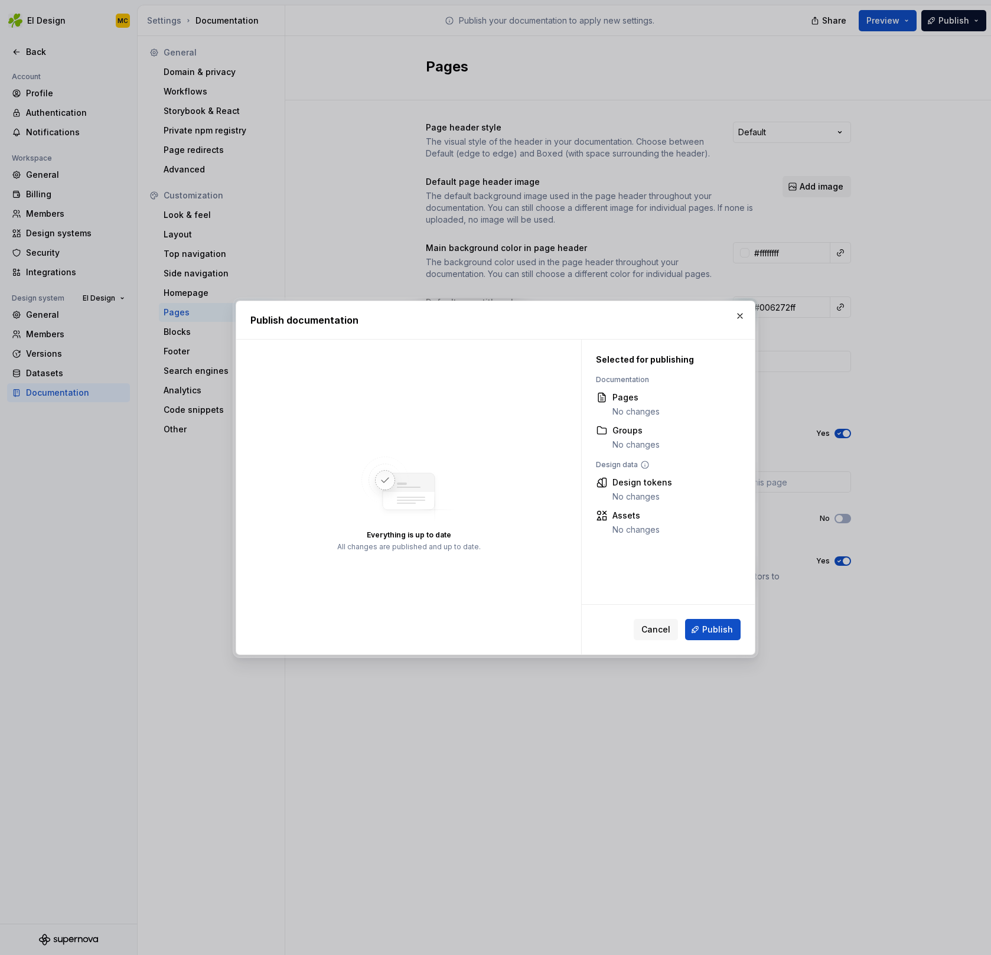
drag, startPoint x: 667, startPoint y: 630, endPoint x: 766, endPoint y: 472, distance: 186.3
click at [667, 629] on span "Cancel" at bounding box center [655, 630] width 29 height 12
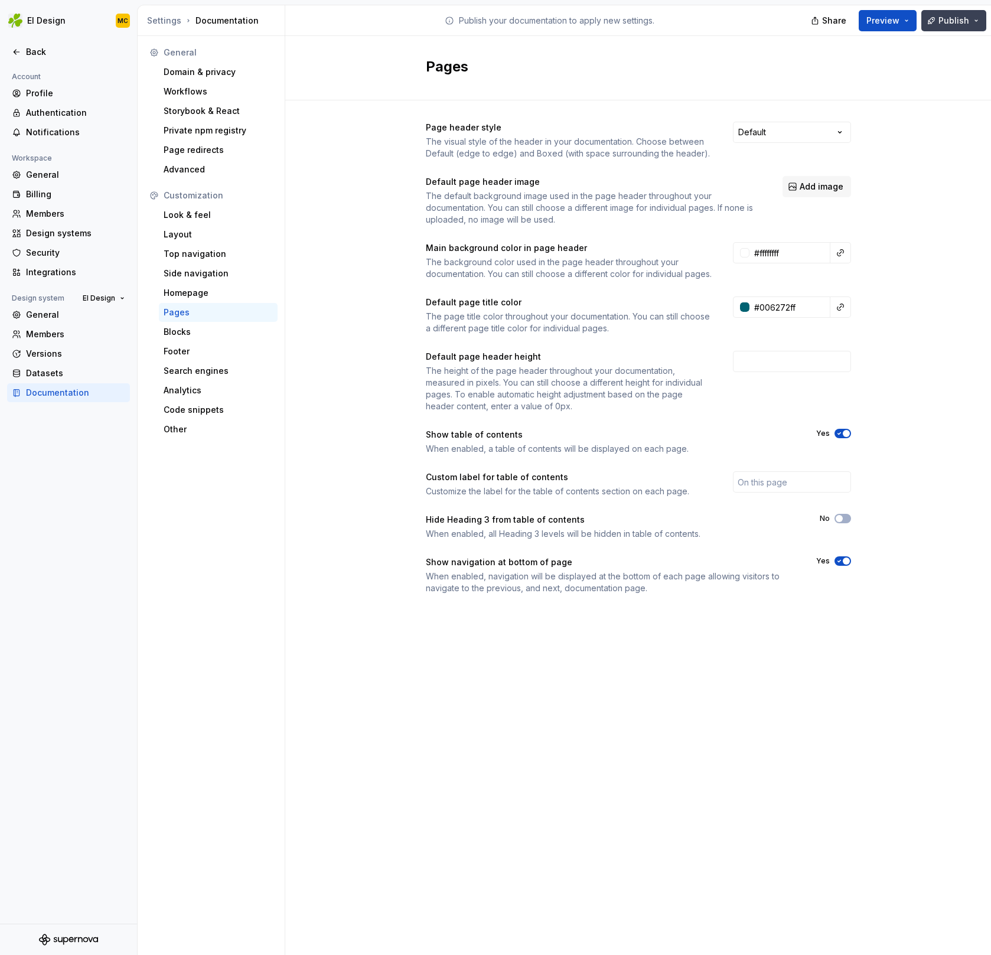
click at [958, 22] on span "Publish" at bounding box center [953, 21] width 31 height 12
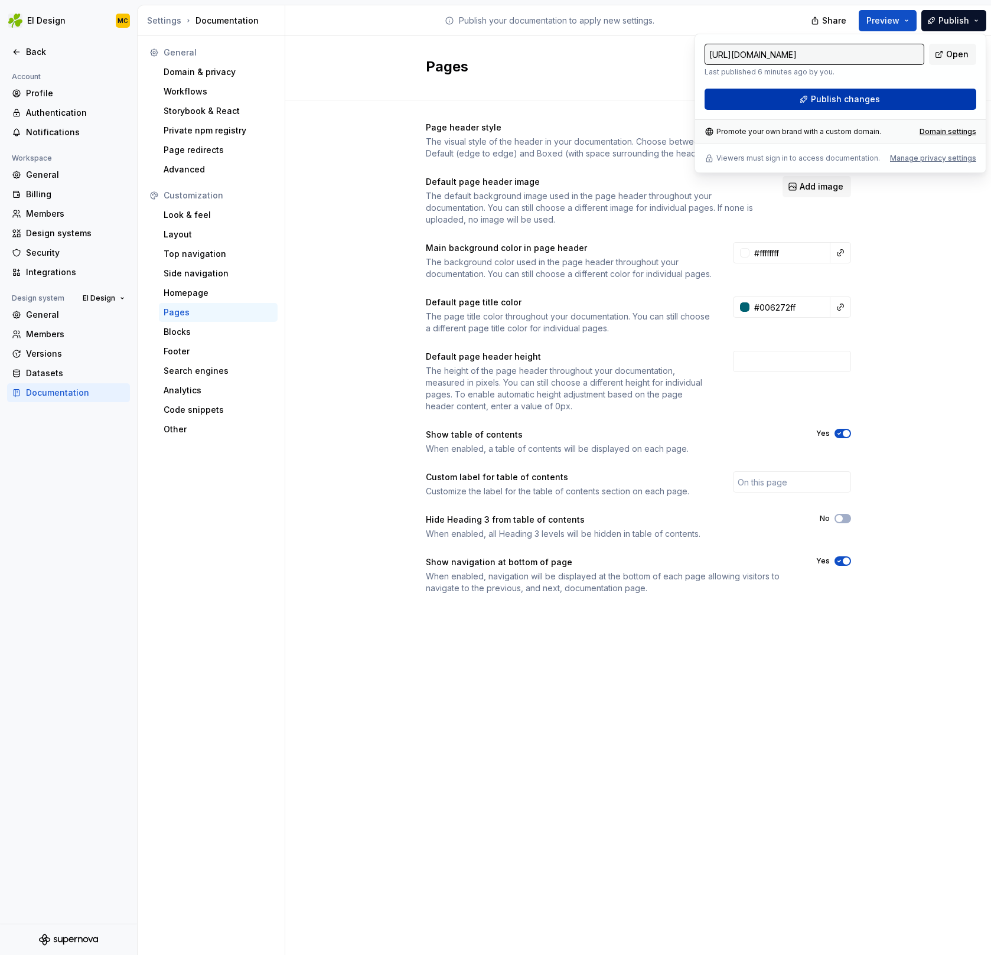
click at [889, 94] on button "Publish changes" at bounding box center [840, 99] width 272 height 21
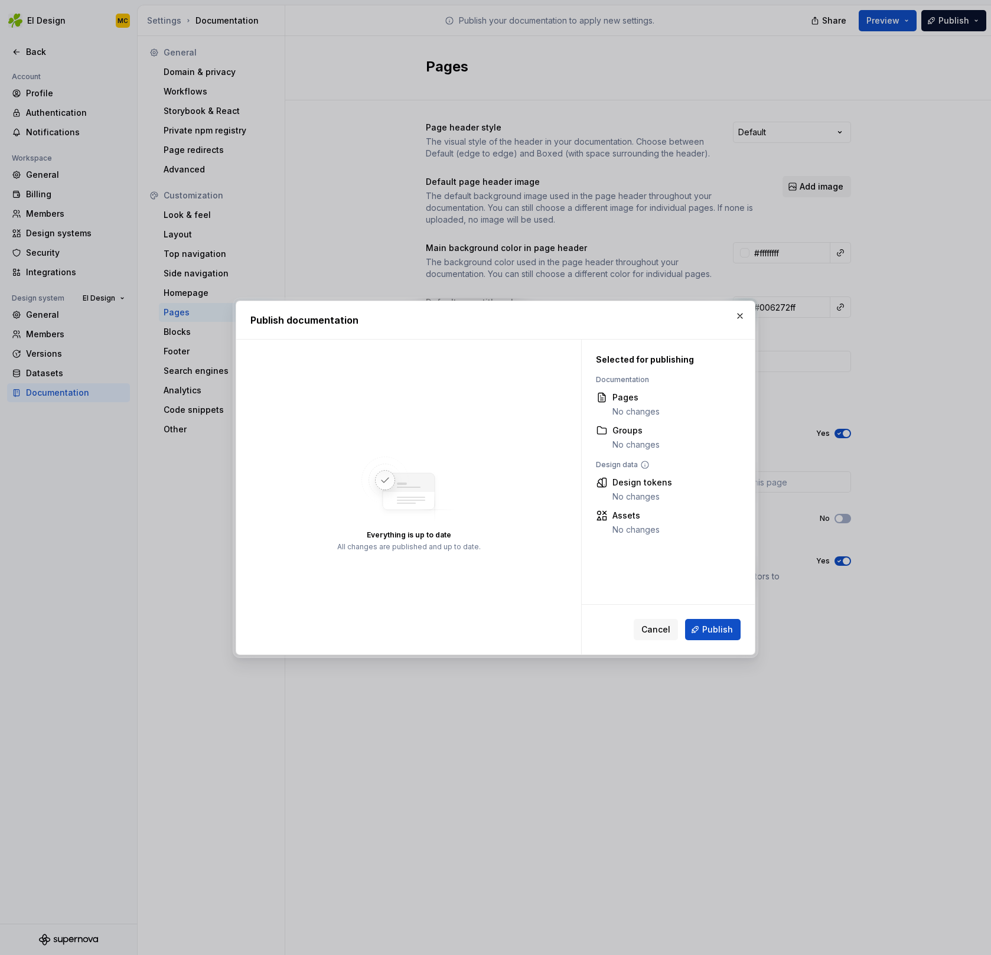
drag, startPoint x: 655, startPoint y: 634, endPoint x: 677, endPoint y: 595, distance: 44.4
click at [655, 634] on span "Cancel" at bounding box center [655, 630] width 29 height 12
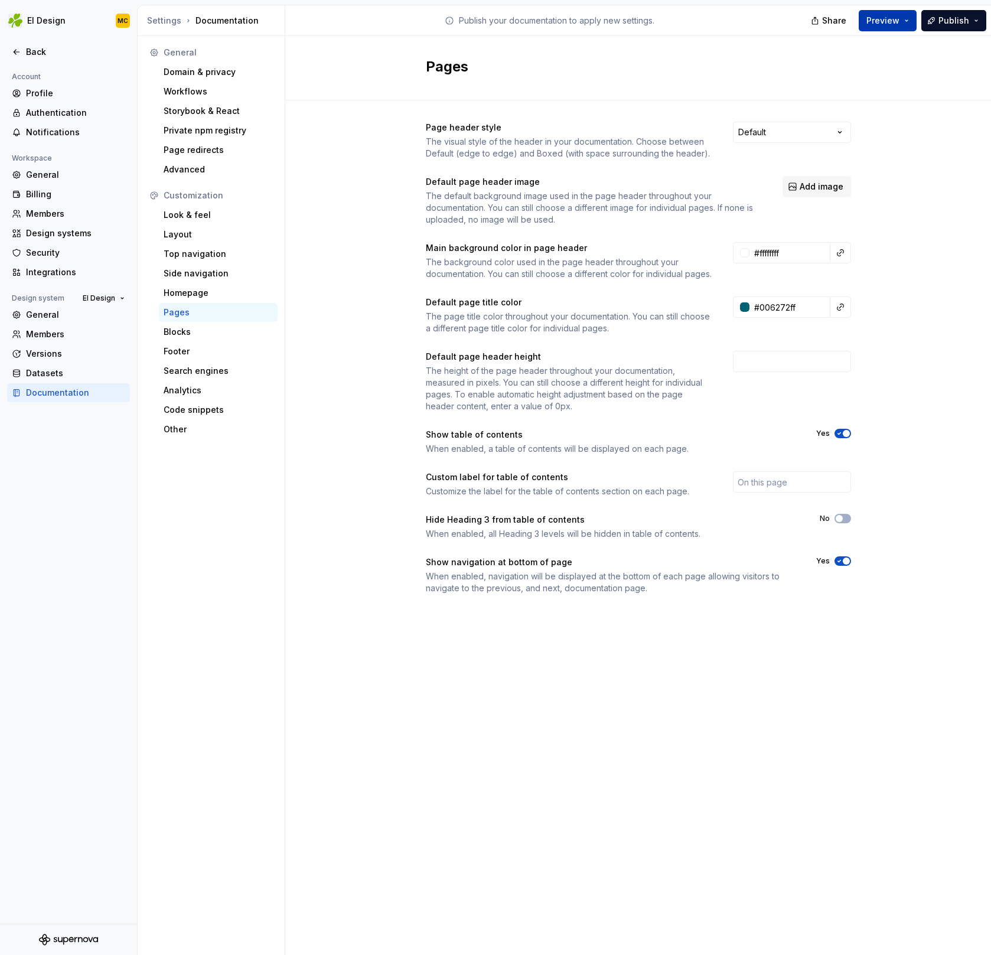
click at [910, 21] on button "Preview" at bounding box center [888, 20] width 58 height 21
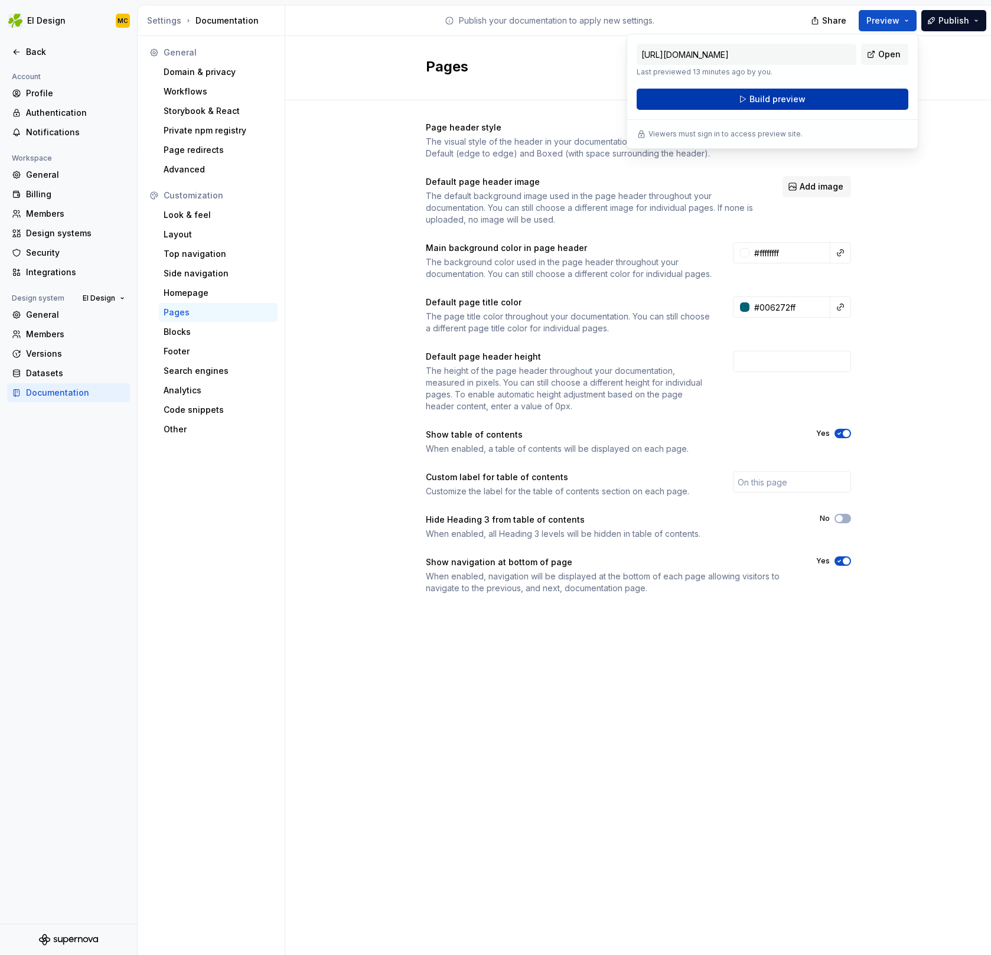
click at [877, 101] on button "Build preview" at bounding box center [773, 99] width 272 height 21
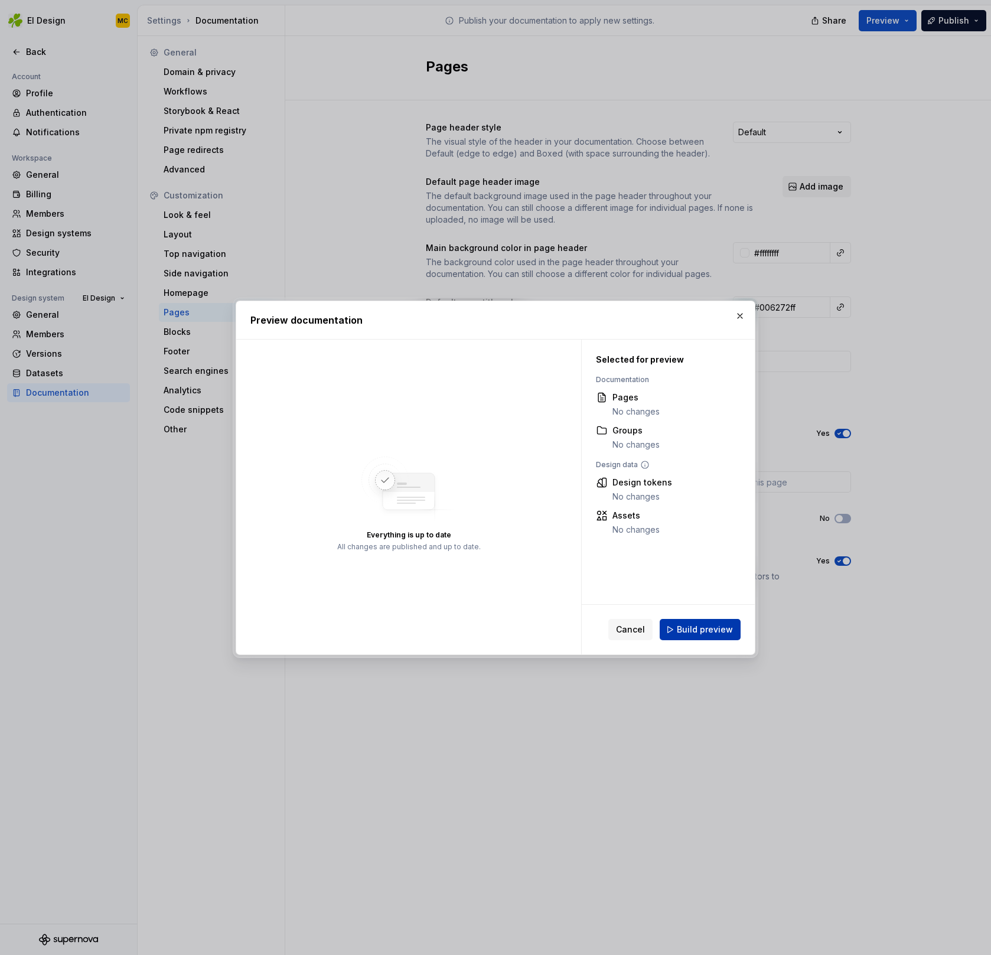
click at [705, 631] on span "Build preview" at bounding box center [705, 630] width 56 height 12
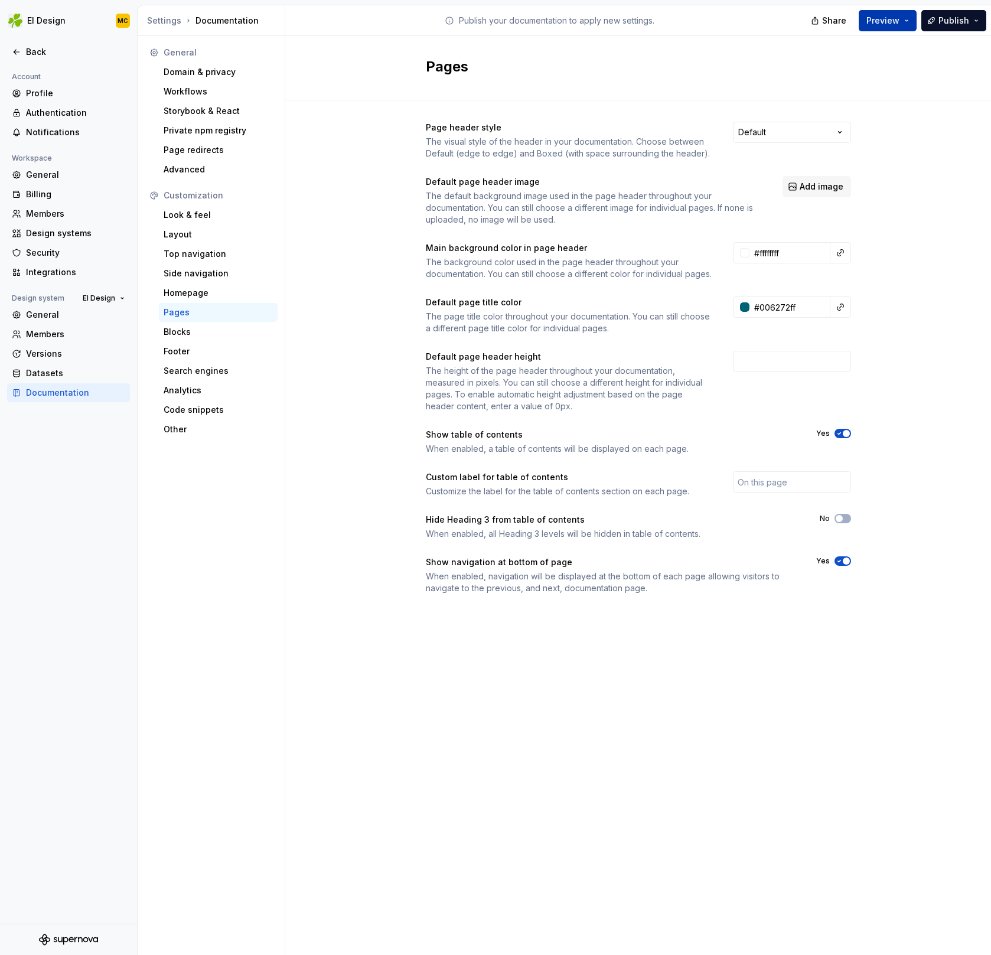
click at [912, 17] on button "Preview" at bounding box center [888, 20] width 58 height 21
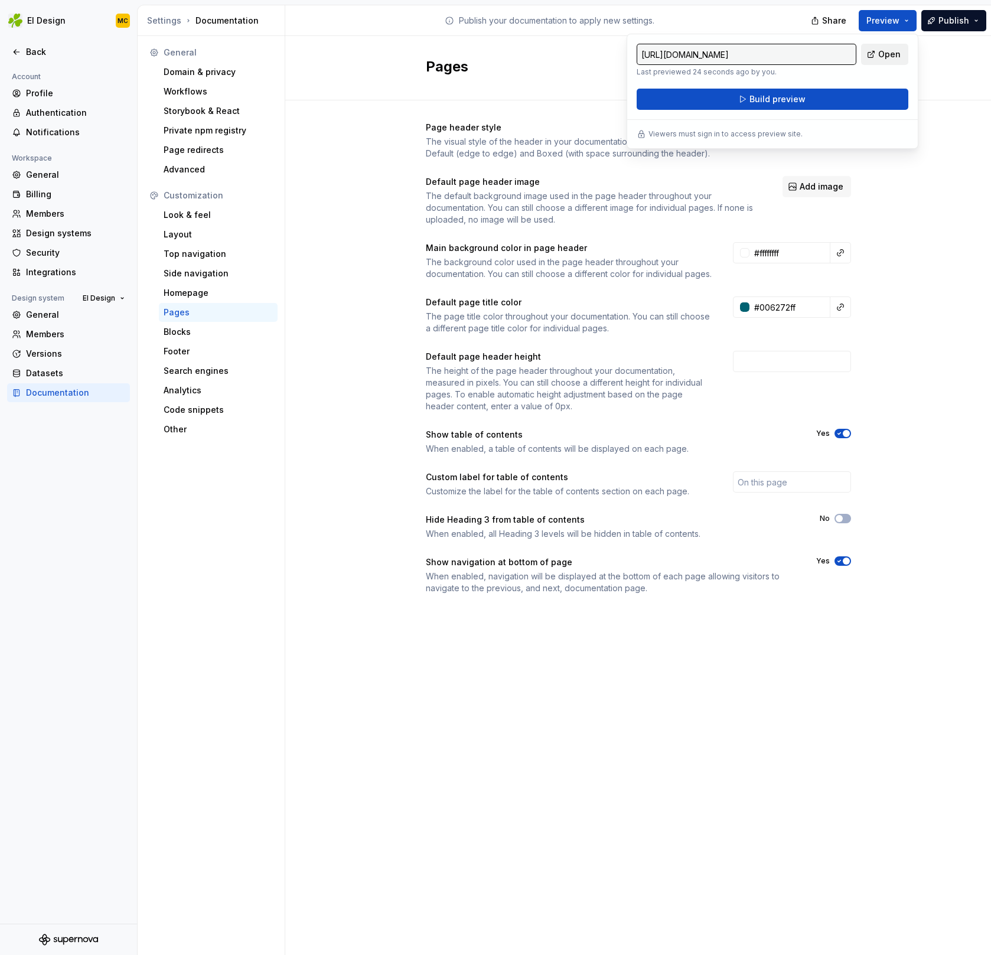
click at [895, 50] on span "Open" at bounding box center [889, 54] width 22 height 12
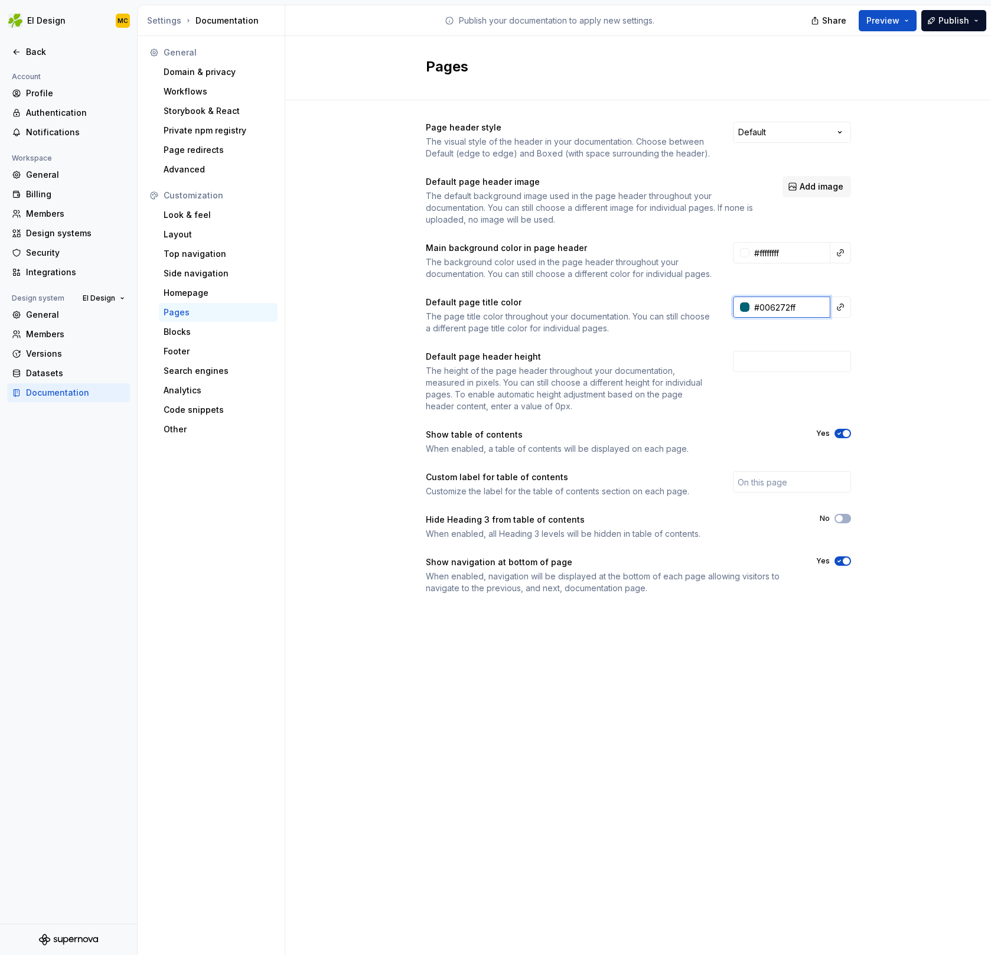
click at [810, 318] on input "#006272ff" at bounding box center [789, 306] width 81 height 21
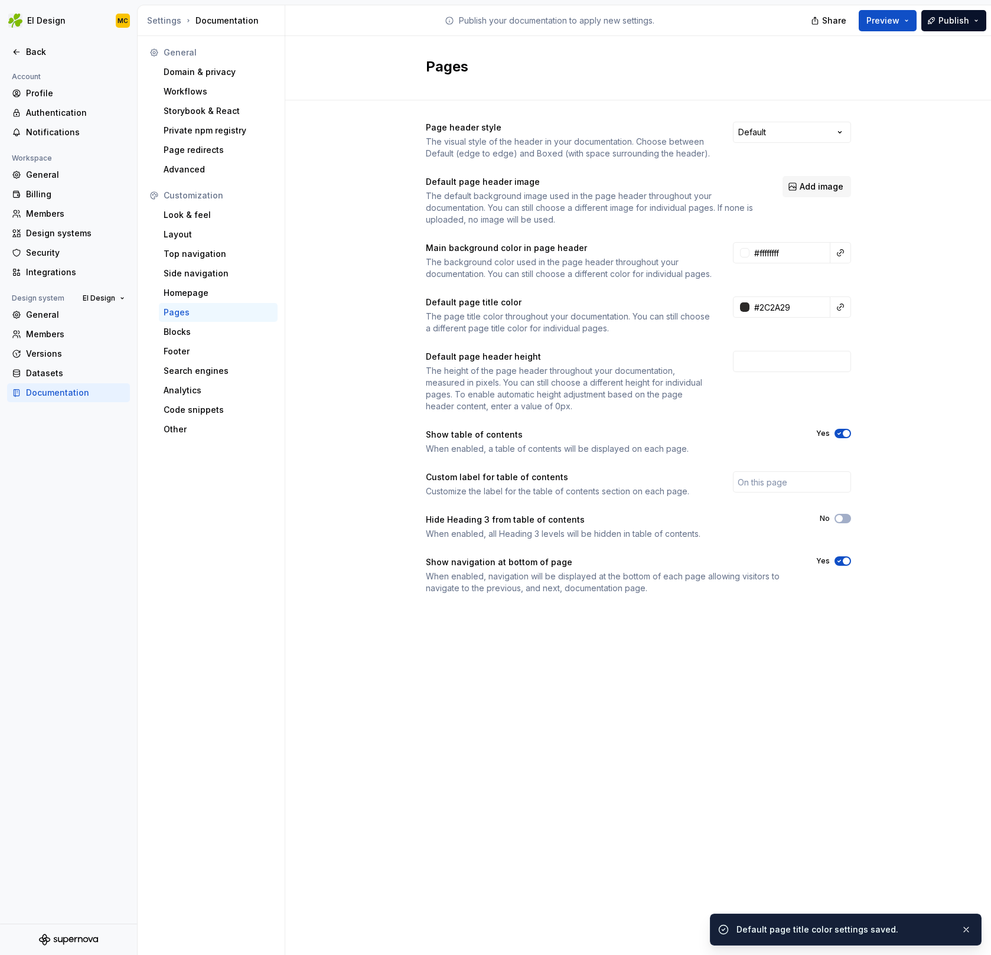
type input "#2c2a29ff"
click at [960, 26] on span "Publish" at bounding box center [953, 21] width 31 height 12
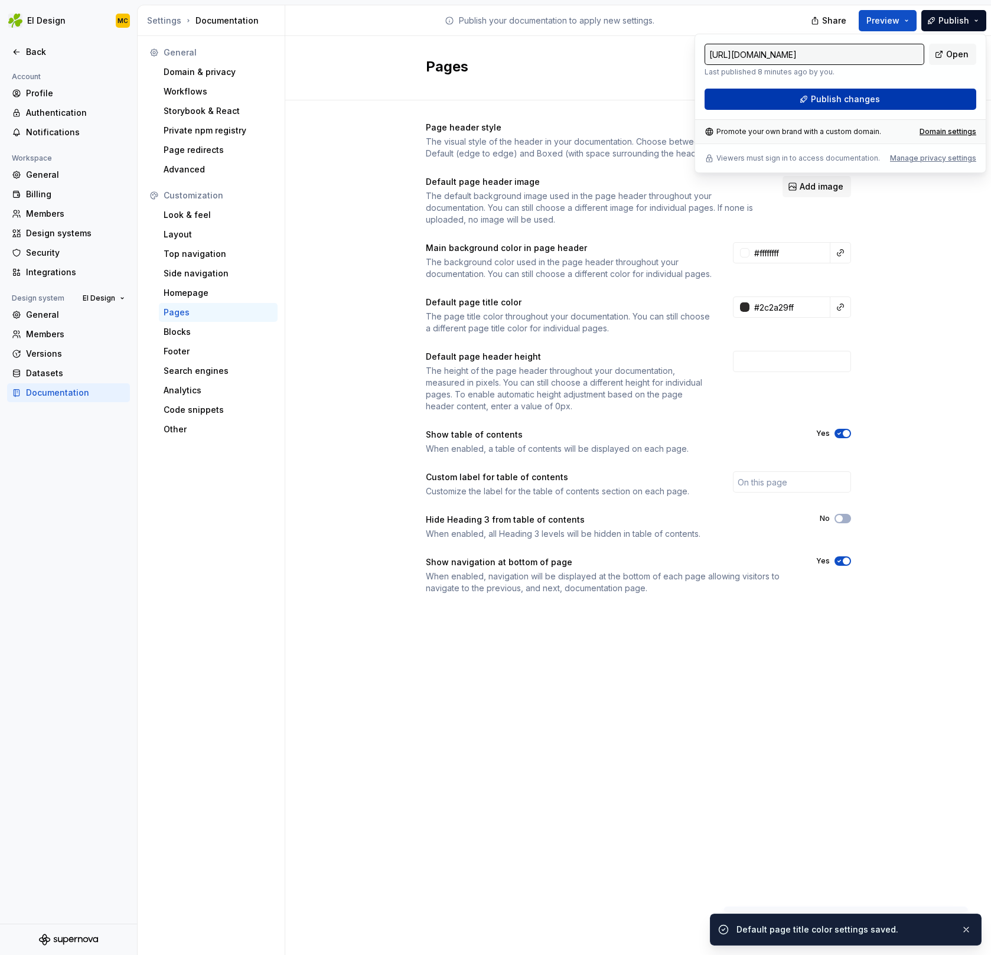
click at [923, 101] on button "Publish changes" at bounding box center [840, 99] width 272 height 21
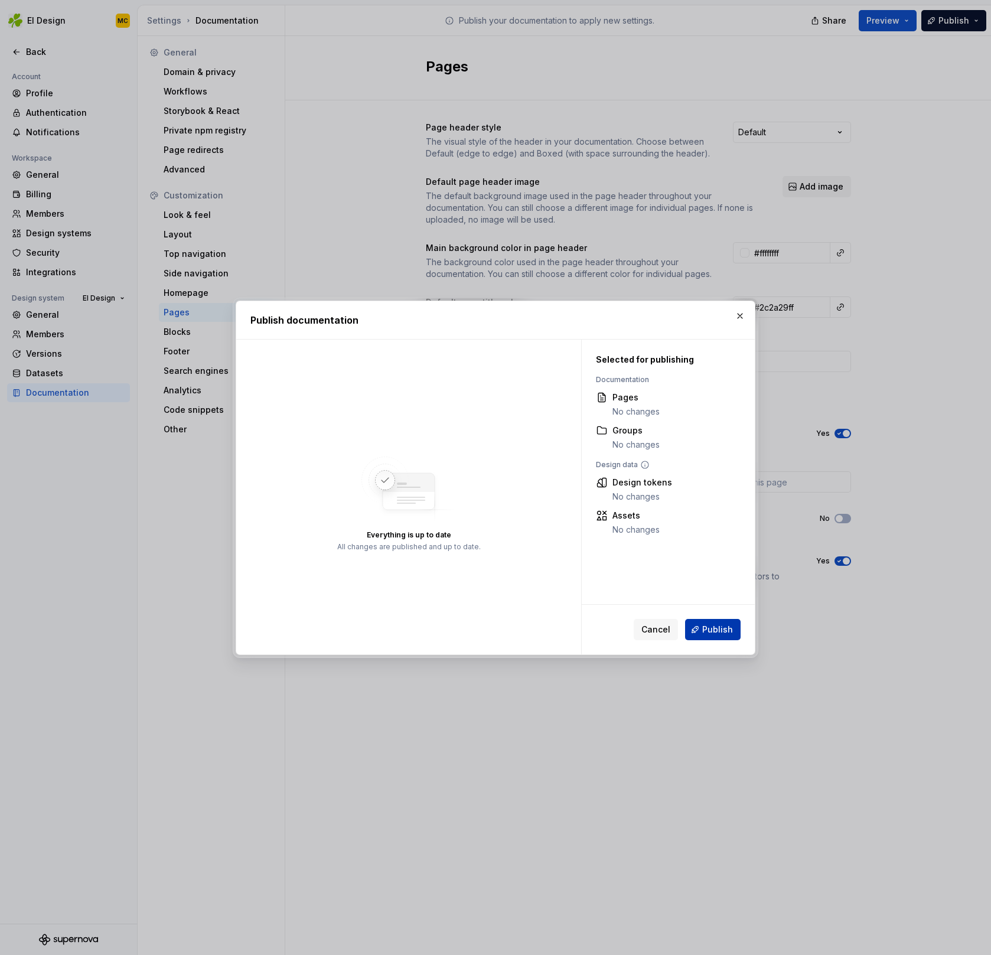
click at [727, 635] on button "Publish" at bounding box center [713, 629] width 56 height 21
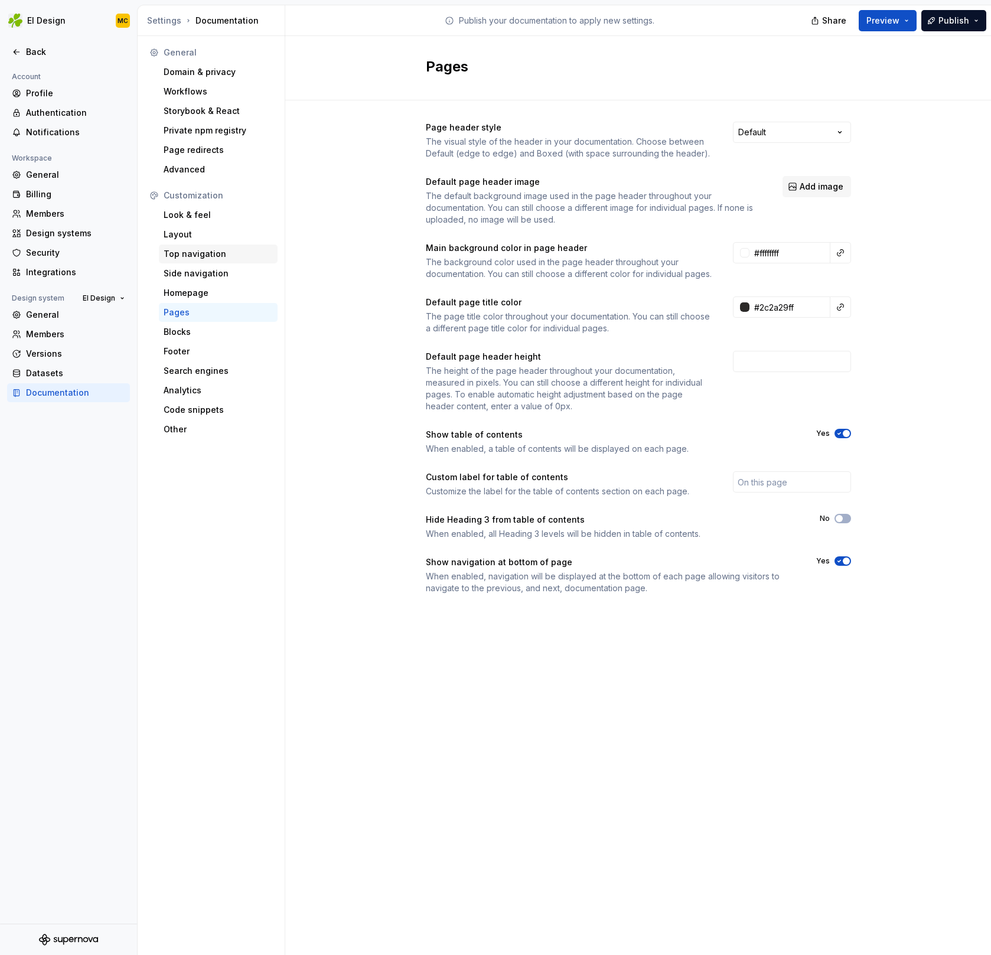
click at [221, 255] on div "Top navigation" at bounding box center [218, 254] width 109 height 12
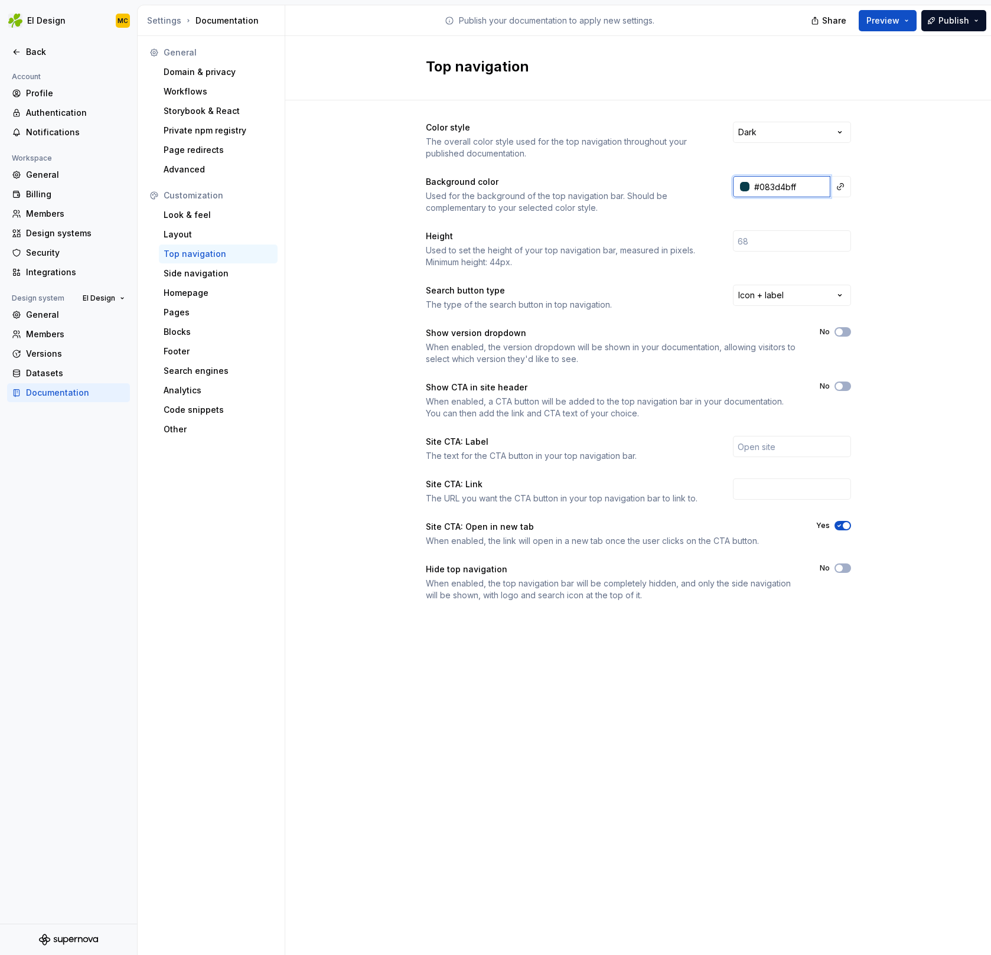
click at [795, 191] on input "#083d4bff" at bounding box center [789, 186] width 81 height 21
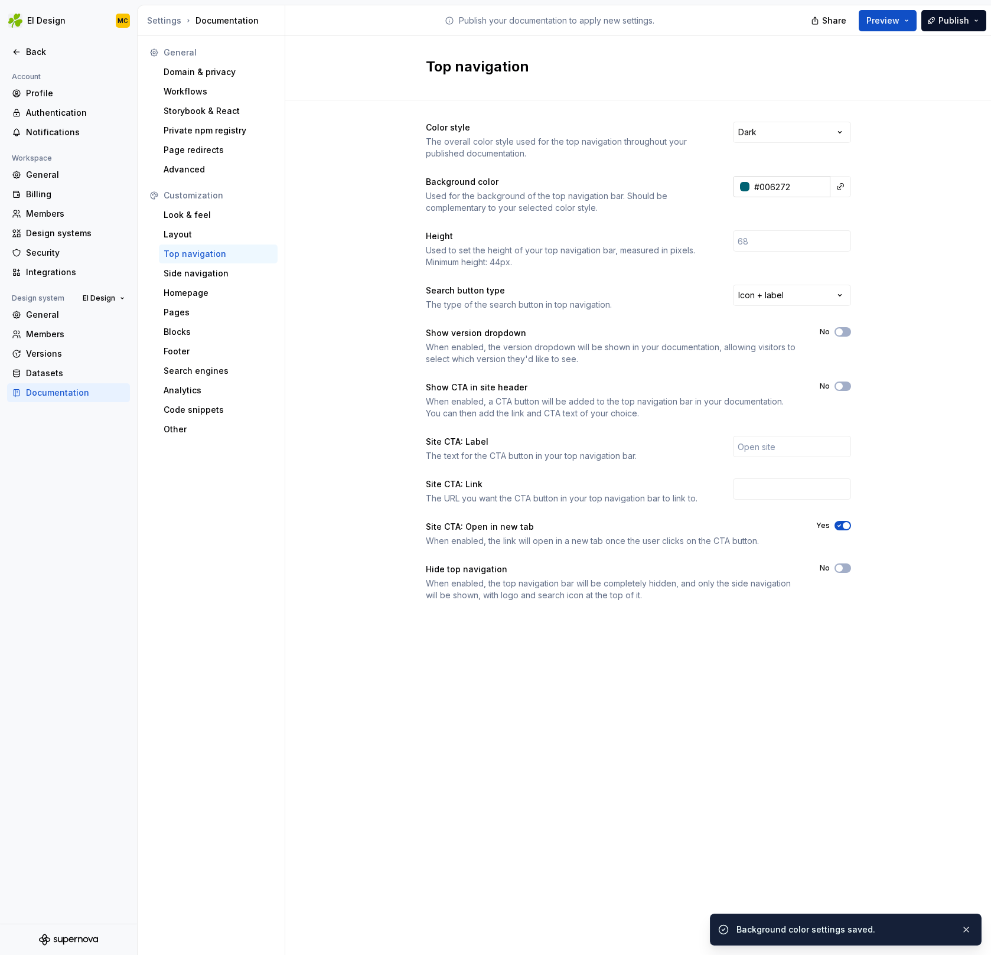
type input "#006272ff"
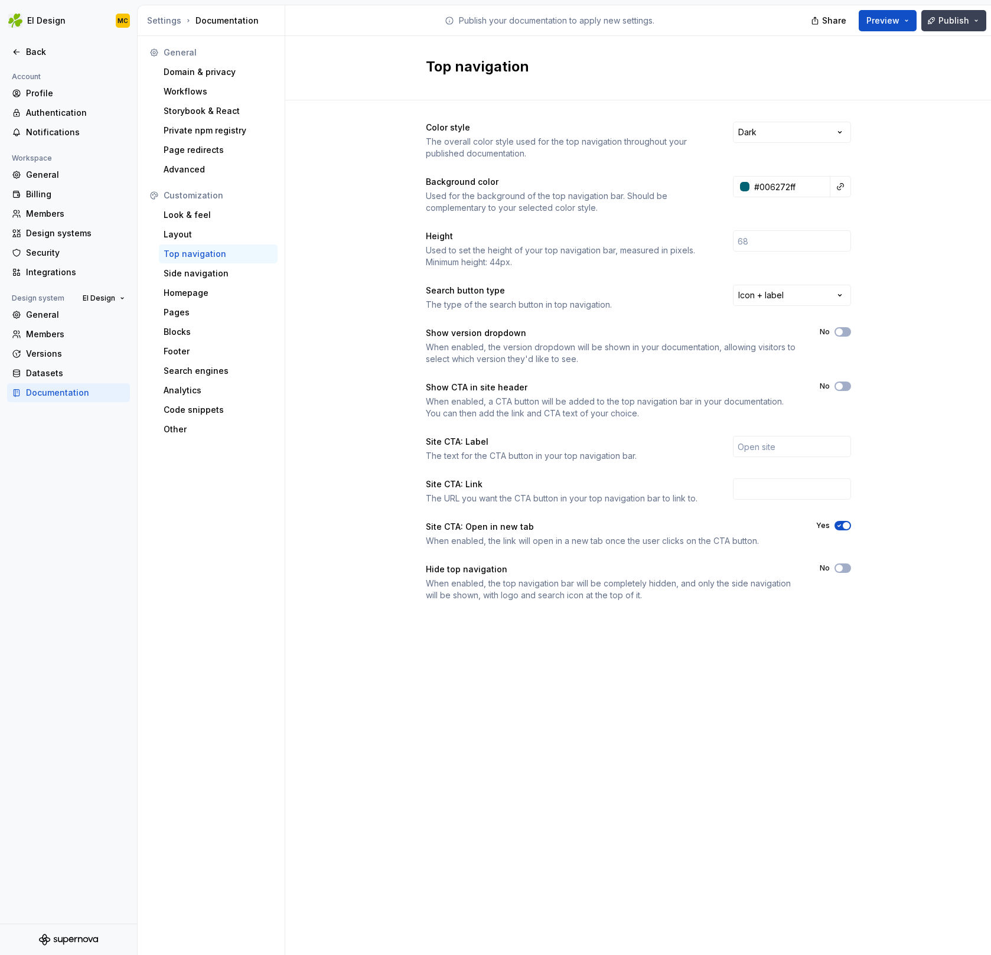
click at [955, 21] on span "Publish" at bounding box center [953, 21] width 31 height 12
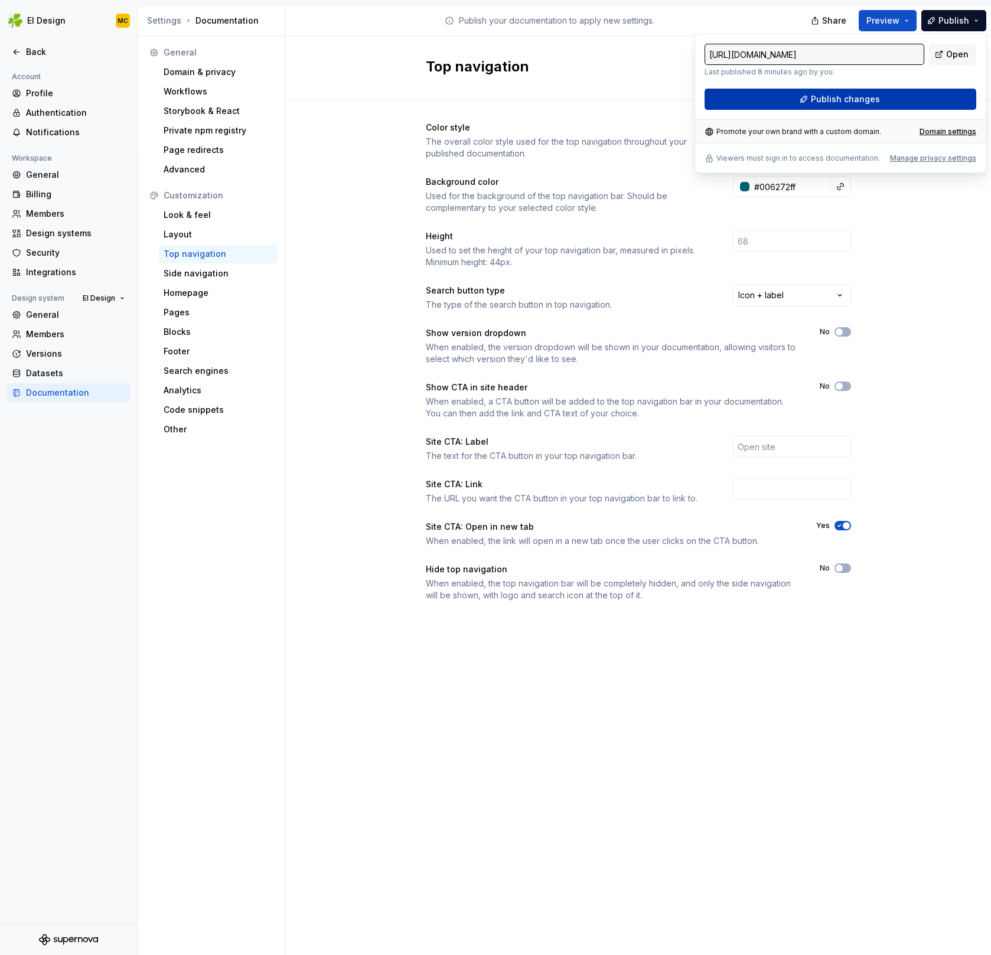
click at [917, 99] on button "Publish changes" at bounding box center [840, 99] width 272 height 21
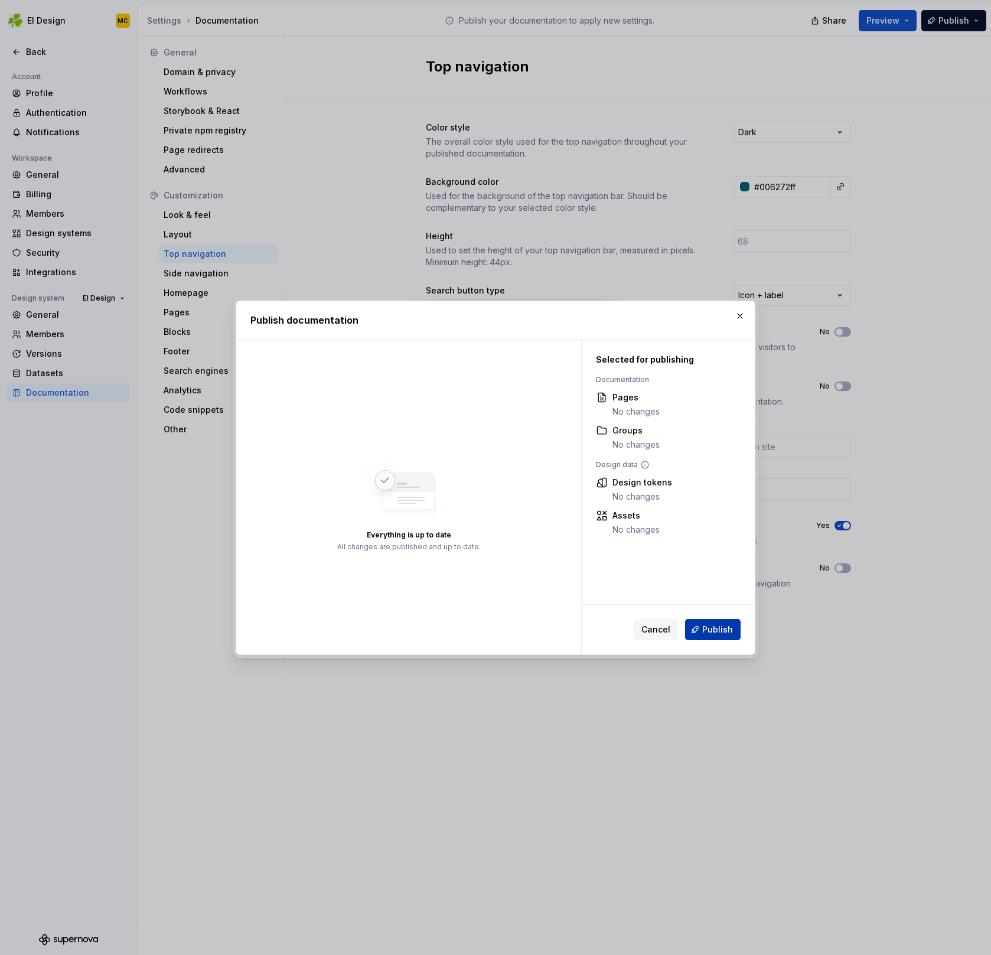
click at [716, 628] on span "Publish" at bounding box center [717, 630] width 31 height 12
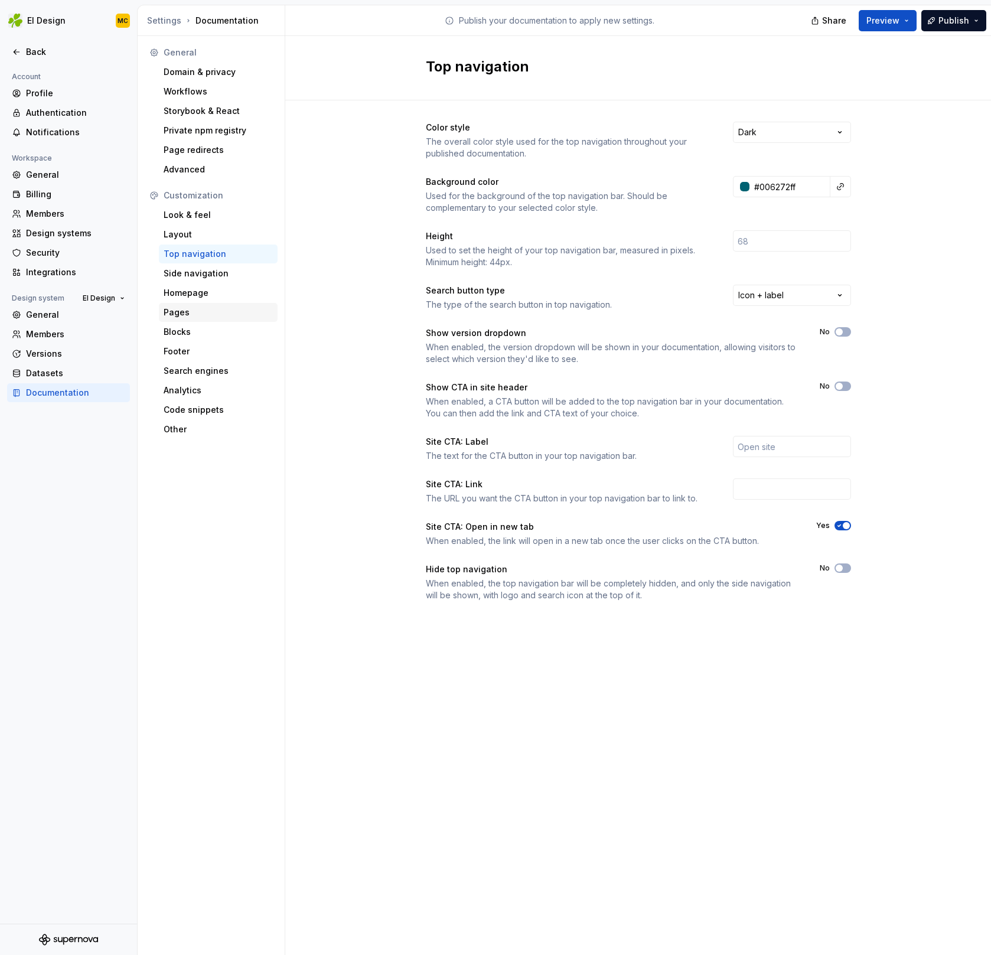
click at [197, 313] on div "Pages" at bounding box center [218, 312] width 109 height 12
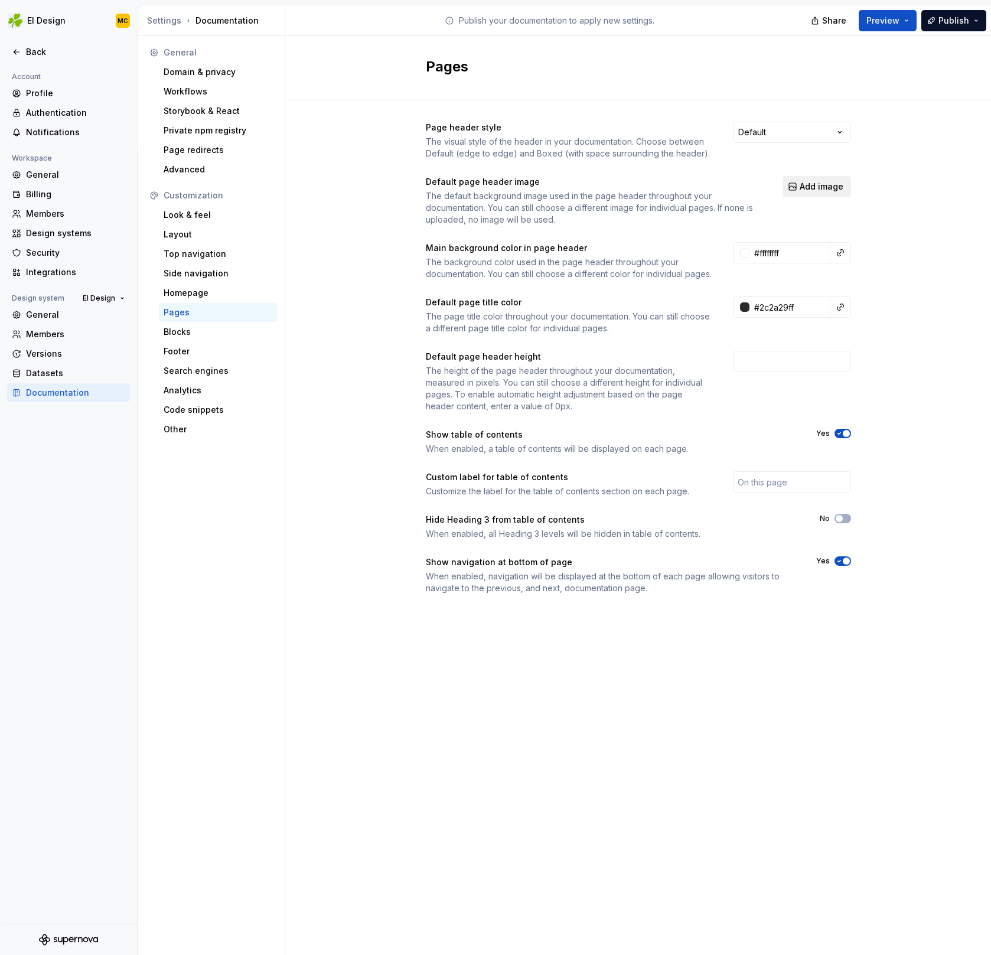
click at [824, 188] on span "Add image" at bounding box center [822, 187] width 44 height 12
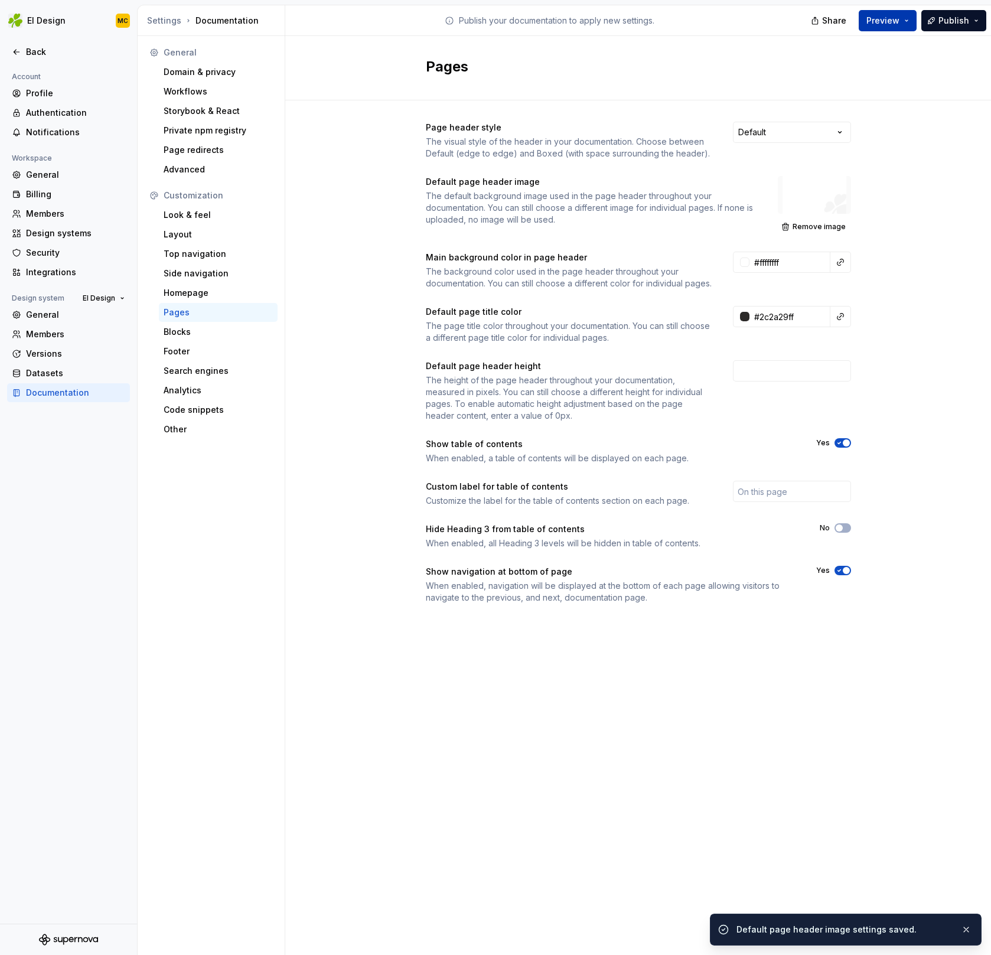
click at [908, 19] on button "Preview" at bounding box center [888, 20] width 58 height 21
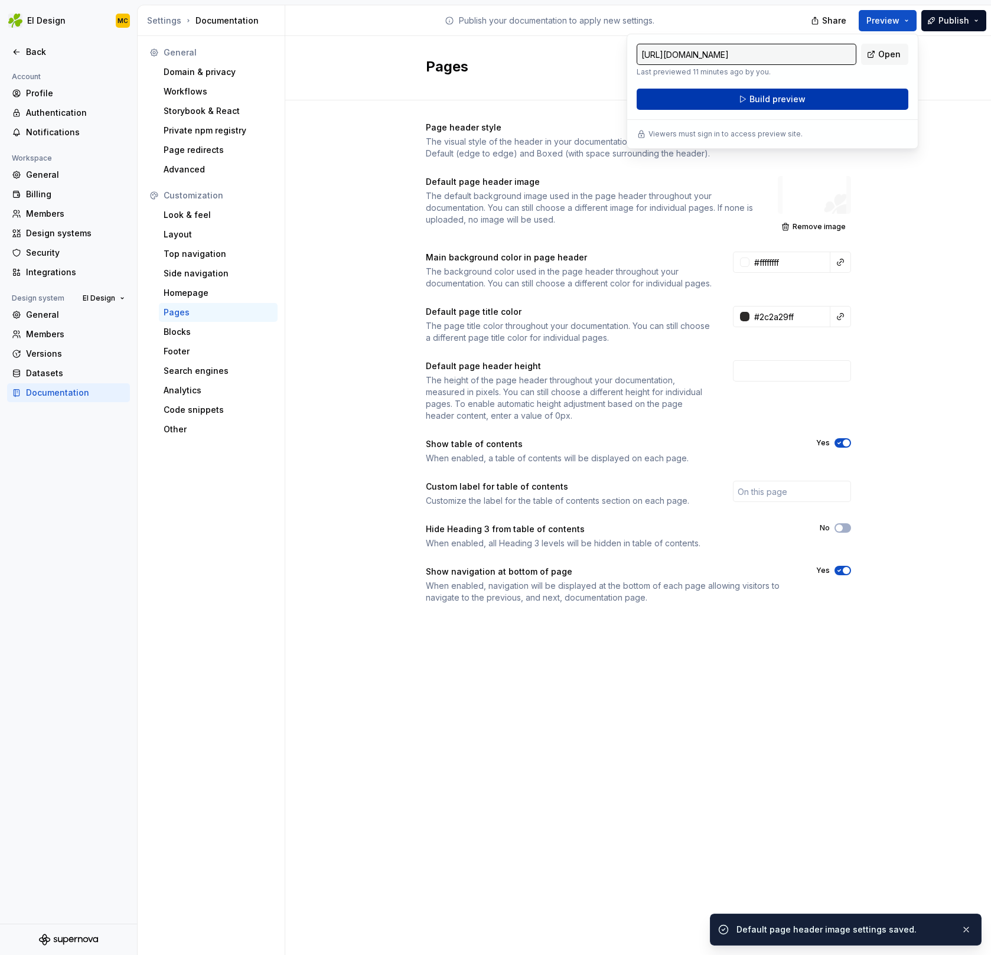
click at [840, 96] on button "Build preview" at bounding box center [773, 99] width 272 height 21
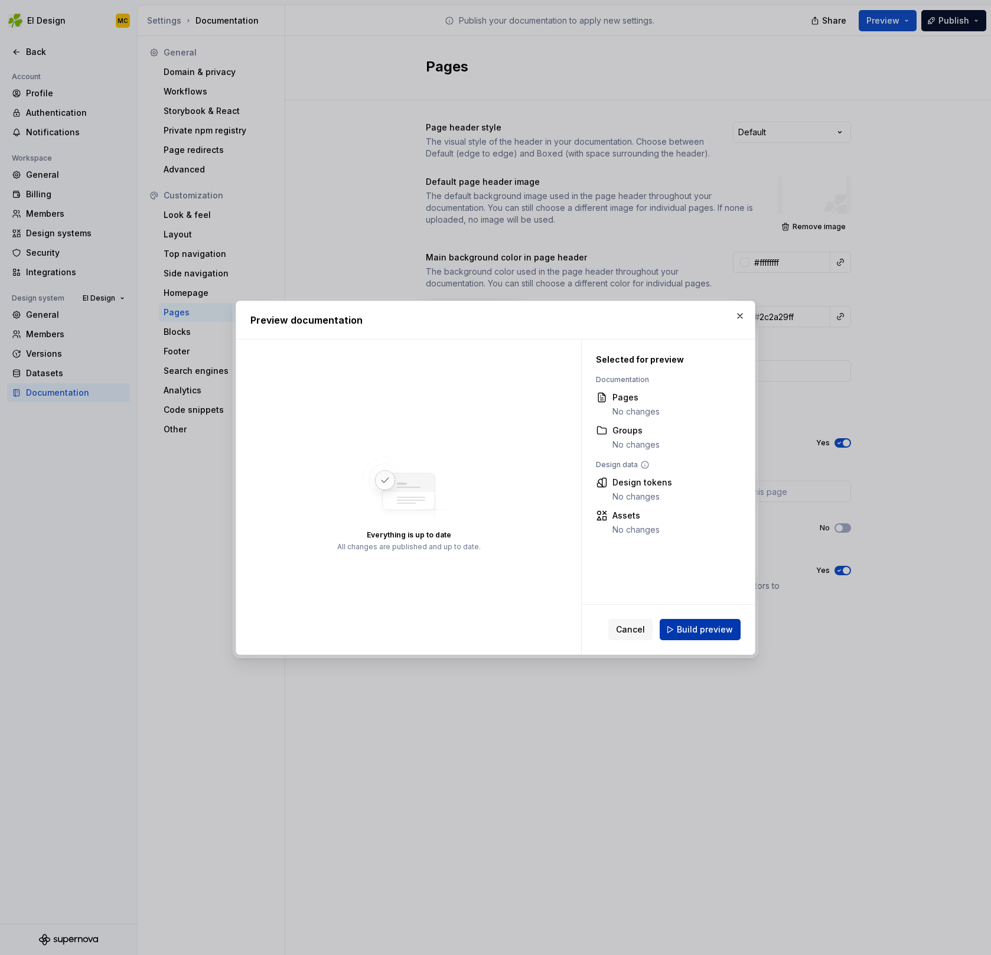
click at [713, 633] on span "Build preview" at bounding box center [705, 630] width 56 height 12
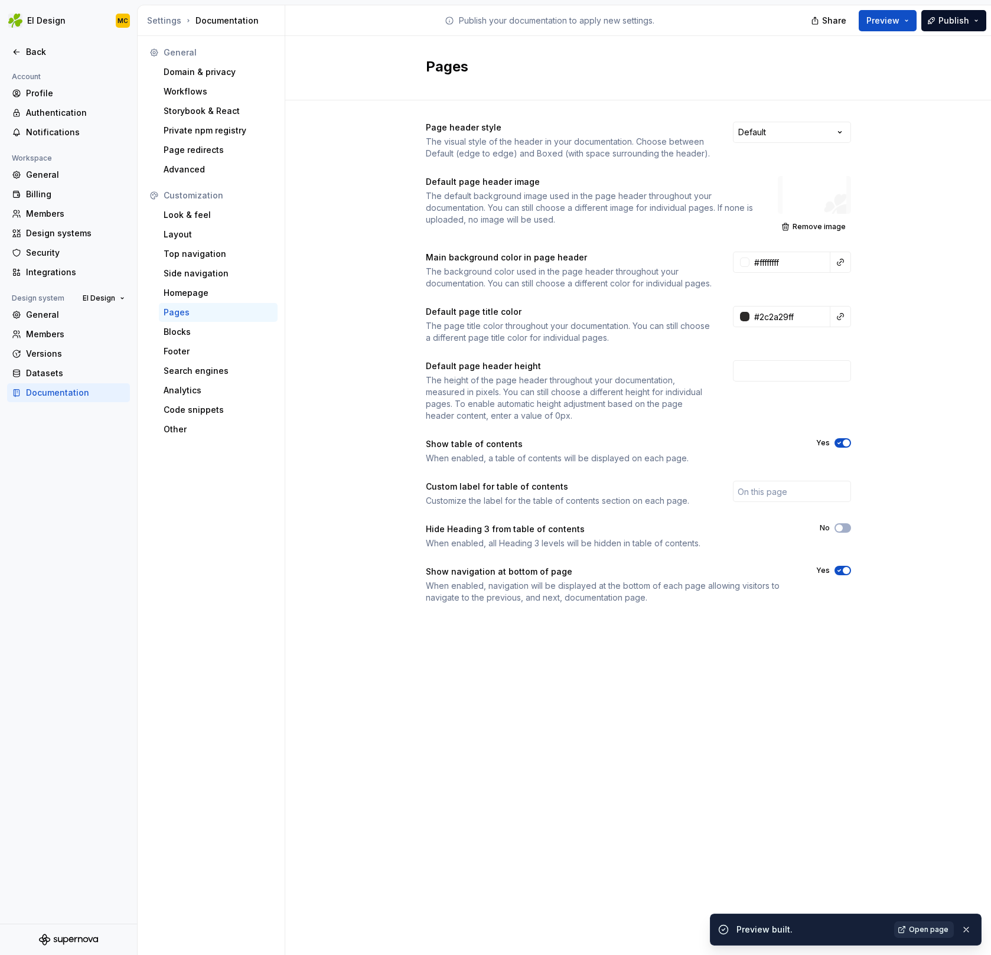
click at [925, 929] on span "Open page" at bounding box center [929, 929] width 40 height 9
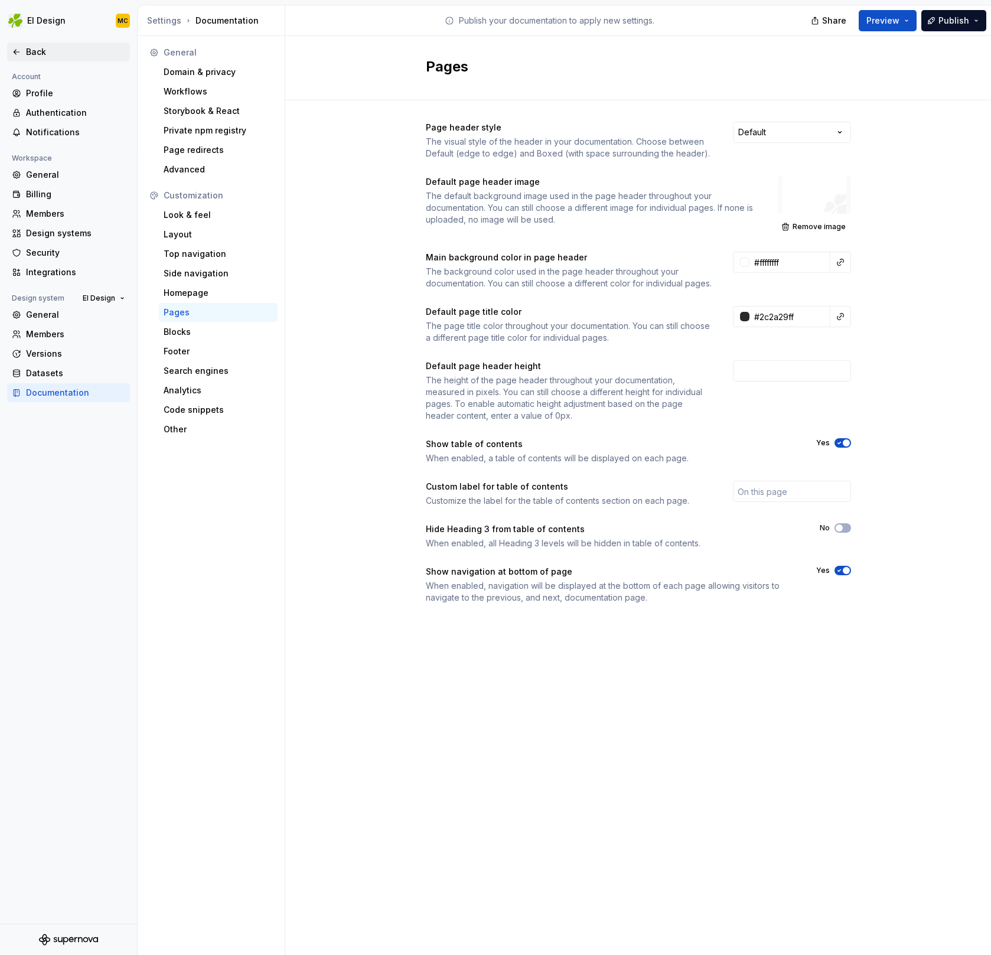
click at [39, 56] on div "Back" at bounding box center [75, 52] width 99 height 12
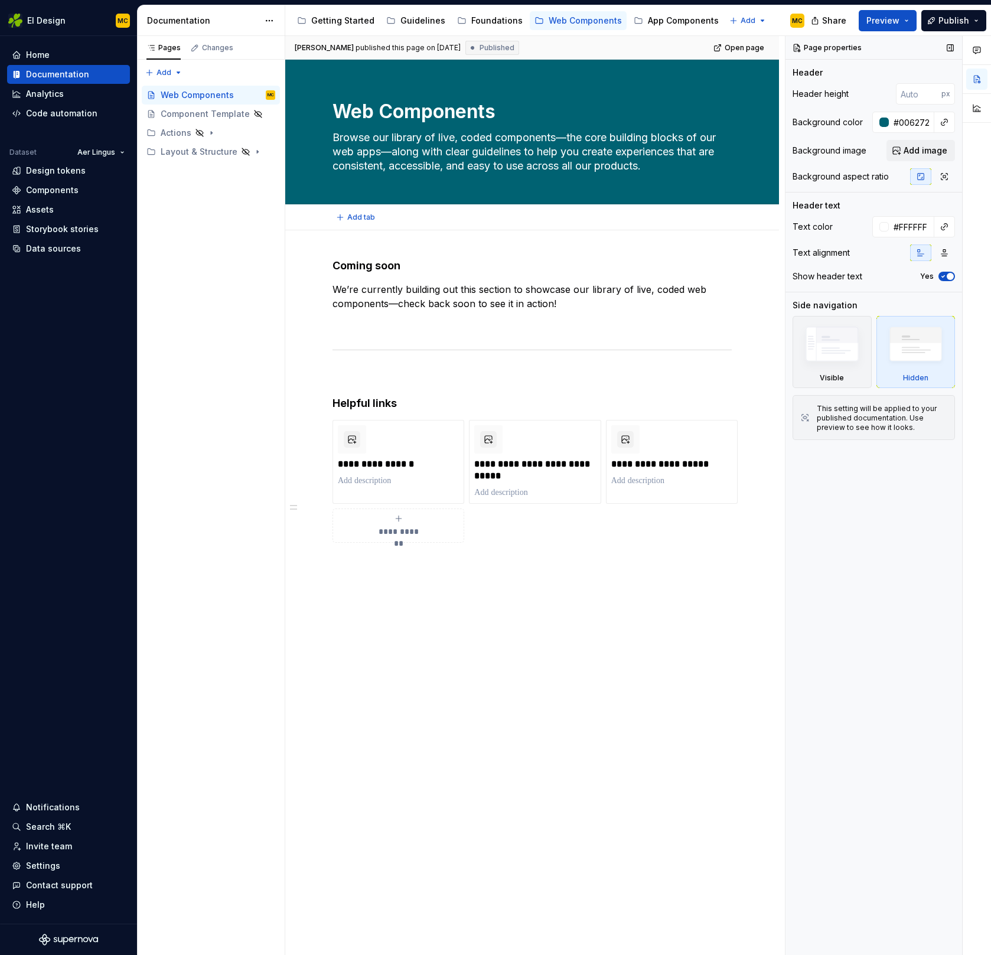
type textarea "*"
click at [919, 121] on input "#006272" at bounding box center [911, 122] width 45 height 21
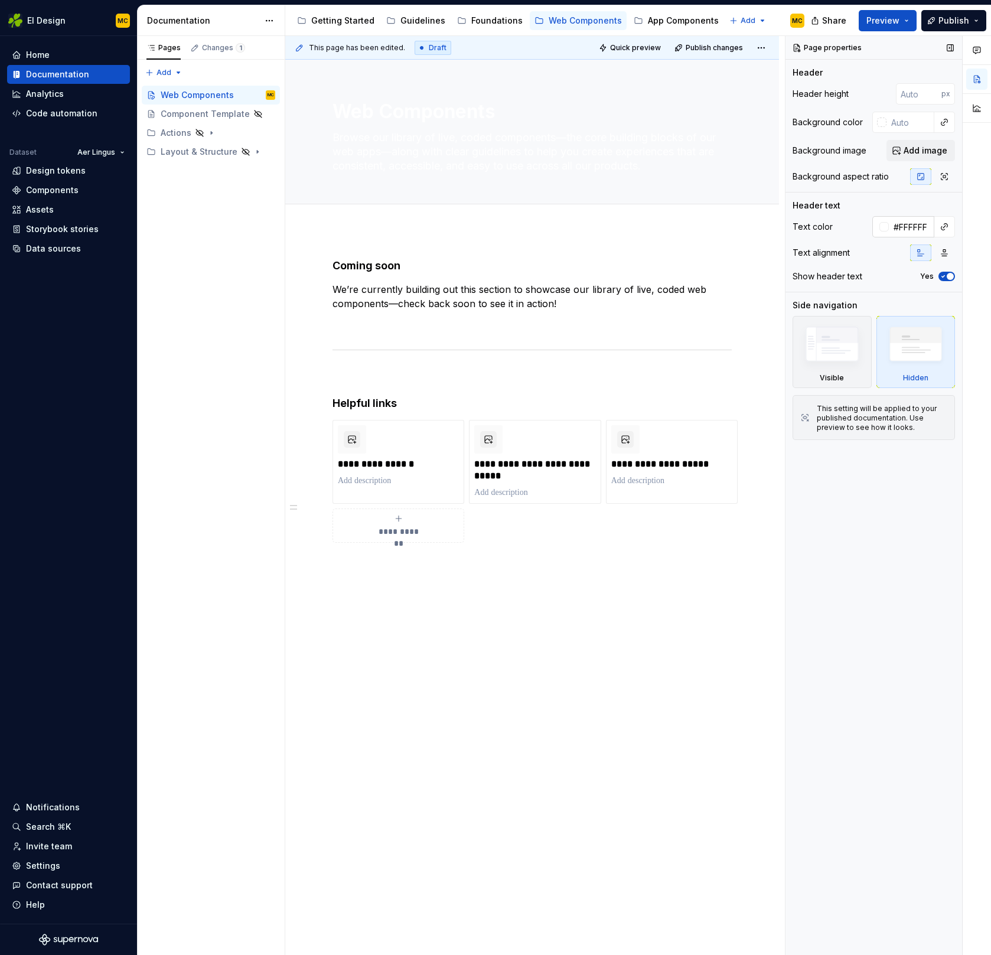
click at [915, 224] on input "#FFFFFF" at bounding box center [911, 226] width 45 height 21
type textarea "*"
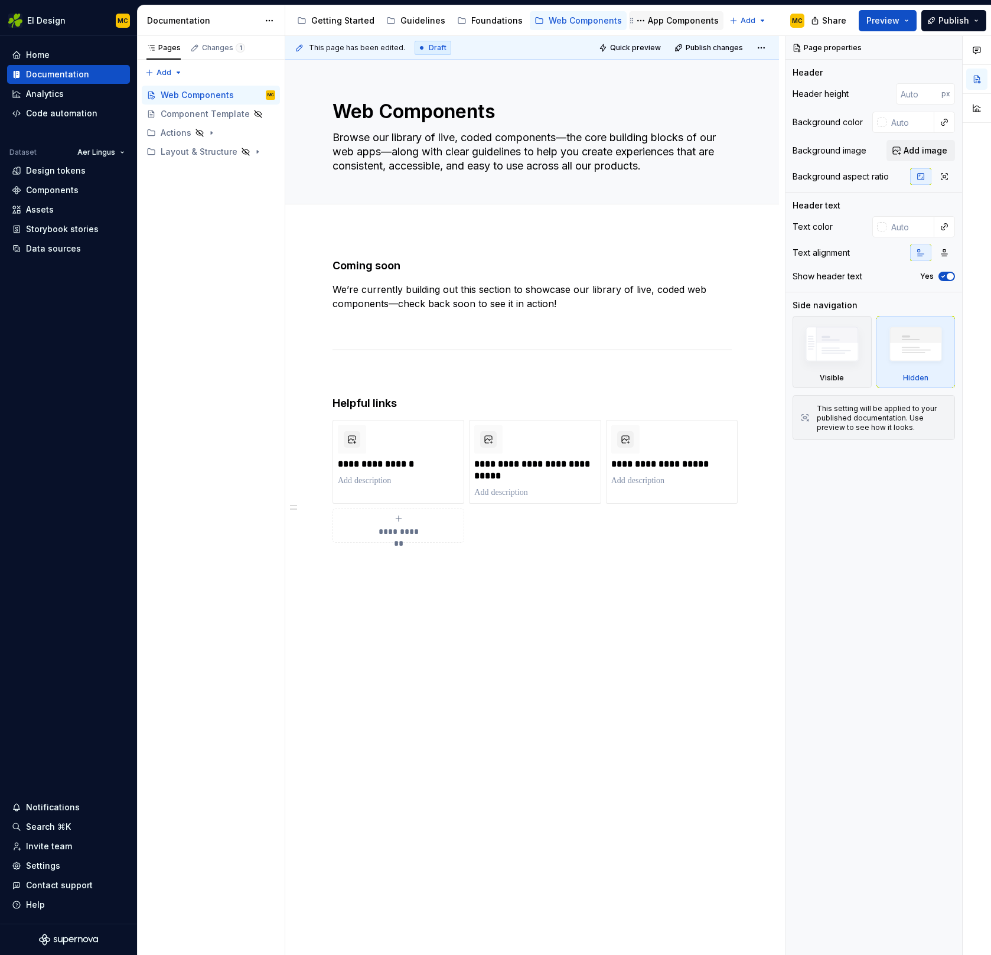
click at [659, 21] on div "App Components" at bounding box center [683, 21] width 71 height 12
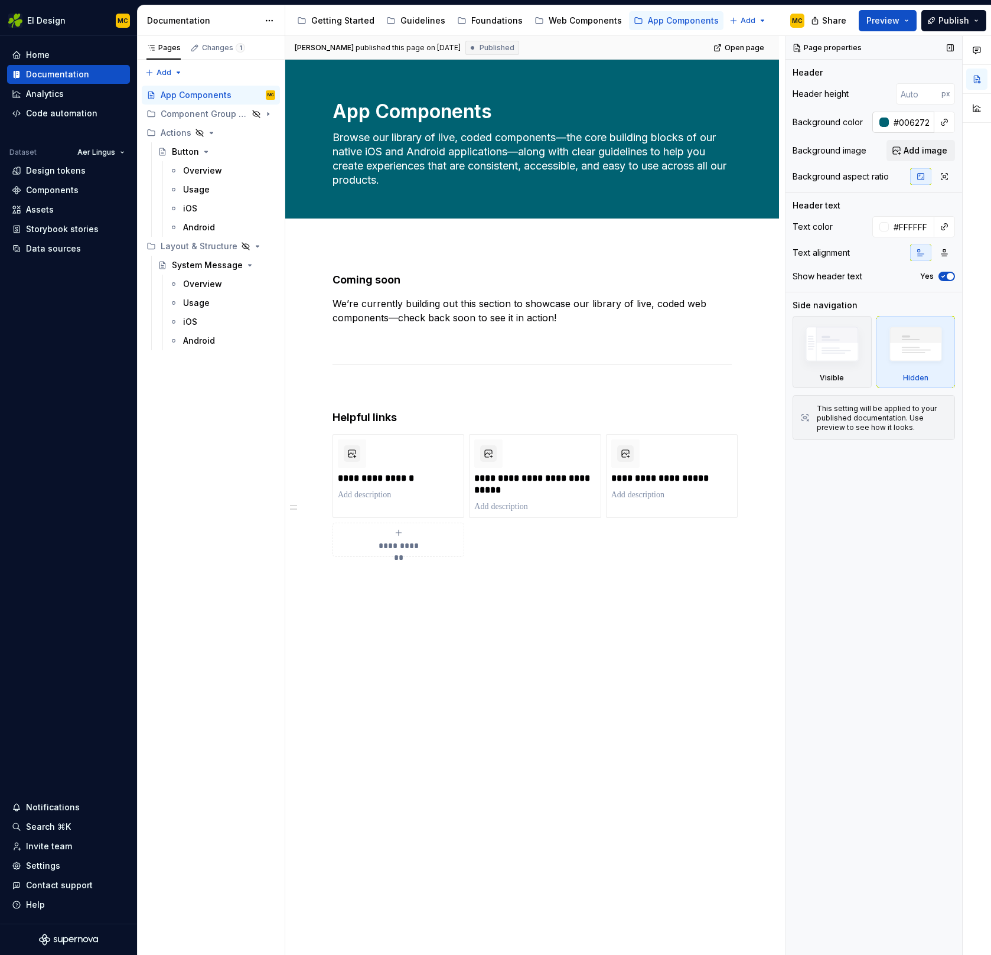
type textarea "*"
click at [915, 122] on input "#006272" at bounding box center [911, 122] width 45 height 21
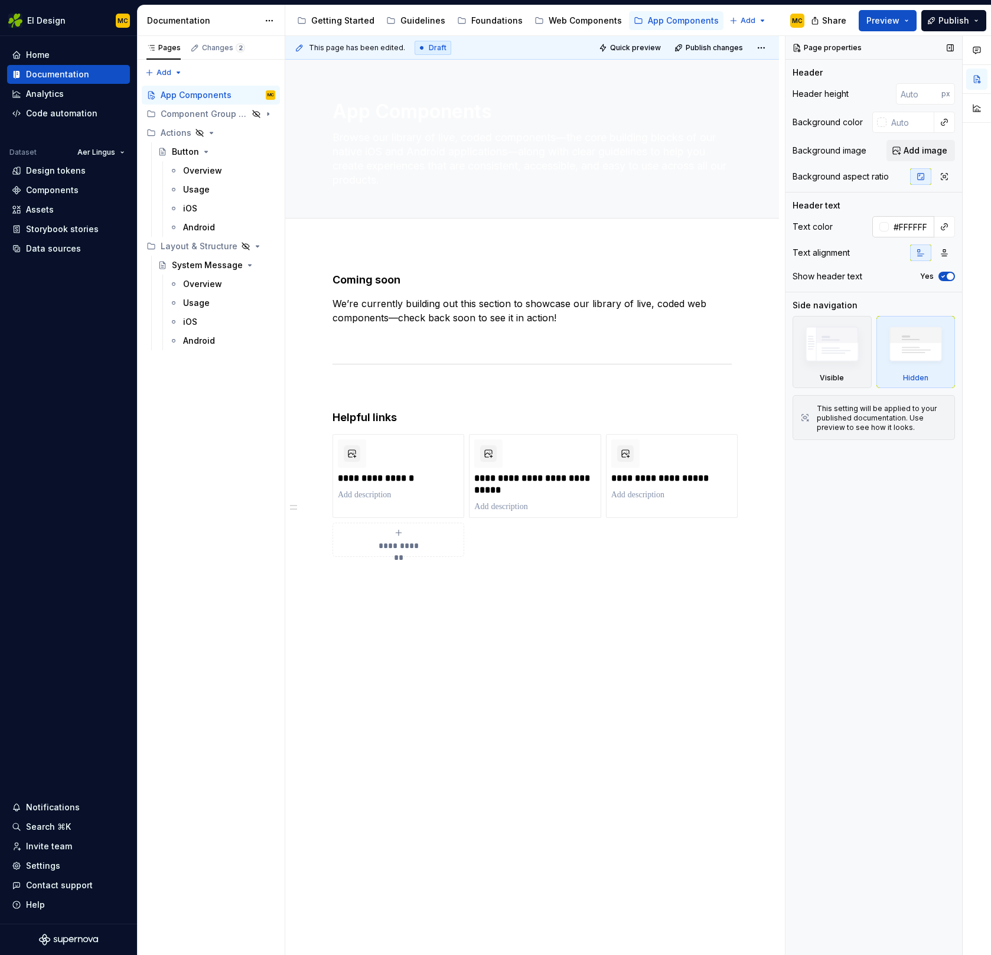
click at [913, 229] on input "#FFFFFF" at bounding box center [911, 226] width 45 height 21
type textarea "*"
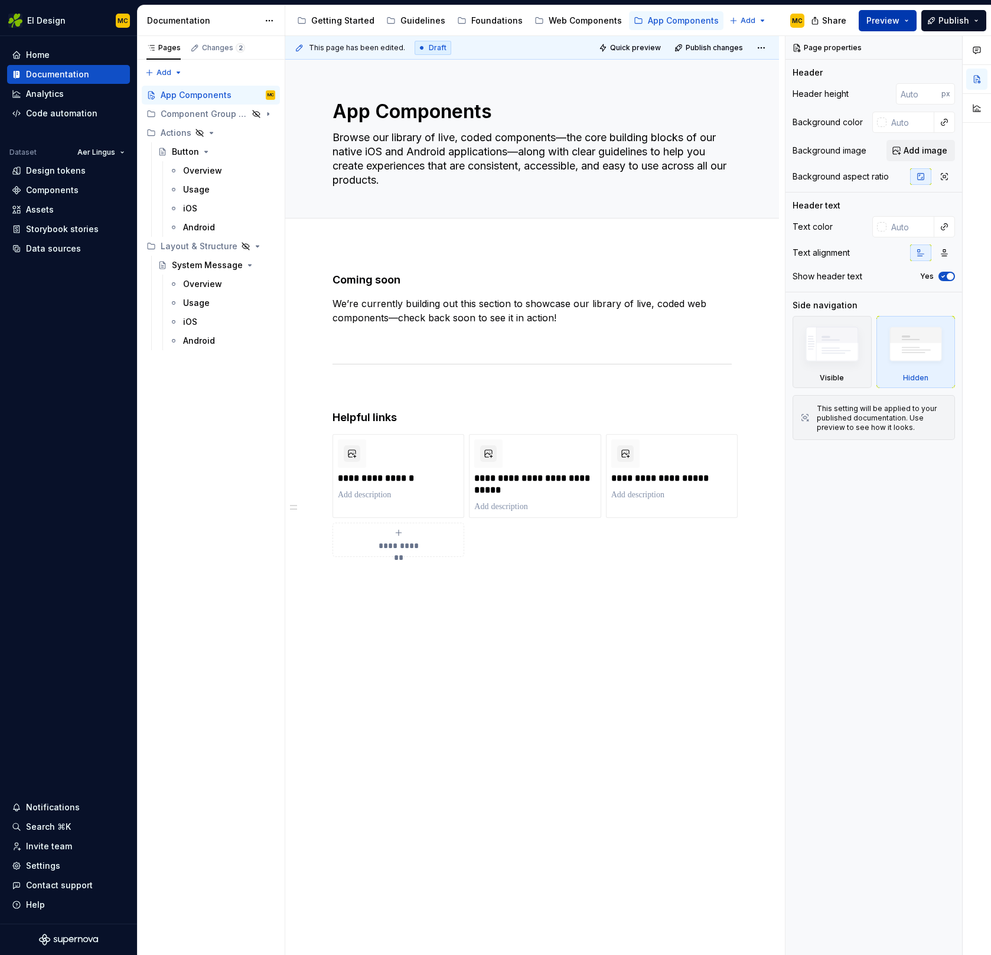
click at [906, 17] on button "Preview" at bounding box center [888, 20] width 58 height 21
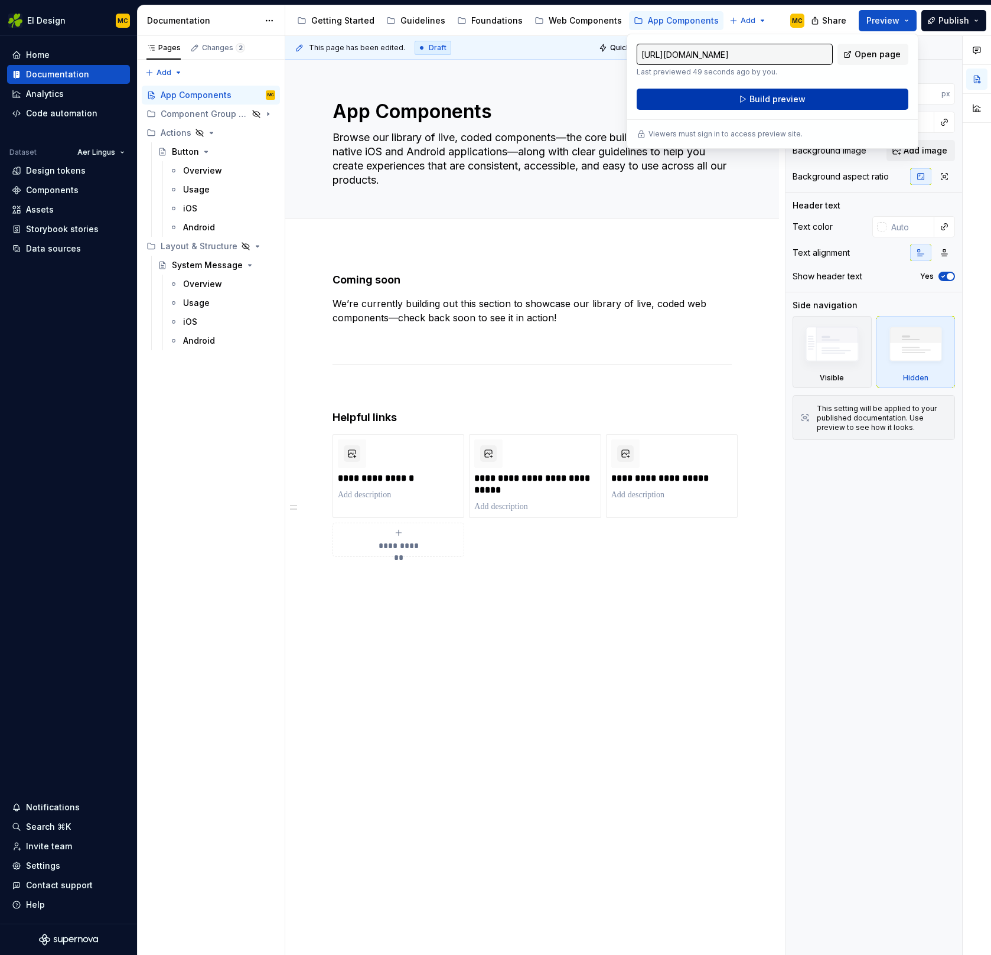
click at [841, 95] on button "Build preview" at bounding box center [773, 99] width 272 height 21
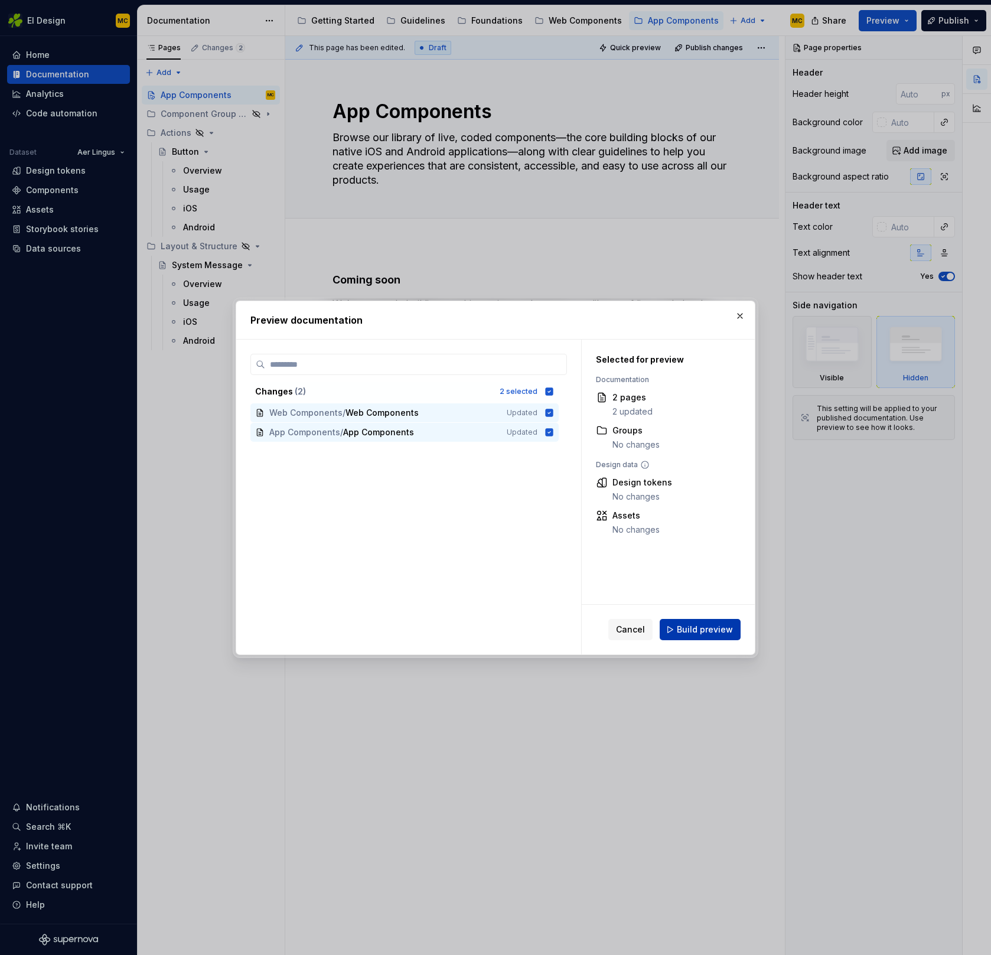
click at [700, 633] on span "Build preview" at bounding box center [705, 630] width 56 height 12
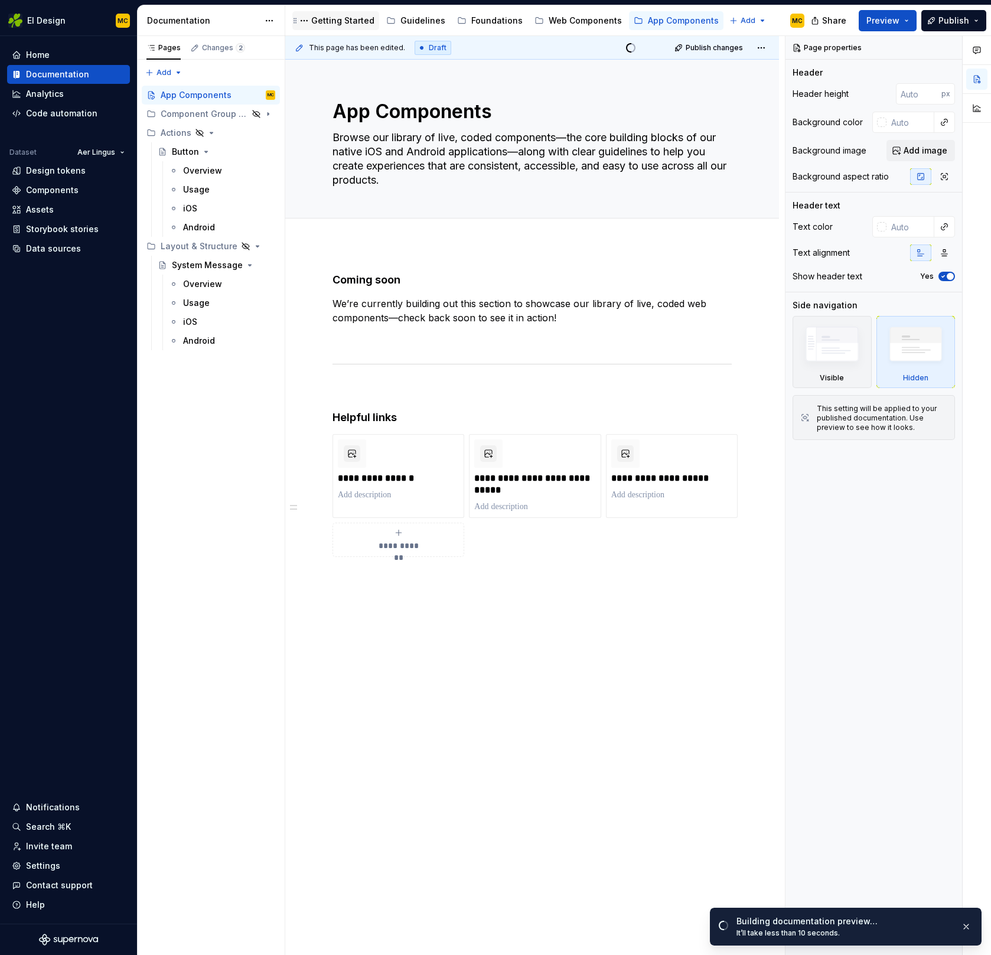
click at [335, 21] on div "Getting Started" at bounding box center [342, 21] width 63 height 12
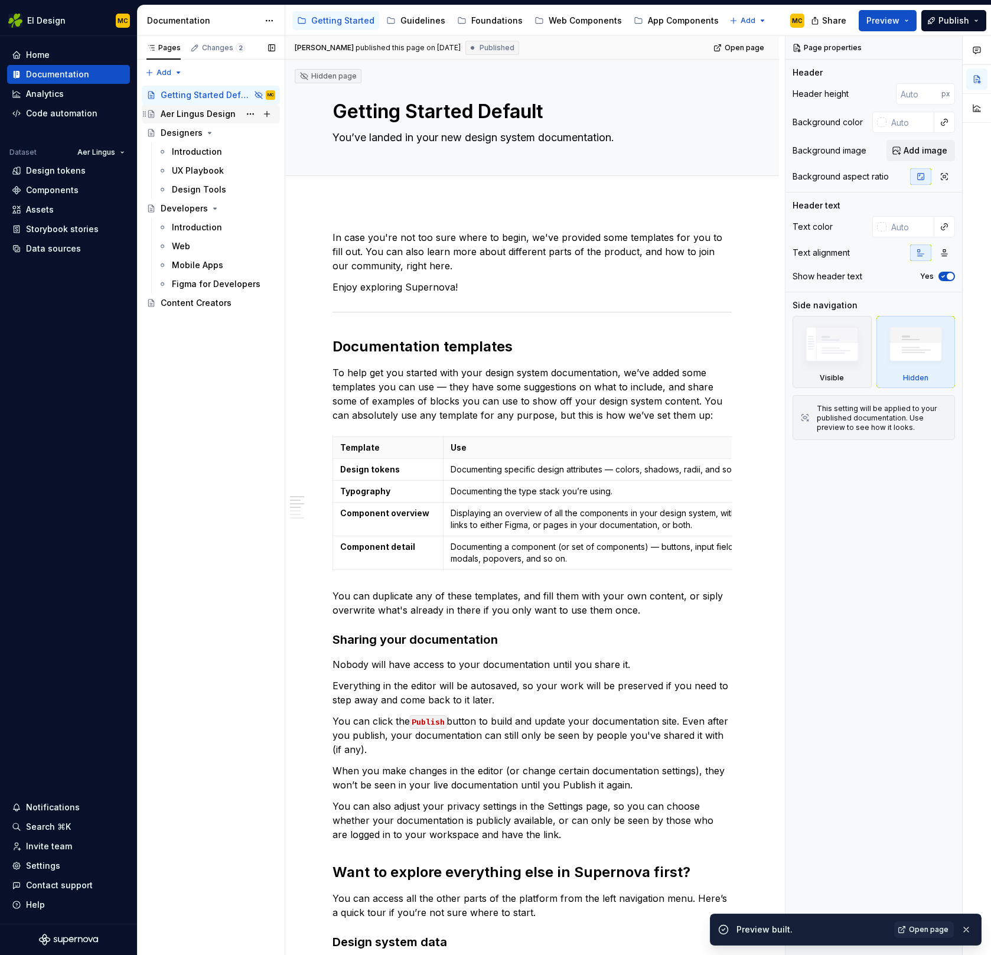
click at [203, 114] on div "Aer Lingus Design" at bounding box center [198, 114] width 75 height 12
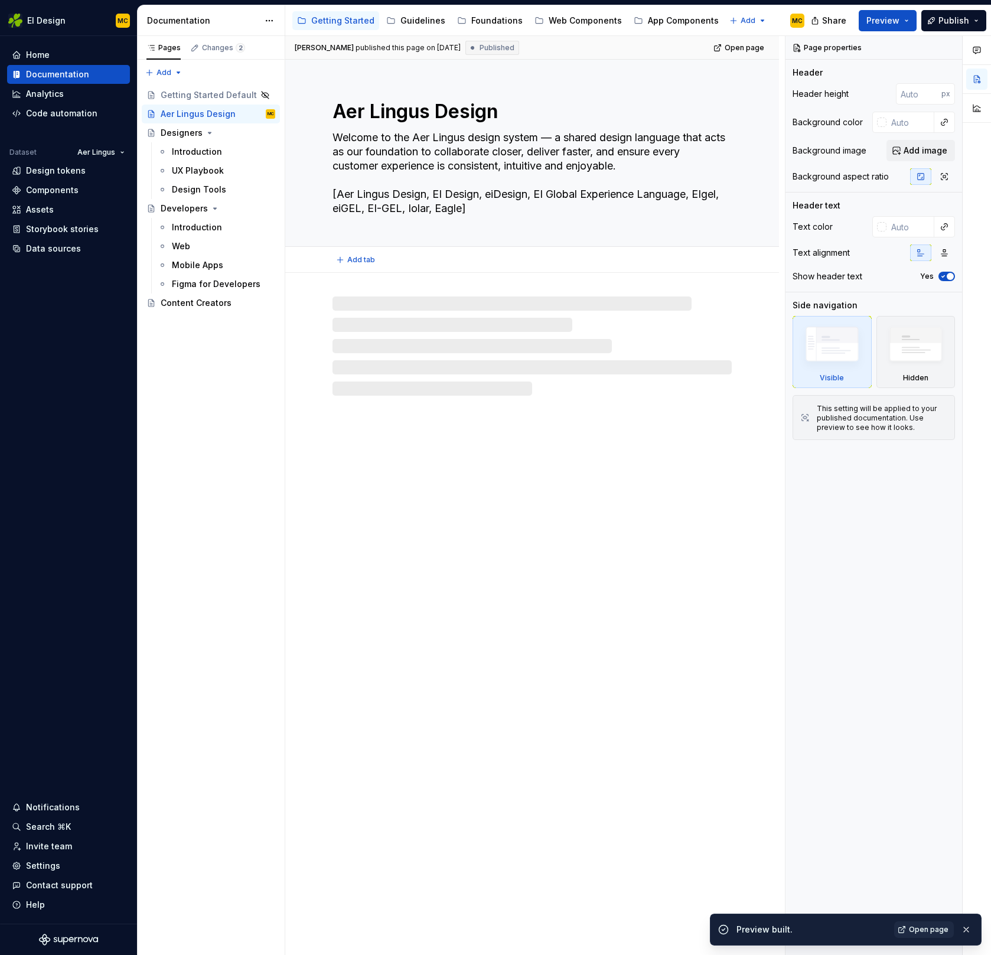
click at [755, 160] on div "Aer Lingus Design Welcome to the Aer Lingus design system — a shared design lan…" at bounding box center [532, 153] width 494 height 187
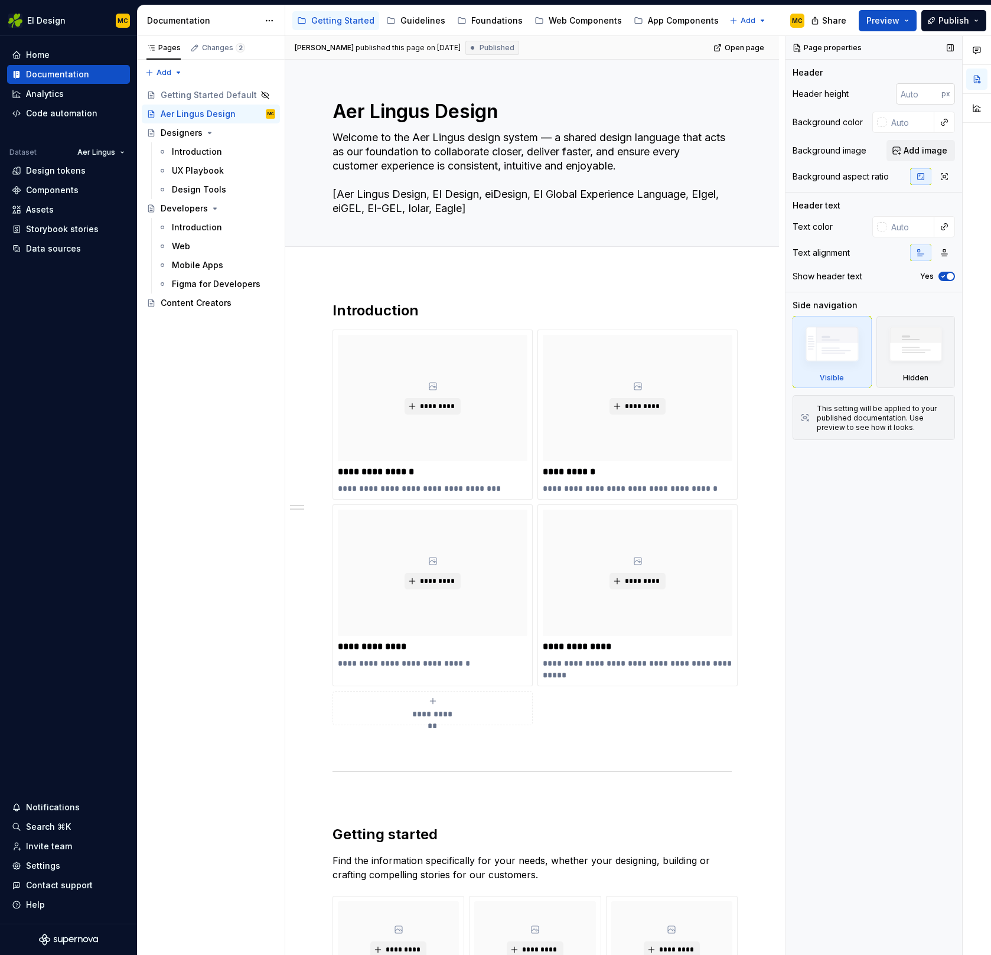
type textarea "*"
click at [921, 101] on input "number" at bounding box center [918, 93] width 45 height 21
type input "420"
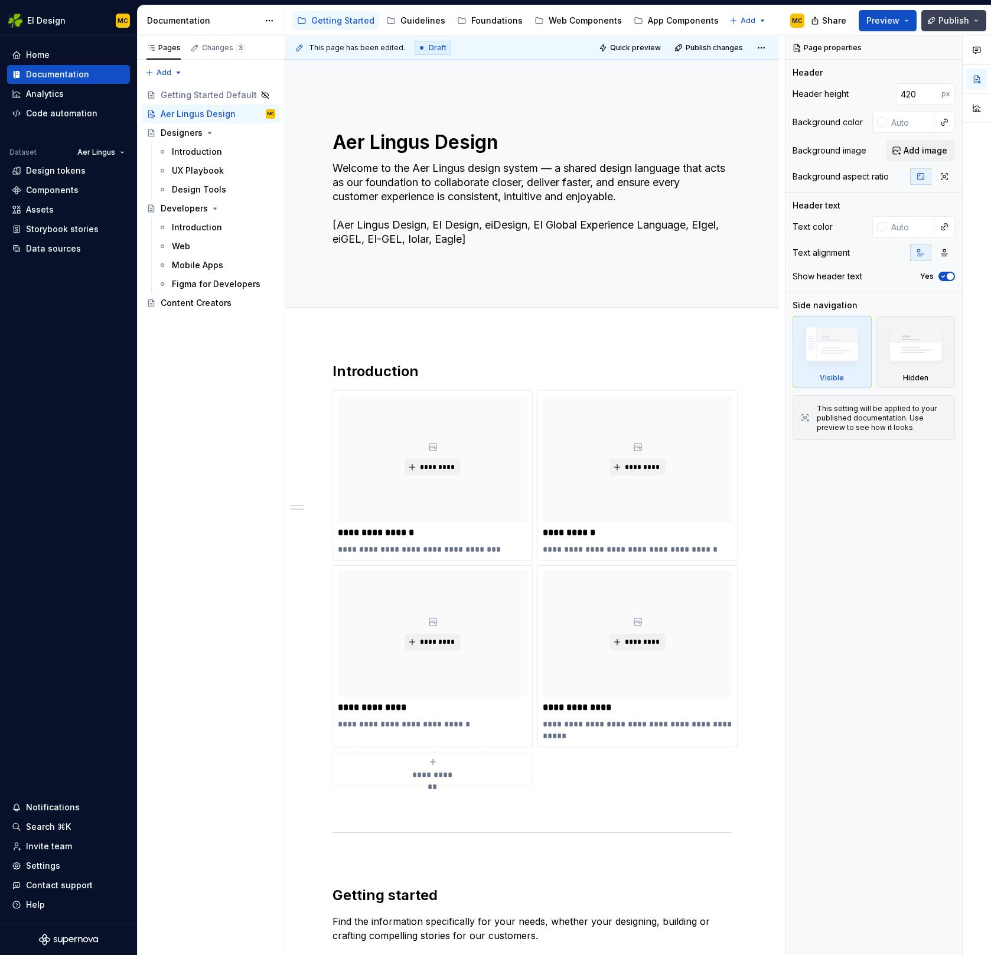
click at [963, 17] on span "Publish" at bounding box center [953, 21] width 31 height 12
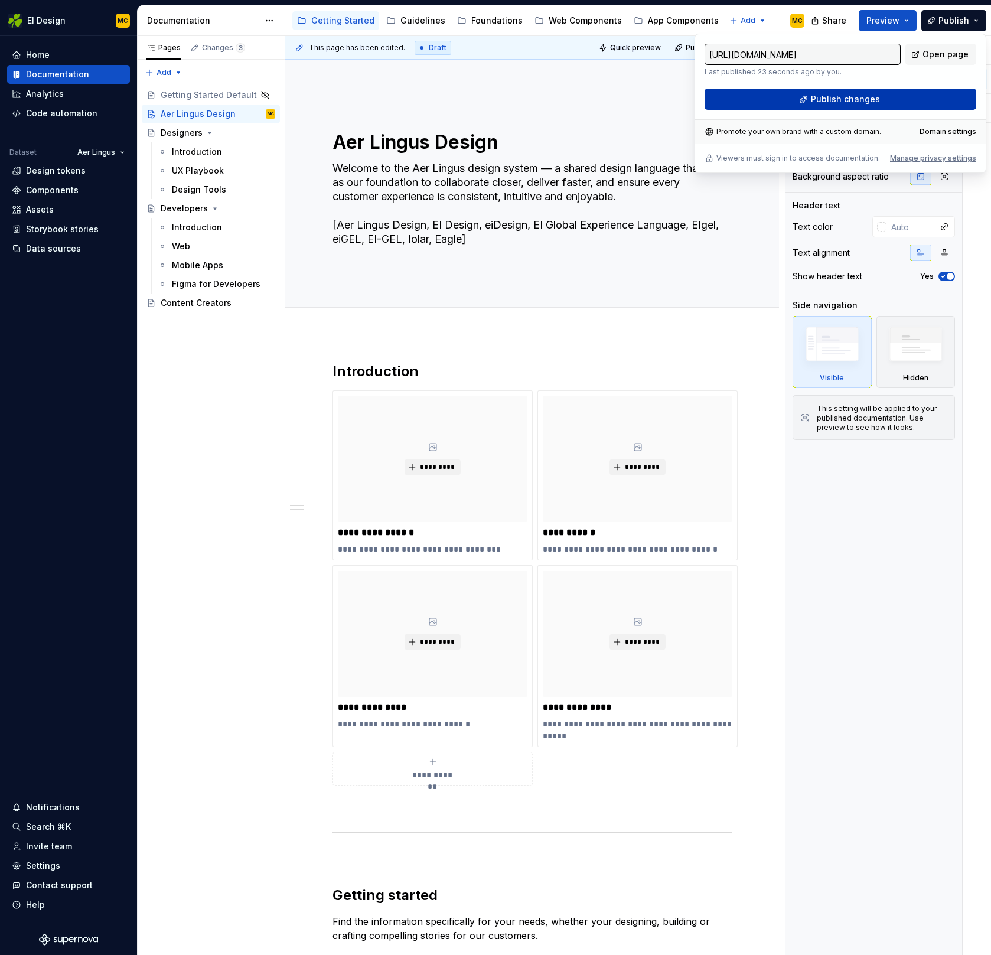
click at [900, 99] on button "Publish changes" at bounding box center [840, 99] width 272 height 21
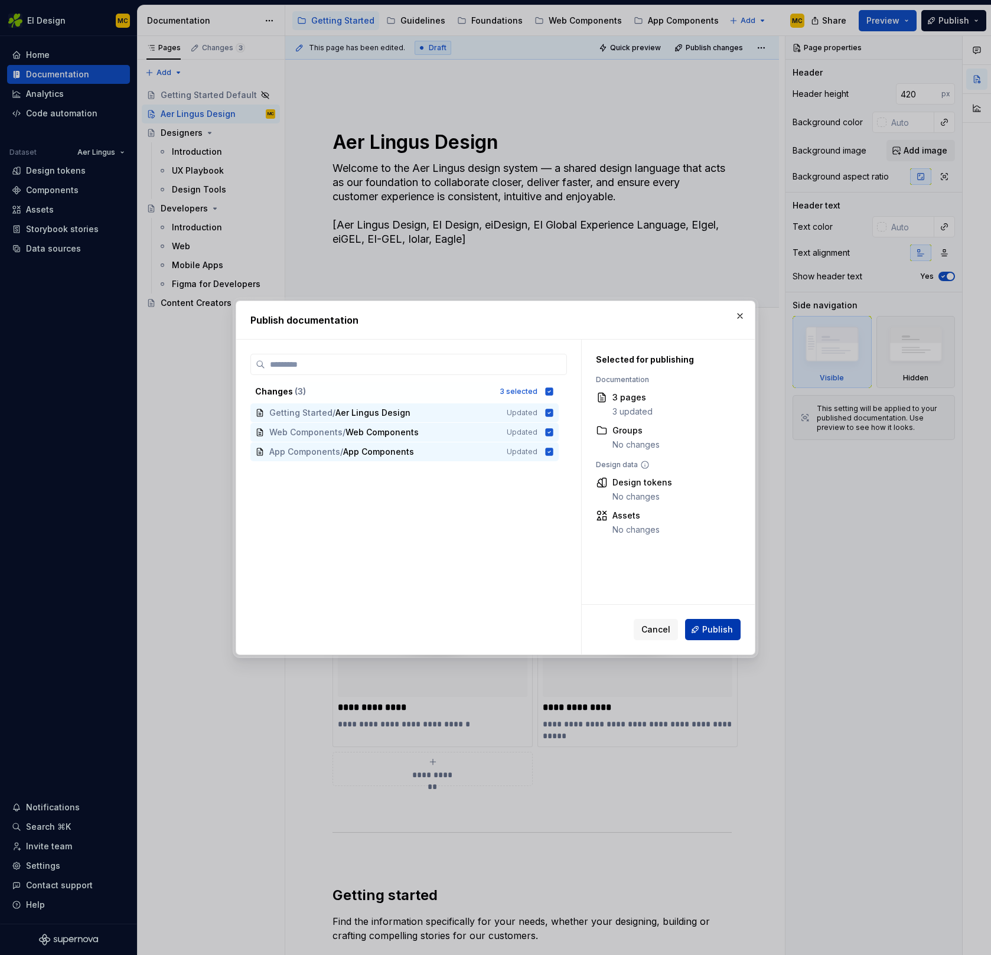
click at [722, 627] on span "Publish" at bounding box center [717, 630] width 31 height 12
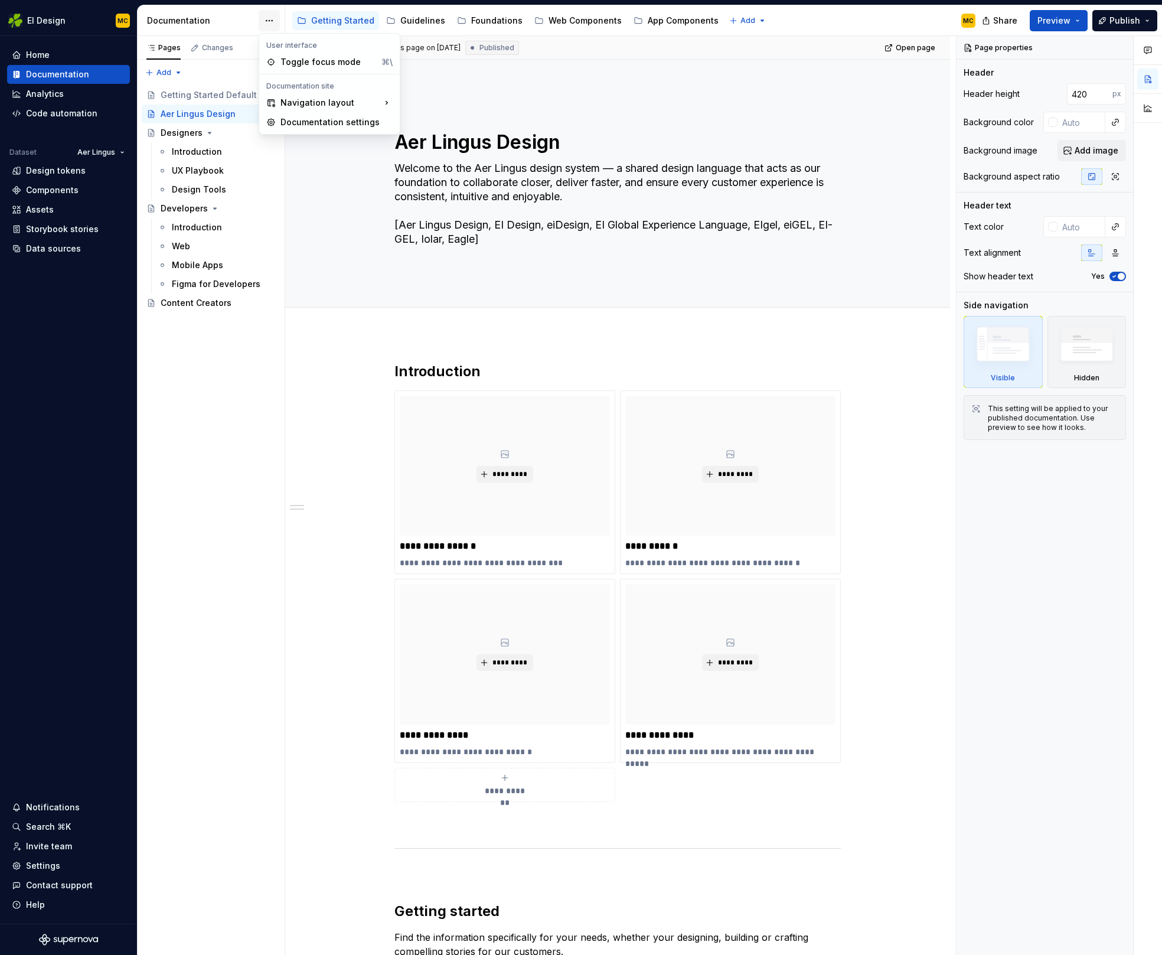
click at [262, 19] on html "EI Design MC Home Documentation Analytics Code automation Dataset Aer Lingus De…" at bounding box center [581, 477] width 1162 height 955
click at [307, 120] on div "Documentation settings" at bounding box center [336, 123] width 112 height 12
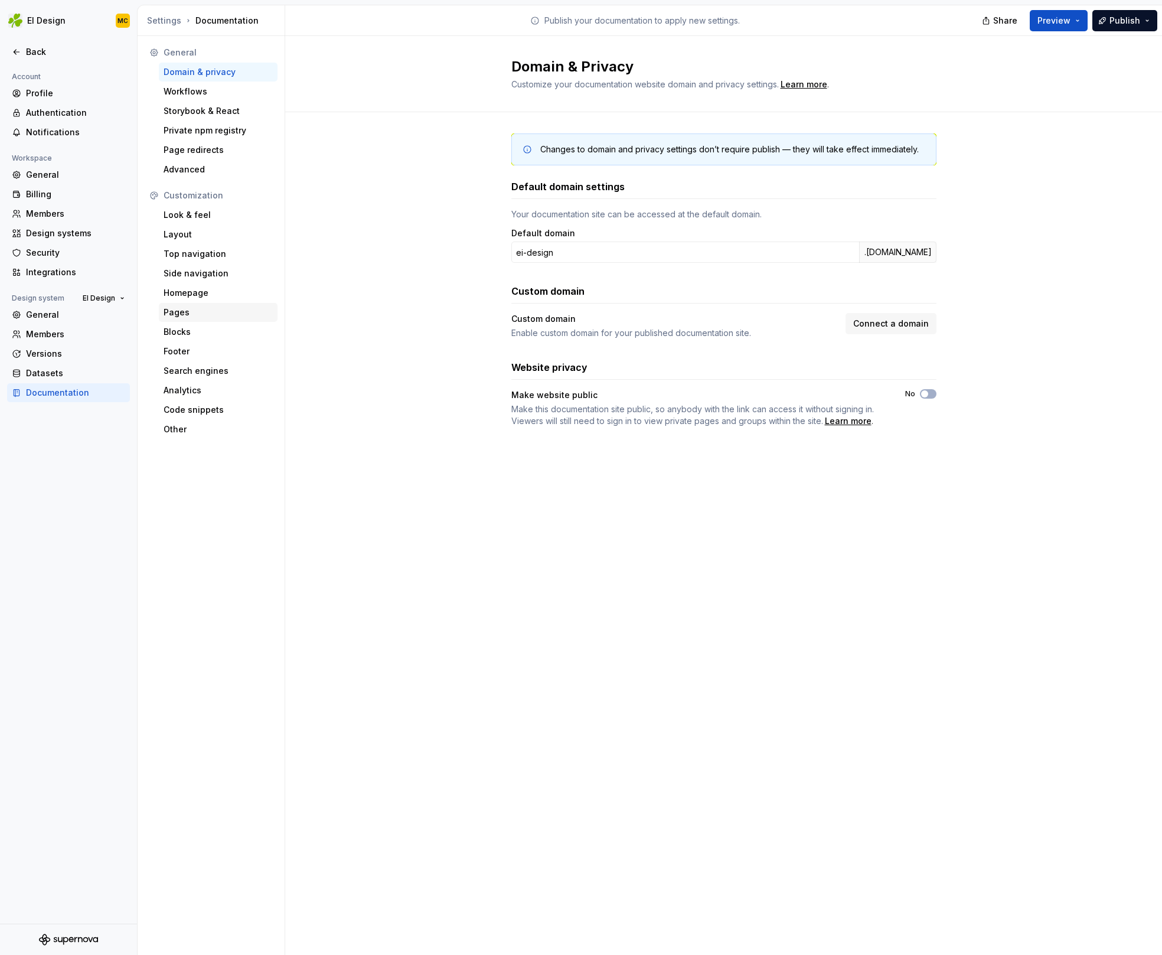
click at [195, 311] on div "Pages" at bounding box center [218, 312] width 109 height 12
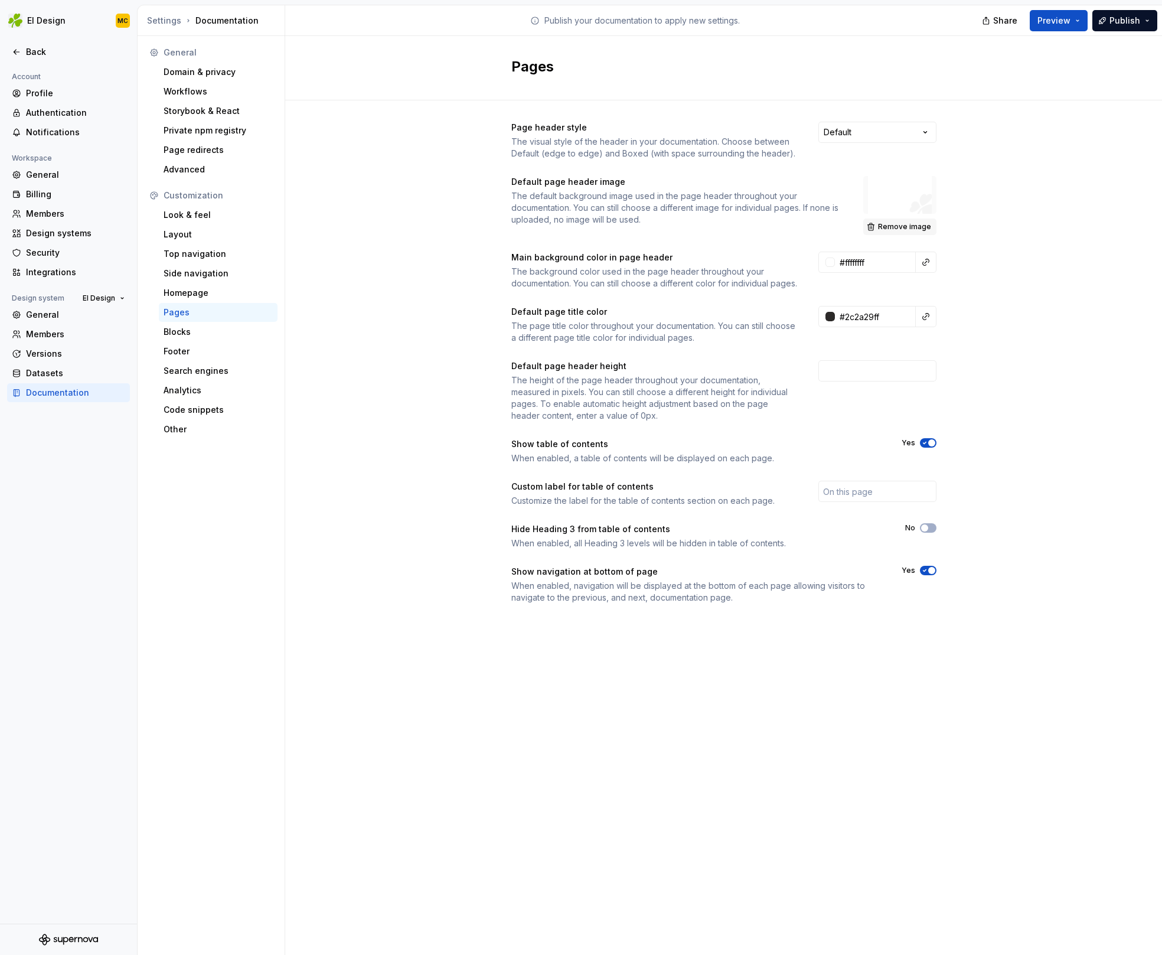
click at [912, 227] on span "Remove image" at bounding box center [904, 226] width 53 height 9
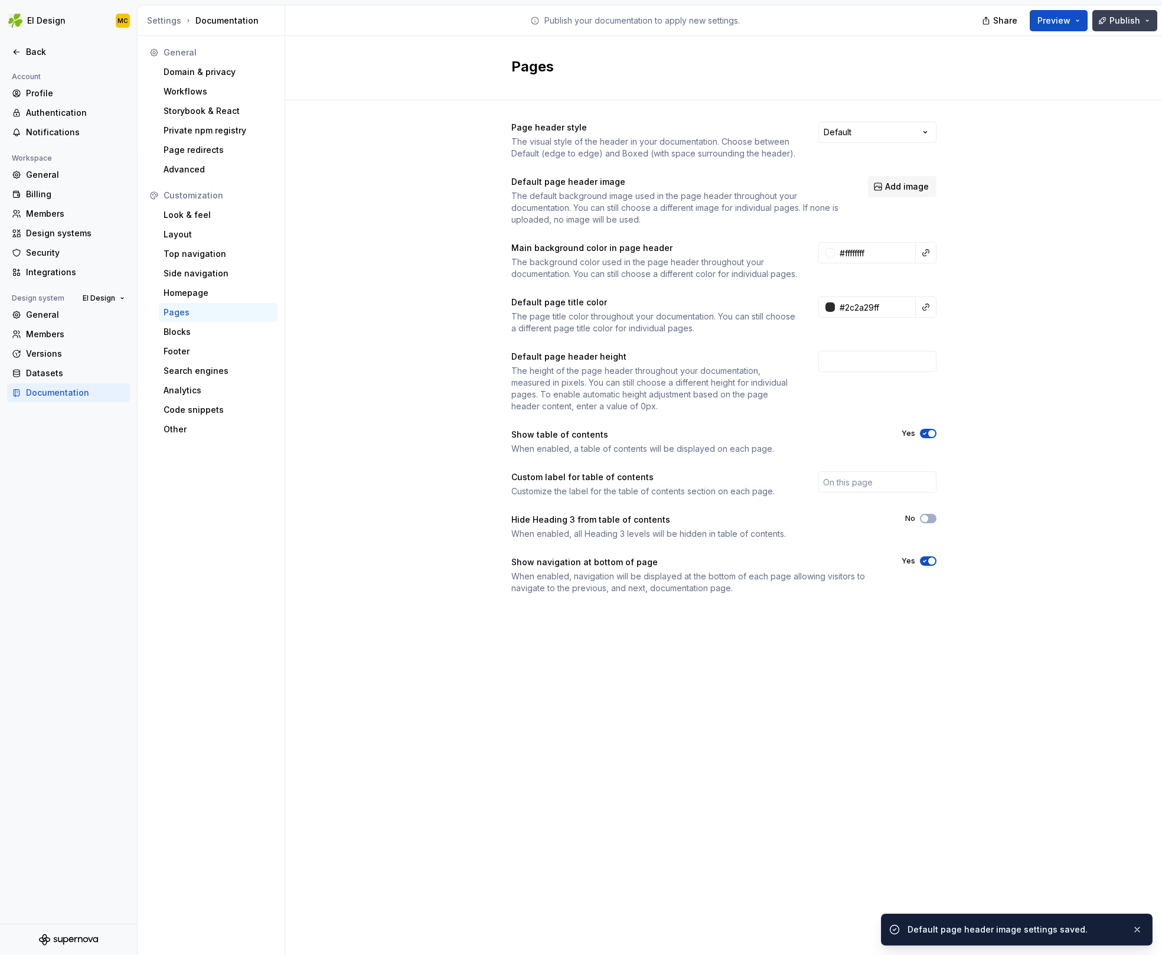
click at [1130, 22] on span "Publish" at bounding box center [1125, 21] width 31 height 12
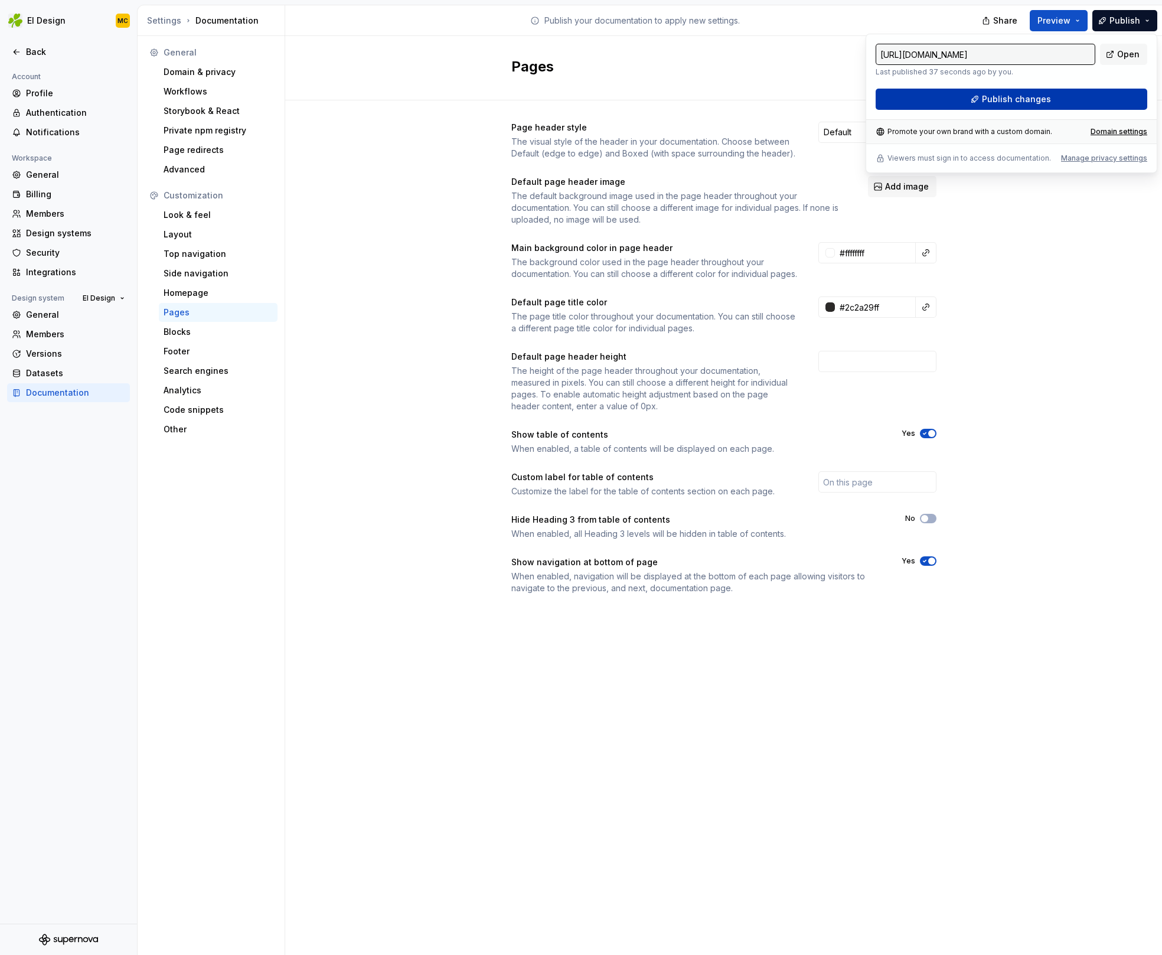
click at [1079, 94] on button "Publish changes" at bounding box center [1012, 99] width 272 height 21
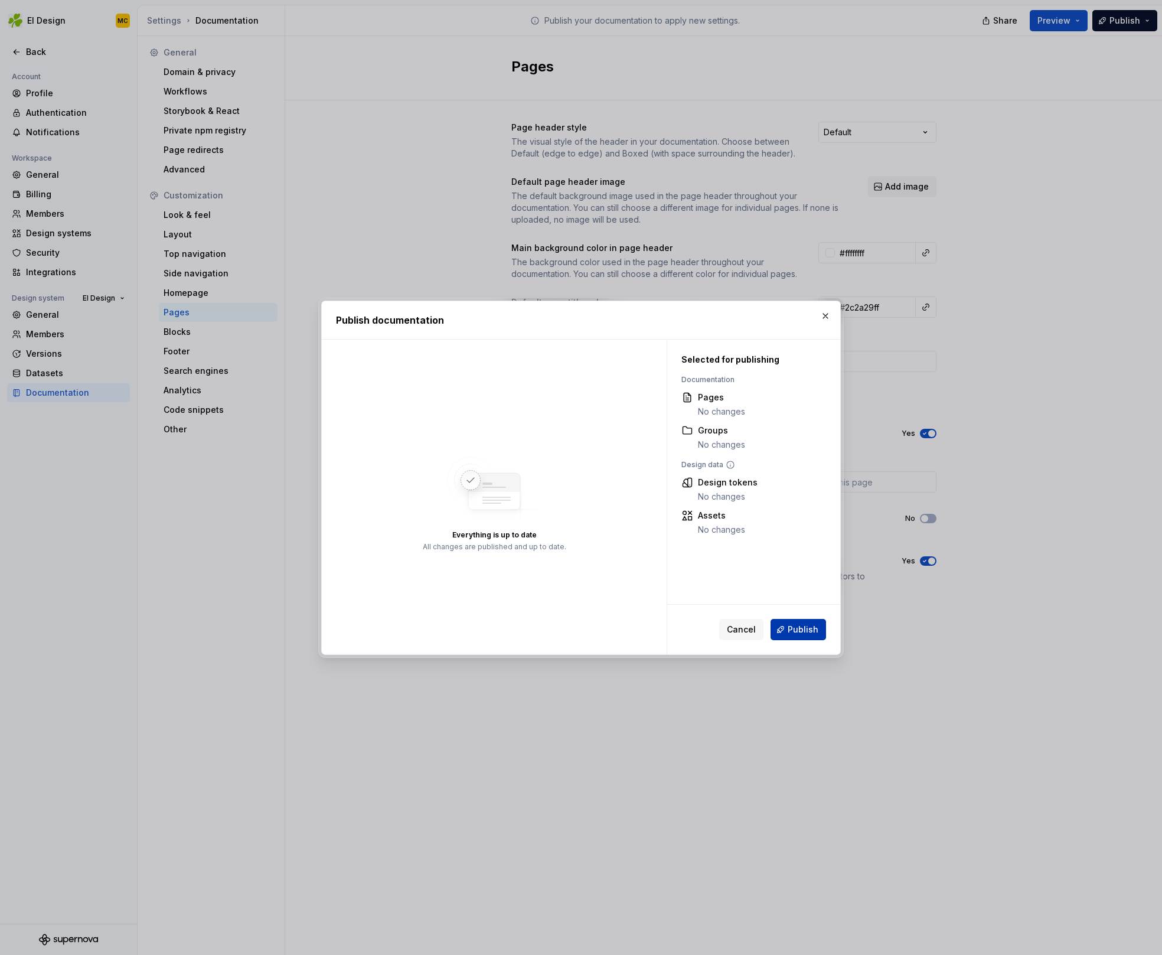
click at [814, 629] on span "Publish" at bounding box center [803, 630] width 31 height 12
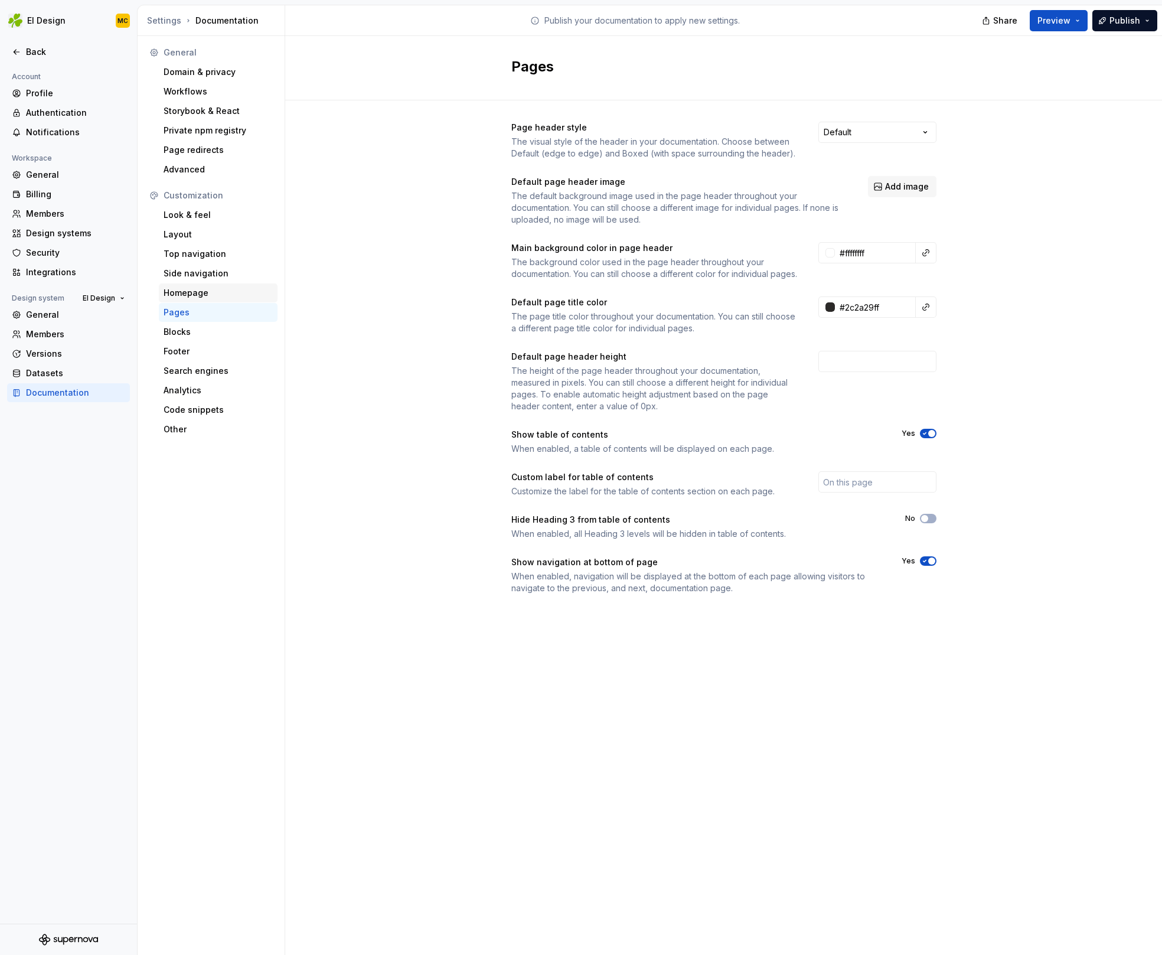
click at [221, 295] on div "Homepage" at bounding box center [218, 293] width 109 height 12
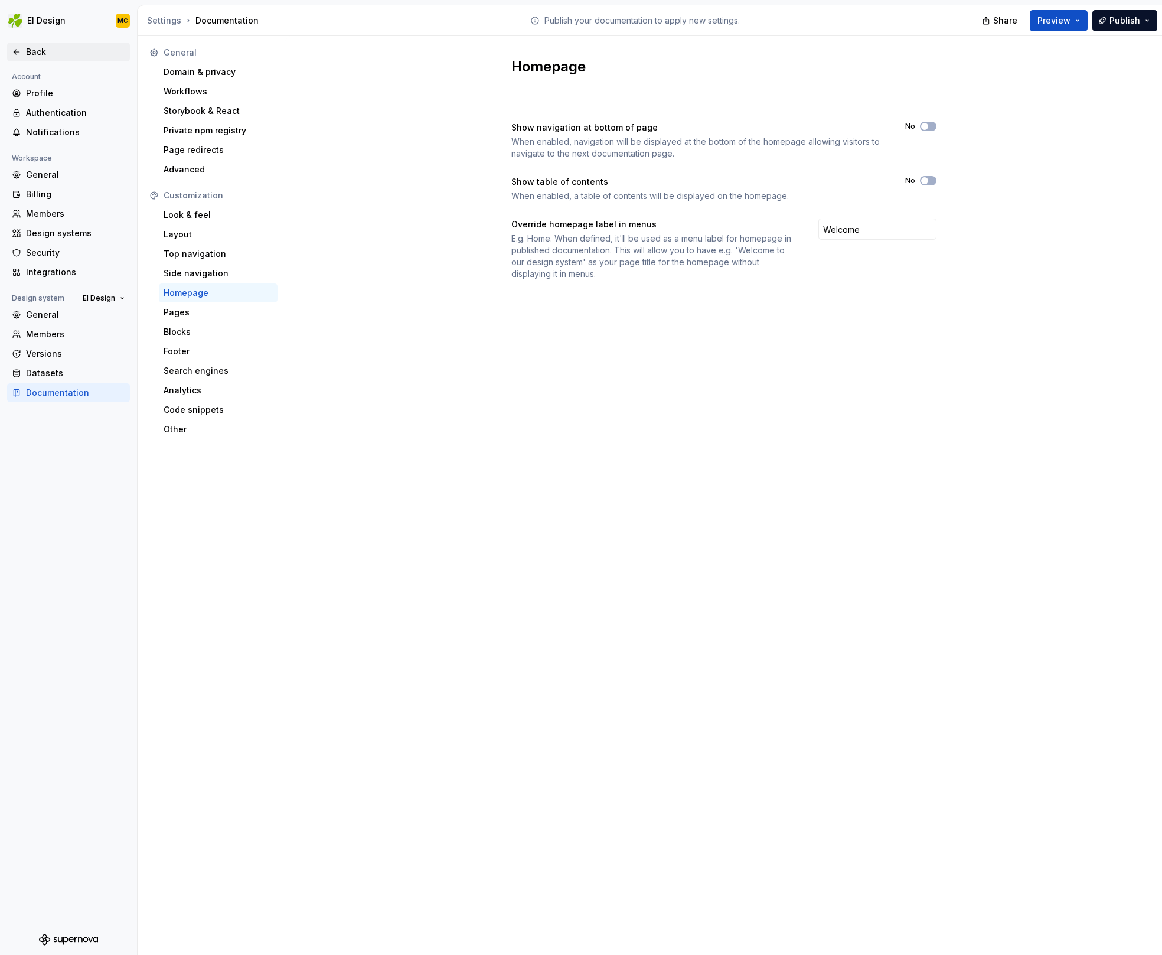
click at [32, 53] on div "Back" at bounding box center [75, 52] width 99 height 12
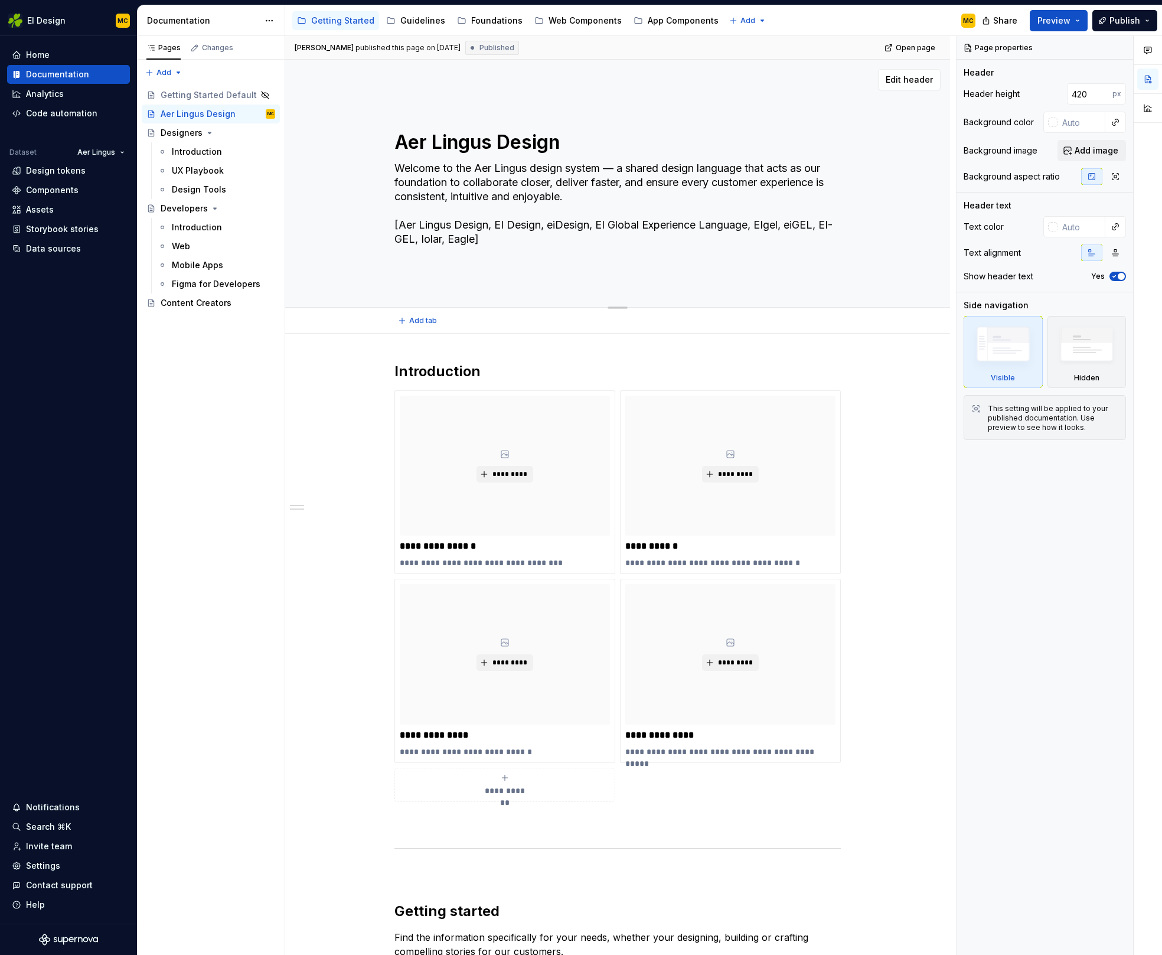
click at [518, 239] on textarea "Welcome to the Aer Lingus design system — a shared design language that acts as…" at bounding box center [615, 204] width 446 height 90
click at [514, 240] on textarea "Welcome to the Aer Lingus design system — a shared design language that acts as…" at bounding box center [615, 204] width 446 height 90
drag, startPoint x: 514, startPoint y: 240, endPoint x: 396, endPoint y: 222, distance: 119.5
click at [396, 222] on textarea "Welcome to the Aer Lingus design system — a shared design language that acts as…" at bounding box center [615, 204] width 446 height 90
click at [557, 195] on textarea "Welcome to the Aer Lingus design system — a shared design language that acts as…" at bounding box center [615, 204] width 446 height 90
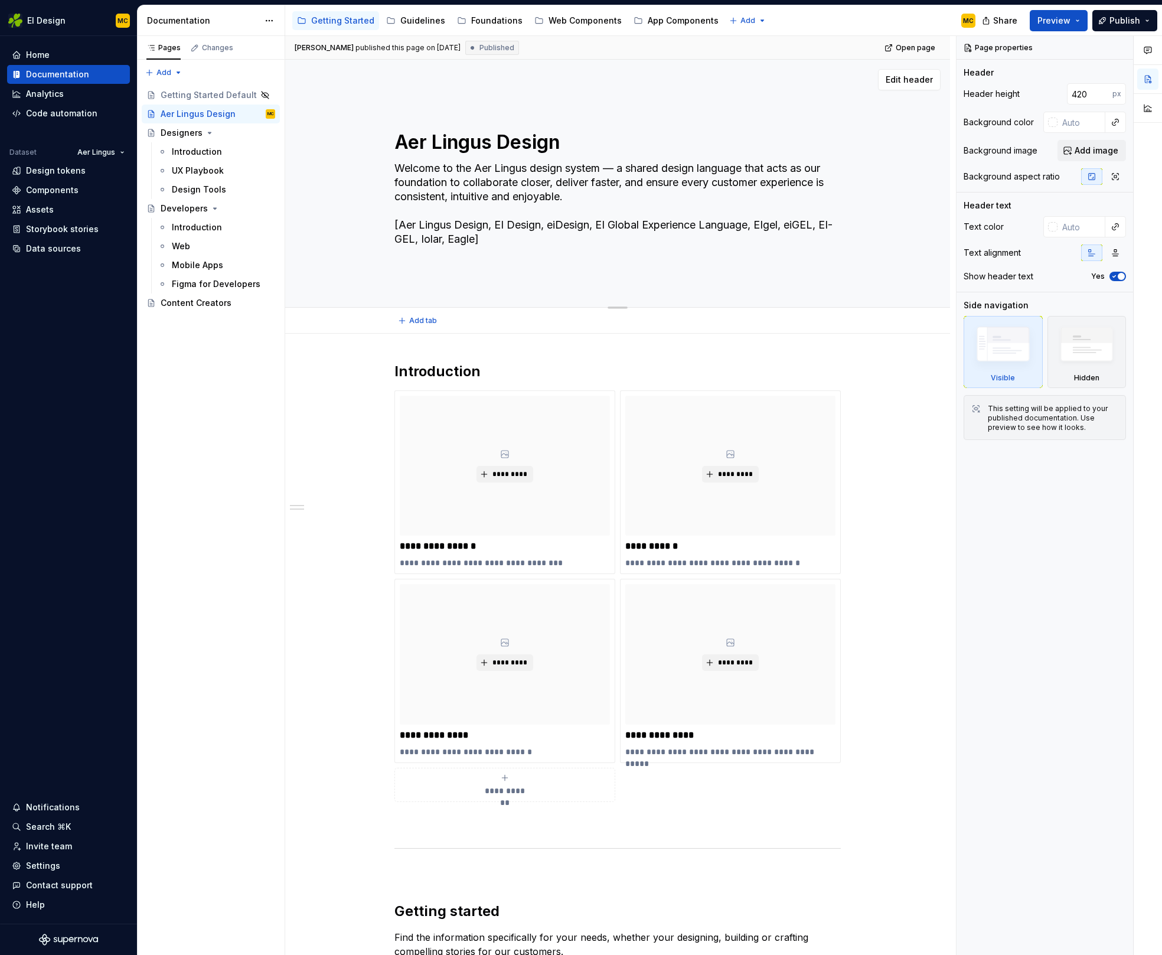
drag, startPoint x: 583, startPoint y: 196, endPoint x: 396, endPoint y: 170, distance: 189.6
click at [396, 170] on textarea "Welcome to the Aer Lingus design system — a shared design language that acts as…" at bounding box center [615, 204] width 446 height 90
type textarea "*"
type textarea "[Aer Lingus Design, EI Design, eiDesign, EI Global Experience Language, EIgel, …"
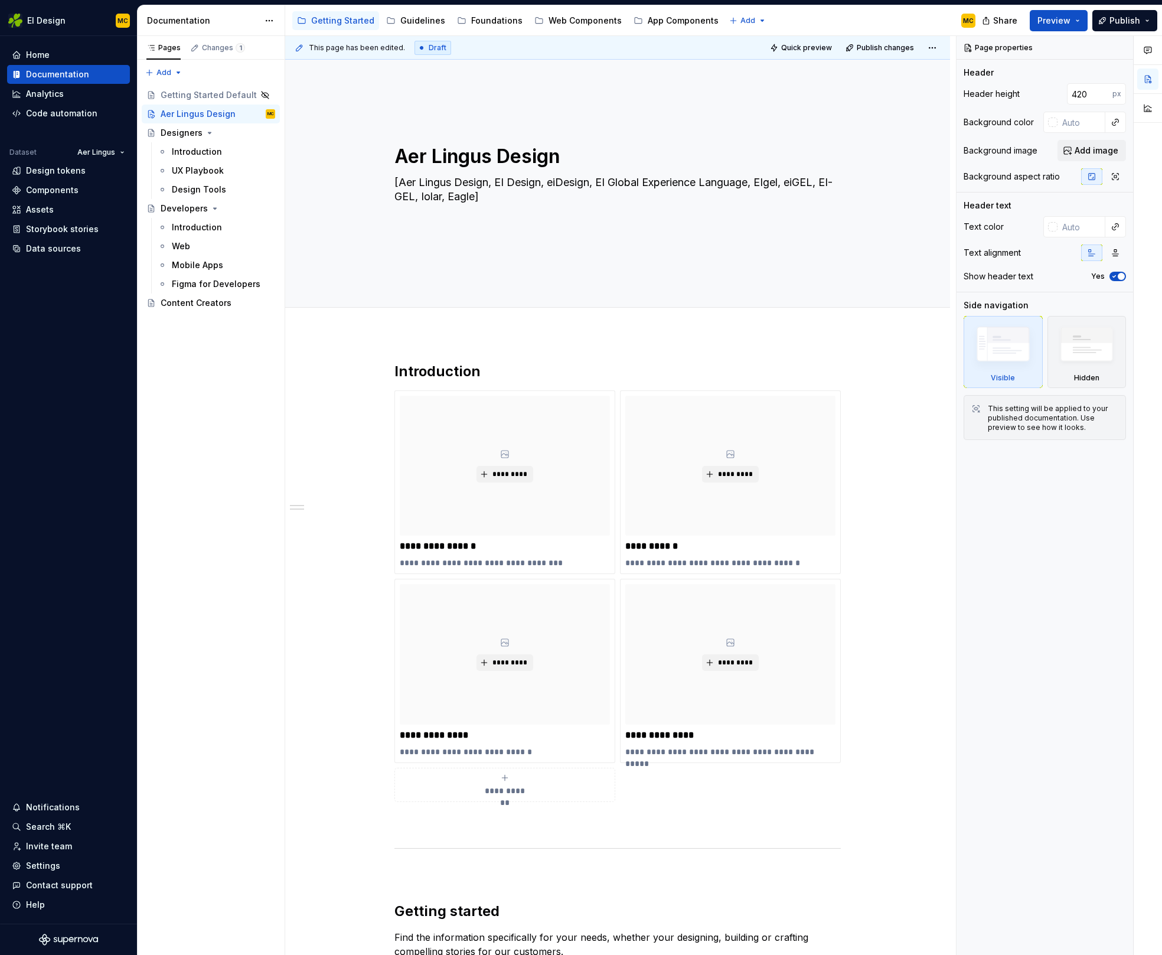
type textarea "*"
type textarea "[Aer Lingus Design, EI Design, eiDesign, EI Global Experience Language, EIgel, …"
click at [515, 368] on h2 "Introduction" at bounding box center [617, 371] width 446 height 19
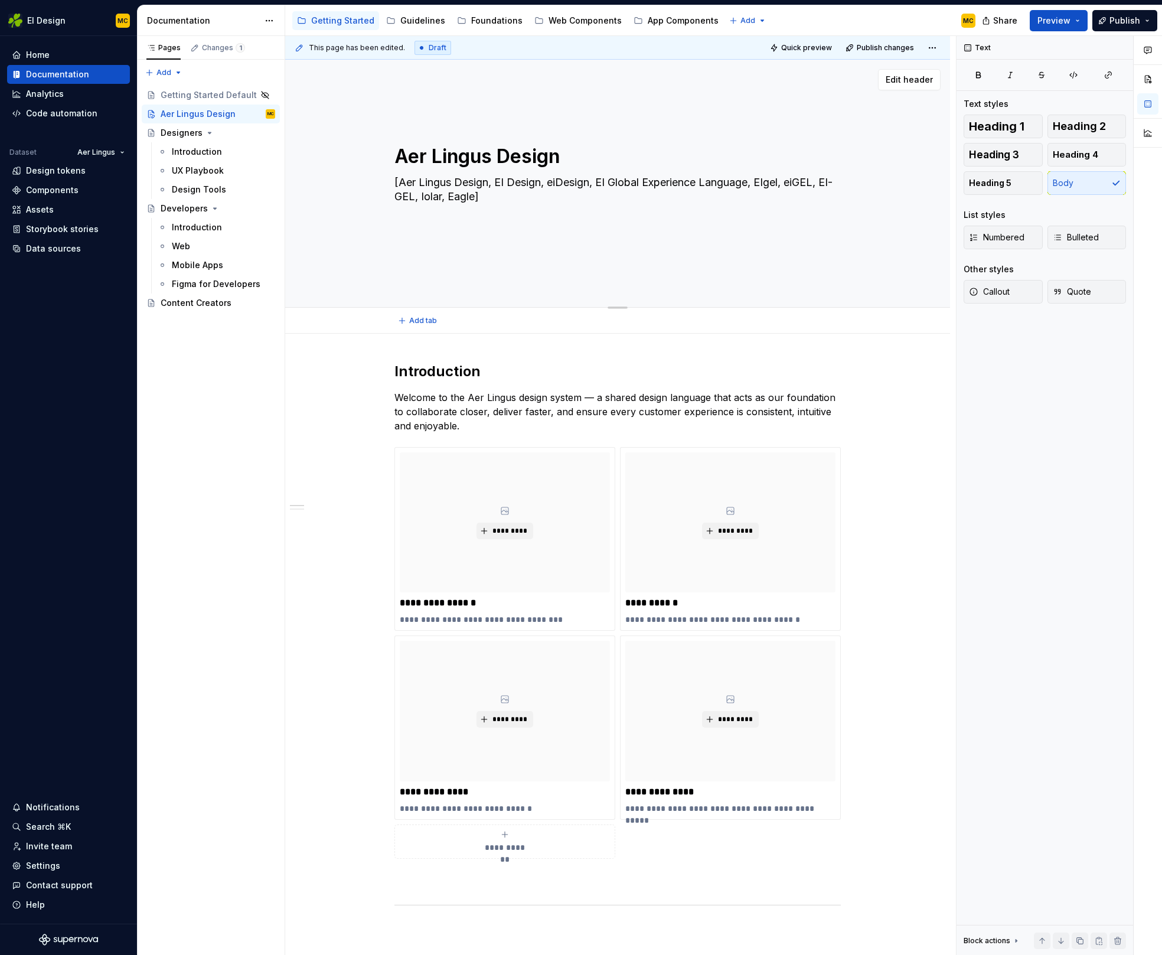
click at [472, 191] on textarea "[Aer Lingus Design, EI Design, eiDesign, EI Global Experience Language, EIgel, …" at bounding box center [615, 203] width 446 height 61
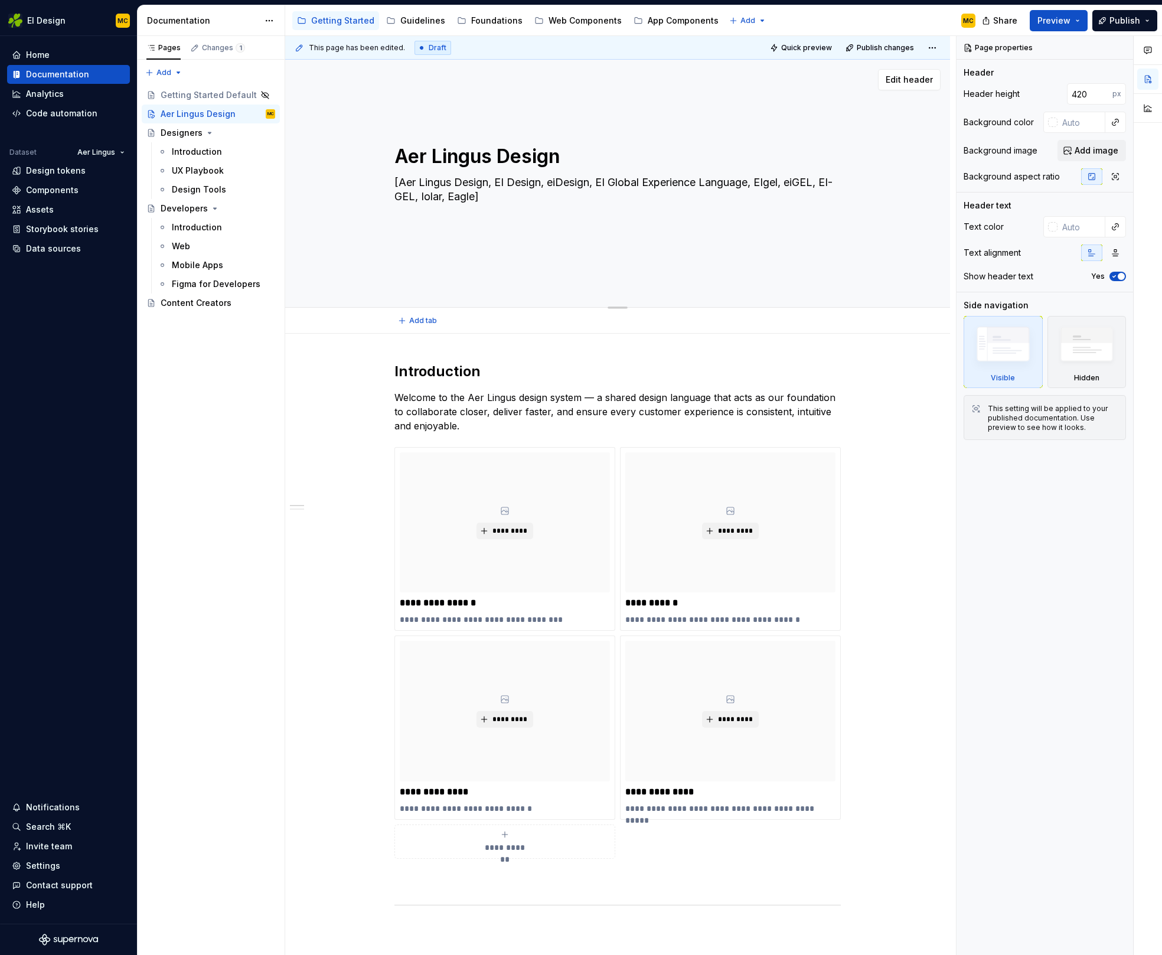
click at [526, 213] on textarea "[Aer Lingus Design, EI Design, eiDesign, EI Global Experience Language, EIgel, …" at bounding box center [615, 203] width 446 height 61
type textarea "*"
type textarea "[Aer Lingus Design, EI Design, eiDesign, EI Global Experience Language, EIgel, …"
type textarea "*"
type textarea "[Aer Lingus Design, EI Design, eiDesign, EI Global Experience Language, EIgel, …"
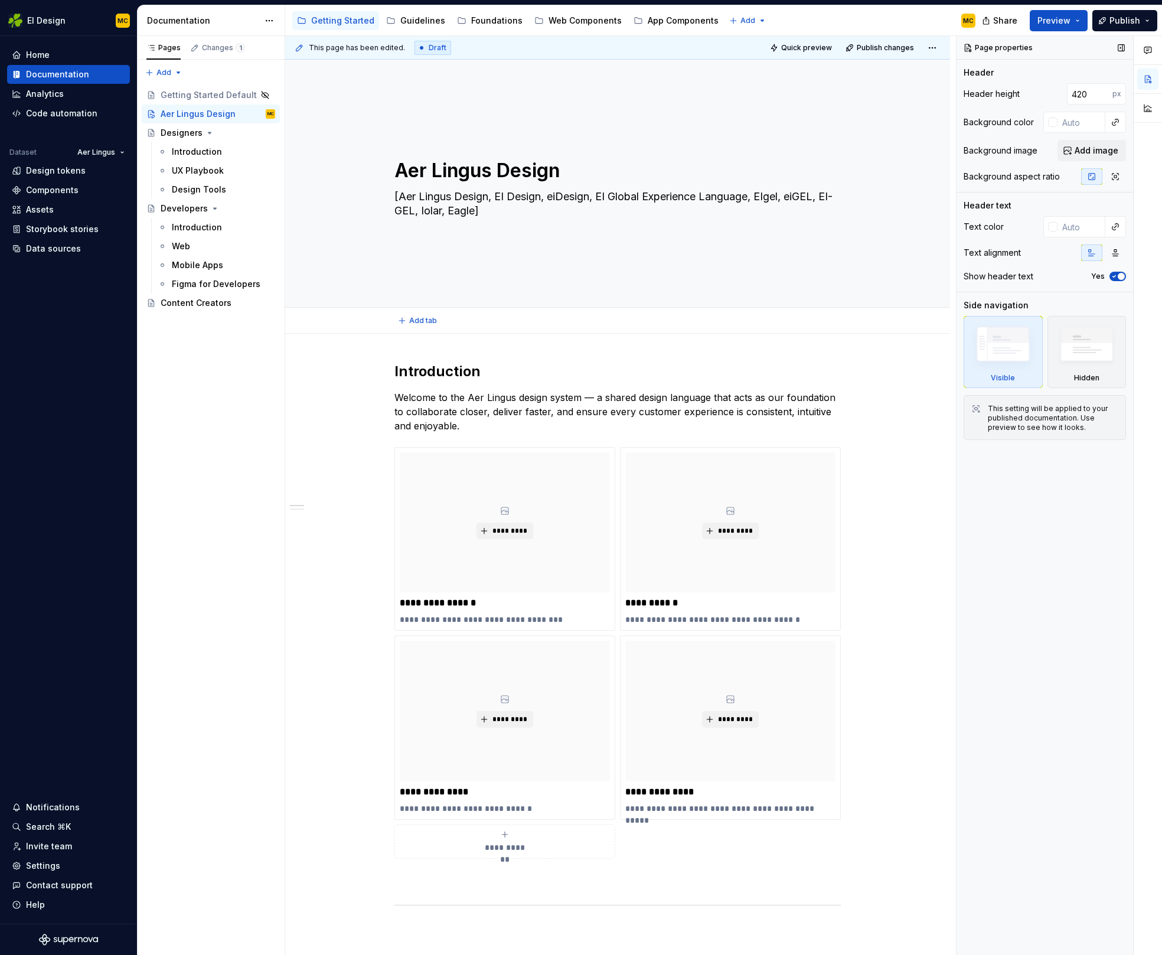
type textarea "*"
type textarea "[Aer Lingus Design, EI Design, eiDesign, EI Global Experience Language, EIgel, …"
click at [1094, 94] on input "420" at bounding box center [1089, 93] width 45 height 21
type input "600"
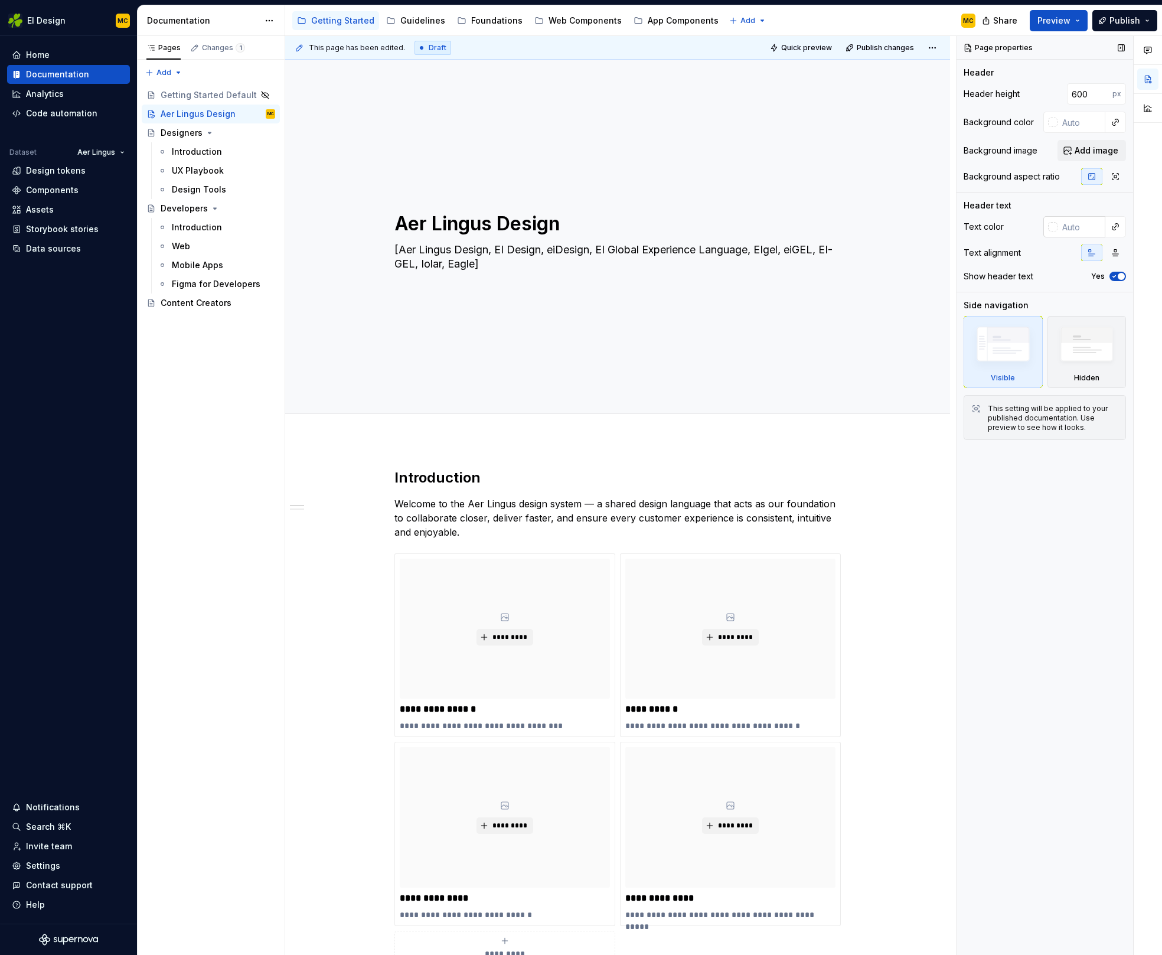
click at [1074, 224] on input "text" at bounding box center [1082, 226] width 48 height 21
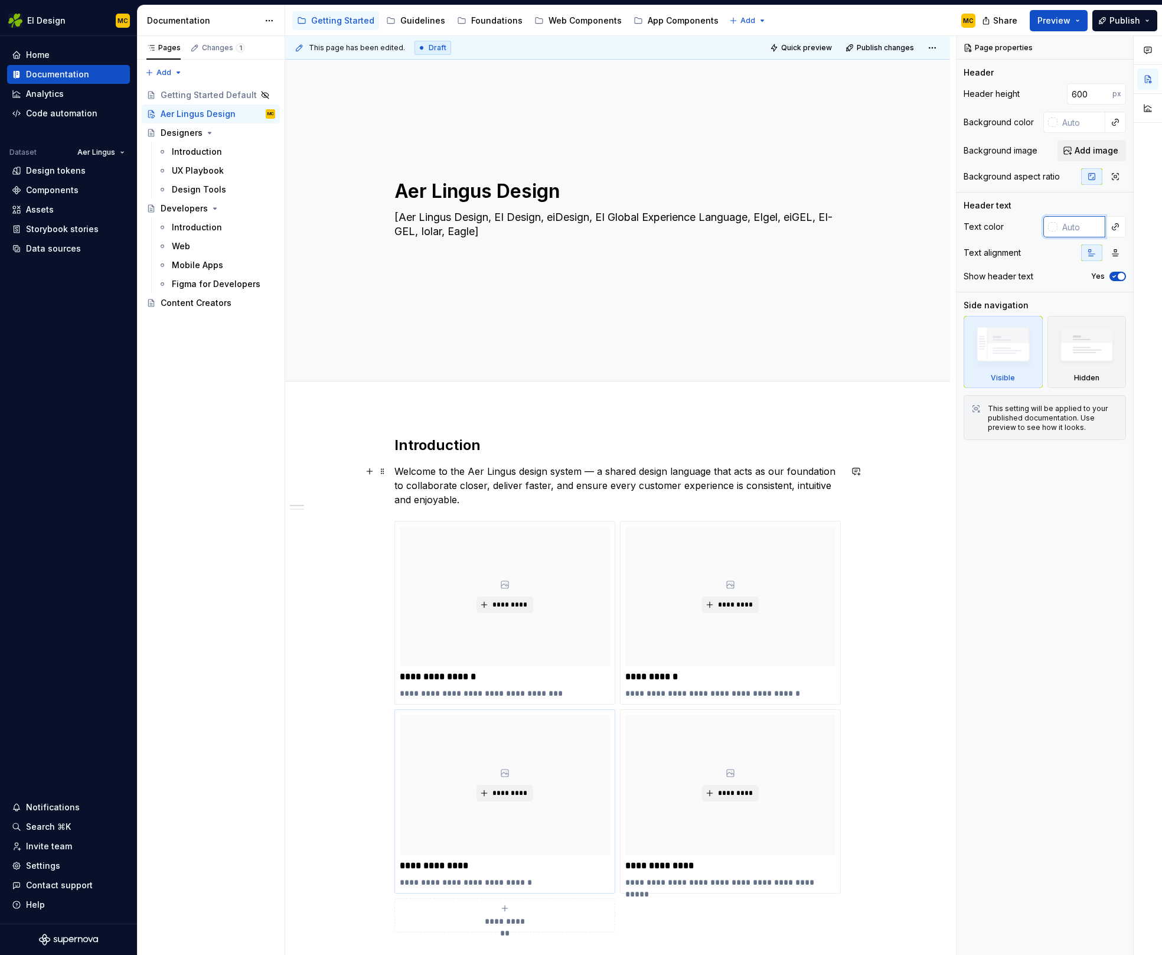
scroll to position [31, 0]
click at [1082, 99] on input "600" at bounding box center [1089, 93] width 45 height 21
type textarea "*"
type input "600"
click at [1107, 19] on button "Publish" at bounding box center [1124, 20] width 65 height 21
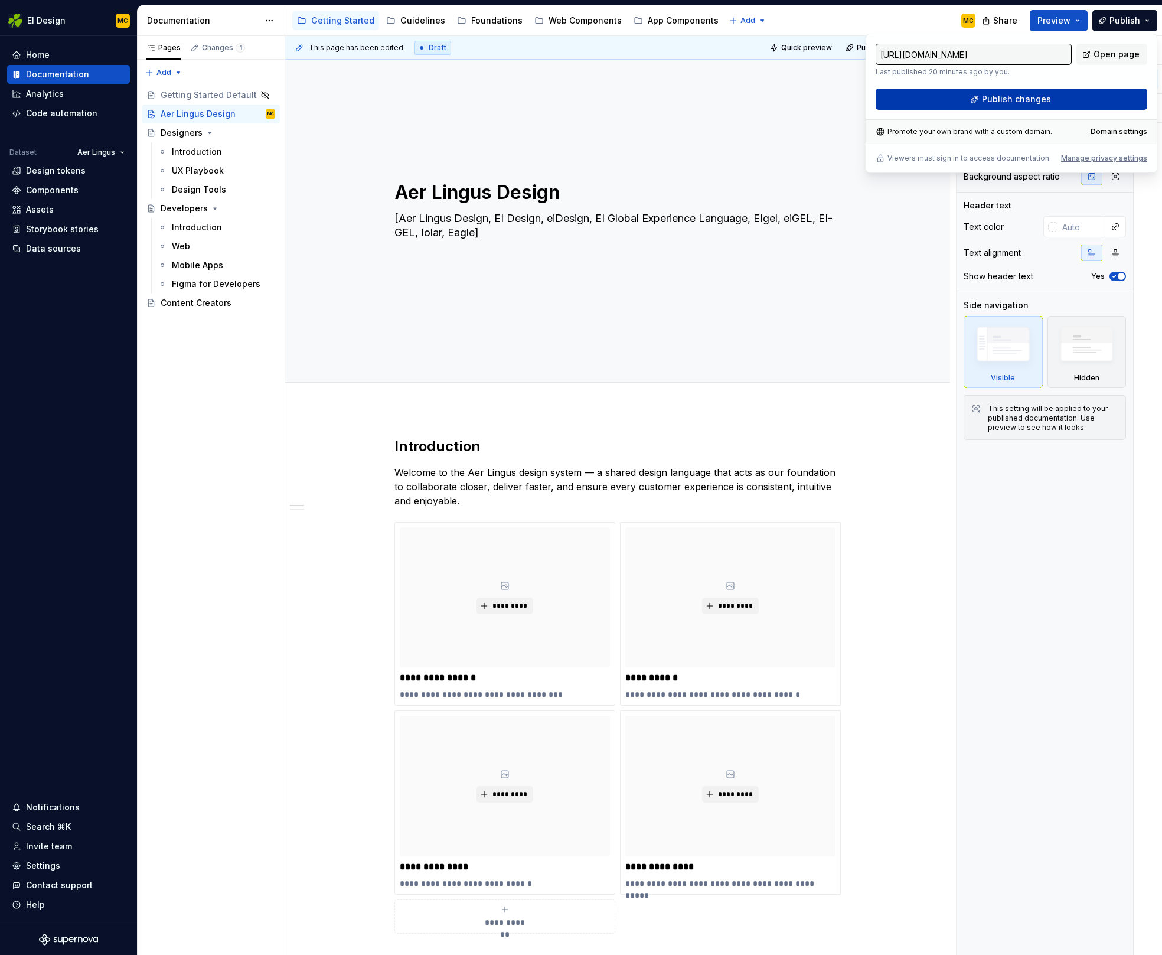
click at [1069, 96] on button "Publish changes" at bounding box center [1012, 99] width 272 height 21
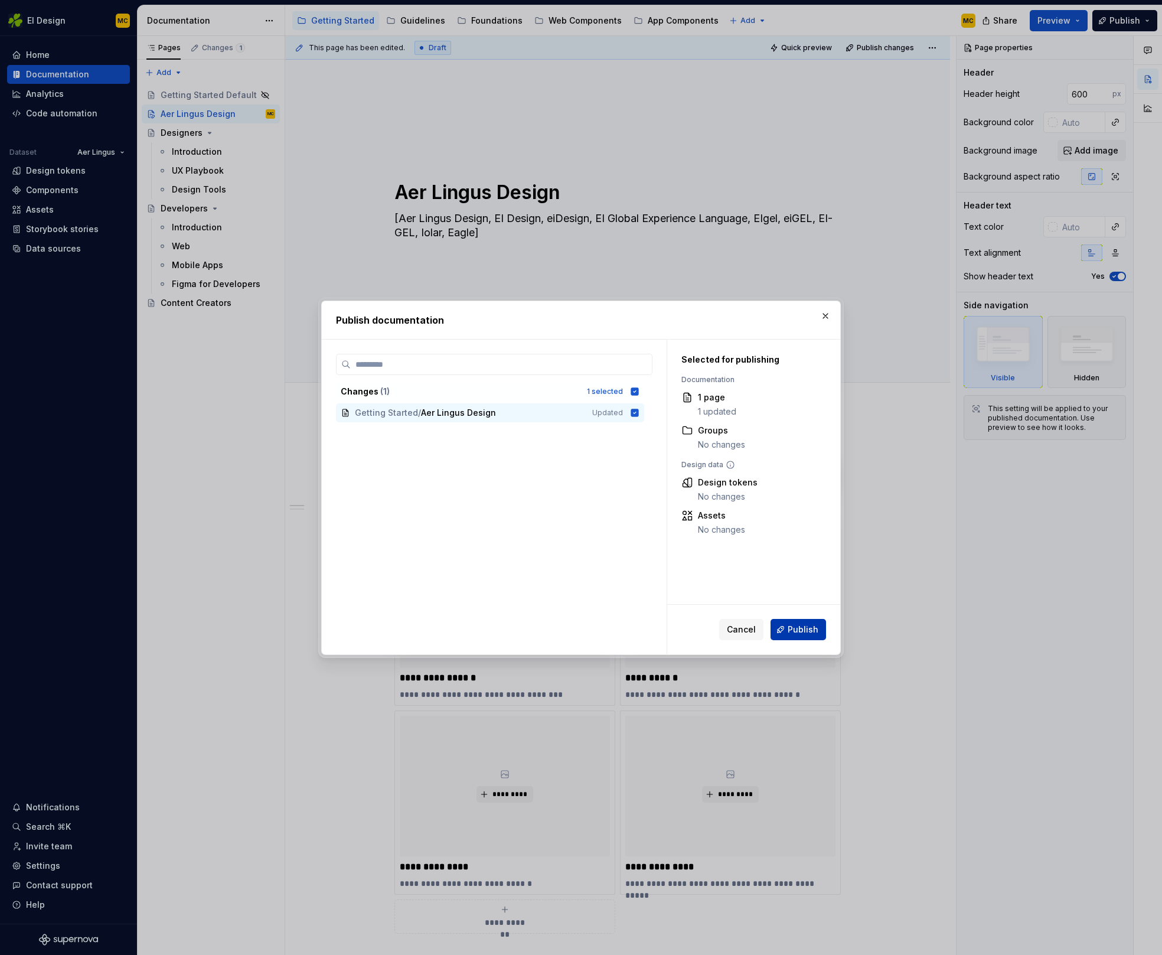
click at [804, 627] on span "Publish" at bounding box center [803, 630] width 31 height 12
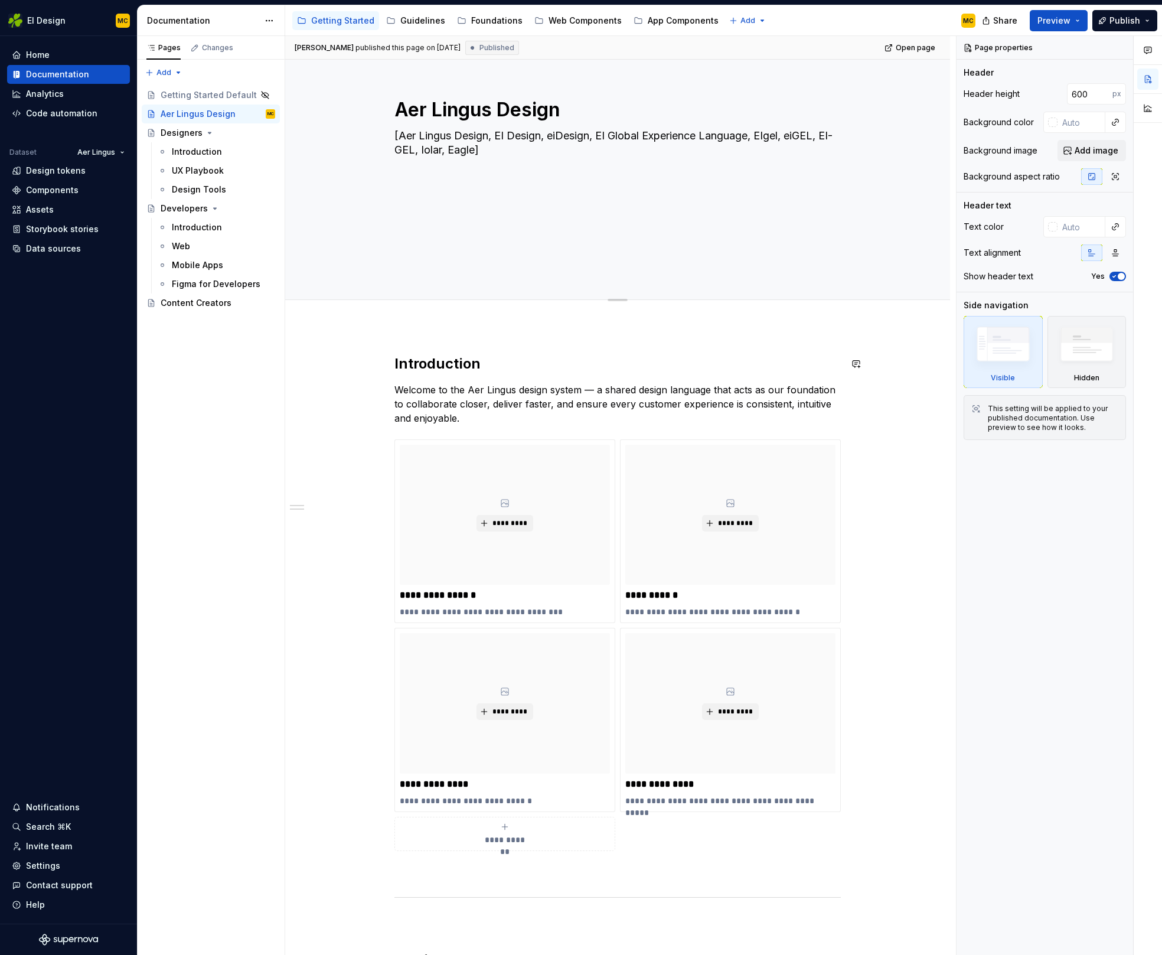
scroll to position [118, 0]
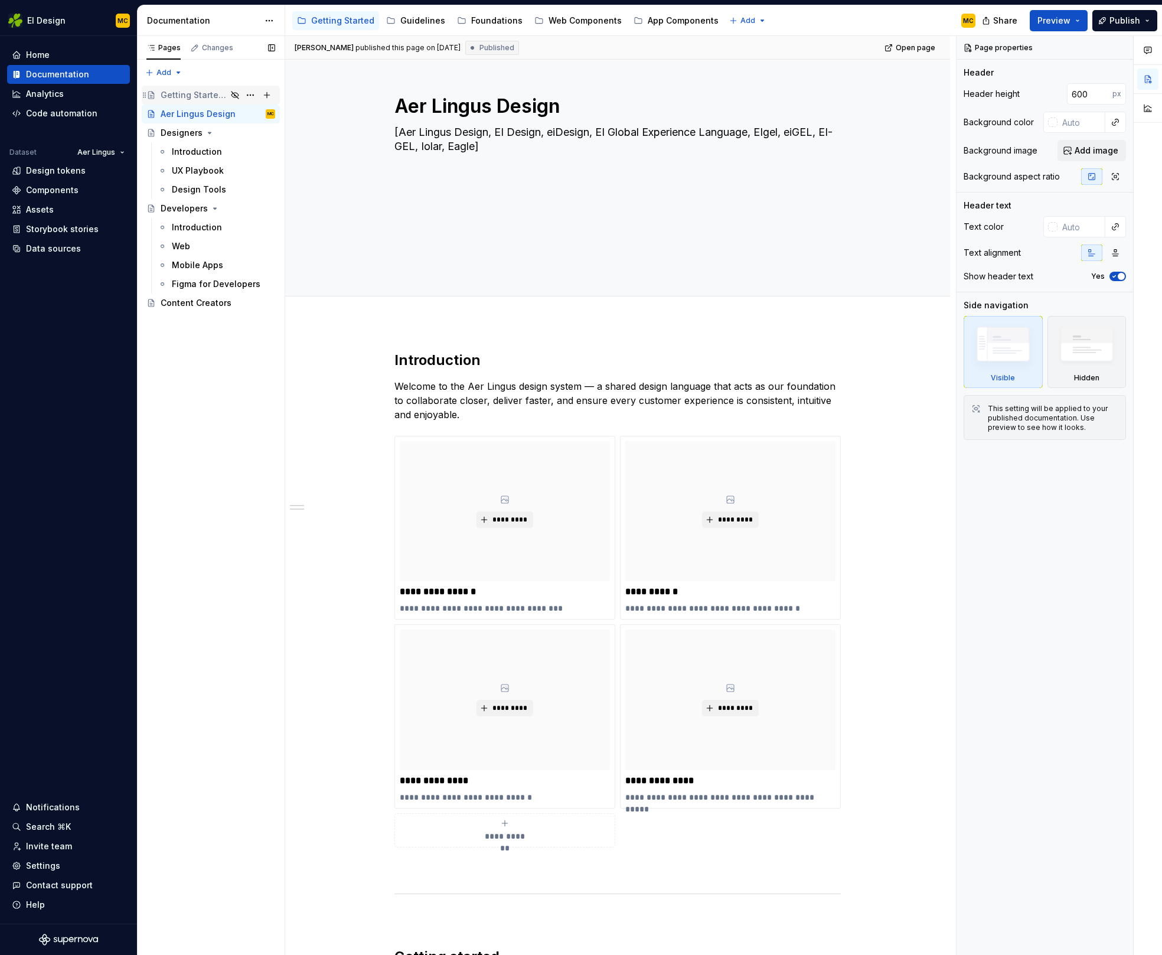
click at [216, 93] on div "Getting Started Default" at bounding box center [194, 95] width 66 height 12
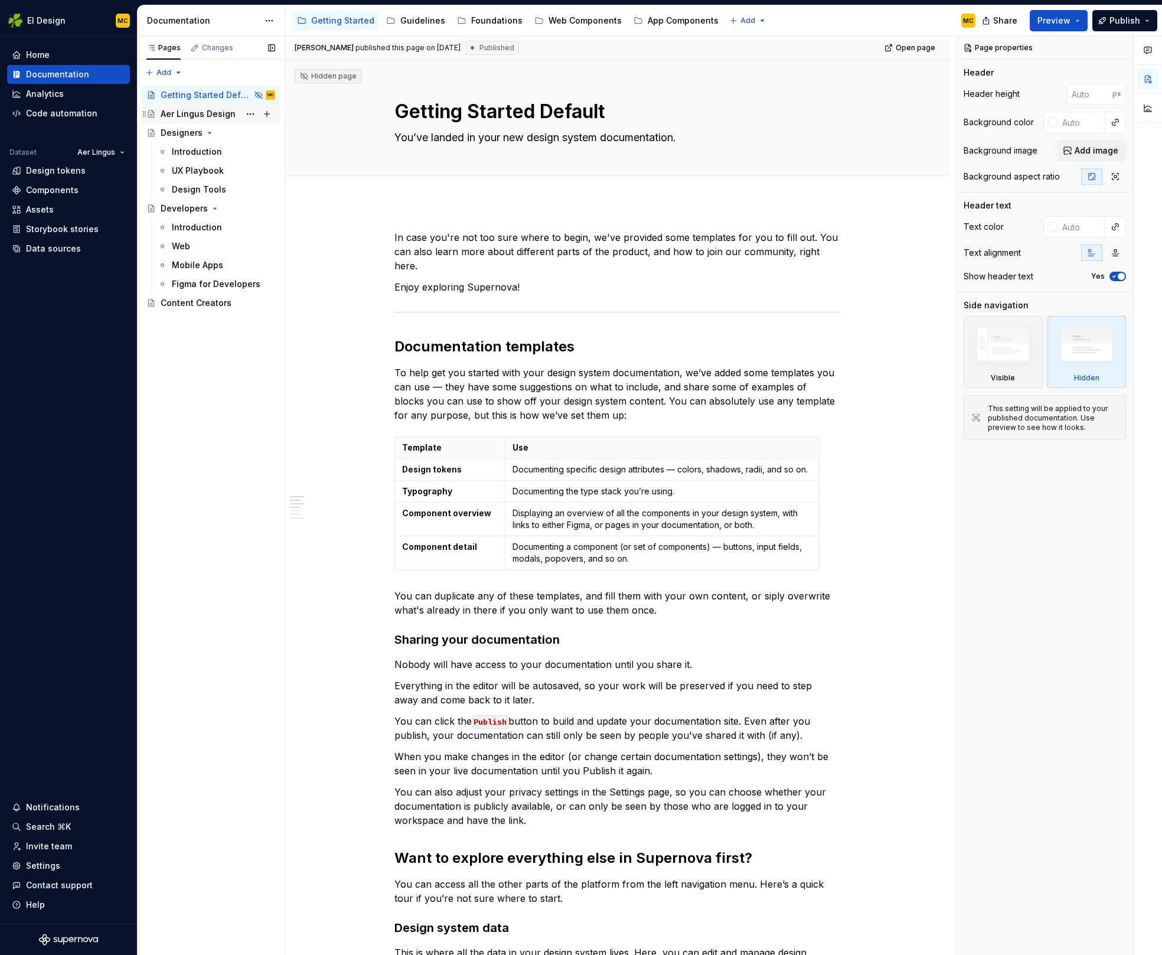
click at [211, 112] on div "Aer Lingus Design" at bounding box center [198, 114] width 75 height 12
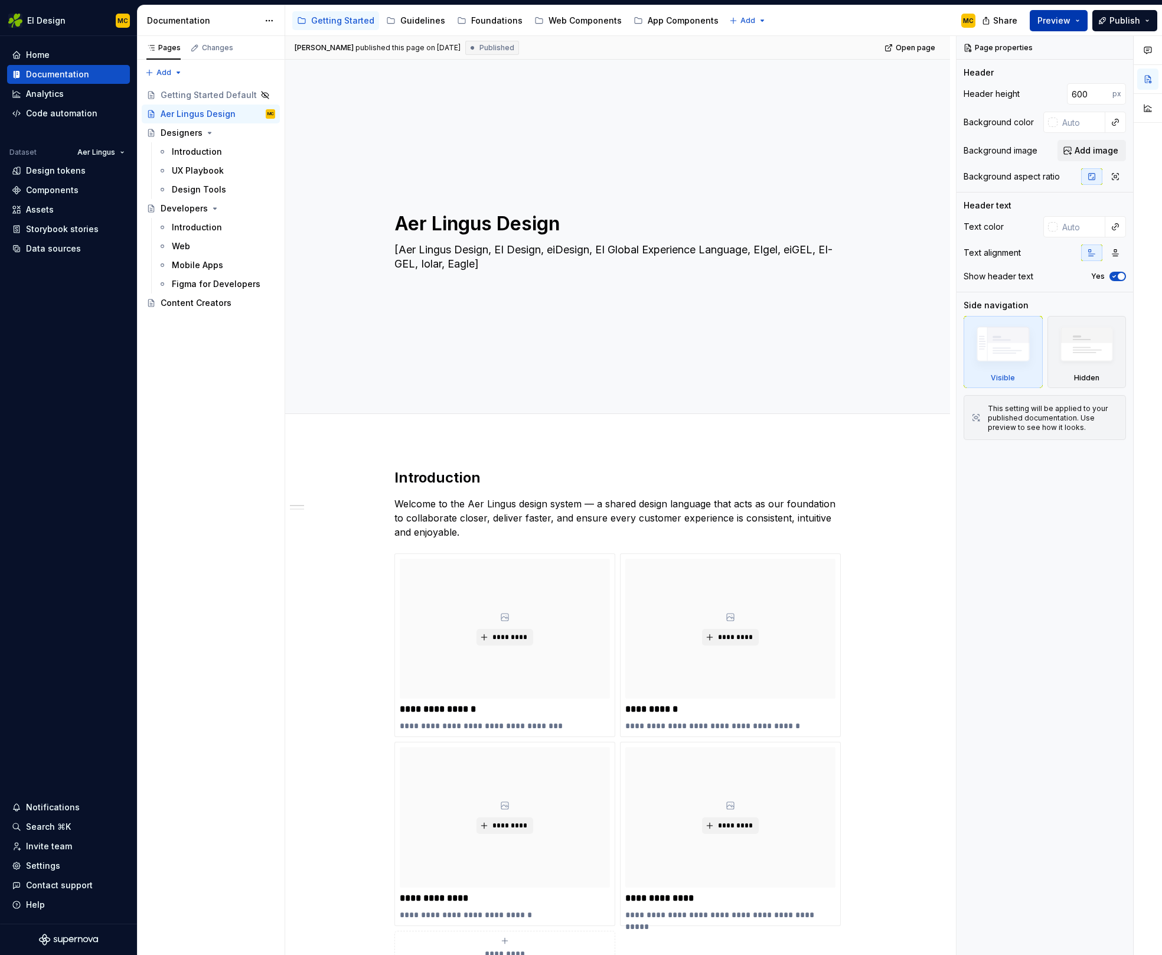
click at [1075, 22] on button "Preview" at bounding box center [1059, 20] width 58 height 21
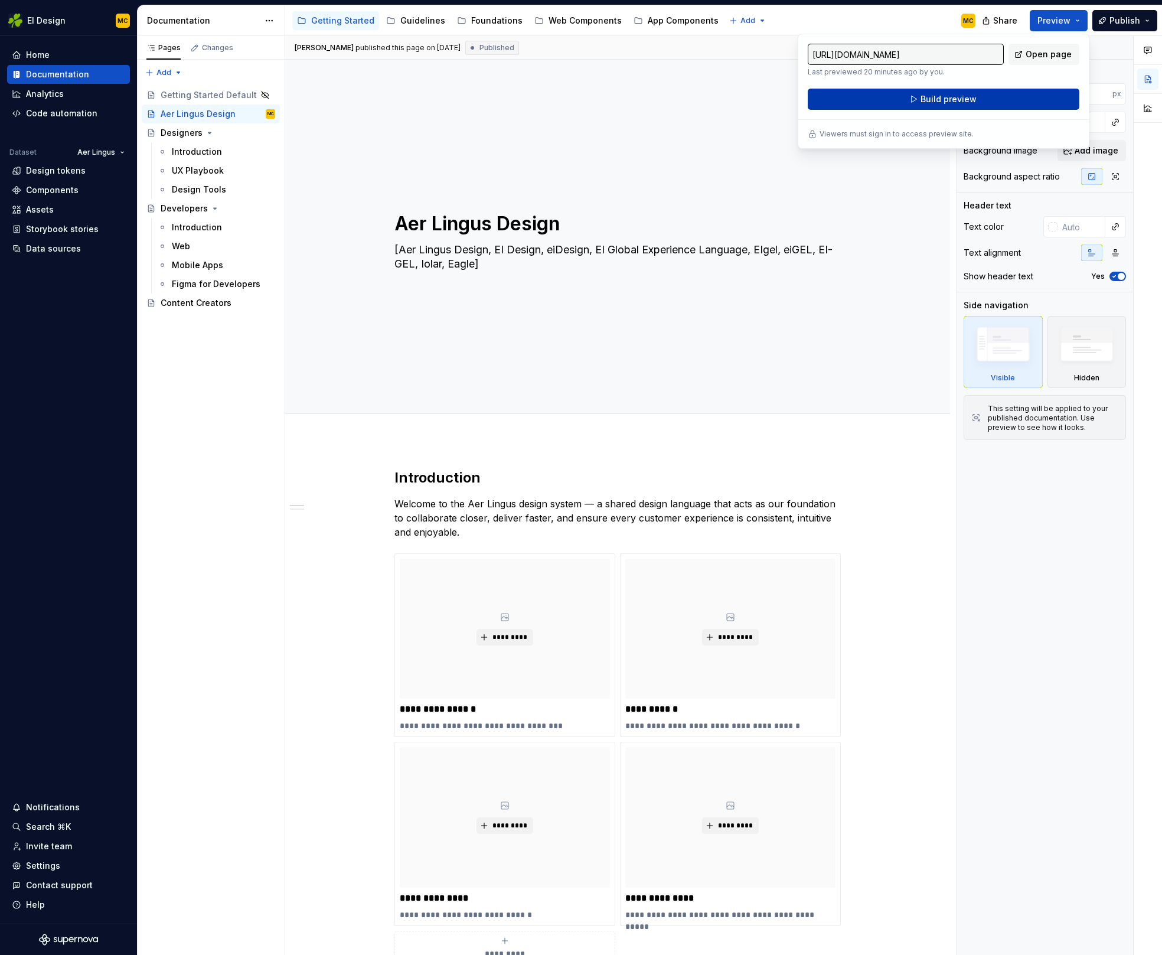
click at [994, 101] on button "Build preview" at bounding box center [944, 99] width 272 height 21
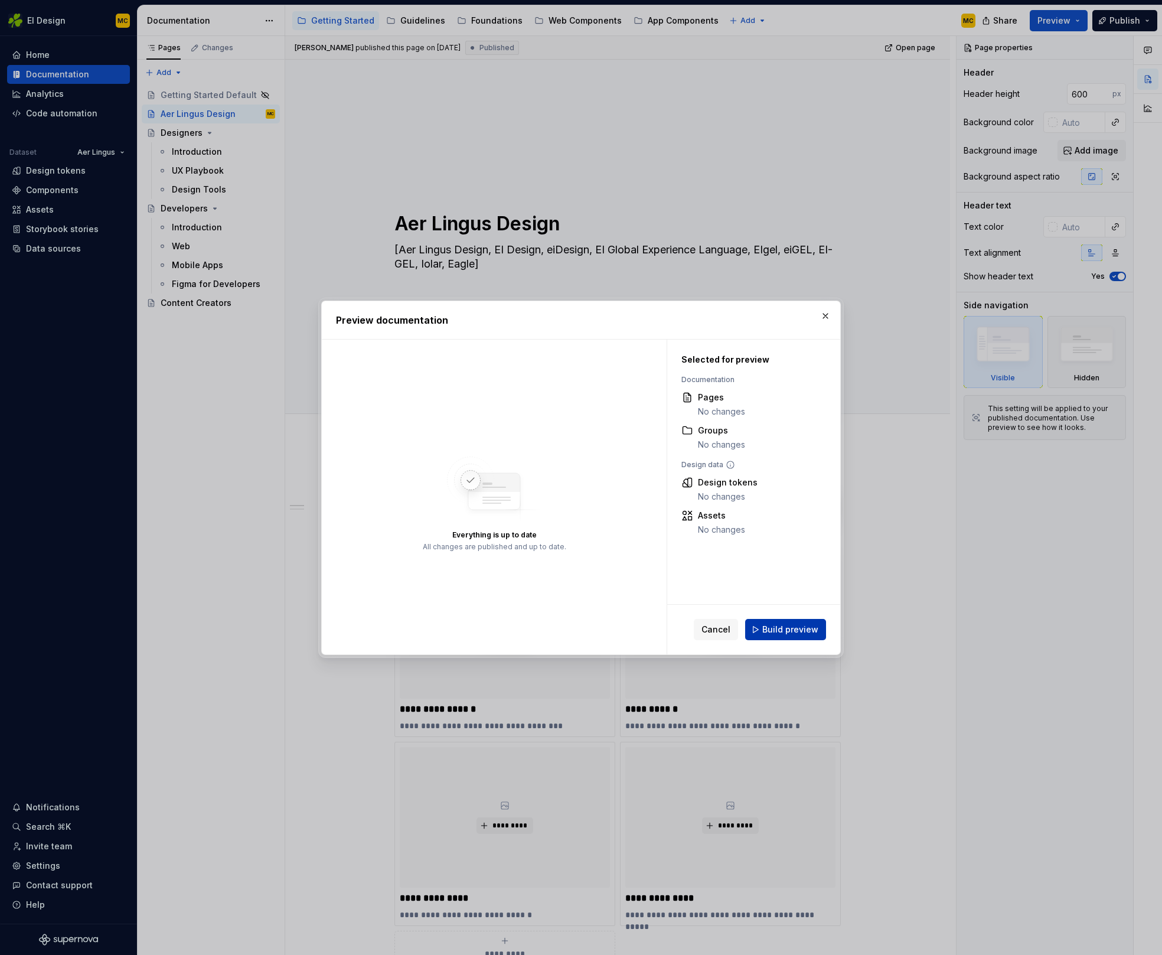
click at [790, 625] on span "Build preview" at bounding box center [790, 630] width 56 height 12
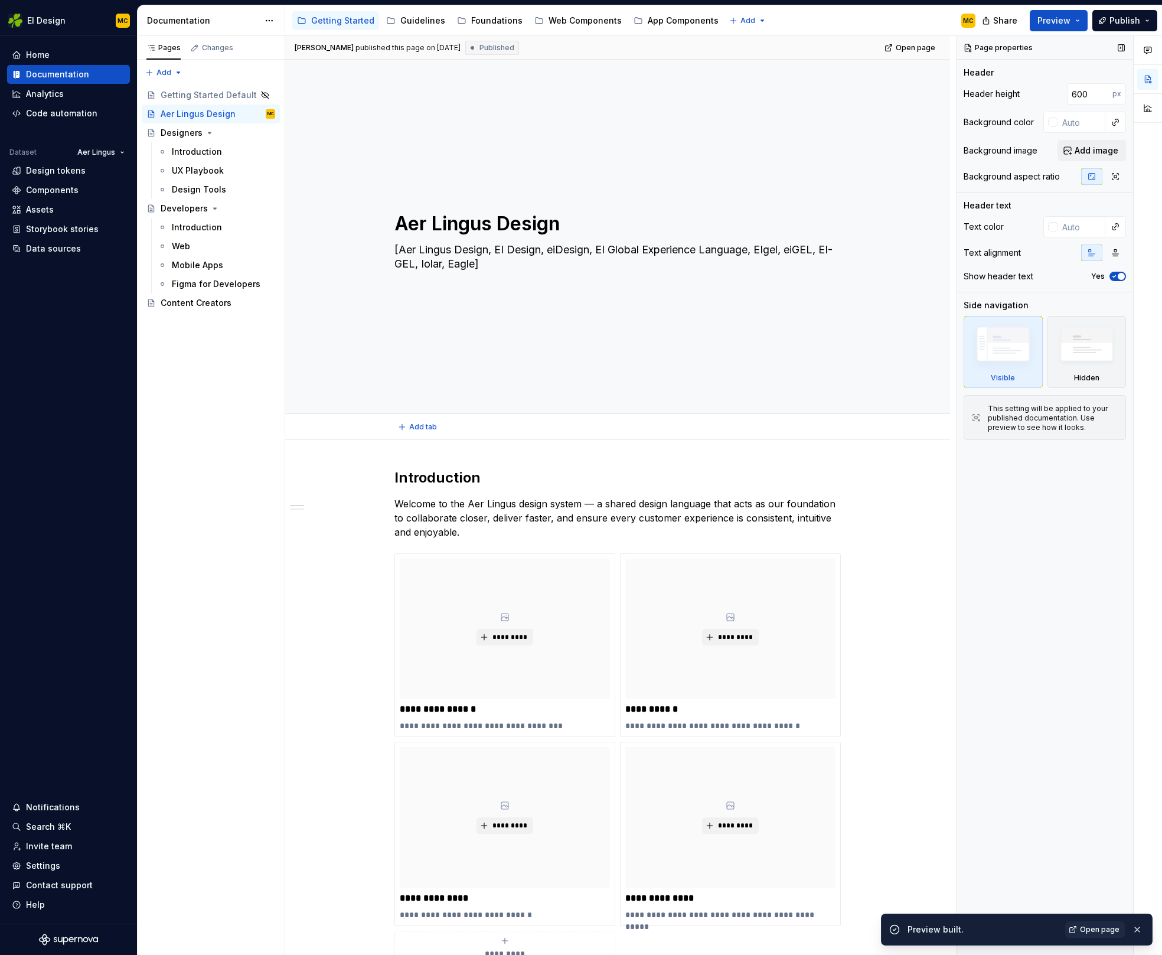
type textarea "*"
click at [1086, 97] on input "600" at bounding box center [1089, 93] width 45 height 21
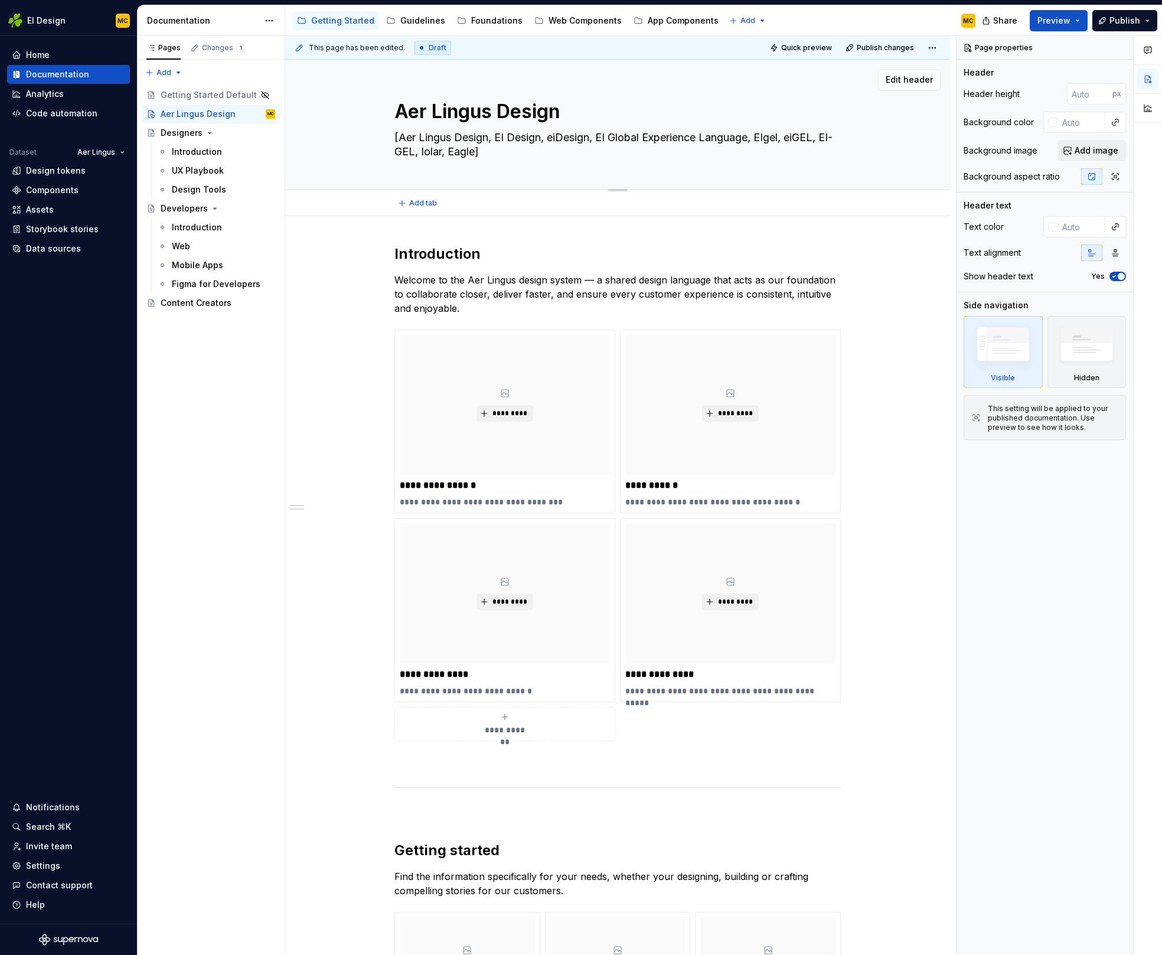
click at [488, 142] on textarea "[Aer Lingus Design, EI Design, eiDesign, EI Global Experience Language, EIgel, …" at bounding box center [615, 144] width 446 height 33
type textarea "*"
type textarea "Aer Lingus Design, EI Design, eiDesign, EI Global Experience Language, EIgel, e…"
type textarea "*"
type textarea "Aer Lingus Design, EI Design, eiDesign, EI Global Experience Language, EIgel, e…"
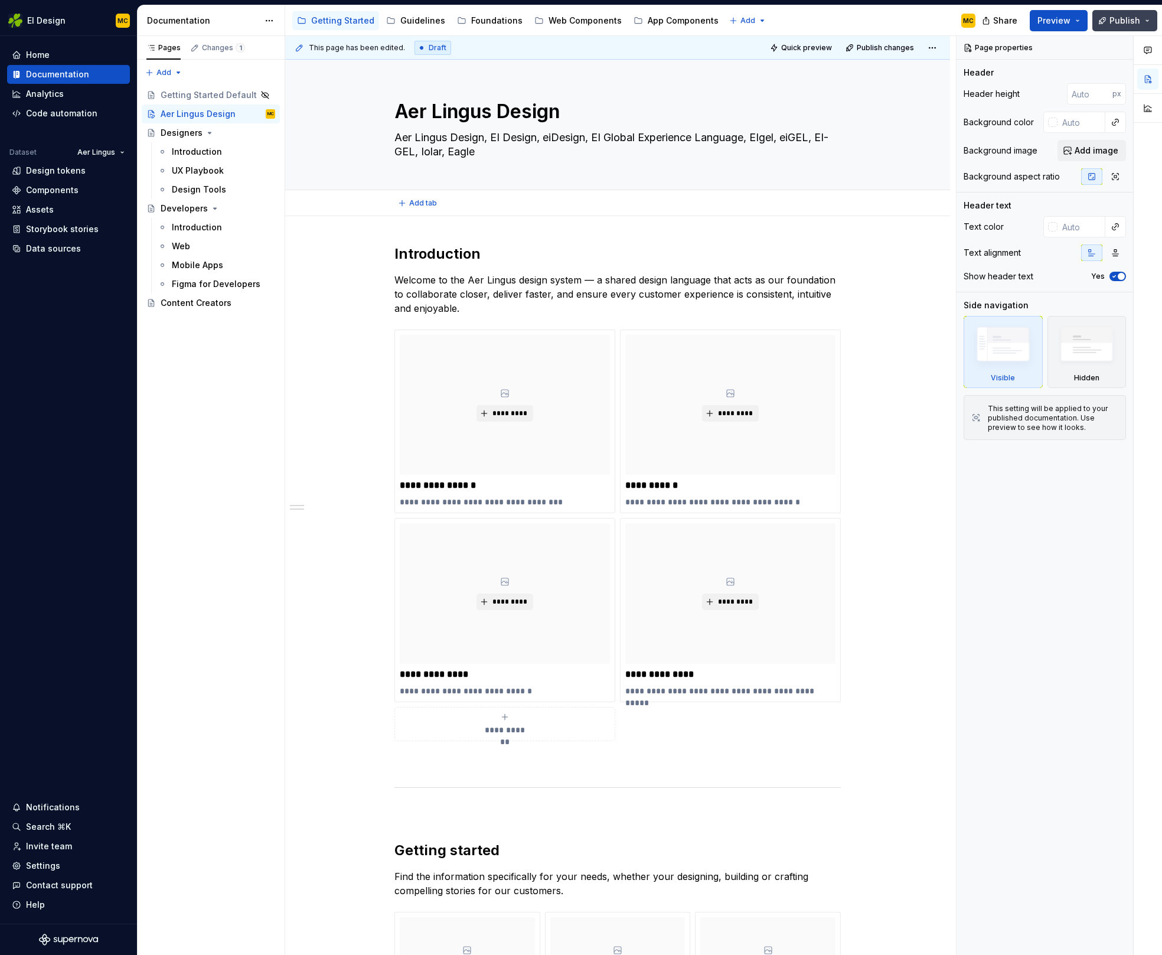
type textarea "*"
type textarea "Aer Lingus Design, EI Design, eiDesign, EI Global Experience Language, EIgel, e…"
click at [571, 156] on textarea "Aer Lingus Design, EI Design, eiDesign, EI Global Experience Language, EIgel, e…" at bounding box center [615, 144] width 446 height 33
type textarea "*"
type textarea "Aer Lingus Design, EI Design, eiDesign, EI Global Experience Language, EIgel, e…"
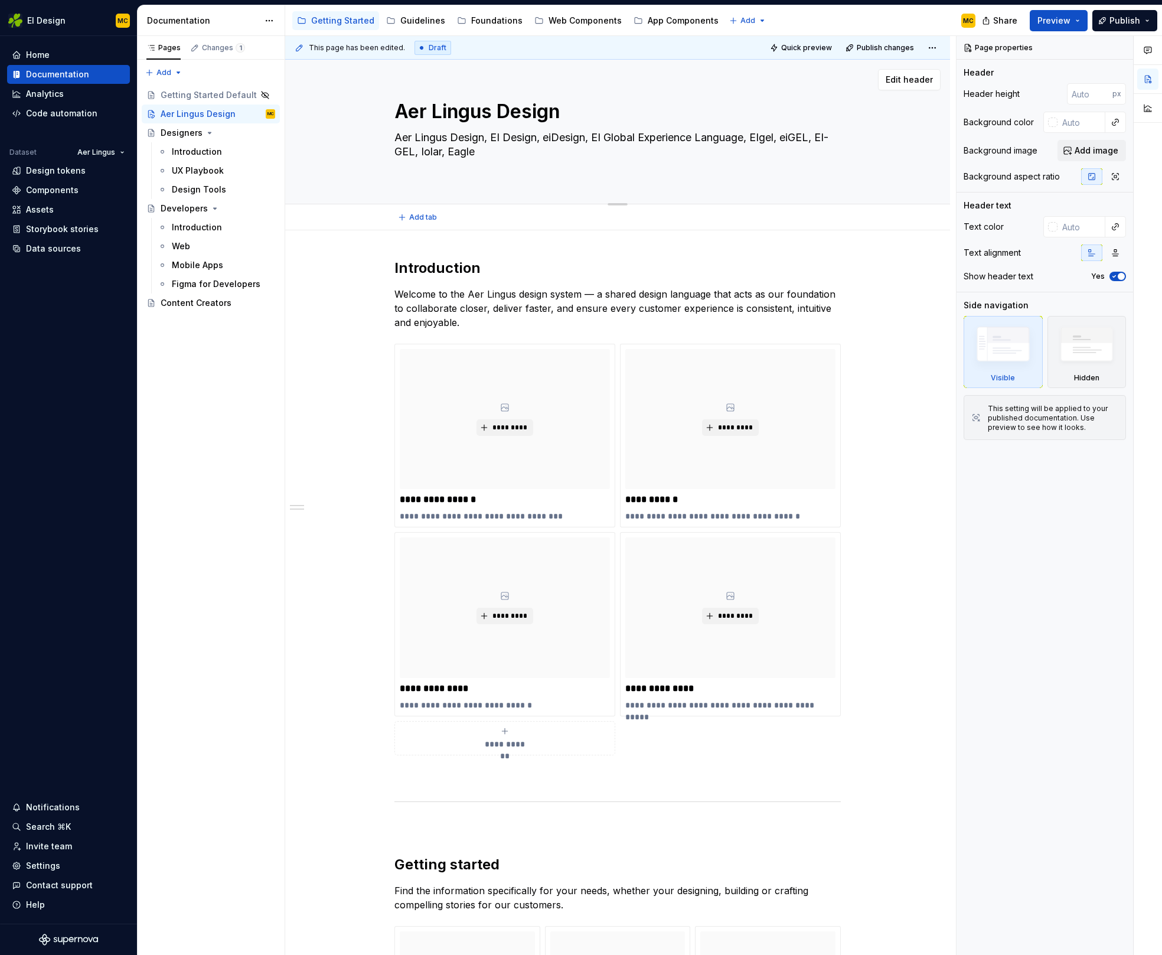
type textarea "*"
type textarea "Aer Lingus Design, EI Design, eiDesign, EI Global Experience Language, EIgel, e…"
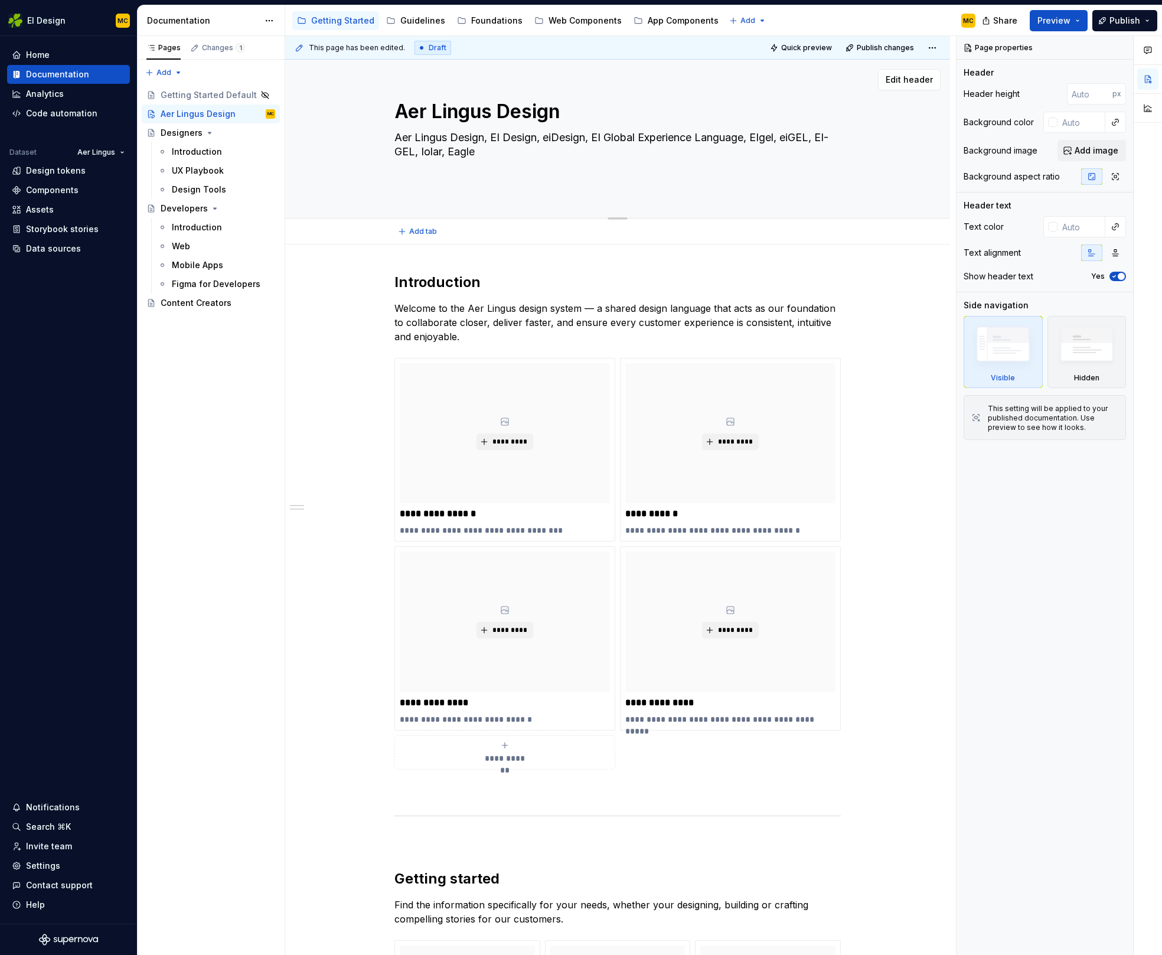
type textarea "*"
type textarea "Aer Lingus Design, EI Design, eiDesign, EI Global Experience Language, EIgel, e…"
type textarea "*"
type textarea "Aer Lingus Design, EI Design, eiDesign, EI Global Experience Language, EIgel, e…"
type textarea "*"
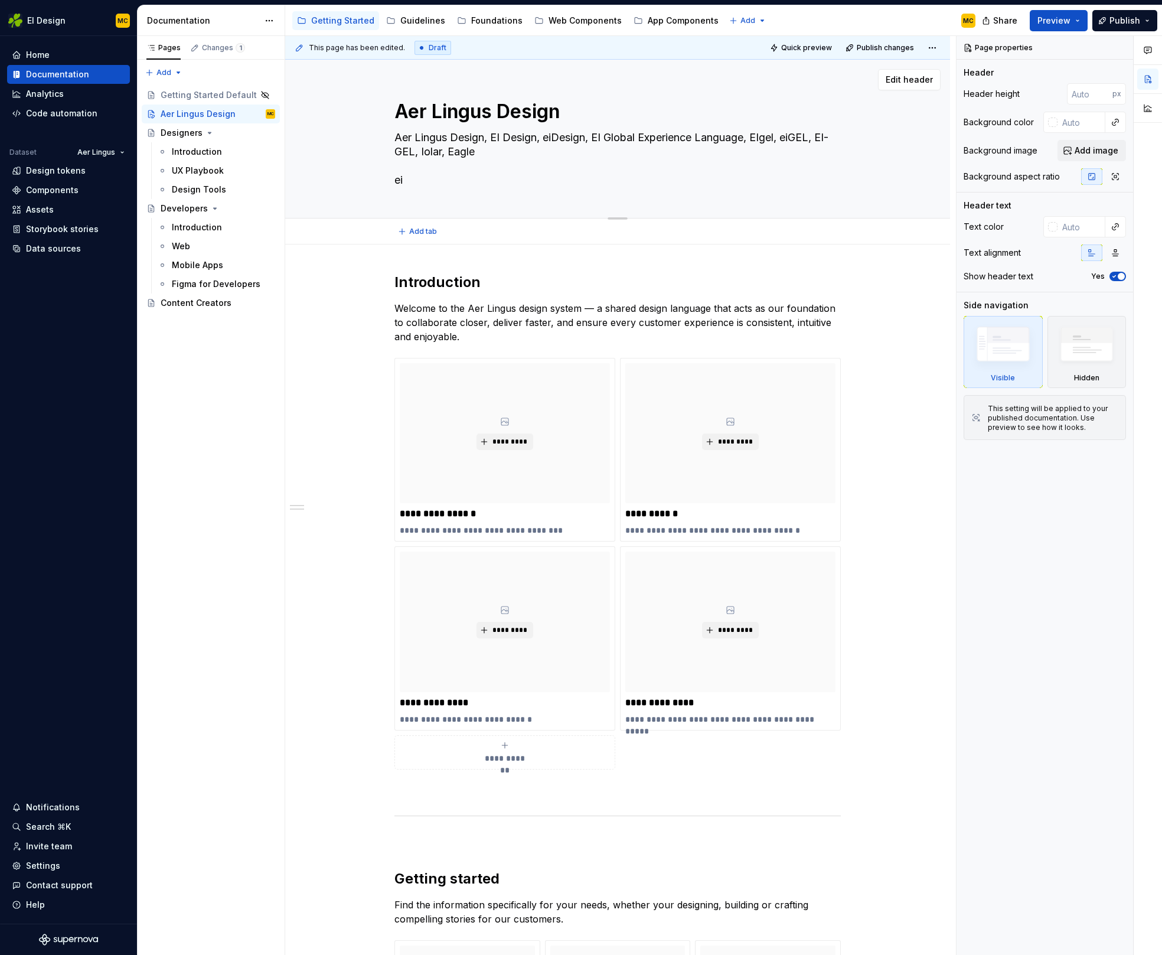
type textarea "Aer Lingus Design, EI Design, eiDesign, EI Global Experience Language, EIgel, e…"
type textarea "*"
type textarea "Aer Lingus Design, EI Design, eiDesign, EI Global Experience Language, EIgel, e…"
type textarea "*"
type textarea "Aer Lingus Design, EI Design, eiDesign, EI Global Experience Language, EIgel, e…"
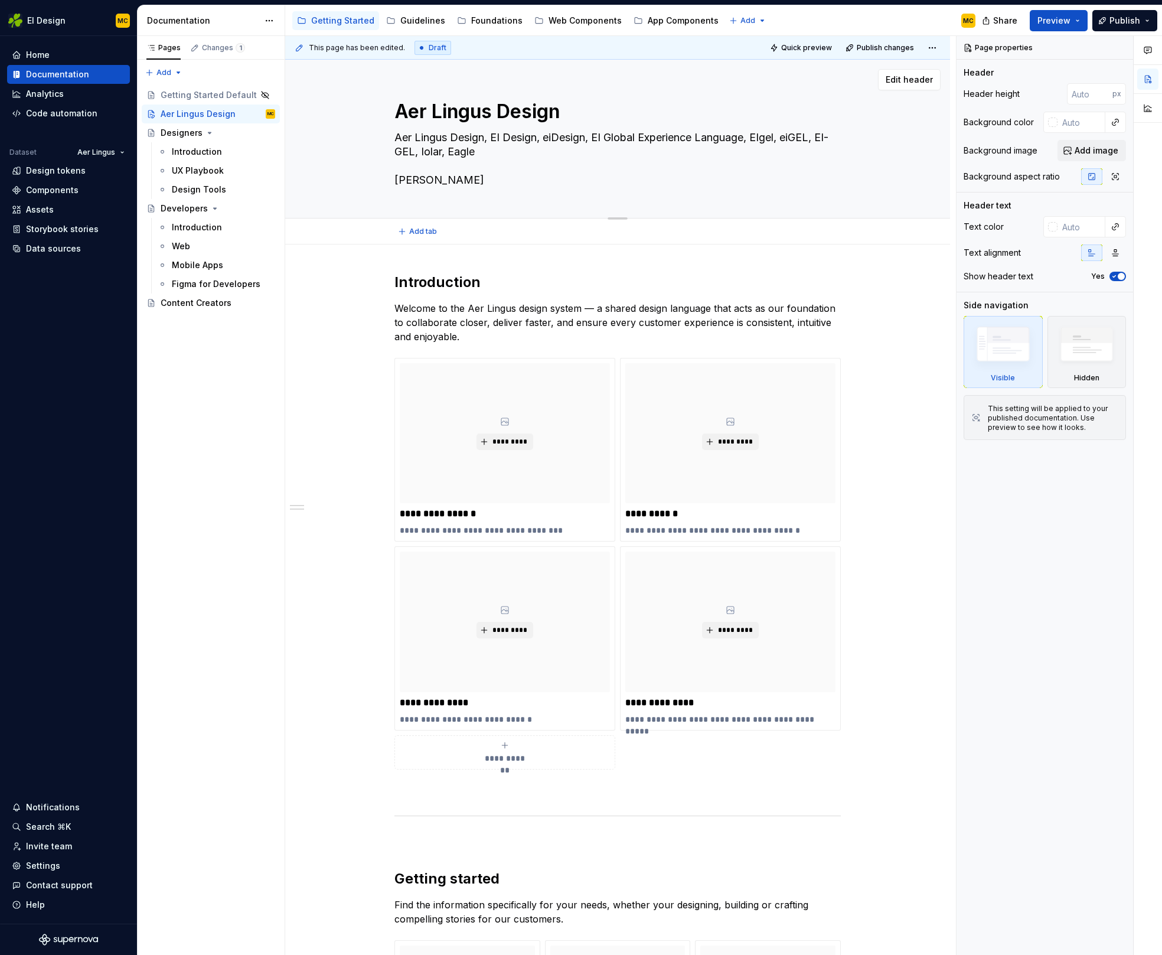
type textarea "*"
type textarea "Aer Lingus Design, EI Design, eiDesign, EI Global Experience Language, EIgel, e…"
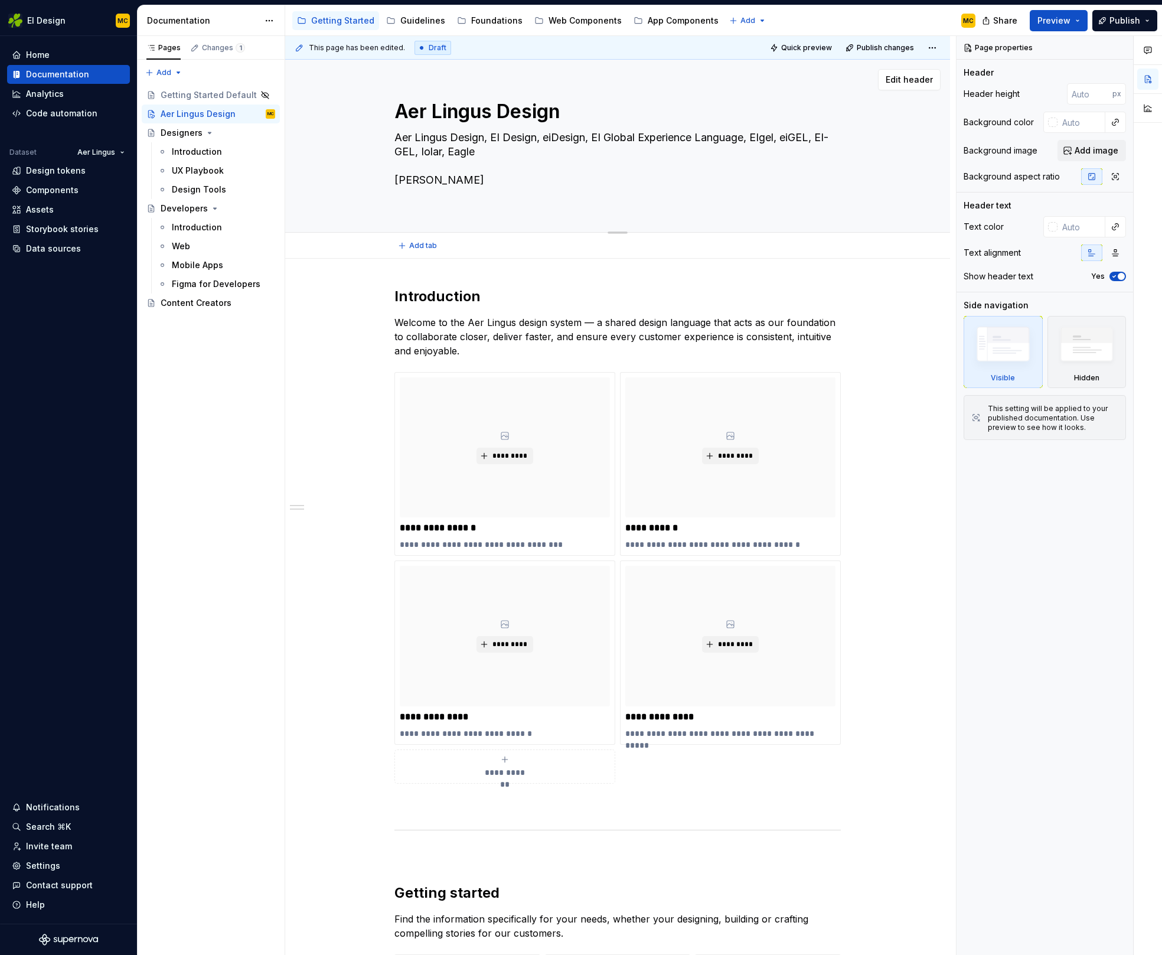
type textarea "*"
type textarea "Aer Lingus Design, EI Design, eiDesign, EI Global Experience Language, EIgel, e…"
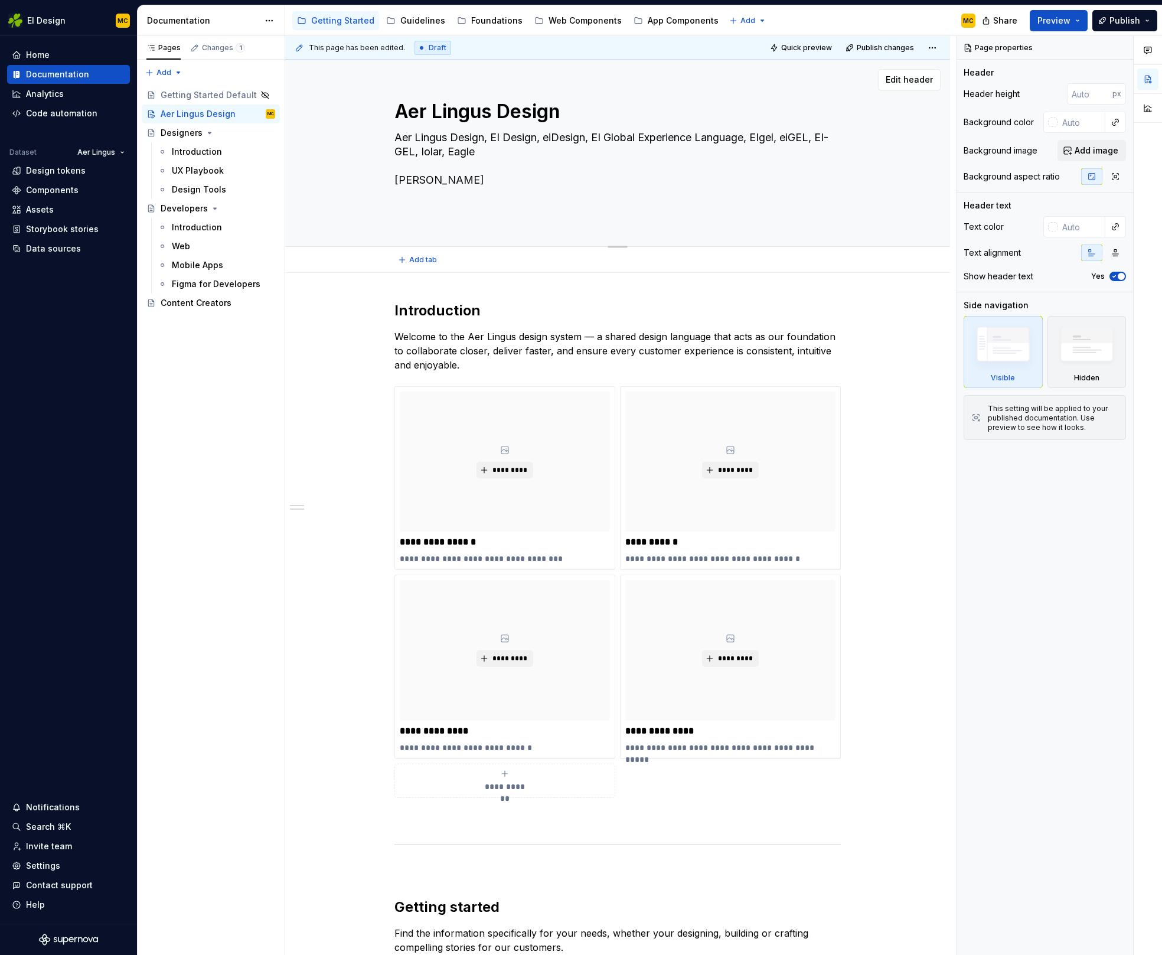
type textarea "*"
type textarea "Aer Lingus Design, EI Design, eiDesign, EI Global Experience Language, EIgel, e…"
type textarea "*"
type textarea "Aer Lingus Design, EI Design, eiDesign, EI Global Experience Language, EIgel, e…"
paste textarea "/ˈiːɡl/"
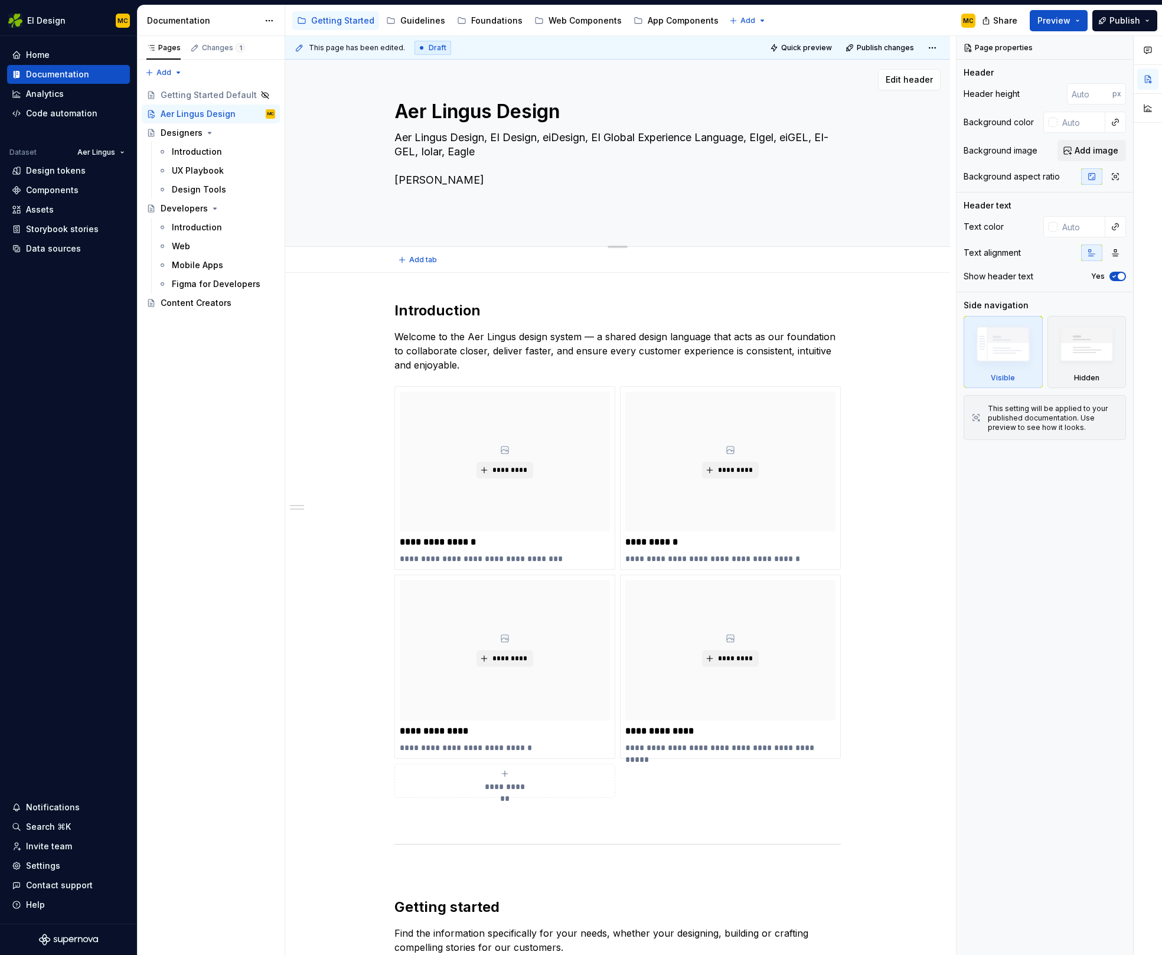
type textarea "*"
type textarea "Aer Lingus Design, EI Design, eiDesign, EI Global Experience Language, EIgel, e…"
type textarea "*"
type textarea "Aer Lingus Design, EI Design, eiDesign, EI Global Experience Language, EIgel, e…"
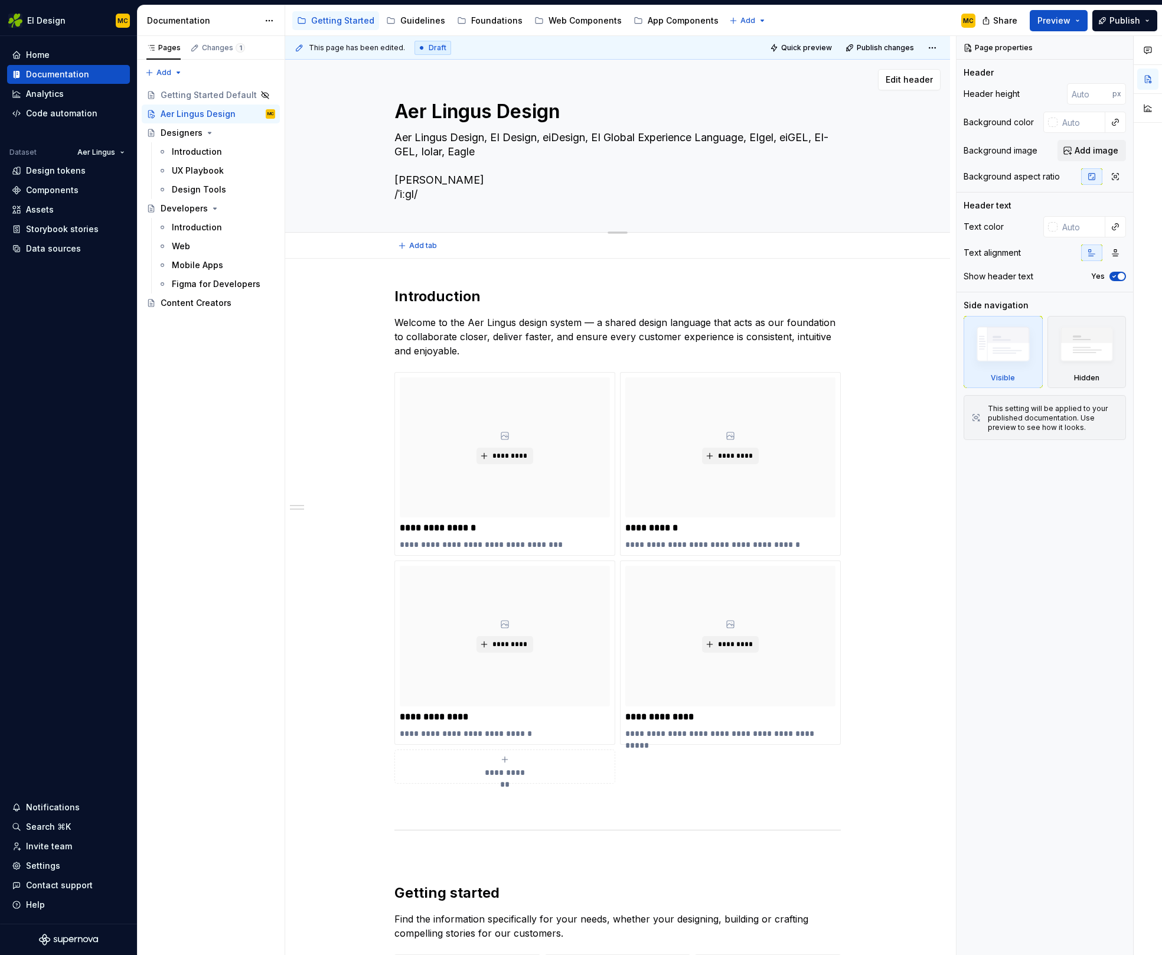
type textarea "*"
type textarea "Aer Lingus Design, EI Design, eiDesign, EI Global Experience Language, EIgel, e…"
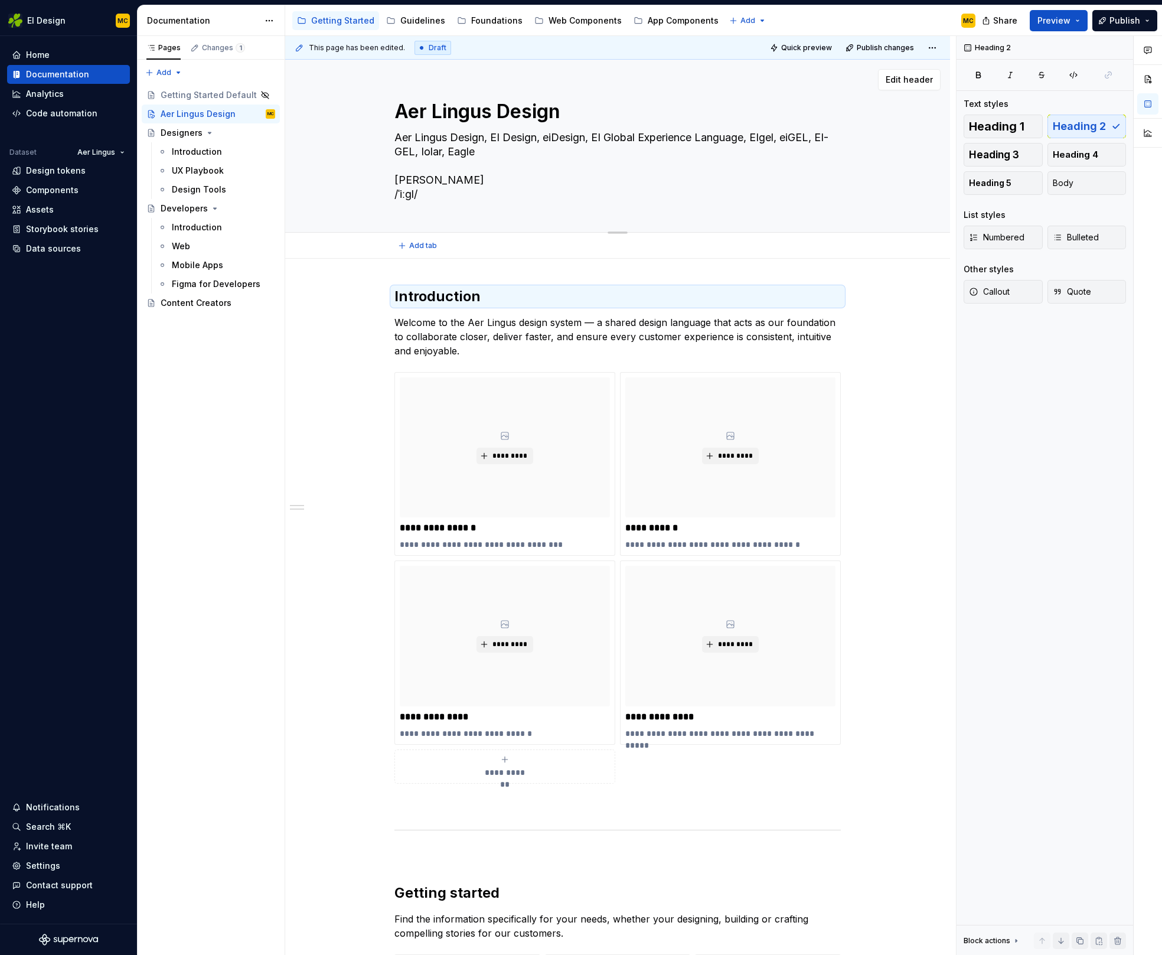
click at [475, 194] on textarea "Aer Lingus Design, EI Design, eiDesign, EI Global Experience Language, EIgel, e…" at bounding box center [615, 166] width 446 height 76
click at [474, 197] on textarea "Aer Lingus Design, EI Design, eiDesign, EI Global Experience Language, EIgel, e…" at bounding box center [615, 166] width 446 height 76
type textarea "*"
type textarea "Aer Lingus Design, EI Design, eiDesign, EI Global Experience Language, EIgel, e…"
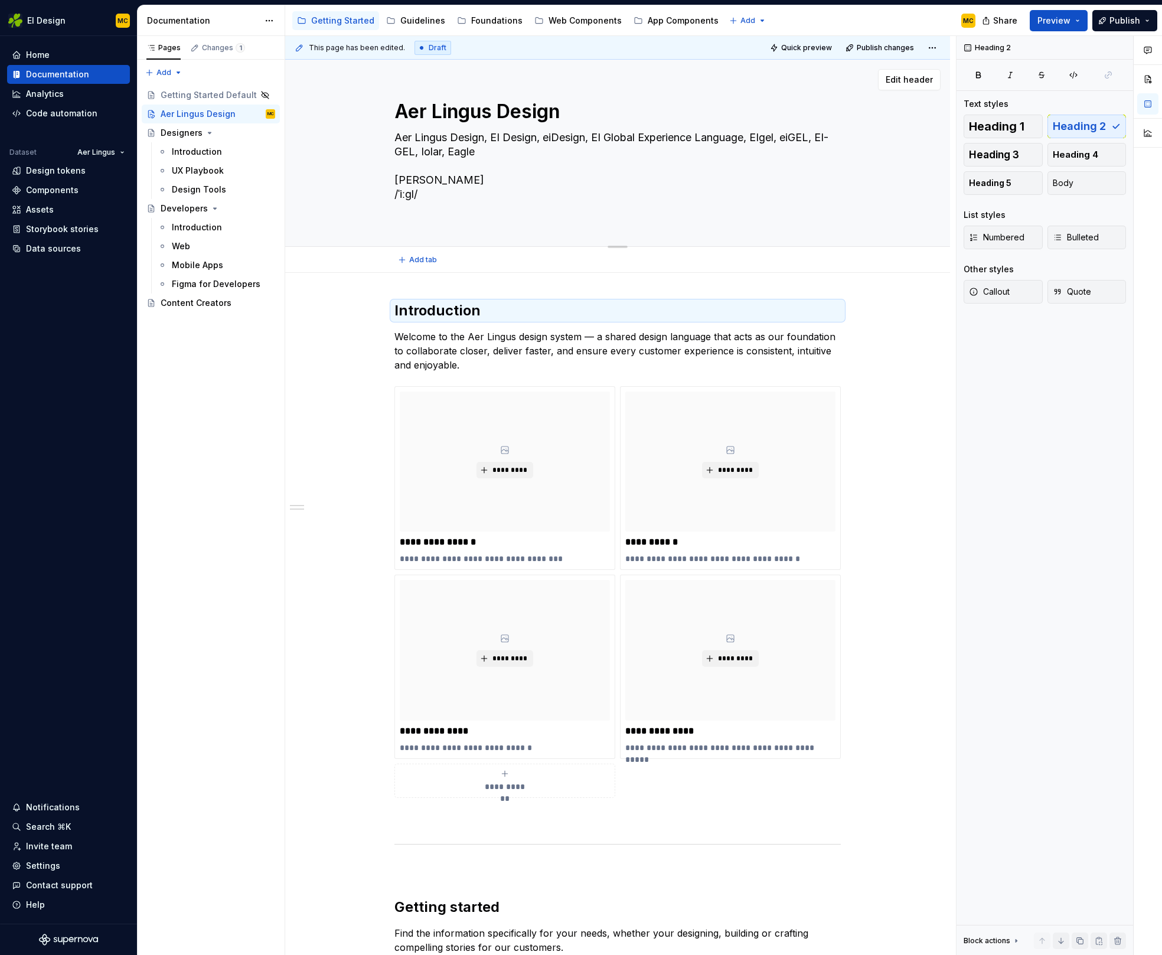
type textarea "*"
type textarea "Aer Lingus Design, EI Design, eiDesign, EI Global Experience Language, EIgel, e…"
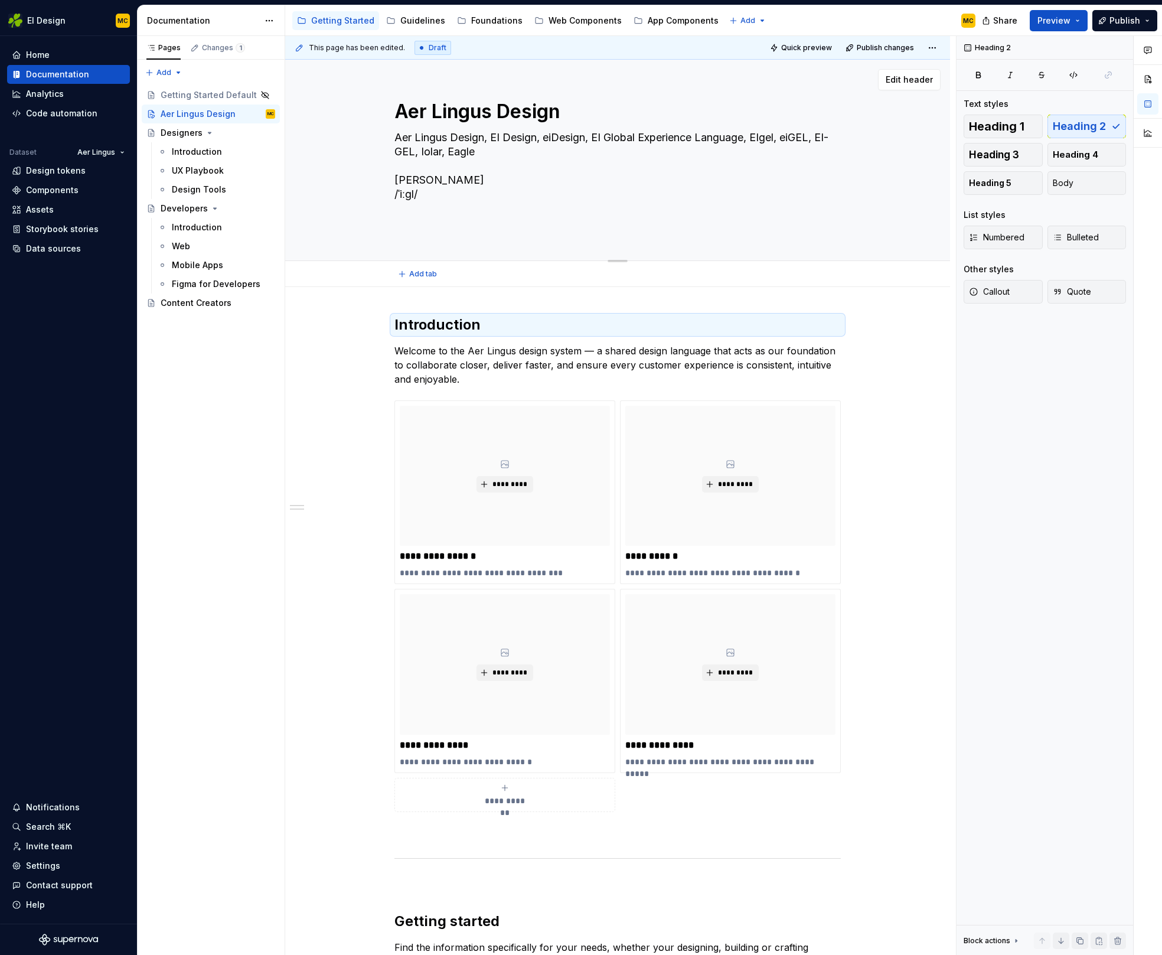
type textarea "*"
type textarea "Aer Lingus Design, EI Design, eiDesign, EI Global Experience Language, EIgel, e…"
type textarea "*"
type textarea "Aer Lingus Design, EI Design, eiDesign, EI Global Experience Language, EIgel, e…"
type textarea "*"
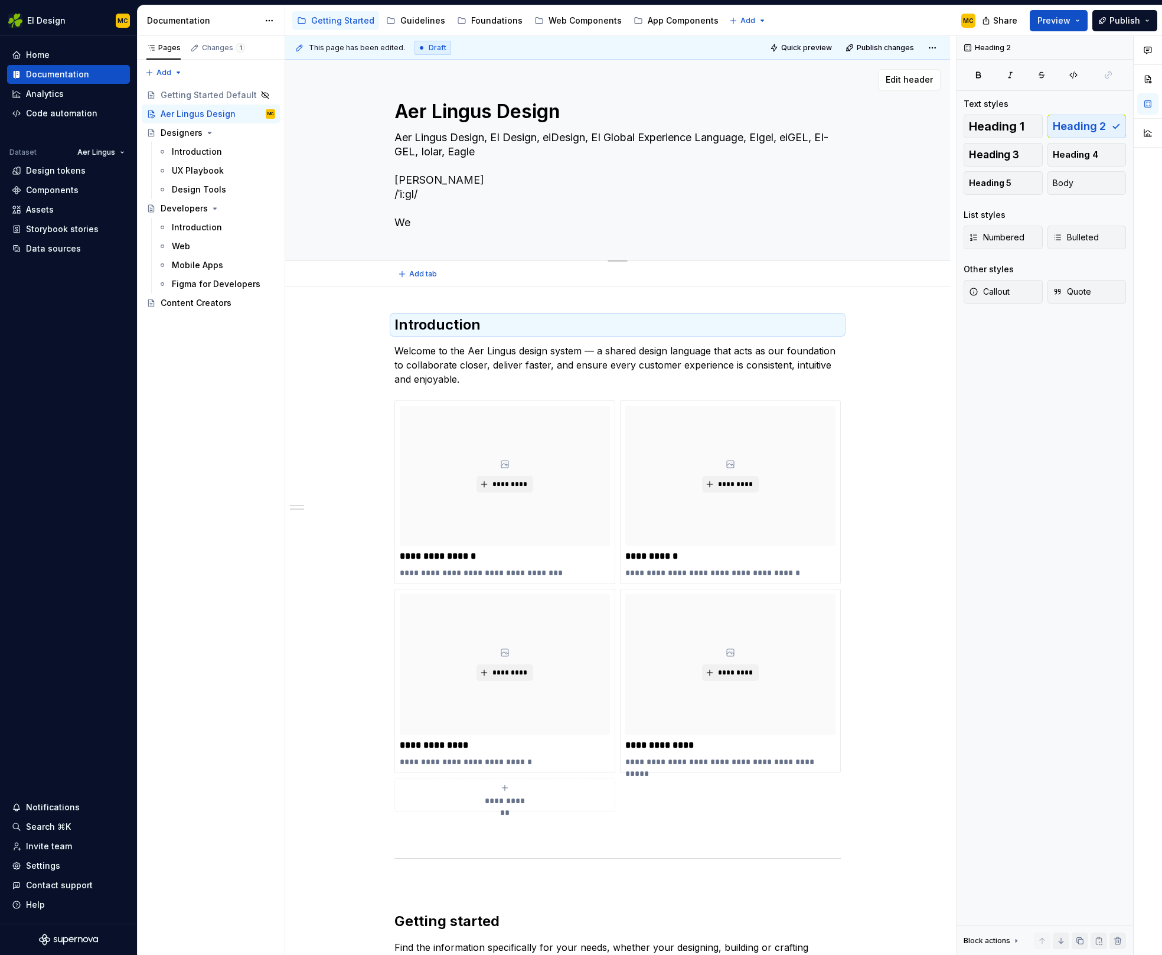
type textarea "Aer Lingus Design, EI Design, eiDesign, EI Global Experience Language, EIgel, e…"
type textarea "*"
type textarea "Aer Lingus Design, EI Design, eiDesign, EI Global Experience Language, EIgel, e…"
type textarea "*"
type textarea "Aer Lingus Design, EI Design, eiDesign, EI Global Experience Language, EIgel, e…"
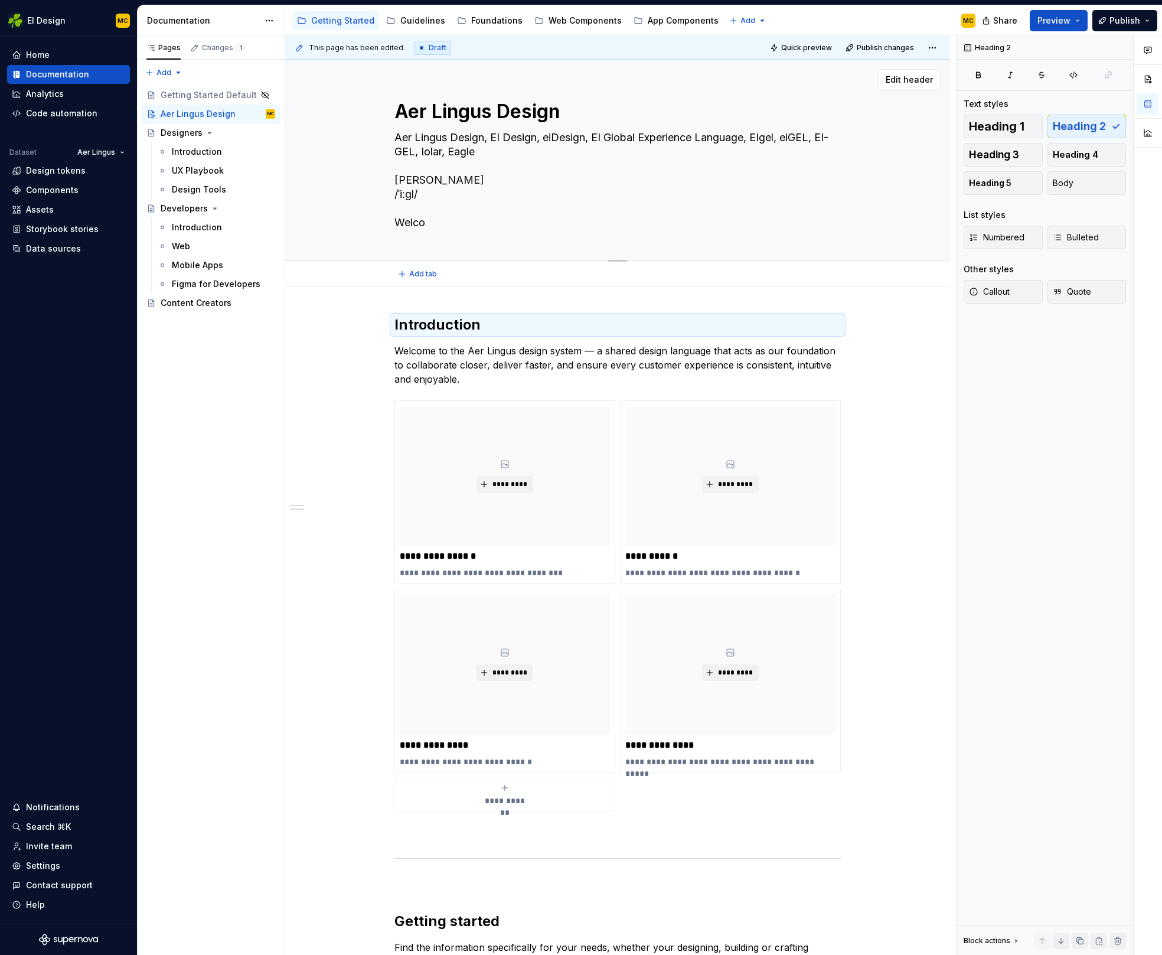
type textarea "*"
type textarea "Aer Lingus Design, EI Design, eiDesign, EI Global Experience Language, EIgel, e…"
type textarea "*"
type textarea "Aer Lingus Design, EI Design, eiDesign, EI Global Experience Language, EIgel, e…"
type textarea "*"
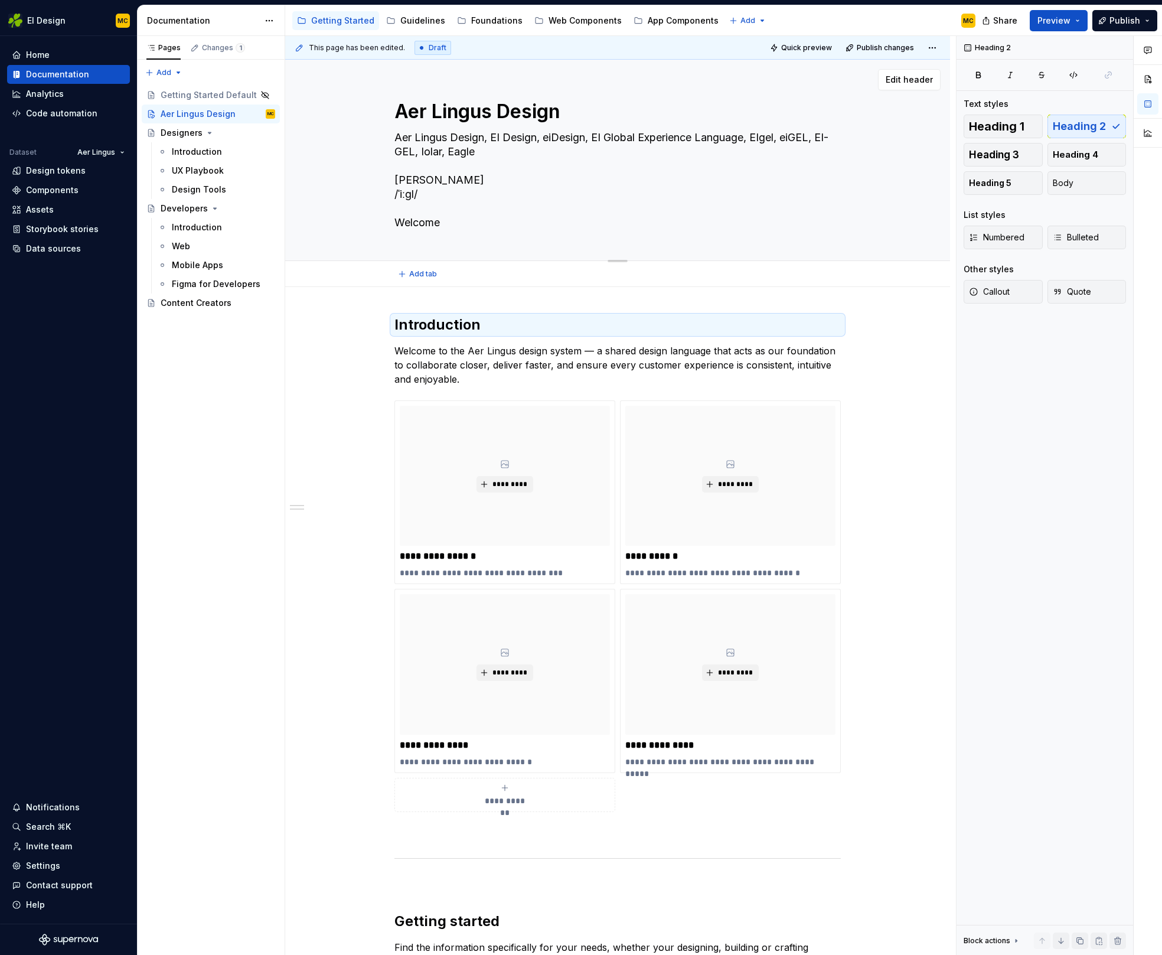
type textarea "Aer Lingus Design, EI Design, eiDesign, EI Global Experience Language, EIgel, e…"
type textarea "*"
type textarea "Aer Lingus Design, EI Design, eiDesign, EI Global Experience Language, EIgel, e…"
type textarea "*"
type textarea "Aer Lingus Design, EI Design, eiDesign, EI Global Experience Language, EIgel, e…"
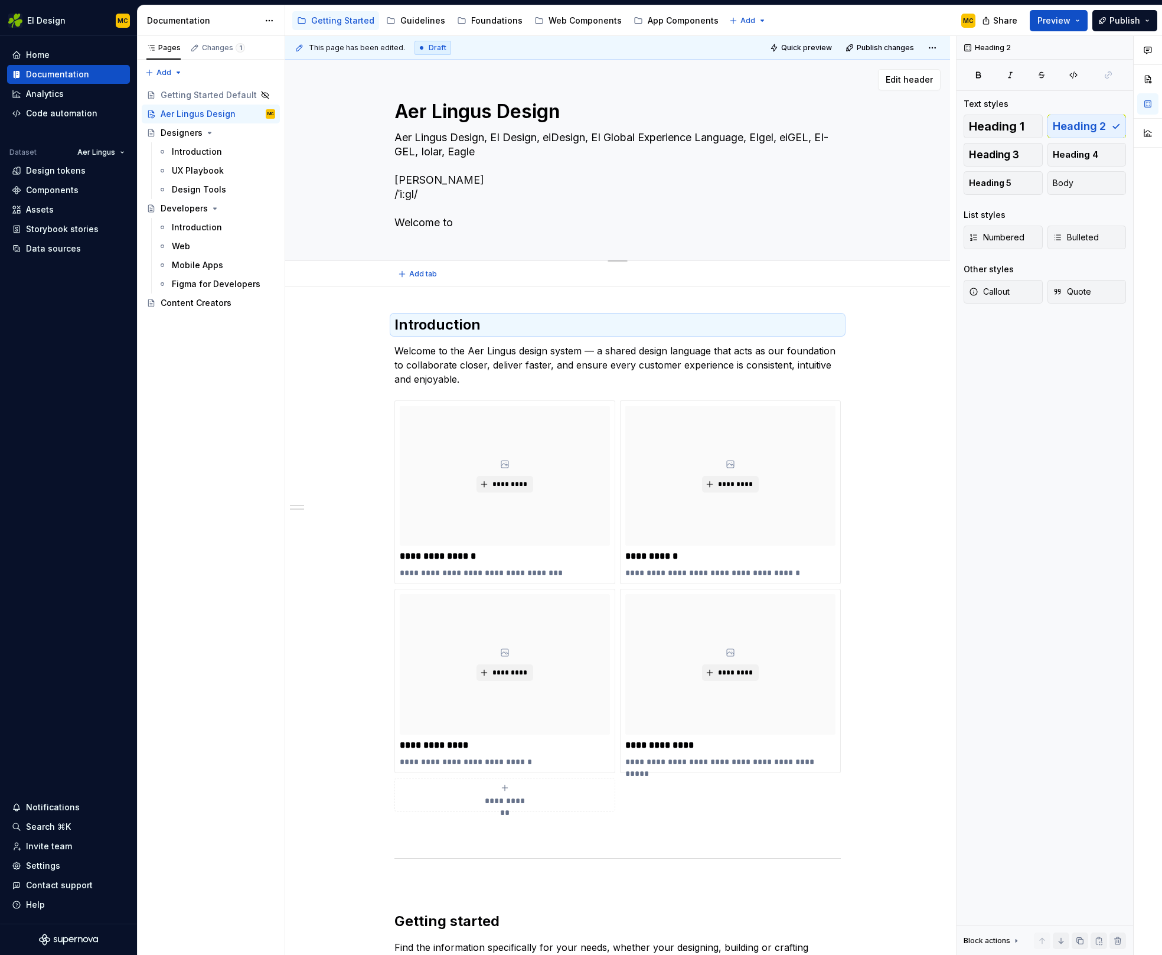
type textarea "*"
type textarea "Aer Lingus Design, EI Design, eiDesign, EI Global Experience Language, EIgel, e…"
type textarea "*"
type textarea "Aer Lingus Design, EI Design, eiDesign, EI Global Experience Language, EIgel, e…"
type textarea "*"
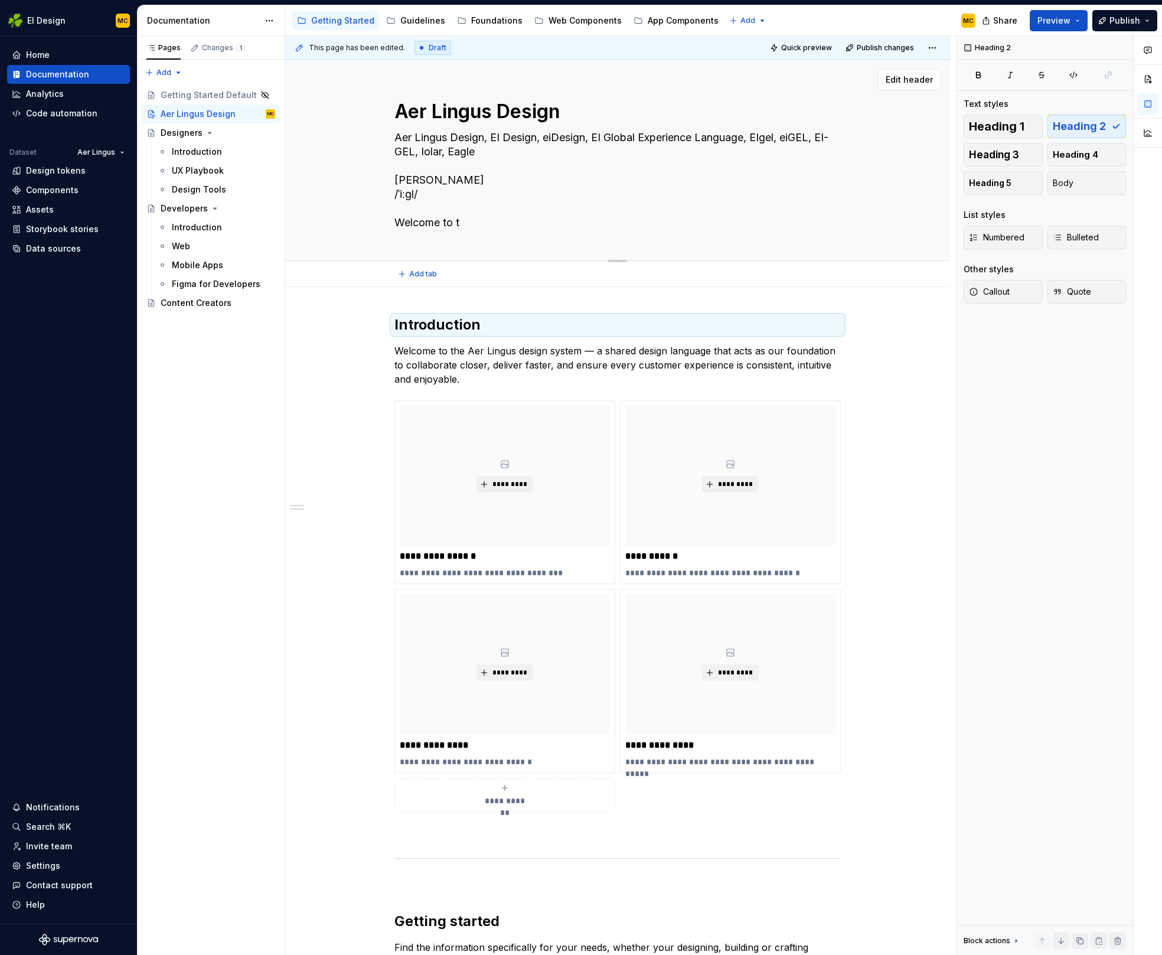
type textarea "Aer Lingus Design, EI Design, eiDesign, EI Global Experience Language, EIgel, e…"
type textarea "*"
type textarea "Aer Lingus Design, EI Design, eiDesign, EI Global Experience Language, EIgel, e…"
type textarea "*"
type textarea "Aer Lingus Design, EI Design, eiDesign, EI Global Experience Language, EIgel, e…"
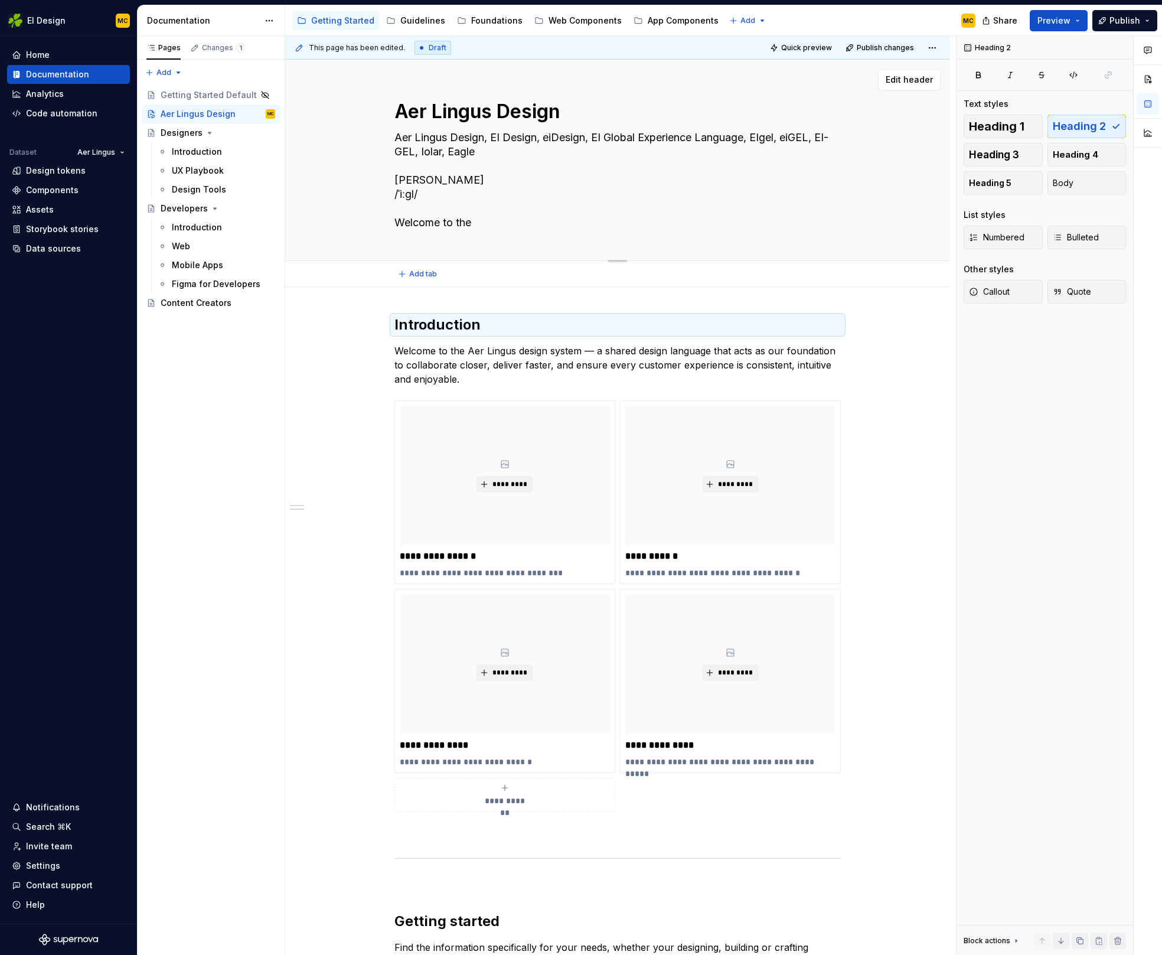
type textarea "*"
type textarea "Aer Lingus Design, EI Design, eiDesign, EI Global Experience Language, EIgel, e…"
type textarea "*"
type textarea "Aer Lingus Design, EI Design, eiDesign, EI Global Experience Language, EIgel, e…"
type textarea "*"
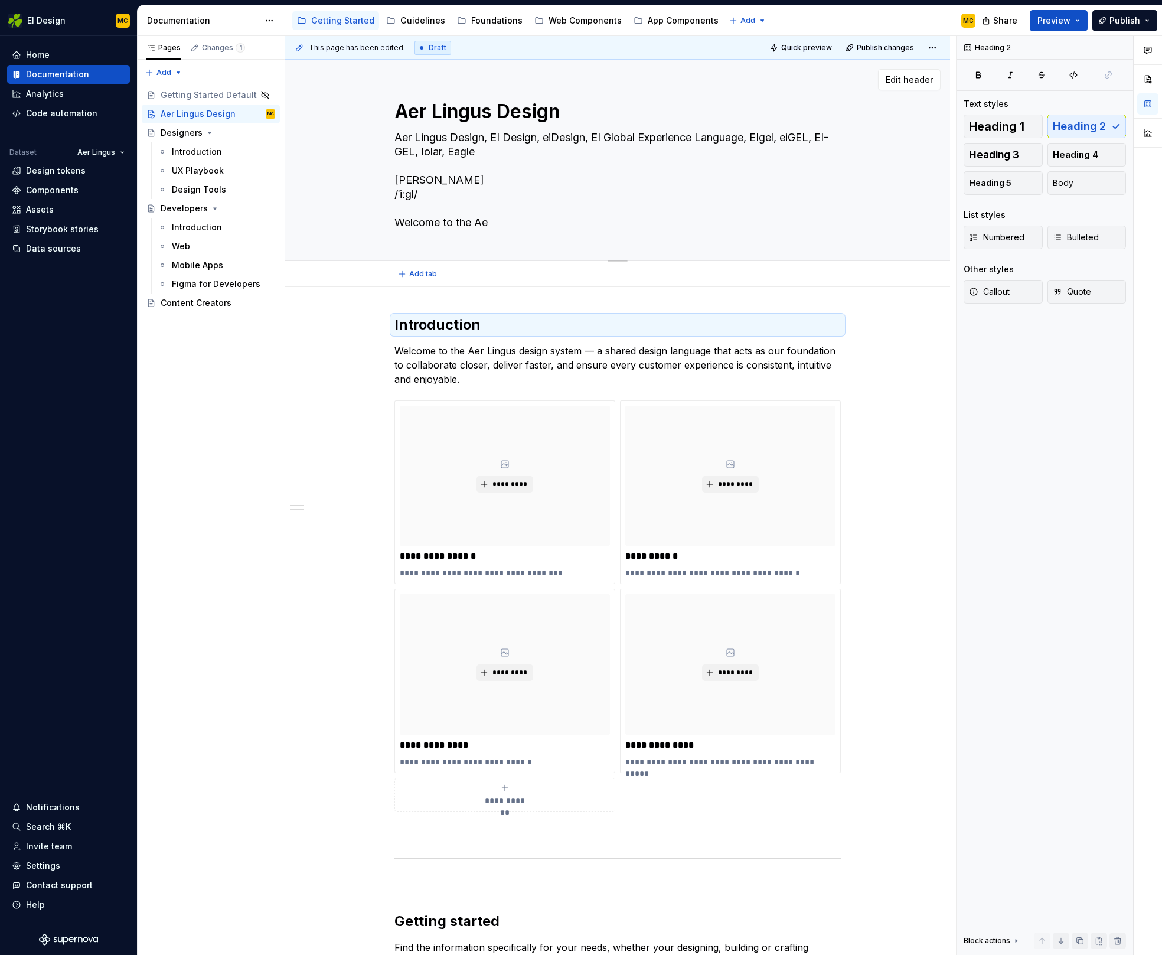
type textarea "Aer Lingus Design, EI Design, eiDesign, EI Global Experience Language, EIgel, e…"
type textarea "*"
type textarea "Aer Lingus Design, EI Design, eiDesign, EI Global Experience Language, EIgel, e…"
type textarea "*"
type textarea "Aer Lingus Design, EI Design, eiDesign, EI Global Experience Language, EIgel, e…"
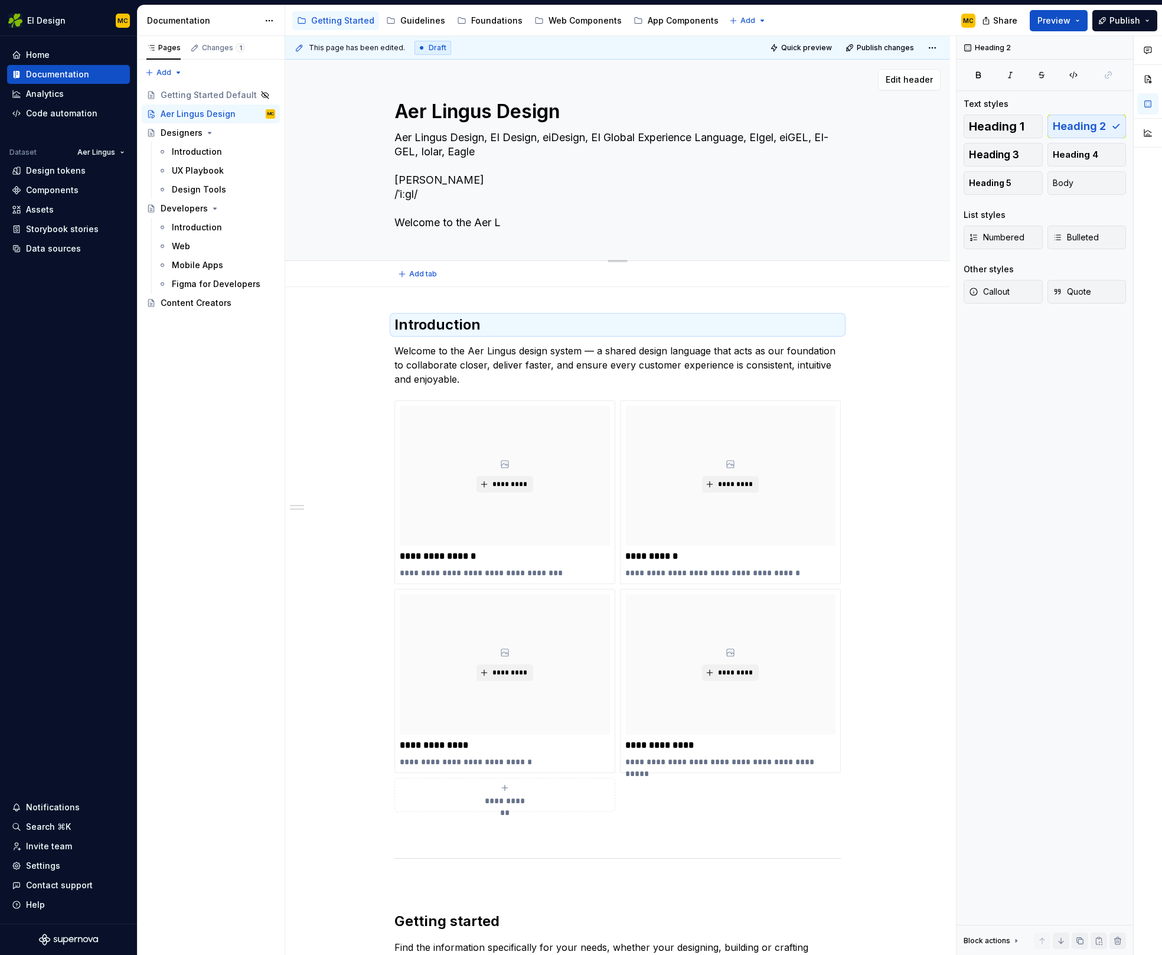
type textarea "*"
type textarea "Aer Lingus Design, EI Design, eiDesign, EI Global Experience Language, EIgel, e…"
type textarea "*"
type textarea "Aer Lingus Design, EI Design, eiDesign, EI Global Experience Language, EIgel, e…"
type textarea "*"
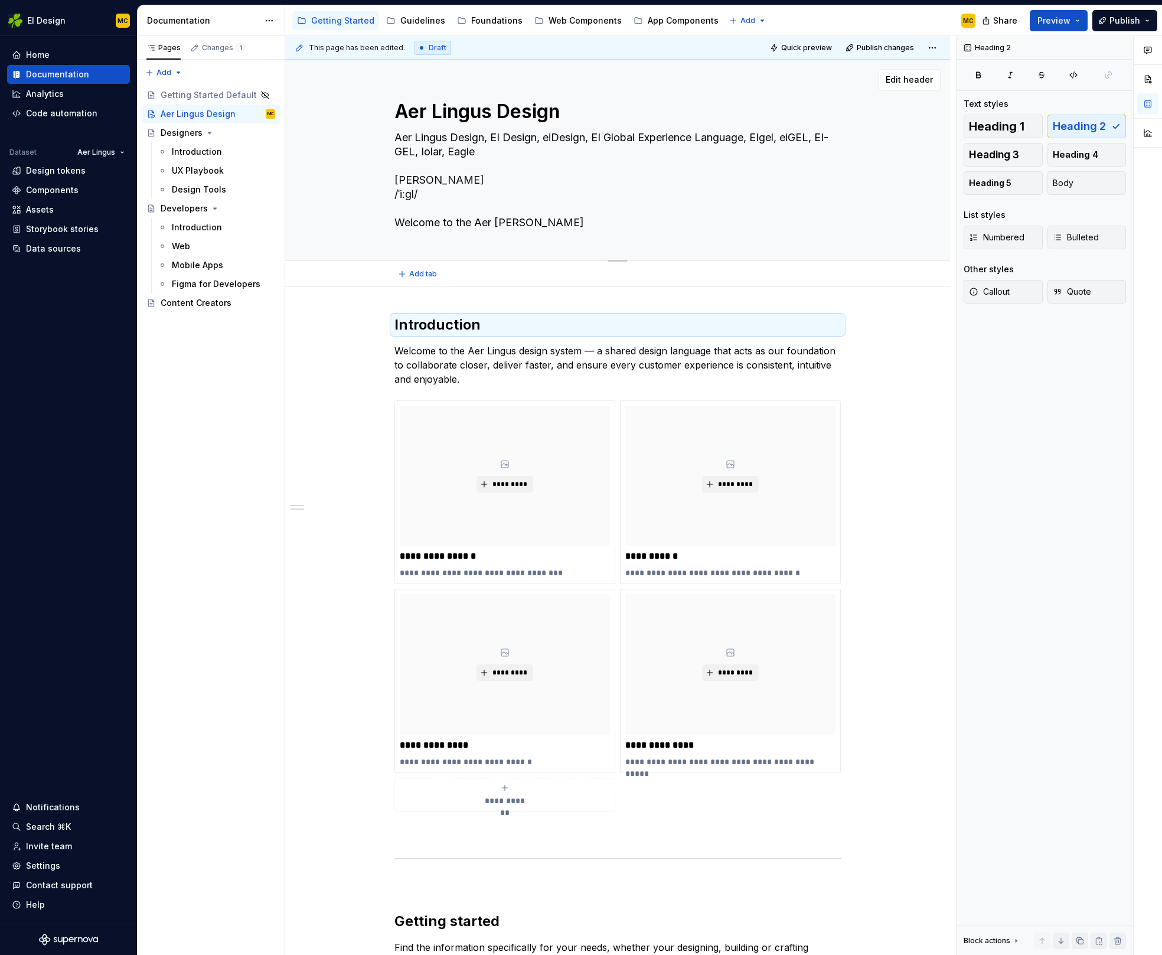
type textarea "Aer Lingus Design, EI Design, eiDesign, EI Global Experience Language, EIgel, e…"
type textarea "*"
type textarea "Aer Lingus Design, EI Design, eiDesign, EI Global Experience Language, EIgel, e…"
type textarea "*"
type textarea "Aer Lingus Design, EI Design, eiDesign, EI Global Experience Language, EIgel, e…"
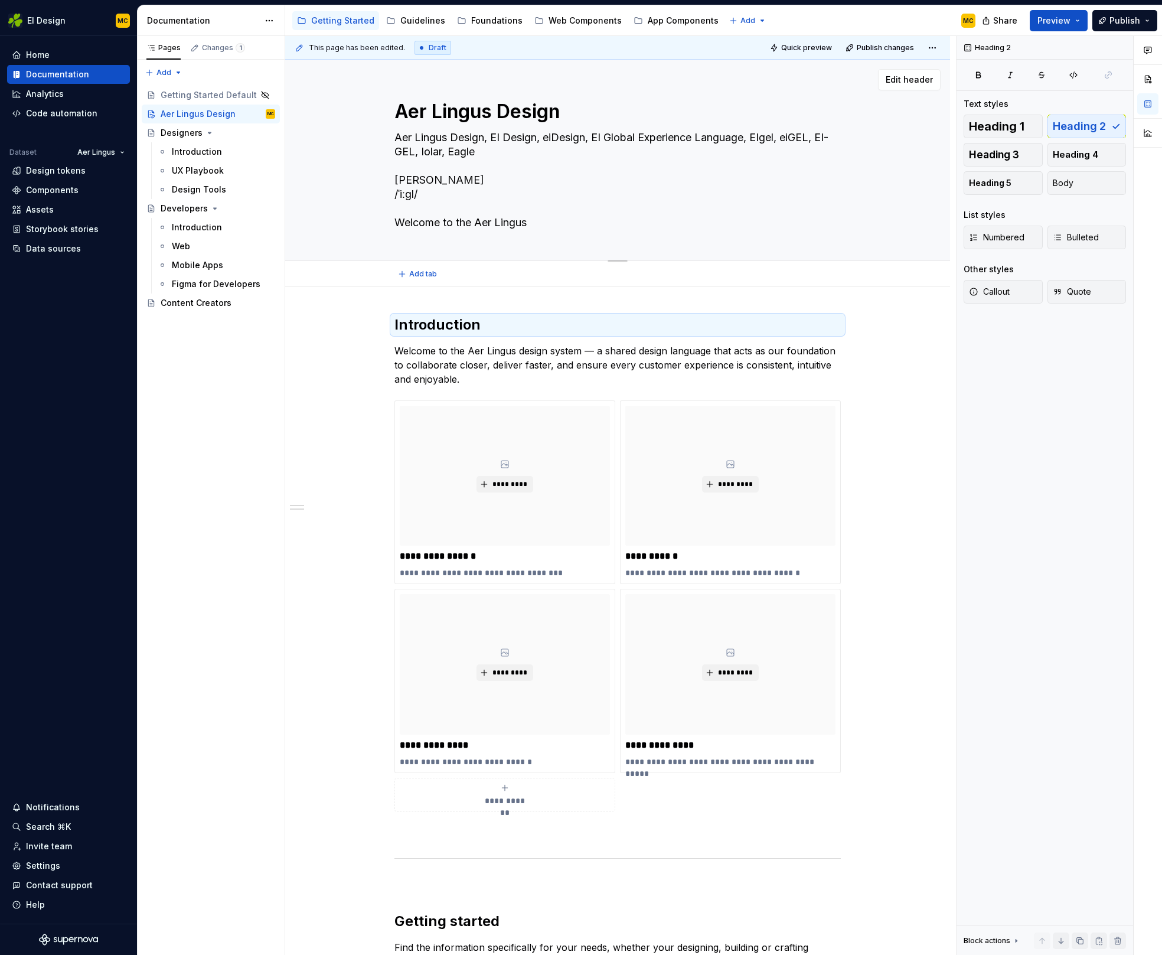
type textarea "*"
type textarea "Aer Lingus Design, EI Design, eiDesign, EI Global Experience Language, EIgel, e…"
type textarea "*"
type textarea "Aer Lingus Design, EI Design, eiDesign, EI Global Experience Language, EIgel, e…"
type textarea "*"
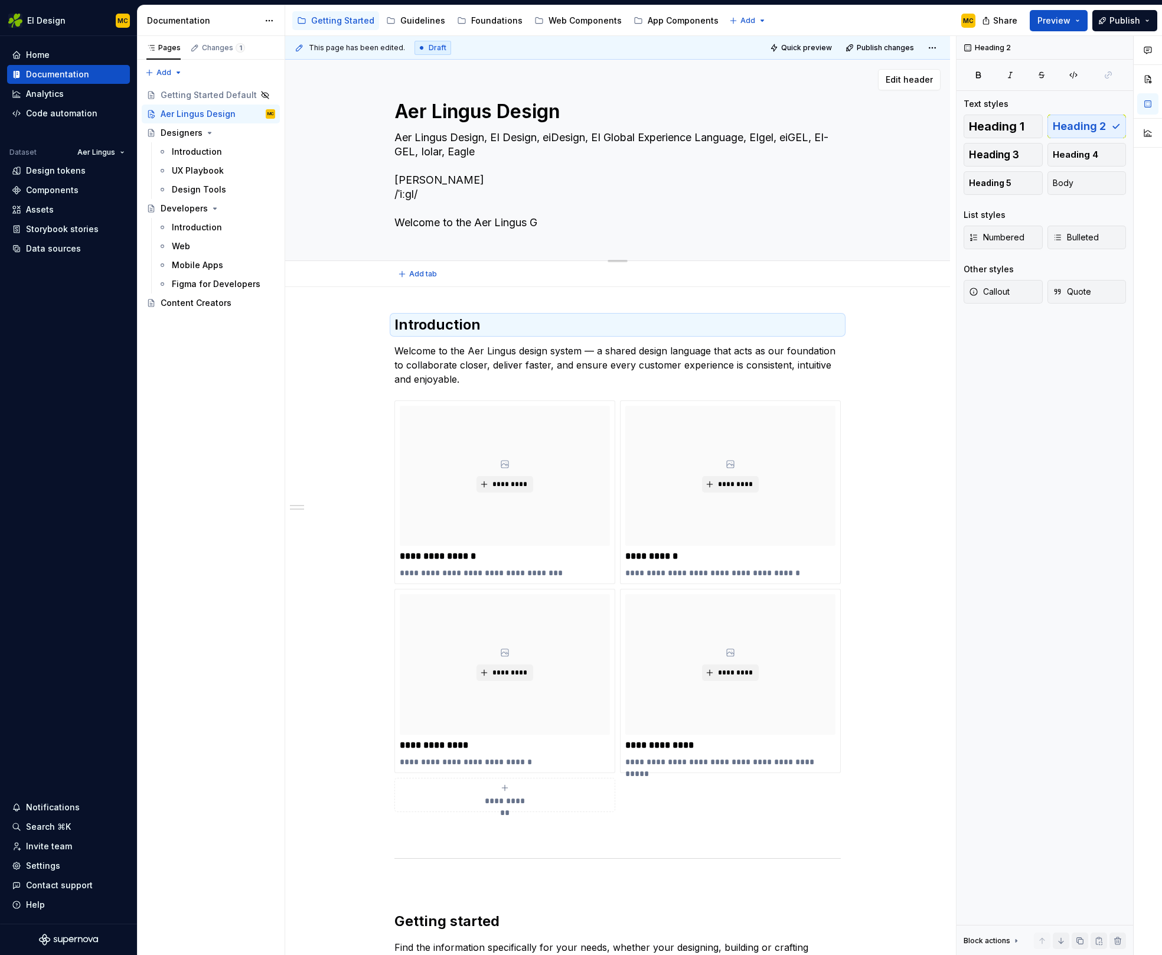
type textarea "Aer Lingus Design, EI Design, eiDesign, EI Global Experience Language, EIgel, e…"
type textarea "*"
type textarea "Aer Lingus Design, EI Design, eiDesign, EI Global Experience Language, EIgel, e…"
type textarea "*"
type textarea "Aer Lingus Design, EI Design, eiDesign, EI Global Experience Language, EIgel, e…"
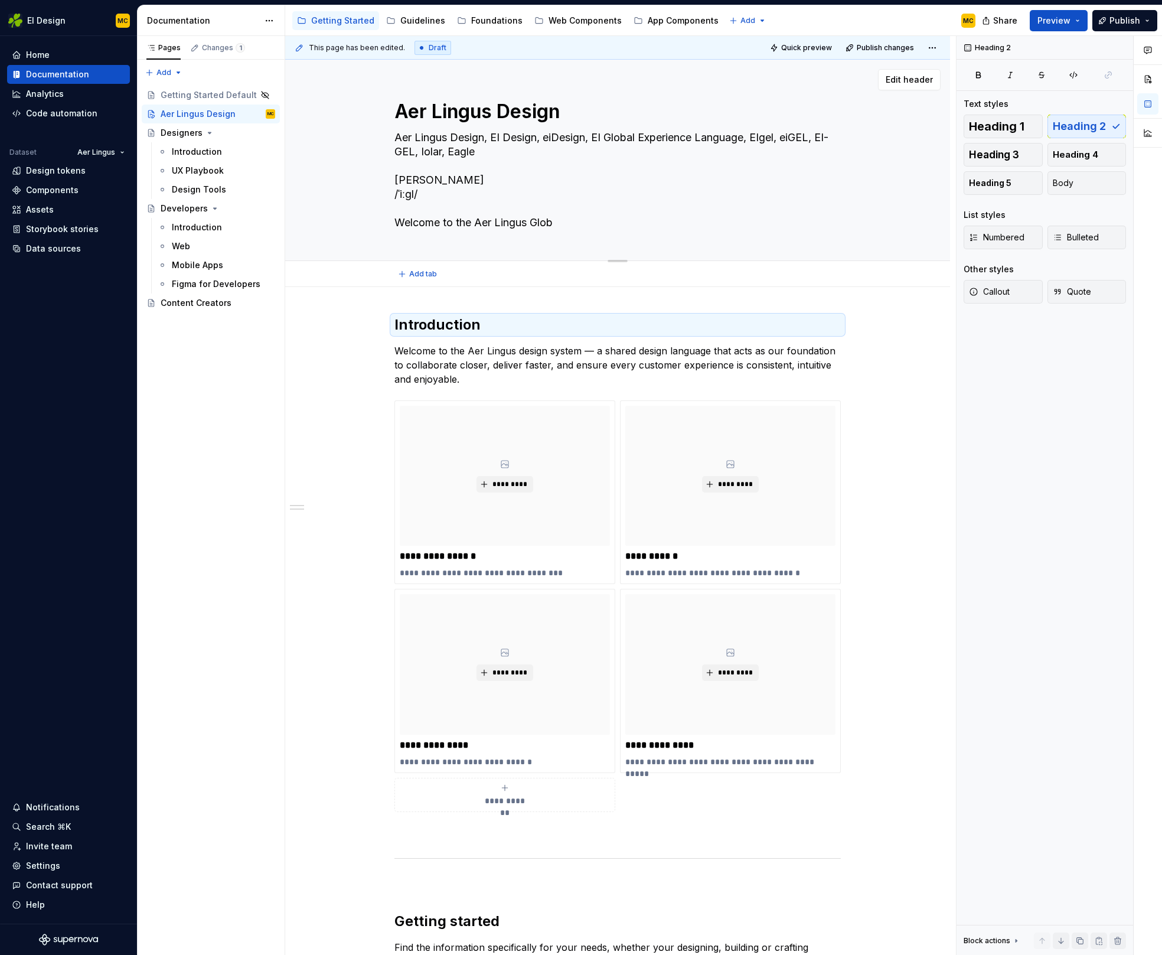
type textarea "*"
type textarea "Aer Lingus Design, EI Design, eiDesign, EI Global Experience Language, EIgel, e…"
type textarea "*"
type textarea "Aer Lingus Design, EI Design, eiDesign, EI Global Experience Language, EIgel, e…"
type textarea "*"
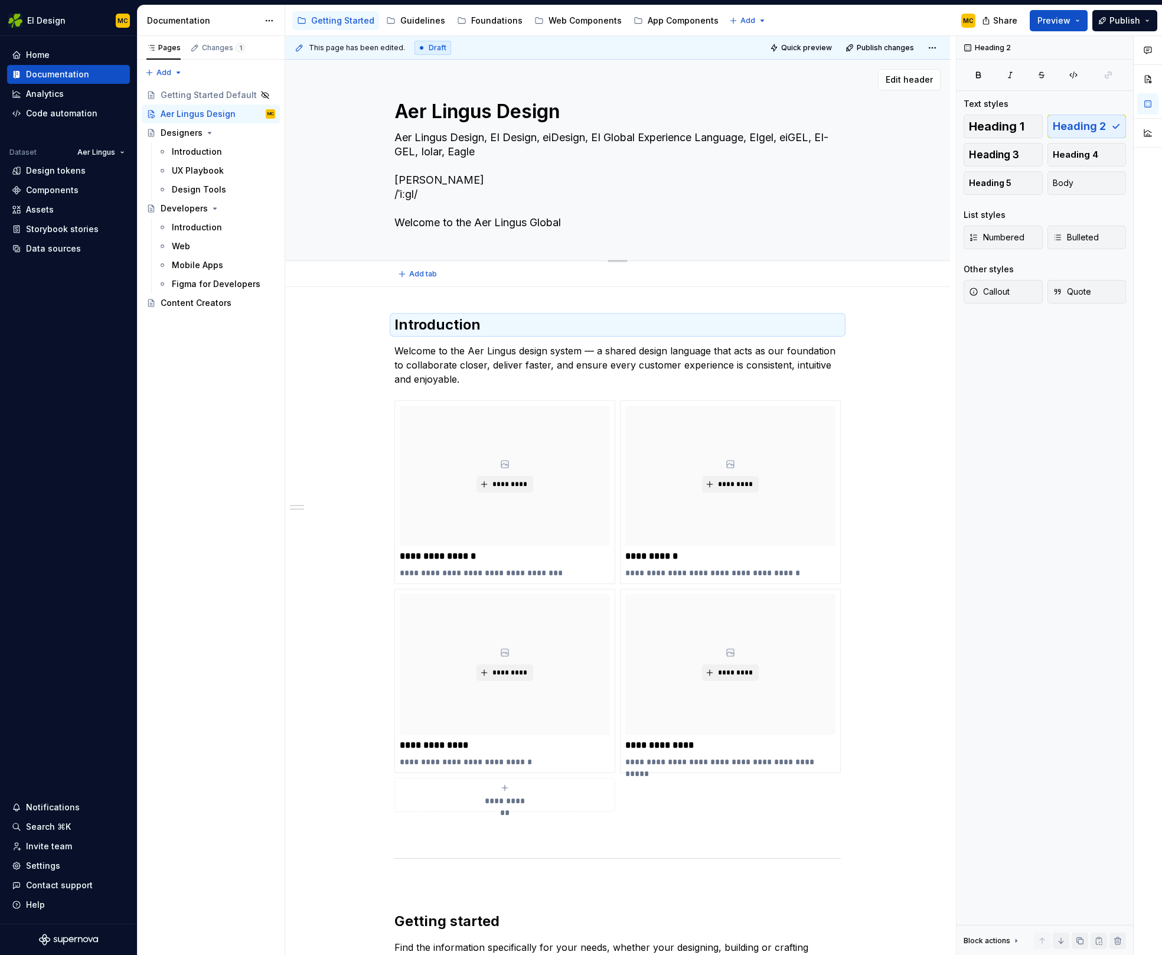
type textarea "Aer Lingus Design, EI Design, eiDesign, EI Global Experience Language, EIgel, e…"
type textarea "*"
type textarea "Aer Lingus Design, EI Design, eiDesign, EI Global Experience Language, EIgel, e…"
type textarea "*"
type textarea "Aer Lingus Design, EI Design, eiDesign, EI Global Experience Language, EIgel, e…"
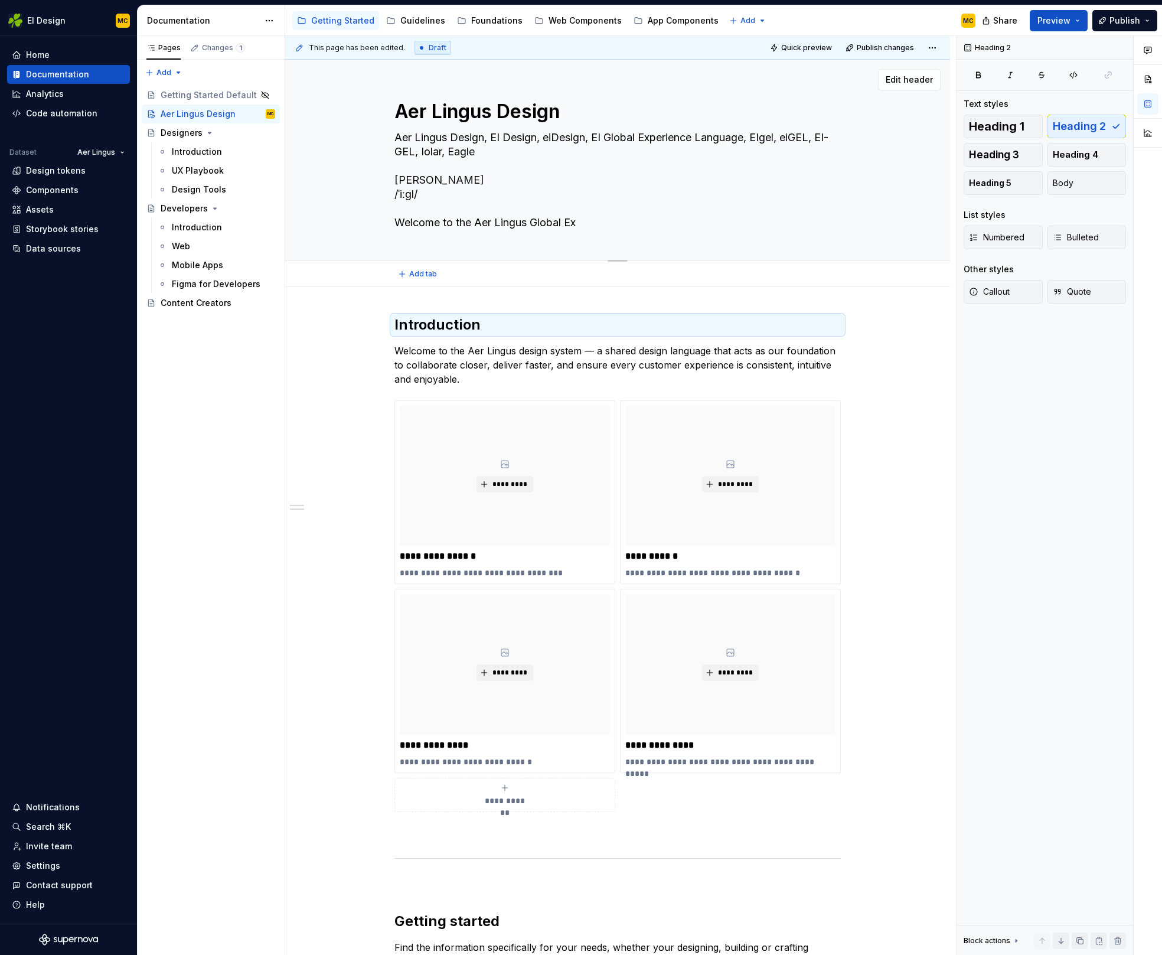
type textarea "*"
type textarea "Aer Lingus Design, EI Design, eiDesign, EI Global Experience Language, EIgel, e…"
type textarea "*"
type textarea "Aer Lingus Design, EI Design, eiDesign, EI Global Experience Language, EIgel, e…"
type textarea "*"
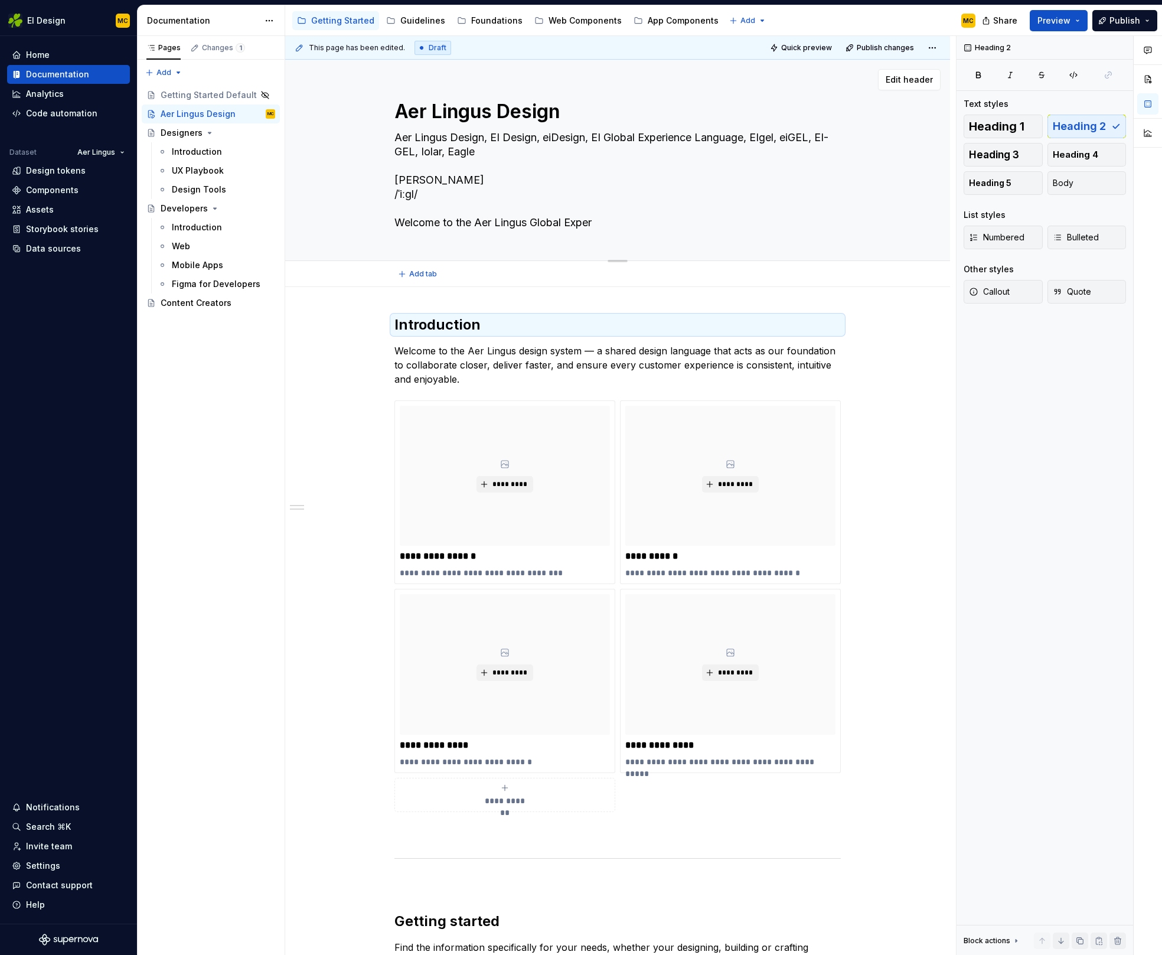
type textarea "Aer Lingus Design, EI Design, eiDesign, EI Global Experience Language, EIgel, e…"
click at [1073, 18] on button "Preview" at bounding box center [1059, 20] width 58 height 21
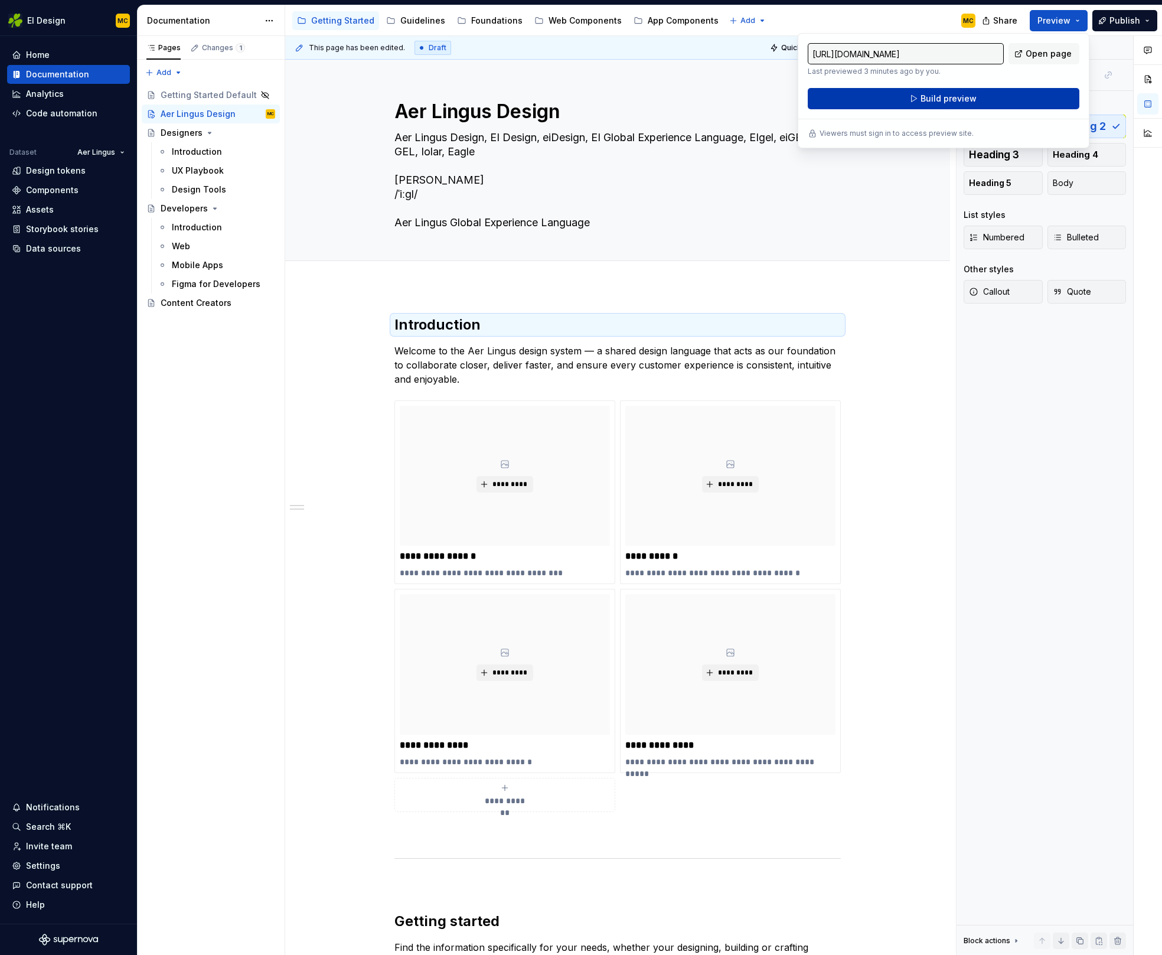
click at [1014, 96] on button "Build preview" at bounding box center [944, 98] width 272 height 21
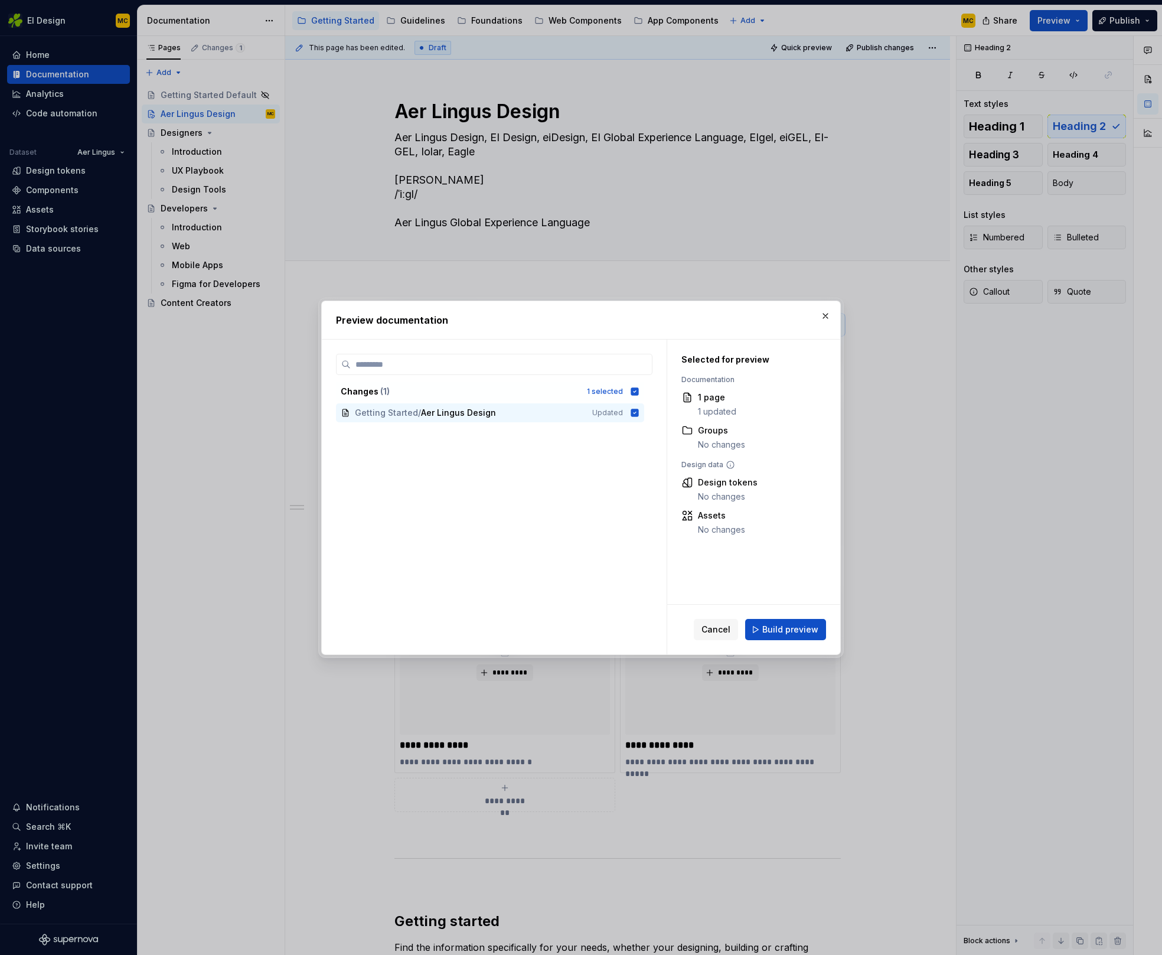
click at [781, 633] on span "Build preview" at bounding box center [790, 630] width 56 height 12
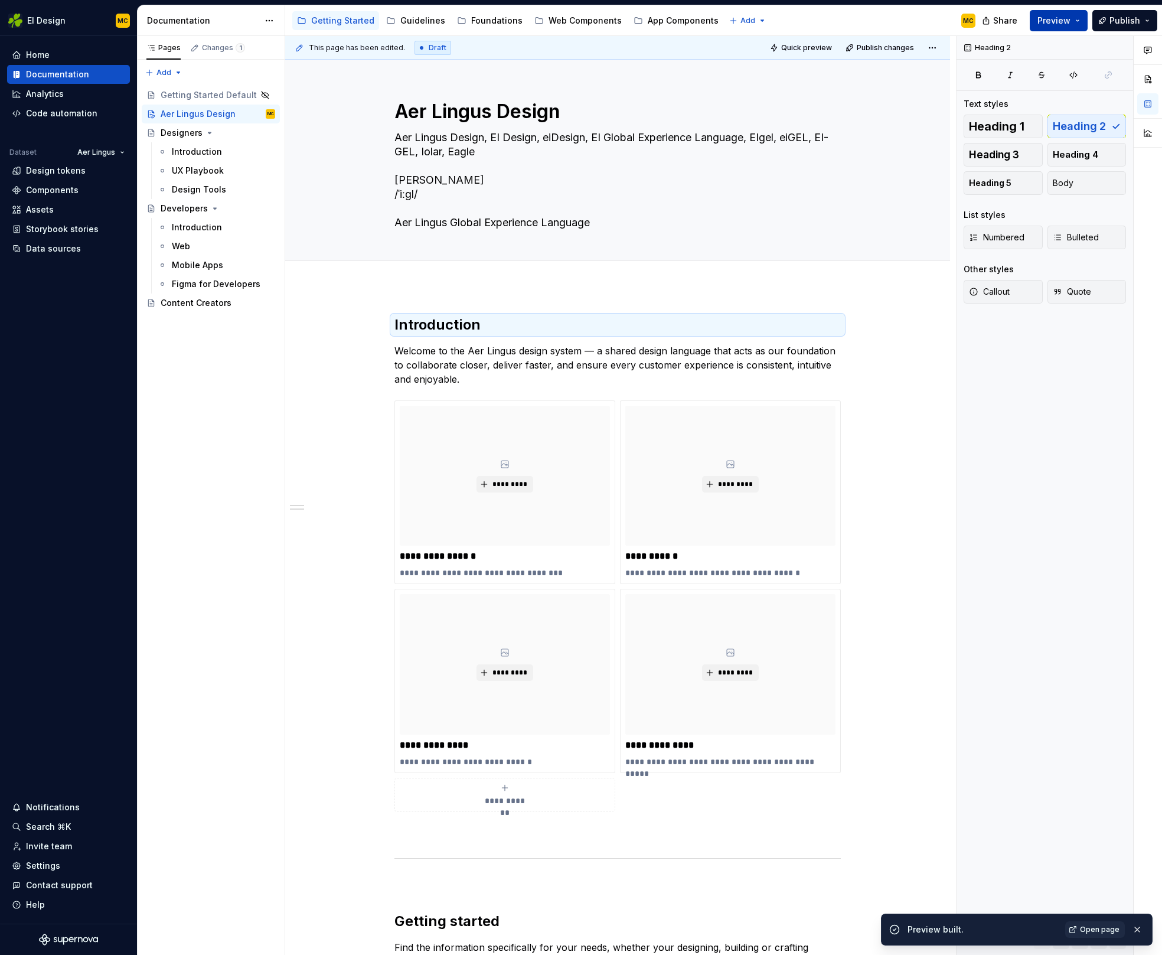
click at [1079, 25] on button "Preview" at bounding box center [1059, 20] width 58 height 21
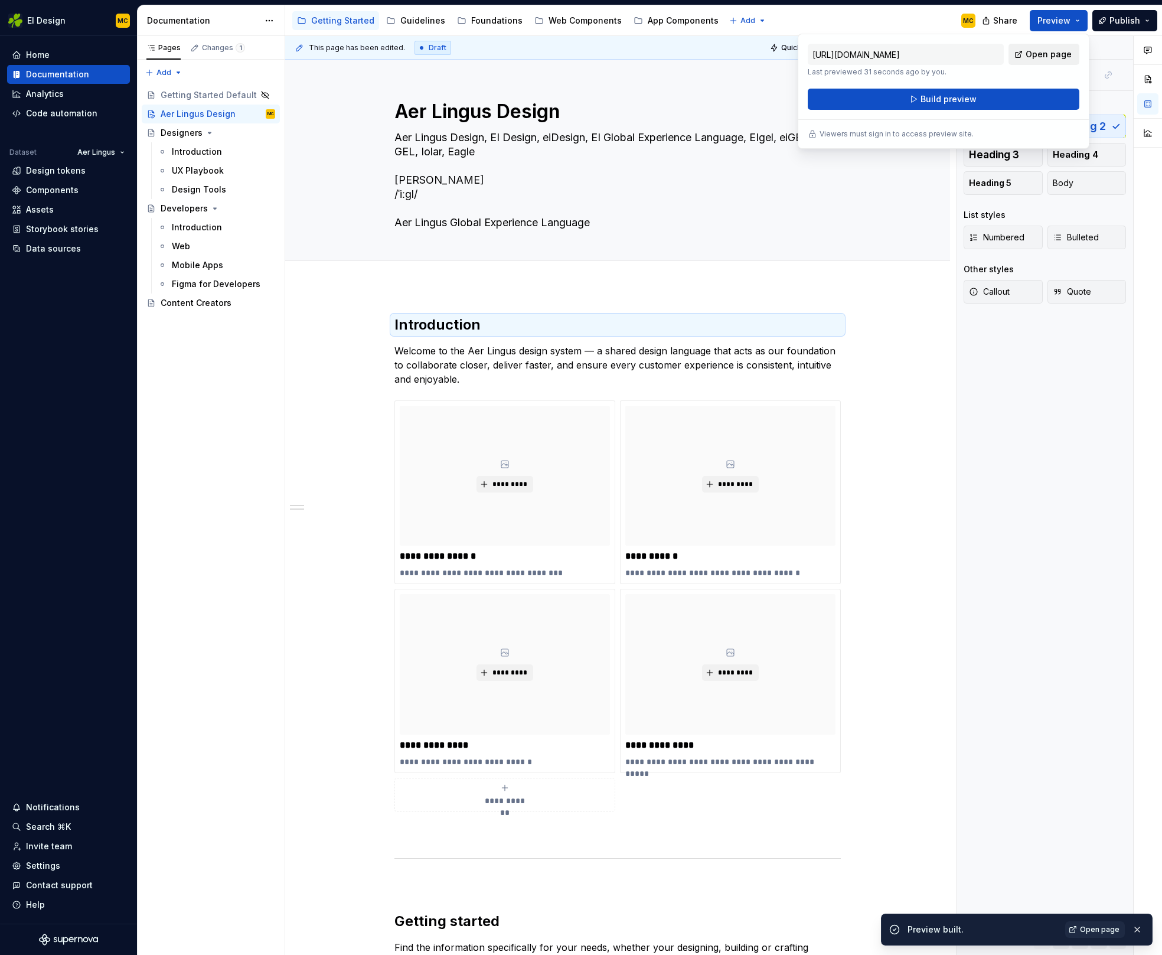
click at [1056, 53] on span "Open page" at bounding box center [1049, 54] width 46 height 12
click at [931, 243] on div "Aer Lingus Design Aer Lingus Design, EI Design, eiDesign, EI Global Experience …" at bounding box center [617, 160] width 665 height 201
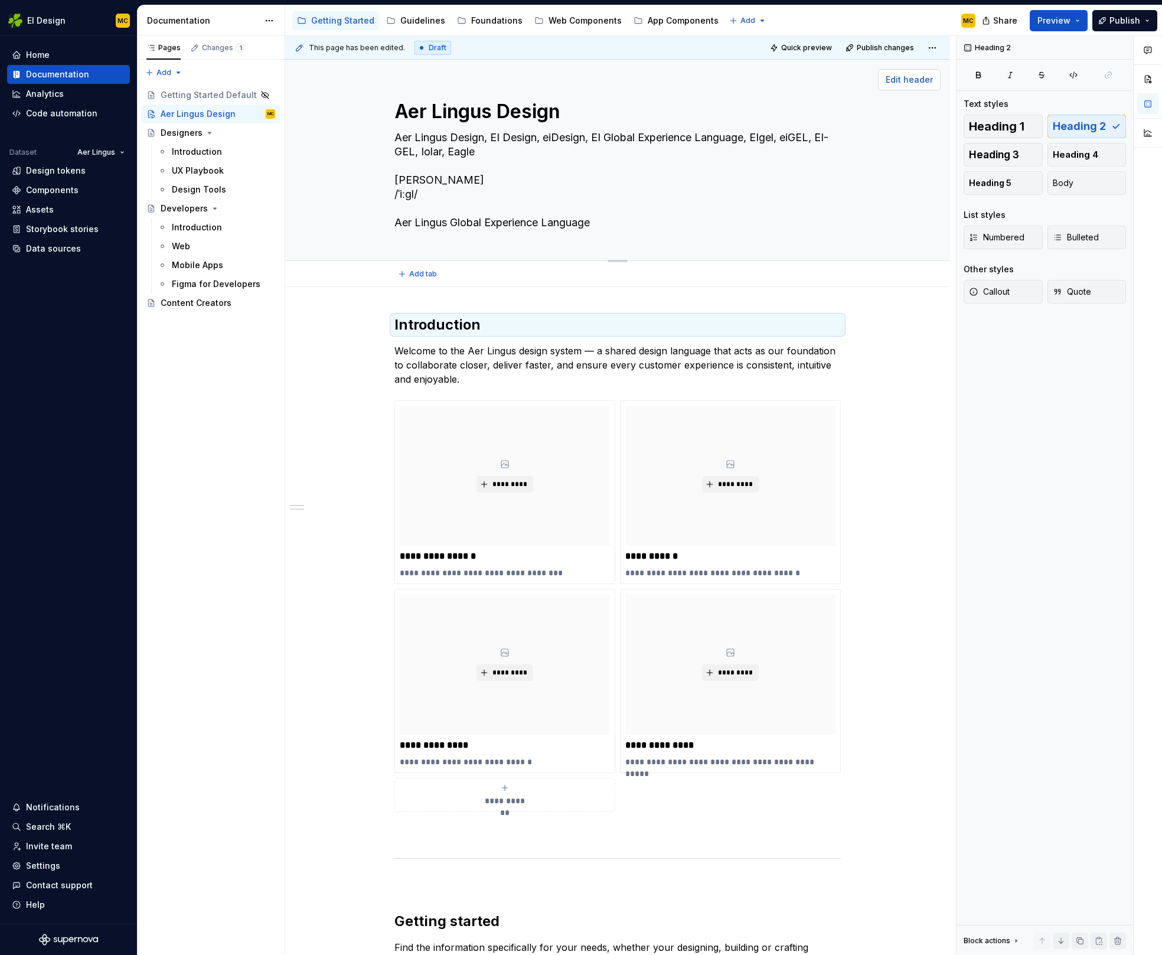
click at [924, 83] on span "Edit header" at bounding box center [909, 80] width 47 height 12
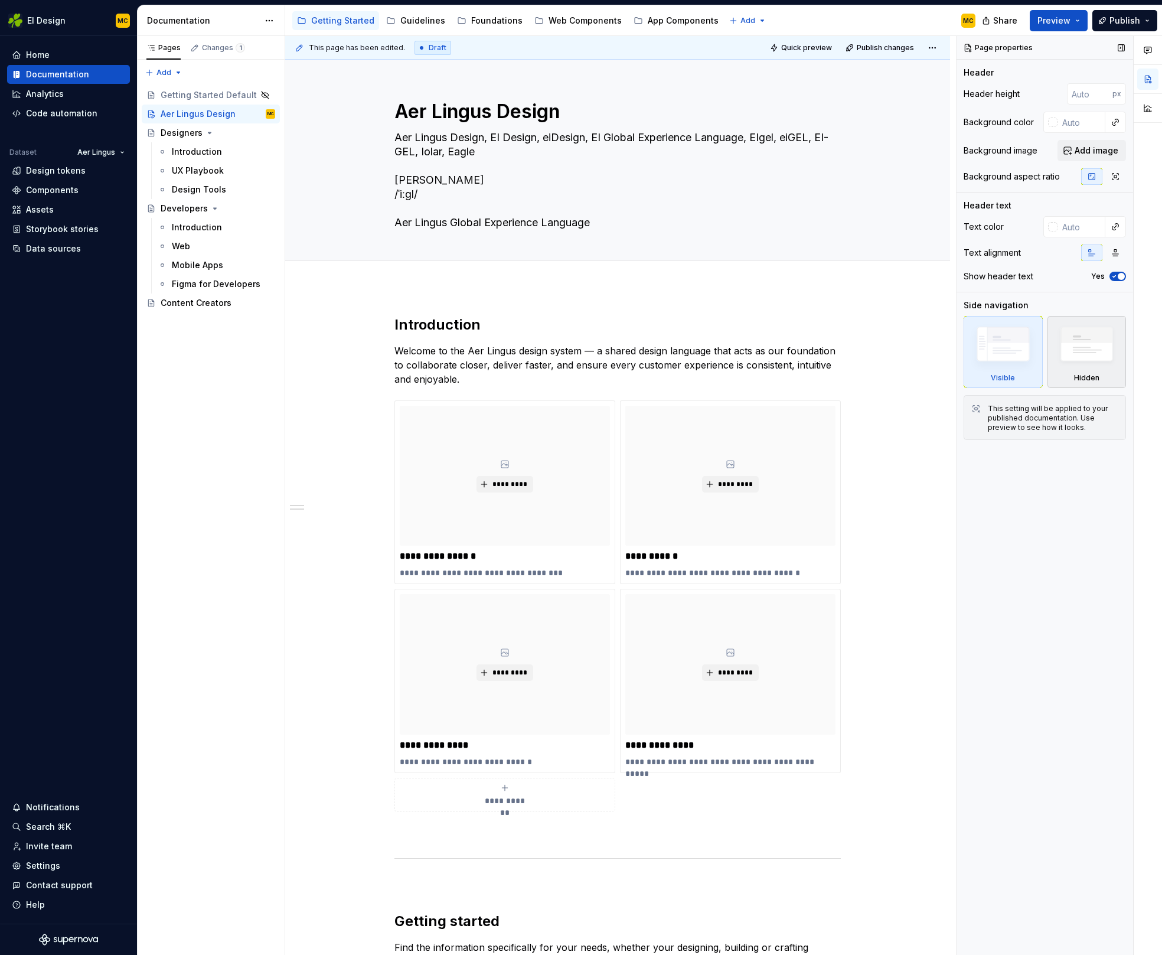
click at [1081, 362] on img at bounding box center [1087, 347] width 68 height 52
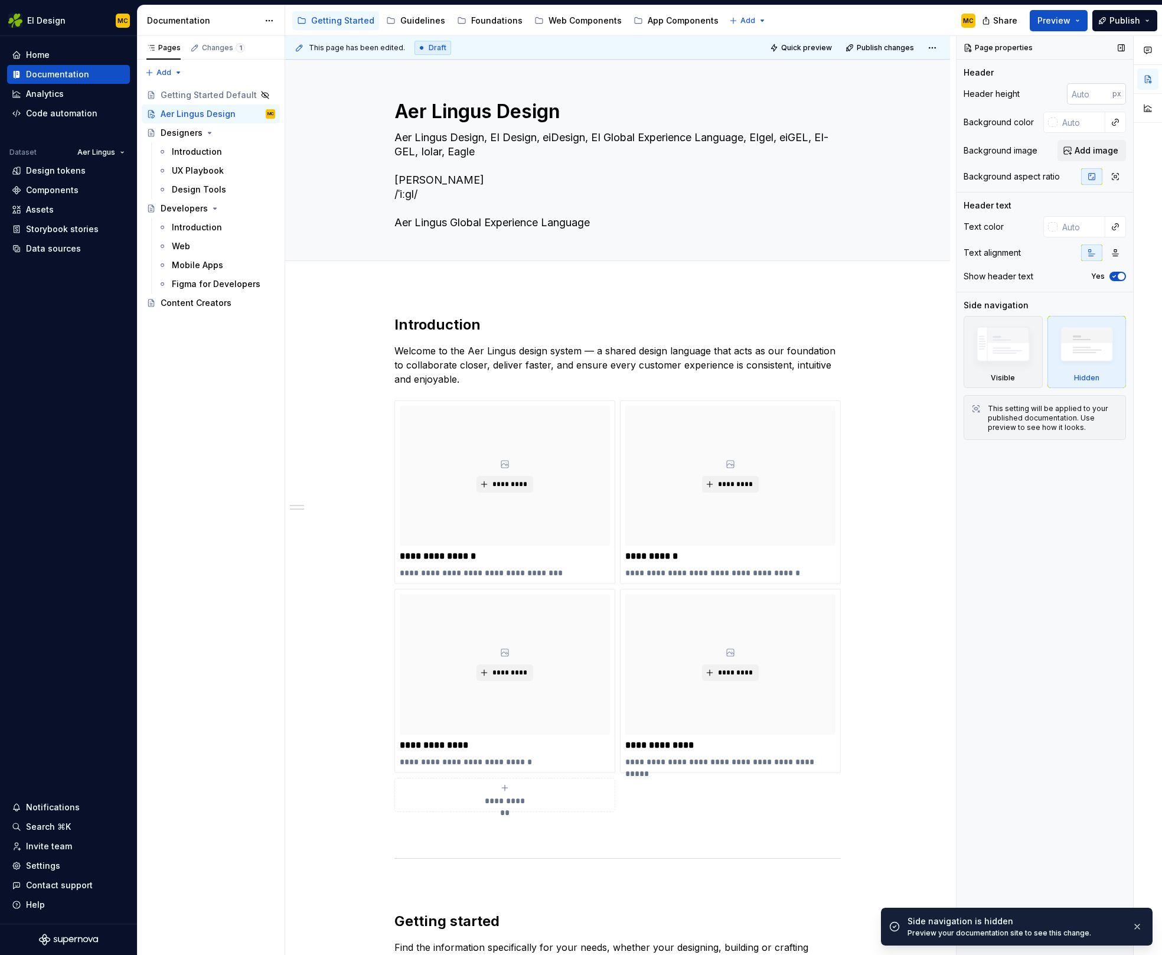
click at [1092, 97] on input "number" at bounding box center [1089, 93] width 45 height 21
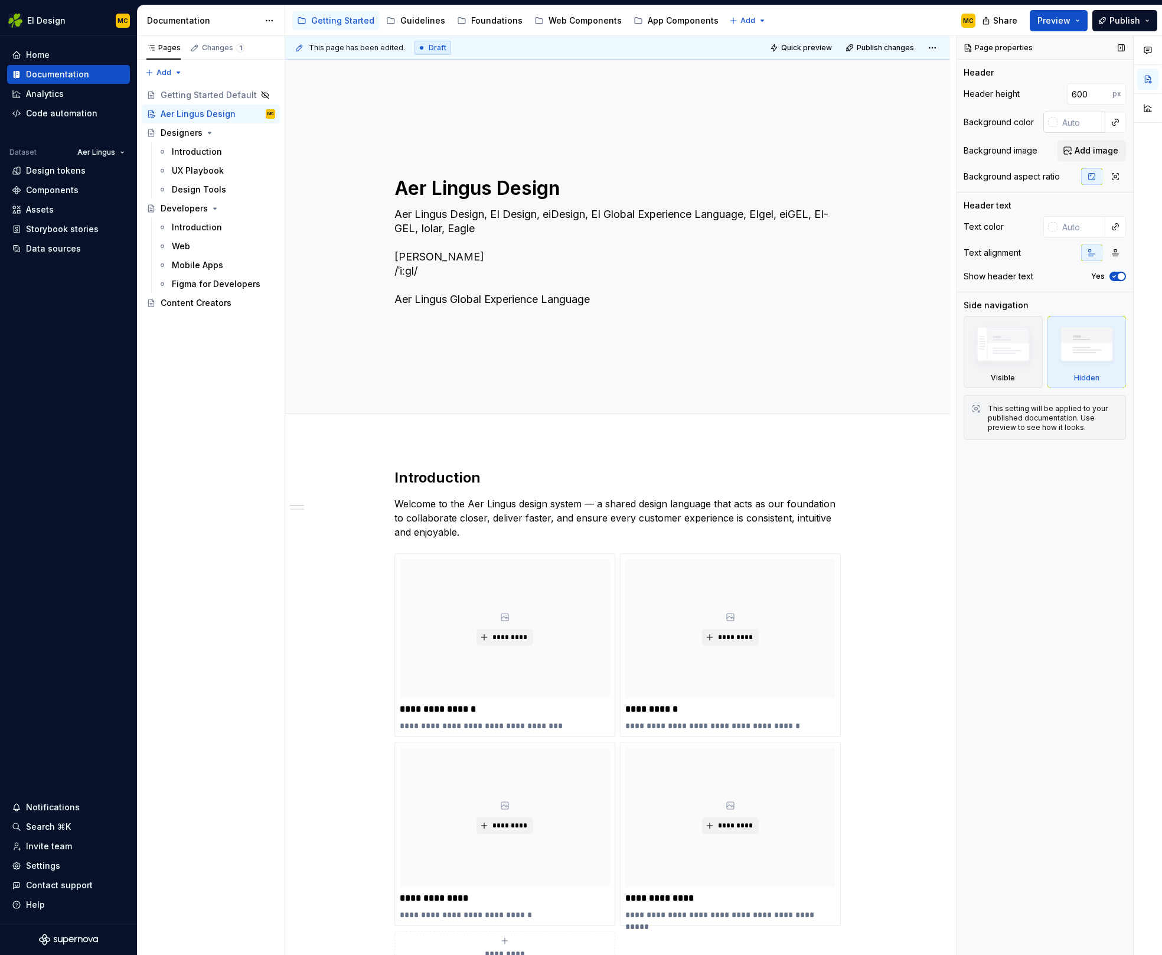
click at [1075, 122] on input "text" at bounding box center [1082, 122] width 48 height 21
click at [1075, 229] on input "text" at bounding box center [1082, 226] width 48 height 21
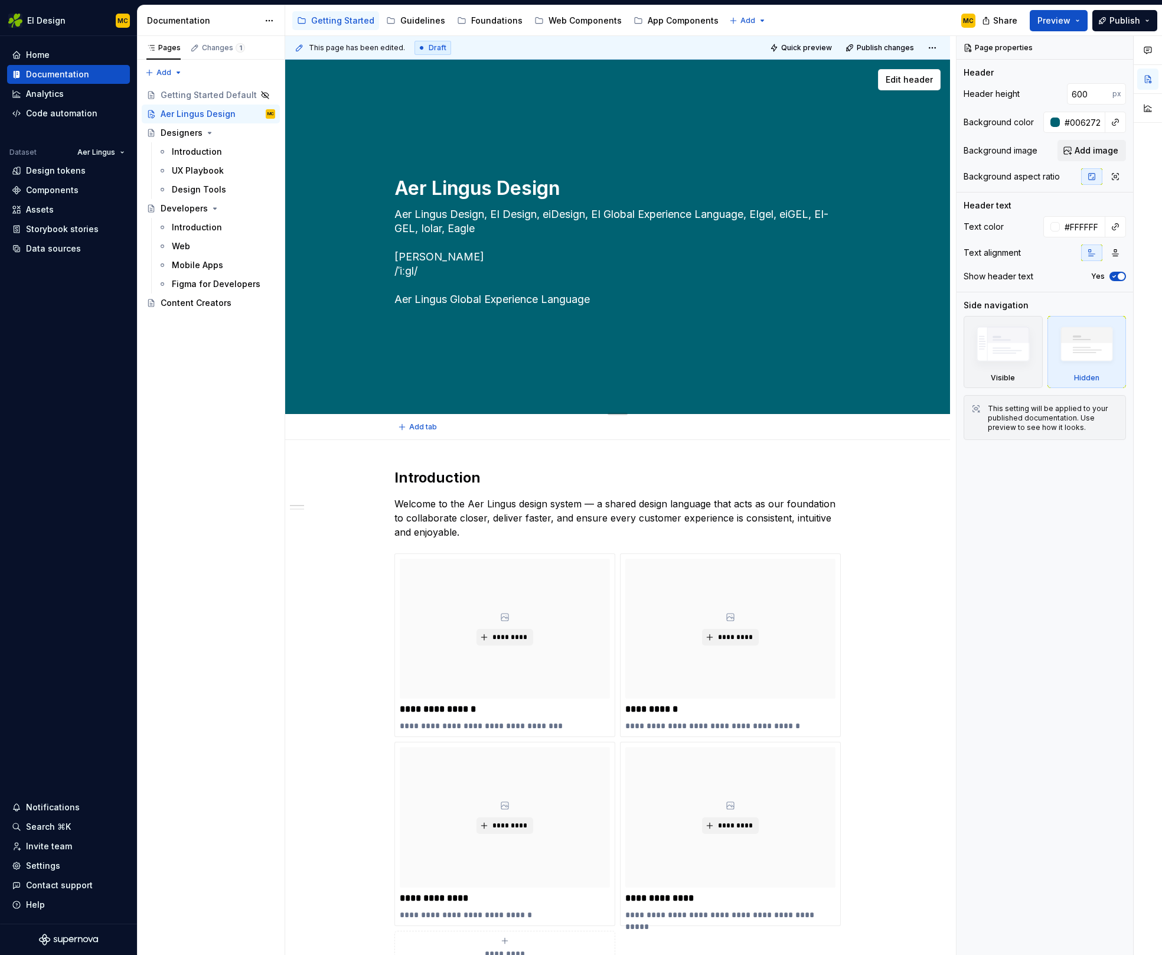
click at [565, 188] on textarea "Aer Lingus Design" at bounding box center [615, 188] width 446 height 28
click at [508, 229] on textarea "Aer Lingus Design, EI Design, eiDesign, EI Global Experience Language, EIgel, e…" at bounding box center [615, 257] width 446 height 104
drag, startPoint x: 508, startPoint y: 229, endPoint x: 368, endPoint y: 216, distance: 140.0
click at [368, 216] on div "eiGEL Aer Lingus Design, EI Design, eiDesign, EI Global Experience Language, EI…" at bounding box center [617, 236] width 570 height 201
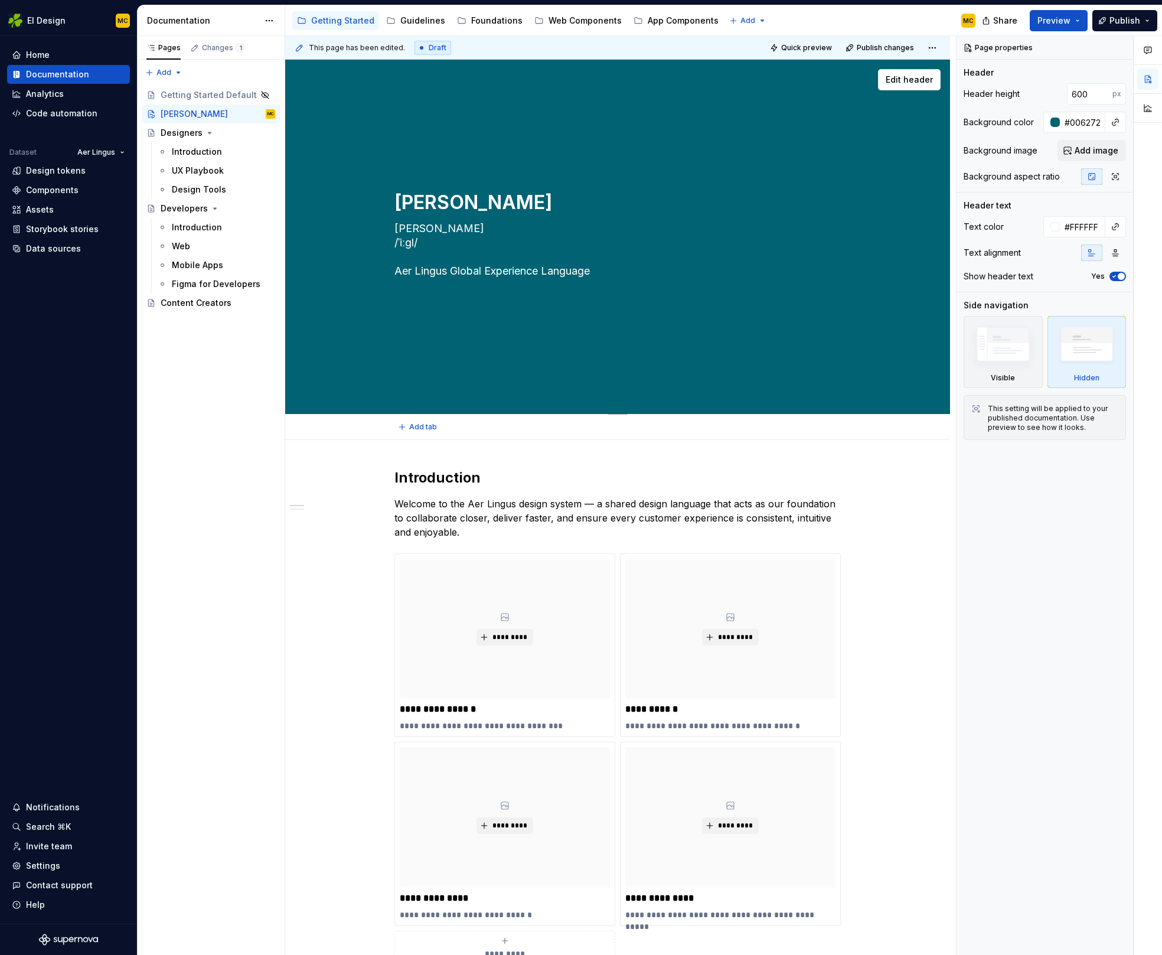
click at [459, 247] on textarea "eiGEL /ˈiːɡl/ Aer Lingus Global Experience Language" at bounding box center [615, 257] width 446 height 76
click at [528, 272] on textarea "/ˈiːɡl/ Aer Lingus Global Experience Language" at bounding box center [615, 256] width 446 height 47
click at [658, 273] on textarea "/ˈiːɡl/ Aer Lingus Global Experience Language" at bounding box center [615, 256] width 446 height 47
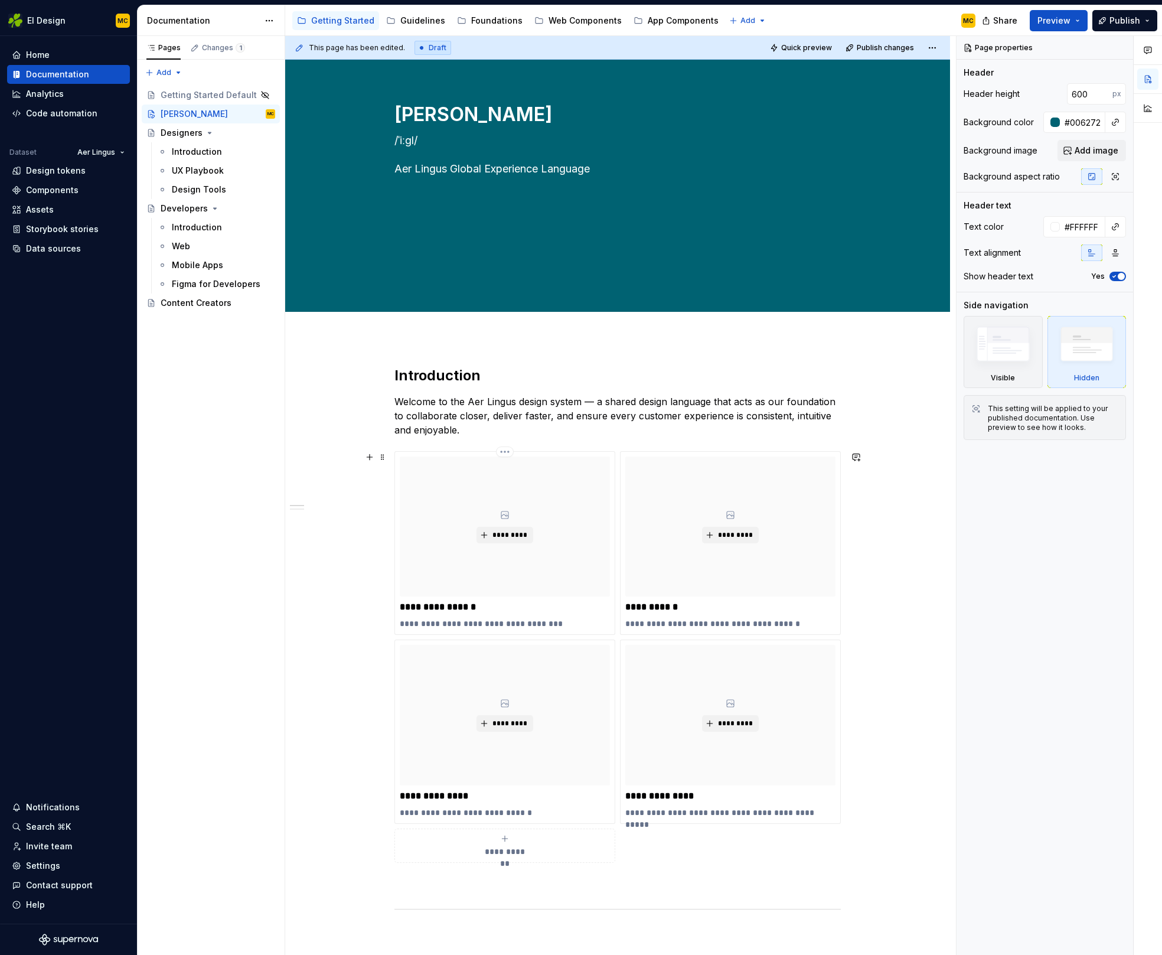
scroll to position [105, 0]
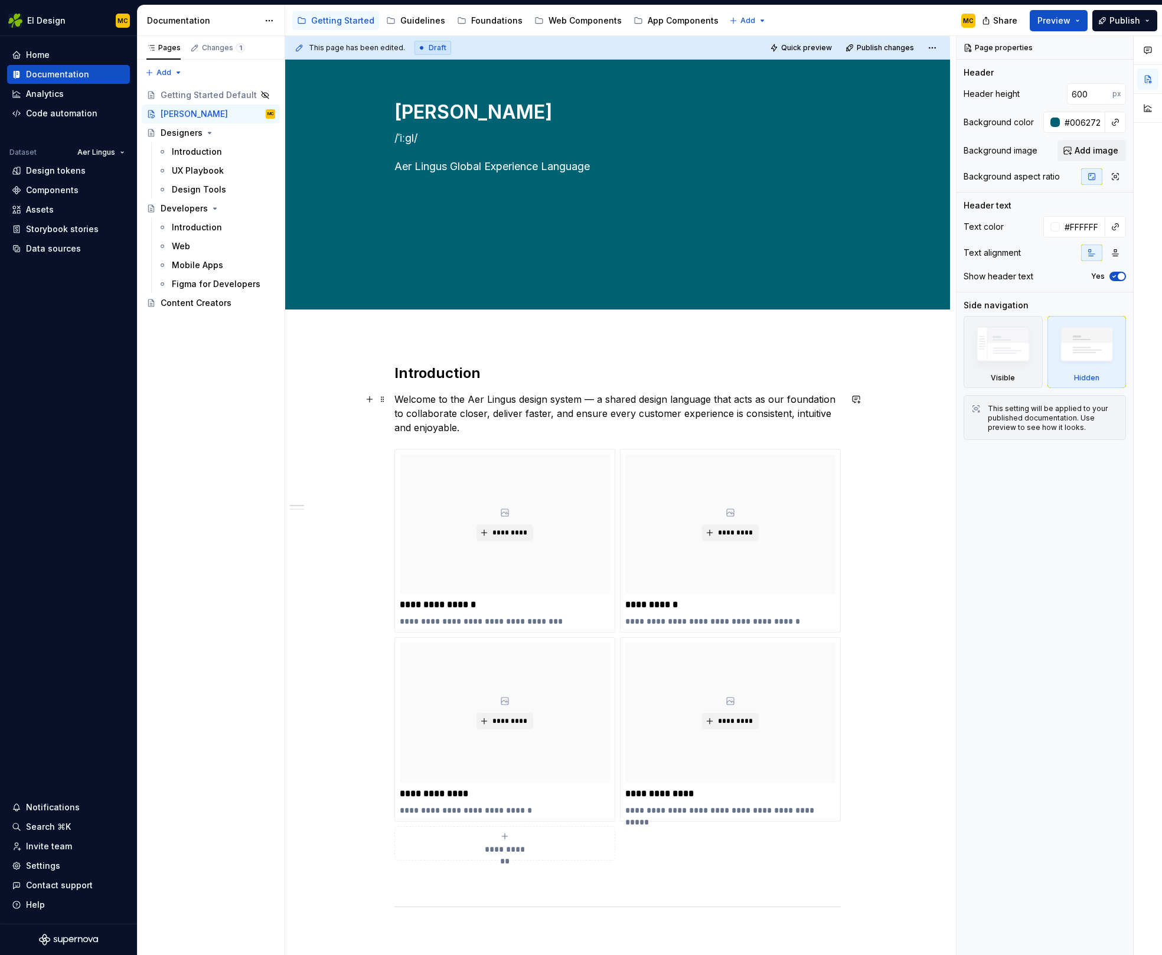
click at [474, 428] on p "Welcome to the Aer Lingus design system — a shared design language that acts as…" at bounding box center [617, 413] width 446 height 43
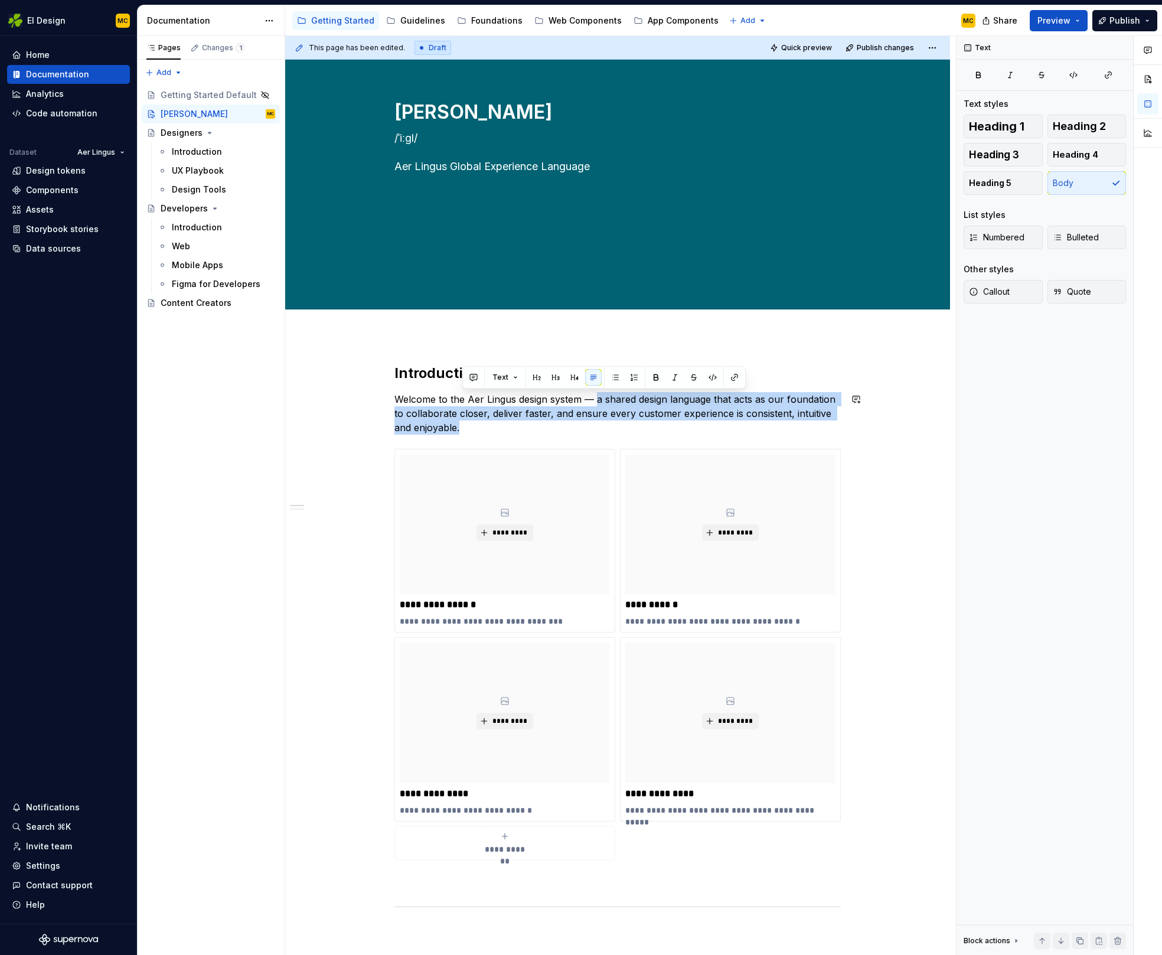
copy p "a shared design language that acts as our foundation to collaborate closer, del…"
click at [632, 168] on textarea "/ˈiːɡl/ Aer Lingus Global Experience Language" at bounding box center [615, 152] width 446 height 47
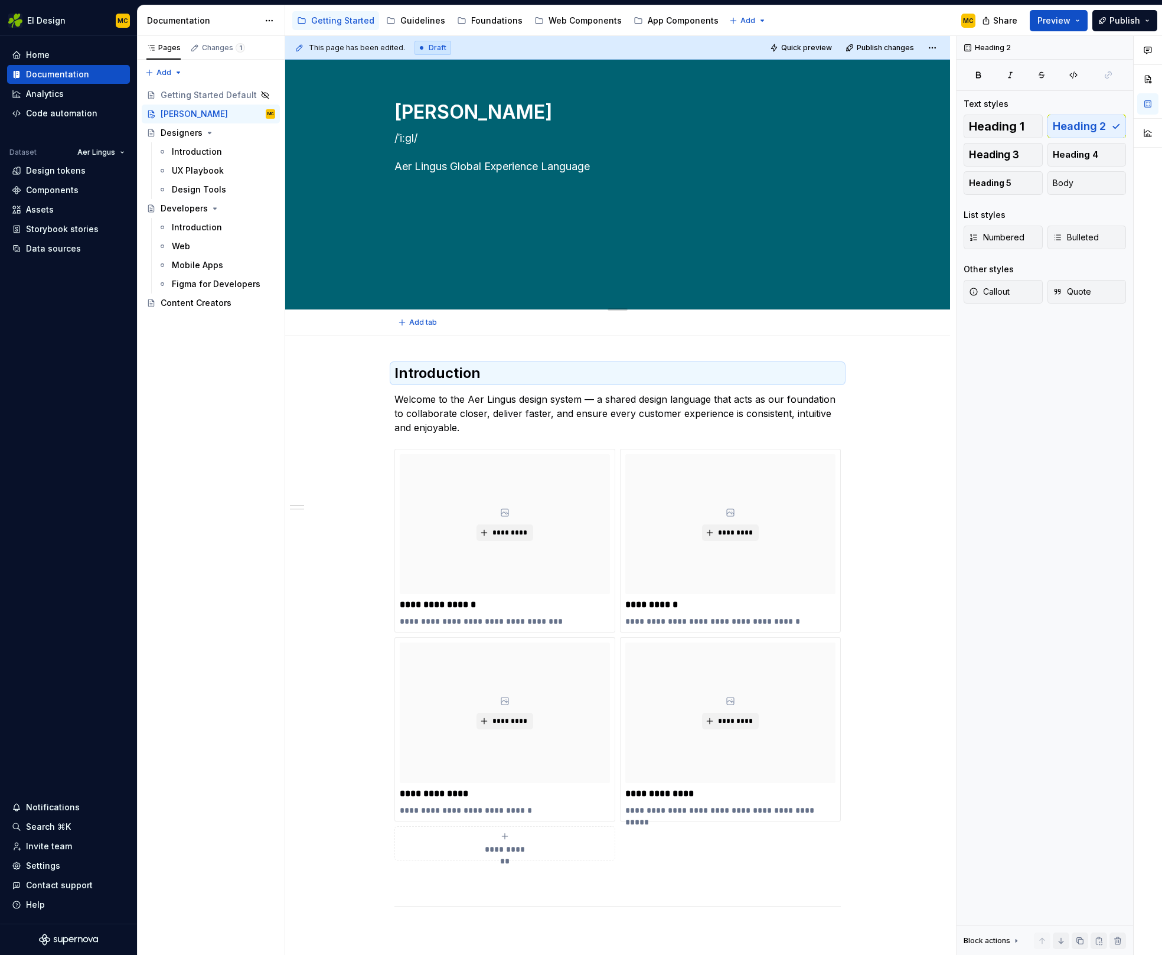
click at [632, 168] on textarea "/ˈiːɡl/ Aer Lingus Global Experience Language" at bounding box center [615, 152] width 446 height 47
click at [400, 165] on textarea "/ˈiːɡl/ Aer Lingus Global Experience Language" at bounding box center [615, 152] width 446 height 47
click at [398, 168] on textarea "/ˈiːɡl/ Aer Lingus Global Experience Language" at bounding box center [615, 152] width 446 height 47
paste textarea "a shared design language that acts as our foundation to collaborate closer, del…"
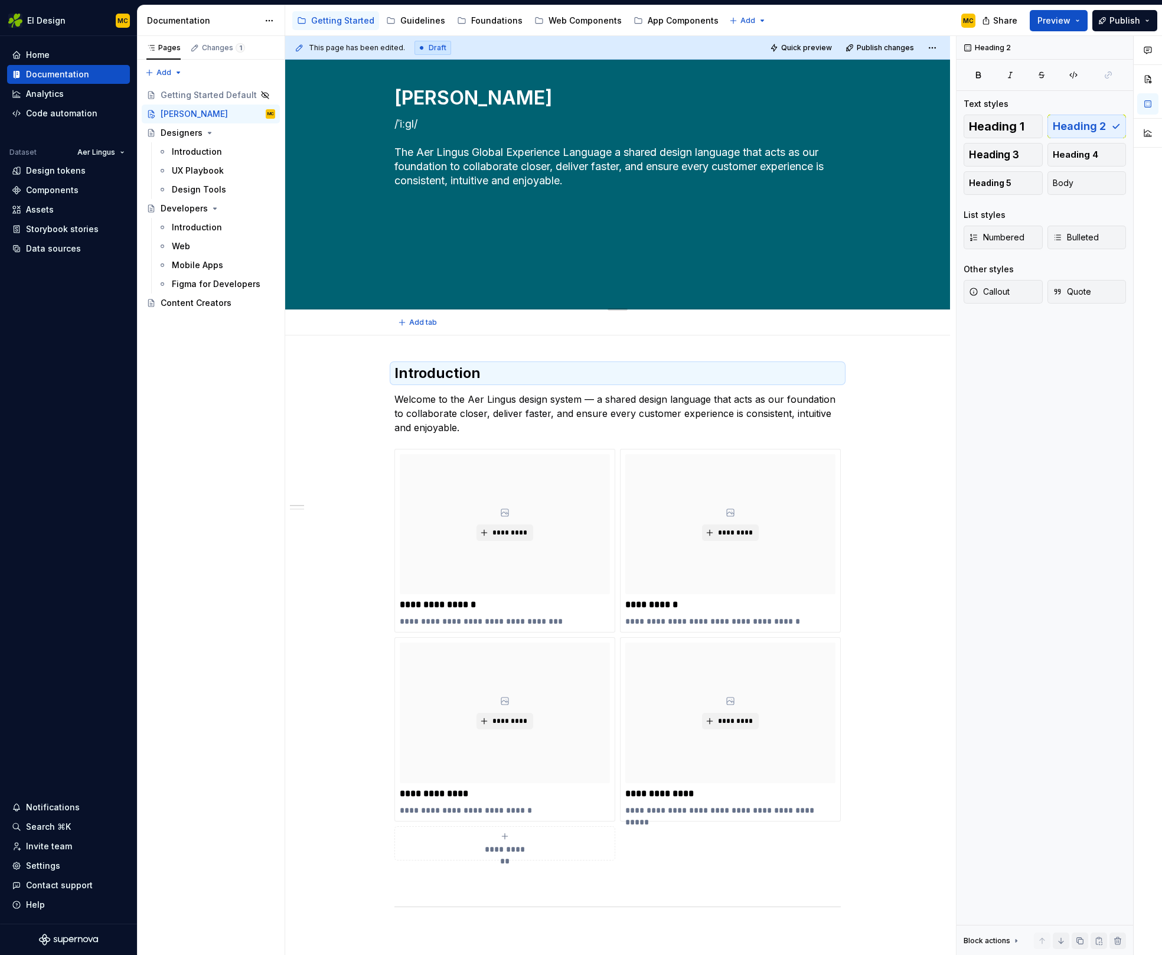
scroll to position [90, 0]
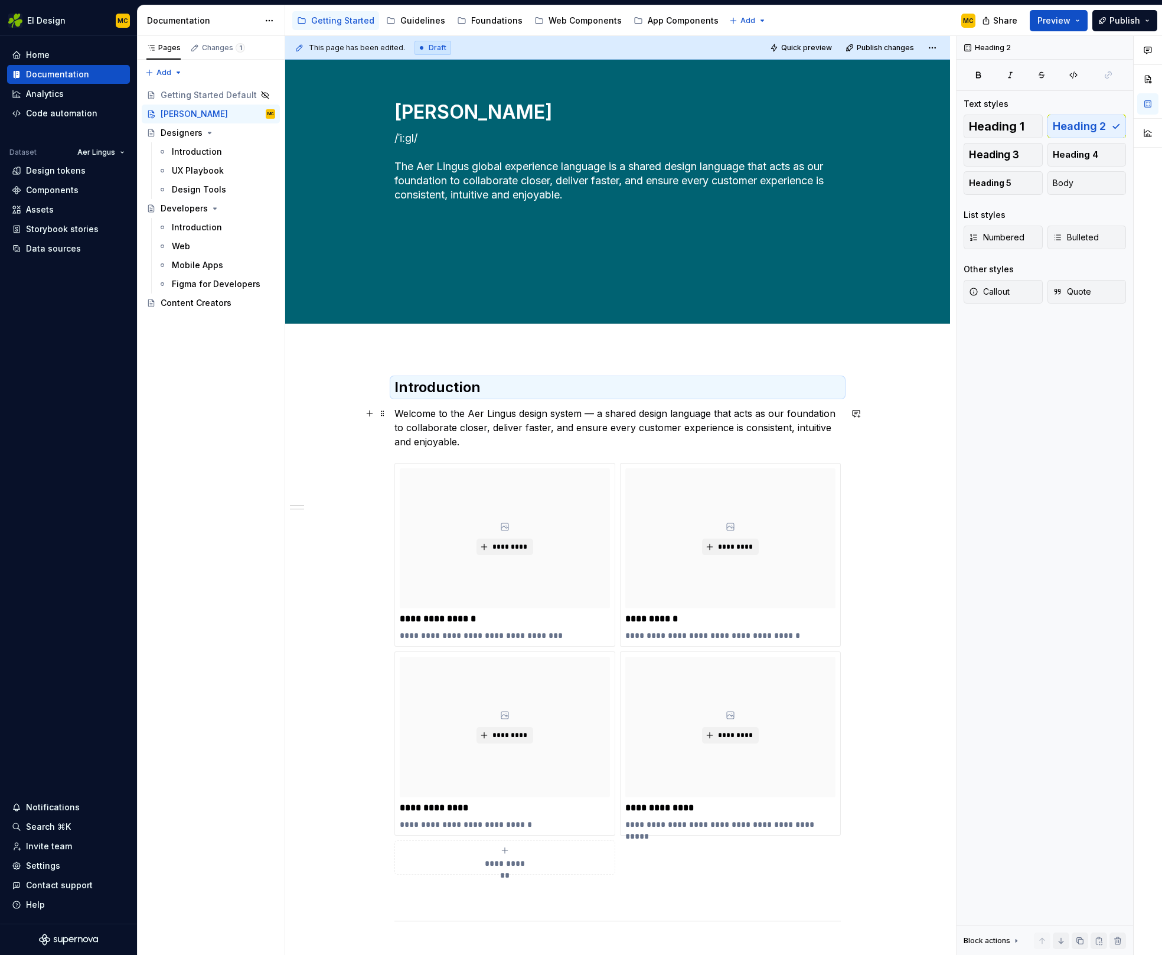
click at [515, 441] on p "Welcome to the Aer Lingus design system — a shared design language that acts as…" at bounding box center [617, 427] width 446 height 43
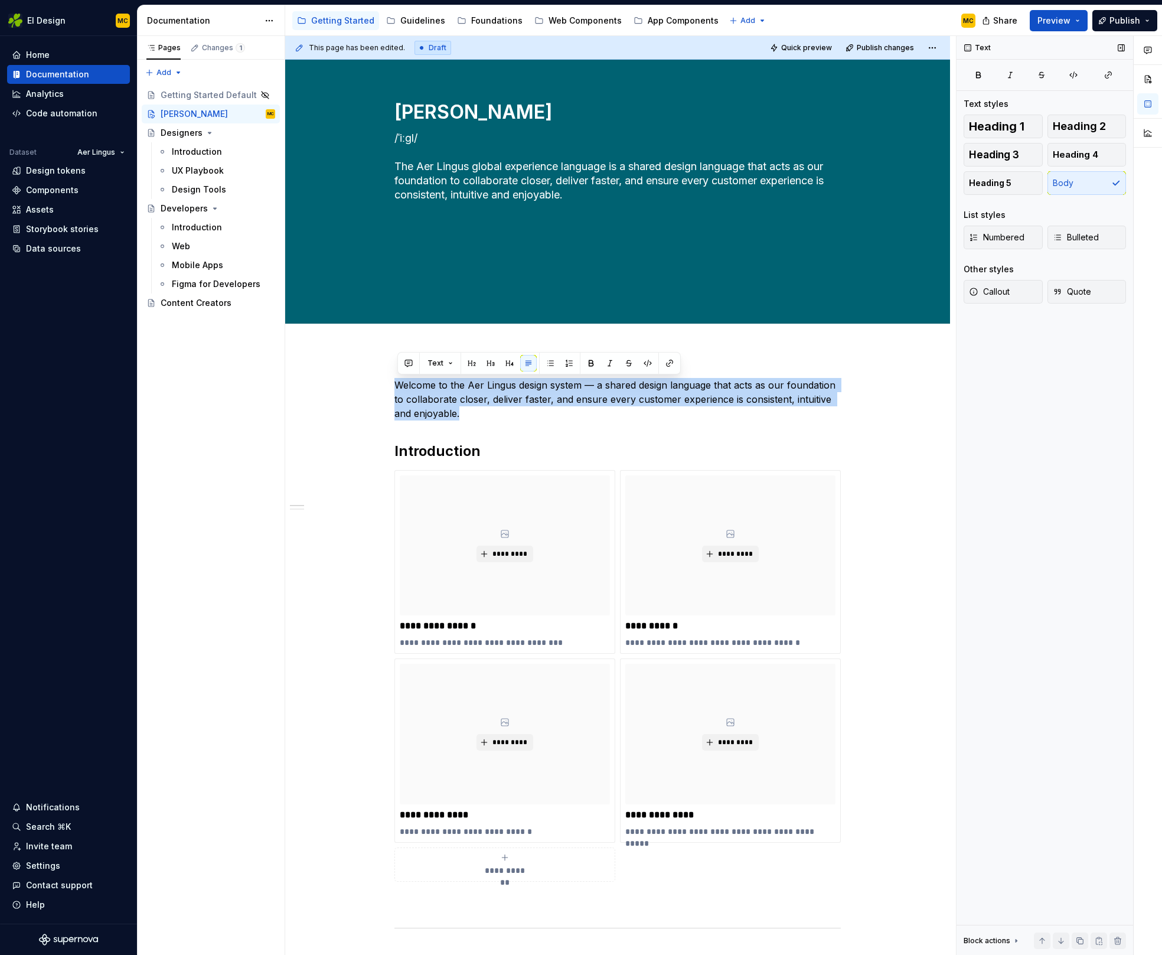
copy p "Welcome to the Aer Lingus design system — a shared design language that acts as…"
click at [387, 388] on span at bounding box center [382, 385] width 9 height 17
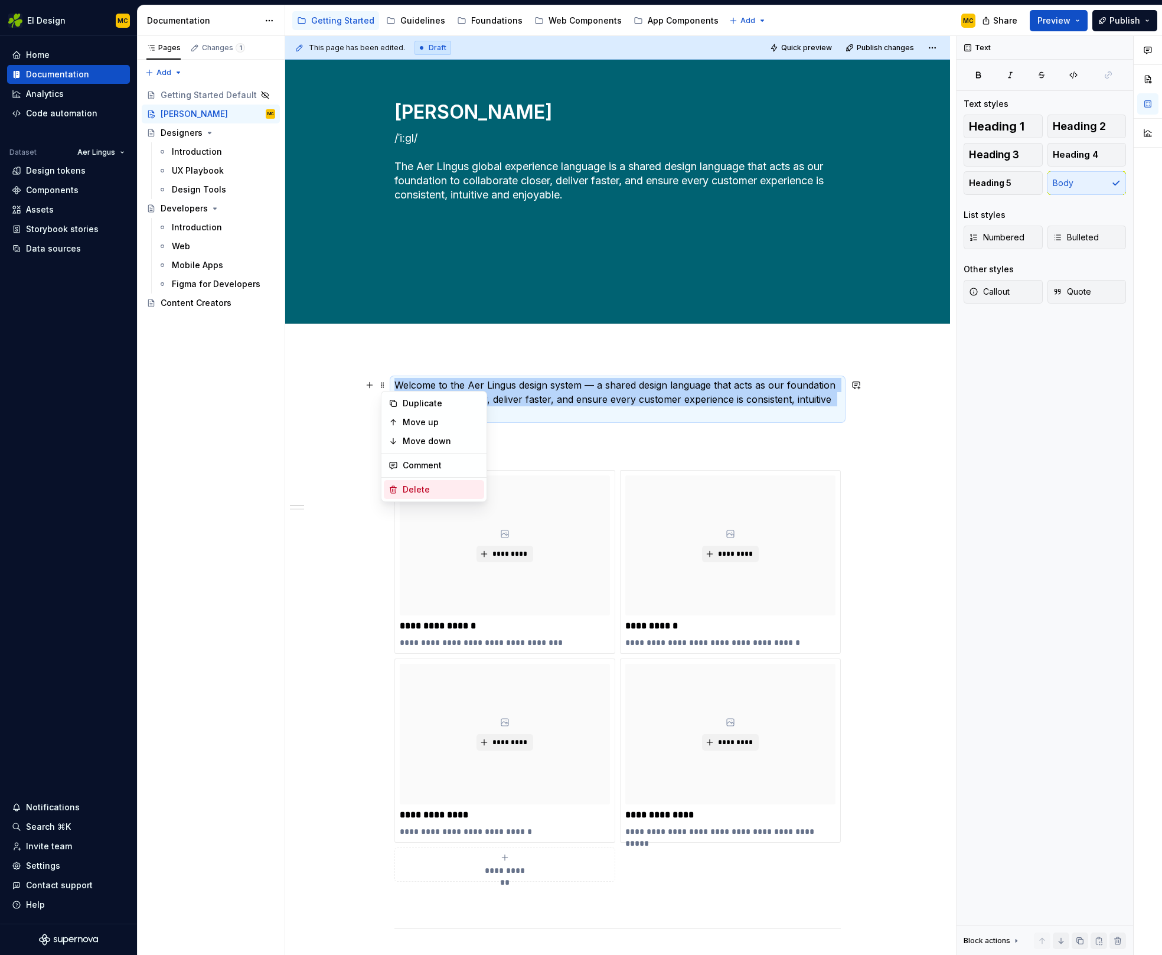
click at [423, 487] on div "Delete" at bounding box center [441, 490] width 77 height 12
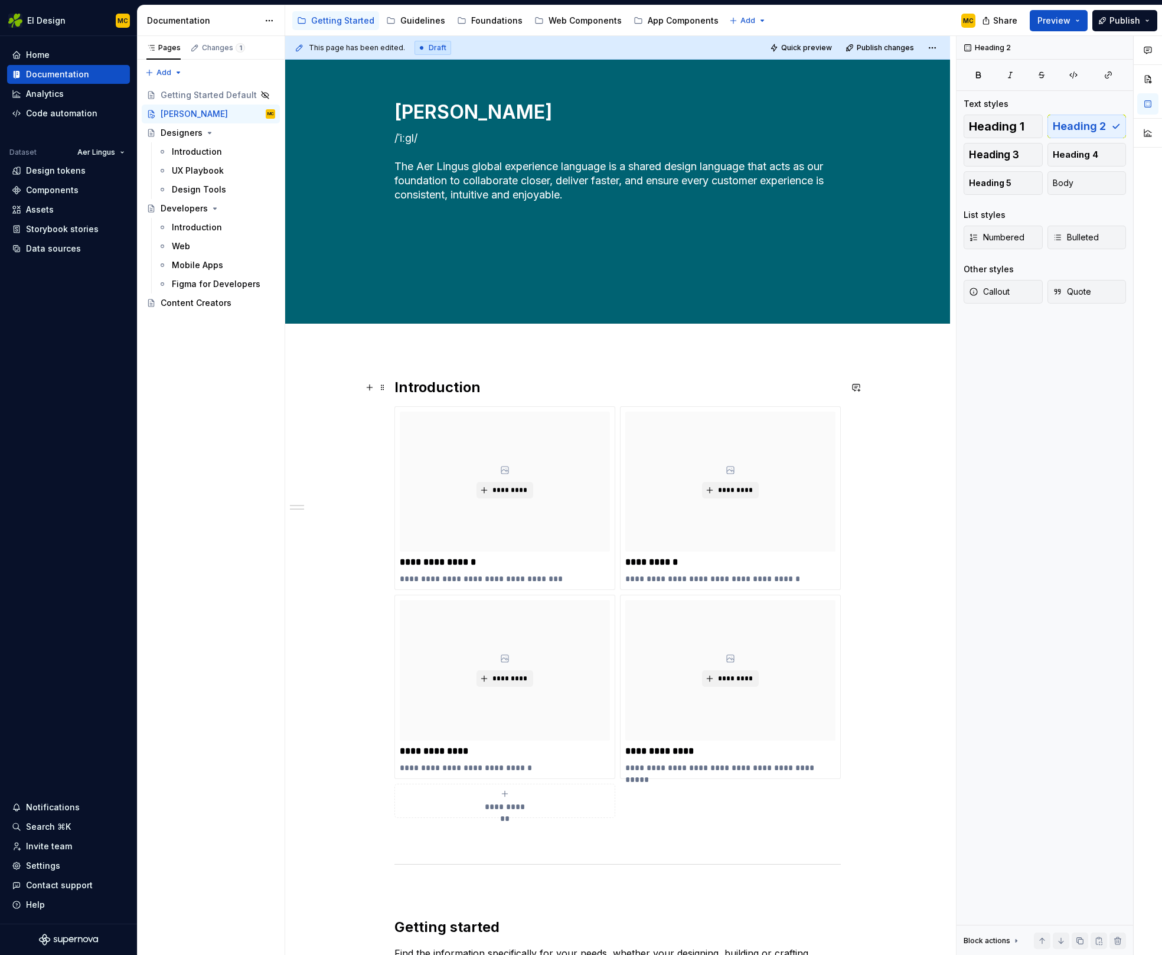
click at [474, 389] on h2 "Introduction" at bounding box center [617, 387] width 446 height 19
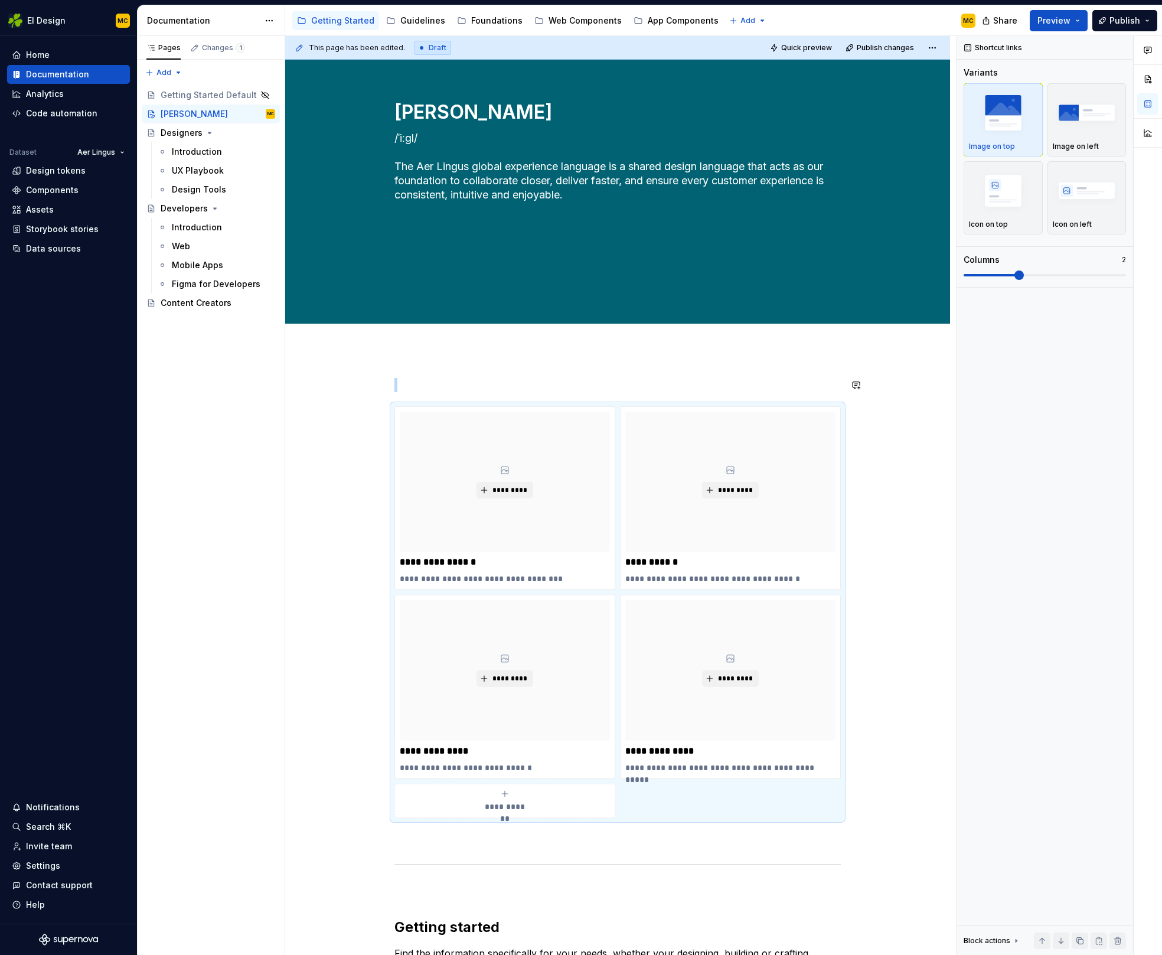
drag, startPoint x: 471, startPoint y: 371, endPoint x: 468, endPoint y: 377, distance: 6.1
click at [470, 374] on div "**********" at bounding box center [620, 495] width 671 height 919
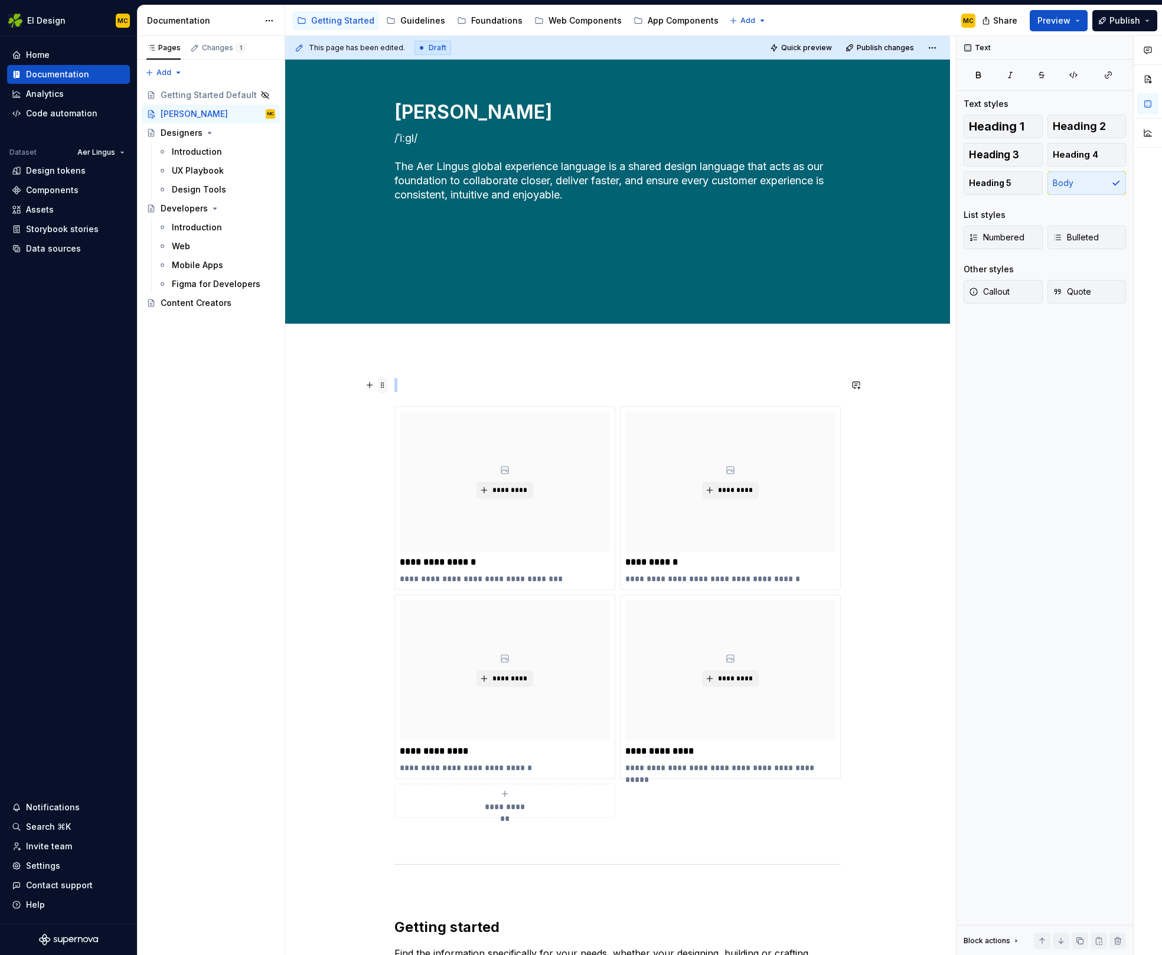
click at [383, 386] on span at bounding box center [382, 385] width 9 height 17
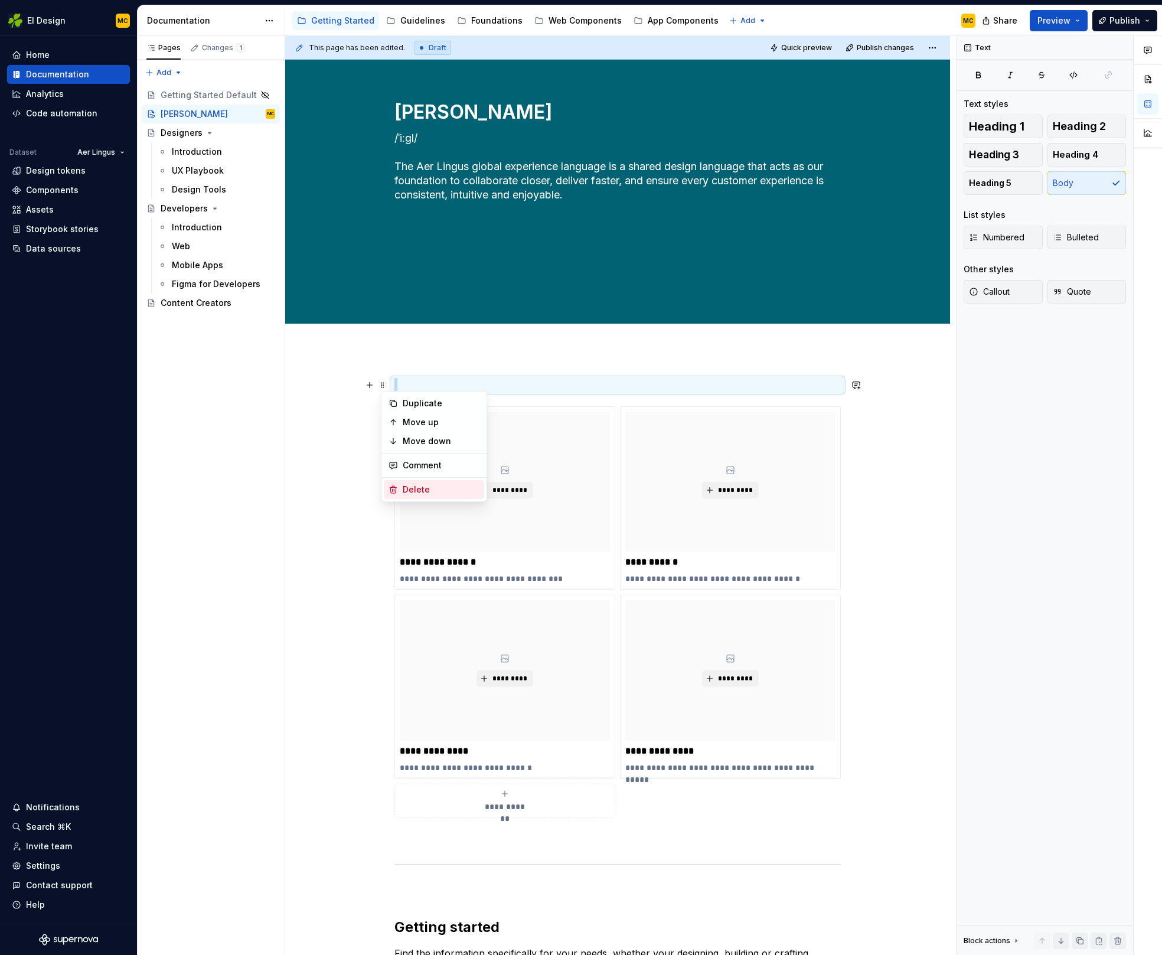
click at [407, 488] on div "Delete" at bounding box center [441, 490] width 77 height 12
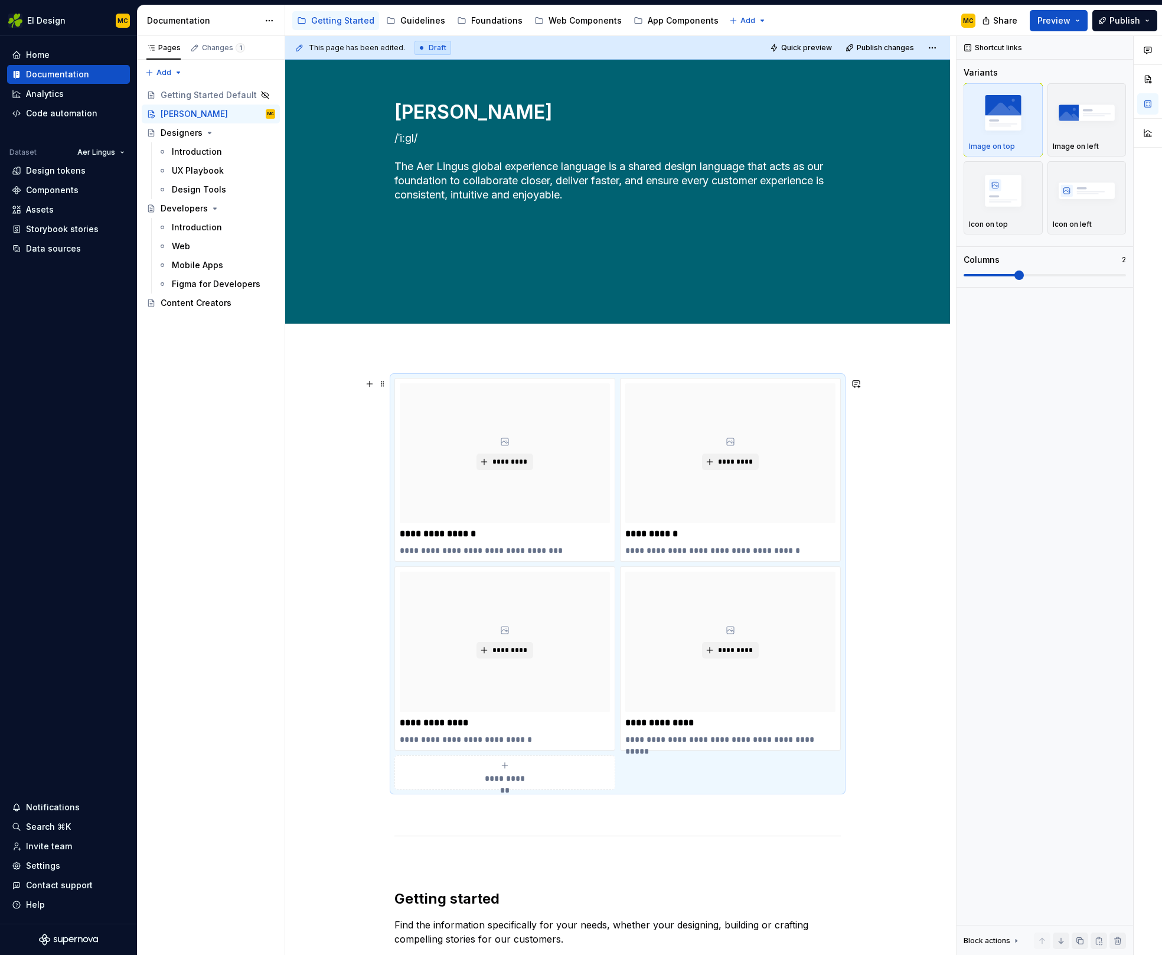
click at [934, 488] on div "**********" at bounding box center [617, 903] width 665 height 1107
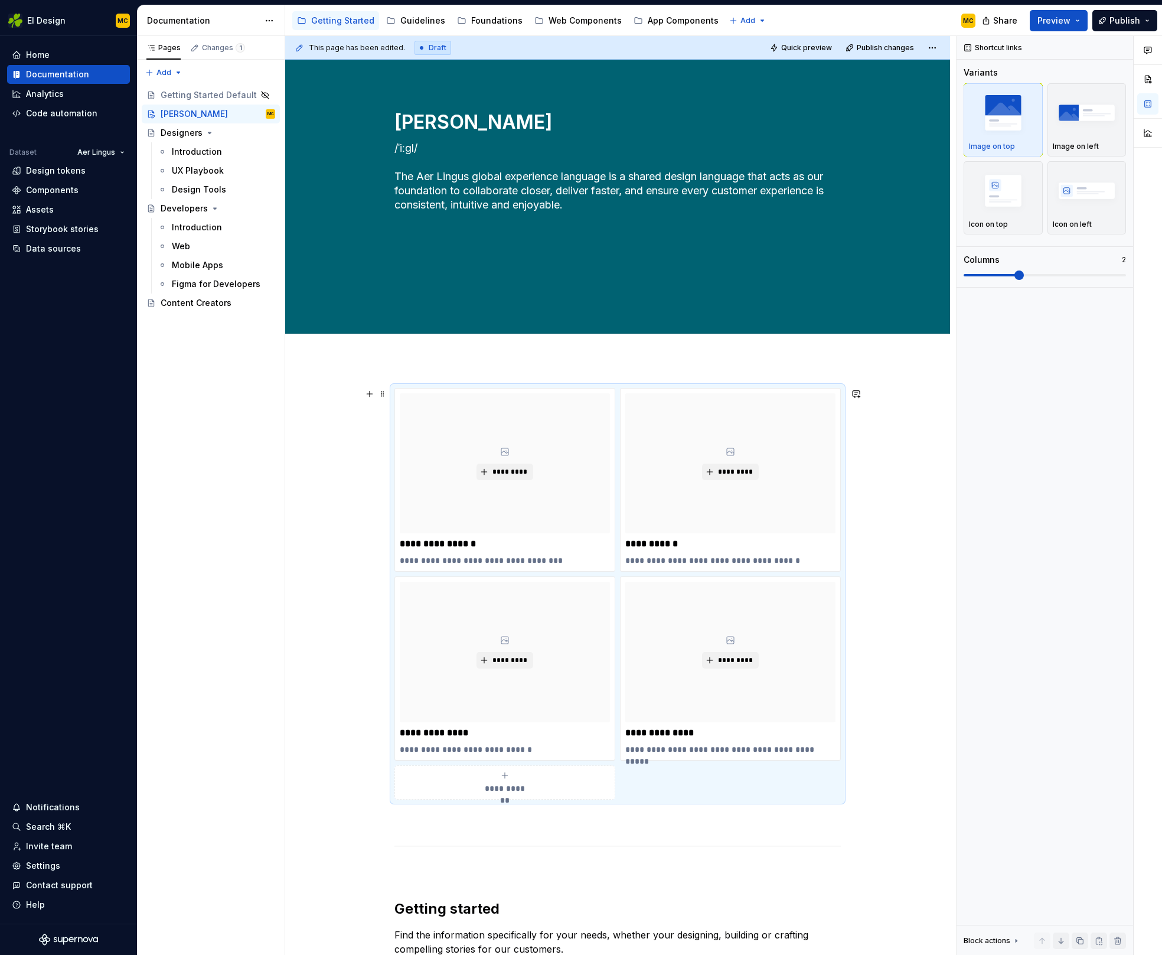
scroll to position [116, 0]
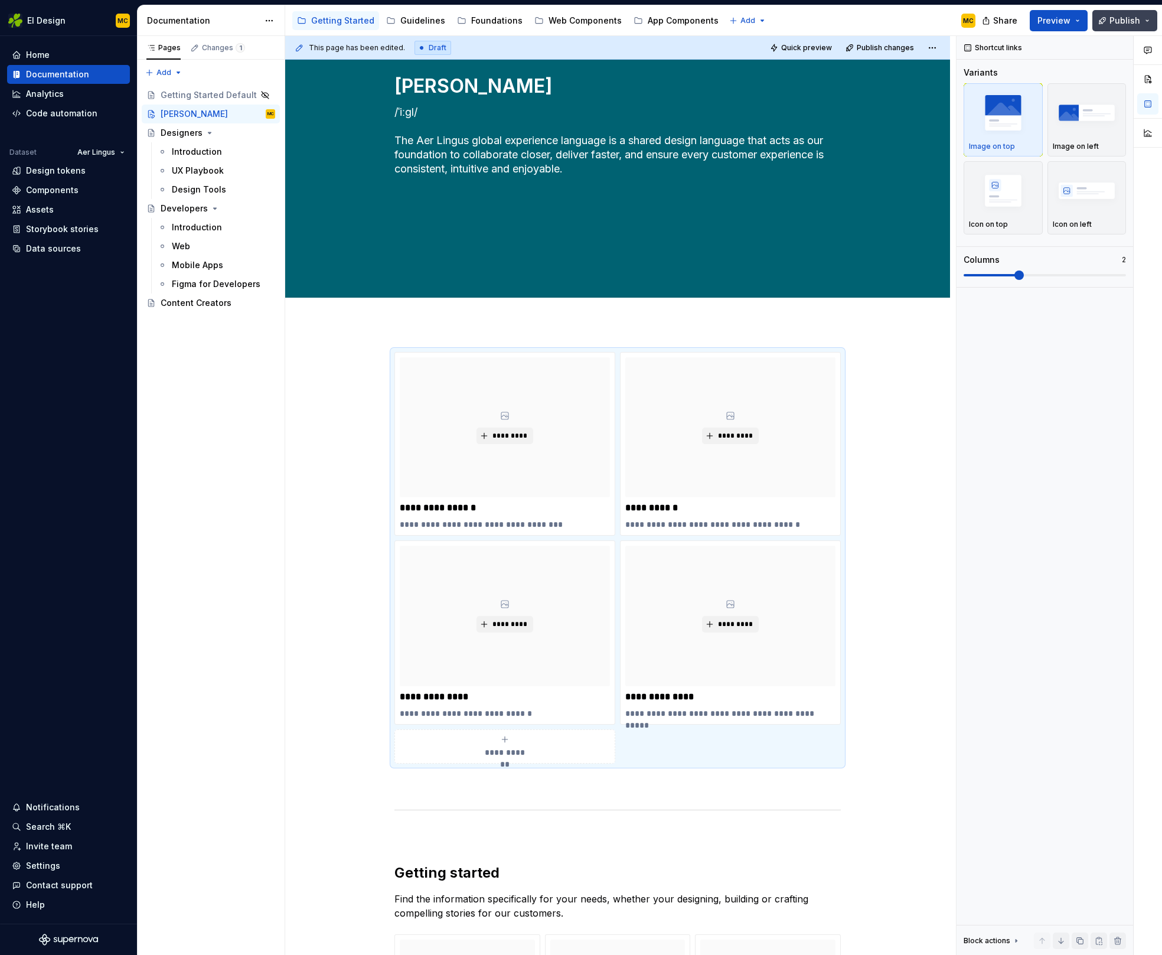
click at [1112, 19] on span "Publish" at bounding box center [1125, 21] width 31 height 12
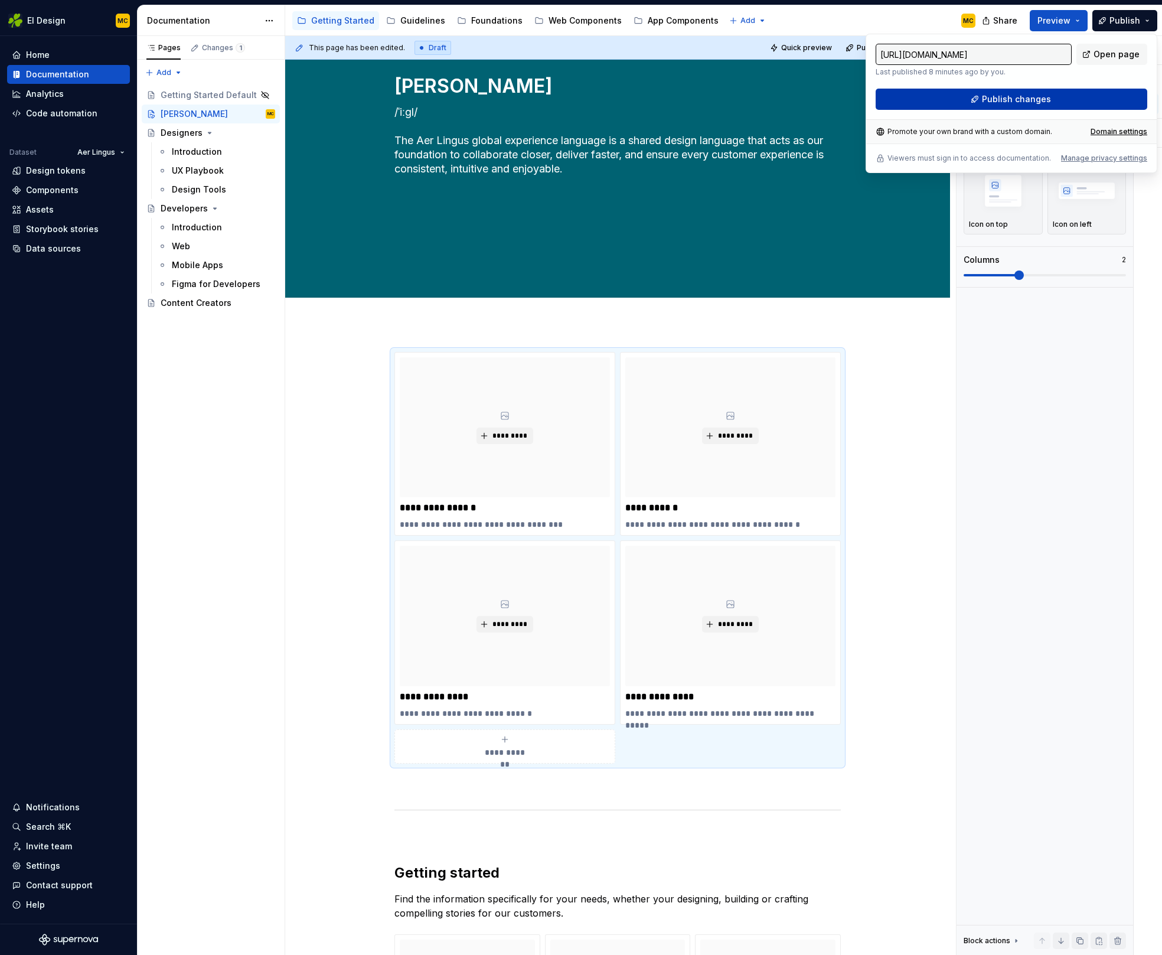
click at [1022, 102] on span "Publish changes" at bounding box center [1016, 99] width 69 height 12
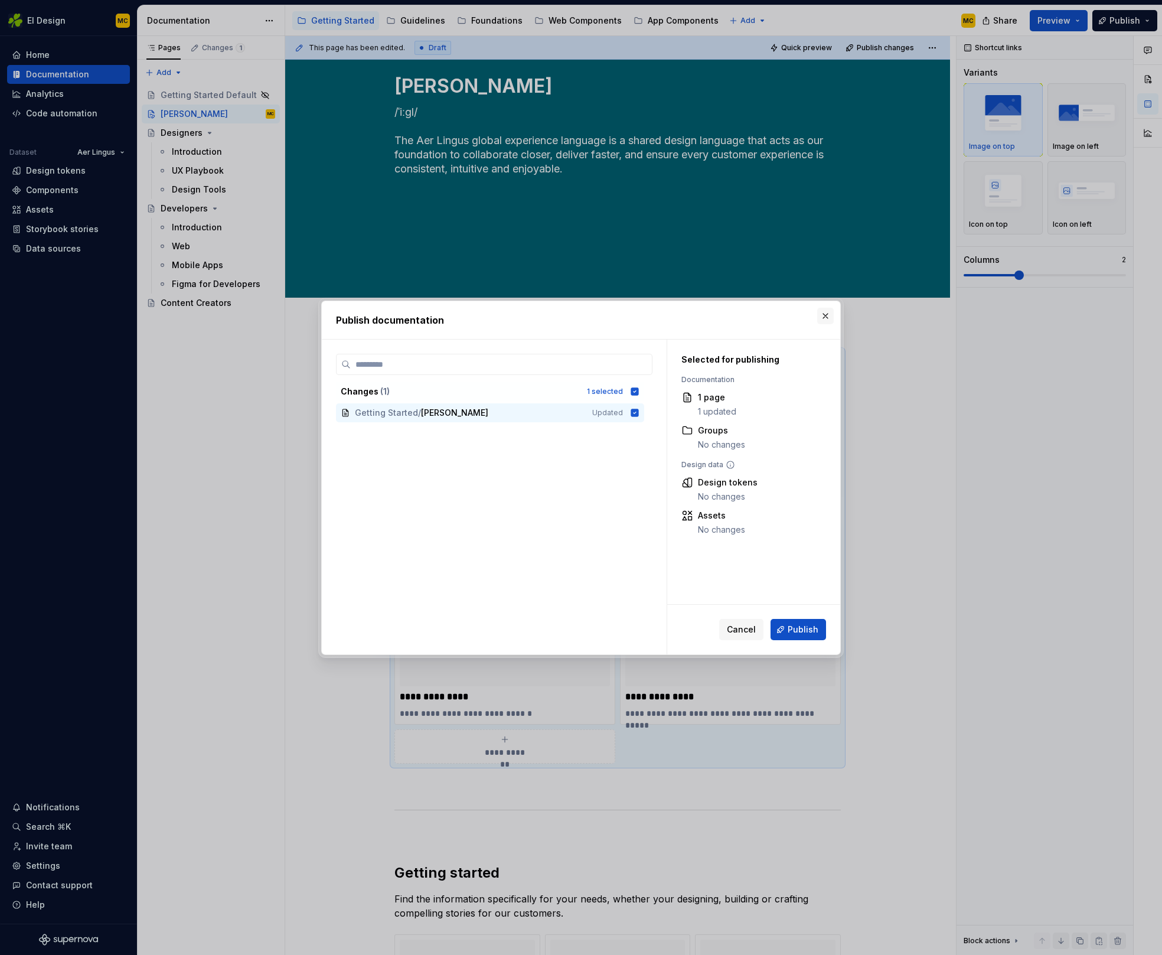
click at [823, 316] on button "button" at bounding box center [825, 316] width 17 height 17
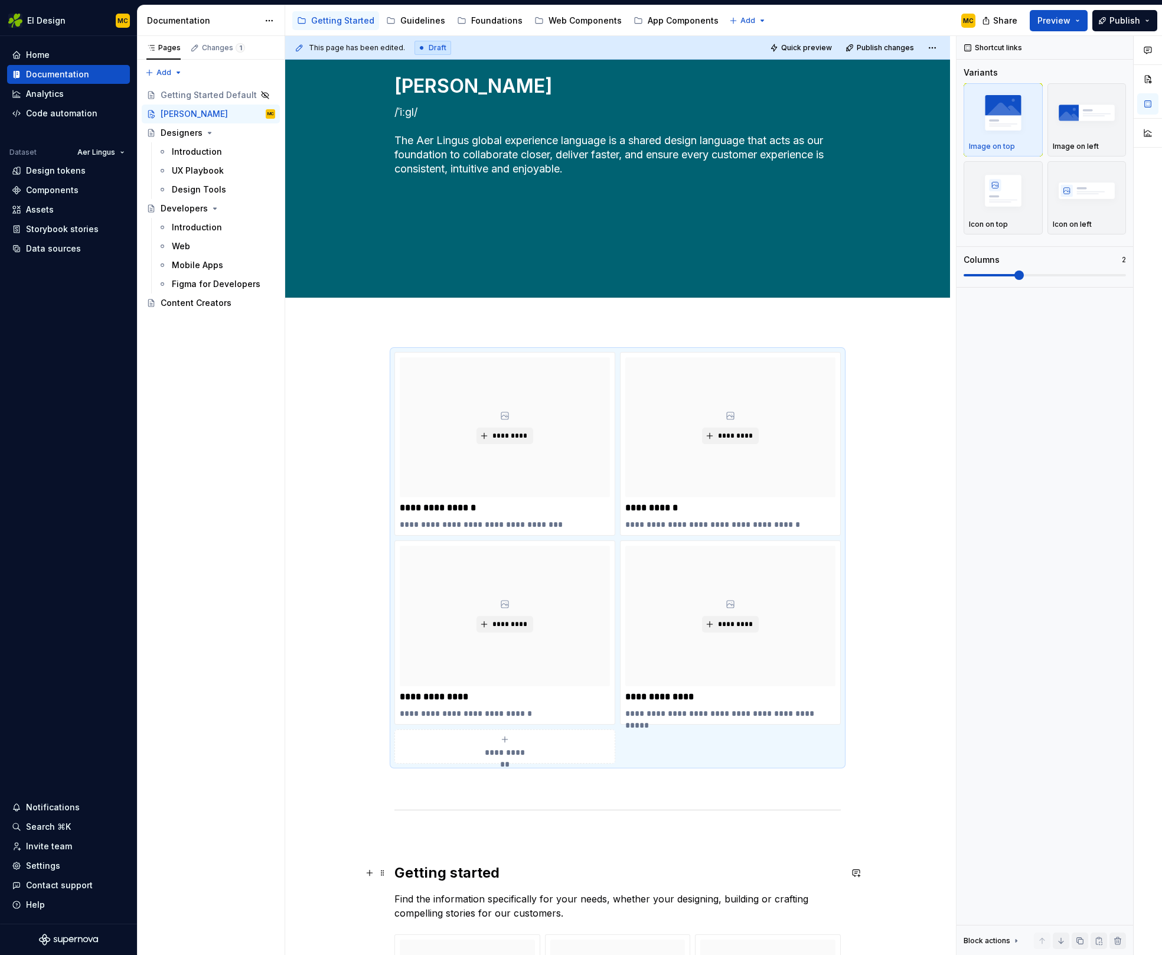
click at [576, 875] on h2 "Getting started" at bounding box center [617, 872] width 446 height 19
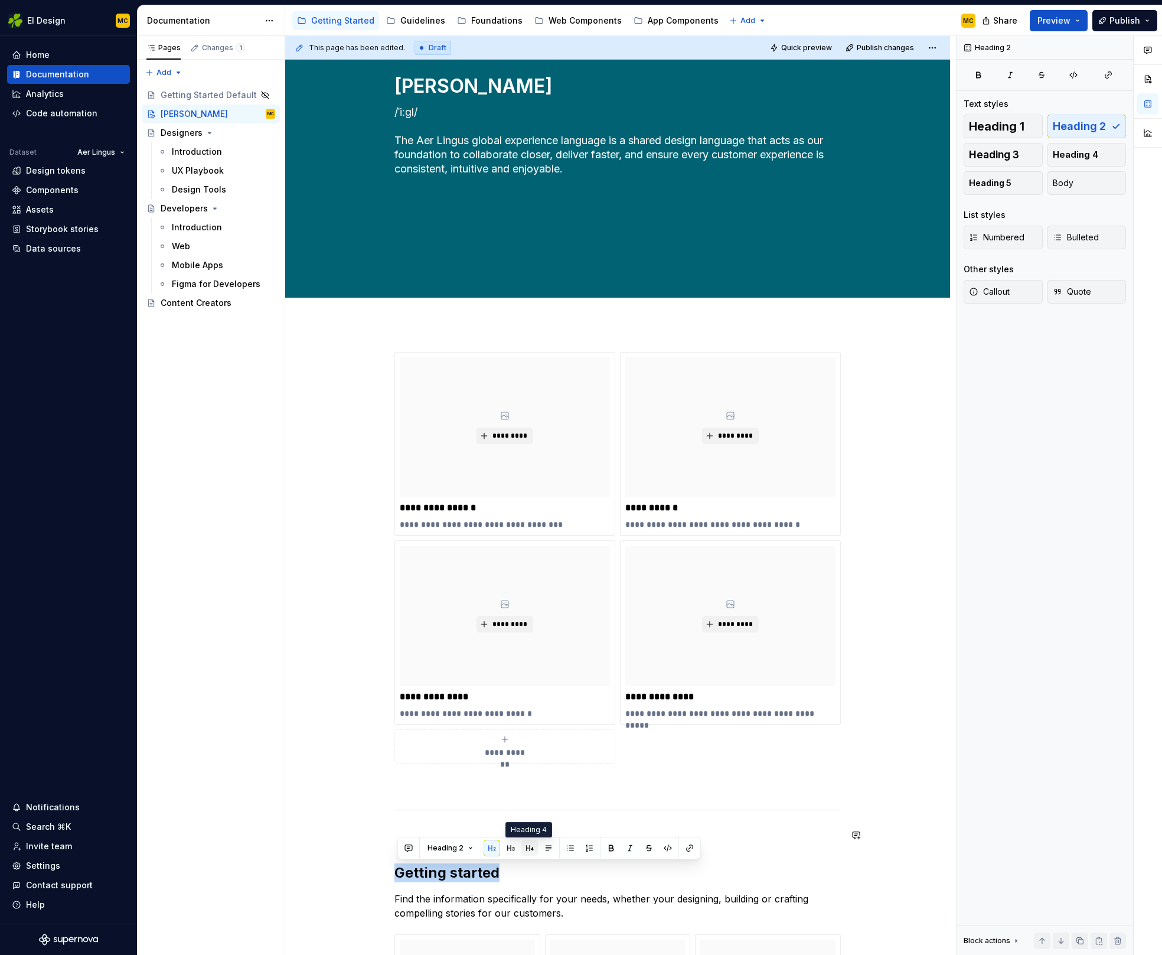
click at [532, 844] on button "button" at bounding box center [529, 848] width 17 height 17
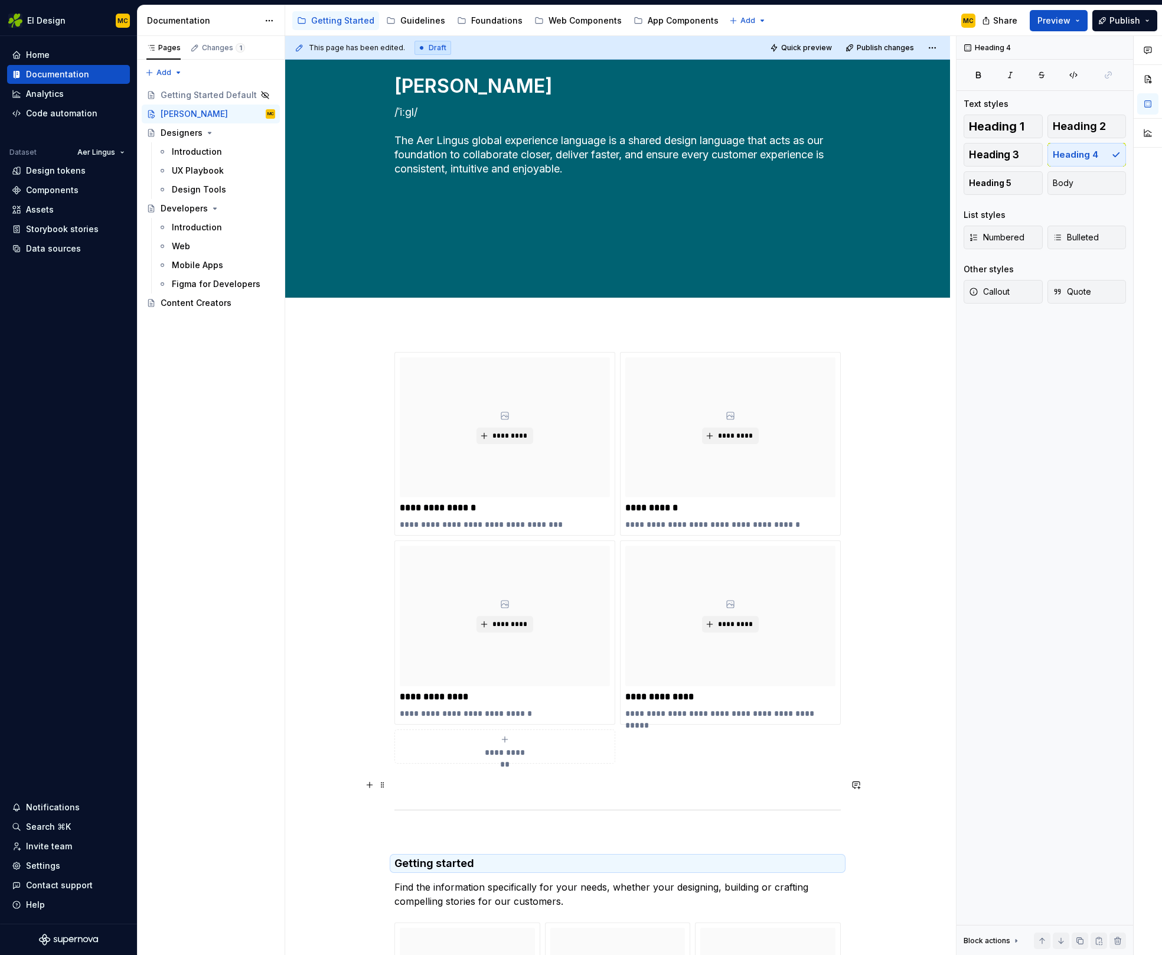
click at [869, 787] on div "**********" at bounding box center [617, 871] width 665 height 1095
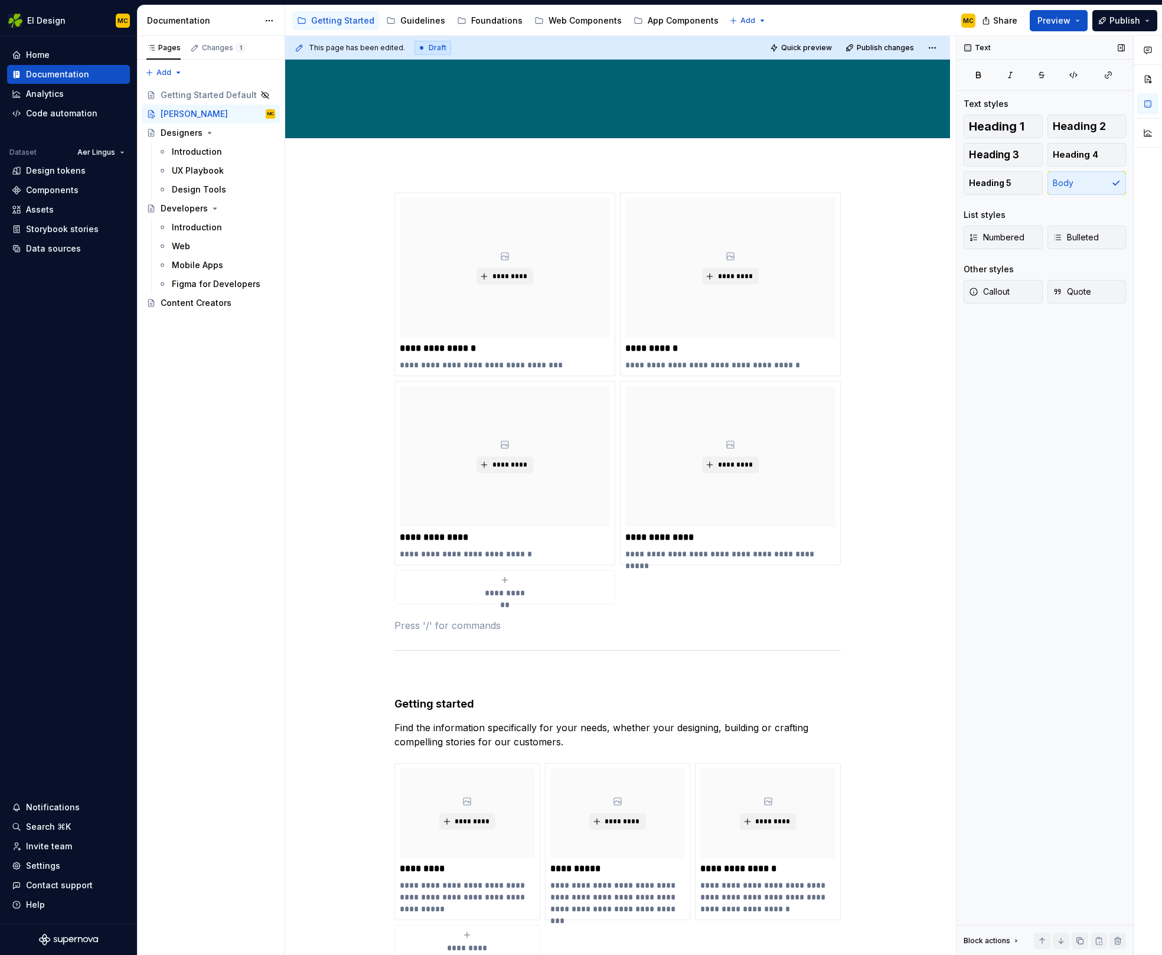
scroll to position [277, 0]
click at [1115, 18] on span "Publish" at bounding box center [1125, 21] width 31 height 12
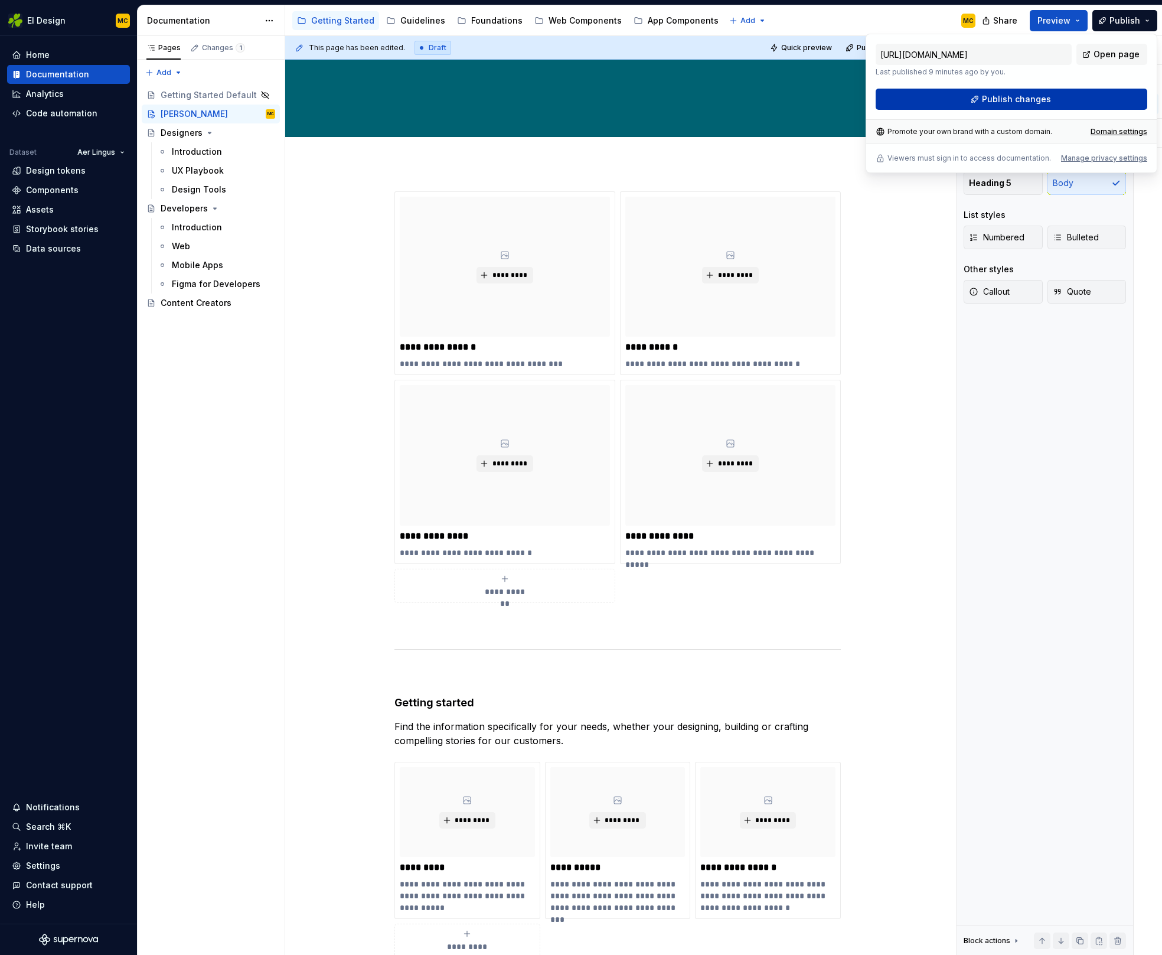
click at [1040, 102] on span "Publish changes" at bounding box center [1016, 99] width 69 height 12
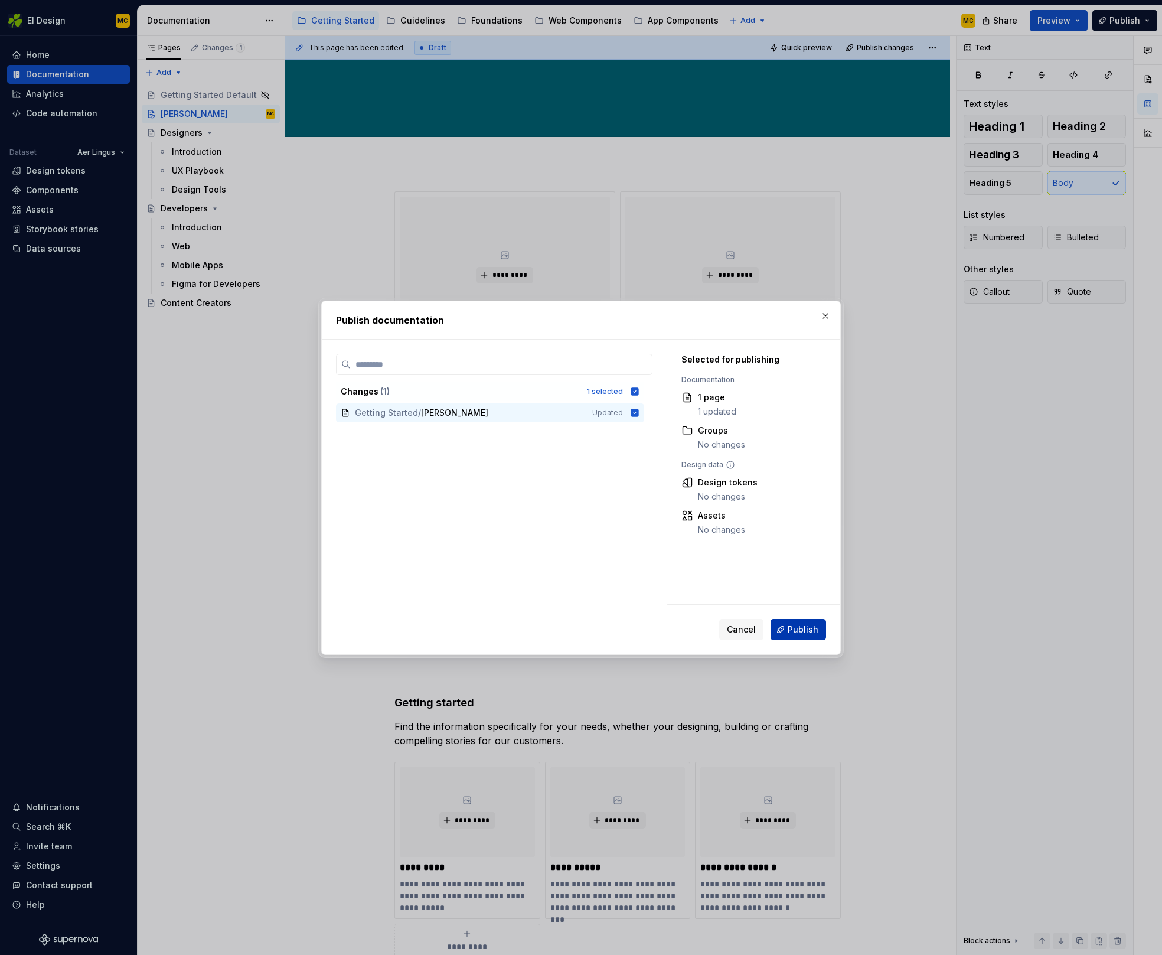
click at [804, 627] on span "Publish" at bounding box center [803, 630] width 31 height 12
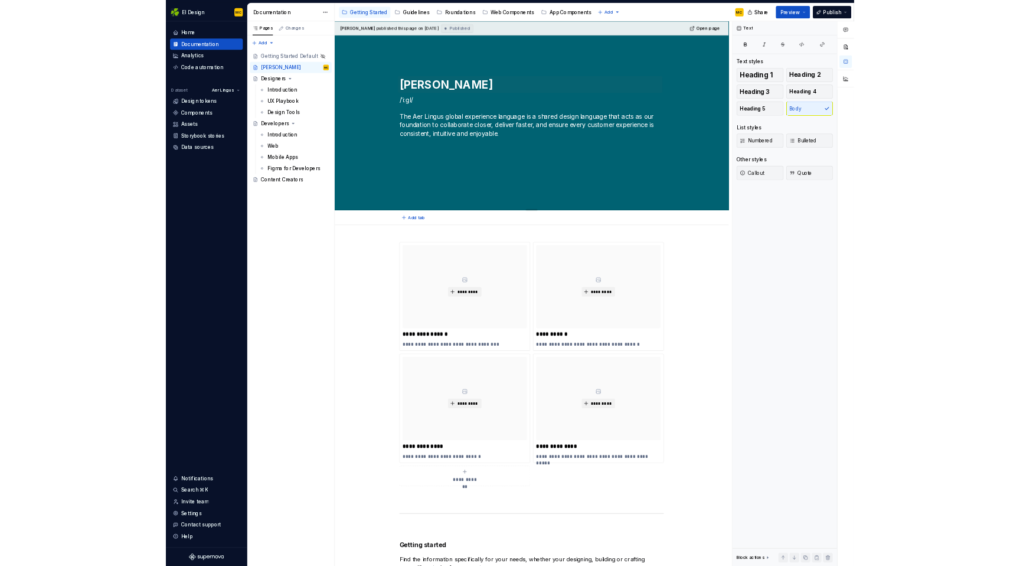
scroll to position [0, 0]
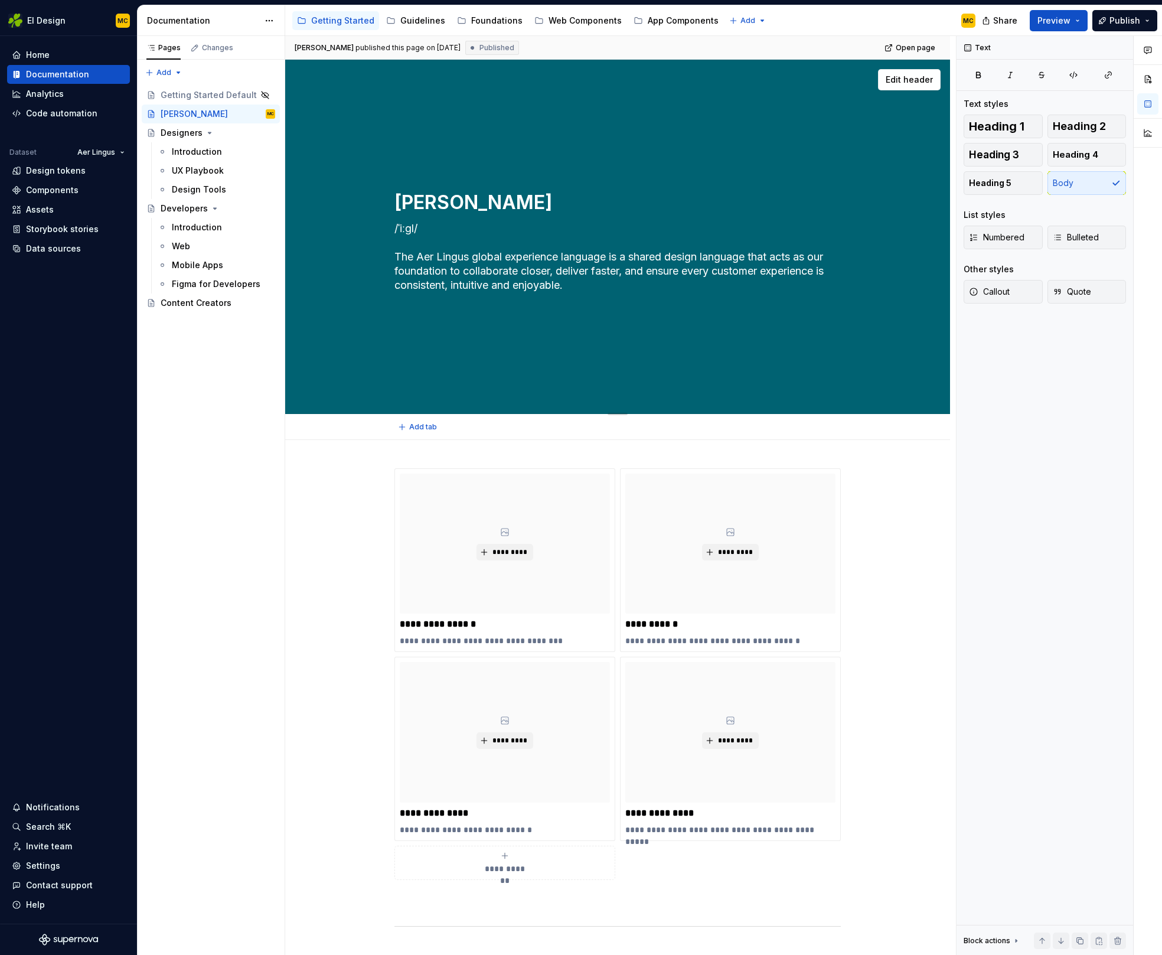
click at [663, 286] on textarea "/ˈiːɡl/ The Aer Lingus global experience language is a shared design language t…" at bounding box center [615, 257] width 446 height 76
click at [663, 283] on textarea "/ˈiːɡl/ The Aer Lingus global experience language is a shared design language t…" at bounding box center [615, 257] width 446 height 76
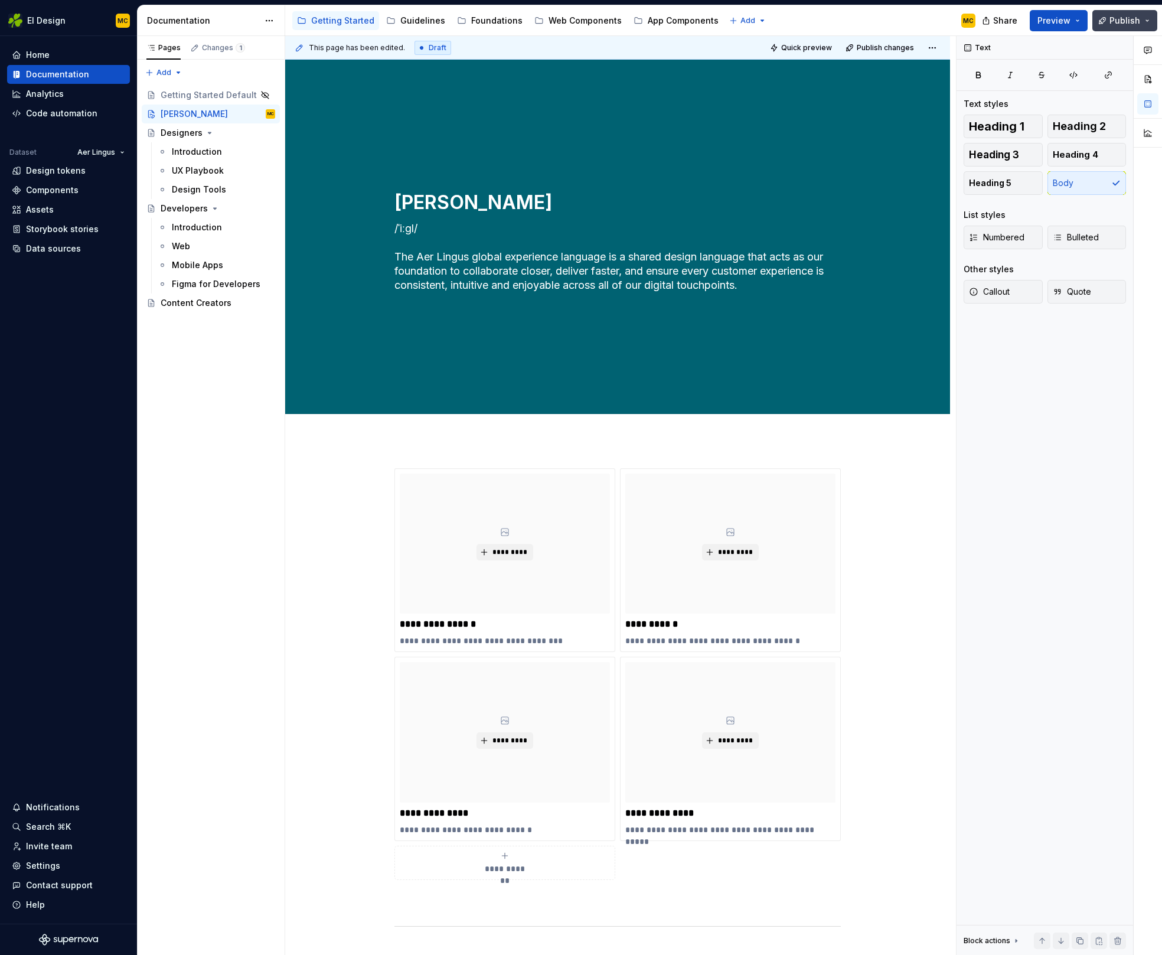
click at [1122, 15] on span "Publish" at bounding box center [1125, 21] width 31 height 12
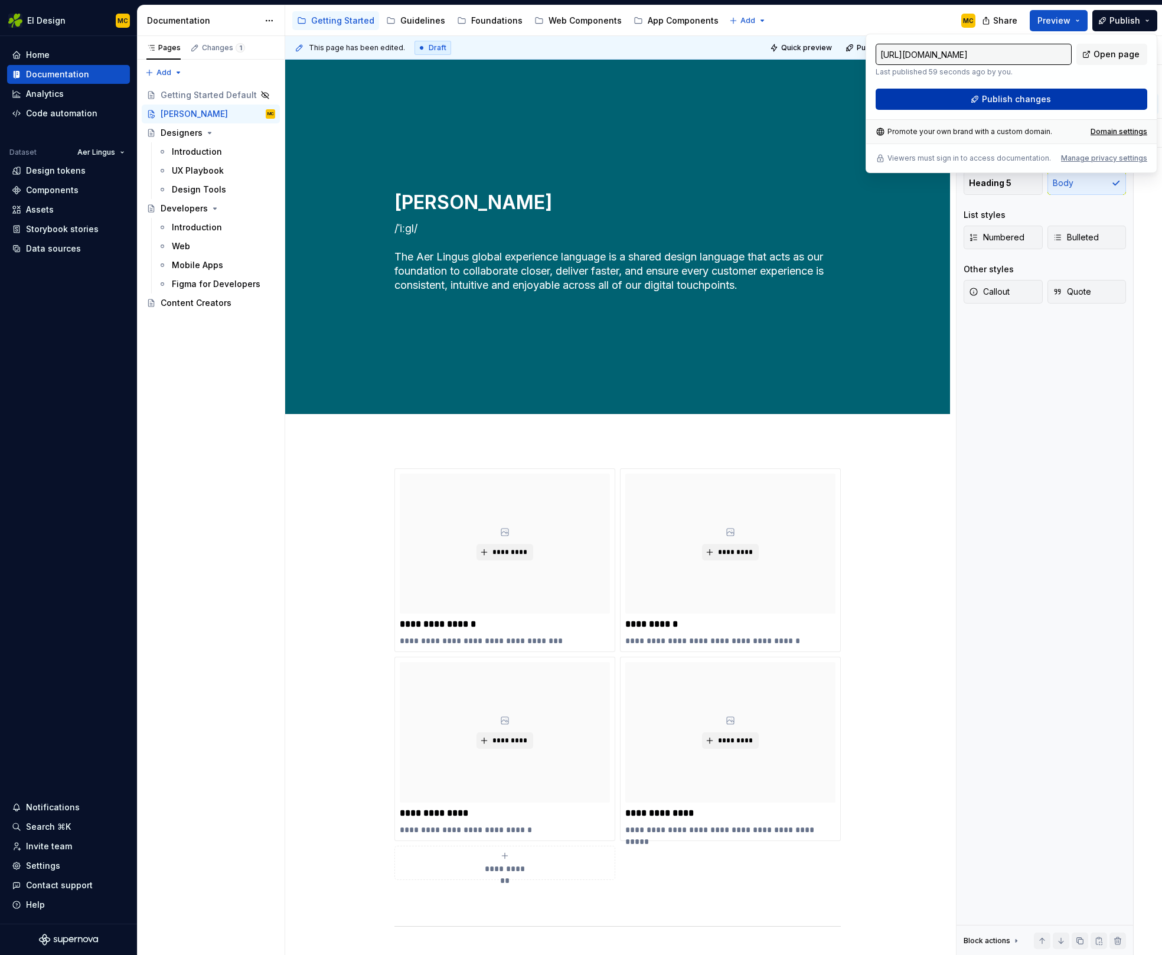
click at [945, 100] on button "Publish changes" at bounding box center [1012, 99] width 272 height 21
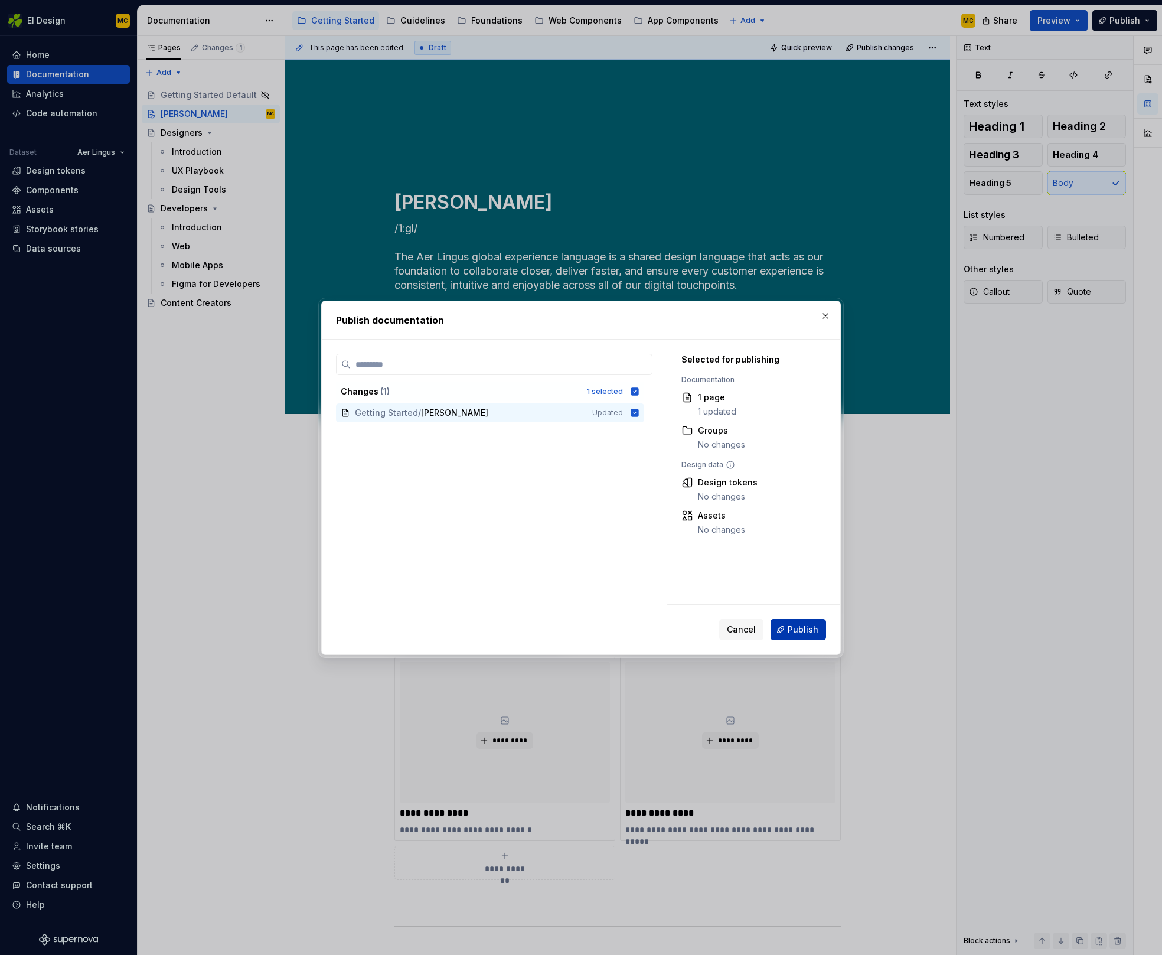
click at [787, 628] on button "Publish" at bounding box center [799, 629] width 56 height 21
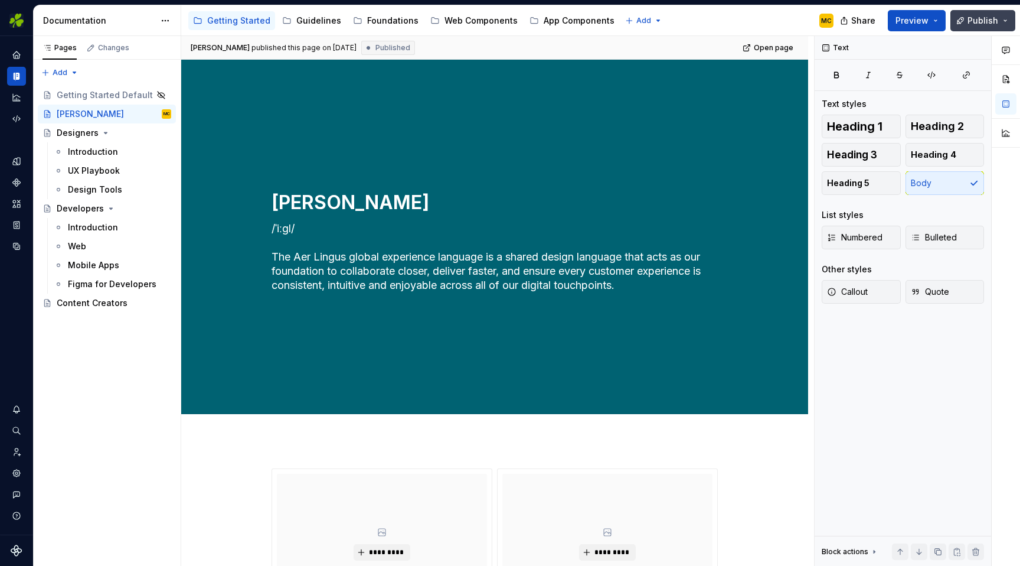
click at [974, 20] on span "Publish" at bounding box center [983, 21] width 31 height 12
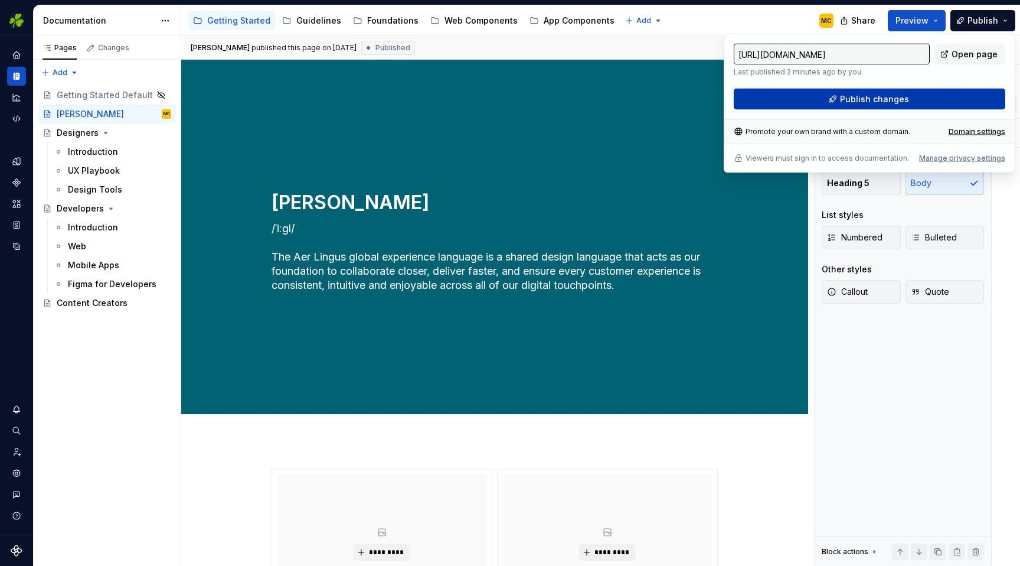
click at [886, 105] on button "Publish changes" at bounding box center [870, 99] width 272 height 21
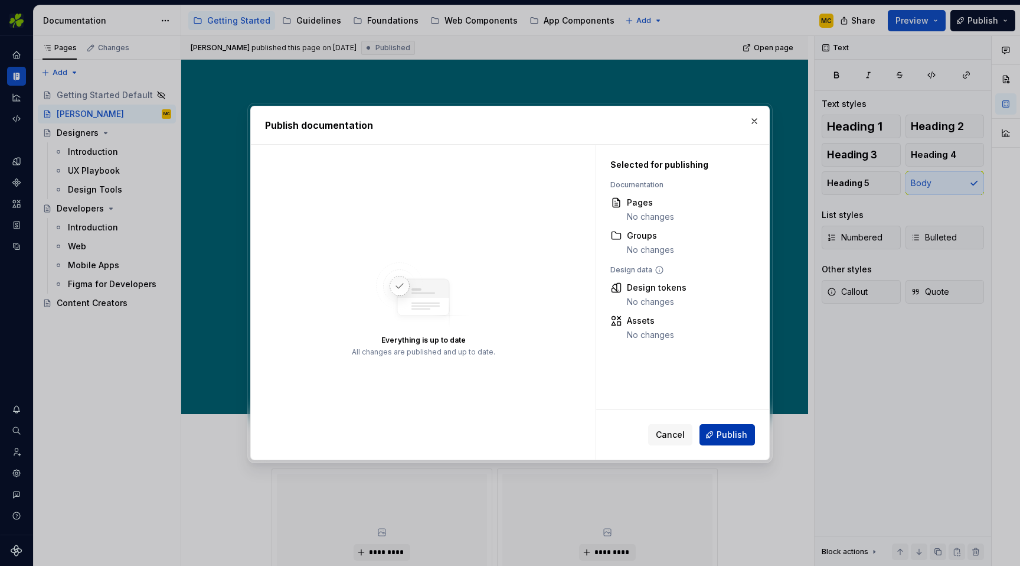
click at [729, 430] on span "Publish" at bounding box center [732, 435] width 31 height 12
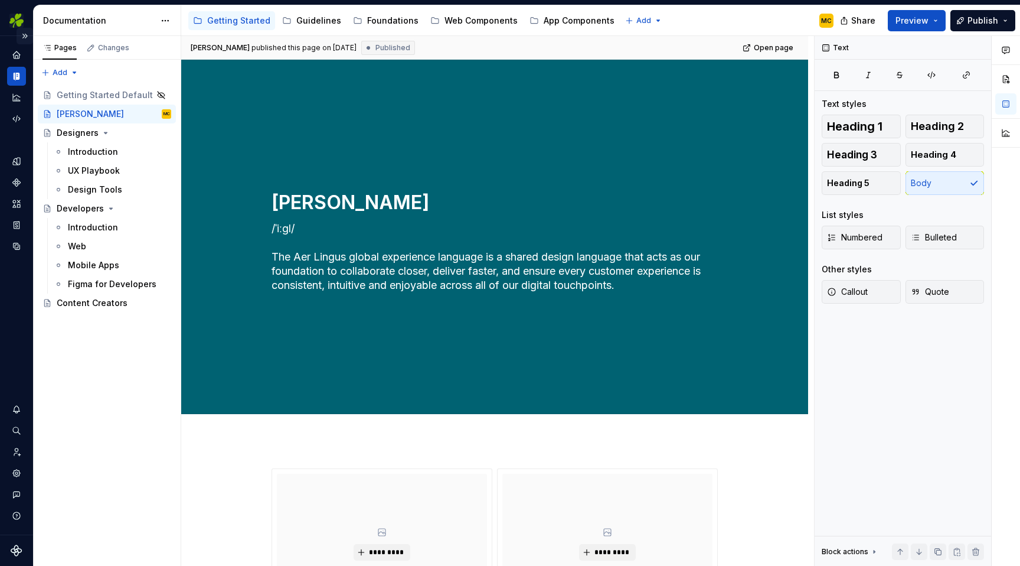
click at [27, 35] on button "Expand sidebar" at bounding box center [25, 36] width 17 height 17
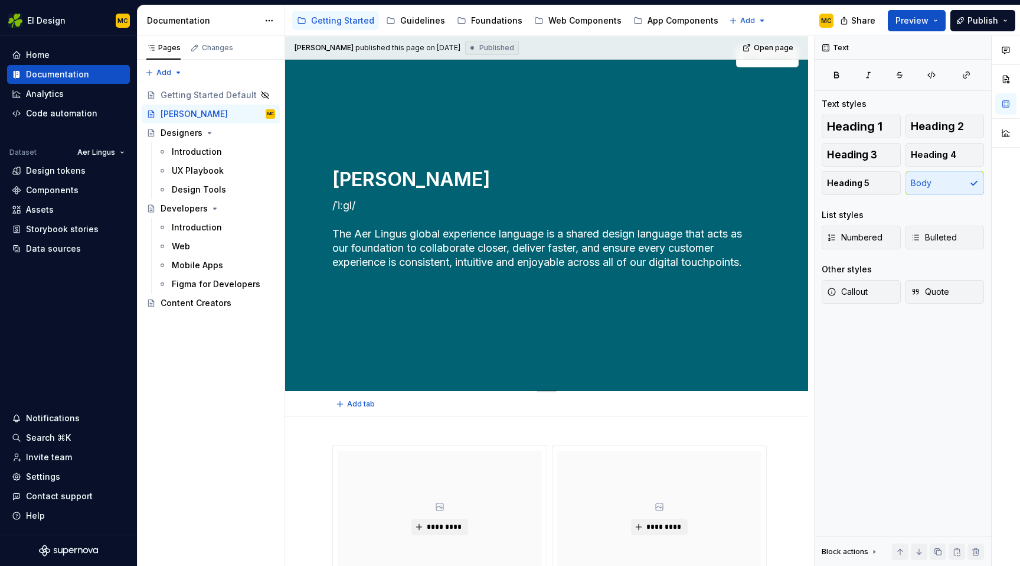
scroll to position [24, 0]
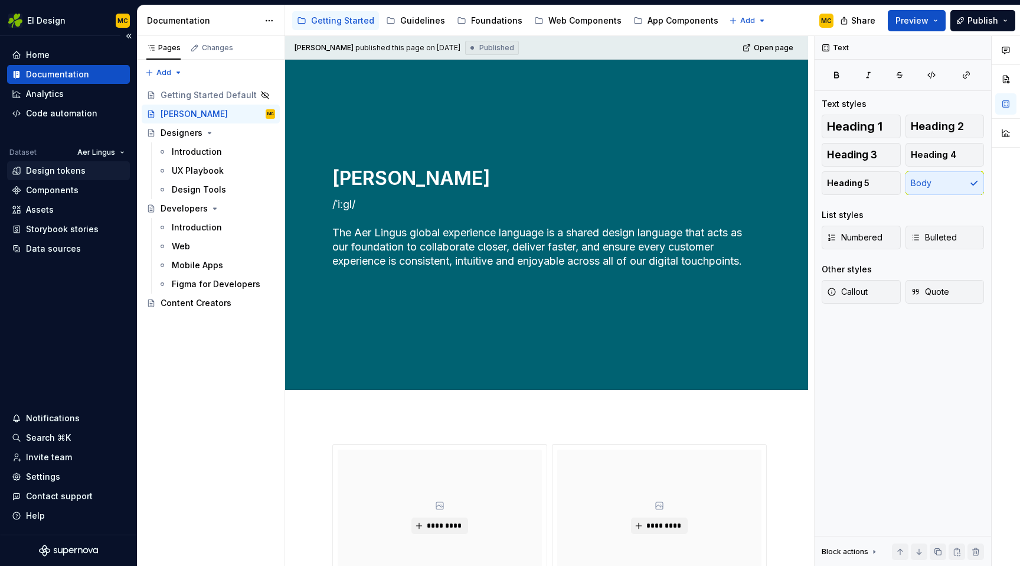
click at [79, 166] on div "Design tokens" at bounding box center [56, 171] width 60 height 12
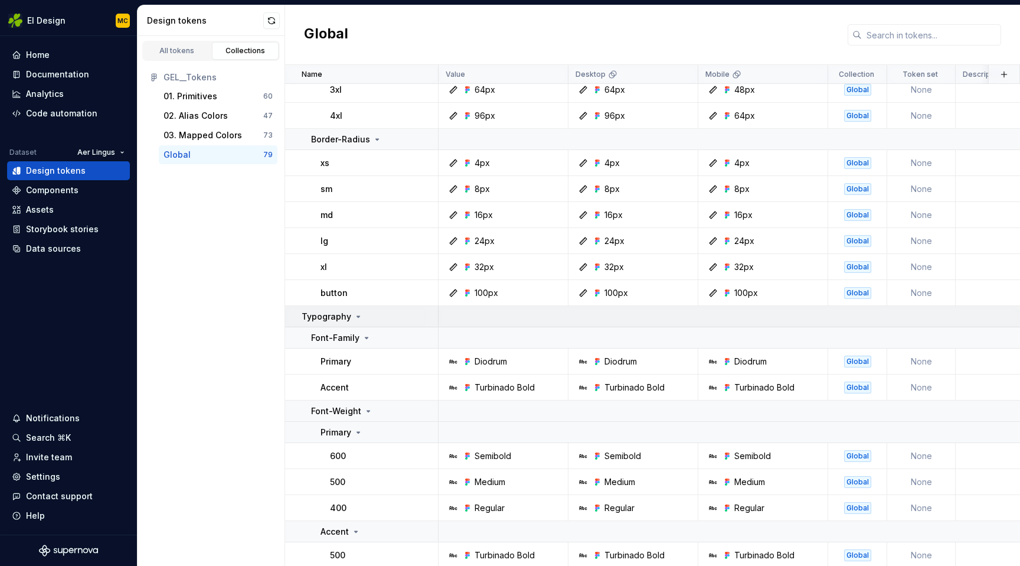
scroll to position [748, 0]
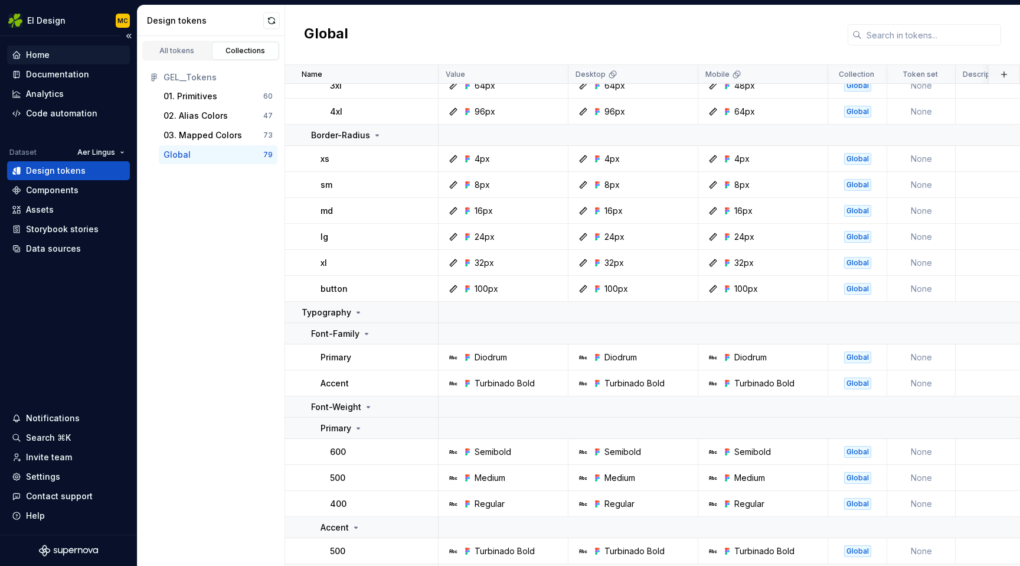
click at [57, 54] on div "Home" at bounding box center [68, 55] width 113 height 12
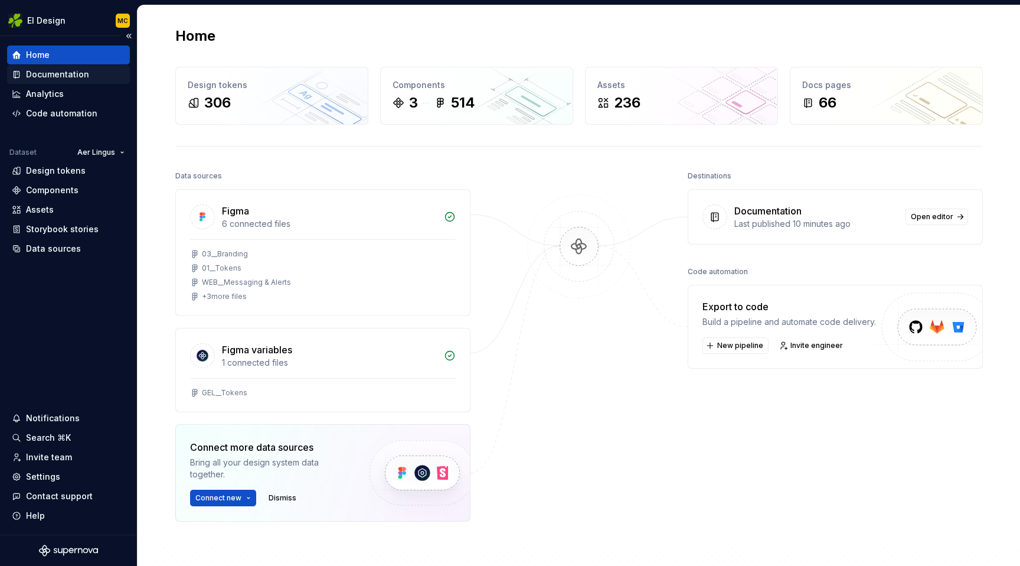
click at [61, 79] on div "Documentation" at bounding box center [57, 74] width 63 height 12
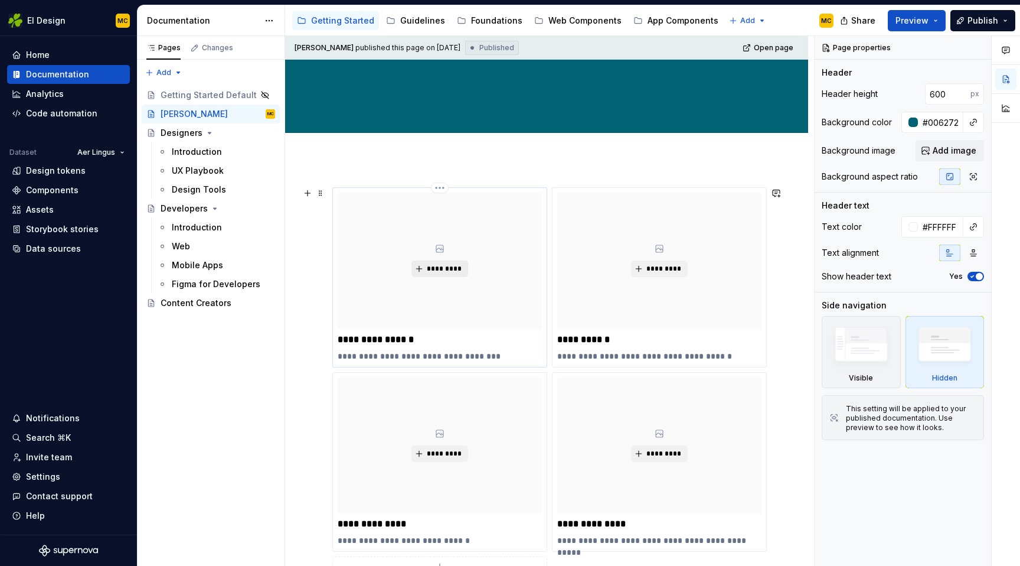
scroll to position [292, 0]
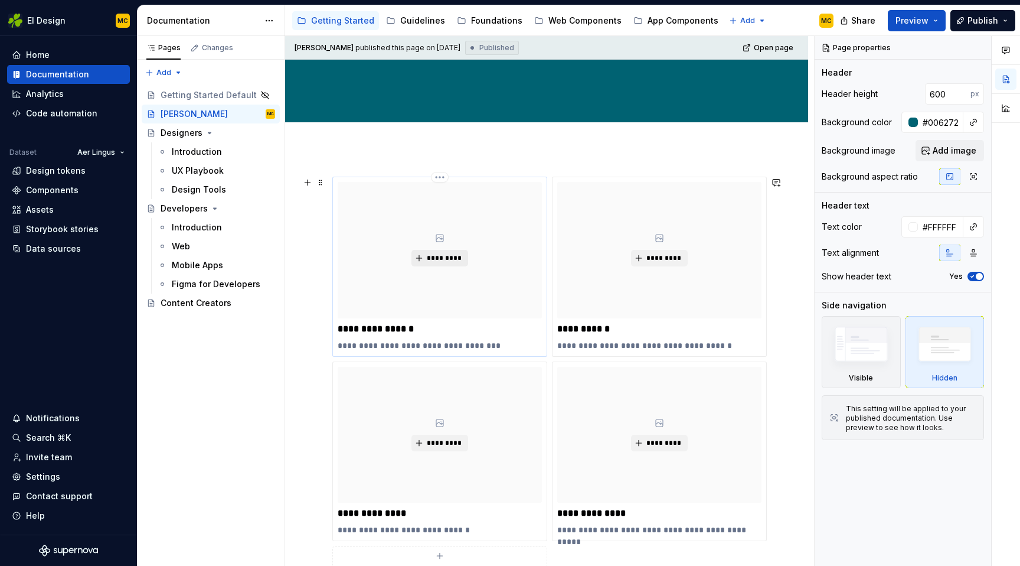
click at [436, 261] on span "*********" at bounding box center [444, 257] width 36 height 9
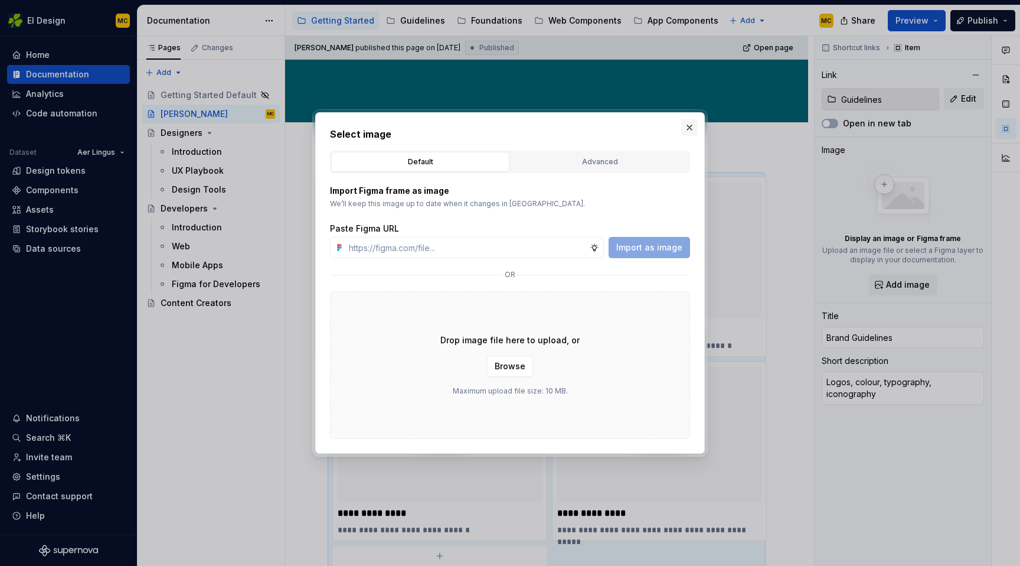
click at [693, 128] on button "button" at bounding box center [689, 127] width 17 height 17
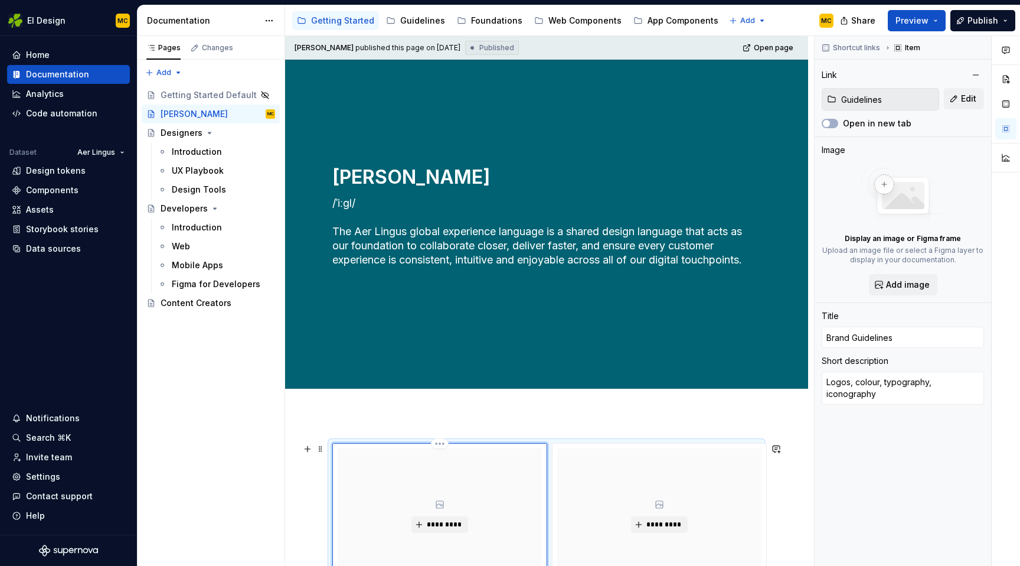
scroll to position [0, 0]
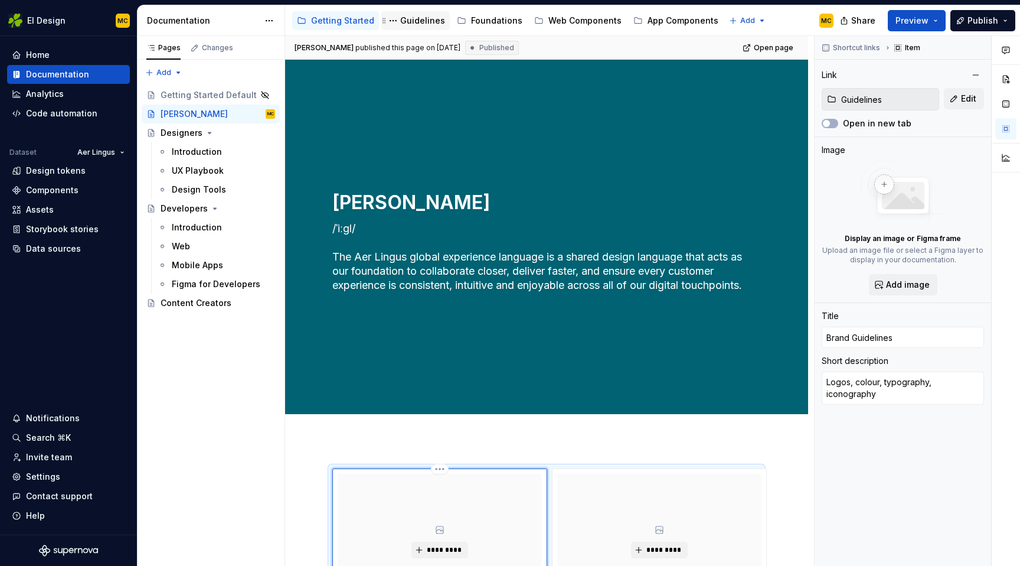
click at [415, 22] on div "Guidelines" at bounding box center [422, 21] width 45 height 12
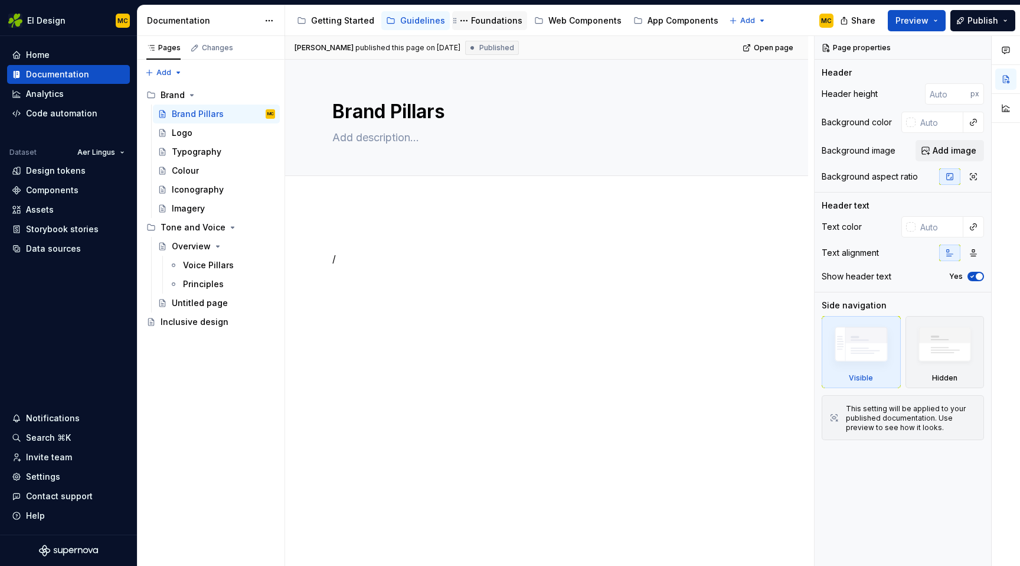
click at [478, 24] on div "Foundations" at bounding box center [496, 21] width 51 height 12
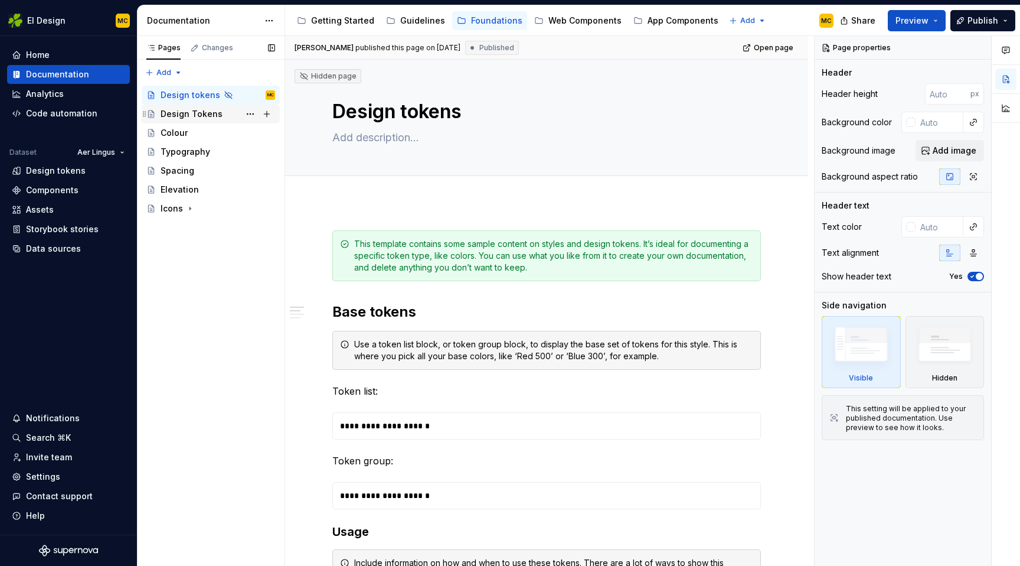
click at [211, 114] on div "Design Tokens" at bounding box center [192, 114] width 62 height 12
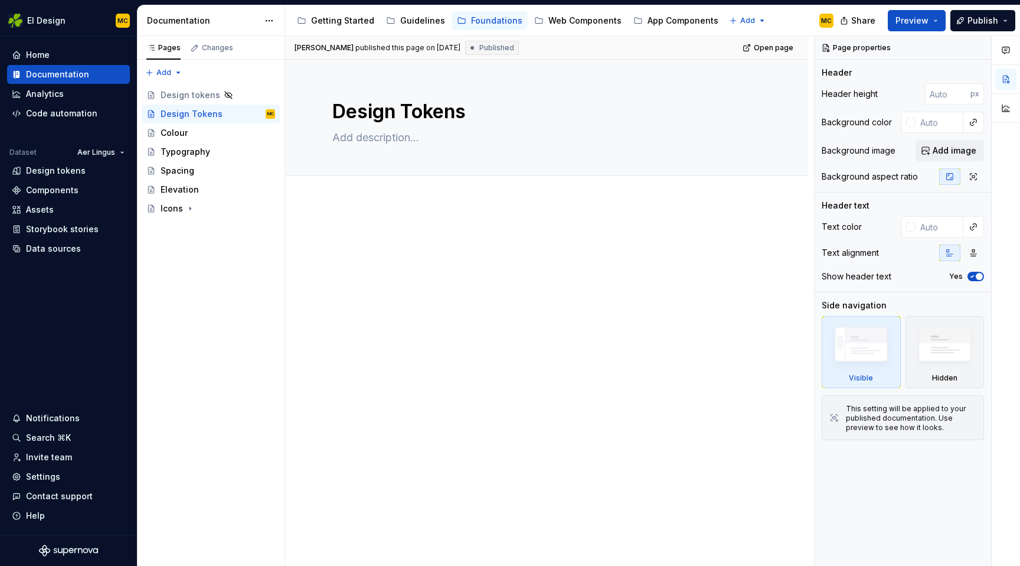
click at [373, 229] on div at bounding box center [546, 330] width 523 height 257
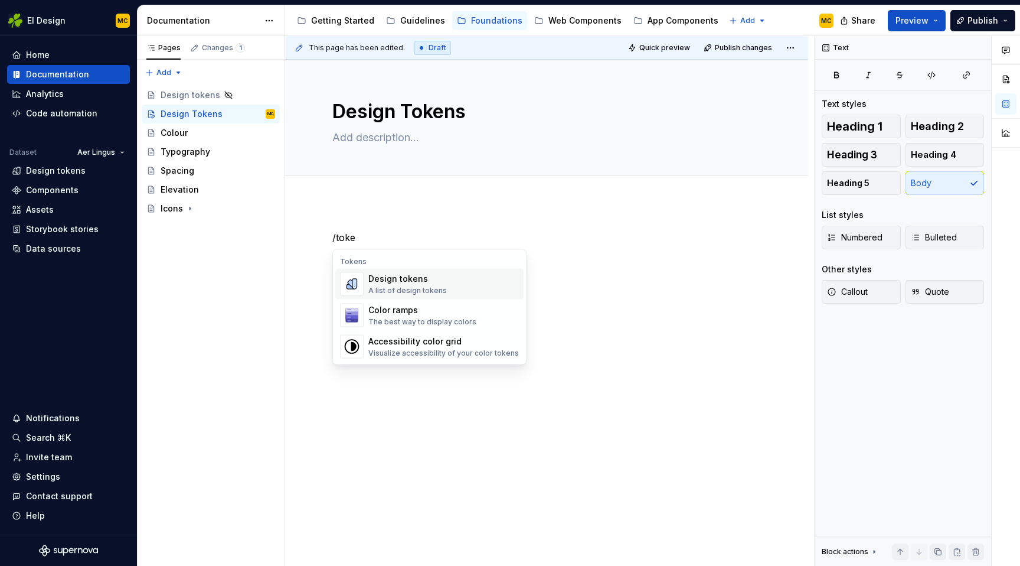
click at [419, 281] on div "Design tokens" at bounding box center [407, 279] width 79 height 12
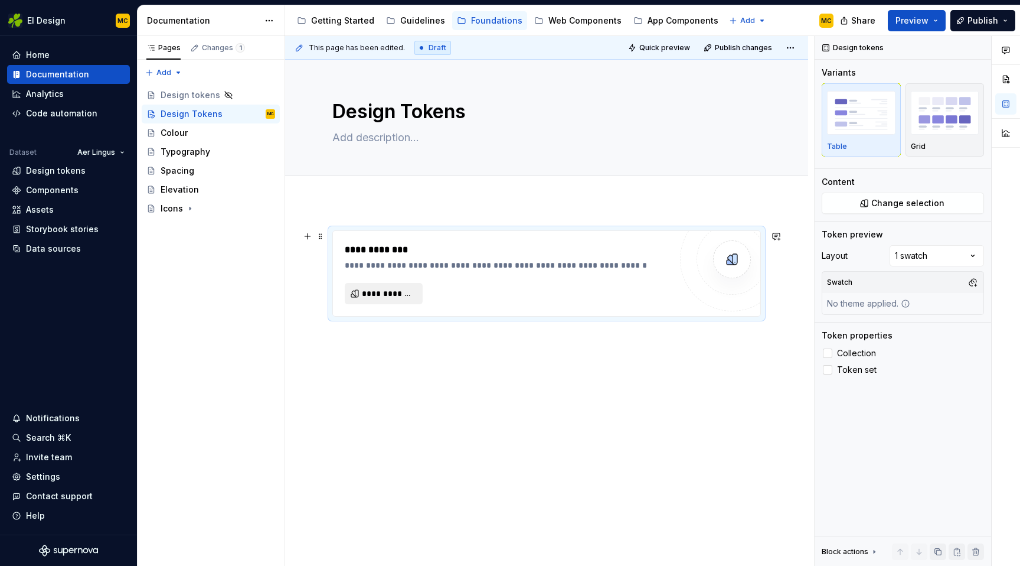
click at [393, 285] on button "**********" at bounding box center [384, 293] width 78 height 21
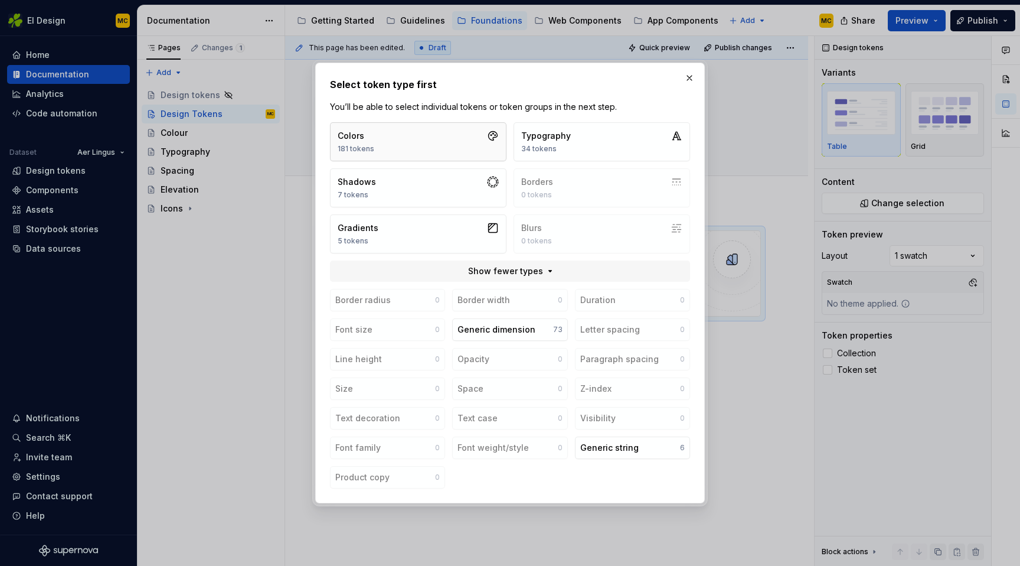
click at [426, 139] on button "Colors 181 tokens" at bounding box center [418, 141] width 177 height 39
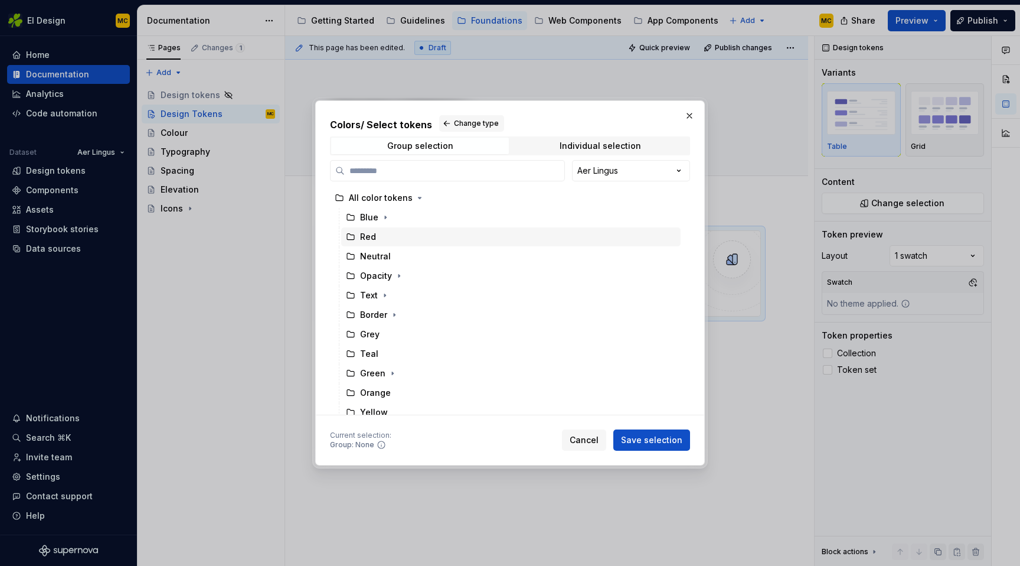
scroll to position [143, 0]
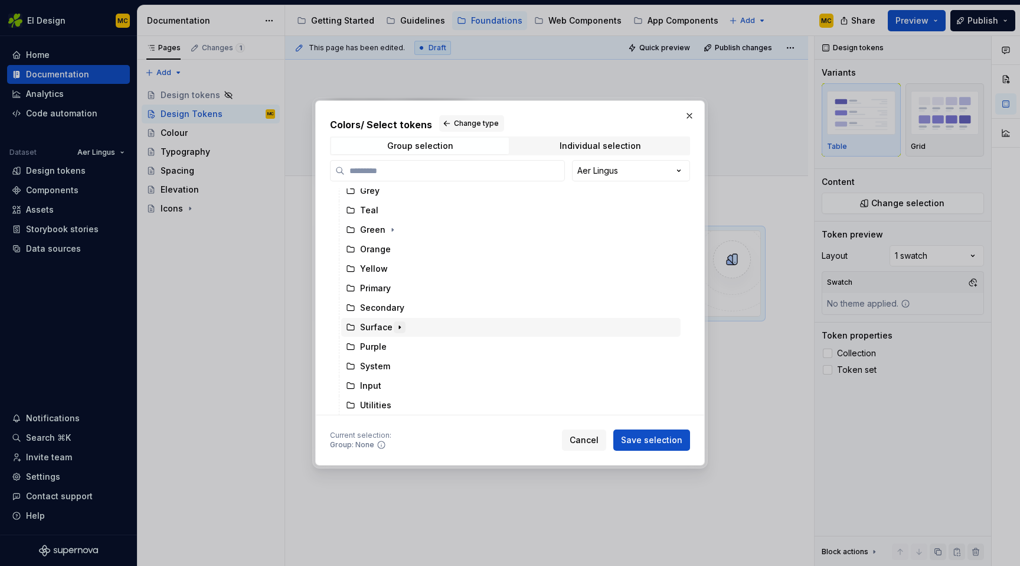
click at [400, 325] on icon "button" at bounding box center [399, 326] width 9 height 9
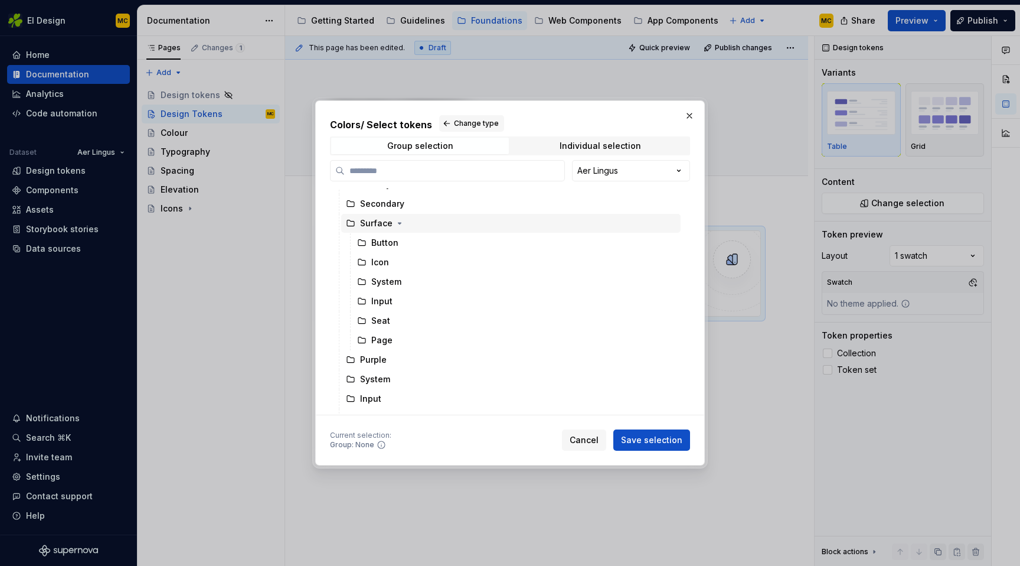
scroll to position [248, 0]
click at [590, 145] on div "Individual selection" at bounding box center [600, 145] width 81 height 9
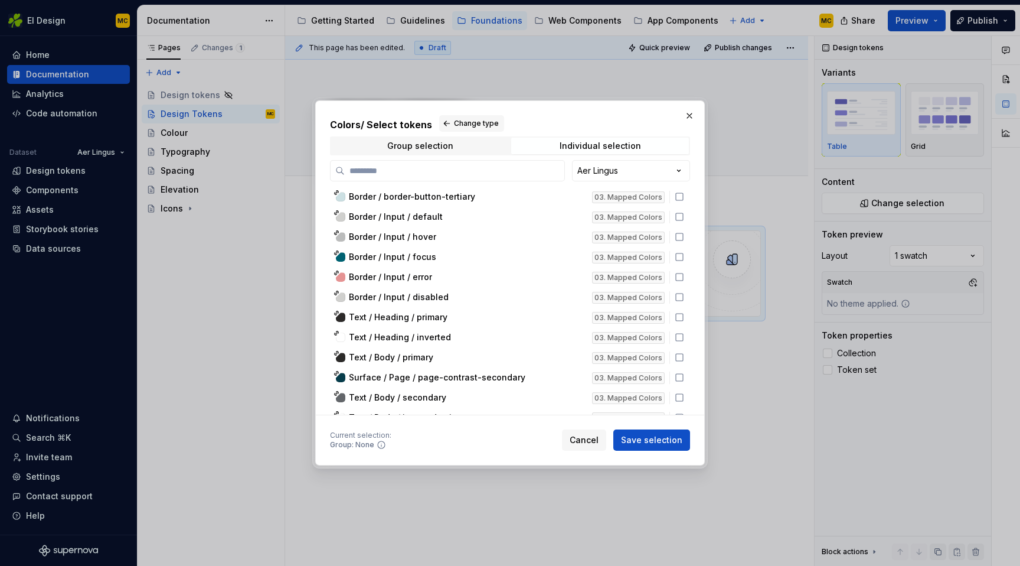
scroll to position [2507, 0]
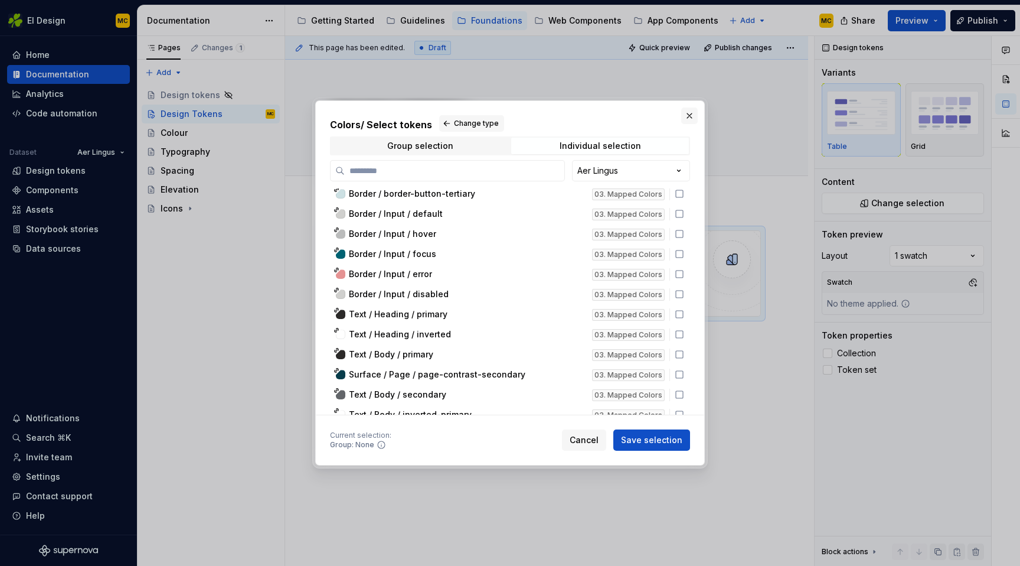
click at [692, 117] on button "button" at bounding box center [689, 115] width 17 height 17
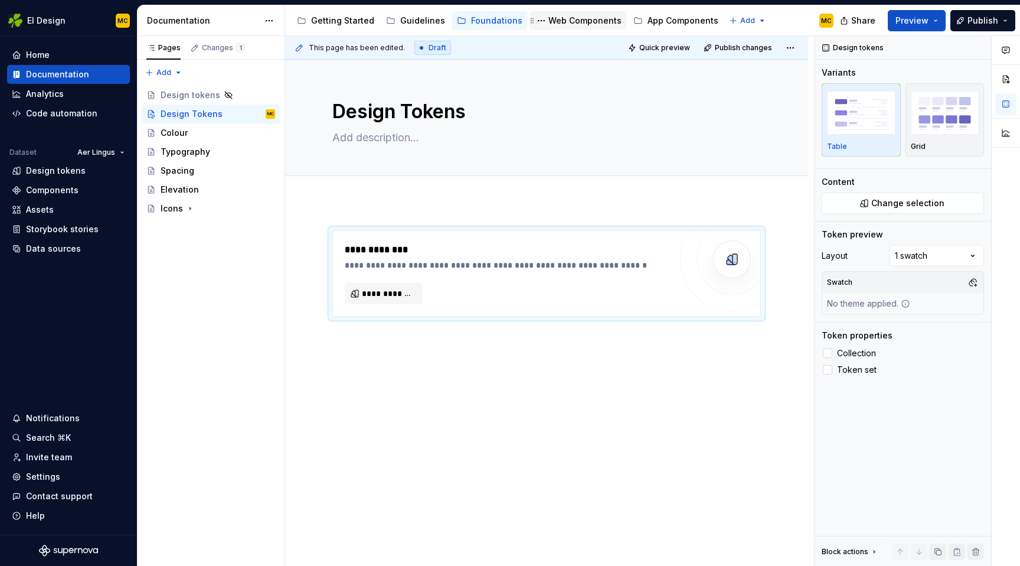
click at [571, 21] on div "Web Components" at bounding box center [585, 21] width 73 height 12
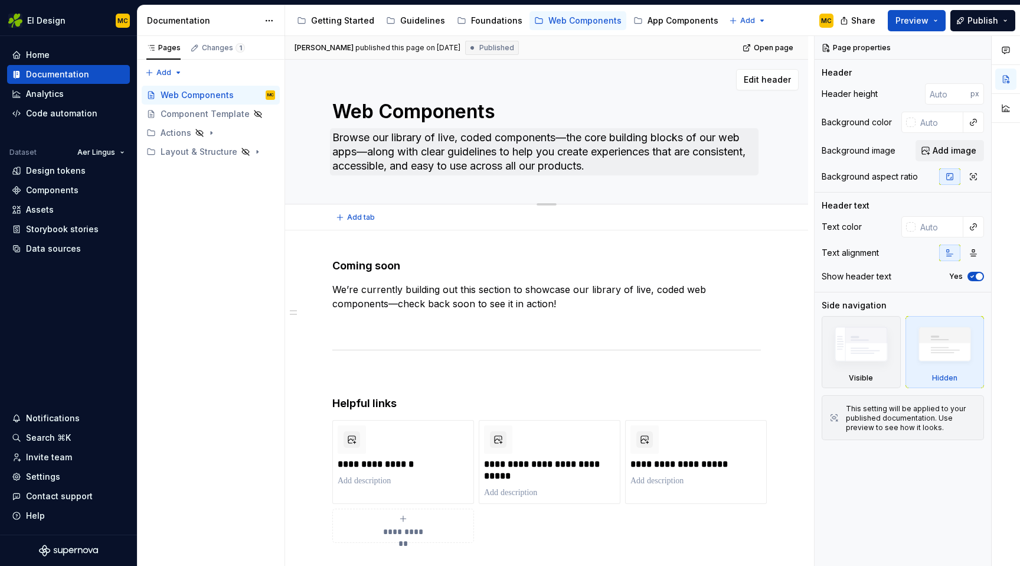
scroll to position [9, 0]
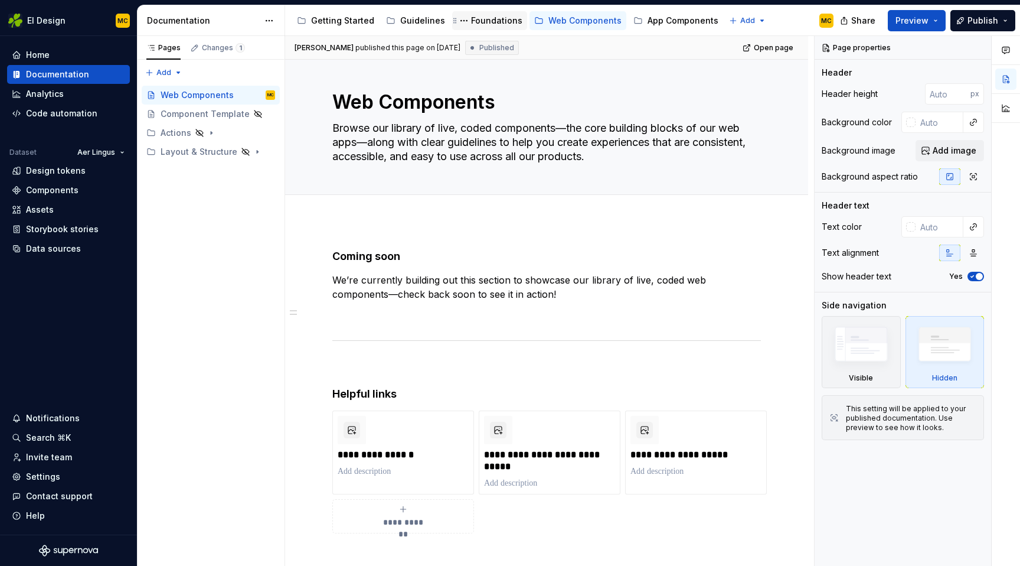
click at [494, 21] on div "Foundations" at bounding box center [496, 21] width 51 height 12
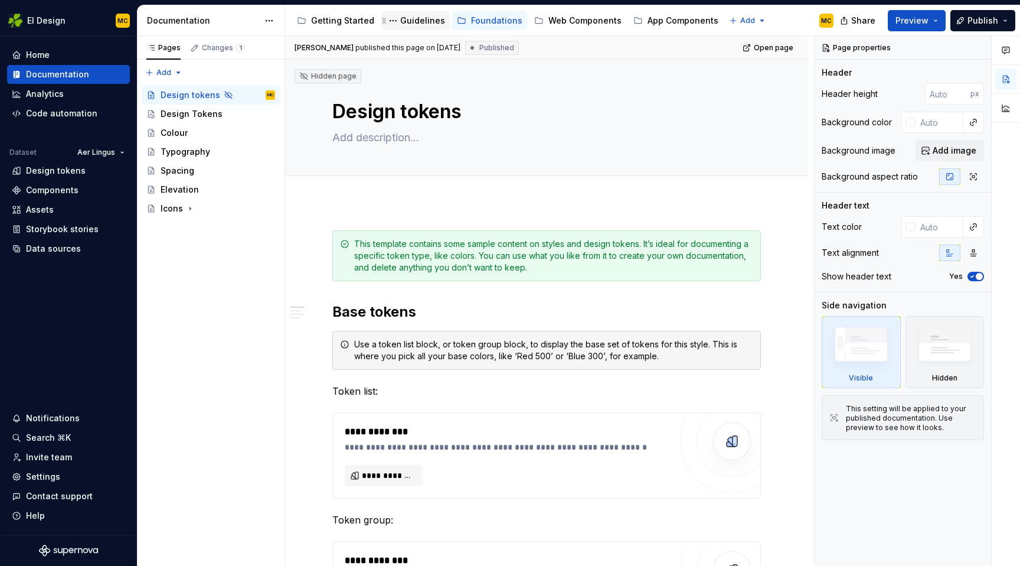
click at [416, 21] on div "Guidelines" at bounding box center [422, 21] width 45 height 12
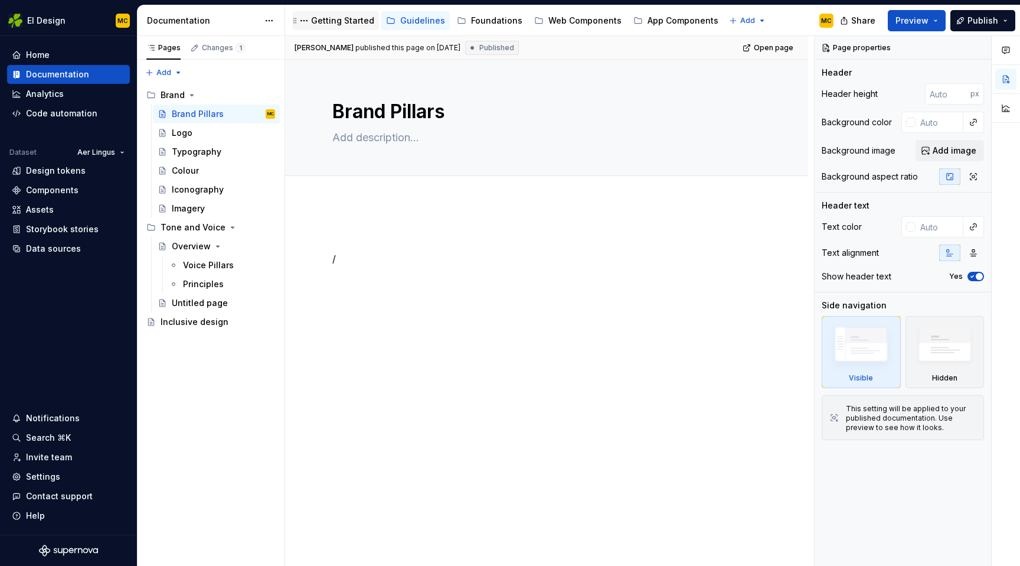
click at [341, 29] on div "Getting Started" at bounding box center [335, 20] width 87 height 19
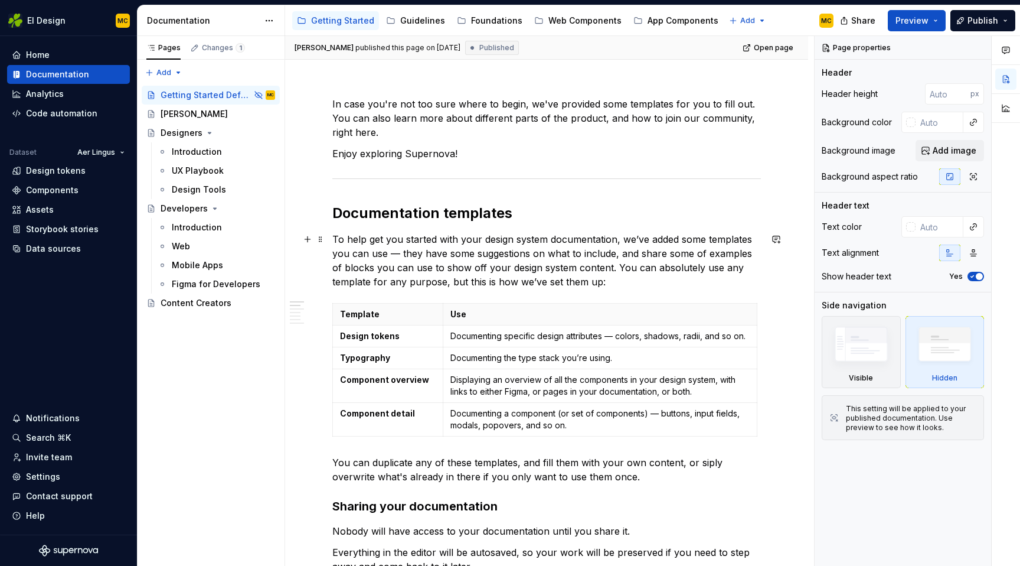
scroll to position [136, 0]
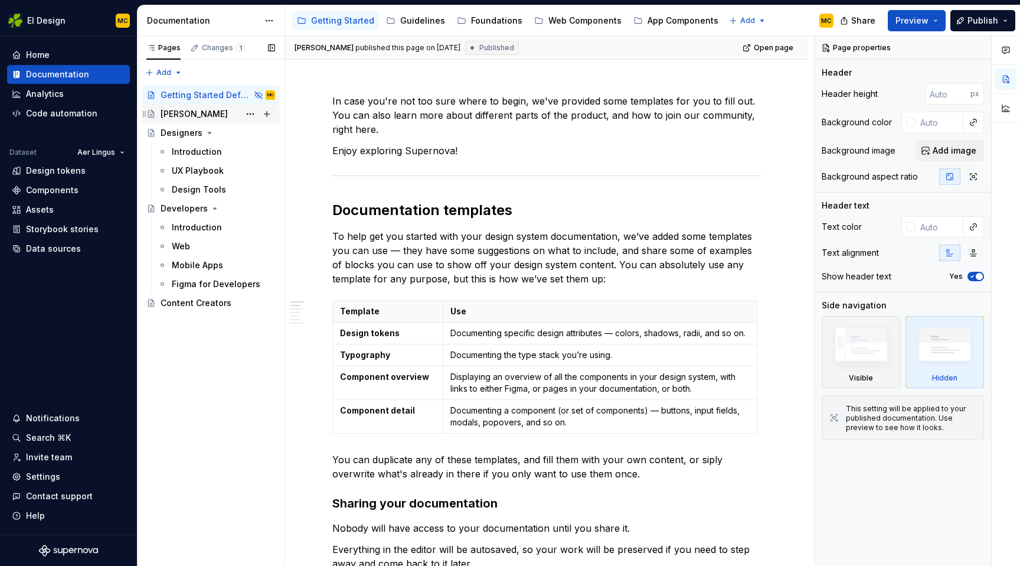
click at [193, 110] on div "eiGEL" at bounding box center [218, 114] width 115 height 17
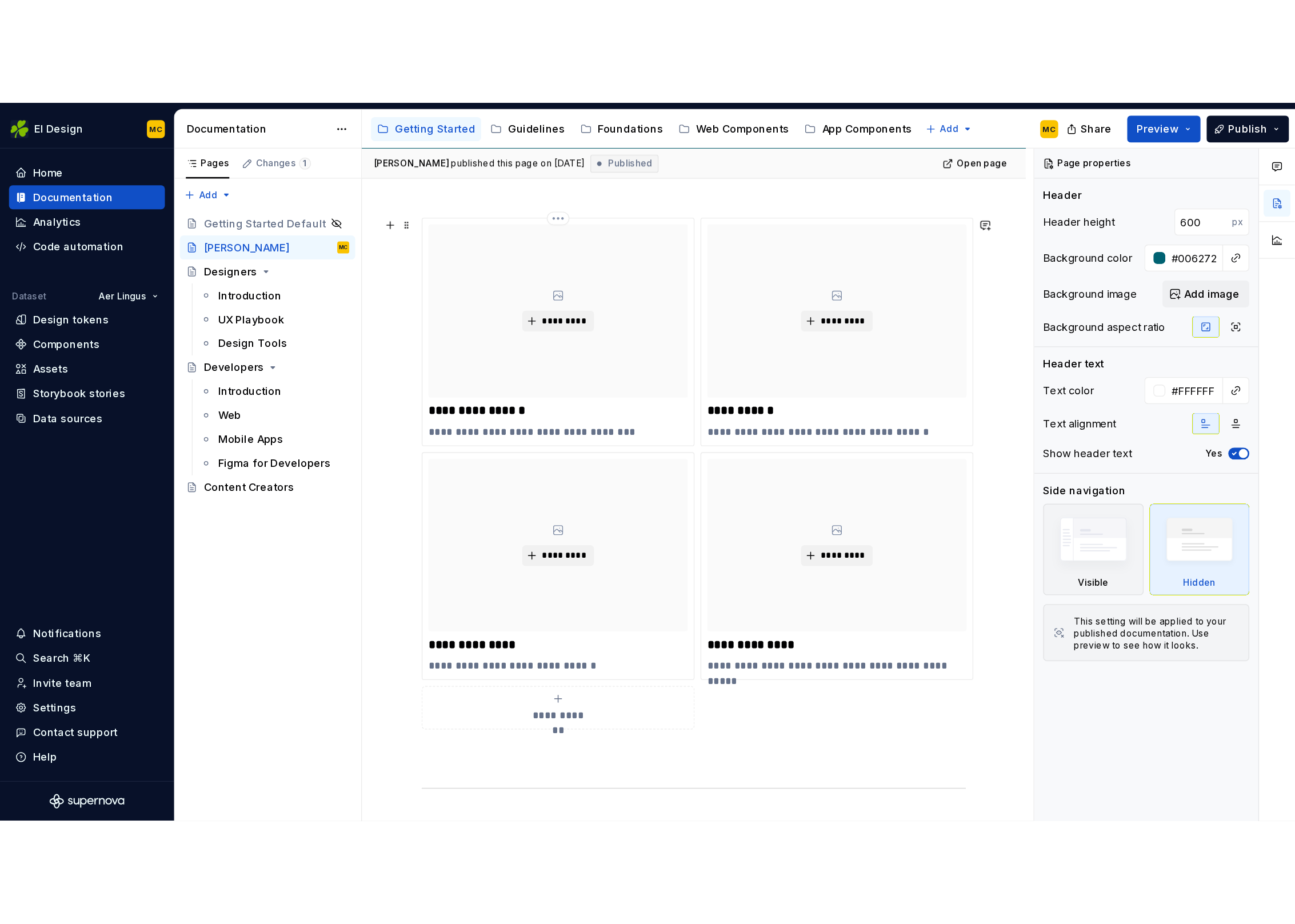
scroll to position [359, 0]
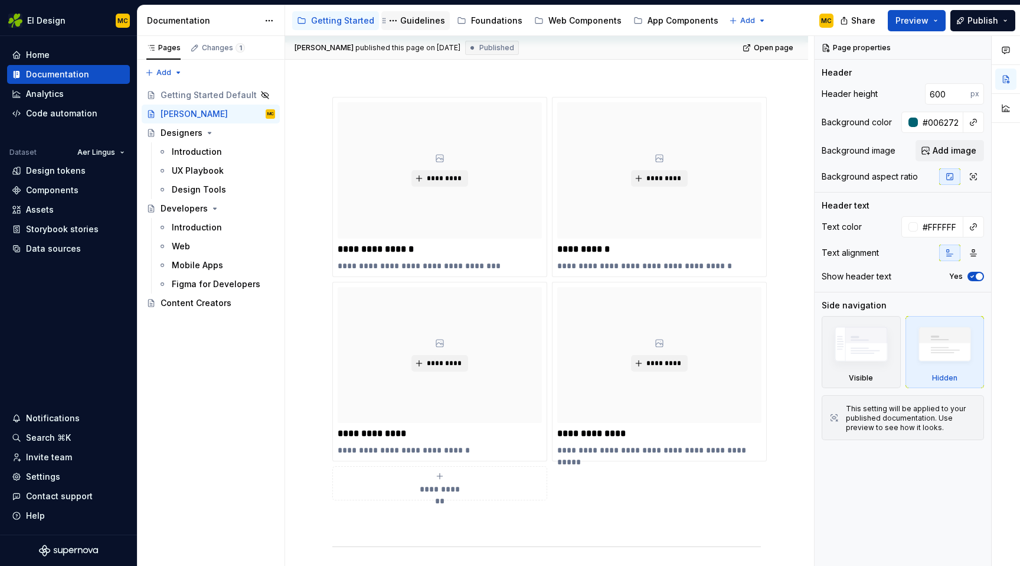
click at [413, 22] on div "Guidelines" at bounding box center [422, 21] width 45 height 12
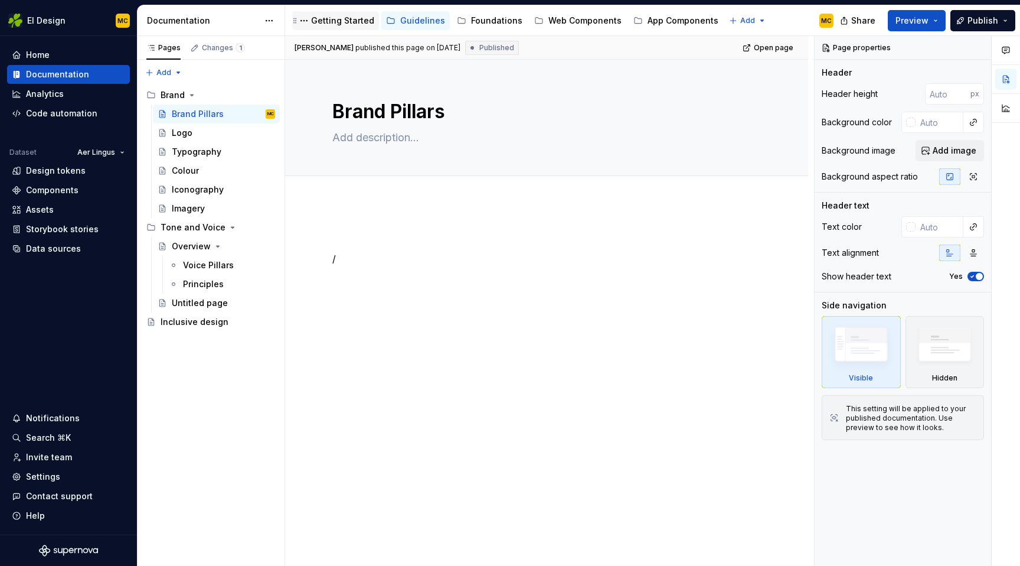
click at [317, 18] on div "Getting Started" at bounding box center [342, 21] width 63 height 12
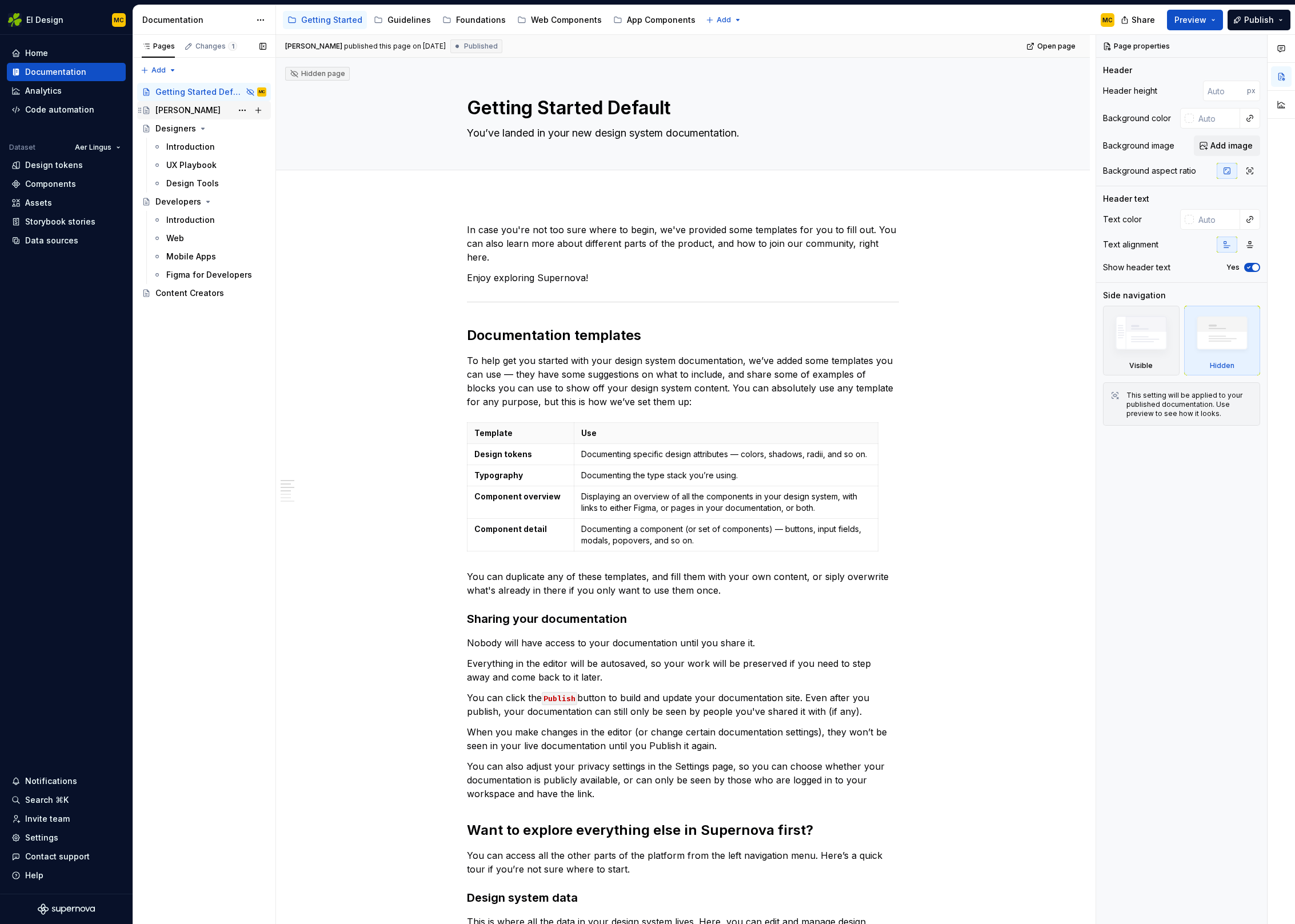
click at [198, 105] on div "eiGEL" at bounding box center [211, 110] width 111 height 16
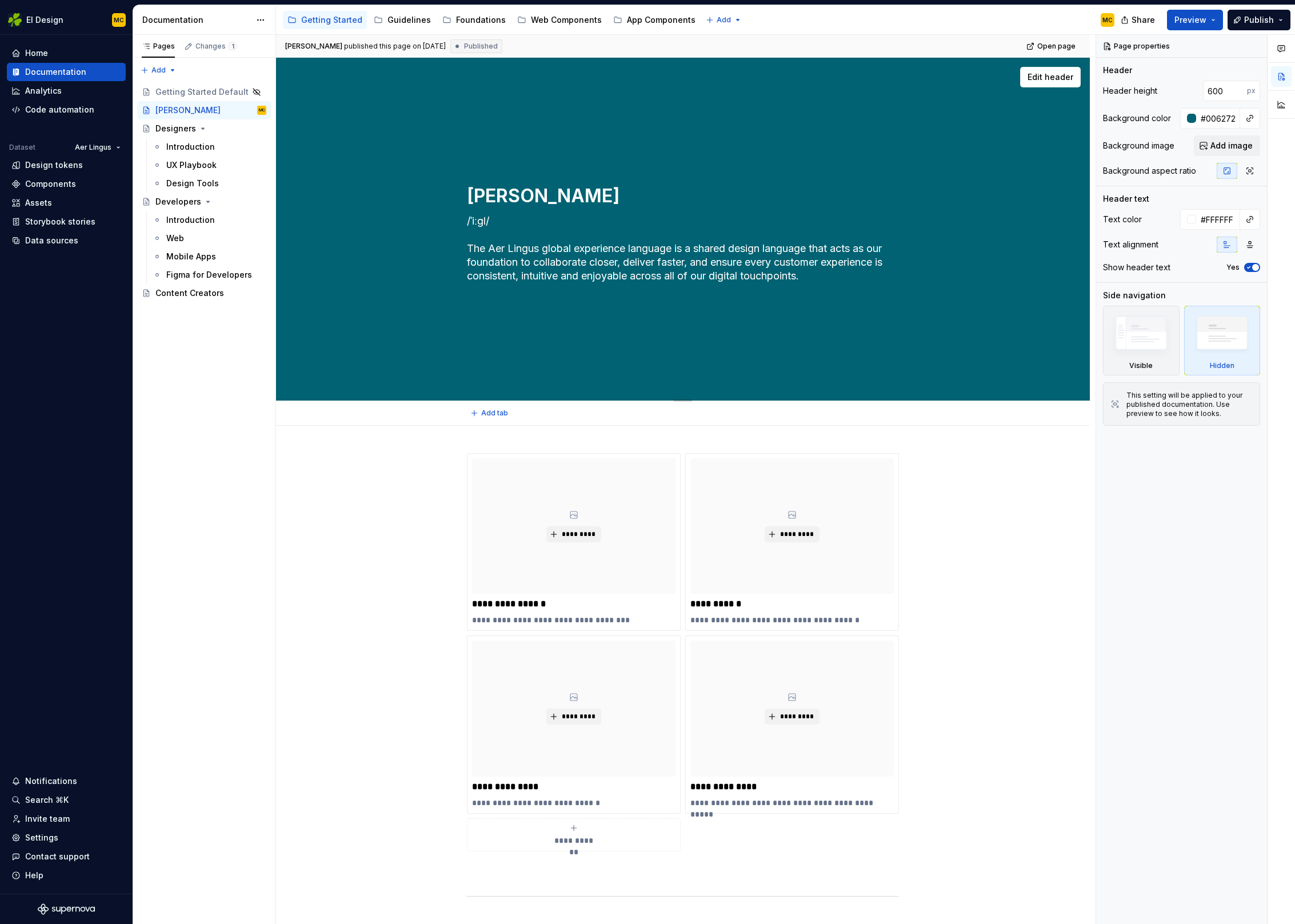
click at [519, 192] on textarea "eiGEL" at bounding box center [680, 195] width 432 height 27
click at [513, 223] on textarea "/ˈiːɡl/ The Aer Lingus global experience language is a shared design language t…" at bounding box center [680, 249] width 432 height 74
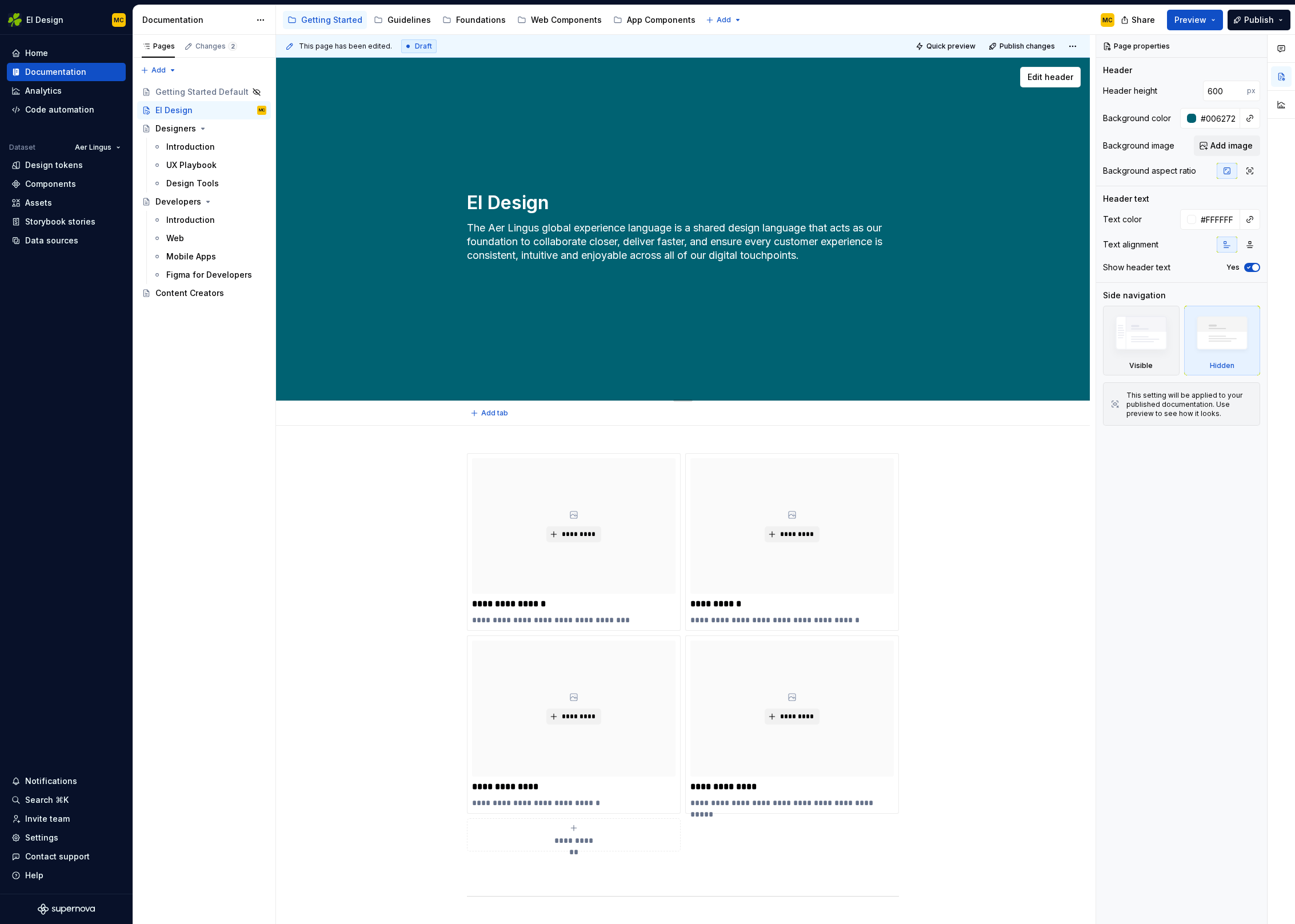
click at [701, 242] on textarea "The Aer Lingus global experience language is a shared design language that acts…" at bounding box center [680, 248] width 432 height 59
drag, startPoint x: 485, startPoint y: 206, endPoint x: 467, endPoint y: 207, distance: 18.0
click at [467, 207] on div "EI Design The Aer Lingus design system is a shared design language that acts as…" at bounding box center [682, 229] width 722 height 153
drag, startPoint x: 639, startPoint y: 244, endPoint x: 643, endPoint y: 258, distance: 14.6
click at [639, 244] on textarea "The Aer Lingus design system is a shared design language that acts as our found…" at bounding box center [680, 248] width 432 height 59
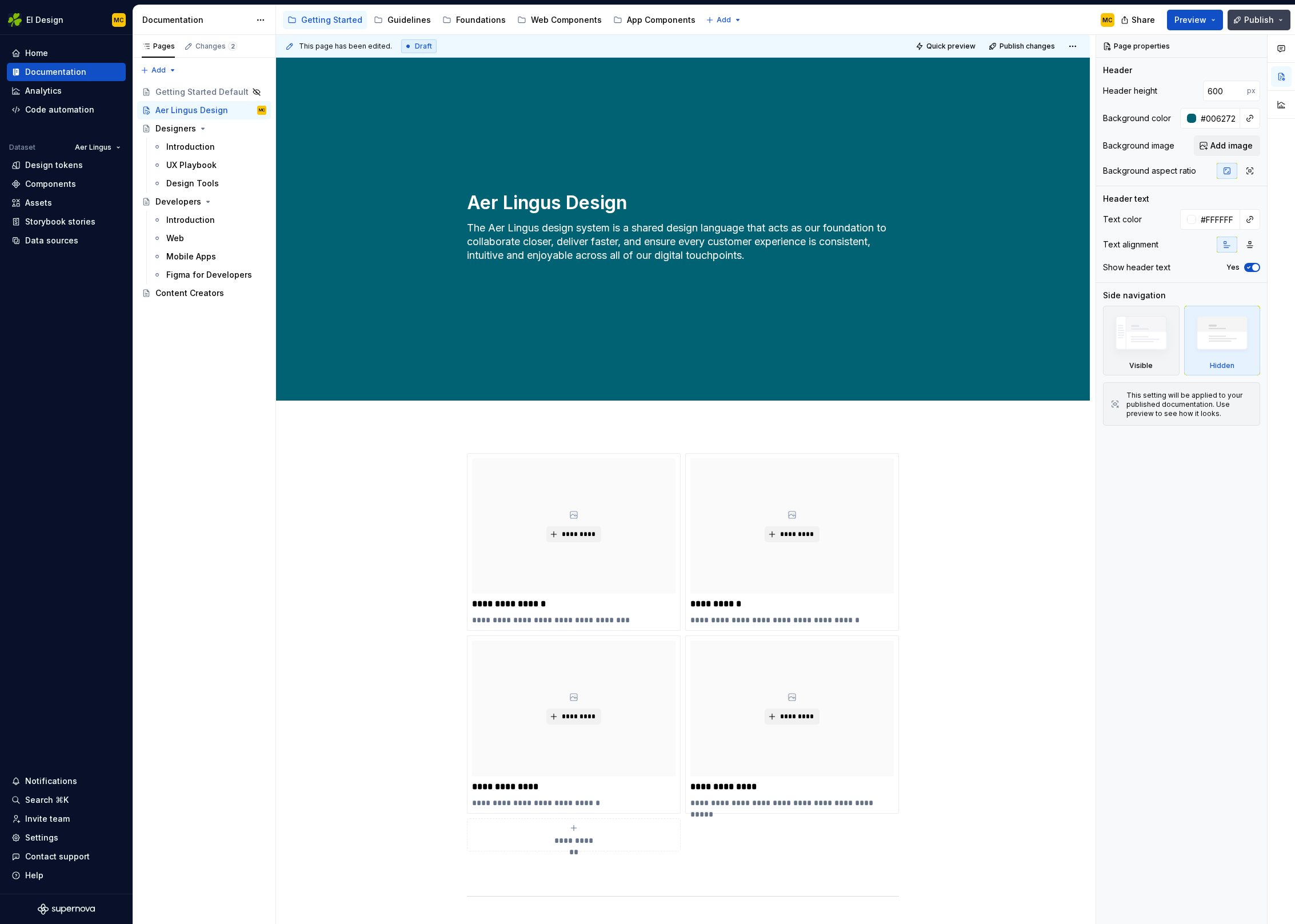
click at [1252, 23] on span "Publish" at bounding box center [1258, 20] width 30 height 12
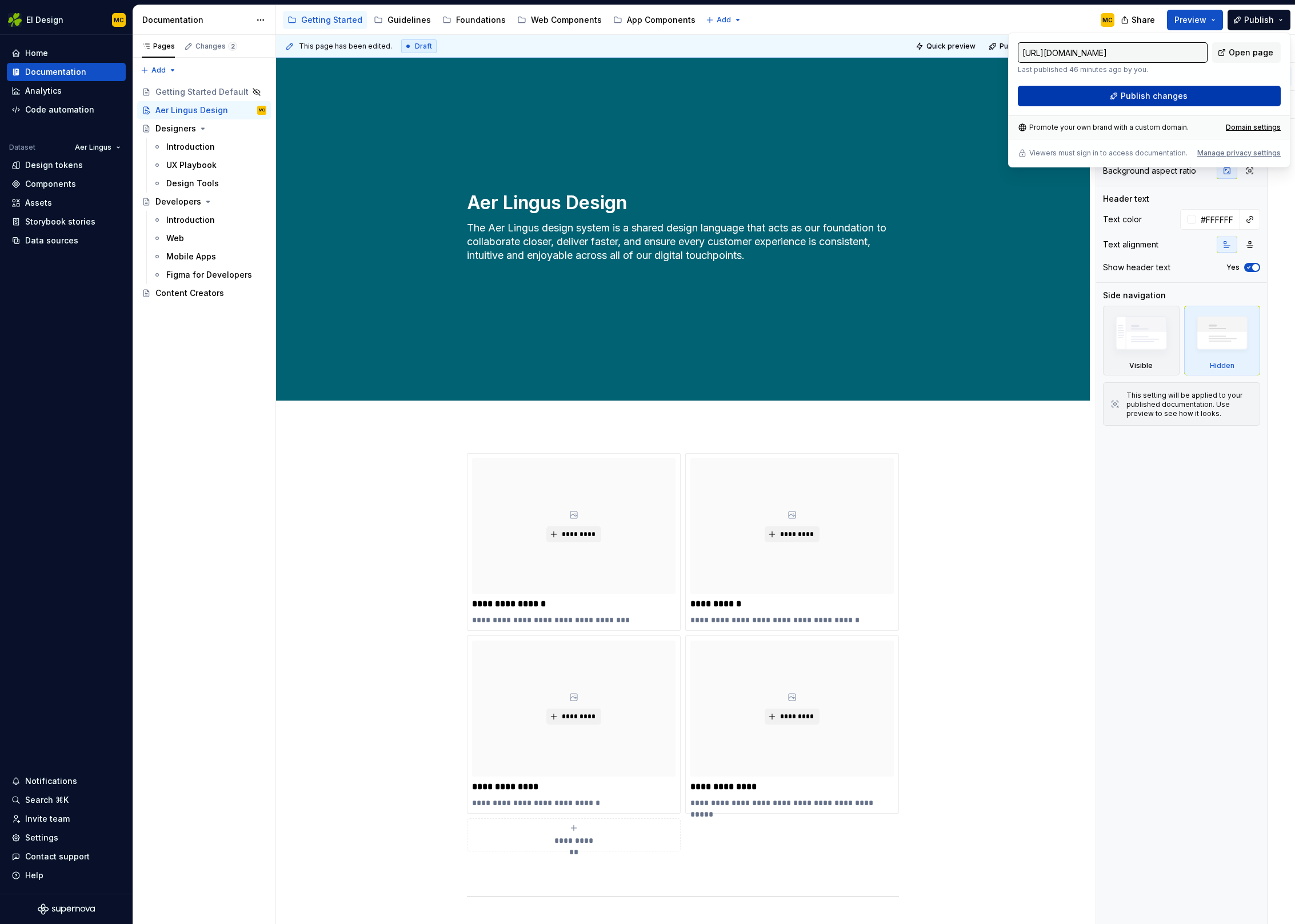
click at [1173, 98] on span "Publish changes" at bounding box center [1154, 96] width 67 height 12
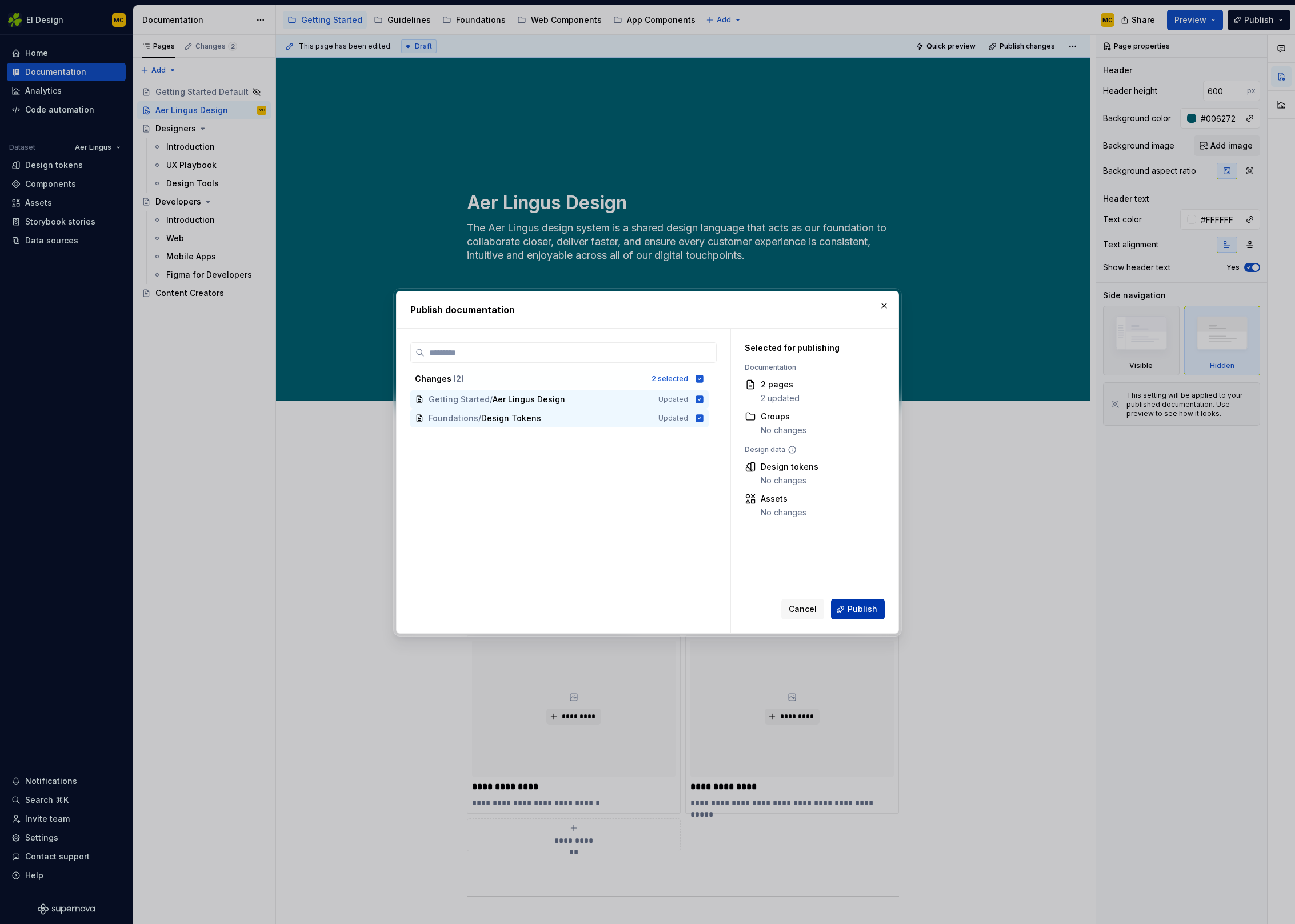
click at [866, 607] on span "Publish" at bounding box center [862, 610] width 30 height 12
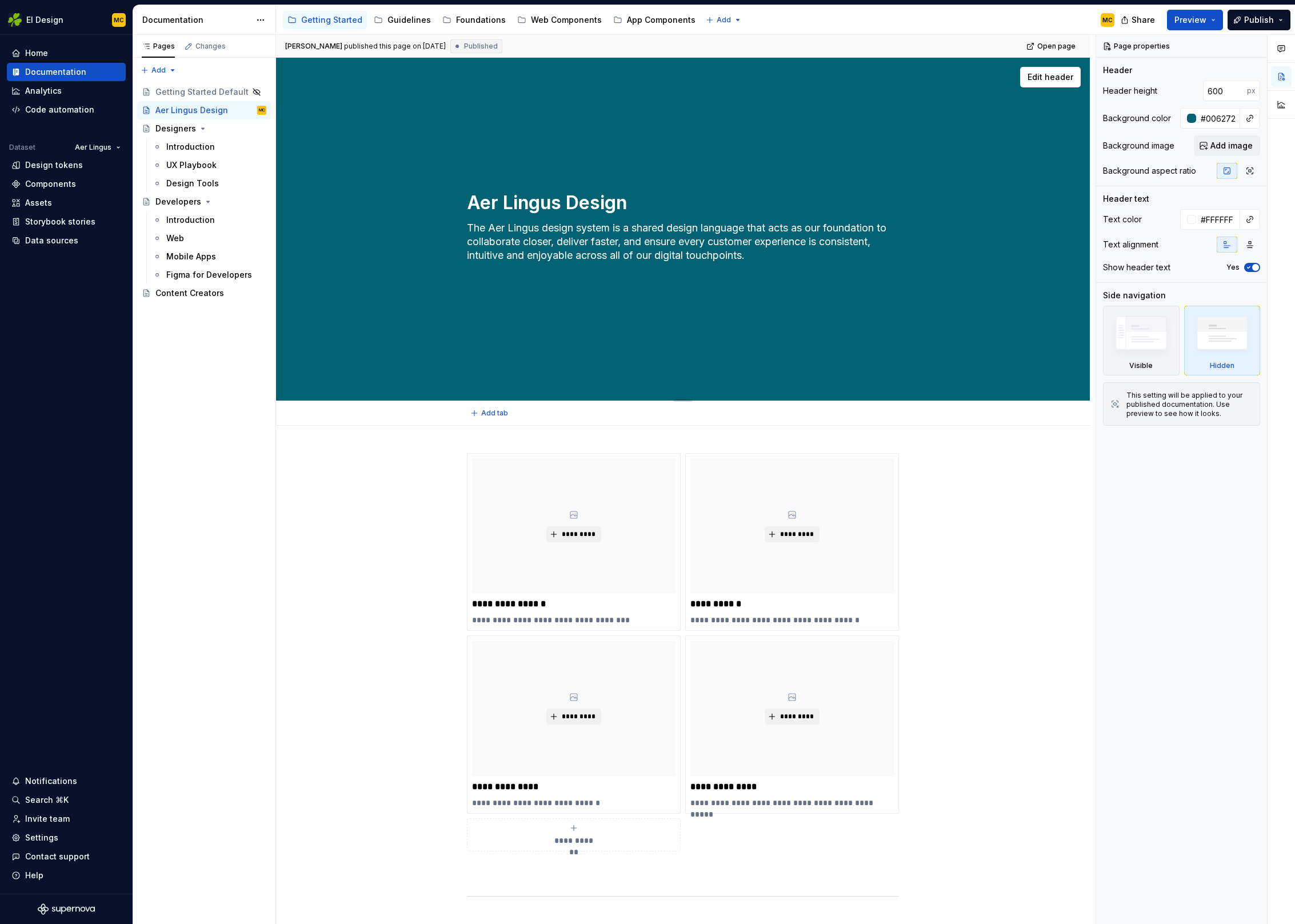
click at [689, 251] on textarea "The Aer Lingus design system is a shared design language that acts as our found…" at bounding box center [680, 248] width 432 height 59
click at [746, 248] on textarea "The Aer Lingus design system is a shared design language that acts as our found…" at bounding box center [680, 248] width 432 height 59
click at [757, 244] on textarea "The Aer Lingus design system is a shared design language that acts as our found…" at bounding box center [680, 248] width 432 height 59
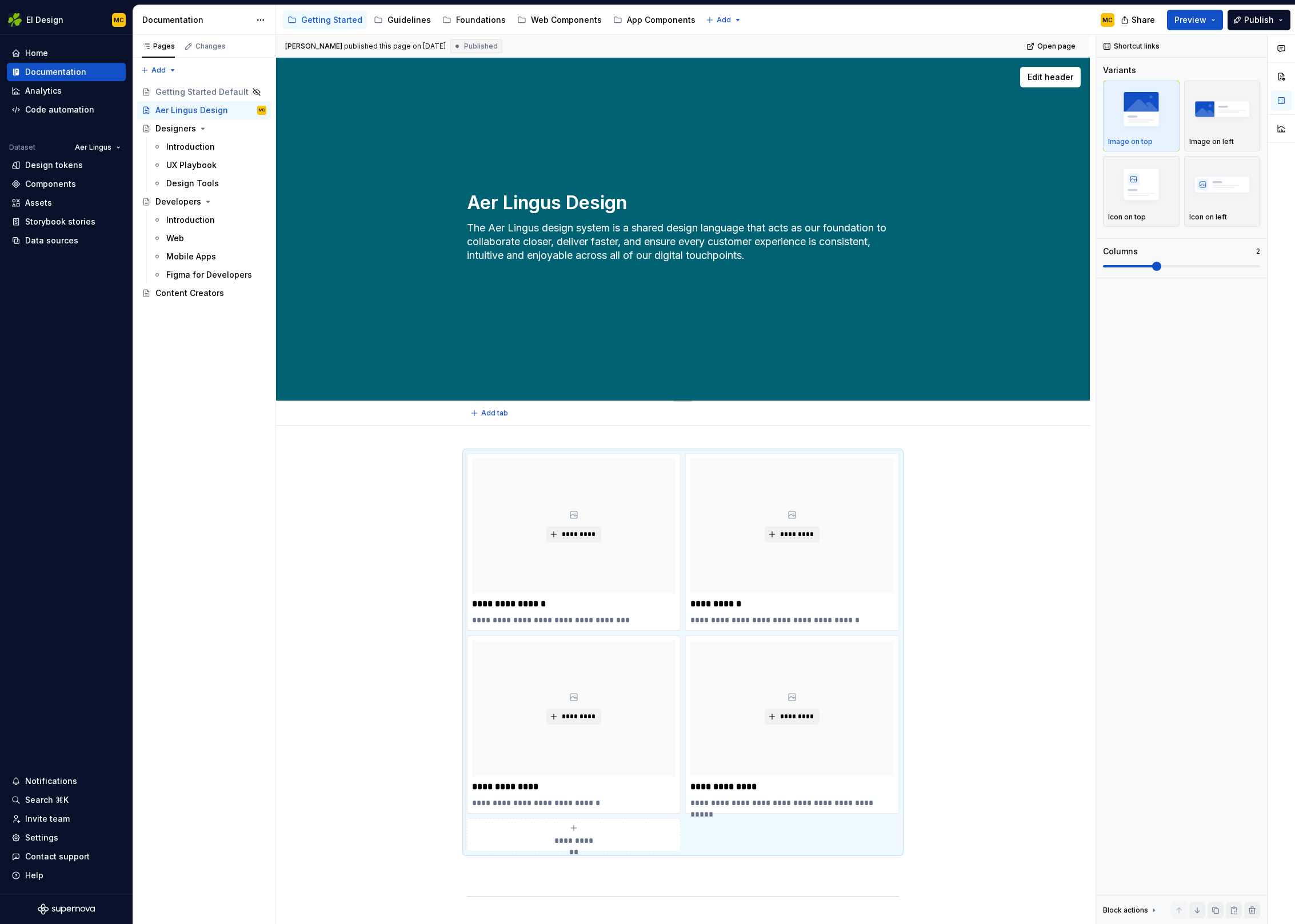
click at [777, 268] on textarea "The Aer Lingus design system is a shared design language that acts as our found…" at bounding box center [680, 248] width 432 height 59
click at [784, 271] on textarea "The Aer Lingus design system is a shared design language that acts as our found…" at bounding box center [680, 248] width 432 height 59
click at [779, 271] on textarea "The Aer Lingus design system is a shared design language that acts as our found…" at bounding box center [680, 248] width 432 height 59
drag, startPoint x: 825, startPoint y: 270, endPoint x: 467, endPoint y: 241, distance: 359.2
click at [467, 241] on textarea "The Aer Lingus design system is a shared design language that acts as our found…" at bounding box center [680, 248] width 432 height 59
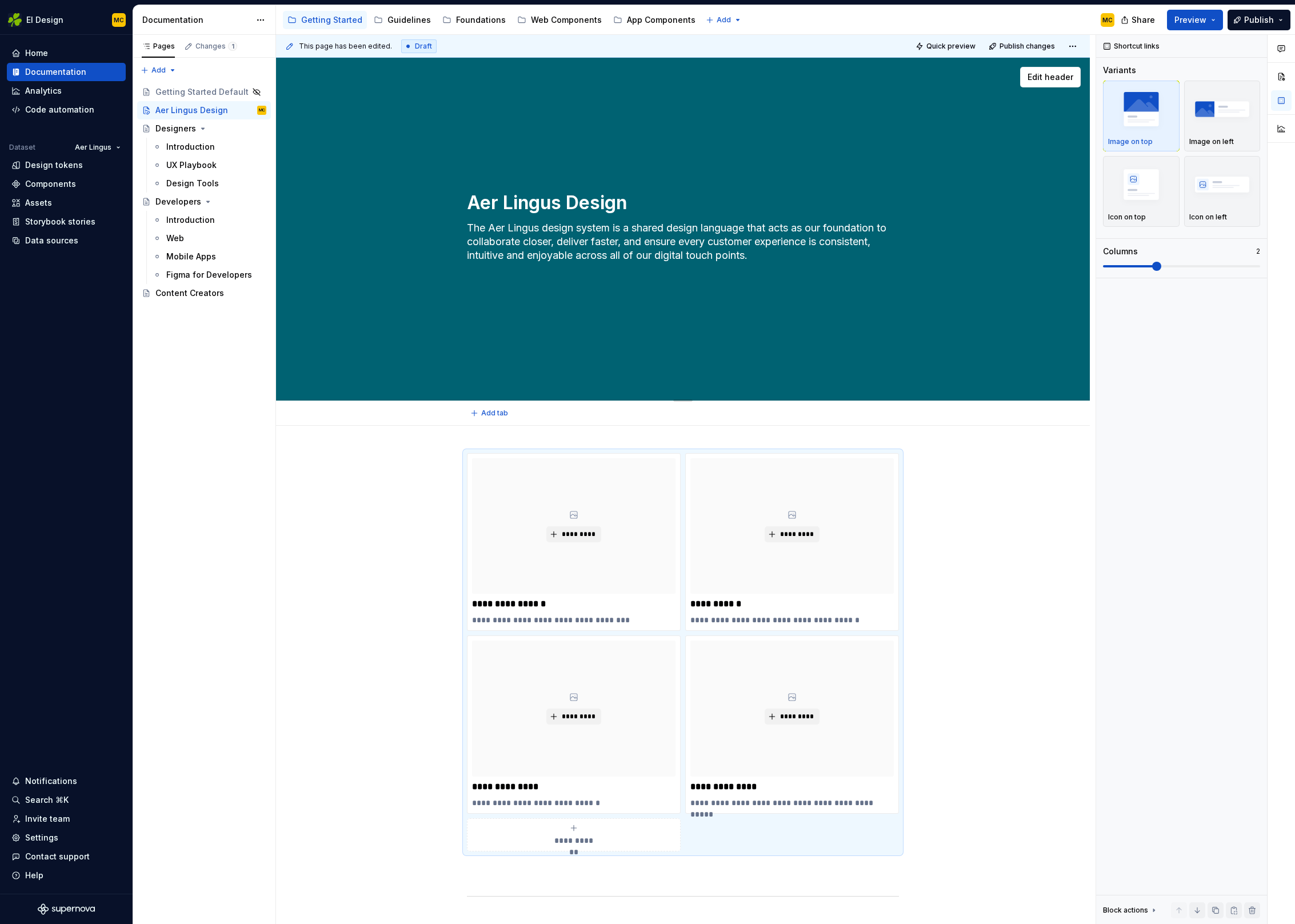
scroll to position [3, 0]
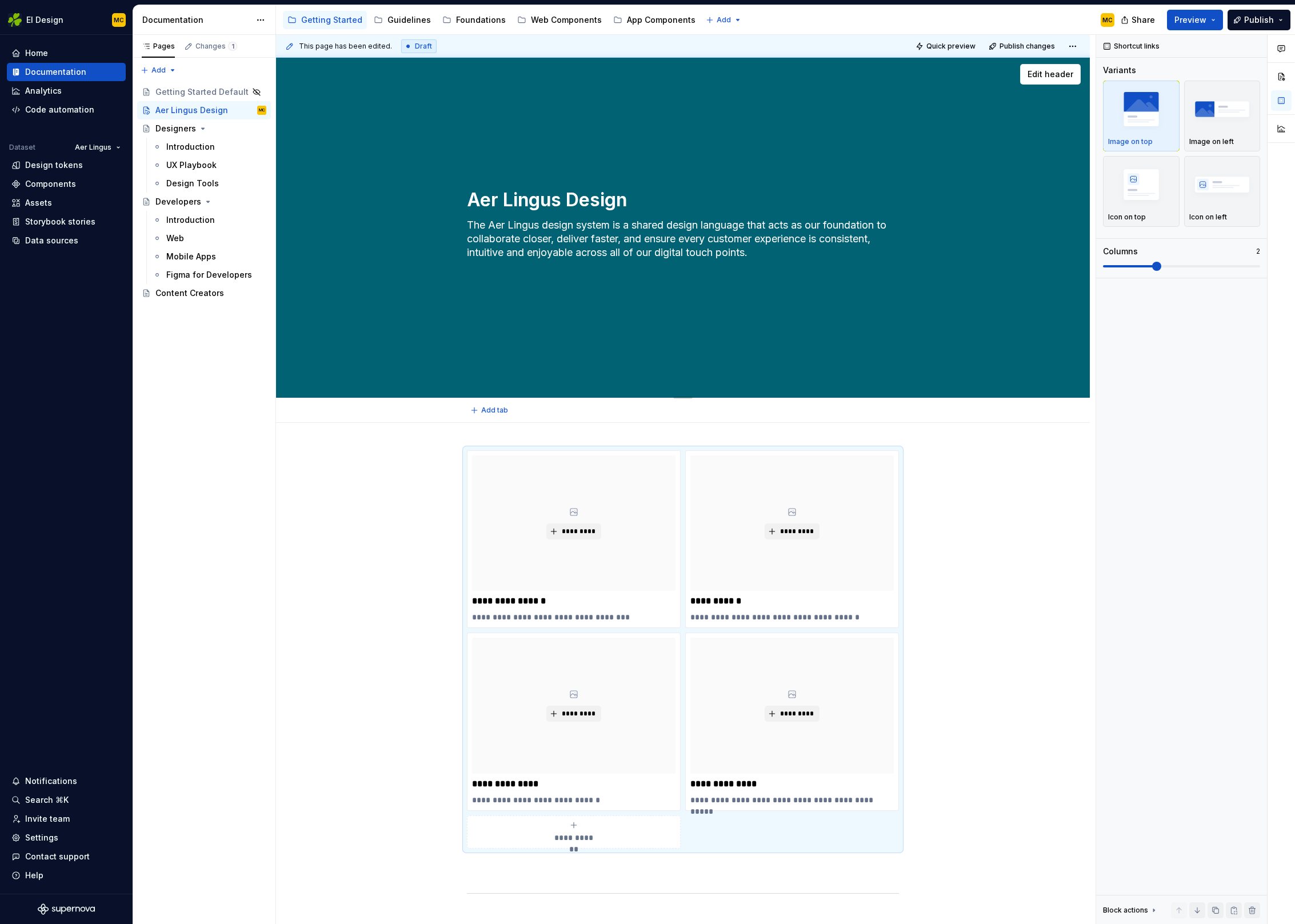
click at [580, 245] on textarea "The Aer Lingus design system is a shared design language that acts as our found…" at bounding box center [680, 245] width 432 height 59
click at [762, 239] on textarea "The Aer Lingus design system is a shared design language that acts as our found…" at bounding box center [680, 245] width 432 height 59
click at [672, 196] on textarea "Aer Lingus Design" at bounding box center [680, 199] width 432 height 27
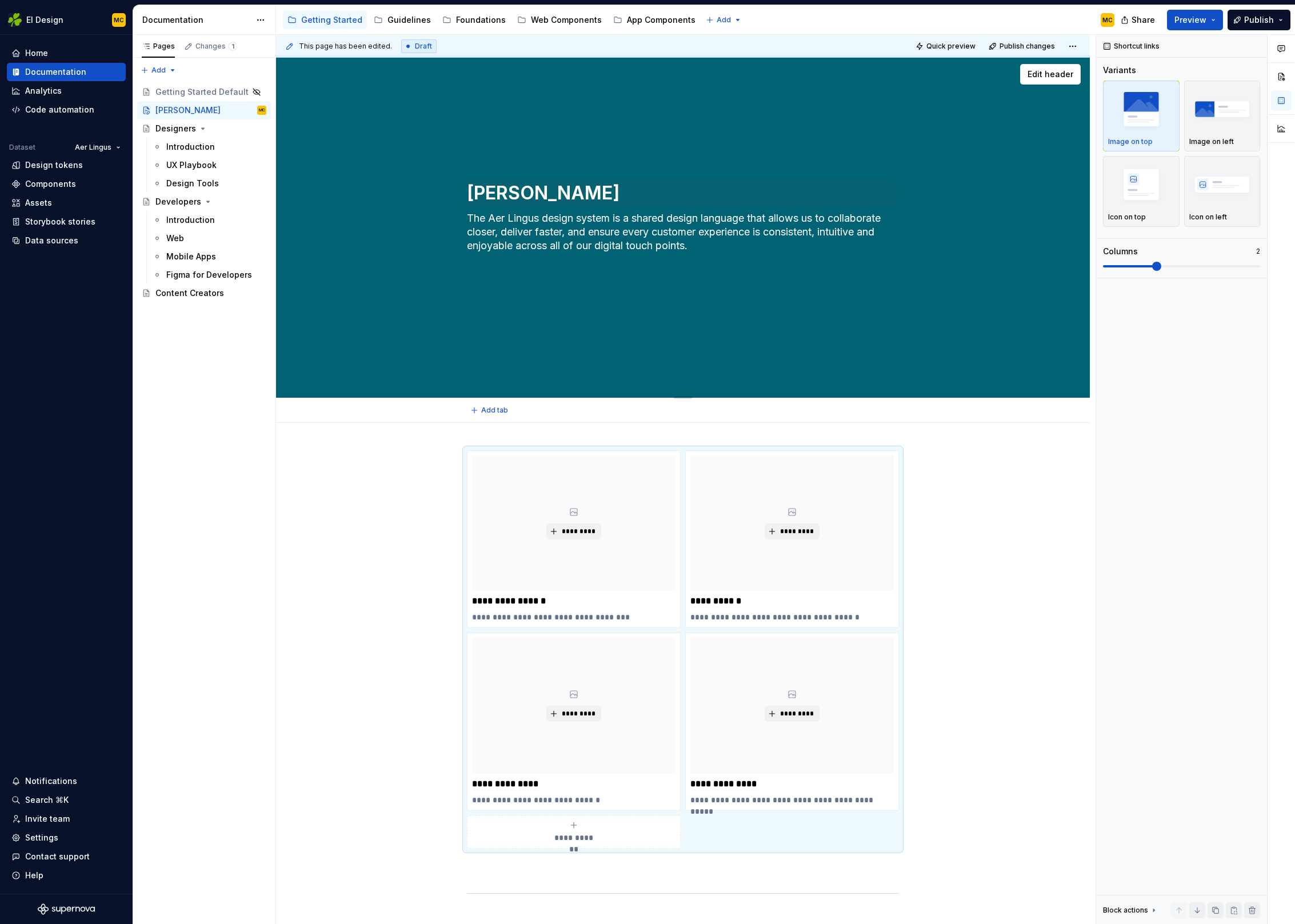
scroll to position [0, 0]
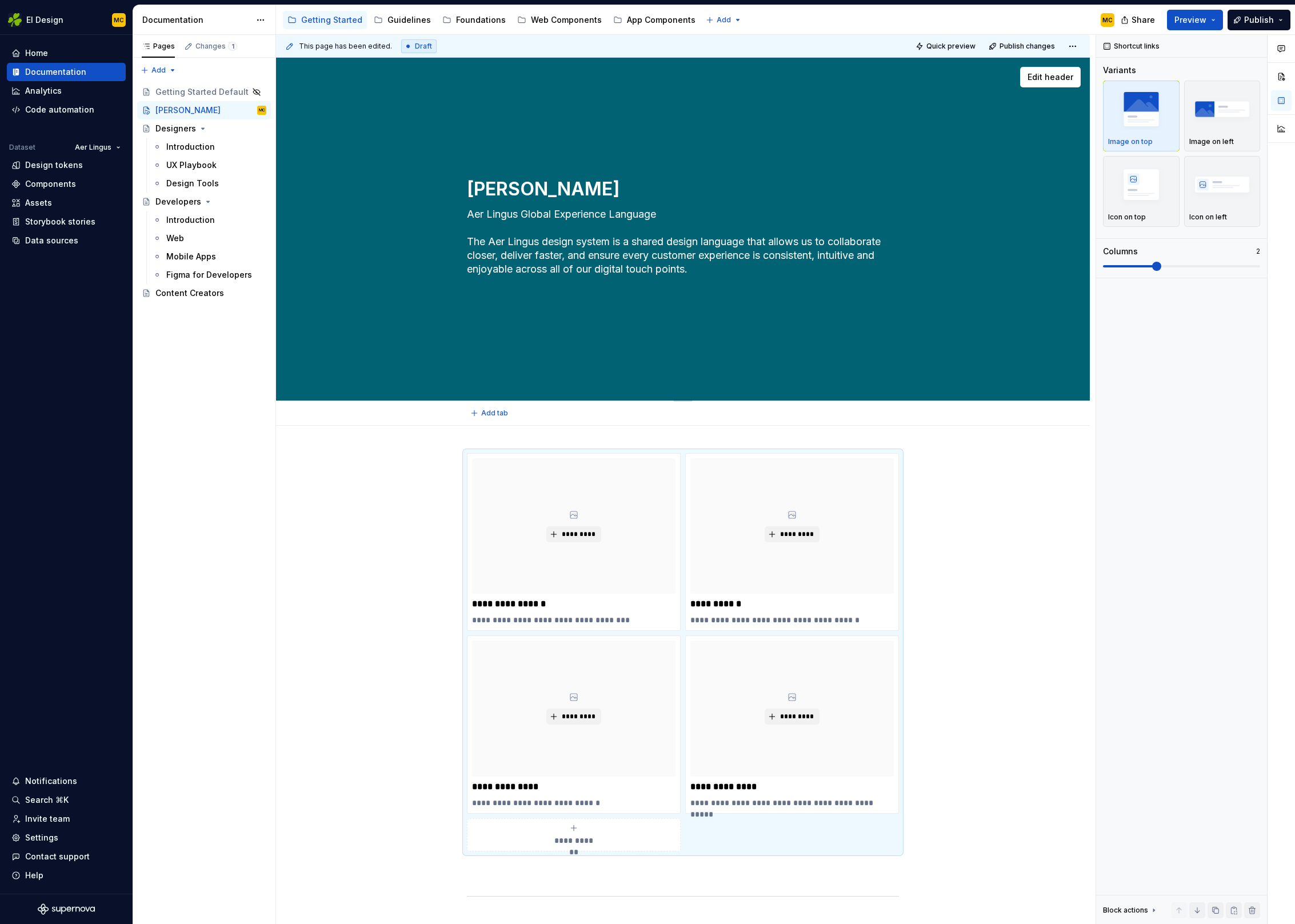
click at [474, 214] on textarea "Aer Lingus Global Experience Language The Aer Lingus design system is a shared …" at bounding box center [680, 249] width 432 height 87
paste textarea "/ˈiːɡl/"
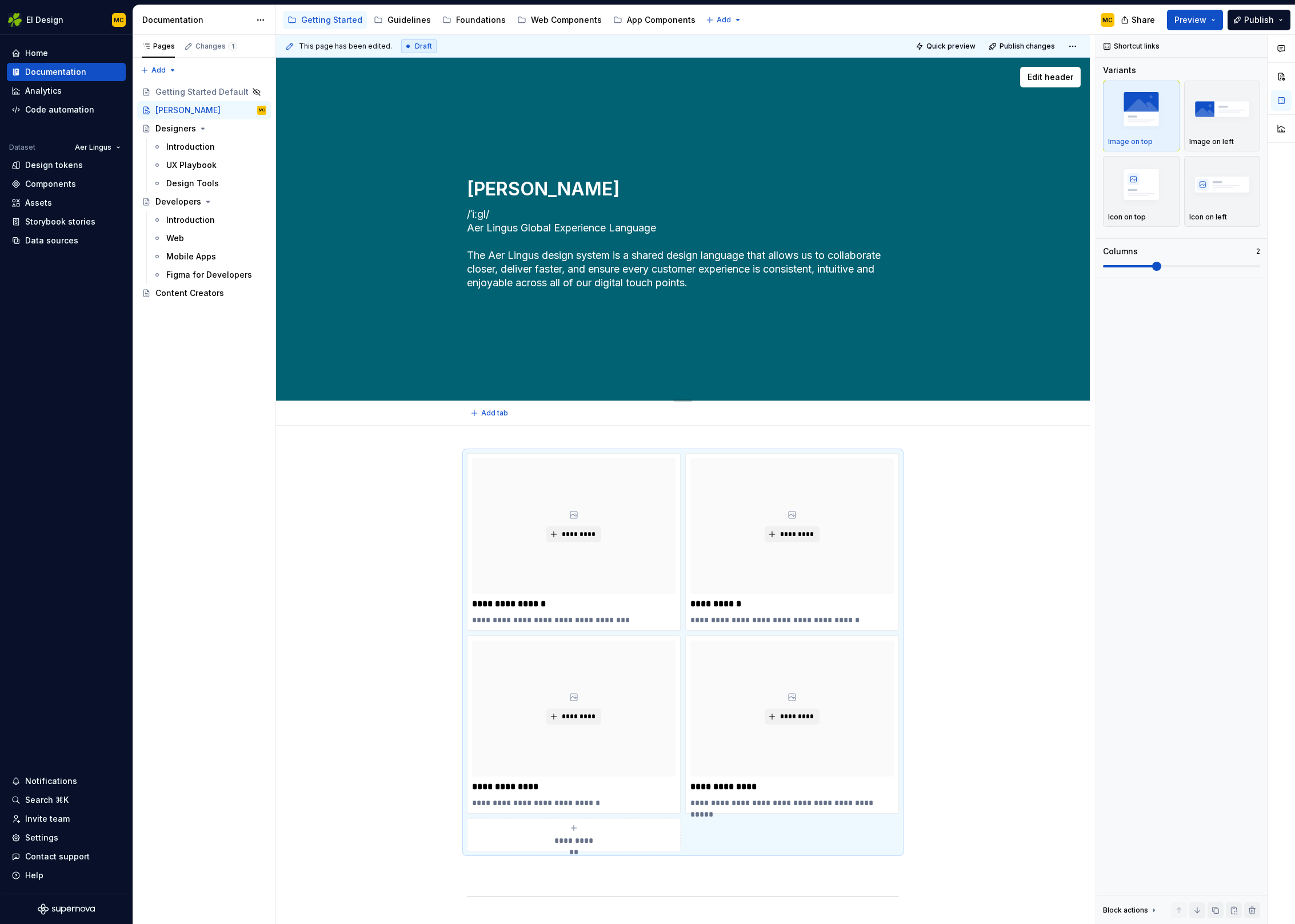
drag, startPoint x: 527, startPoint y: 225, endPoint x: 611, endPoint y: 224, distance: 84.0
click at [527, 225] on textarea "/ˈiːɡl/ Aer Lingus Global Experience Language The Aer Lingus design system is a…" at bounding box center [680, 249] width 432 height 87
click at [684, 228] on textarea "/ˈiːɡl/ Aer Lingus Global Experience Language The Aer Lingus design system is a…" at bounding box center [680, 249] width 432 height 87
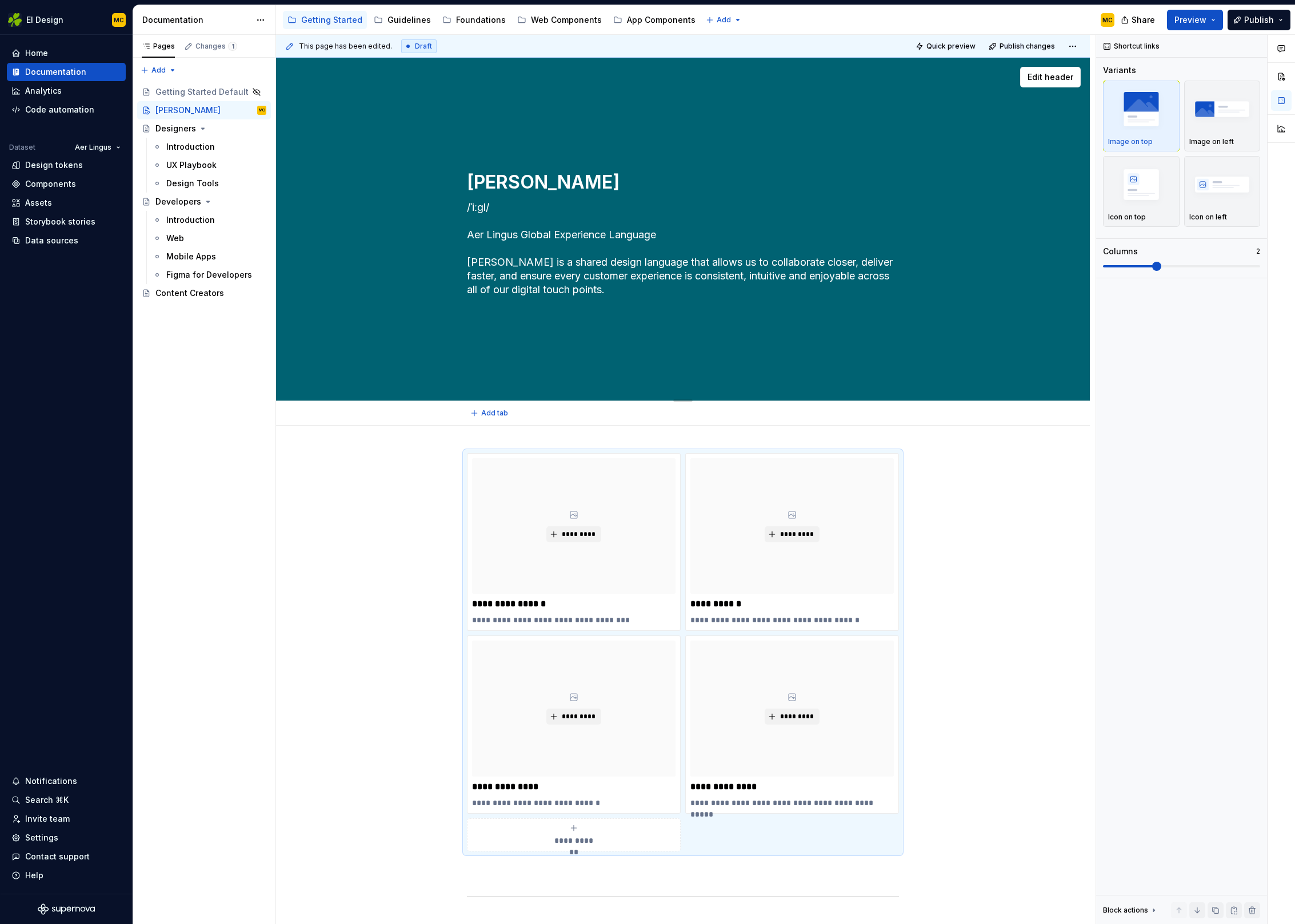
click at [561, 267] on textarea "/ˈiːɡl/ Aer Lingus Global Experience Language eiGEL is a shared design language…" at bounding box center [680, 249] width 432 height 101
click at [617, 295] on textarea "/ˈiːɡl/ Aer Lingus Global Experience Language eiGEL is a shared design language…" at bounding box center [680, 249] width 432 height 101
click at [539, 210] on textarea "/ˈiːɡl/ Aer Lingus Global Experience Language eiGEL is a shared design language…" at bounding box center [680, 249] width 432 height 101
click at [620, 287] on textarea "/ˈiːɡl/ • eagle • iolar Aer Lingus: Global Experience Language eiGEL is a share…" at bounding box center [680, 249] width 432 height 101
click at [608, 277] on textarea "/ˈiːɡl/ • eagle • iolar Aer Lingus: Global Experience Language eiGEL is a share…" at bounding box center [680, 249] width 432 height 101
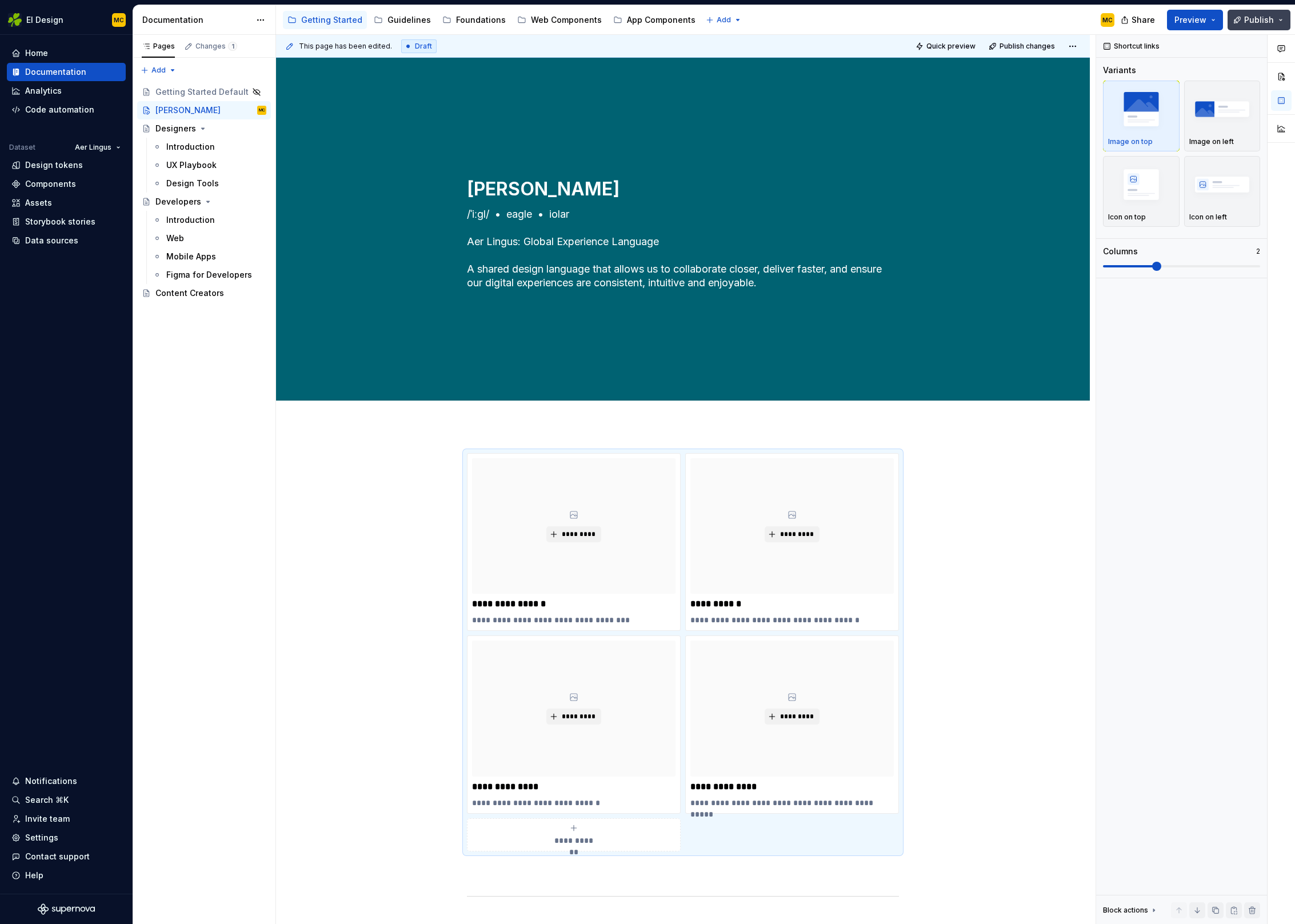
click at [1243, 21] on button "Publish" at bounding box center [1258, 19] width 63 height 20
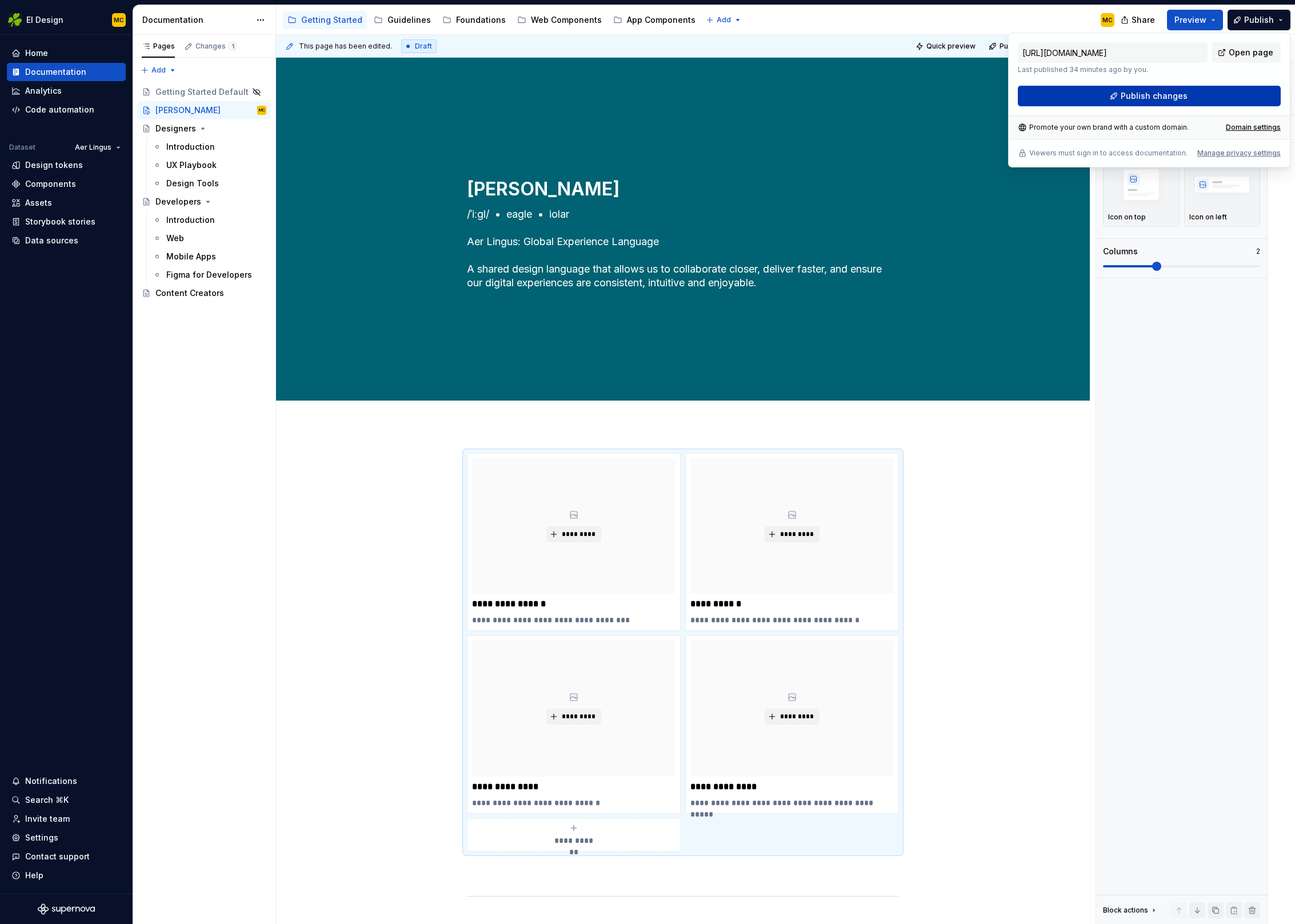
click at [1168, 92] on span "Publish changes" at bounding box center [1154, 96] width 67 height 12
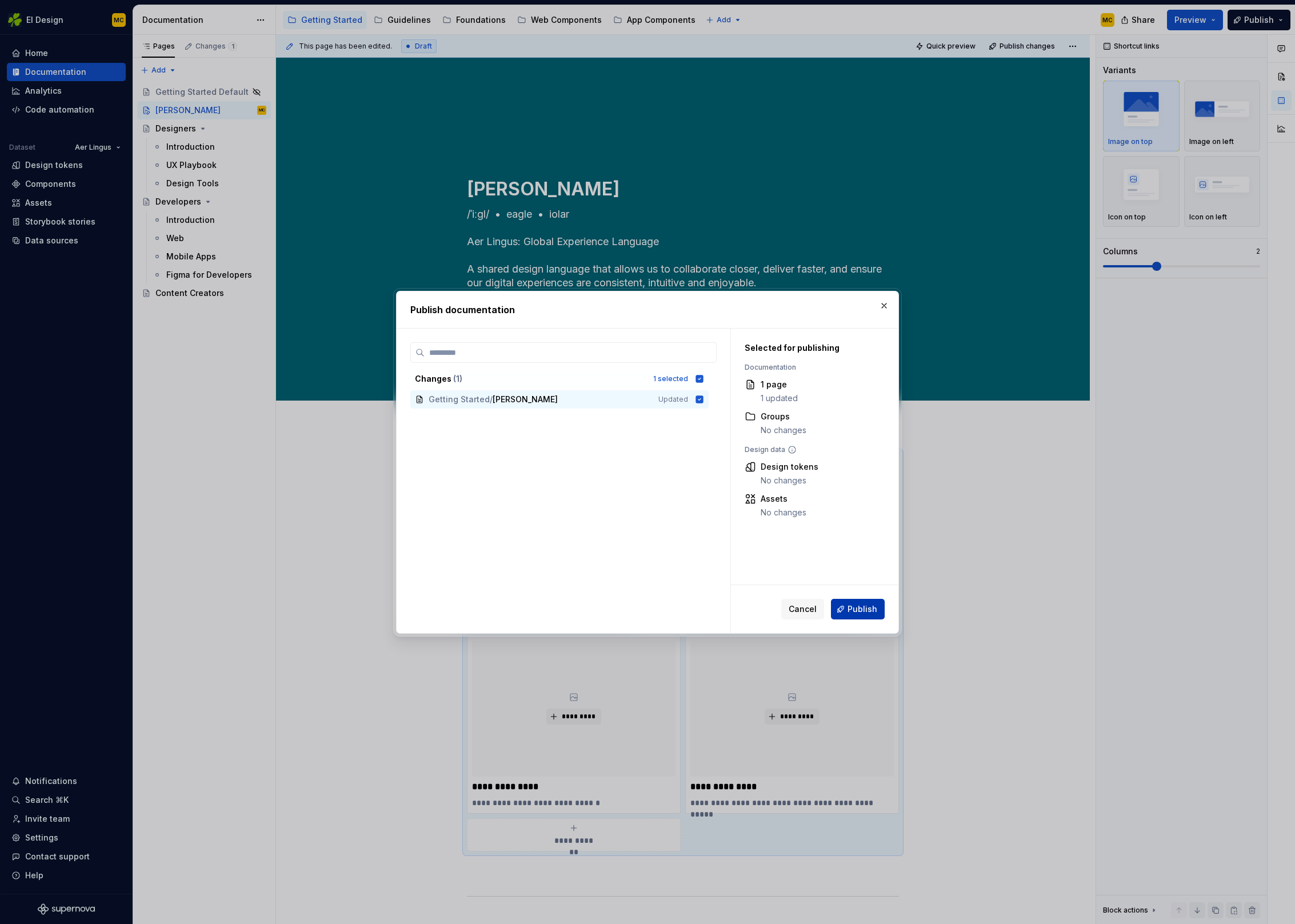
click at [870, 608] on span "Publish" at bounding box center [862, 610] width 30 height 12
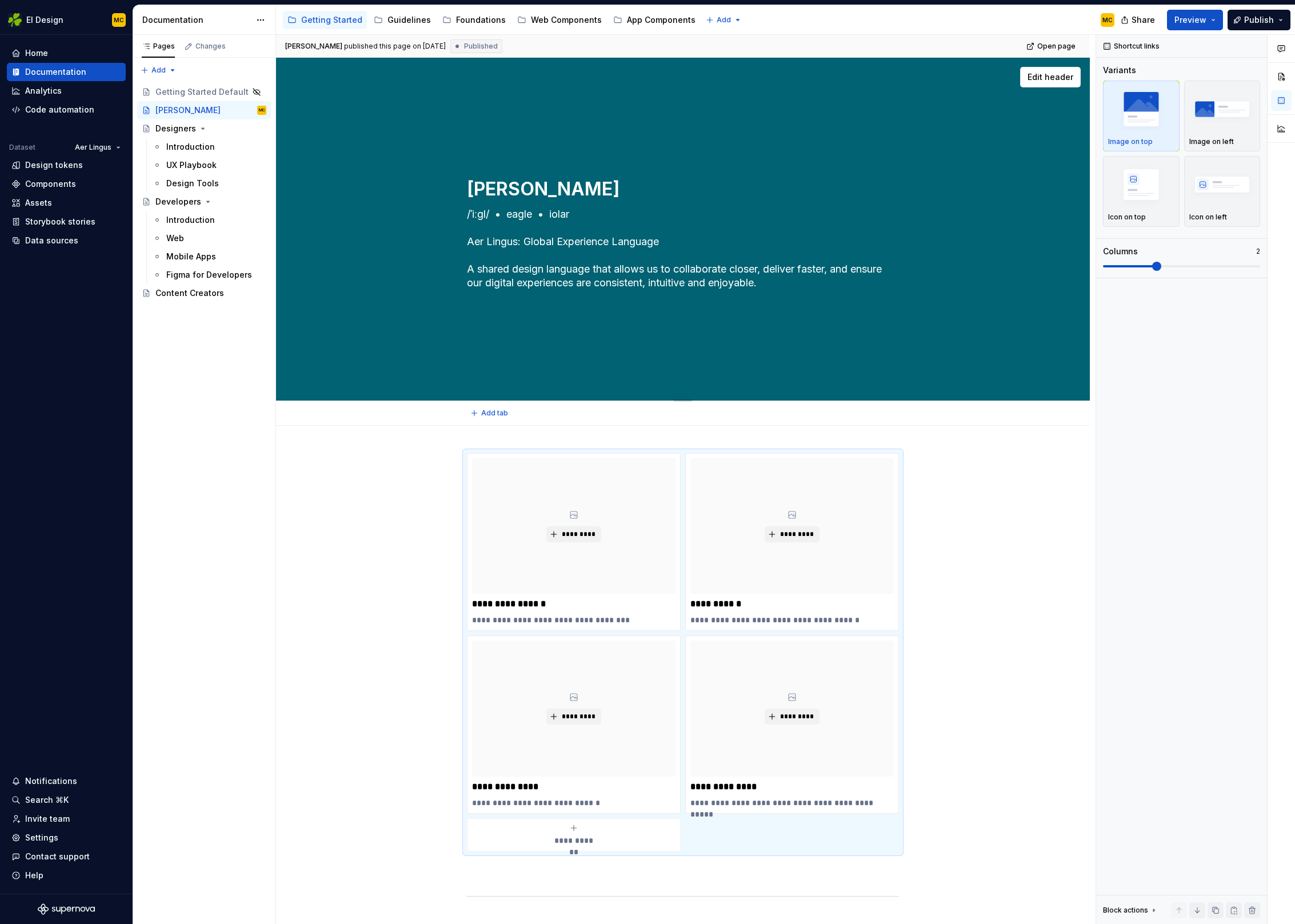
click at [689, 245] on textarea "/ˈiːɡl/ • eagle • iolar Aer Lingus: Global Experience Language A shared design …" at bounding box center [680, 249] width 432 height 87
click at [685, 246] on textarea "/ˈiːɡl/ • eagle • iolar Aer Lingus: Global Experience Language A shared design …" at bounding box center [680, 249] width 432 height 87
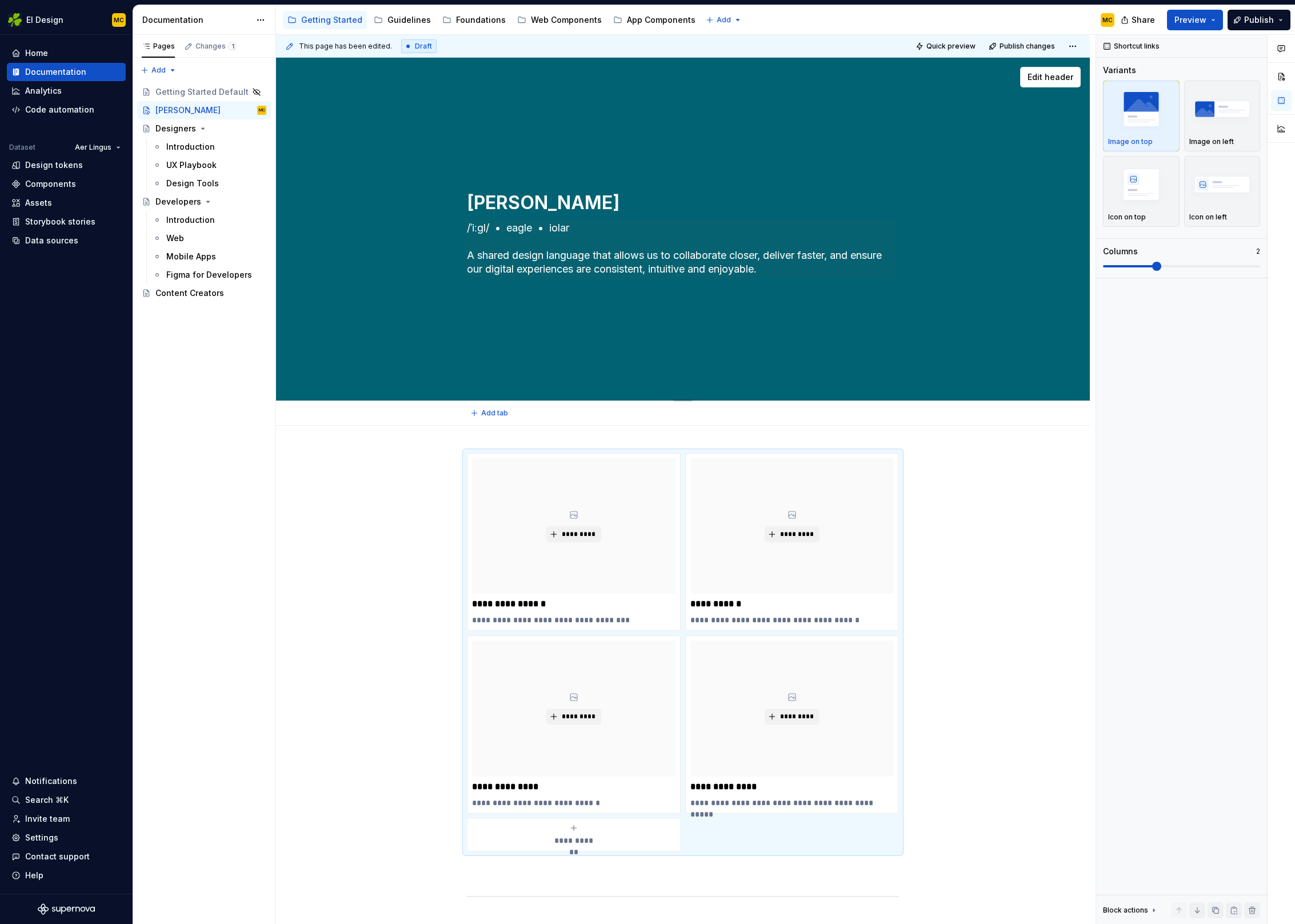
paste textarea "Aer Lingus: Global Experience Language"
click at [582, 224] on textarea "/ˈiːɡl/ • eagle • iolar A shared design language that allows us to collaborate …" at bounding box center [680, 248] width 432 height 59
paste textarea "/ˈiːɡl/"
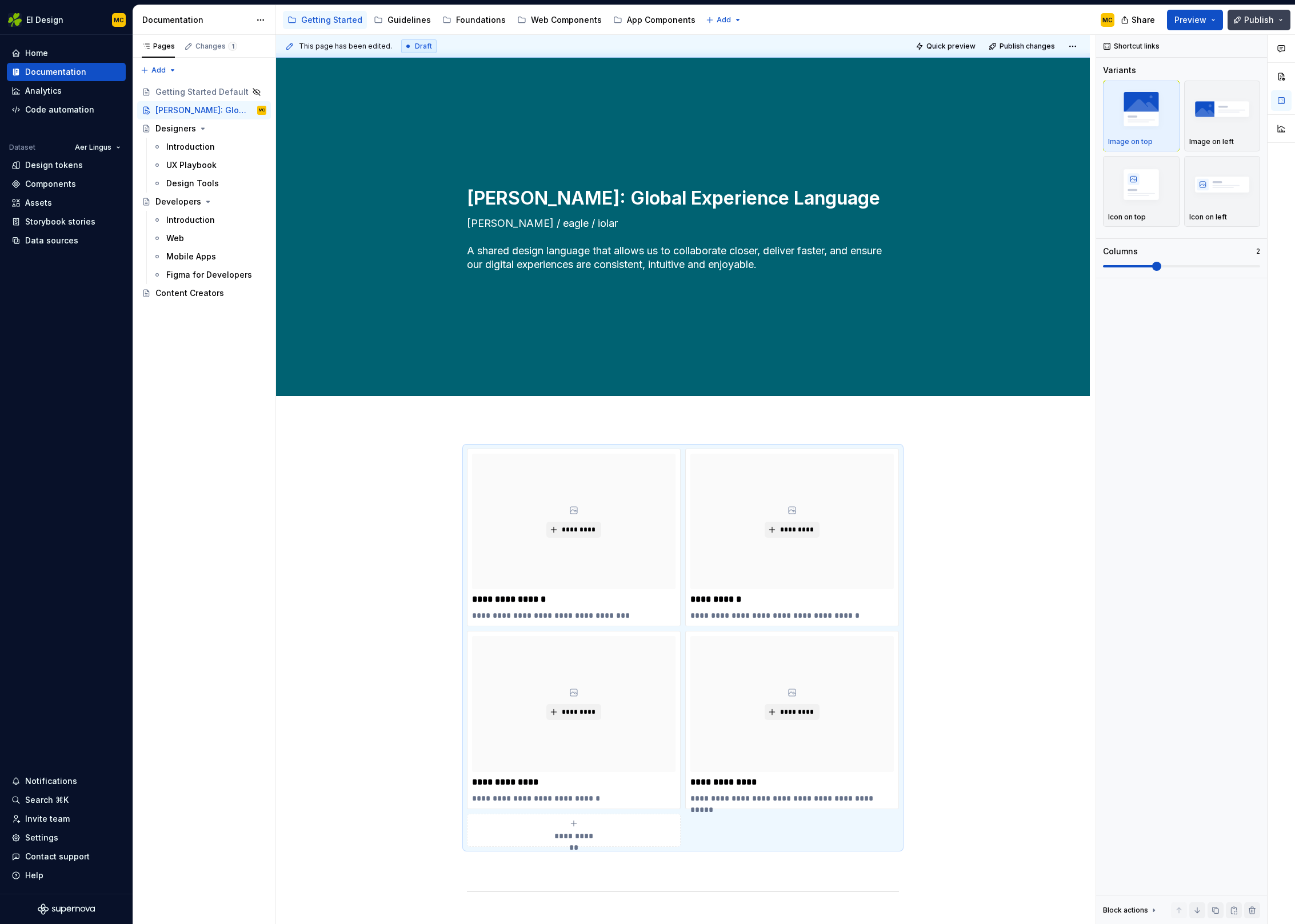
click at [1254, 21] on span "Publish" at bounding box center [1258, 20] width 30 height 12
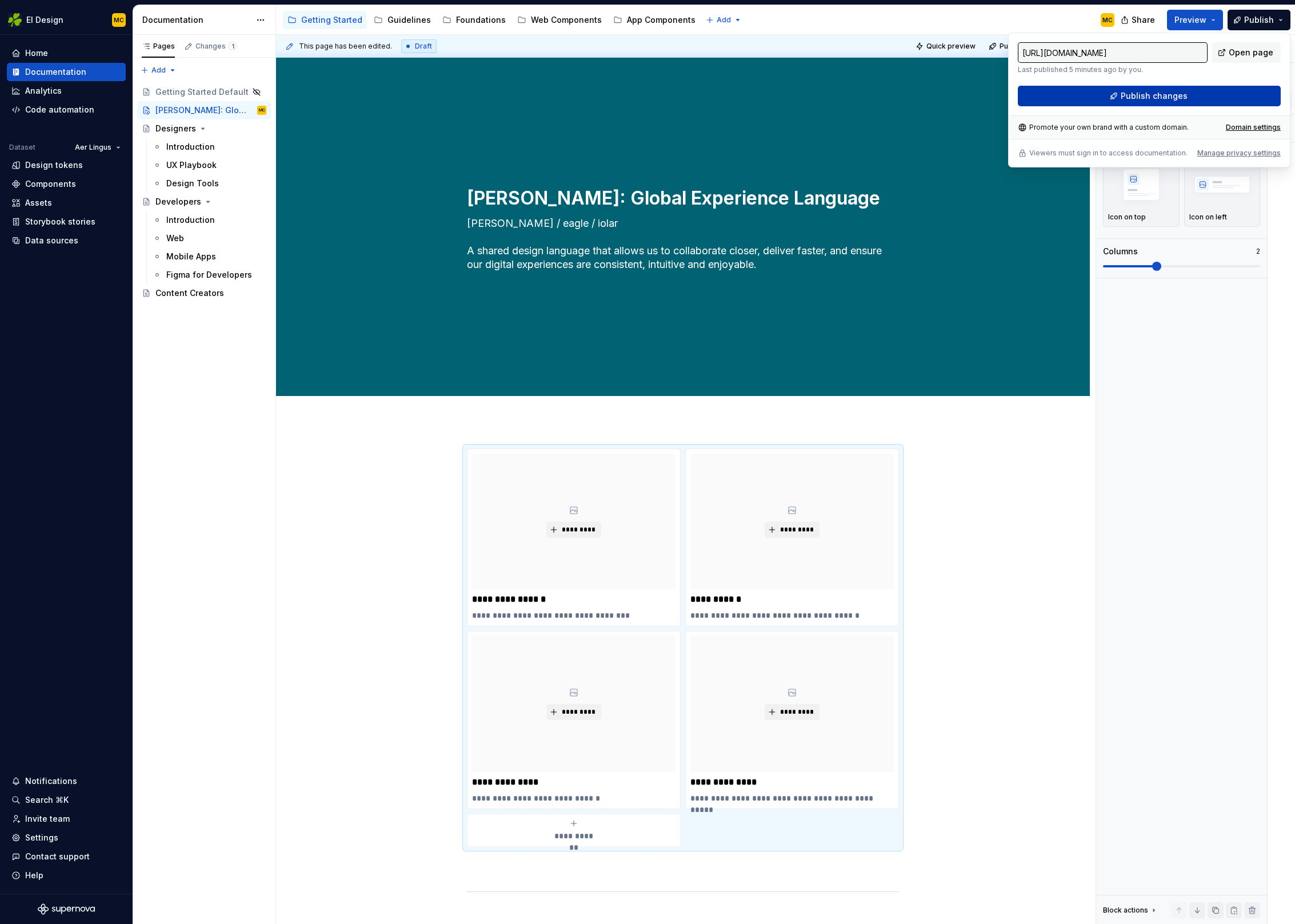
click at [1186, 92] on button "Publish changes" at bounding box center [1150, 96] width 263 height 20
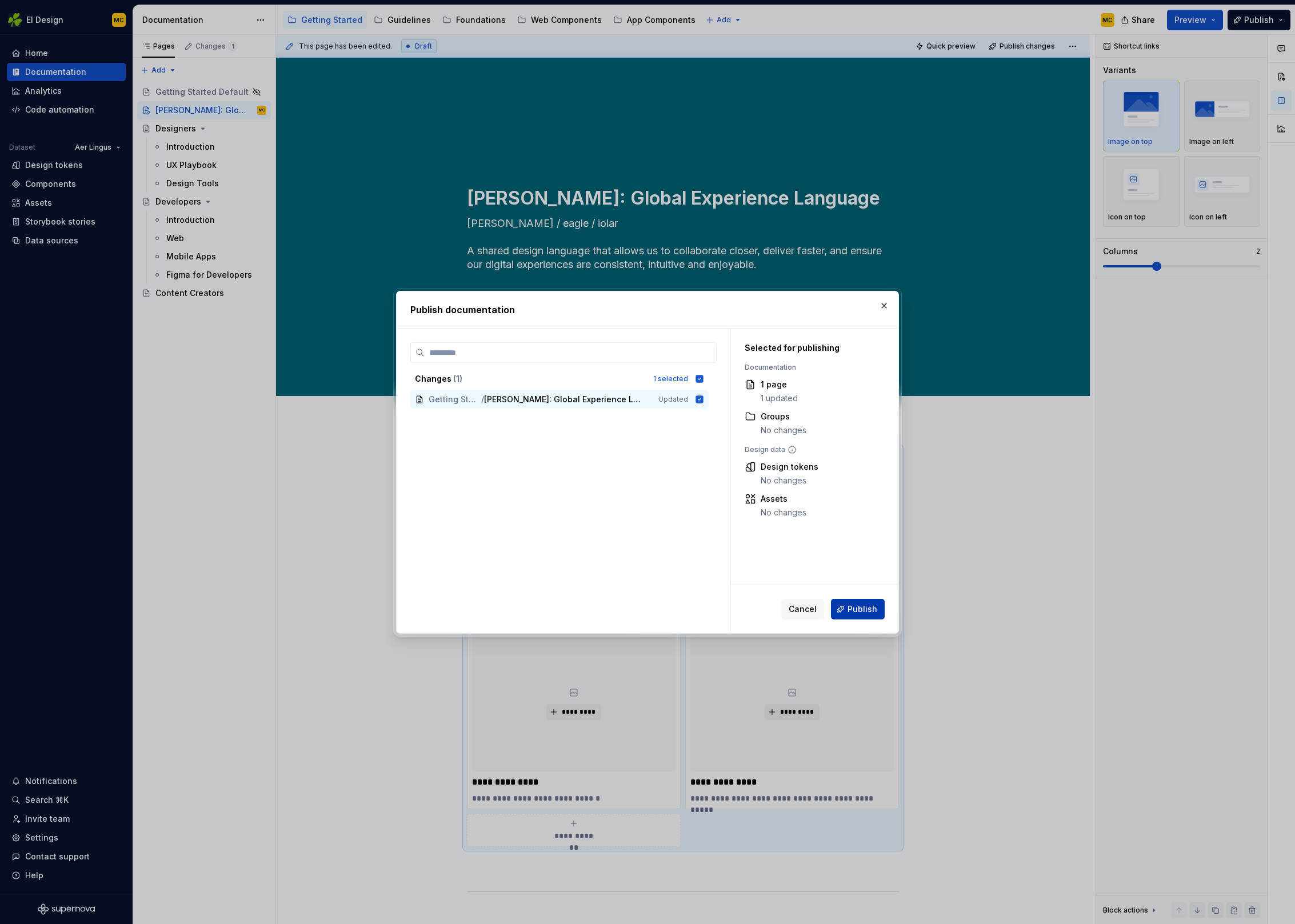
click at [867, 611] on span "Publish" at bounding box center [862, 610] width 30 height 12
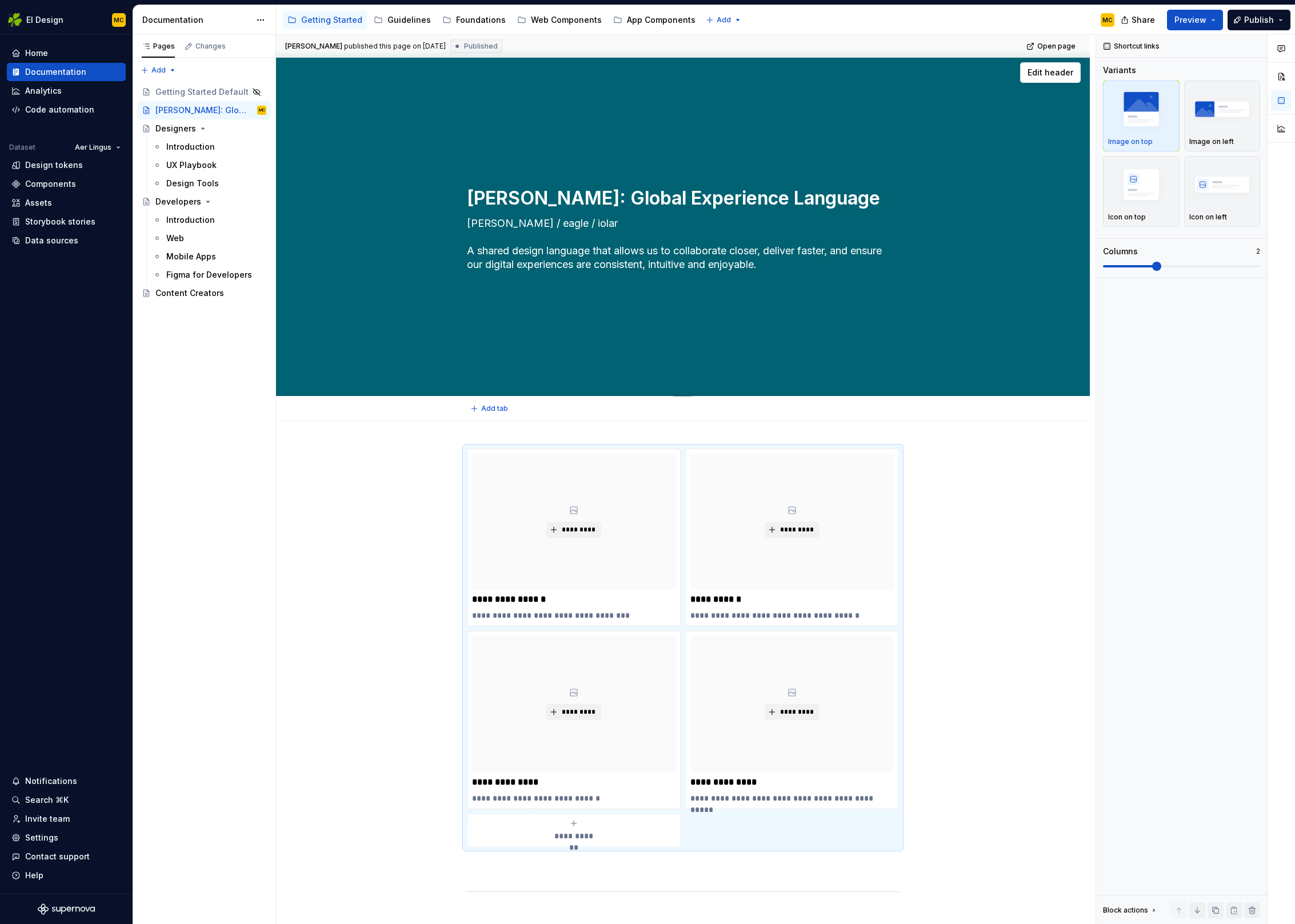
drag, startPoint x: 471, startPoint y: 268, endPoint x: 474, endPoint y: 276, distance: 8.5
click at [470, 268] on textarea "eiGEL / eagle / iolar A shared design language that allows us to collaborate cl…" at bounding box center [680, 243] width 432 height 59
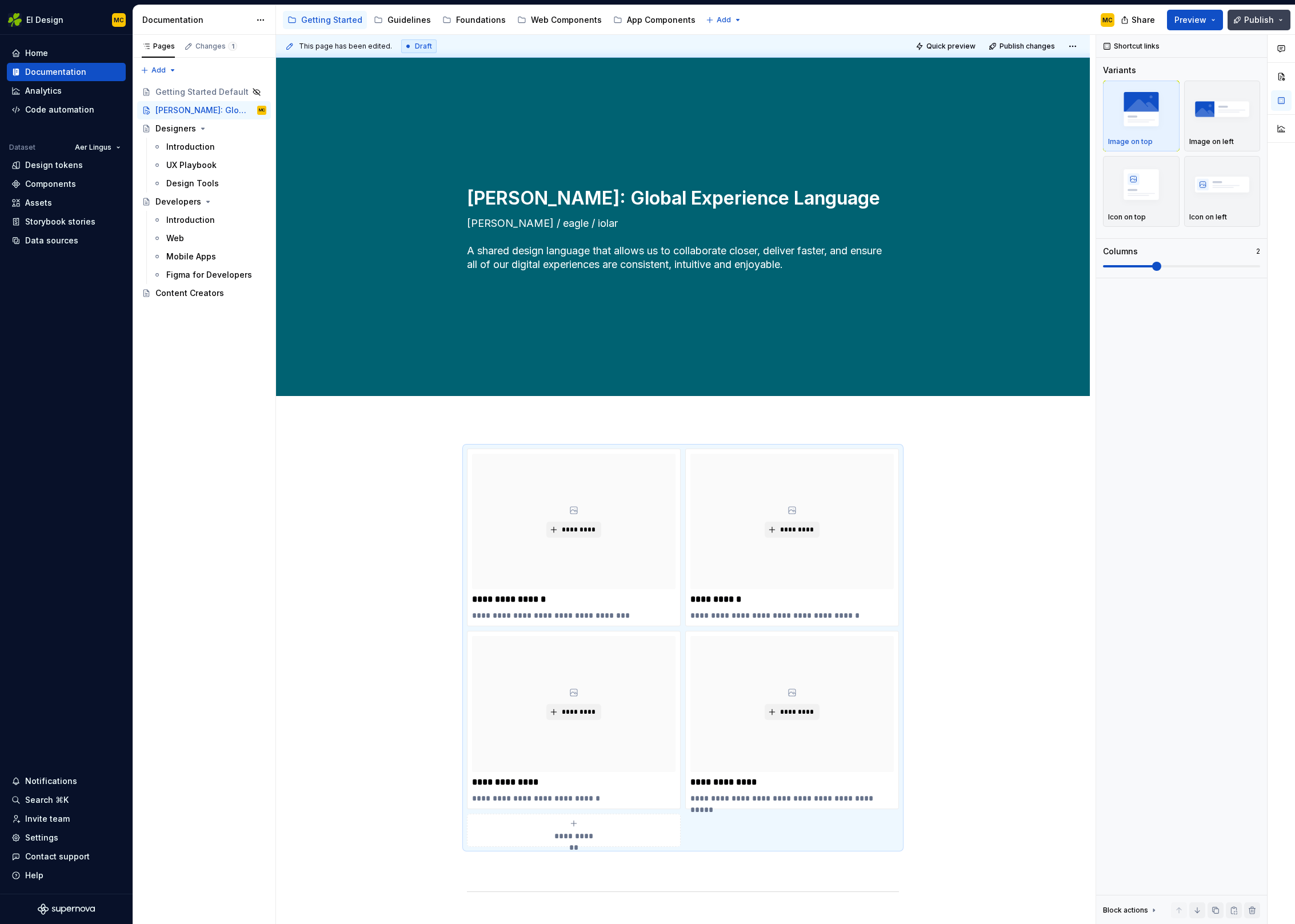
click at [1254, 16] on span "Publish" at bounding box center [1258, 20] width 30 height 12
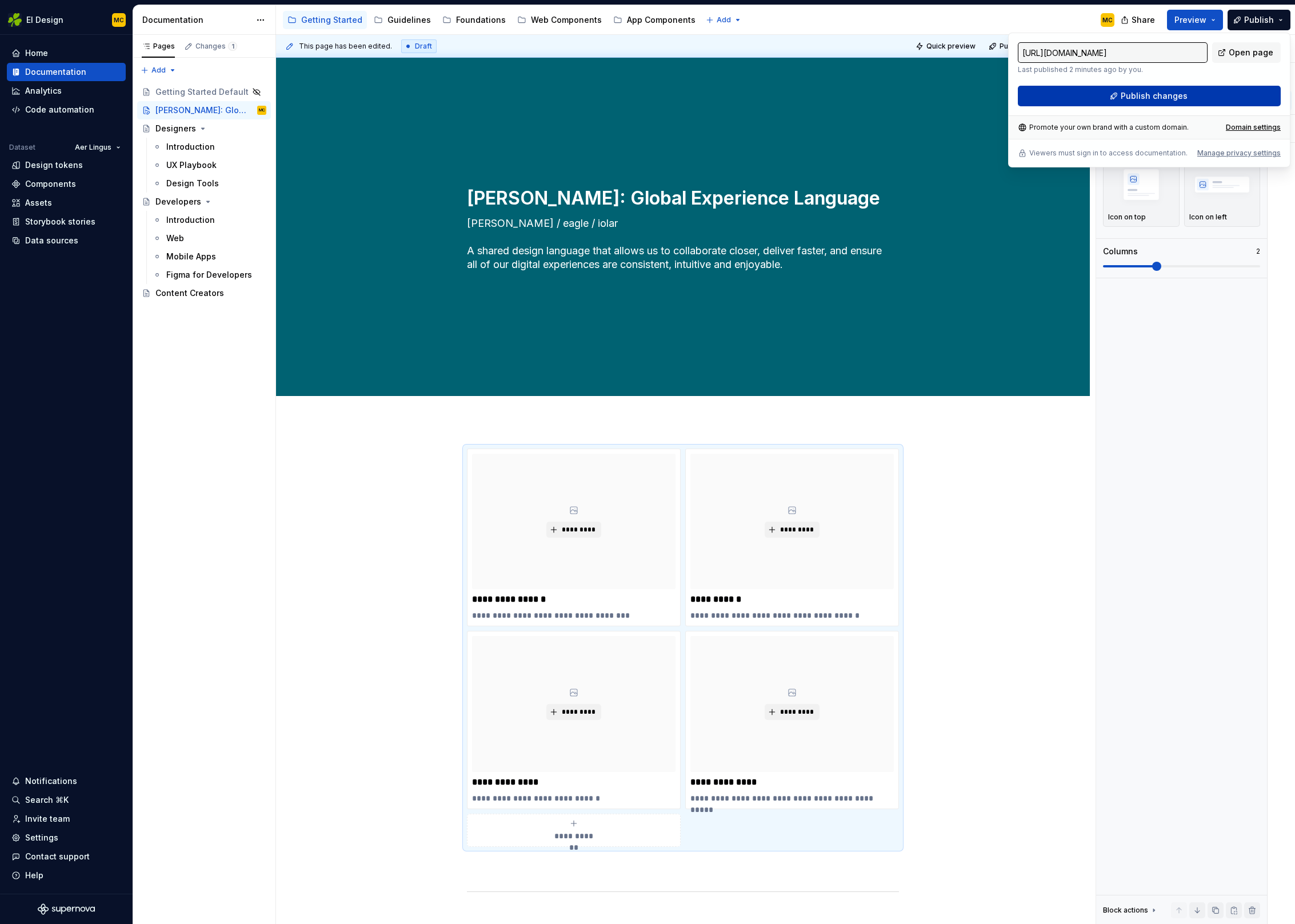
click at [1163, 91] on span "Publish changes" at bounding box center [1154, 96] width 67 height 12
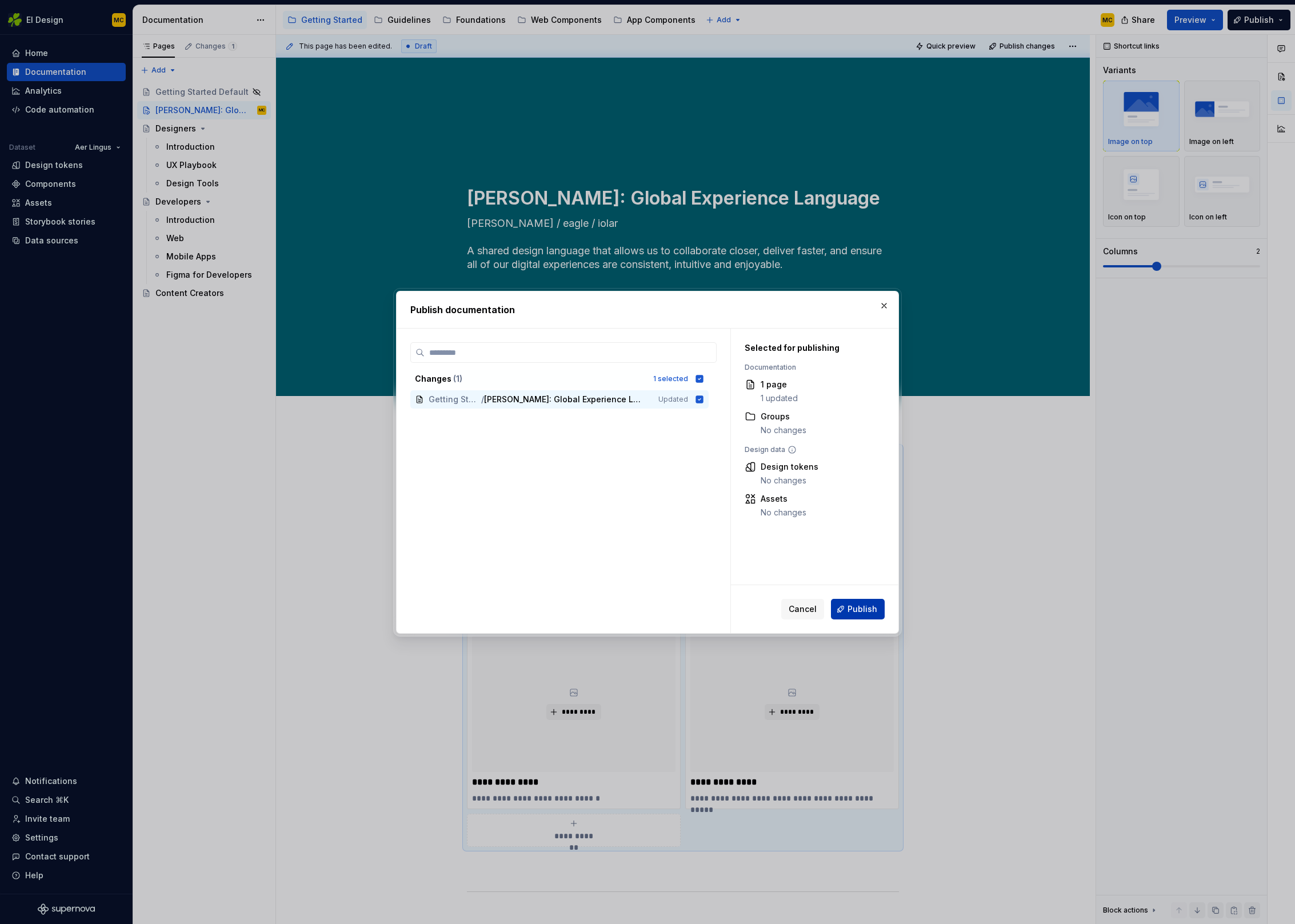
click at [871, 607] on span "Publish" at bounding box center [862, 610] width 30 height 12
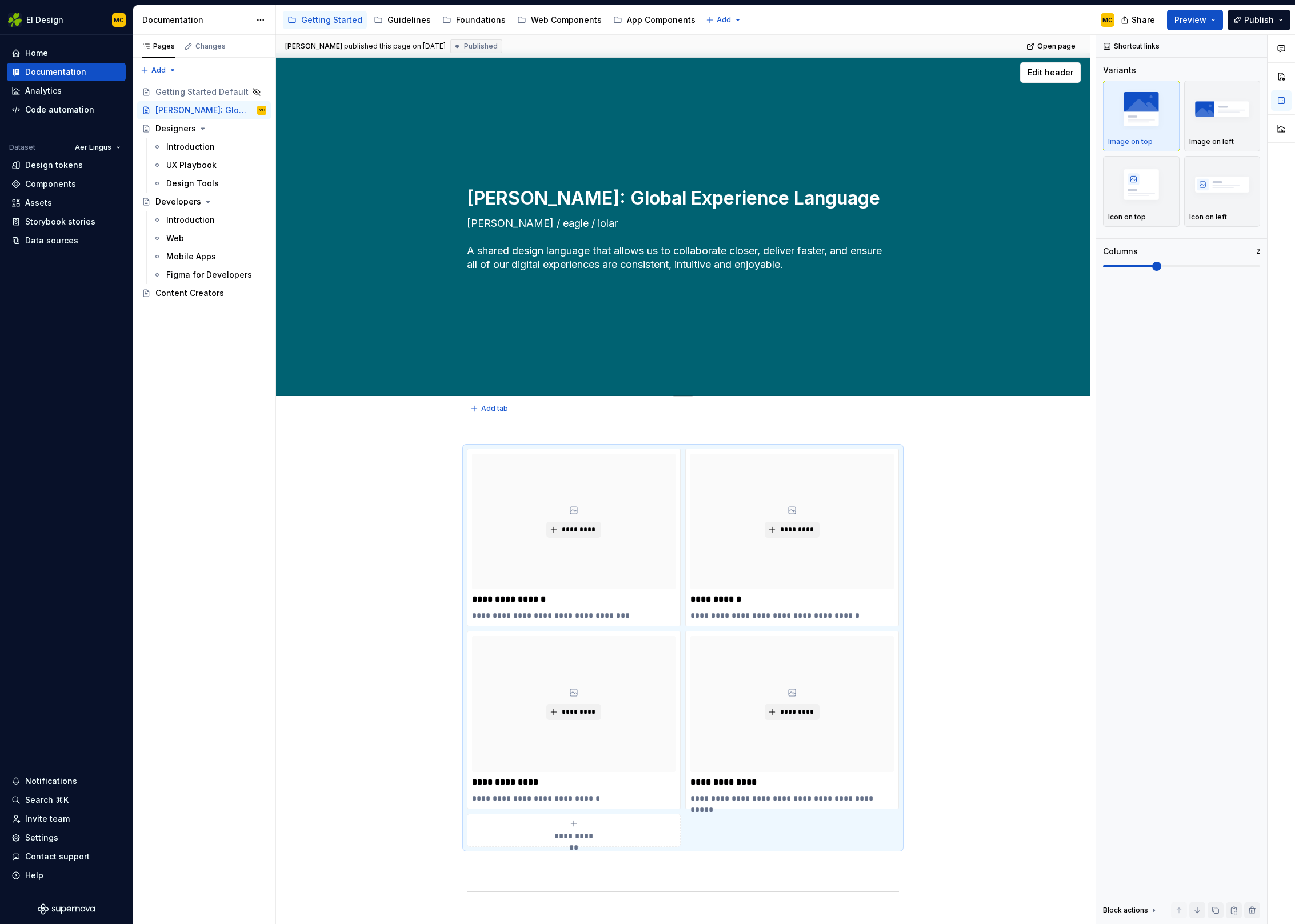
click at [814, 266] on textarea "eiGEL / eagle / iolar A shared design language that allows us to collaborate cl…" at bounding box center [680, 243] width 432 height 59
click at [816, 267] on textarea "eiGEL / eagle / iolar A shared design language that allows us to collaborate cl…" at bounding box center [680, 243] width 432 height 59
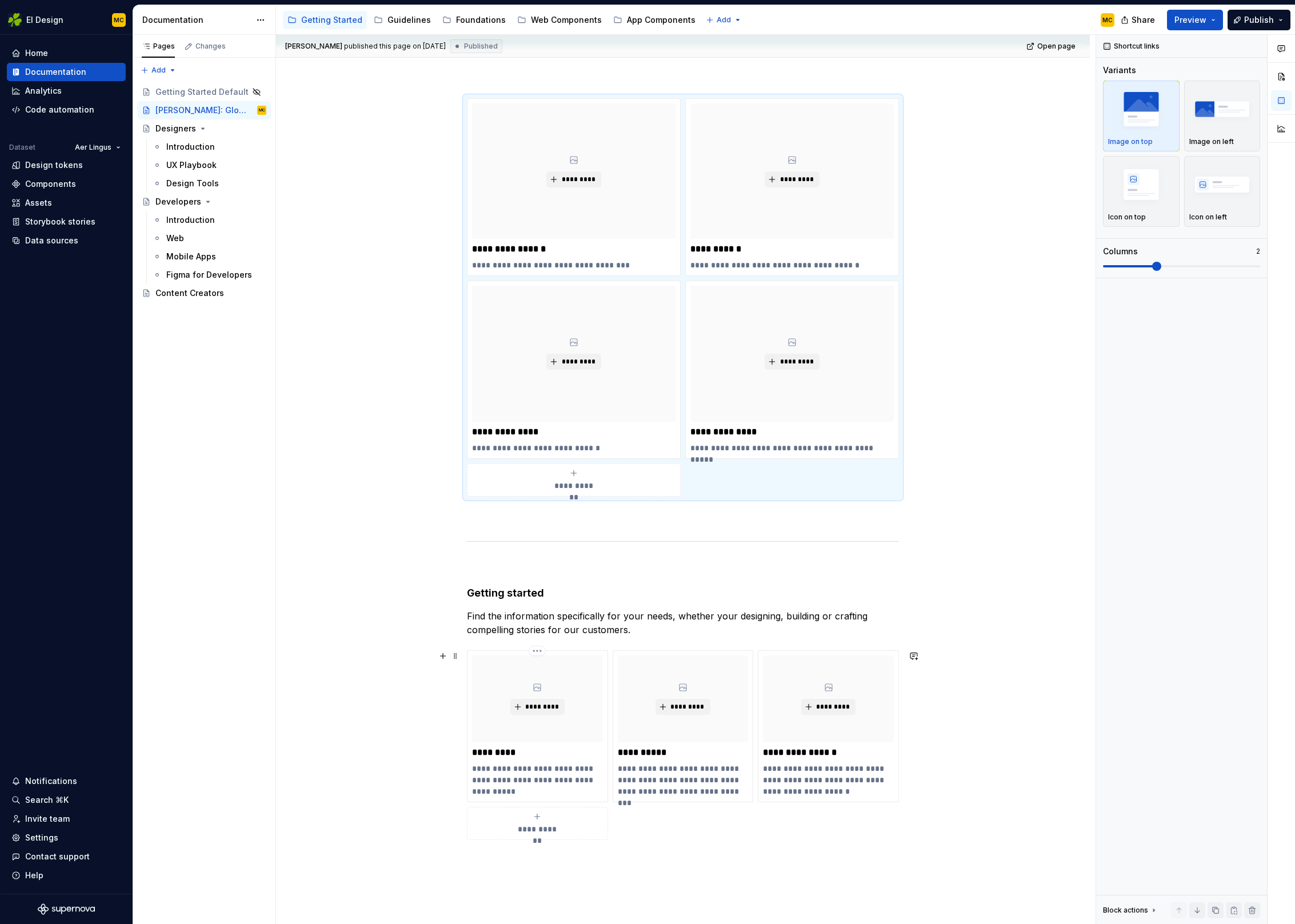
scroll to position [0, 0]
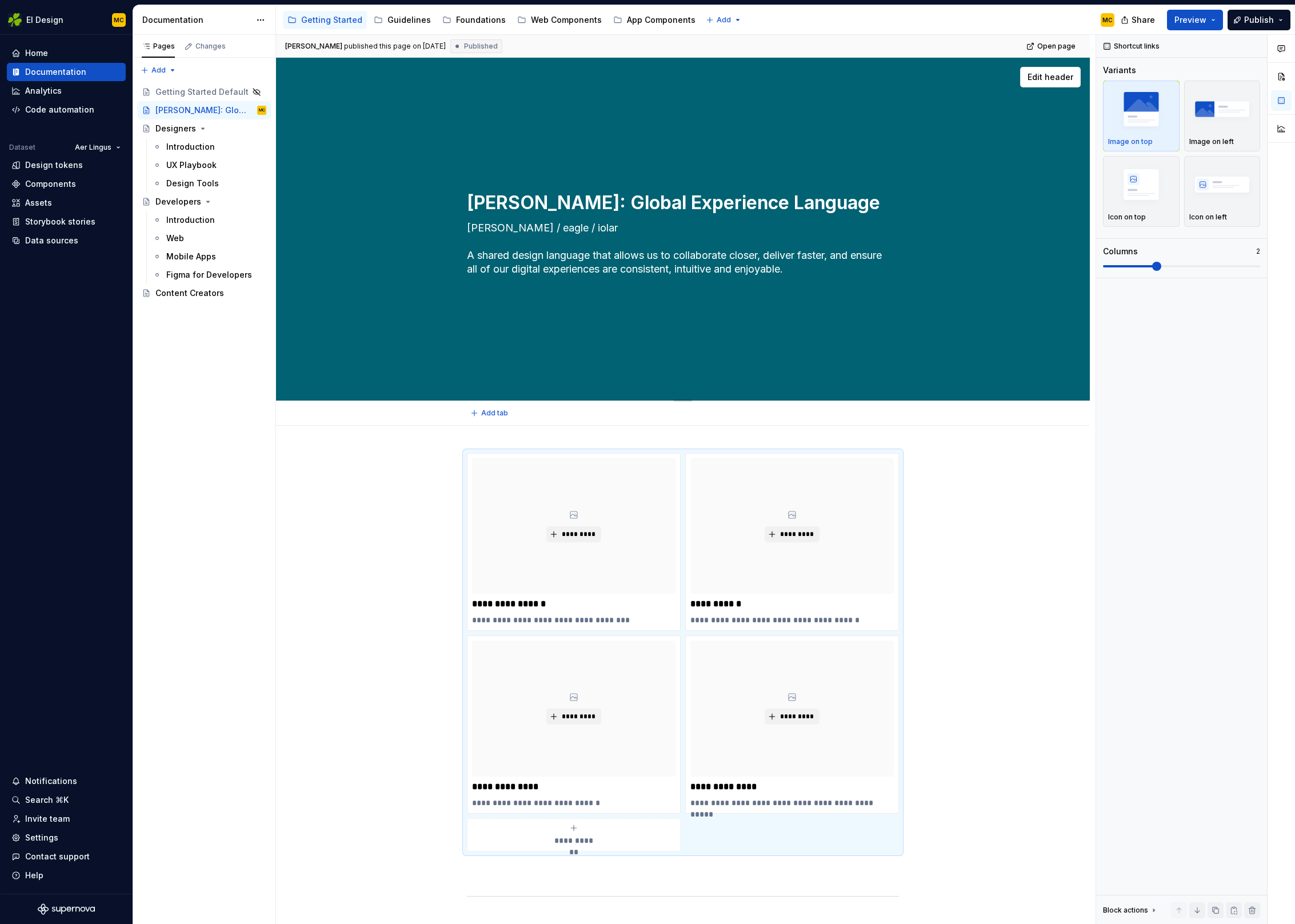
click at [576, 228] on textarea "eiGEL / eagle / iolar A shared design language that allows us to collaborate cl…" at bounding box center [680, 248] width 432 height 59
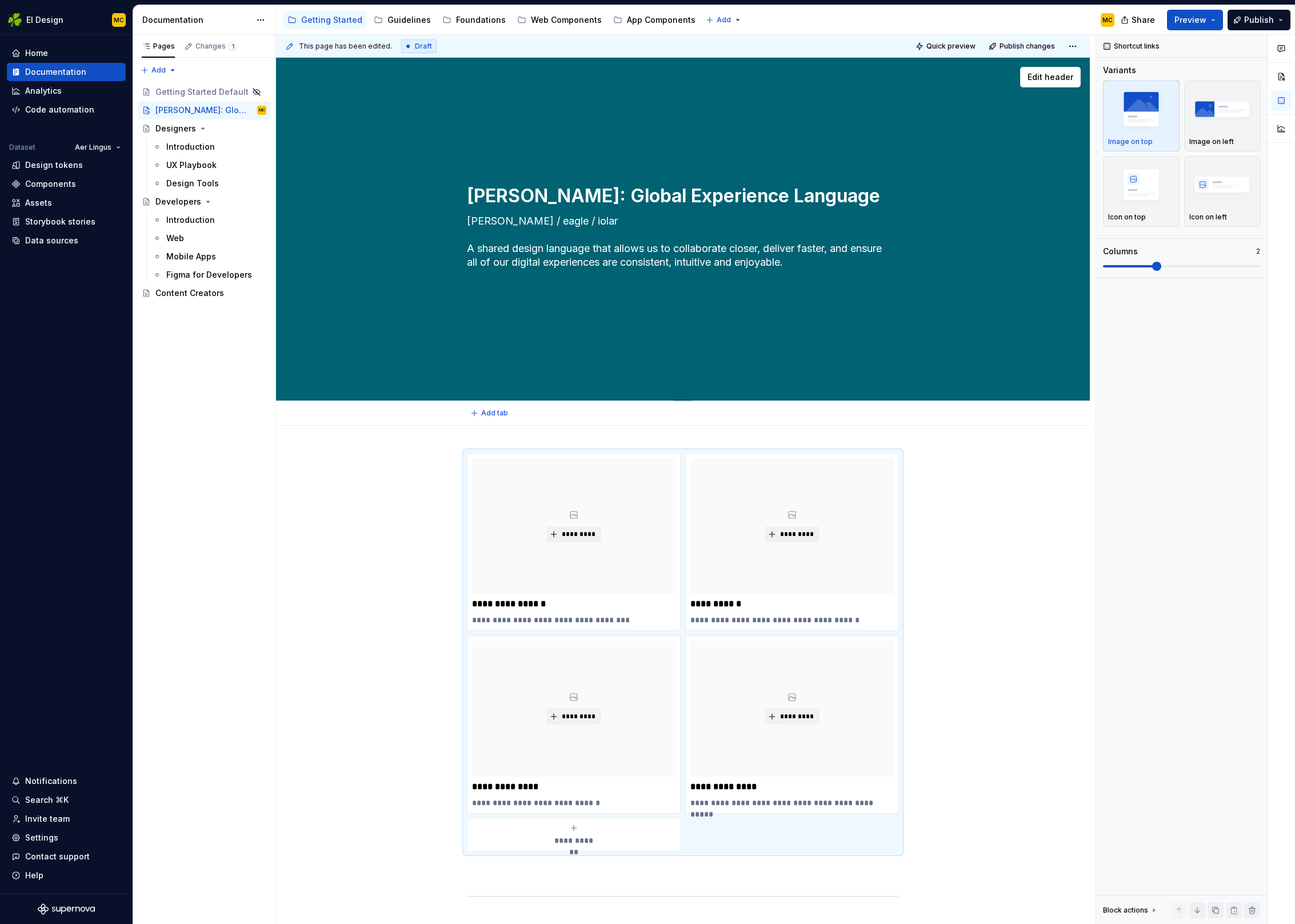
click at [500, 277] on textarea "eiGEL / eagle / iolar A shared design language that allows us to collaborate cl…" at bounding box center [680, 249] width 432 height 74
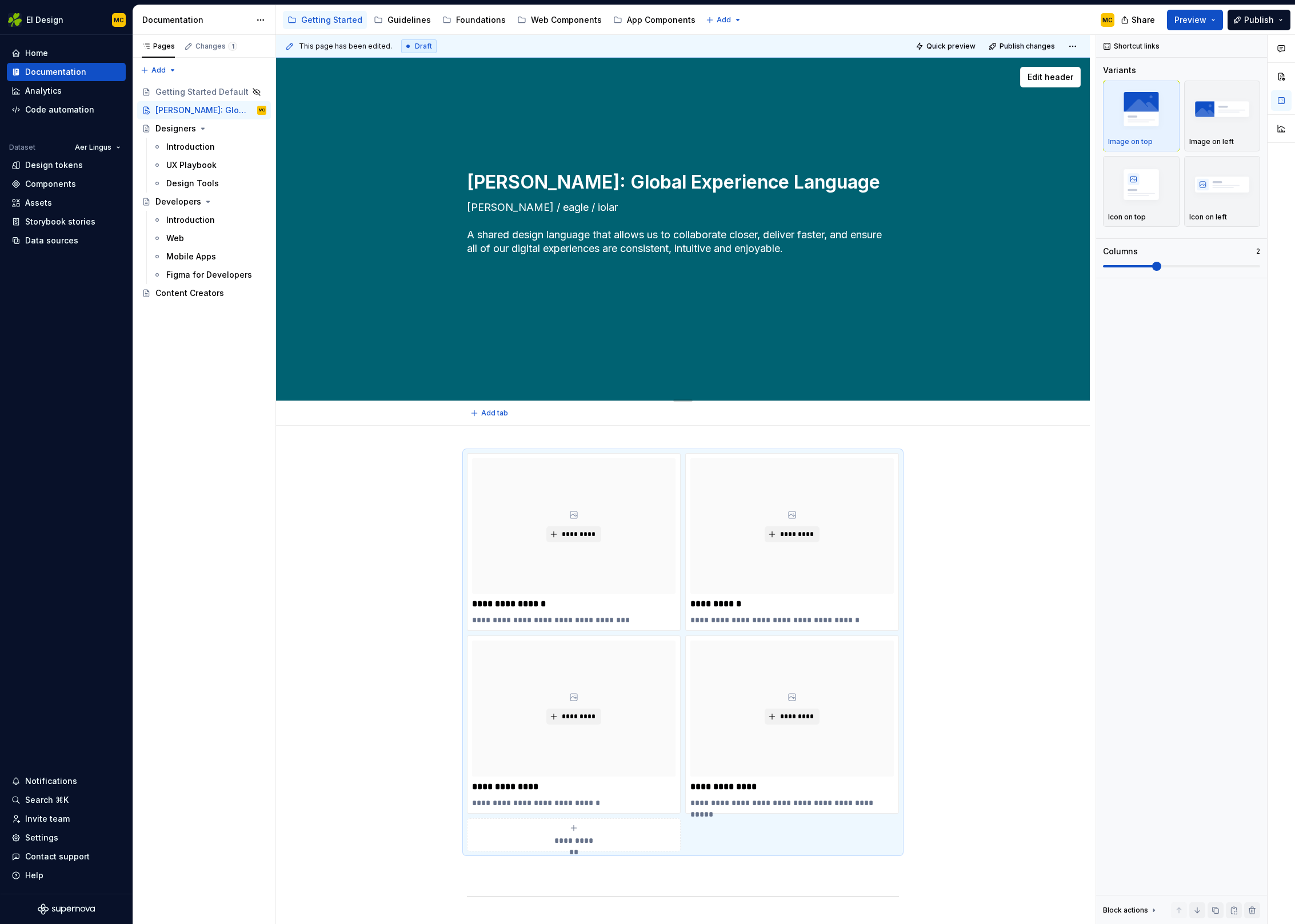
paste textarea "Aer Lingus took delivery of its first aircraft, registered EI-ABI, on 26 May 19…"
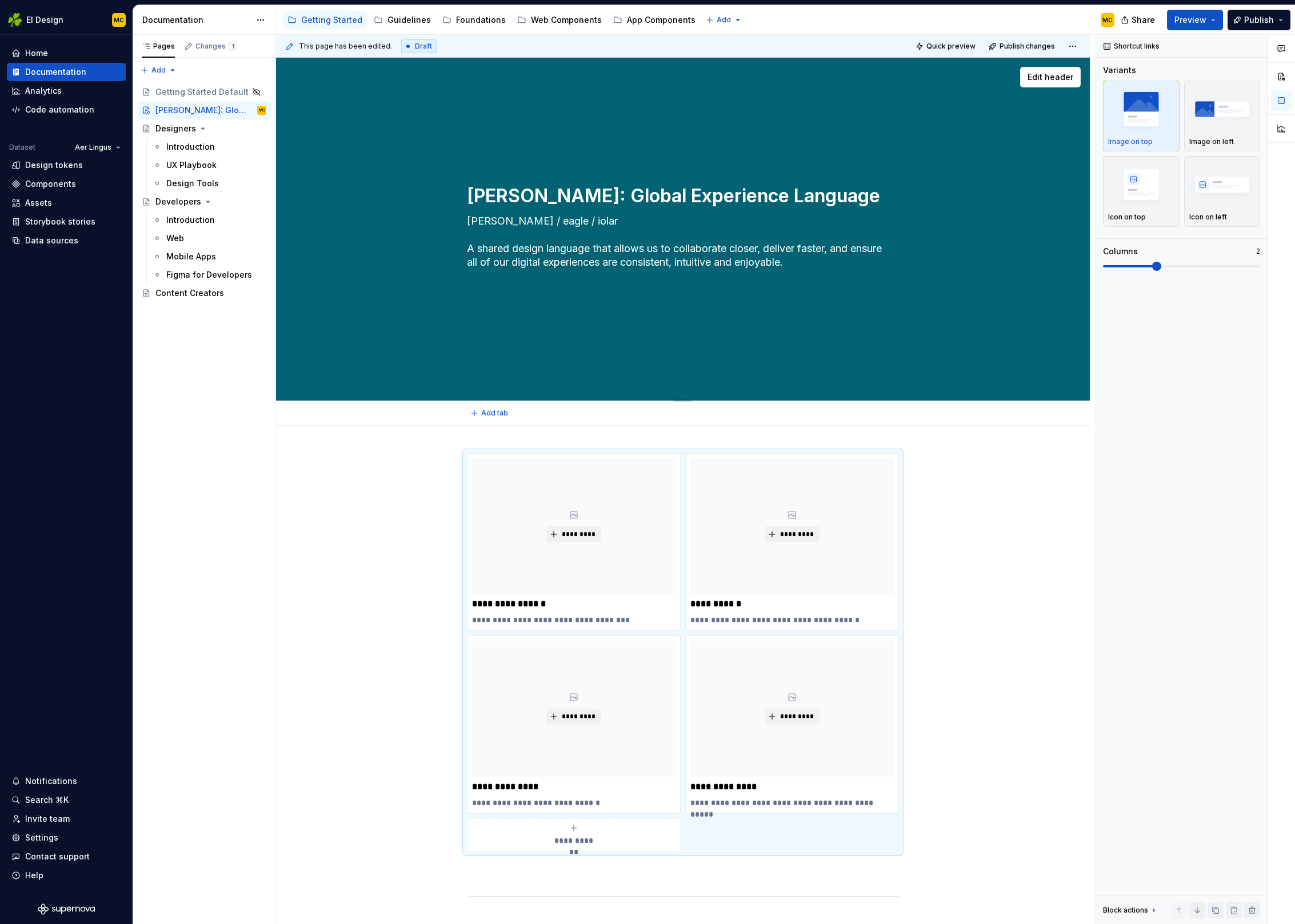
click at [835, 233] on textarea "eiGEL / eagle / iolar A shared design language that allows us to collaborate cl…" at bounding box center [680, 249] width 432 height 74
click at [1244, 24] on button "Publish" at bounding box center [1258, 19] width 63 height 20
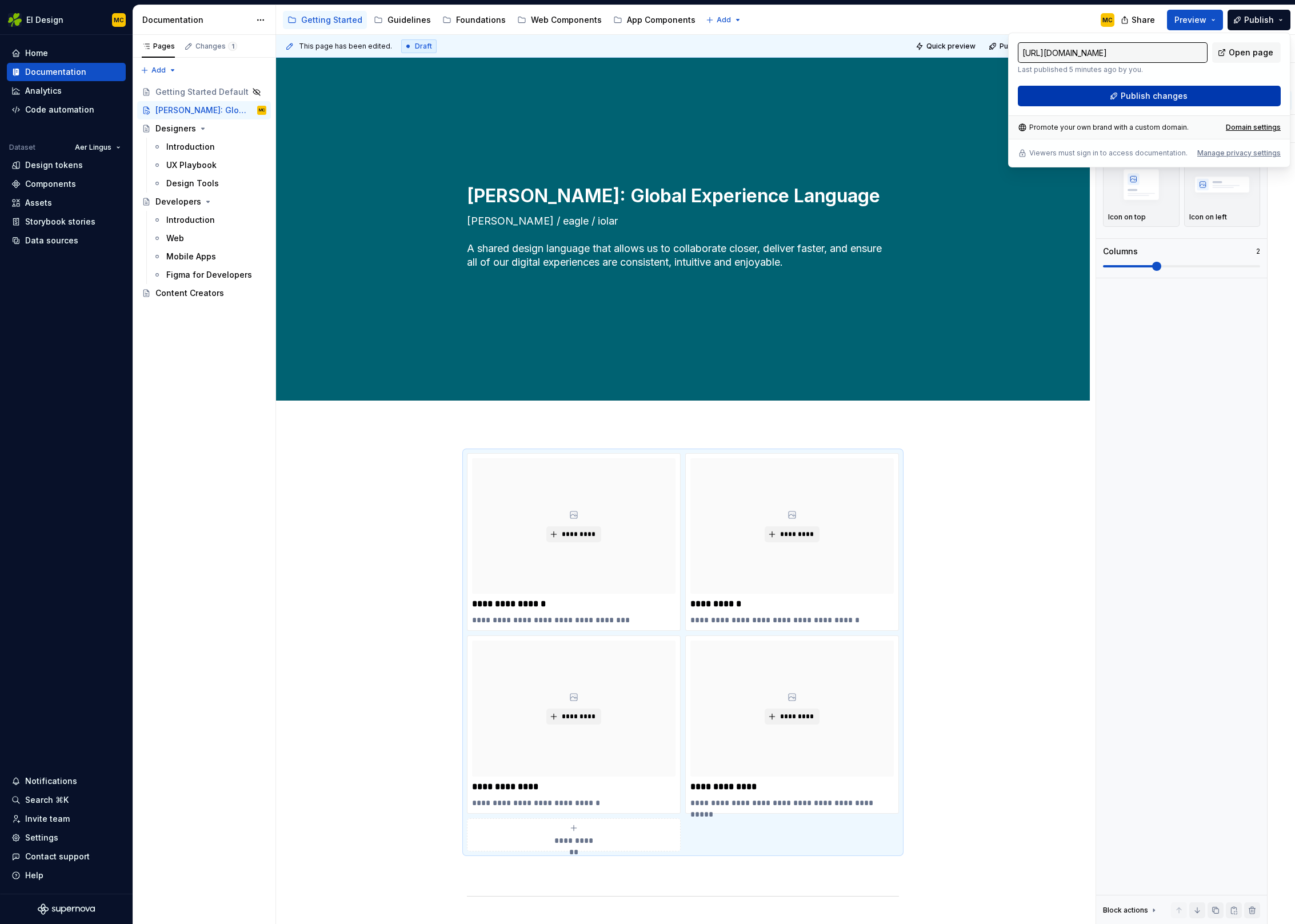
click at [1152, 99] on span "Publish changes" at bounding box center [1154, 96] width 67 height 12
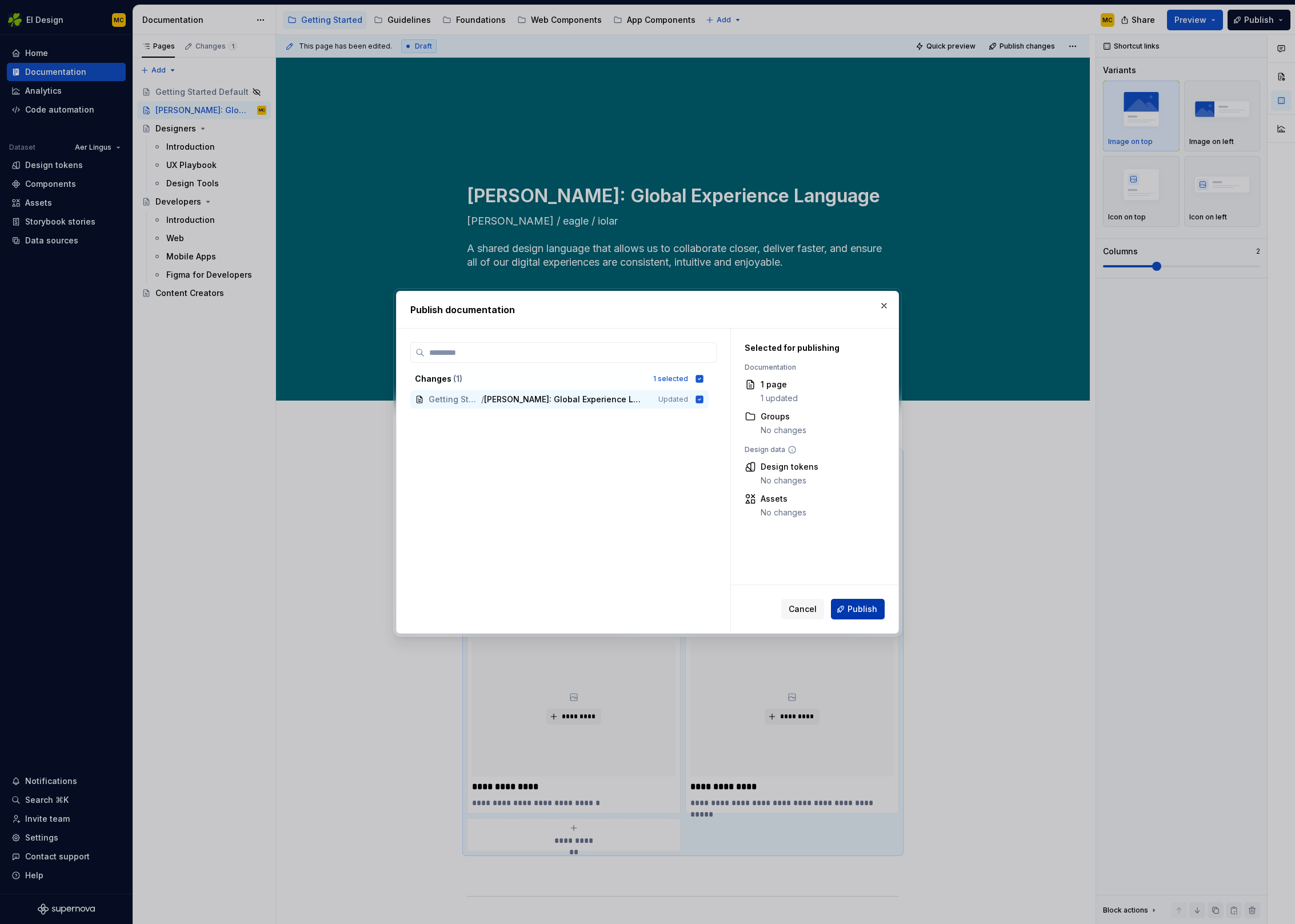
click at [879, 605] on button "Publish" at bounding box center [858, 609] width 54 height 20
